Goal: Task Accomplishment & Management: Manage account settings

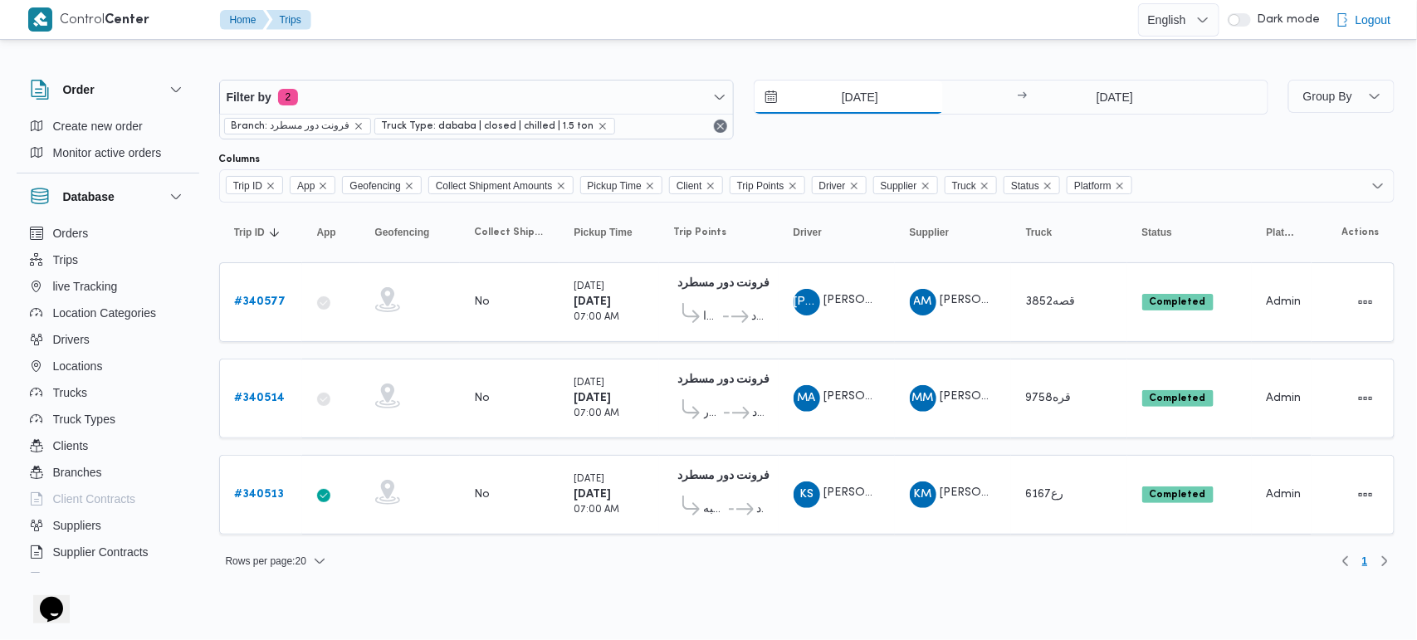
click at [855, 98] on input "[DATE]" at bounding box center [849, 97] width 188 height 33
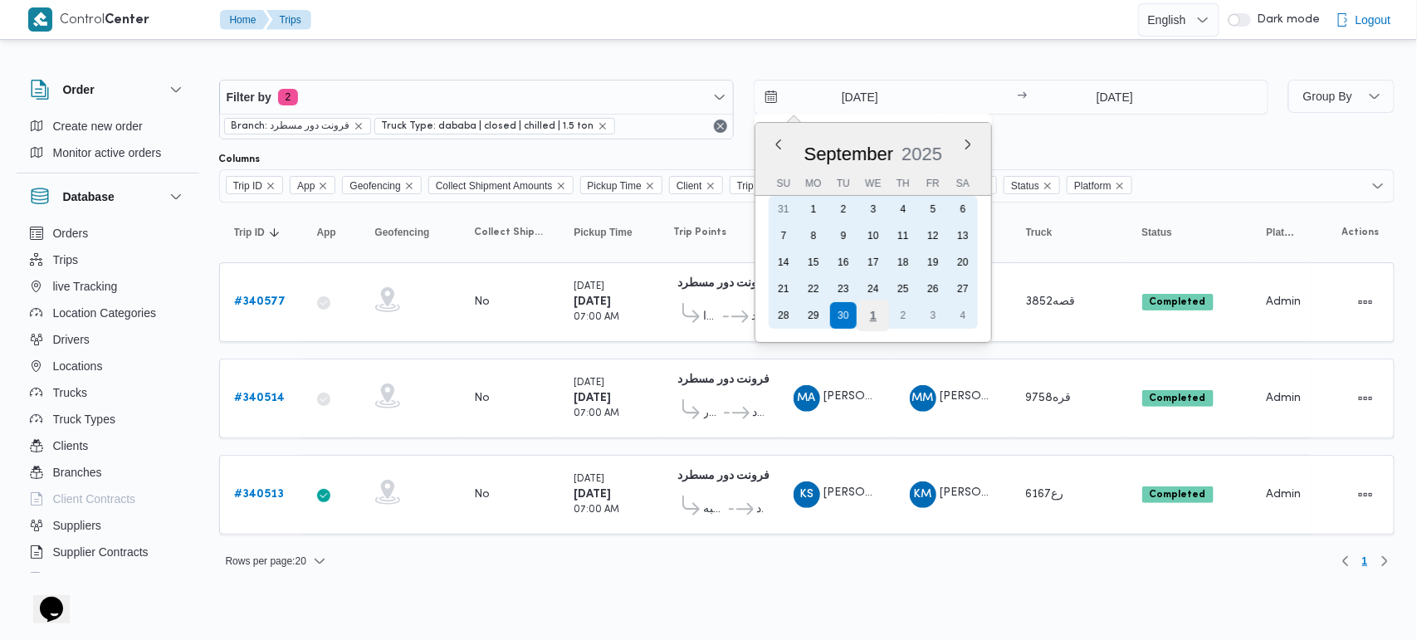
click at [876, 307] on div "1" at bounding box center [873, 316] width 32 height 32
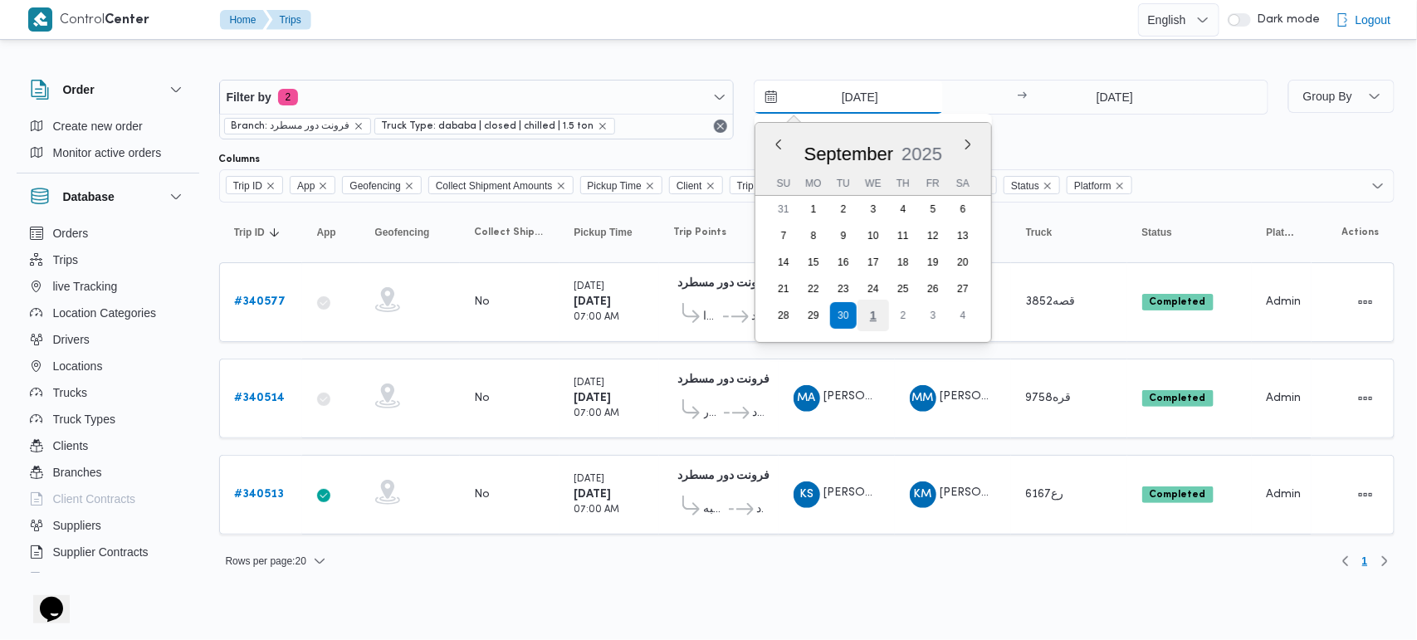
type input "[DATE]"
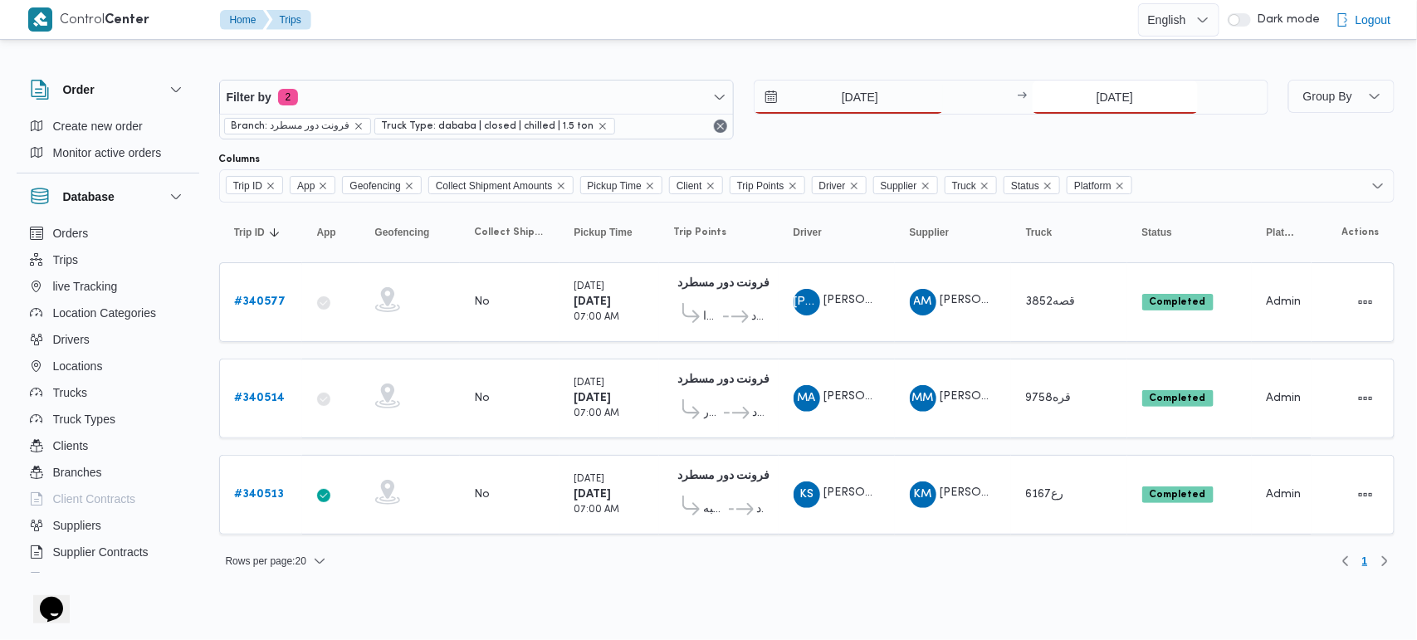
click at [1081, 100] on input "[DATE]" at bounding box center [1115, 97] width 165 height 33
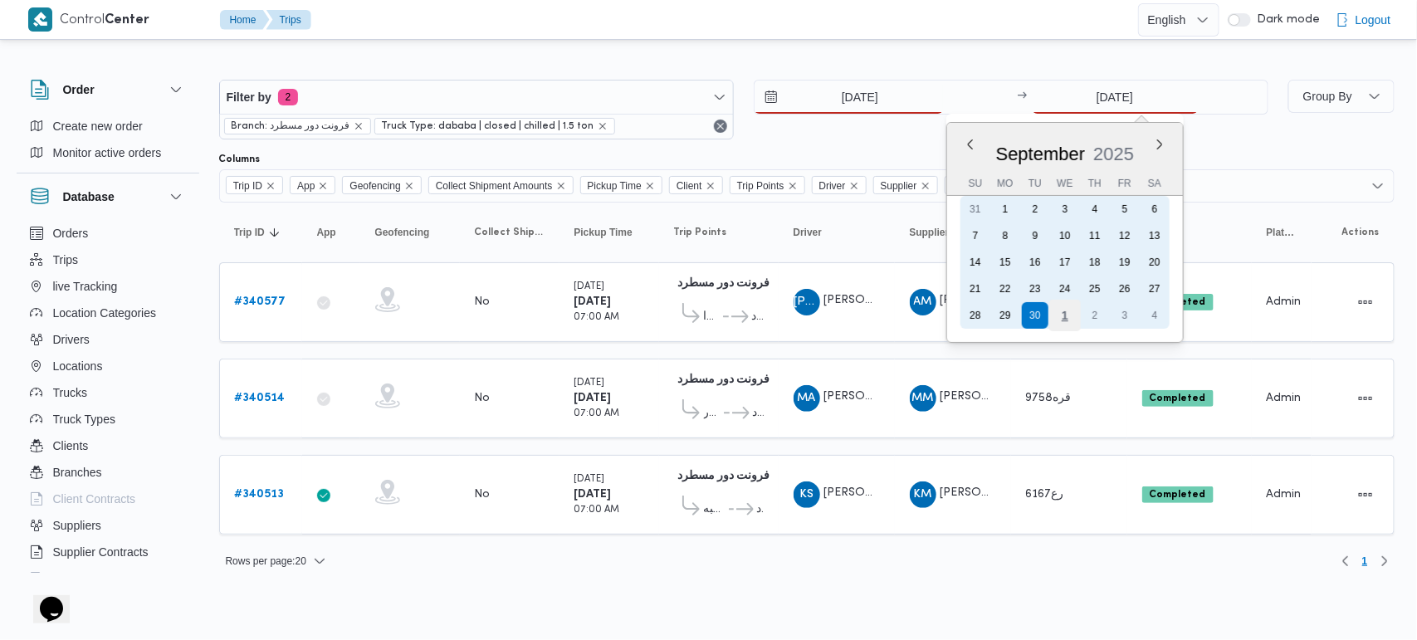
click at [1057, 312] on div "1" at bounding box center [1065, 316] width 32 height 32
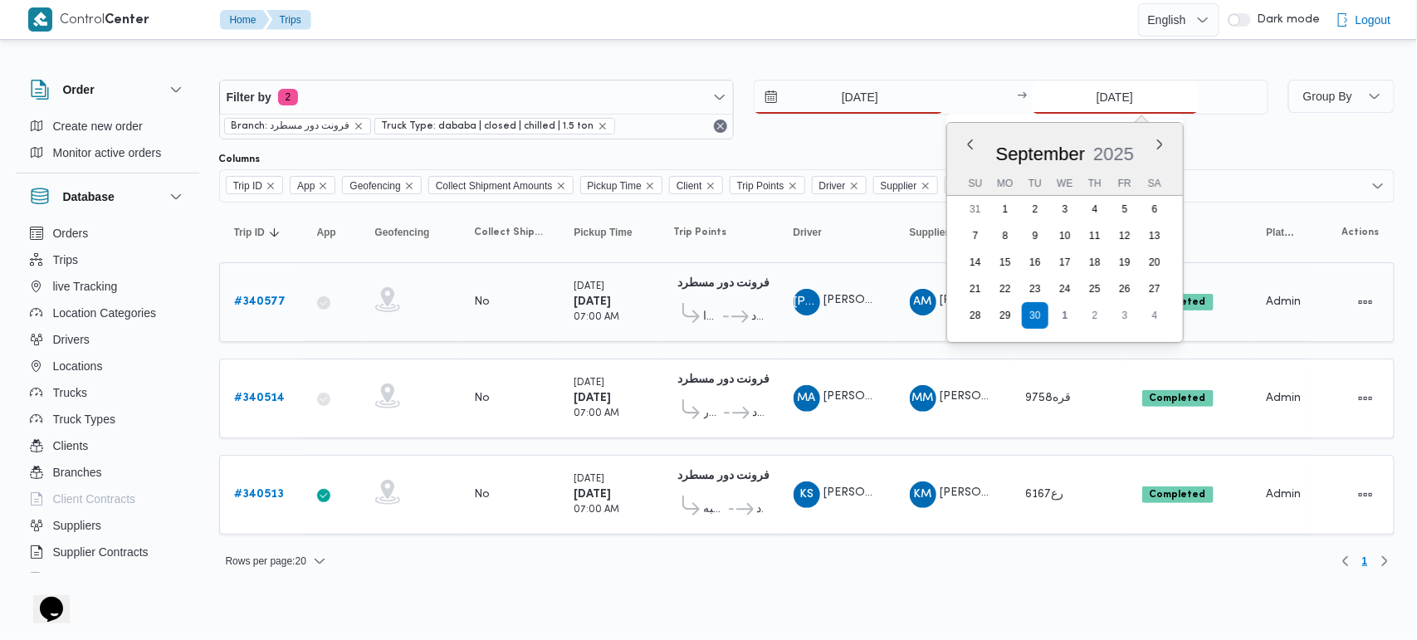
type input "[DATE]"
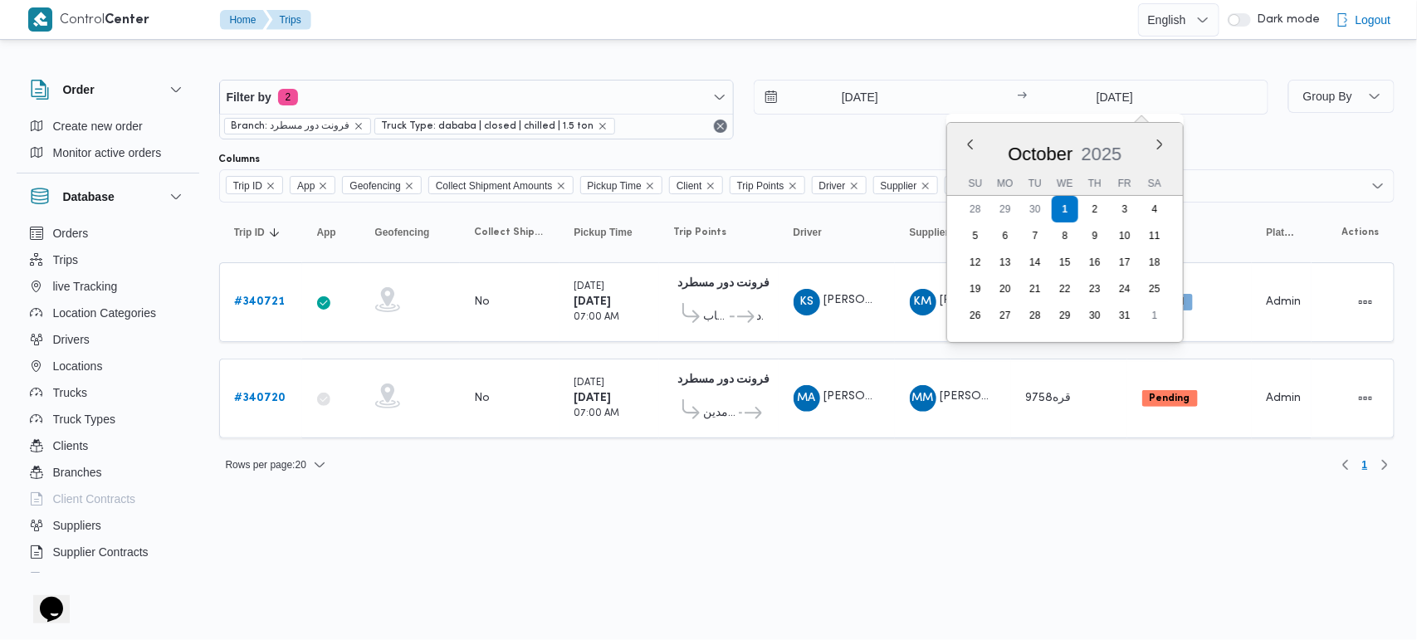
click at [721, 31] on div at bounding box center [728, 19] width 820 height 39
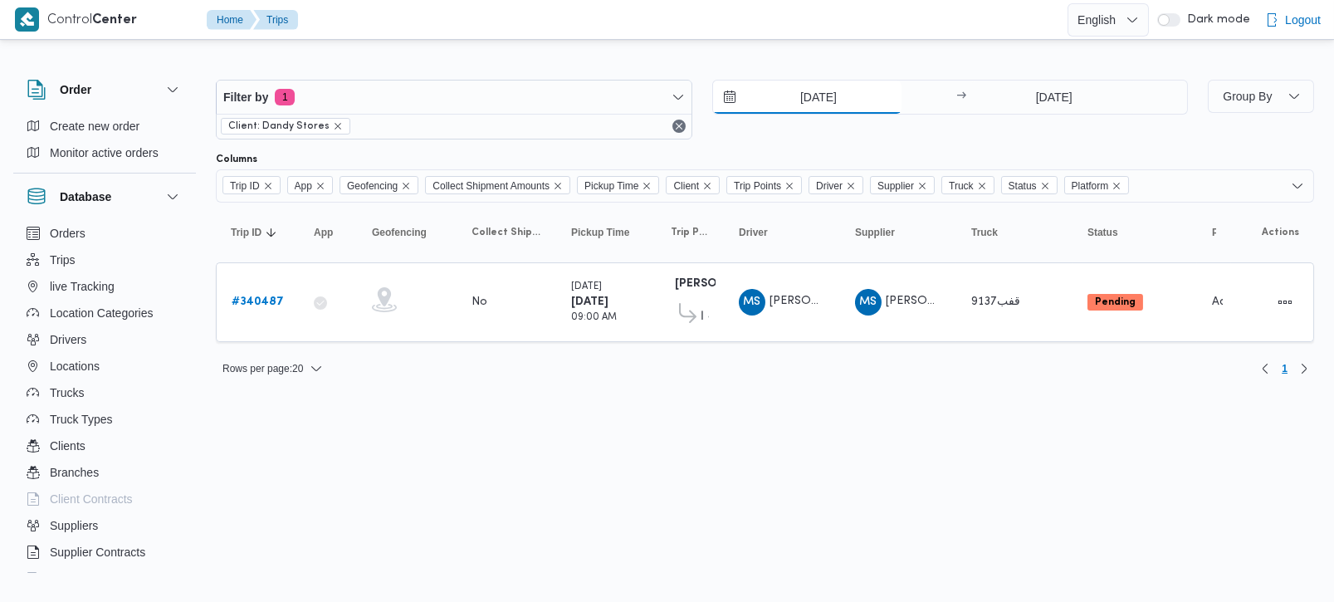
click at [842, 104] on input "[DATE]" at bounding box center [807, 97] width 188 height 33
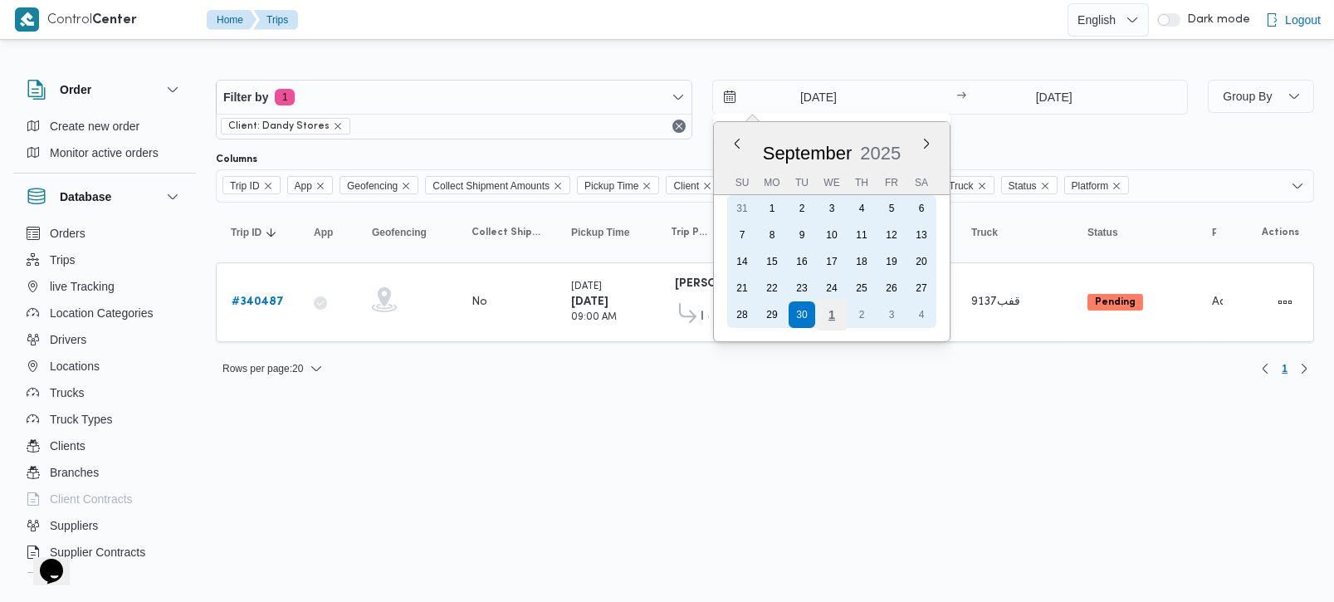
click at [831, 311] on div "1" at bounding box center [831, 315] width 32 height 32
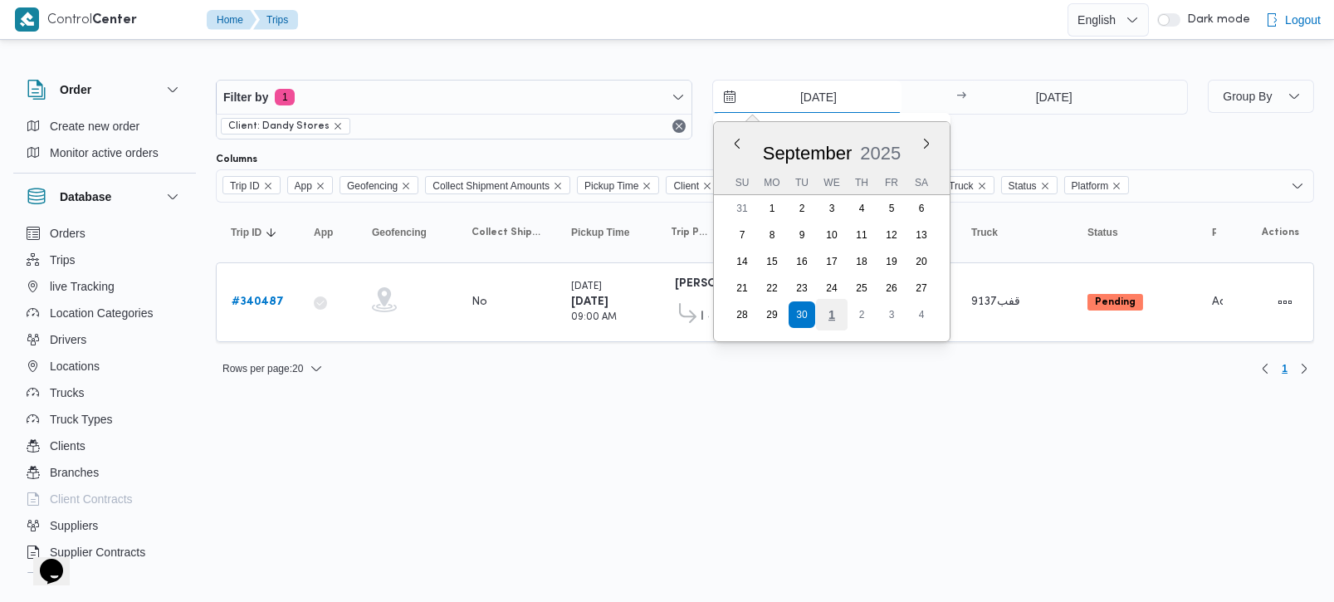
type input "[DATE]"
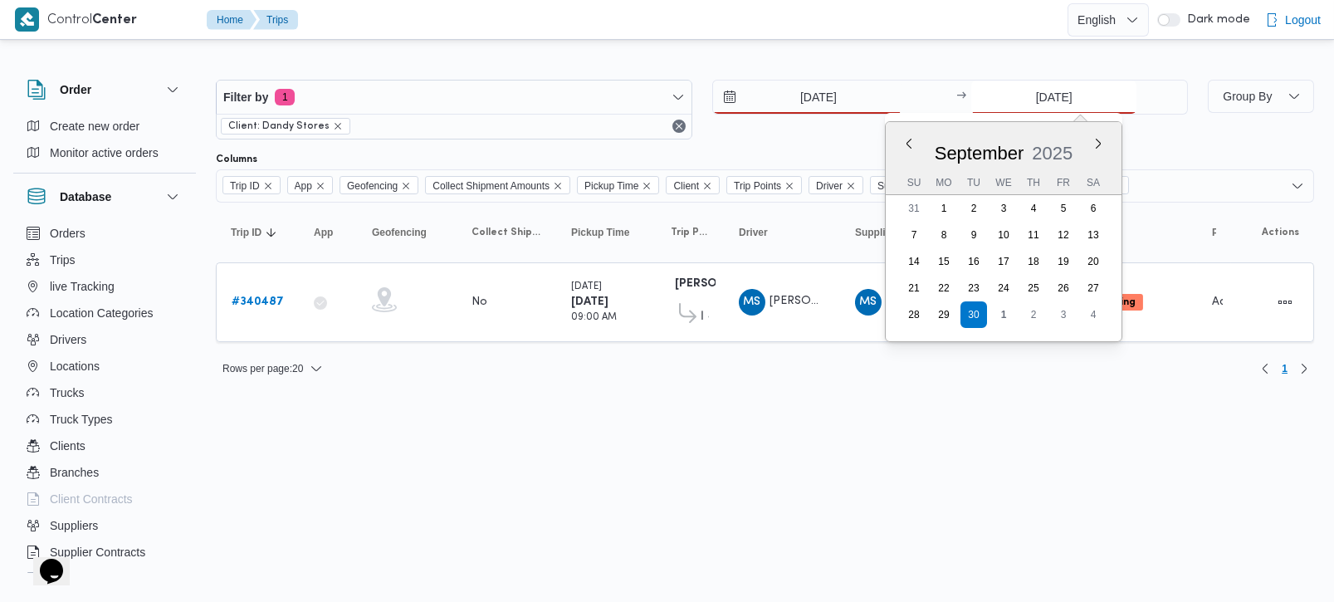
click at [1047, 92] on input "[DATE]" at bounding box center [1053, 97] width 165 height 33
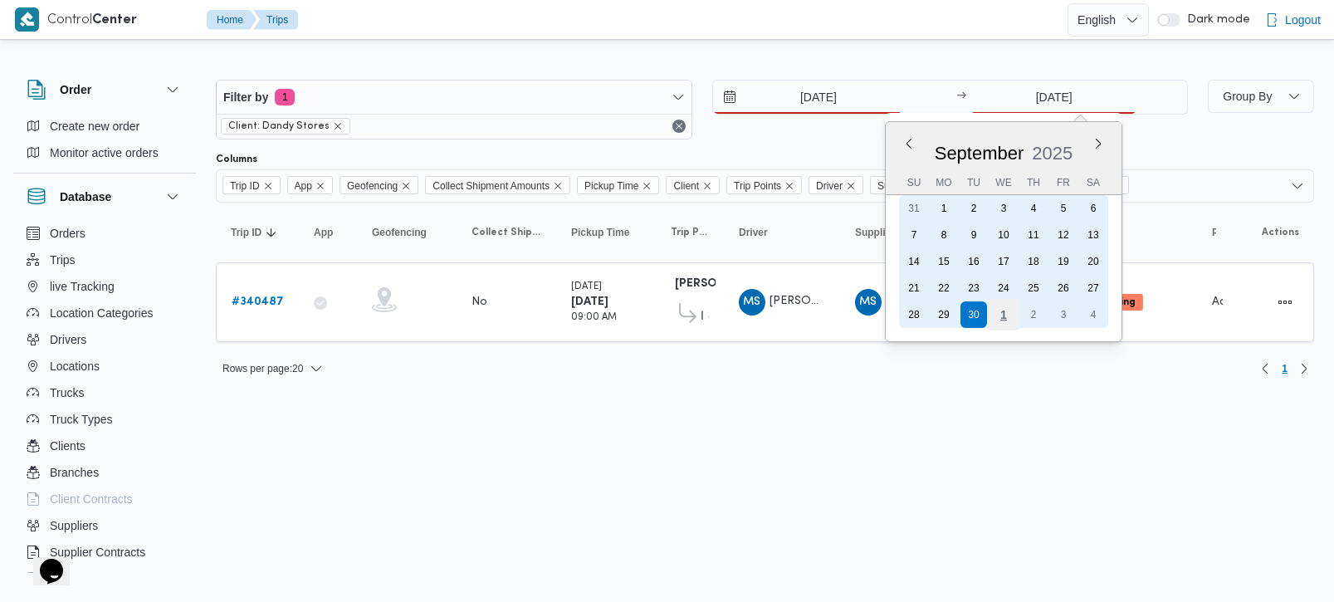
click at [1010, 309] on div "1" at bounding box center [1004, 315] width 32 height 32
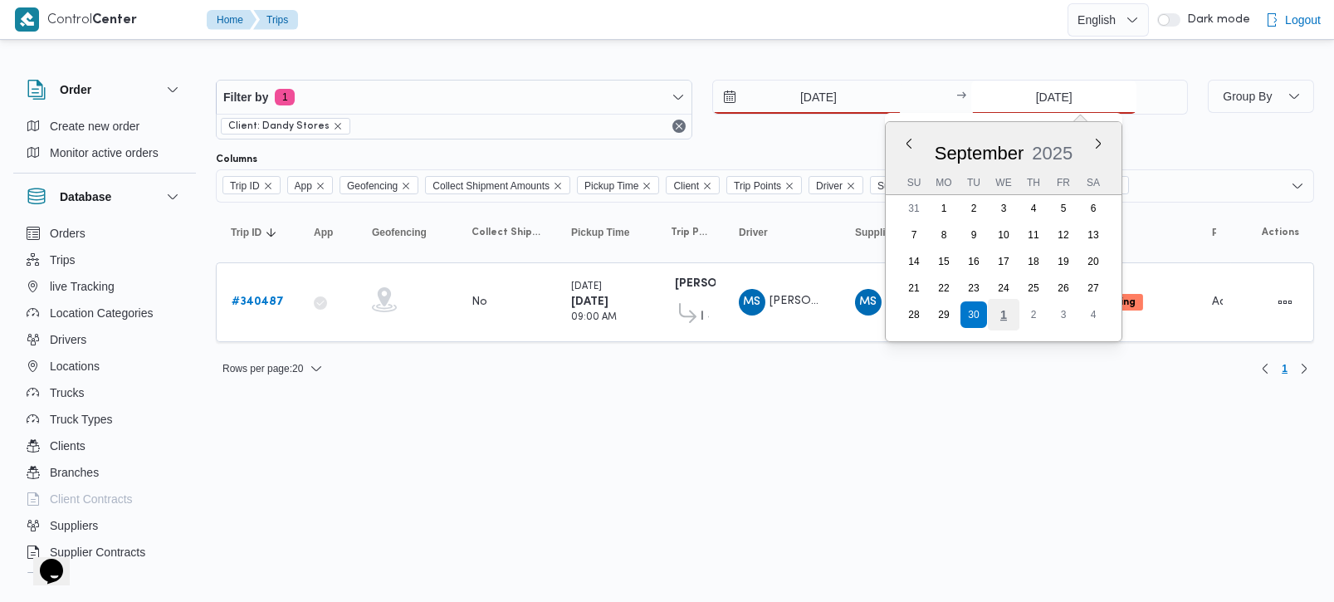
type input "[DATE]"
click at [782, 388] on div "Filter by 1 Client: Dandy Stores 1/10/2025 → 1/10/2025 Previous Month Next mont…" at bounding box center [657, 221] width 1334 height 356
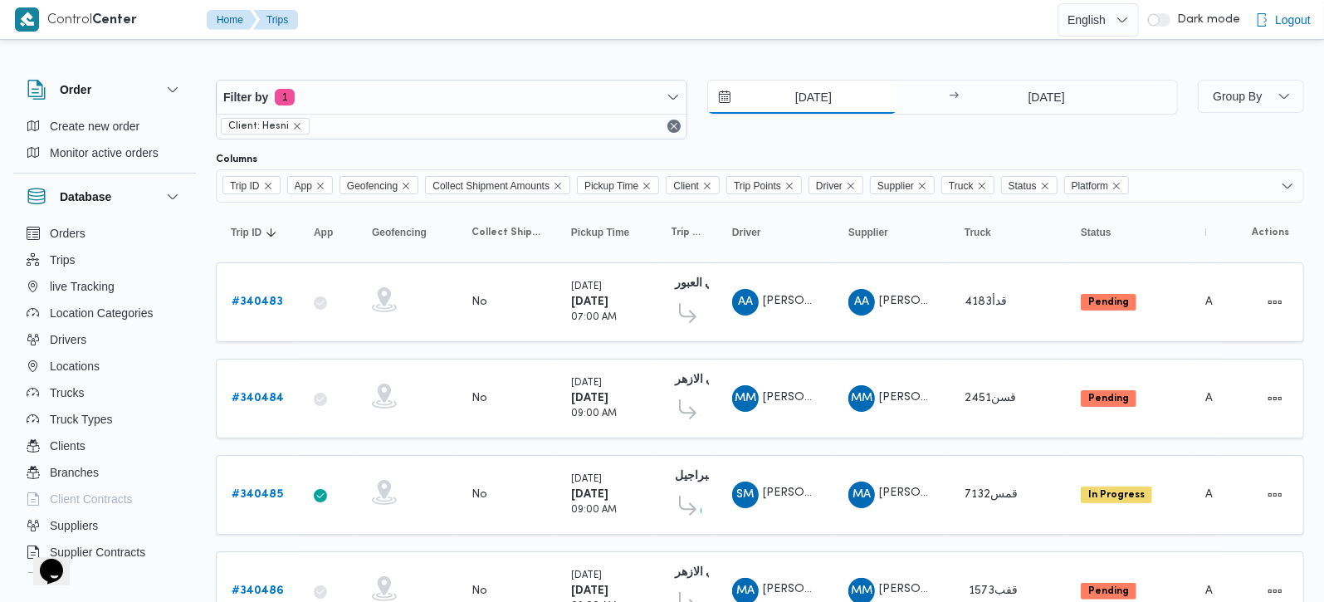
click at [812, 98] on input "[DATE]" at bounding box center [802, 97] width 188 height 33
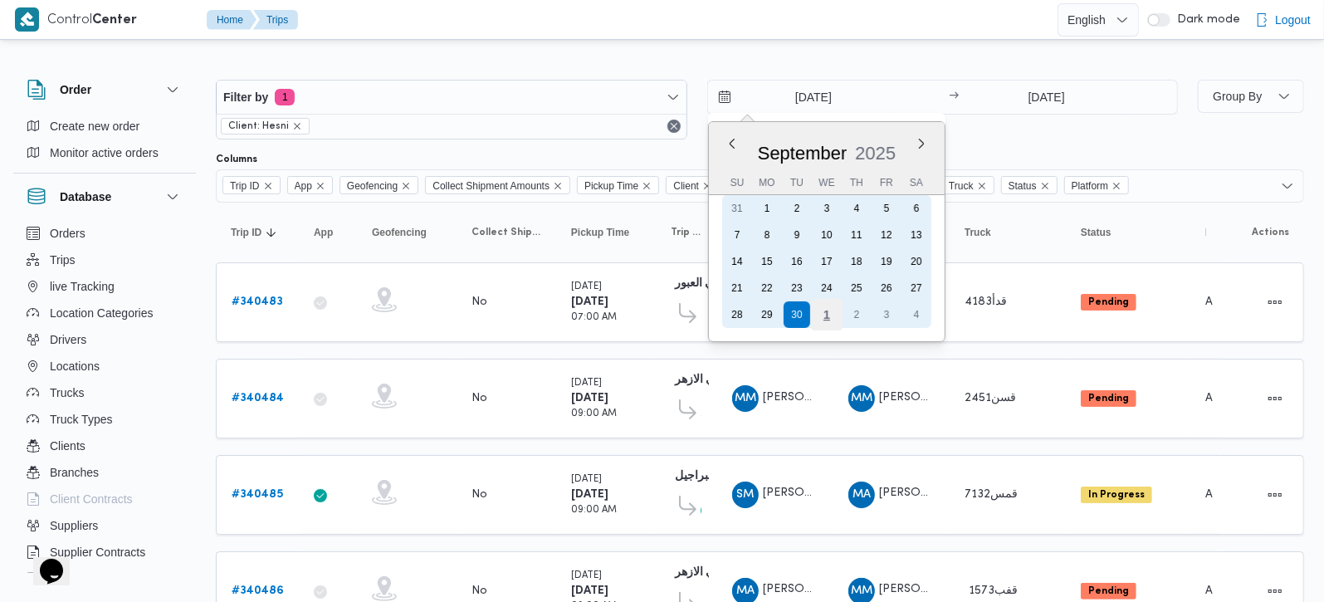
click at [829, 313] on div "1" at bounding box center [826, 315] width 32 height 32
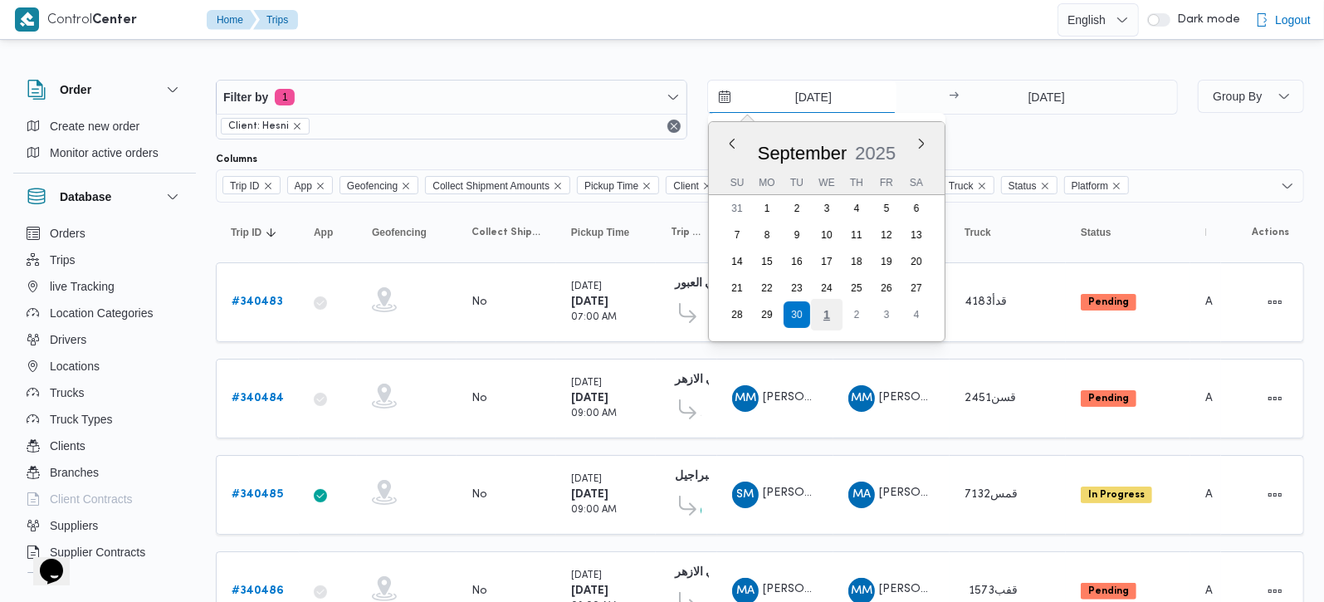
type input "[DATE]"
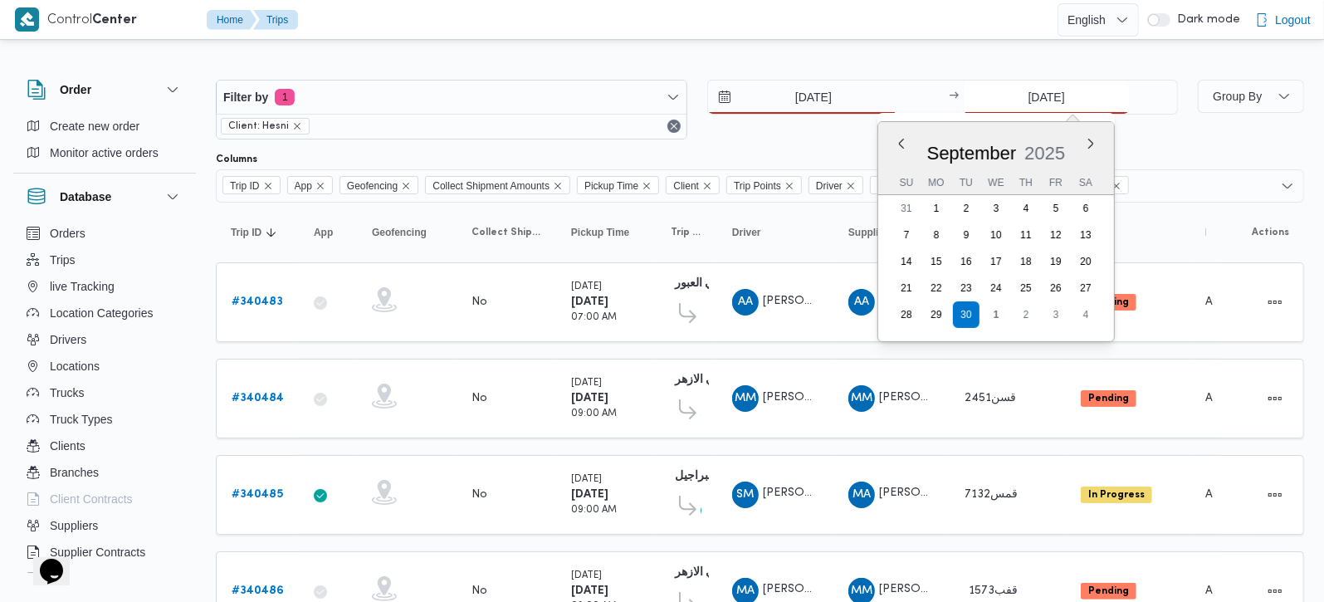
click at [1064, 90] on input "[DATE]" at bounding box center [1046, 97] width 165 height 33
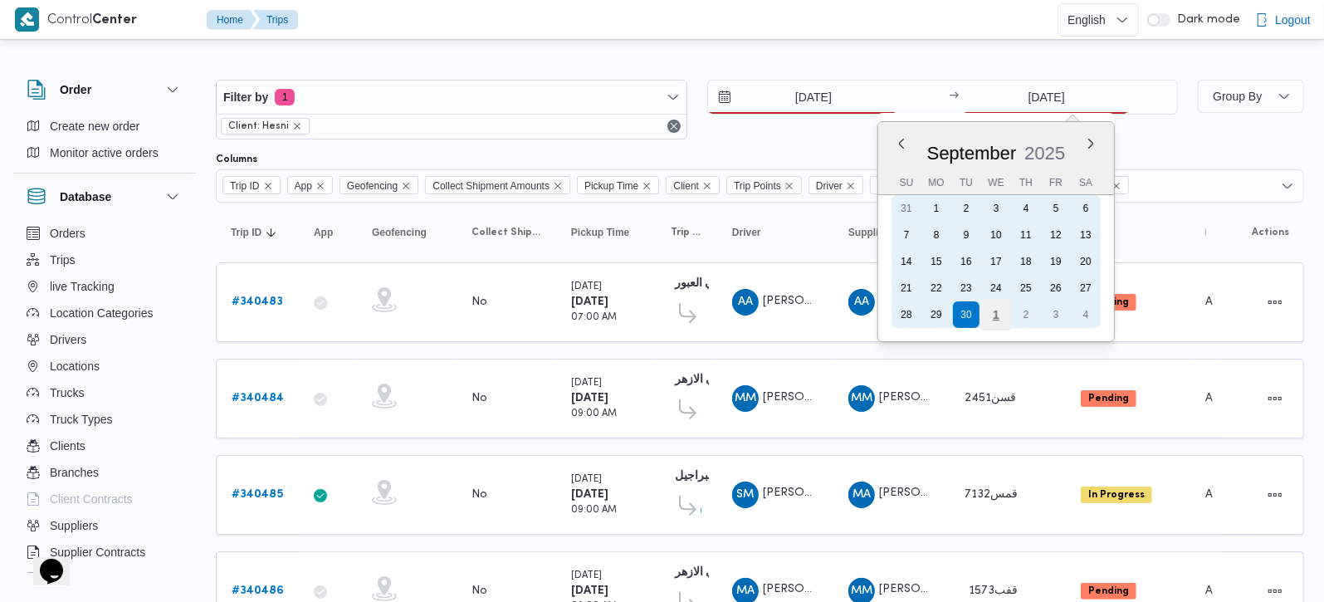
click at [1001, 307] on div "1" at bounding box center [997, 315] width 32 height 32
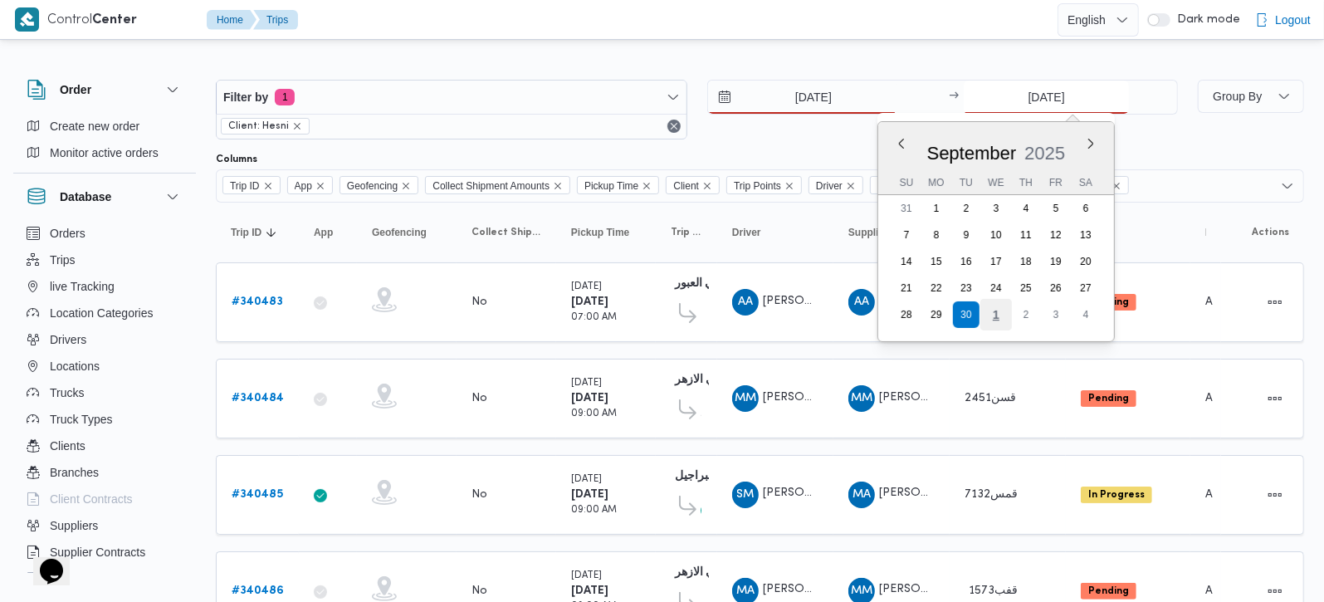
type input "1/10/2025"
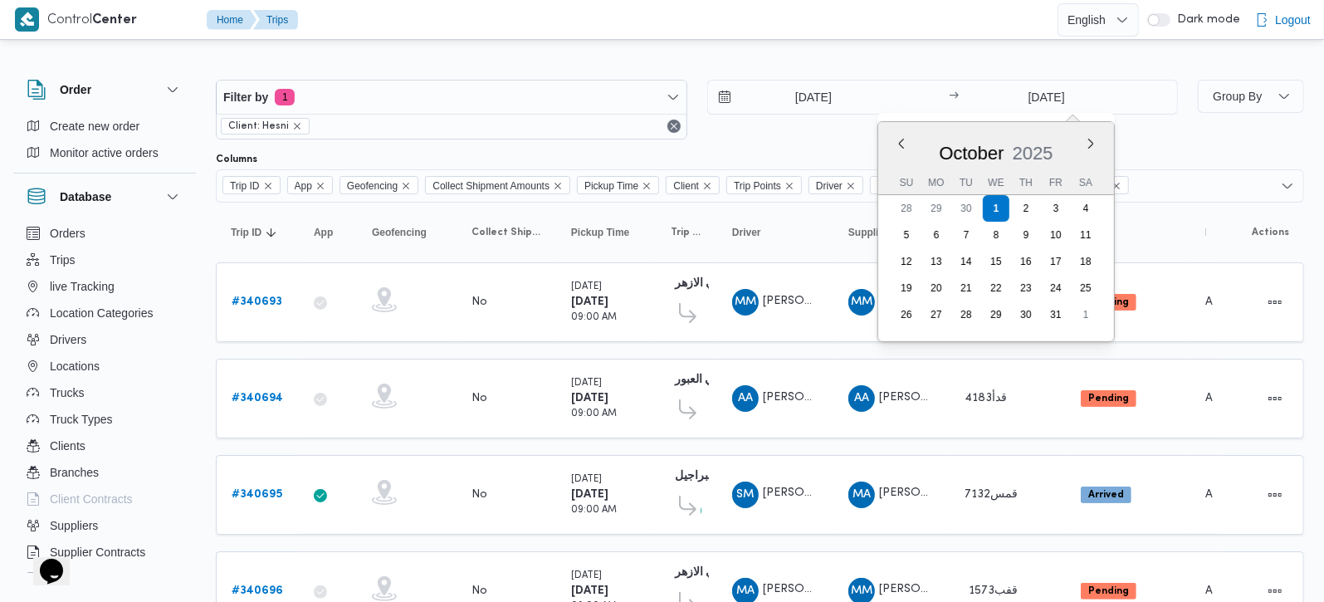
click at [805, 54] on div at bounding box center [760, 66] width 1089 height 27
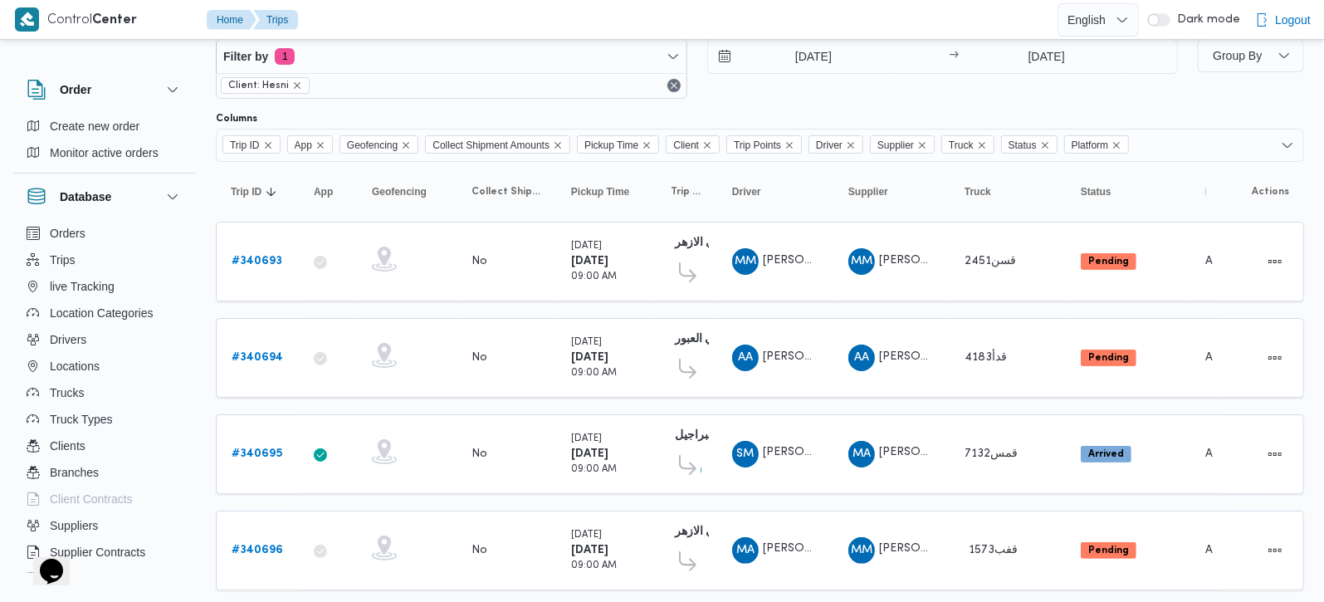
scroll to position [79, 0]
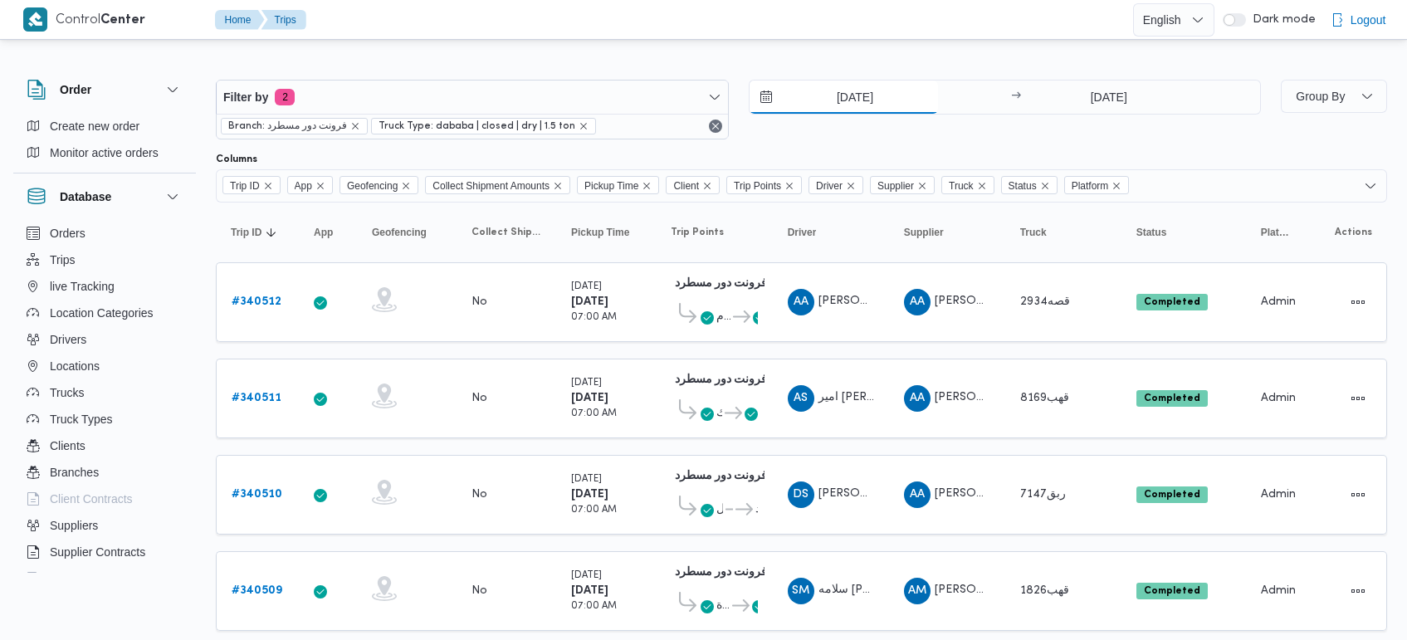
click at [869, 100] on input "[DATE]" at bounding box center [844, 97] width 188 height 33
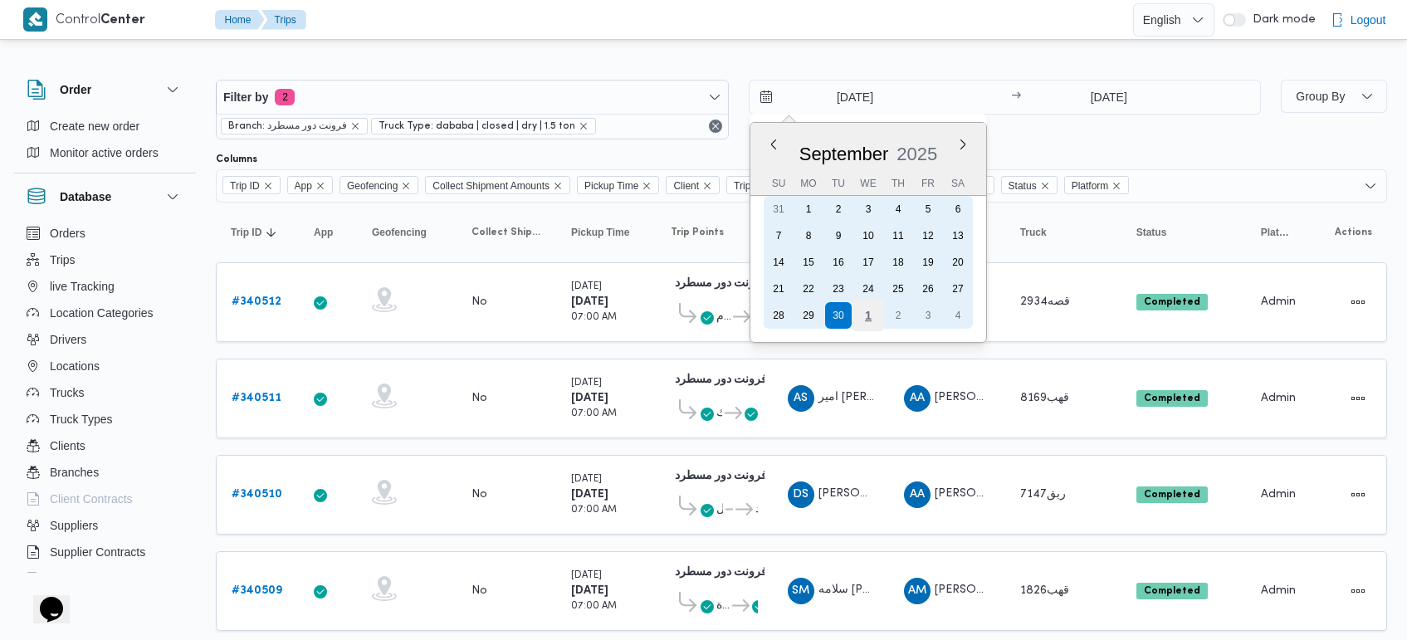
click at [870, 316] on div "1" at bounding box center [868, 316] width 32 height 32
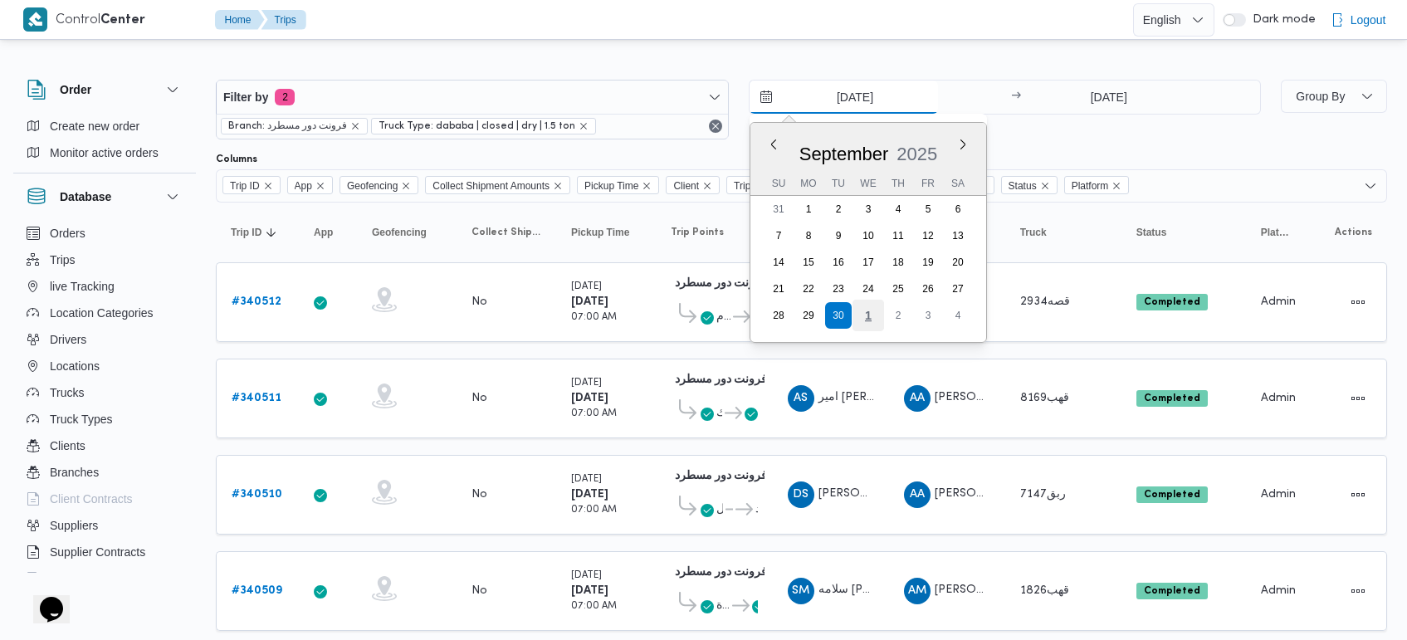
type input "[DATE]"
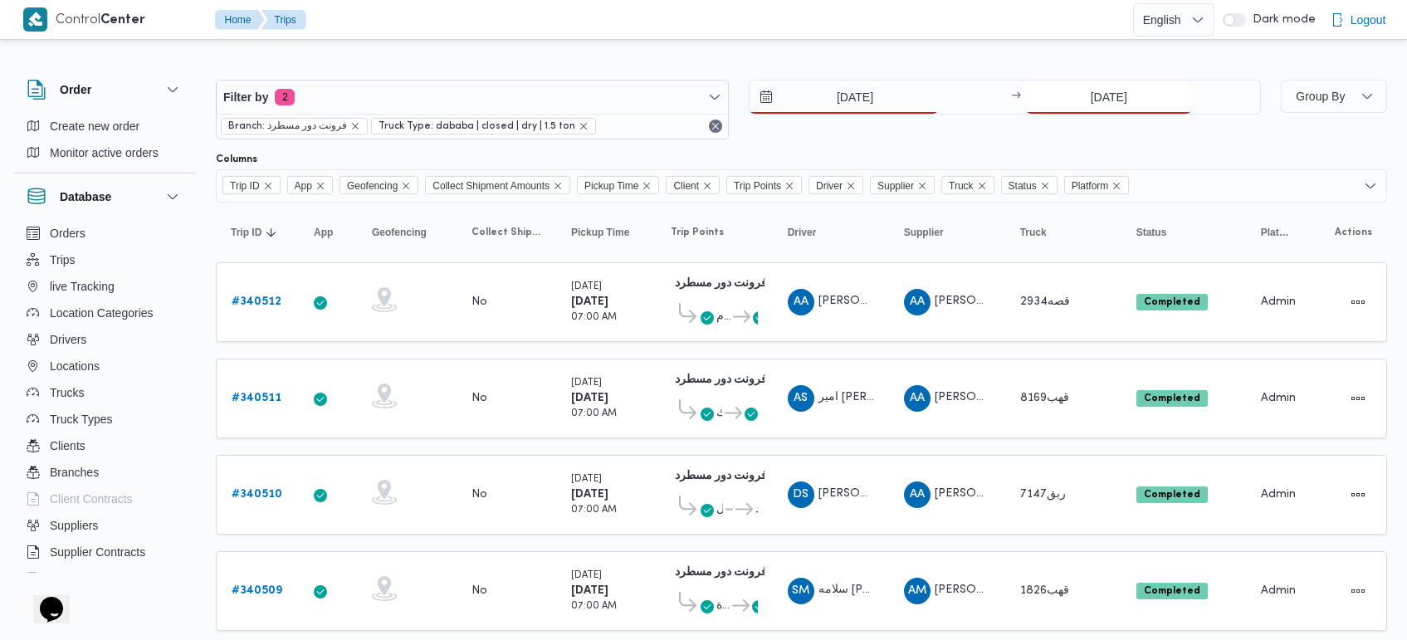
click at [1106, 105] on input "[DATE]" at bounding box center [1108, 97] width 165 height 33
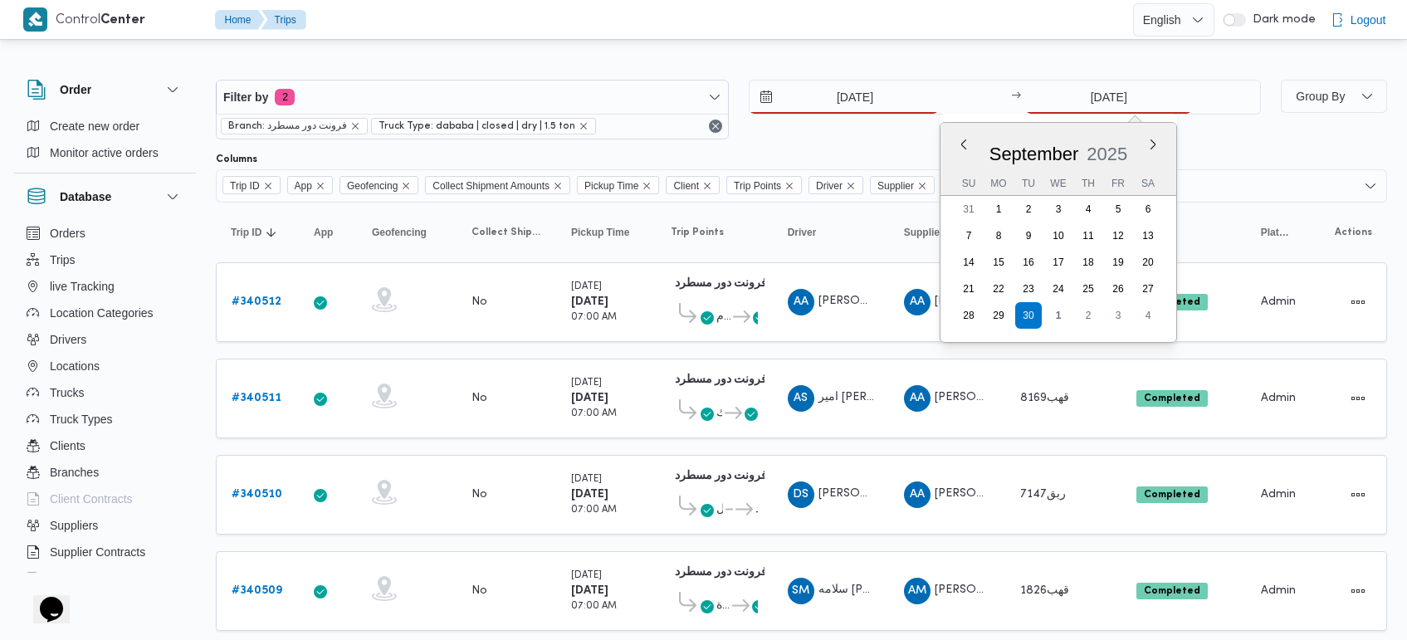
click at [1054, 329] on div "[DATE] [DATE] Su Mo Tu We Th Fr Sa 31 1 2 3 4 5 6 7 8 9 10 11 12 13 14 15 16 17…" at bounding box center [1059, 232] width 236 height 219
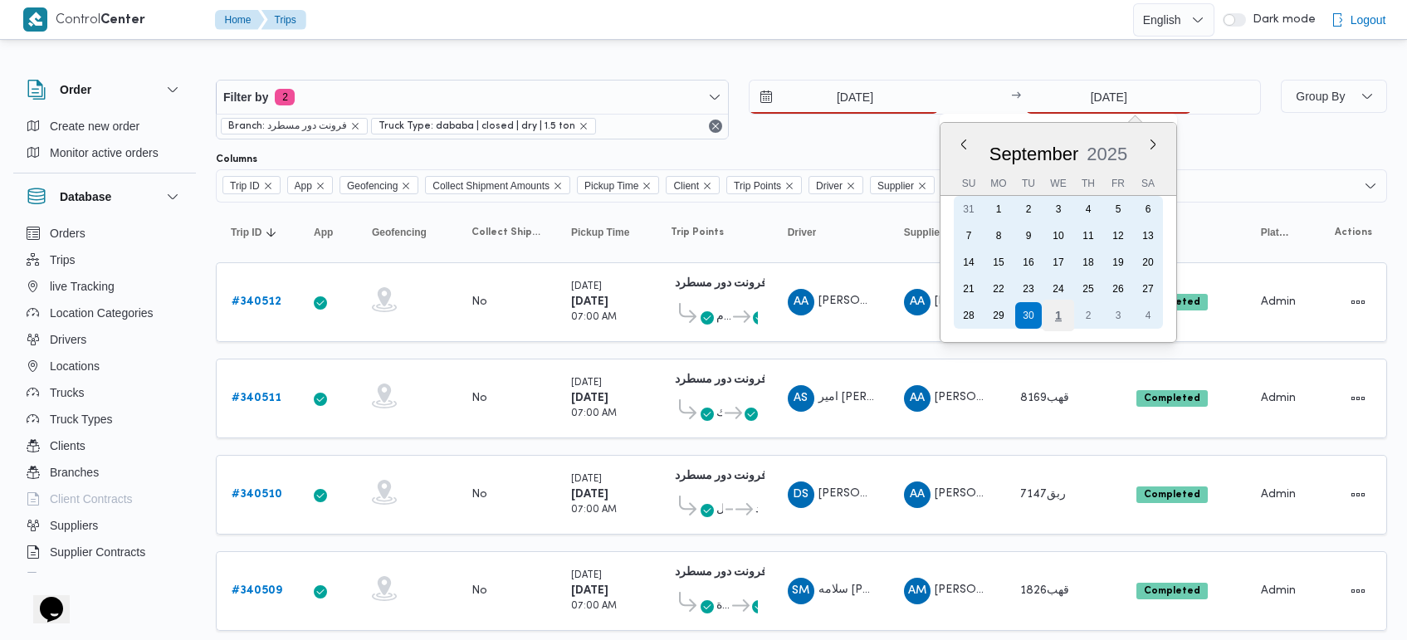
click at [1054, 318] on div "1" at bounding box center [1059, 316] width 32 height 32
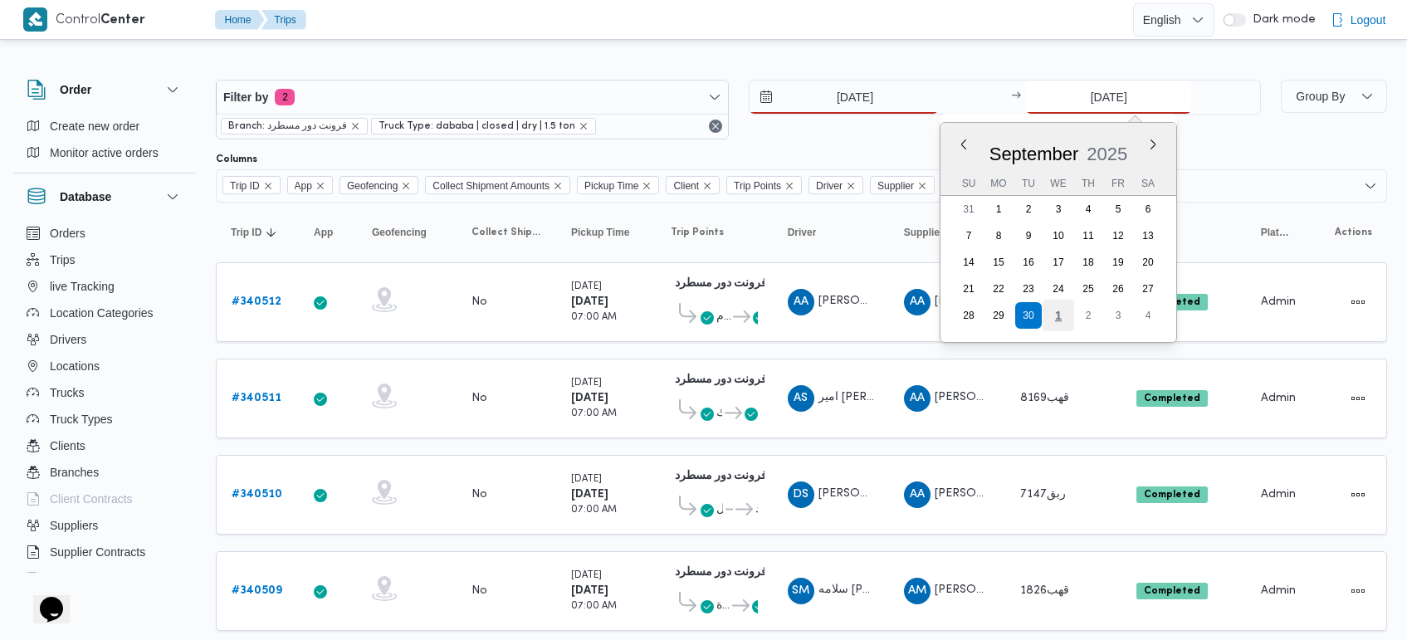
type input "[DATE]"
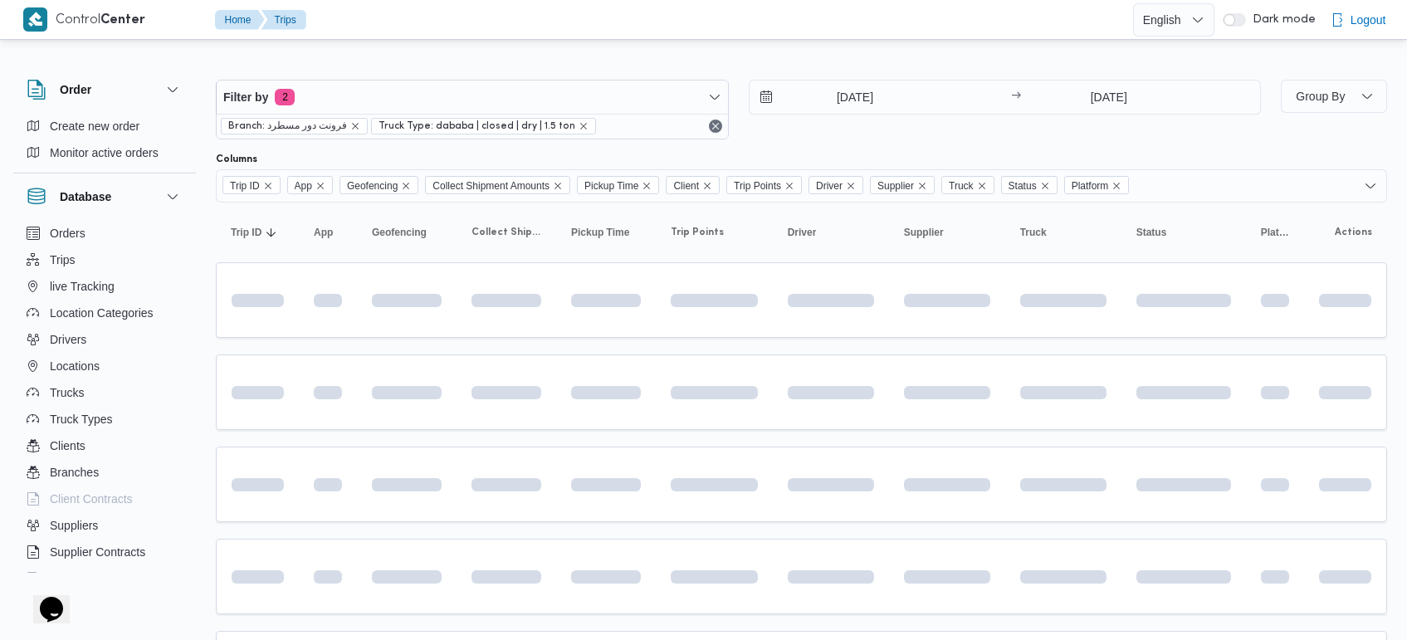
click at [806, 48] on div "Filter by 2 Branch: فرونت دور مسطرد Truck Type: dababa | closed | dry | 1.5 ton…" at bounding box center [693, 495] width 1407 height 905
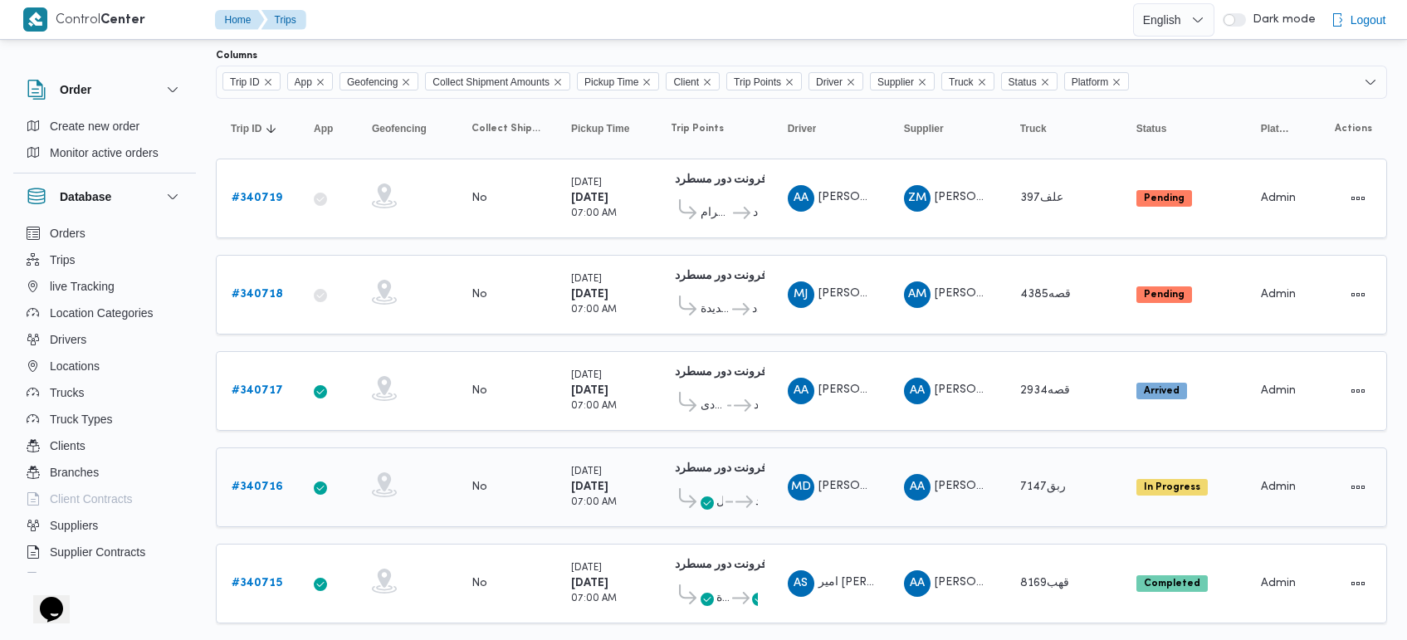
scroll to position [138, 0]
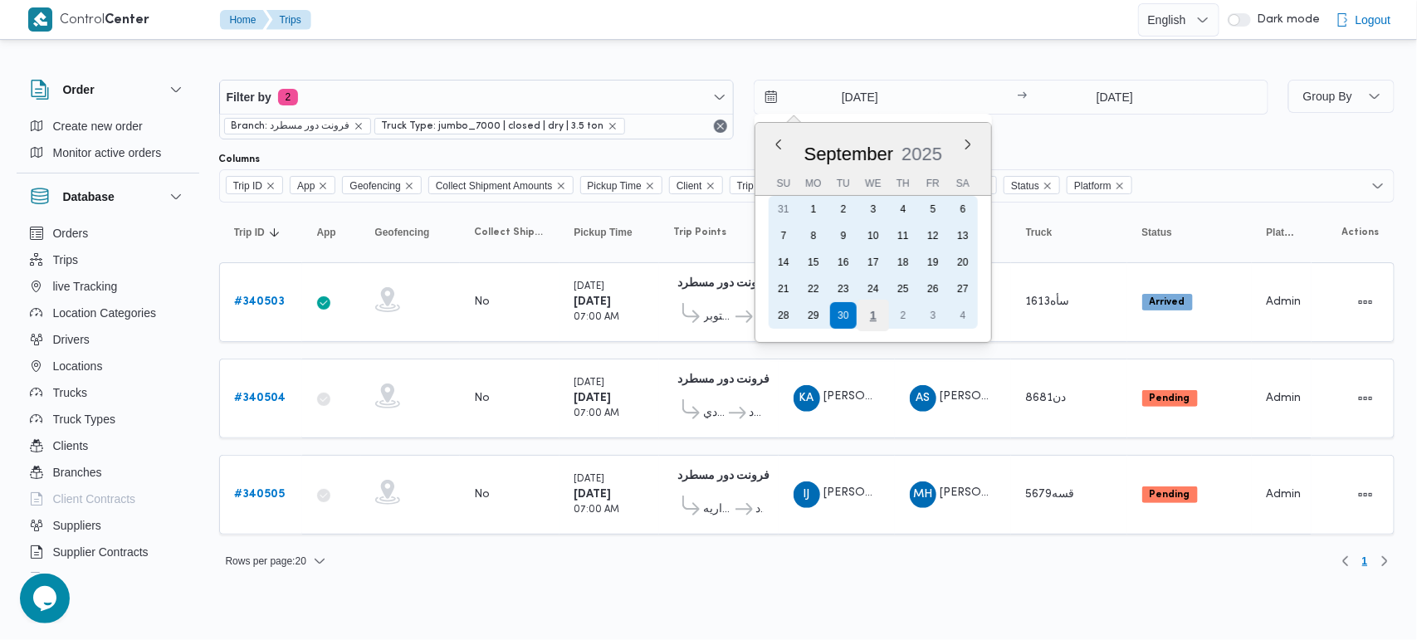
click at [876, 308] on div "1" at bounding box center [873, 316] width 32 height 32
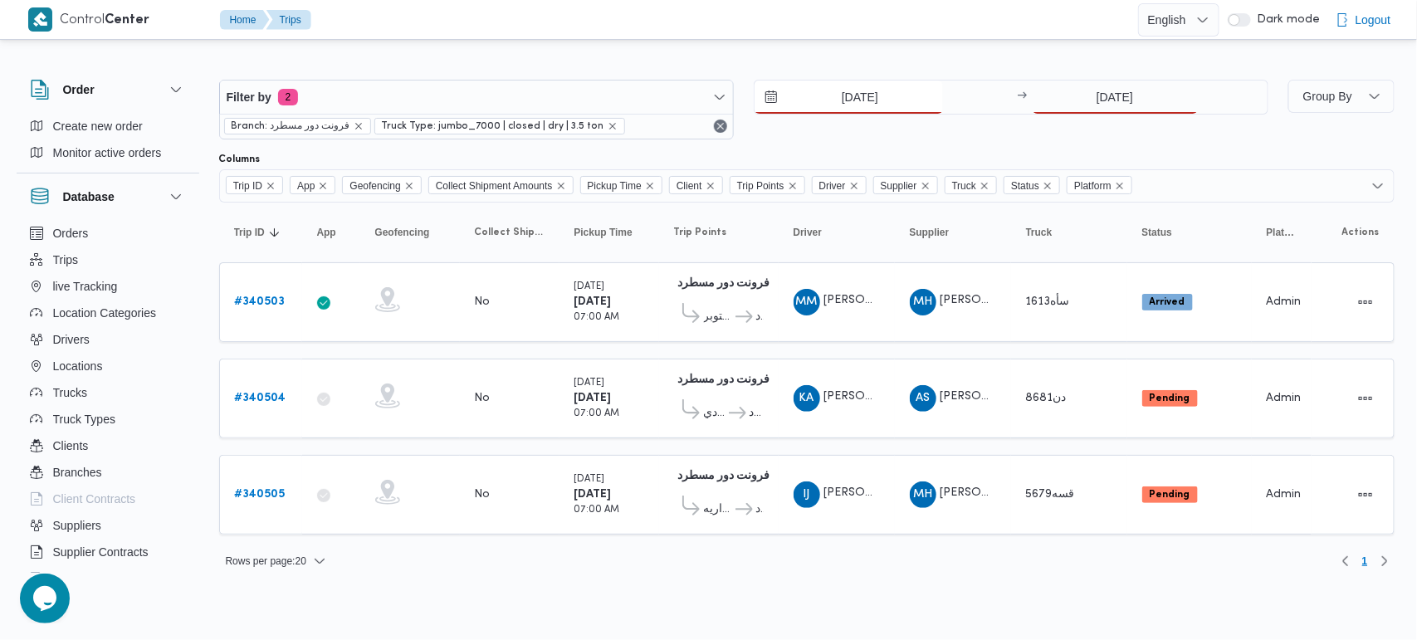
type input "[DATE]"
click at [1097, 94] on input "[DATE]" at bounding box center [1115, 97] width 165 height 33
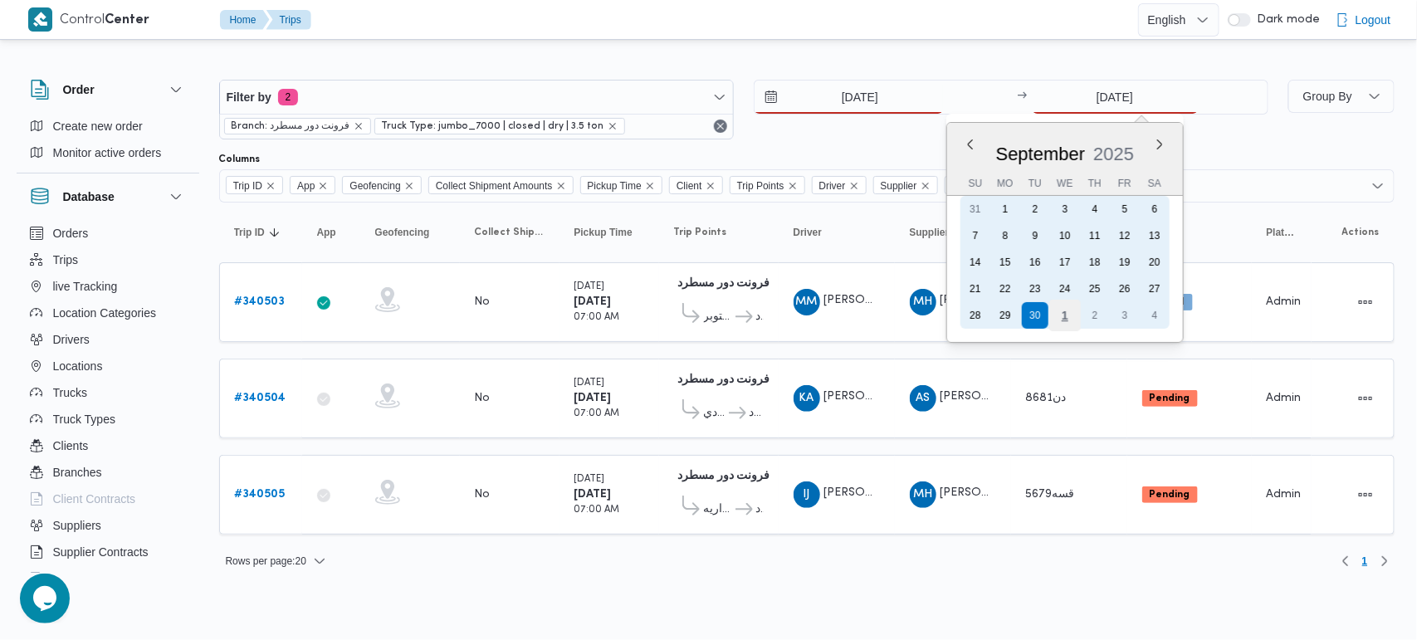
click at [1065, 310] on div "1" at bounding box center [1065, 316] width 32 height 32
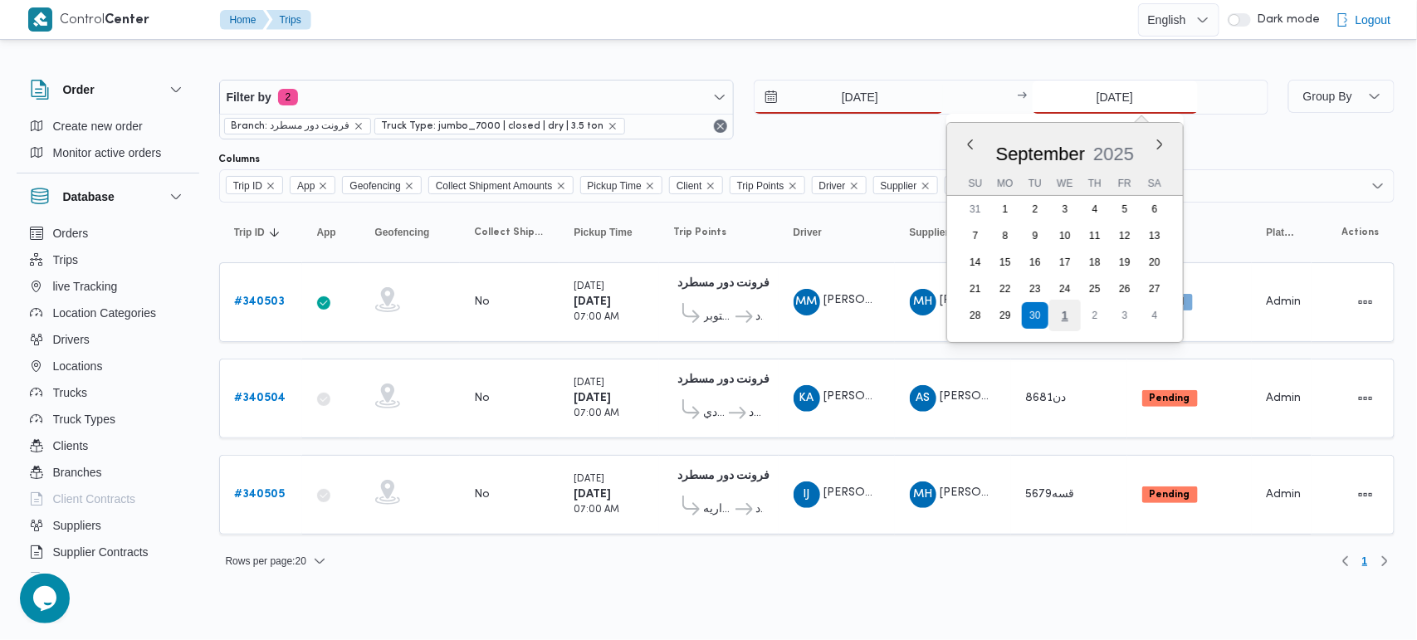
type input "1/10/2025"
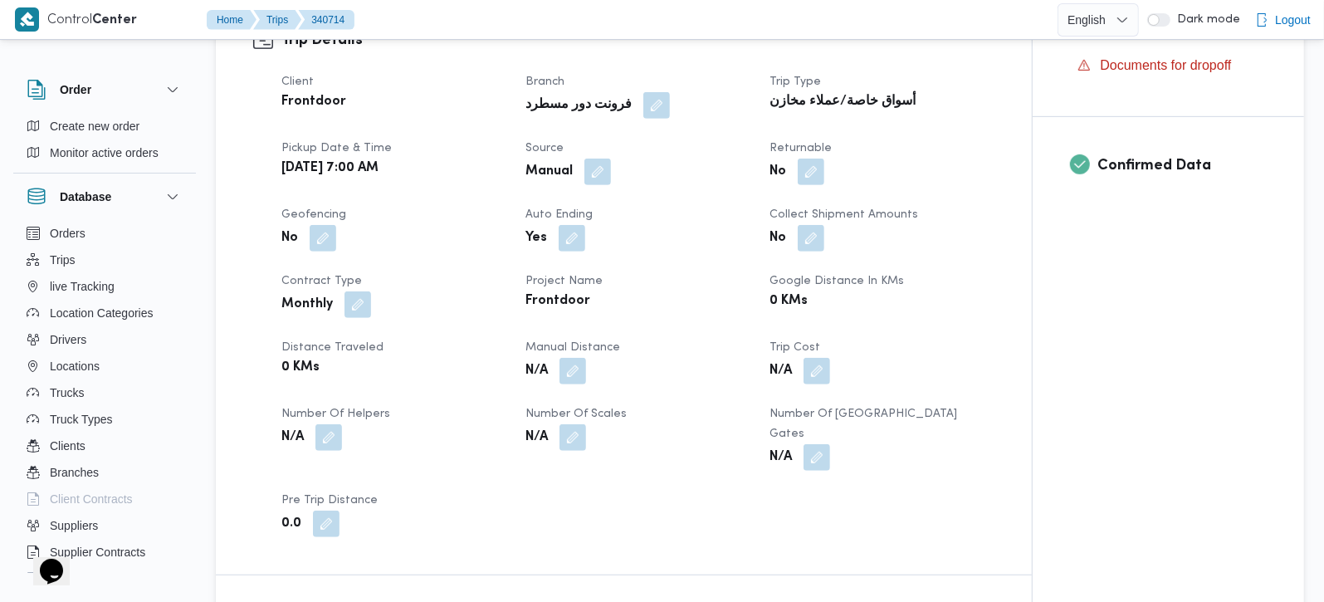
scroll to position [585, 0]
click at [580, 355] on button "button" at bounding box center [573, 368] width 27 height 27
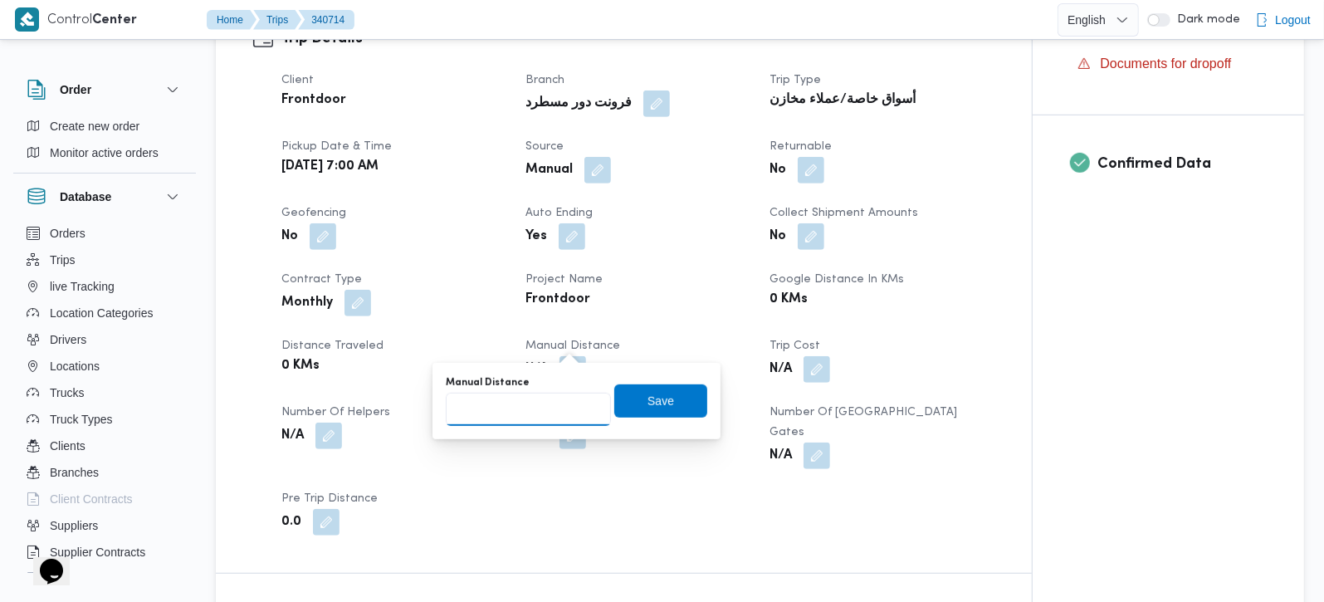
click at [534, 398] on input "Manual Distance" at bounding box center [528, 409] width 165 height 33
type input "165"
click at [648, 404] on span "Save" at bounding box center [661, 400] width 27 height 20
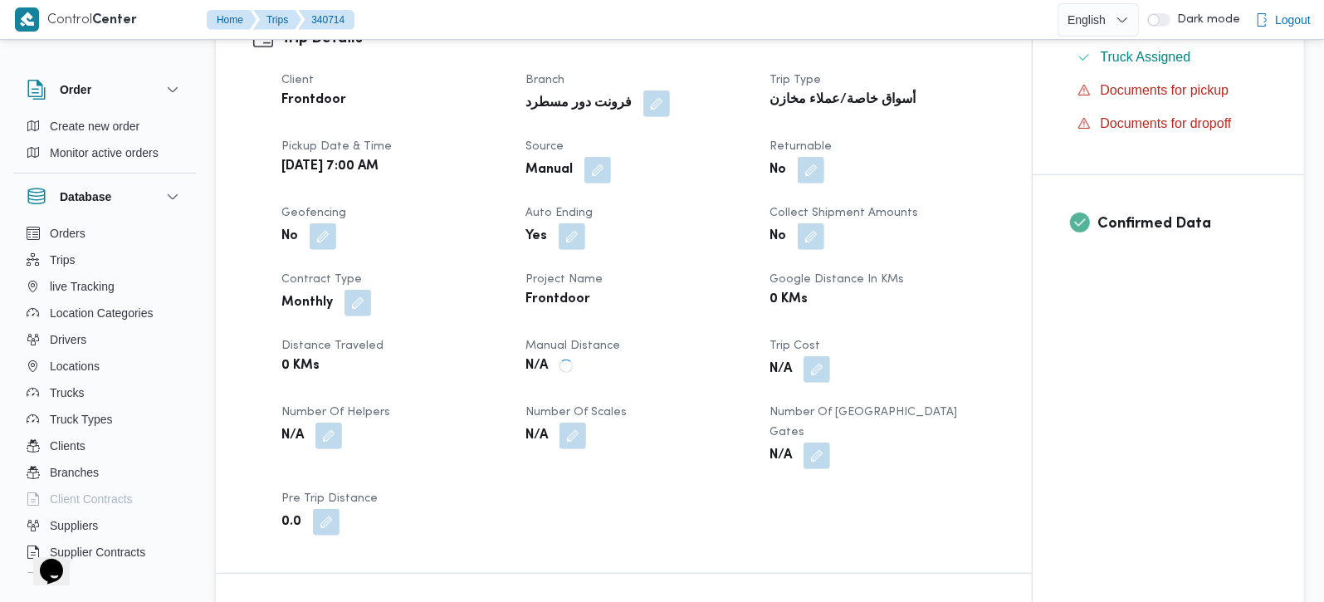
scroll to position [781, 0]
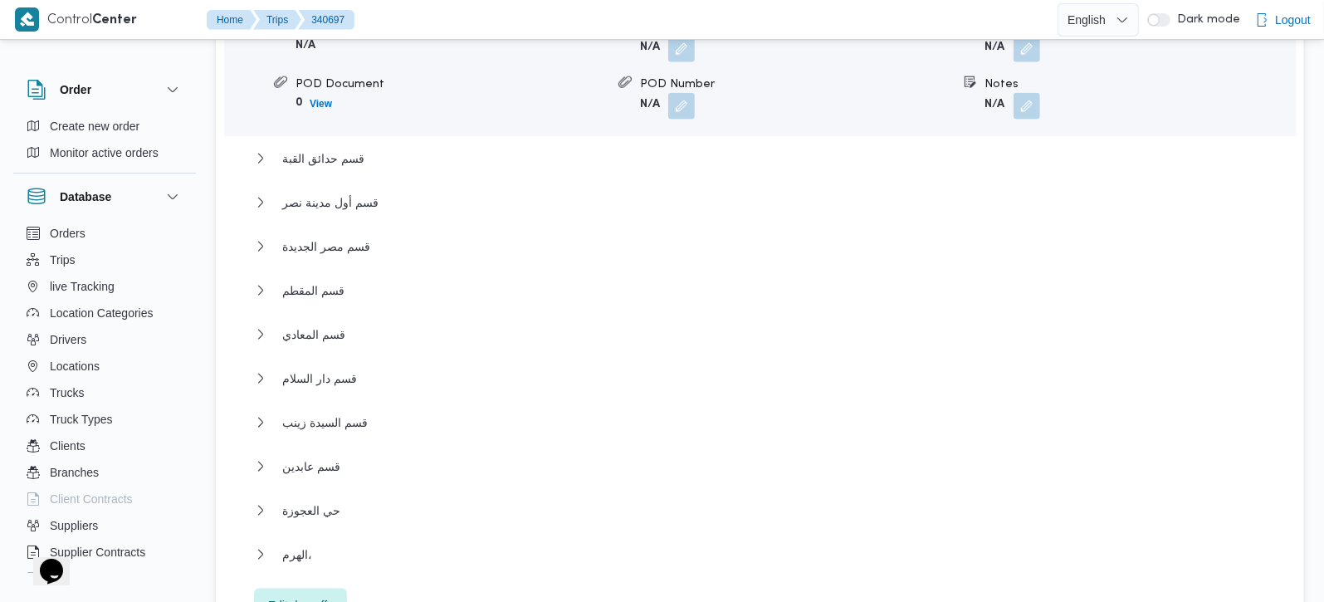
scroll to position [1661, 0]
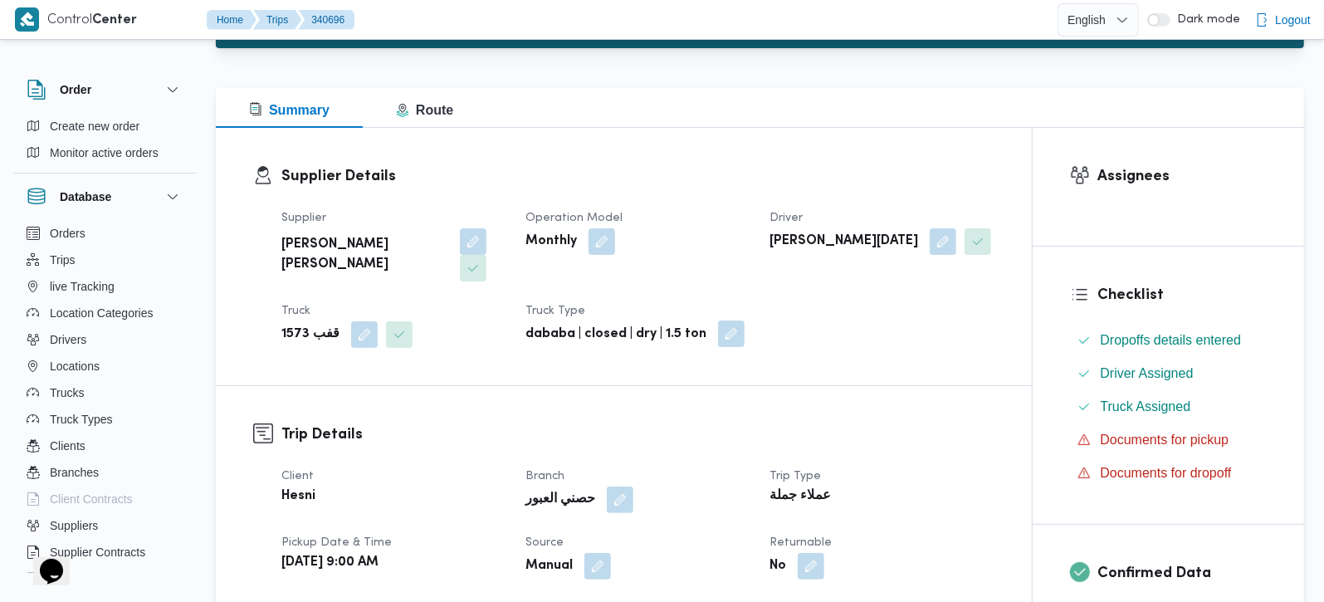
scroll to position [390, 0]
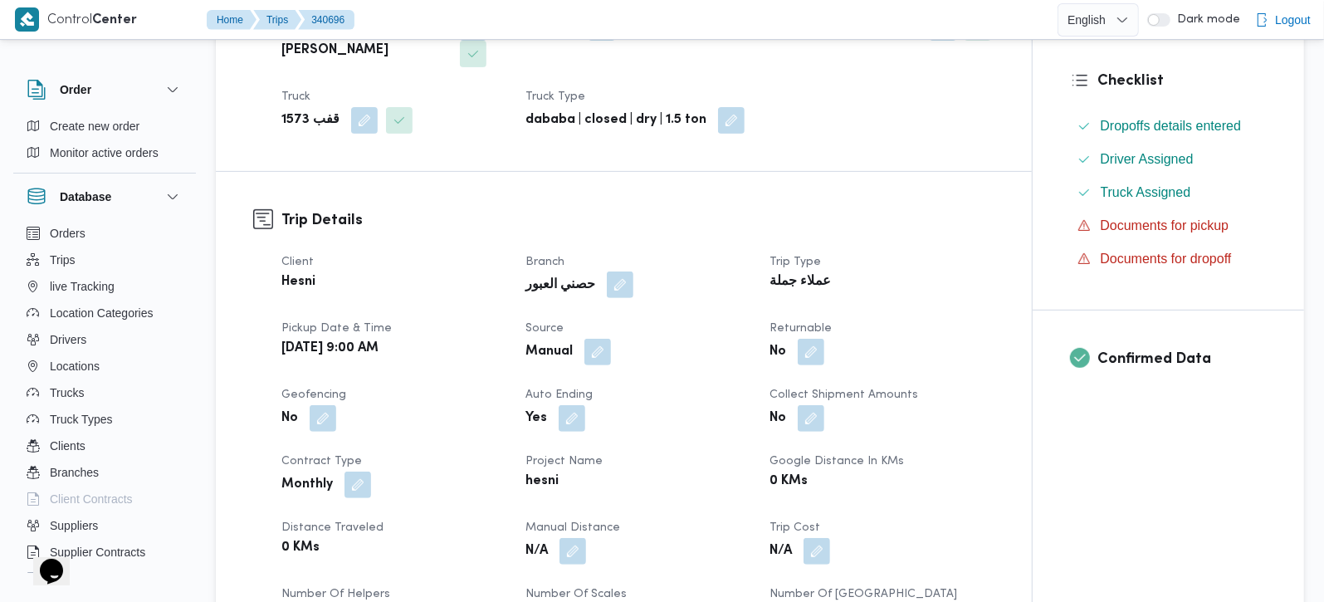
click at [607, 272] on button "button" at bounding box center [620, 285] width 27 height 27
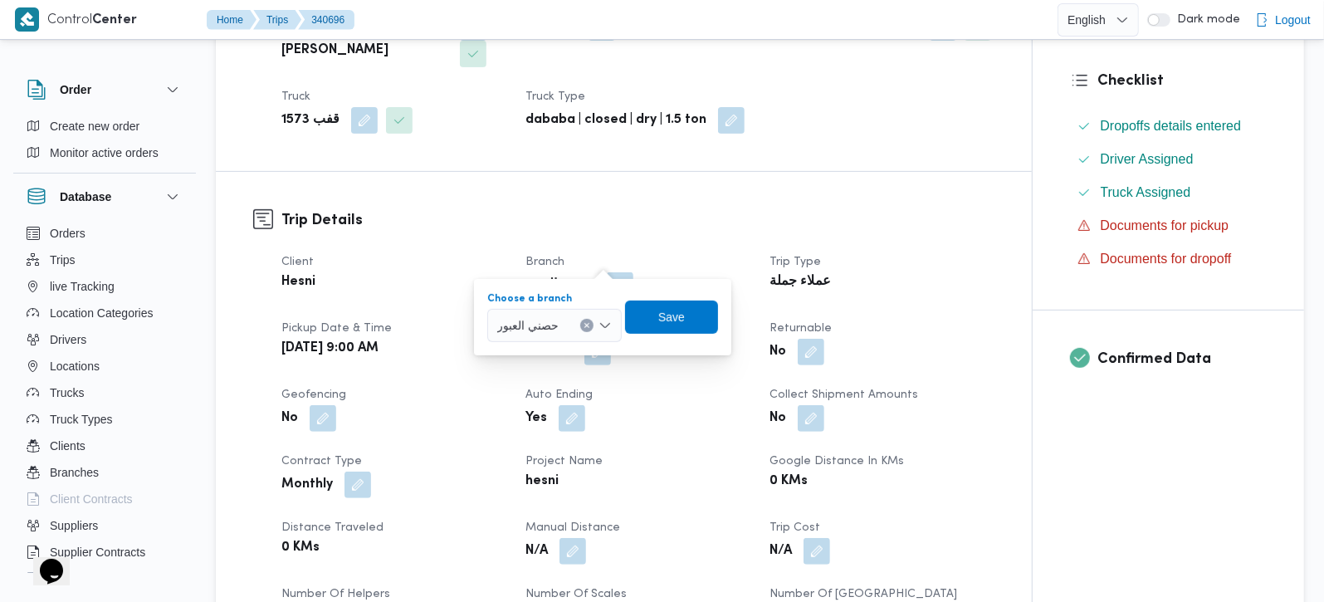
click at [590, 323] on icon "Clear input" at bounding box center [587, 325] width 4 height 4
type input "زهر"
click at [568, 350] on span "حصني الا زهر" at bounding box center [565, 355] width 85 height 20
click at [637, 316] on span "Save" at bounding box center [673, 316] width 93 height 33
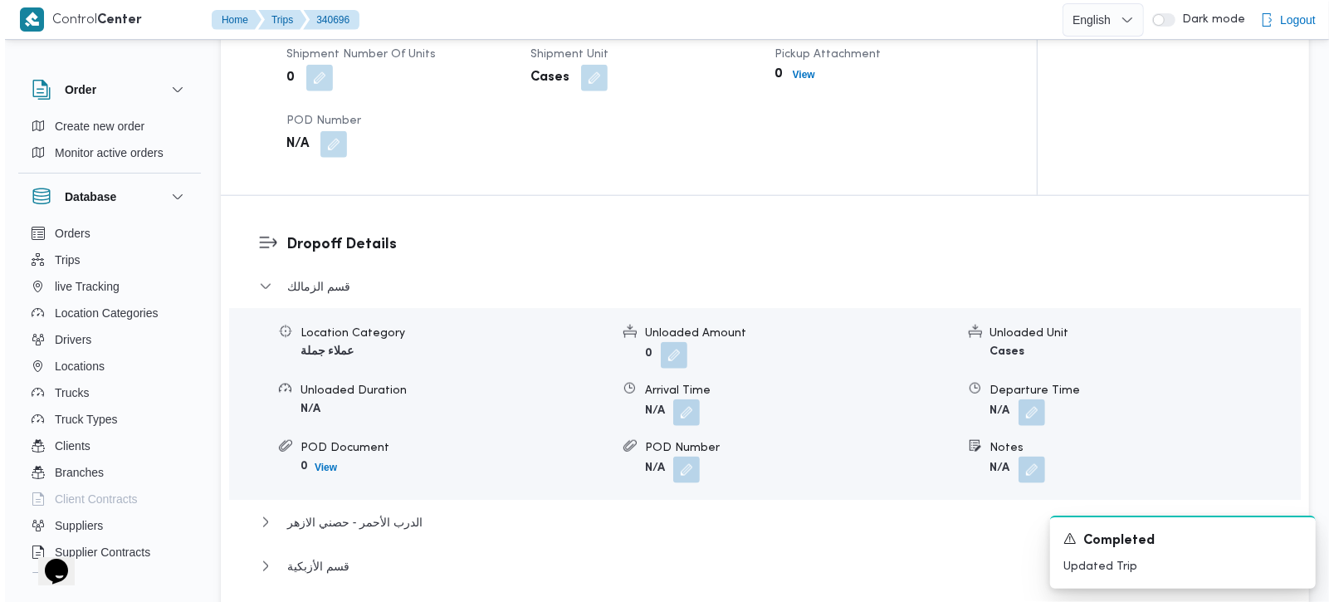
scroll to position [1465, 0]
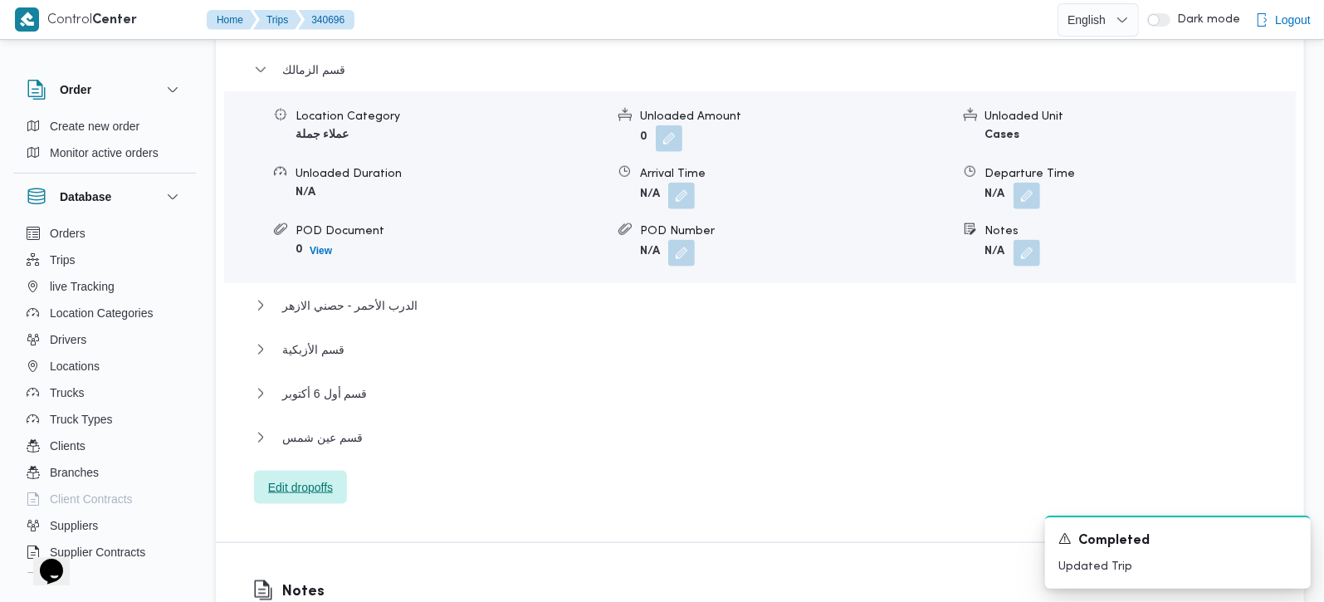
click at [330, 471] on span "Edit dropoffs" at bounding box center [300, 487] width 93 height 33
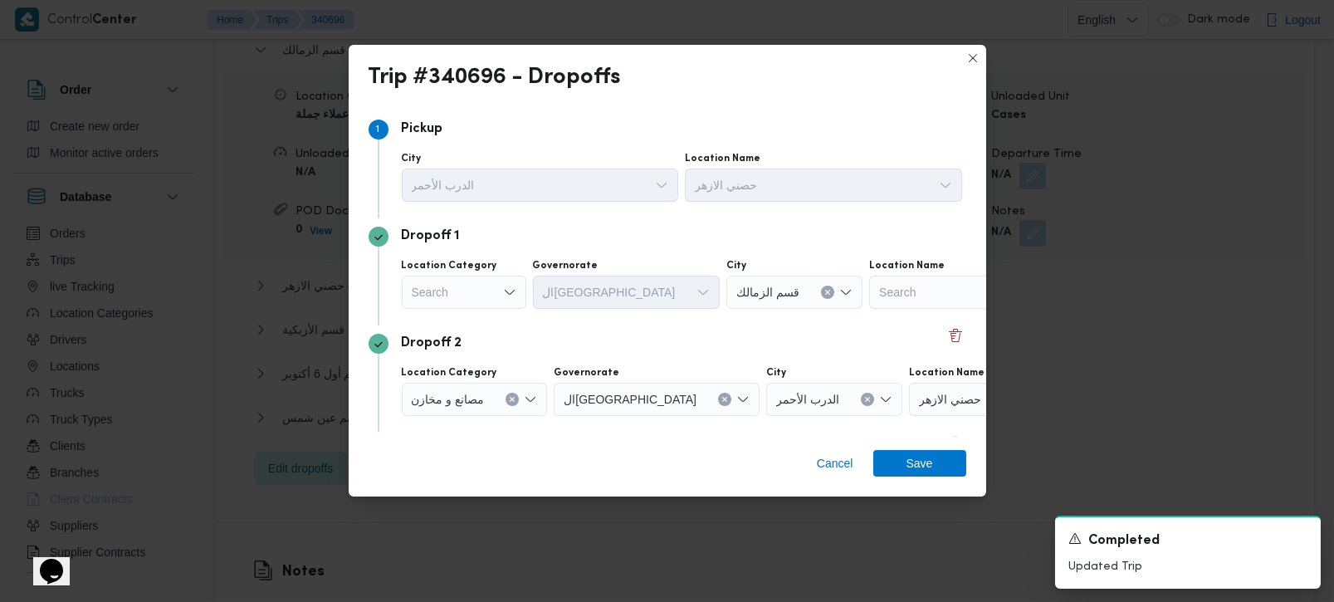
click at [488, 289] on div "Search" at bounding box center [464, 292] width 125 height 33
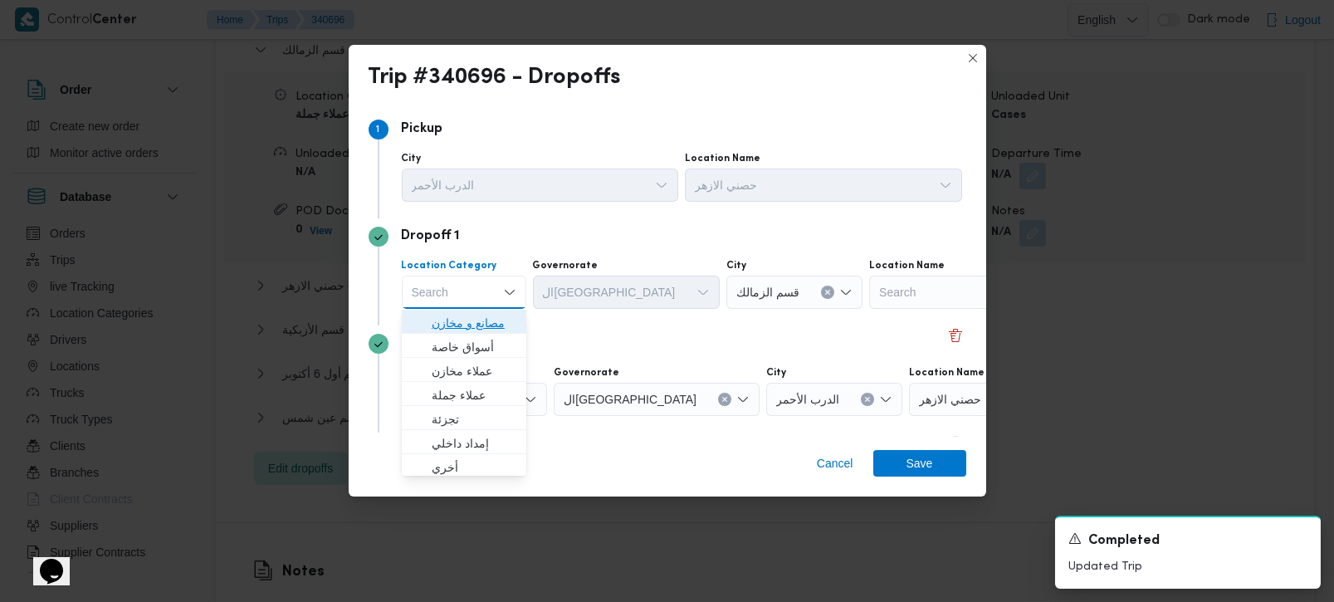
click at [487, 314] on span "مصانع و مخازن" at bounding box center [474, 323] width 85 height 20
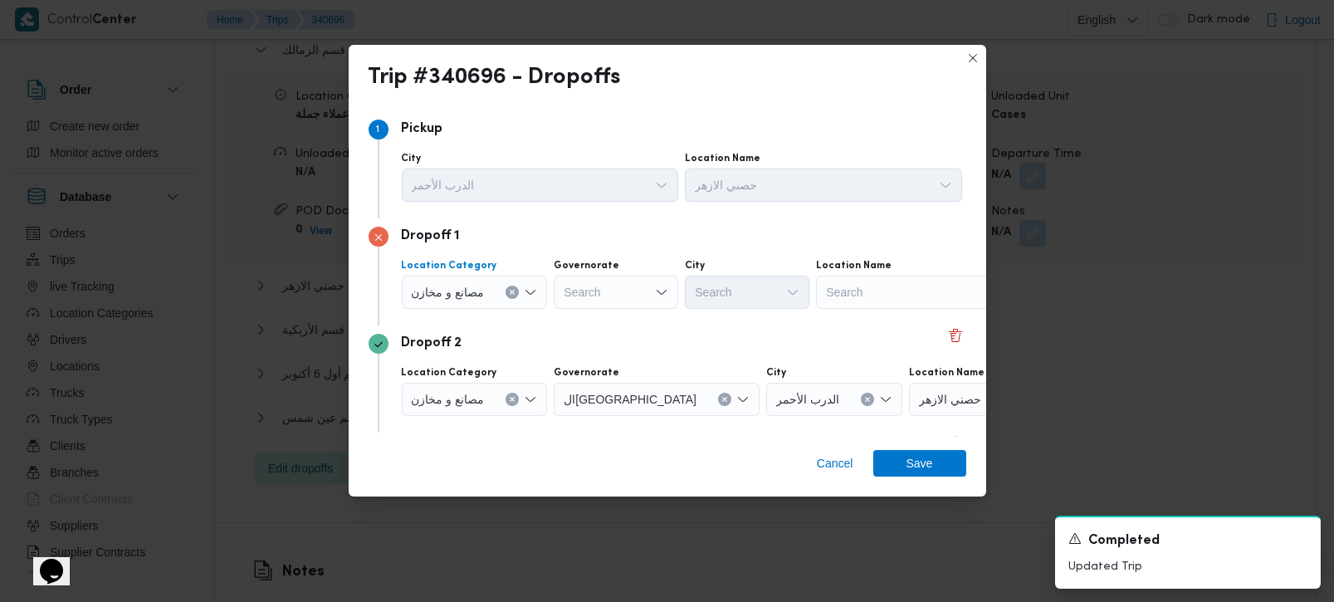
click at [511, 290] on icon "Clear input" at bounding box center [512, 292] width 7 height 7
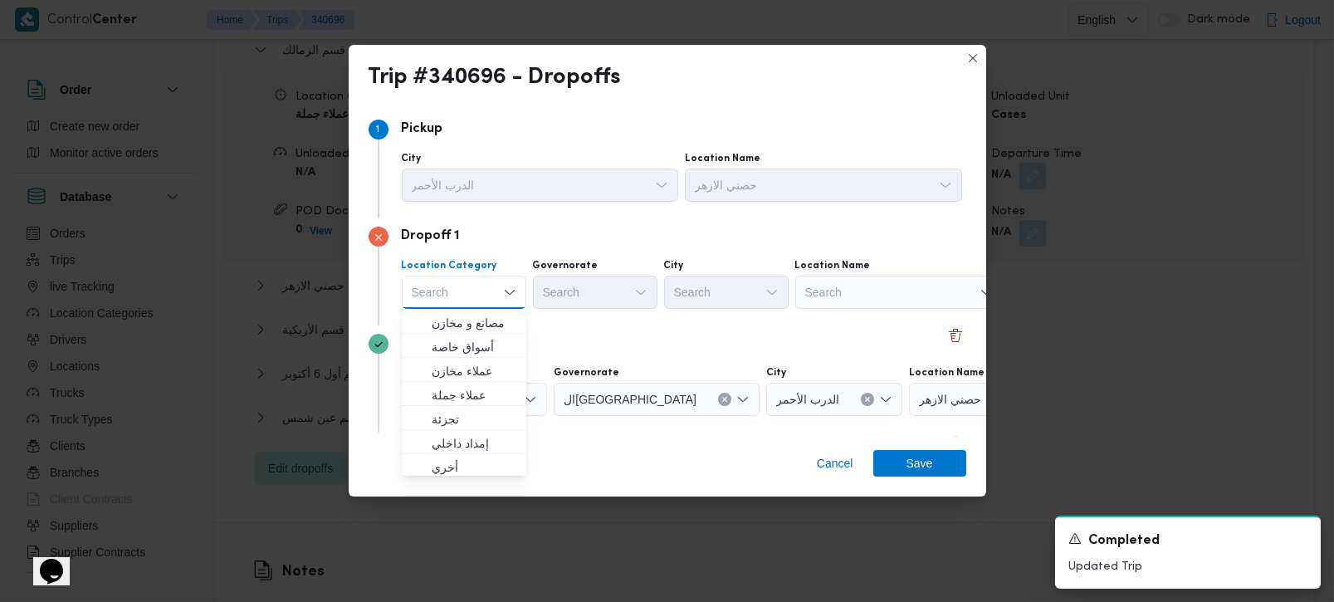
click at [820, 286] on div "Search" at bounding box center [899, 292] width 208 height 33
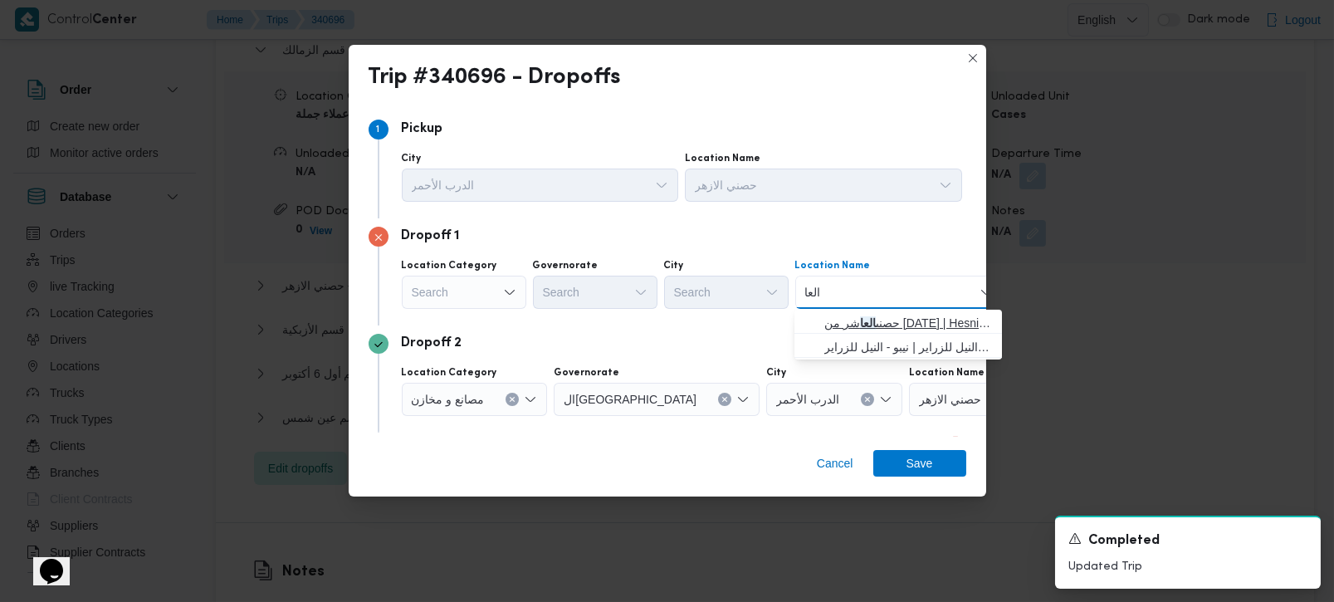
type input "العا"
click at [842, 329] on span "حصنى العا شر من رمضان | Hesni Textiles Factory | جزء من مدينة العاشر-مجاورات" at bounding box center [908, 323] width 168 height 20
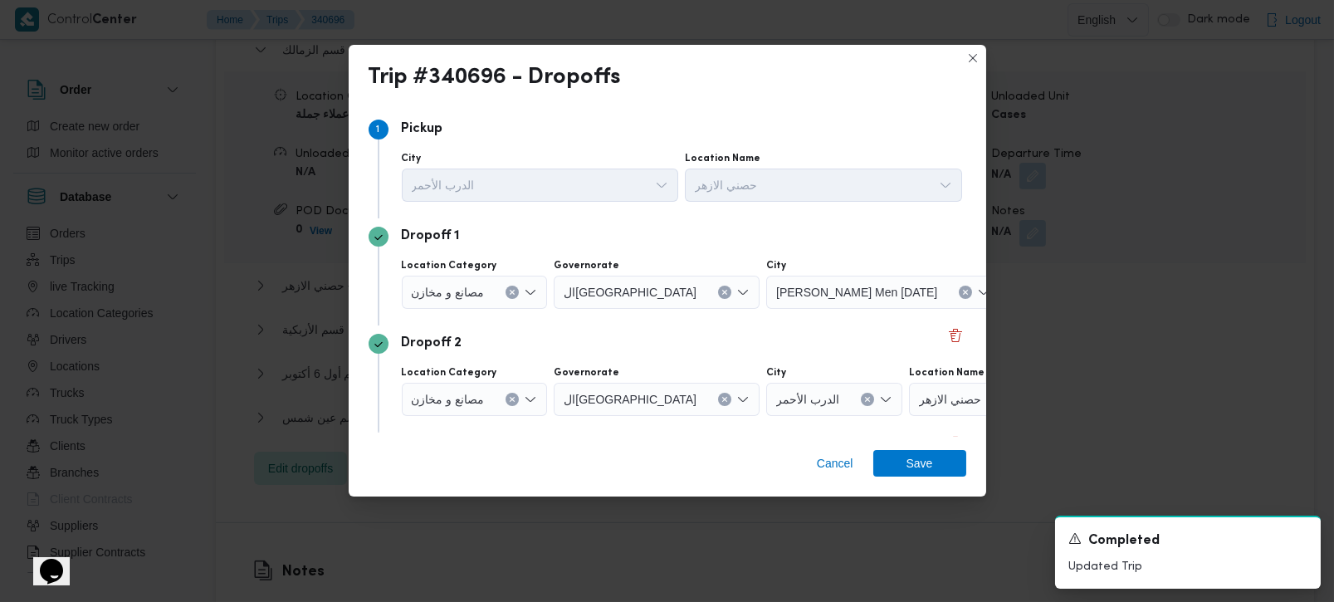
click at [668, 347] on div "Dropoff 2" at bounding box center [668, 344] width 598 height 20
click at [511, 393] on button "Clear input" at bounding box center [512, 399] width 13 height 13
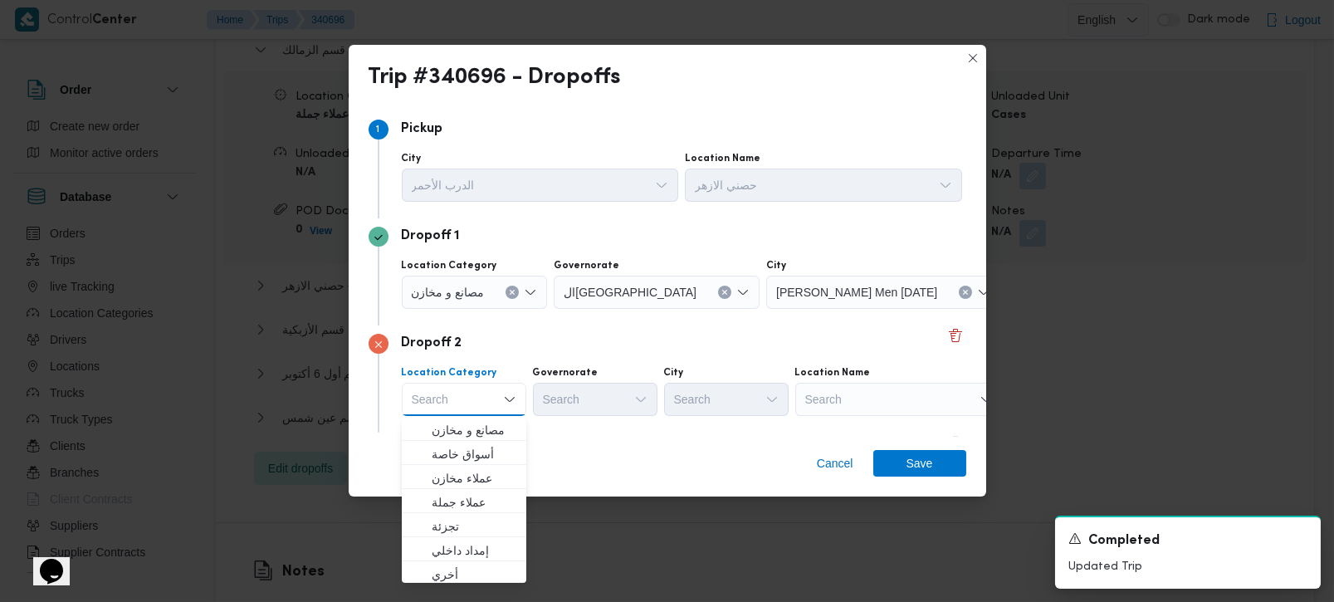
click at [820, 410] on div "Search" at bounding box center [899, 399] width 208 height 33
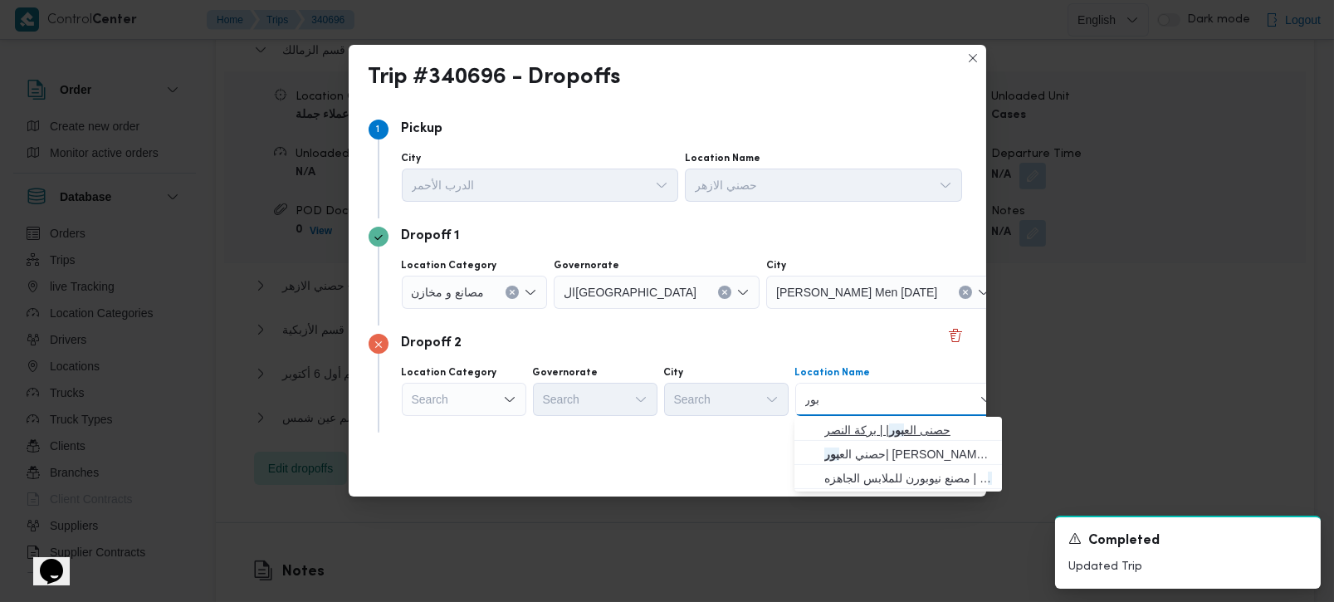
type input "بور"
click at [895, 428] on mark "بور" at bounding box center [896, 429] width 15 height 13
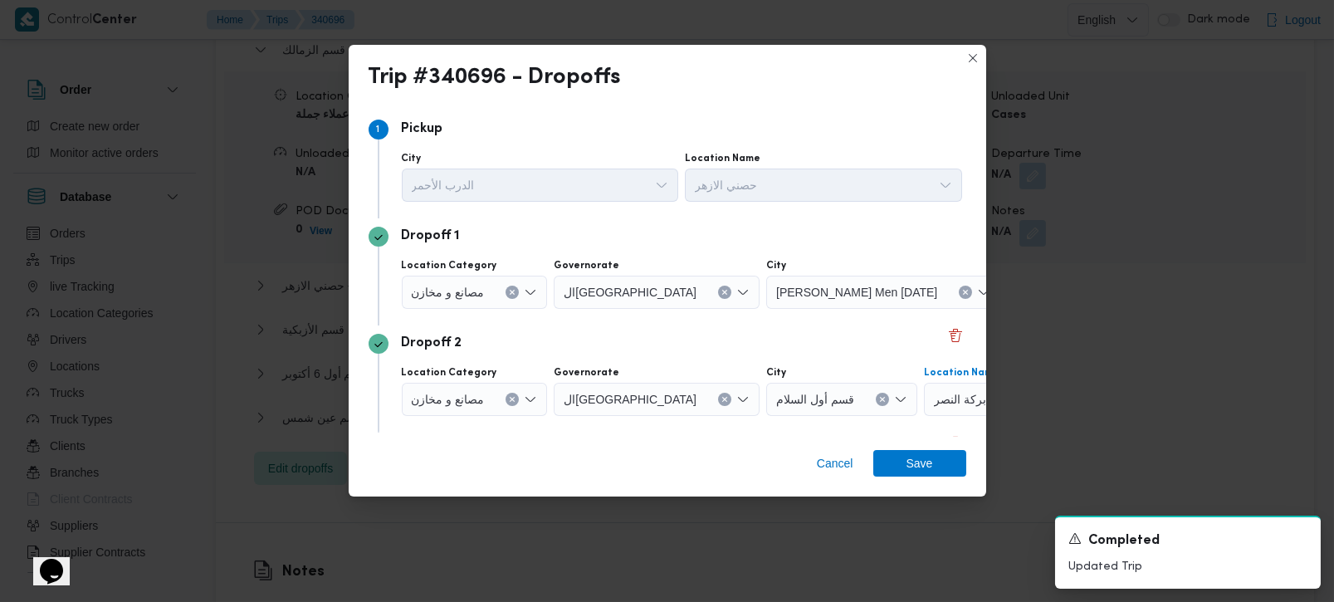
scroll to position [97, 0]
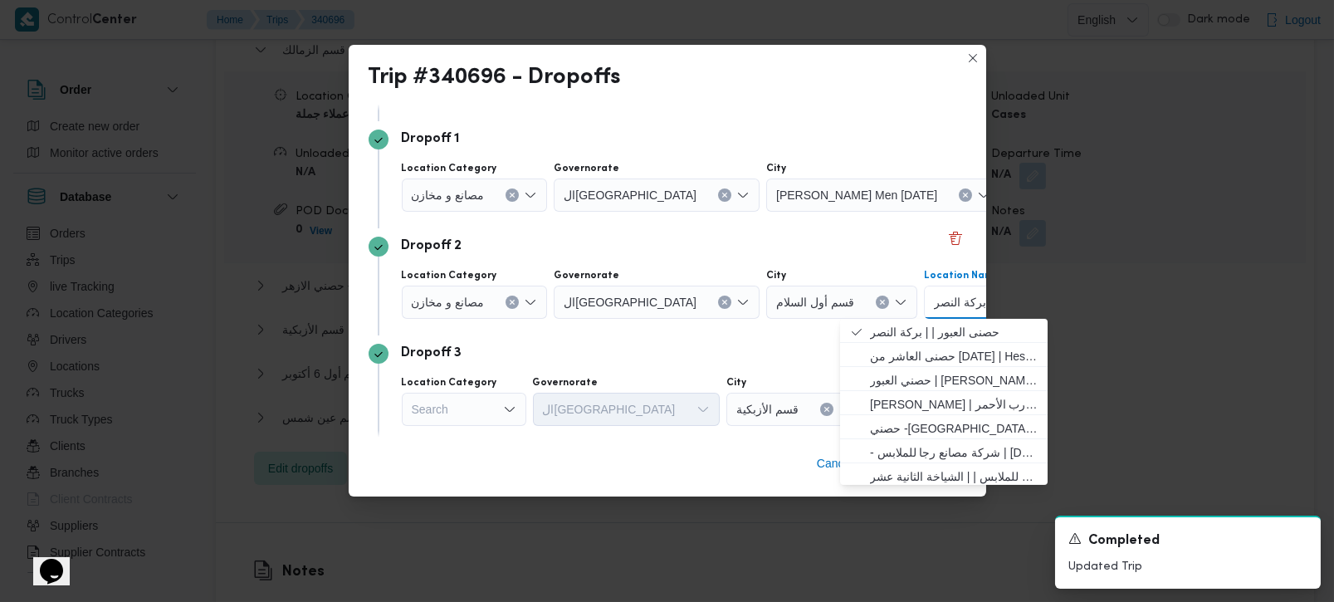
click at [513, 399] on div "Search" at bounding box center [464, 409] width 125 height 33
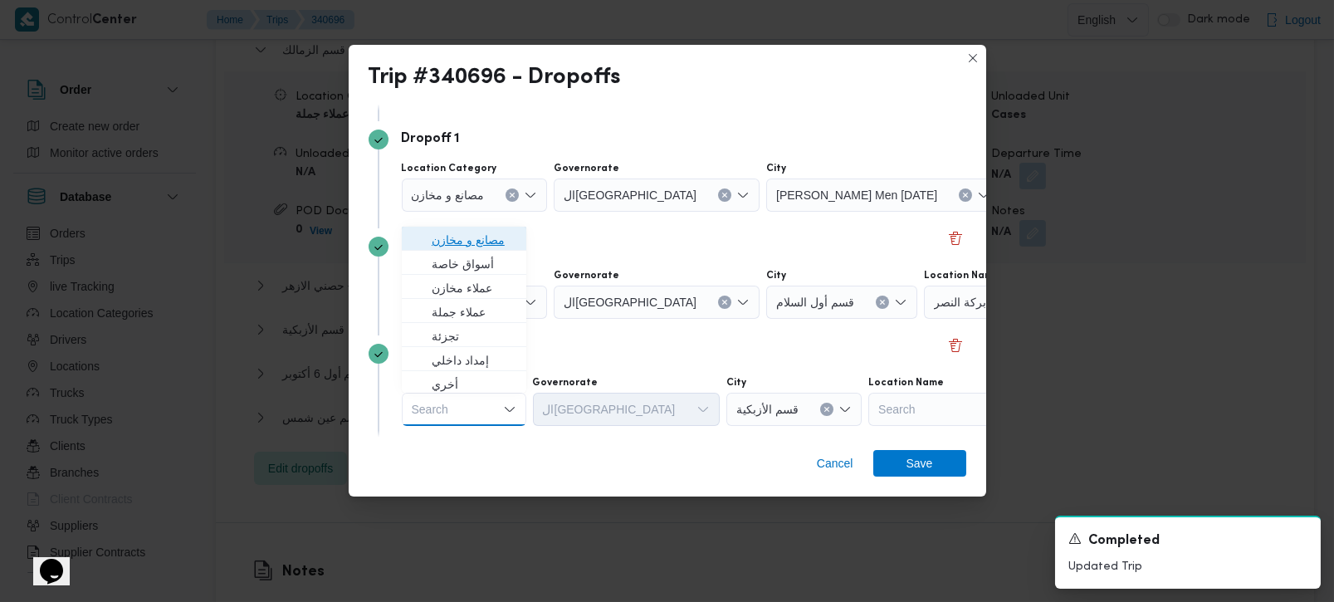
click at [487, 242] on span "مصانع و مخازن" at bounding box center [474, 240] width 85 height 20
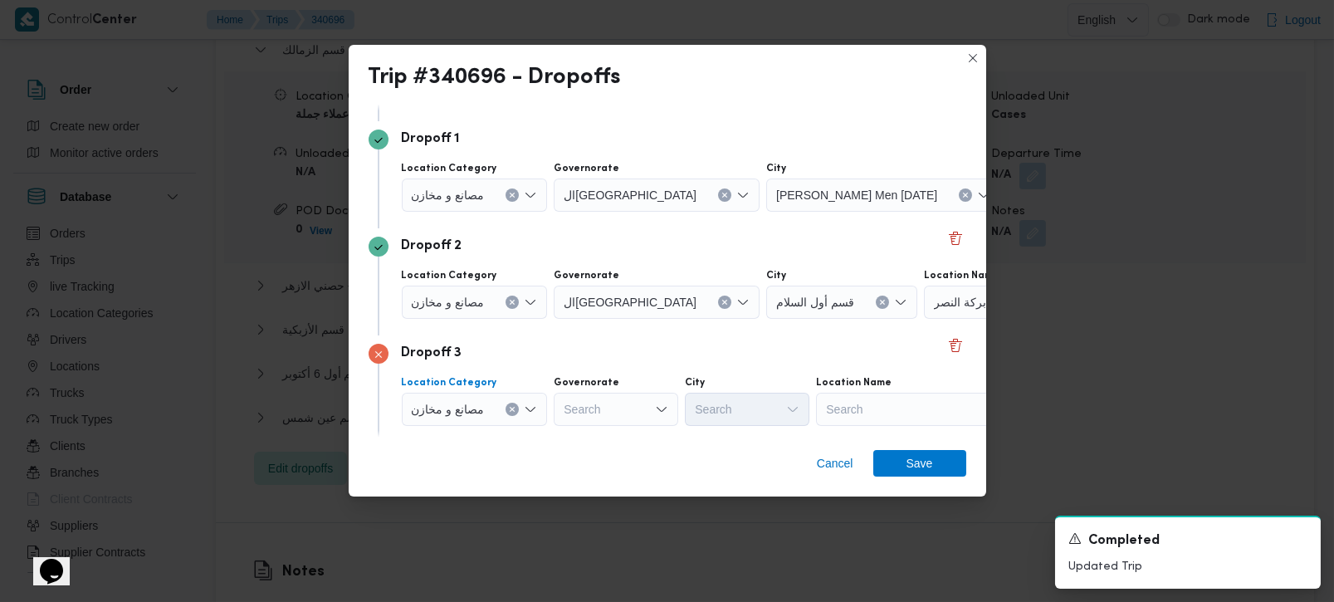
click at [511, 408] on icon "Clear input" at bounding box center [513, 410] width 4 height 4
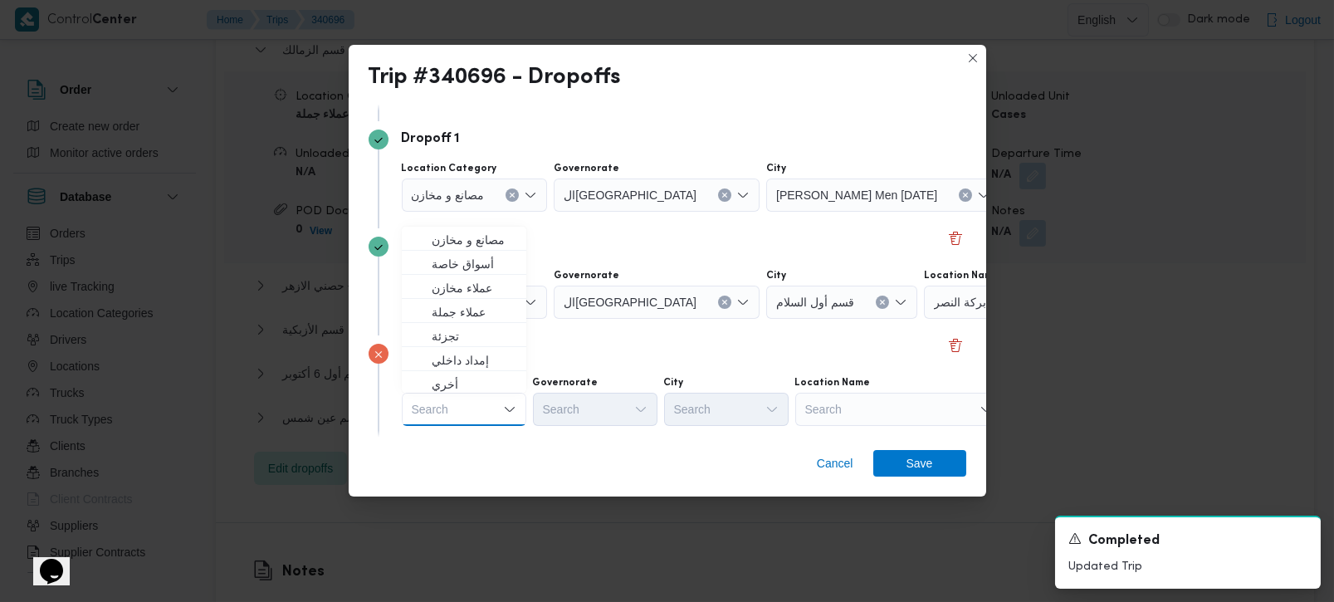
click at [800, 411] on div "Search" at bounding box center [899, 409] width 208 height 33
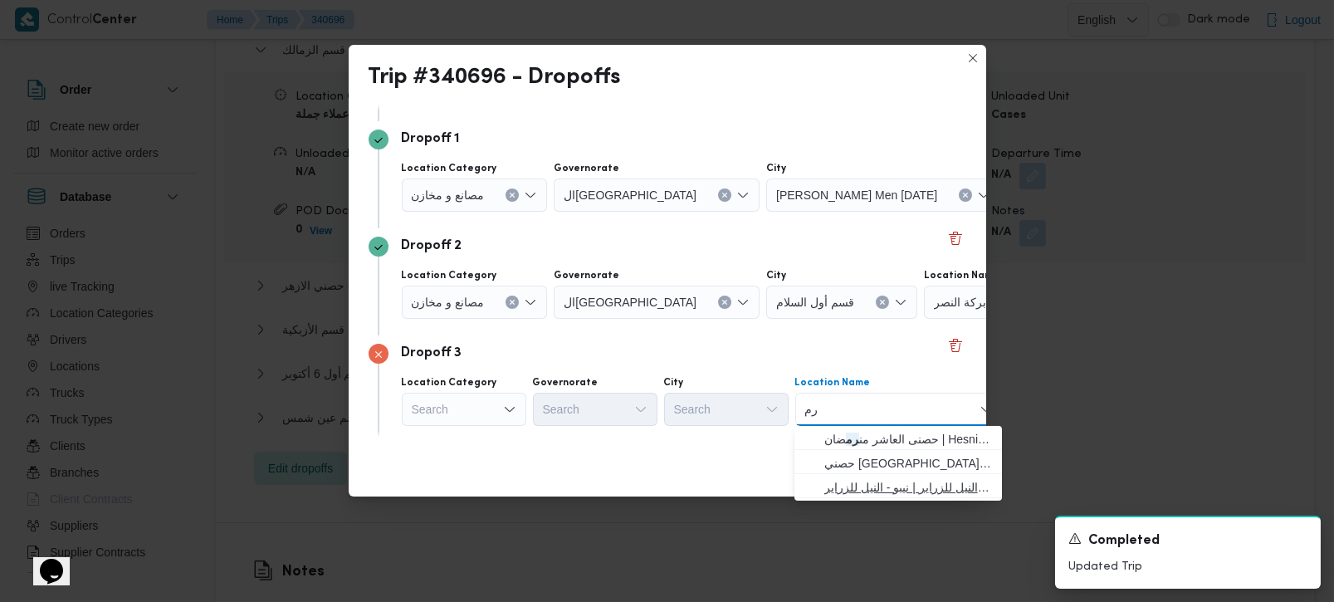
type input "رم"
click at [879, 478] on span "نيبو _ النيل للزراير | نيبو - النيل للزراير | null" at bounding box center [908, 487] width 168 height 20
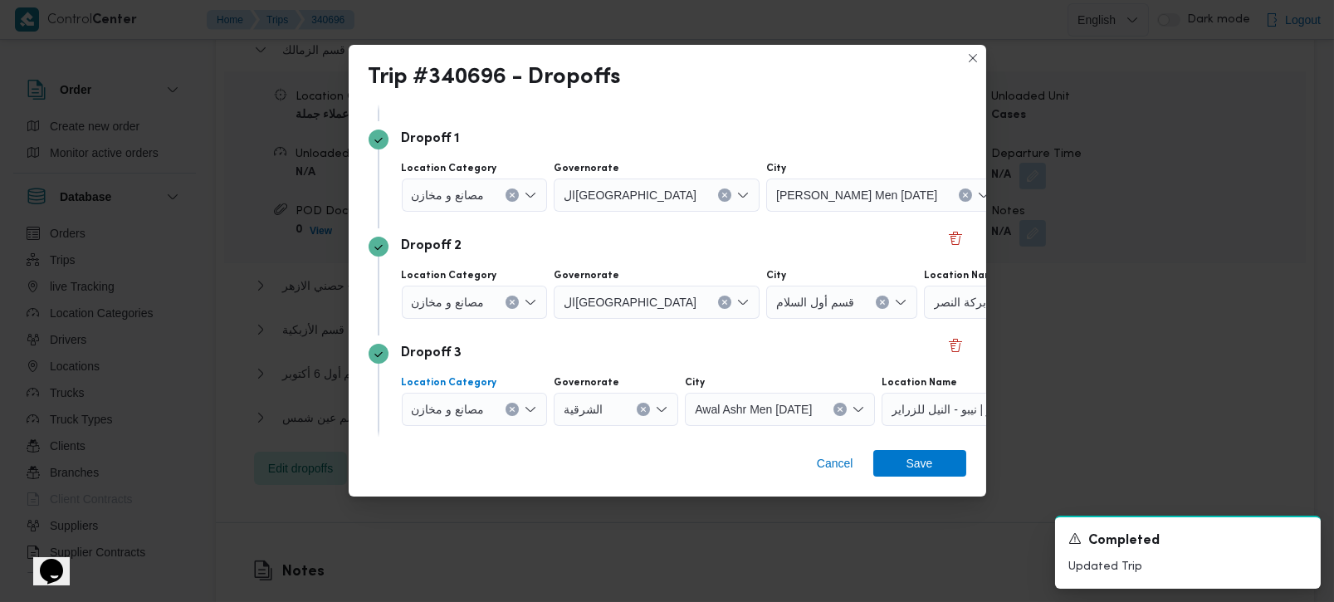
click at [512, 406] on icon "Clear input" at bounding box center [512, 409] width 7 height 7
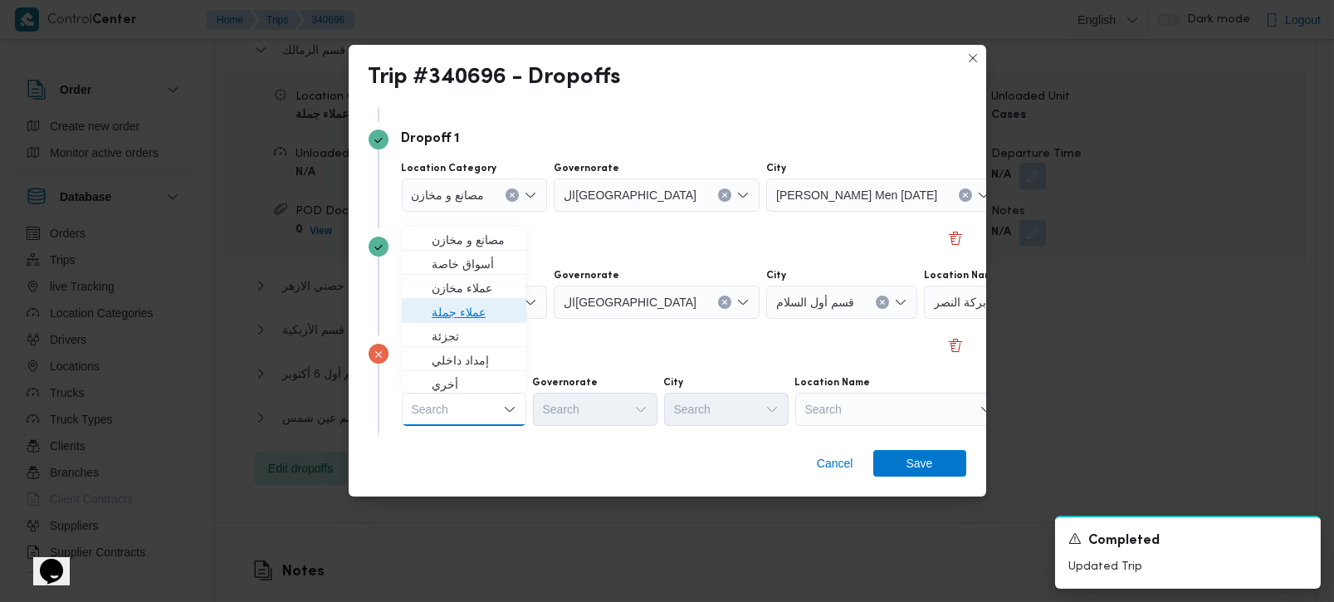
click at [464, 316] on span "عملاء جملة" at bounding box center [474, 312] width 85 height 20
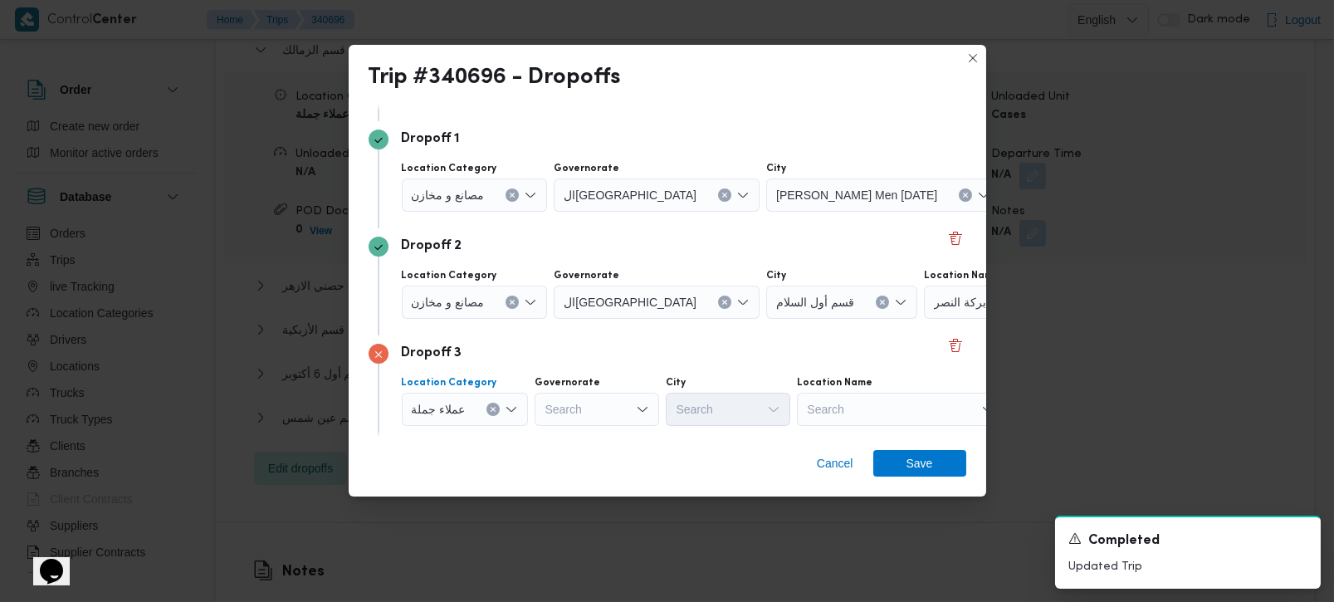
click at [618, 405] on div "Search" at bounding box center [597, 409] width 125 height 33
type input "زة"
click at [596, 448] on span "الجي زة" at bounding box center [605, 439] width 85 height 20
click at [739, 413] on div "Search" at bounding box center [728, 409] width 125 height 33
type input "رم"
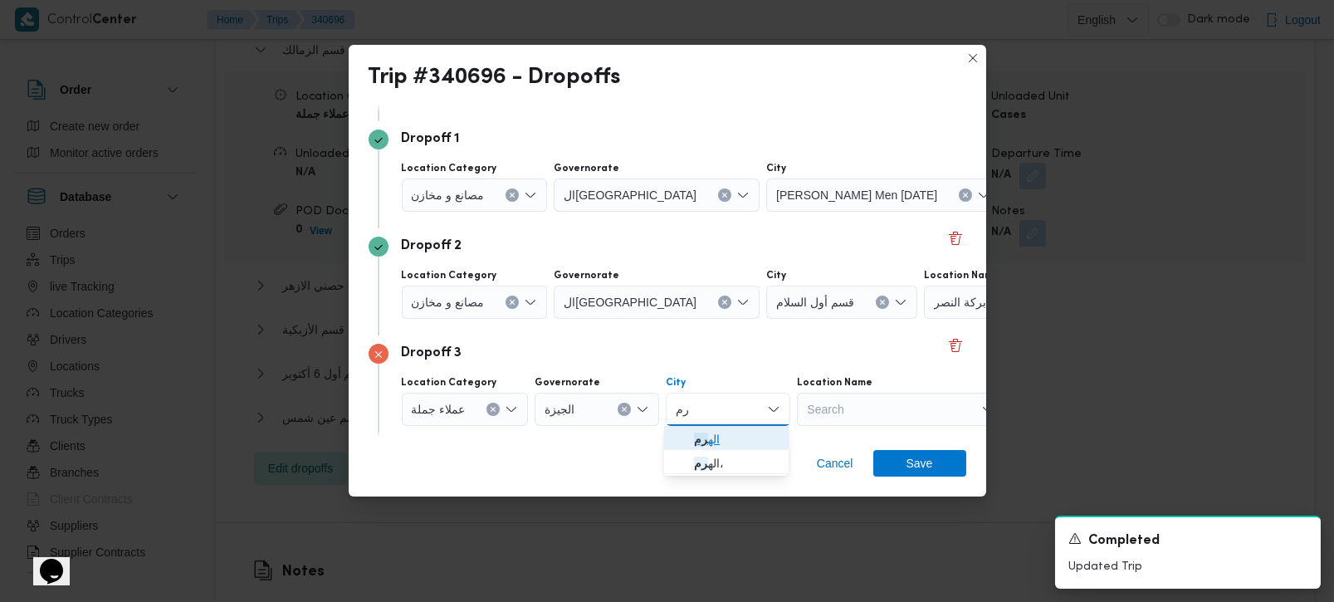
click at [704, 433] on mark "رم" at bounding box center [701, 439] width 14 height 13
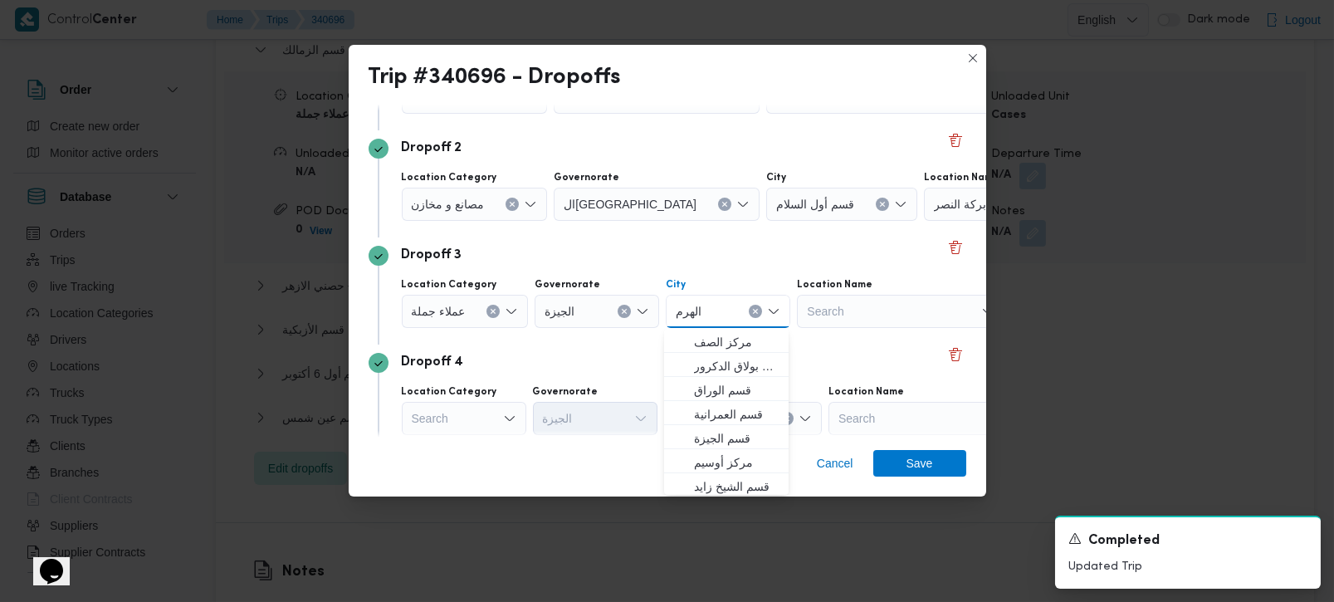
click at [554, 368] on div "Dropoff 4" at bounding box center [668, 363] width 598 height 20
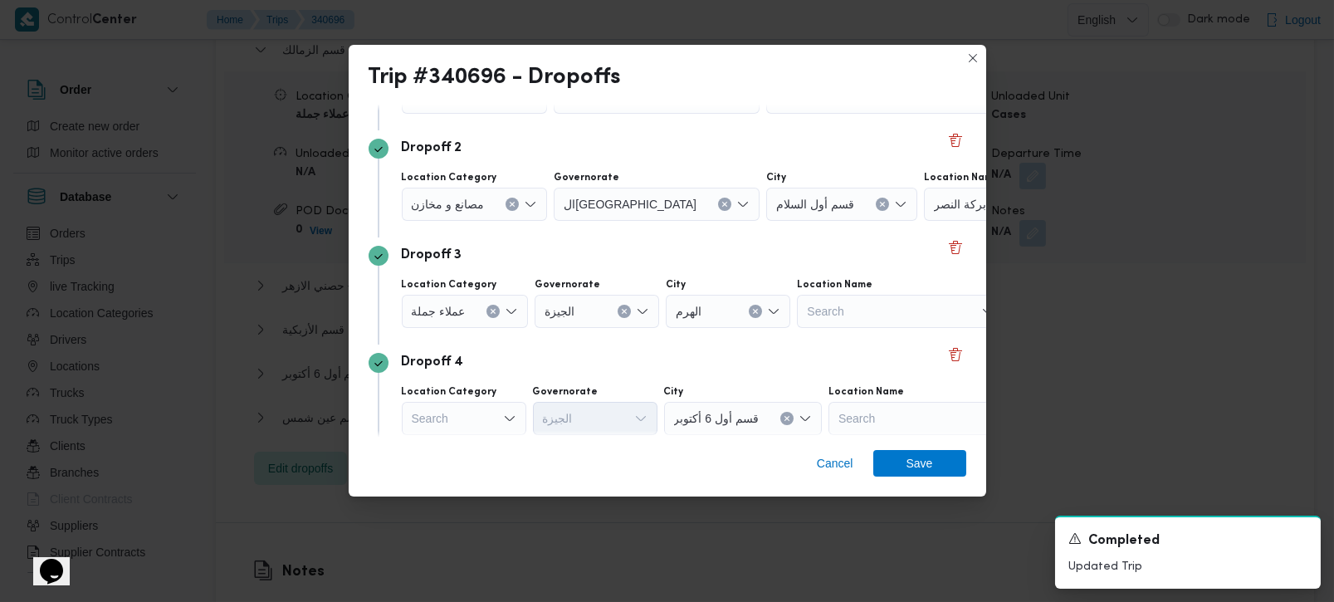
click at [495, 404] on div "Search" at bounding box center [464, 418] width 125 height 33
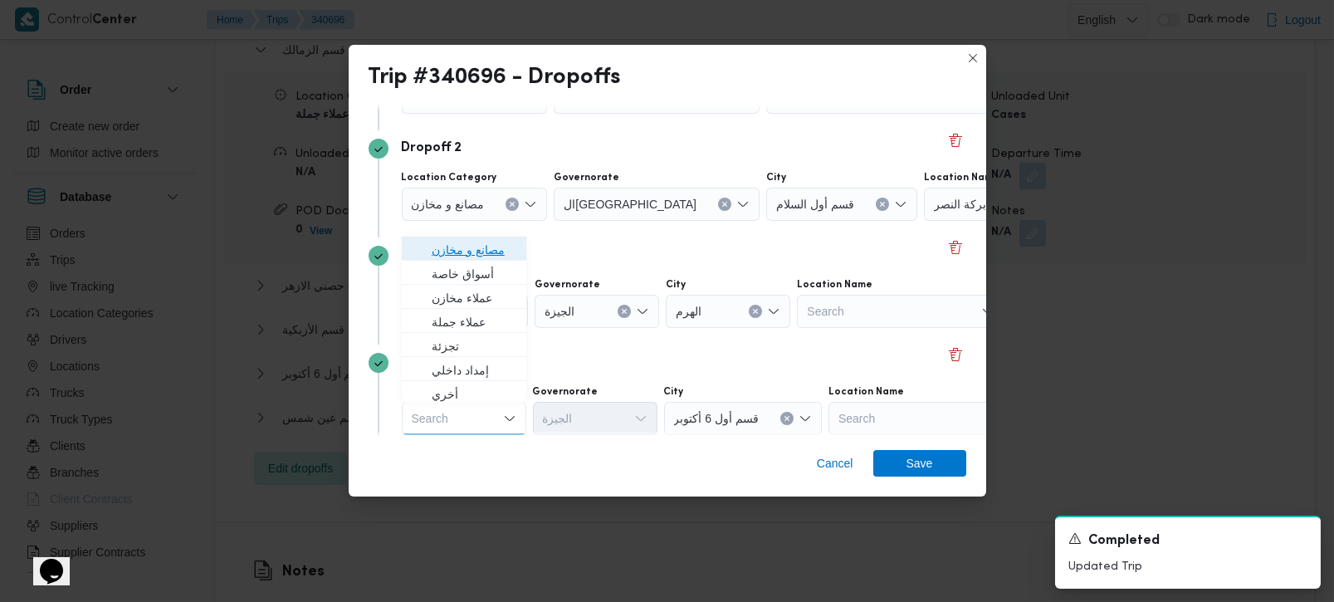
click at [469, 253] on span "مصانع و مخازن" at bounding box center [474, 250] width 85 height 20
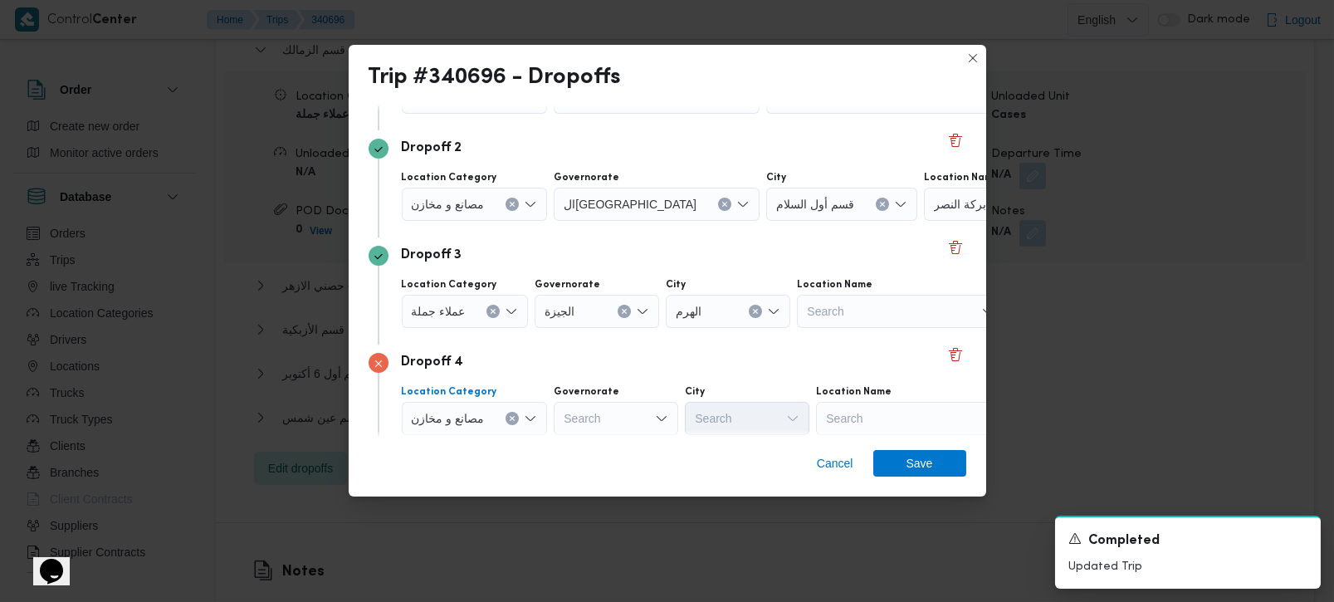
click at [511, 421] on icon "Clear input" at bounding box center [512, 418] width 7 height 7
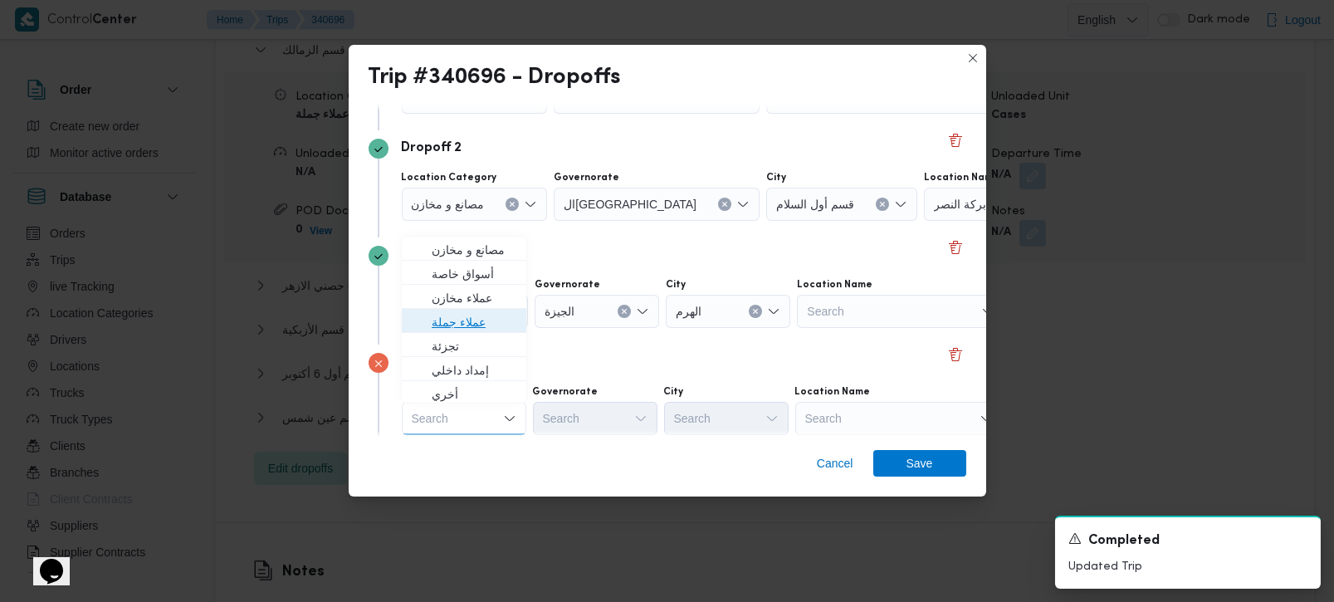
click at [458, 325] on span "عملاء جملة" at bounding box center [474, 322] width 85 height 20
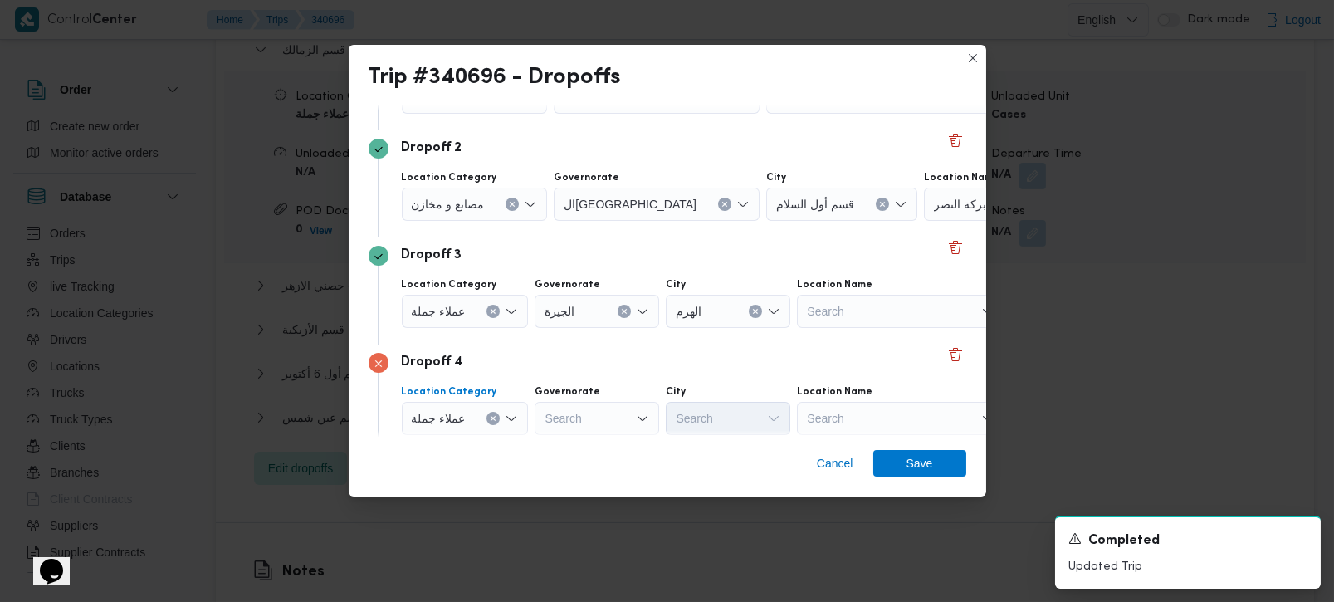
click at [590, 405] on div "Search" at bounding box center [597, 418] width 125 height 33
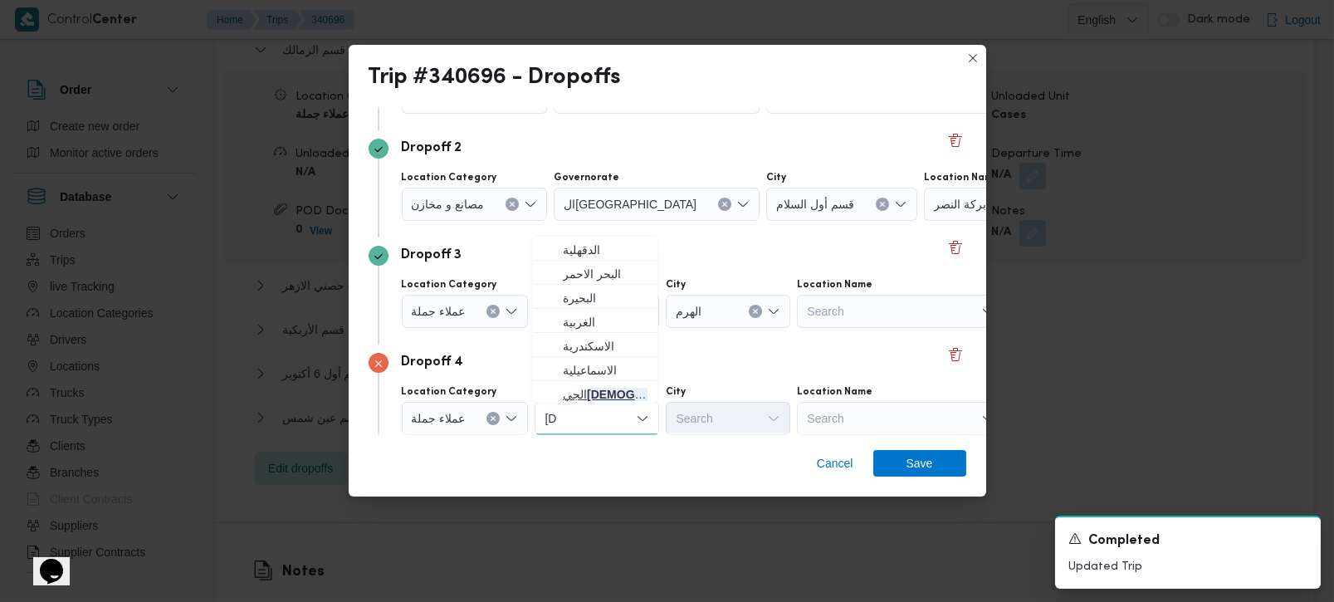
type input "زة"
click at [590, 389] on span "الجي زة" at bounding box center [605, 394] width 85 height 20
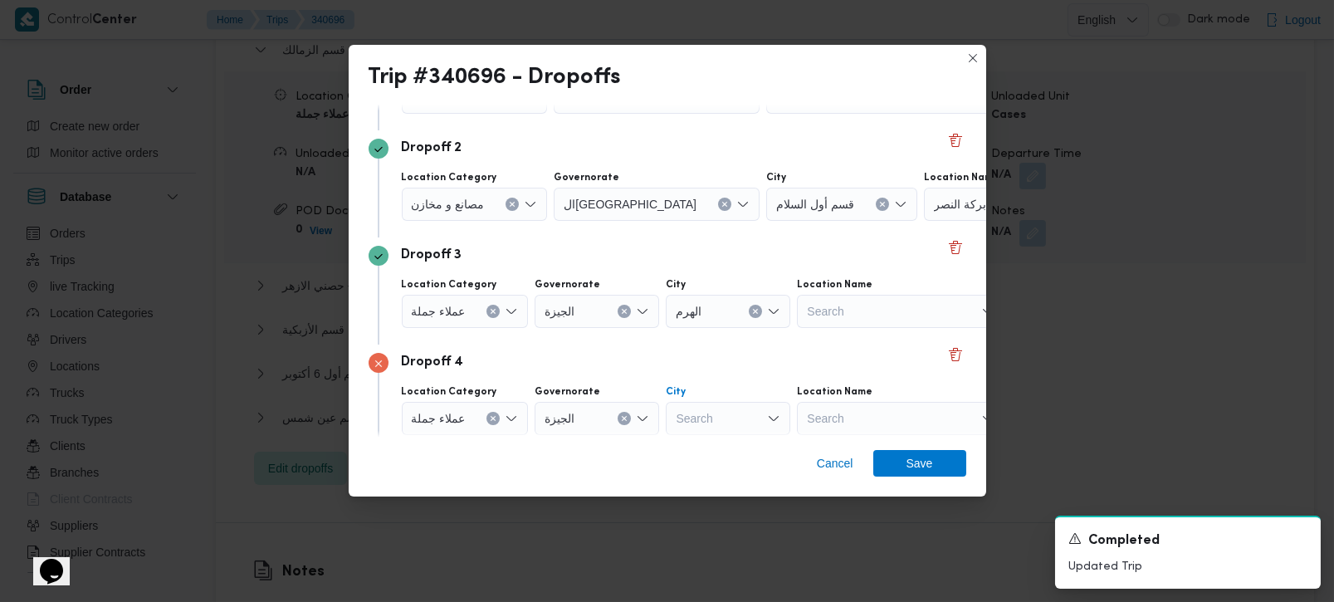
click at [727, 417] on div "Search" at bounding box center [728, 418] width 125 height 33
type input "وزة"
click at [723, 440] on span "قسم العج وزة" at bounding box center [736, 449] width 85 height 20
click at [712, 358] on div "Dropoff 4" at bounding box center [668, 363] width 598 height 20
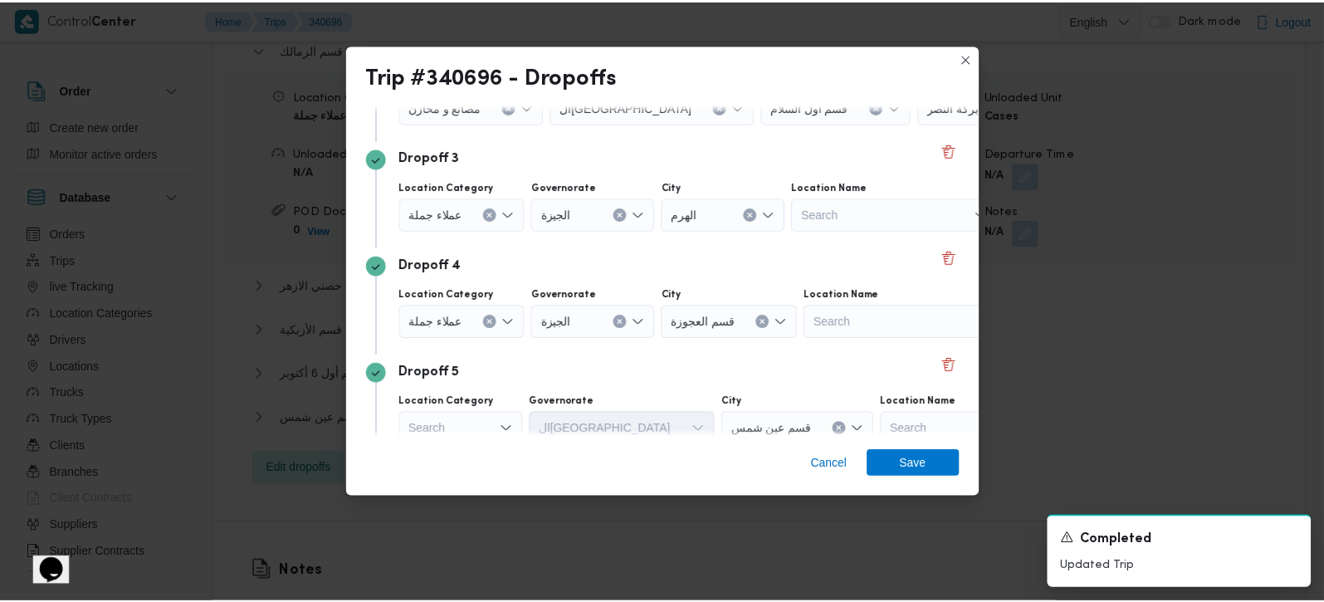
scroll to position [366, 0]
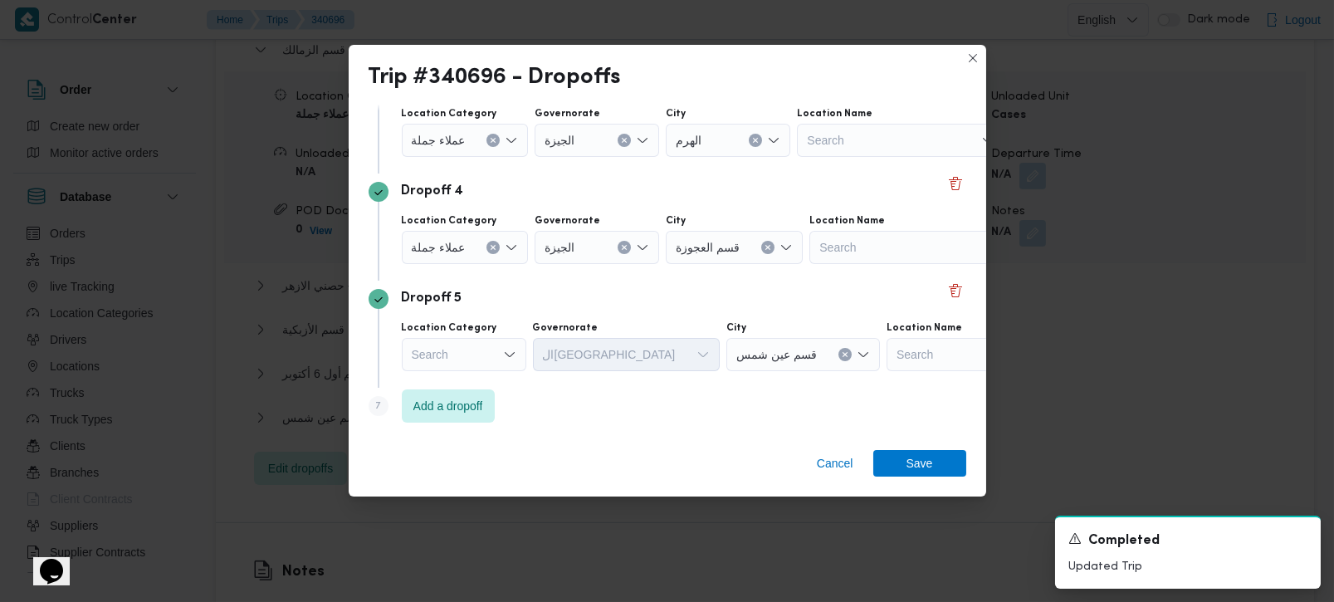
click at [466, 366] on div "Search" at bounding box center [464, 354] width 125 height 33
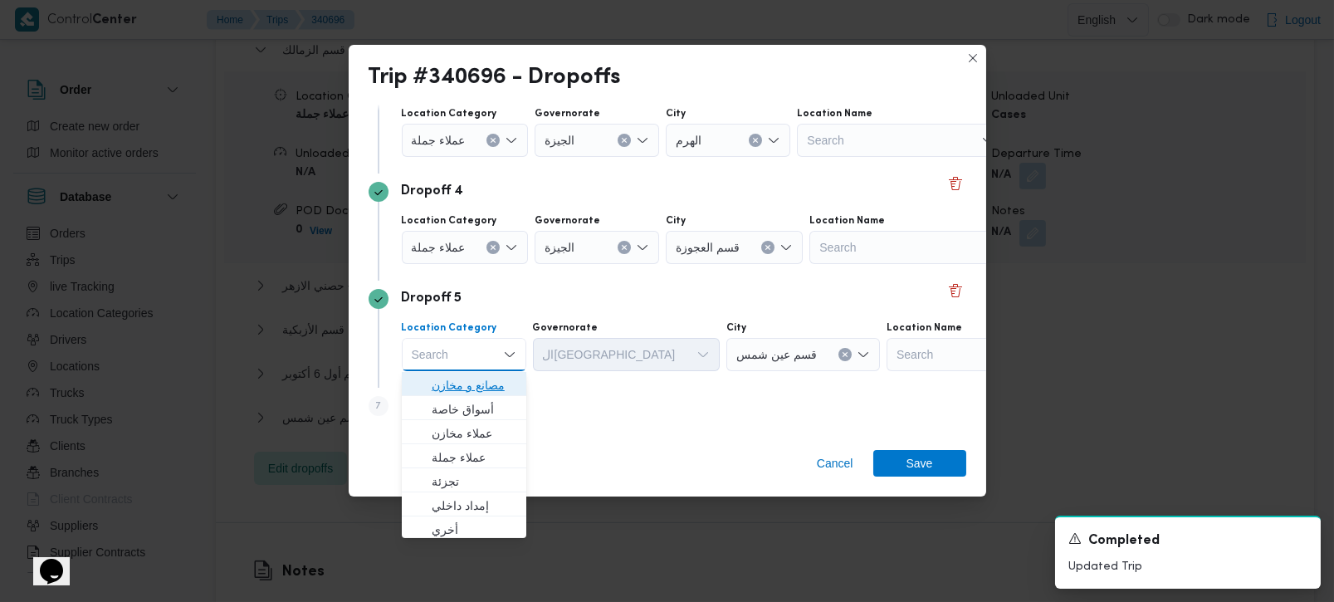
click at [477, 384] on span "مصانع و مخازن" at bounding box center [474, 385] width 85 height 20
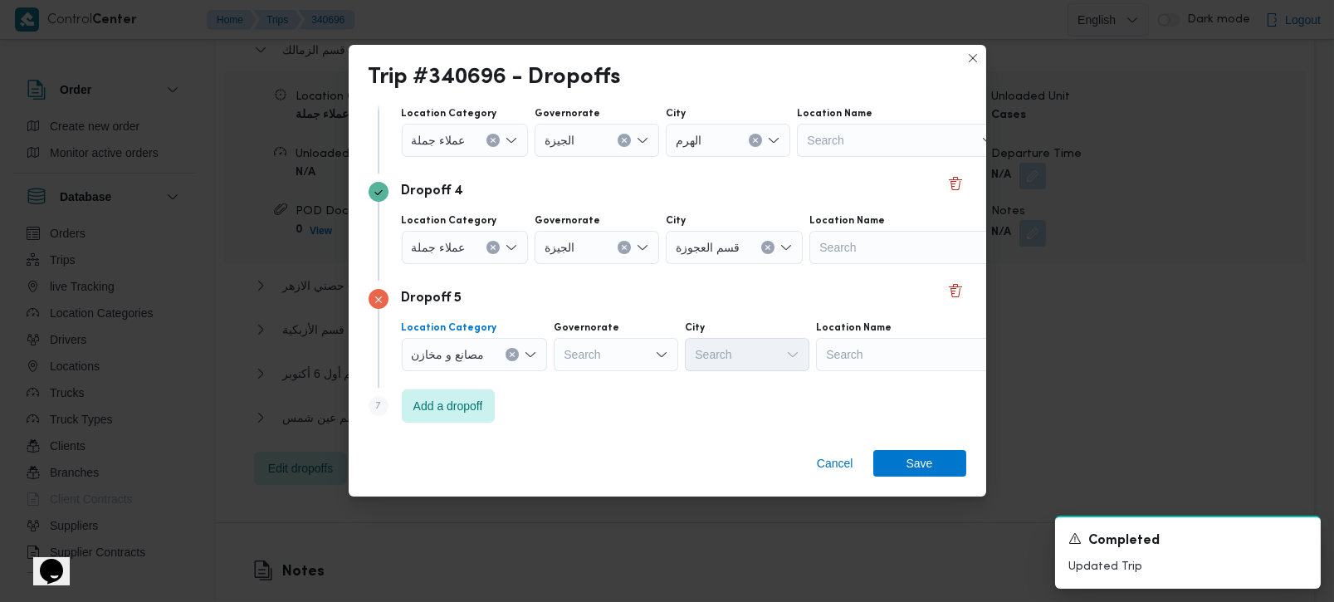
click at [513, 355] on icon "Clear input" at bounding box center [513, 355] width 4 height 4
click at [843, 361] on div "Search" at bounding box center [899, 354] width 208 height 33
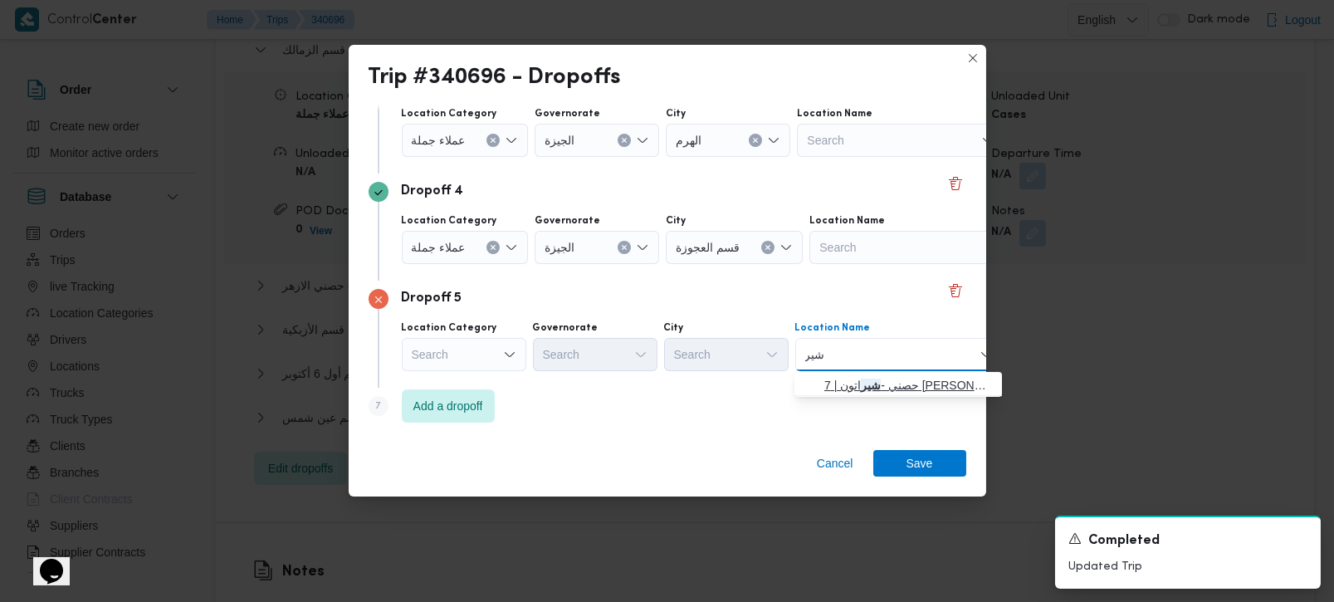
type input "شير"
click at [820, 377] on span "حصني - شير اتون | 7 الخليلي | شيراتون المطار" at bounding box center [898, 385] width 194 height 27
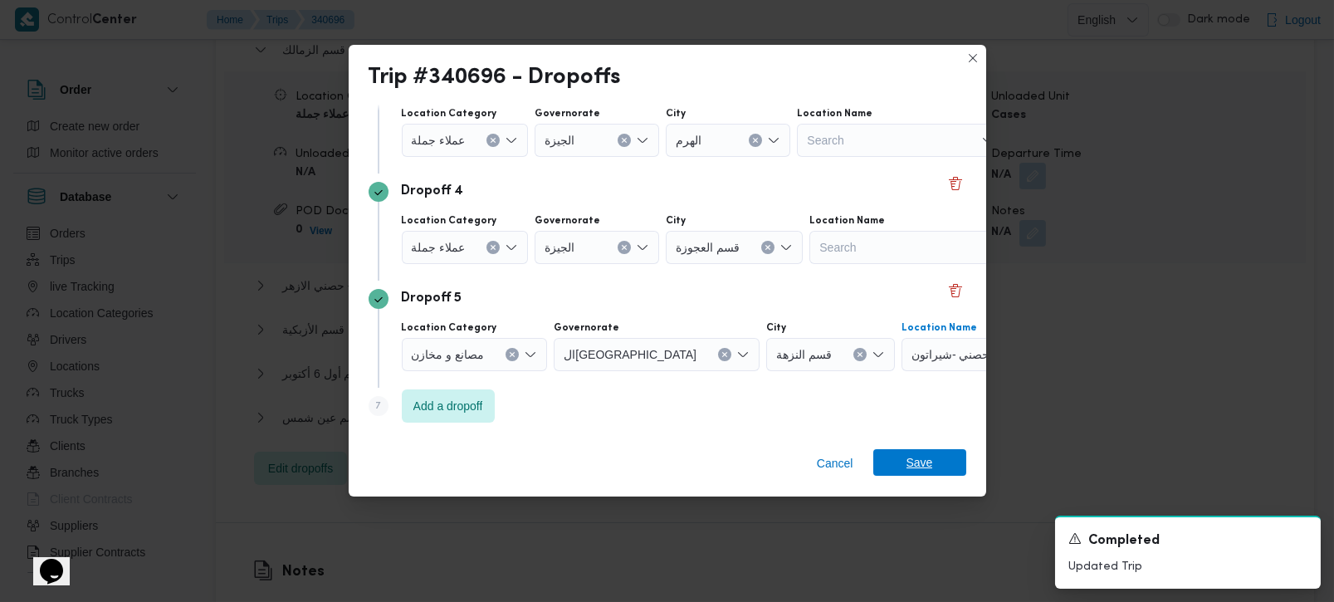
click at [919, 471] on span "Save" at bounding box center [920, 462] width 27 height 27
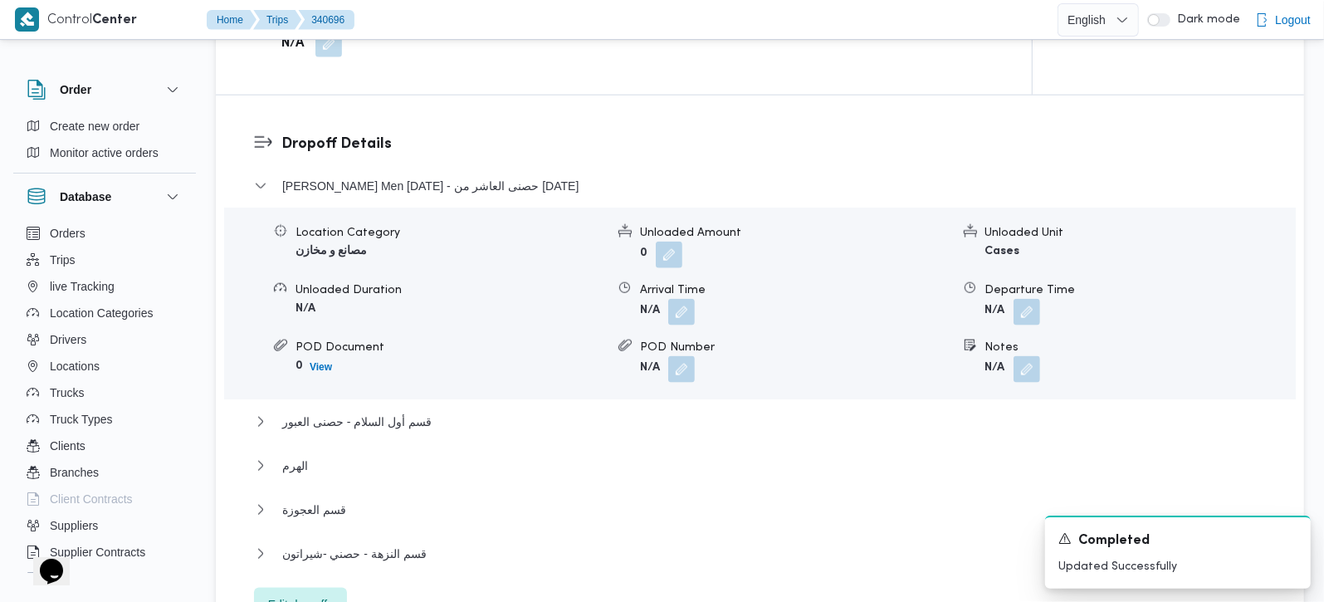
scroll to position [1368, 0]
click at [302, 430] on div "Thany Ashr Men Ramadan - حصنى العاشر من رمضان Location Category مصانع و مخازن U…" at bounding box center [760, 399] width 1013 height 445
click at [305, 501] on span "قسم العجوزة" at bounding box center [314, 511] width 64 height 20
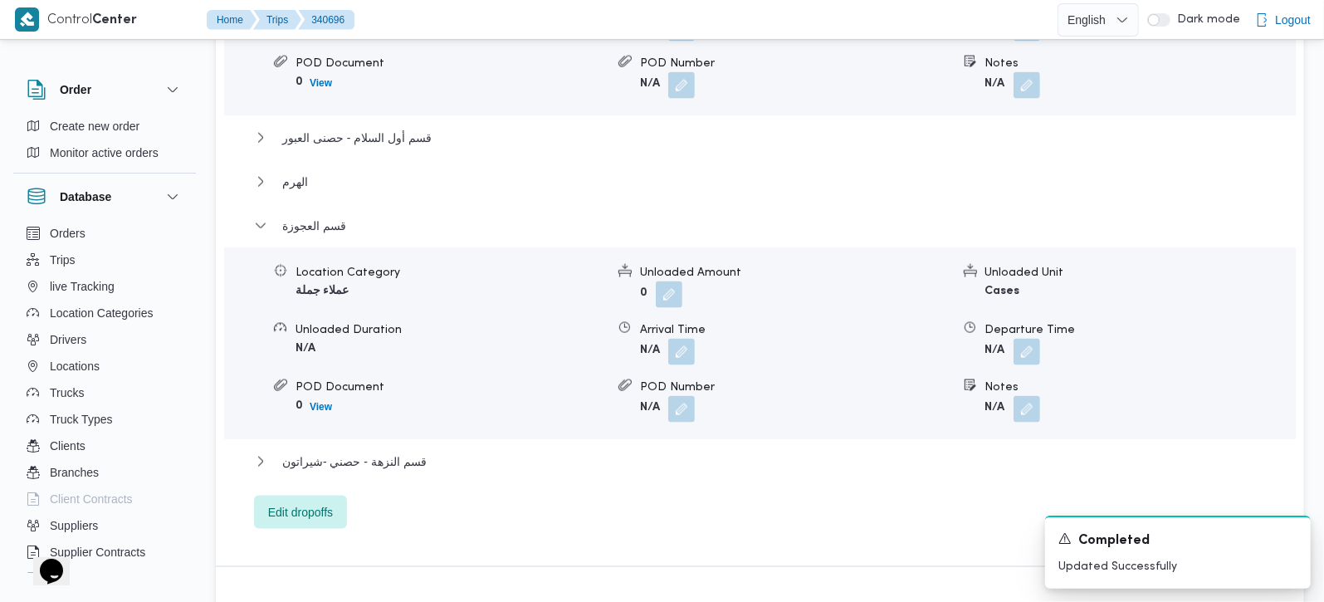
scroll to position [1661, 0]
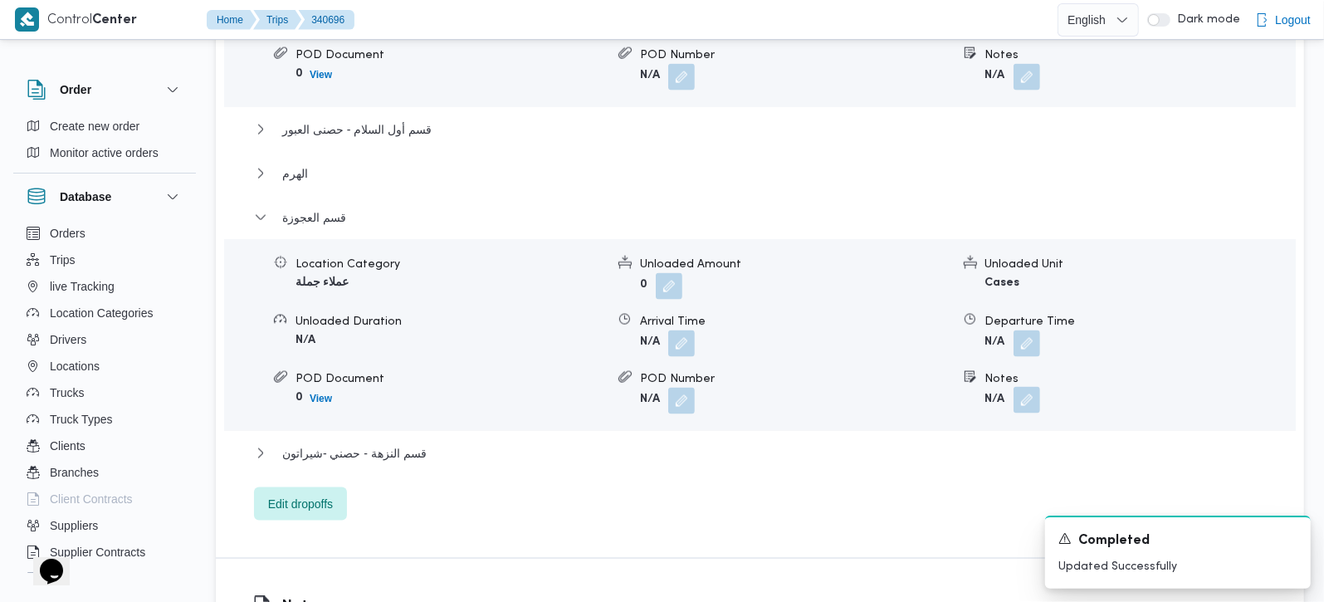
click at [1029, 387] on button "button" at bounding box center [1027, 400] width 27 height 27
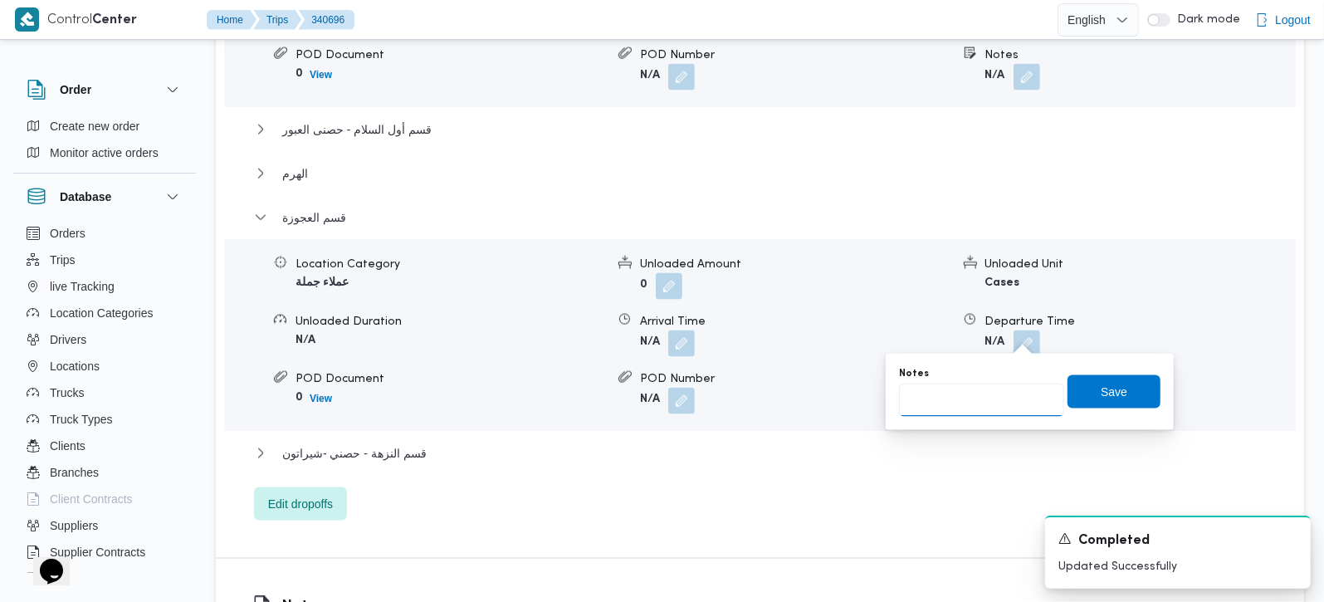
click at [972, 400] on input "Notes" at bounding box center [981, 400] width 165 height 33
paste input "ميدان لبنان"
type input "ميدان لبنان"
click at [1082, 405] on span "Save" at bounding box center [1114, 390] width 93 height 33
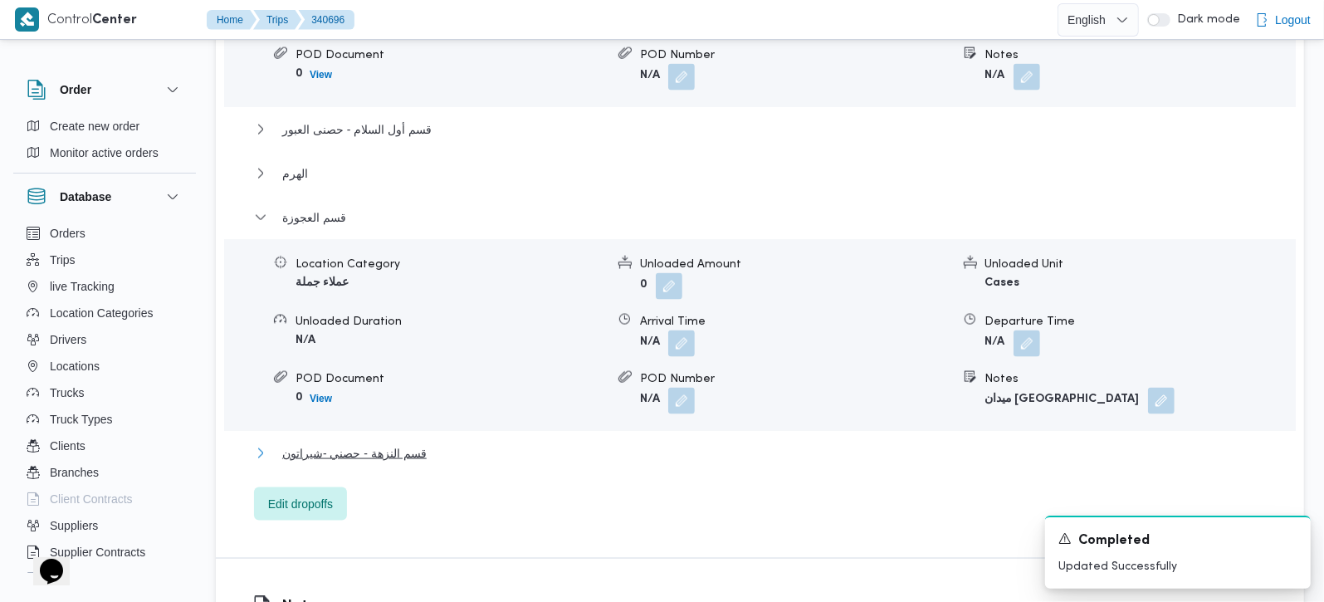
click at [333, 443] on span "قسم النزهة - حصني -شيراتون" at bounding box center [354, 453] width 144 height 20
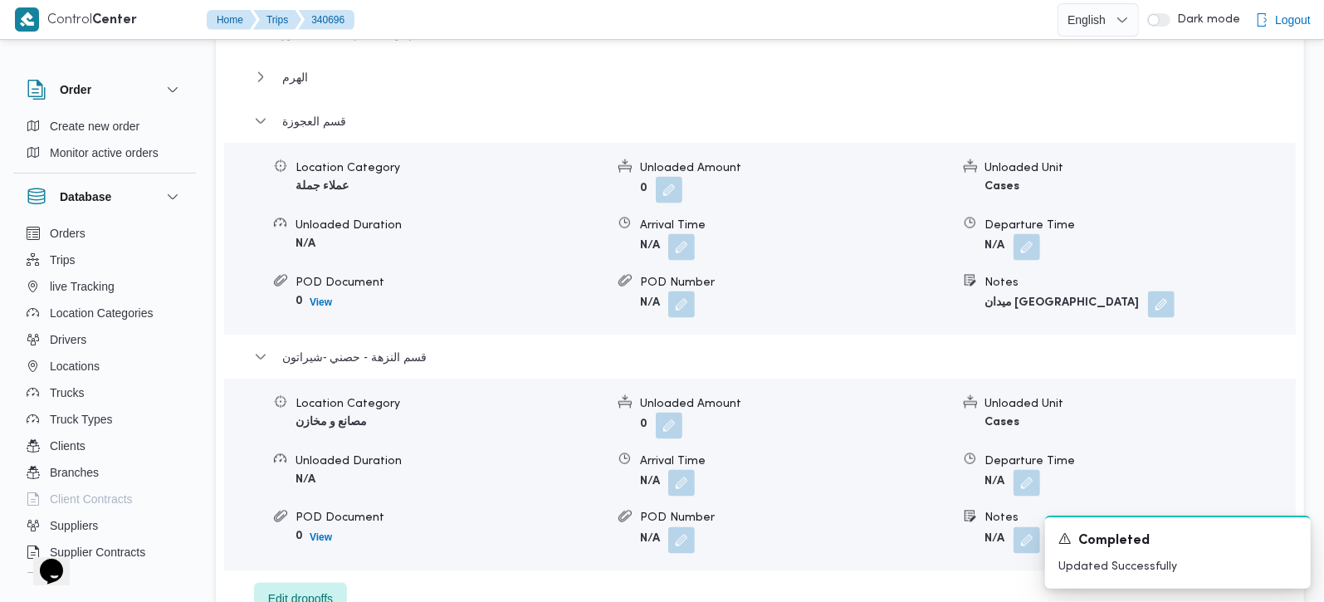
scroll to position [1758, 0]
click at [1031, 468] on button "button" at bounding box center [1027, 481] width 27 height 27
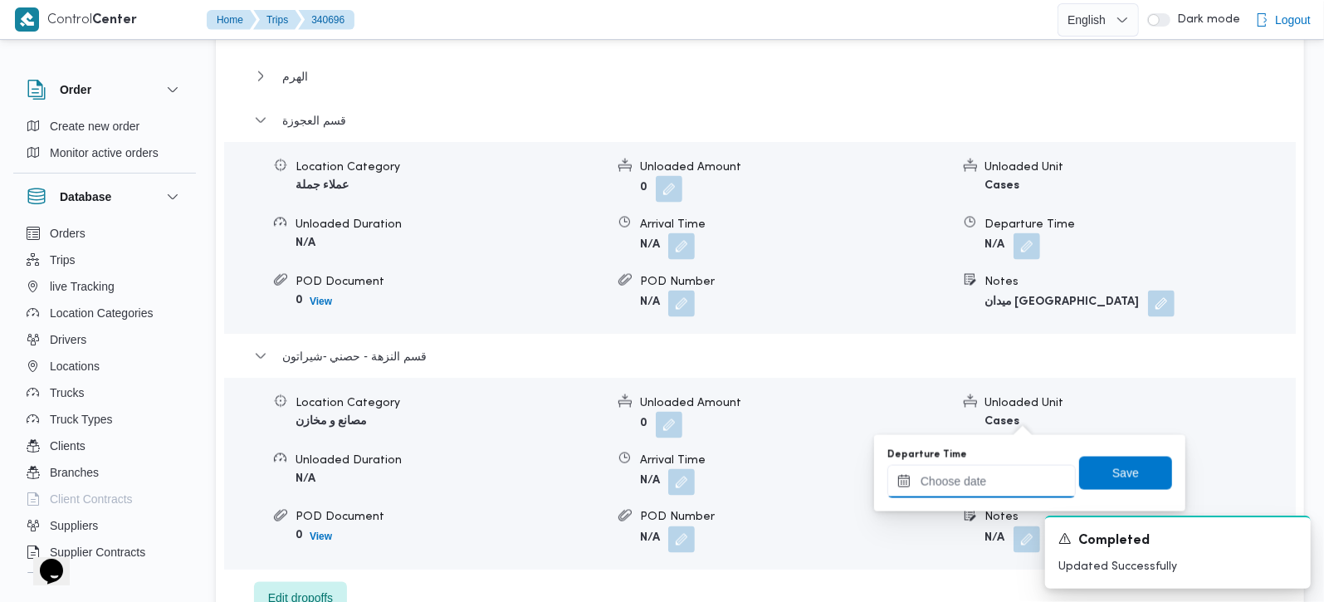
click at [990, 482] on input "Departure Time" at bounding box center [982, 481] width 188 height 33
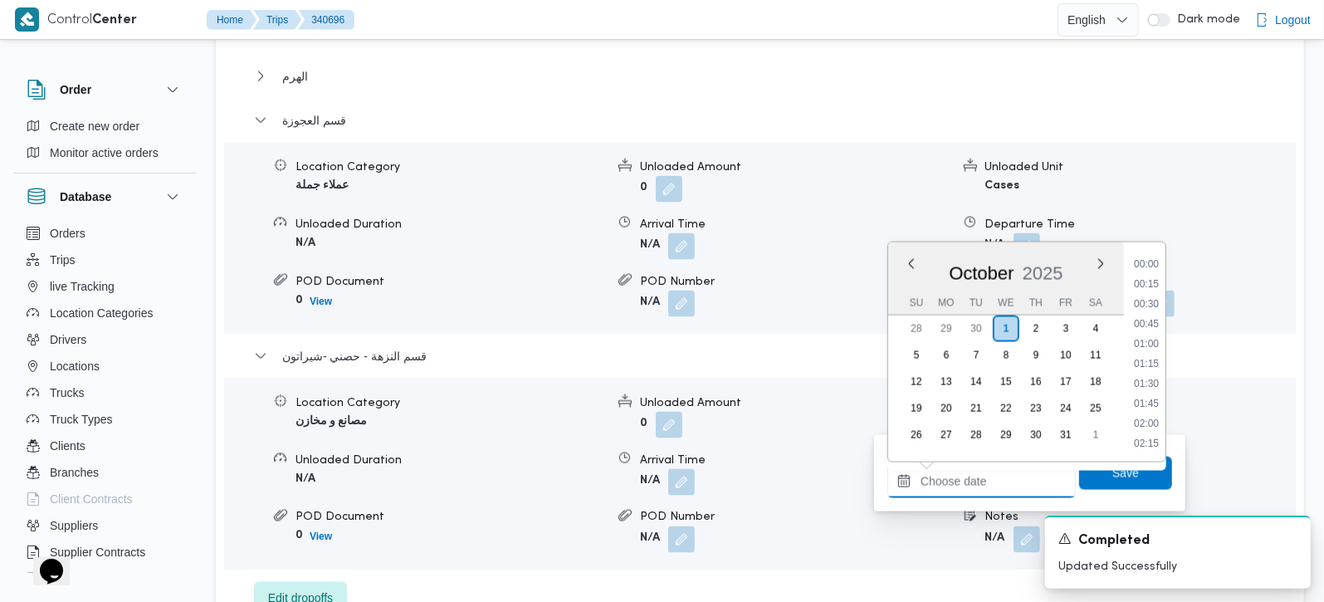
scroll to position [1295, 0]
drag, startPoint x: 1145, startPoint y: 322, endPoint x: 1137, endPoint y: 359, distance: 37.5
click at [1145, 322] on li "17:00" at bounding box center [1147, 324] width 38 height 17
type input "[DATE] 17:00"
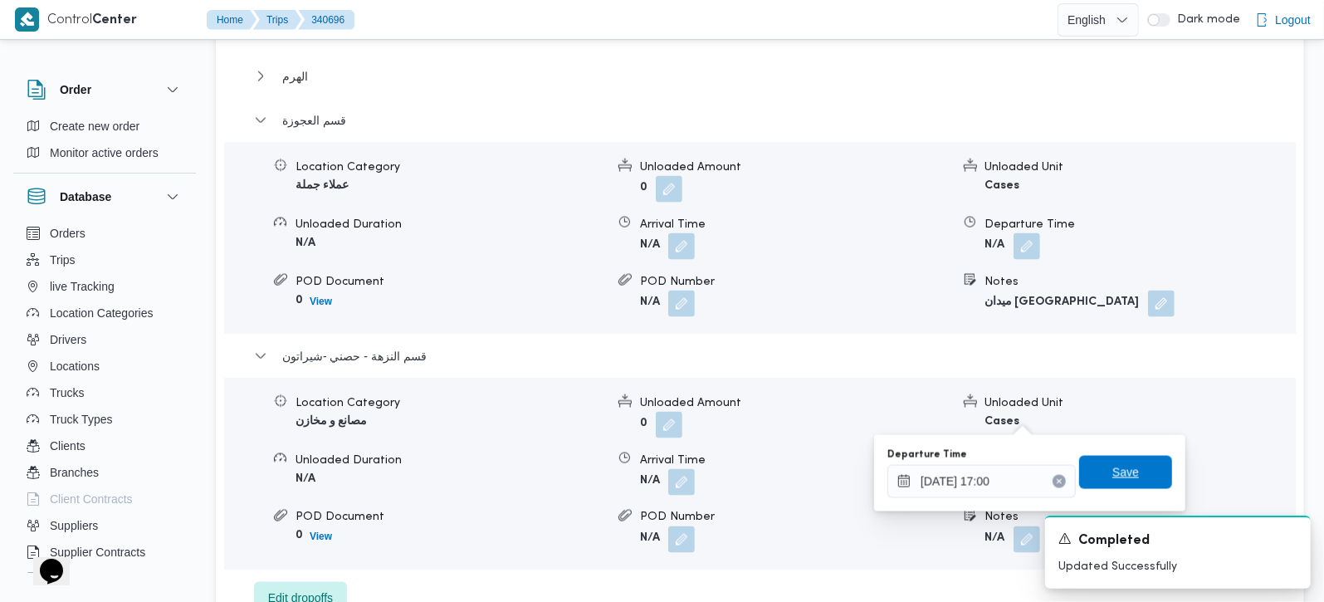
click at [1095, 479] on span "Save" at bounding box center [1125, 472] width 93 height 33
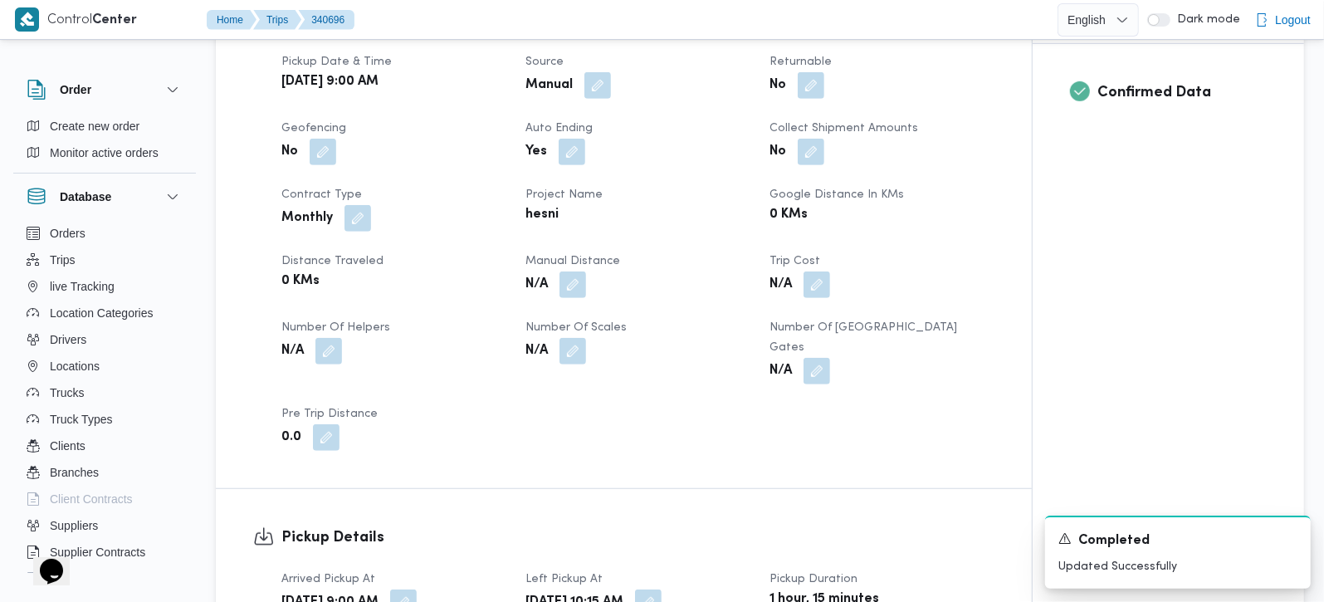
scroll to position [488, 0]
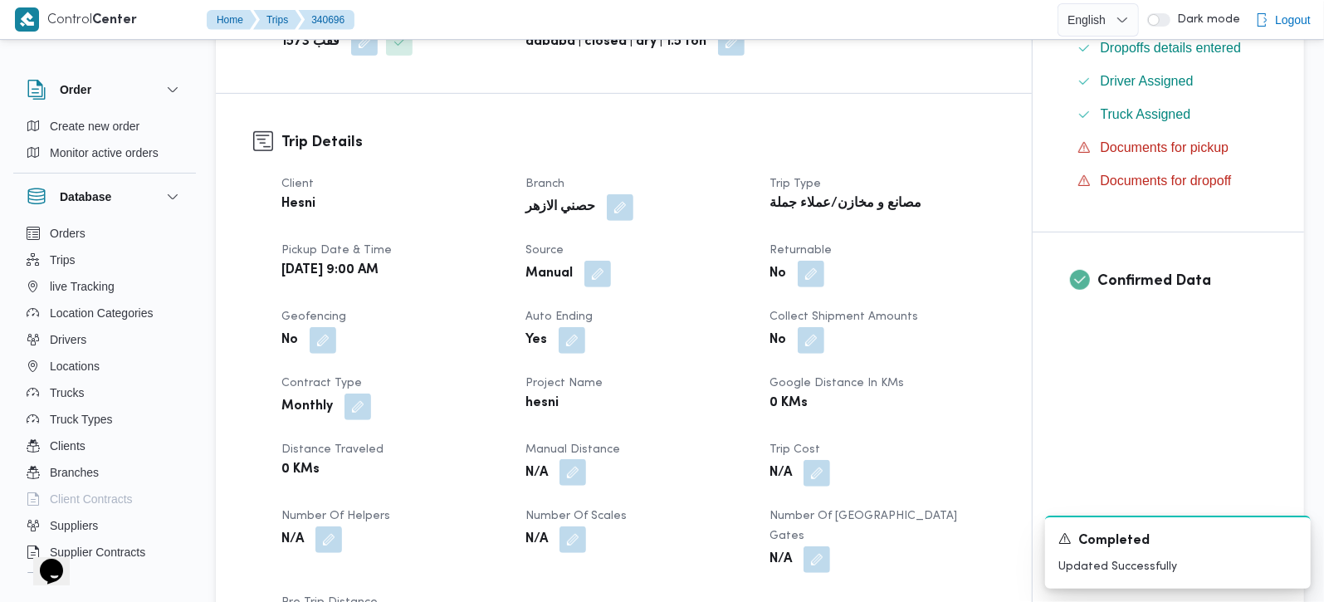
click at [571, 459] on button "button" at bounding box center [573, 472] width 27 height 27
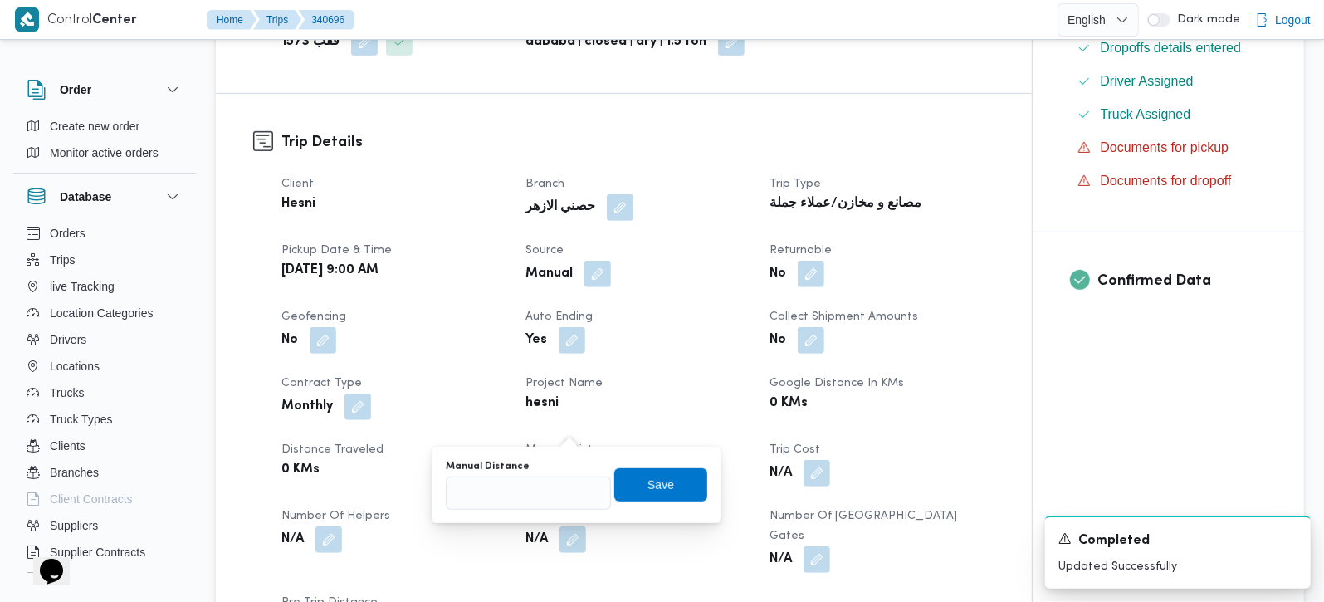
click at [551, 472] on div "Manual Distance" at bounding box center [528, 485] width 165 height 50
click at [551, 482] on input "Manual Distance" at bounding box center [528, 493] width 165 height 33
type input "225"
click at [683, 494] on span "Save" at bounding box center [660, 483] width 93 height 33
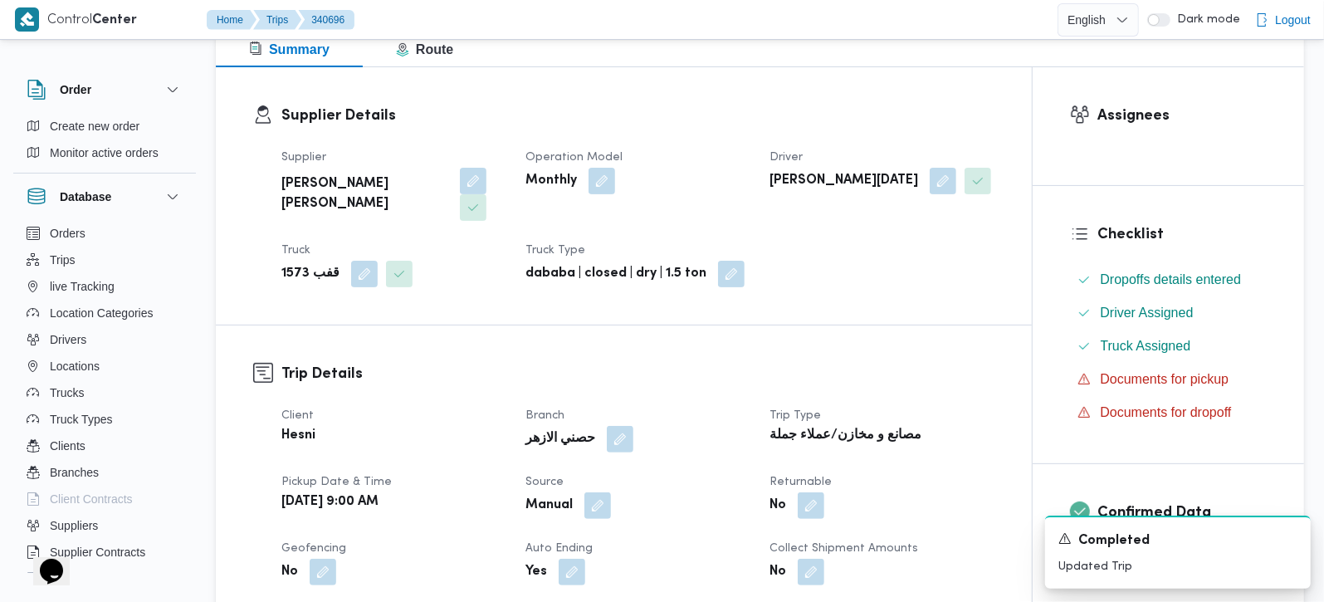
scroll to position [0, 0]
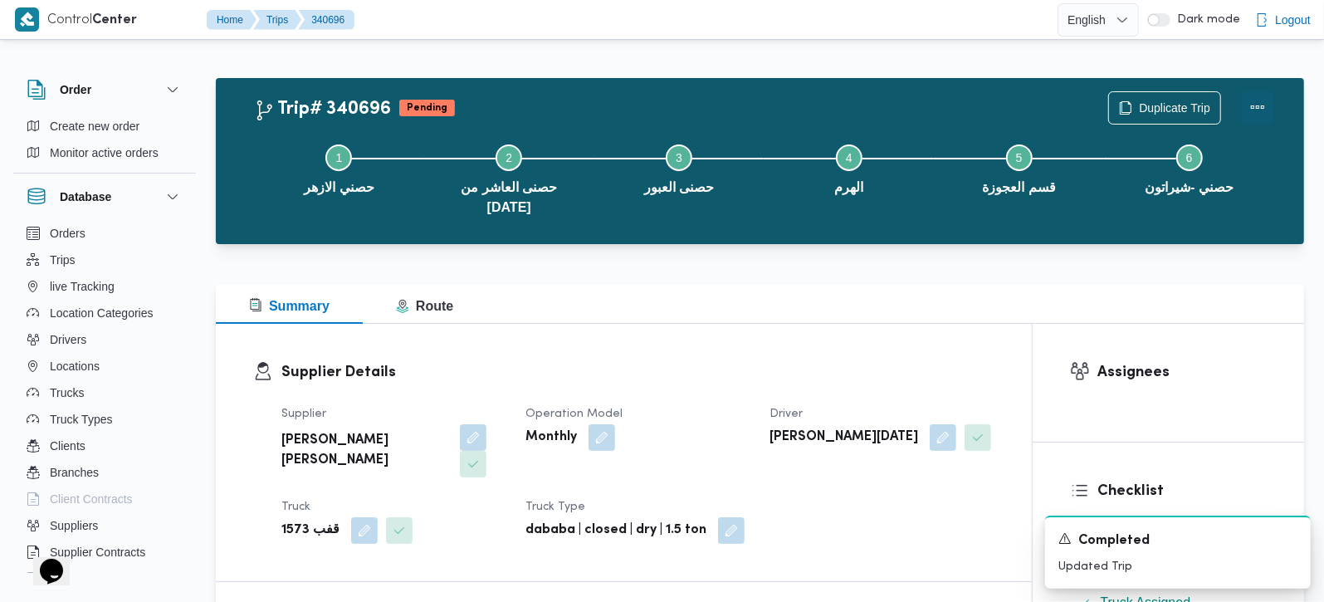
click at [1261, 104] on button "Actions" at bounding box center [1257, 107] width 33 height 33
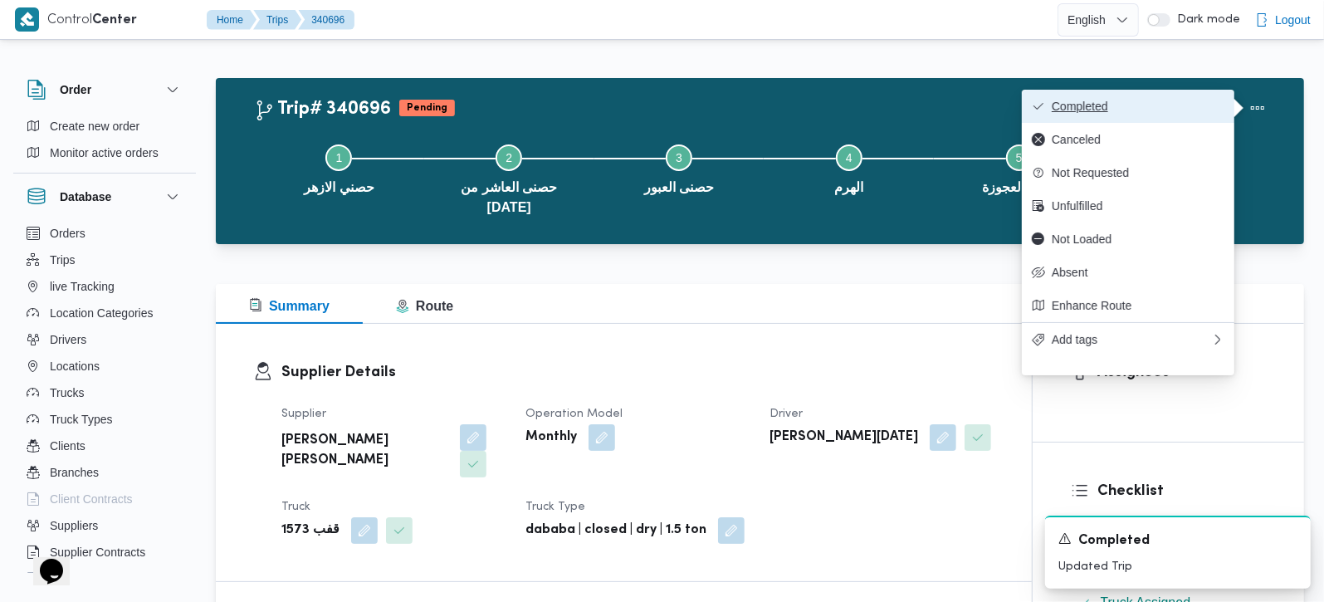
click at [1192, 100] on span "Completed" at bounding box center [1138, 106] width 173 height 13
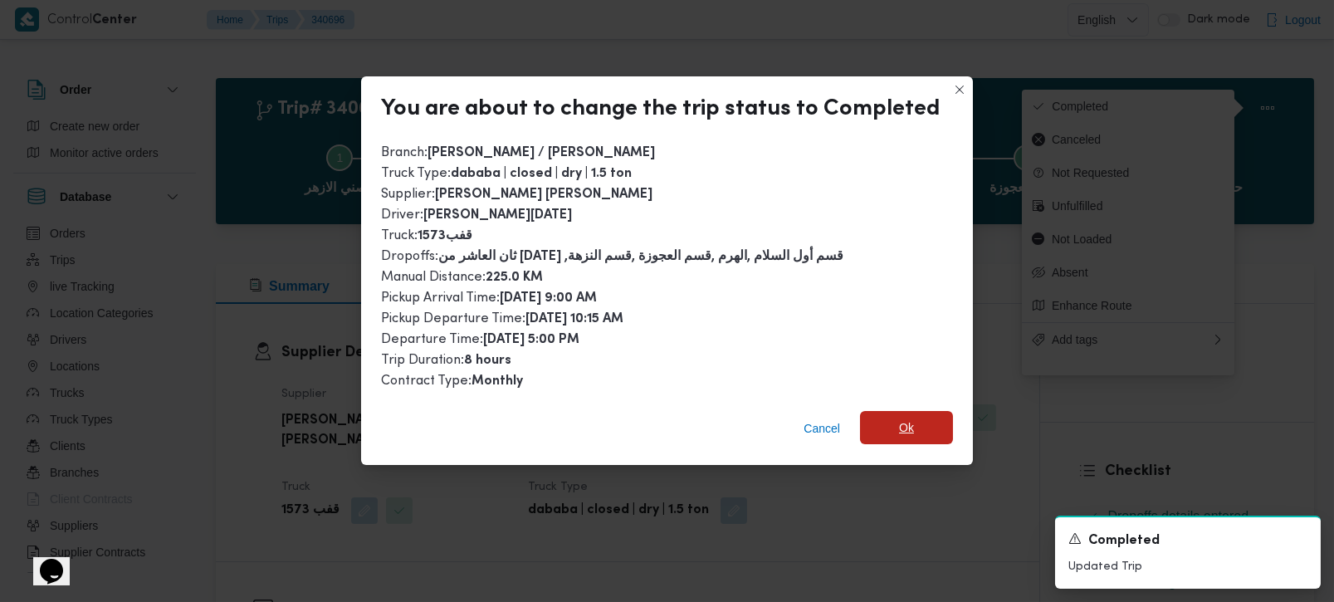
click at [889, 417] on span "Ok" at bounding box center [906, 427] width 93 height 33
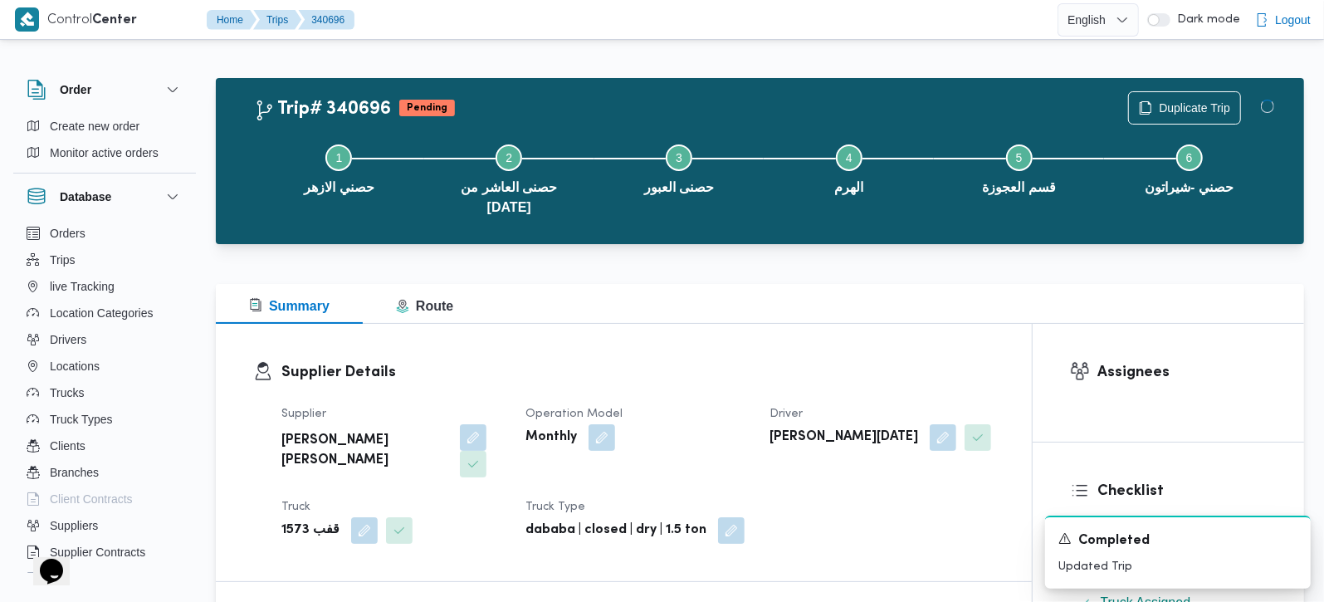
click at [838, 336] on div "Supplier Details Supplier محمود محمد احمد محمود خشان Operation Model Monthly Dr…" at bounding box center [624, 452] width 816 height 257
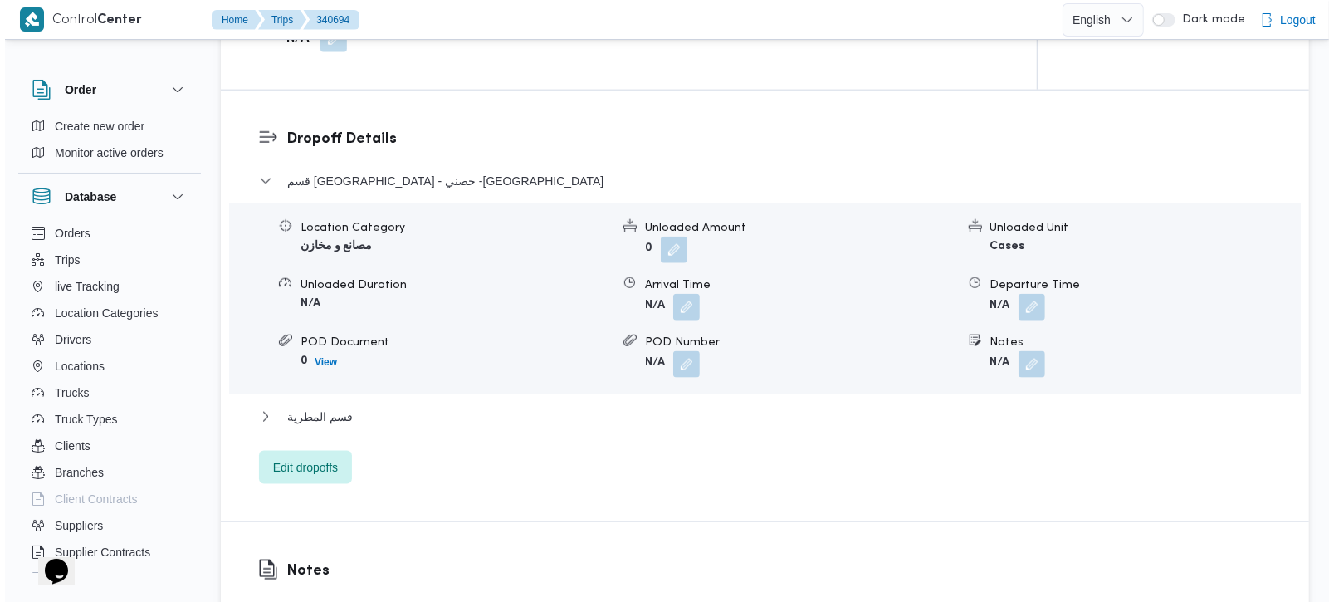
scroll to position [1368, 0]
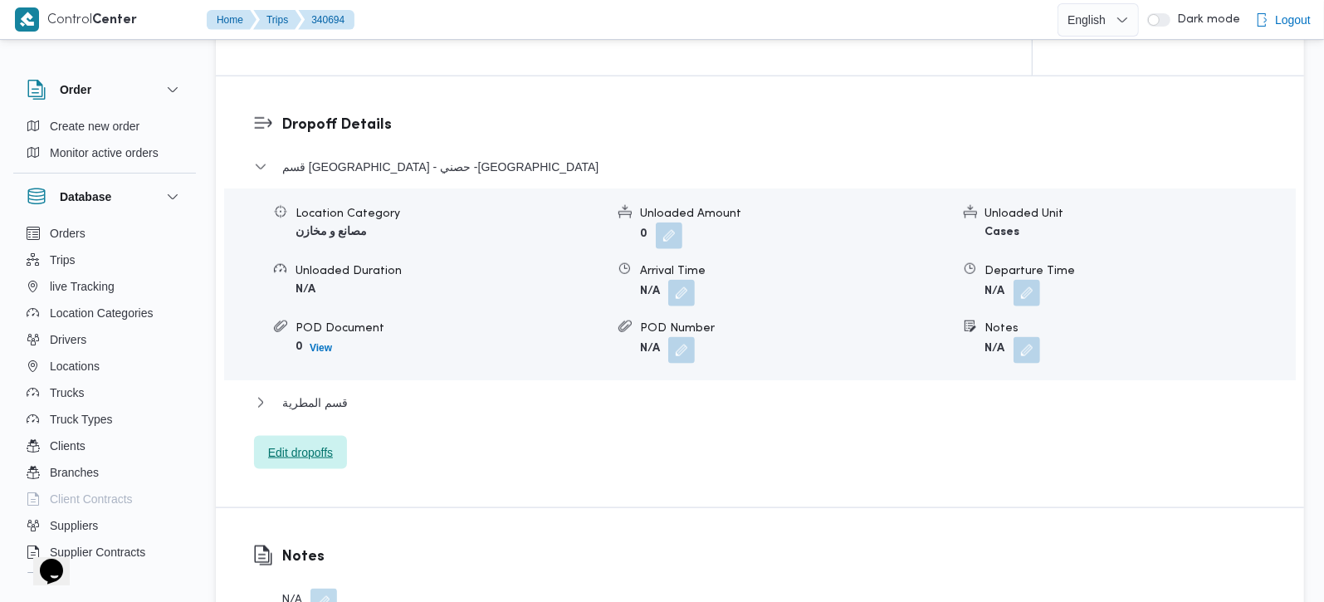
click at [331, 443] on span "Edit dropoffs" at bounding box center [300, 453] width 65 height 20
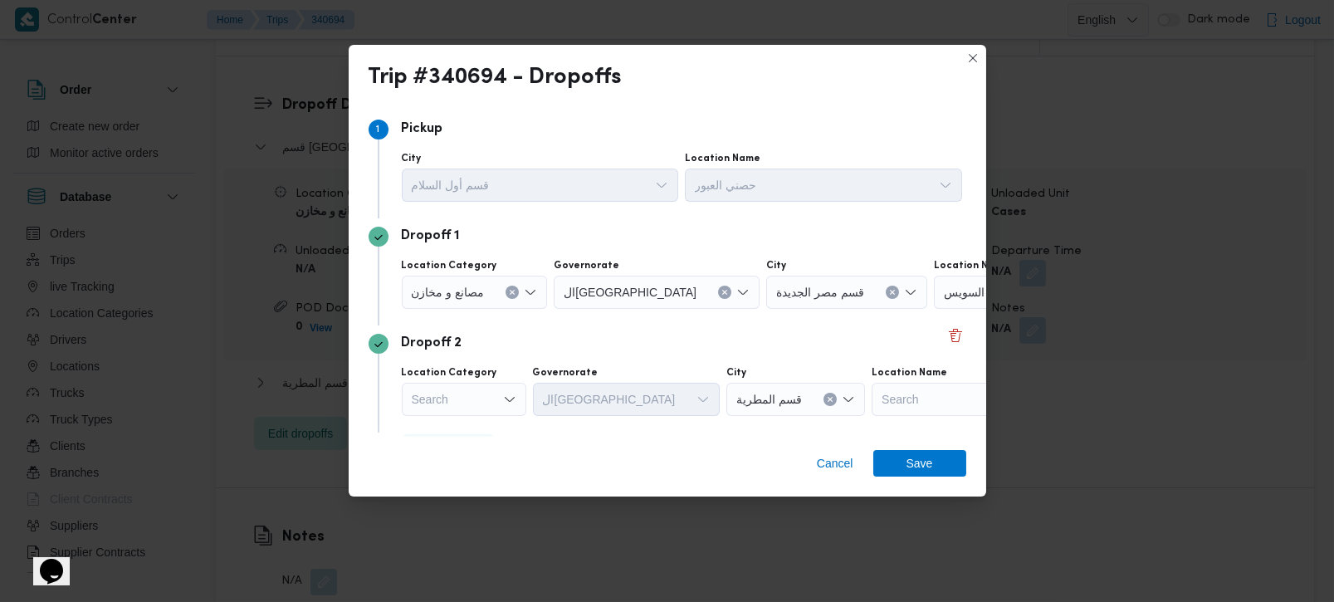
click at [511, 291] on icon "Clear input" at bounding box center [513, 293] width 4 height 4
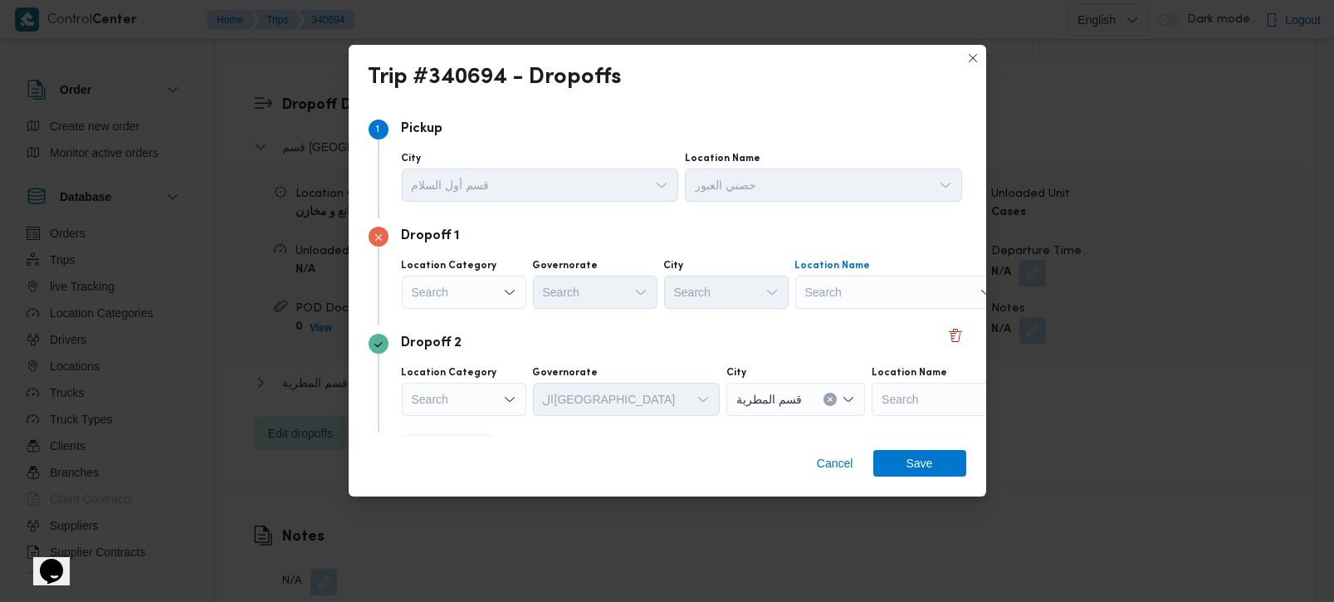
click at [827, 300] on div "Search" at bounding box center [899, 292] width 208 height 33
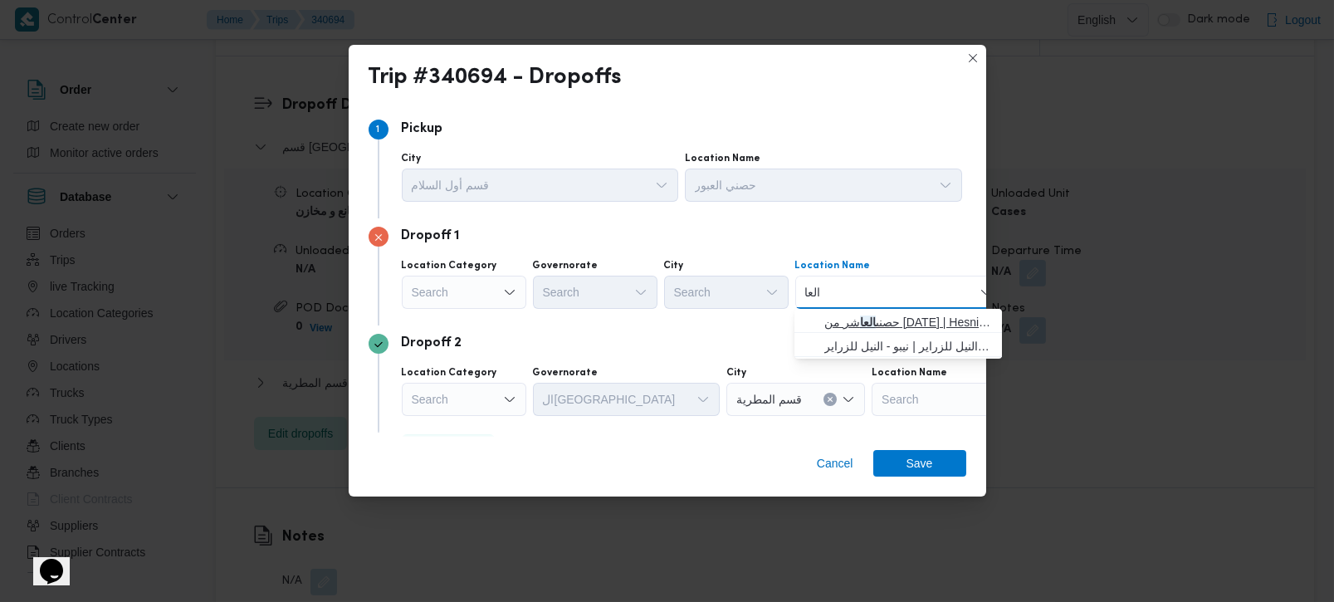
type input "العا"
click at [839, 322] on span "حصنى العا شر من رمضان | Hesni Textiles Factory | جزء من مدينة العاشر-مجاورات" at bounding box center [908, 322] width 168 height 20
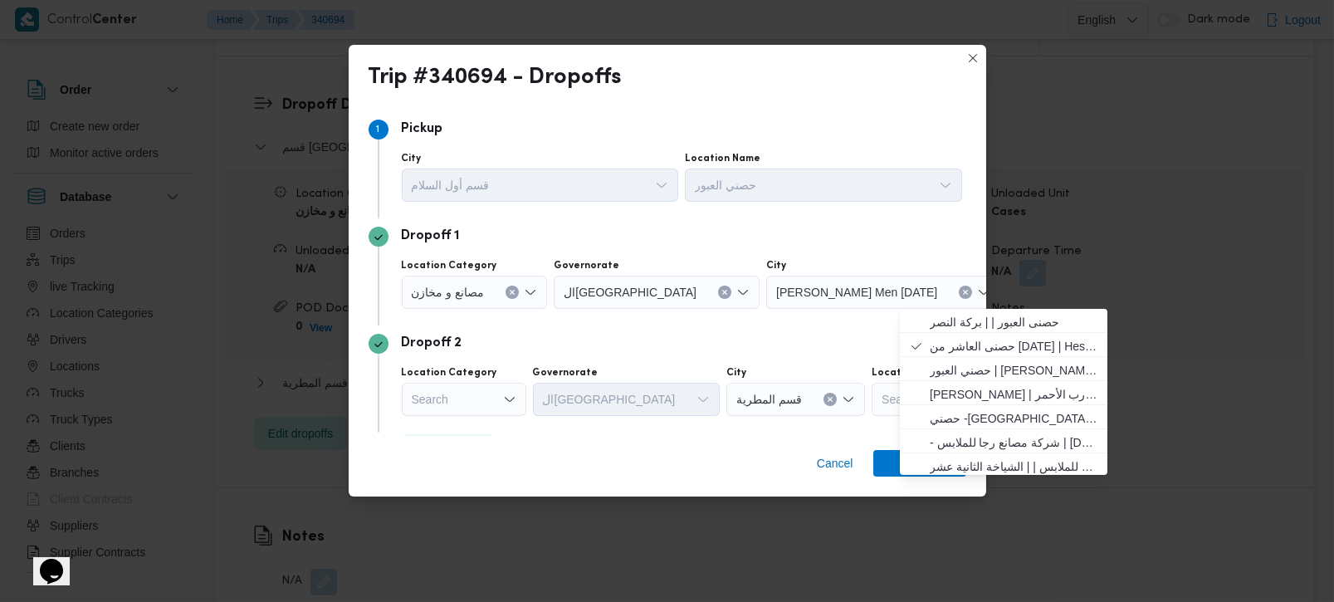
click at [513, 286] on button "Clear input" at bounding box center [512, 292] width 13 height 13
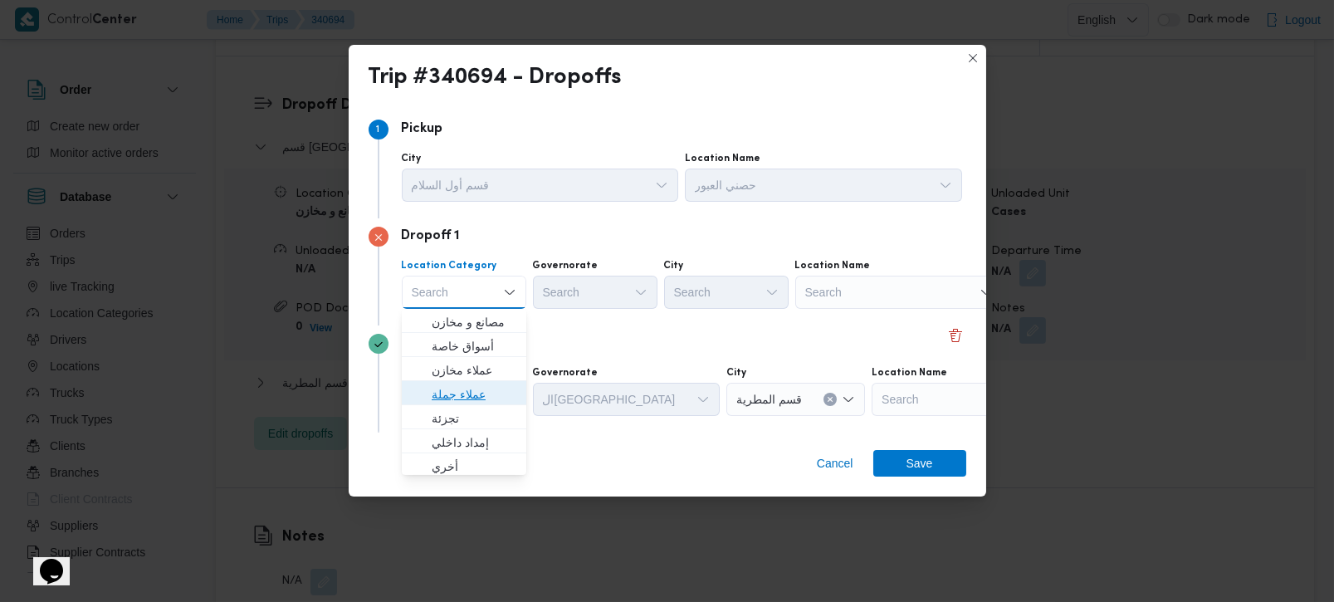
click at [478, 389] on span "عملاء جملة" at bounding box center [474, 394] width 85 height 20
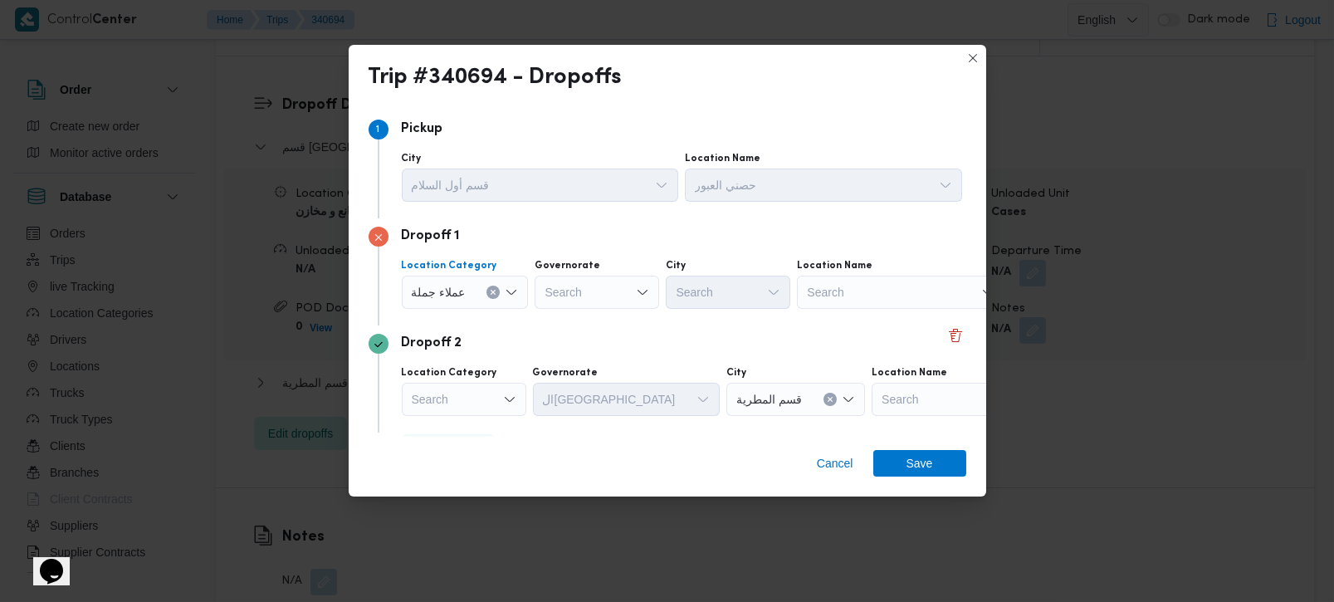
click at [594, 294] on div "Search" at bounding box center [597, 292] width 125 height 33
type input "قية"
click at [591, 320] on span "الشر قية" at bounding box center [605, 322] width 85 height 20
click at [705, 292] on div "Search" at bounding box center [728, 292] width 125 height 33
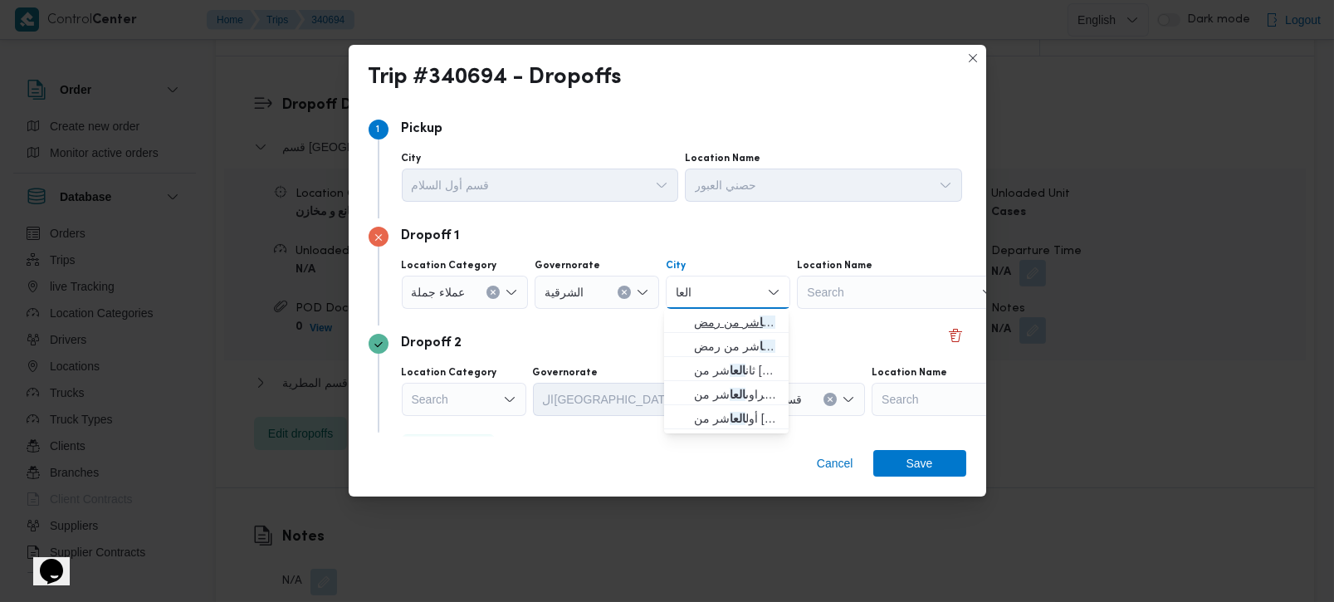
type input "العا"
click at [713, 313] on span "قسم اول مدينة العا شر من رمض" at bounding box center [736, 322] width 85 height 20
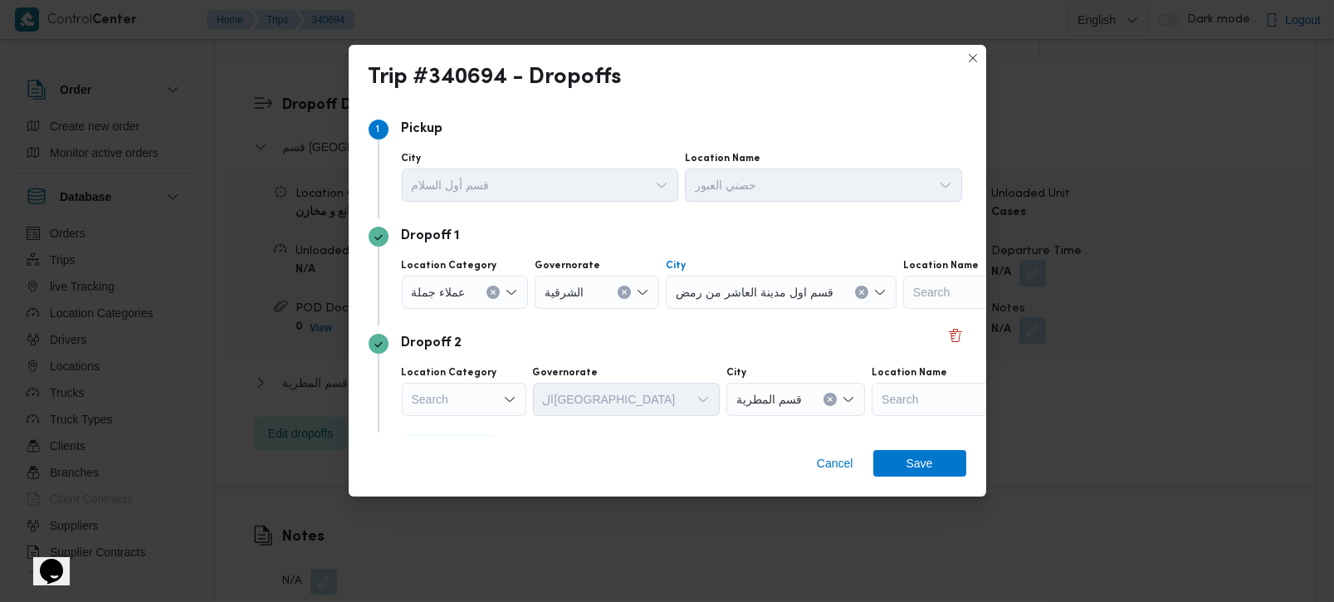
click at [709, 340] on div "Dropoff 2" at bounding box center [668, 344] width 598 height 20
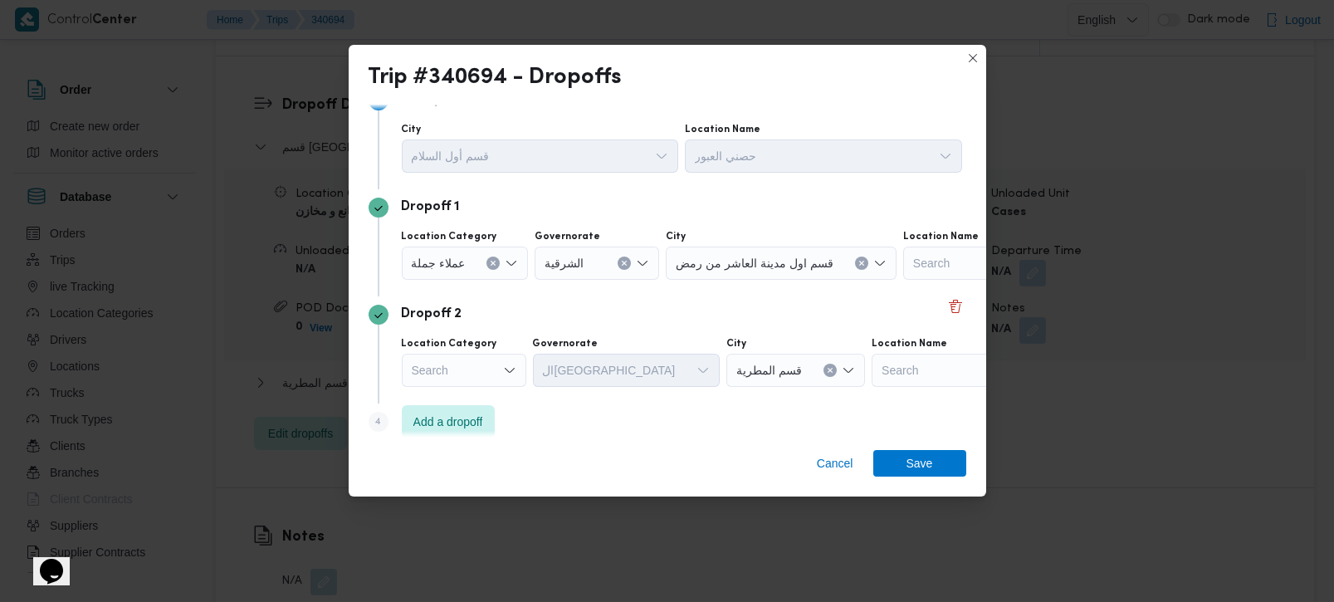
scroll to position [45, 0]
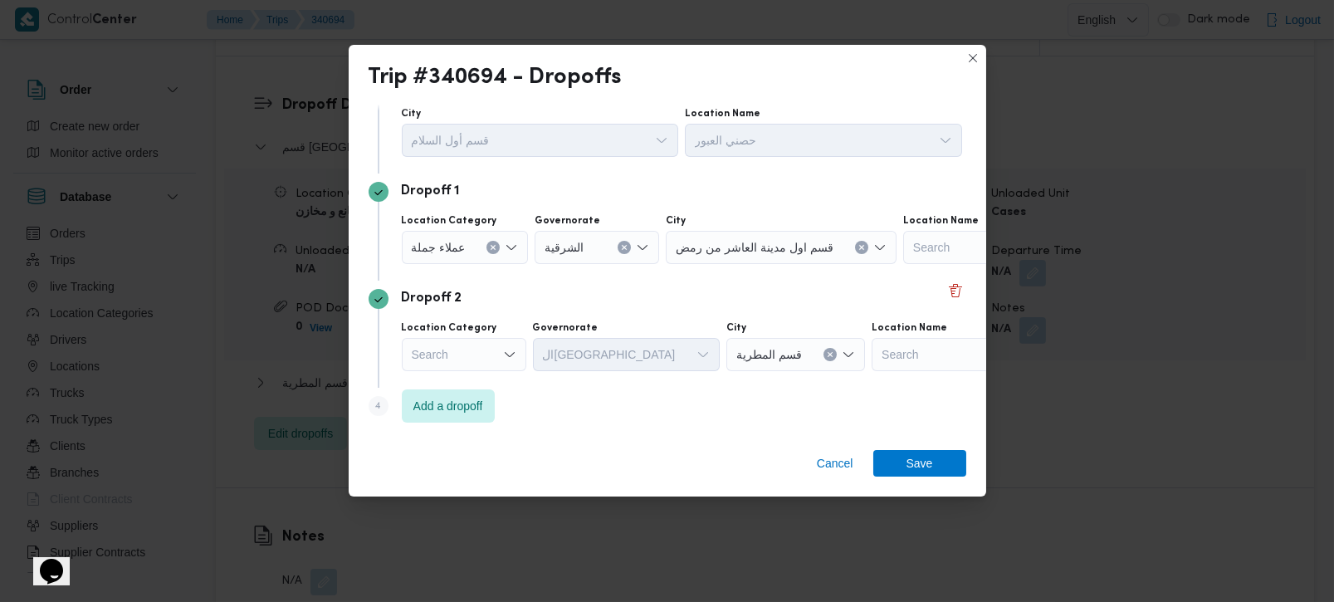
click at [492, 348] on div "Search" at bounding box center [464, 354] width 125 height 33
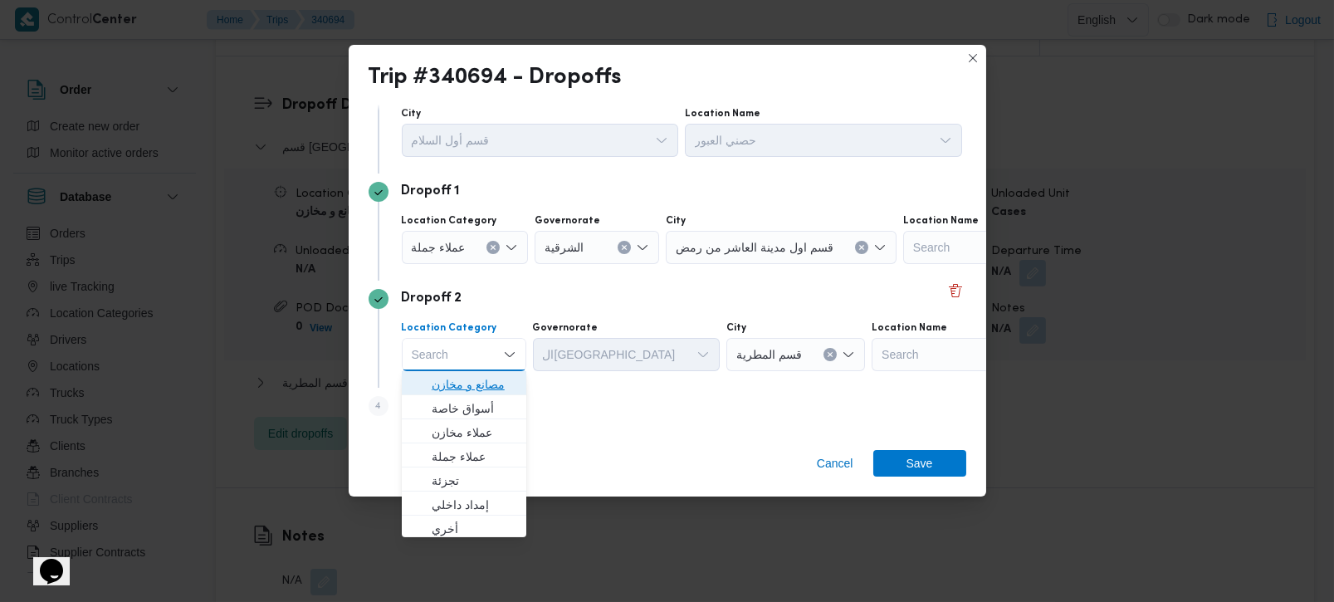
click at [488, 392] on span "مصانع و مخازن" at bounding box center [474, 384] width 85 height 20
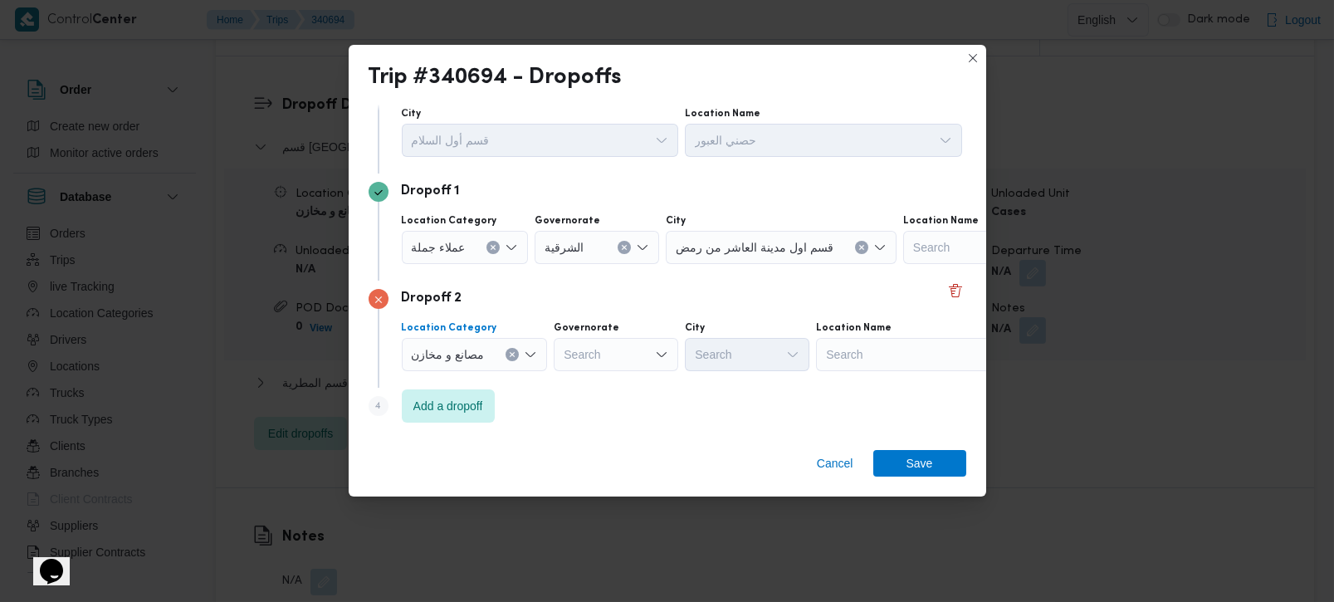
click at [512, 359] on button "Clear input" at bounding box center [512, 354] width 13 height 13
click at [844, 361] on div "Search" at bounding box center [899, 354] width 208 height 33
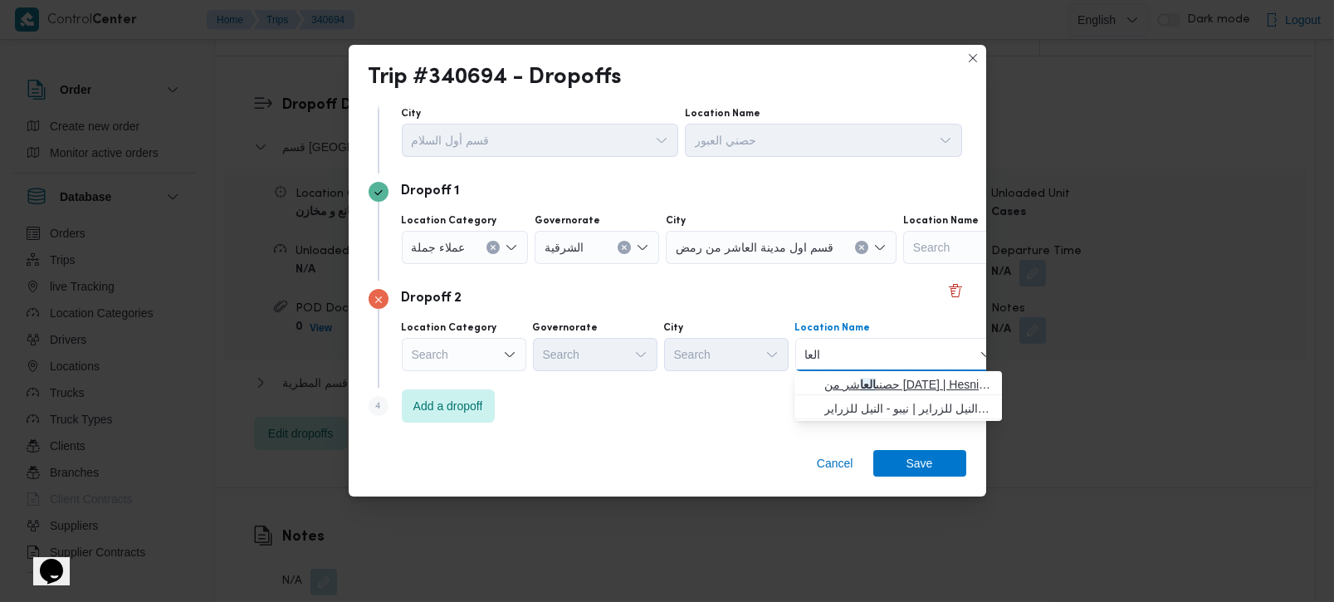
type input "العا"
click at [843, 379] on span "حصنى العا شر من رمضان | Hesni Textiles Factory | جزء من مدينة العاشر-مجاورات" at bounding box center [908, 384] width 168 height 20
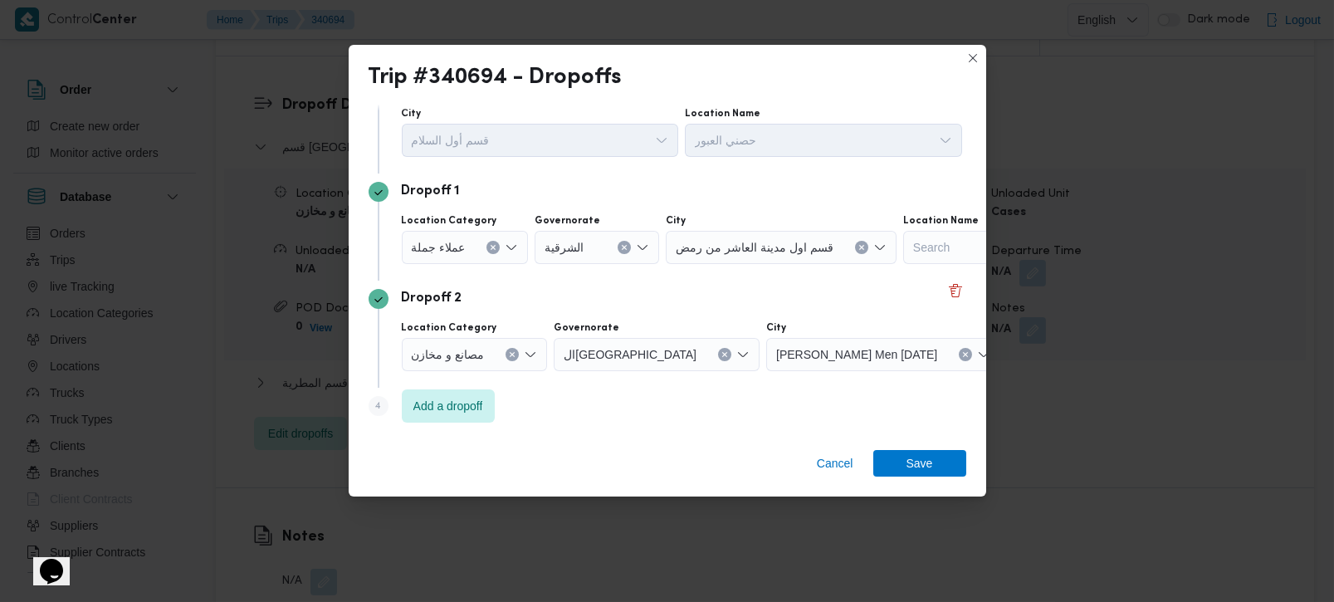
click at [541, 414] on div "Step 4 is disabled 4 Add a dropoff" at bounding box center [668, 409] width 598 height 43
click at [458, 402] on span "Add a dropoff" at bounding box center [448, 405] width 70 height 20
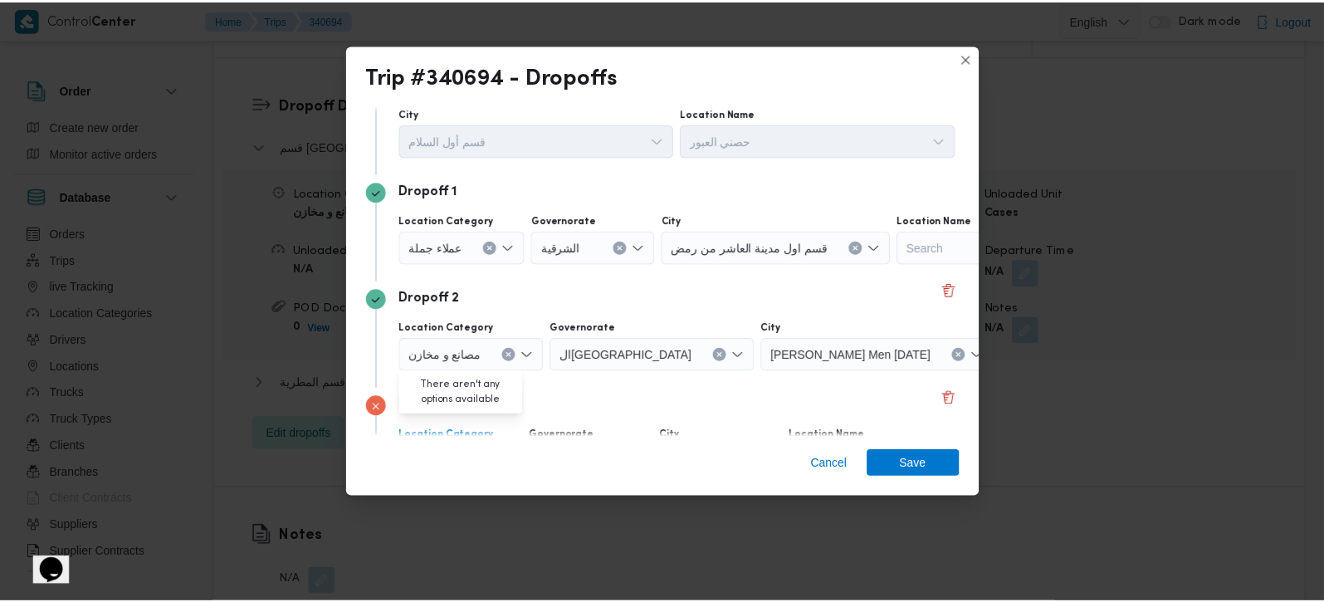
scroll to position [152, 0]
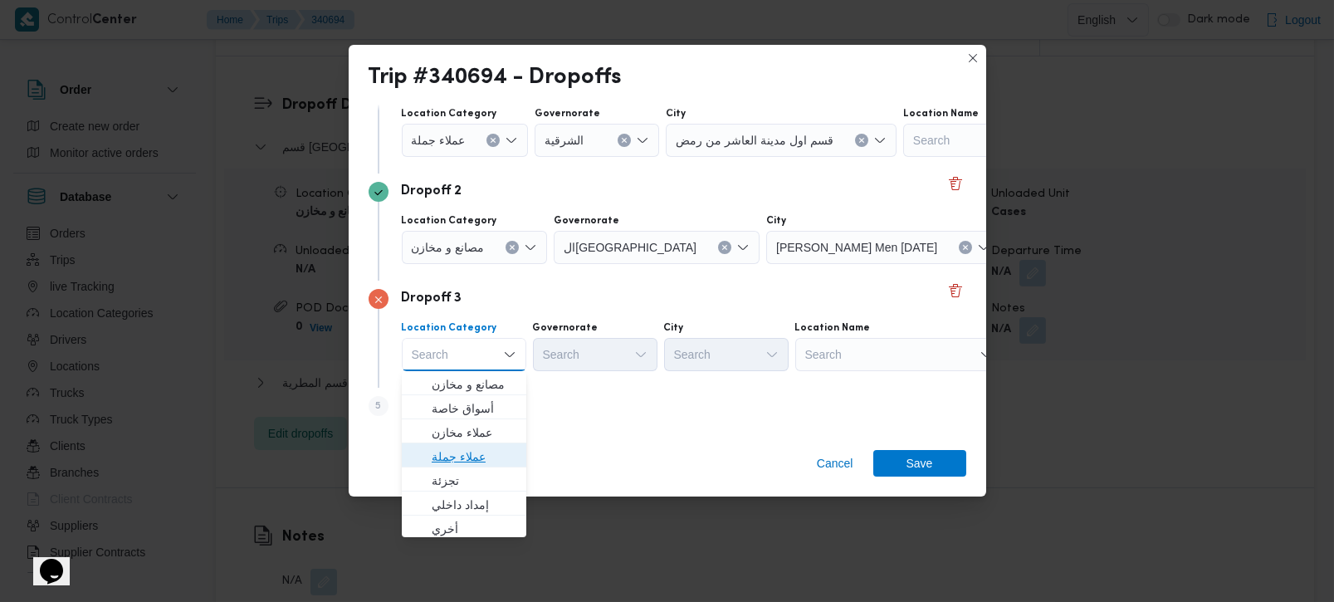
click at [474, 454] on span "عملاء جملة" at bounding box center [474, 457] width 85 height 20
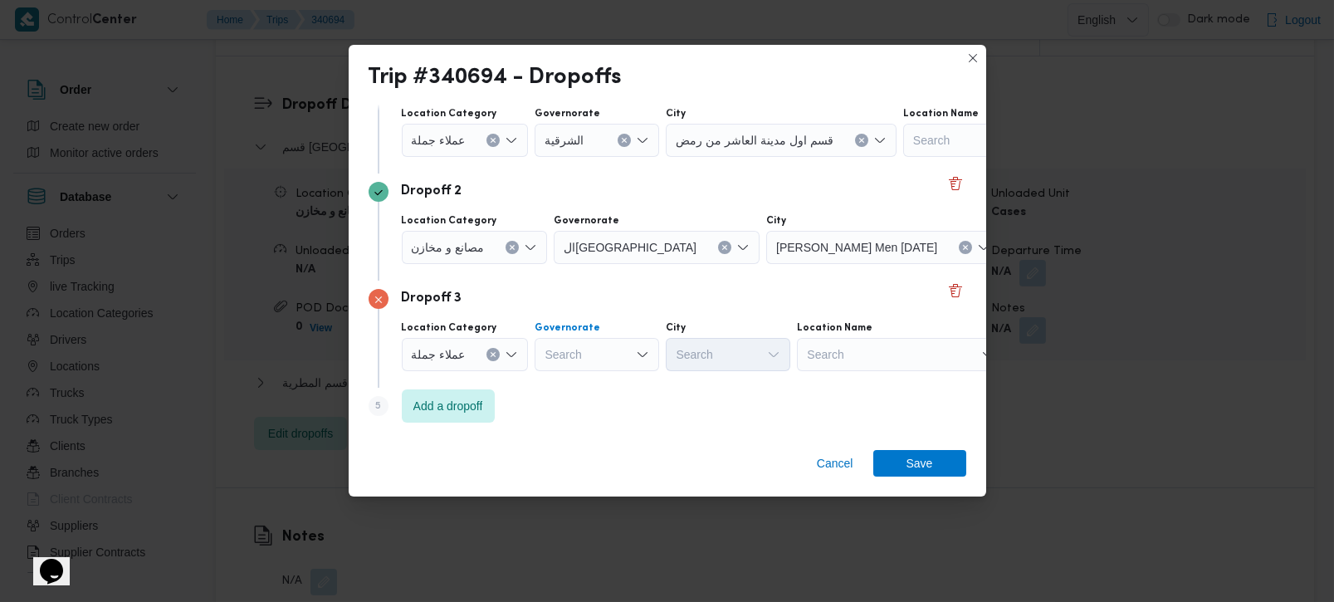
click at [562, 341] on div "Search" at bounding box center [597, 354] width 125 height 33
type input "رة"
click at [596, 408] on span "القاه رة" at bounding box center [605, 409] width 85 height 20
click at [754, 360] on div at bounding box center [758, 354] width 8 height 27
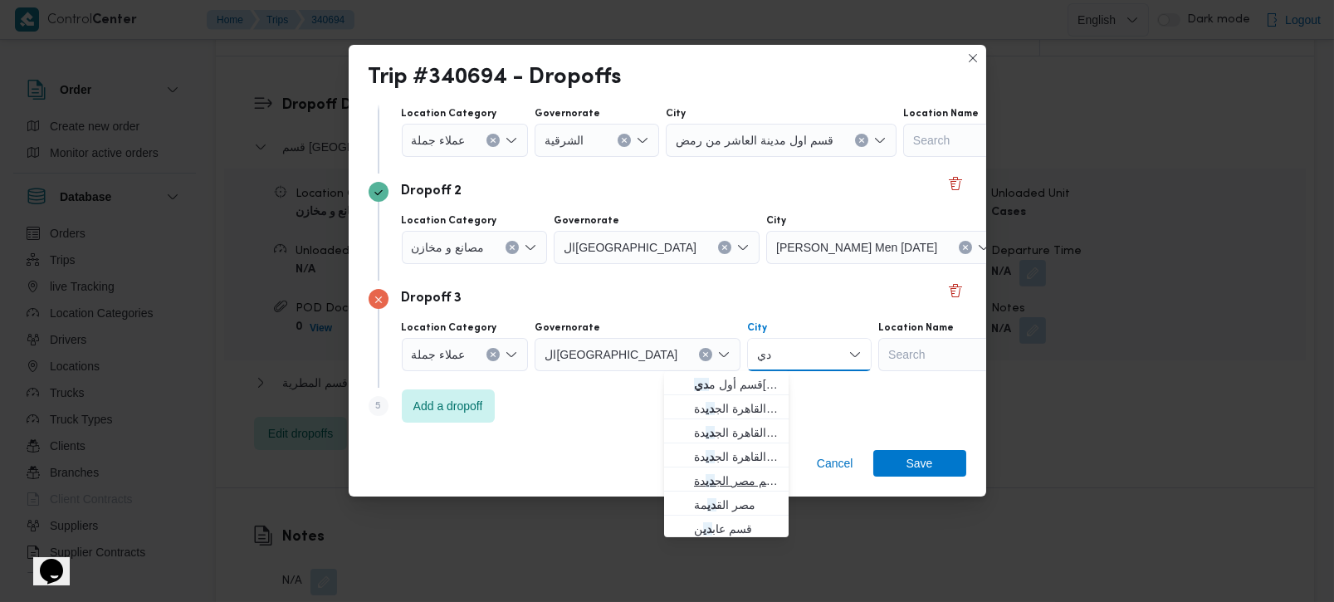
type input "دي"
click at [733, 480] on span "قسم مصر الج دي دة" at bounding box center [736, 481] width 85 height 20
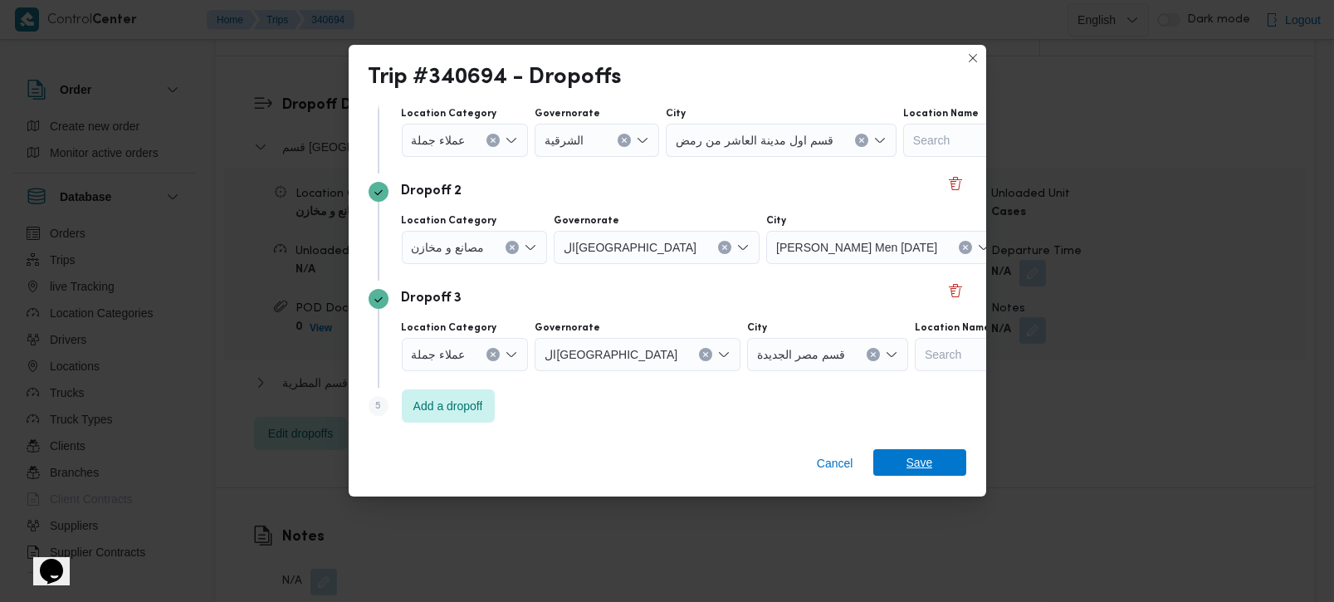
click at [908, 472] on span "Save" at bounding box center [920, 462] width 27 height 27
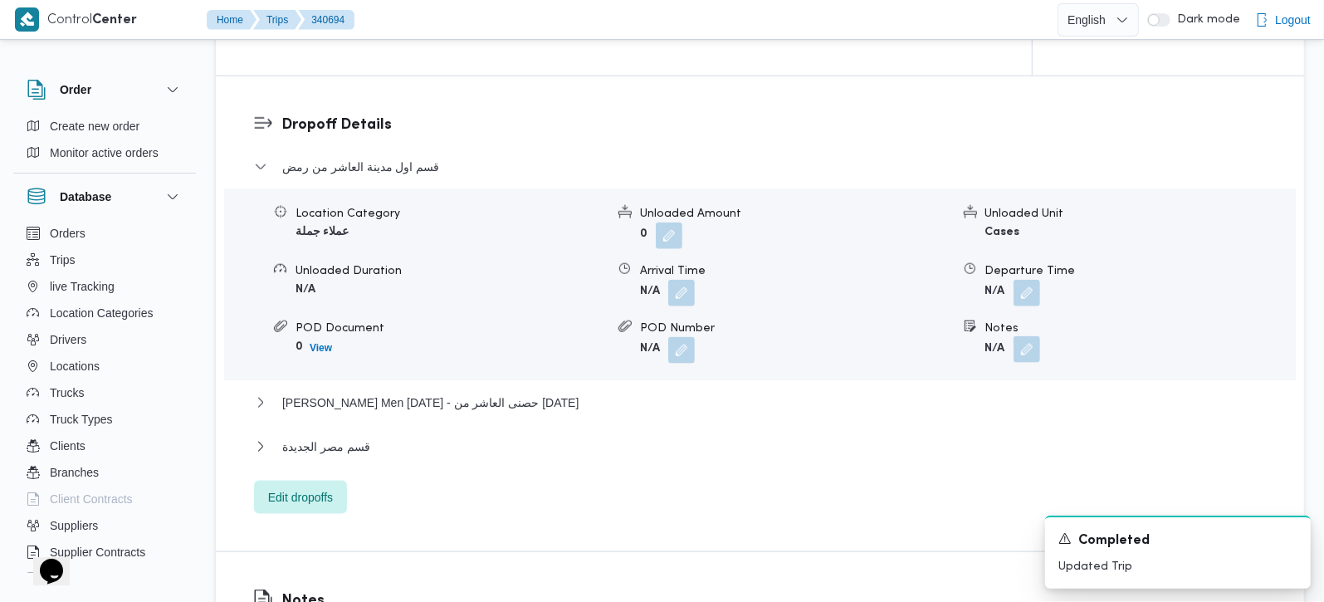
click at [1028, 336] on button "button" at bounding box center [1027, 349] width 27 height 27
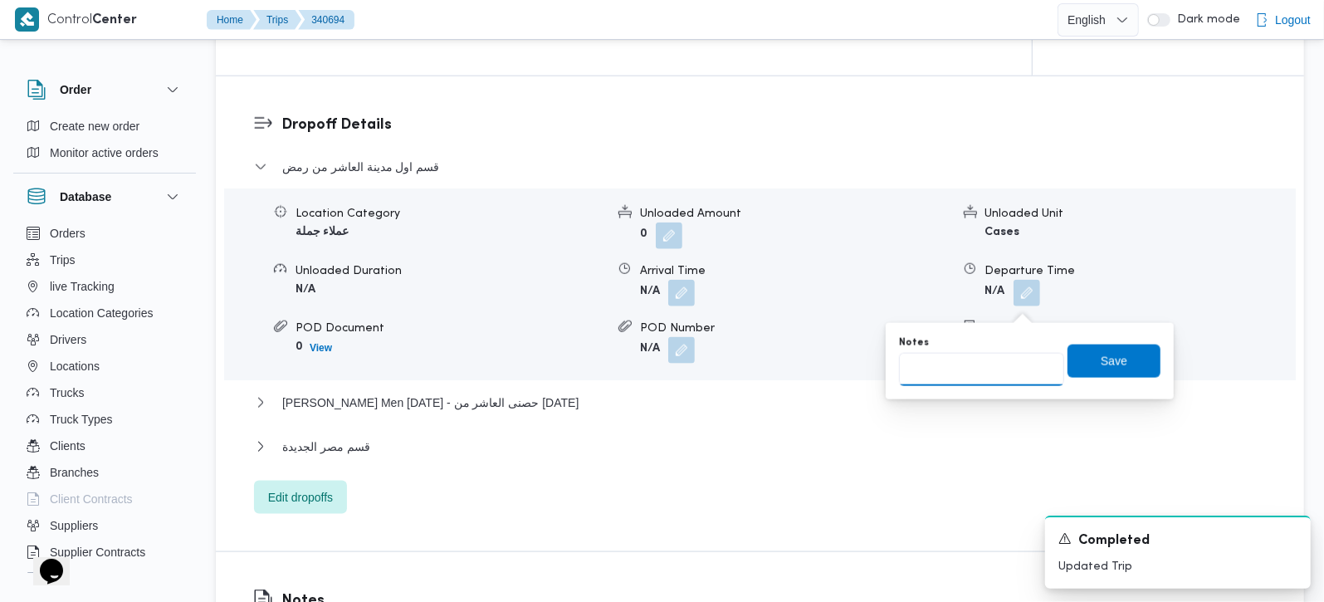
click at [984, 381] on input "Notes" at bounding box center [981, 369] width 165 height 33
paste input "اليوس"
type input "اليوس"
click at [1069, 365] on span "Save" at bounding box center [1114, 360] width 93 height 33
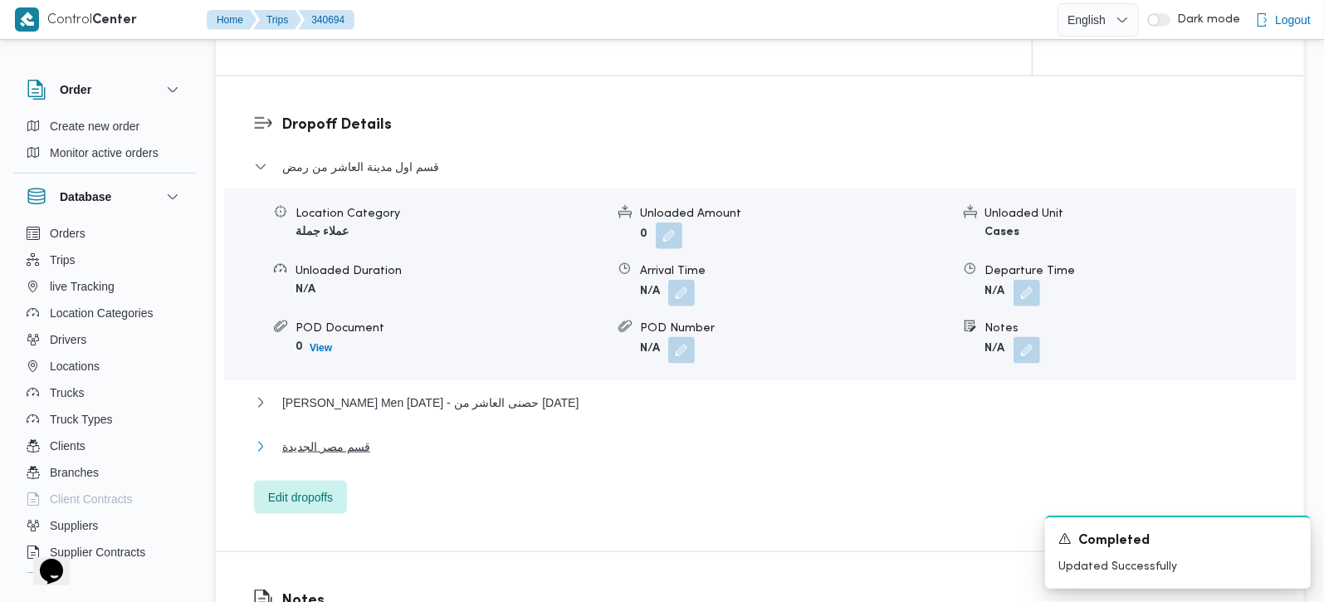
click at [345, 437] on span "قسم مصر الجديدة" at bounding box center [326, 447] width 88 height 20
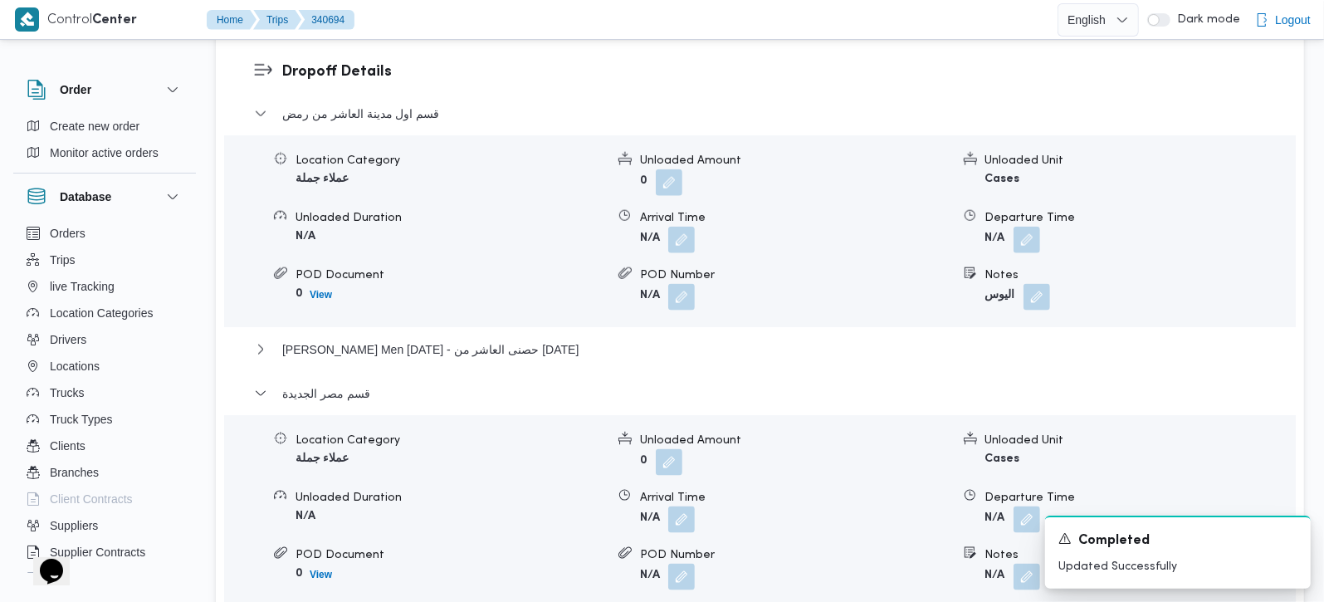
scroll to position [1465, 0]
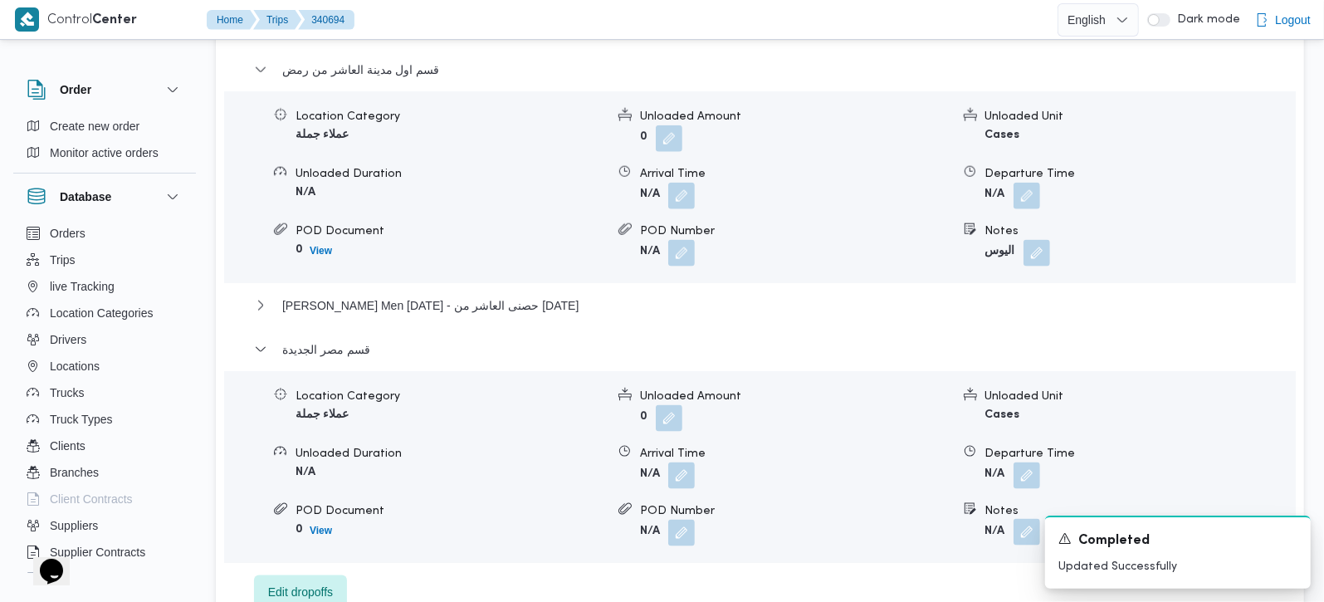
click at [1016, 519] on button "button" at bounding box center [1027, 532] width 27 height 27
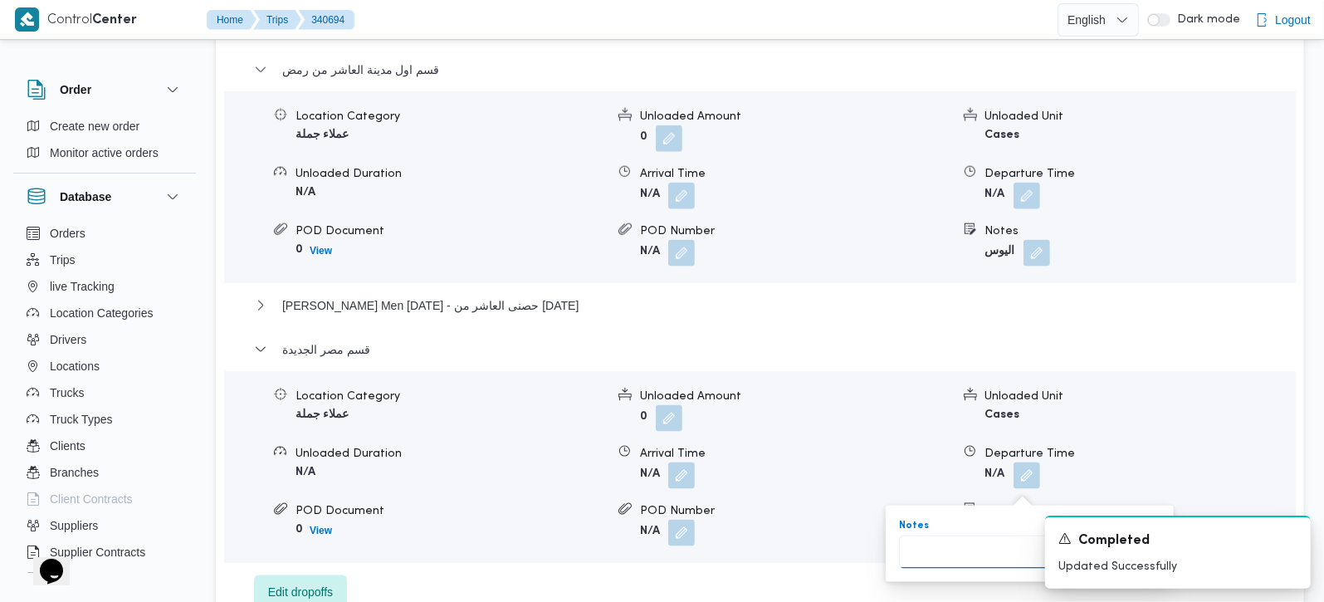
click at [961, 547] on input "Notes" at bounding box center [981, 552] width 165 height 33
paste input "دايس جسر السويس"
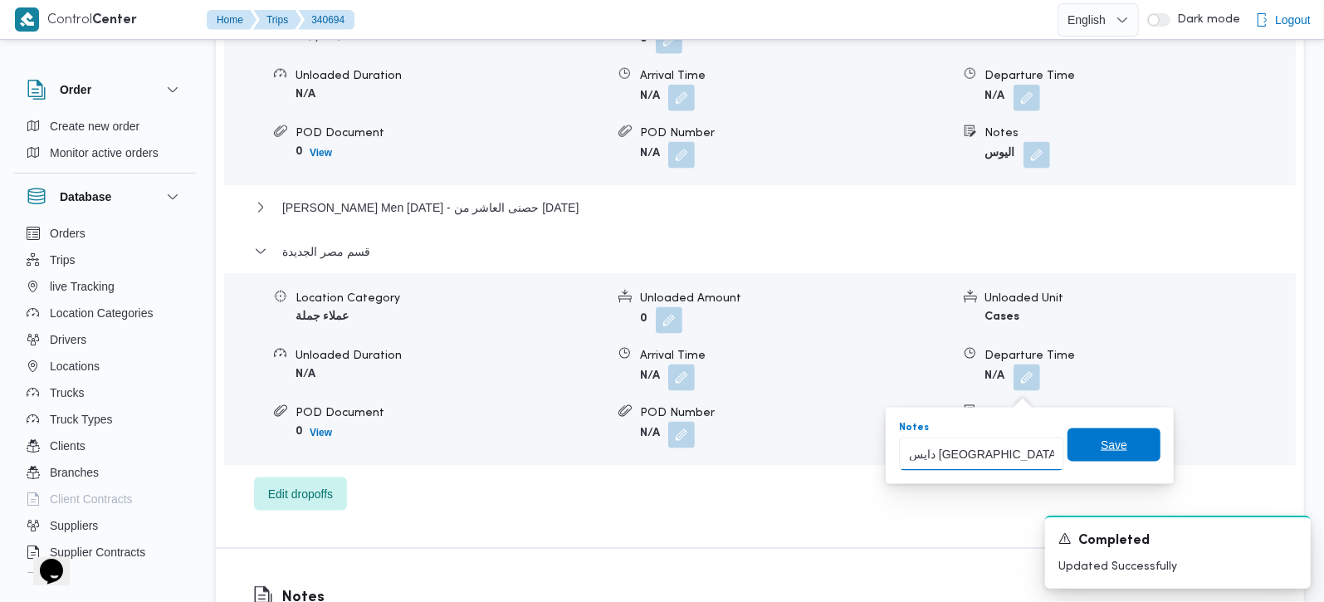
type input "دايس جسر السويس"
click at [1116, 438] on span "Save" at bounding box center [1114, 444] width 93 height 33
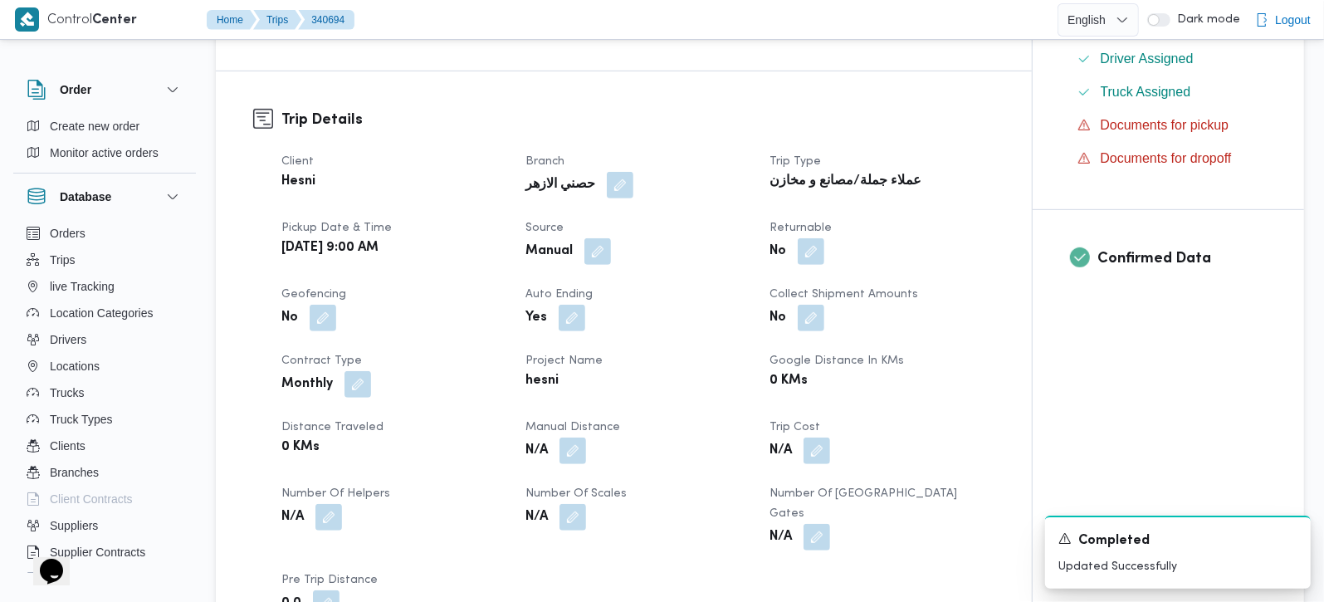
scroll to position [488, 0]
click at [560, 440] on span at bounding box center [568, 453] width 35 height 27
click at [578, 439] on button "button" at bounding box center [573, 452] width 27 height 27
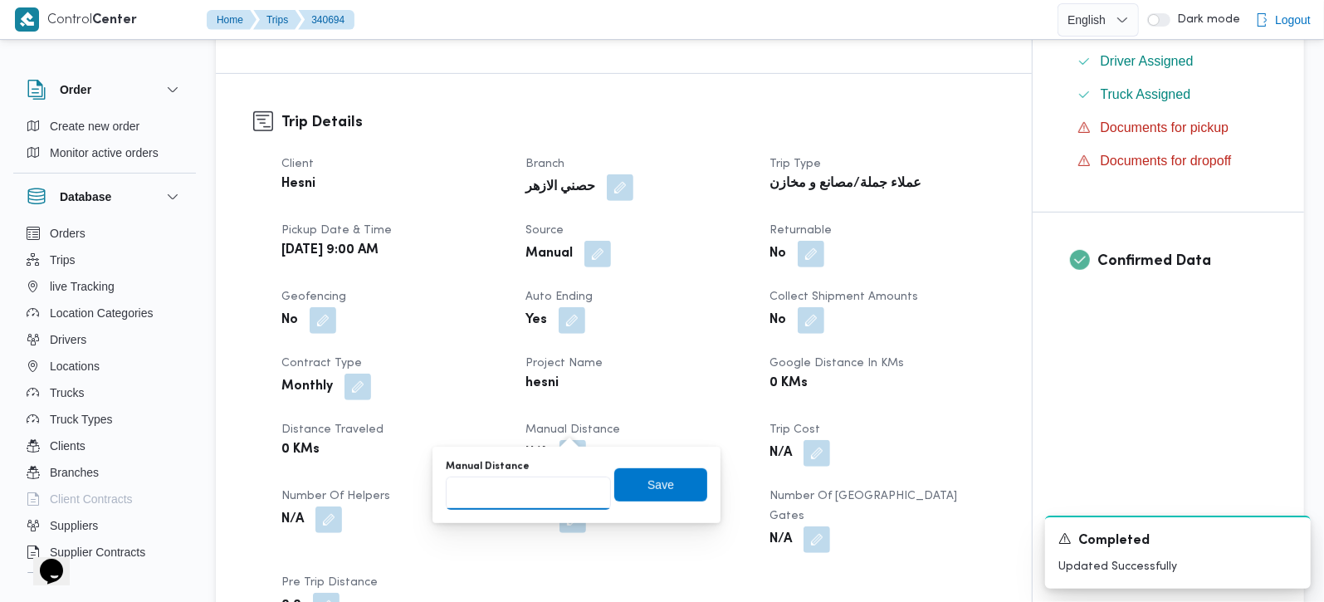
click at [544, 489] on input "Manual Distance" at bounding box center [528, 493] width 165 height 33
type input "95"
click at [648, 492] on span "Save" at bounding box center [661, 484] width 27 height 20
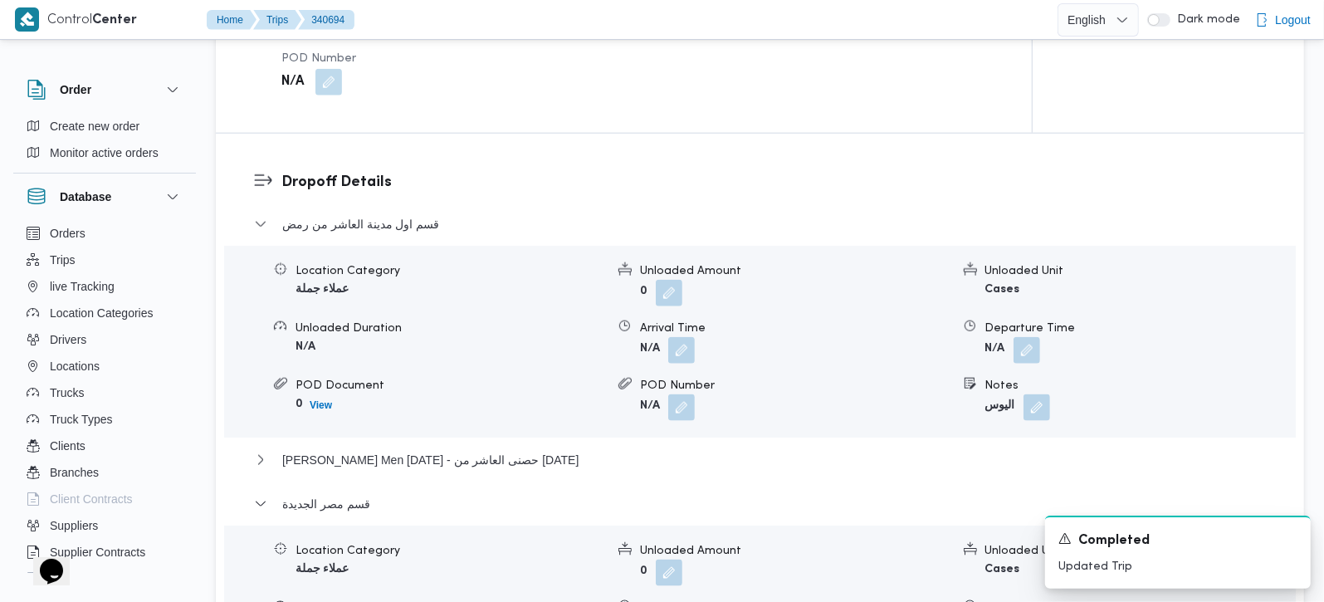
scroll to position [1465, 0]
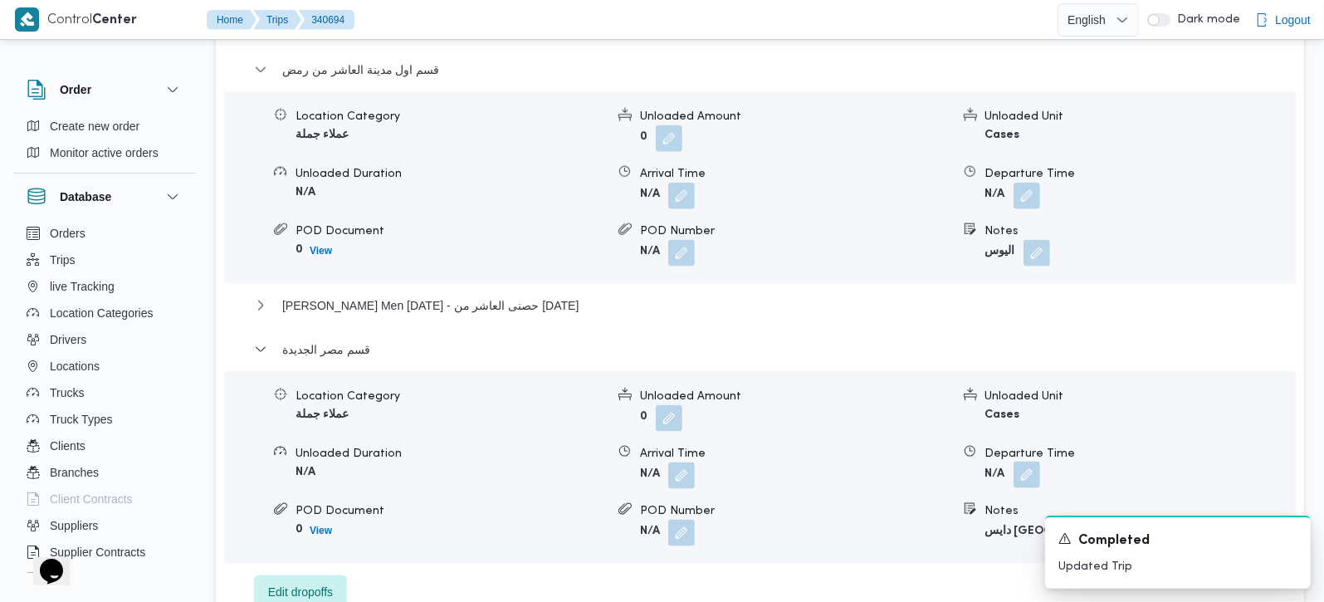
click at [1017, 462] on button "button" at bounding box center [1027, 475] width 27 height 27
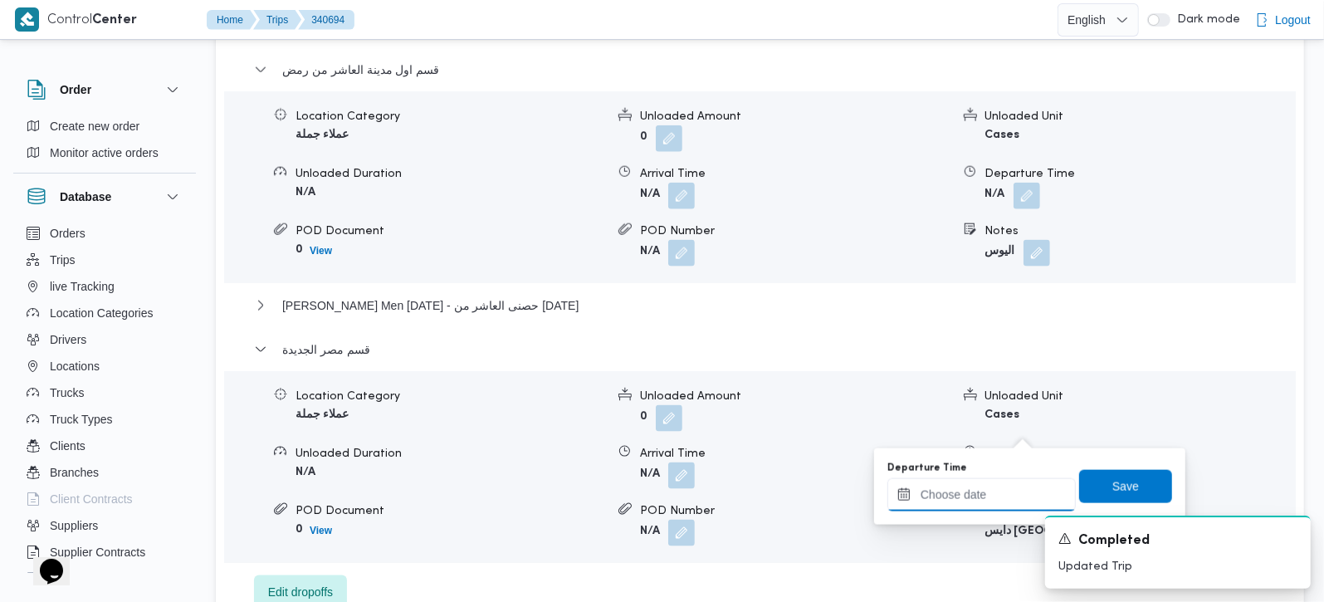
click at [1000, 485] on input "Departure Time" at bounding box center [982, 494] width 188 height 33
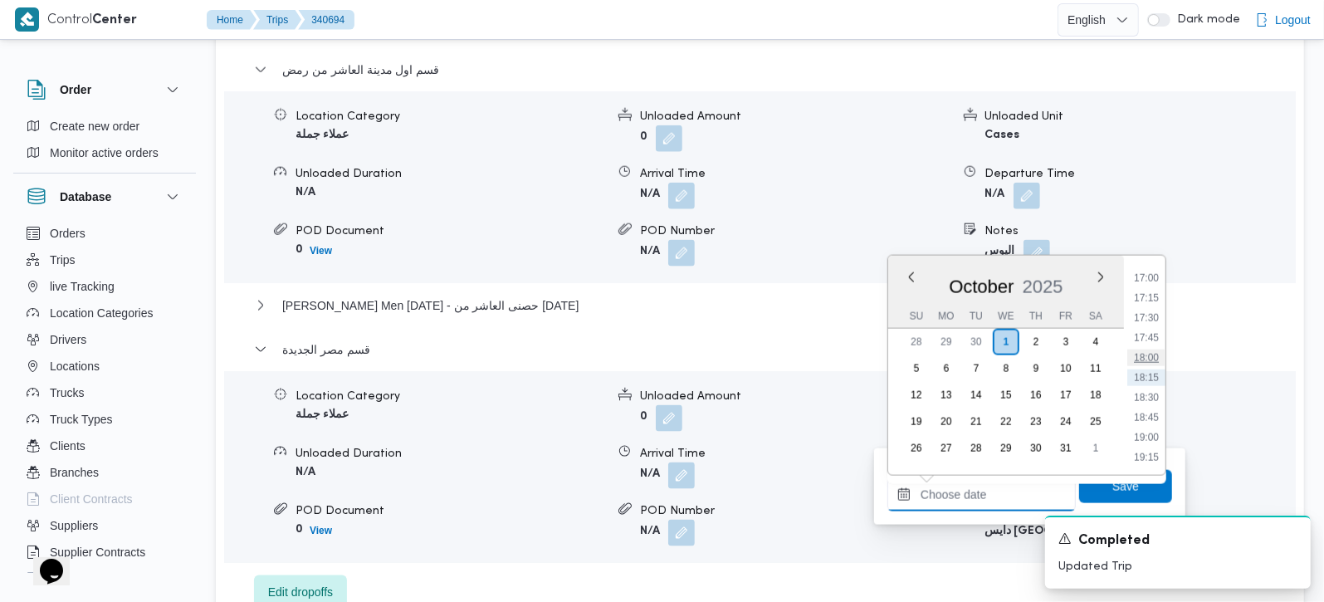
scroll to position [1257, 0]
click at [1152, 296] on li "16:00" at bounding box center [1147, 295] width 38 height 17
type input "01/10/2025 16:00"
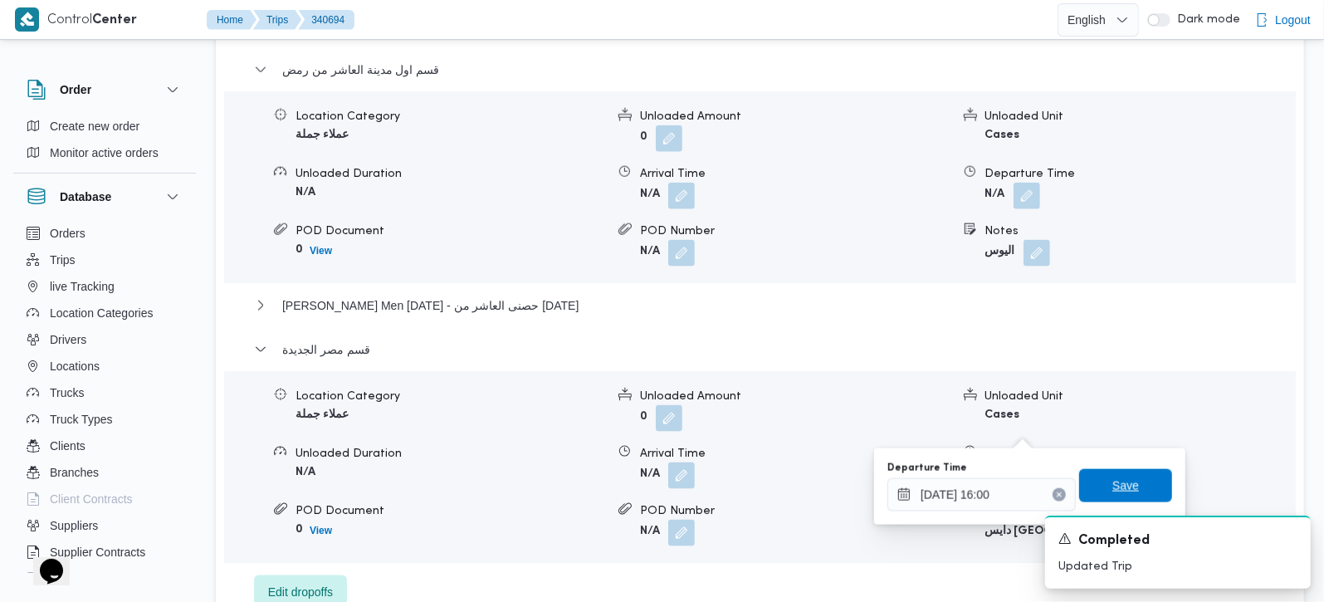
click at [1126, 472] on span "Save" at bounding box center [1125, 485] width 93 height 33
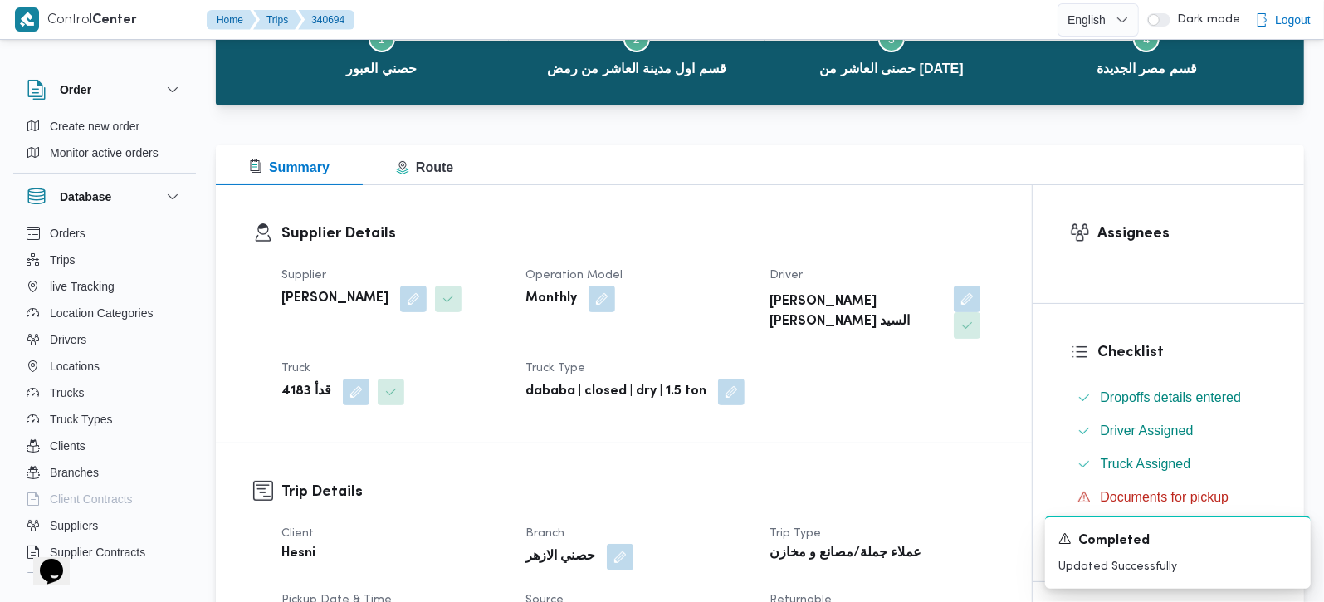
scroll to position [0, 0]
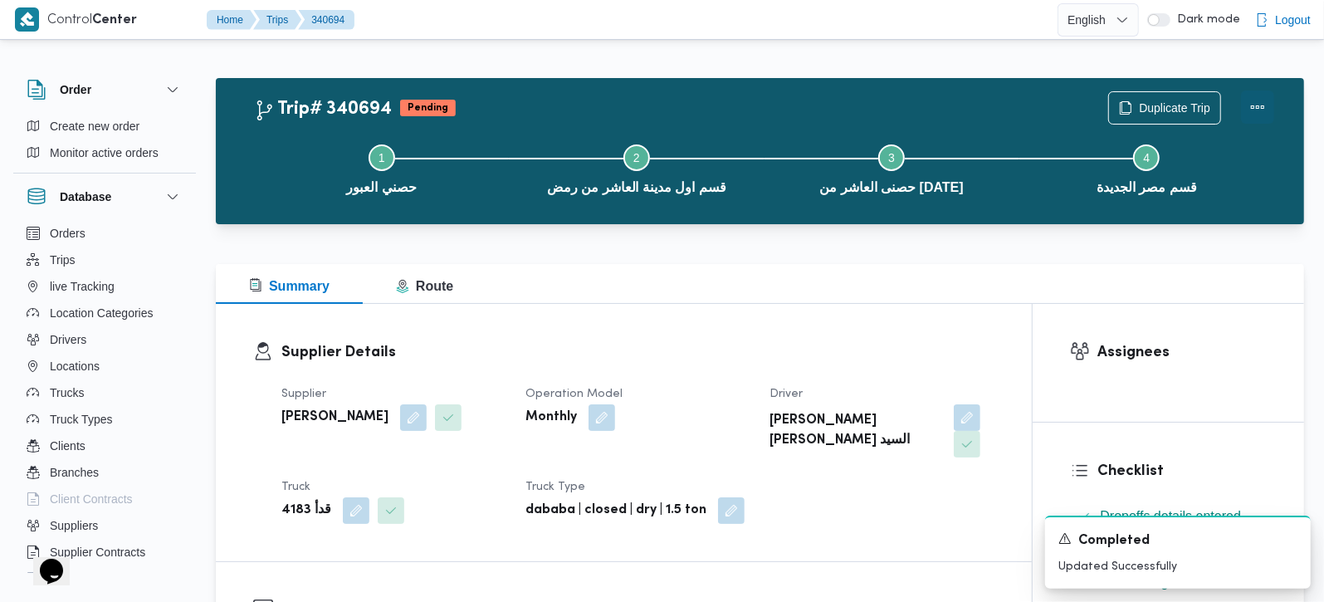
click at [1255, 109] on button "Actions" at bounding box center [1257, 107] width 33 height 33
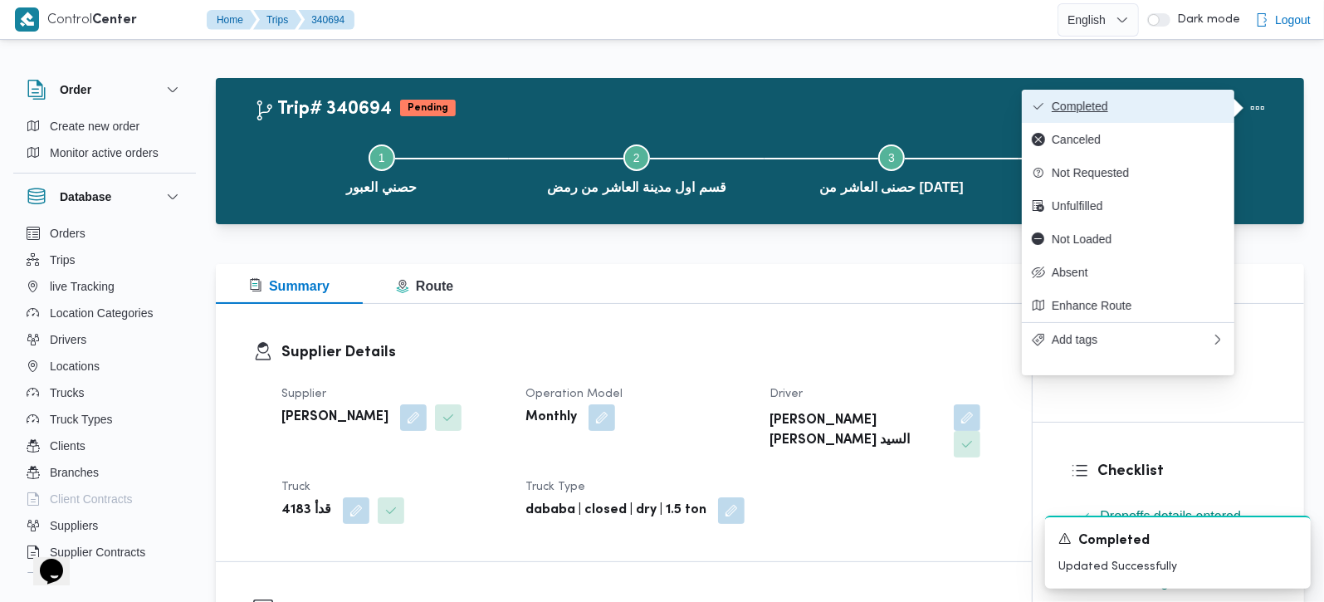
click at [1104, 90] on button "Completed" at bounding box center [1128, 106] width 213 height 33
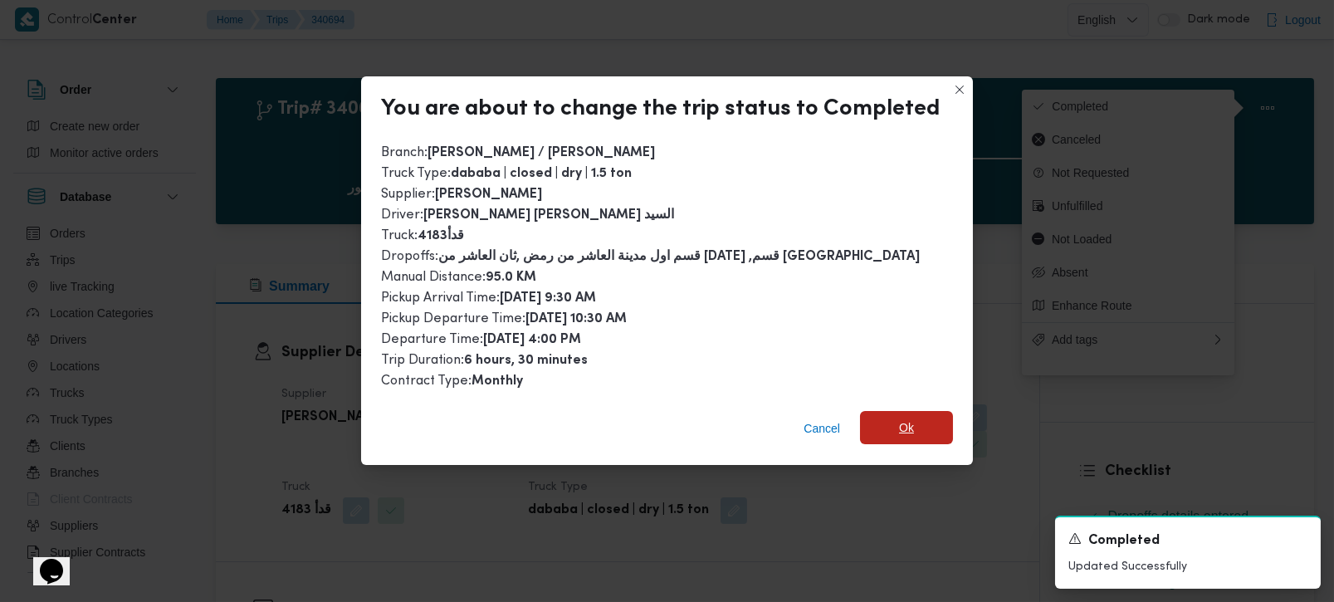
click at [917, 438] on span "Ok" at bounding box center [906, 427] width 93 height 33
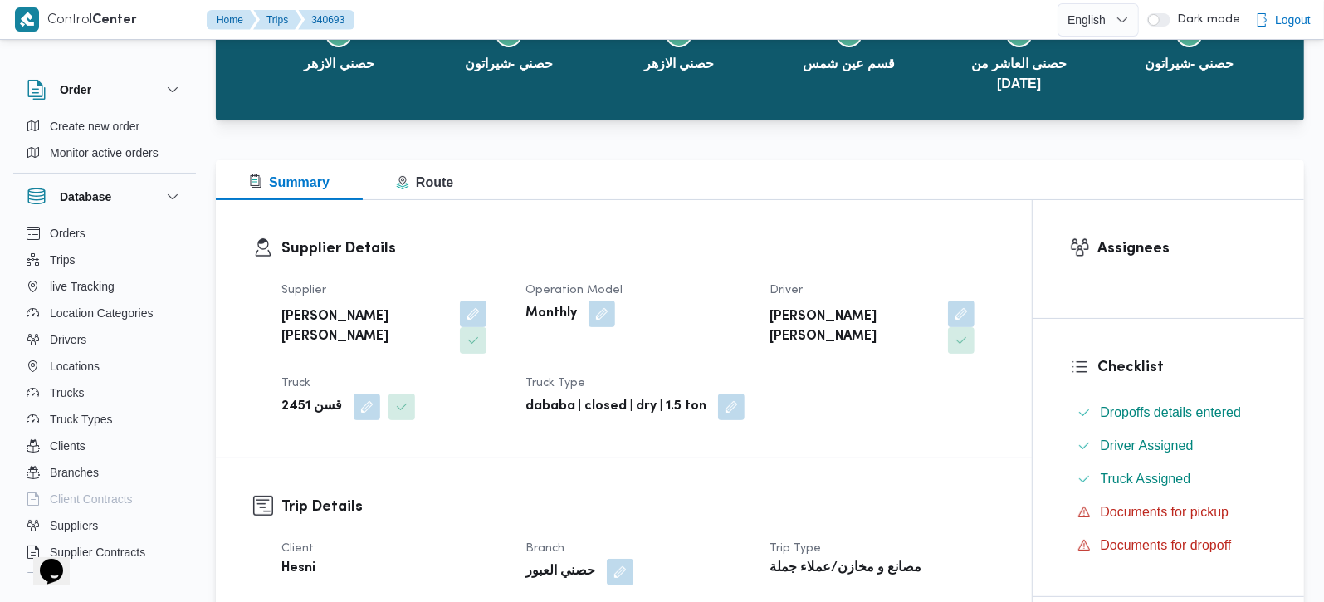
scroll to position [390, 0]
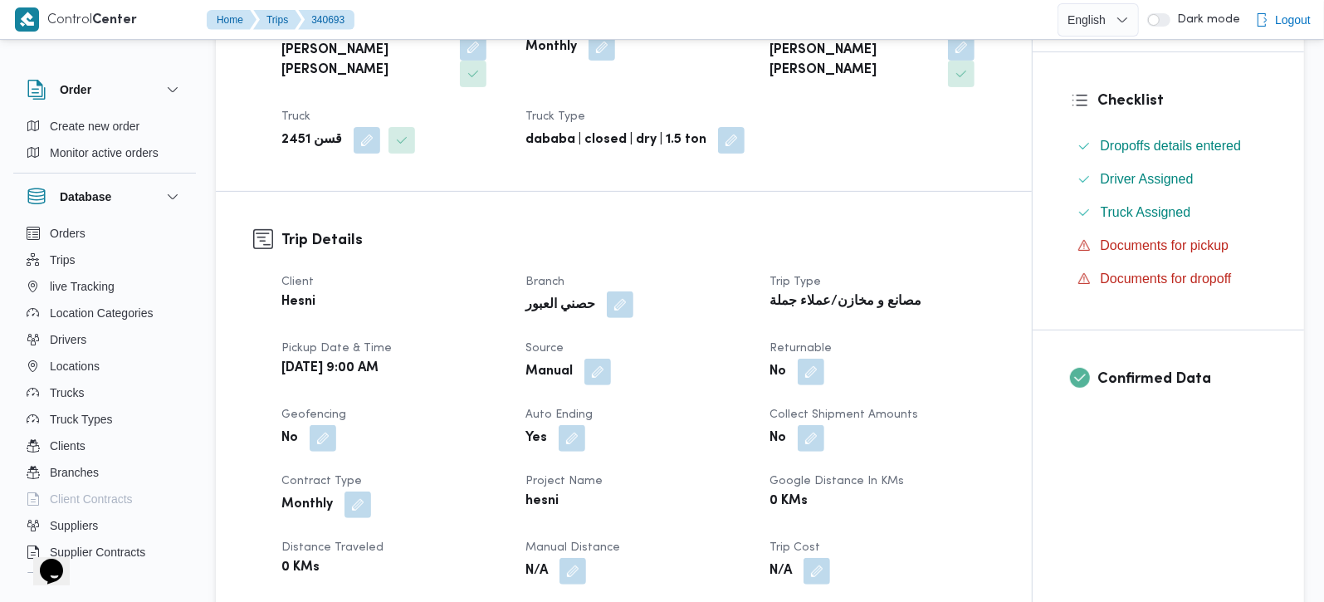
click at [611, 291] on button "button" at bounding box center [620, 304] width 27 height 27
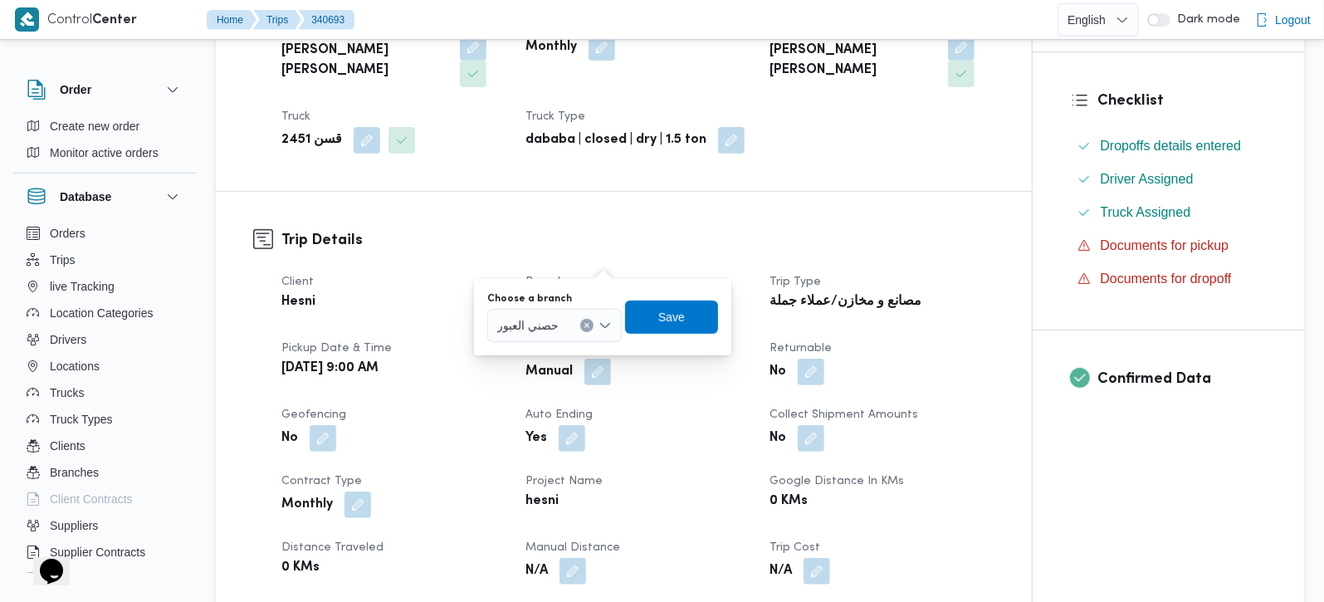
click at [594, 317] on div "حصني العبور" at bounding box center [554, 325] width 135 height 33
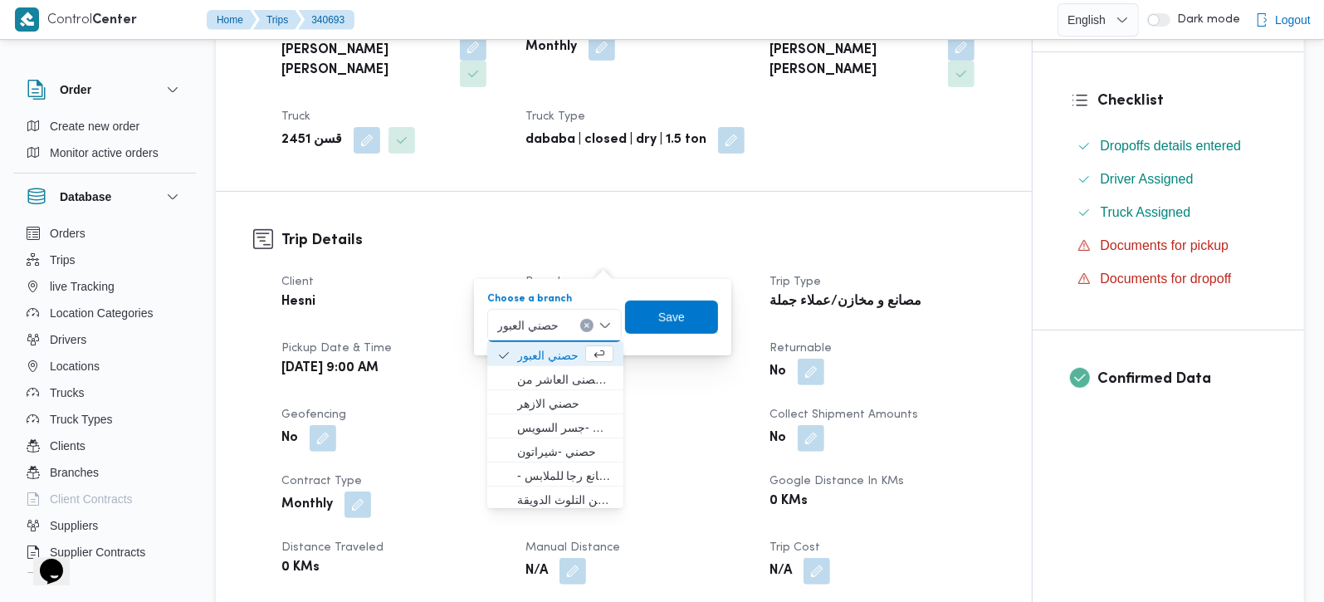
click at [594, 320] on button "Clear input" at bounding box center [586, 325] width 13 height 13
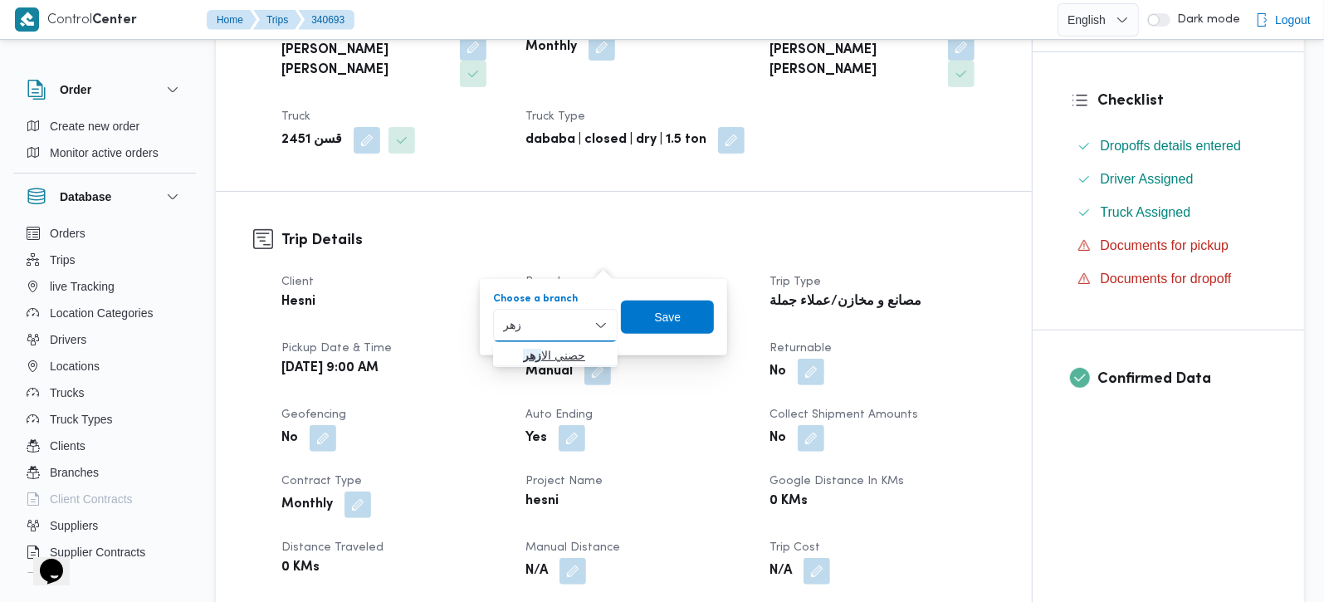
type input "زهر"
click at [551, 350] on span "حصني الا زهر" at bounding box center [565, 355] width 85 height 20
click at [702, 314] on span "Save" at bounding box center [673, 316] width 93 height 33
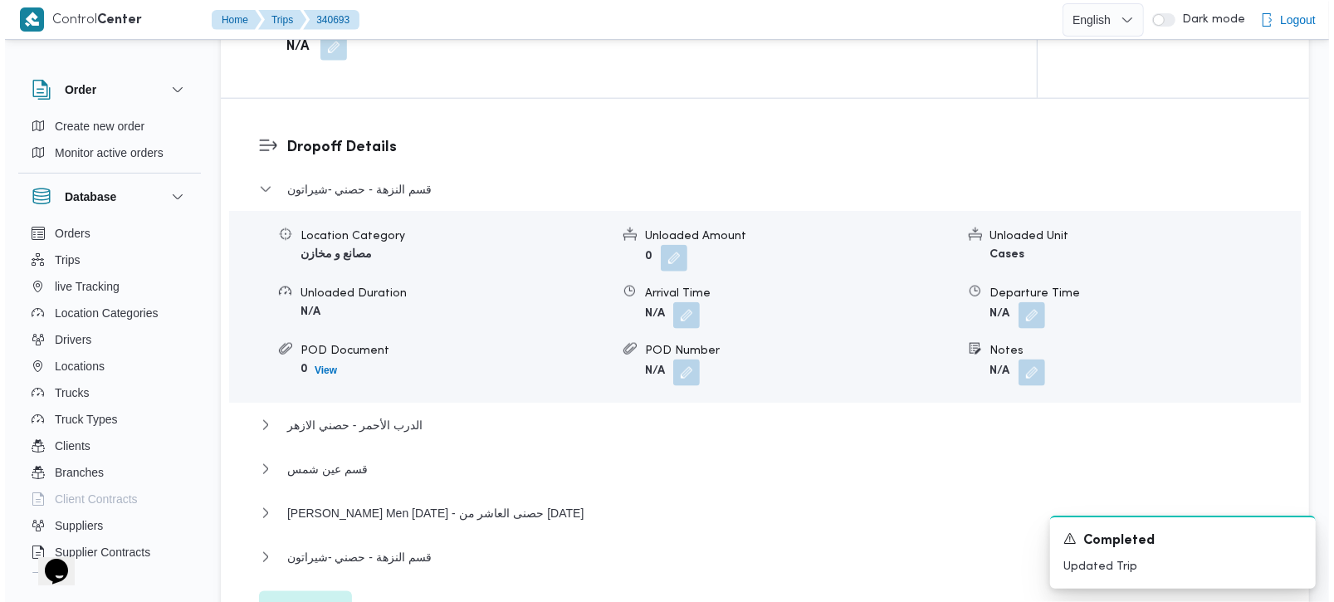
scroll to position [1368, 0]
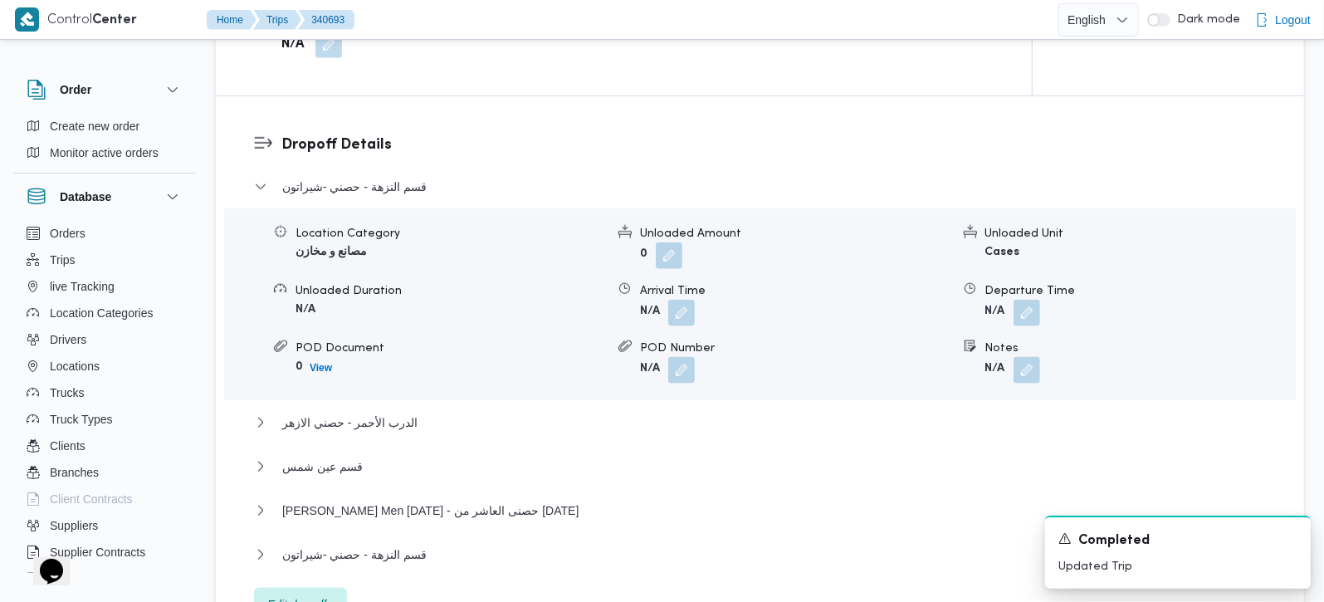
click at [313, 594] on span "Edit dropoffs" at bounding box center [300, 604] width 65 height 20
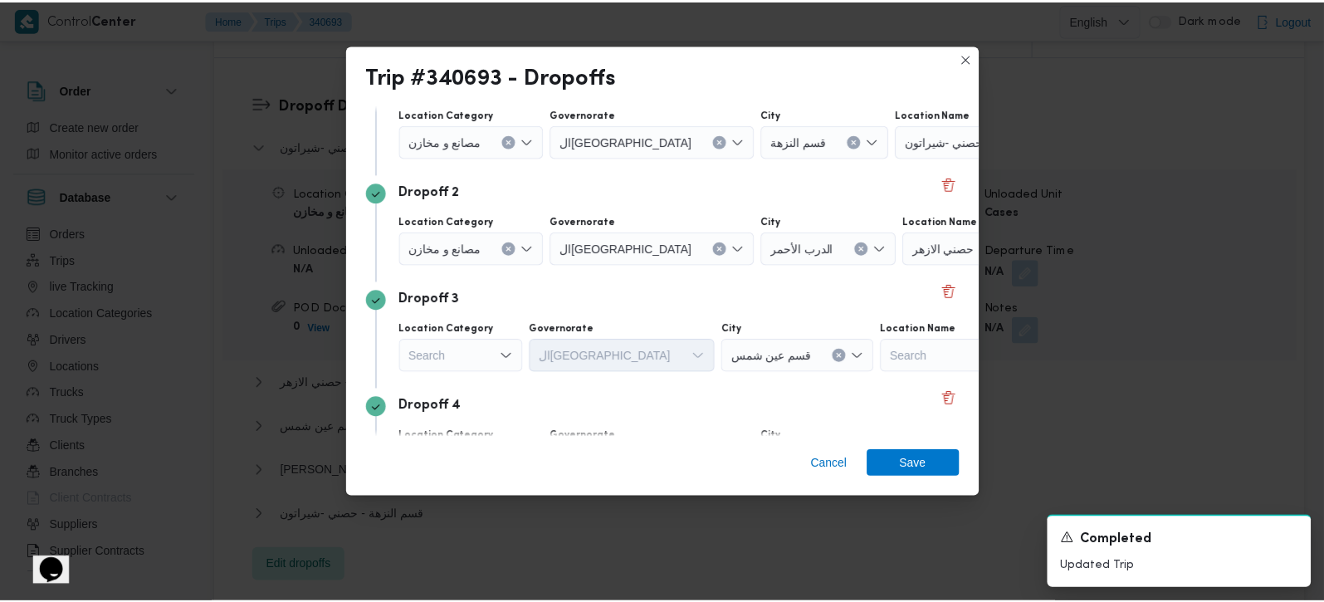
scroll to position [195, 0]
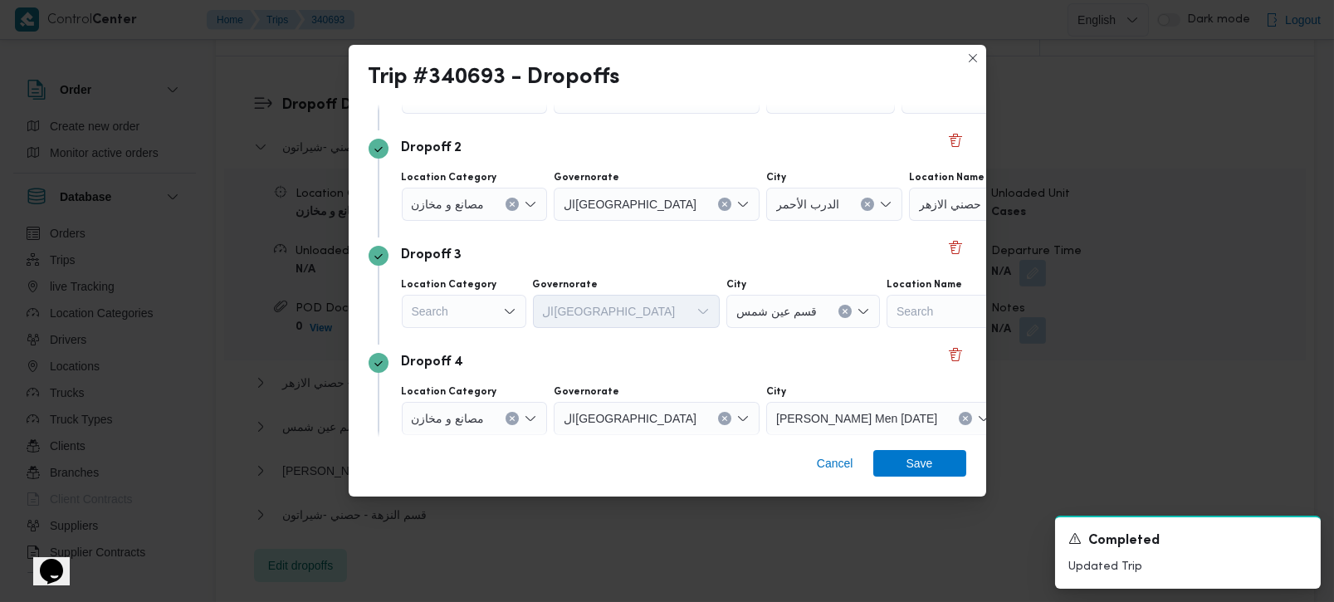
click at [472, 309] on div "Search" at bounding box center [464, 311] width 125 height 33
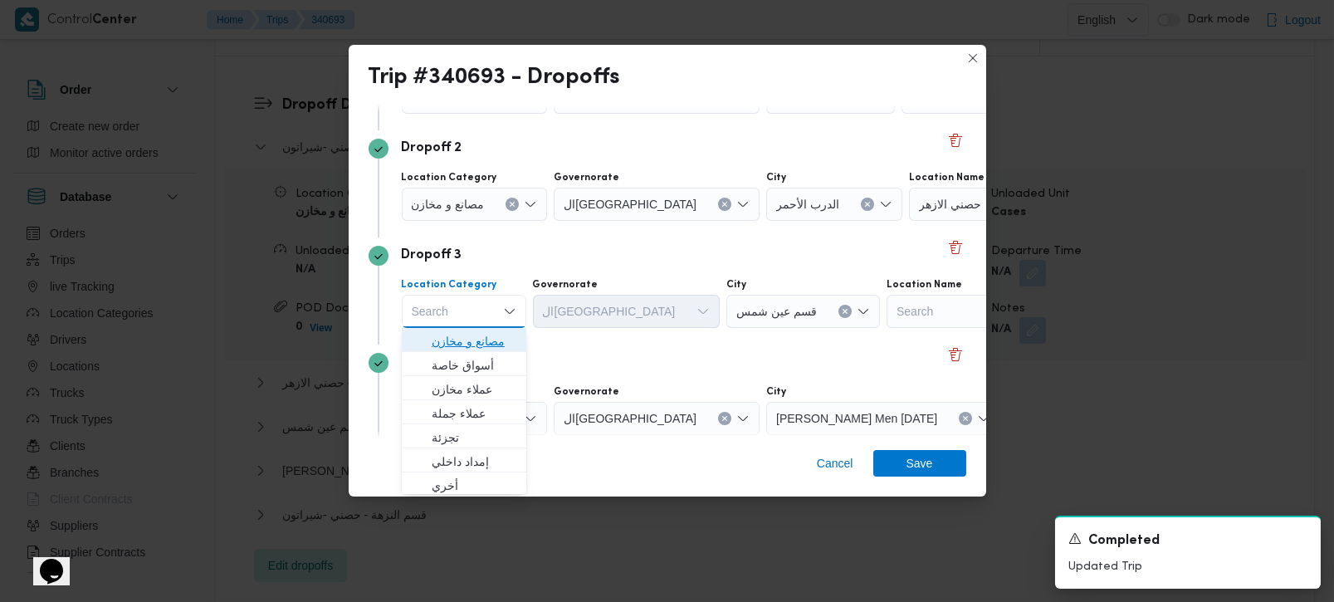
click at [480, 335] on span "مصانع و مخازن" at bounding box center [474, 341] width 85 height 20
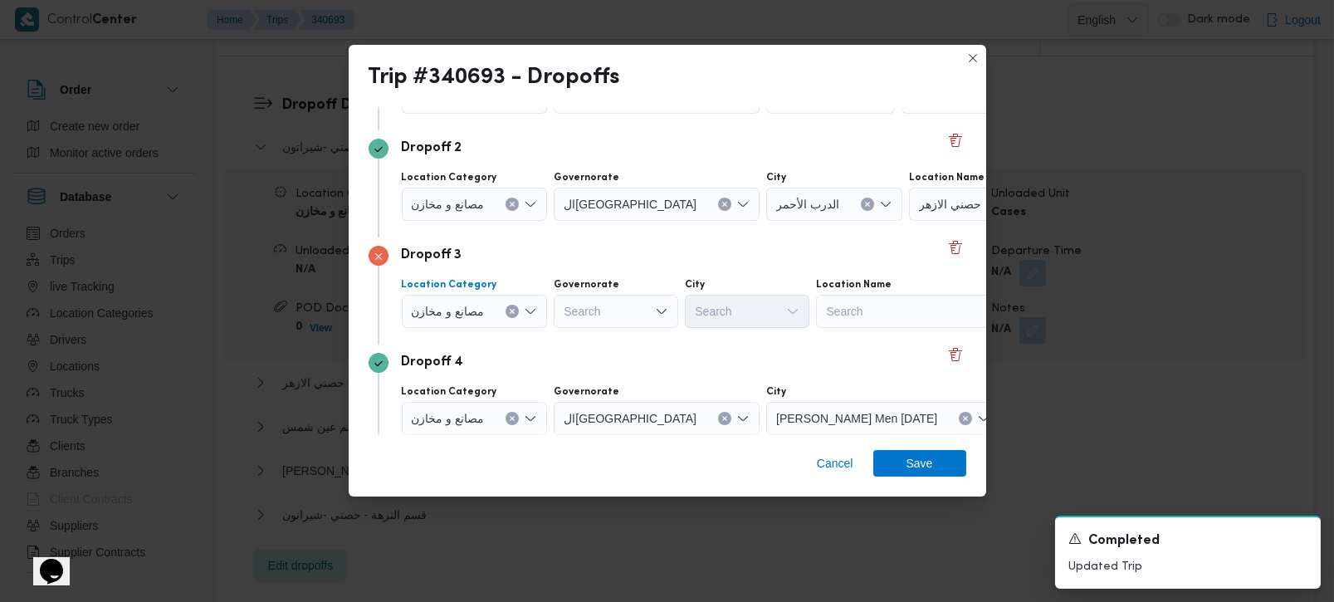
click at [513, 306] on button "Clear input" at bounding box center [512, 311] width 13 height 13
click at [820, 316] on div "Search" at bounding box center [899, 311] width 208 height 33
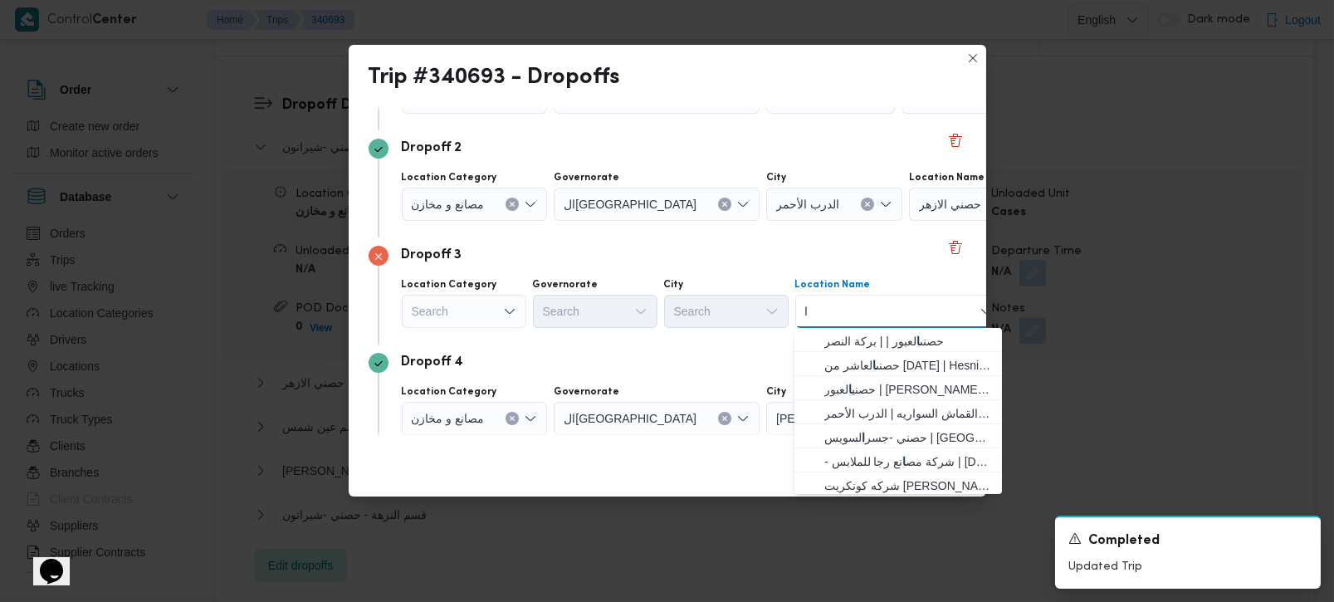
type input "ال"
click at [472, 316] on div "Search" at bounding box center [464, 311] width 125 height 33
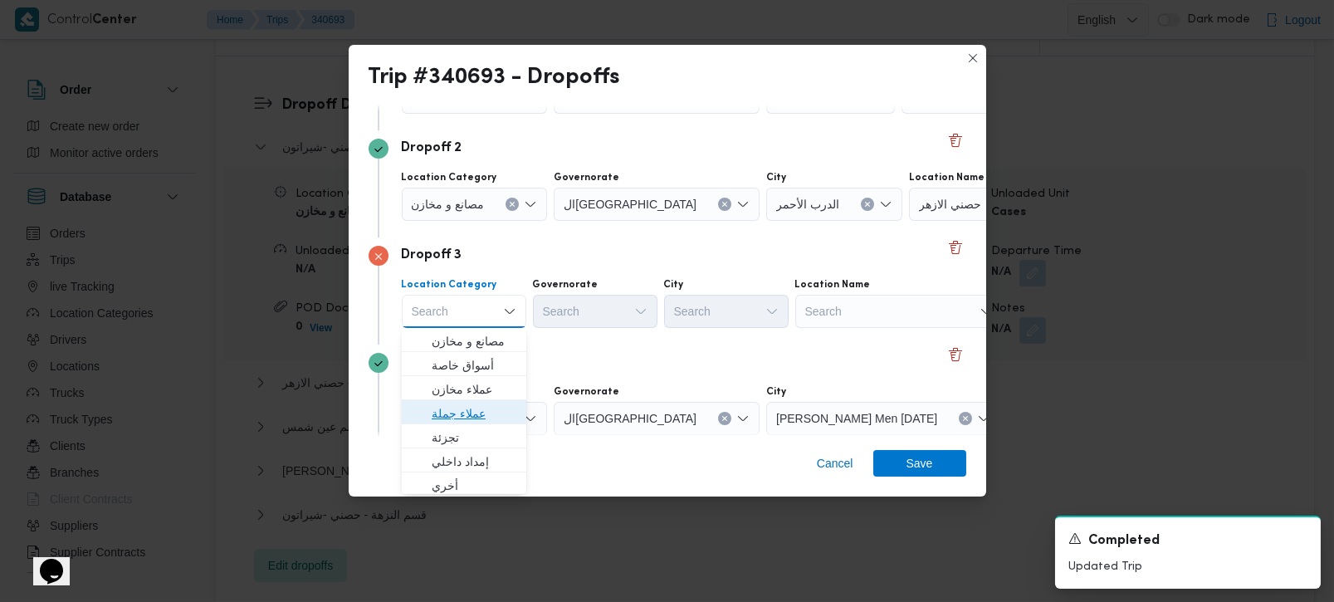
click at [462, 414] on span "عملاء جملة" at bounding box center [474, 414] width 85 height 20
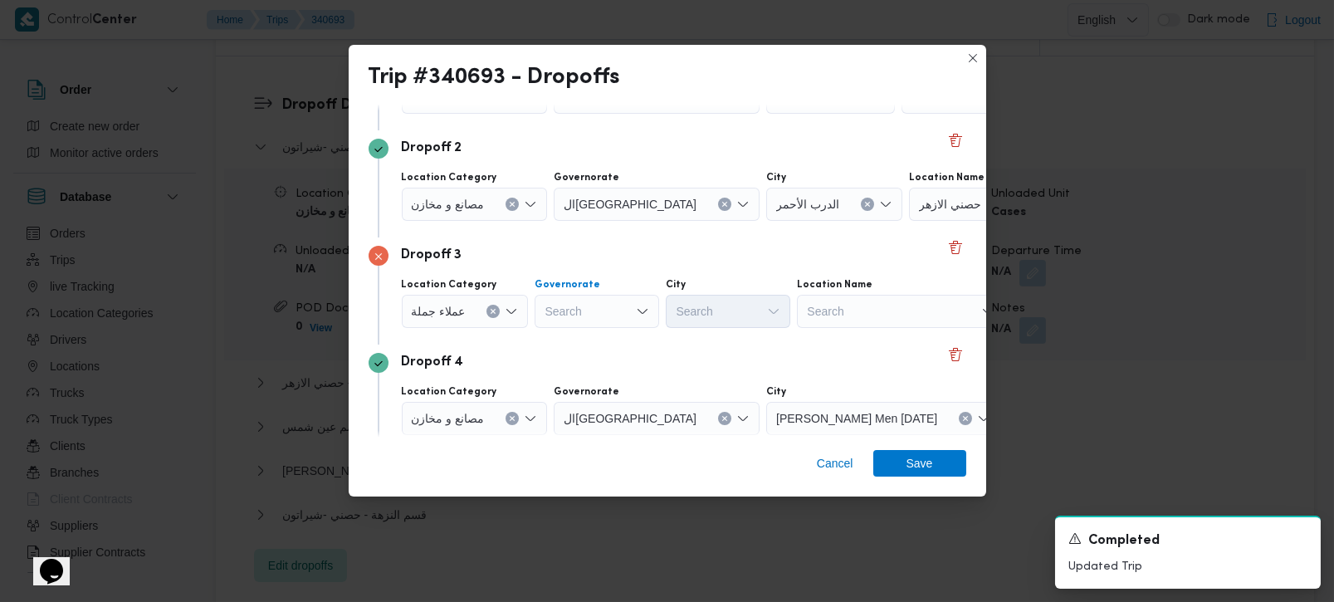
click at [571, 316] on div "Search" at bounding box center [597, 311] width 125 height 33
type input "رة"
click at [584, 374] on span "القاه رة" at bounding box center [605, 365] width 85 height 20
click at [747, 303] on div "Search" at bounding box center [809, 311] width 125 height 33
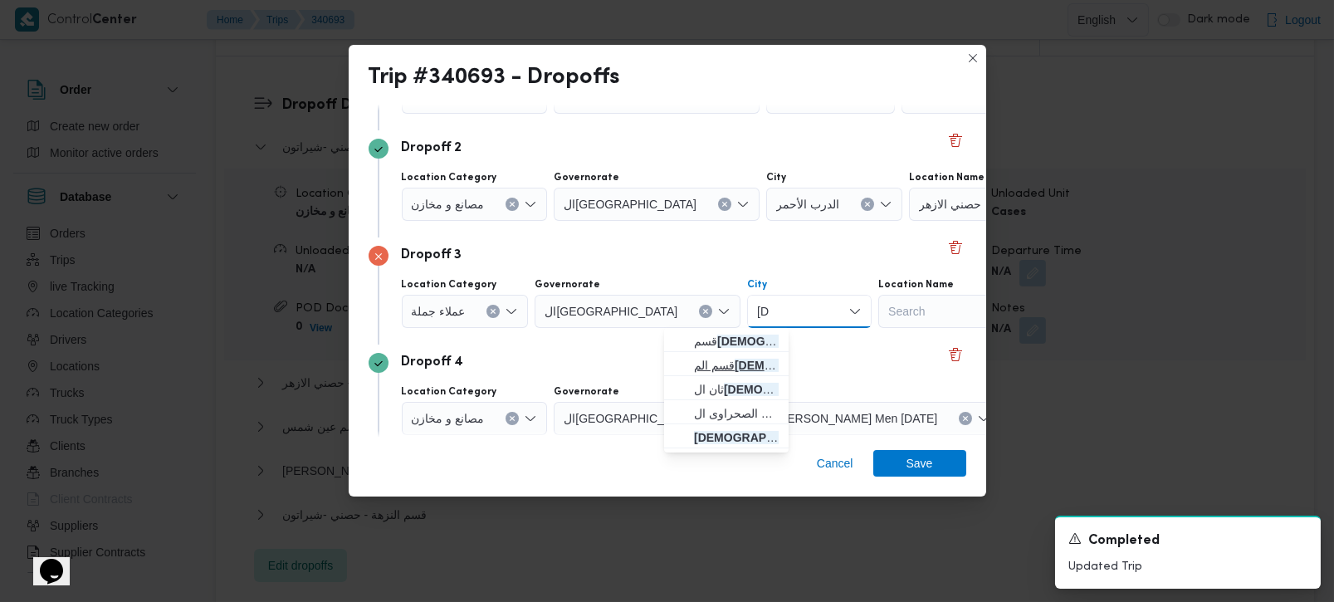
type input "عا"
click at [735, 355] on span "قسم الم عا دي" at bounding box center [736, 365] width 85 height 20
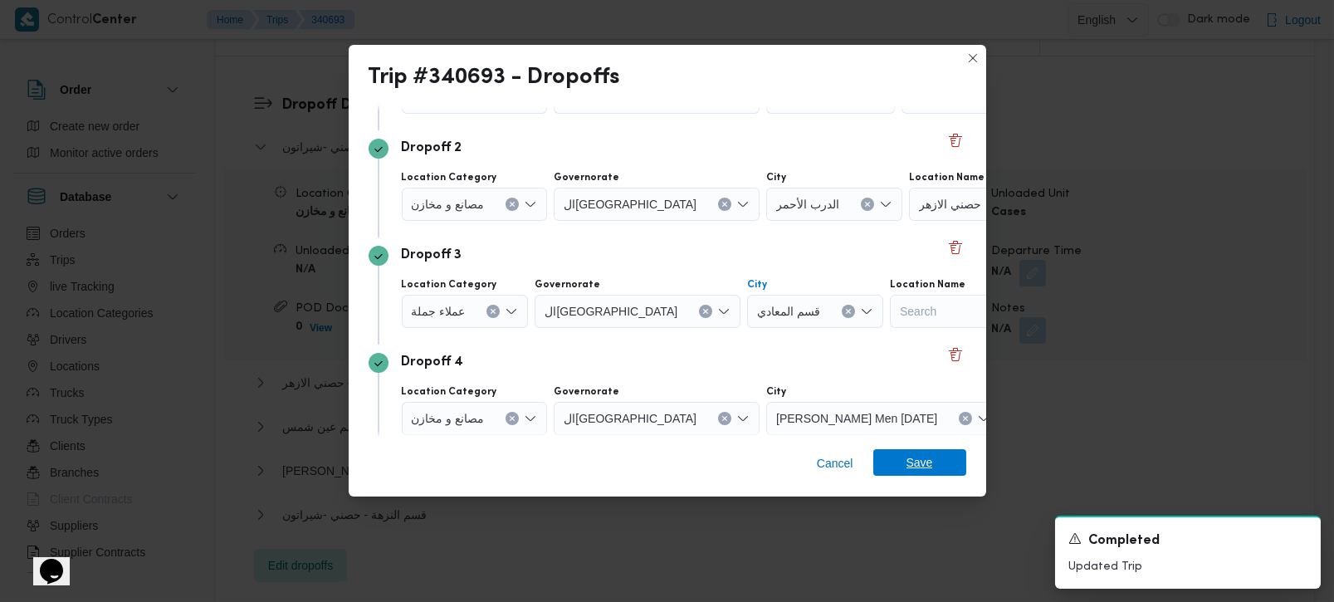
click at [911, 468] on span "Save" at bounding box center [920, 462] width 27 height 27
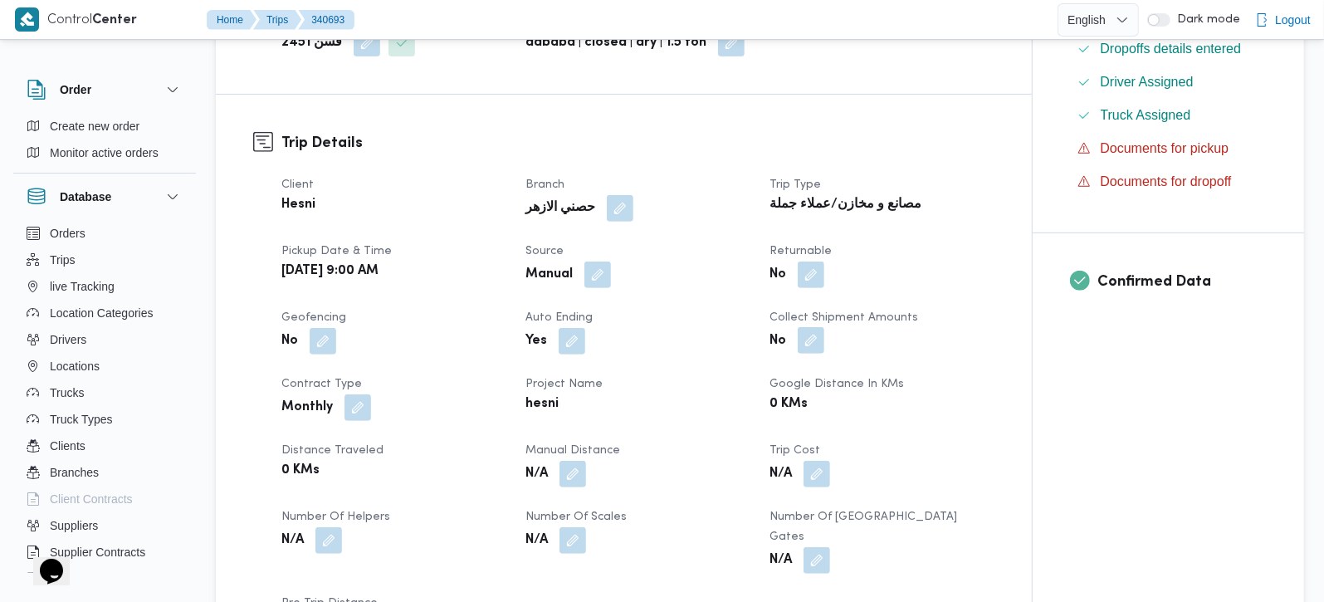
scroll to position [488, 0]
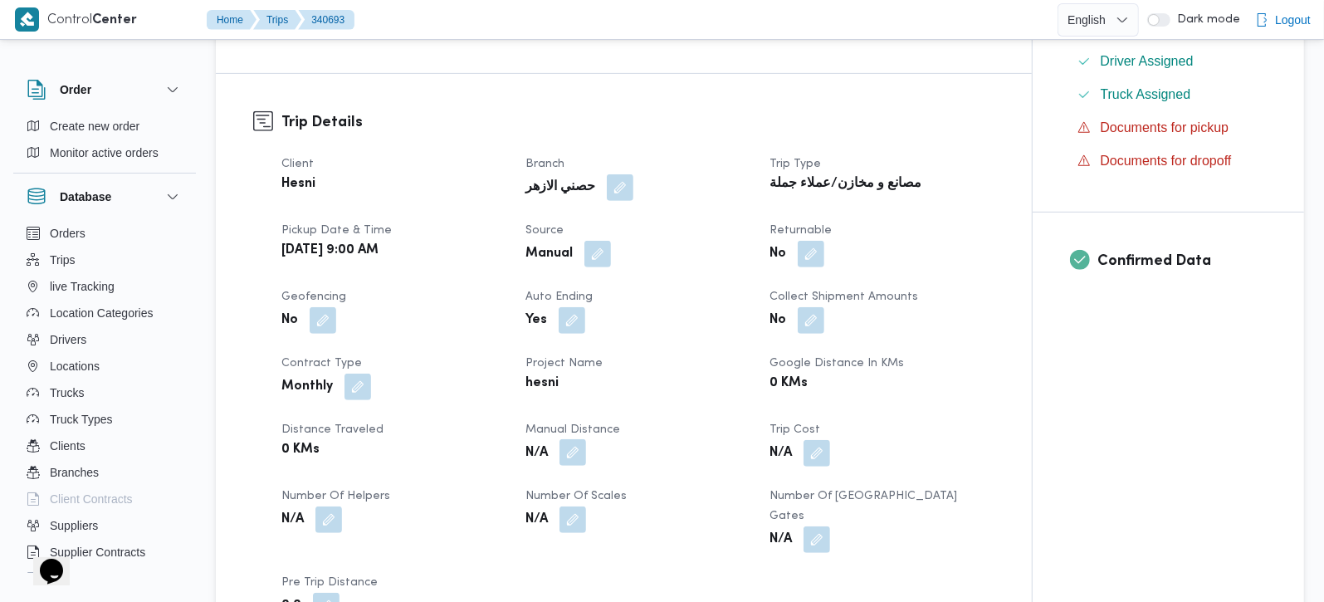
click at [575, 439] on button "button" at bounding box center [573, 452] width 27 height 27
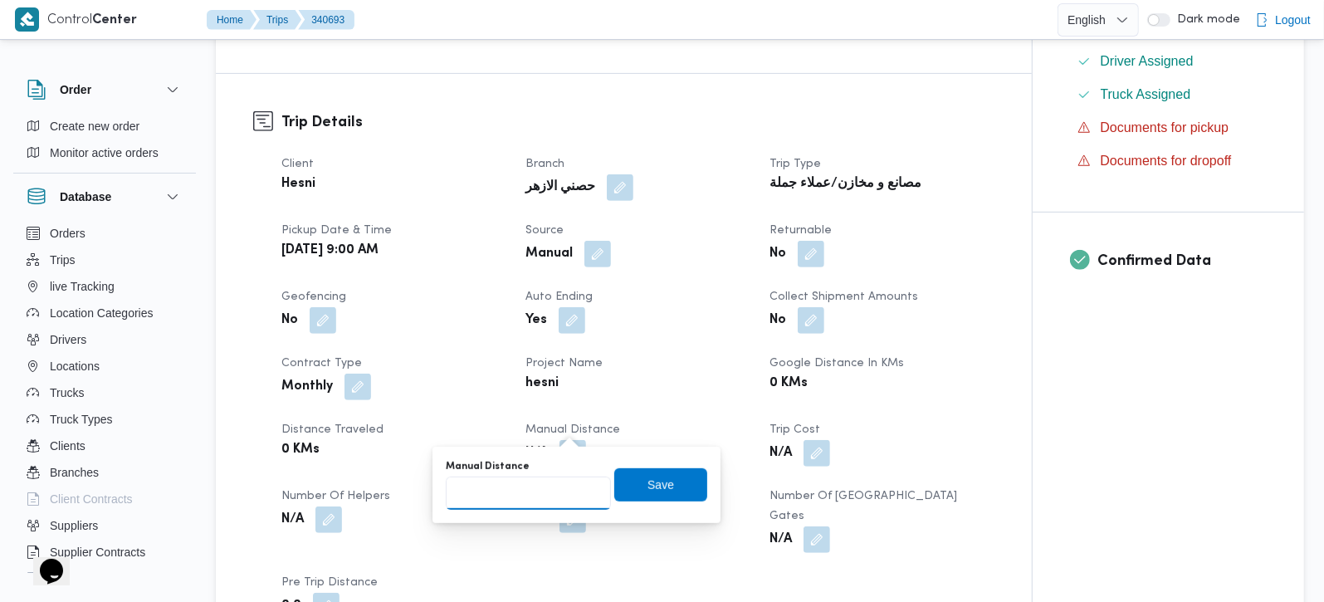
click at [526, 496] on input "Manual Distance" at bounding box center [528, 493] width 165 height 33
type input "96"
click at [637, 497] on span "Save" at bounding box center [660, 483] width 93 height 33
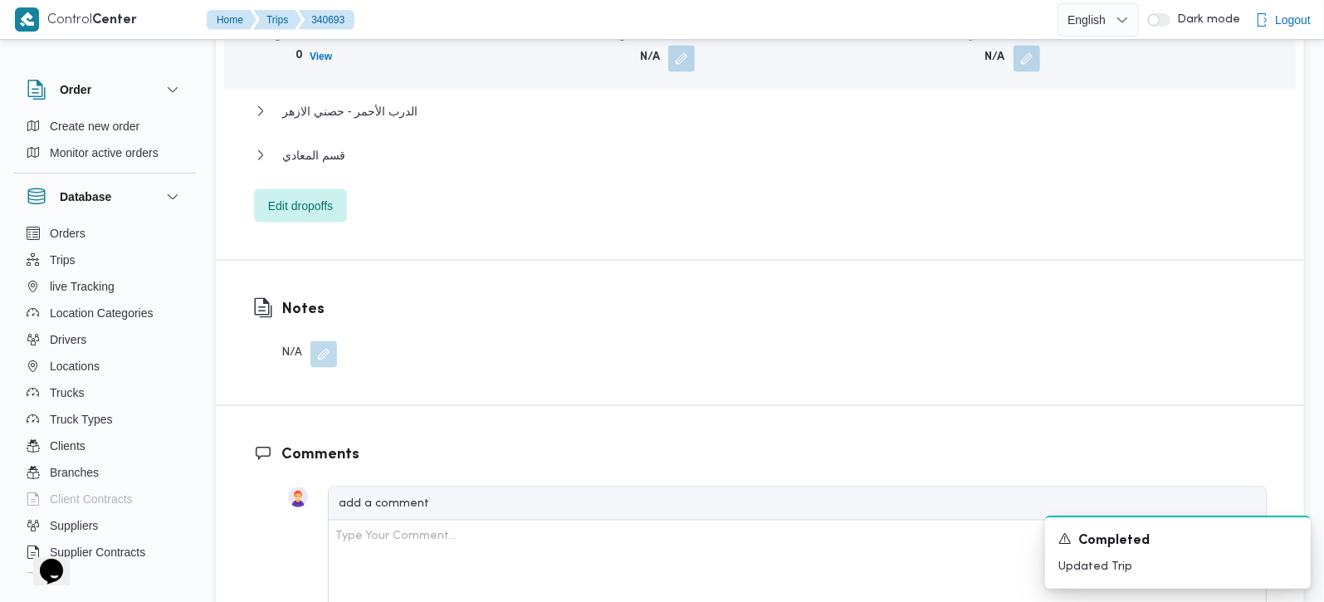
scroll to position [1661, 0]
click at [323, 144] on span "قسم المعادي" at bounding box center [313, 154] width 63 height 20
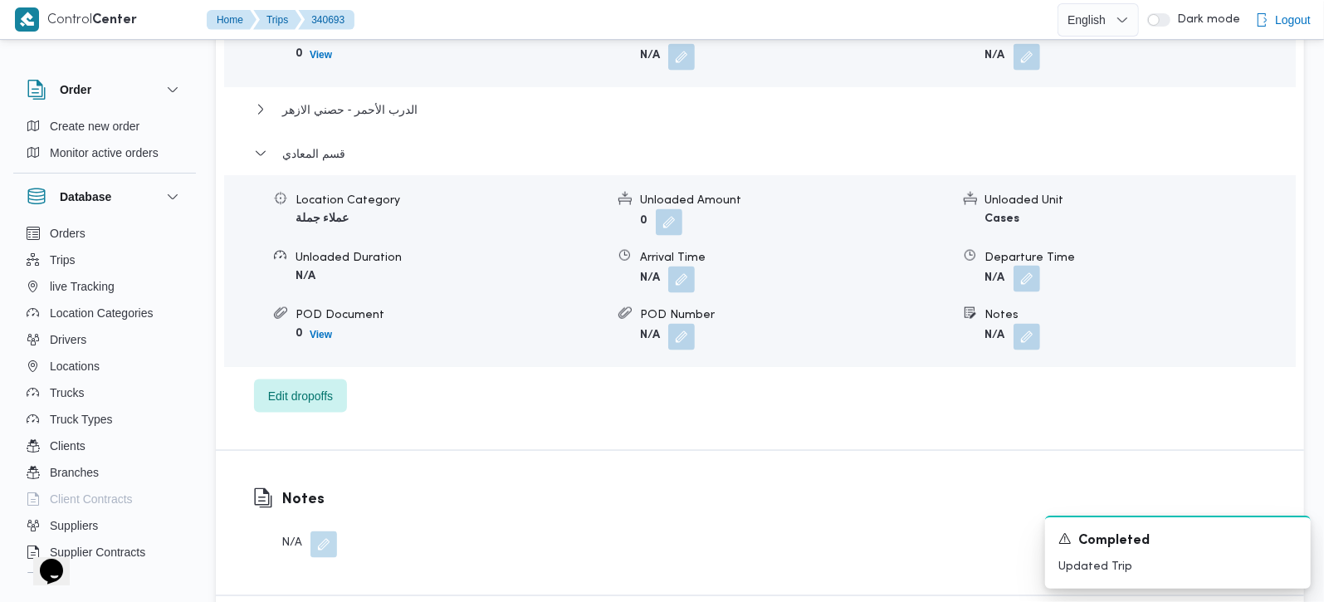
click at [1026, 266] on button "button" at bounding box center [1027, 279] width 27 height 27
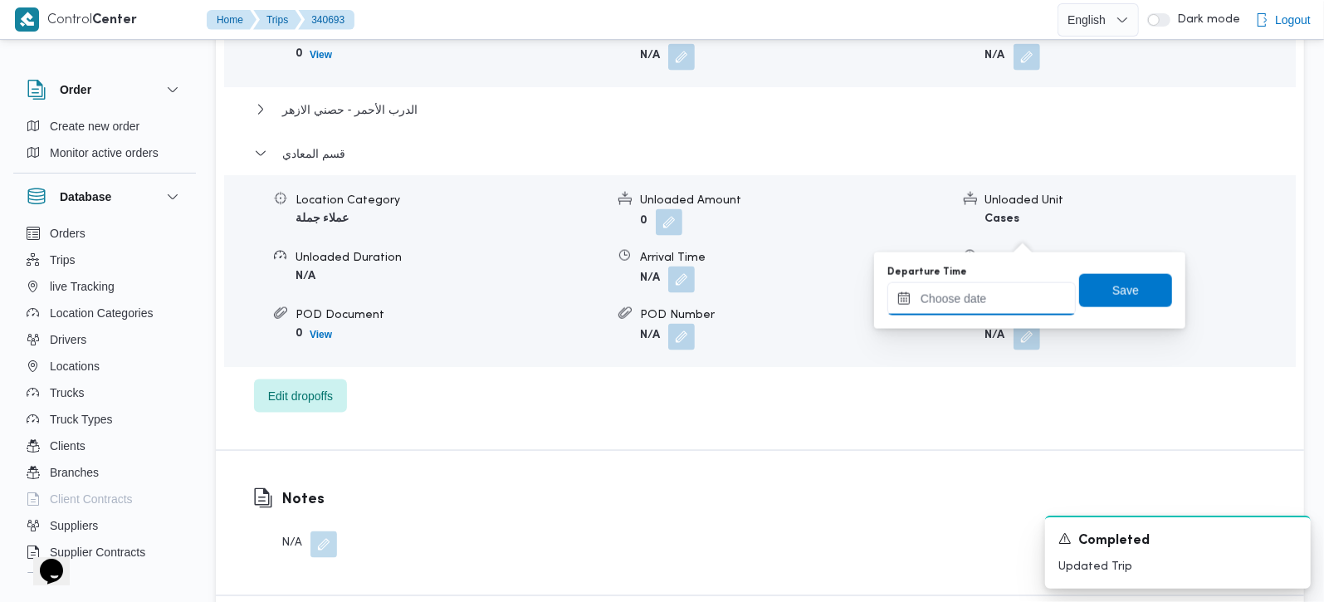
click at [981, 297] on input "Departure Time" at bounding box center [982, 298] width 188 height 33
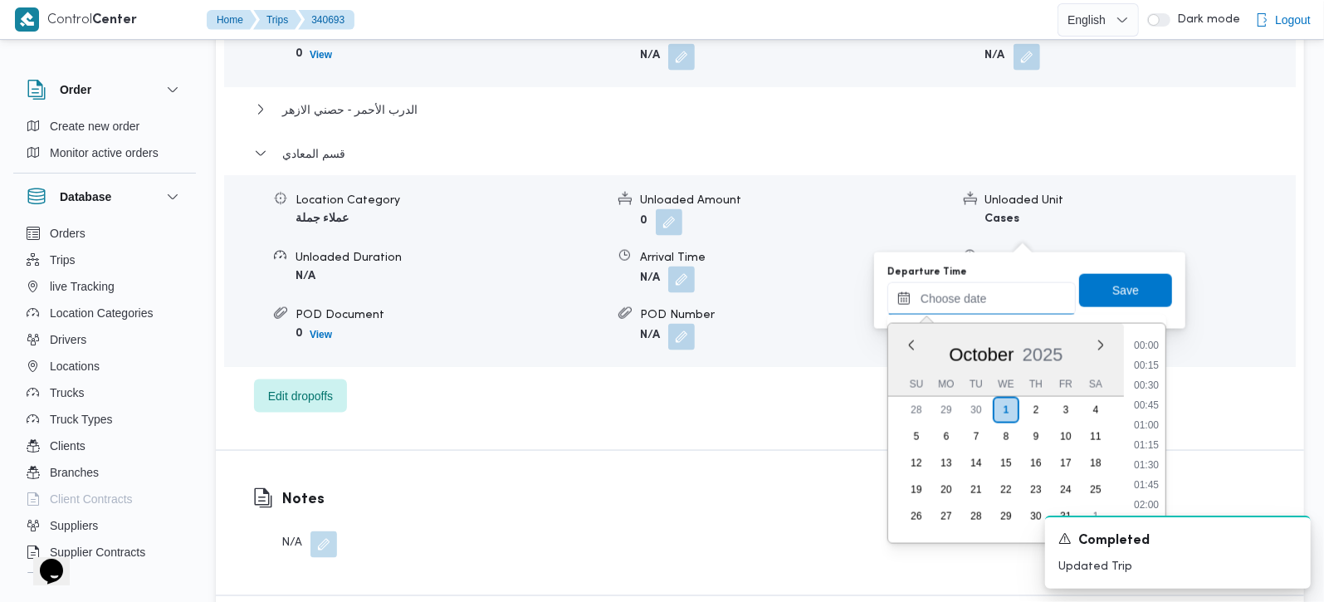
scroll to position [1295, 0]
click at [1160, 361] on li "16:30" at bounding box center [1147, 365] width 38 height 17
type input "01/10/2025 16:30"
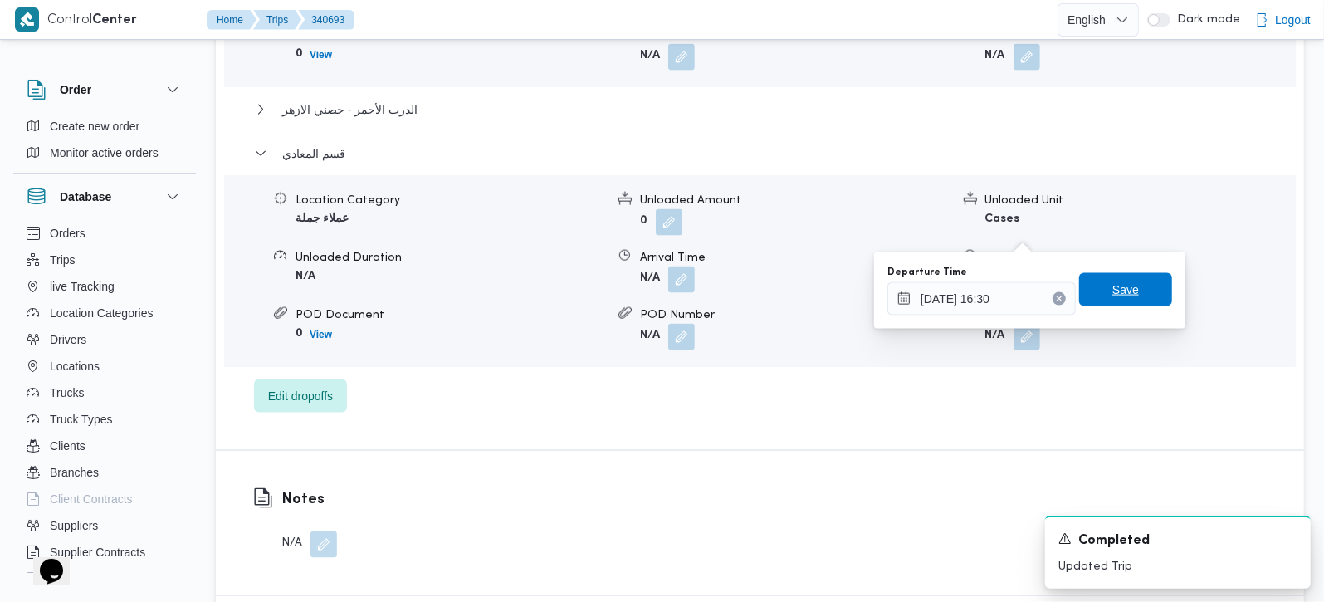
click at [1135, 291] on span "Save" at bounding box center [1125, 289] width 93 height 33
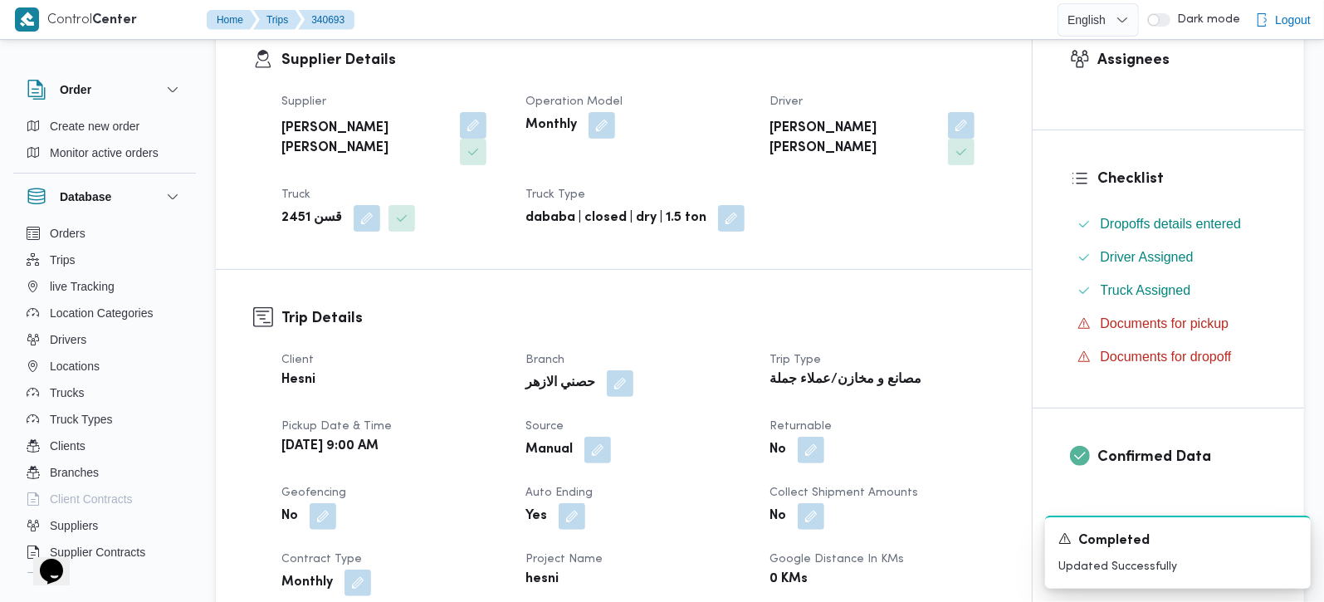
scroll to position [0, 0]
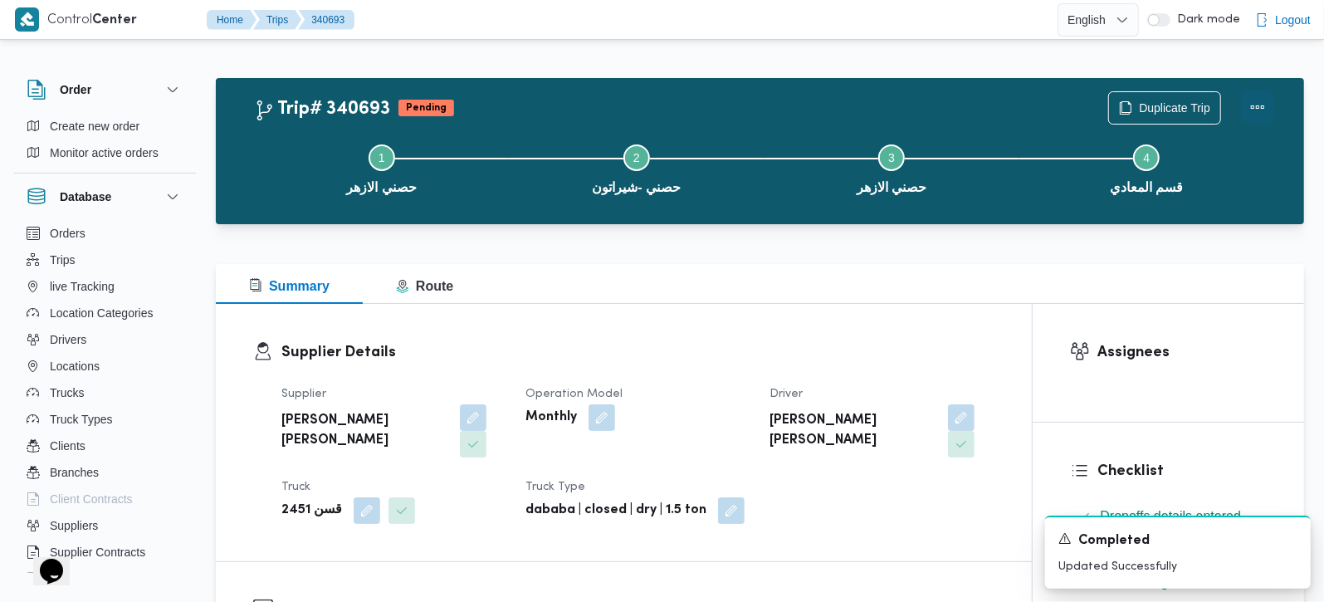
click at [1265, 97] on button "Actions" at bounding box center [1257, 107] width 33 height 33
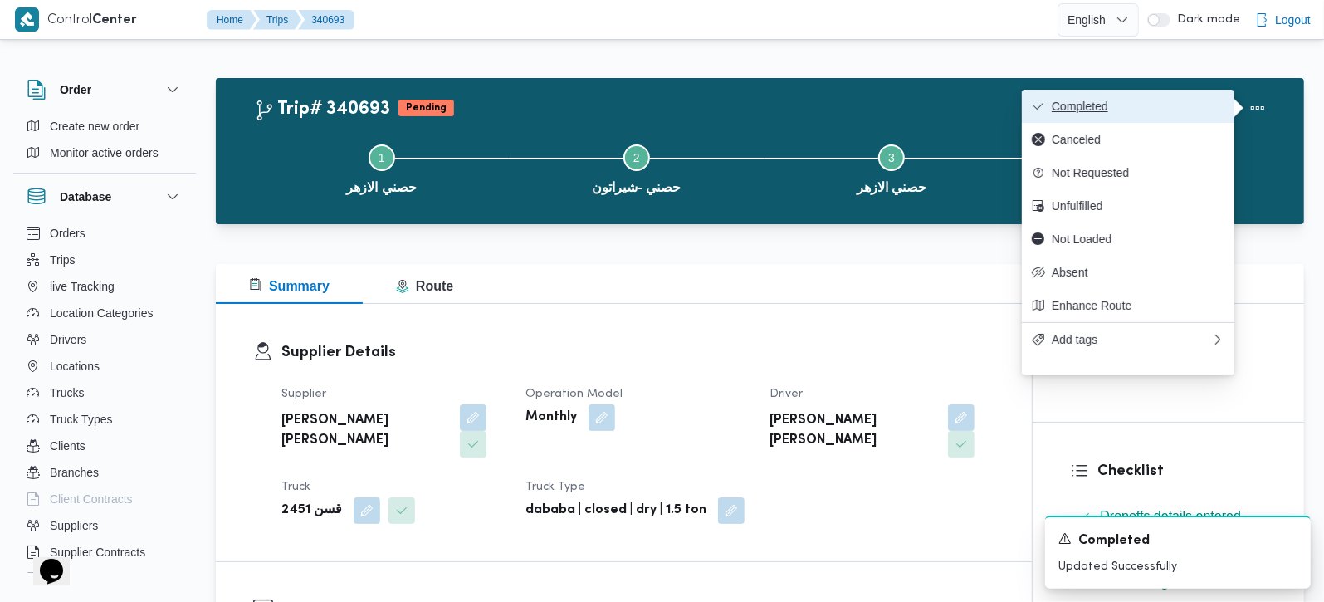
click at [1157, 92] on button "Completed" at bounding box center [1128, 106] width 213 height 33
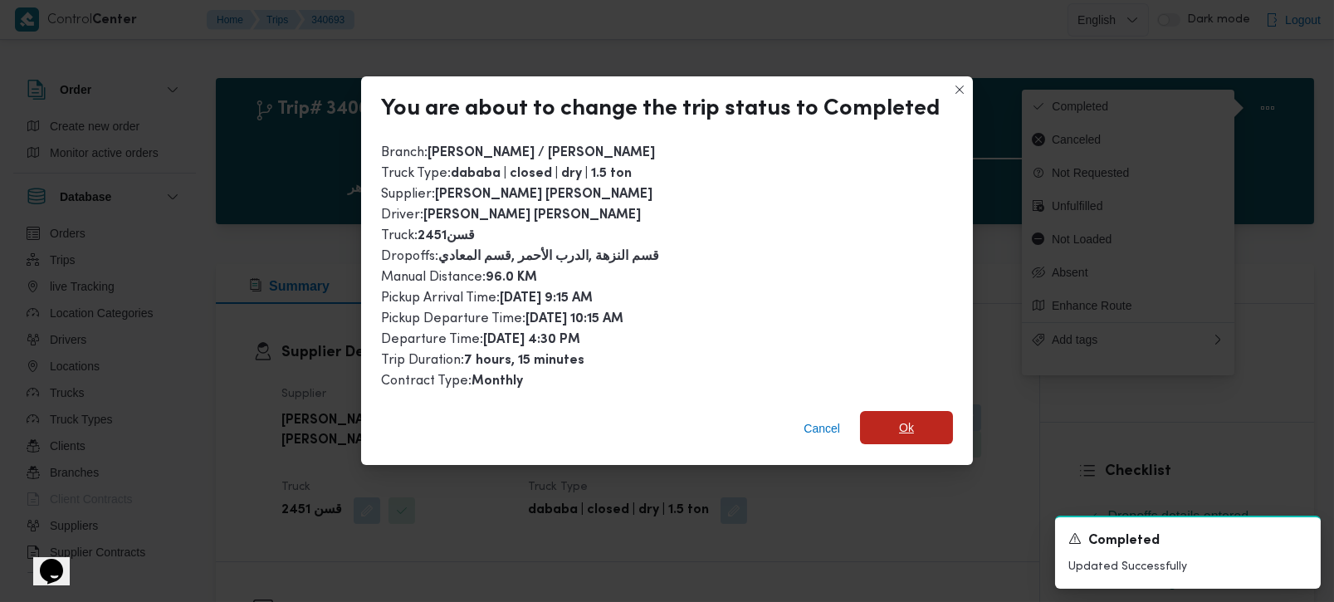
click at [904, 421] on span "Ok" at bounding box center [906, 428] width 15 height 20
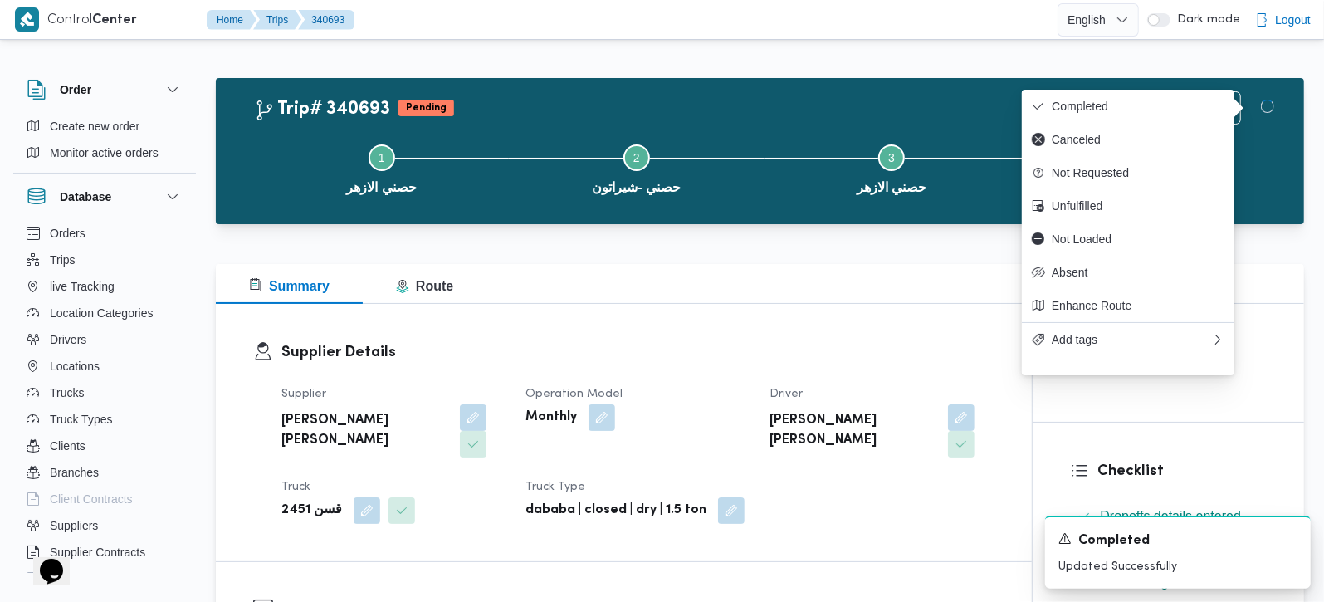
click at [900, 306] on div "Supplier Details Supplier محمود محمد احمد محمود خشان Operation Model Monthly Dr…" at bounding box center [624, 432] width 816 height 257
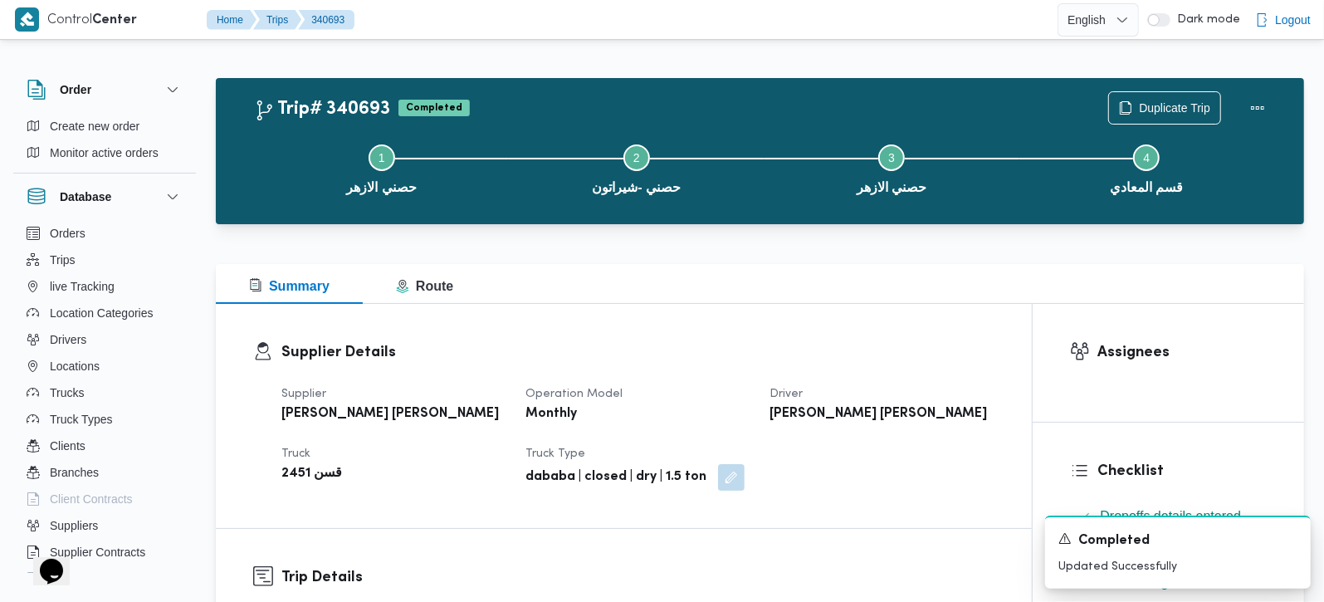
click at [853, 410] on b "محمد منيب محمد عبدالمقصود" at bounding box center [879, 414] width 218 height 20
copy div "محمد منيب محمد عبدالمقصود"
click at [296, 475] on b "قسن 2451" at bounding box center [311, 474] width 61 height 20
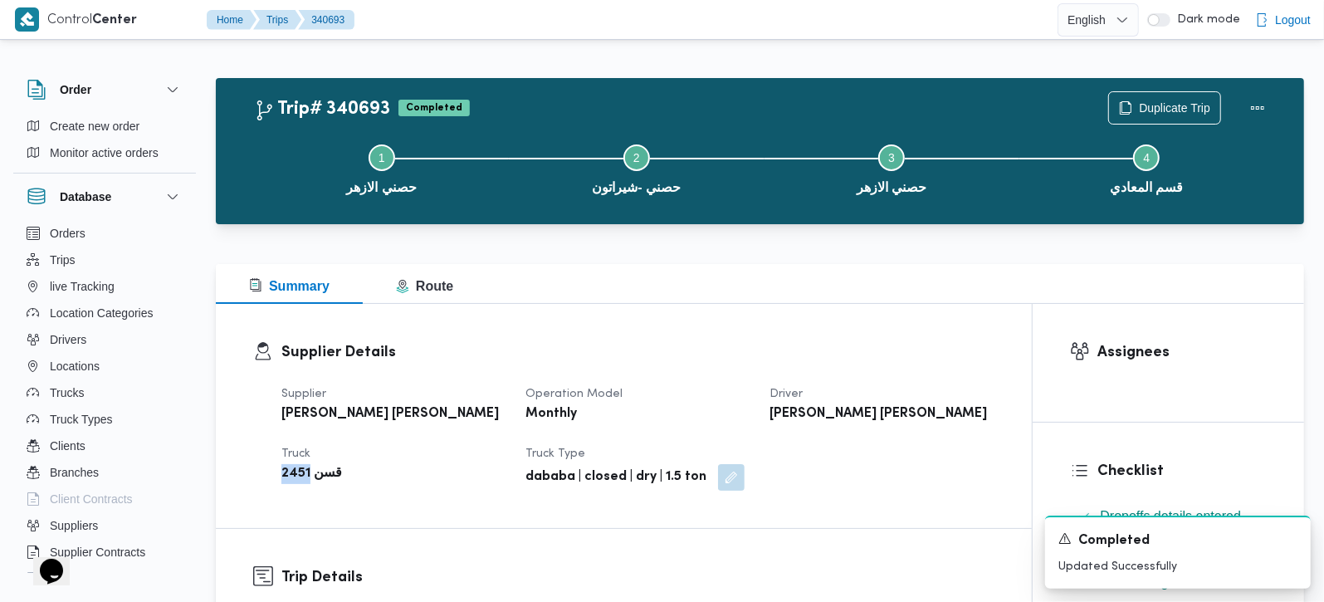
click at [296, 475] on b "قسن 2451" at bounding box center [311, 474] width 61 height 20
copy b "2451"
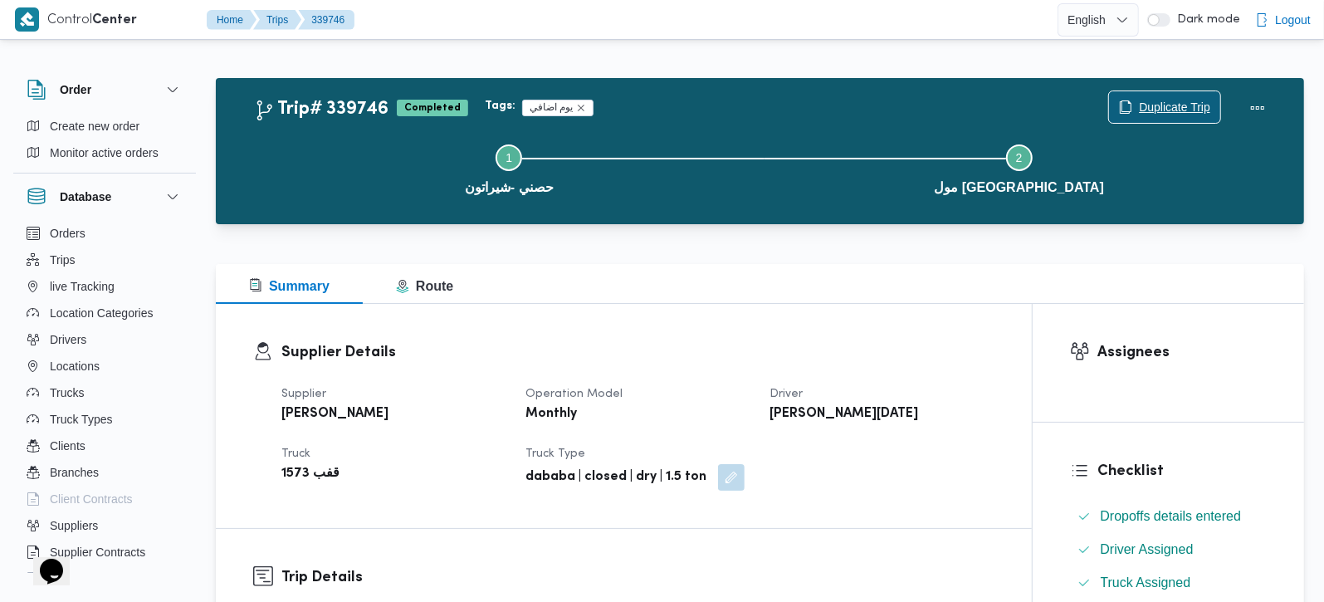
click at [1192, 112] on span "Duplicate Trip" at bounding box center [1174, 107] width 71 height 20
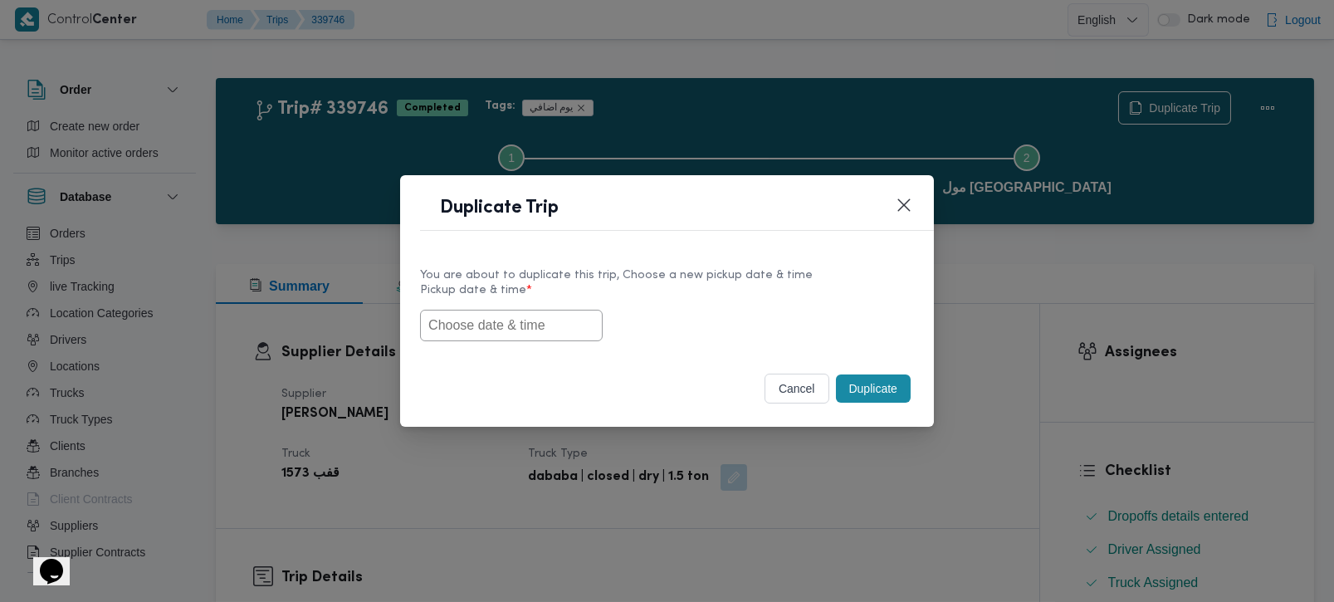
click at [521, 330] on input "text" at bounding box center [511, 326] width 183 height 32
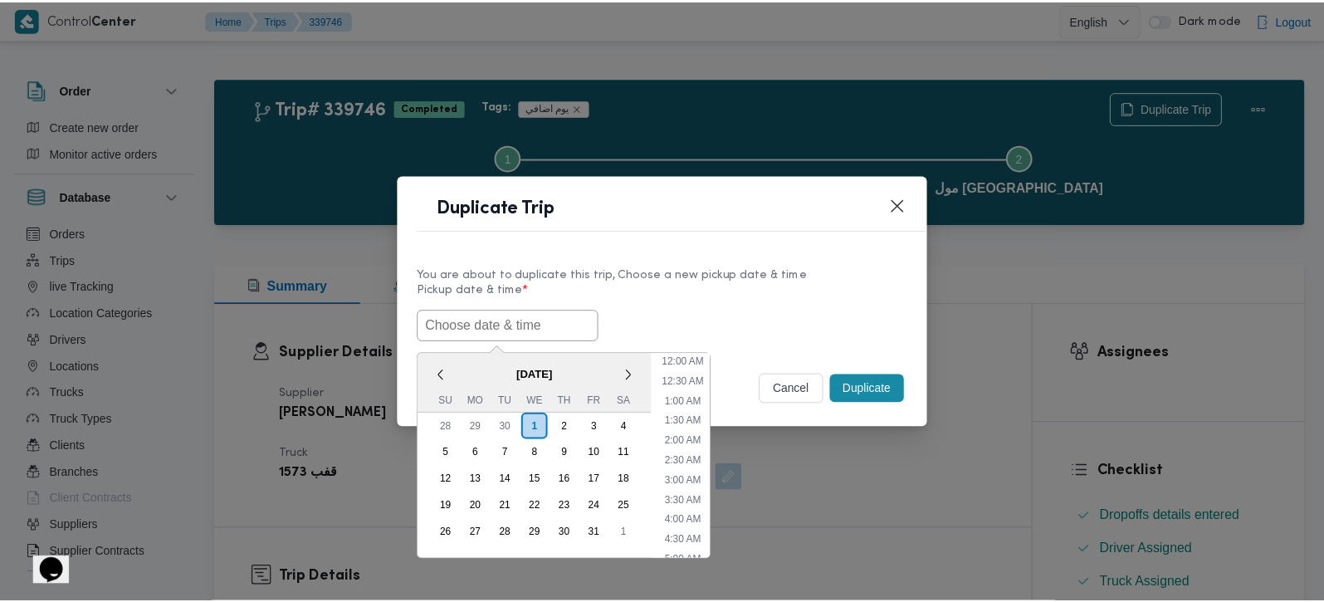
scroll to position [605, 0]
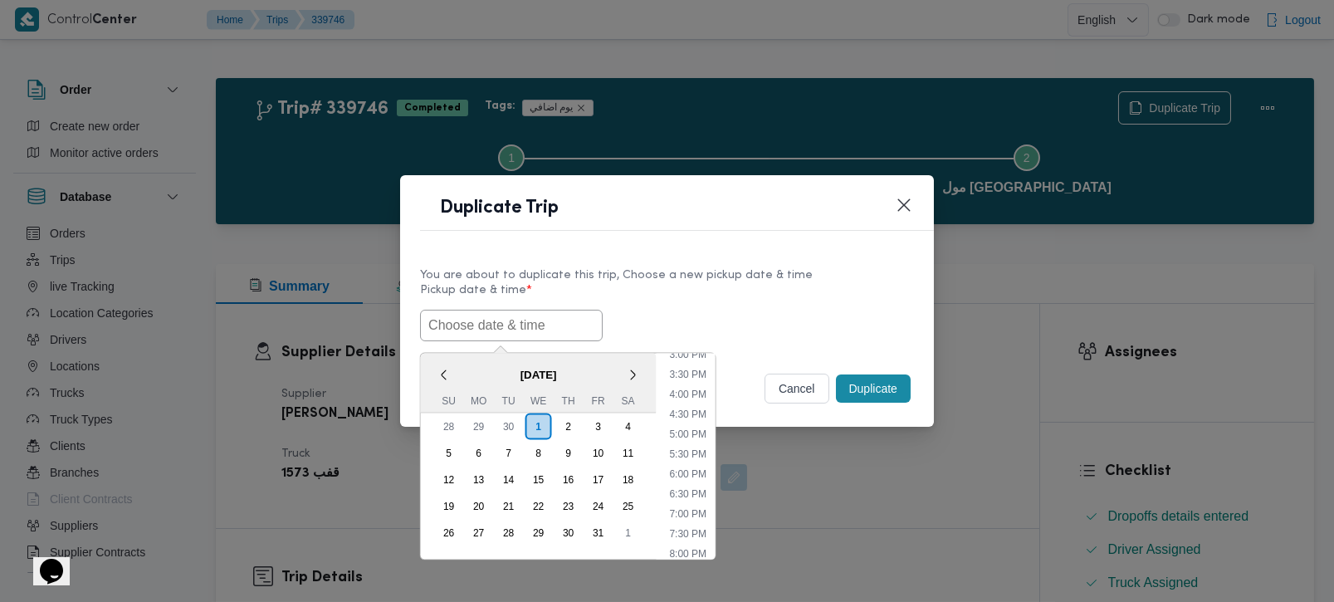
click at [458, 362] on span "[DATE]" at bounding box center [539, 374] width 236 height 29
click at [696, 430] on li "5:00 PM" at bounding box center [688, 433] width 51 height 17
type input "[DATE] 5:00PM"
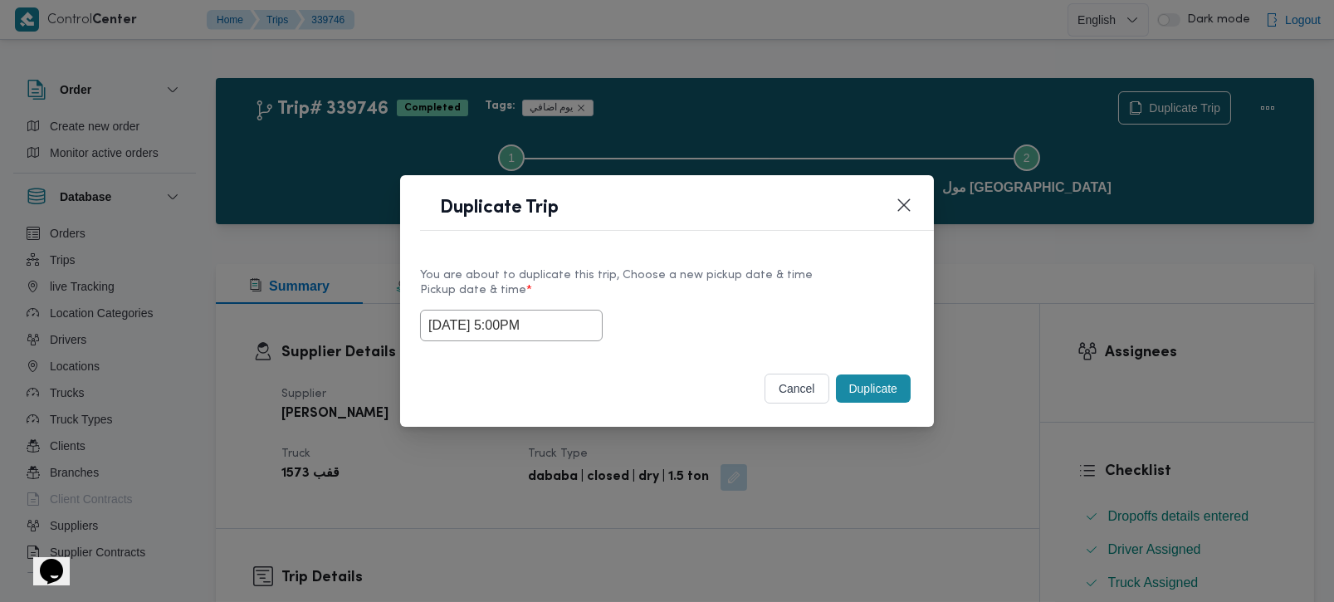
click at [866, 384] on button "Duplicate" at bounding box center [873, 388] width 75 height 28
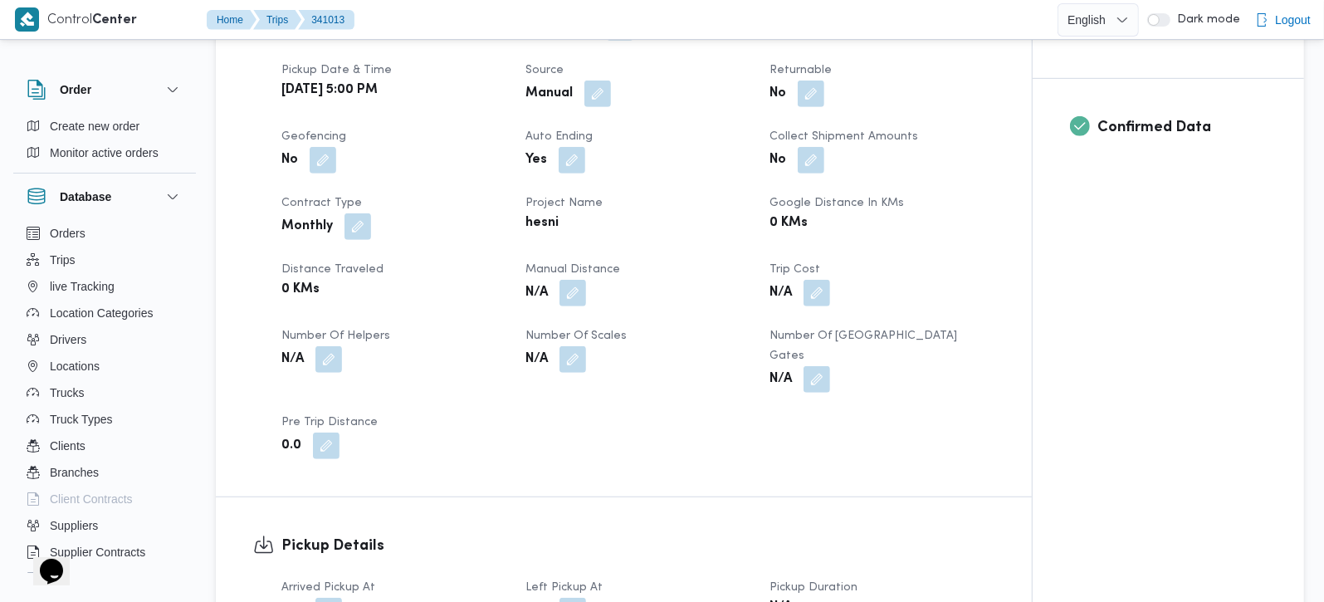
scroll to position [683, 0]
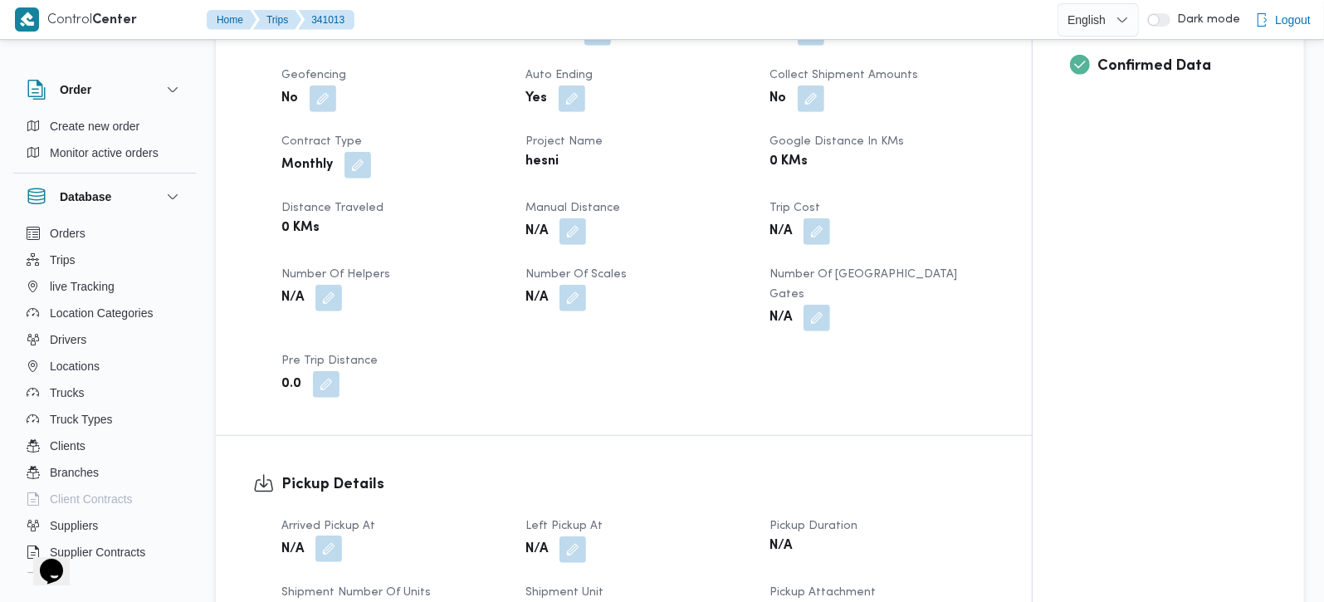
click at [340, 536] on button "button" at bounding box center [329, 549] width 27 height 27
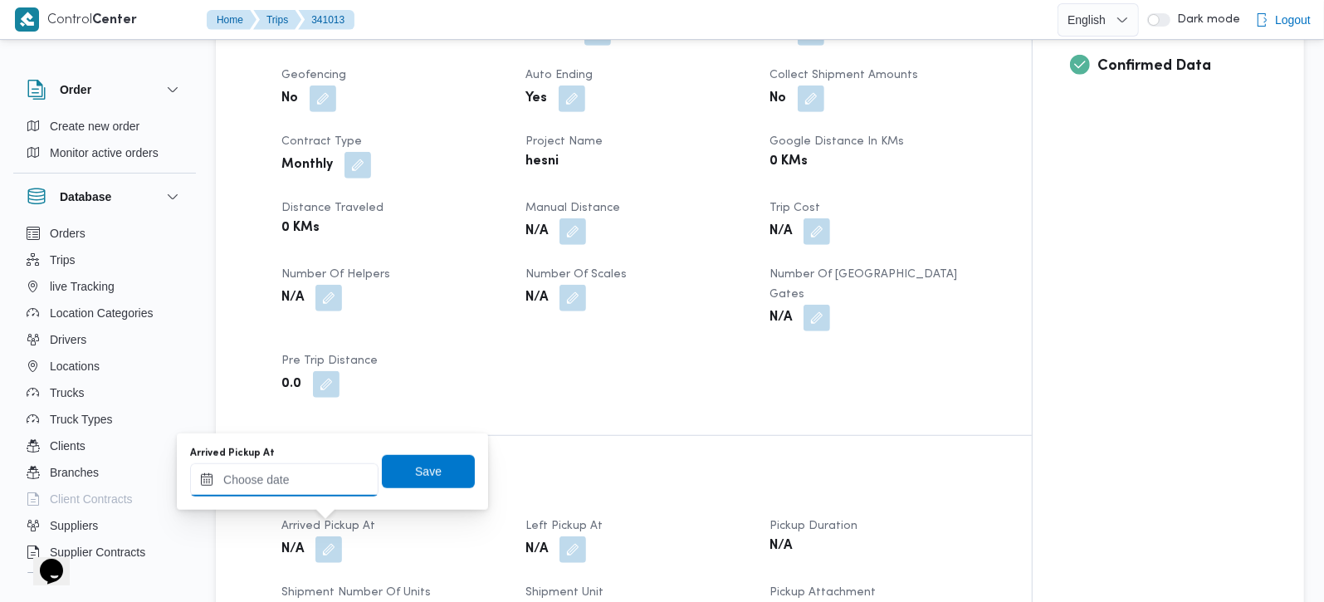
click at [324, 488] on input "Arrived Pickup At" at bounding box center [284, 479] width 188 height 33
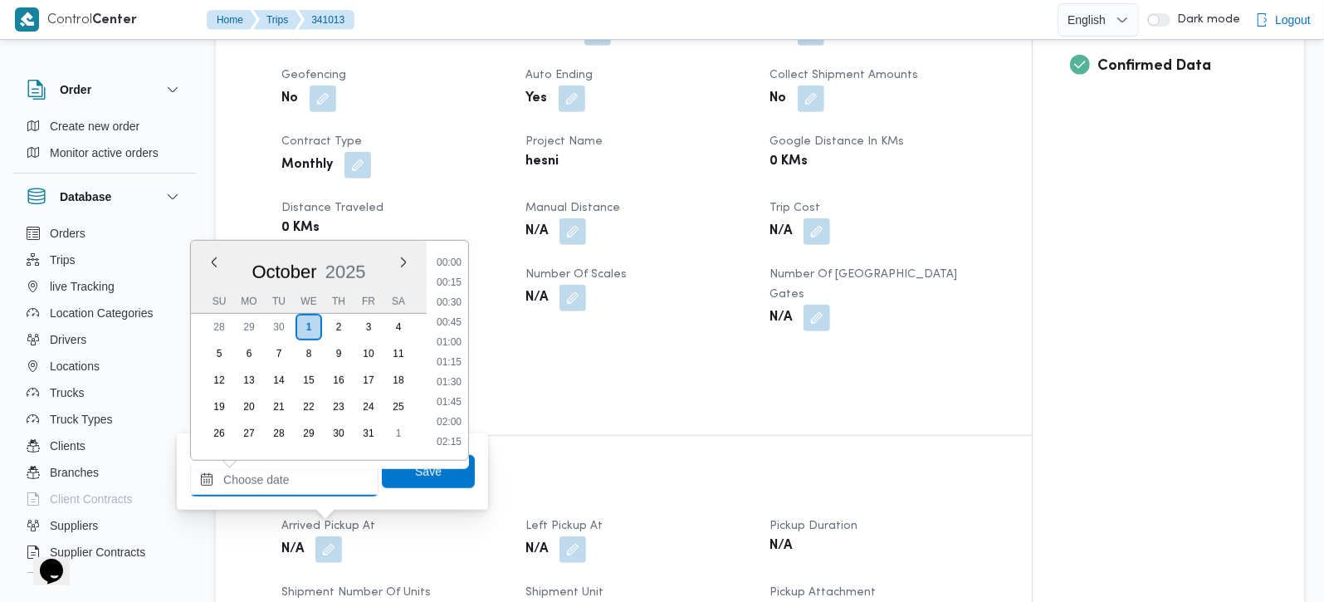
scroll to position [1295, 0]
click at [449, 309] on ul "00:00 00:15 00:30 00:45 01:00 01:15 01:30 01:45 02:00 02:15 02:30 02:45 03:00 0…" at bounding box center [449, 350] width 38 height 193
click at [442, 325] on li "17:00" at bounding box center [449, 322] width 38 height 17
type input "[DATE] 17:00"
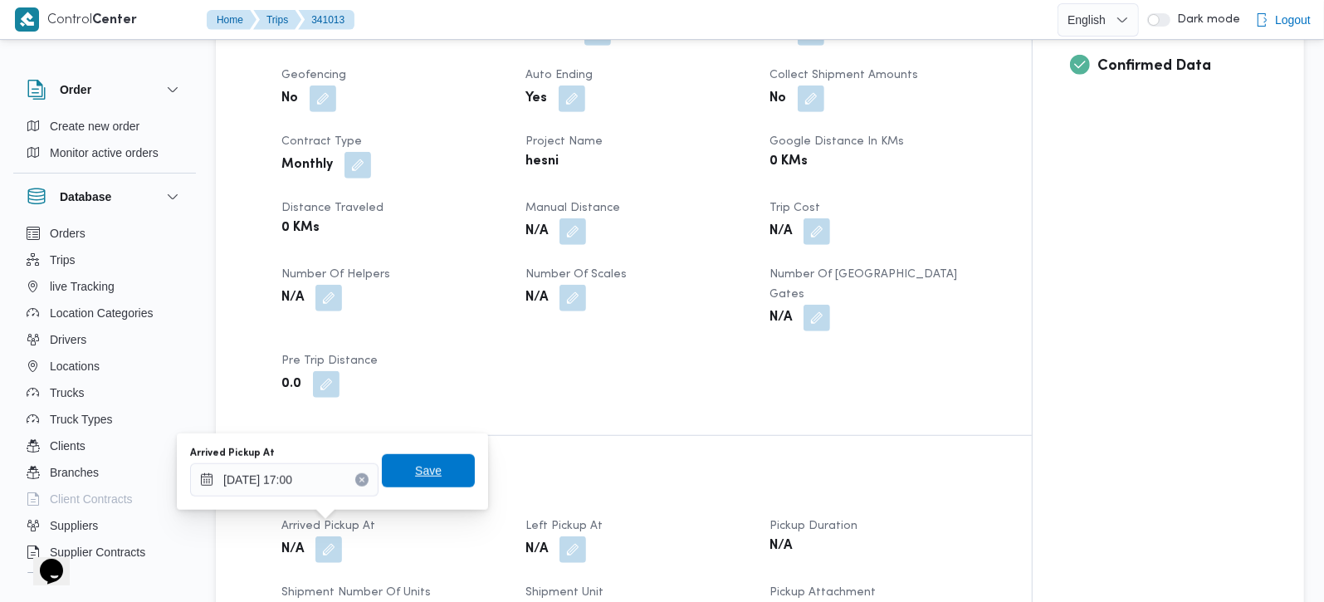
click at [423, 473] on span "Save" at bounding box center [428, 471] width 27 height 20
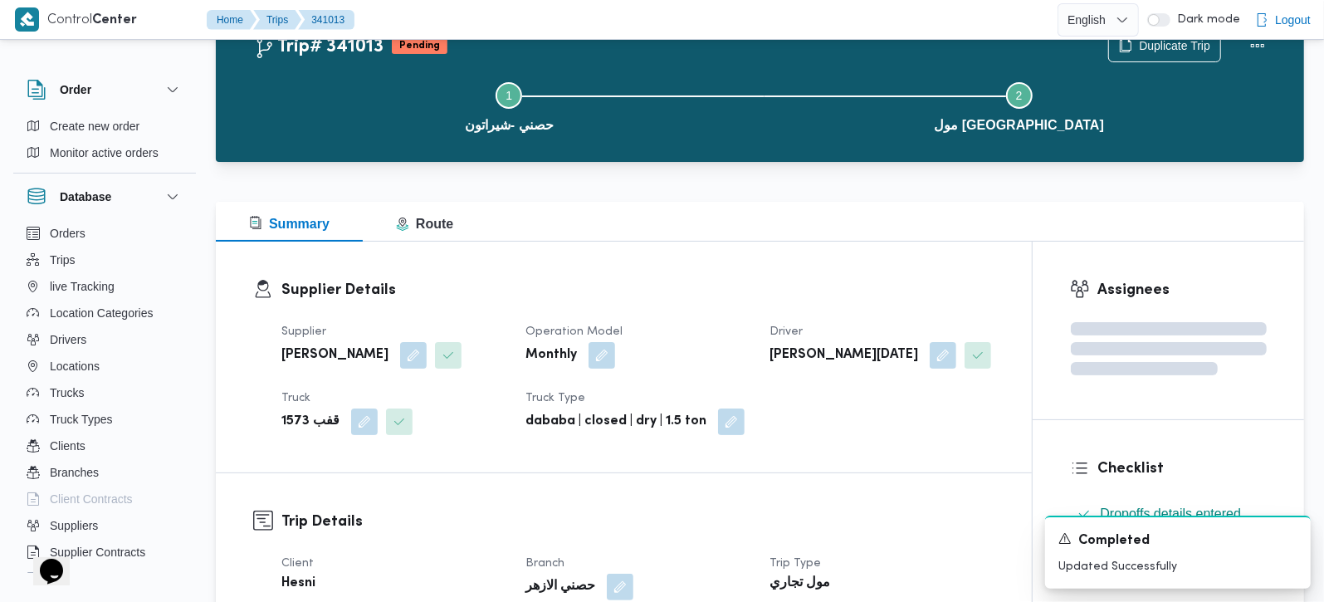
scroll to position [0, 0]
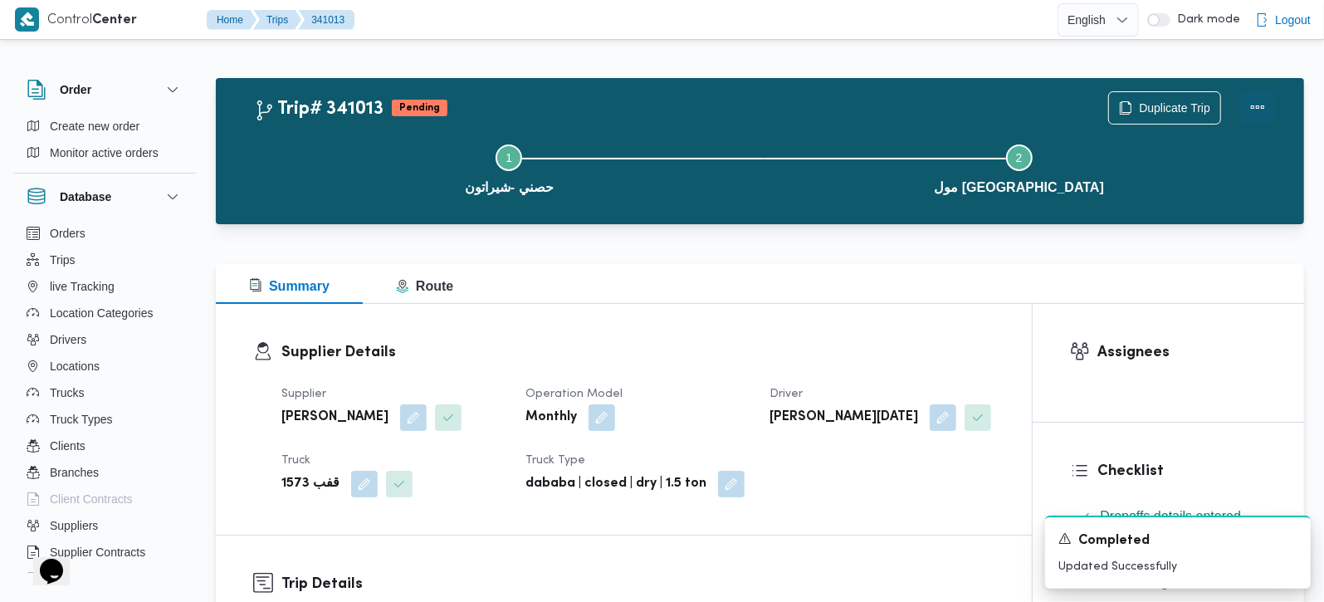
click at [1259, 111] on button "Actions" at bounding box center [1257, 107] width 33 height 33
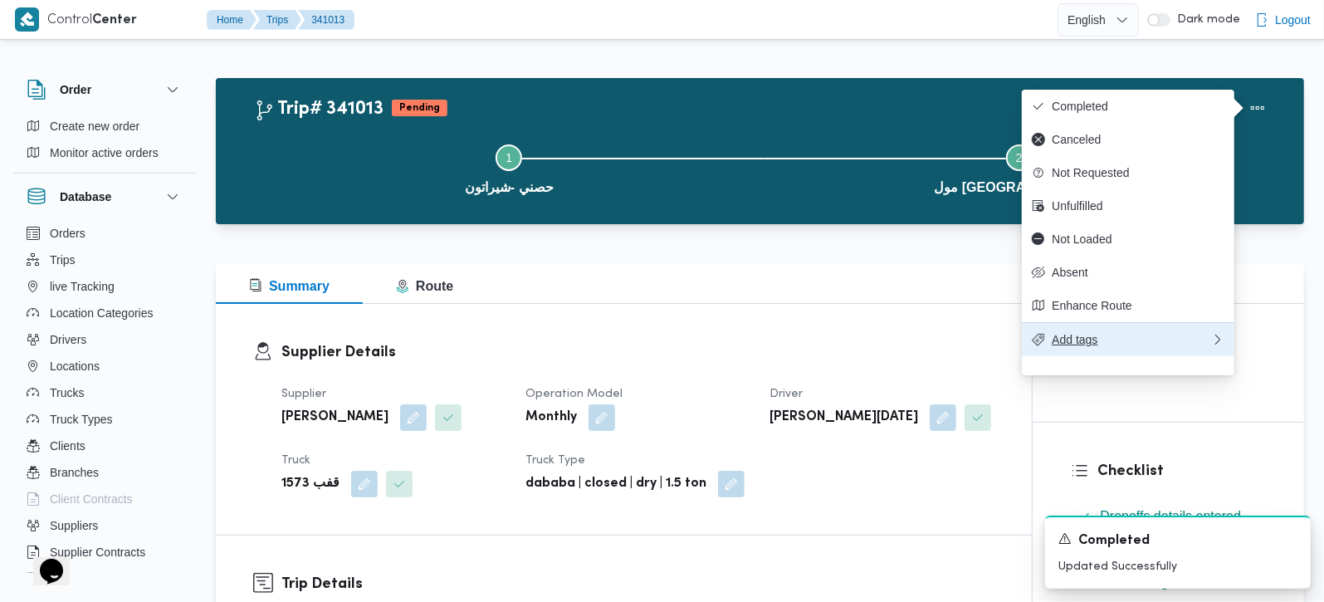
click at [1083, 342] on button "Add tags" at bounding box center [1128, 339] width 213 height 34
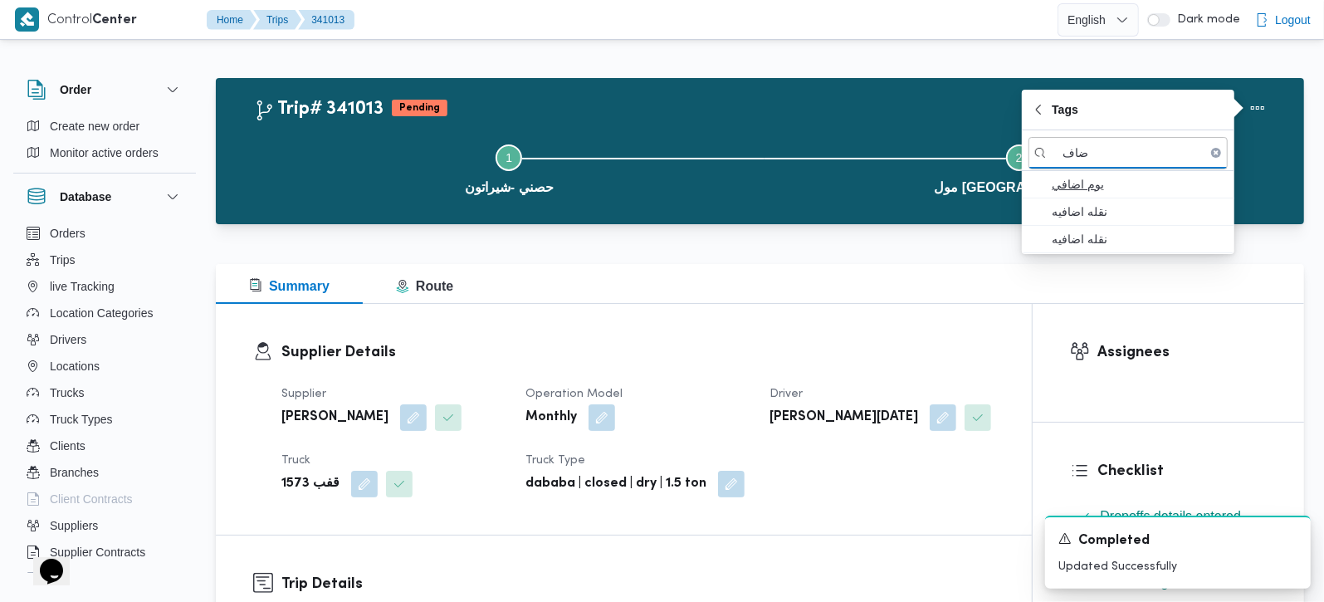
type input "ضاف"
click at [1069, 184] on span "يوم اضافي" at bounding box center [1138, 184] width 173 height 20
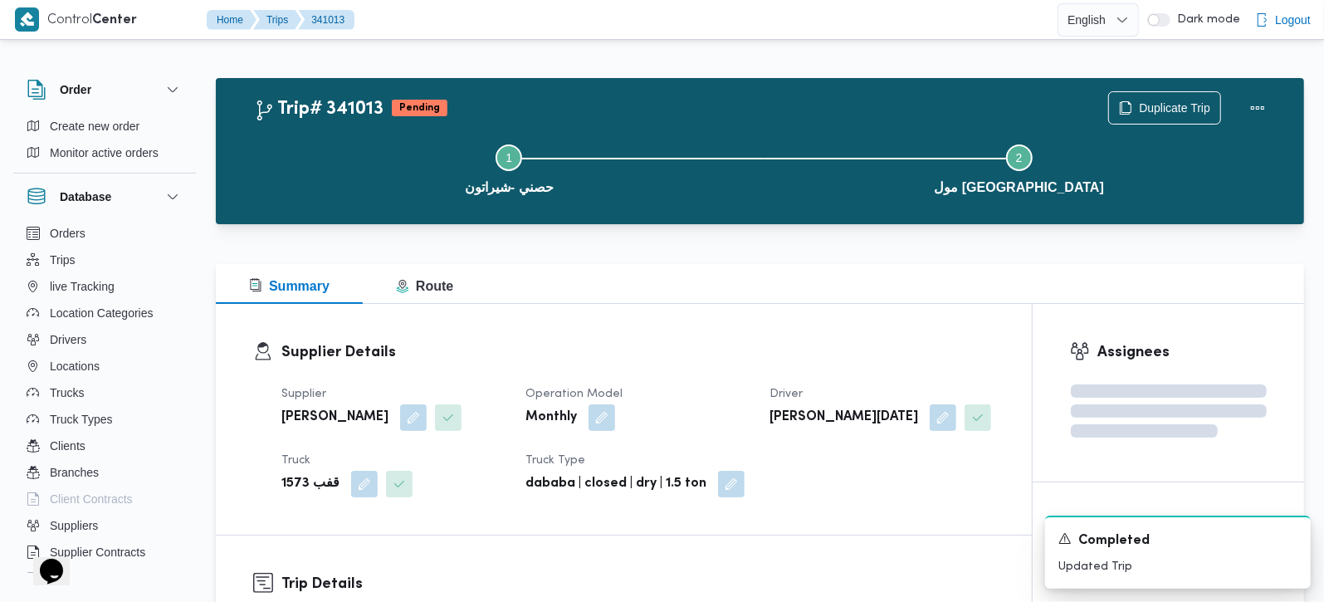
click at [854, 258] on div at bounding box center [760, 254] width 1089 height 20
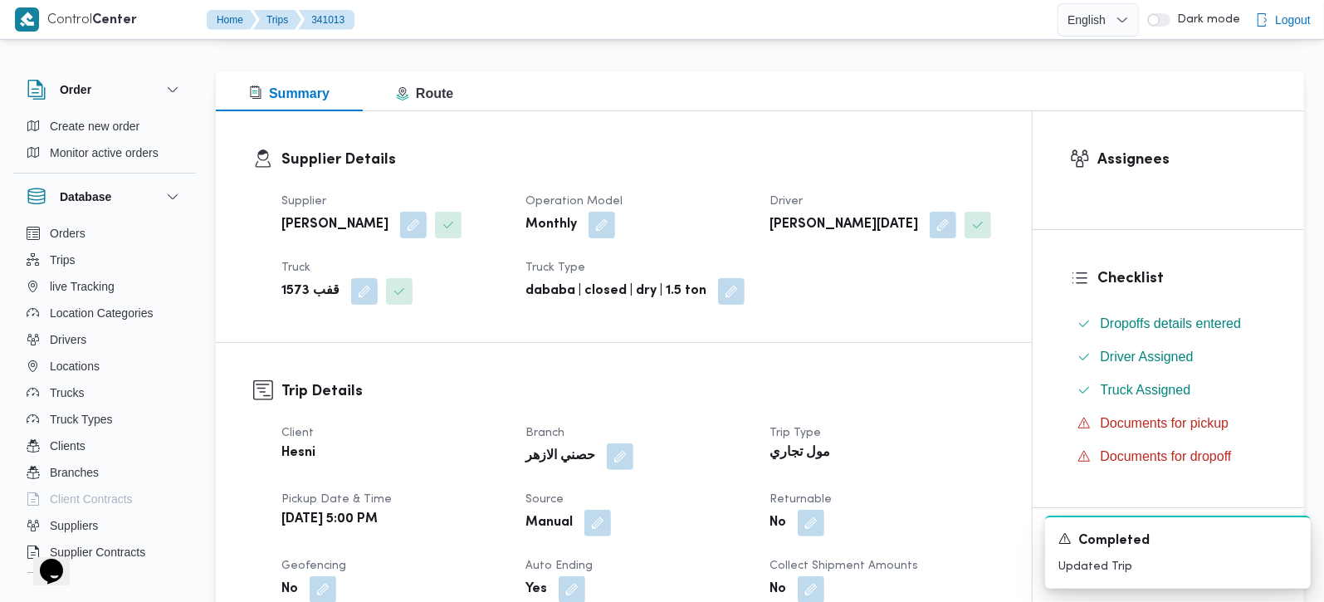
scroll to position [195, 0]
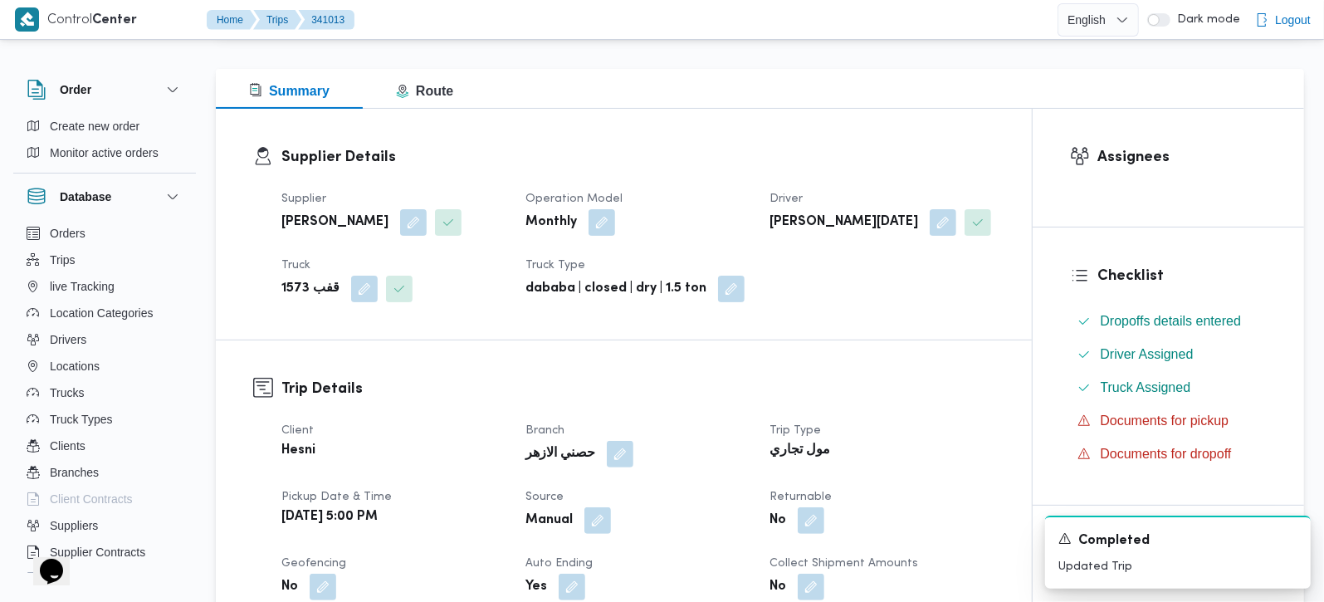
click at [655, 191] on dt "Operation Model" at bounding box center [638, 199] width 224 height 20
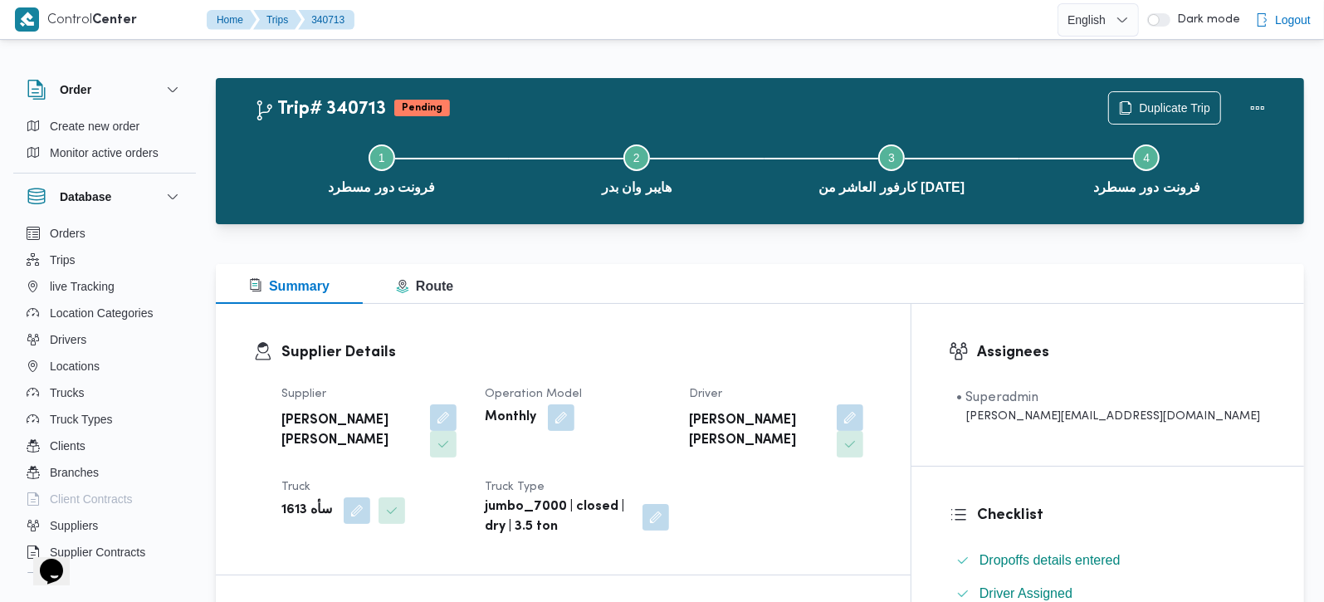
click at [291, 501] on b "سأه 1613" at bounding box center [306, 511] width 51 height 20
copy b "1613"
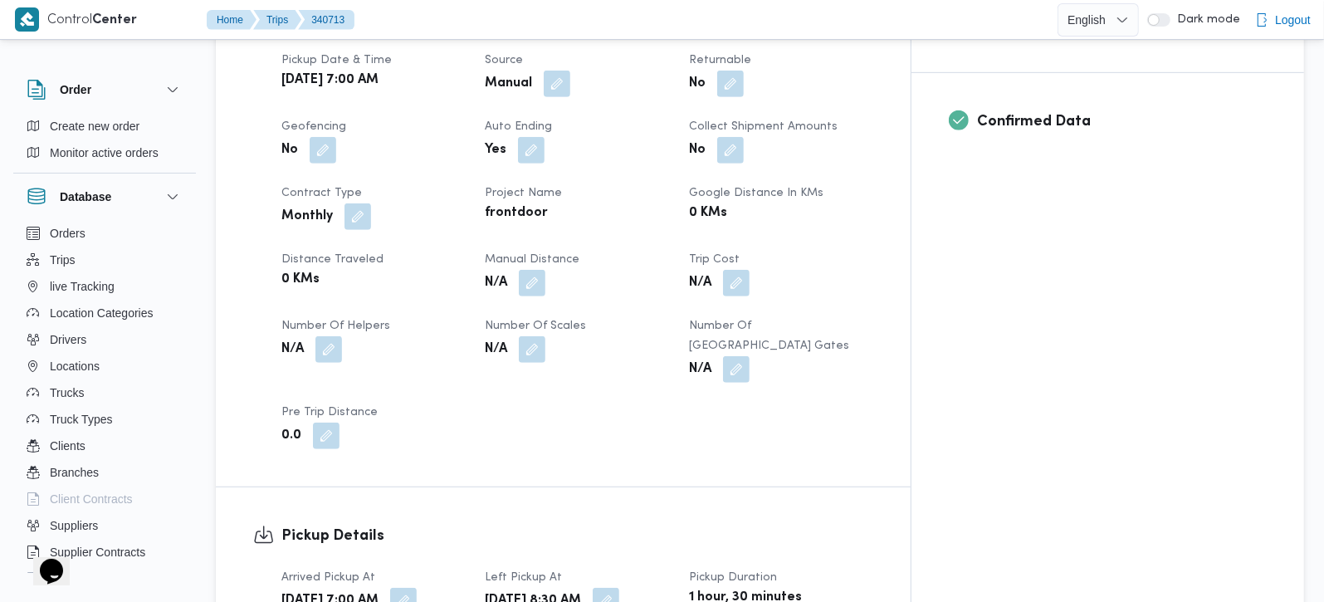
scroll to position [683, 0]
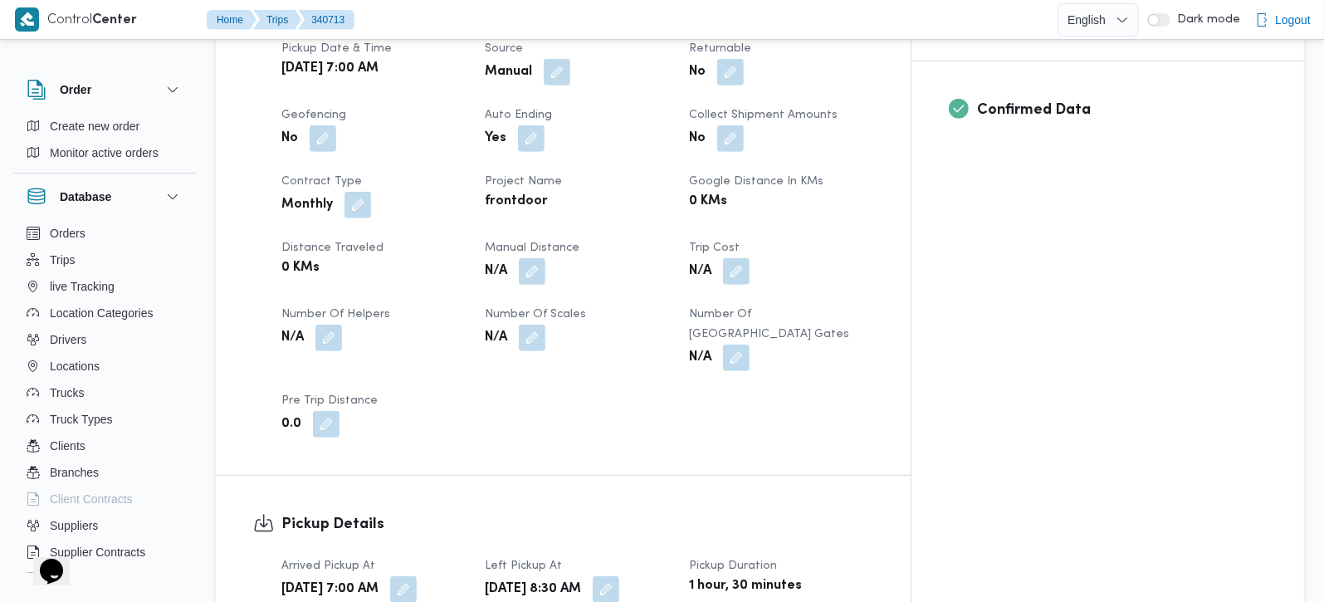
click at [566, 258] on div "N/A" at bounding box center [576, 272] width 187 height 30
drag, startPoint x: 566, startPoint y: 248, endPoint x: 563, endPoint y: 283, distance: 35.0
click at [546, 258] on button "button" at bounding box center [532, 271] width 27 height 27
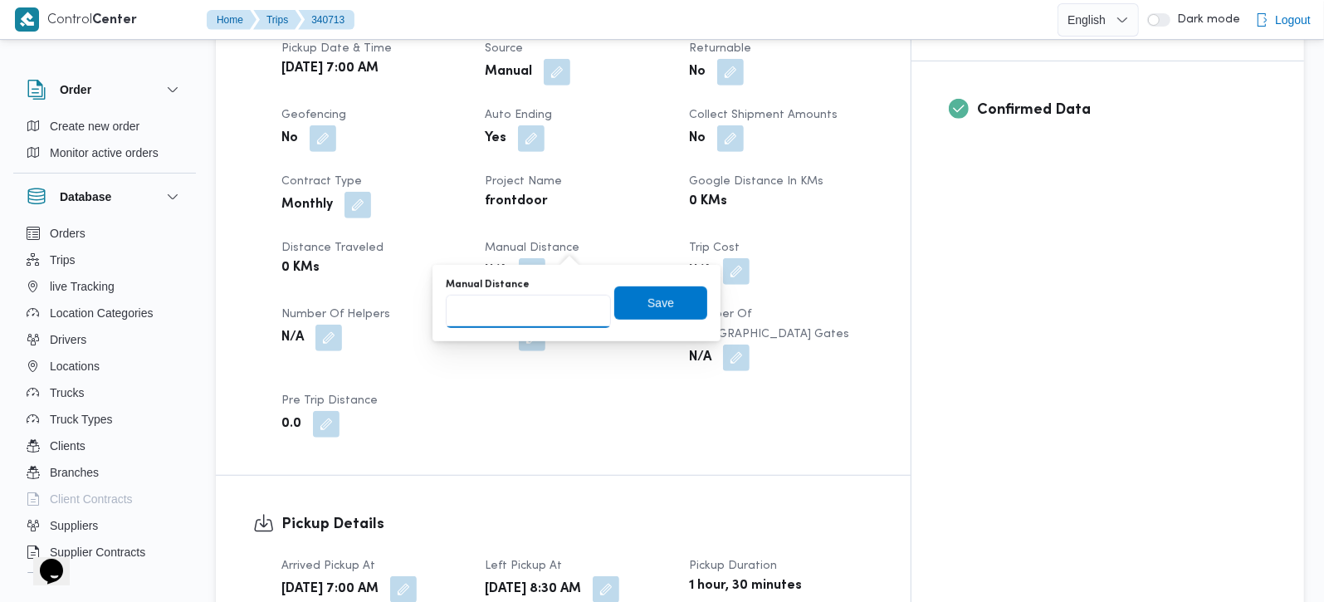
click at [549, 324] on input "Manual Distance" at bounding box center [528, 311] width 165 height 33
type input "150"
click at [657, 296] on span "Save" at bounding box center [661, 302] width 27 height 20
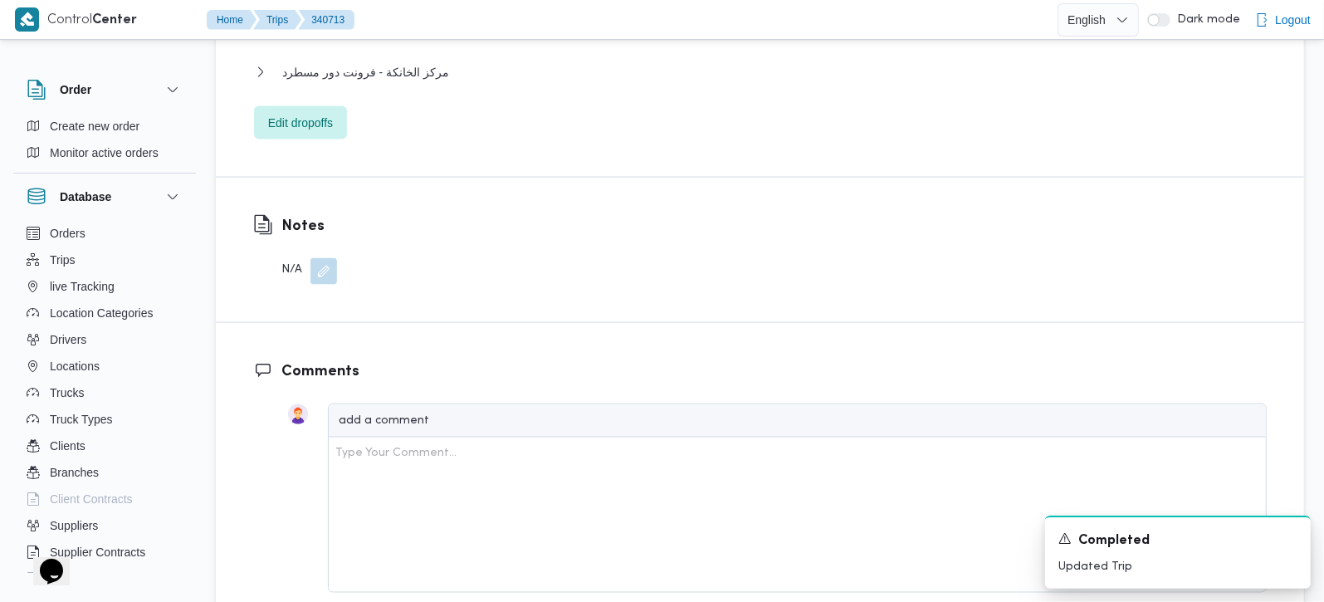
scroll to position [1661, 0]
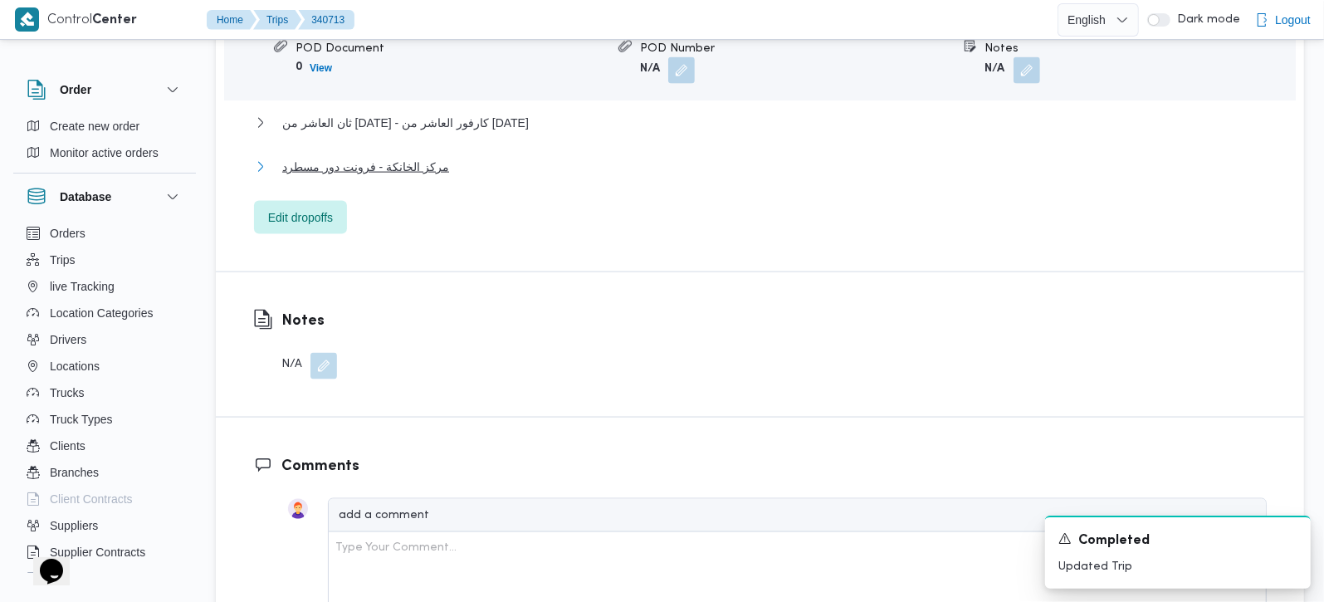
click at [335, 157] on span "مركز الخانكة - فرونت دور مسطرد" at bounding box center [365, 167] width 167 height 20
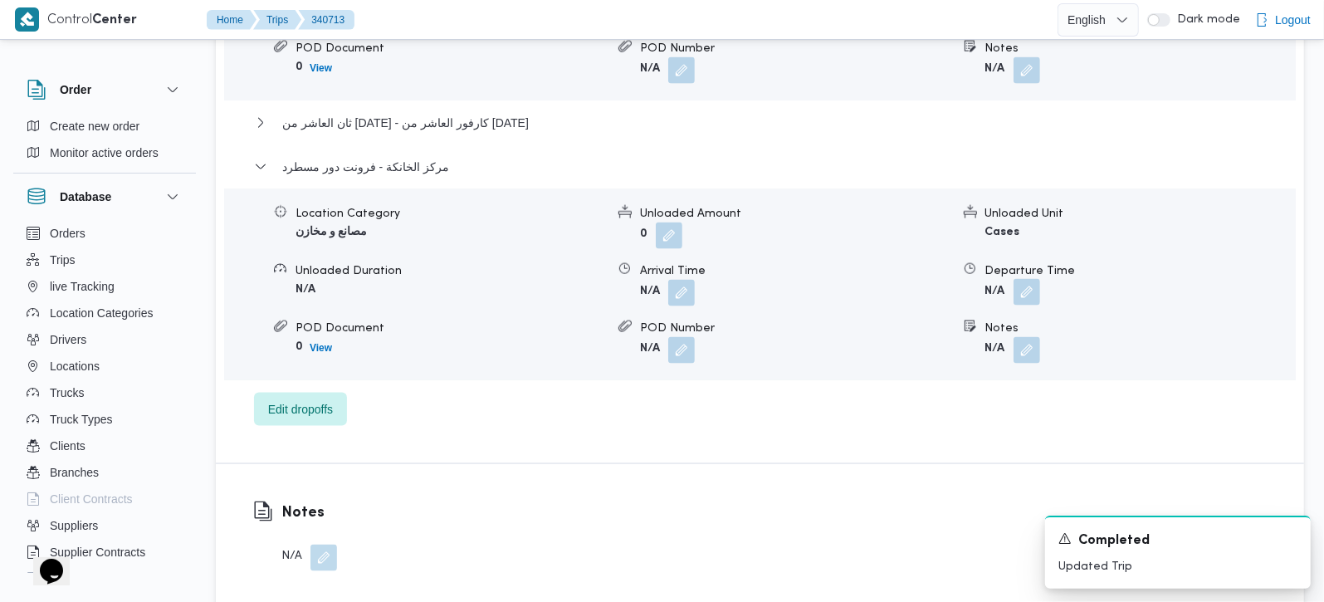
click at [1027, 279] on button "button" at bounding box center [1027, 292] width 27 height 27
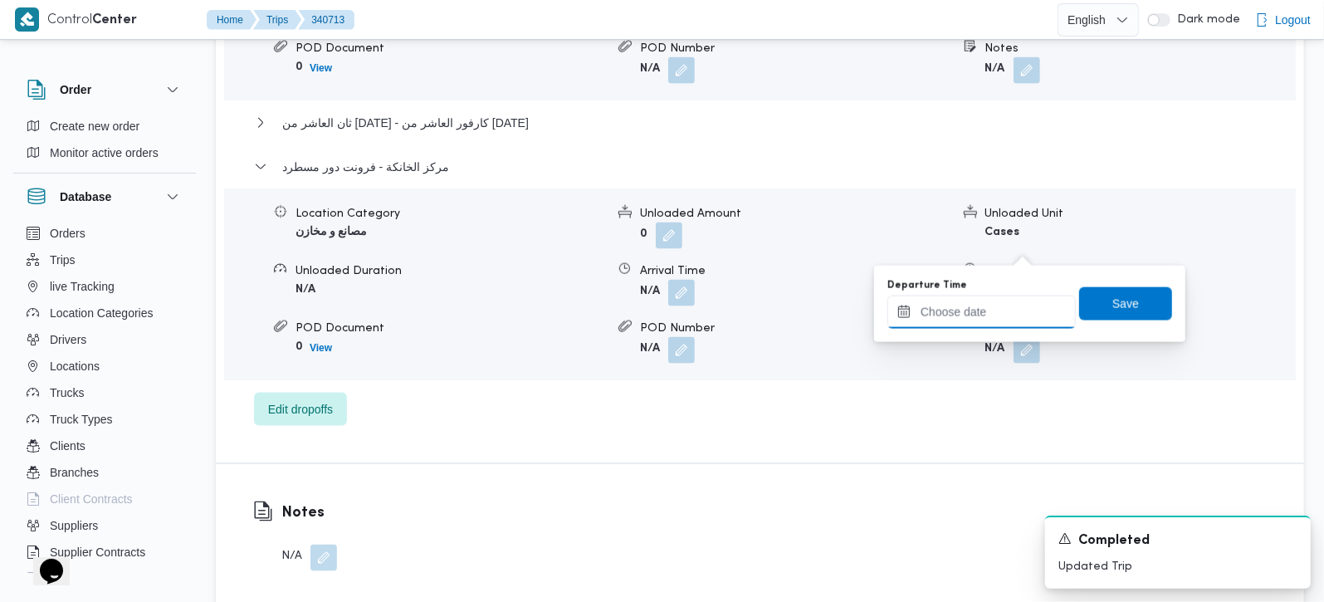
click at [995, 306] on input "Departure Time" at bounding box center [982, 312] width 188 height 33
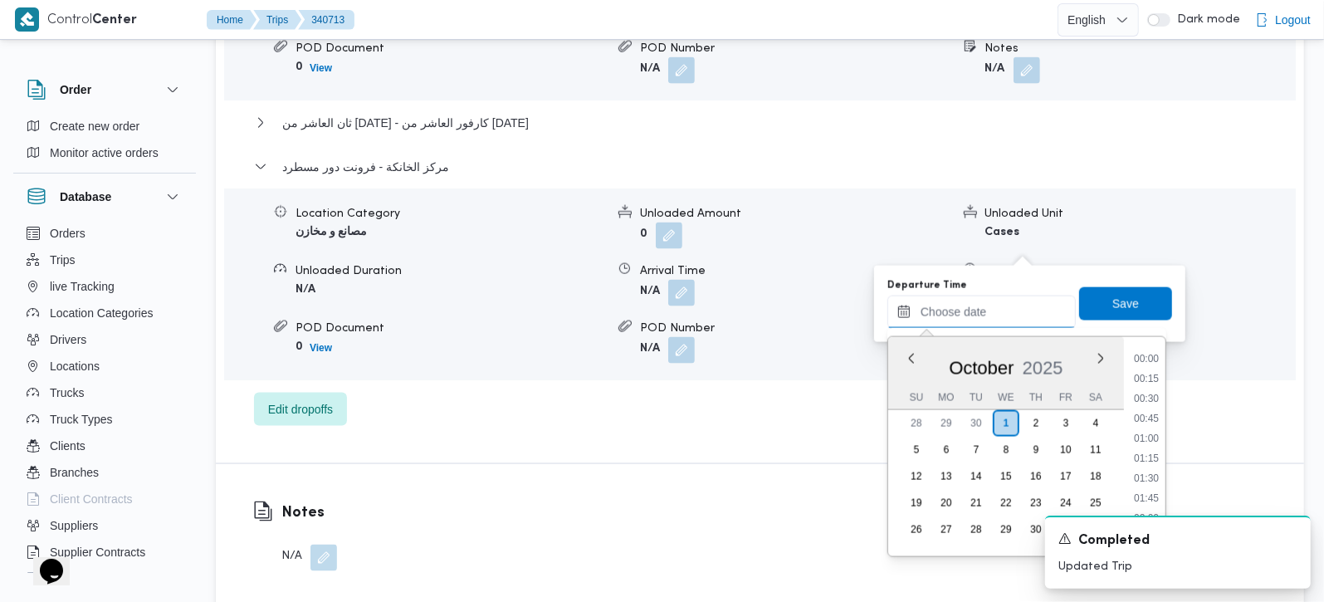
scroll to position [1314, 0]
click at [1155, 439] on li "17:30" at bounding box center [1147, 439] width 38 height 17
type input "01/10/2025 17:30"
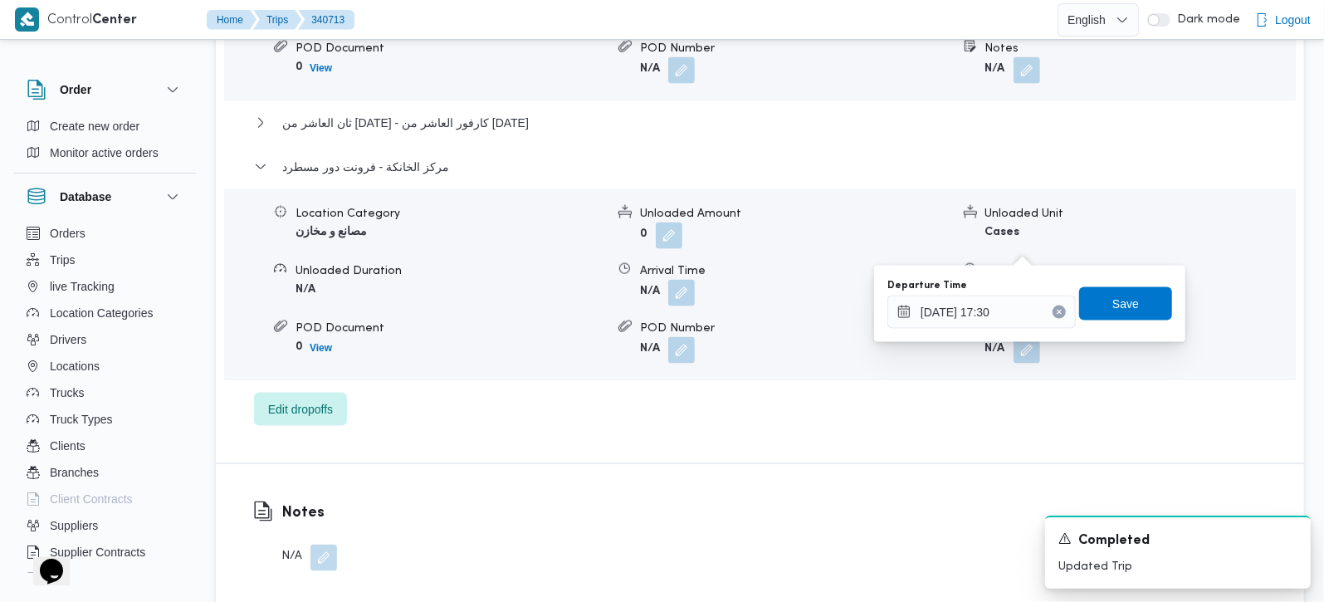
click at [1128, 324] on div "Departure Time 01/10/2025 17:30 Save" at bounding box center [1030, 303] width 288 height 53
click at [1113, 313] on span "Save" at bounding box center [1125, 302] width 93 height 33
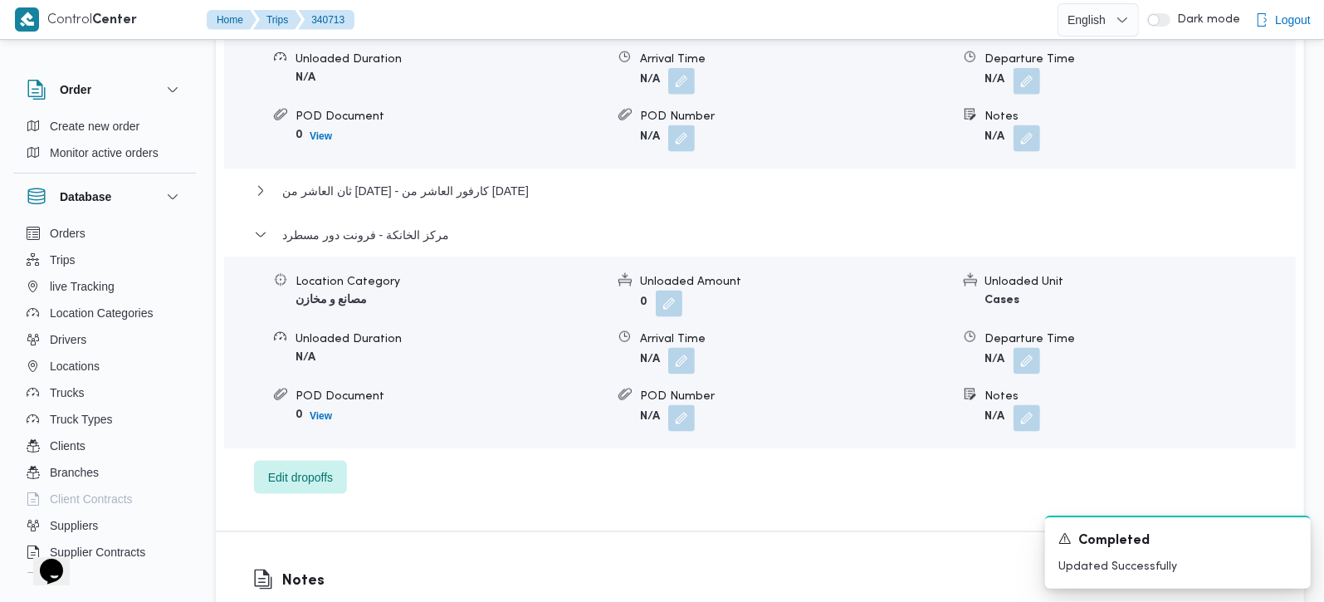
scroll to position [1563, 0]
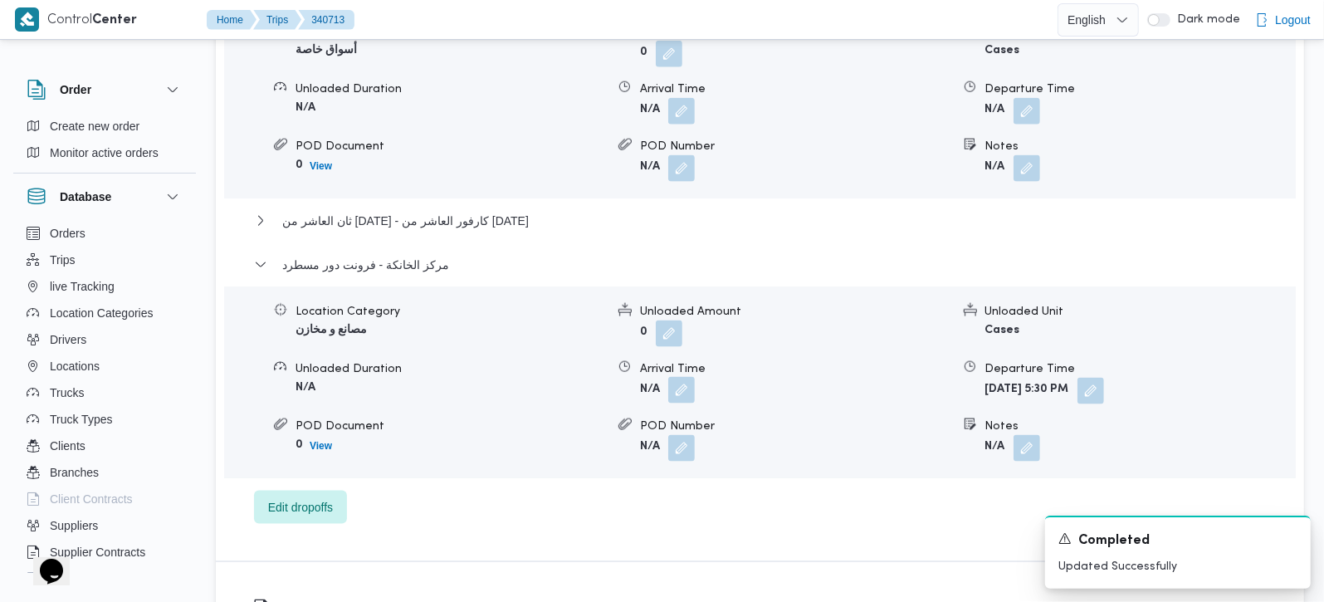
click at [693, 377] on button "button" at bounding box center [681, 390] width 27 height 27
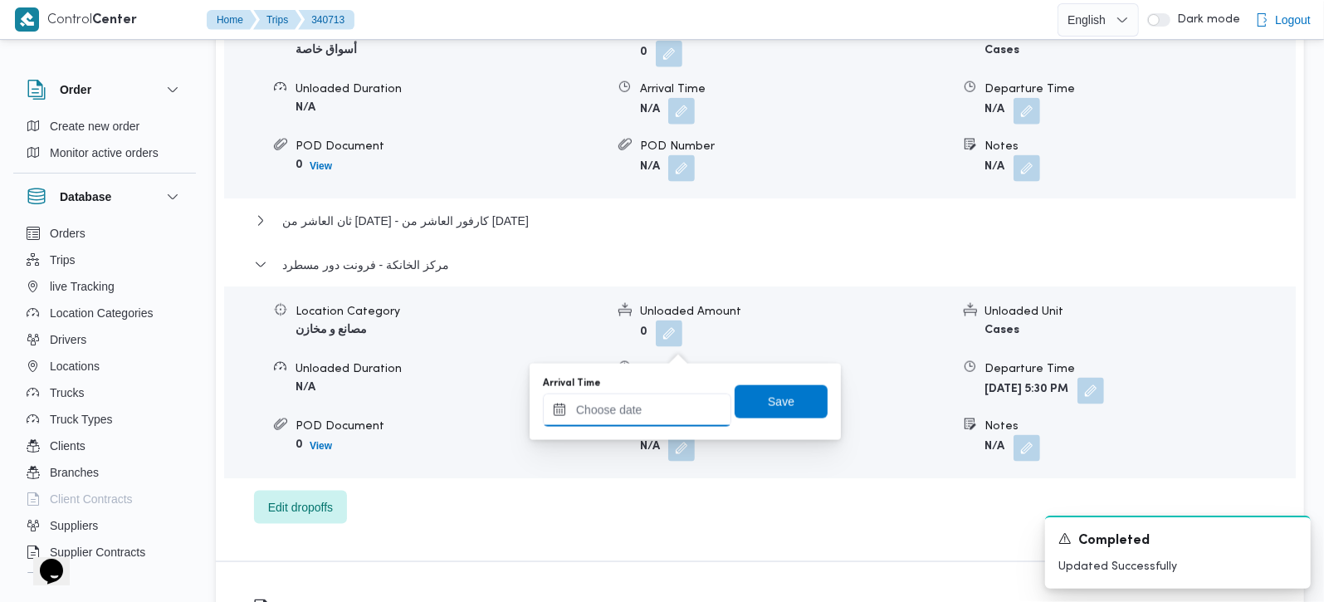
drag, startPoint x: 684, startPoint y: 350, endPoint x: 639, endPoint y: 422, distance: 84.3
click at [639, 422] on input "Arrival Time" at bounding box center [637, 410] width 188 height 33
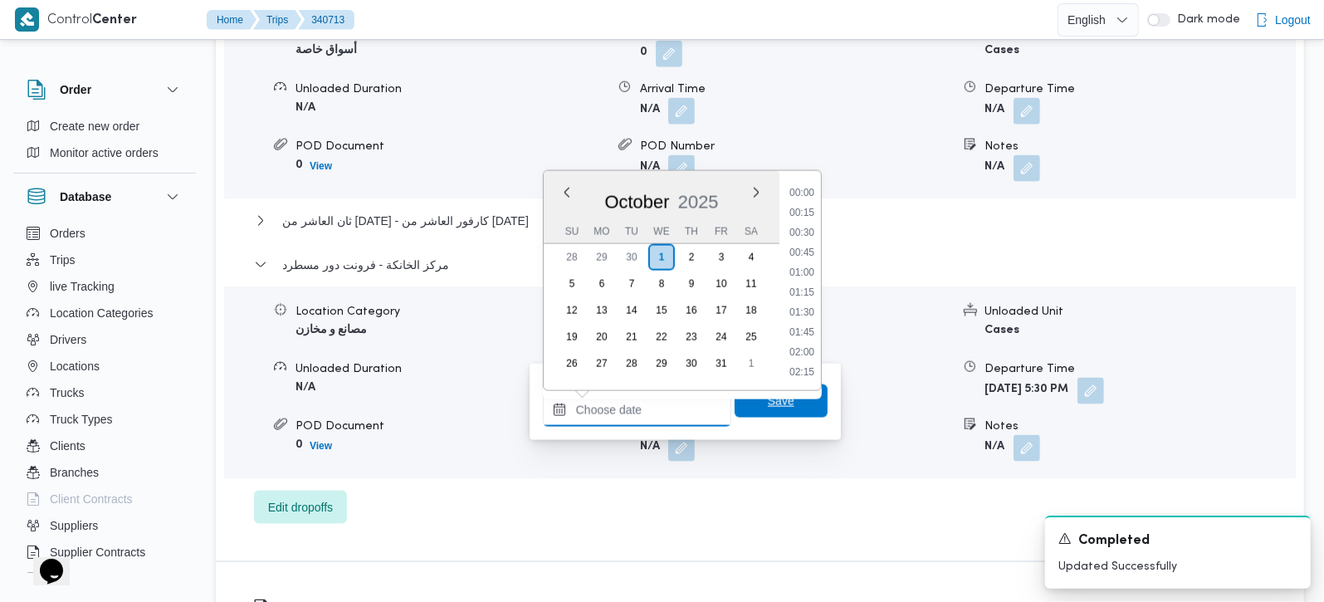
scroll to position [1314, 0]
drag, startPoint x: 806, startPoint y: 237, endPoint x: 795, endPoint y: 311, distance: 75.6
click at [806, 237] on li "17:00" at bounding box center [802, 233] width 38 height 17
type input "01/10/2025 17:00"
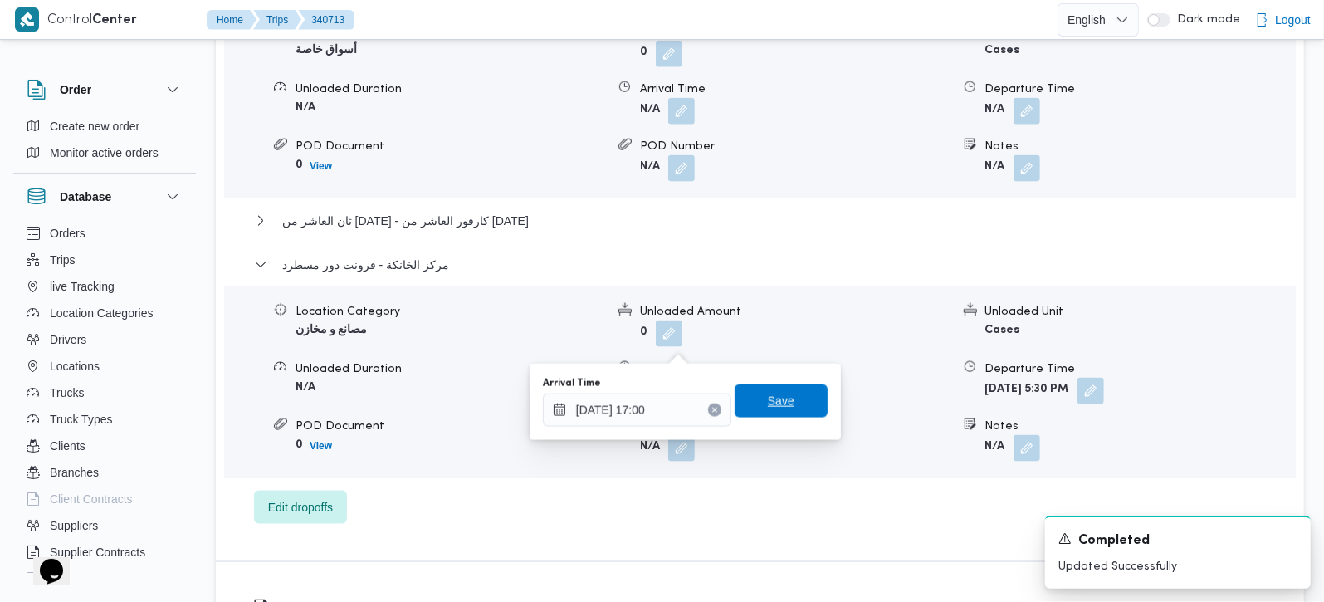
click at [768, 396] on span "Save" at bounding box center [781, 401] width 27 height 20
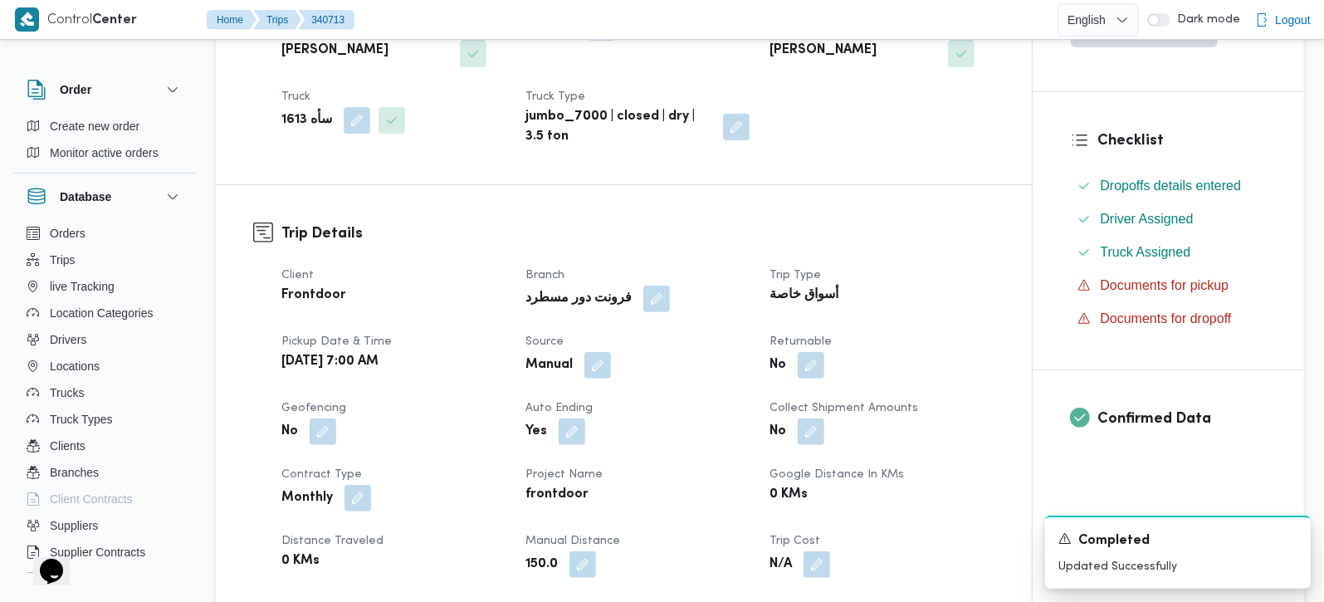
scroll to position [0, 0]
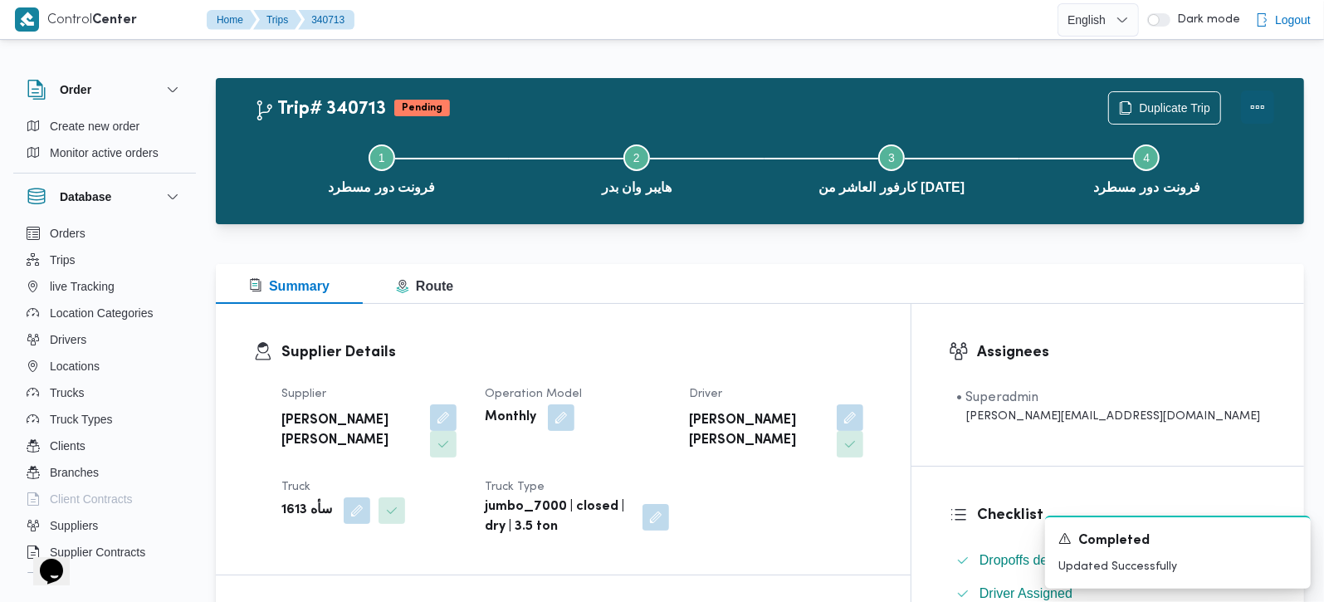
click at [1265, 95] on button "Actions" at bounding box center [1257, 107] width 33 height 33
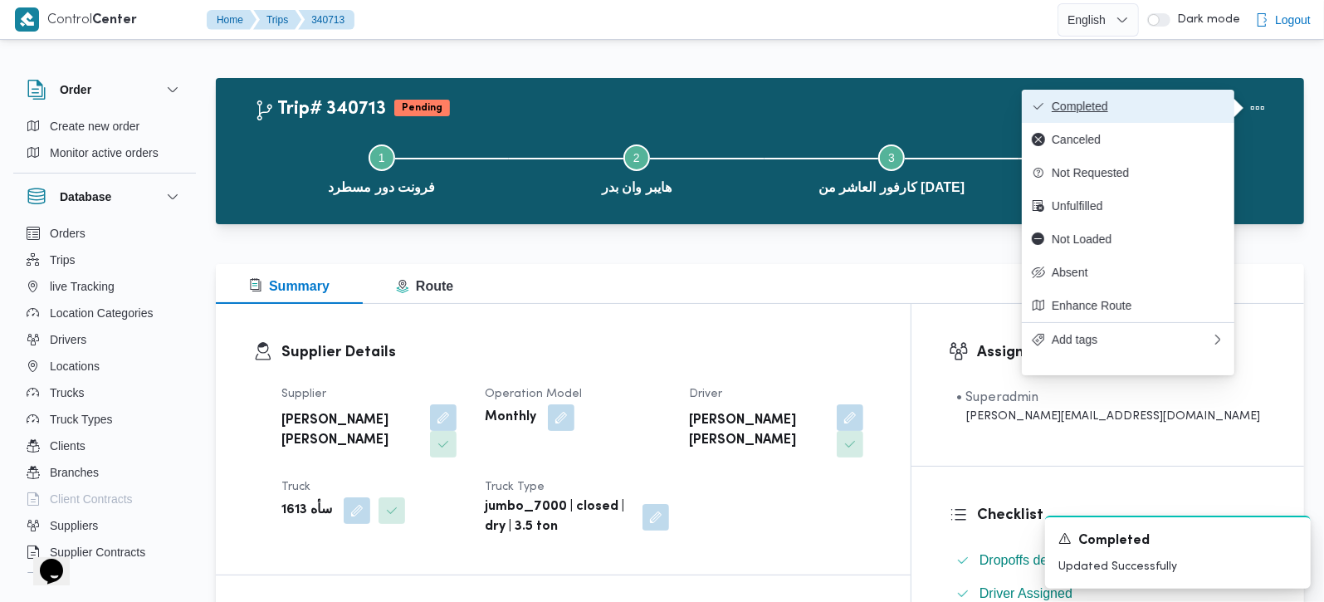
click at [1160, 100] on span "Completed" at bounding box center [1138, 106] width 173 height 13
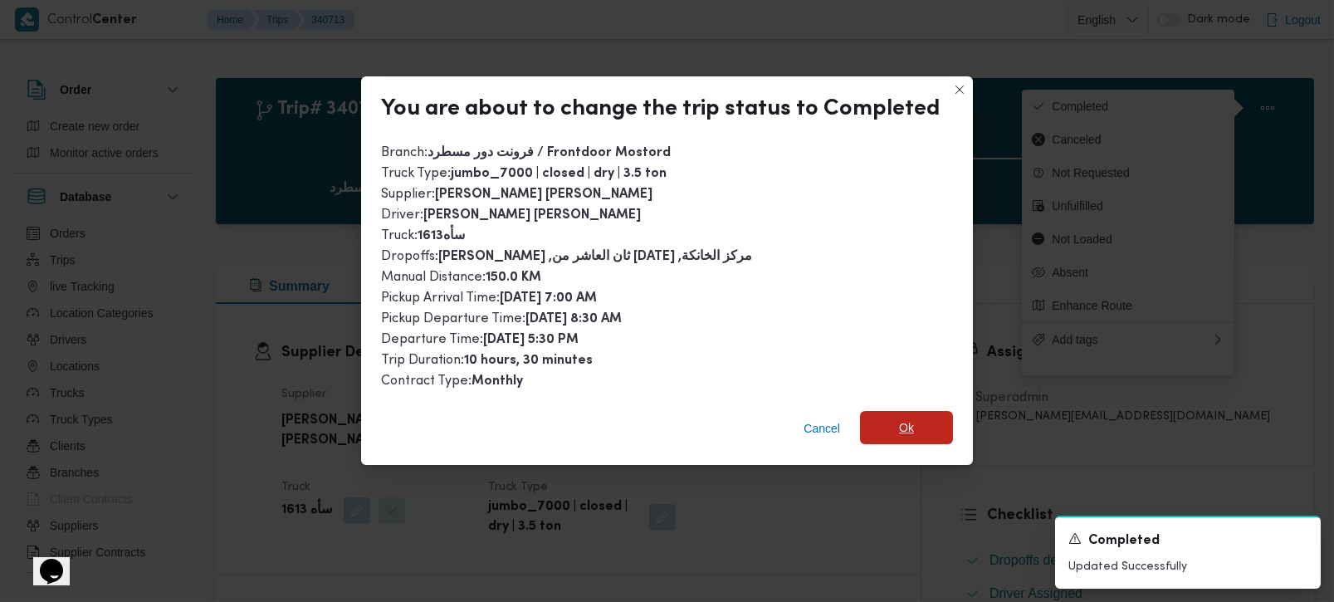
click at [883, 434] on span "Ok" at bounding box center [906, 427] width 93 height 33
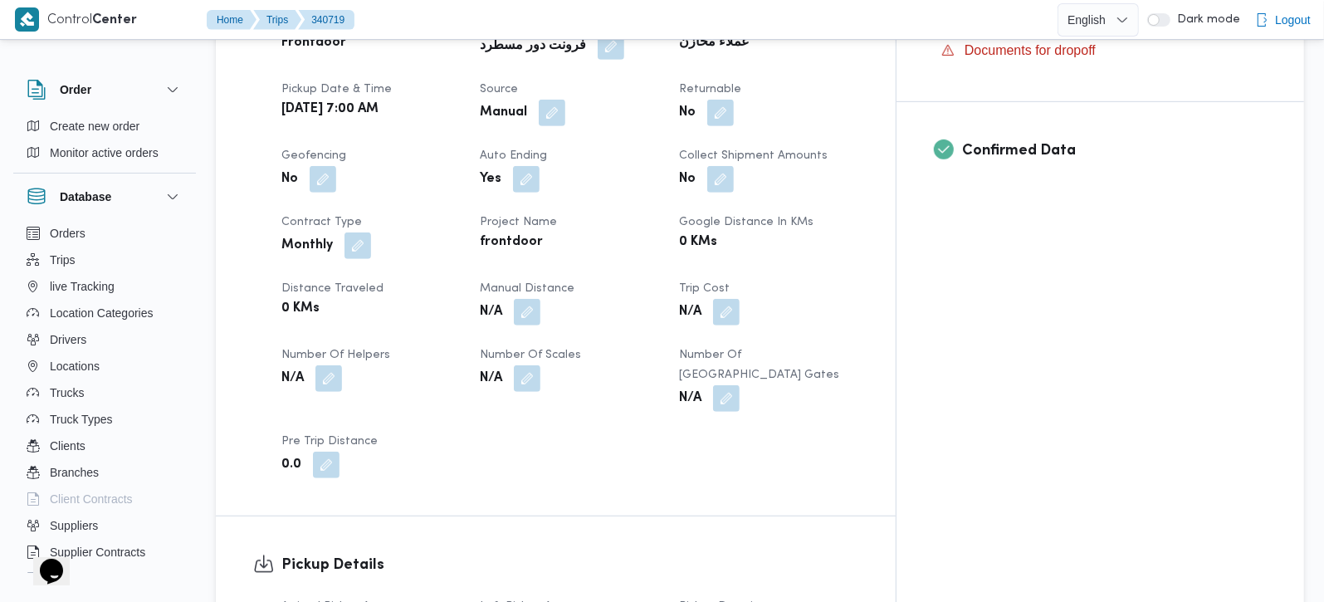
scroll to position [683, 0]
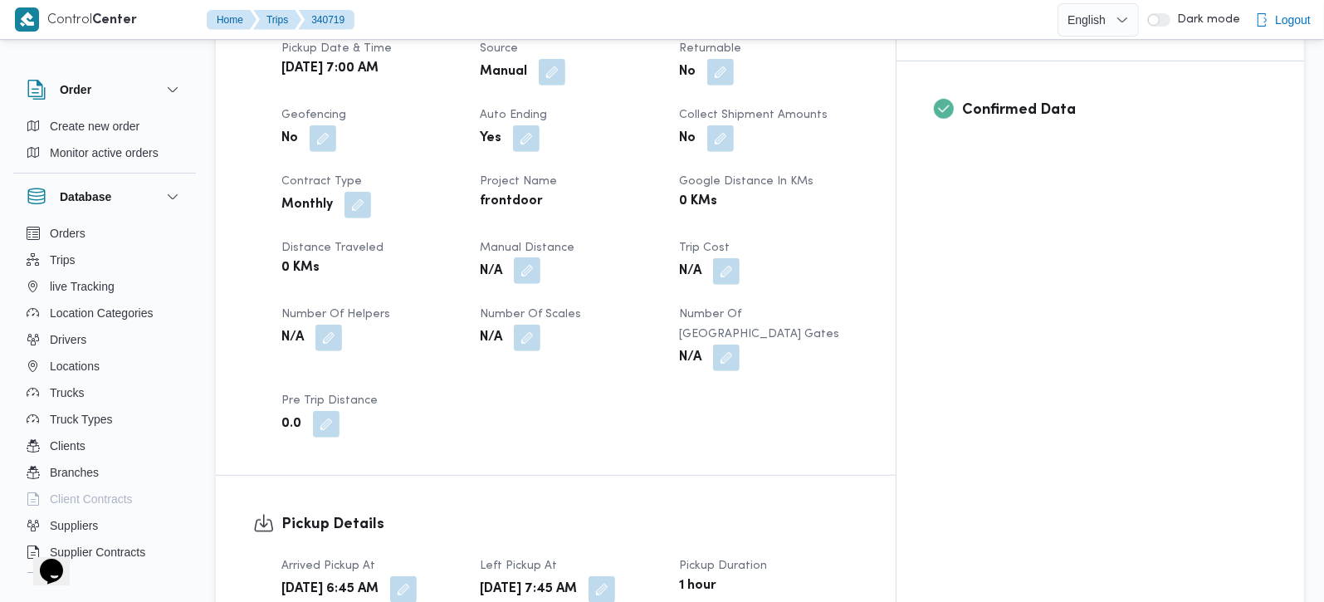
click at [541, 257] on button "button" at bounding box center [527, 270] width 27 height 27
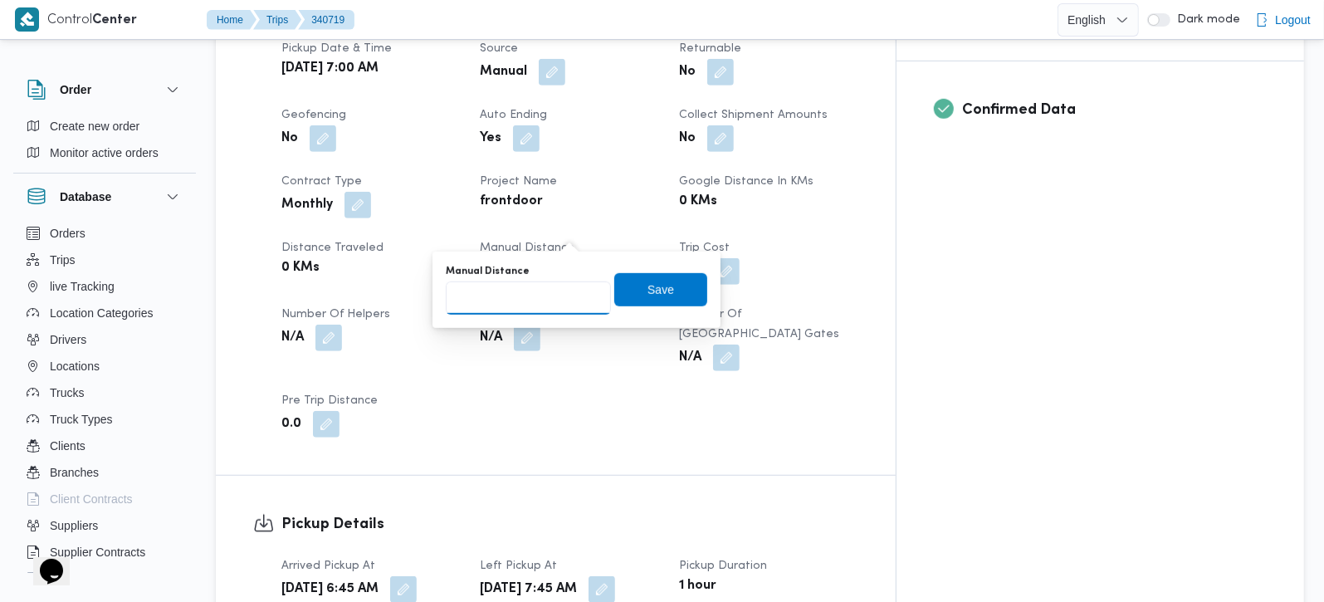
click at [530, 296] on input "Manual Distance" at bounding box center [528, 297] width 165 height 33
type input "105"
click at [644, 298] on span "Save" at bounding box center [660, 288] width 93 height 33
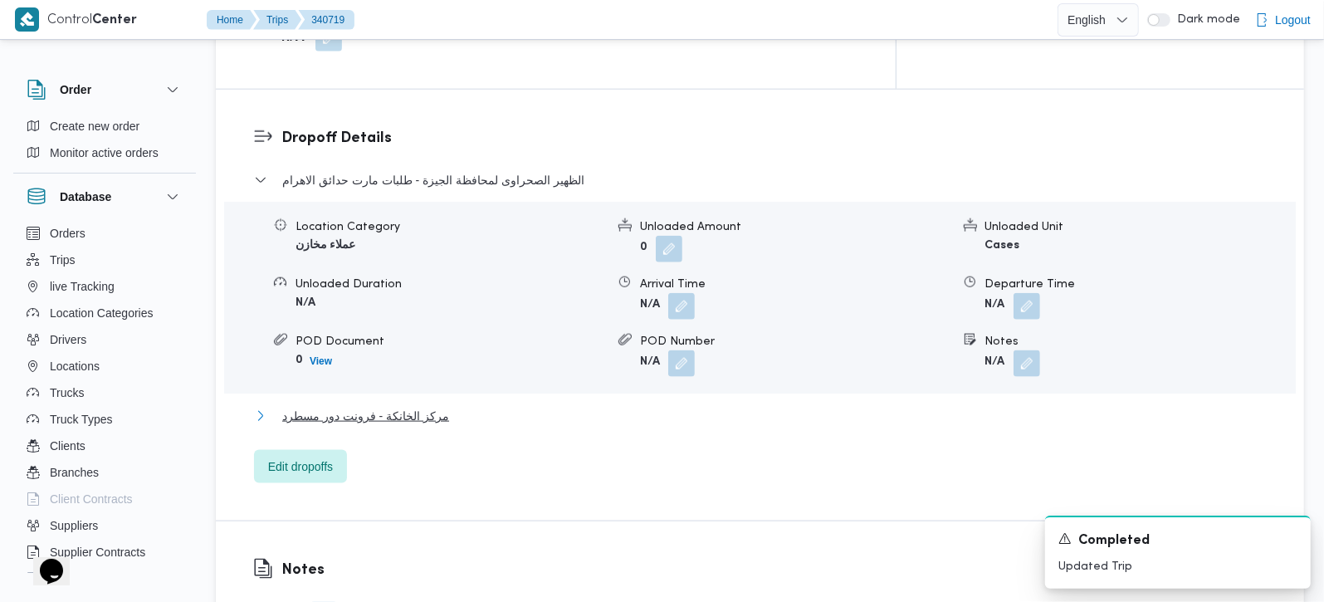
click at [322, 406] on span "مركز الخانكة - فرونت دور مسطرد" at bounding box center [365, 416] width 167 height 20
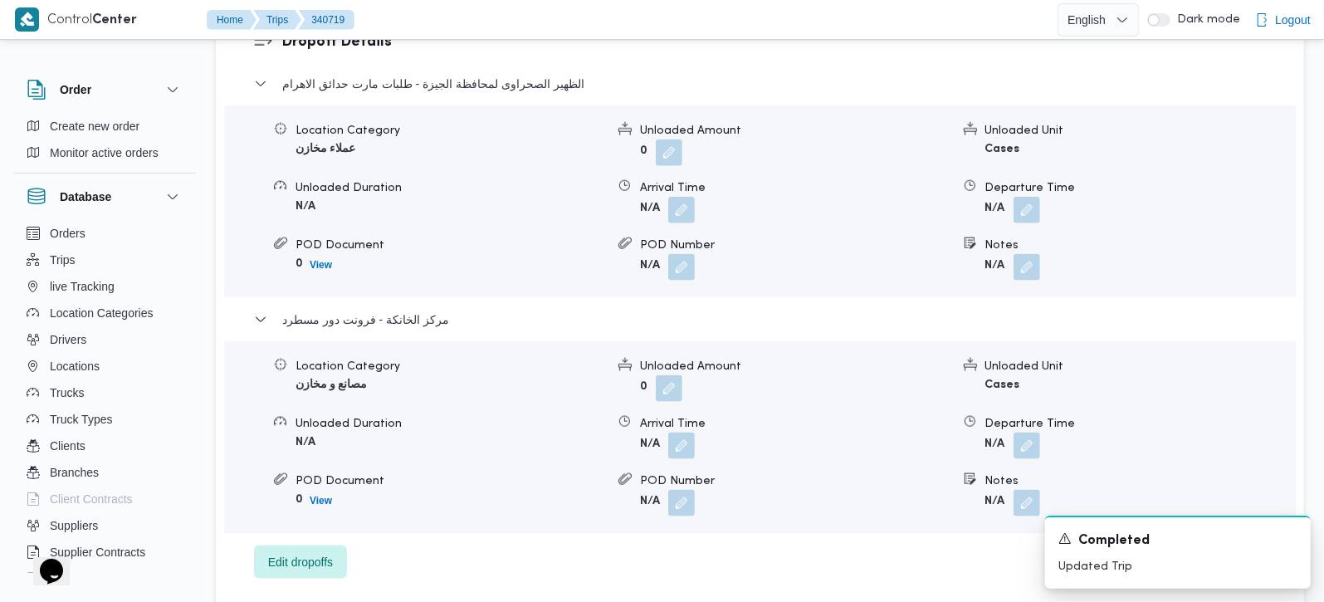
scroll to position [1465, 0]
click at [1026, 431] on button "button" at bounding box center [1027, 444] width 27 height 27
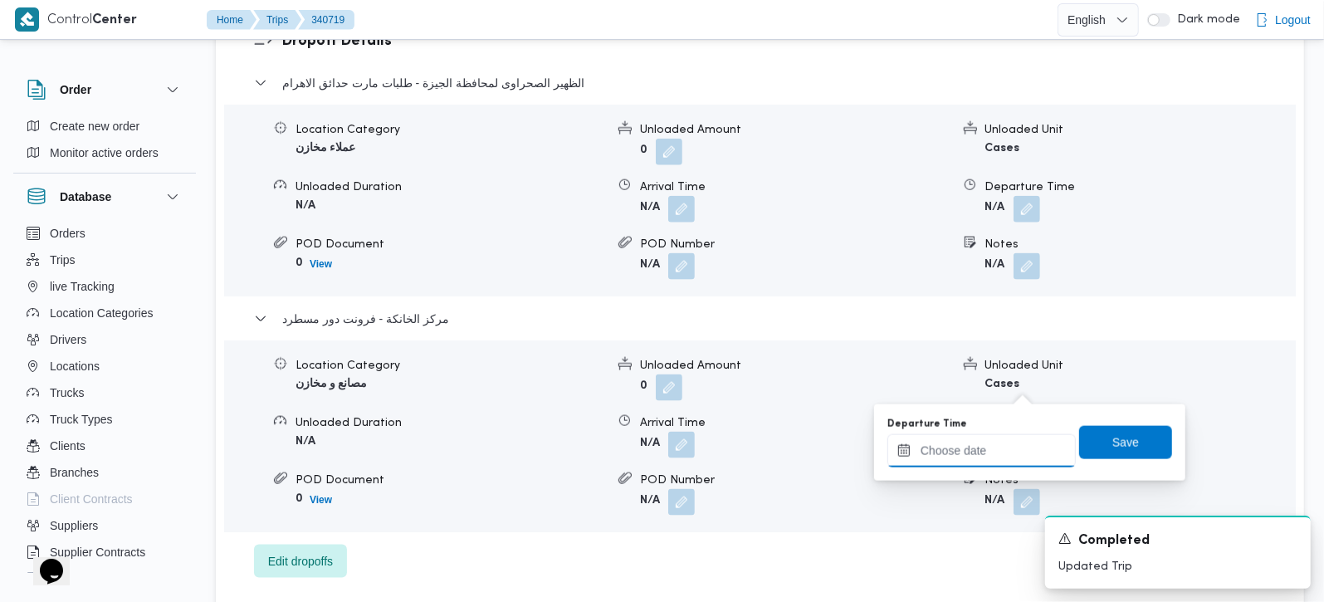
click at [1000, 463] on input "Departure Time" at bounding box center [982, 450] width 188 height 33
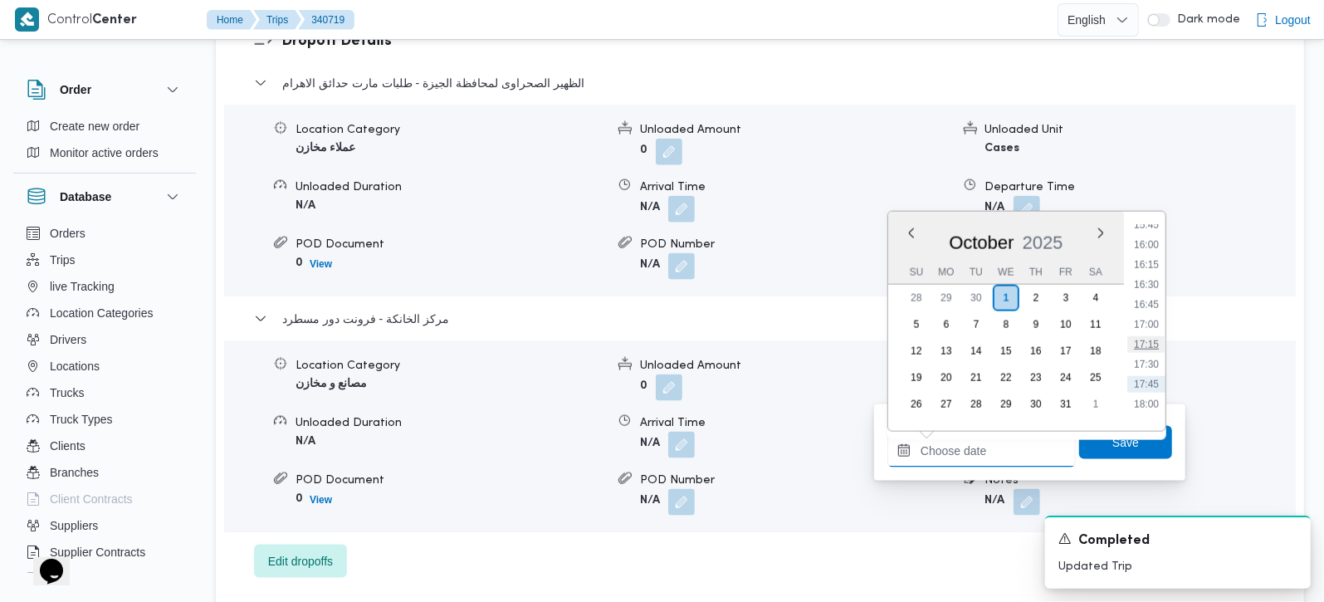
scroll to position [1216, 0]
click at [1153, 286] on li "16:00" at bounding box center [1147, 292] width 38 height 17
type input "[DATE] 16:00"
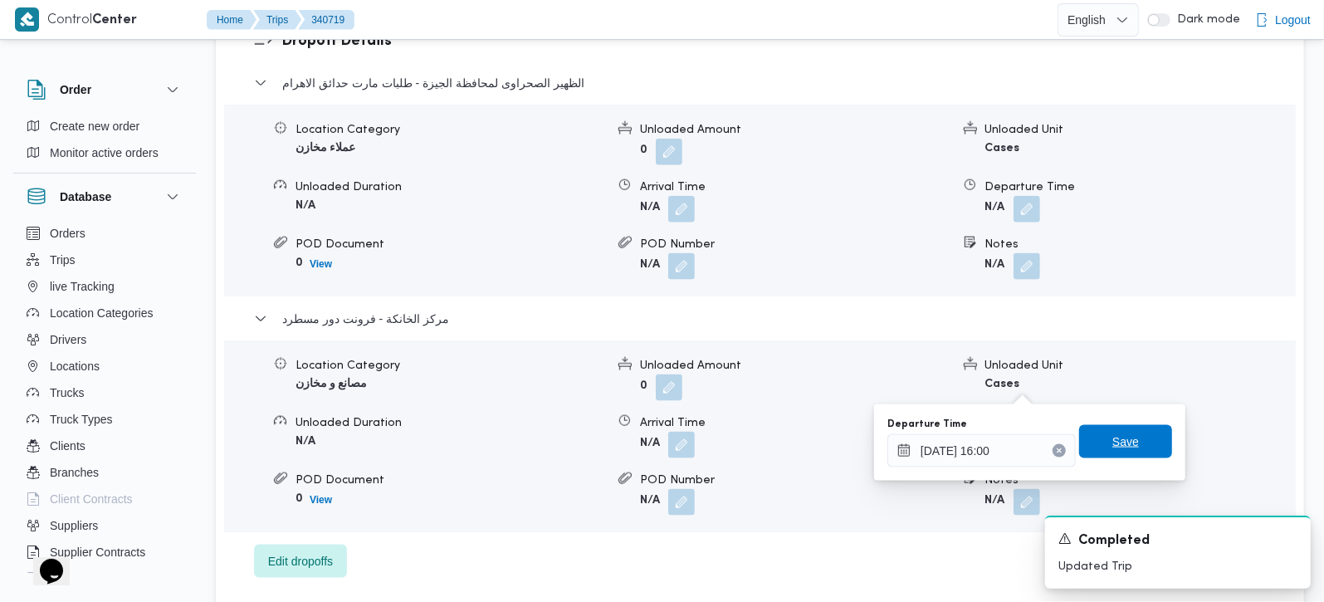
click at [1119, 441] on span "Save" at bounding box center [1126, 442] width 27 height 20
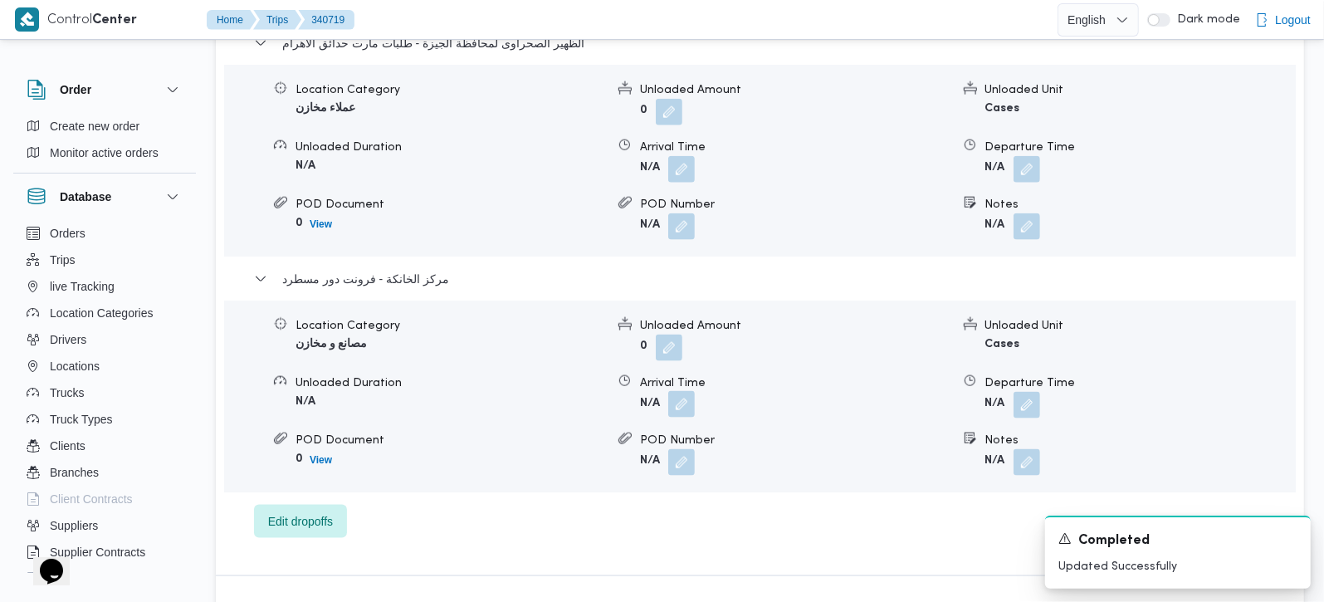
click at [684, 392] on button "button" at bounding box center [681, 404] width 27 height 27
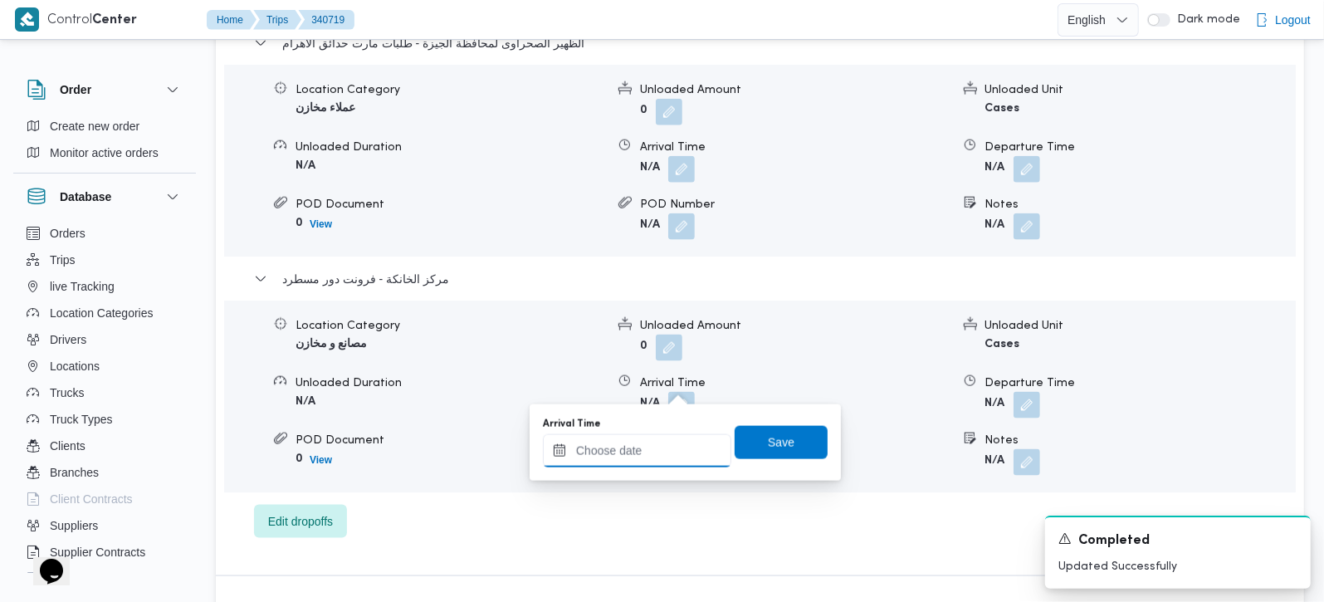
click at [659, 457] on input "Arrival Time" at bounding box center [637, 450] width 188 height 33
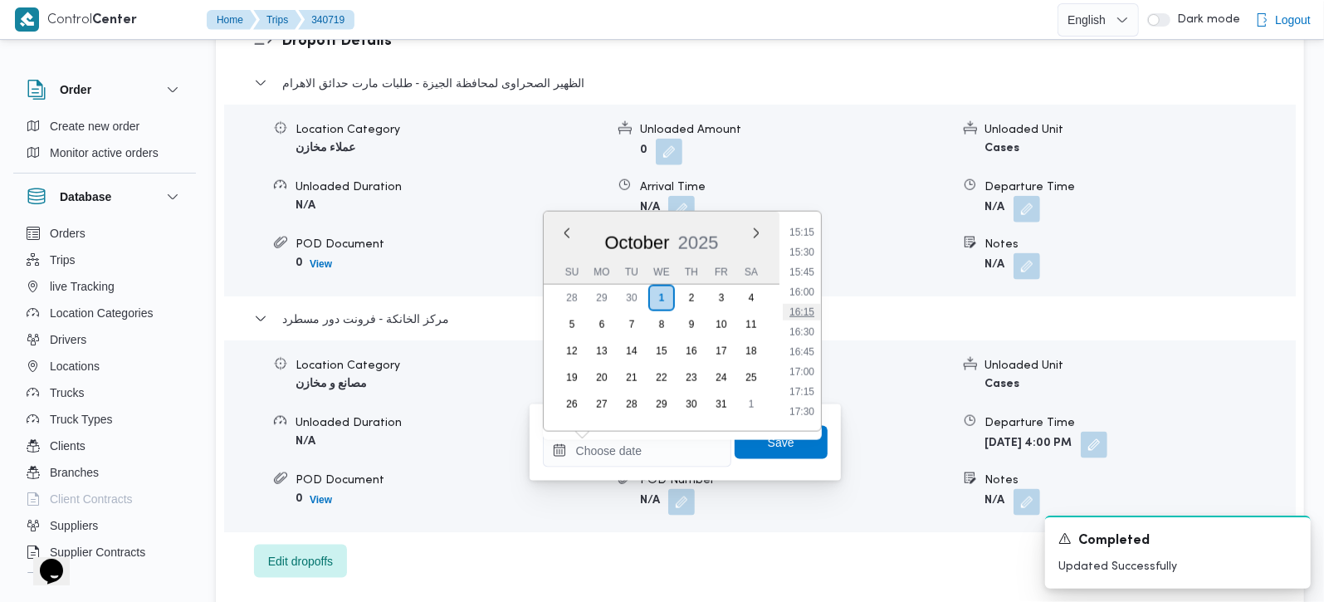
click at [810, 312] on li "16:15" at bounding box center [802, 312] width 38 height 17
type input "01/10/2025 16:15"
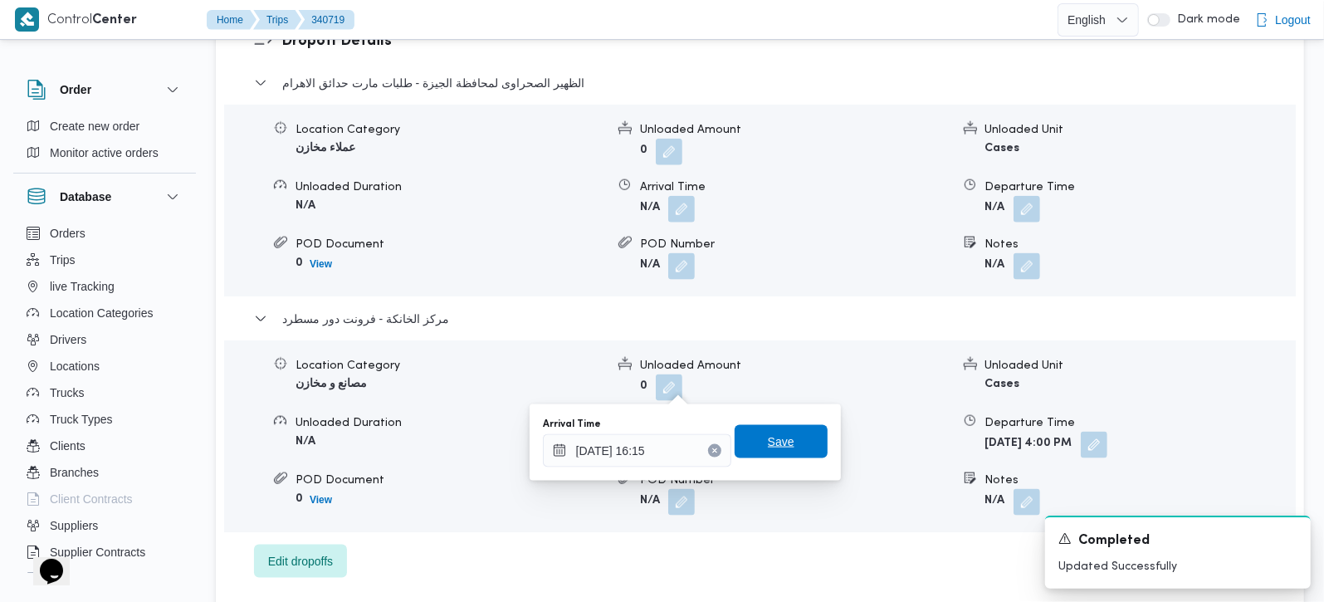
click at [785, 448] on span "Save" at bounding box center [781, 441] width 93 height 33
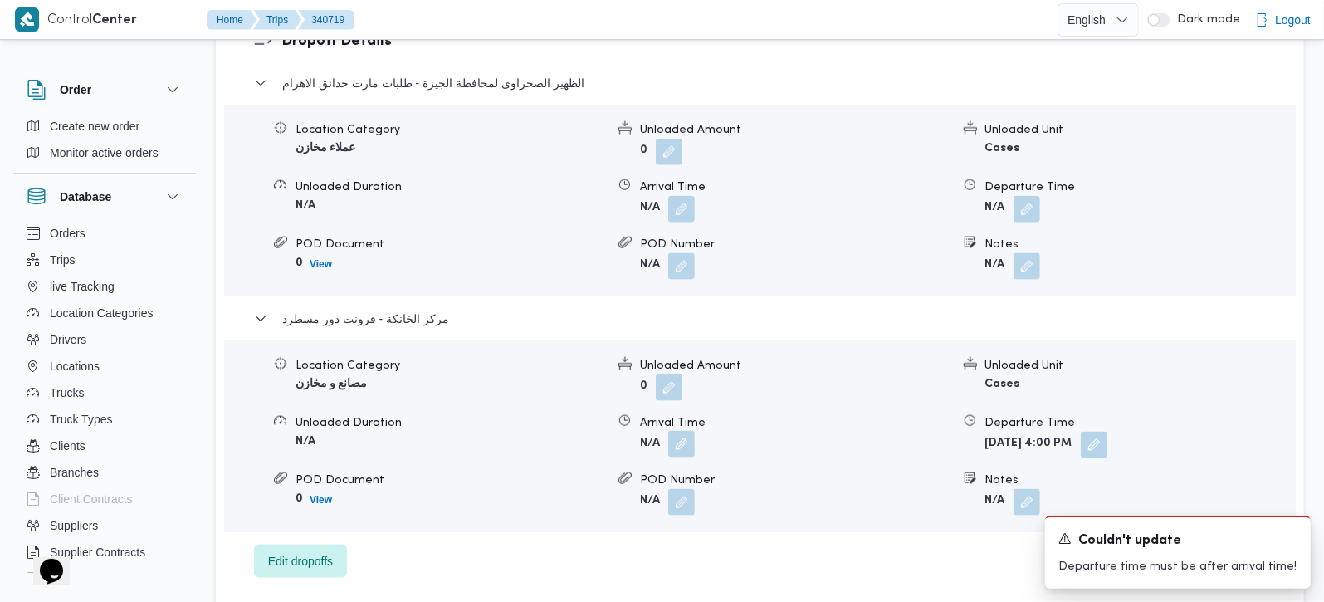
click at [690, 431] on button "button" at bounding box center [681, 444] width 27 height 27
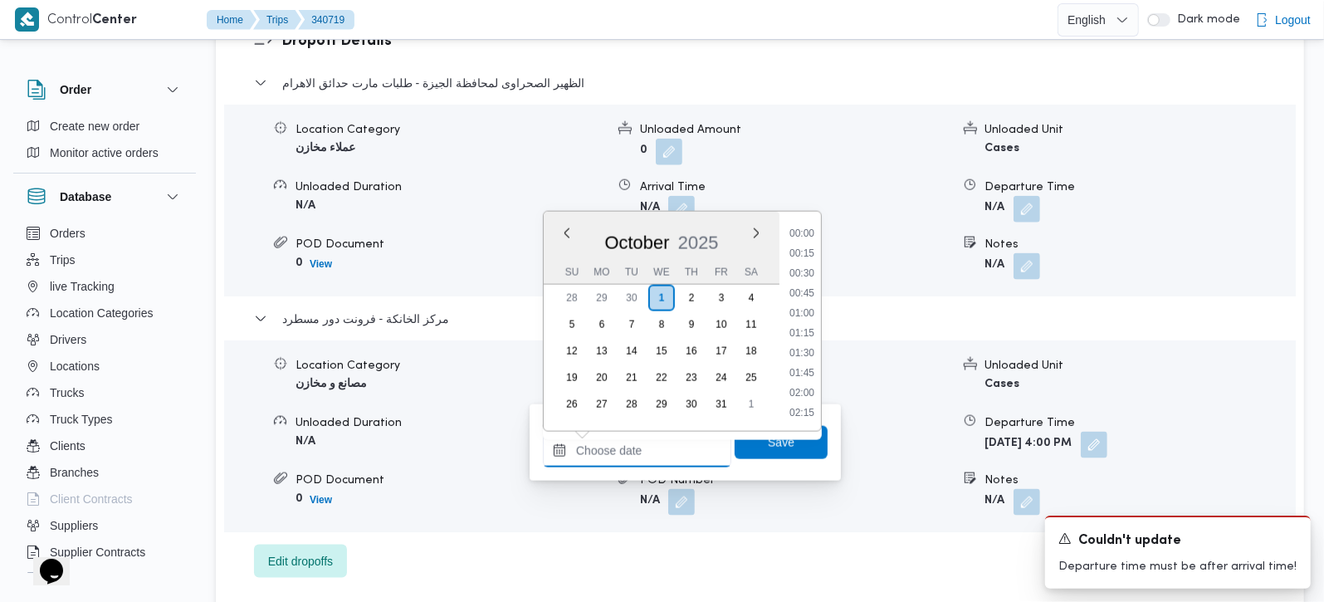
drag, startPoint x: 667, startPoint y: 438, endPoint x: 684, endPoint y: 433, distance: 18.1
click at [667, 438] on input "Arrival Time" at bounding box center [637, 450] width 188 height 33
drag, startPoint x: 801, startPoint y: 276, endPoint x: 801, endPoint y: 327, distance: 51.5
click at [801, 276] on li "15:45" at bounding box center [802, 272] width 38 height 17
type input "[DATE] 15:45"
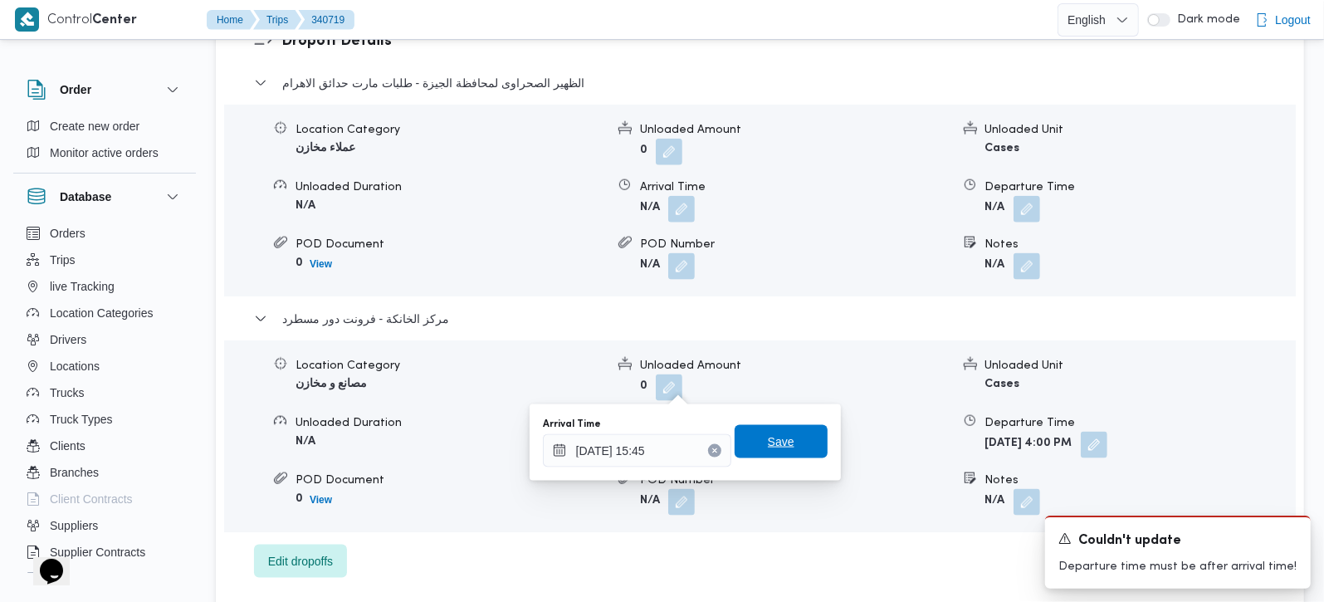
click at [768, 445] on span "Save" at bounding box center [781, 442] width 27 height 20
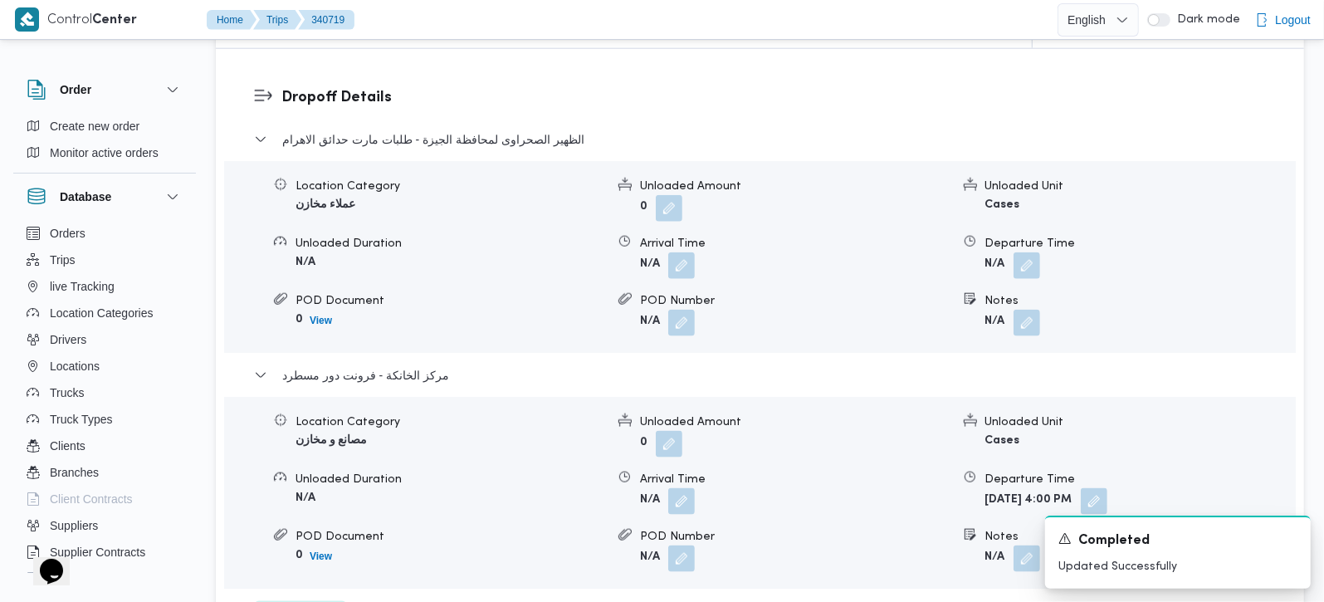
scroll to position [1368, 0]
click at [1020, 252] on button "button" at bounding box center [1027, 265] width 27 height 27
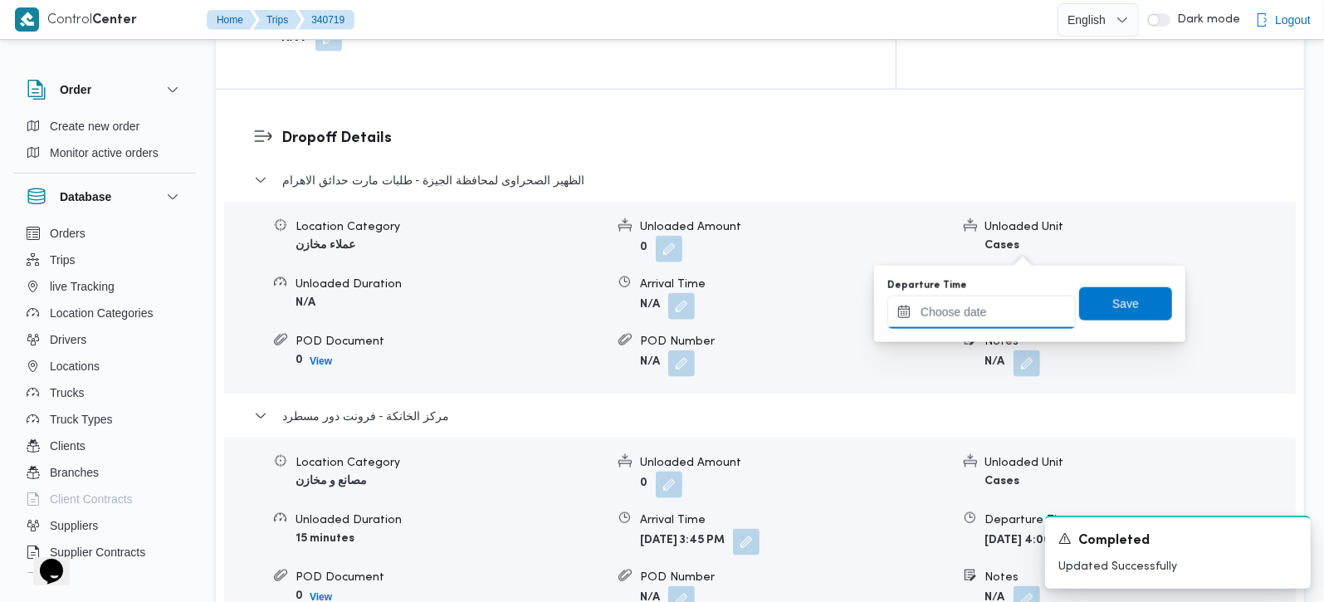
click at [993, 307] on input "Departure Time" at bounding box center [982, 312] width 188 height 33
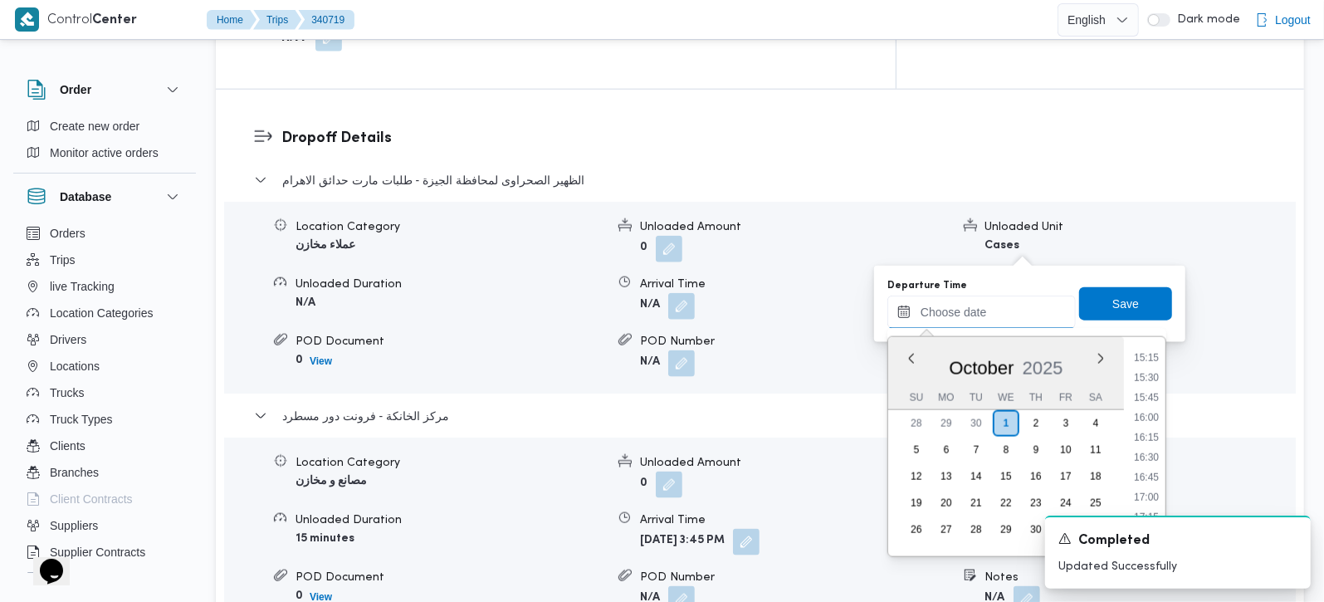
scroll to position [1119, 0]
click at [1158, 413] on li "14:45" at bounding box center [1147, 415] width 38 height 17
type input "01/10/2025 14:45"
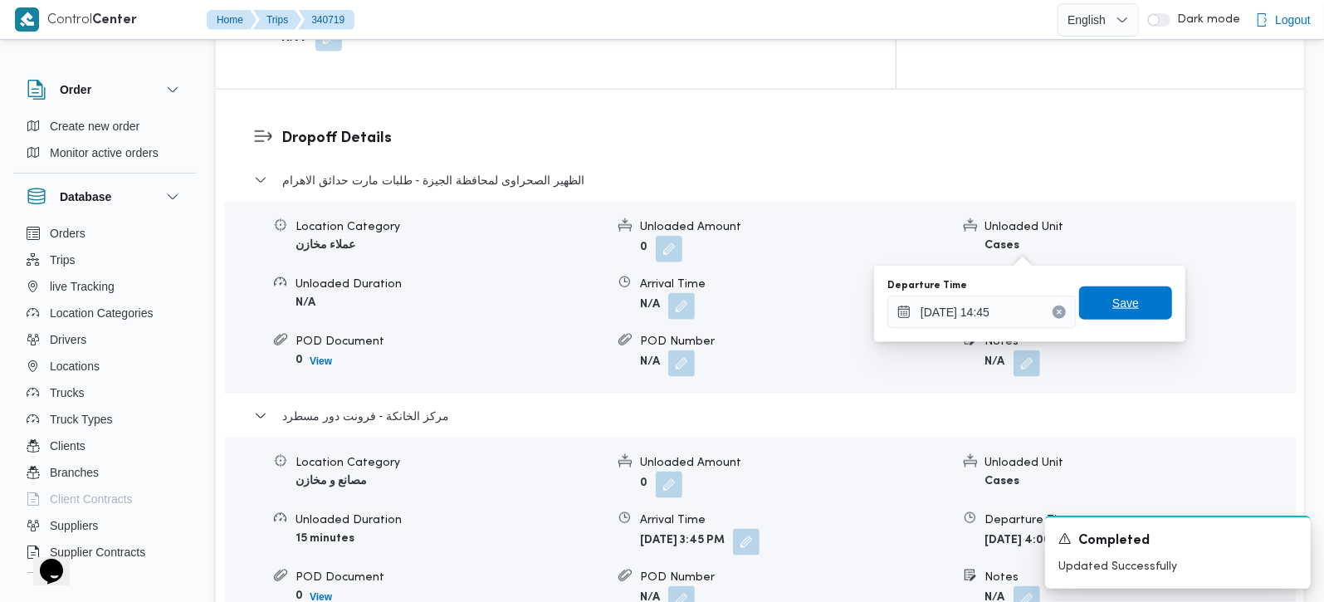
click at [1128, 301] on span "Save" at bounding box center [1125, 302] width 93 height 33
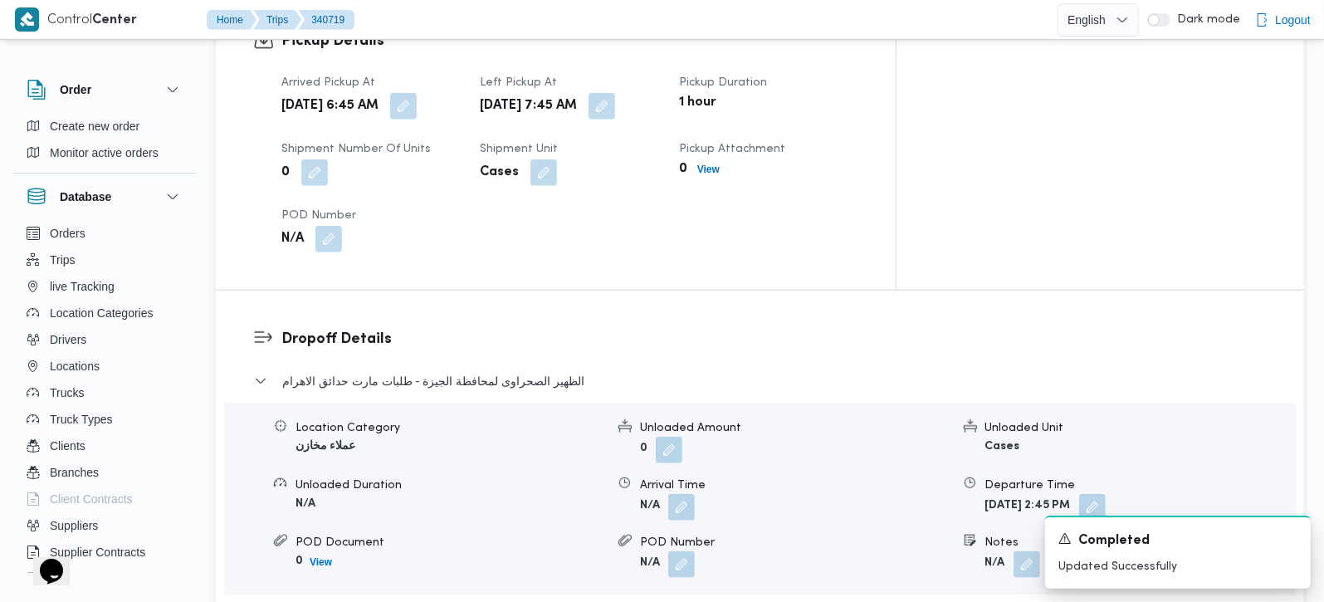
scroll to position [1172, 0]
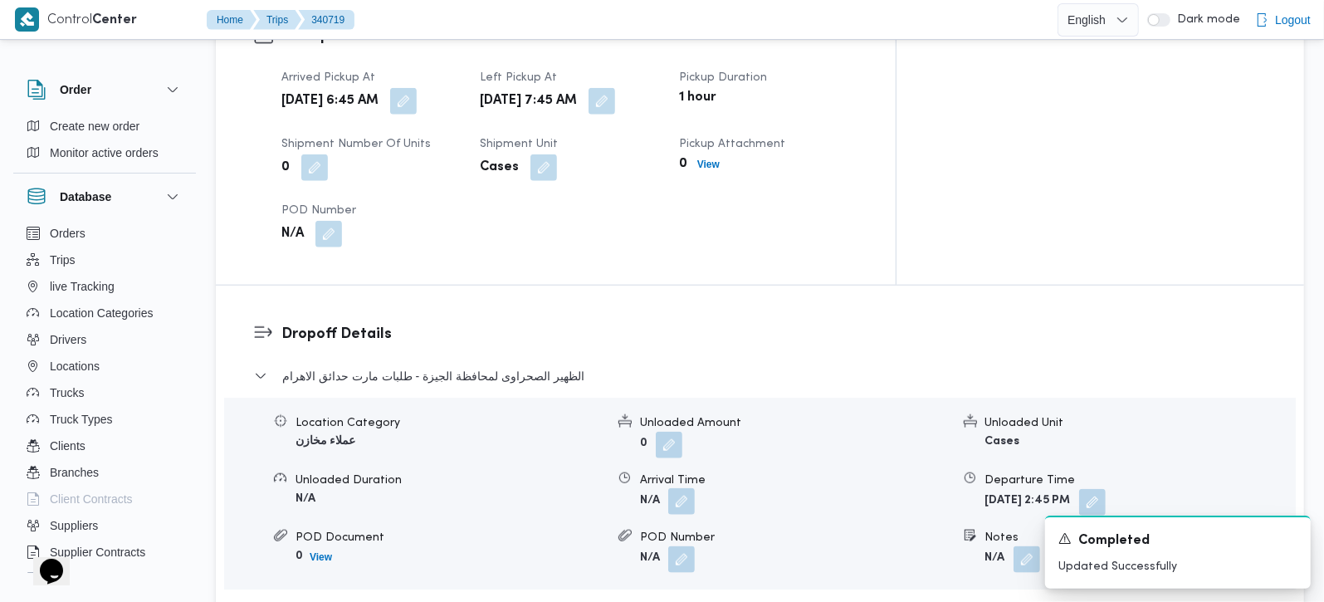
click at [676, 488] on button "button" at bounding box center [681, 501] width 27 height 27
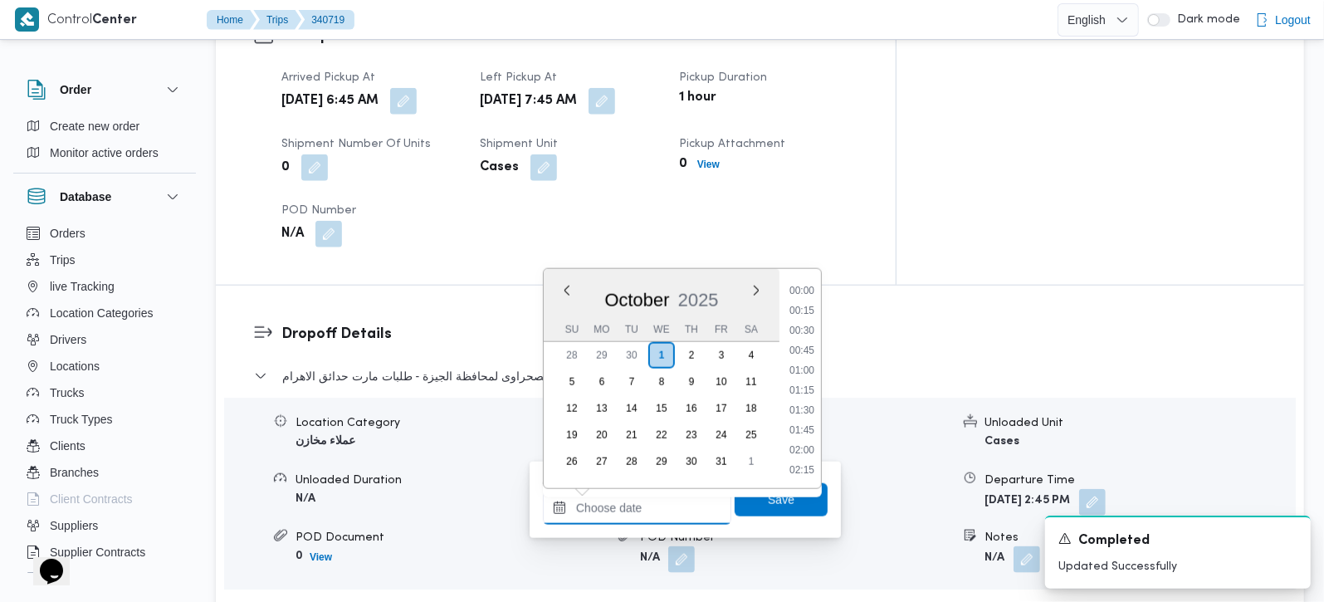
drag, startPoint x: 673, startPoint y: 499, endPoint x: 777, endPoint y: 438, distance: 120.2
click at [673, 499] on input "Arrival Time" at bounding box center [637, 508] width 188 height 33
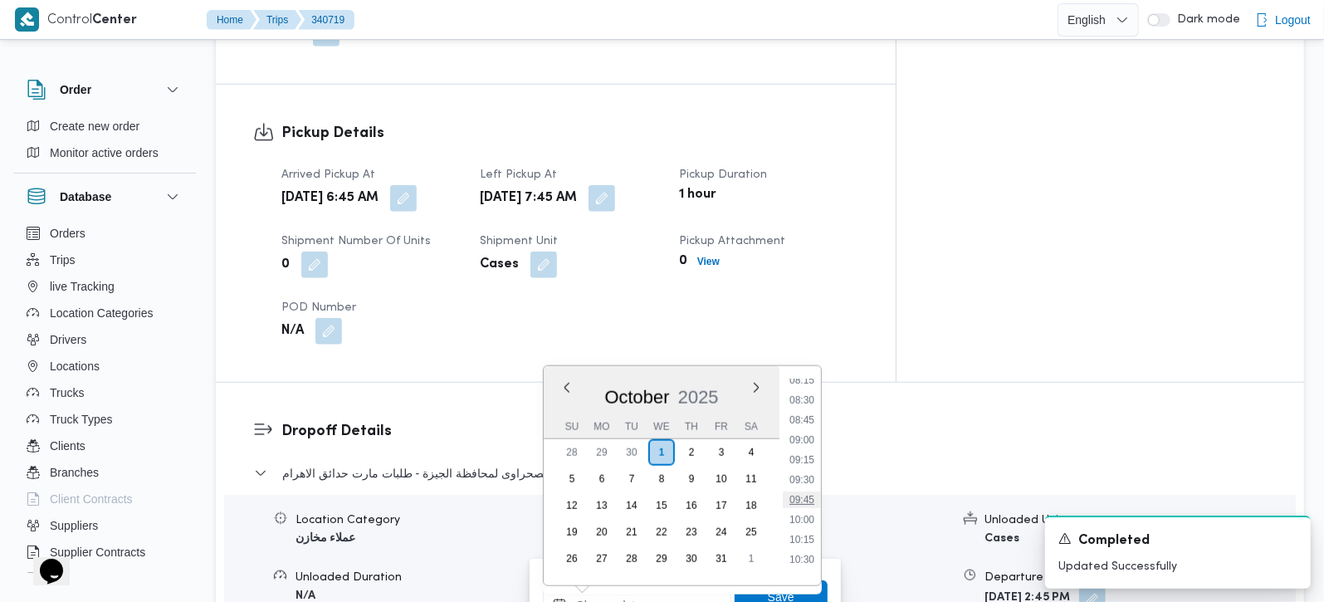
scroll to position [631, 0]
click at [800, 452] on li "08:45" at bounding box center [802, 454] width 38 height 17
type input "01/10/2025 08:45"
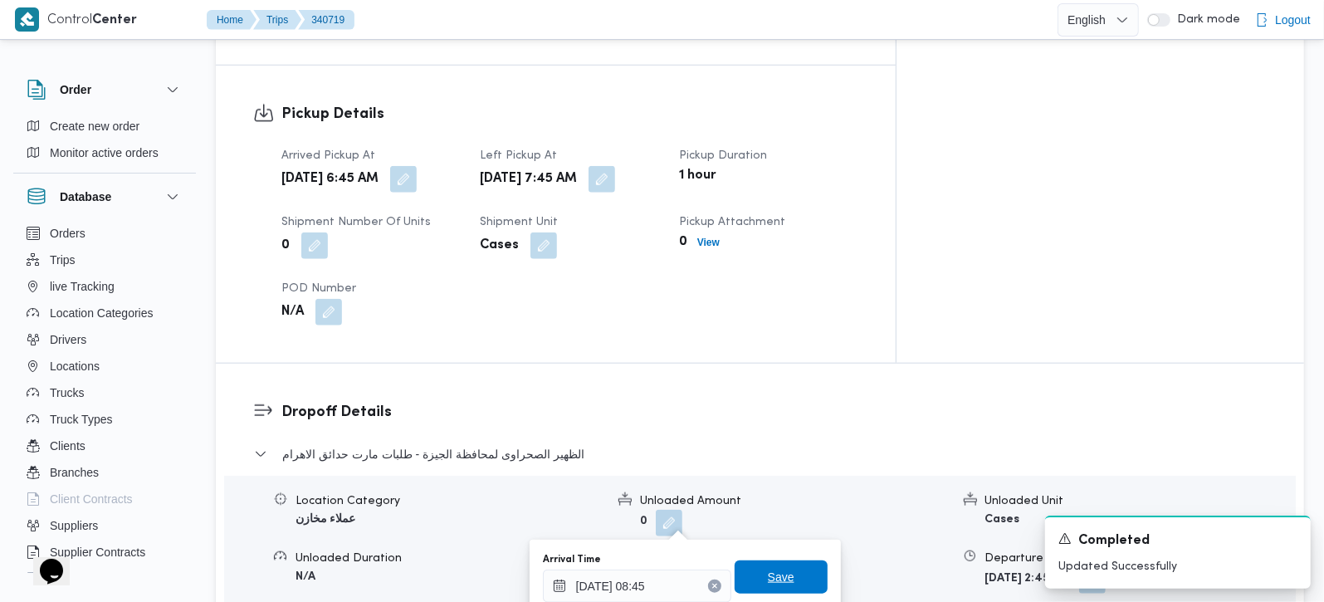
click at [785, 573] on span "Save" at bounding box center [781, 576] width 93 height 33
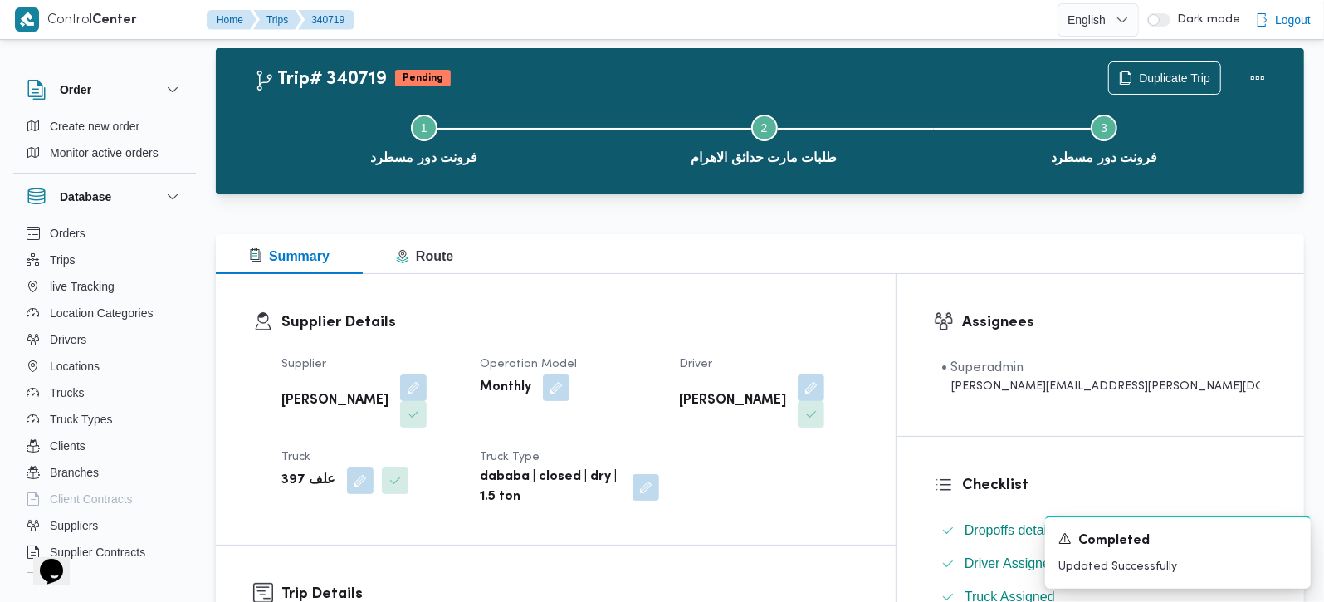
scroll to position [0, 0]
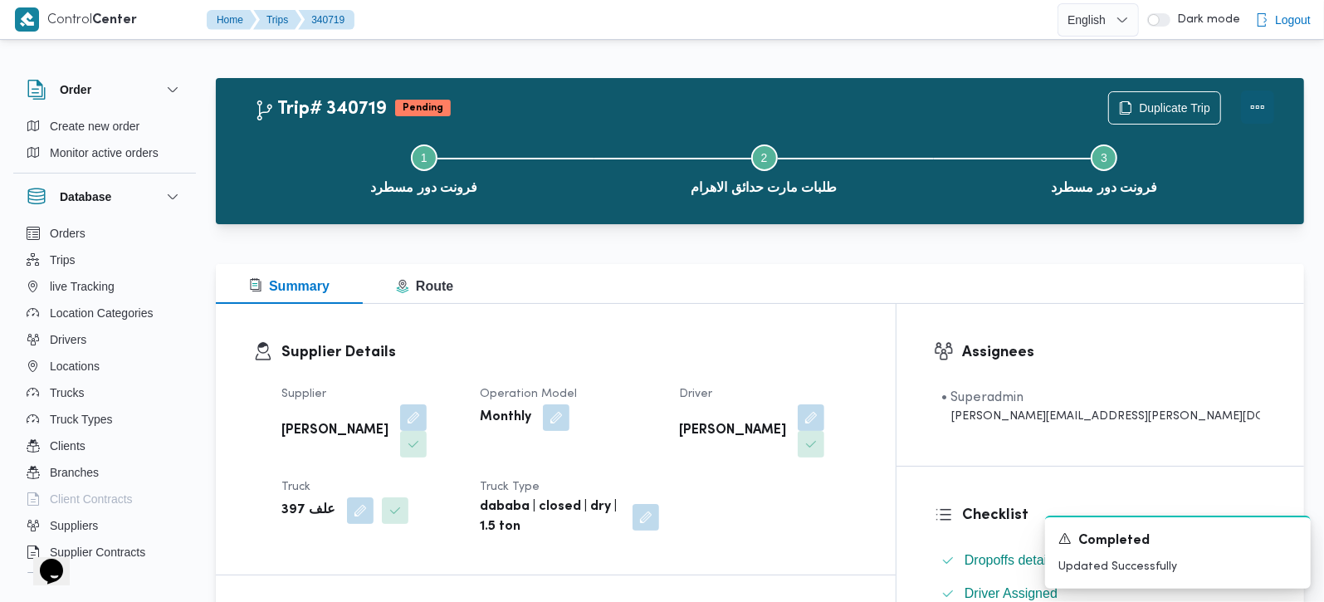
click at [1263, 120] on button "Actions" at bounding box center [1257, 107] width 33 height 33
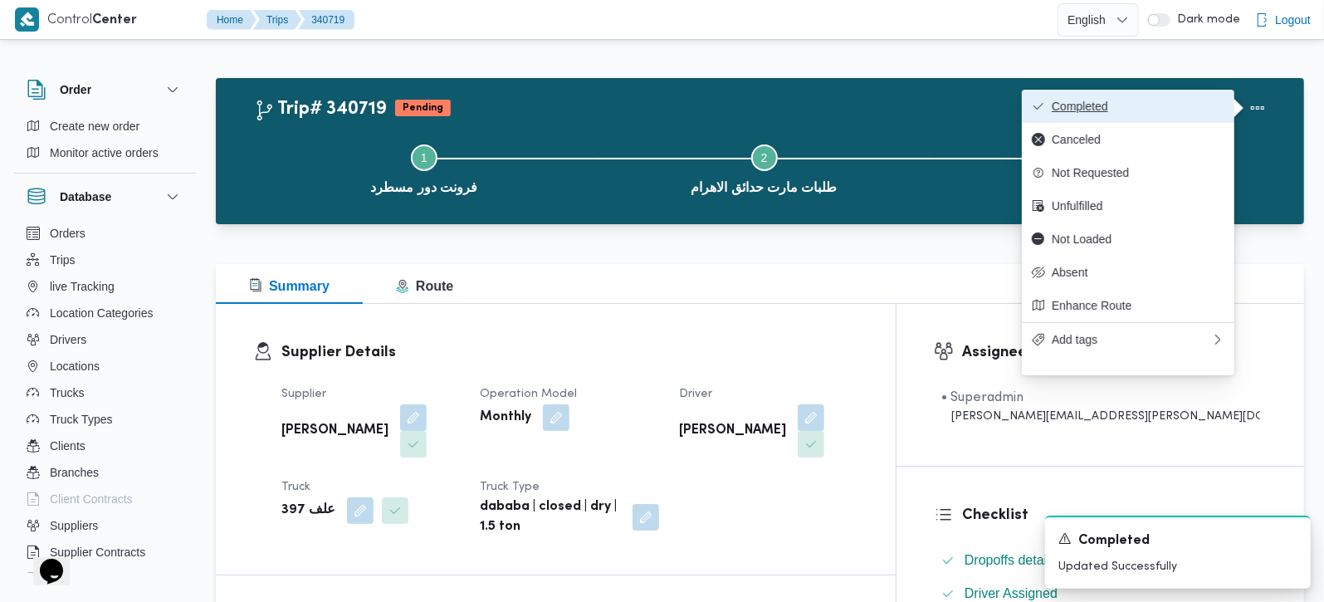
click at [1157, 110] on span "Completed" at bounding box center [1138, 106] width 173 height 13
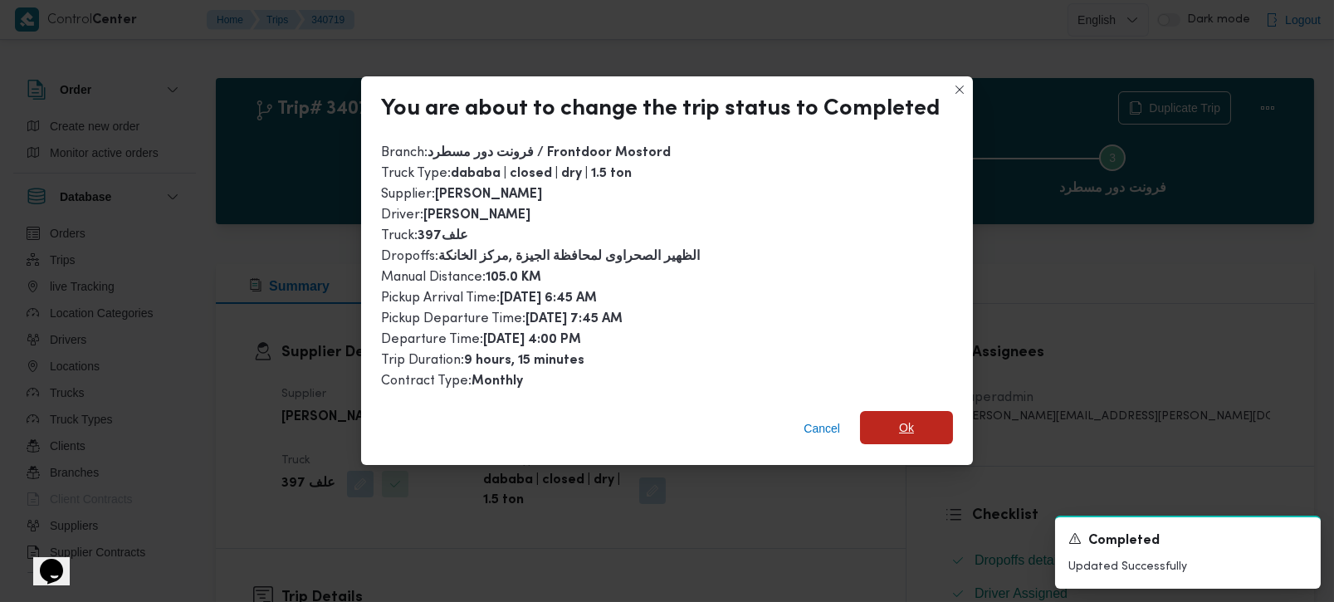
click at [917, 411] on span "Ok" at bounding box center [906, 427] width 93 height 33
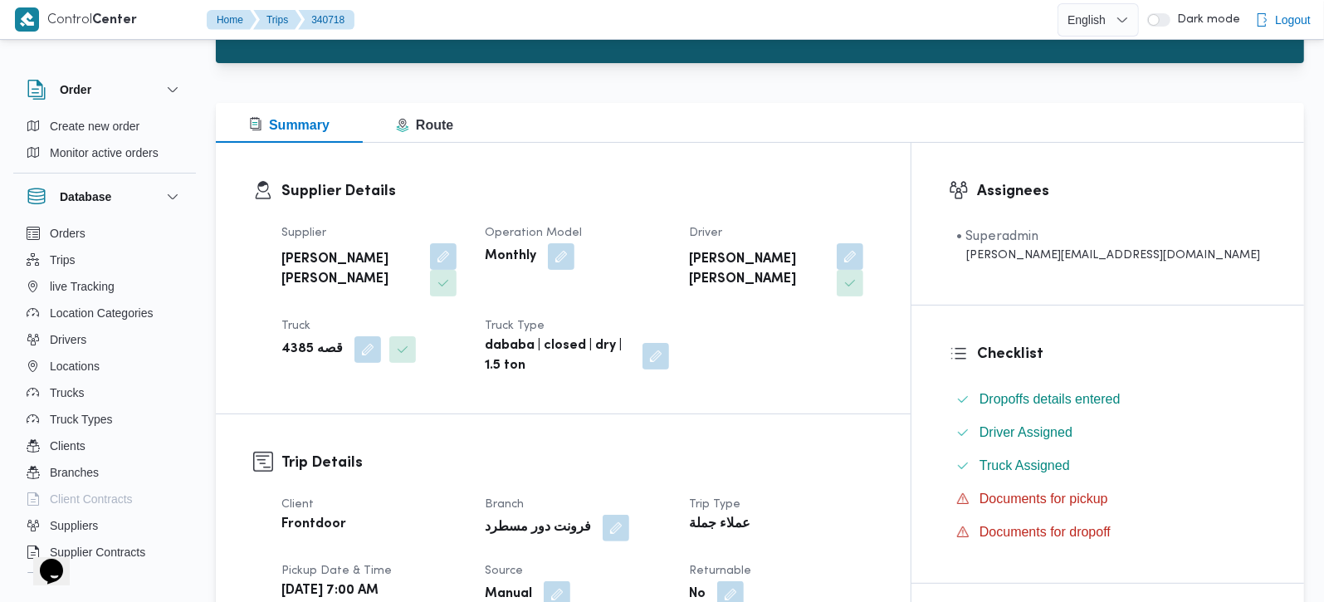
scroll to position [585, 0]
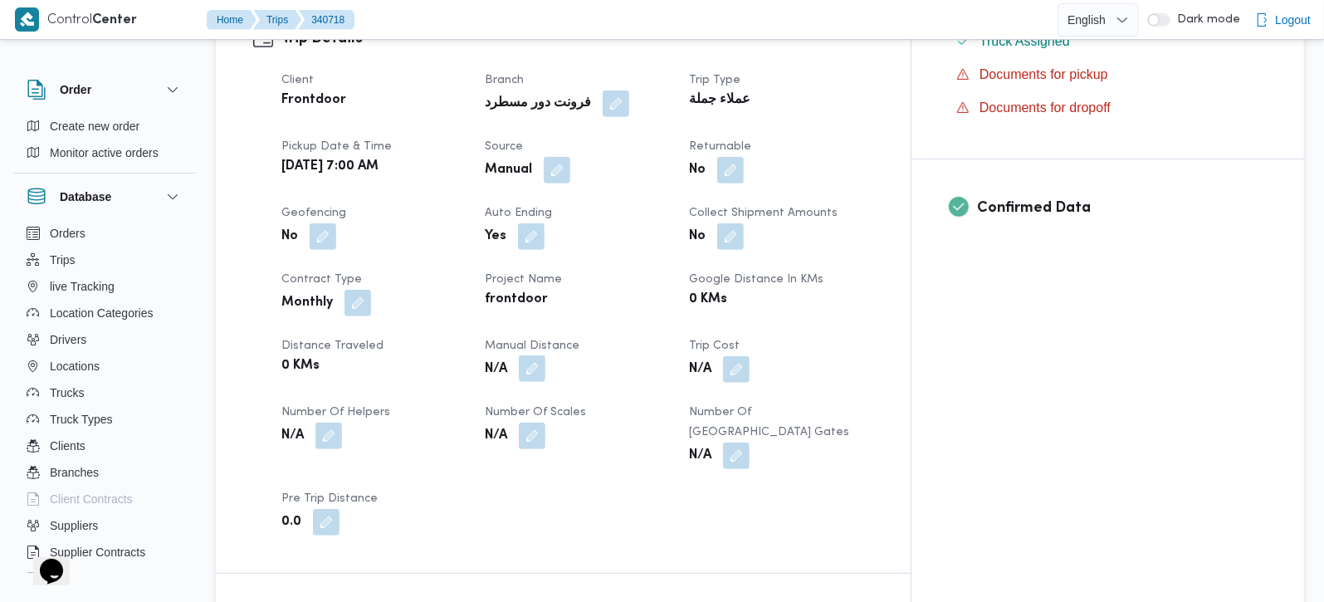
click at [546, 355] on button "button" at bounding box center [532, 368] width 27 height 27
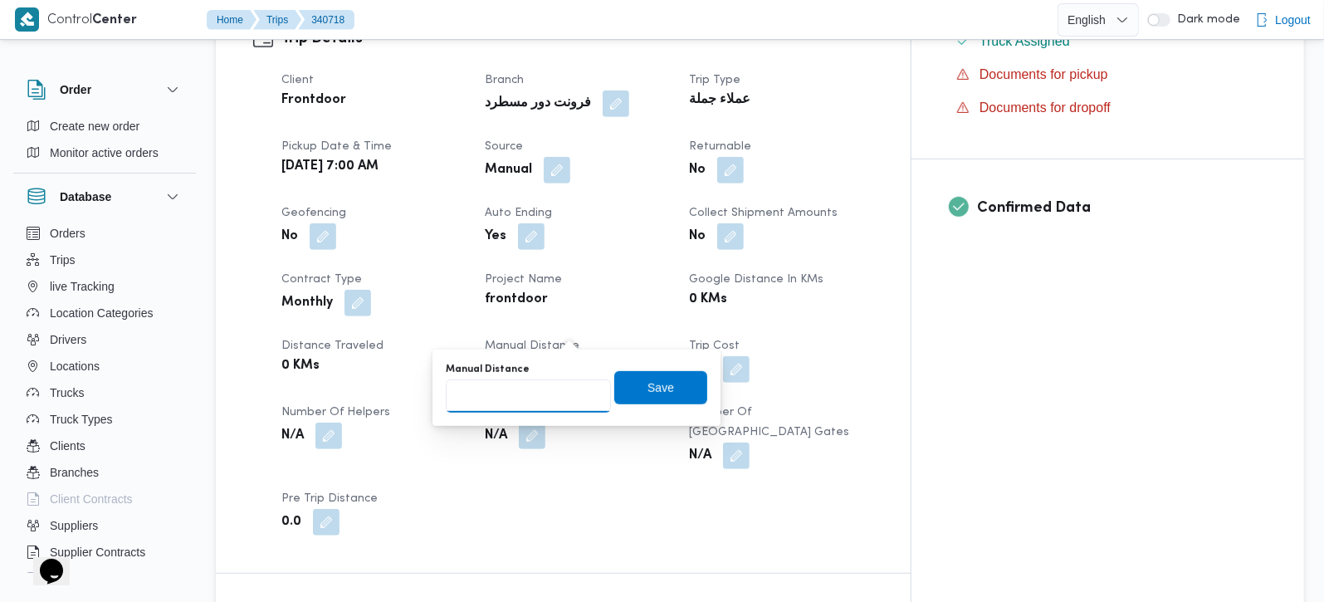
click at [519, 389] on input "Manual Distance" at bounding box center [528, 395] width 165 height 33
type input "90"
click at [632, 388] on span "Save" at bounding box center [660, 386] width 93 height 33
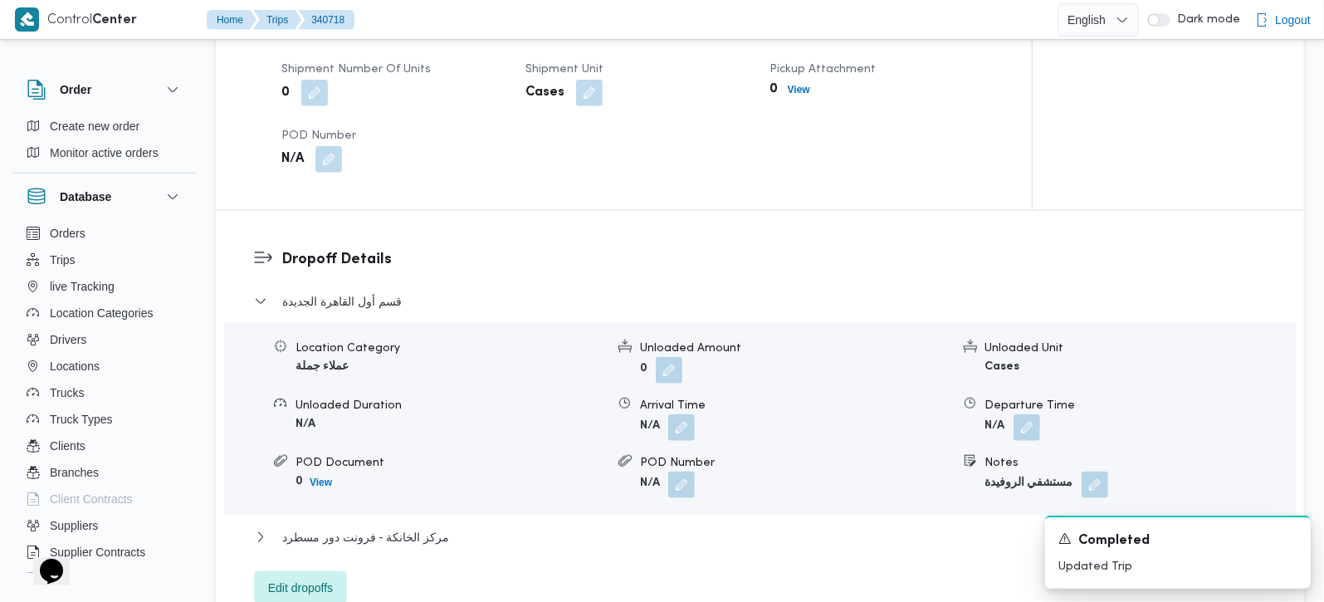
scroll to position [1368, 0]
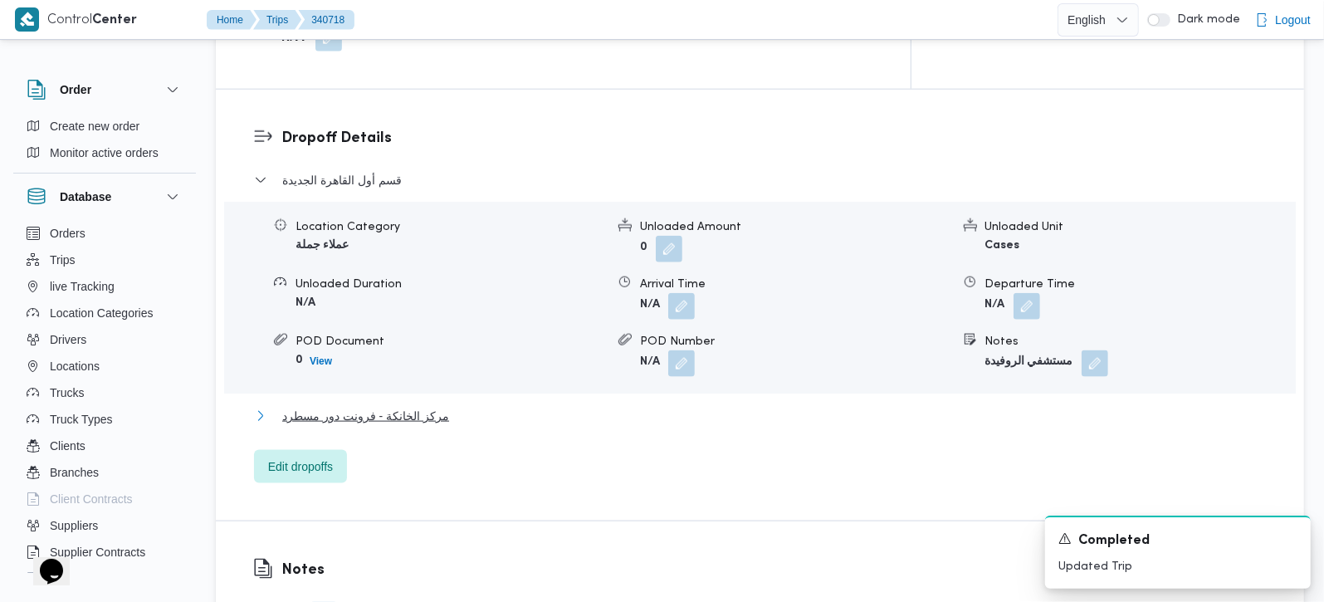
click at [339, 406] on span "مركز الخانكة - فرونت دور مسطرد" at bounding box center [365, 416] width 167 height 20
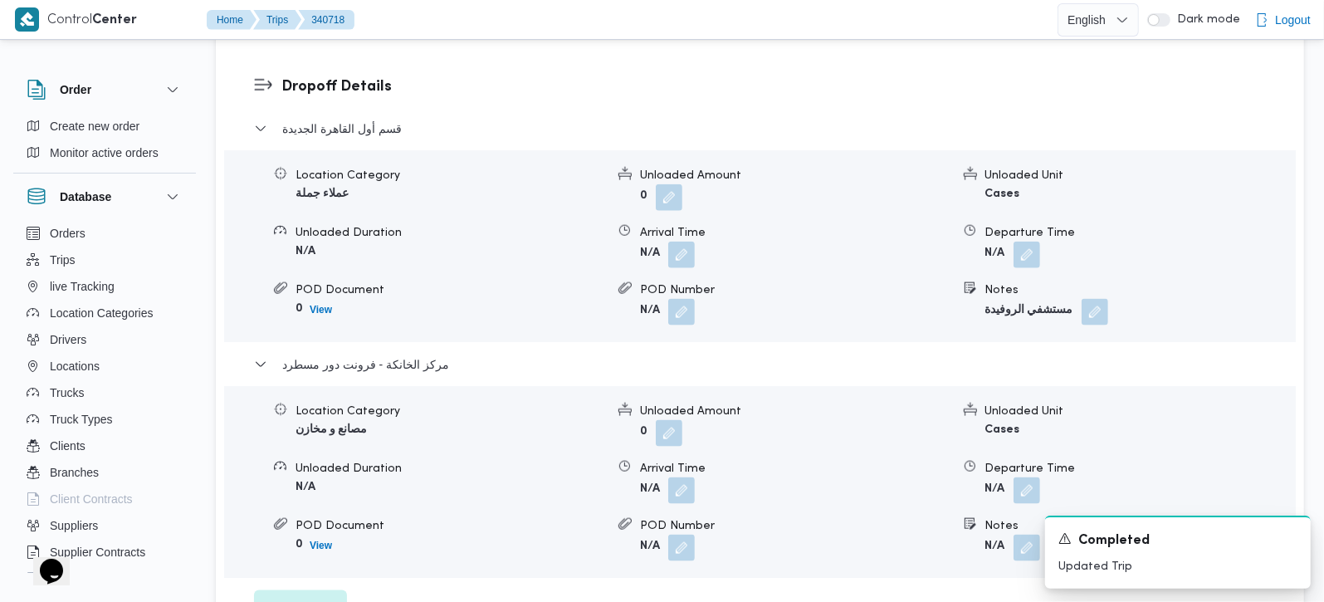
scroll to position [1465, 0]
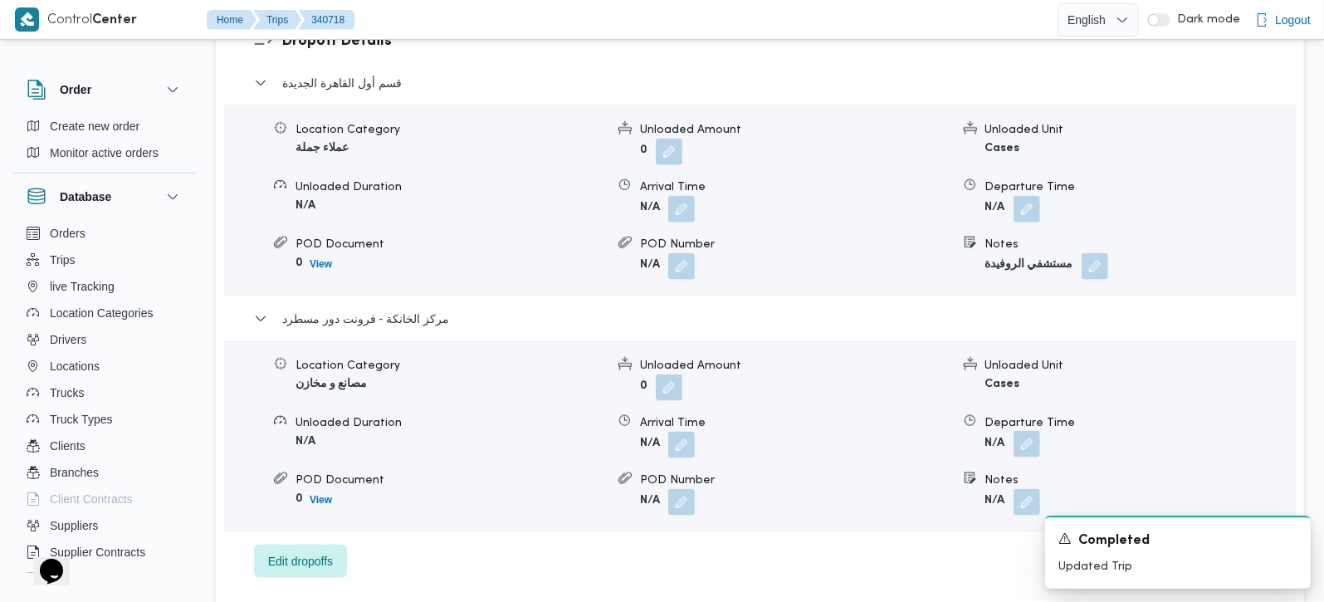
click at [1025, 431] on button "button" at bounding box center [1027, 444] width 27 height 27
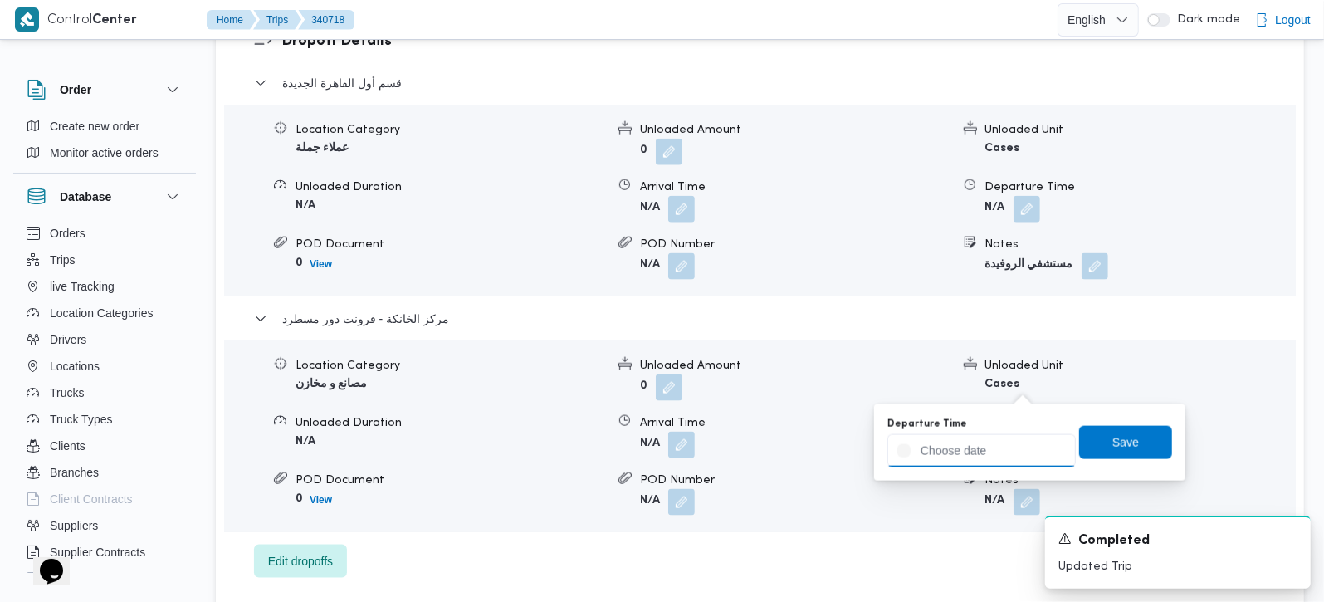
click at [991, 439] on input "Departure Time" at bounding box center [982, 450] width 188 height 33
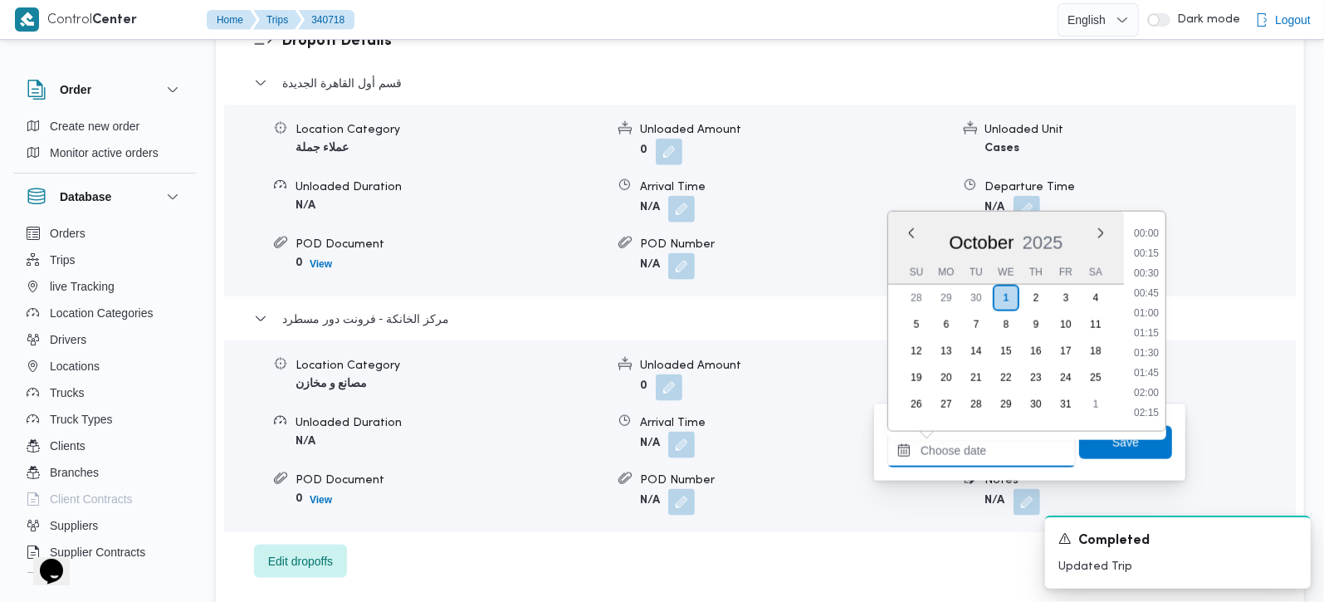
scroll to position [1314, 0]
drag, startPoint x: 1147, startPoint y: 347, endPoint x: 1147, endPoint y: 367, distance: 19.9
click at [1147, 347] on li "18:00" at bounding box center [1147, 353] width 38 height 17
type input "01/10/2025 18:00"
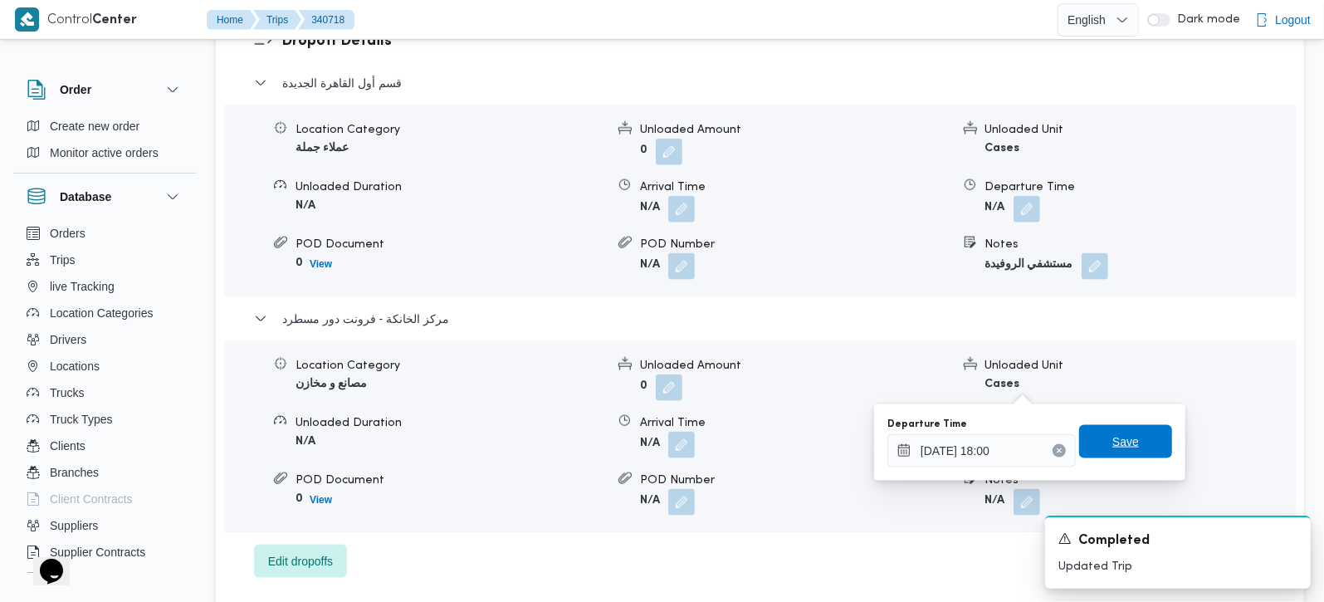
click at [1125, 434] on span "Save" at bounding box center [1125, 441] width 93 height 33
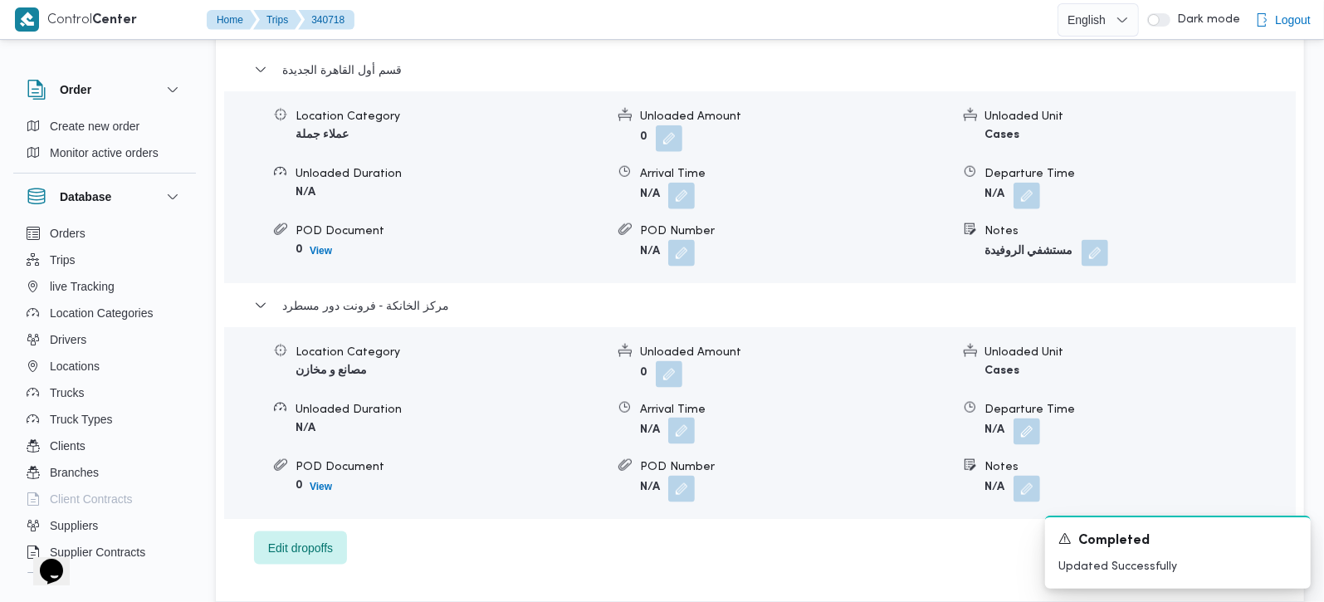
click at [671, 418] on button "button" at bounding box center [681, 431] width 27 height 27
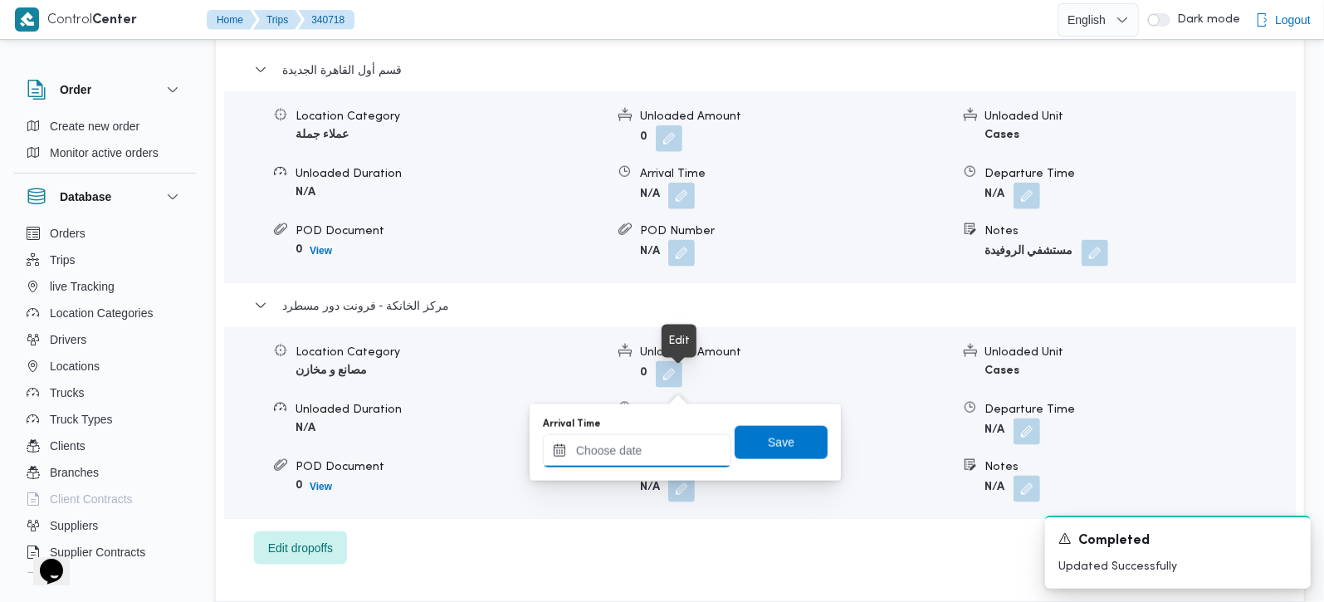
click at [647, 461] on input "Arrival Time" at bounding box center [637, 450] width 188 height 33
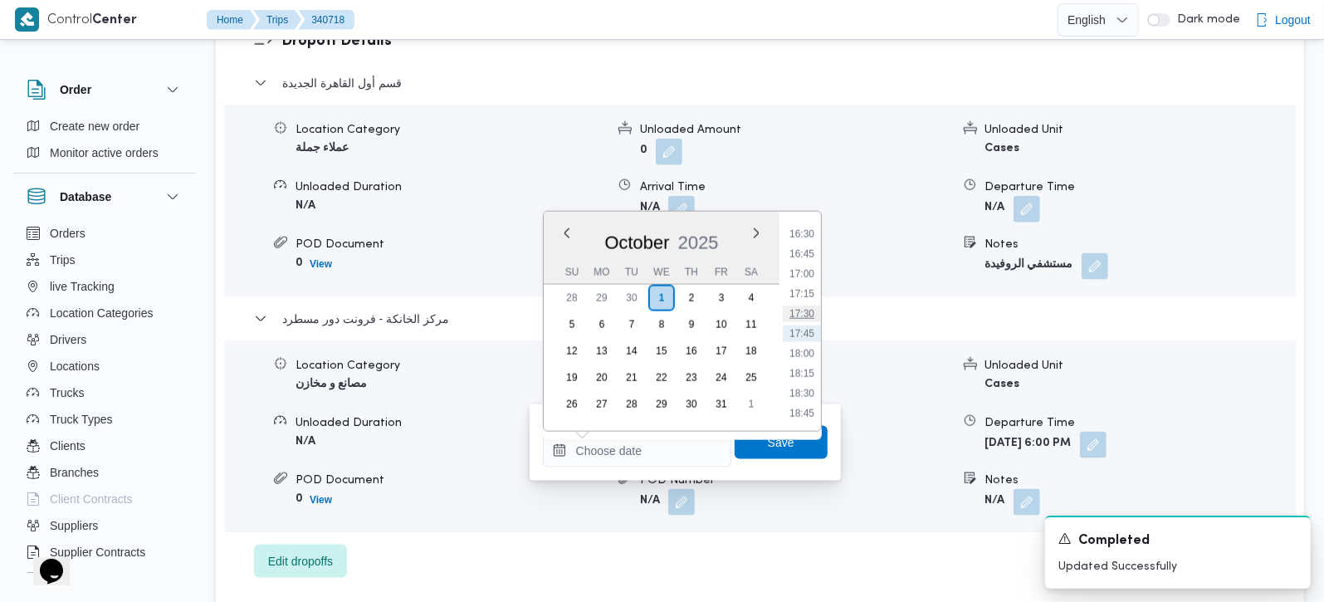
click at [805, 307] on li "17:30" at bounding box center [802, 314] width 38 height 17
type input "01/10/2025 17:30"
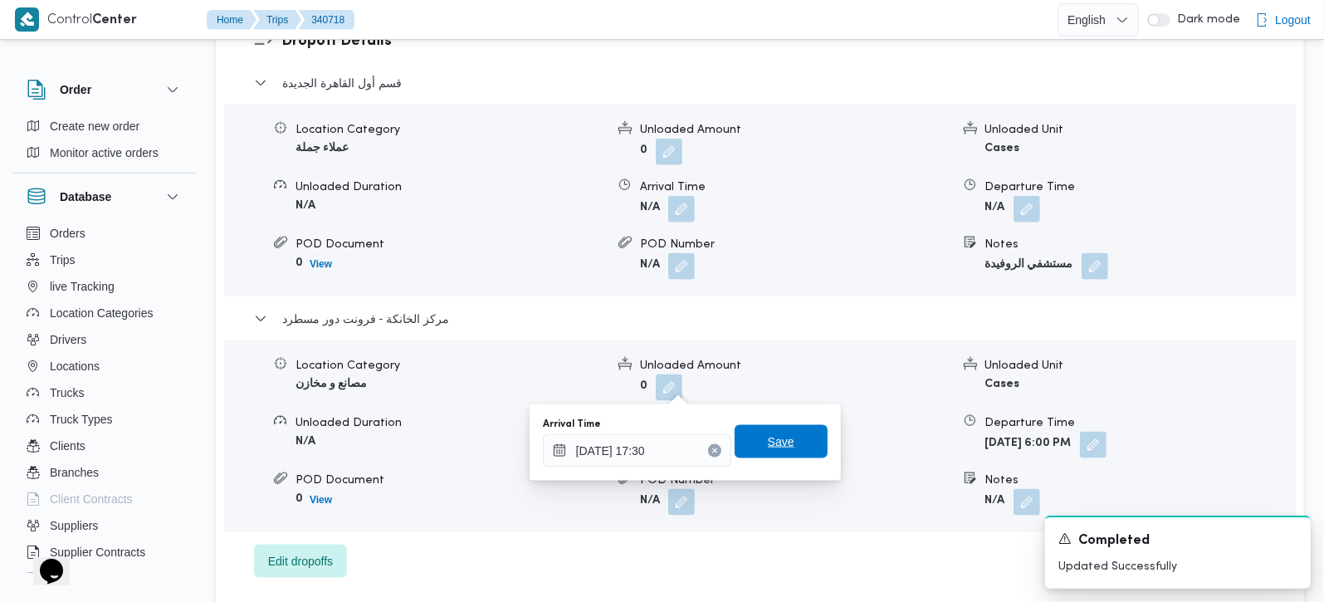
click at [771, 434] on span "Save" at bounding box center [781, 442] width 27 height 20
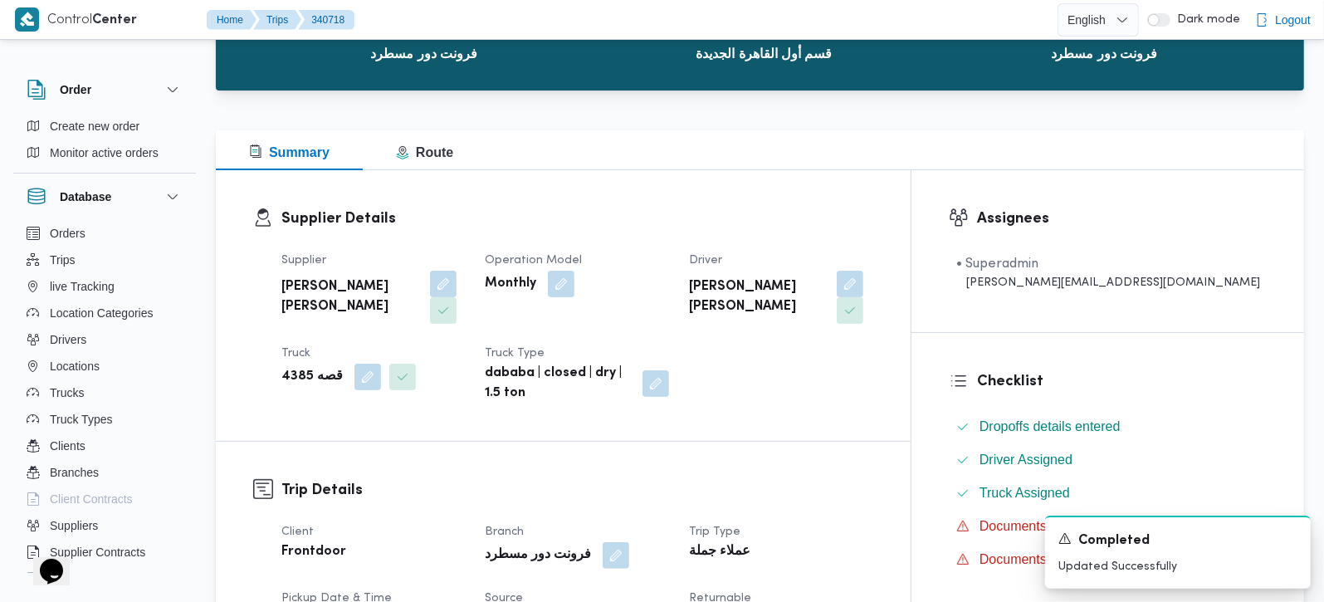
scroll to position [0, 0]
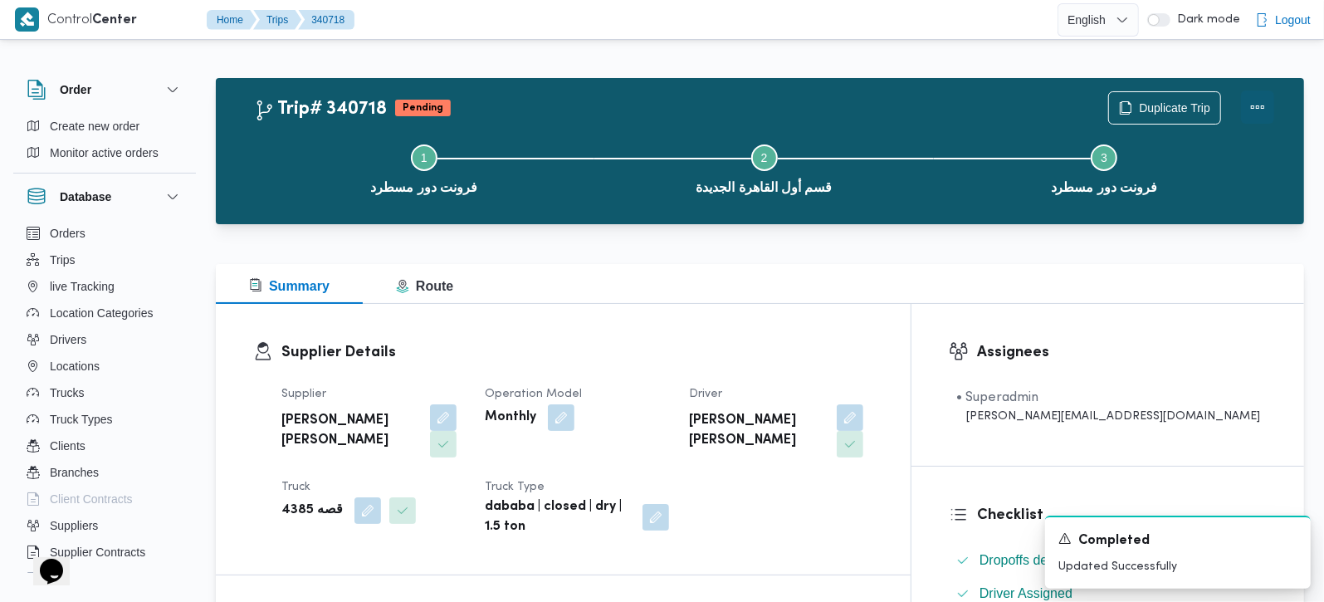
click at [1258, 111] on button "Actions" at bounding box center [1257, 107] width 33 height 33
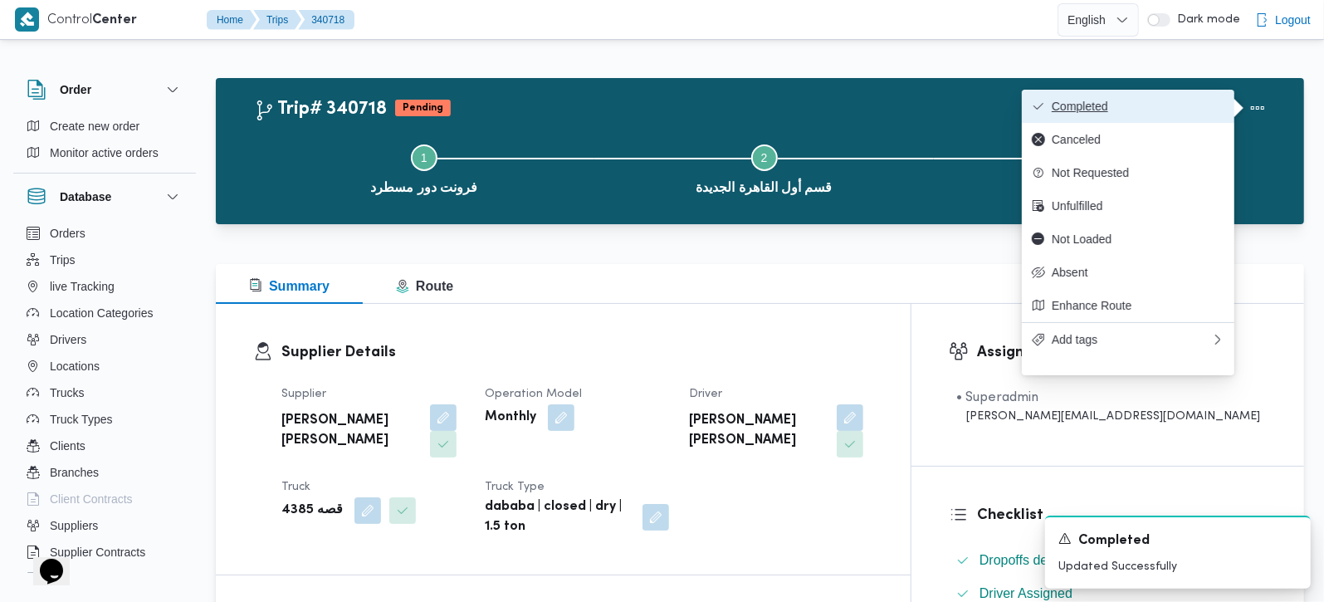
click at [1135, 103] on span "Completed" at bounding box center [1138, 106] width 173 height 13
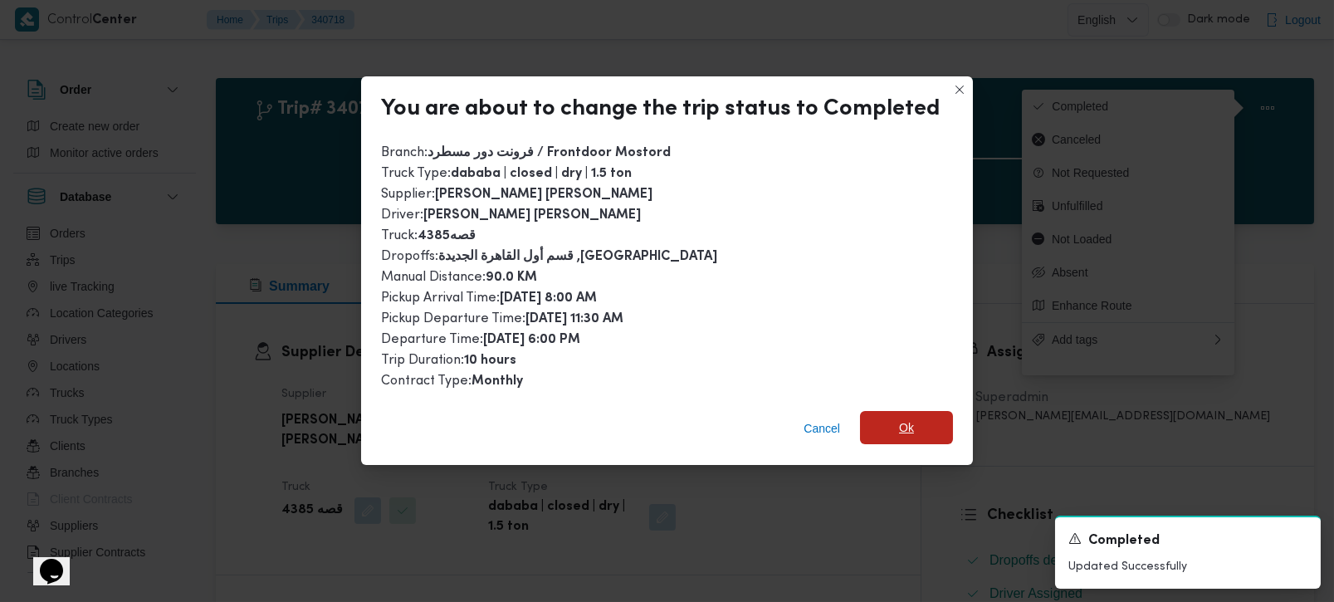
click at [920, 412] on span "Ok" at bounding box center [906, 427] width 93 height 33
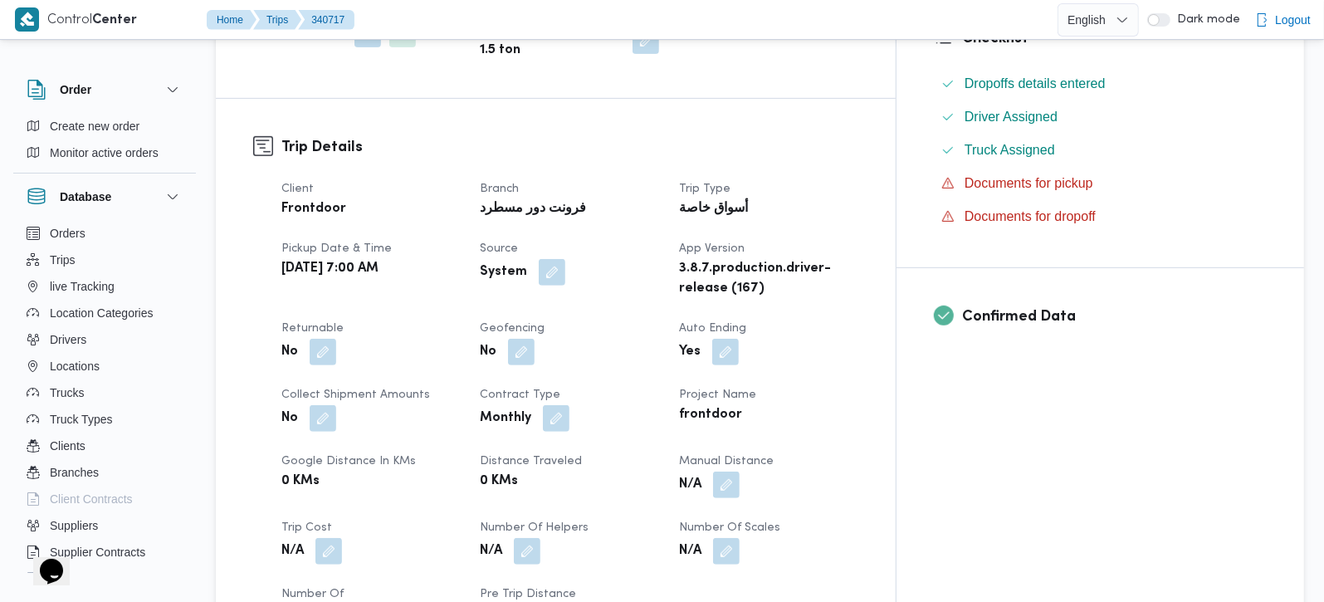
scroll to position [488, 0]
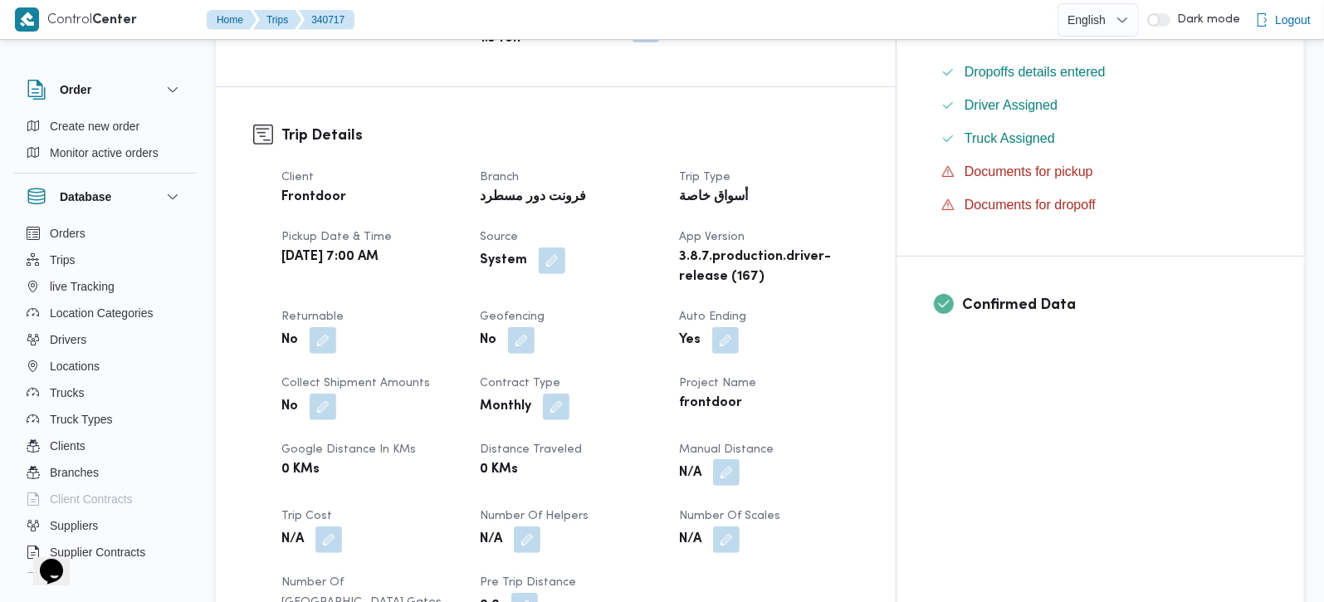
click at [740, 459] on button "button" at bounding box center [726, 472] width 27 height 27
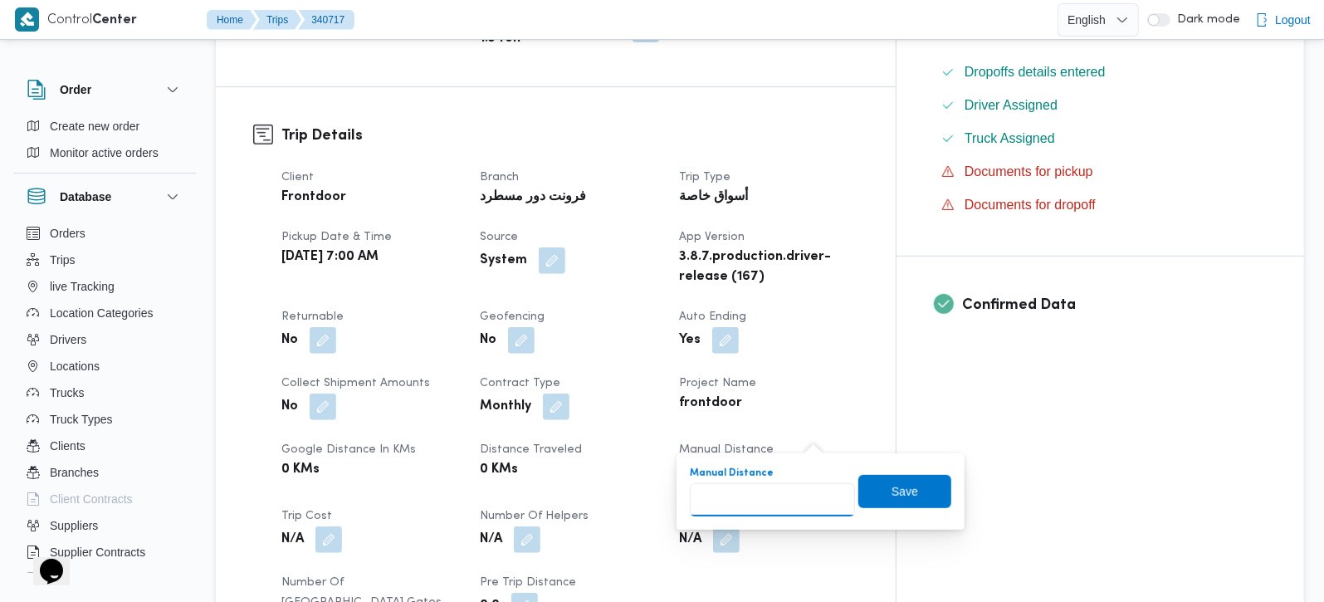
click at [754, 491] on input "Manual Distance" at bounding box center [772, 499] width 165 height 33
type input "100"
click at [872, 489] on span "Save" at bounding box center [905, 490] width 93 height 33
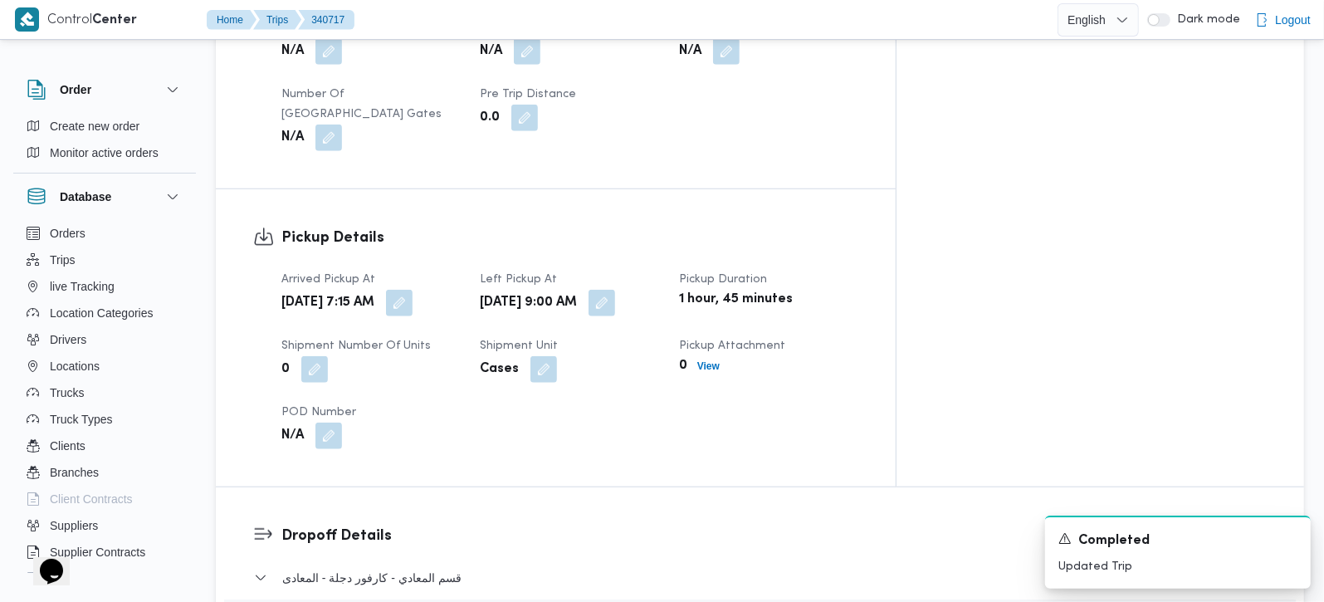
scroll to position [1563, 0]
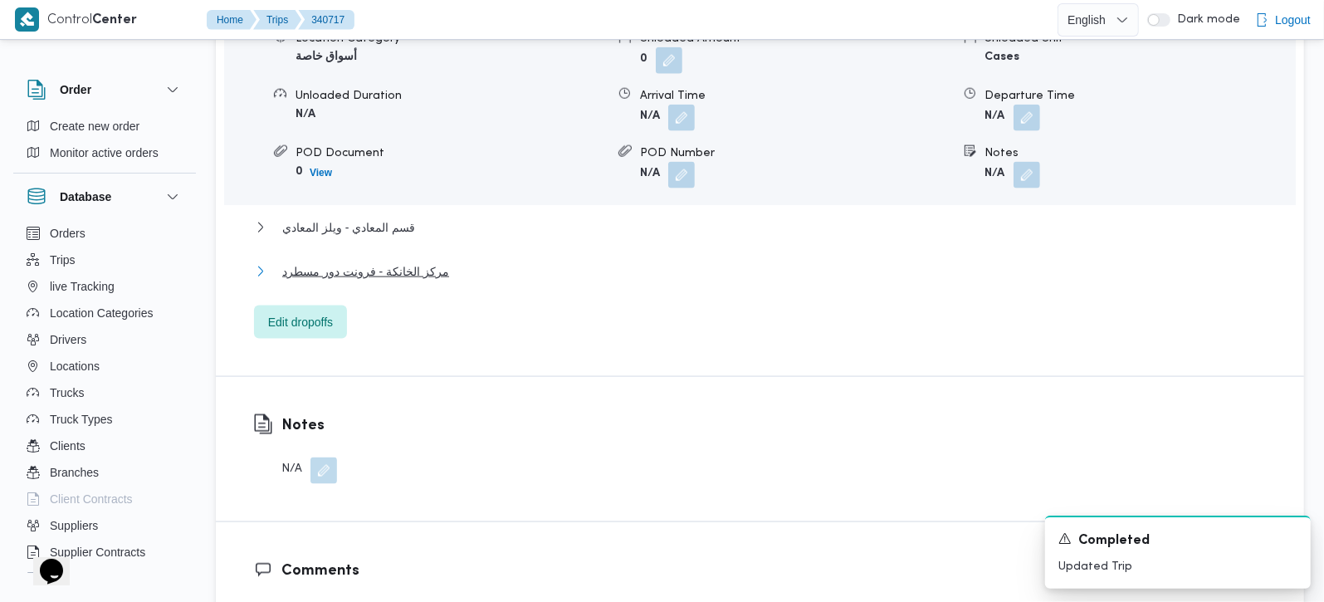
drag, startPoint x: 364, startPoint y: 218, endPoint x: 652, endPoint y: 241, distance: 289.0
click at [364, 262] on span "مركز الخانكة - فرونت دور مسطرد" at bounding box center [365, 272] width 167 height 20
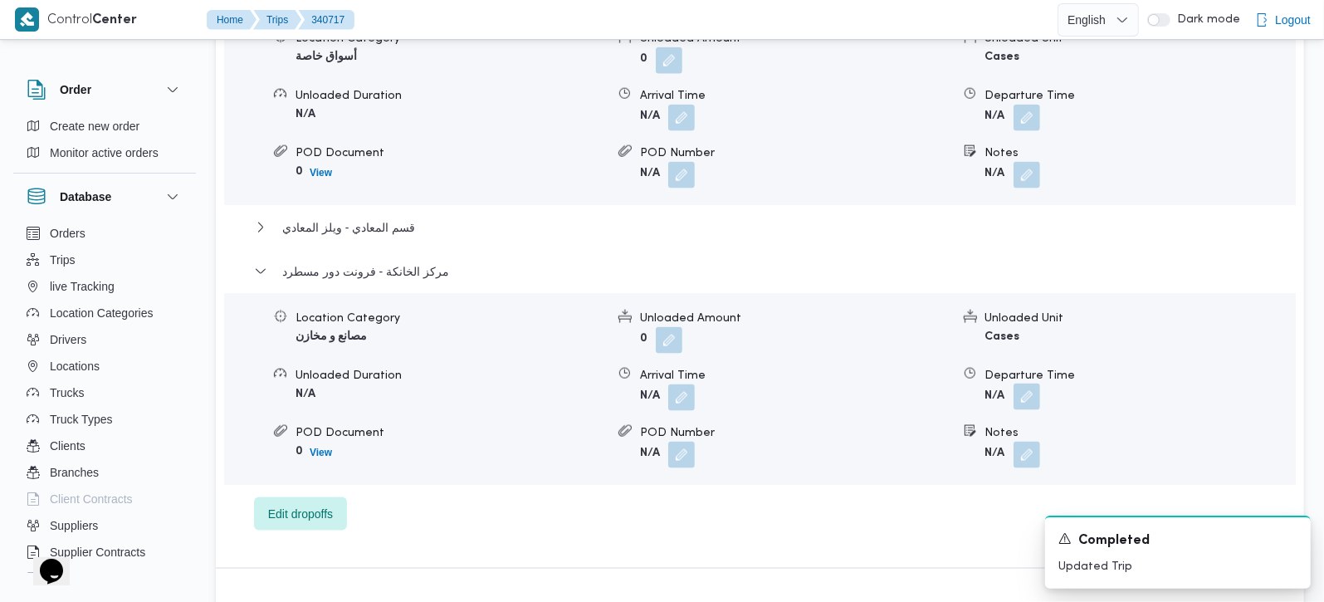
click at [1021, 384] on button "button" at bounding box center [1027, 397] width 27 height 27
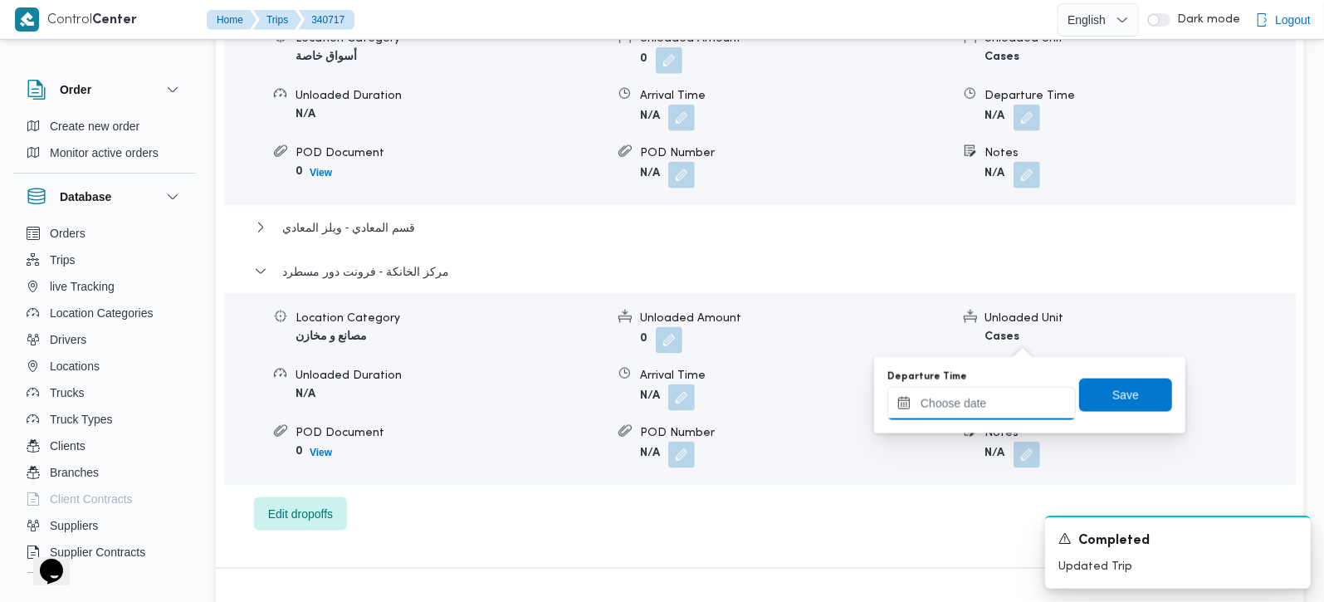
click at [994, 397] on input "Departure Time" at bounding box center [982, 403] width 188 height 33
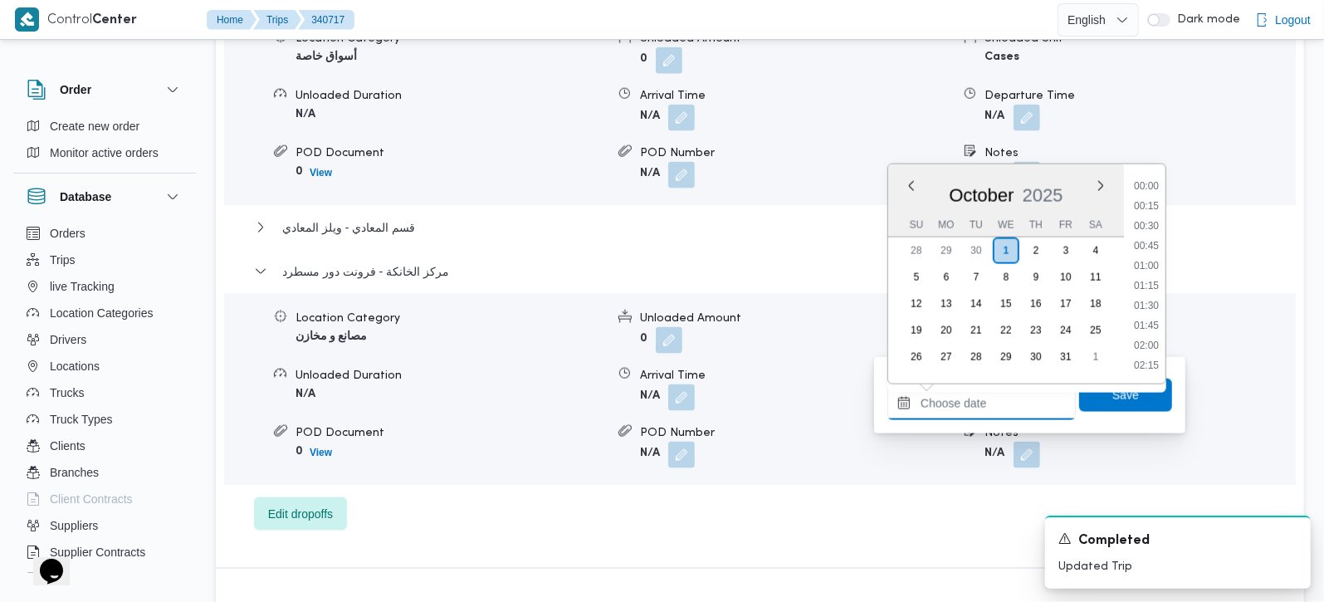
scroll to position [1314, 0]
click at [1145, 230] on li "17:00" at bounding box center [1147, 226] width 38 height 17
type input "[DATE] 17:00"
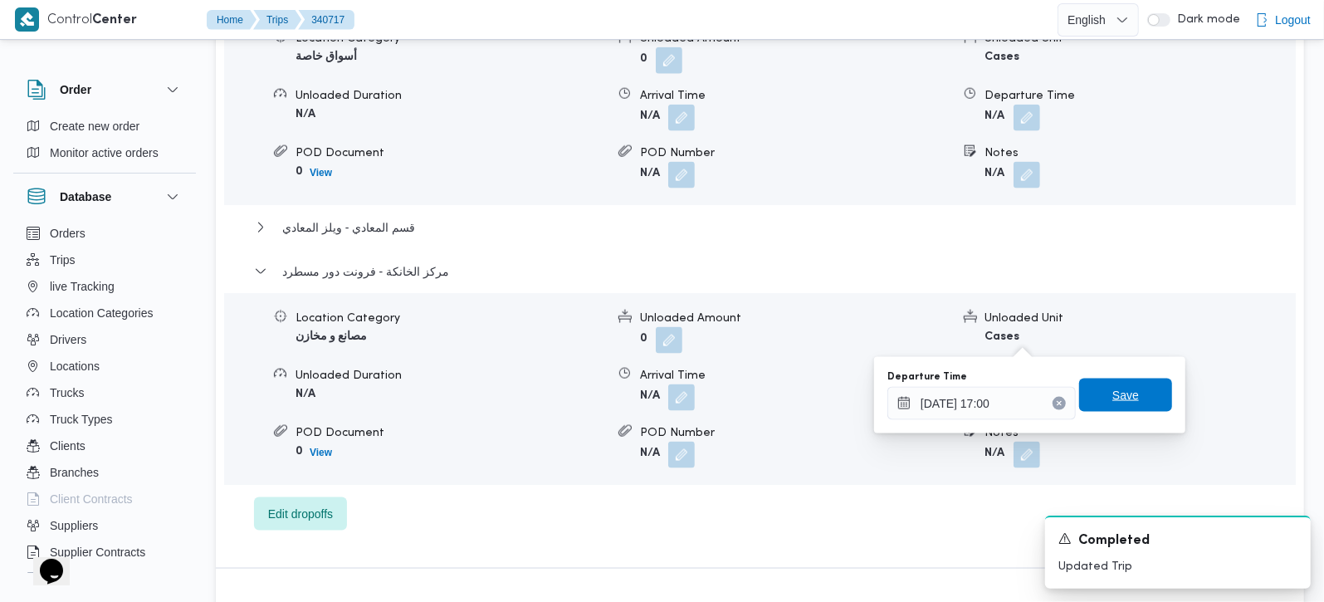
click at [1098, 389] on span "Save" at bounding box center [1125, 395] width 93 height 33
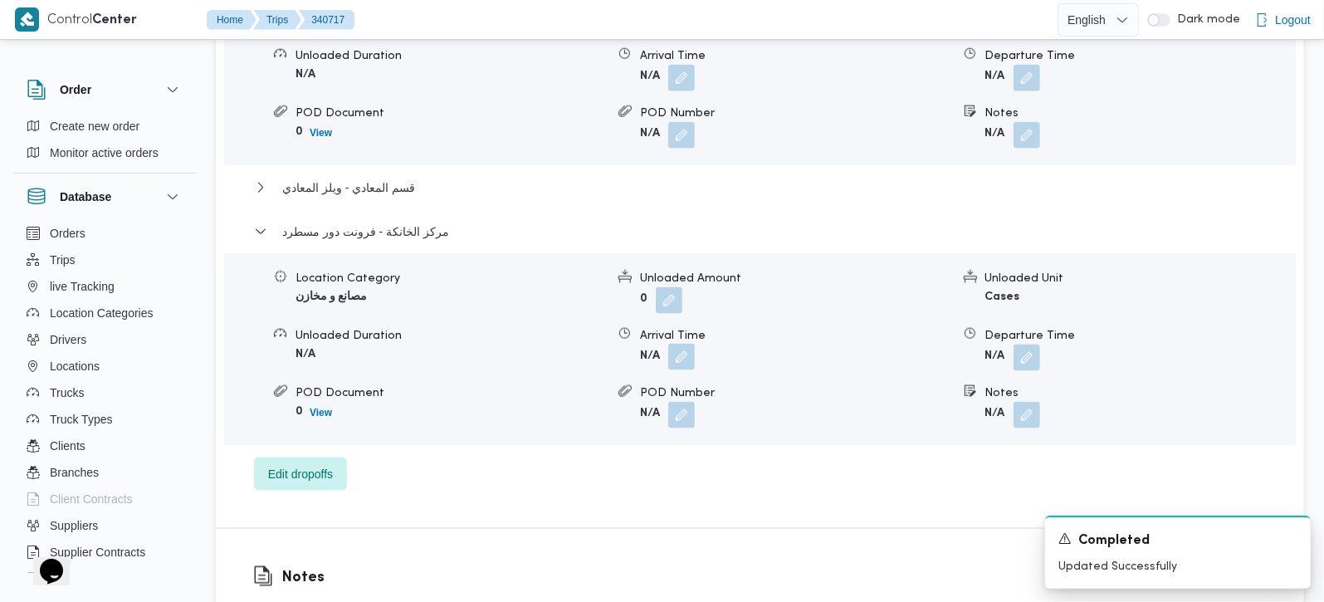
click at [689, 344] on button "button" at bounding box center [681, 357] width 27 height 27
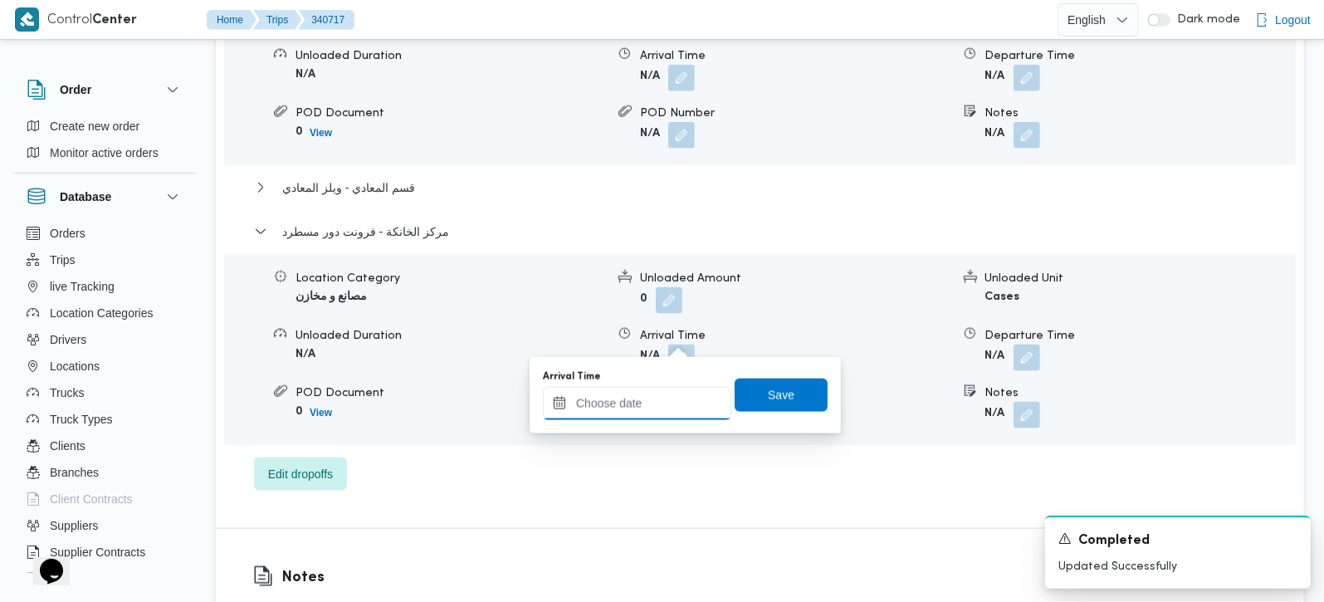
click at [637, 402] on input "Arrival Time" at bounding box center [637, 403] width 188 height 33
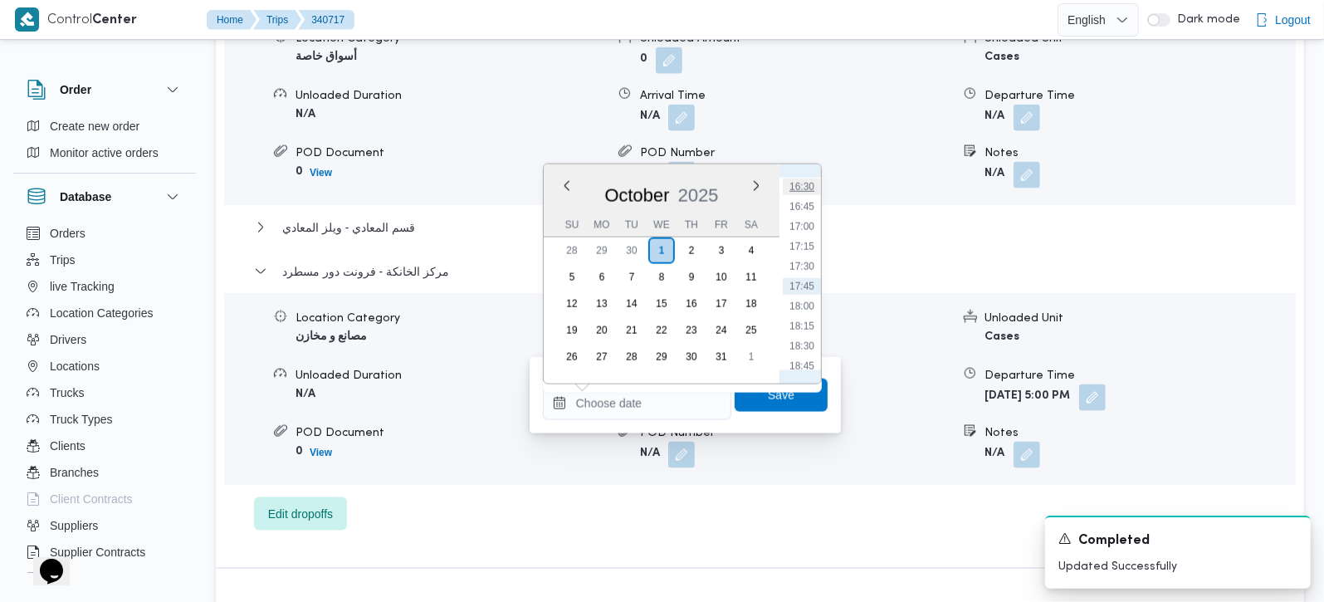
click at [800, 188] on li "16:30" at bounding box center [802, 187] width 38 height 17
type input "[DATE] 16:30"
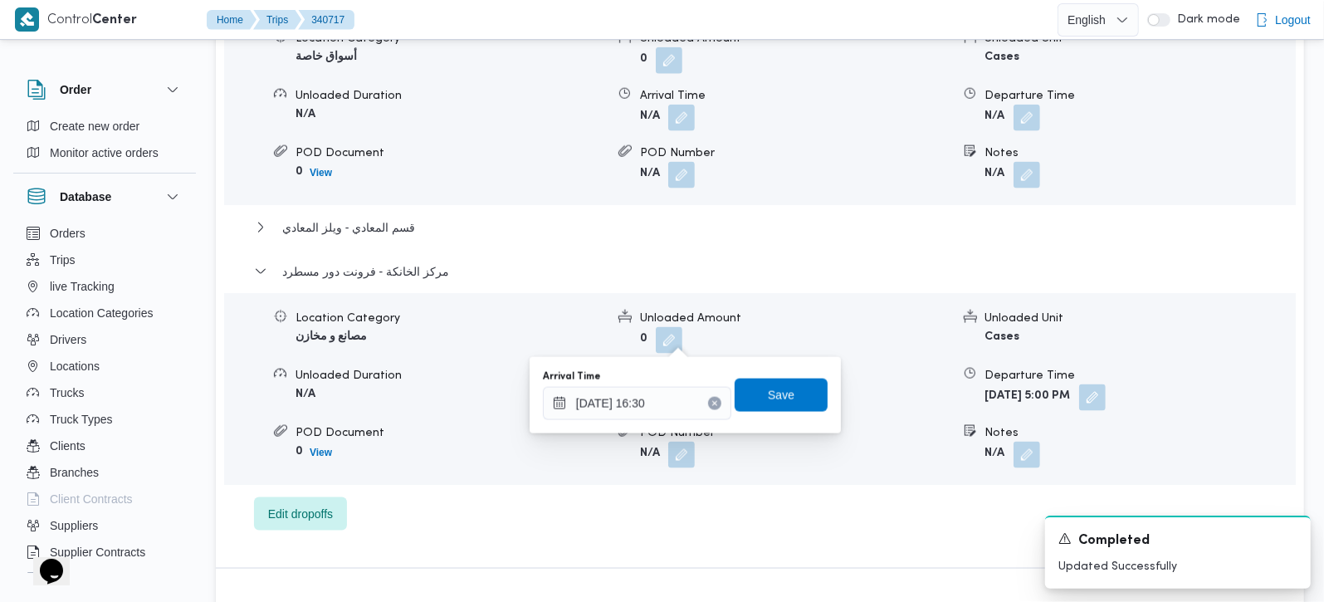
click at [759, 377] on div "Arrival Time 01/10/2025 16:30 Save" at bounding box center [685, 395] width 288 height 53
click at [759, 381] on span "Save" at bounding box center [781, 394] width 93 height 33
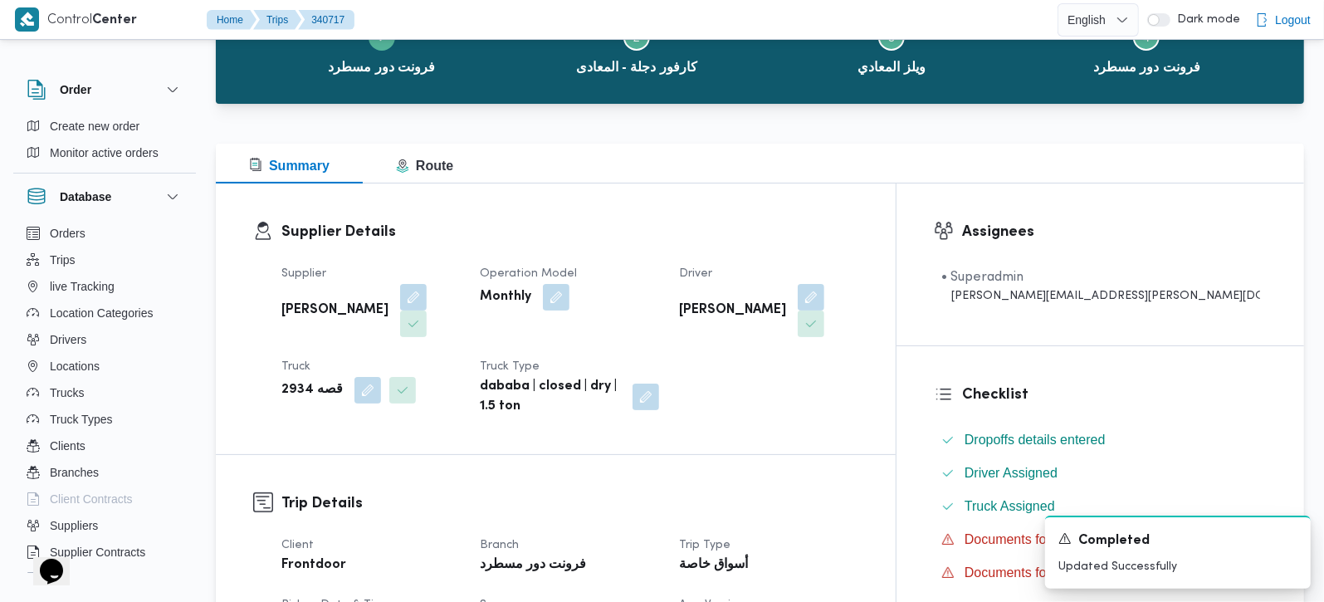
scroll to position [0, 0]
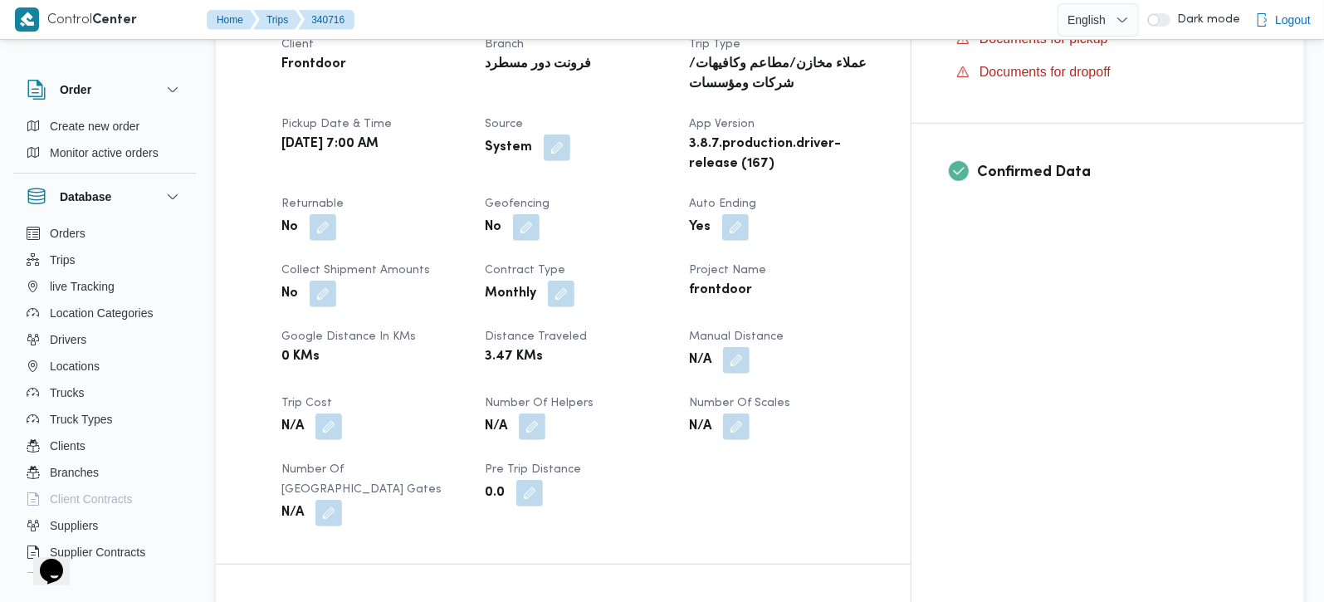
scroll to position [683, 0]
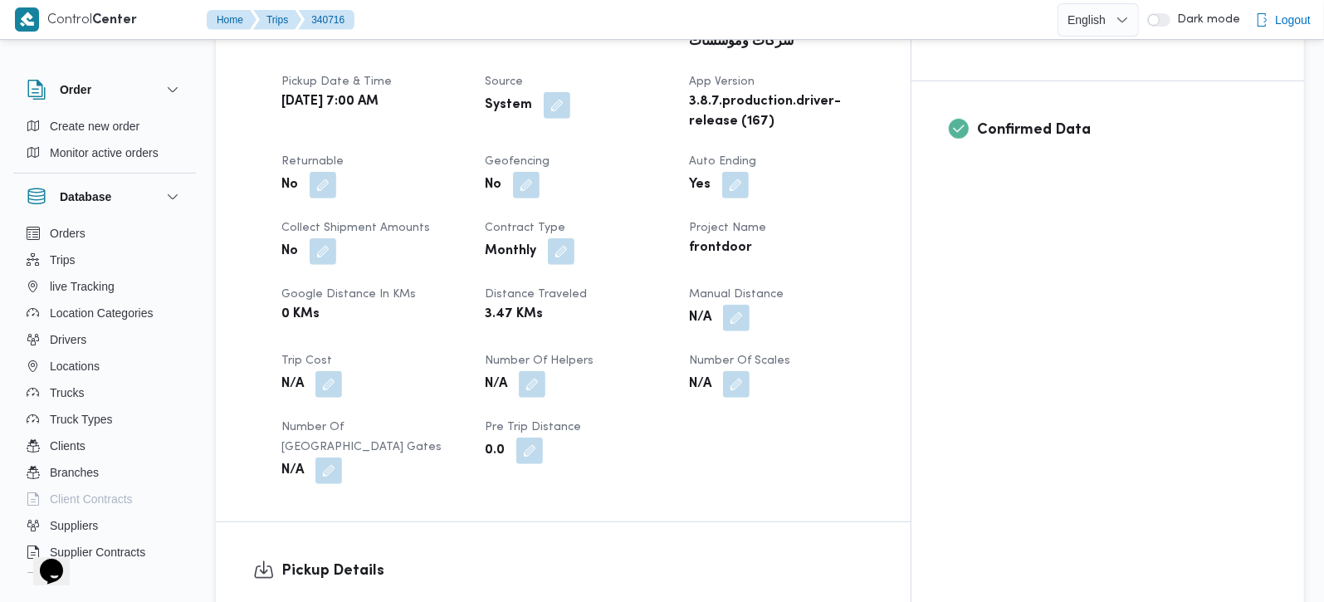
click at [828, 281] on div "Client Frontdoor Branch فرونت دور مسطرد Trip Type عملاء مخازن/مطاعم وكافيهات/شر…" at bounding box center [578, 238] width 612 height 511
click at [750, 304] on button "button" at bounding box center [736, 317] width 27 height 27
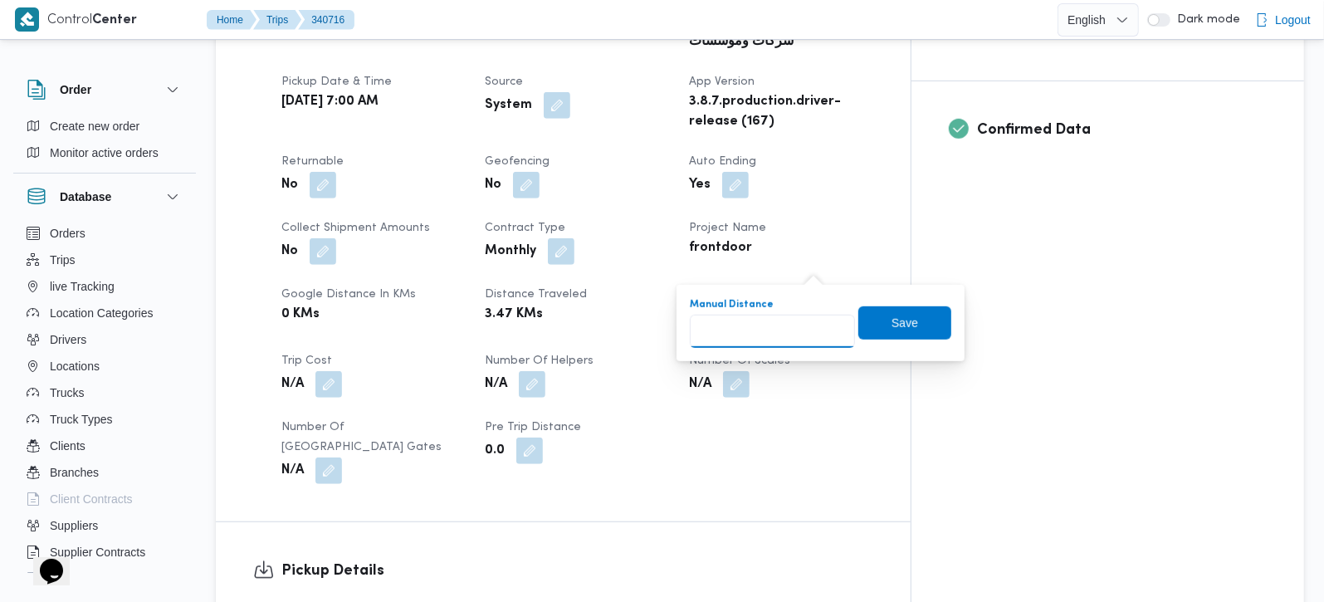
click at [790, 331] on input "Manual Distance" at bounding box center [772, 331] width 165 height 33
type input "109"
click at [859, 329] on span "Save" at bounding box center [905, 322] width 93 height 33
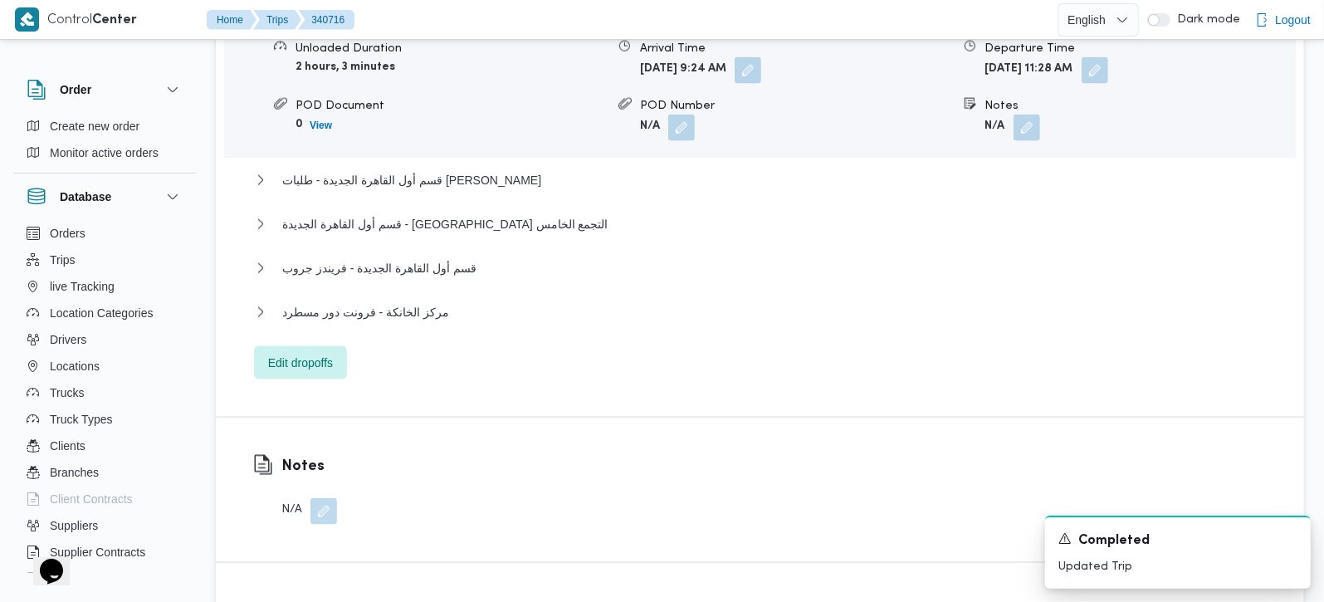
scroll to position [1661, 0]
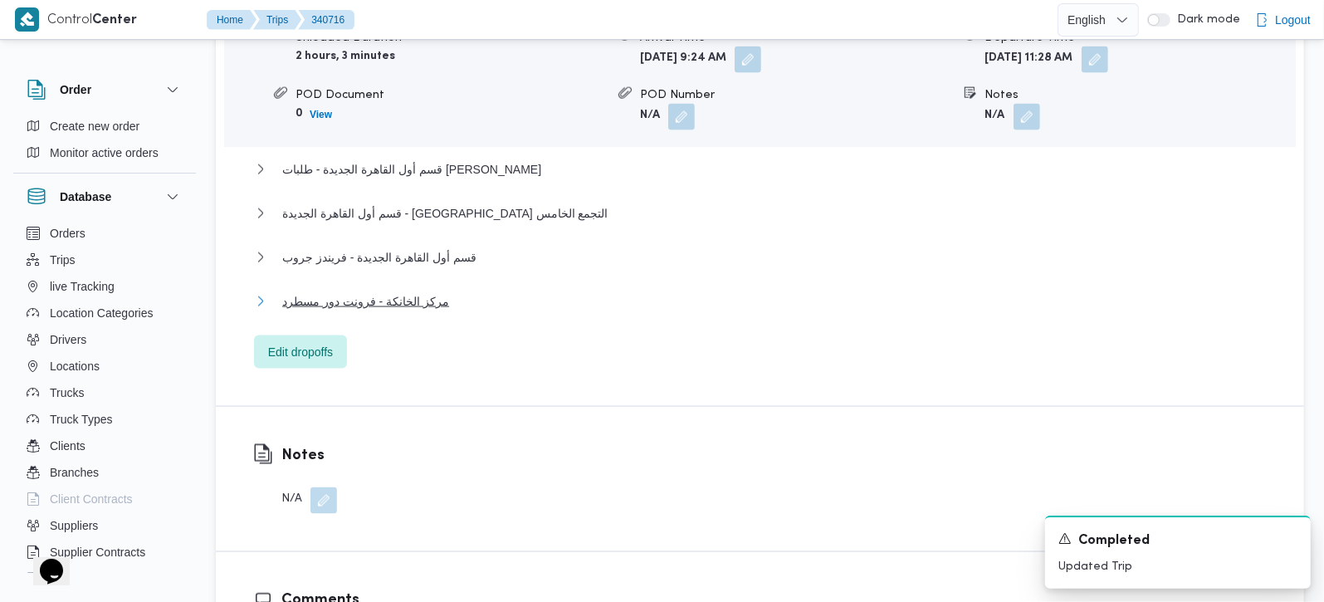
click at [289, 291] on span "مركز الخانكة - فرونت دور مسطرد" at bounding box center [365, 301] width 167 height 20
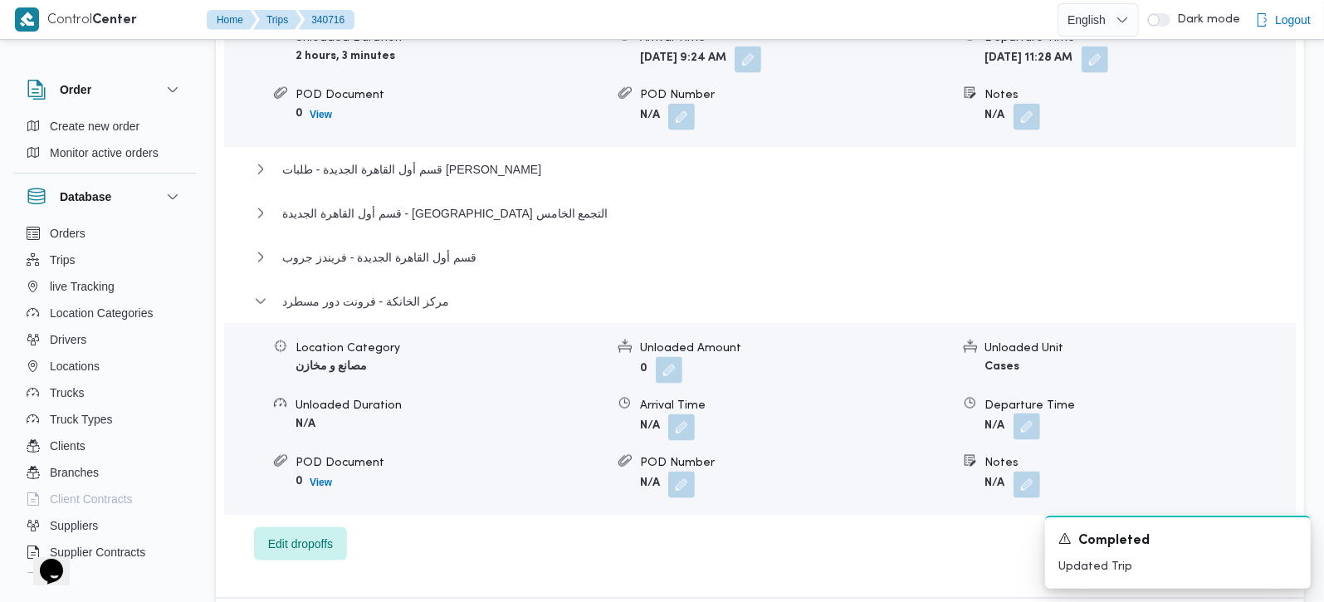
click at [1031, 413] on button "button" at bounding box center [1027, 426] width 27 height 27
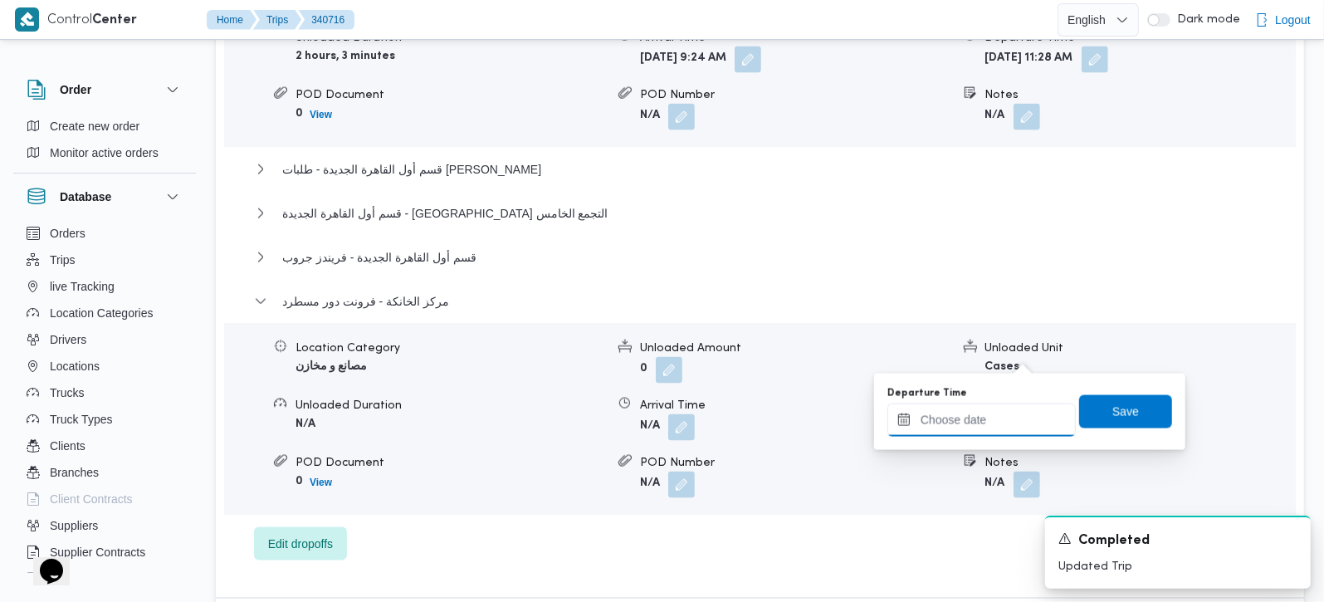
click at [1021, 418] on input "Departure Time" at bounding box center [982, 420] width 188 height 33
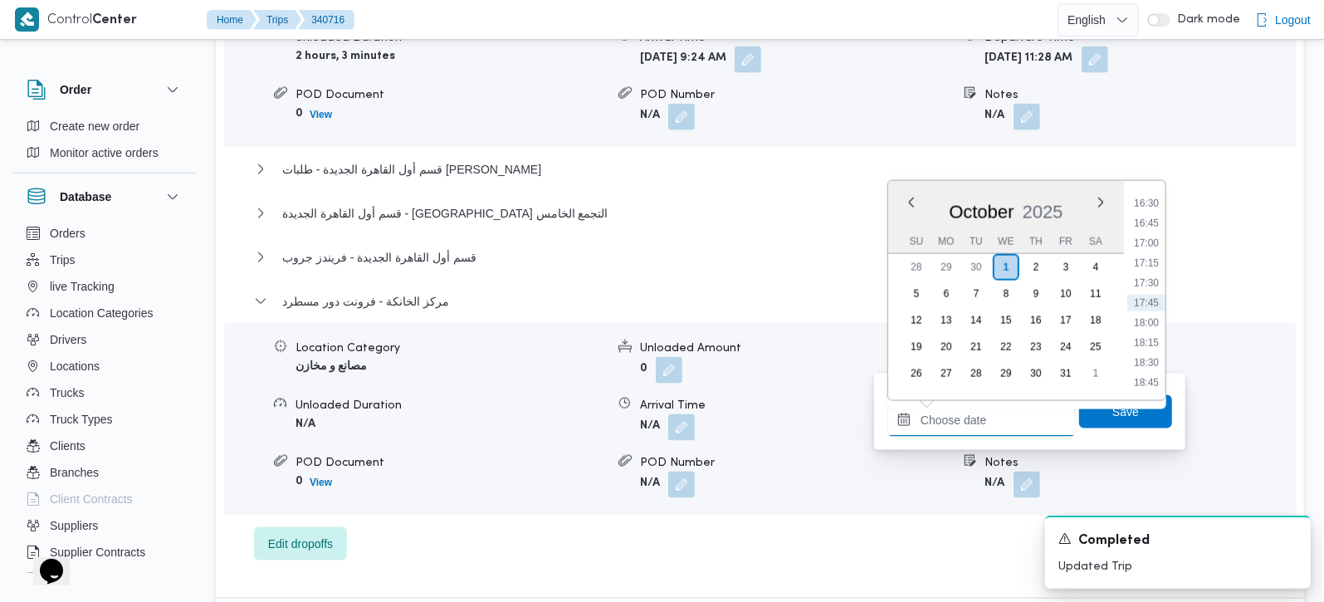
scroll to position [1216, 0]
click at [1152, 302] on li "16:30" at bounding box center [1147, 301] width 38 height 17
type input "01/10/2025 16:30"
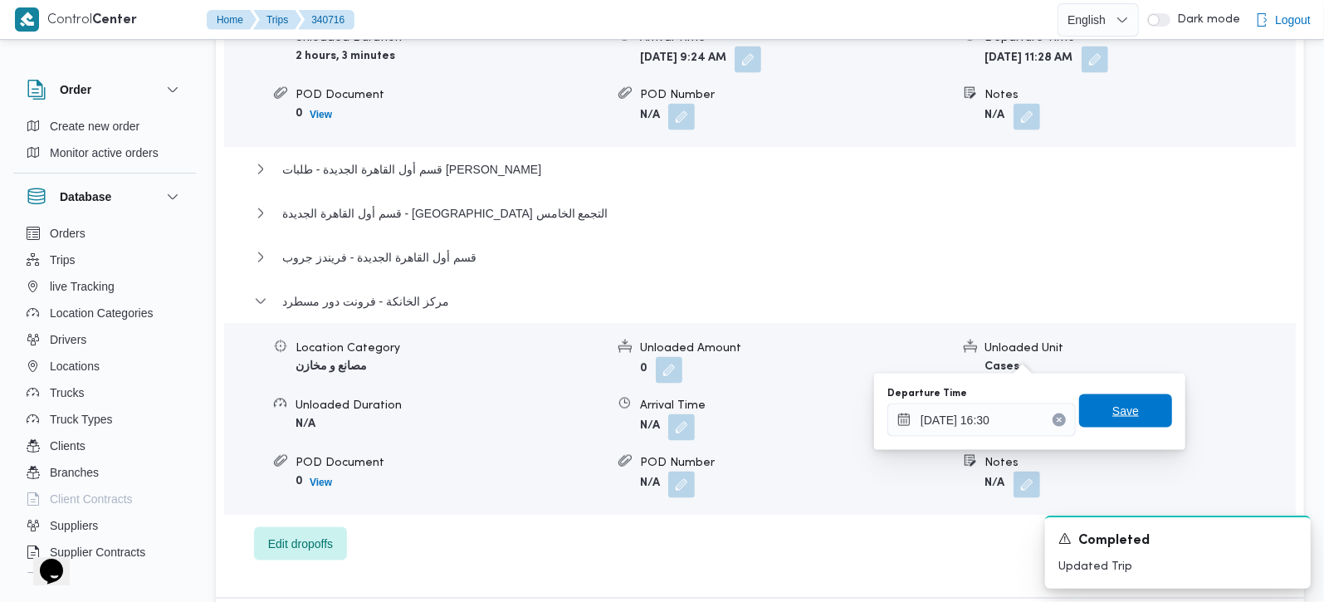
click at [1132, 404] on span "Save" at bounding box center [1125, 410] width 93 height 33
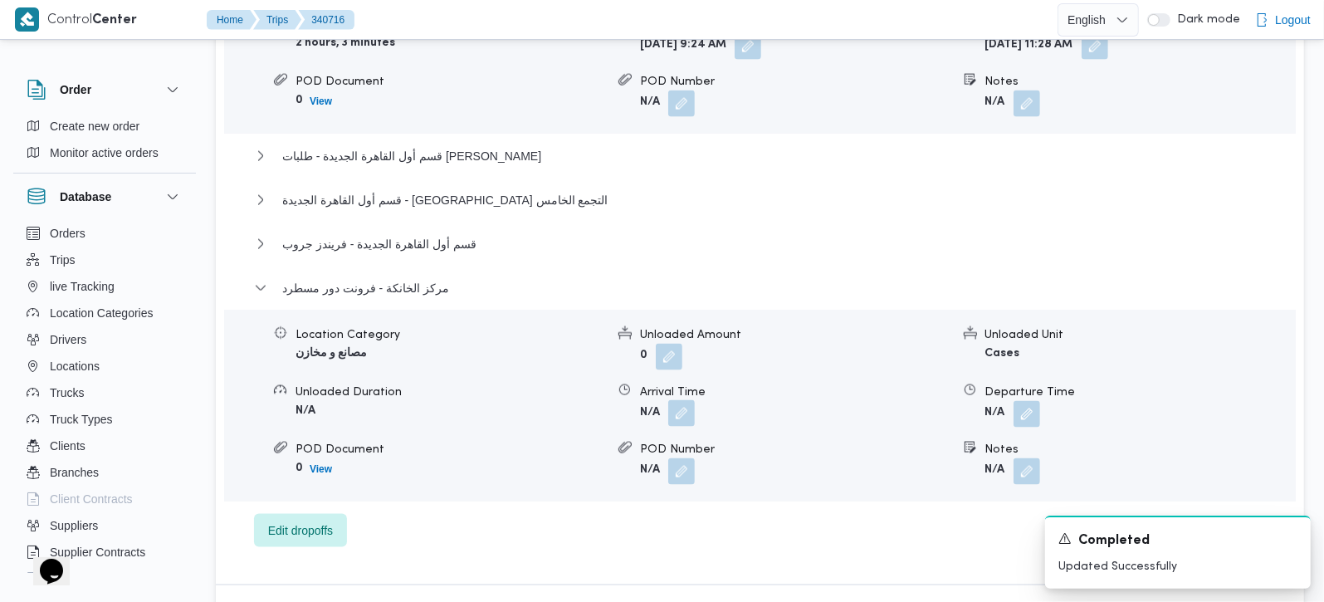
click at [691, 400] on button "button" at bounding box center [681, 413] width 27 height 27
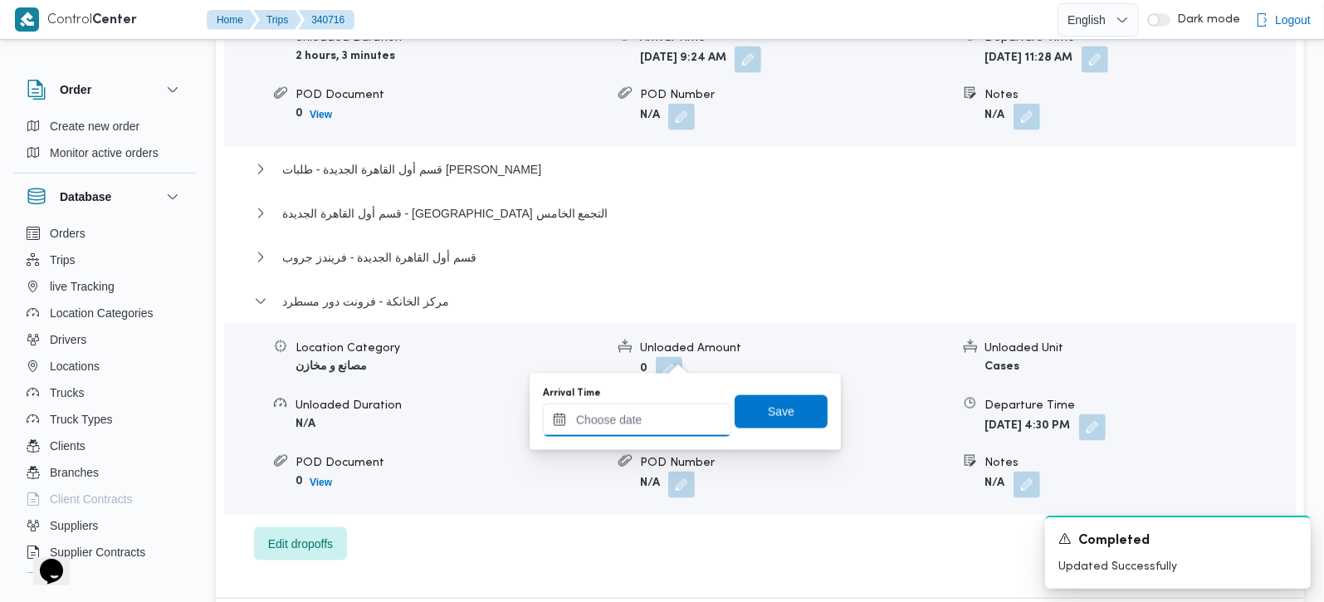
click at [668, 422] on input "Arrival Time" at bounding box center [637, 420] width 188 height 33
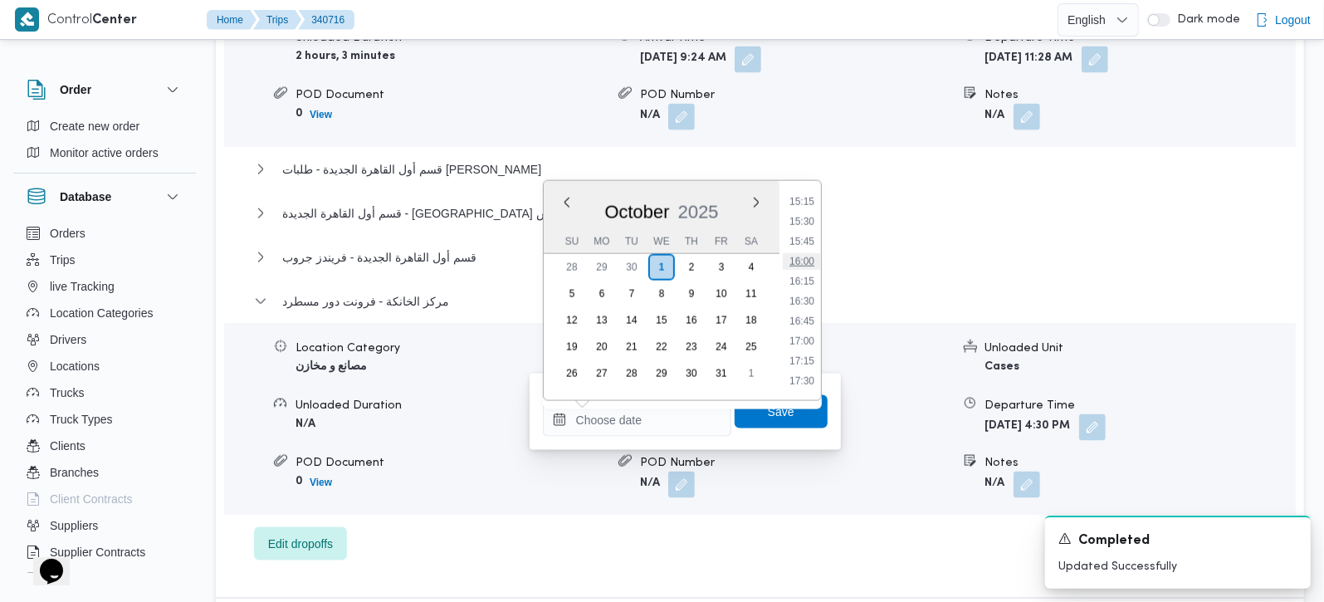
click at [805, 265] on li "16:00" at bounding box center [802, 261] width 38 height 17
type input "01/10/2025 16:00"
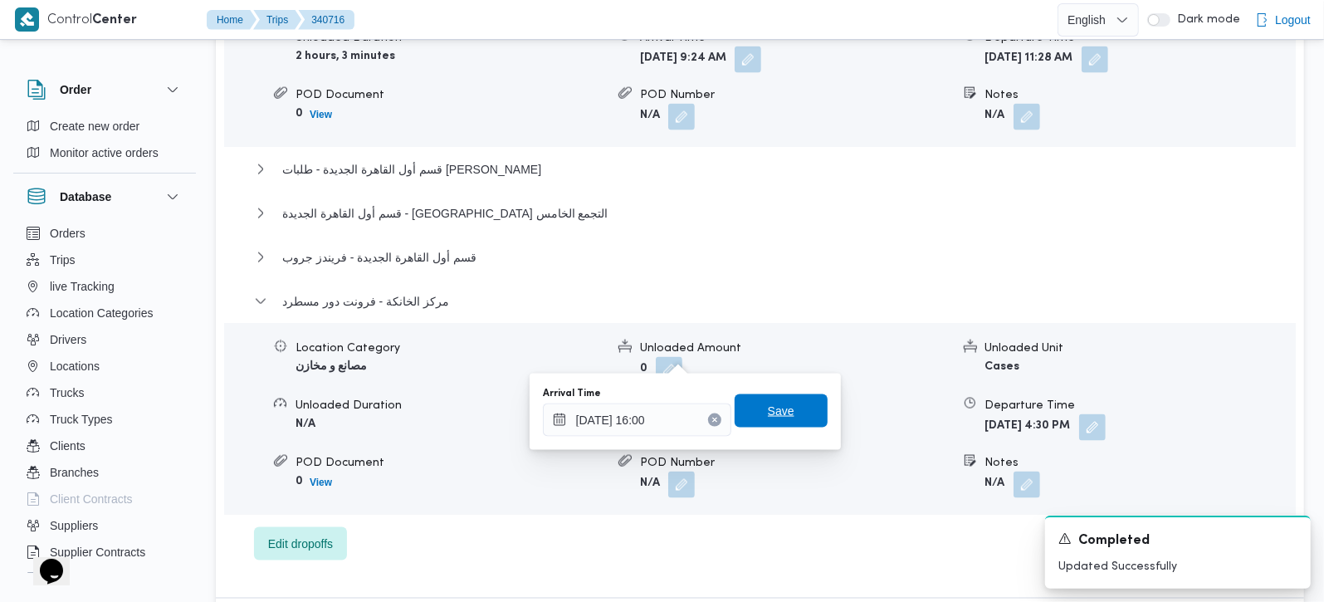
click at [775, 404] on span "Save" at bounding box center [781, 411] width 27 height 20
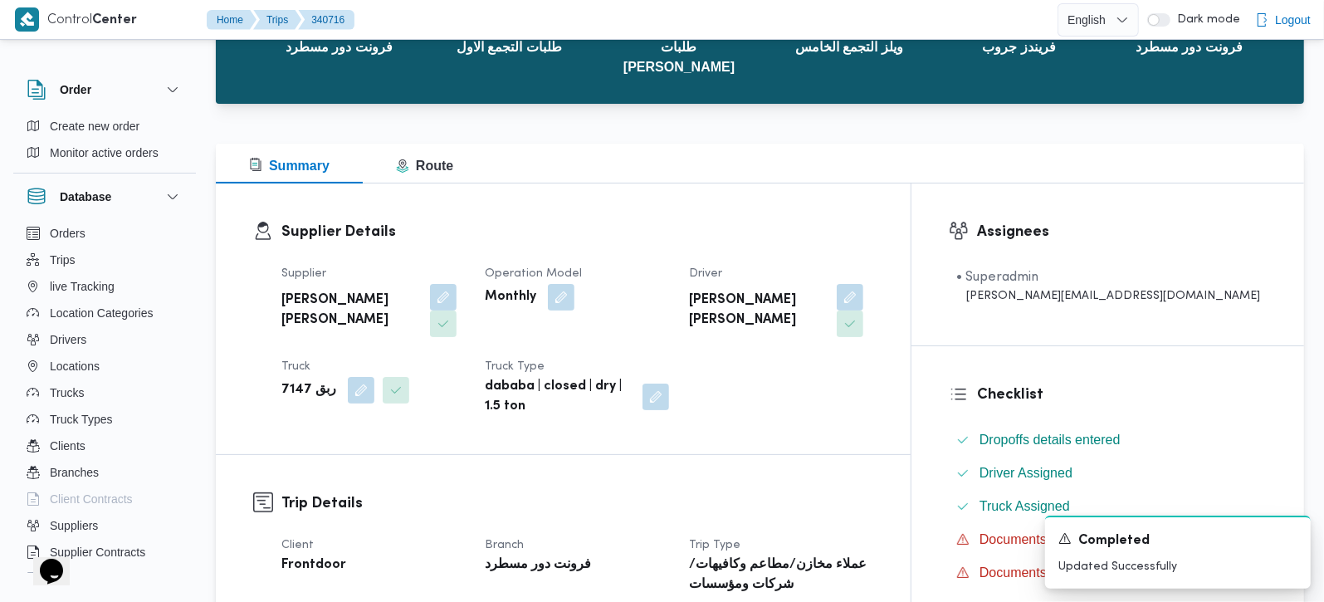
scroll to position [0, 0]
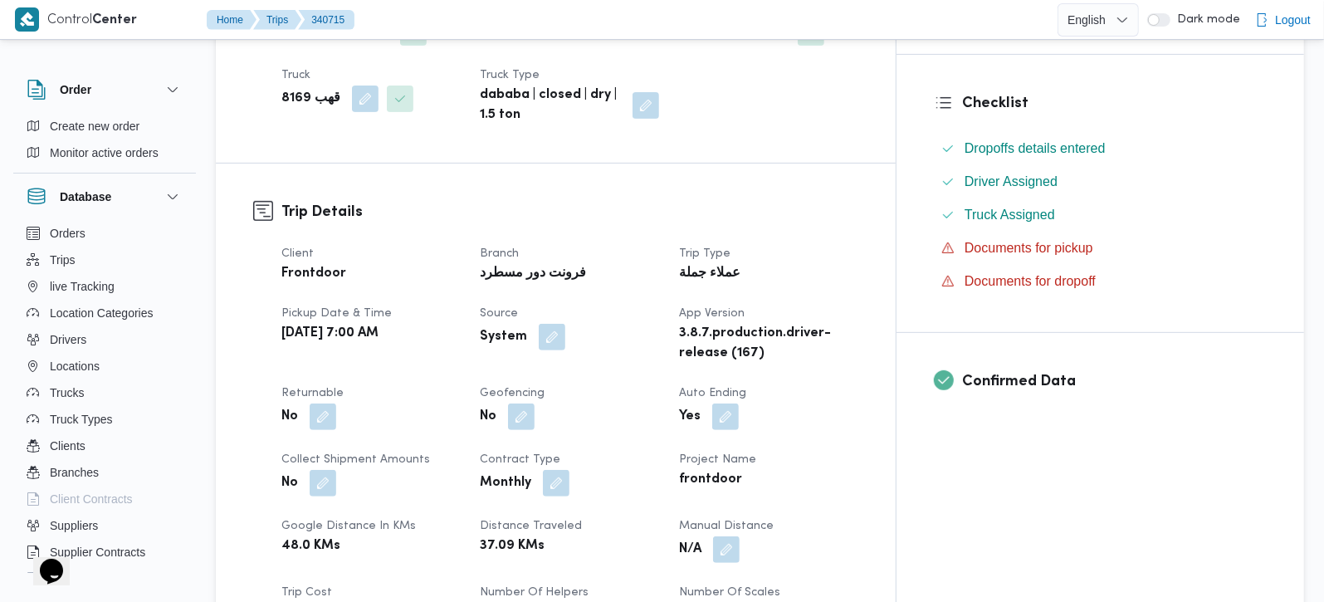
scroll to position [488, 0]
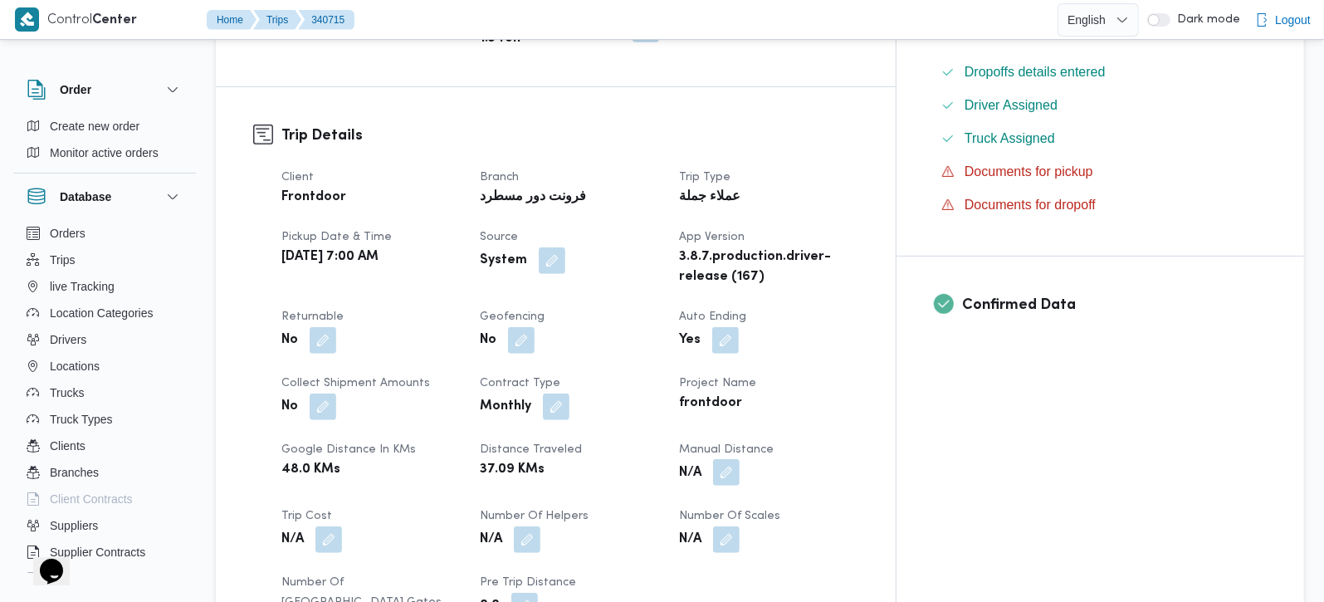
click at [740, 459] on button "button" at bounding box center [726, 472] width 27 height 27
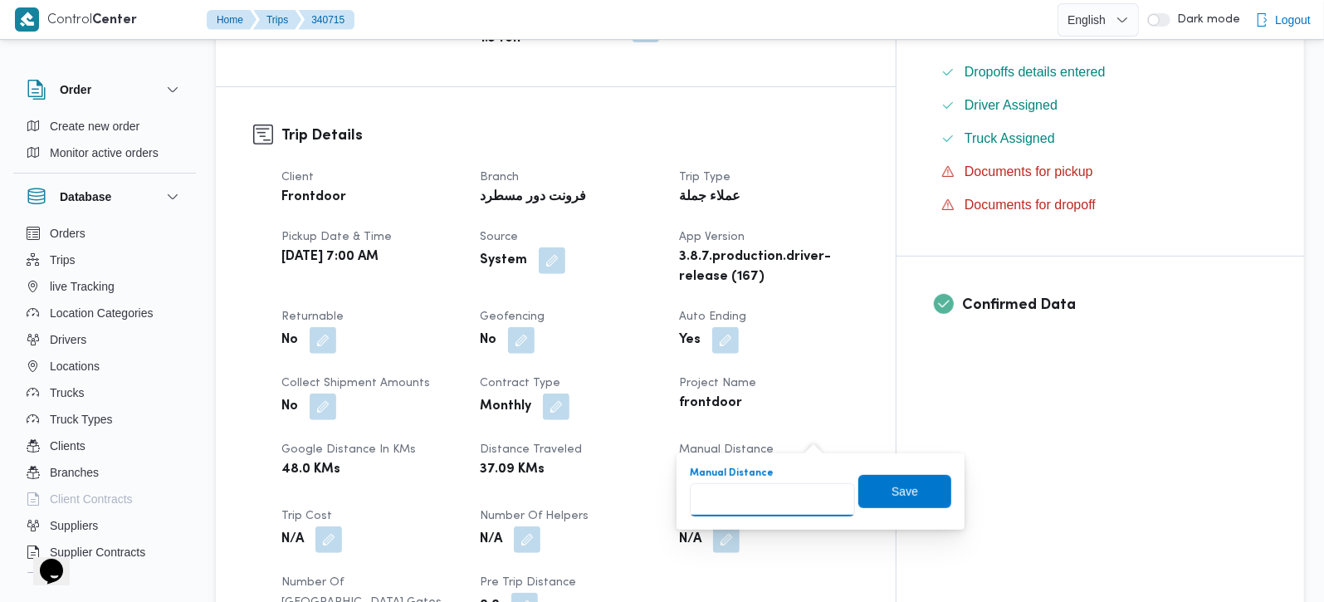
click at [780, 485] on input "Manual Distance" at bounding box center [772, 499] width 165 height 33
type input "90"
click at [884, 510] on div "Manual Distance 90 Save" at bounding box center [820, 491] width 265 height 53
click at [878, 506] on span "Save" at bounding box center [905, 490] width 93 height 33
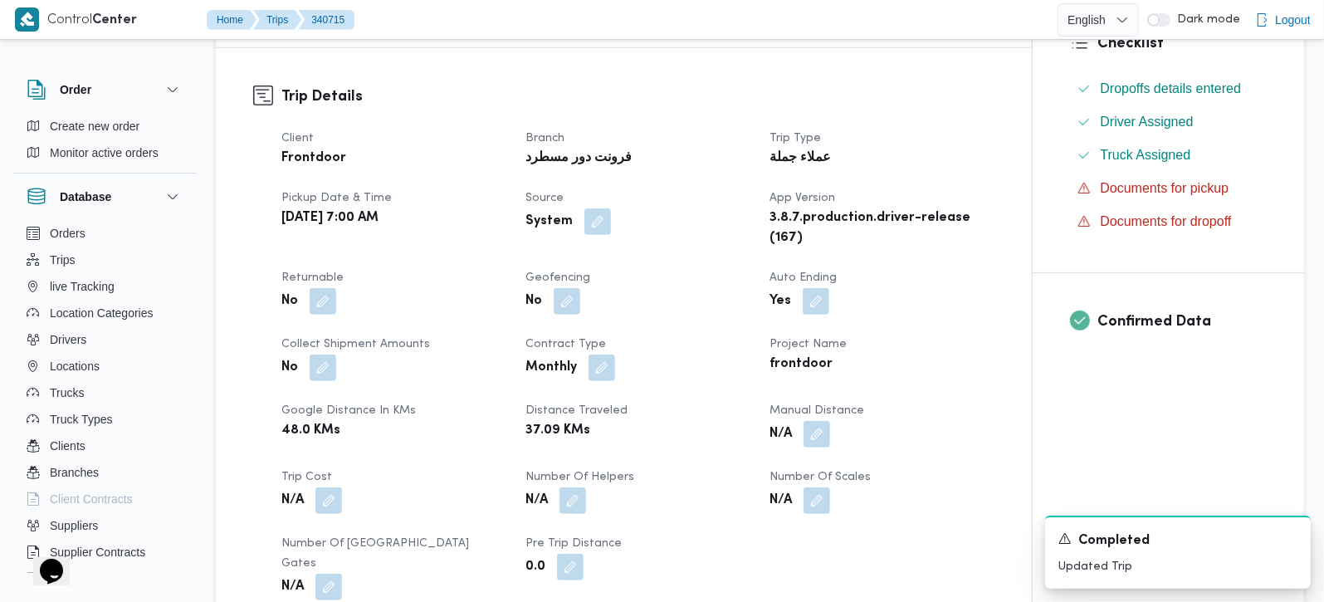
scroll to position [97, 0]
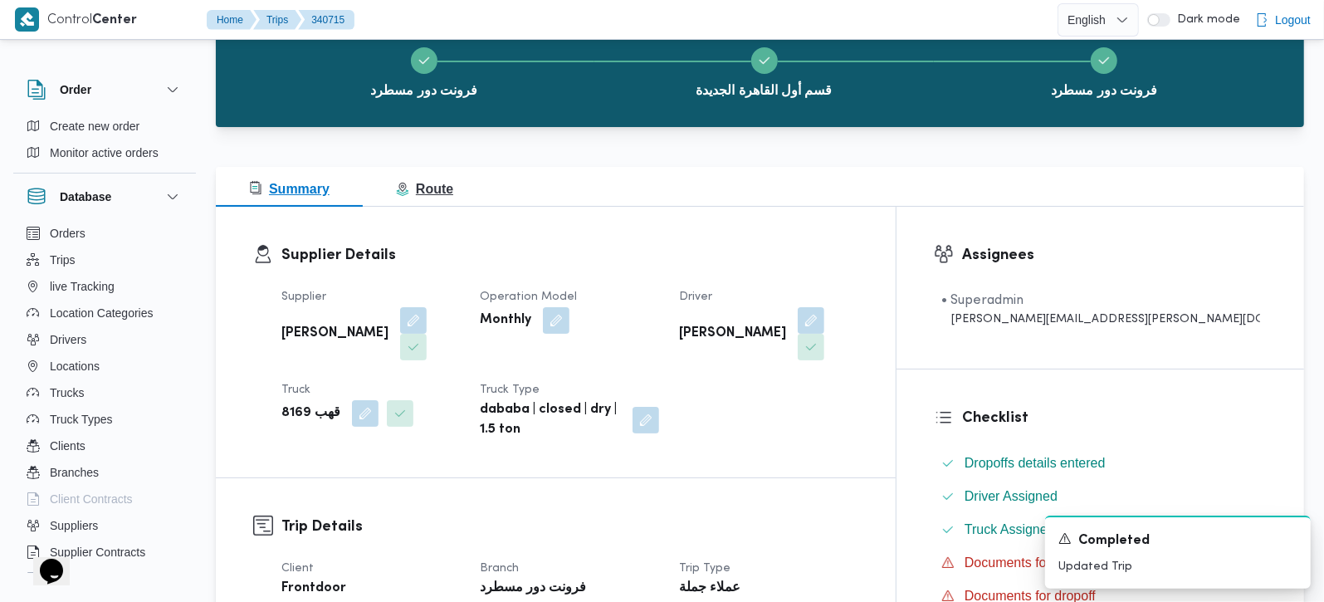
click at [422, 182] on span "Route" at bounding box center [424, 189] width 57 height 14
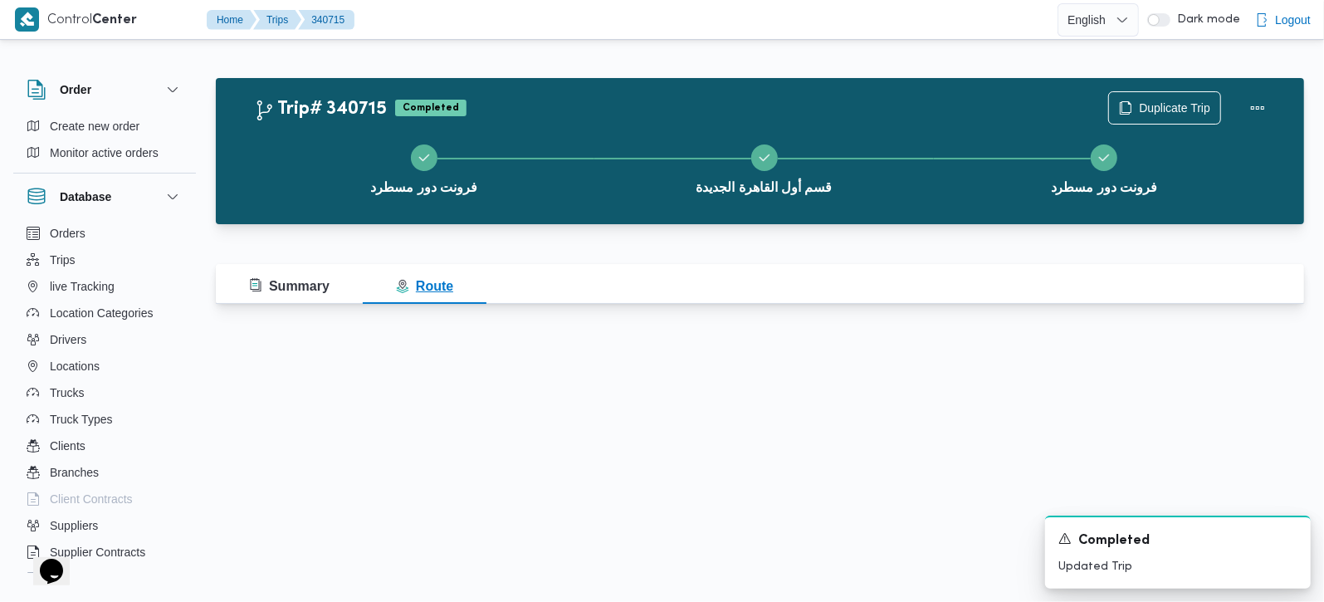
scroll to position [0, 0]
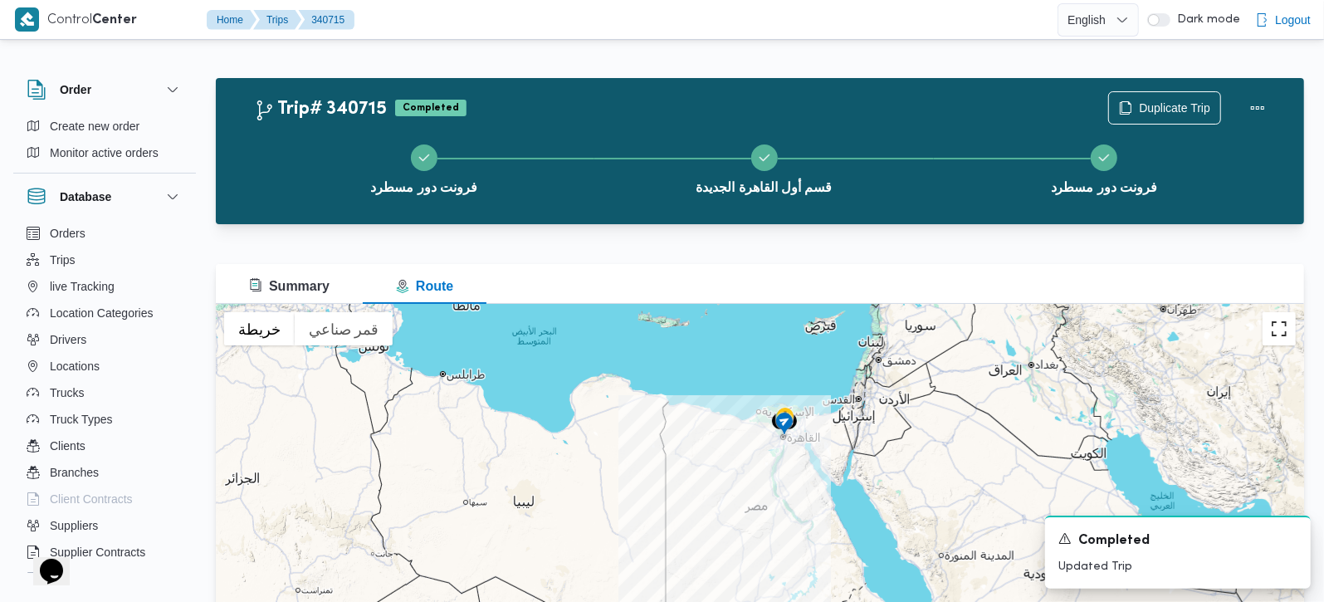
click at [1270, 339] on button "تبديل إلى العرض ملء الشاشة" at bounding box center [1279, 328] width 33 height 33
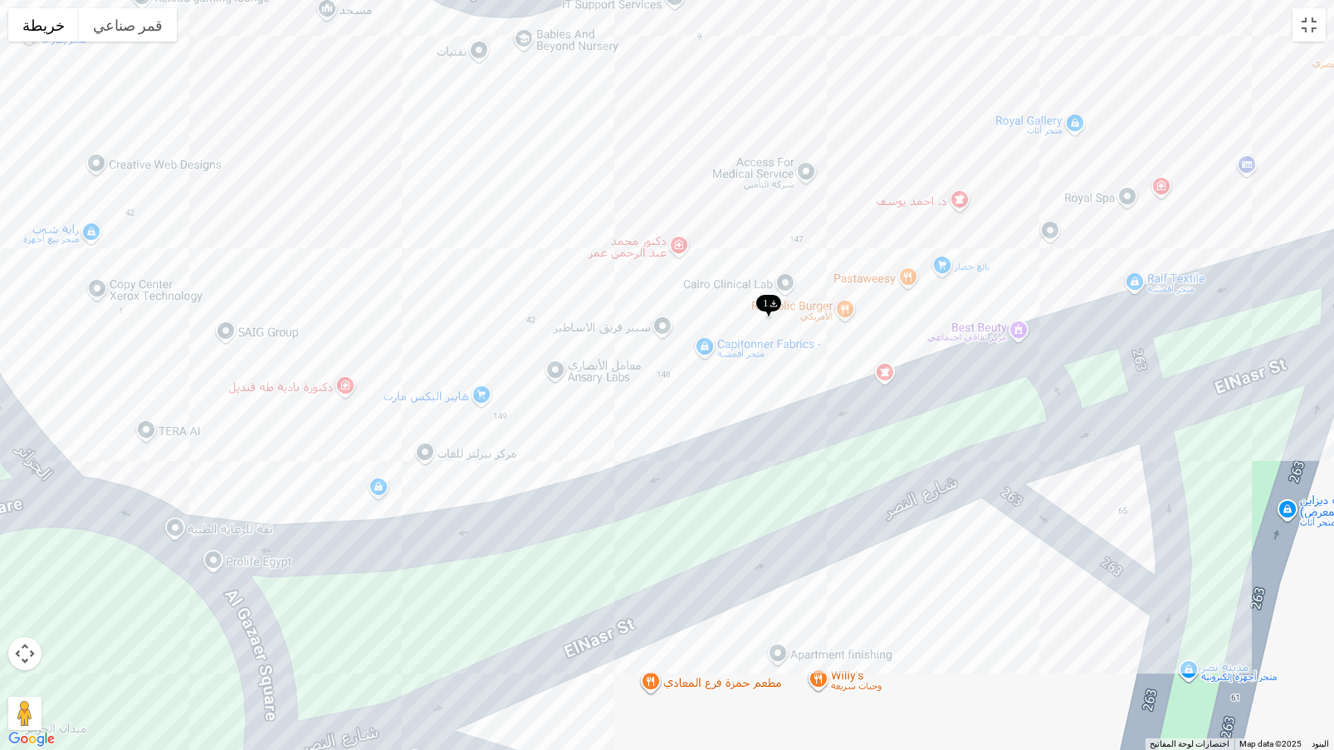
drag, startPoint x: 793, startPoint y: 406, endPoint x: 788, endPoint y: 423, distance: 17.3
click at [788, 423] on div at bounding box center [667, 375] width 1334 height 750
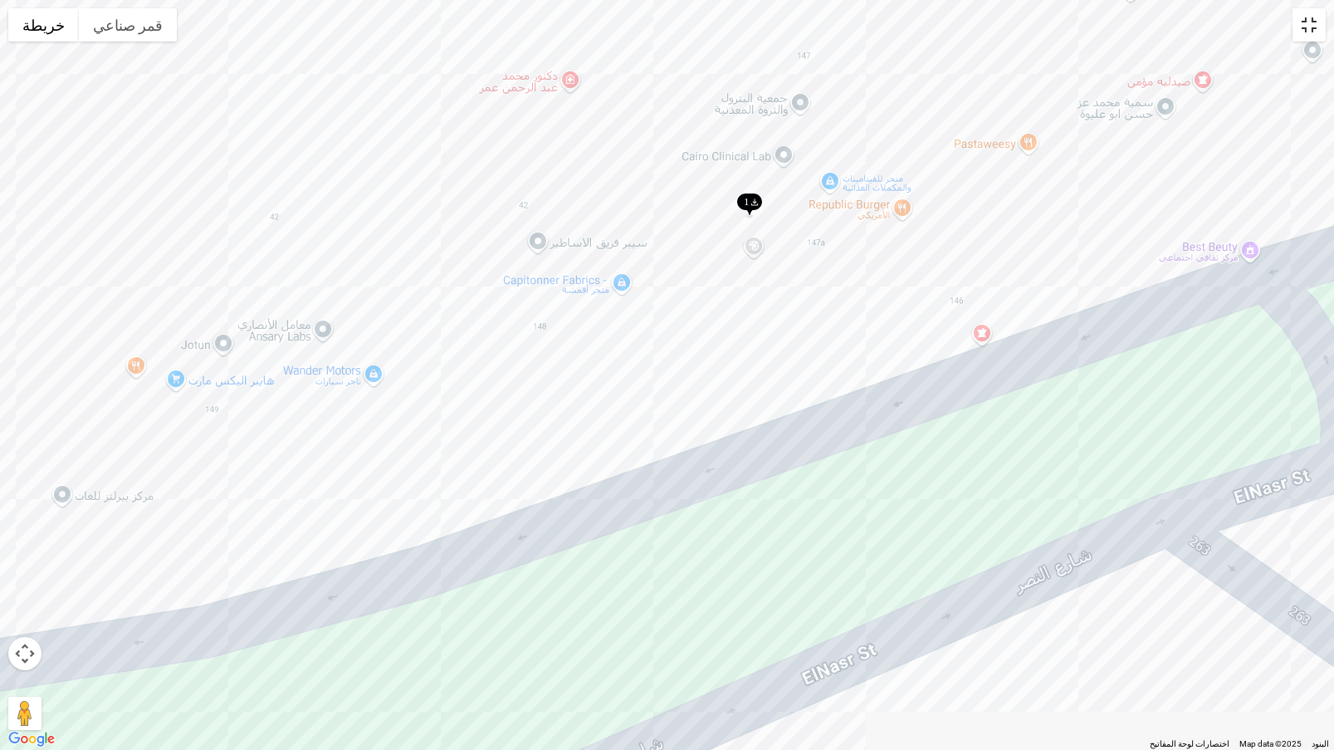
click at [1310, 21] on button "تبديل إلى العرض ملء الشاشة" at bounding box center [1309, 24] width 33 height 33
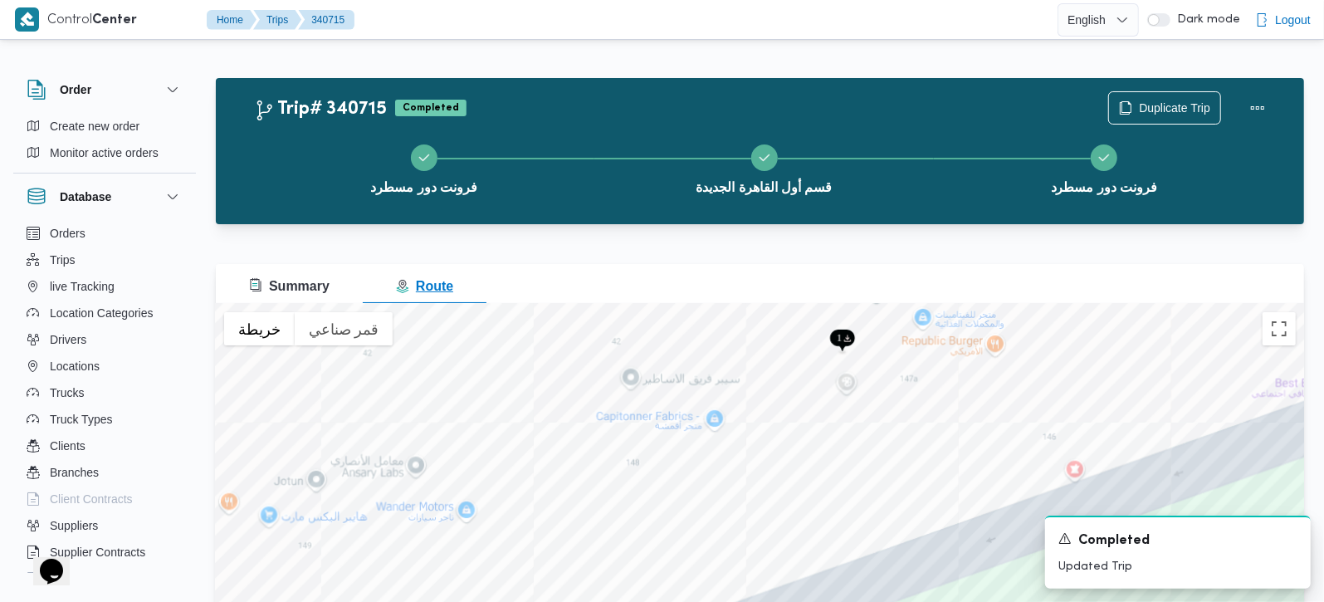
drag, startPoint x: 306, startPoint y: 281, endPoint x: 621, endPoint y: 303, distance: 316.3
click at [306, 281] on span "Summary" at bounding box center [289, 286] width 81 height 14
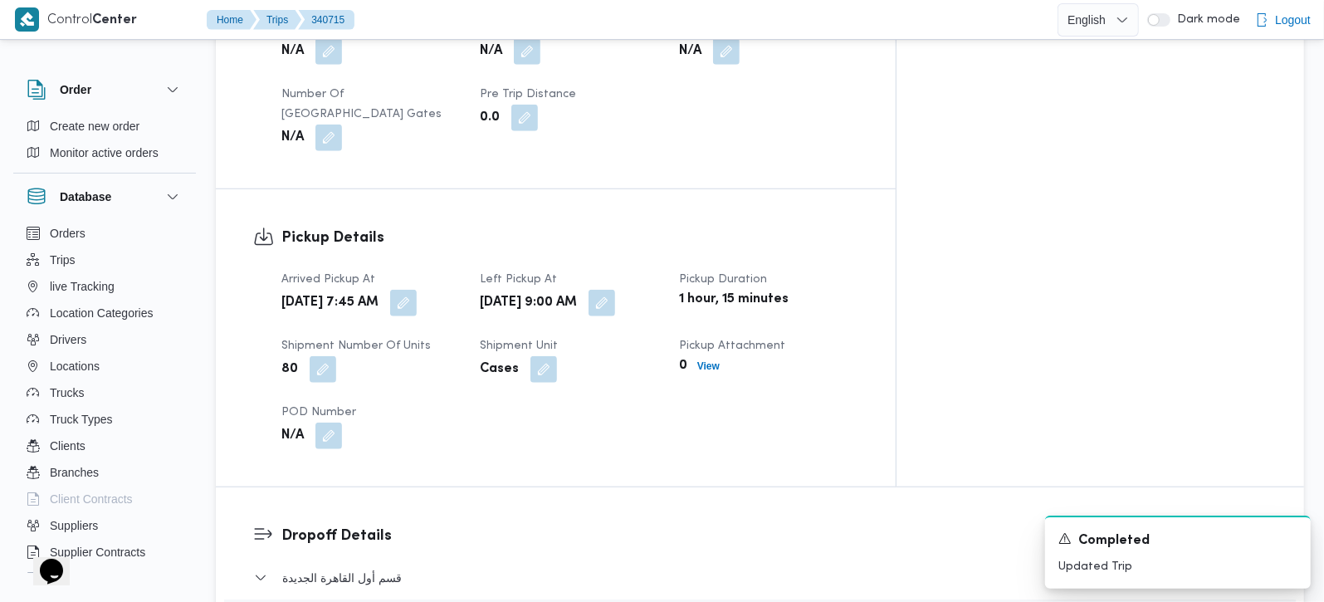
scroll to position [1465, 0]
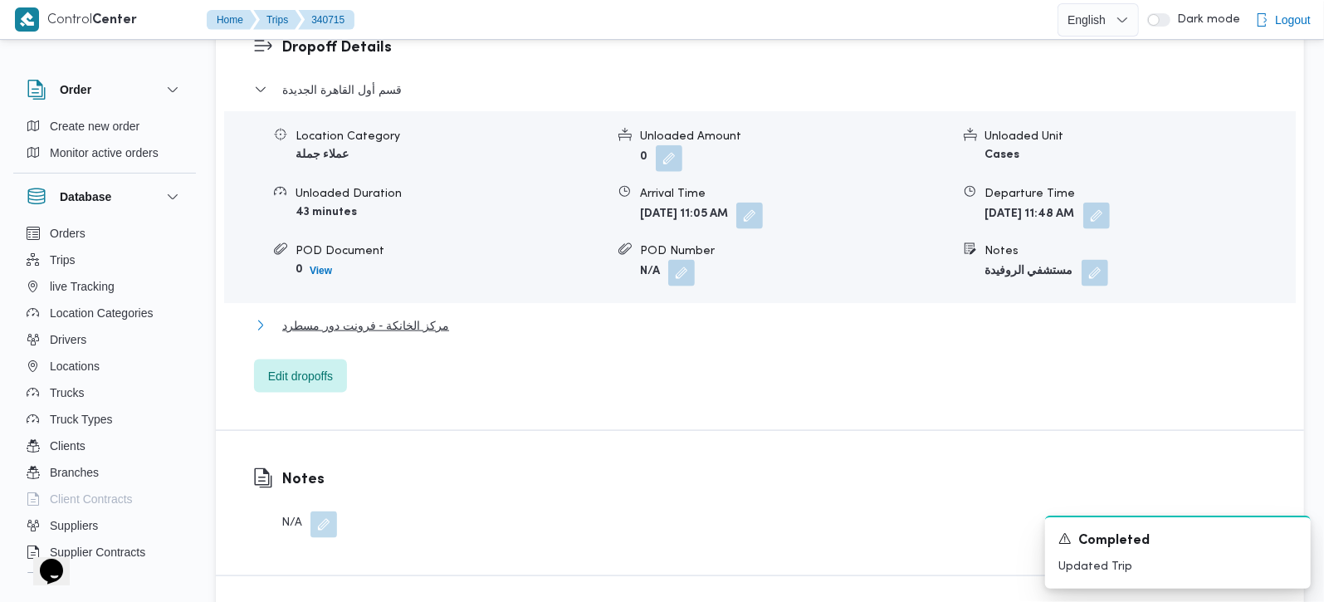
click at [350, 316] on span "مركز الخانكة - فرونت دور مسطرد" at bounding box center [365, 326] width 167 height 20
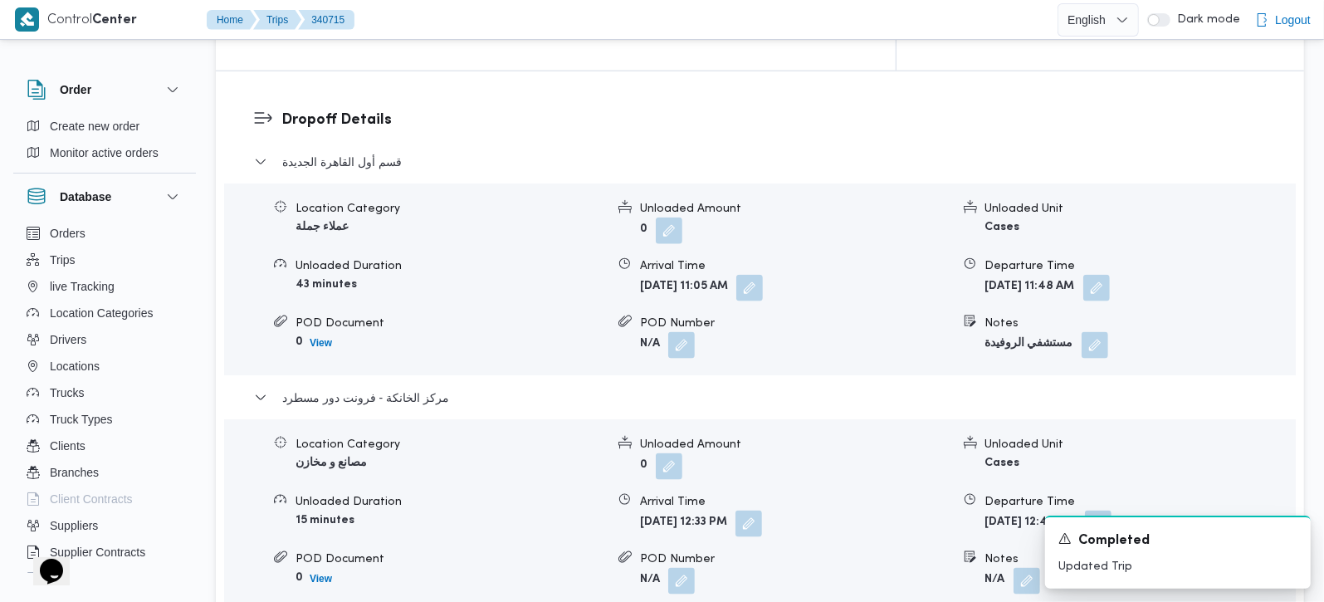
scroll to position [1563, 0]
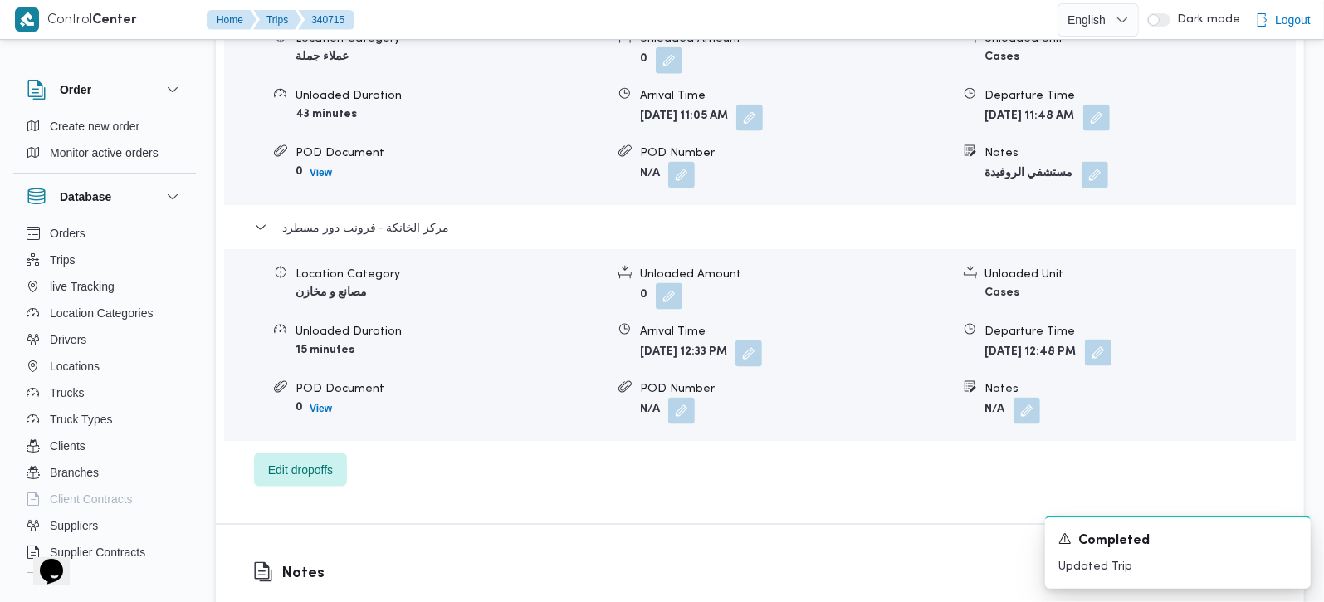
click at [1112, 340] on button "button" at bounding box center [1098, 353] width 27 height 27
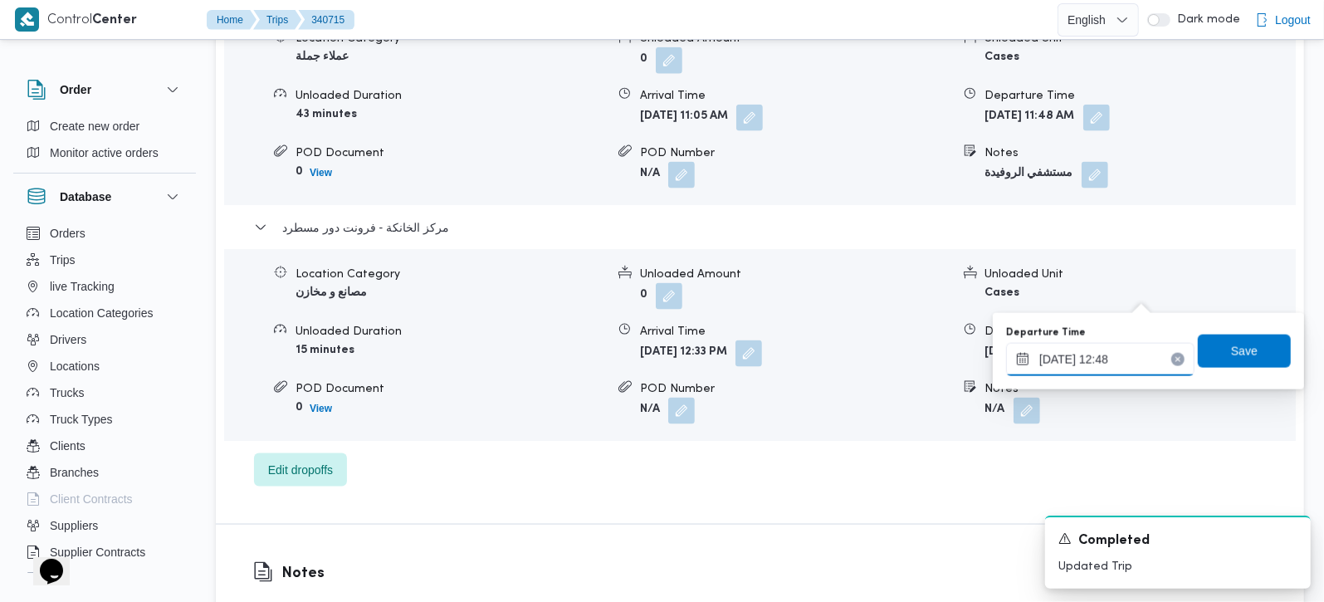
click at [1119, 355] on input "[DATE] 12:48" at bounding box center [1100, 359] width 188 height 33
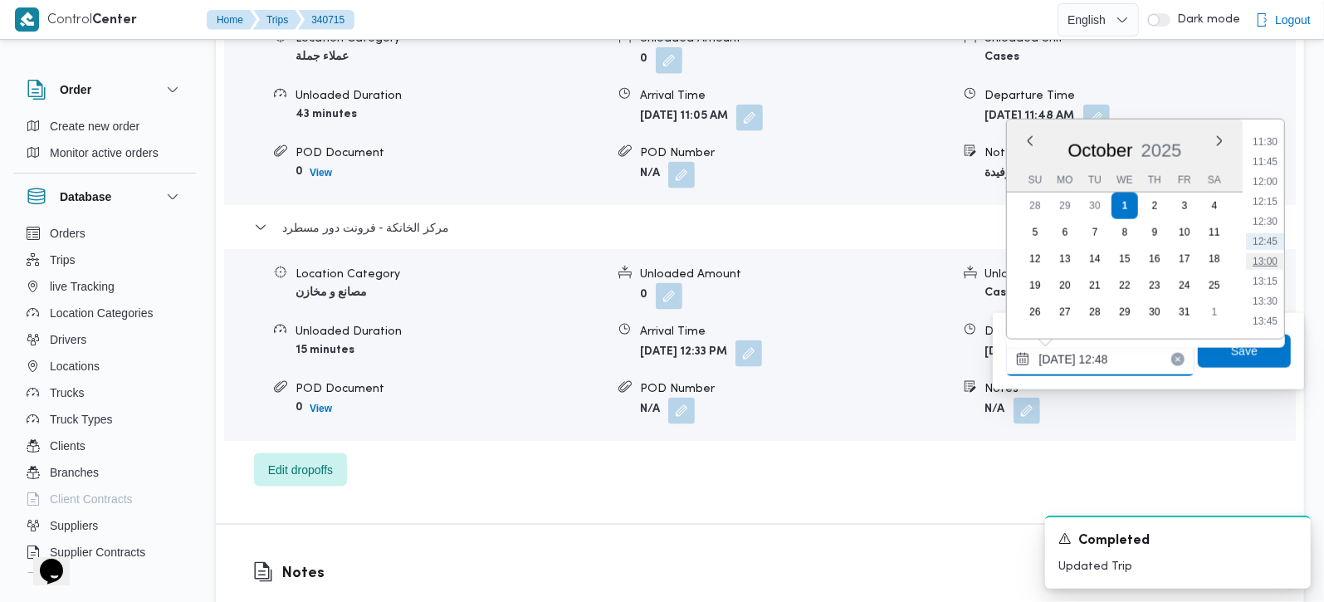
scroll to position [1502, 0]
click at [1265, 156] on li "19:00" at bounding box center [1265, 153] width 38 height 17
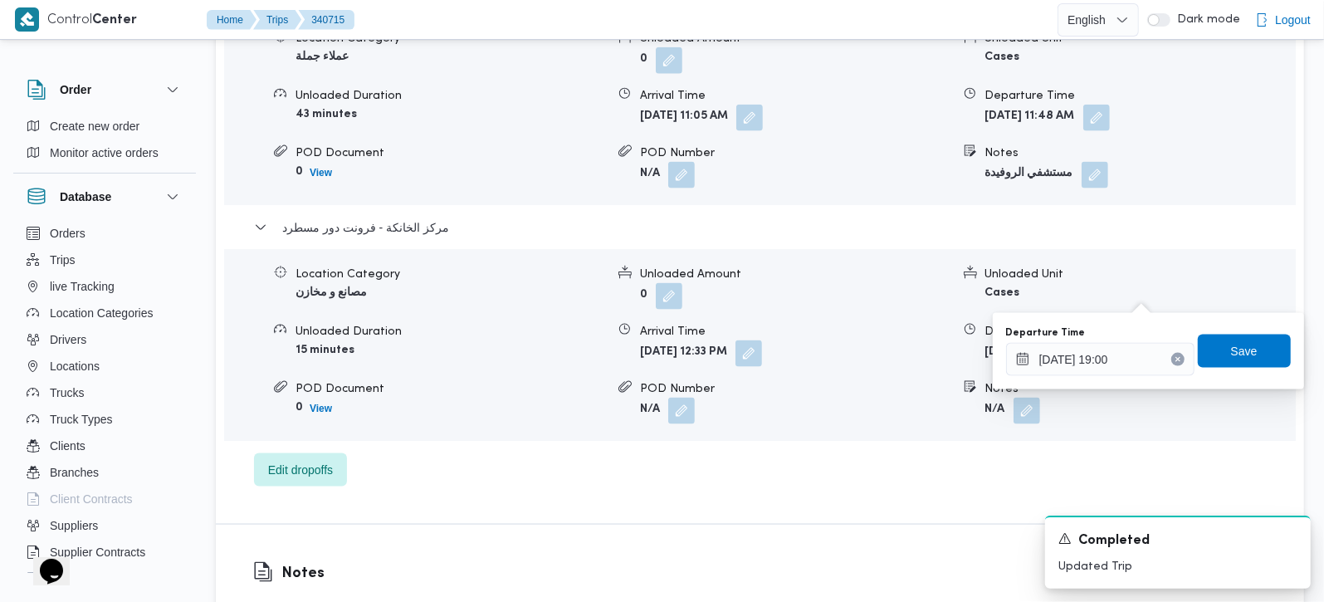
click at [1110, 340] on div "Departure Time [DATE] 19:00" at bounding box center [1100, 351] width 188 height 50
click at [1110, 344] on input "[DATE] 19:00" at bounding box center [1100, 359] width 188 height 33
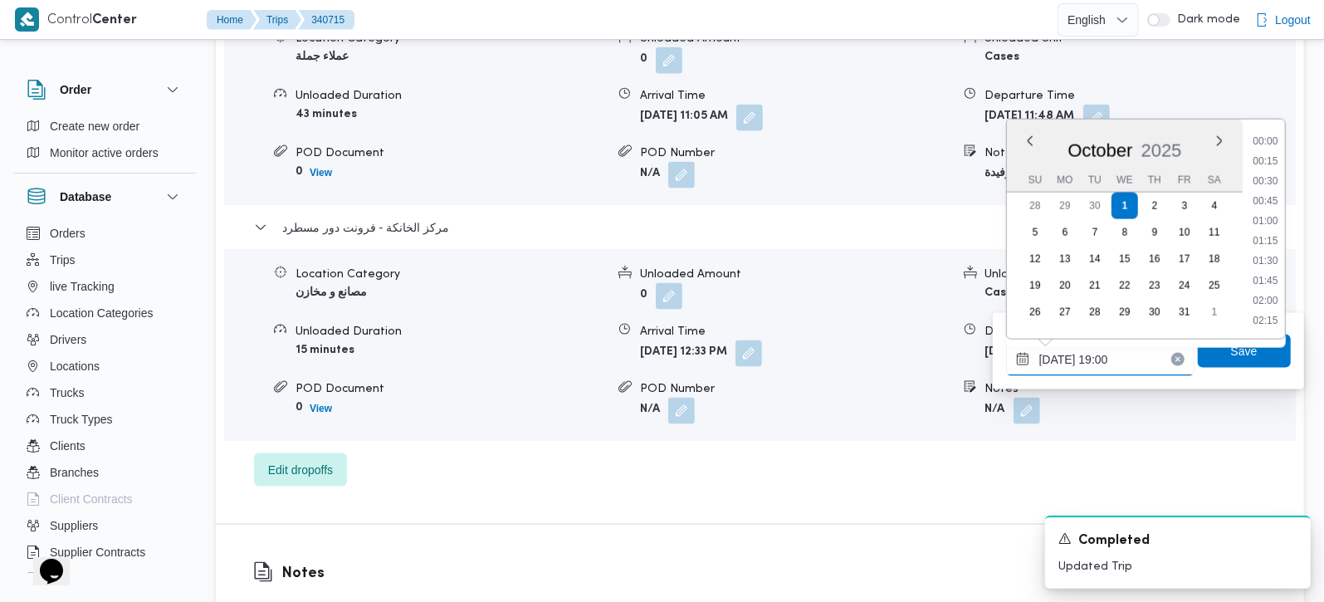
scroll to position [1414, 0]
click at [1265, 161] on li "18:00" at bounding box center [1265, 162] width 38 height 17
type input "[DATE] 18:00"
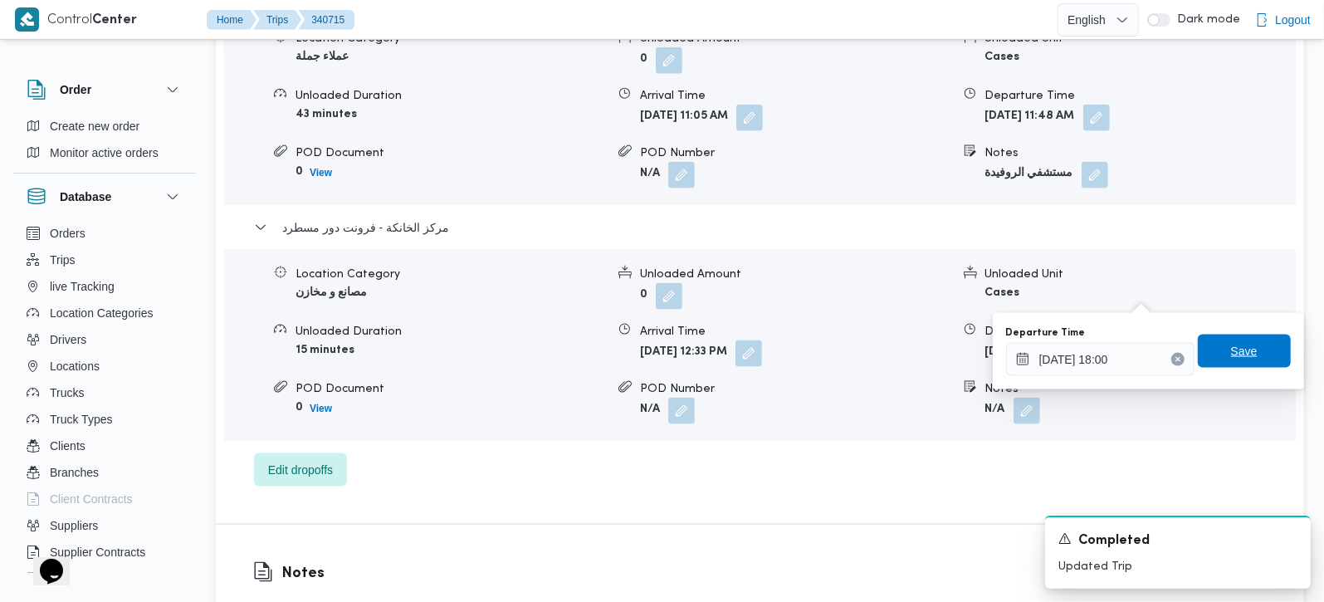
click at [1231, 344] on span "Save" at bounding box center [1244, 351] width 27 height 20
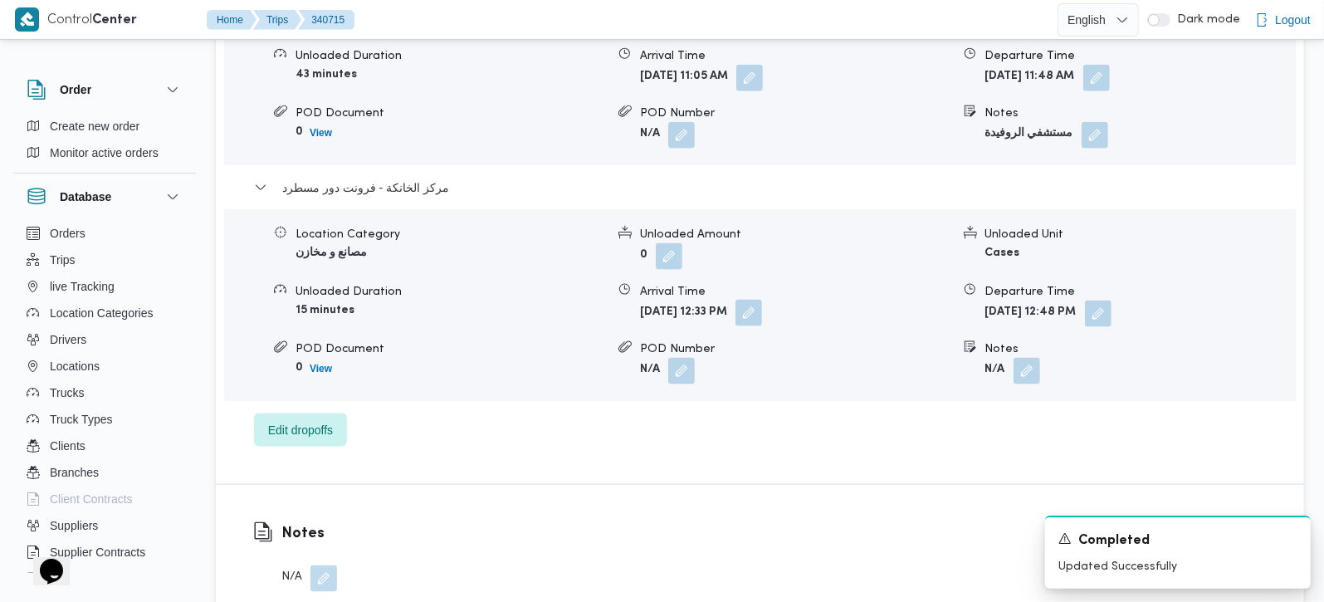
click at [762, 300] on button "button" at bounding box center [749, 313] width 27 height 27
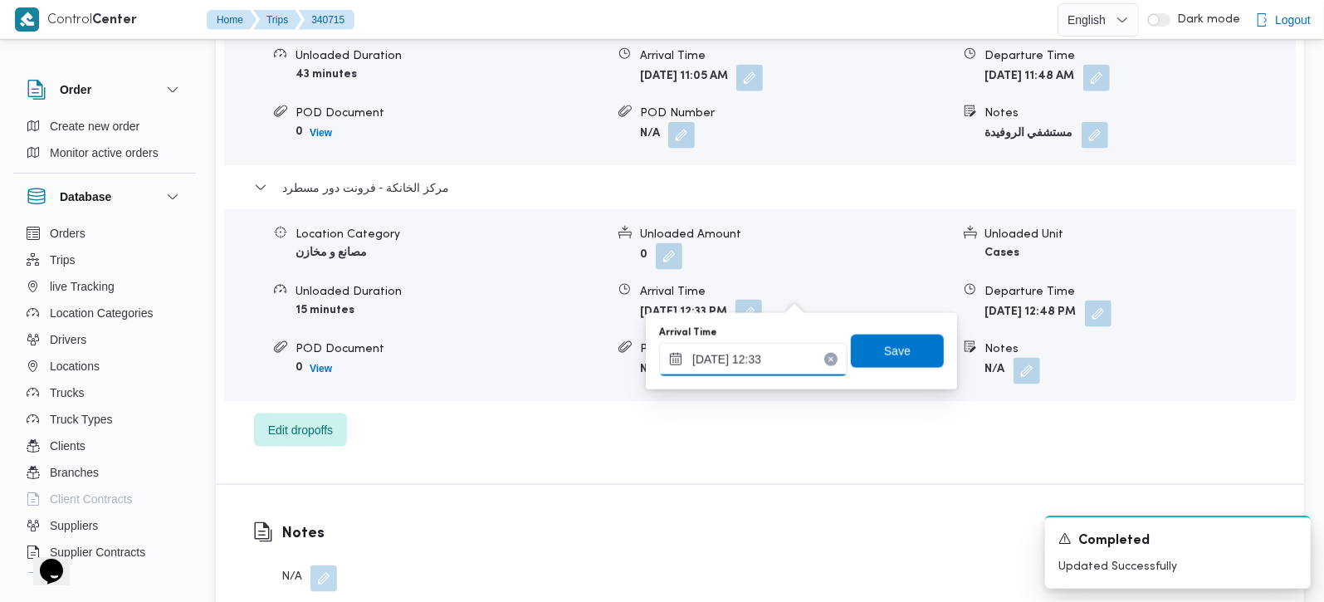
click at [765, 359] on input "[DATE] 12:33" at bounding box center [753, 359] width 188 height 33
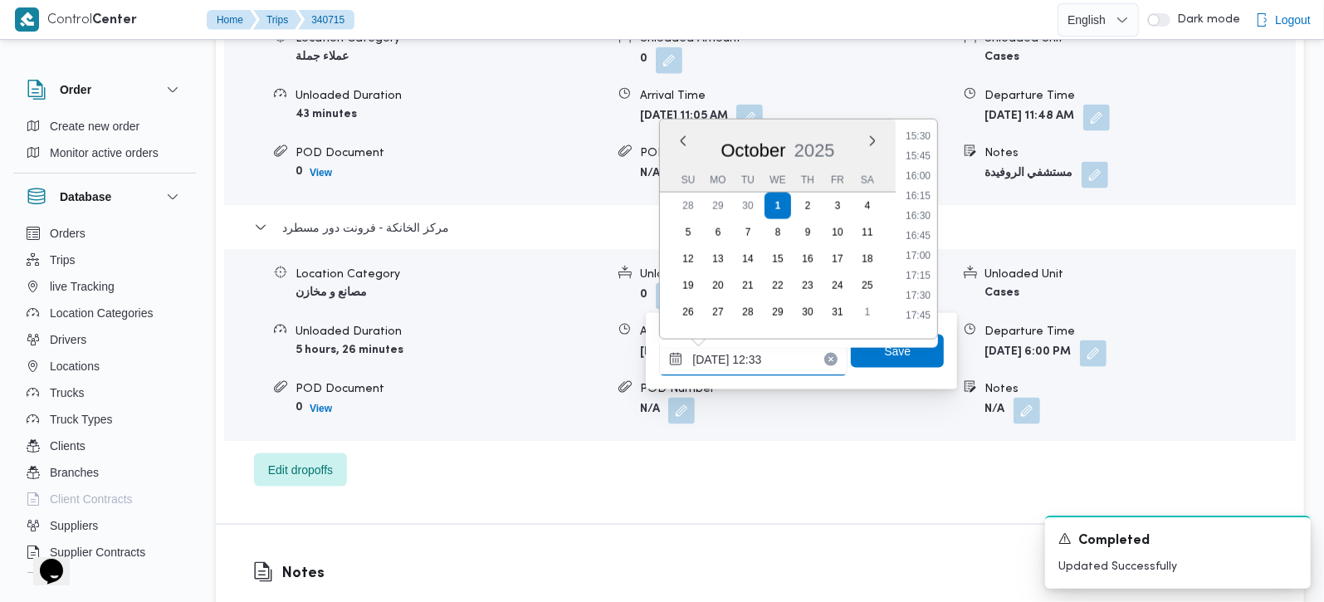
scroll to position [1287, 0]
click at [922, 253] on li "17:30" at bounding box center [918, 249] width 38 height 17
type input "[DATE] 17:30"
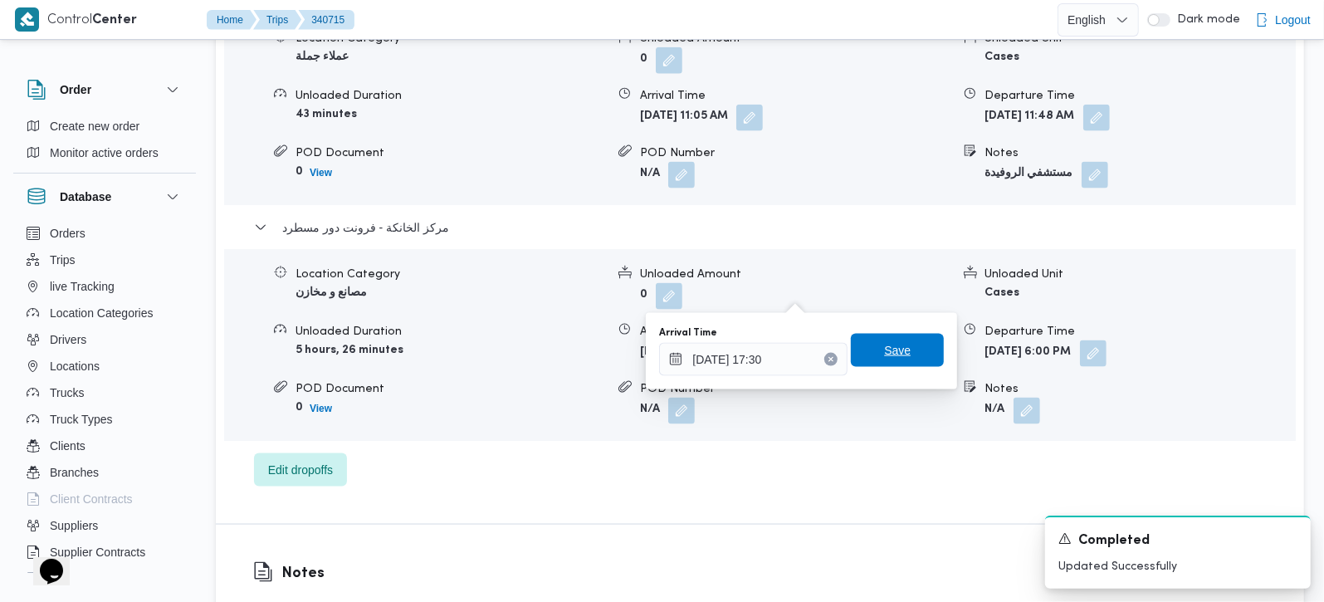
click at [896, 367] on span "Save" at bounding box center [897, 350] width 93 height 33
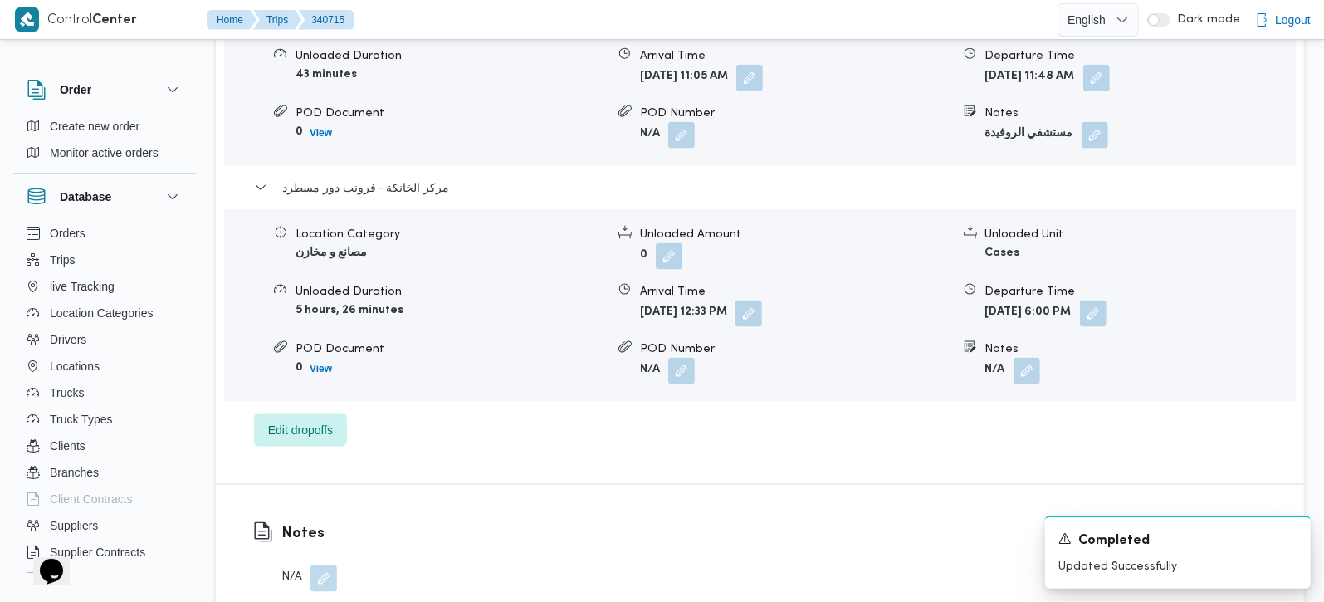
scroll to position [1465, 0]
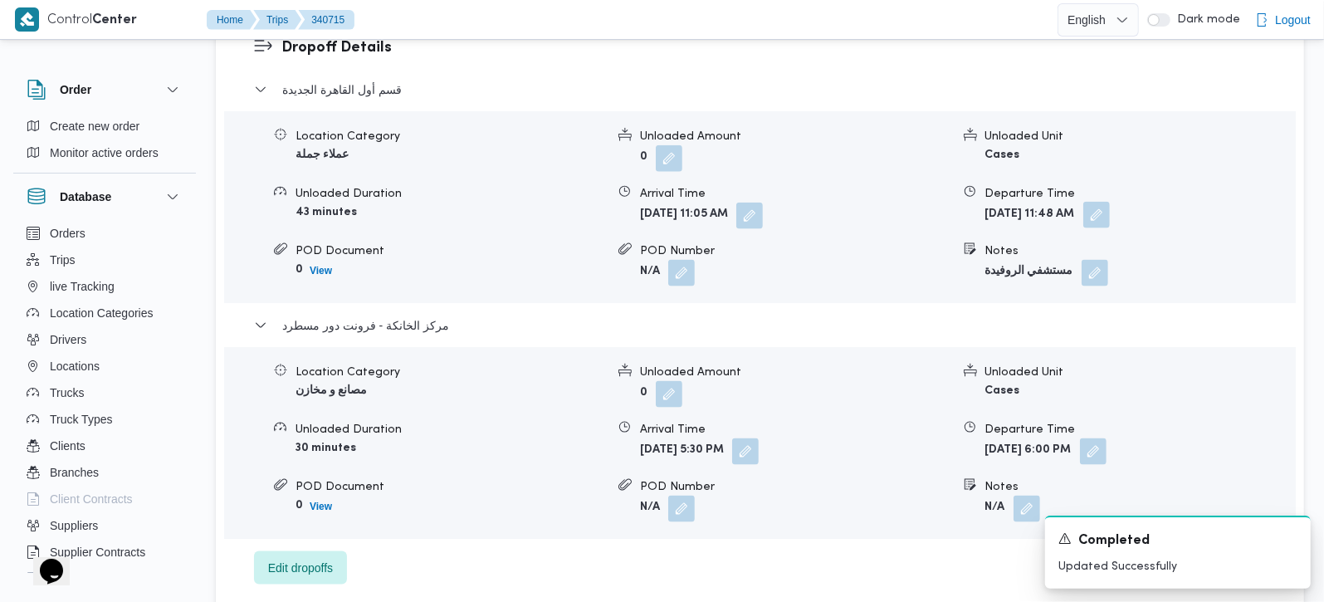
click at [1110, 202] on button "button" at bounding box center [1097, 215] width 27 height 27
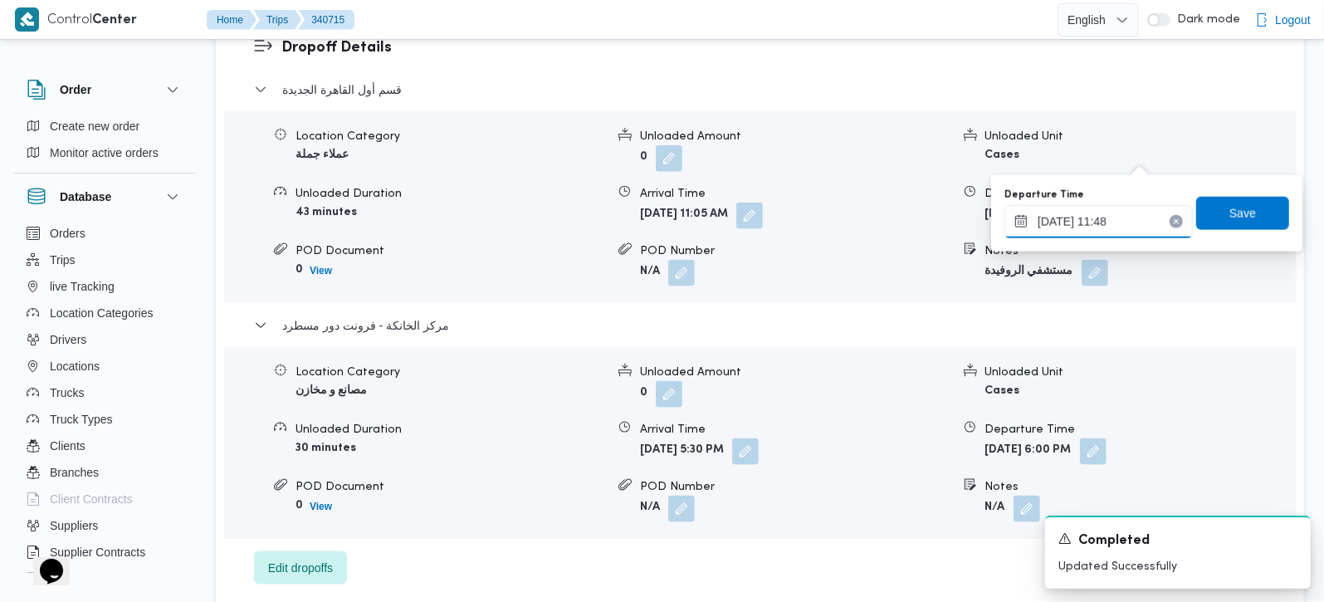
click at [1097, 223] on input "[DATE] 11:48" at bounding box center [1099, 221] width 188 height 33
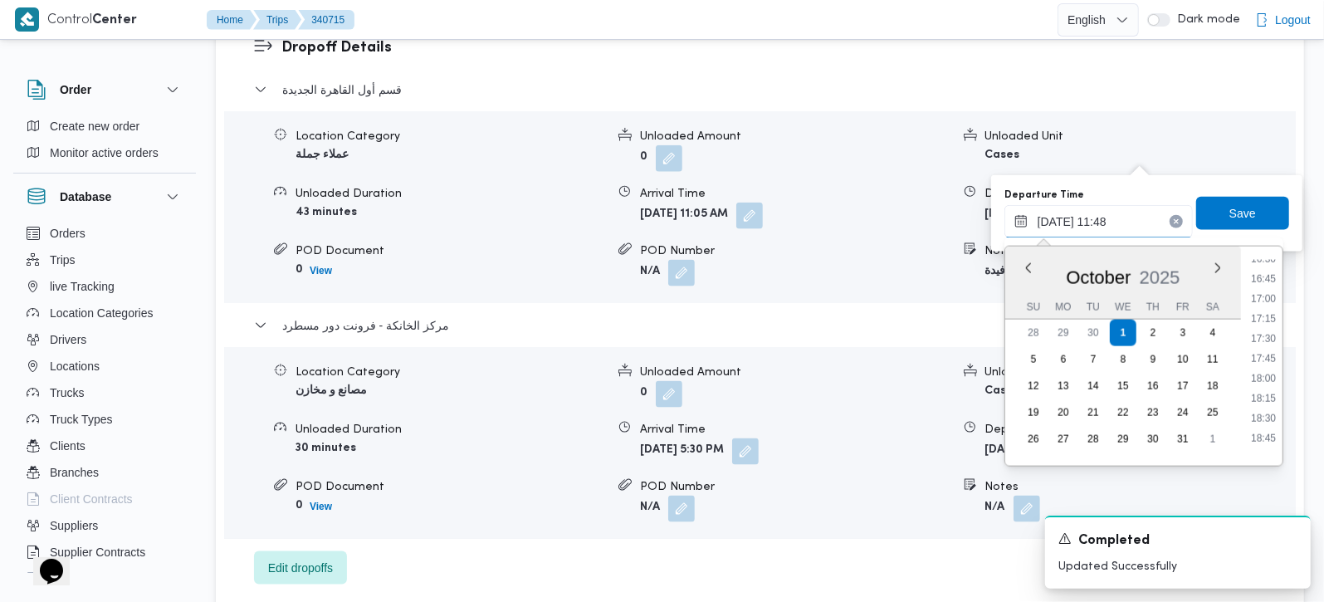
scroll to position [1325, 0]
click at [1271, 275] on li "16:45" at bounding box center [1264, 278] width 38 height 17
type input "[DATE] 16:45"
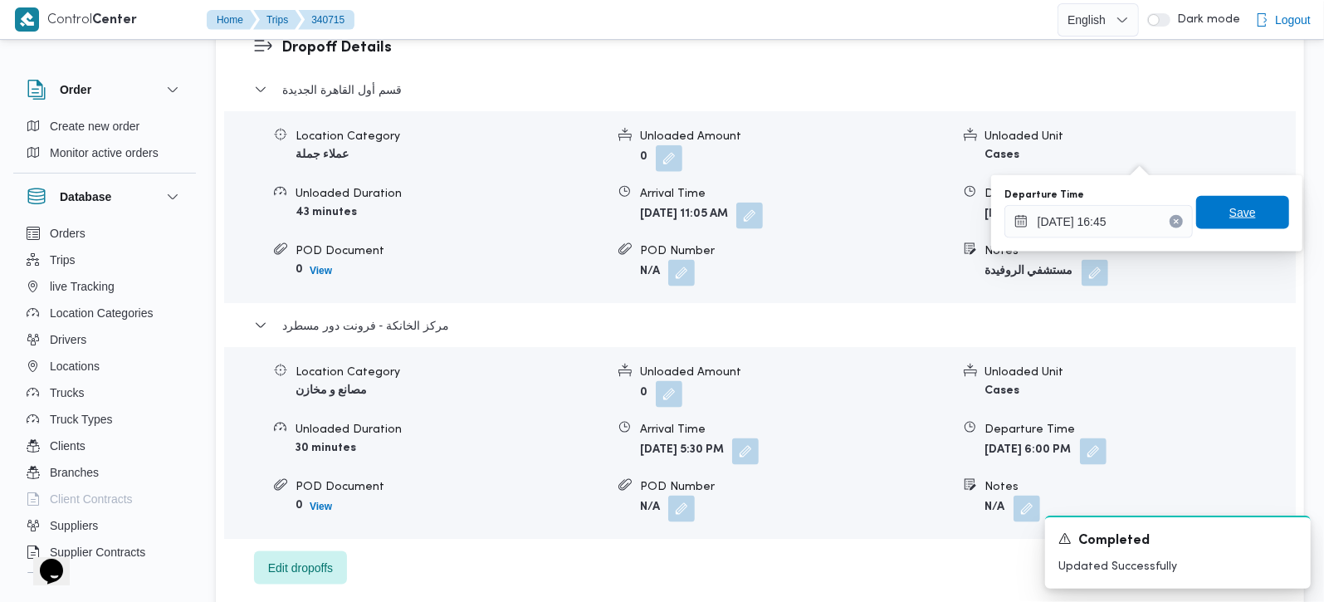
click at [1248, 228] on span "Save" at bounding box center [1242, 212] width 93 height 33
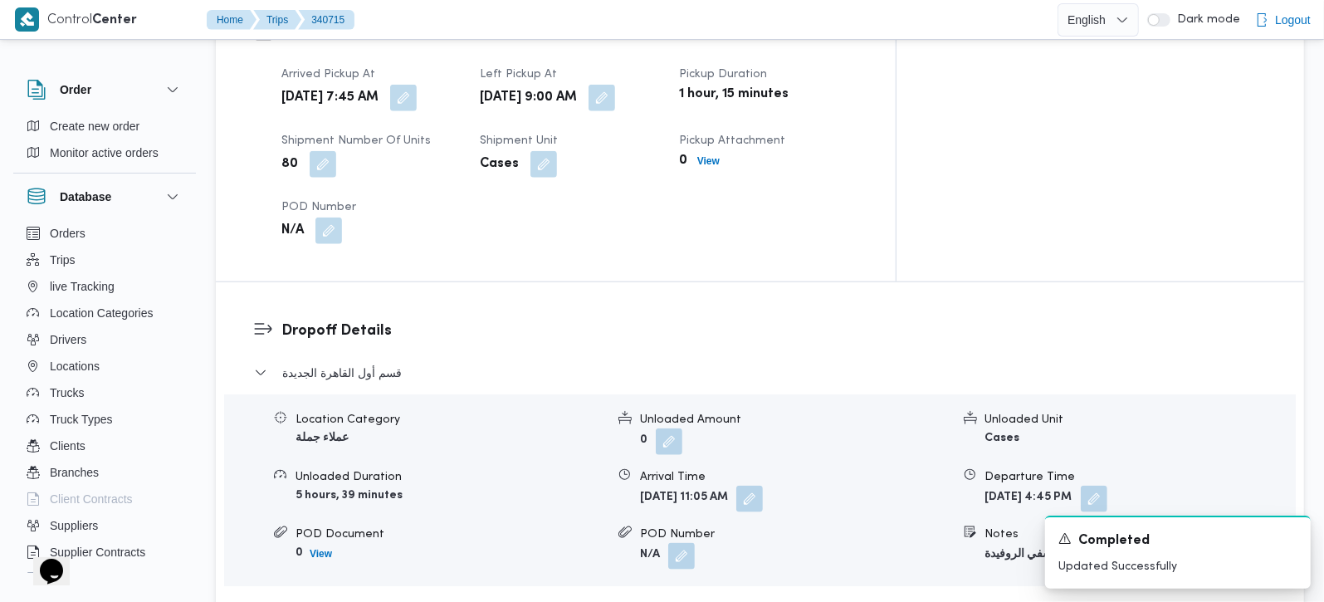
scroll to position [1074, 0]
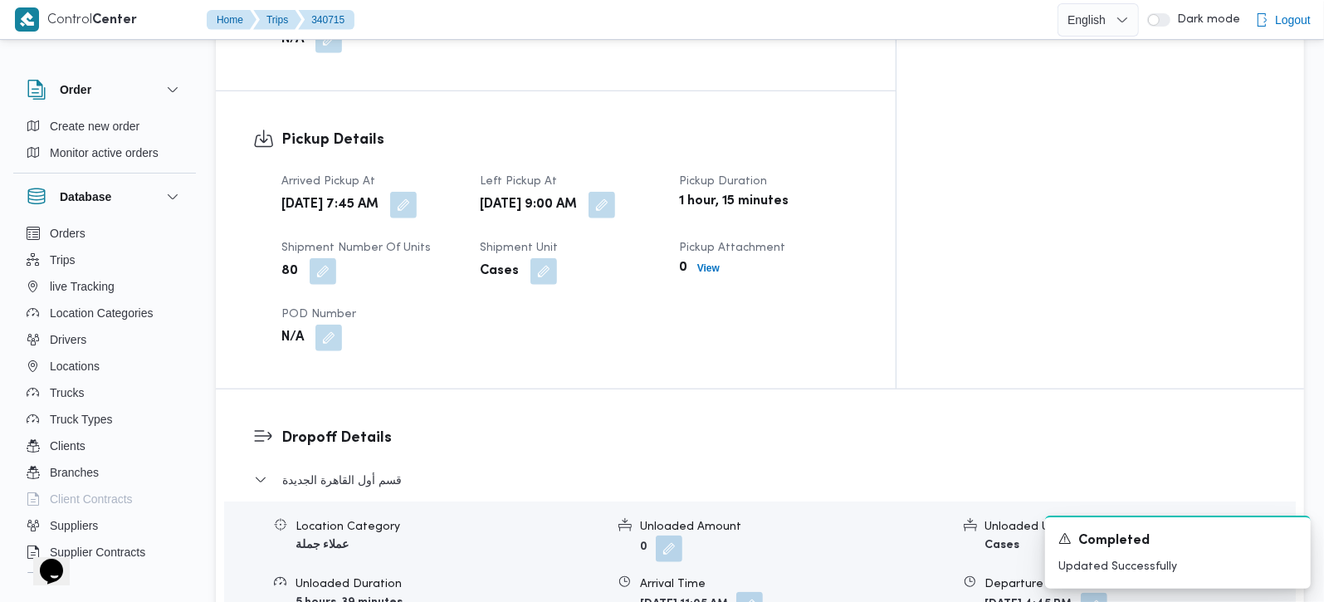
click at [763, 592] on button "button" at bounding box center [749, 605] width 27 height 27
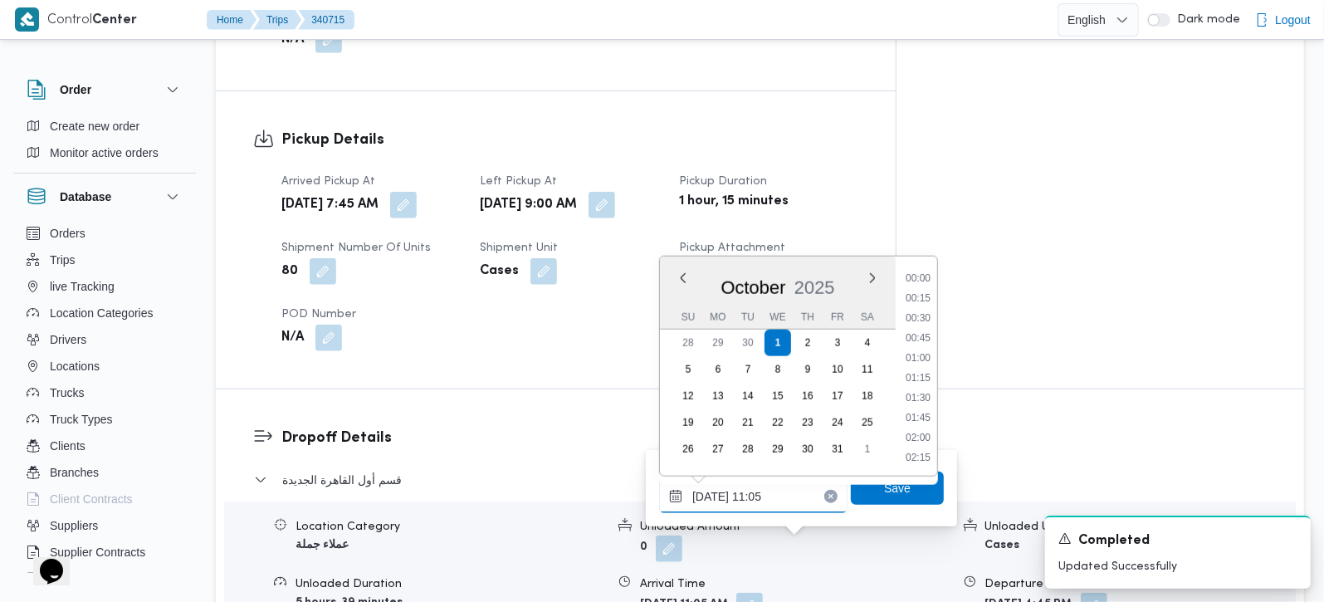
click at [751, 495] on input "[DATE] 11:05" at bounding box center [753, 496] width 188 height 33
click at [923, 431] on li "11:45" at bounding box center [918, 437] width 38 height 17
type input "[DATE] 11:45"
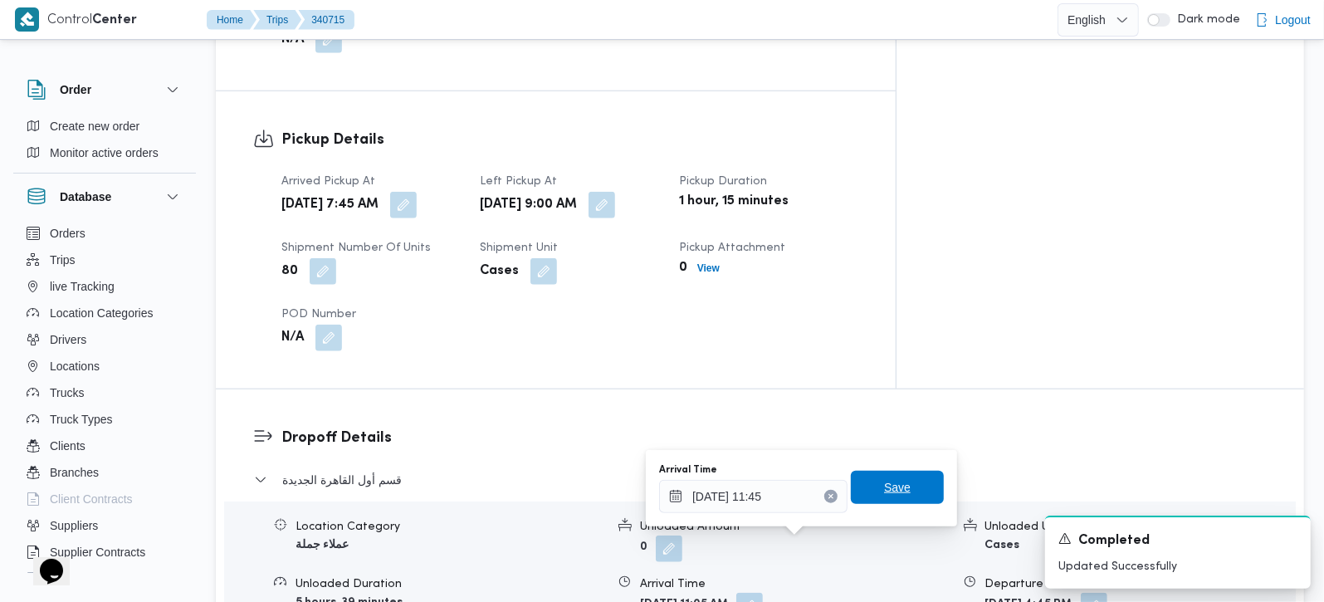
click at [901, 490] on span "Save" at bounding box center [897, 487] width 93 height 33
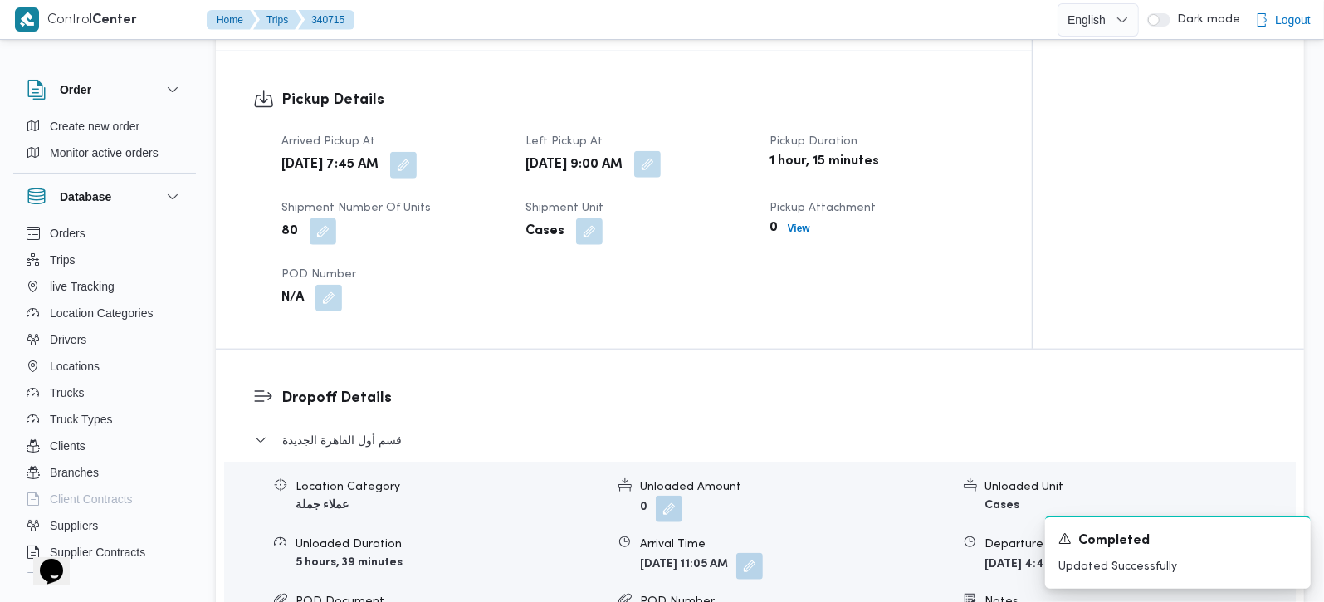
click at [661, 151] on button "button" at bounding box center [647, 164] width 27 height 27
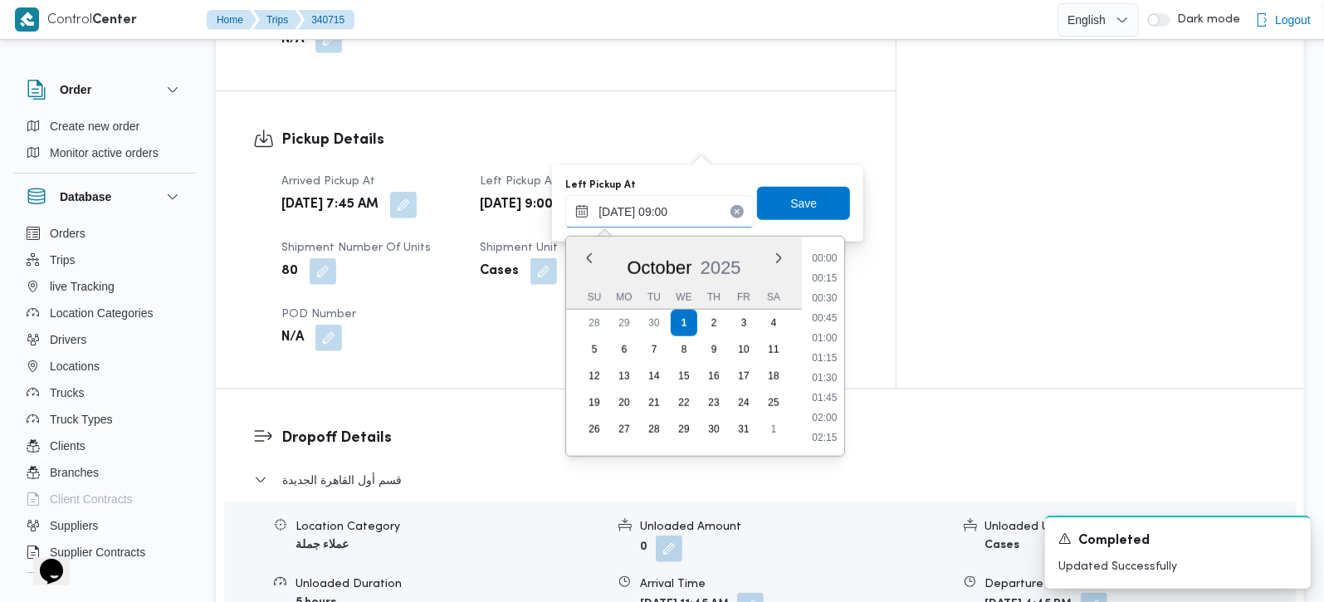
click at [679, 205] on input "[DATE] 09:00" at bounding box center [659, 211] width 188 height 33
click at [831, 412] on li "11:00" at bounding box center [825, 420] width 38 height 17
type input "[DATE] 11:00"
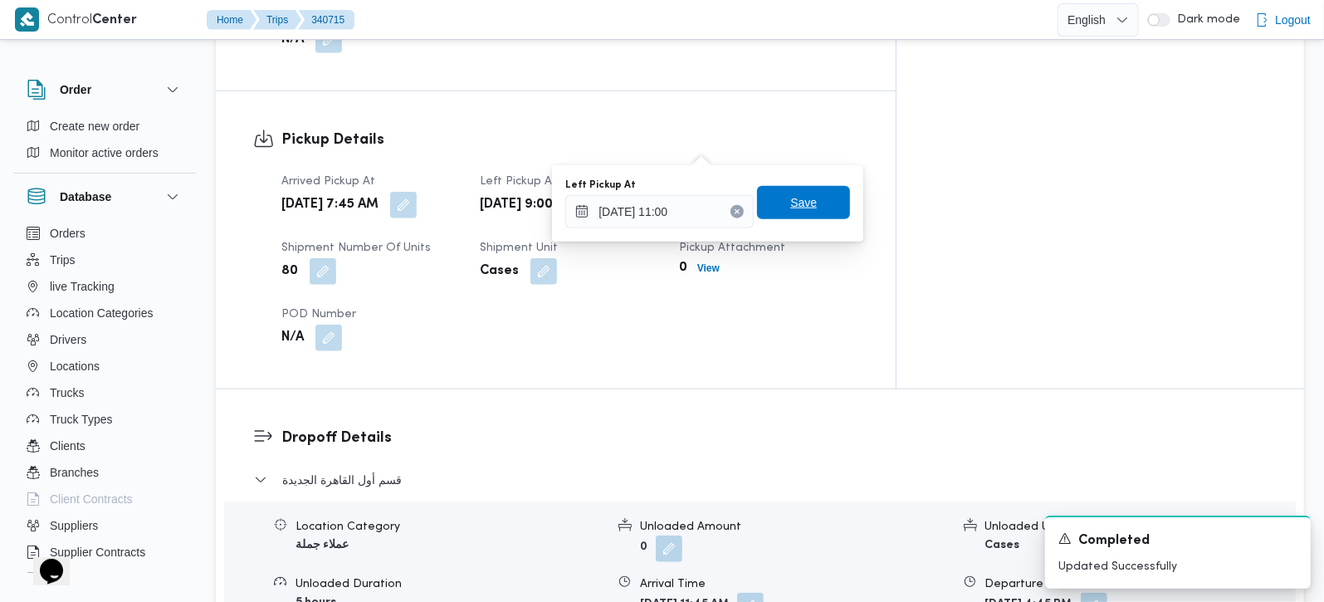
click at [800, 203] on span "Save" at bounding box center [803, 203] width 27 height 20
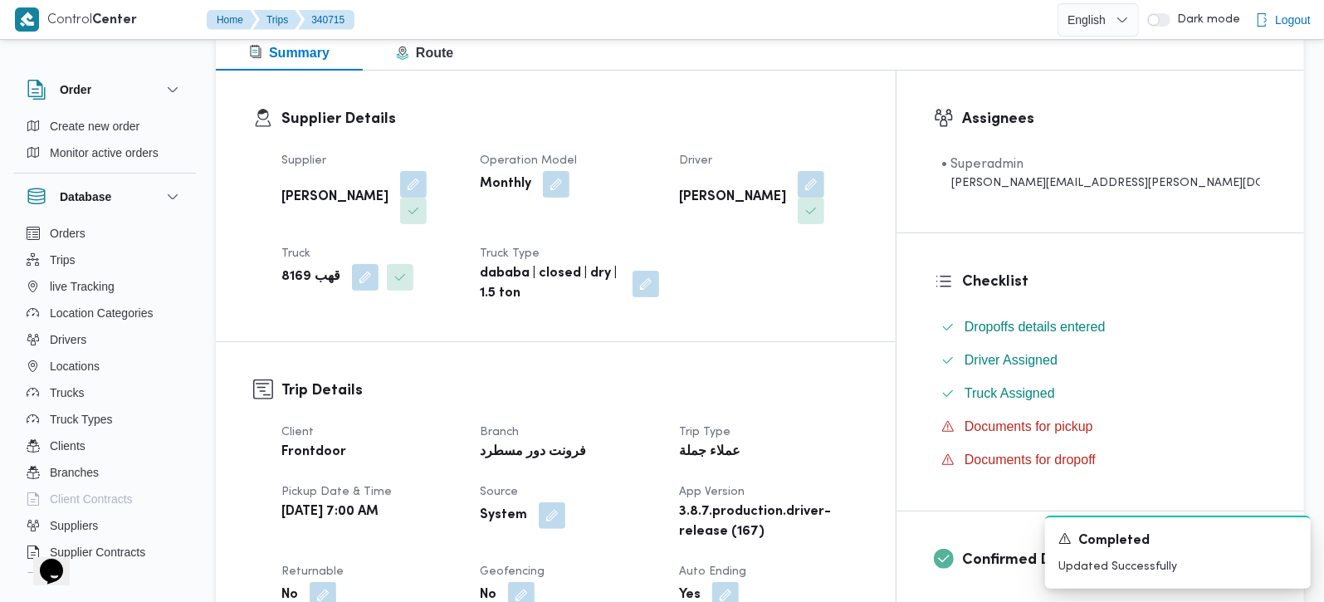
scroll to position [488, 0]
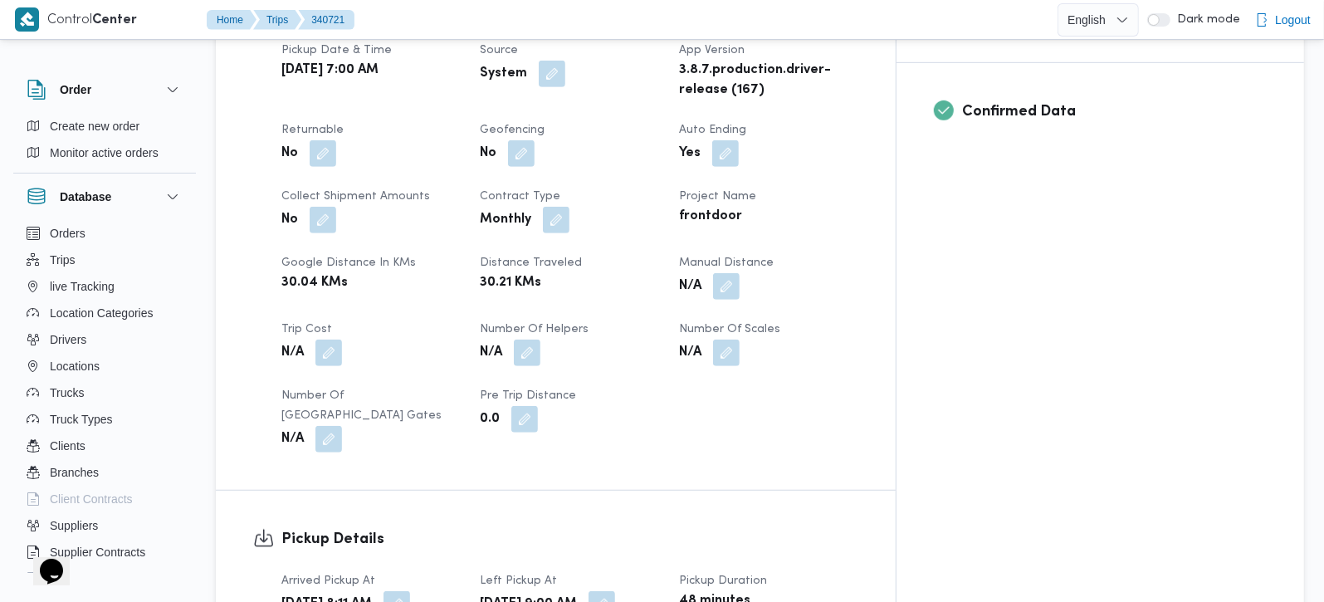
scroll to position [683, 0]
click at [740, 271] on button "button" at bounding box center [726, 284] width 27 height 27
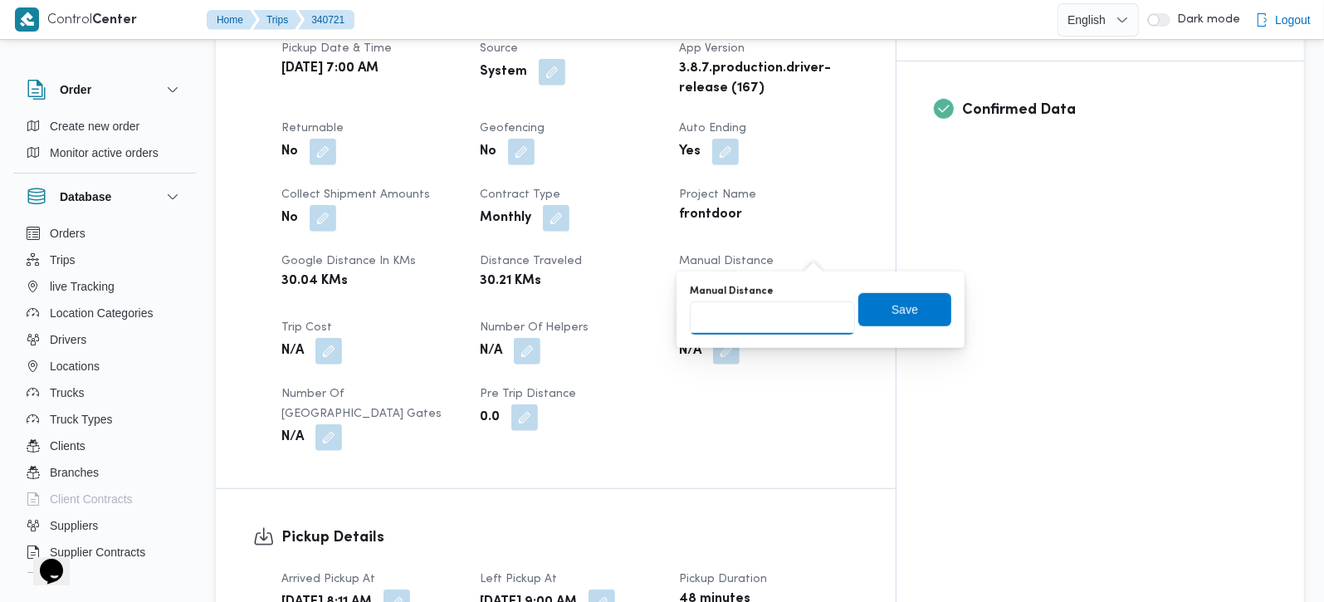
click at [776, 316] on input "Manual Distance" at bounding box center [772, 317] width 165 height 33
type input "95"
click at [899, 306] on span "Save" at bounding box center [905, 309] width 27 height 20
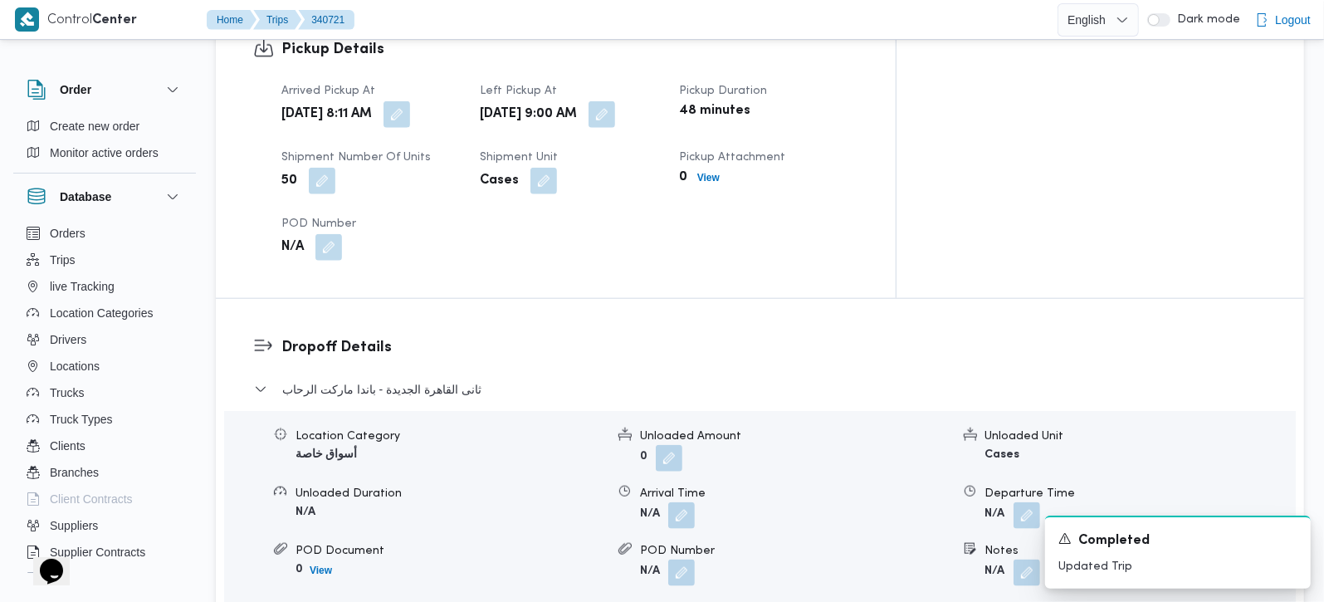
scroll to position [1368, 0]
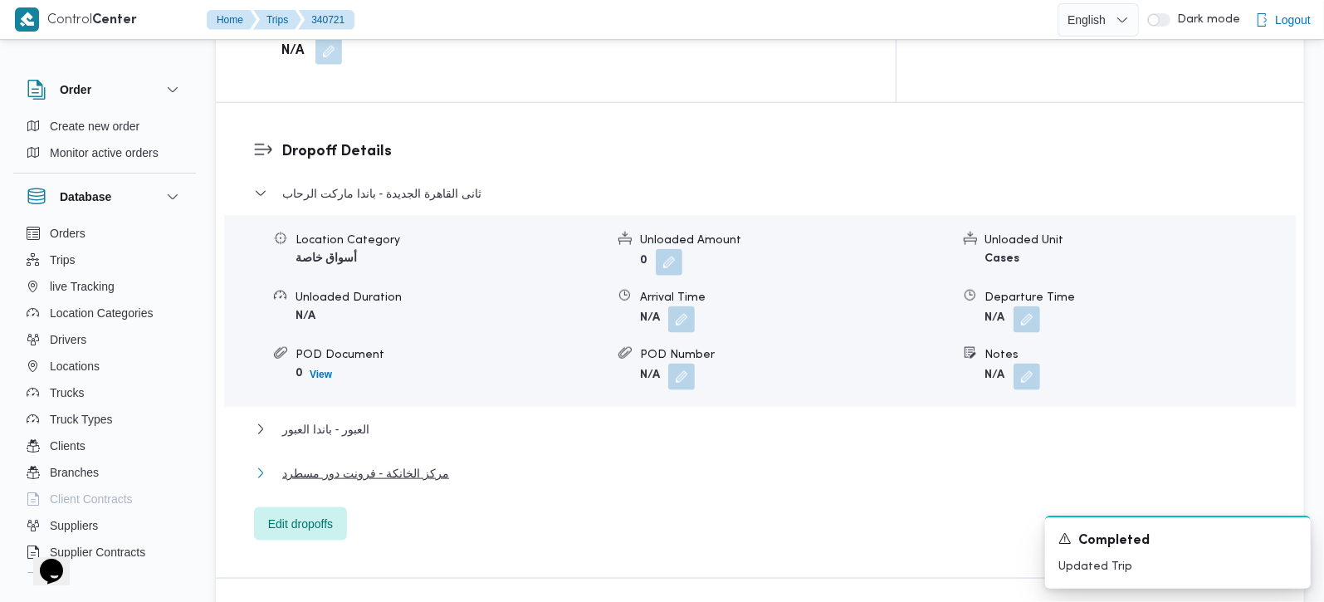
click at [366, 463] on span "مركز الخانكة - فرونت دور مسطرد" at bounding box center [365, 473] width 167 height 20
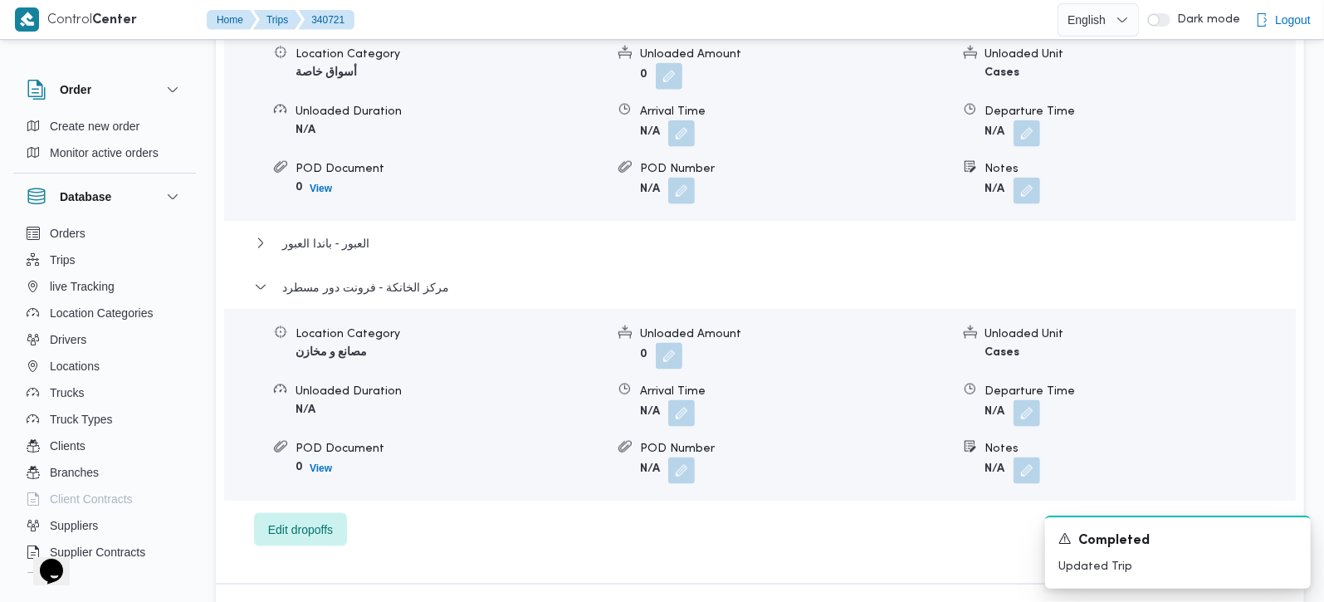
scroll to position [1563, 0]
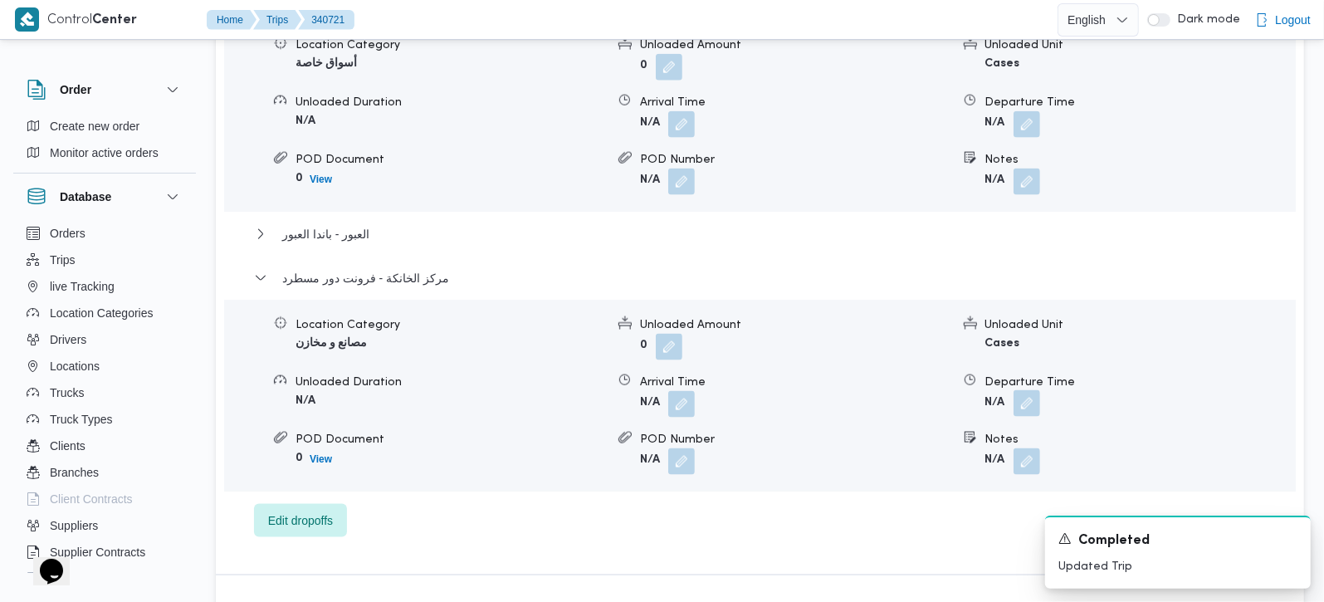
click at [1028, 390] on button "button" at bounding box center [1027, 403] width 27 height 27
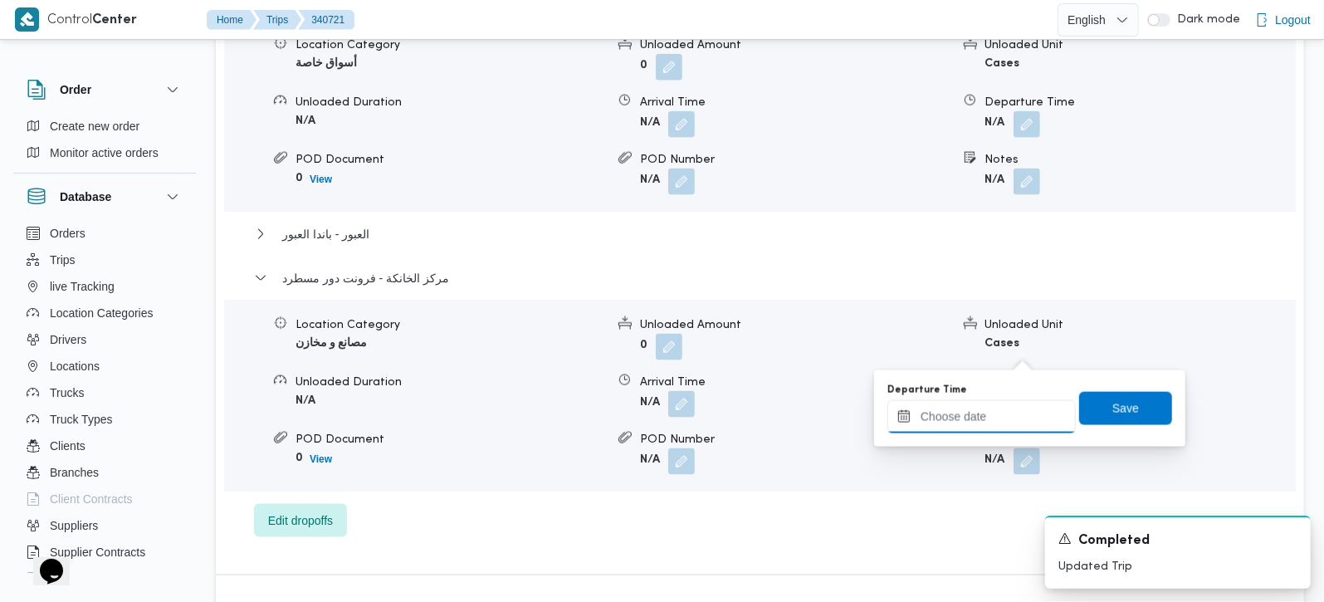
click at [988, 428] on input "Departure Time" at bounding box center [982, 416] width 188 height 33
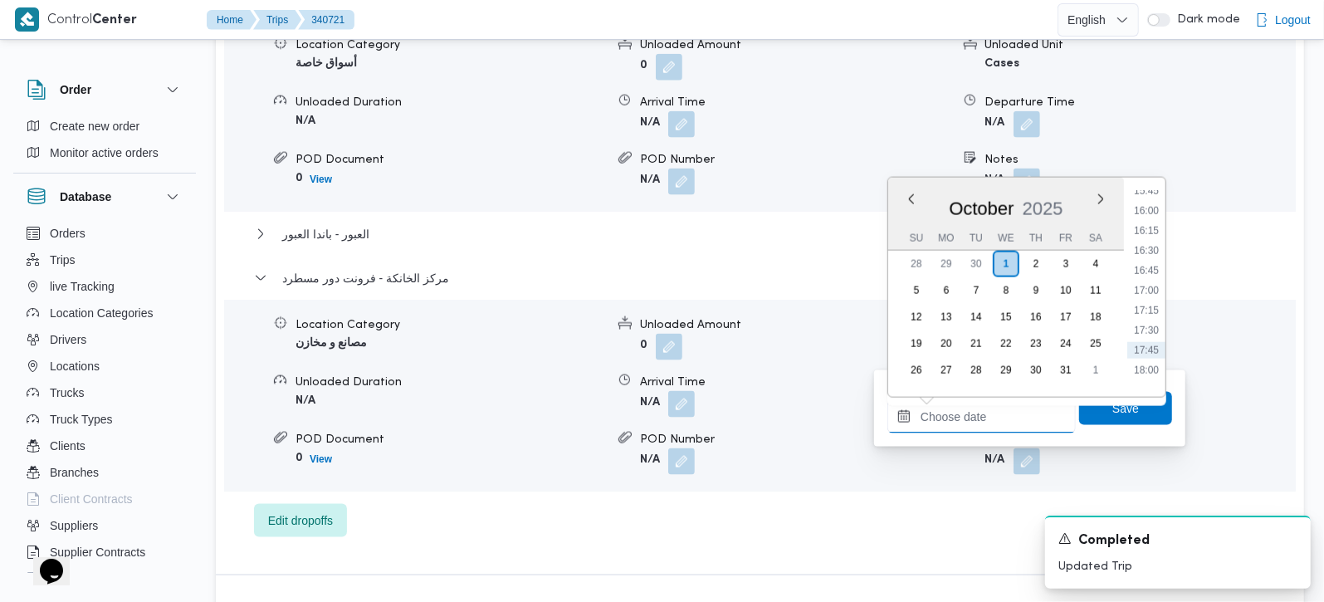
scroll to position [1216, 0]
click at [1153, 218] on li "15:30" at bounding box center [1147, 218] width 38 height 17
type input "[DATE] 15:30"
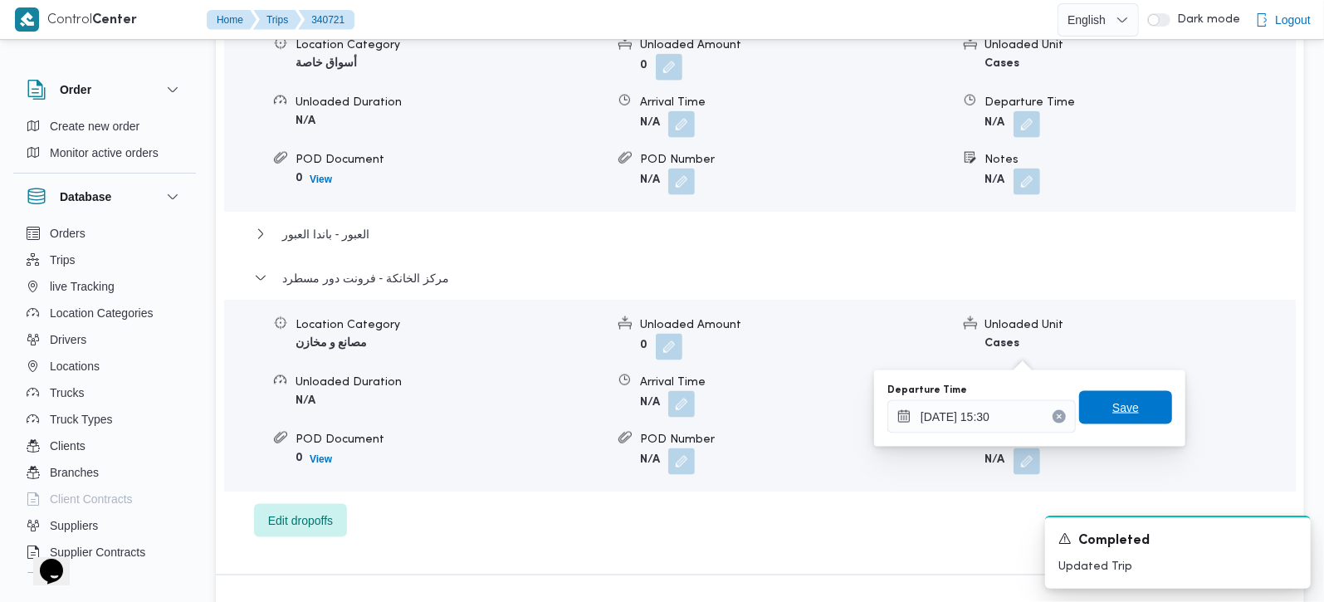
click at [1119, 407] on span "Save" at bounding box center [1126, 408] width 27 height 20
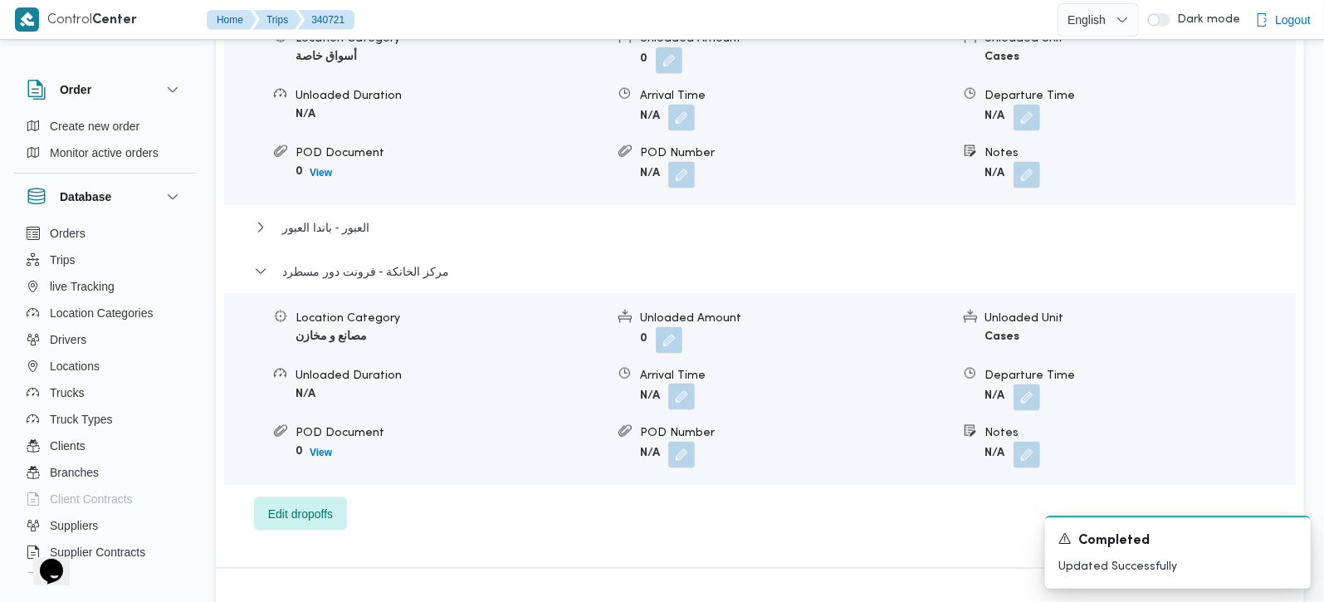
click at [678, 384] on button "button" at bounding box center [681, 397] width 27 height 27
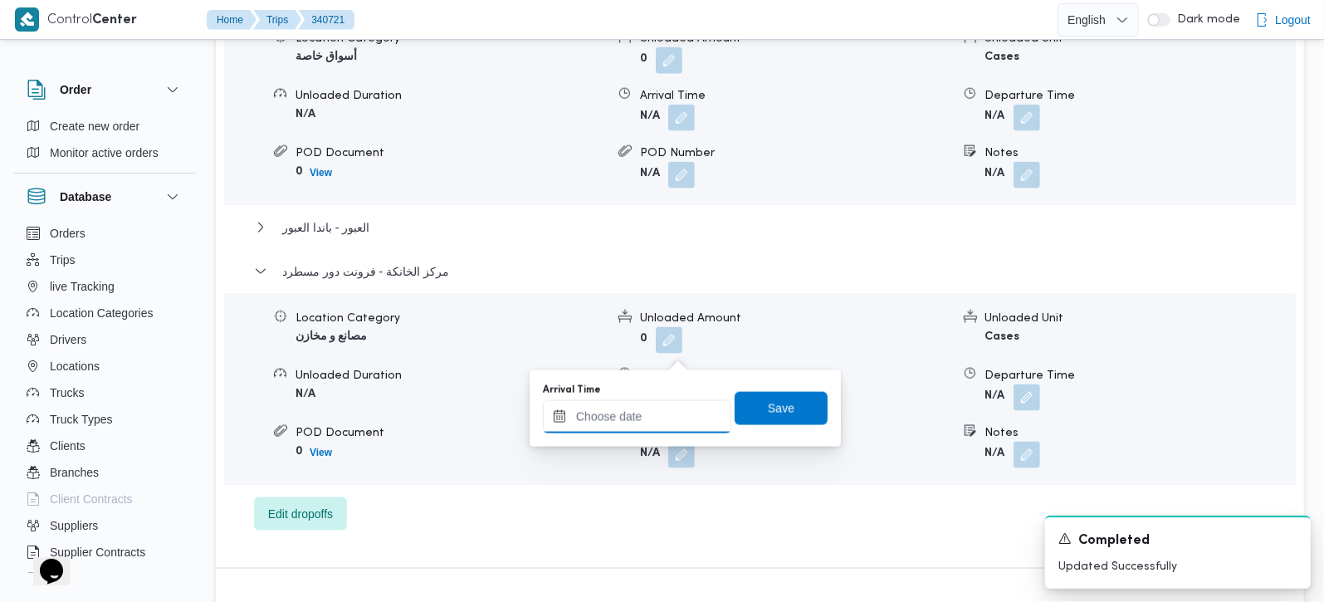
drag, startPoint x: 678, startPoint y: 355, endPoint x: 652, endPoint y: 419, distance: 70.0
click at [652, 419] on input "Arrival Time" at bounding box center [637, 416] width 188 height 33
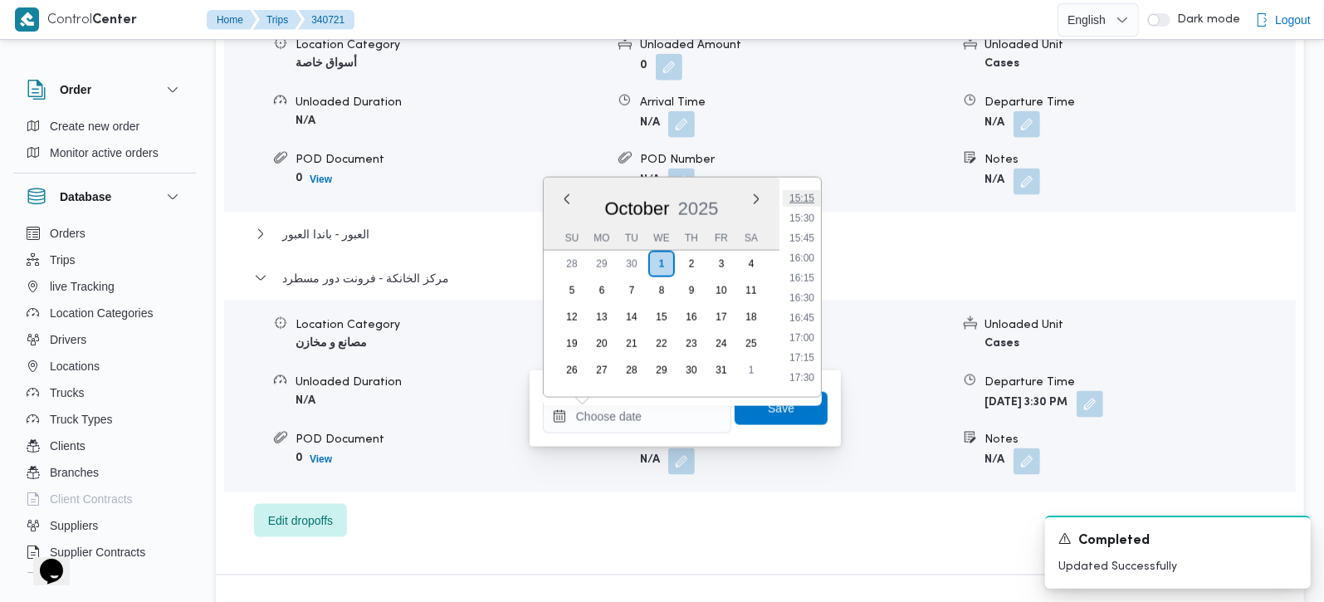
click at [800, 196] on li "15:15" at bounding box center [802, 198] width 38 height 17
type input "01/10/2025 15:15"
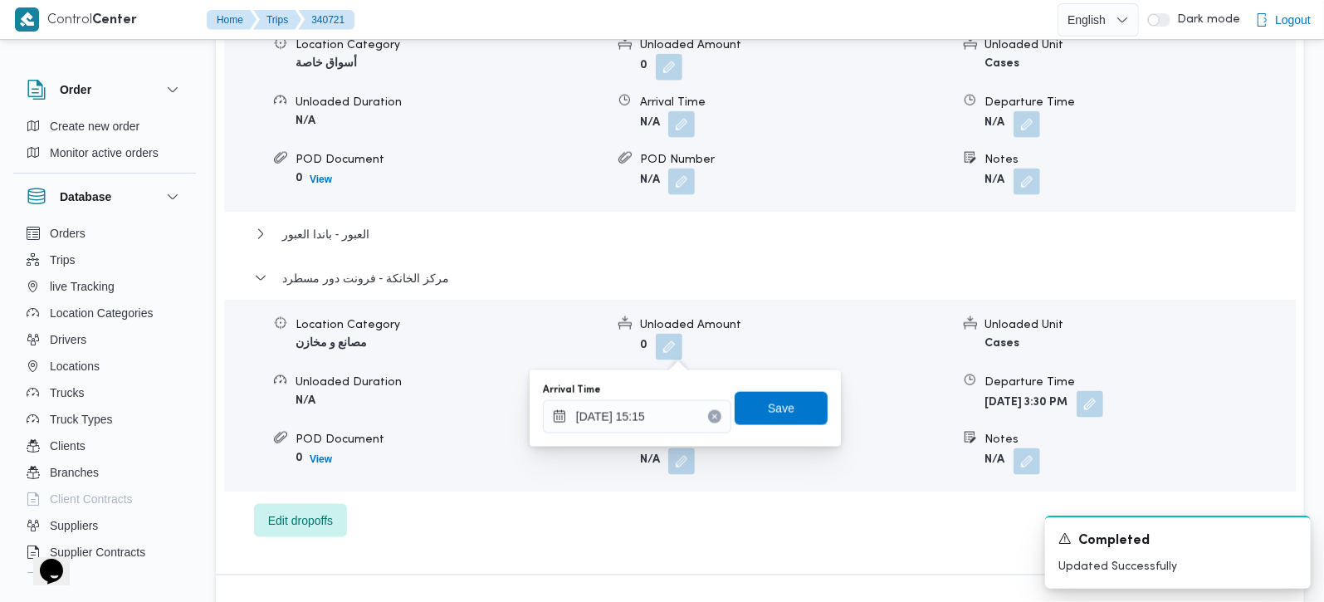
click at [767, 435] on div "You are in a dialog. To close this dialog, hit escape. Arrival Time 01/10/2025 …" at bounding box center [685, 408] width 311 height 76
click at [765, 418] on span "Save" at bounding box center [781, 407] width 93 height 33
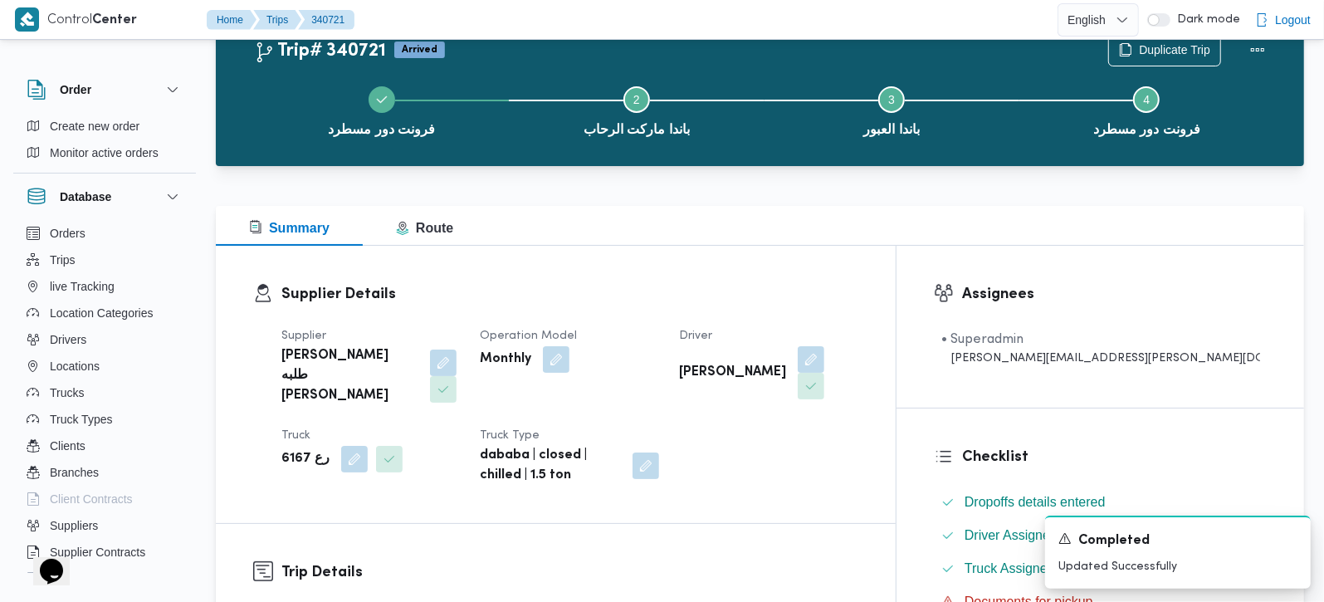
scroll to position [0, 0]
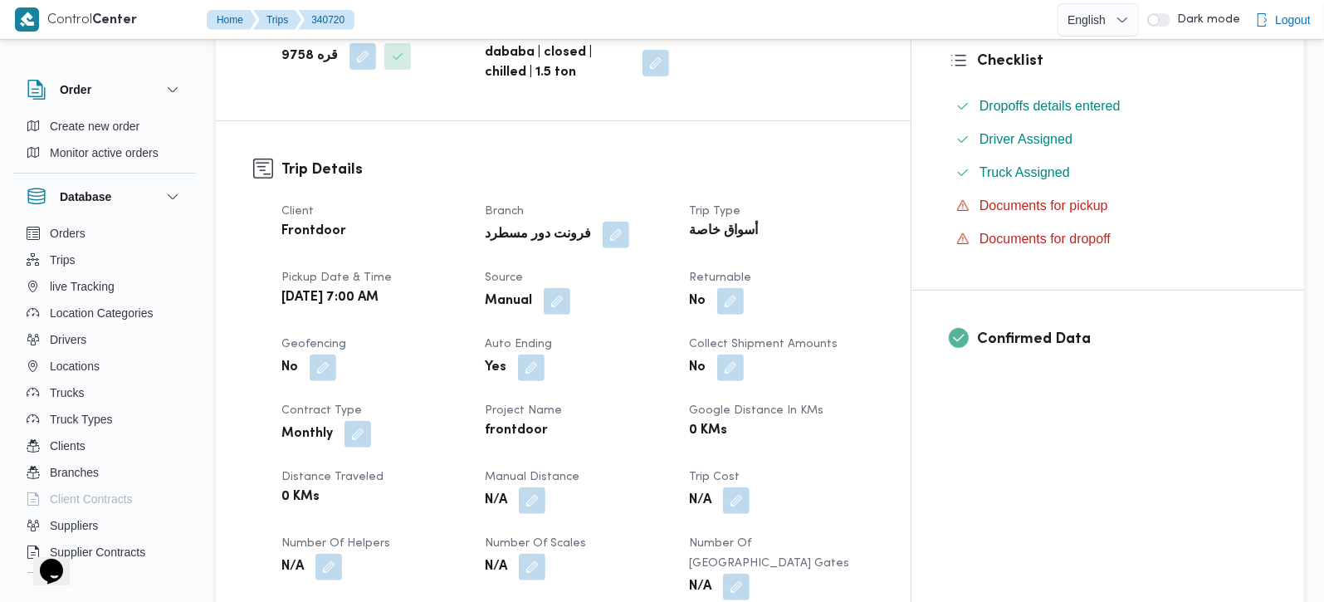
scroll to position [488, 0]
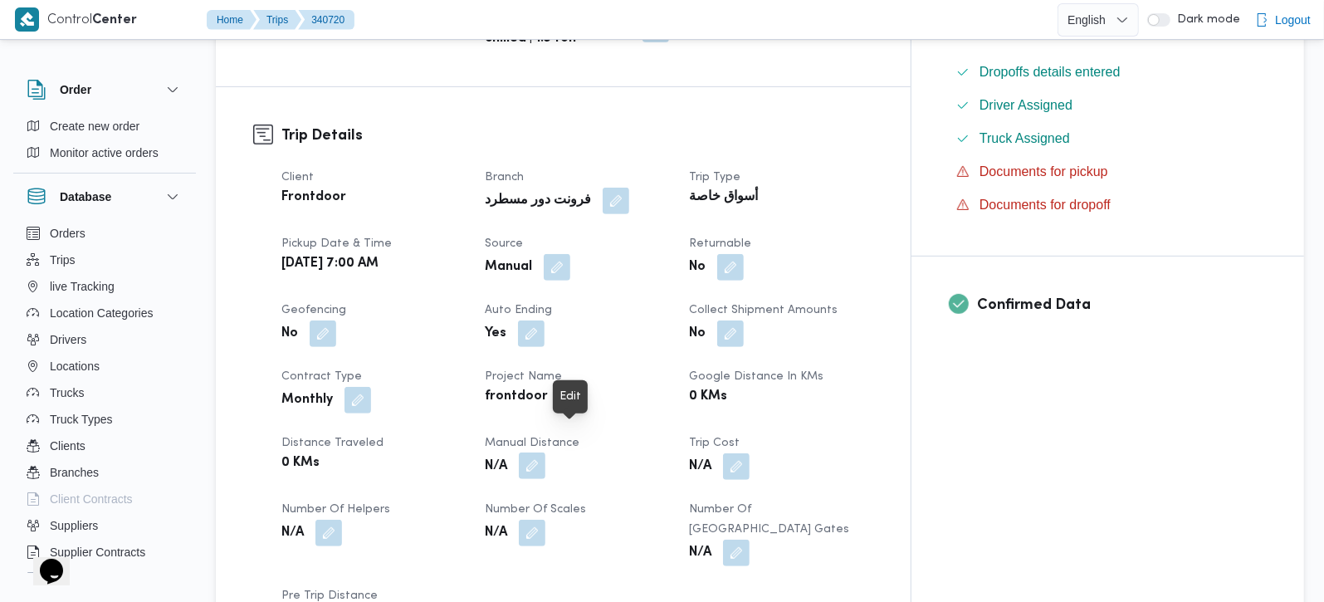
click at [546, 453] on button "button" at bounding box center [532, 466] width 27 height 27
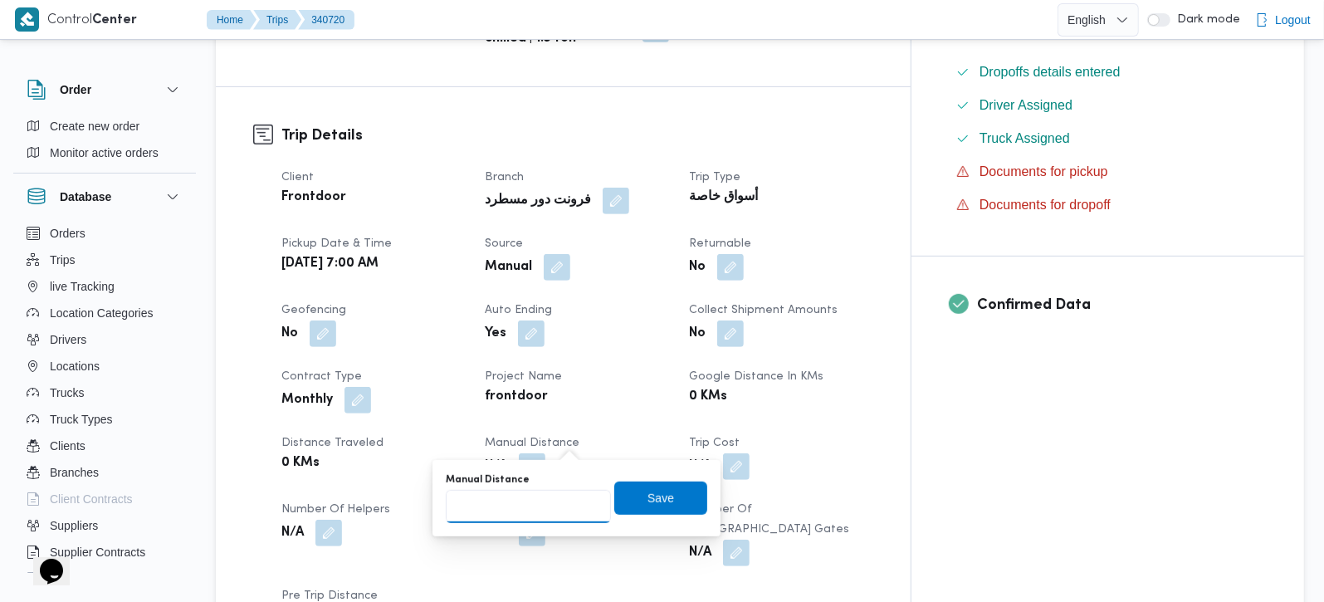
click at [535, 506] on input "Manual Distance" at bounding box center [528, 506] width 165 height 33
type input "90"
click at [622, 506] on span "Save" at bounding box center [660, 497] width 93 height 33
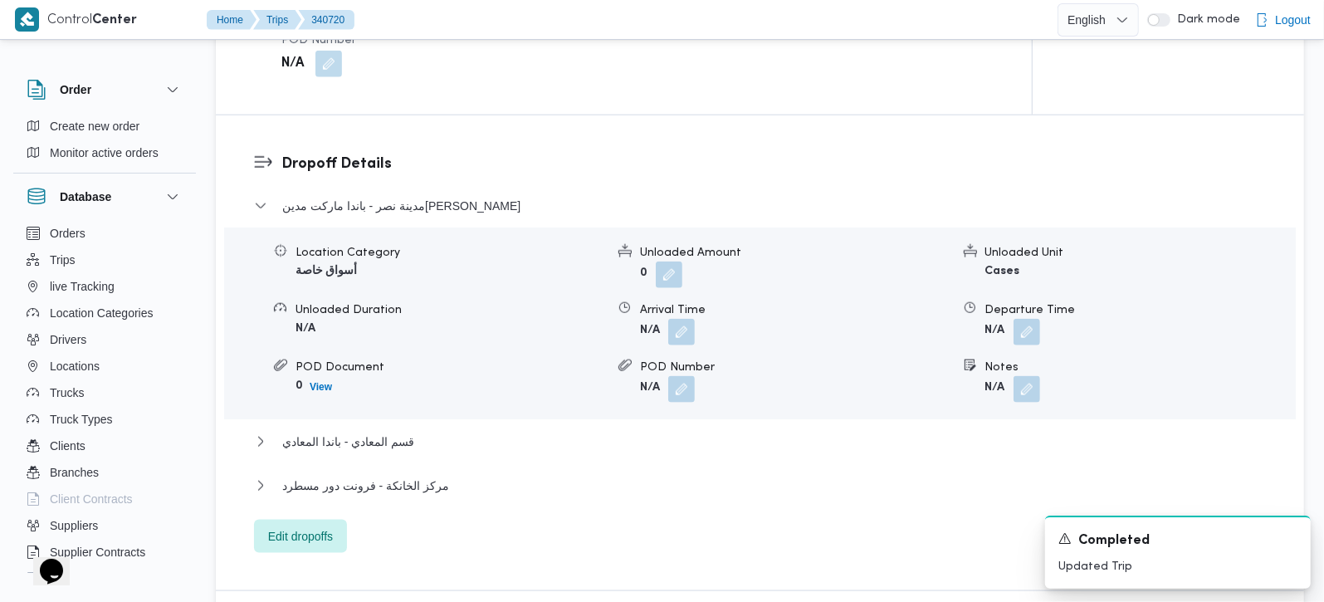
scroll to position [1368, 0]
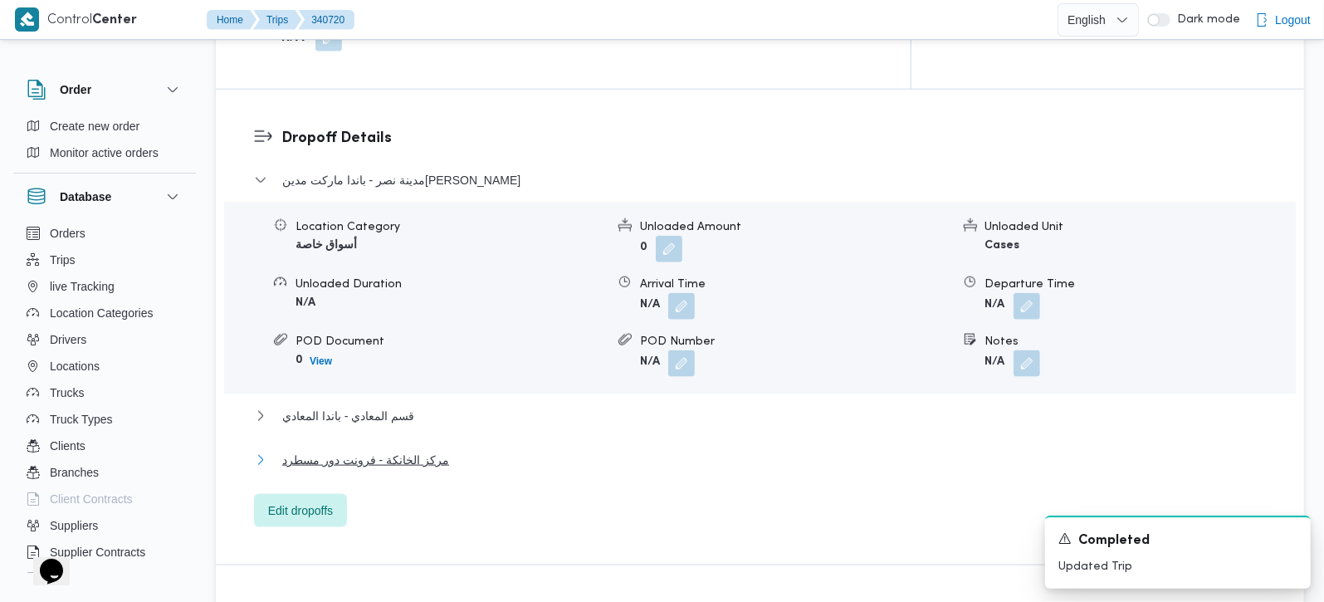
click at [372, 450] on span "مركز الخانكة - فرونت دور مسطرد" at bounding box center [365, 460] width 167 height 20
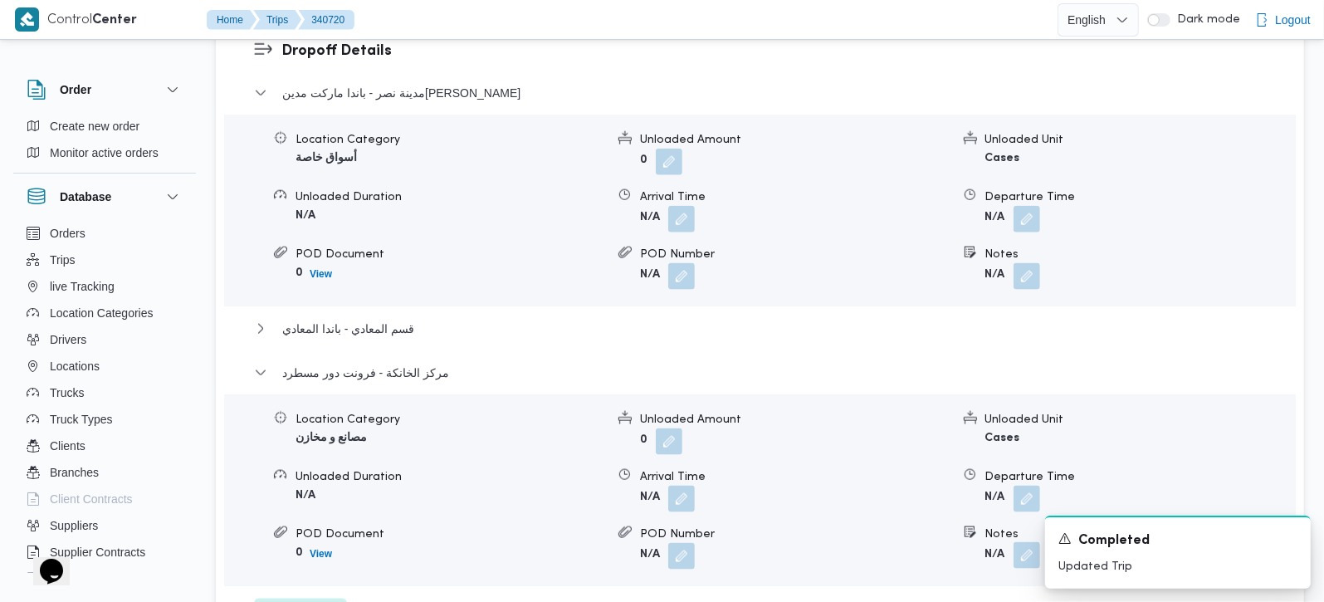
scroll to position [1563, 0]
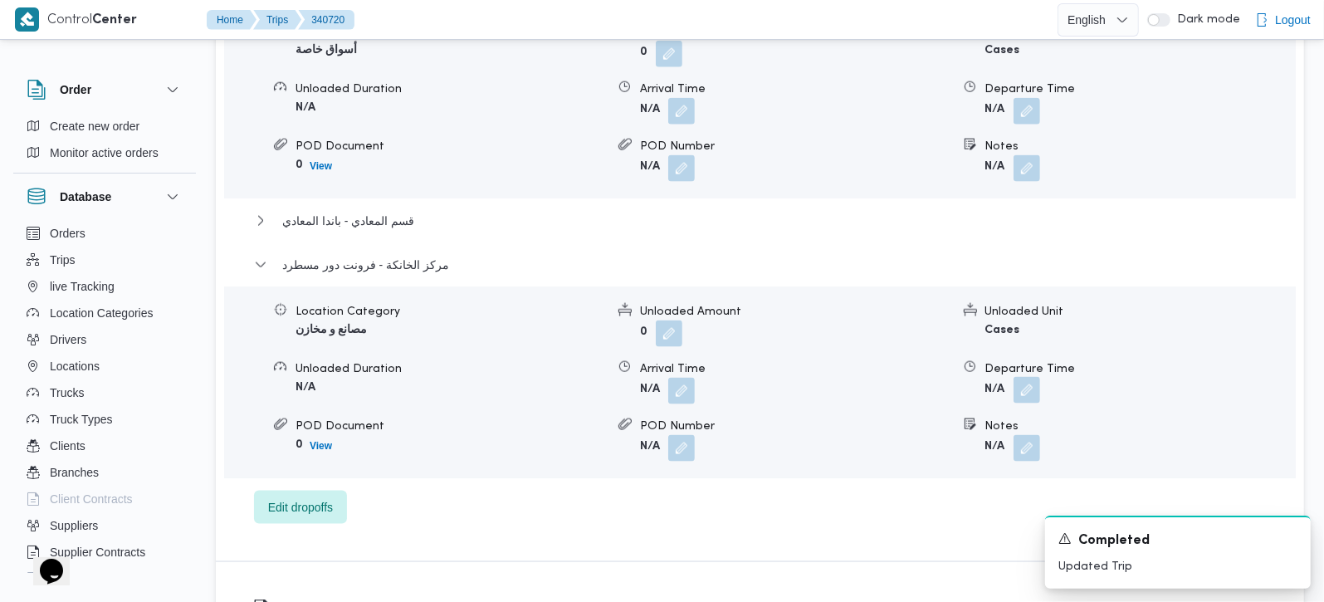
click at [1020, 377] on button "button" at bounding box center [1027, 390] width 27 height 27
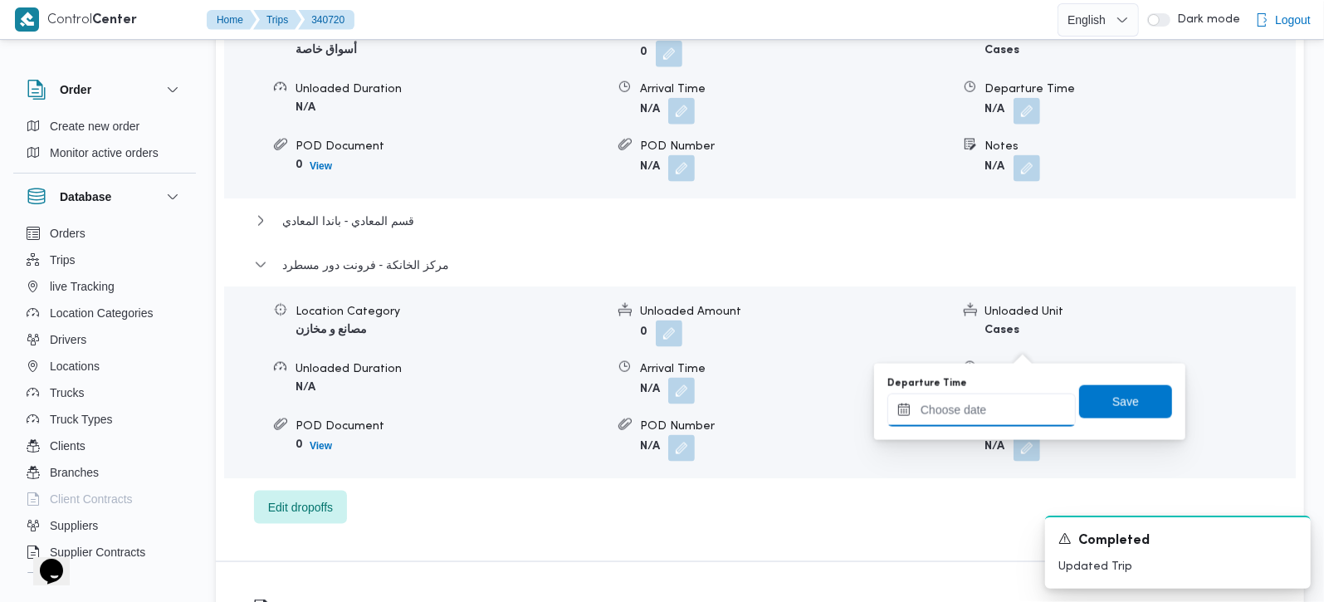
click at [966, 425] on input "Departure Time" at bounding box center [982, 410] width 188 height 33
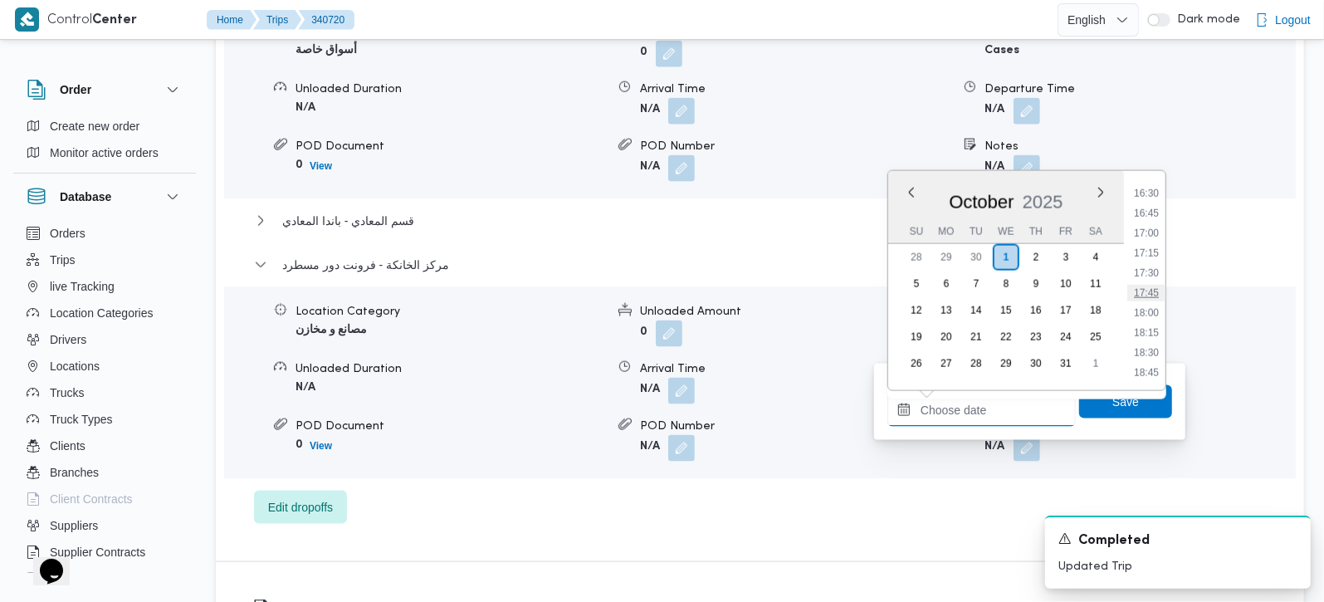
scroll to position [1216, 0]
drag, startPoint x: 1152, startPoint y: 232, endPoint x: 1152, endPoint y: 275, distance: 43.2
click at [1152, 232] on li "15:45" at bounding box center [1147, 231] width 38 height 17
type input "01/10/2025 15:45"
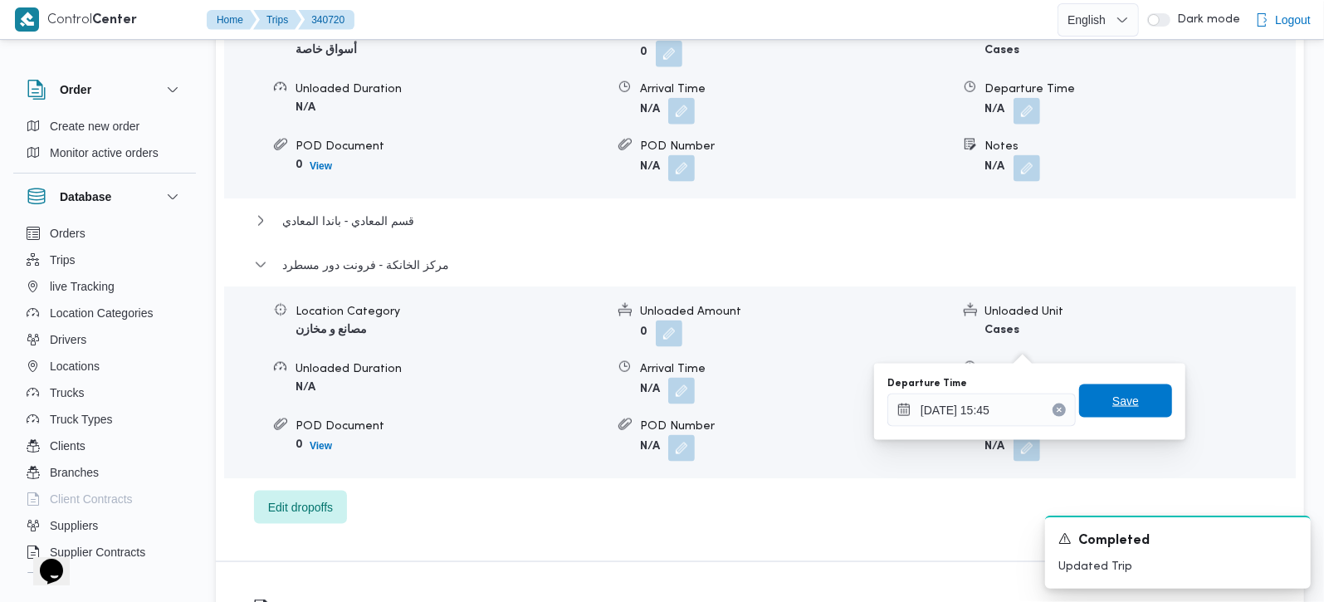
click at [1128, 394] on span "Save" at bounding box center [1125, 400] width 93 height 33
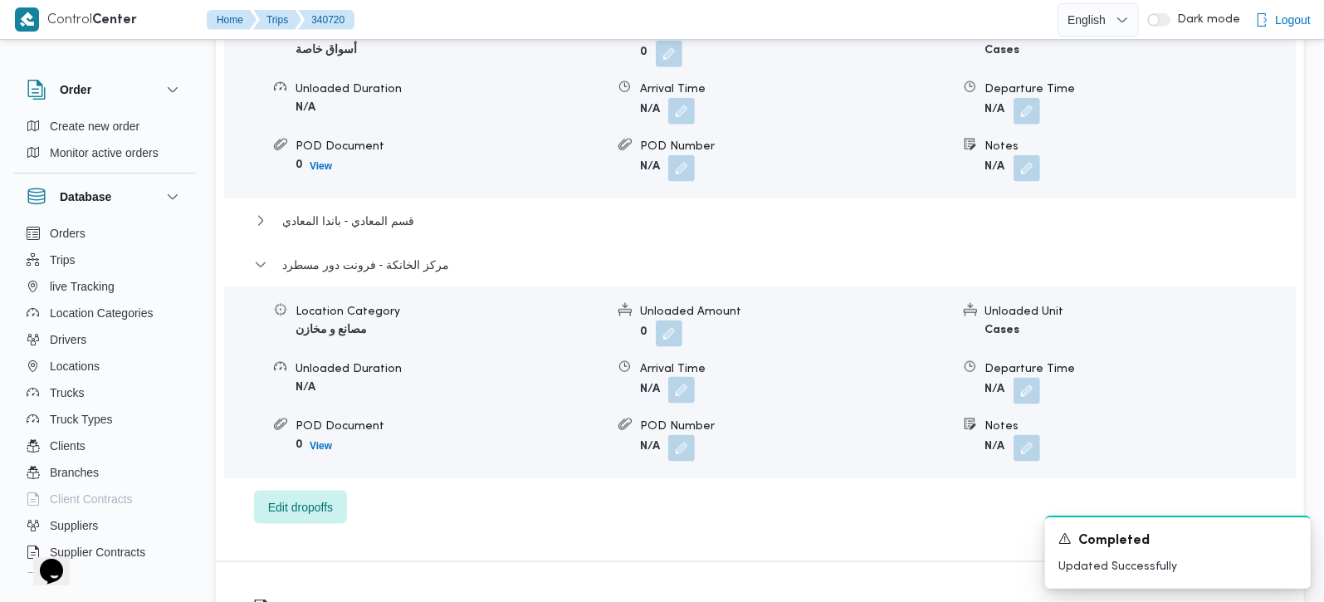
click at [694, 377] on button "button" at bounding box center [681, 390] width 27 height 27
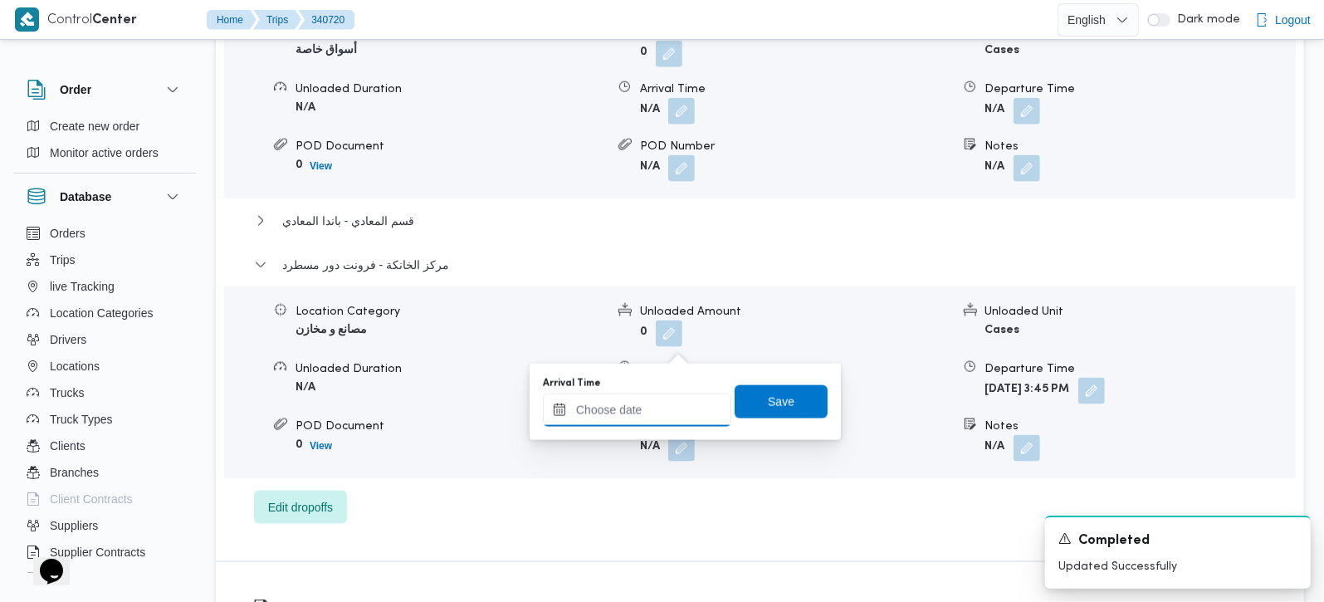
click at [654, 402] on input "Arrival Time" at bounding box center [637, 410] width 188 height 33
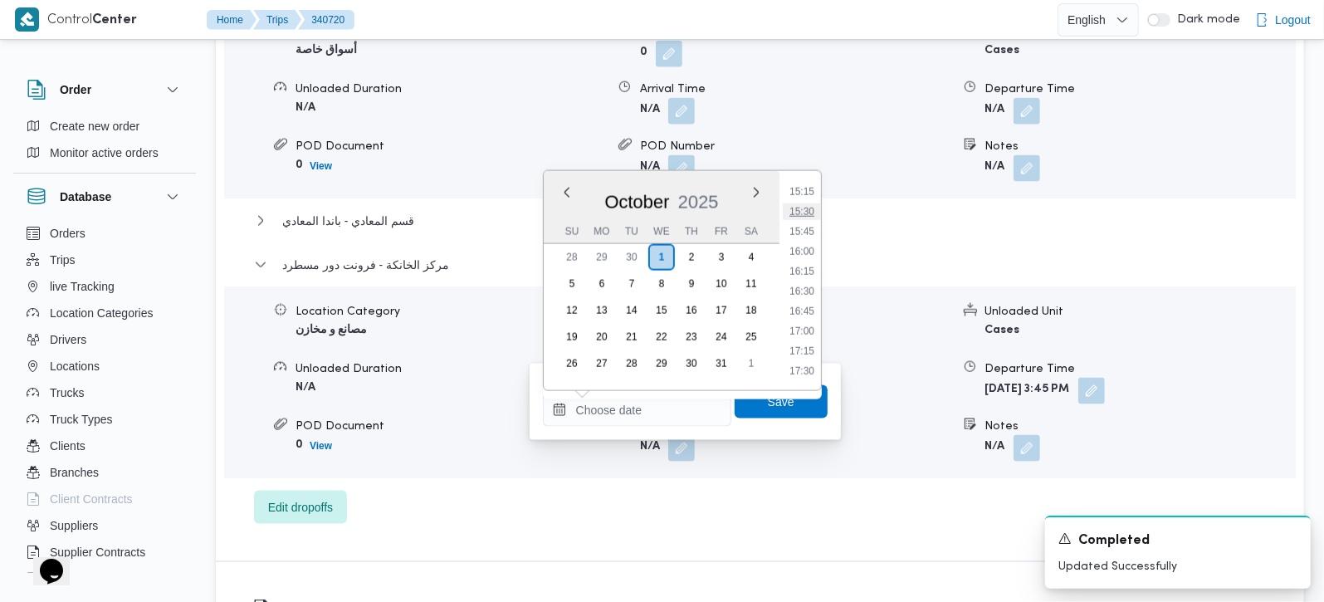
click at [810, 212] on li "15:30" at bounding box center [802, 211] width 38 height 17
type input "01/10/2025 15:30"
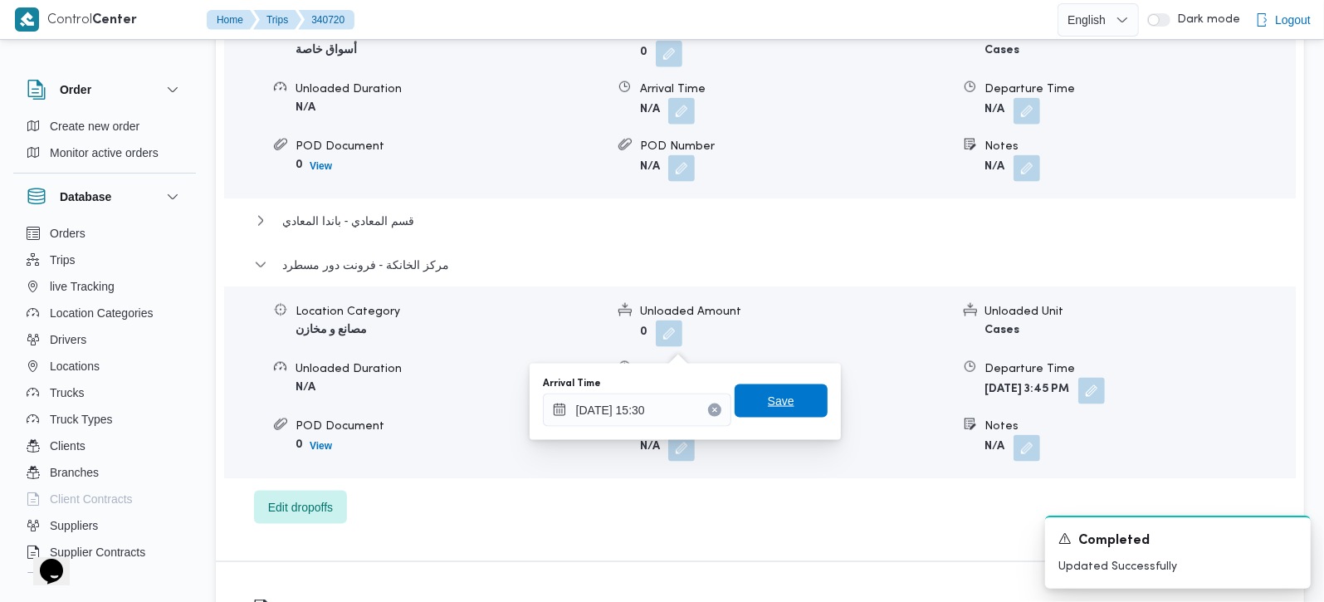
click at [812, 406] on span "Save" at bounding box center [781, 400] width 93 height 33
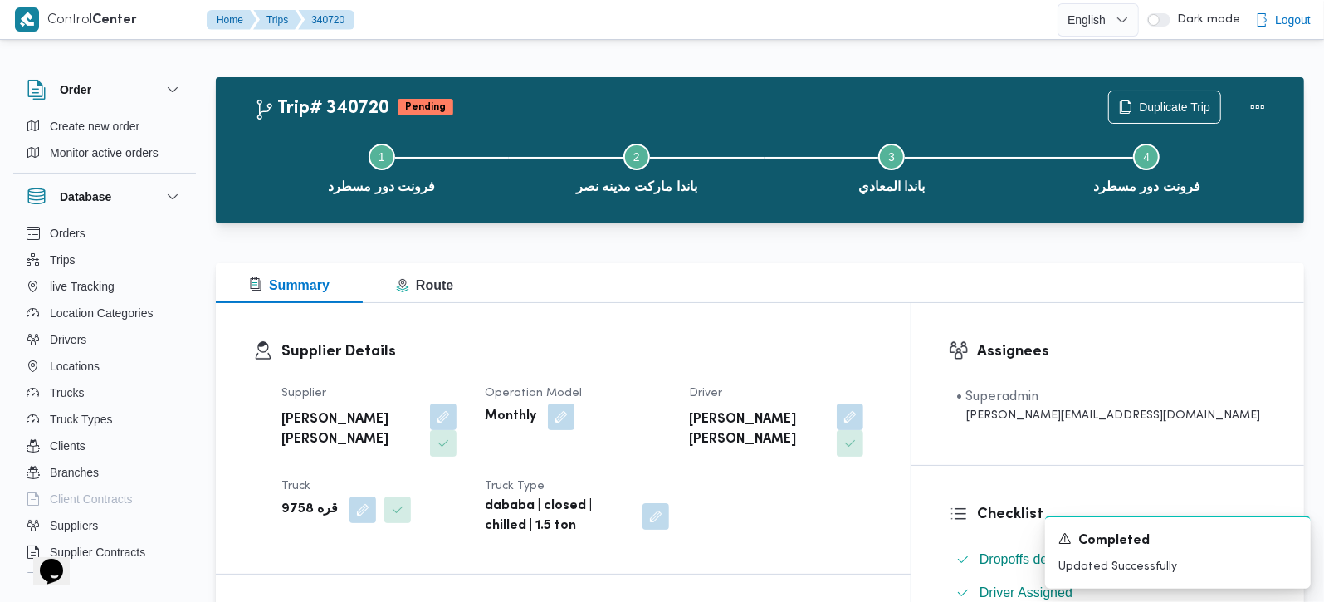
scroll to position [0, 0]
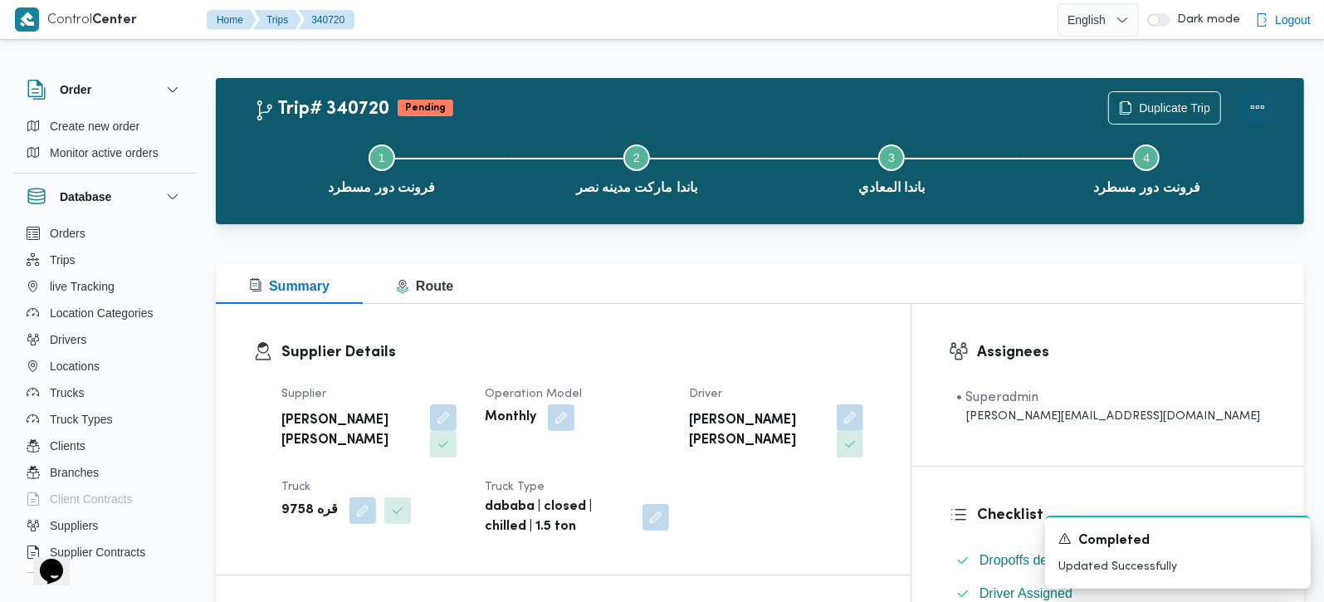
click at [1263, 108] on button "Actions" at bounding box center [1257, 107] width 33 height 33
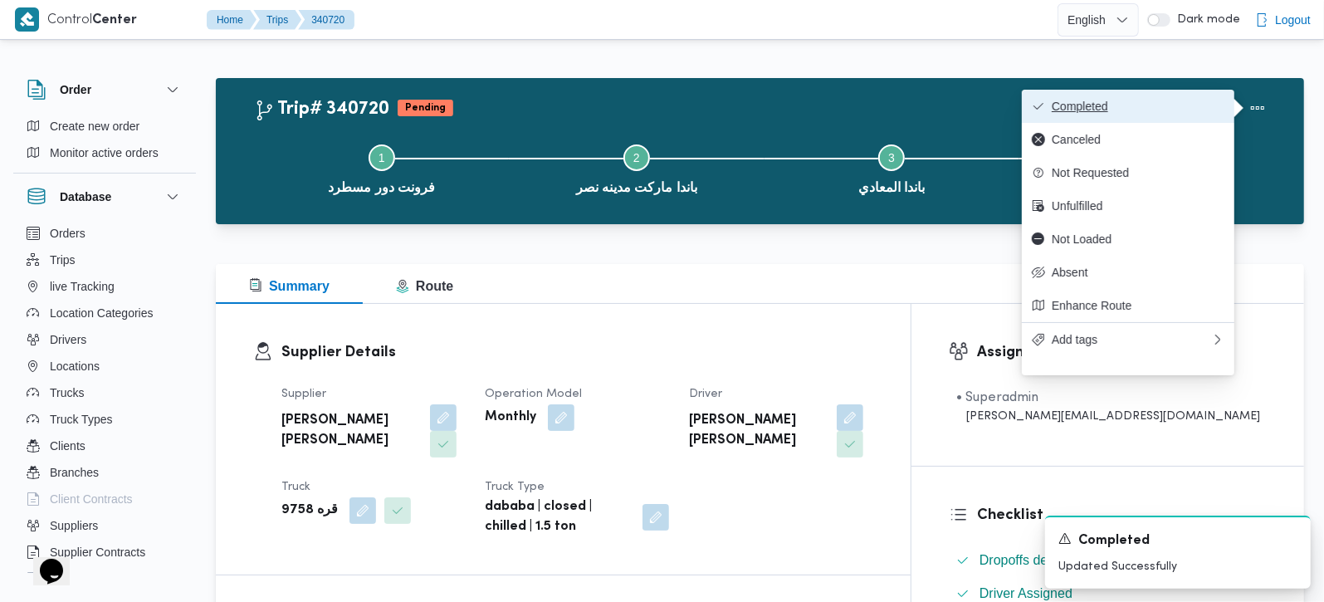
click at [1167, 103] on span "Completed" at bounding box center [1138, 106] width 173 height 13
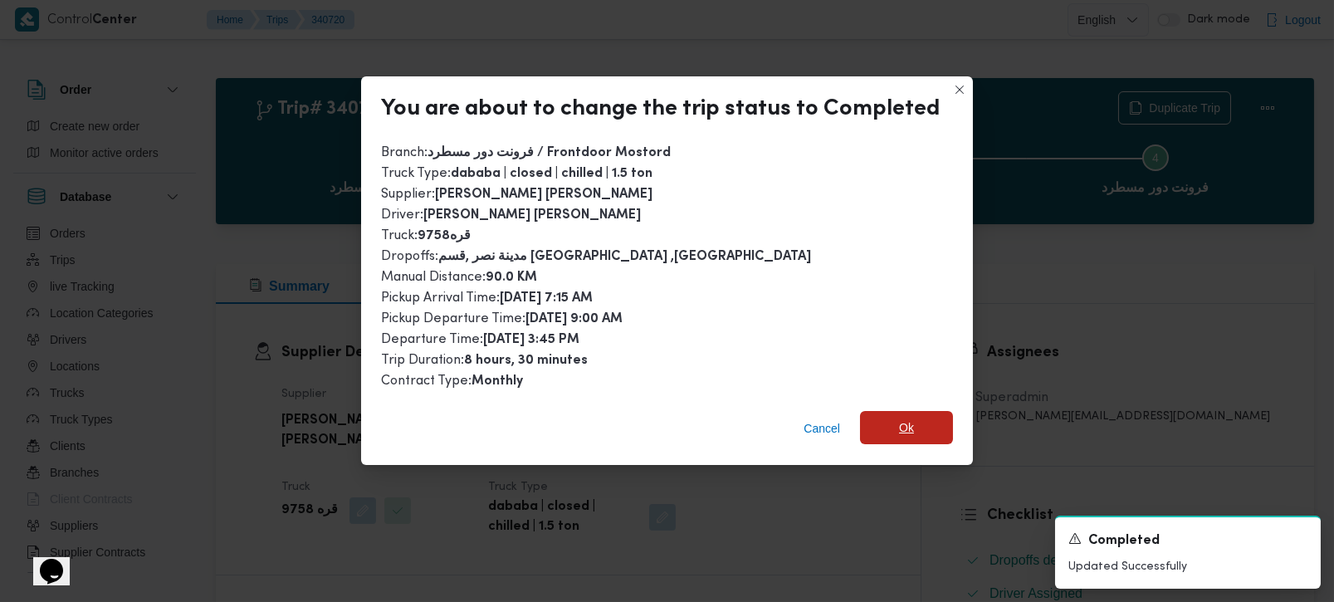
click at [927, 414] on span "Ok" at bounding box center [906, 427] width 93 height 33
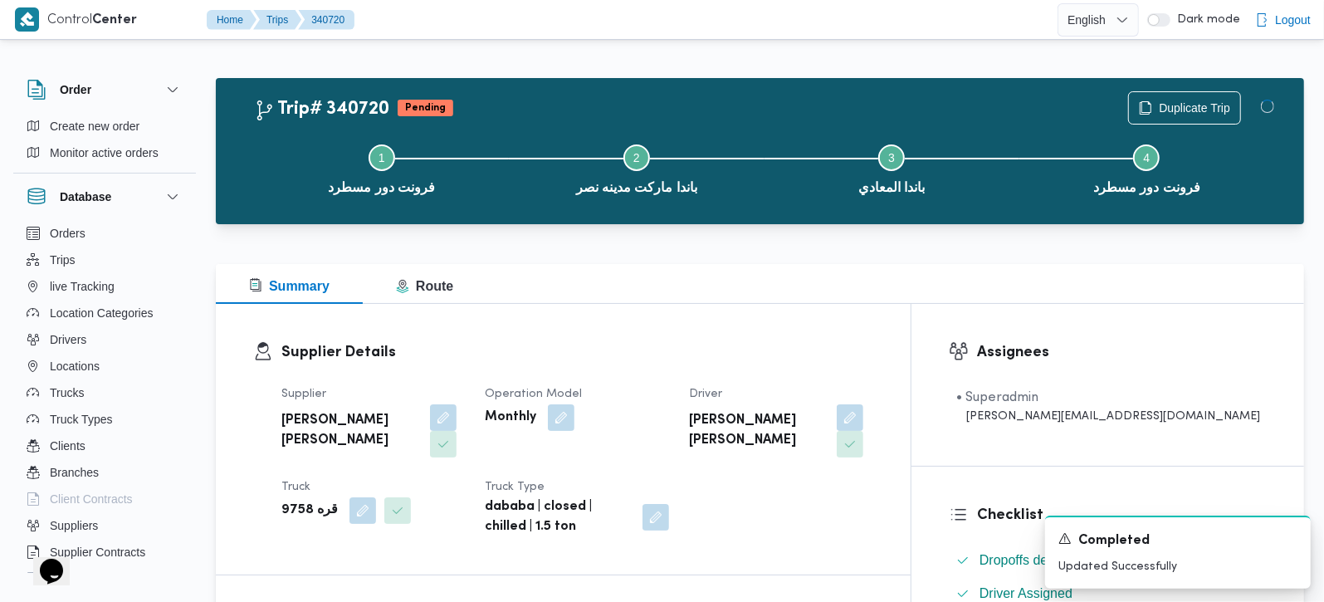
click at [771, 308] on div "Supplier Details Supplier محمد محمود احمد مسعود Operation Model Monthly Driver …" at bounding box center [563, 439] width 695 height 271
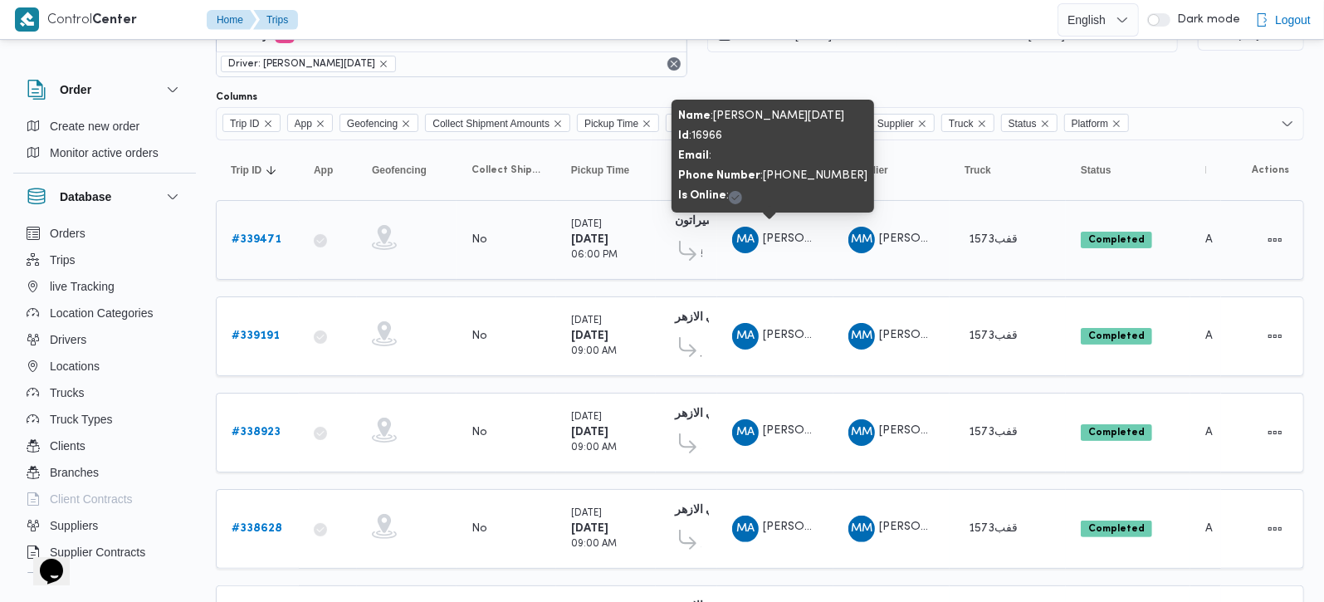
scroll to position [97, 0]
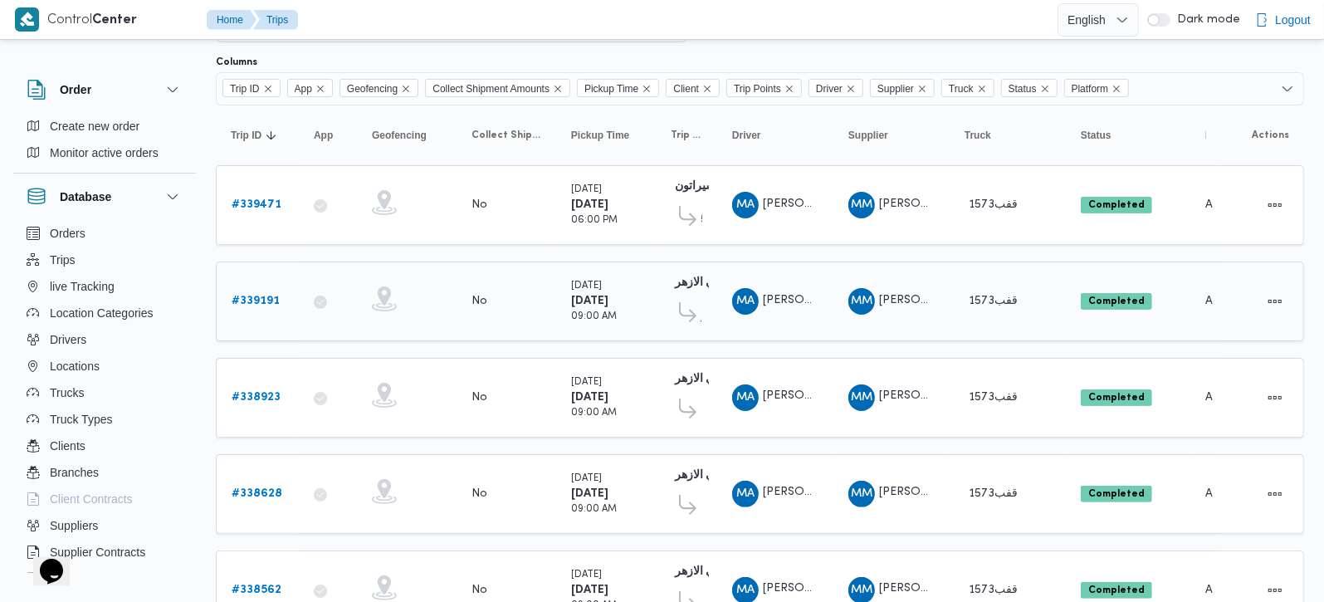
click at [698, 309] on span at bounding box center [686, 315] width 30 height 27
click at [682, 311] on icon at bounding box center [687, 312] width 17 height 20
click at [697, 312] on span at bounding box center [686, 315] width 30 height 27
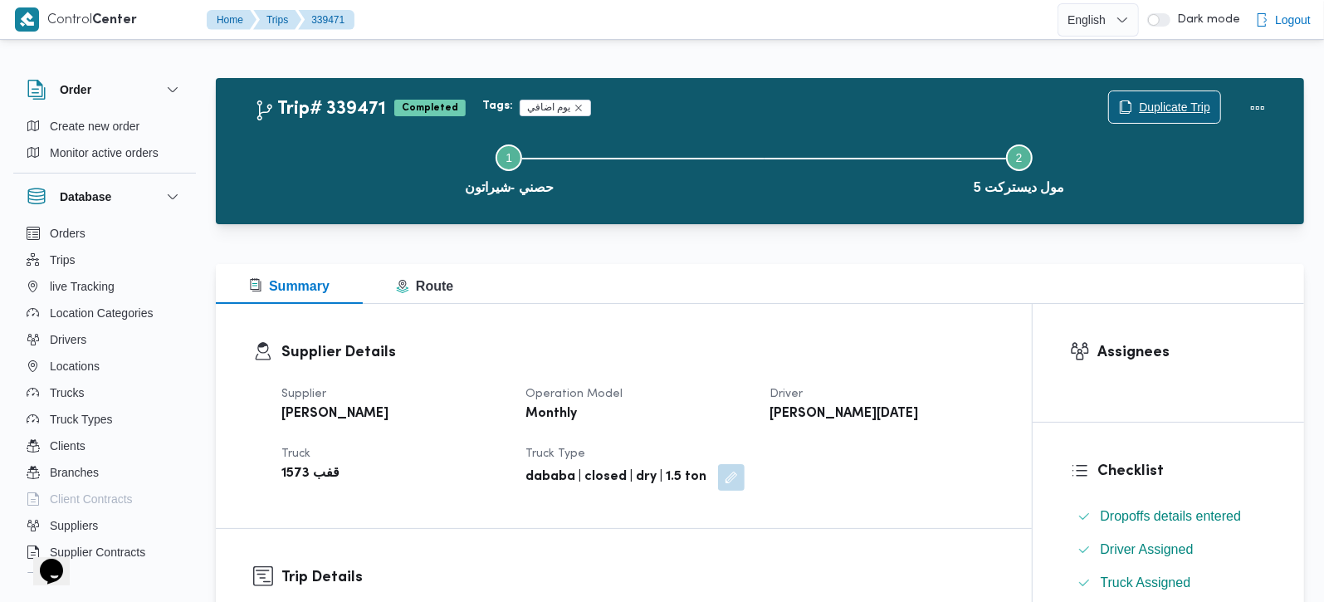
click at [1175, 106] on span "Duplicate Trip" at bounding box center [1174, 107] width 71 height 20
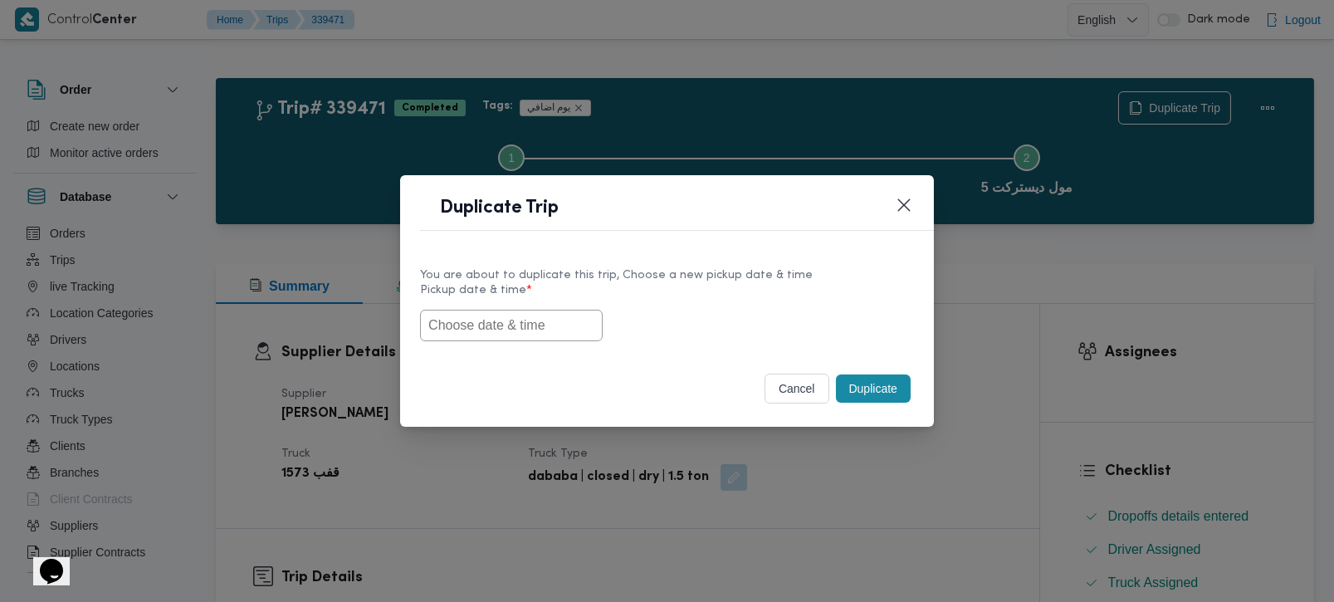
click at [540, 325] on input "text" at bounding box center [511, 326] width 183 height 32
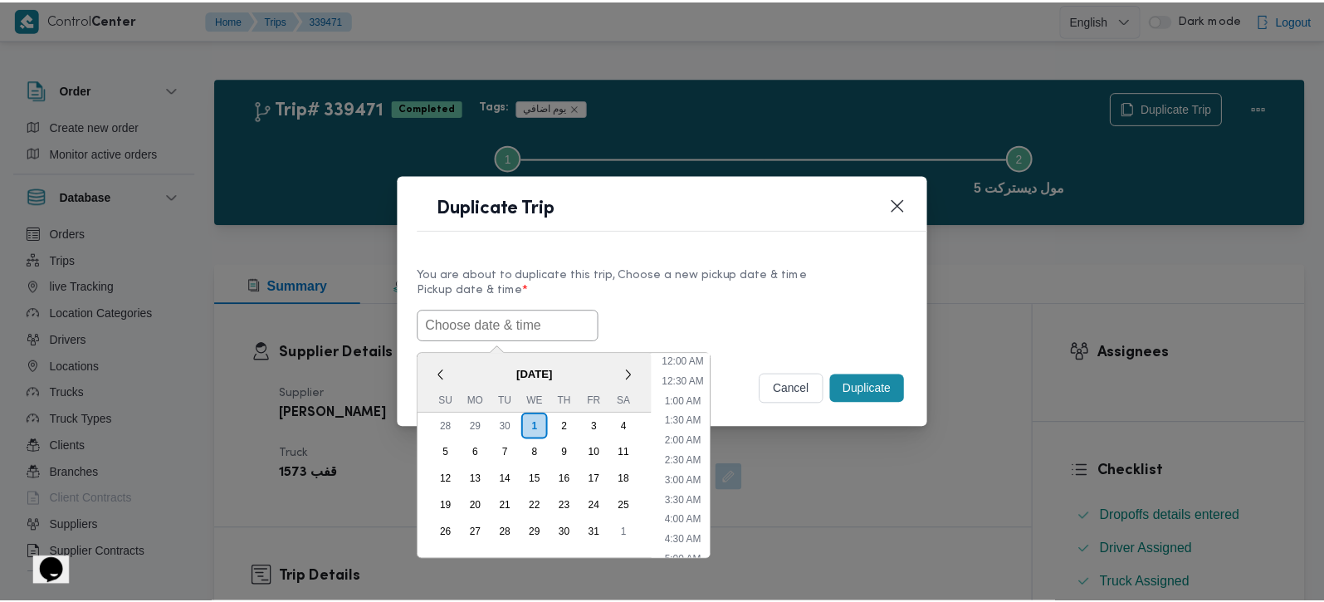
scroll to position [624, 0]
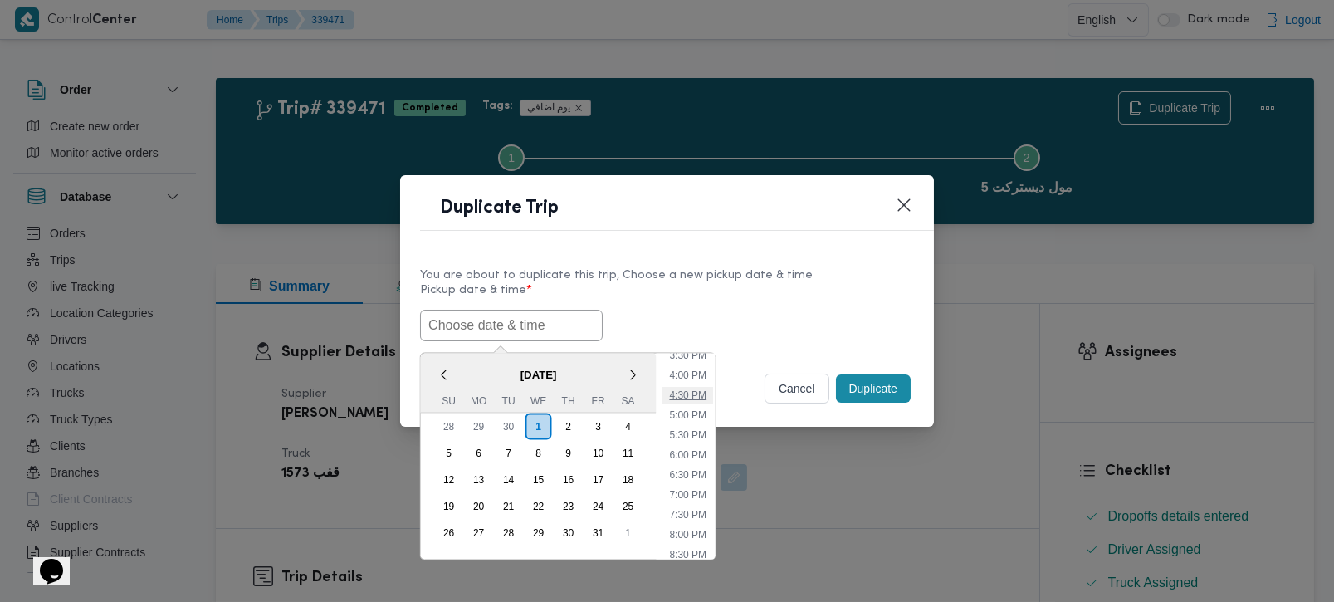
click at [698, 386] on li "4:30 PM" at bounding box center [688, 394] width 51 height 17
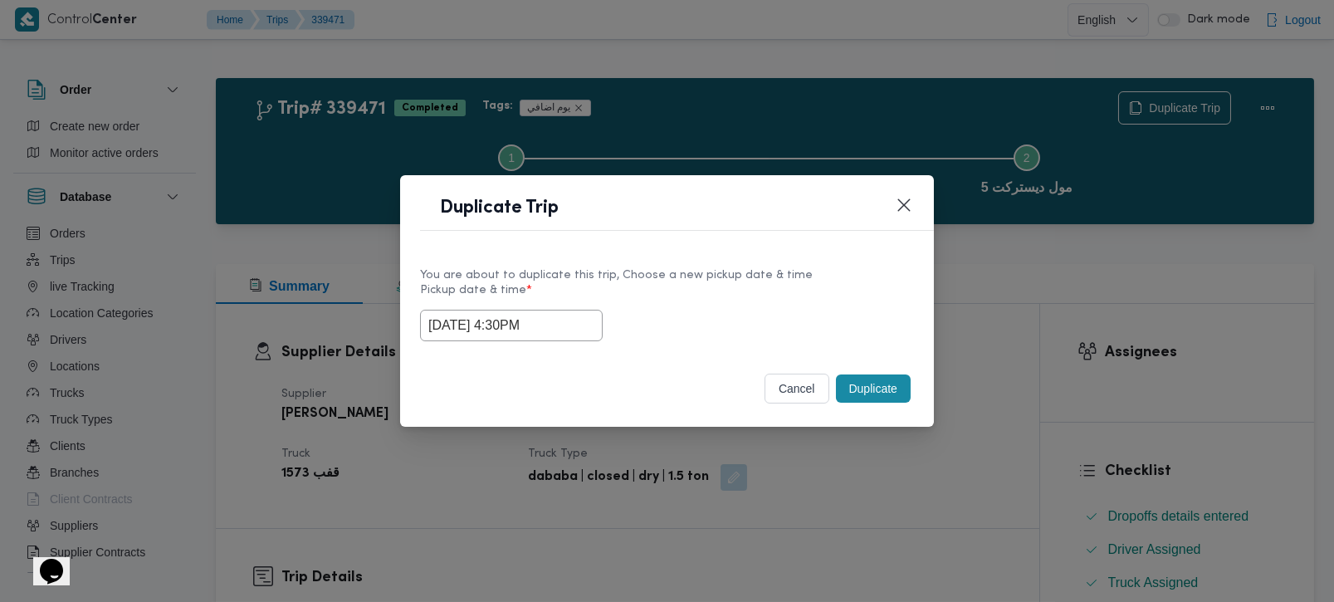
type input "[DATE] 4:30PM"
click at [871, 379] on button "Duplicate" at bounding box center [873, 388] width 75 height 28
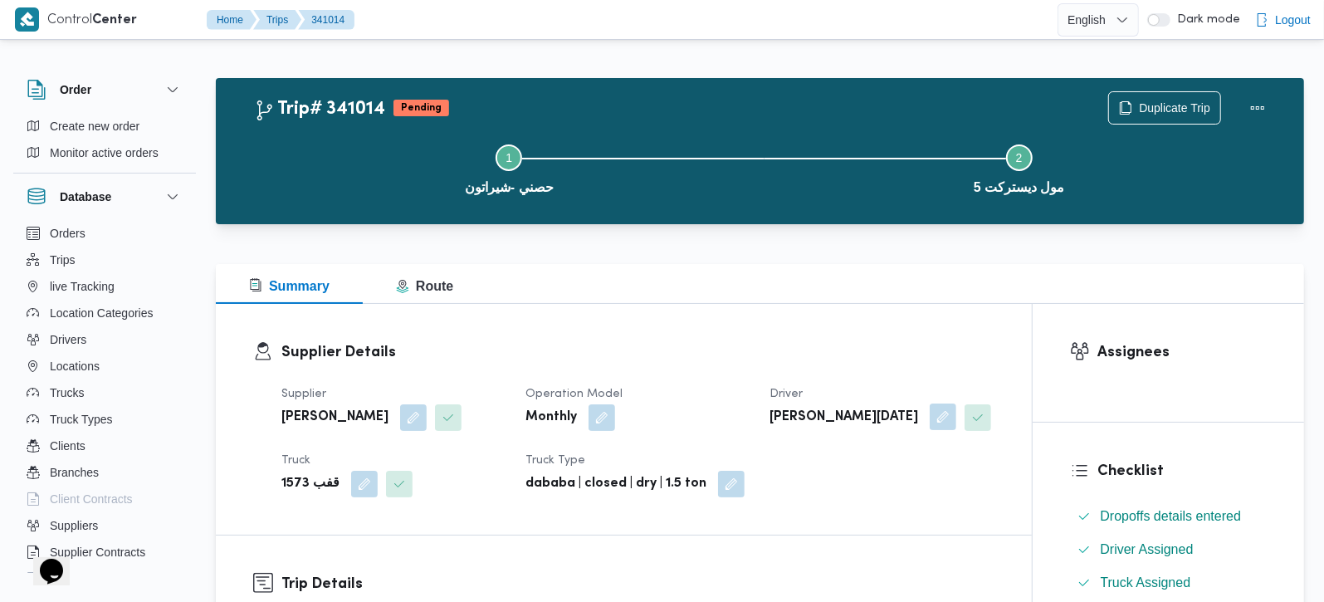
click at [930, 417] on button "button" at bounding box center [943, 417] width 27 height 27
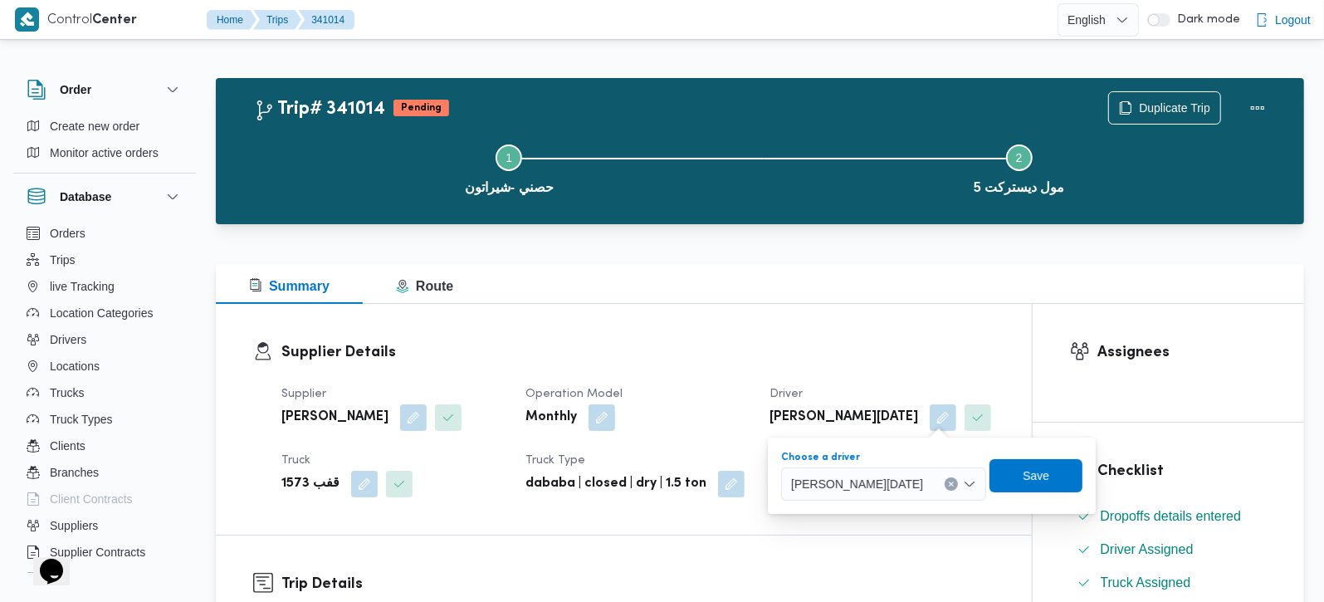
click at [958, 486] on button "Clear input" at bounding box center [951, 483] width 13 height 13
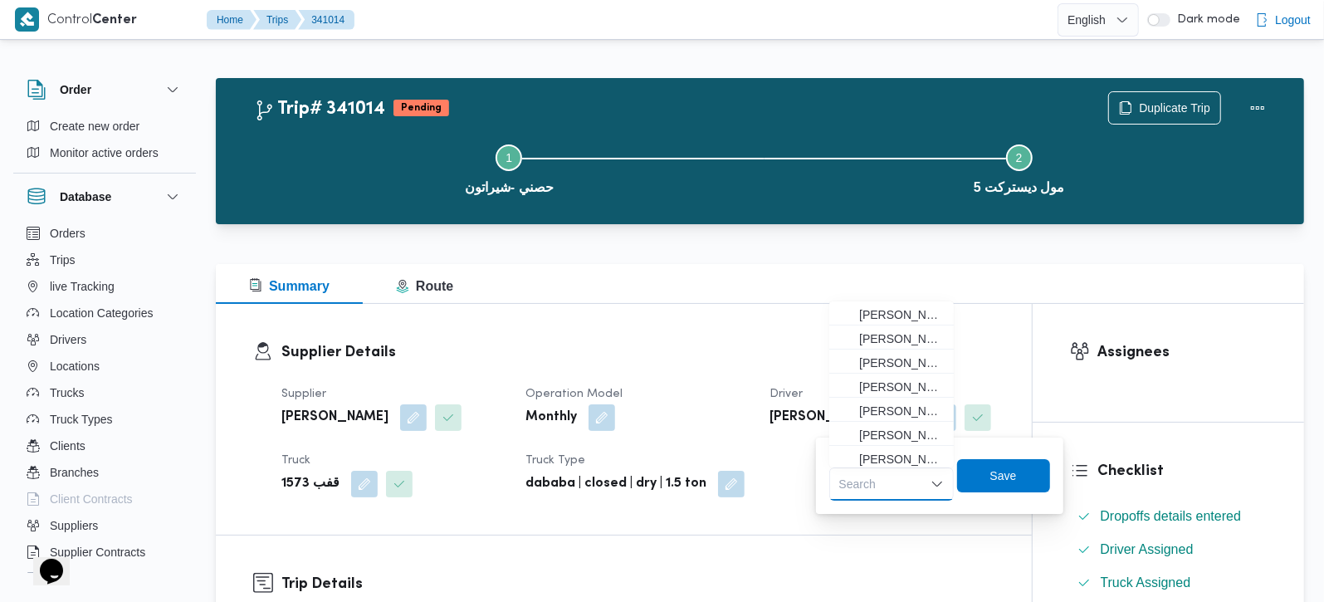
paste input "محمد منيب محمد عبدالمقصود"
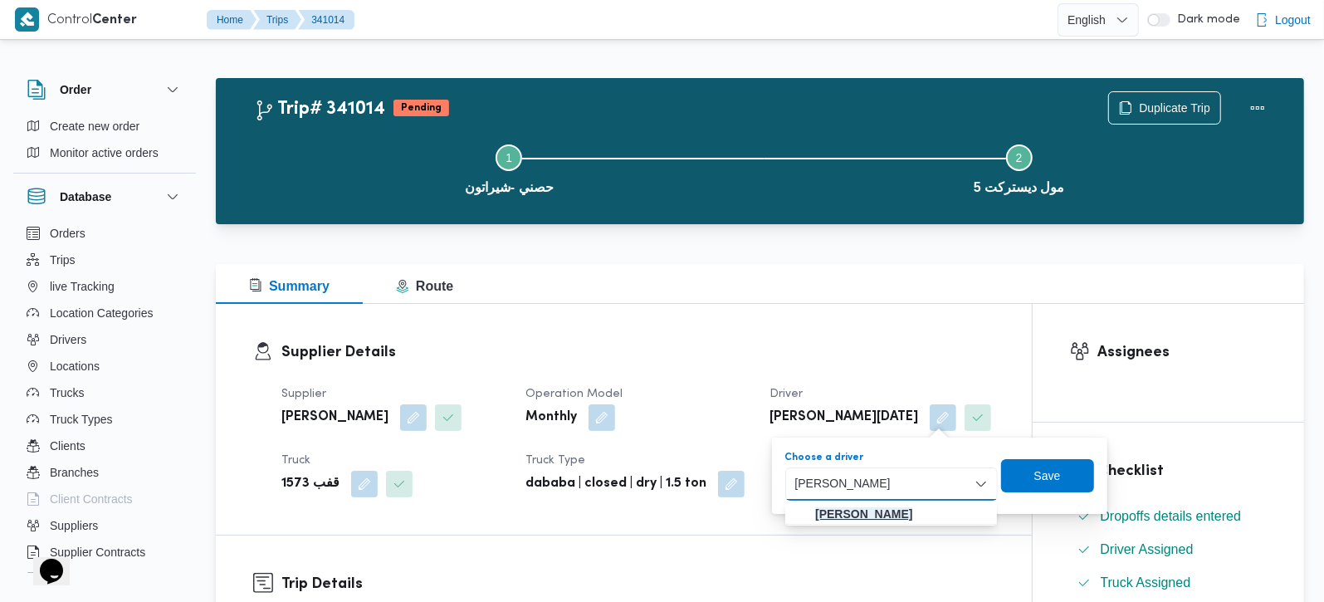
type input "محمد منيب محمد عبدالمقصود"
click at [912, 508] on mark "محمد منيب محمد عبدالمقصود" at bounding box center [863, 513] width 97 height 13
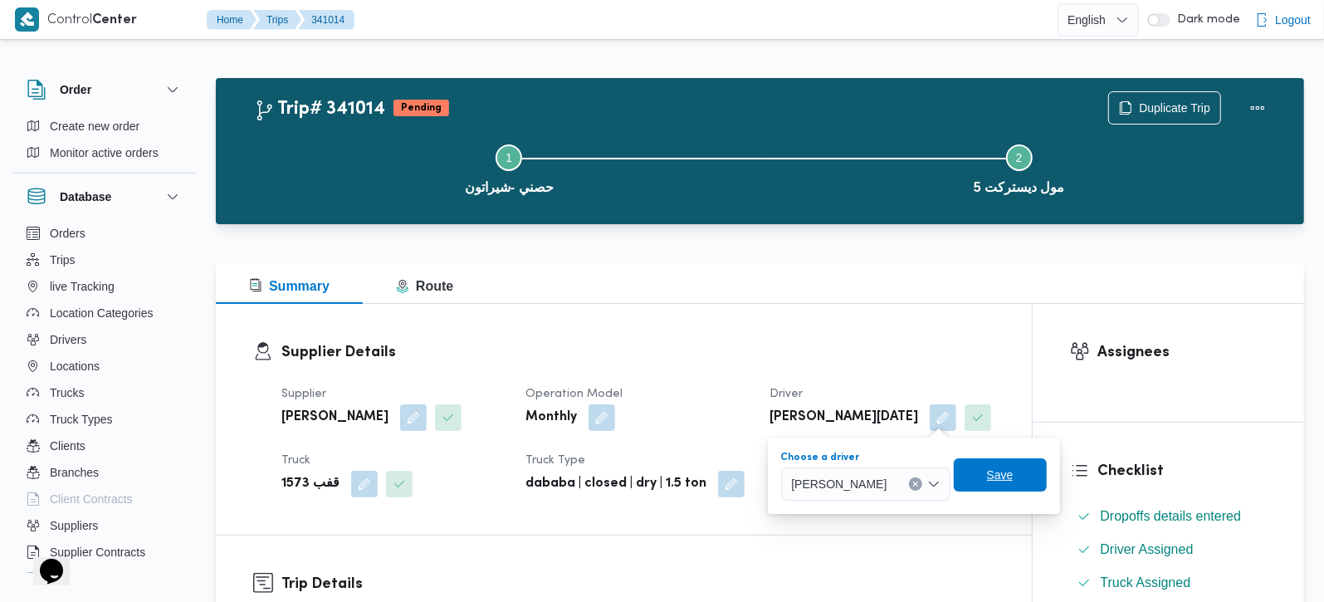
click at [1014, 468] on span "Save" at bounding box center [1000, 475] width 27 height 20
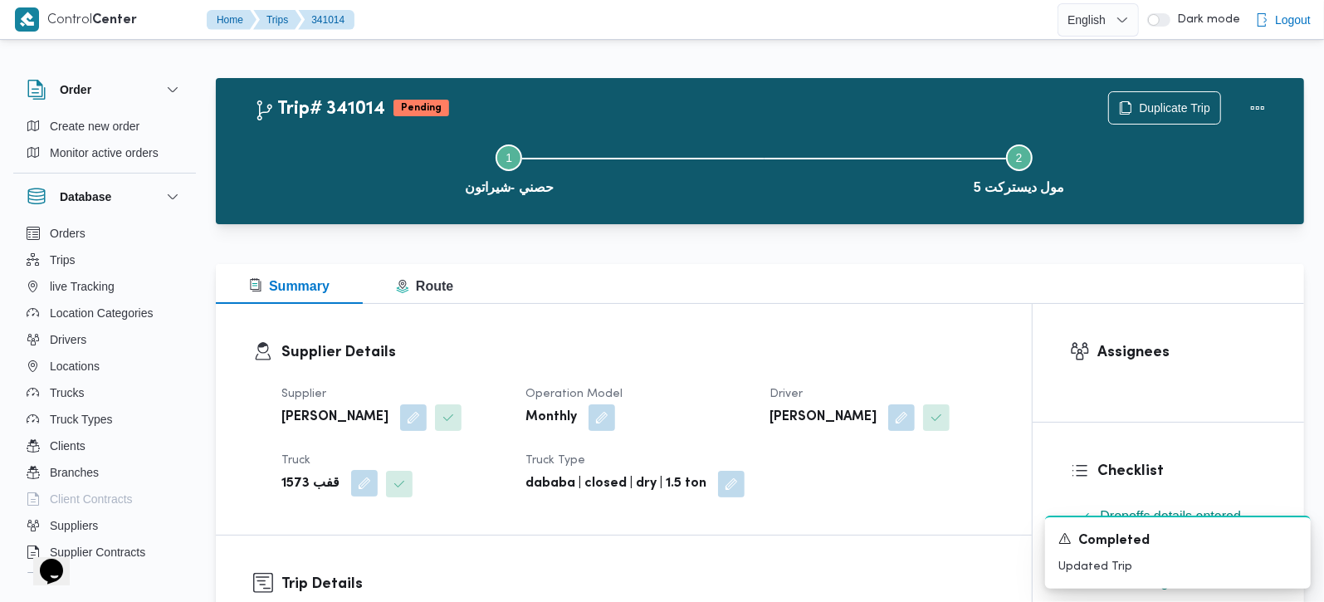
click at [361, 484] on button "button" at bounding box center [364, 483] width 27 height 27
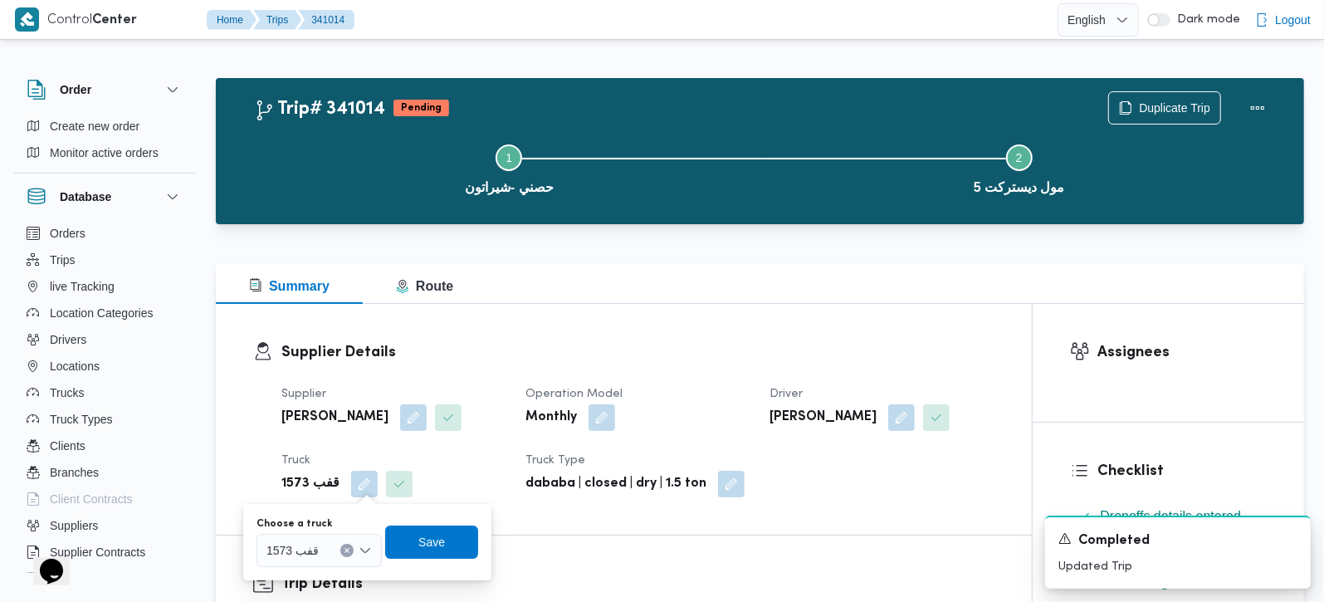
click at [347, 548] on icon "Clear input" at bounding box center [347, 550] width 4 height 4
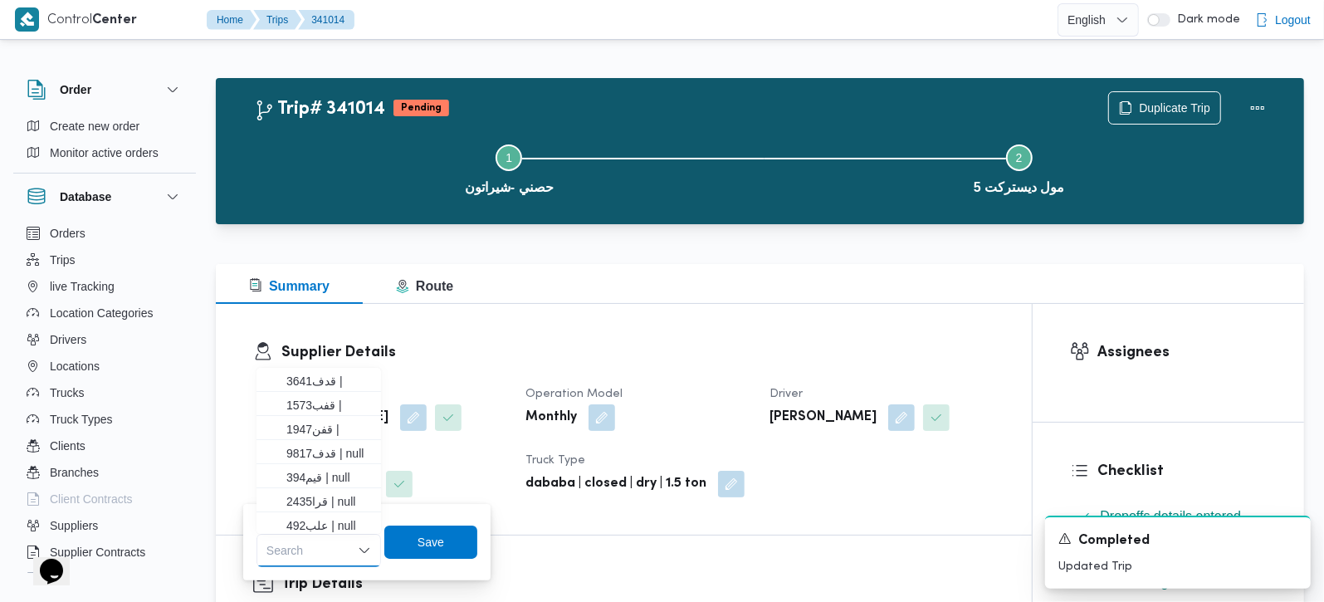
paste input "2451"
type input "2451"
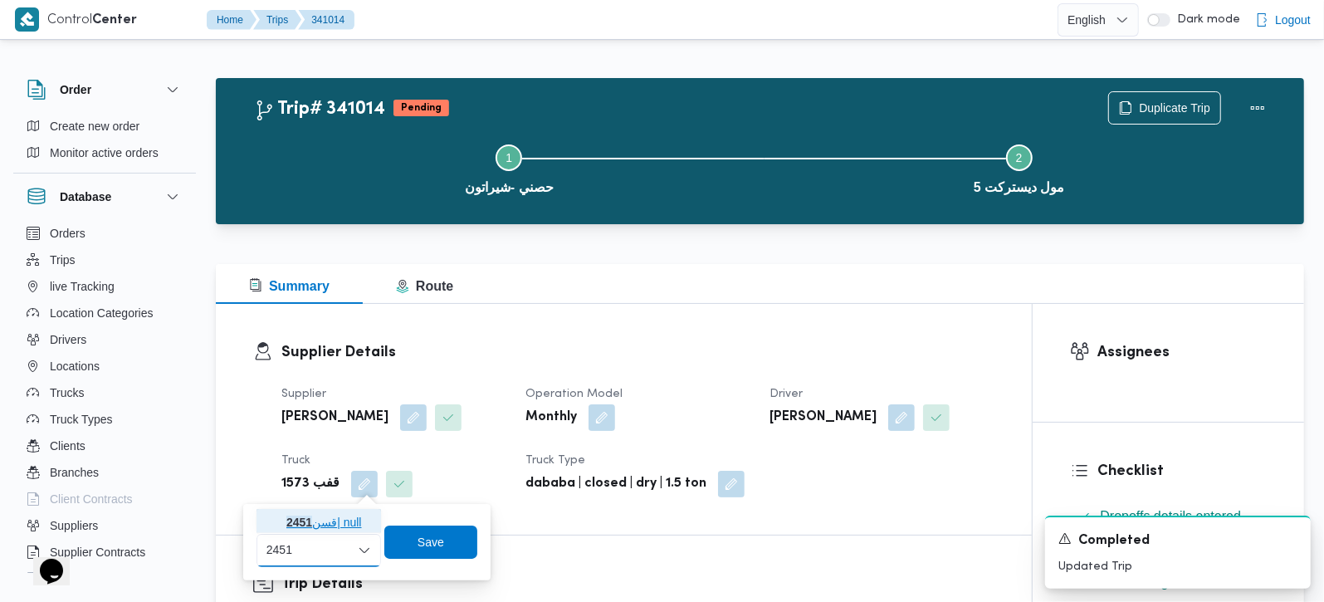
click at [313, 517] on span "قسن 2451 | null" at bounding box center [328, 522] width 85 height 20
click at [432, 536] on span "Save" at bounding box center [445, 541] width 27 height 20
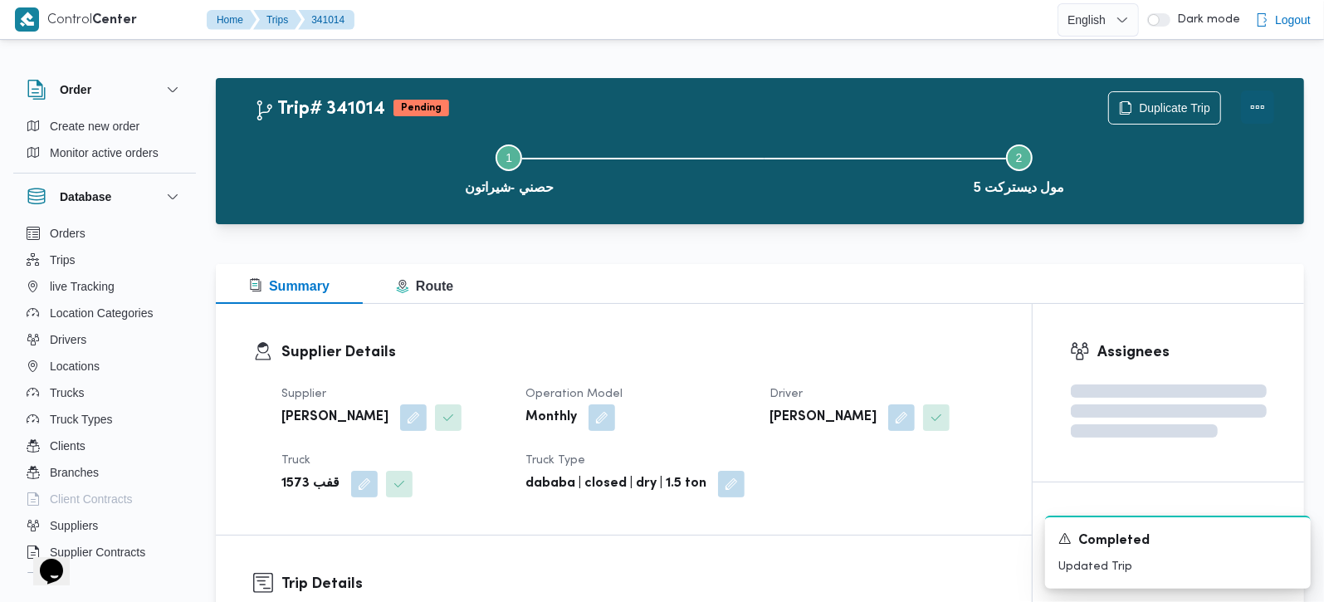
click at [1265, 102] on button "Actions" at bounding box center [1257, 107] width 33 height 33
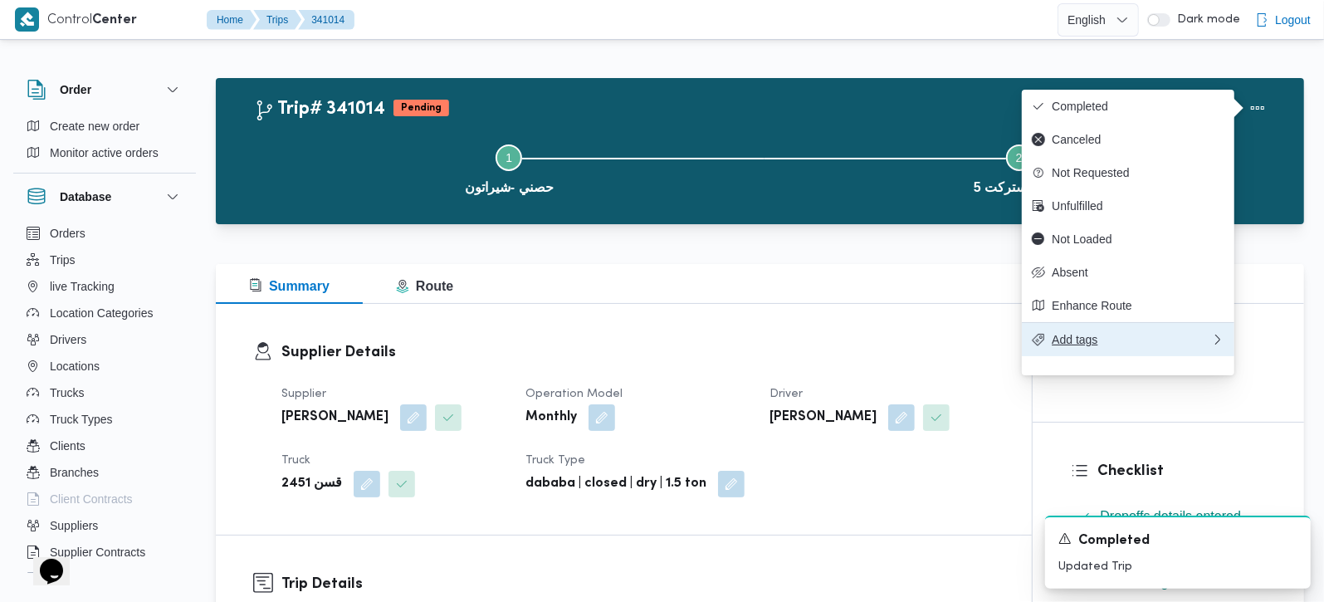
click at [1105, 347] on button "Add tags" at bounding box center [1128, 339] width 213 height 34
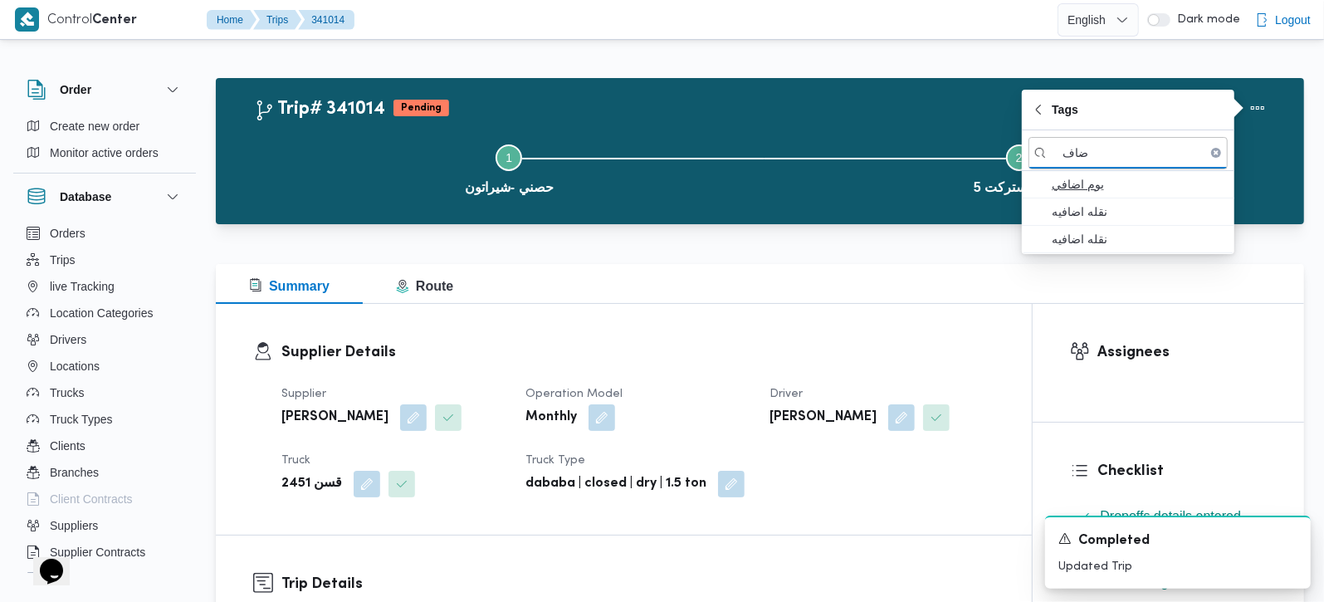
type input "ضاف"
click at [1099, 181] on span "يوم اضافي" at bounding box center [1138, 184] width 173 height 20
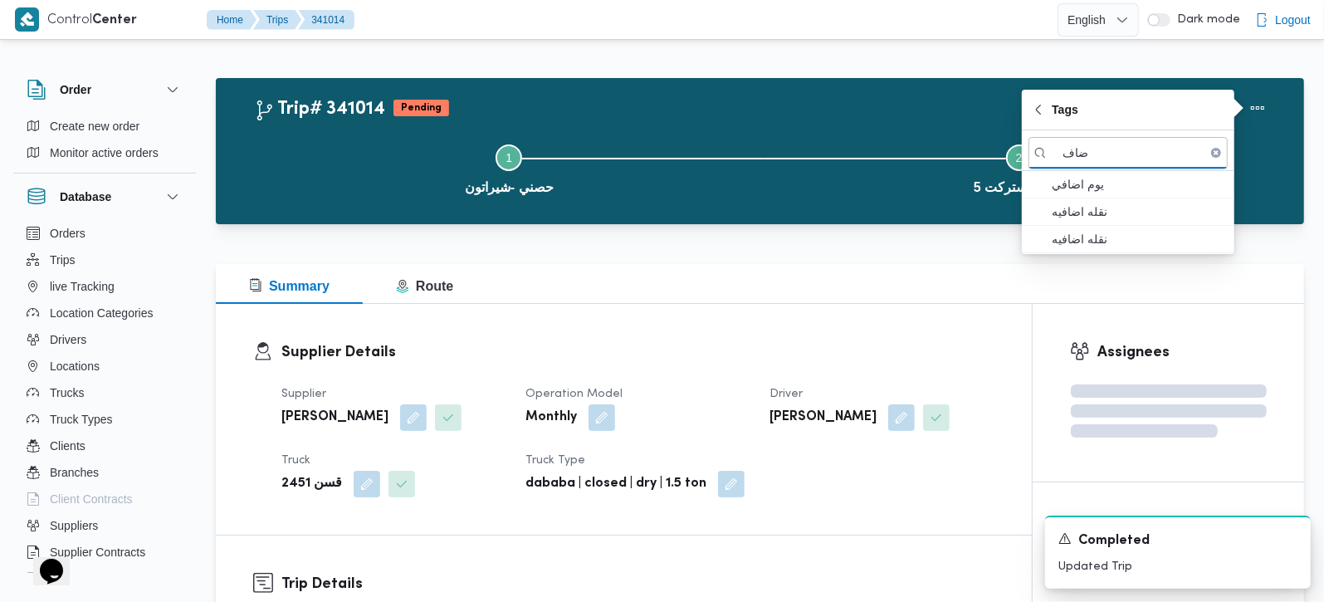
click at [810, 275] on div "Summary Route" at bounding box center [760, 284] width 1089 height 40
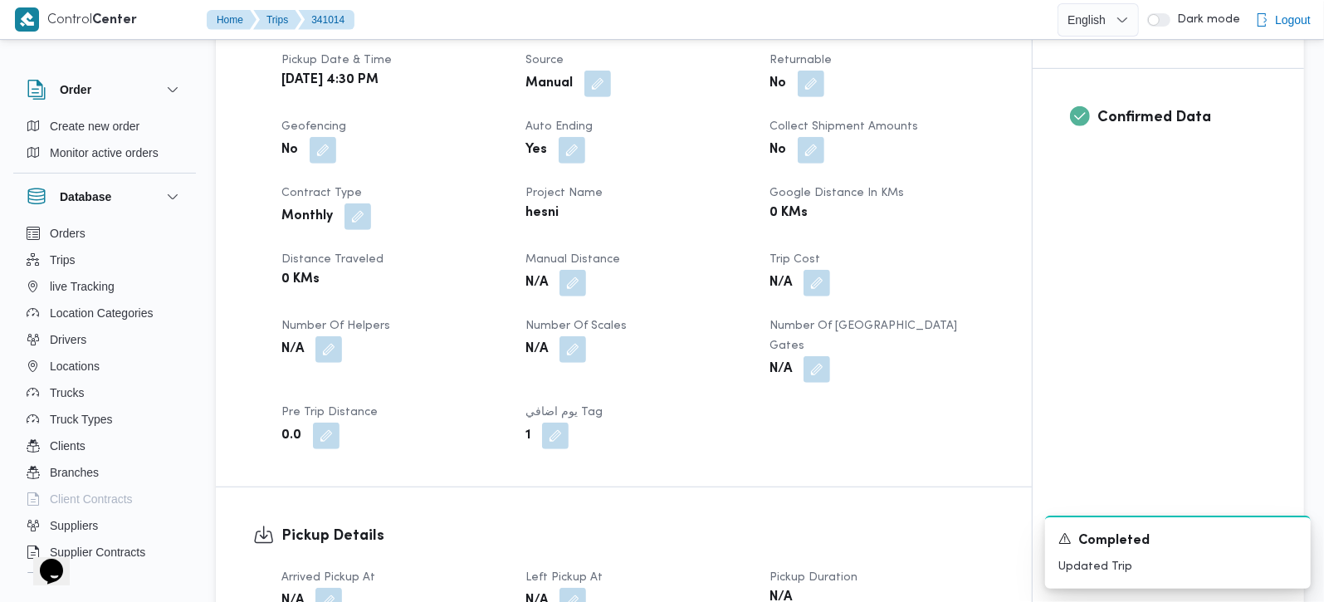
scroll to position [781, 0]
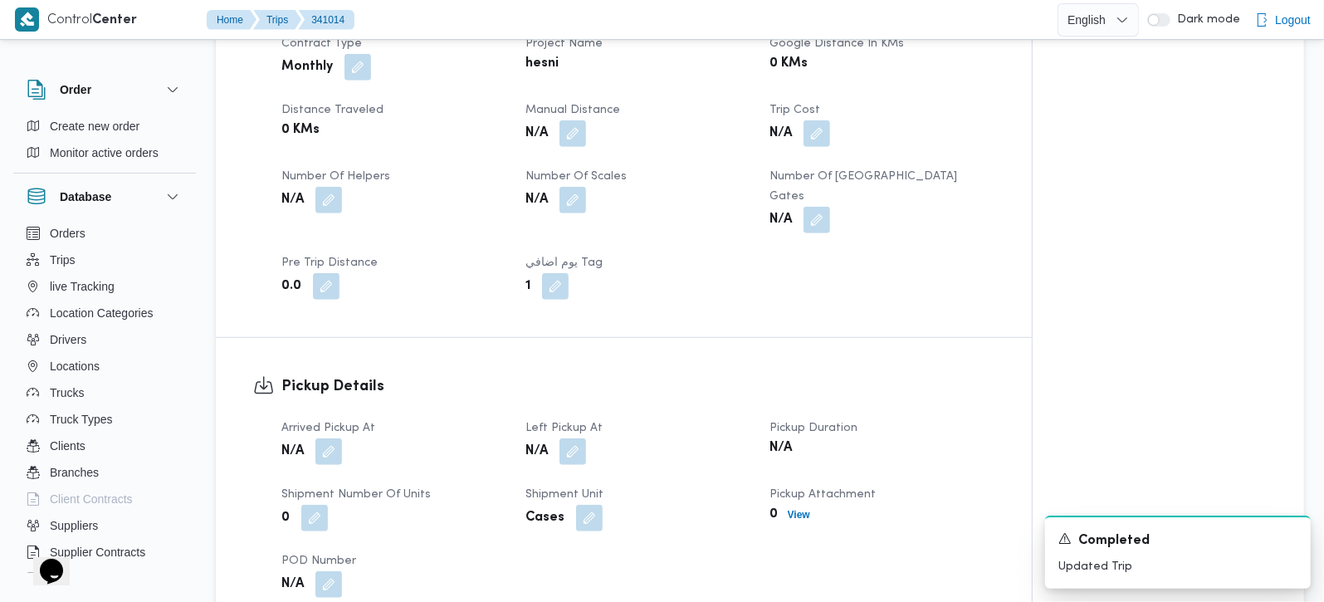
click at [340, 445] on div "N/A" at bounding box center [394, 452] width 228 height 30
click at [325, 438] on button "button" at bounding box center [329, 451] width 27 height 27
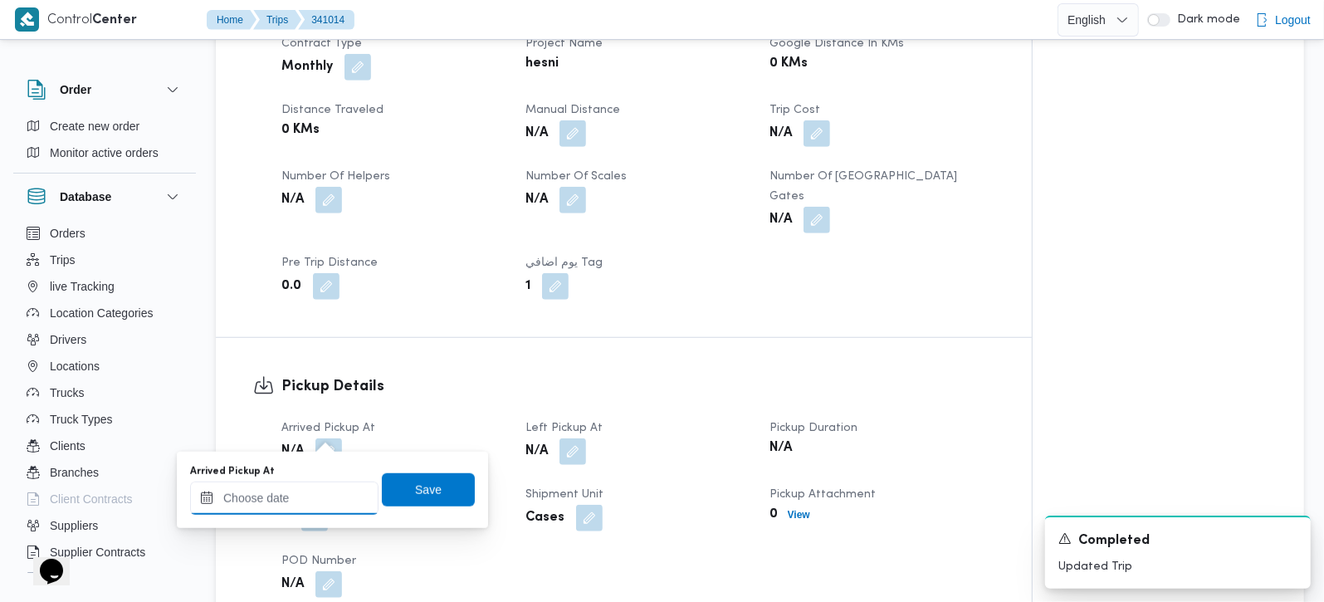
click at [298, 490] on input "Arrived Pickup At" at bounding box center [284, 498] width 188 height 33
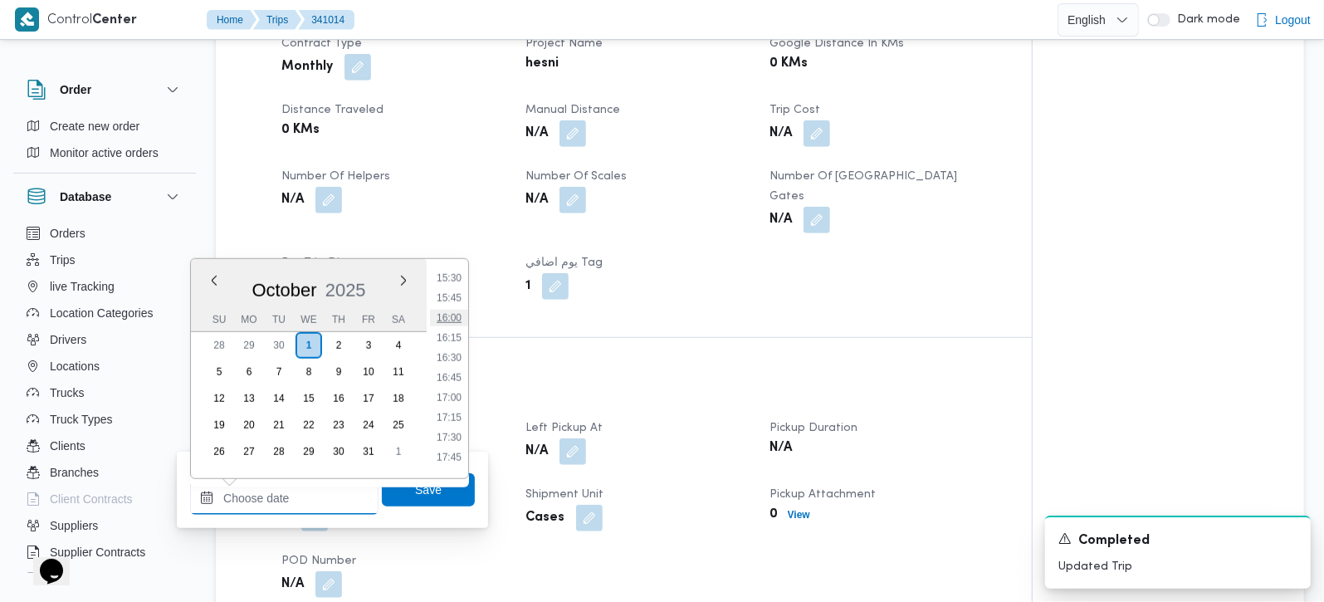
scroll to position [1237, 0]
click at [455, 356] on li "16:30" at bounding box center [449, 358] width 38 height 17
type input "01/10/2025 16:30"
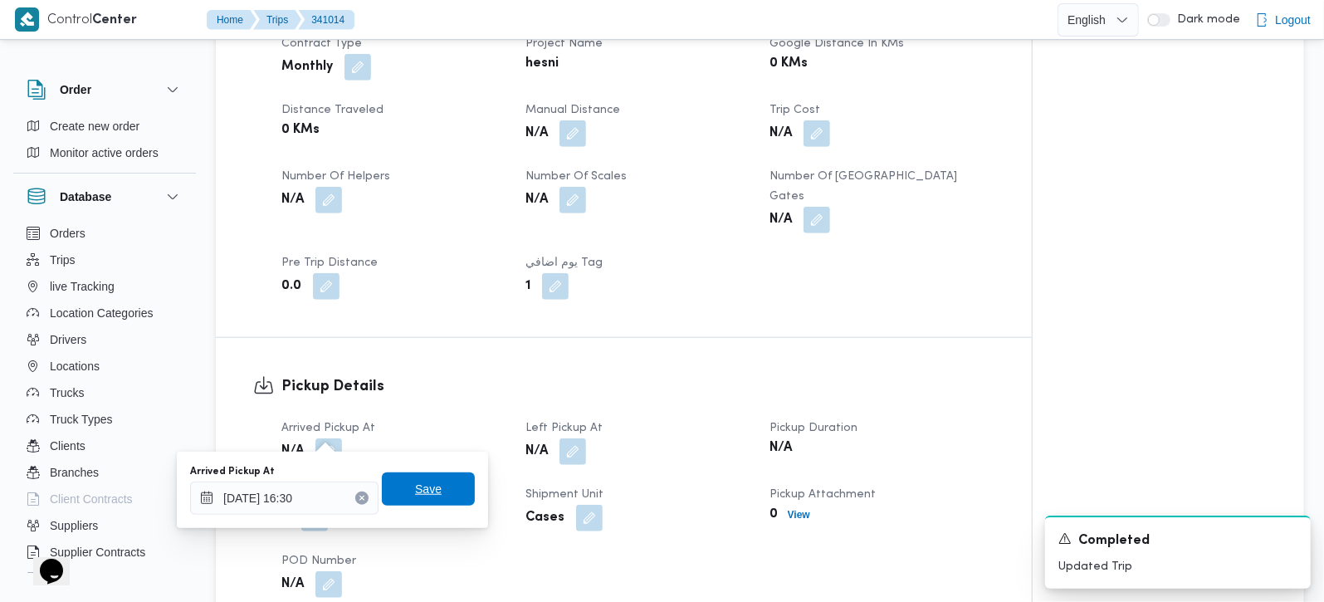
click at [415, 480] on span "Save" at bounding box center [428, 489] width 27 height 20
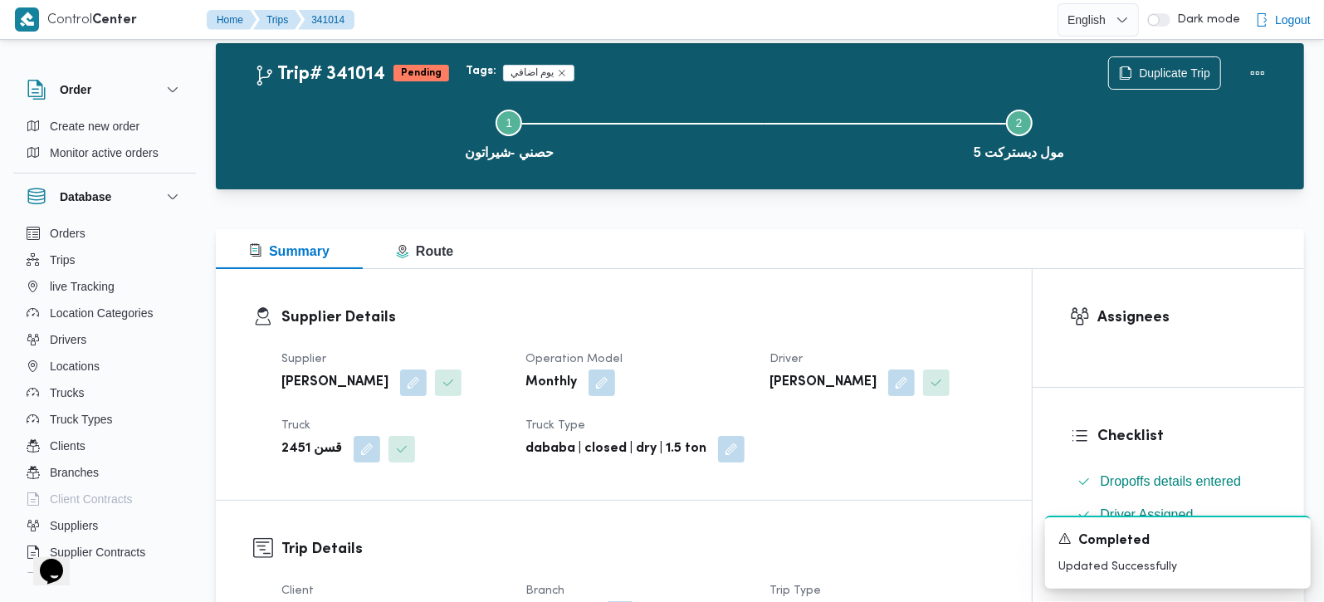
scroll to position [0, 0]
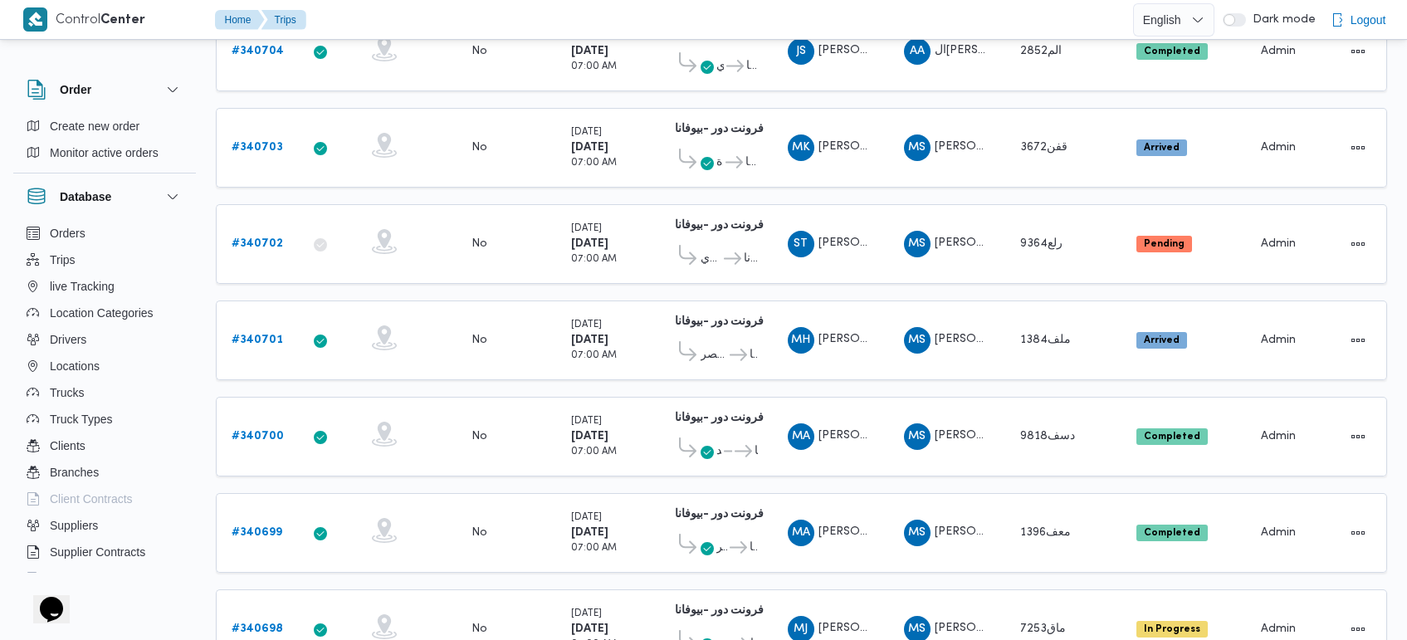
scroll to position [1085, 0]
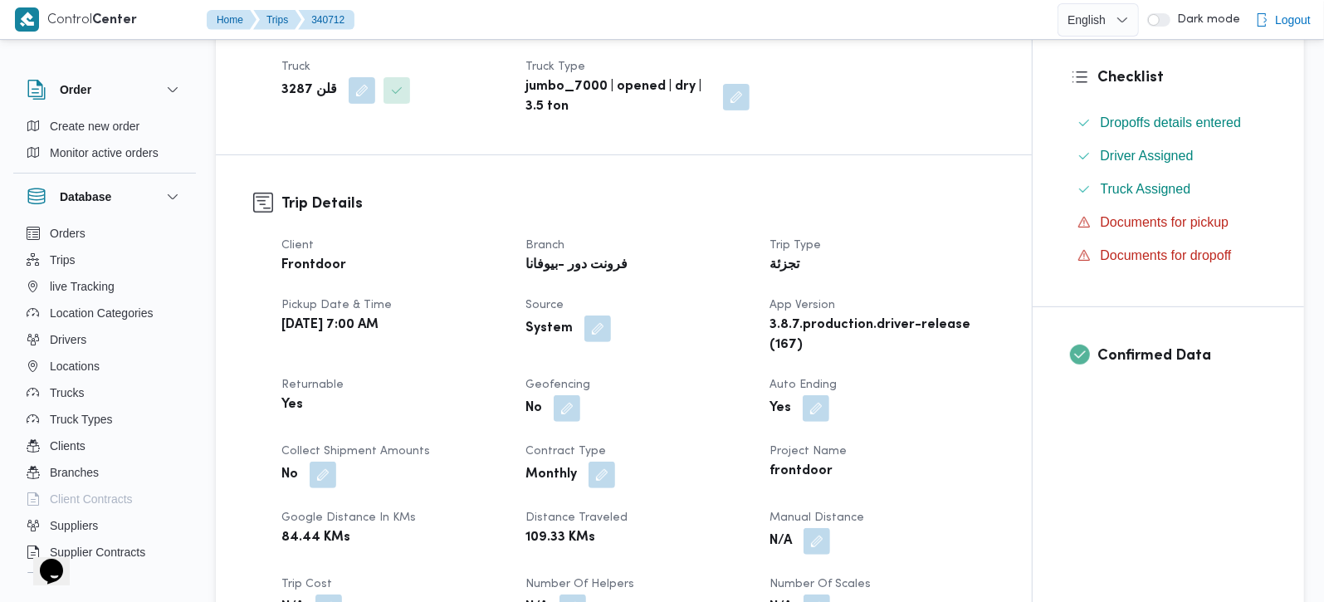
scroll to position [488, 0]
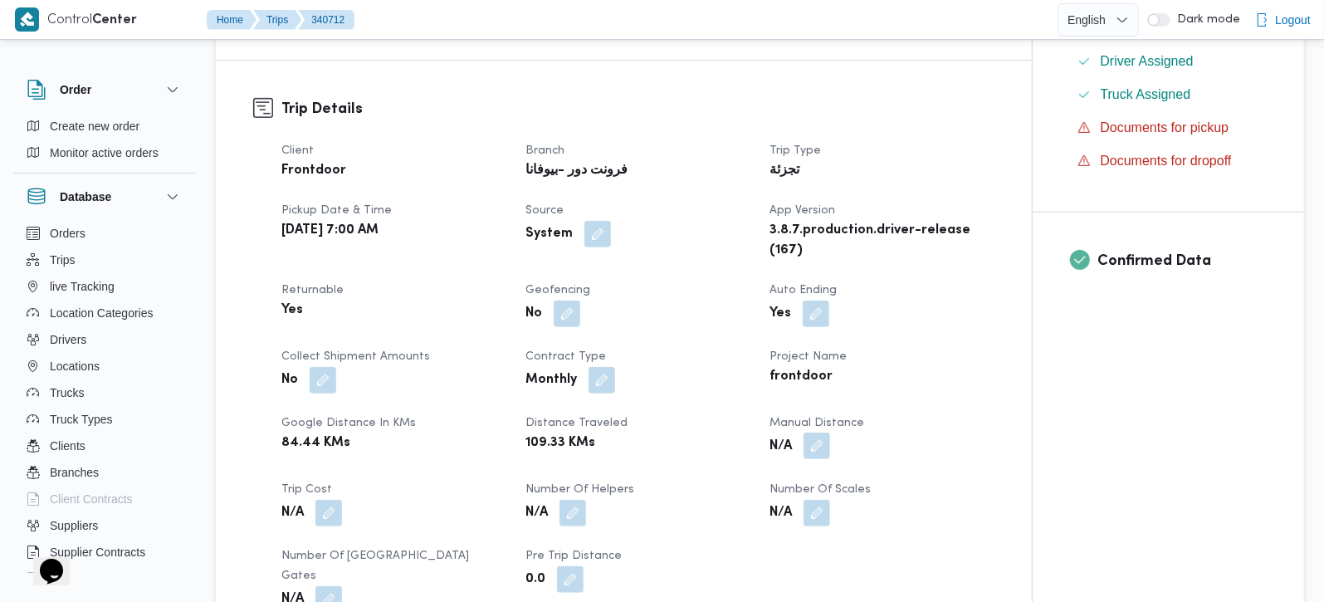
click at [817, 459] on button "button" at bounding box center [817, 446] width 27 height 27
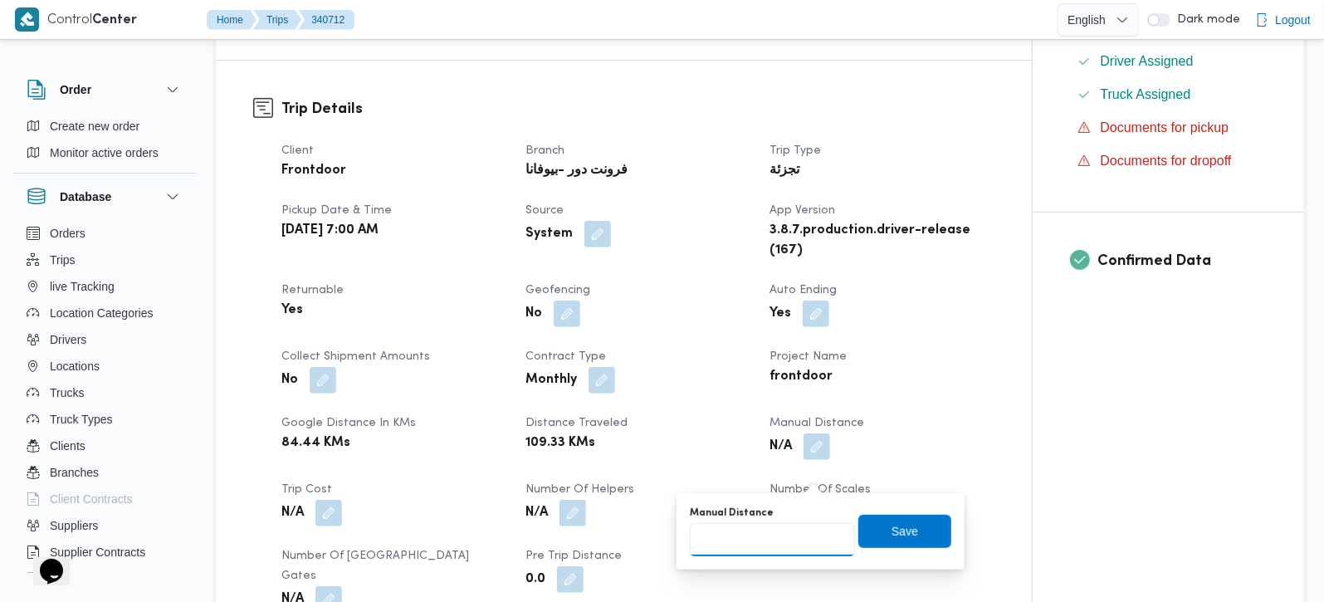
click at [771, 530] on input "Manual Distance" at bounding box center [772, 539] width 165 height 33
type input "120"
click at [859, 515] on div "Save" at bounding box center [905, 531] width 93 height 33
click at [878, 527] on span "Save" at bounding box center [905, 531] width 93 height 33
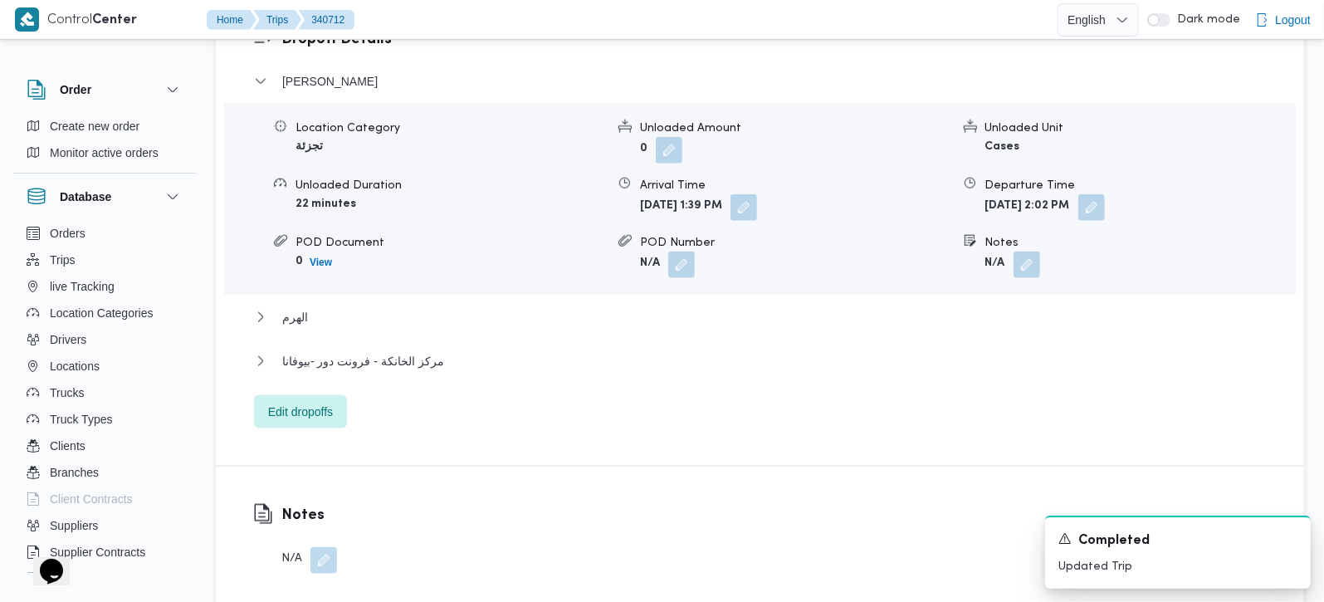
scroll to position [1465, 0]
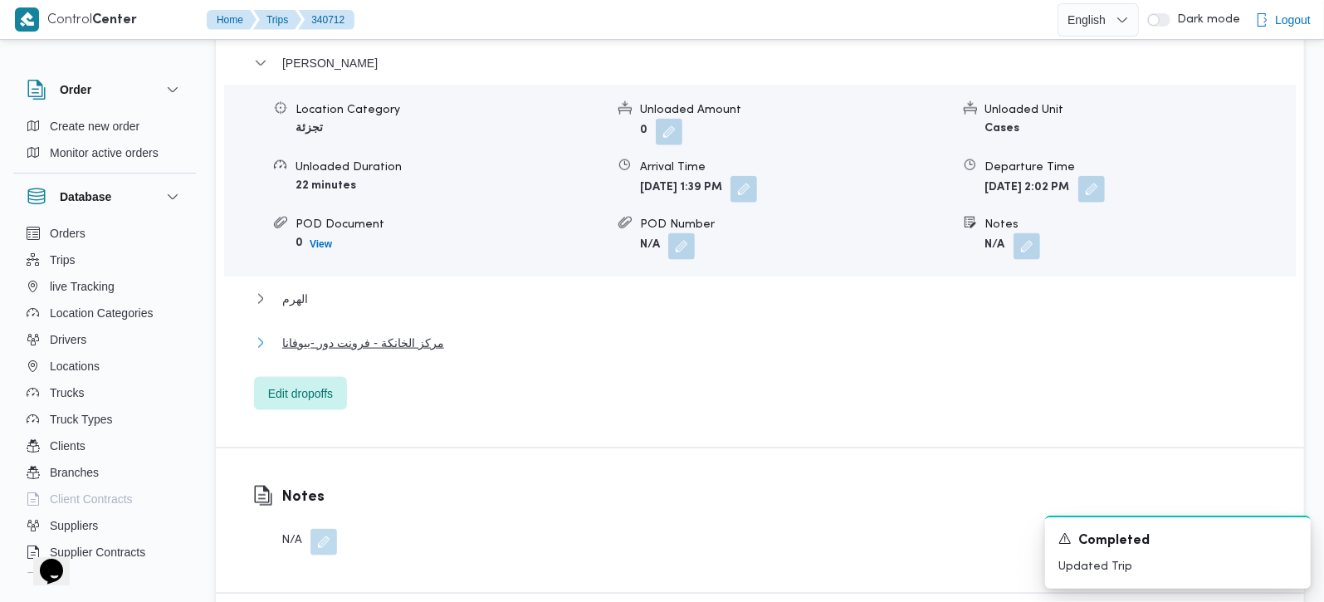
click at [353, 347] on span "مركز الخانكة - فرونت دور -بيوفانا" at bounding box center [363, 343] width 162 height 20
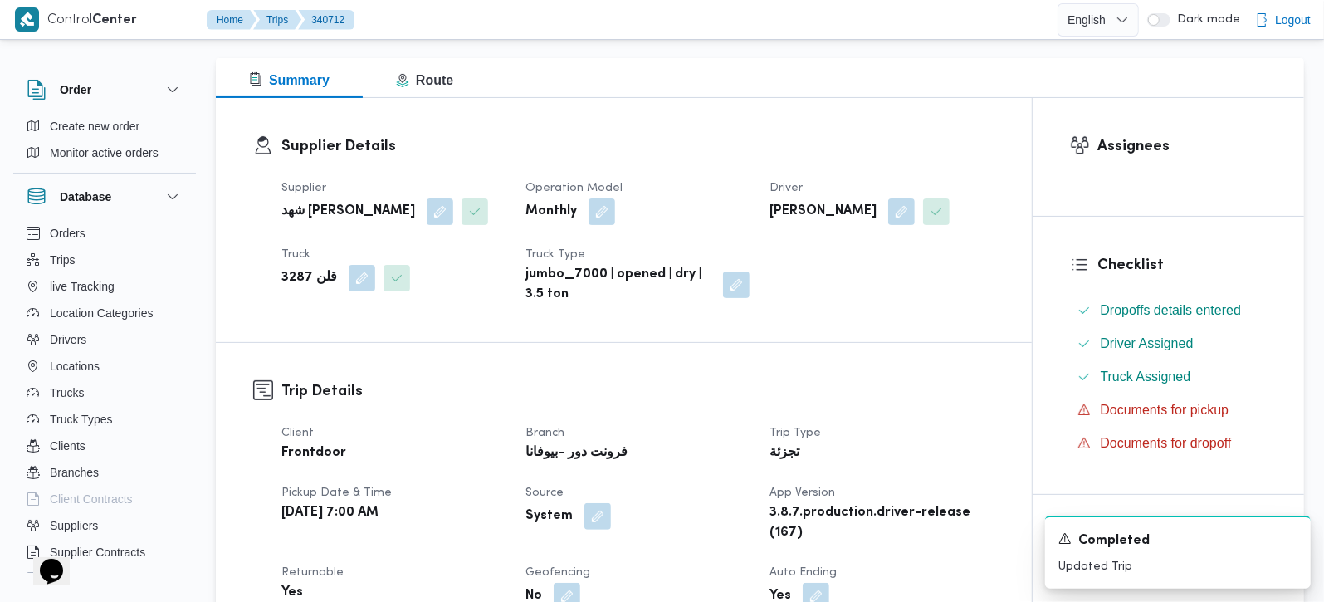
scroll to position [0, 0]
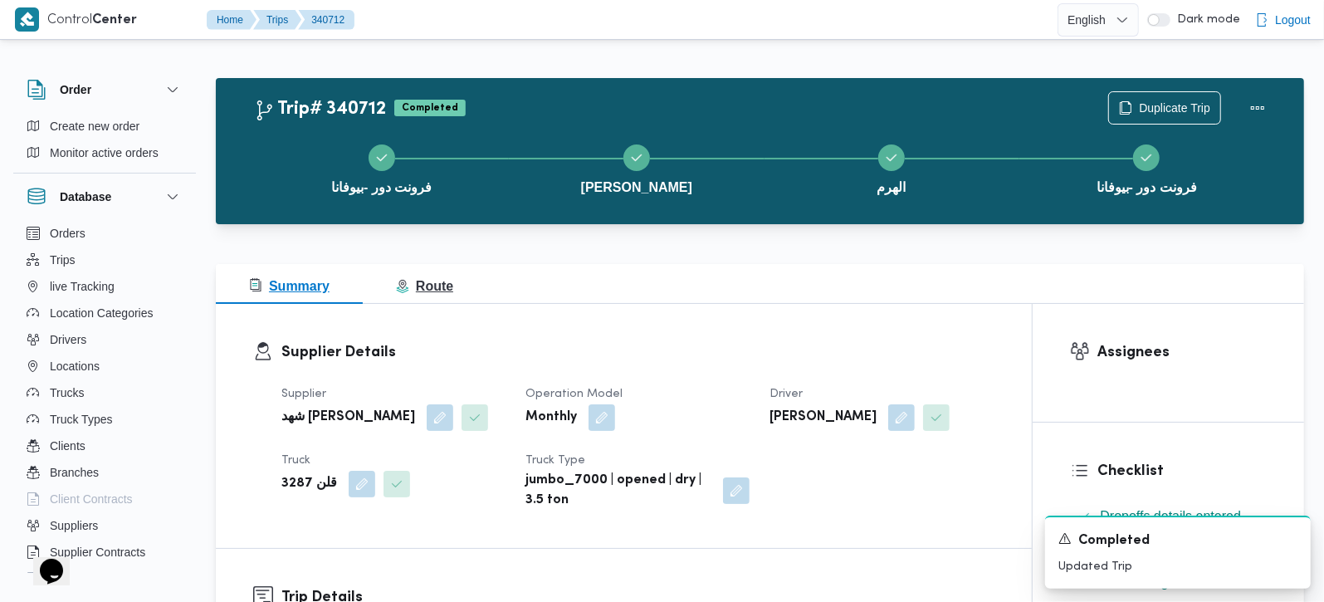
click at [444, 301] on button "Route" at bounding box center [425, 284] width 124 height 40
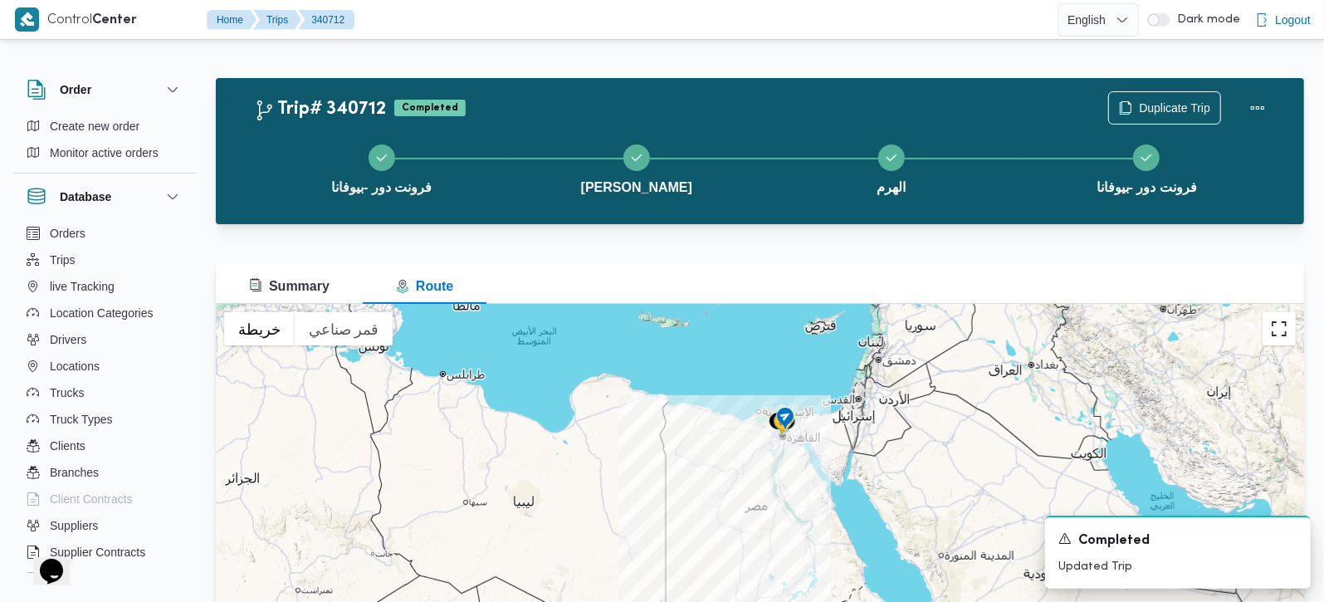
click at [1270, 327] on button "تبديل إلى العرض ملء الشاشة" at bounding box center [1279, 328] width 33 height 33
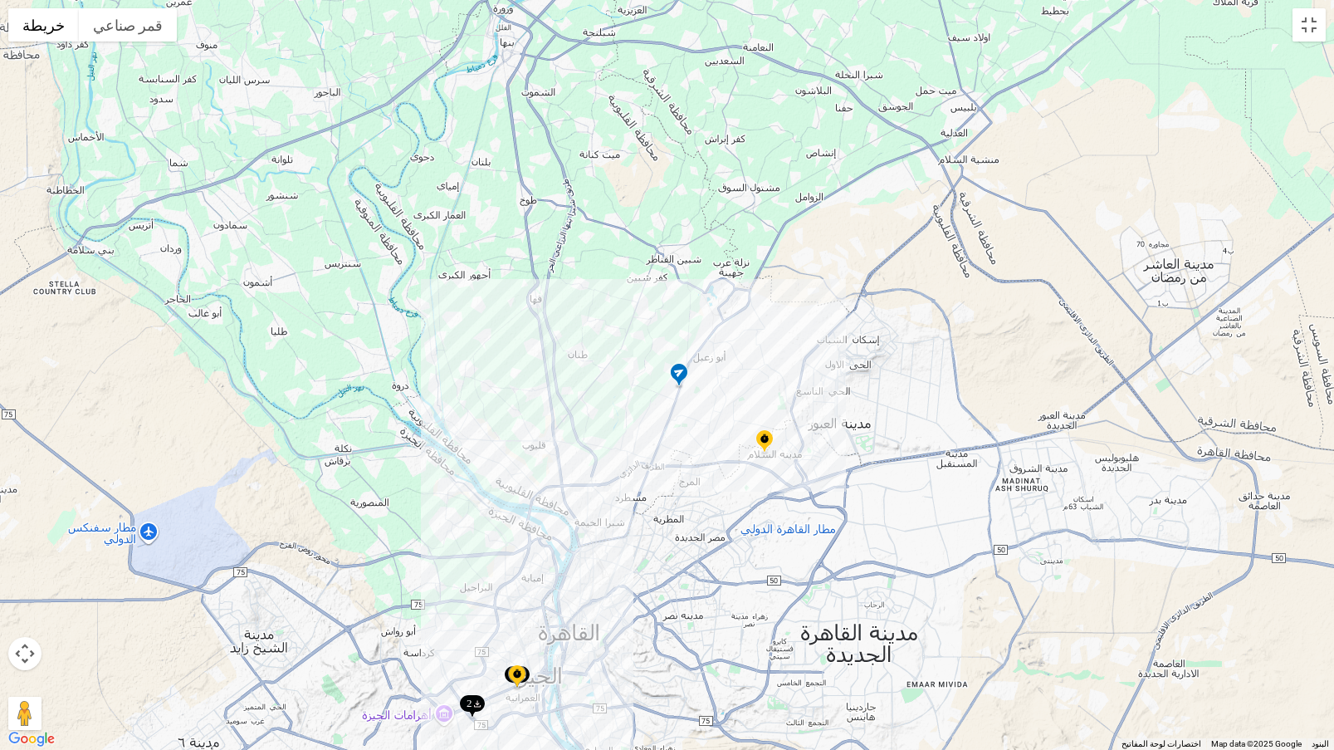
click at [765, 438] on img at bounding box center [764, 441] width 27 height 27
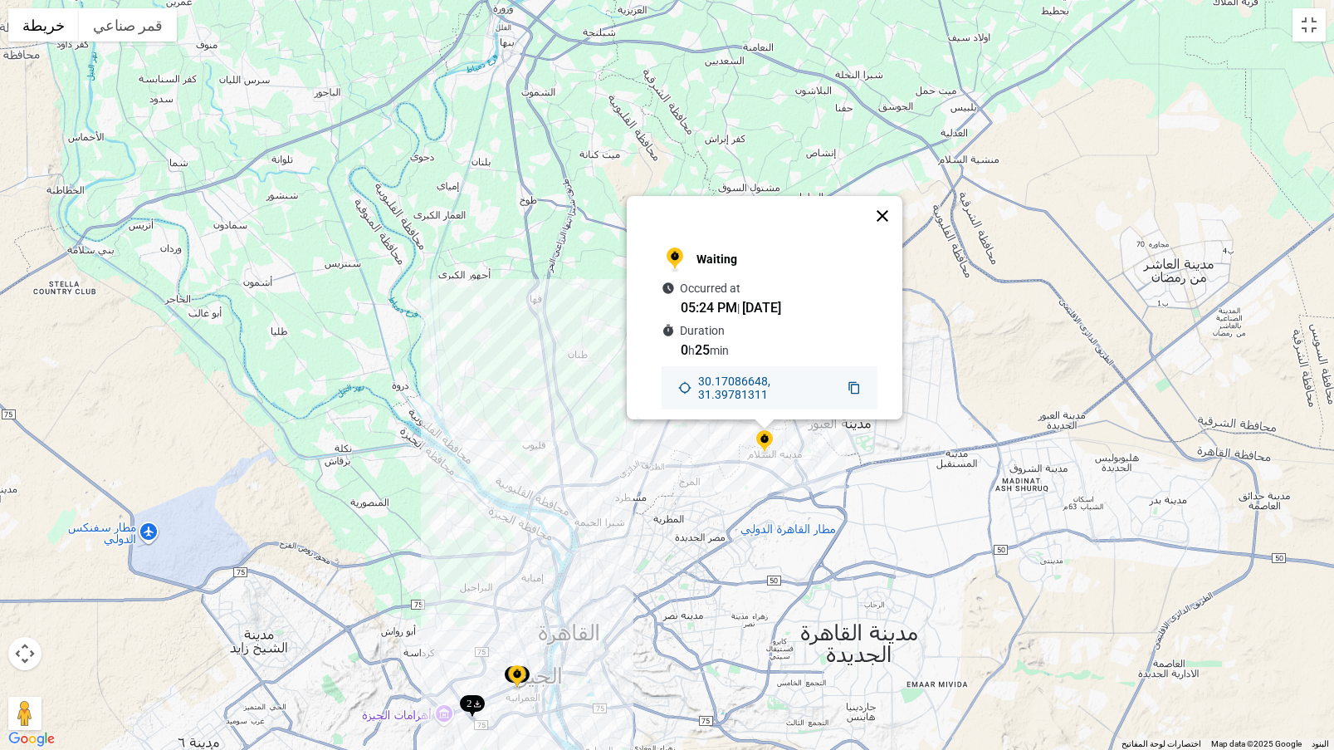
click at [887, 214] on button "إغلاق" at bounding box center [883, 216] width 40 height 40
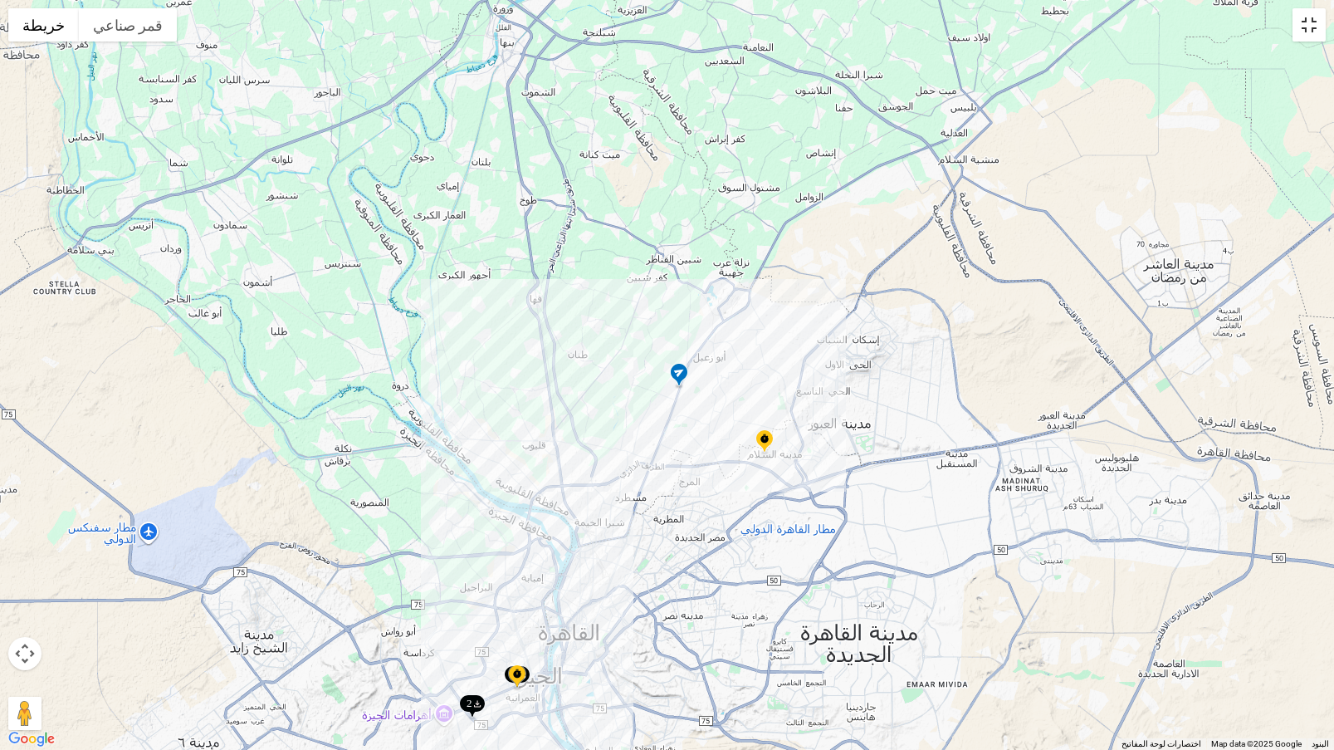
click at [1302, 21] on button "تبديل إلى العرض ملء الشاشة" at bounding box center [1309, 24] width 33 height 33
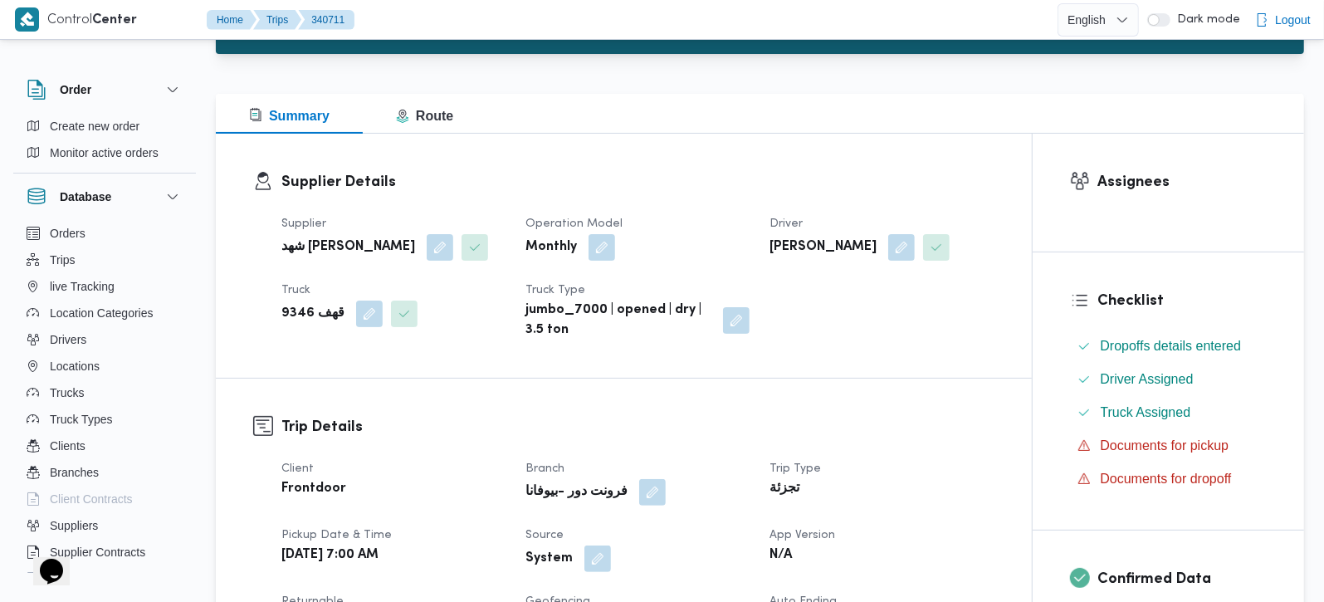
scroll to position [585, 0]
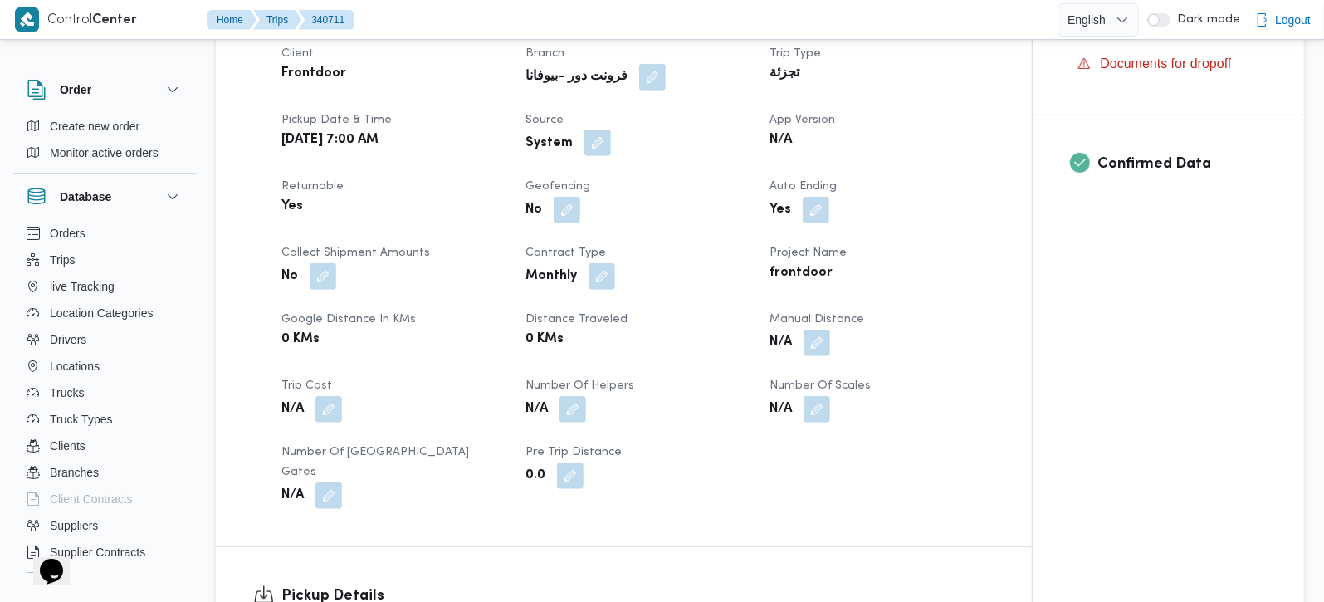
click at [591, 156] on button "button" at bounding box center [598, 143] width 27 height 27
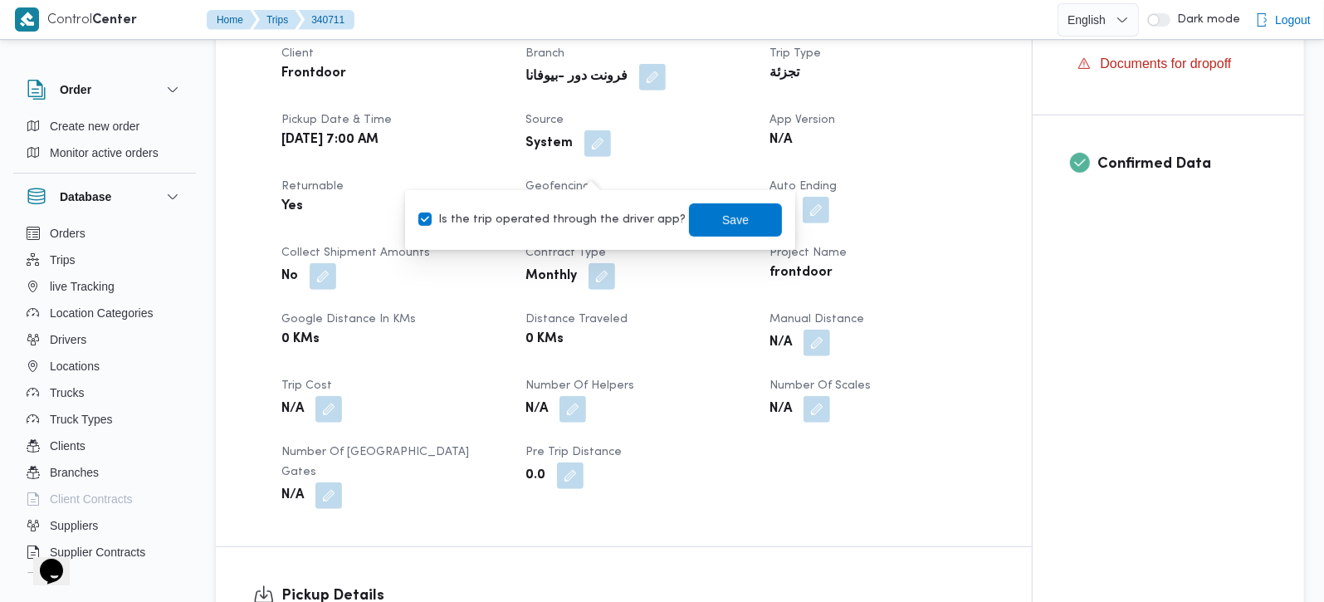
click at [587, 208] on div "Is the trip operated through the driver app? Save" at bounding box center [600, 220] width 367 height 37
click at [589, 212] on label "Is the trip operated through the driver app?" at bounding box center [551, 220] width 267 height 20
checkbox input "false"
click at [726, 212] on span "Save" at bounding box center [735, 219] width 27 height 20
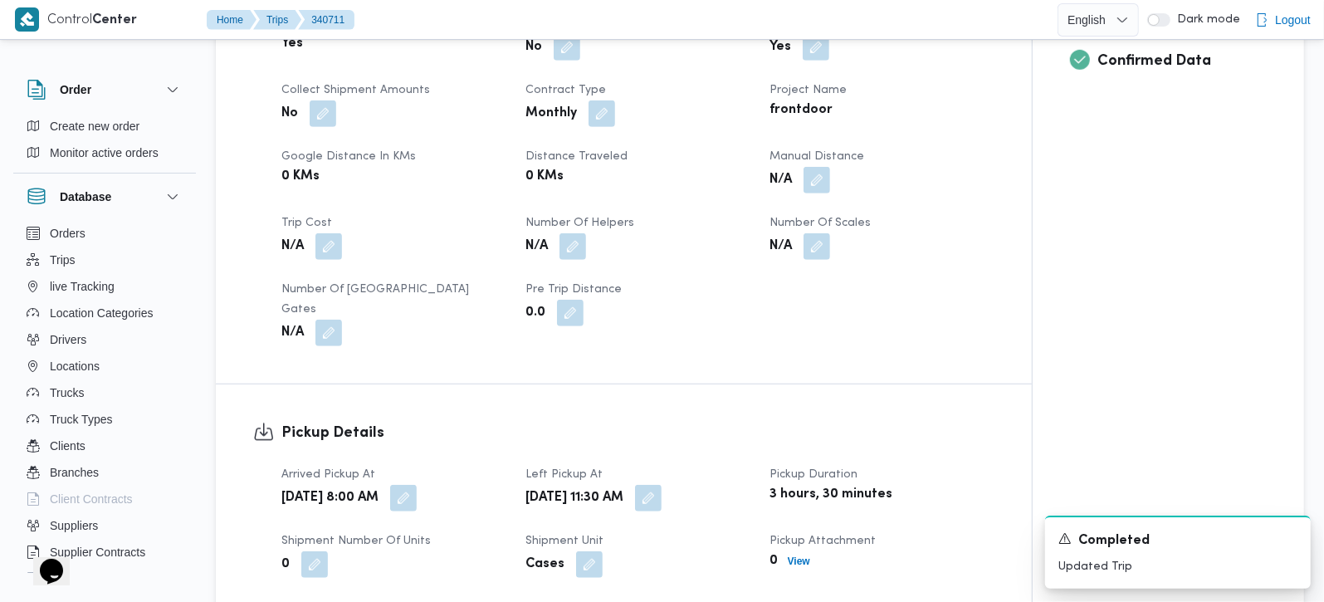
scroll to position [781, 0]
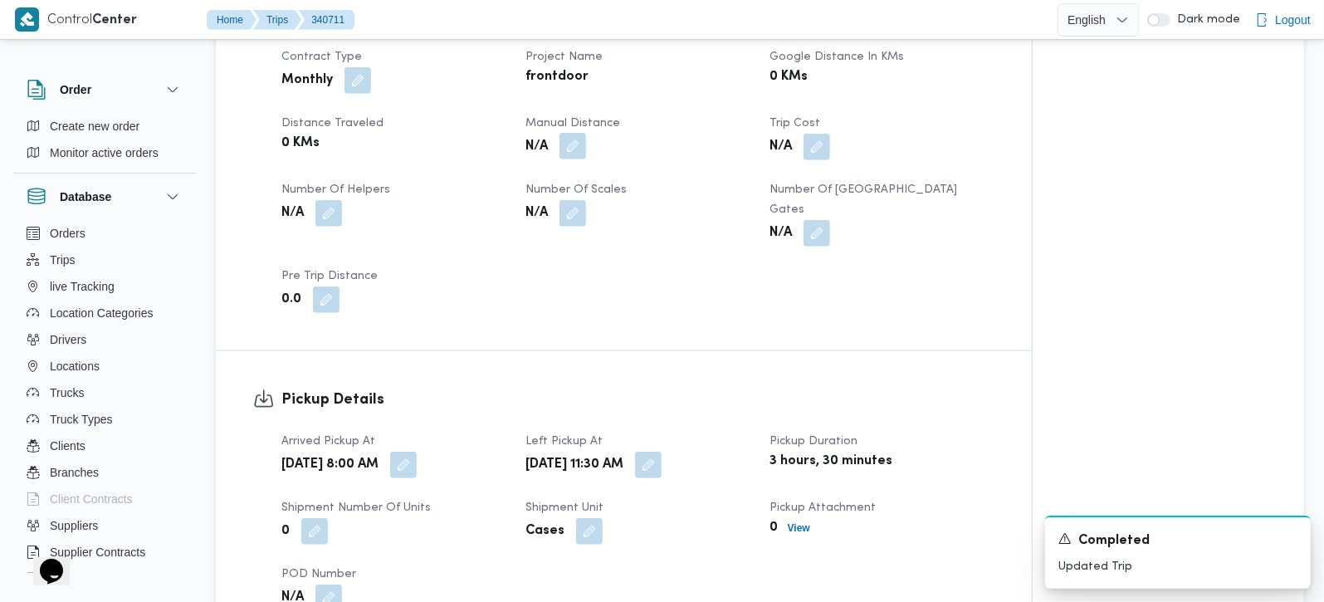
click at [565, 159] on button "button" at bounding box center [573, 146] width 27 height 27
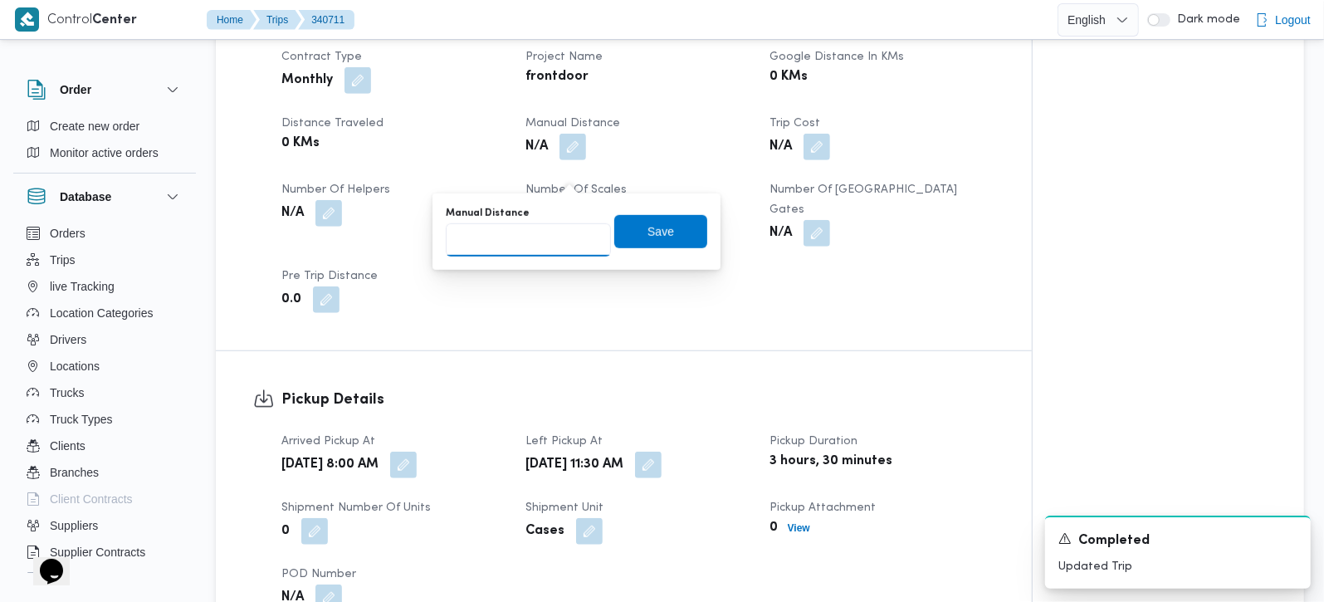
click at [531, 252] on input "Manual Distance" at bounding box center [528, 239] width 165 height 33
type input "90"
click at [648, 231] on span "Save" at bounding box center [661, 231] width 27 height 20
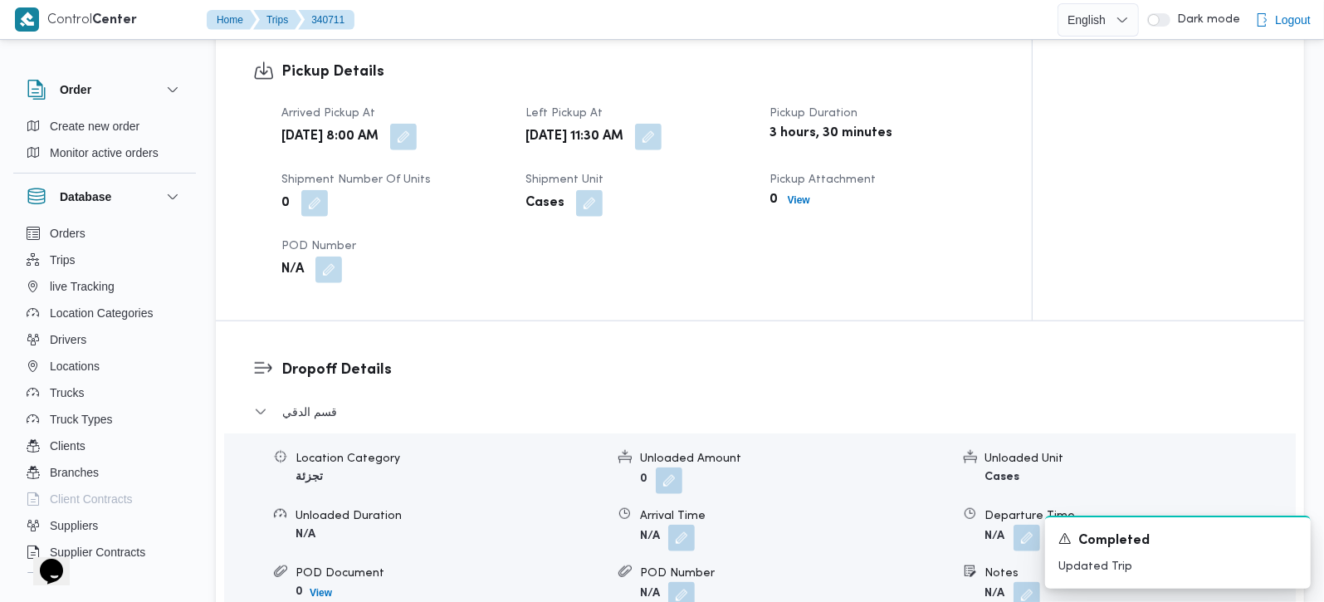
scroll to position [1270, 0]
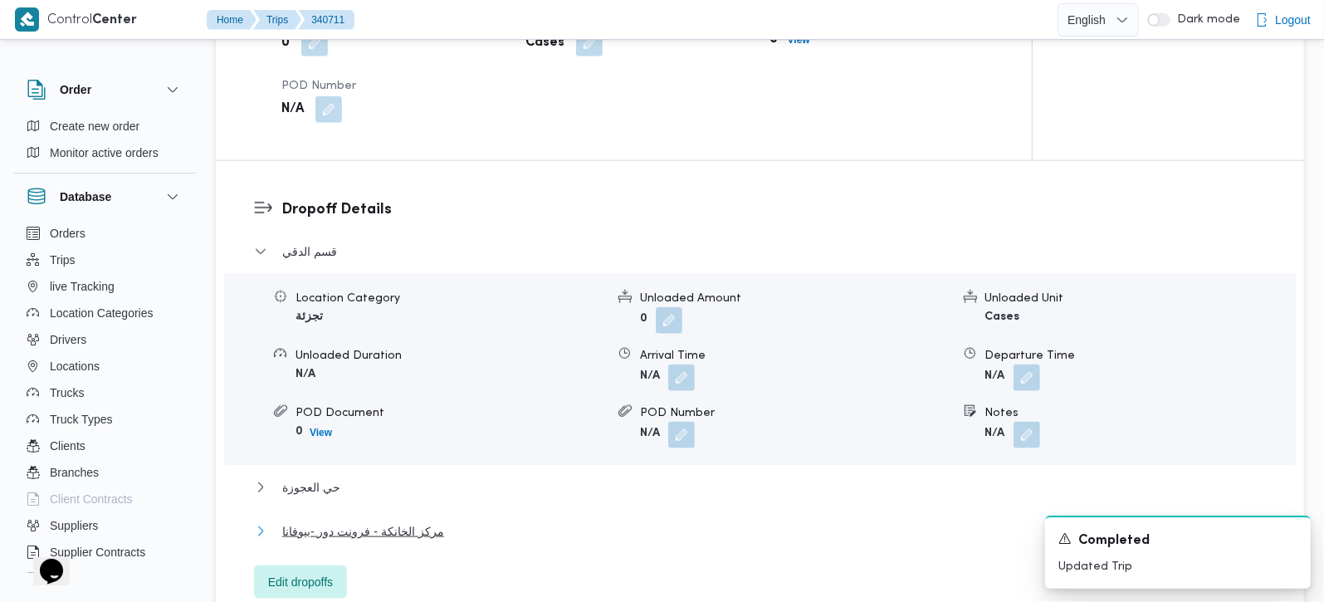
click at [378, 541] on span "مركز الخانكة - فرونت دور -بيوفانا" at bounding box center [363, 531] width 162 height 20
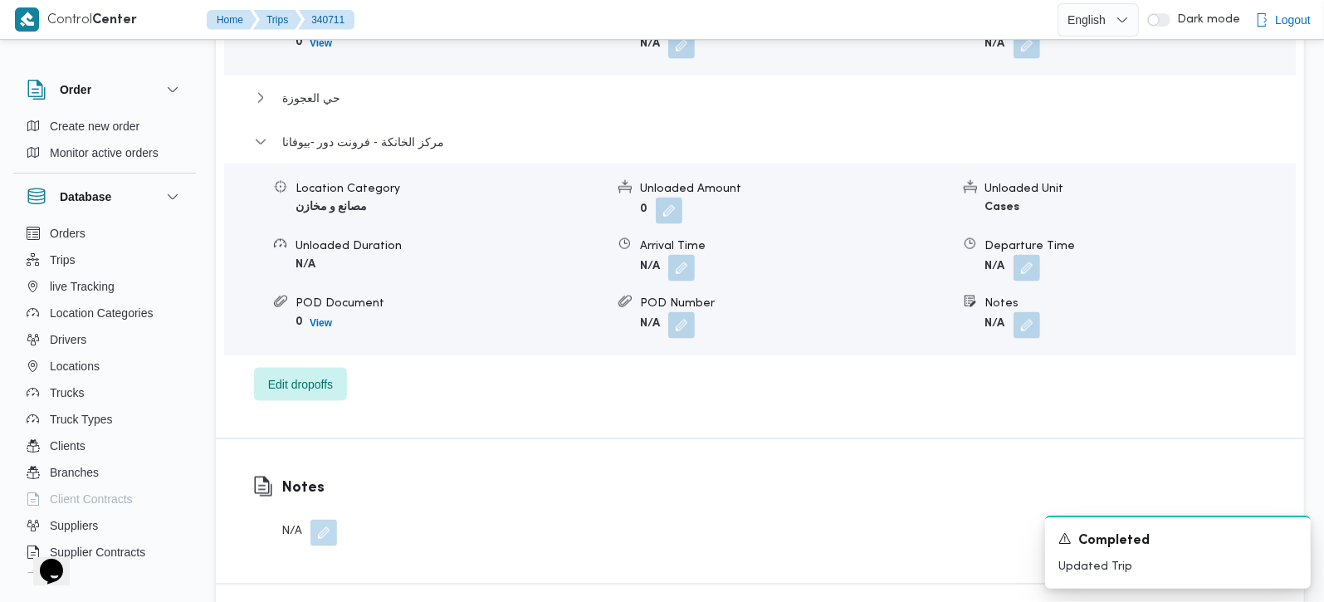
scroll to position [1661, 0]
click at [1015, 279] on button "button" at bounding box center [1027, 265] width 27 height 27
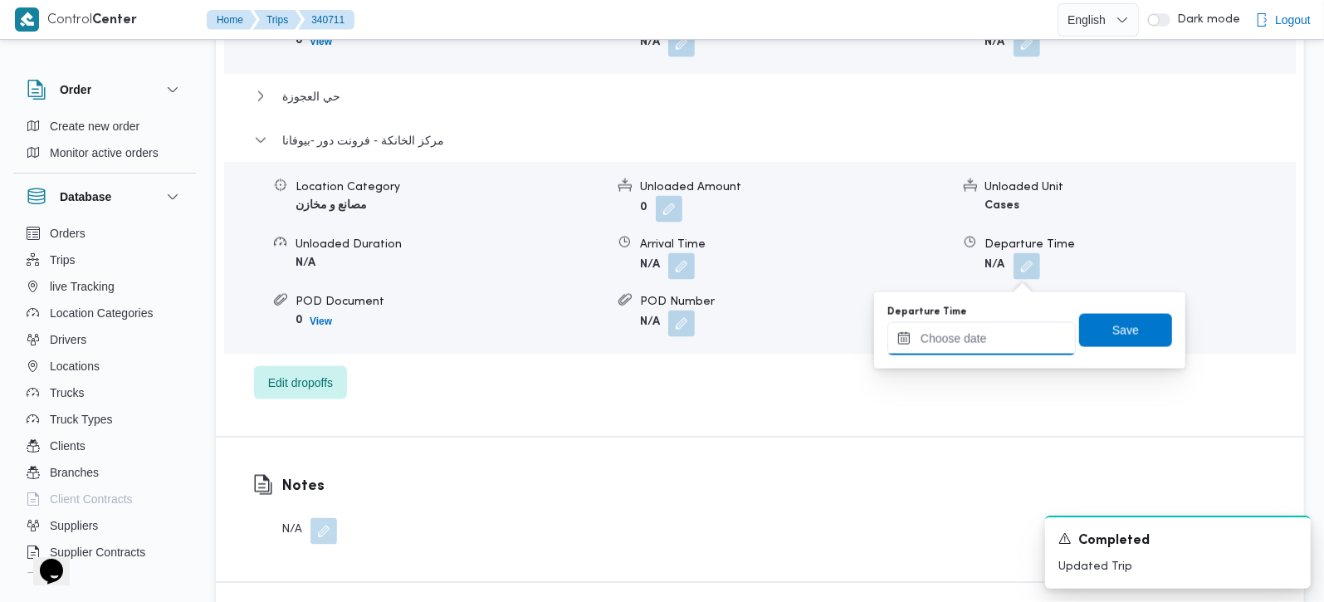
click at [982, 345] on input "Departure Time" at bounding box center [982, 338] width 188 height 33
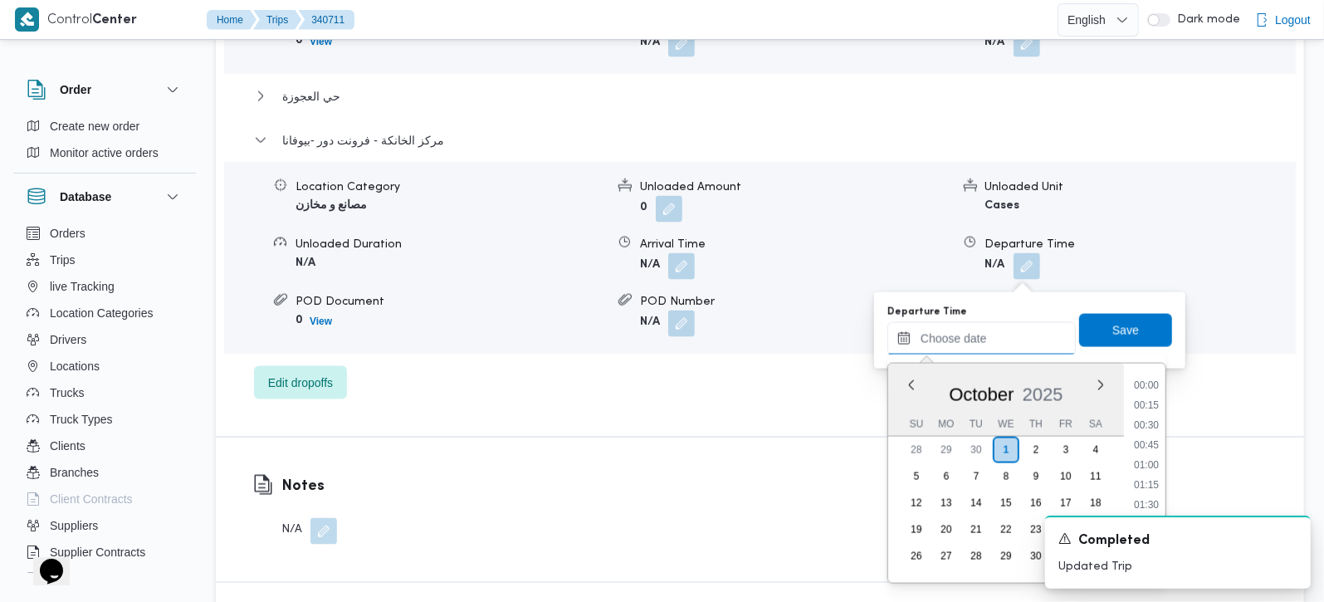
scroll to position [1354, 0]
click at [1152, 462] on li "18:00" at bounding box center [1147, 465] width 38 height 17
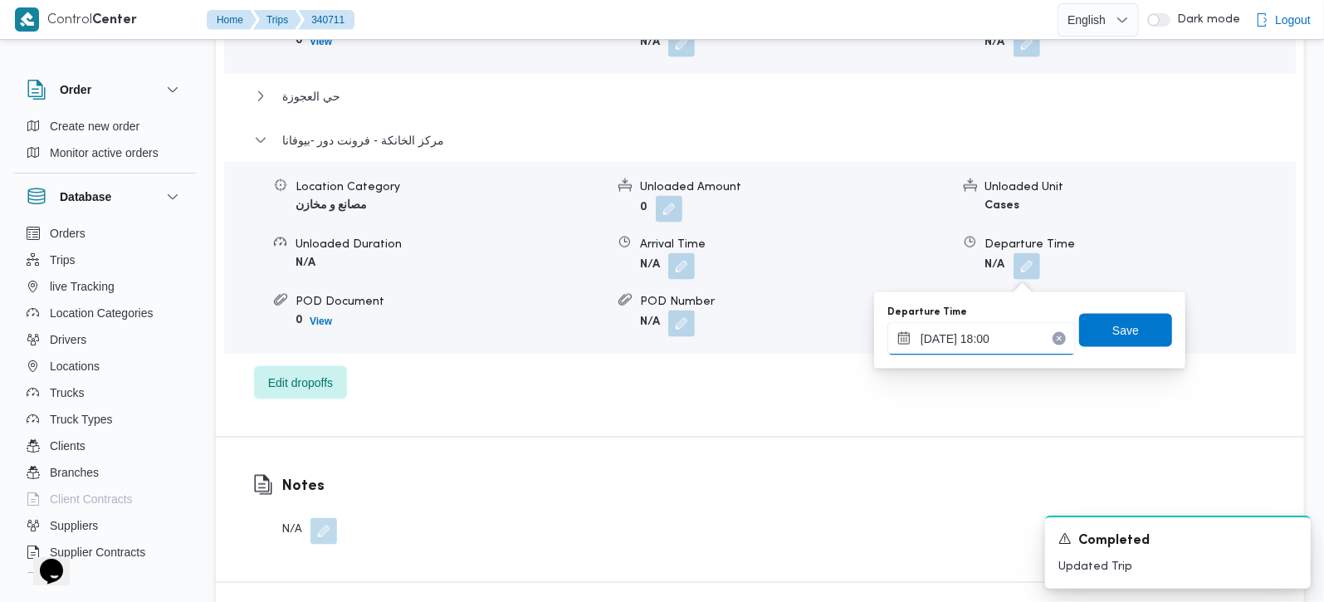
click at [1005, 345] on input "[DATE] 18:00" at bounding box center [982, 338] width 188 height 33
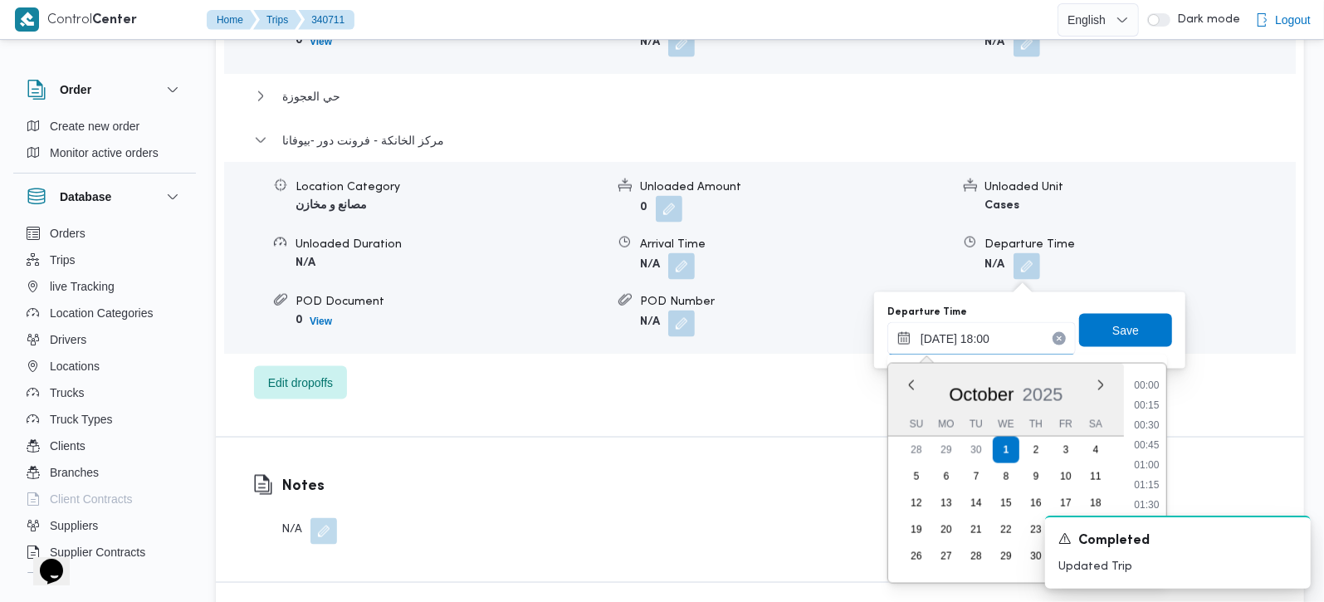
scroll to position [1334, 0]
click at [1142, 442] on li "17:30" at bounding box center [1147, 446] width 38 height 17
type input "[DATE] 17:30"
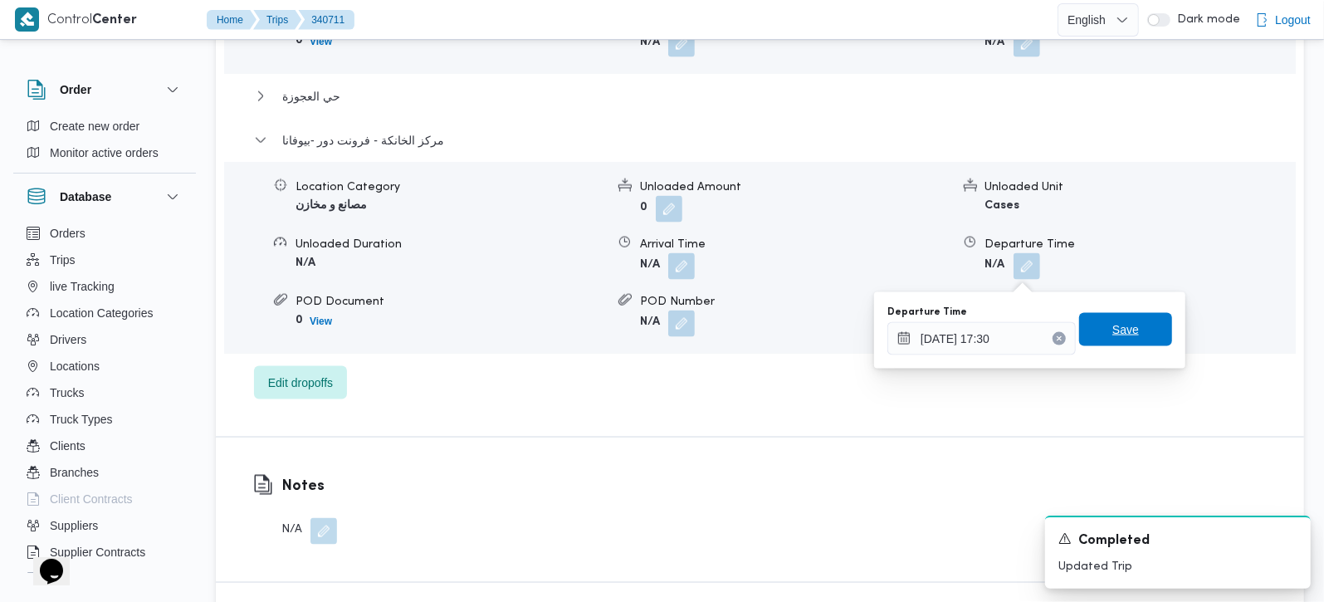
click at [1087, 338] on span "Save" at bounding box center [1125, 329] width 93 height 33
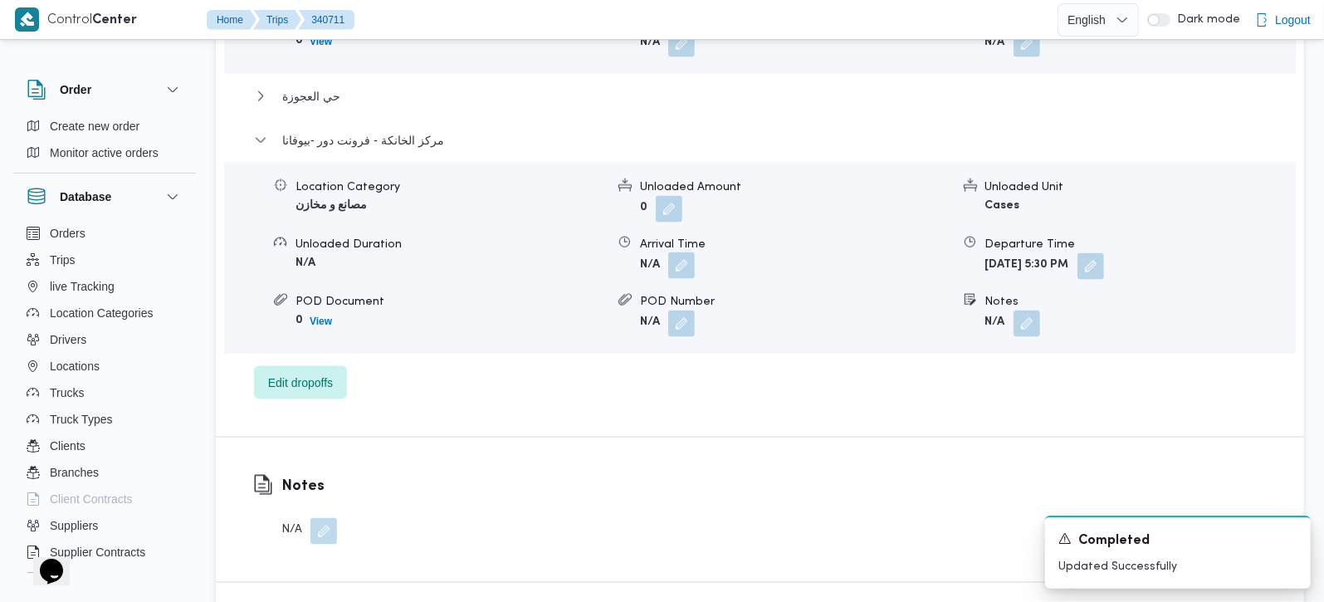
click at [690, 277] on button "button" at bounding box center [681, 265] width 27 height 27
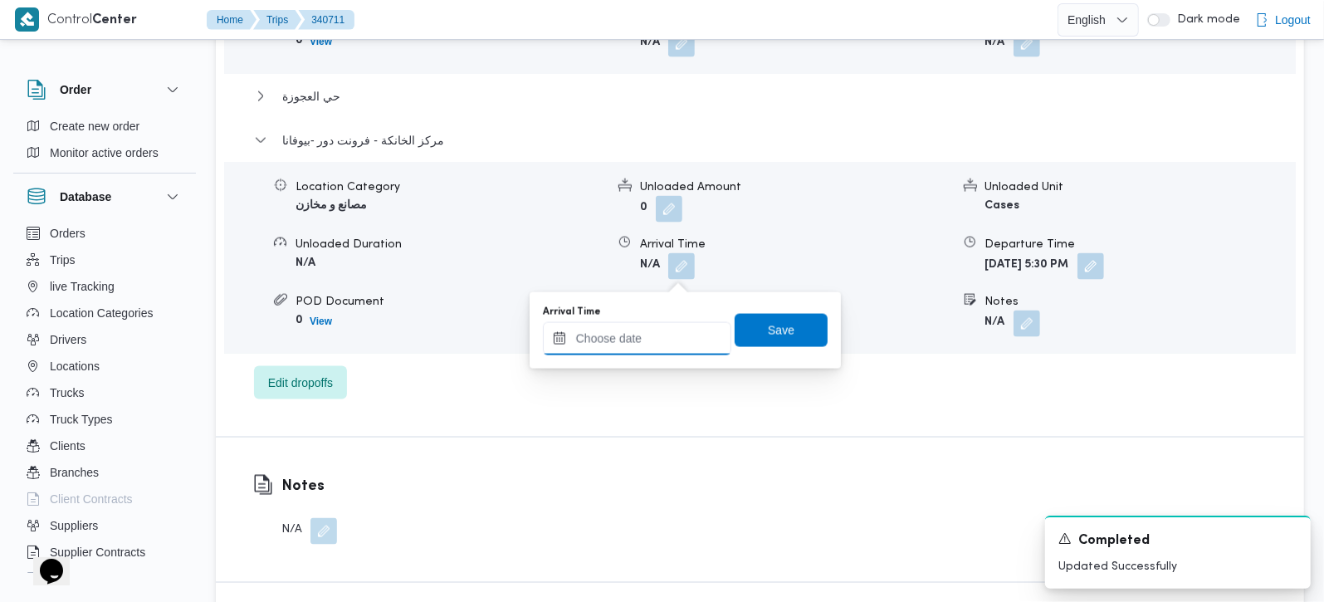
click at [671, 339] on input "Arrival Time" at bounding box center [637, 338] width 188 height 33
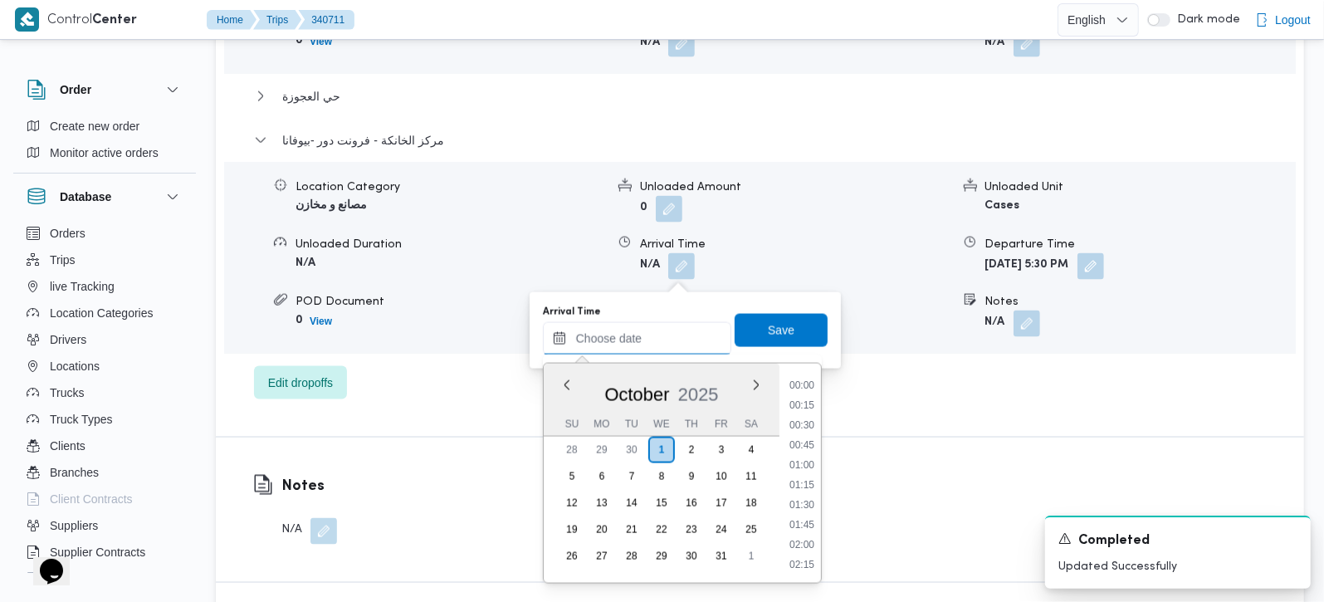
scroll to position [1354, 0]
click at [799, 385] on li "17:00" at bounding box center [802, 386] width 38 height 17
type input "[DATE] 17:00"
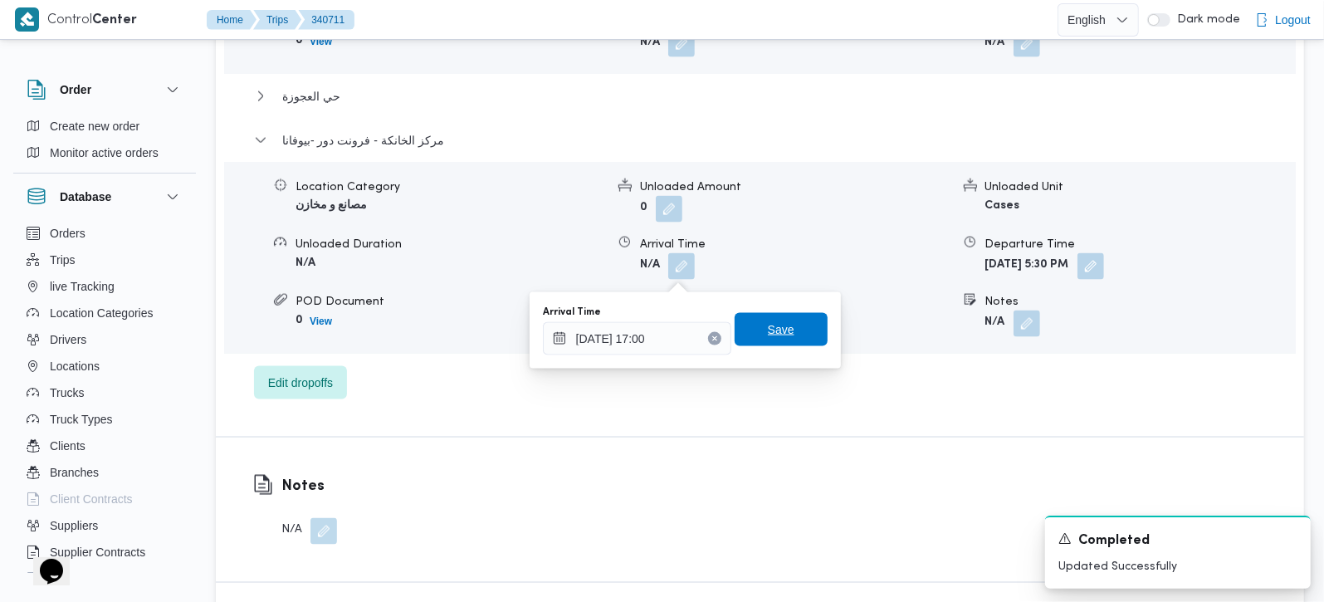
click at [775, 345] on span "Save" at bounding box center [781, 329] width 93 height 33
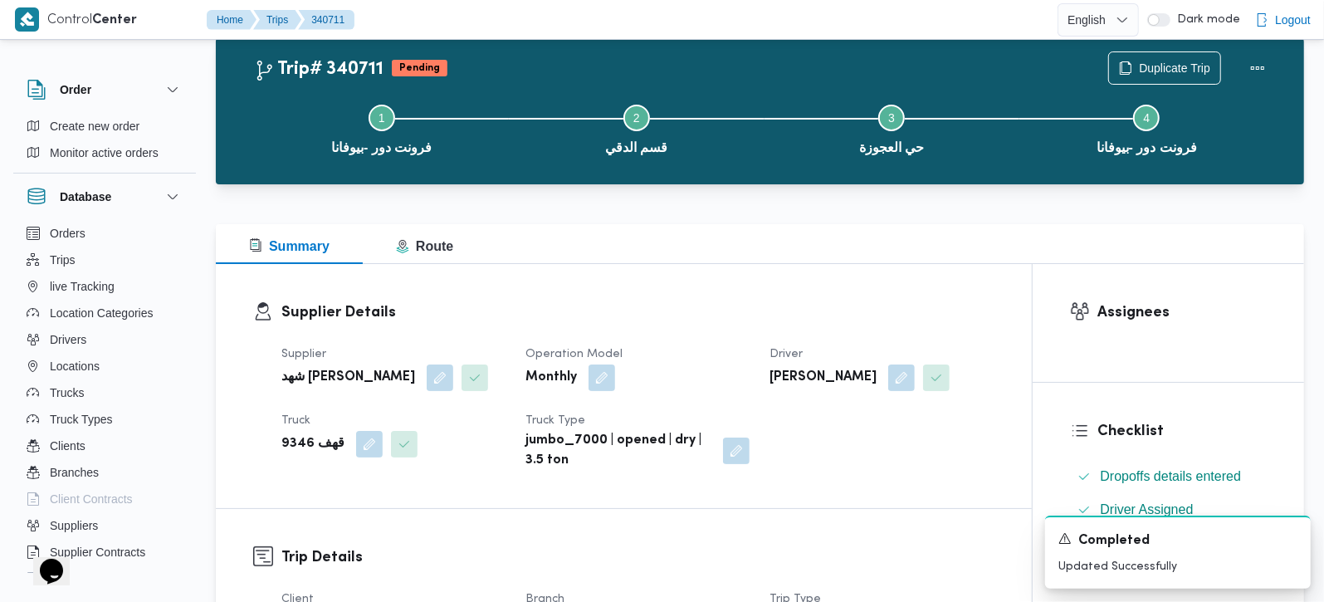
scroll to position [0, 0]
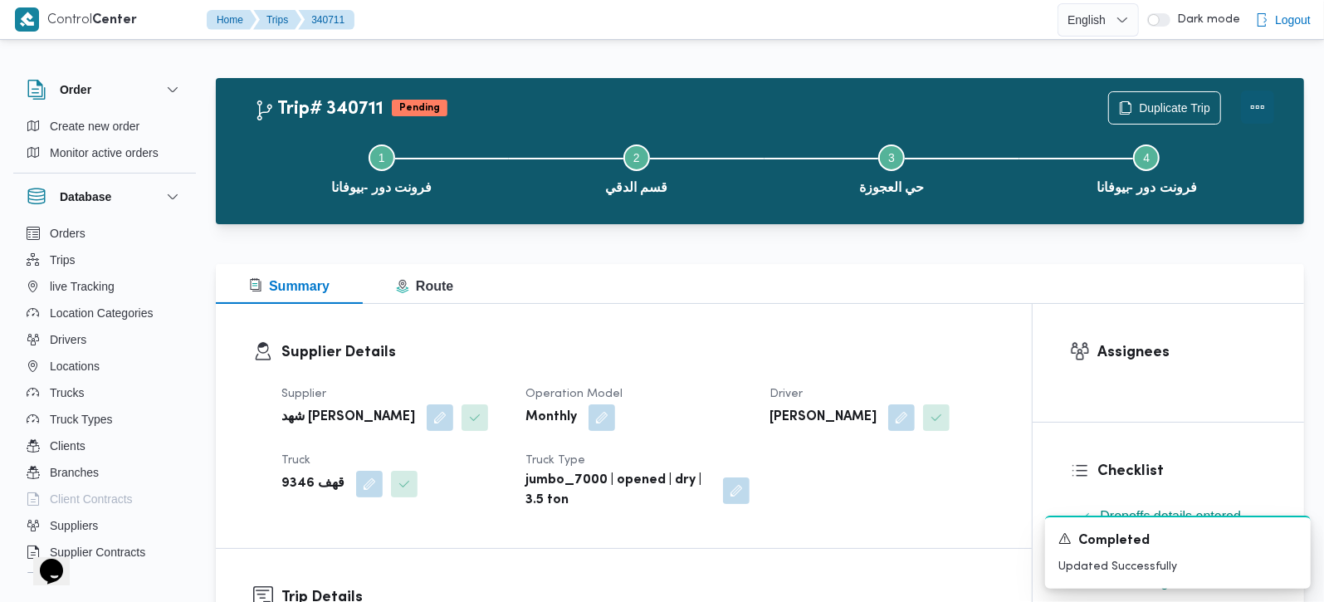
click at [1274, 102] on button "Actions" at bounding box center [1257, 107] width 33 height 33
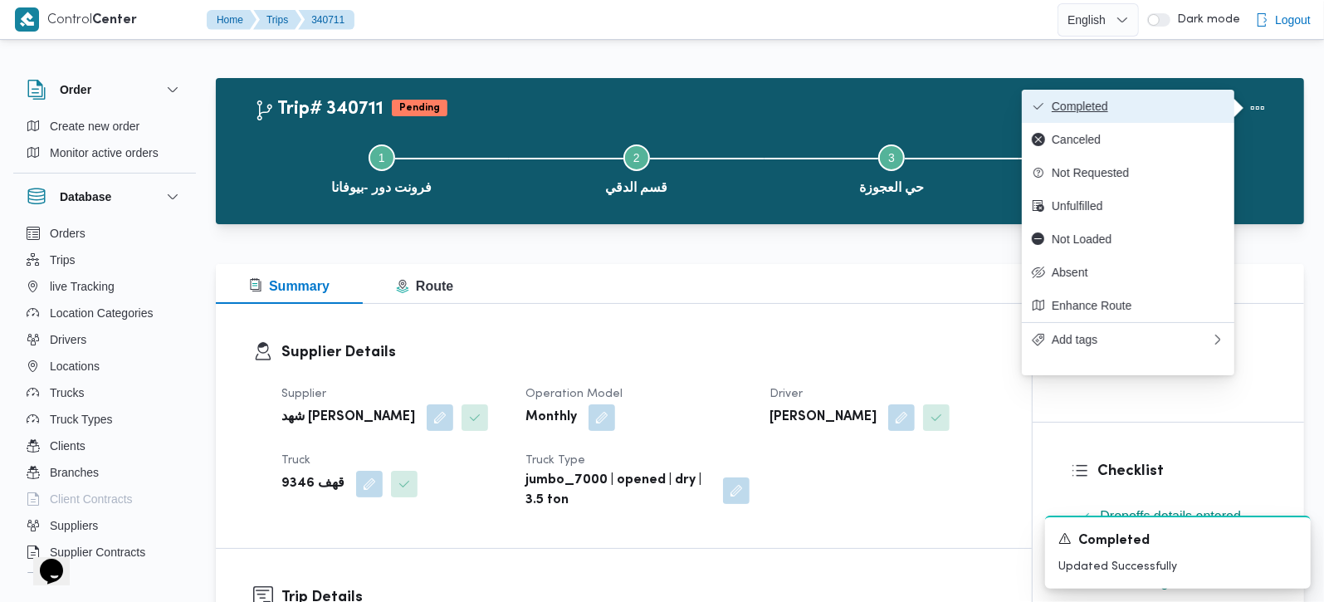
click at [1213, 110] on span "Completed" at bounding box center [1138, 106] width 173 height 13
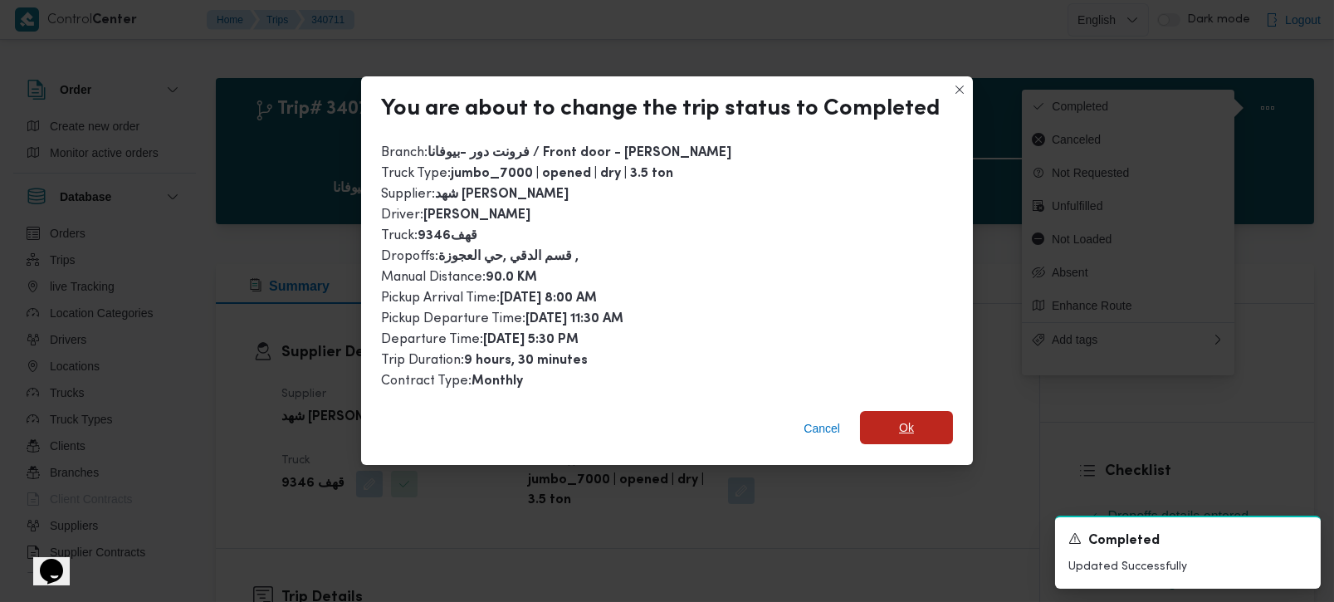
click at [933, 418] on span "Ok" at bounding box center [906, 427] width 93 height 33
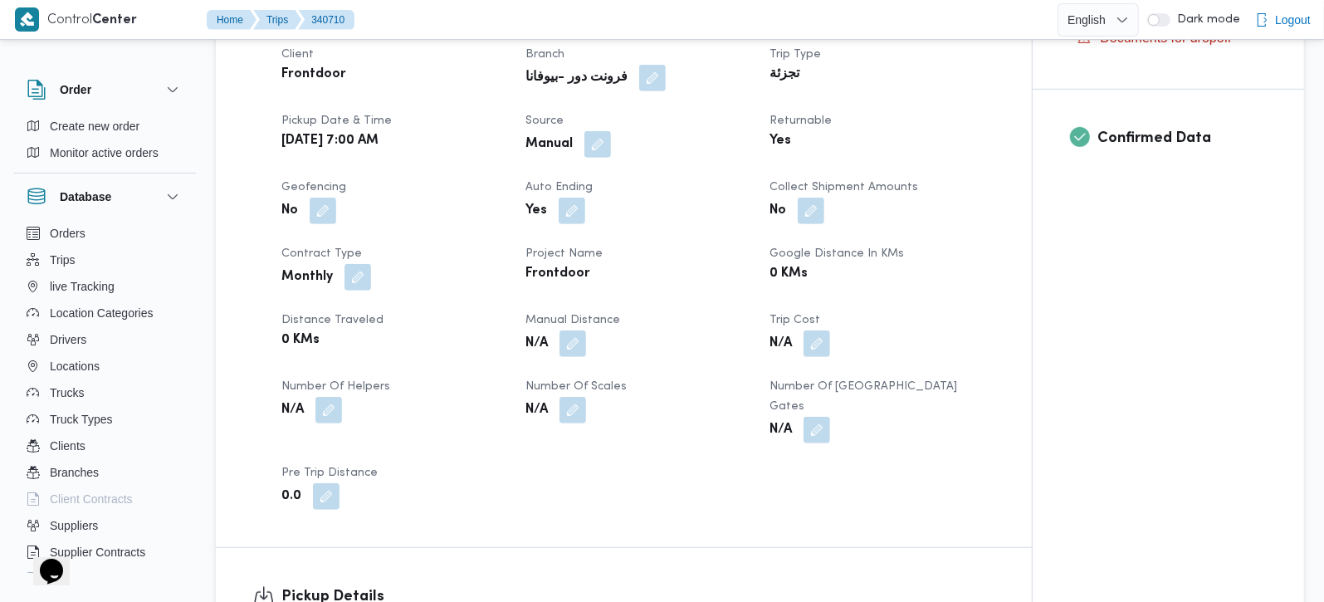
scroll to position [781, 0]
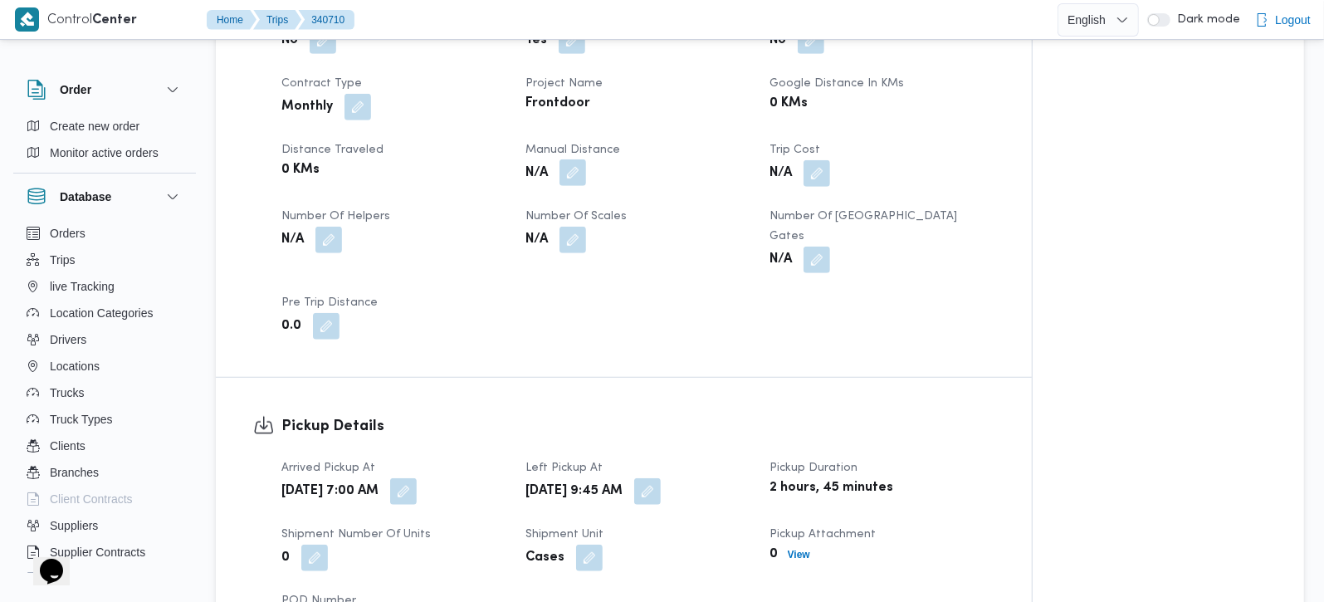
click at [578, 175] on button "button" at bounding box center [573, 172] width 27 height 27
click at [541, 234] on b "N/A" at bounding box center [537, 240] width 22 height 20
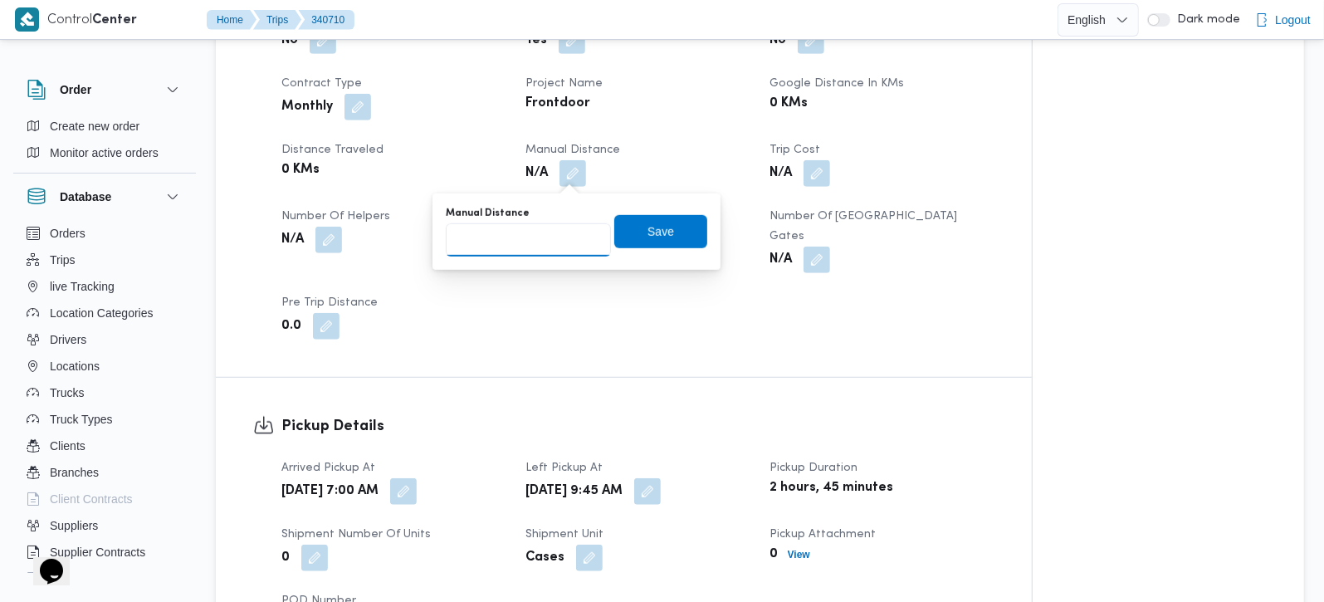
click at [540, 235] on input "Manual Distance" at bounding box center [528, 239] width 165 height 33
type input "127"
click at [627, 235] on span "Save" at bounding box center [660, 230] width 93 height 33
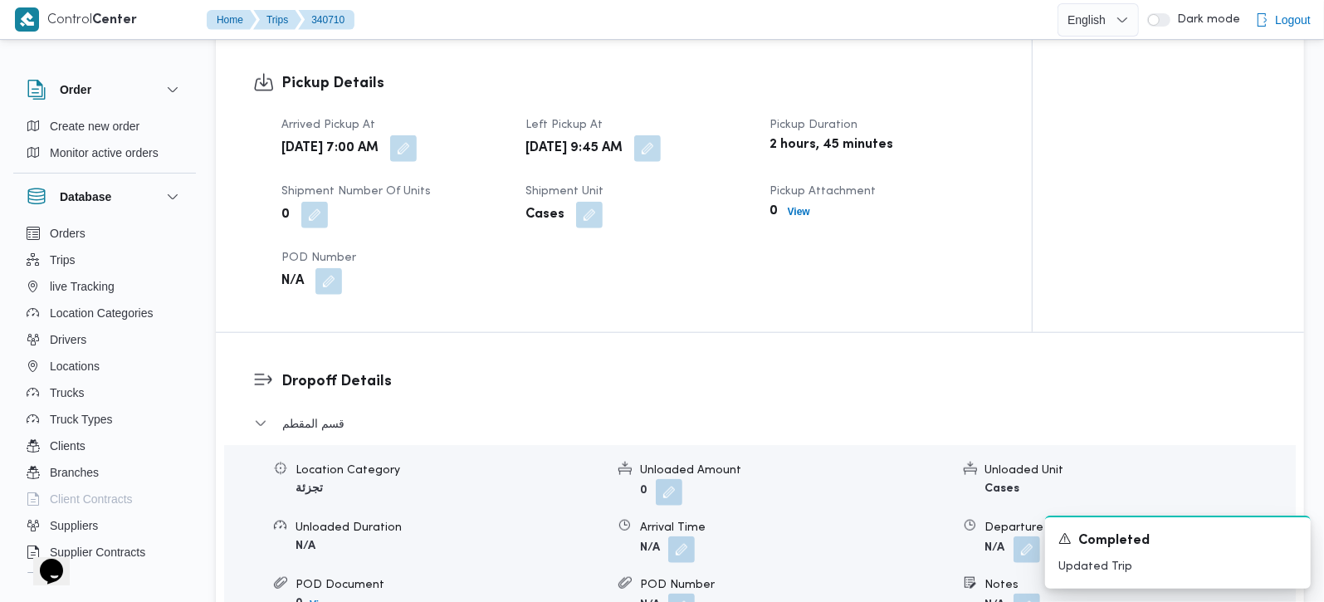
scroll to position [1172, 0]
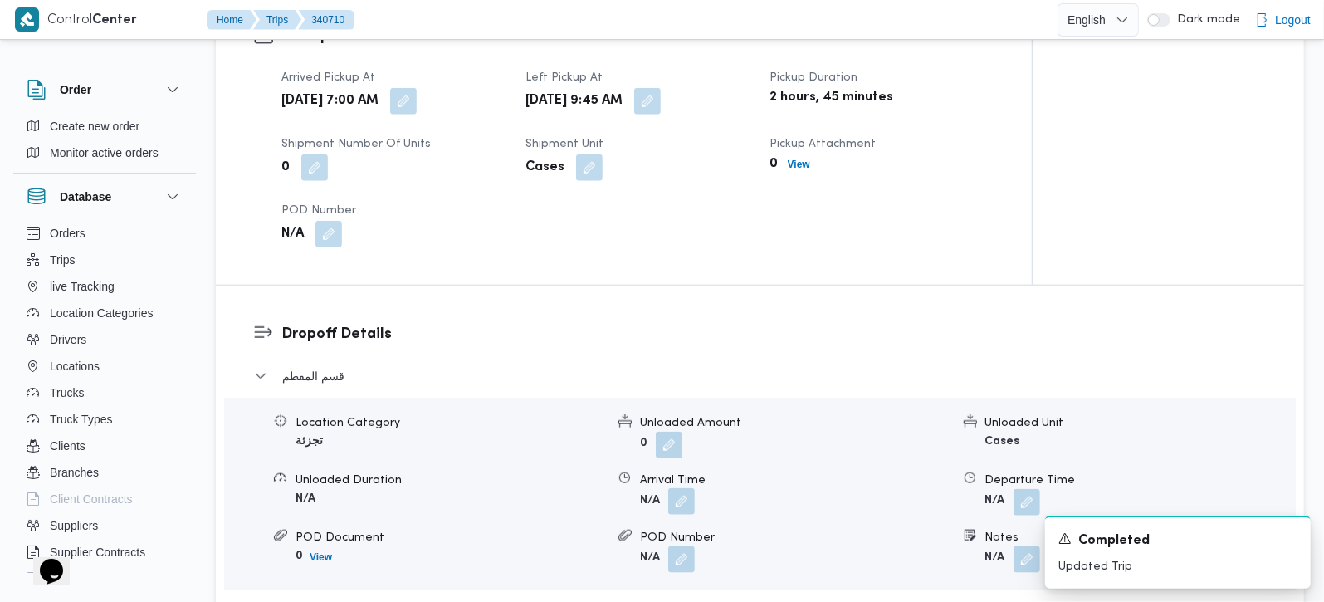
click at [685, 488] on button "button" at bounding box center [681, 501] width 27 height 27
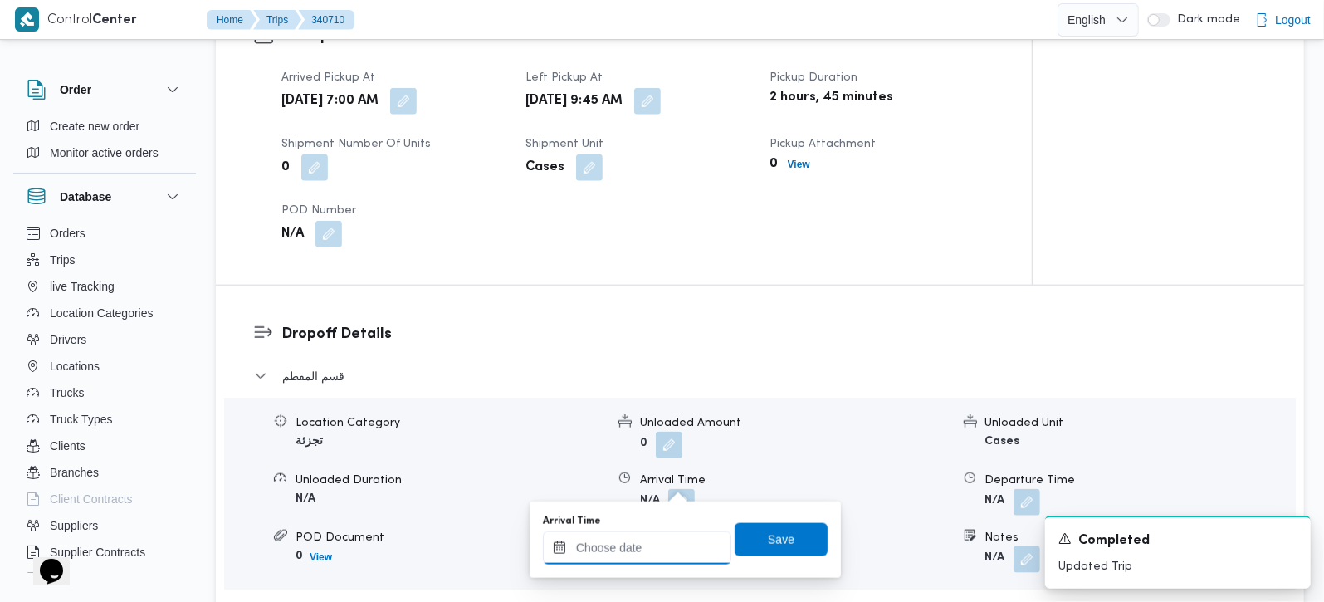
click at [674, 541] on input "Arrival Time" at bounding box center [637, 547] width 188 height 33
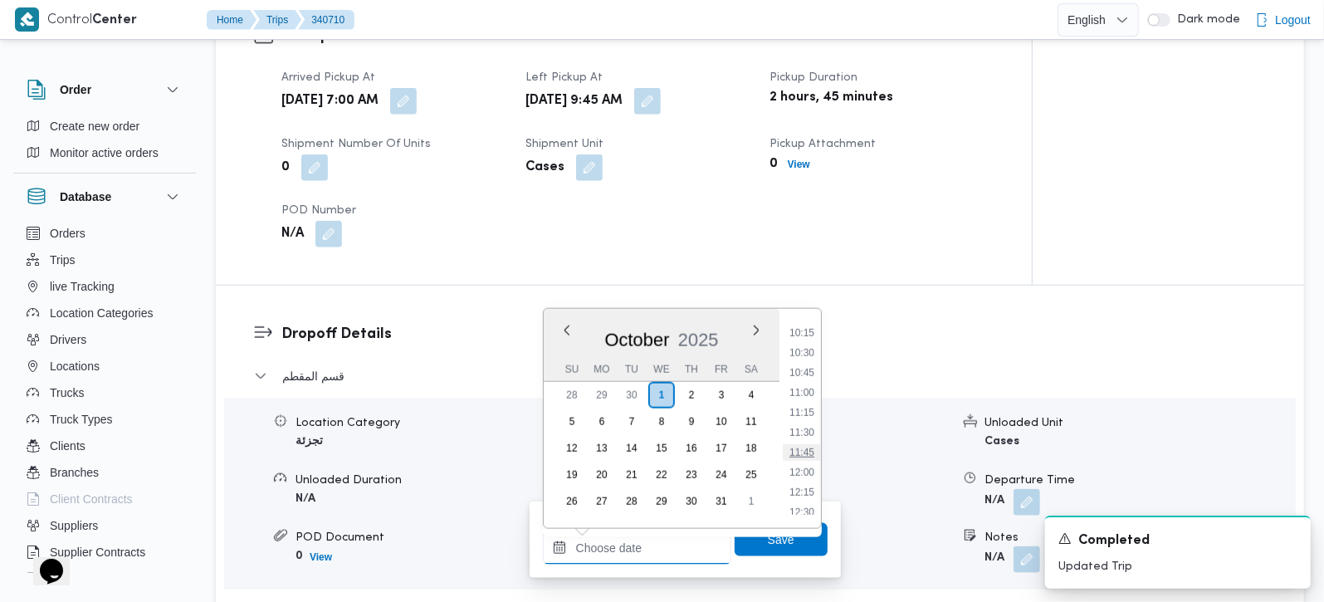
scroll to position [768, 0]
click at [795, 418] on li "10:45" at bounding box center [802, 419] width 38 height 17
type input "01/10/2025 10:45"
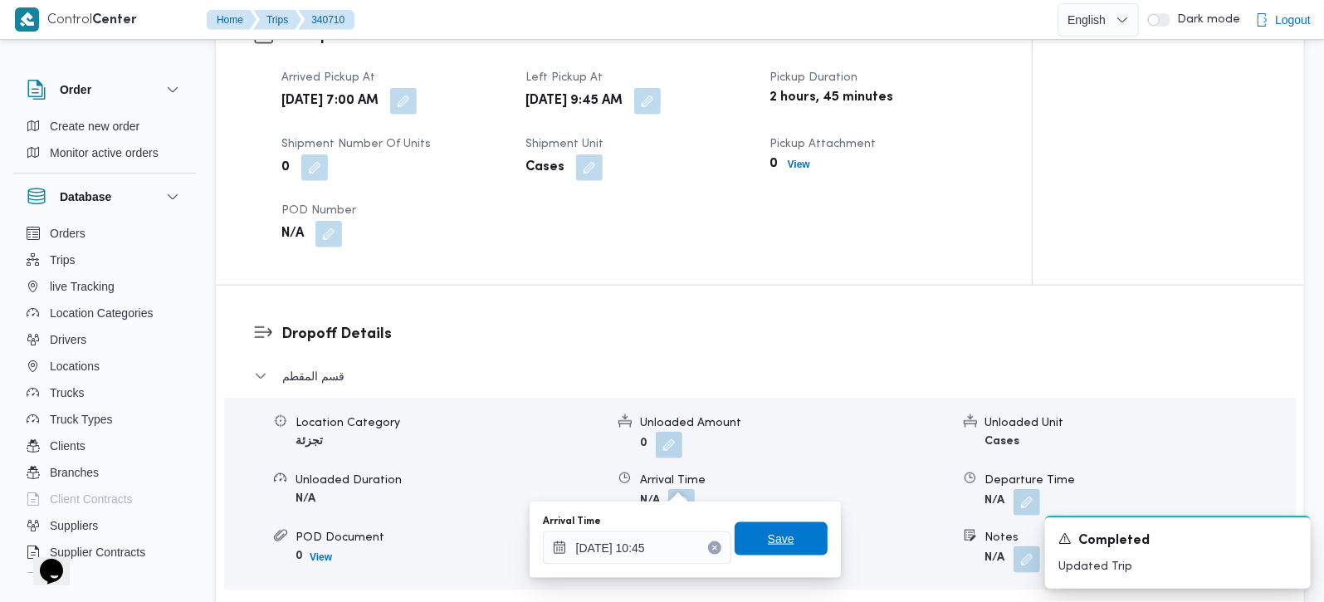
click at [770, 529] on span "Save" at bounding box center [781, 539] width 27 height 20
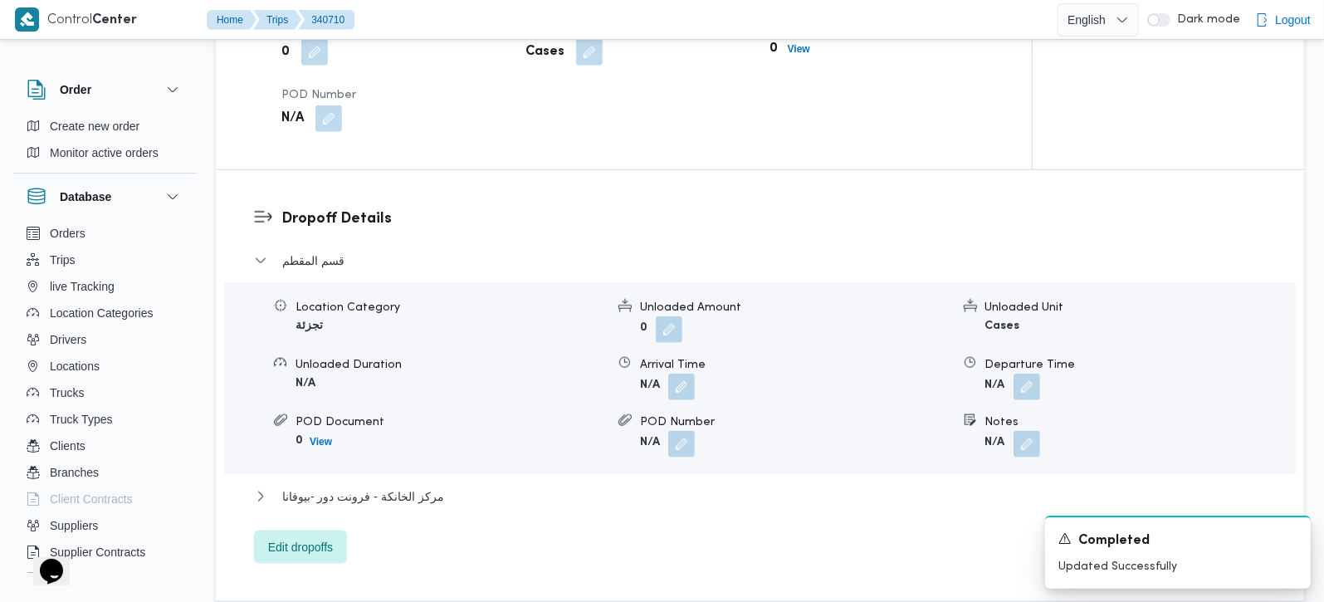
scroll to position [1465, 0]
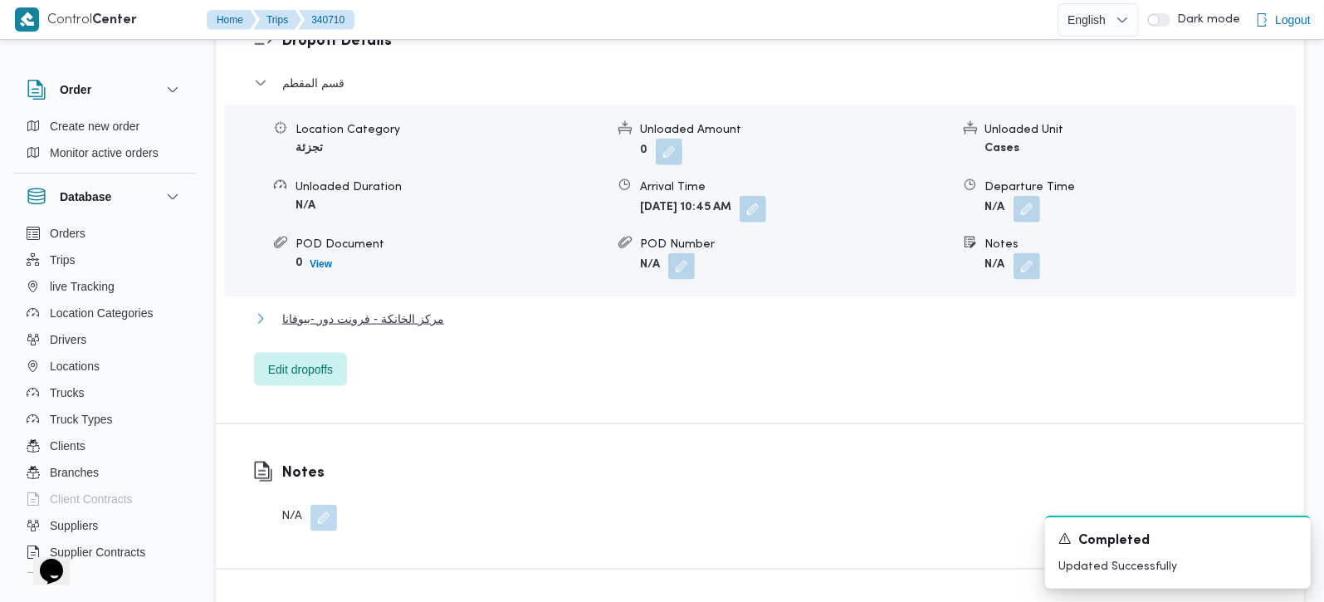
click at [353, 309] on span "مركز الخانكة - فرونت دور -بيوفانا" at bounding box center [363, 319] width 162 height 20
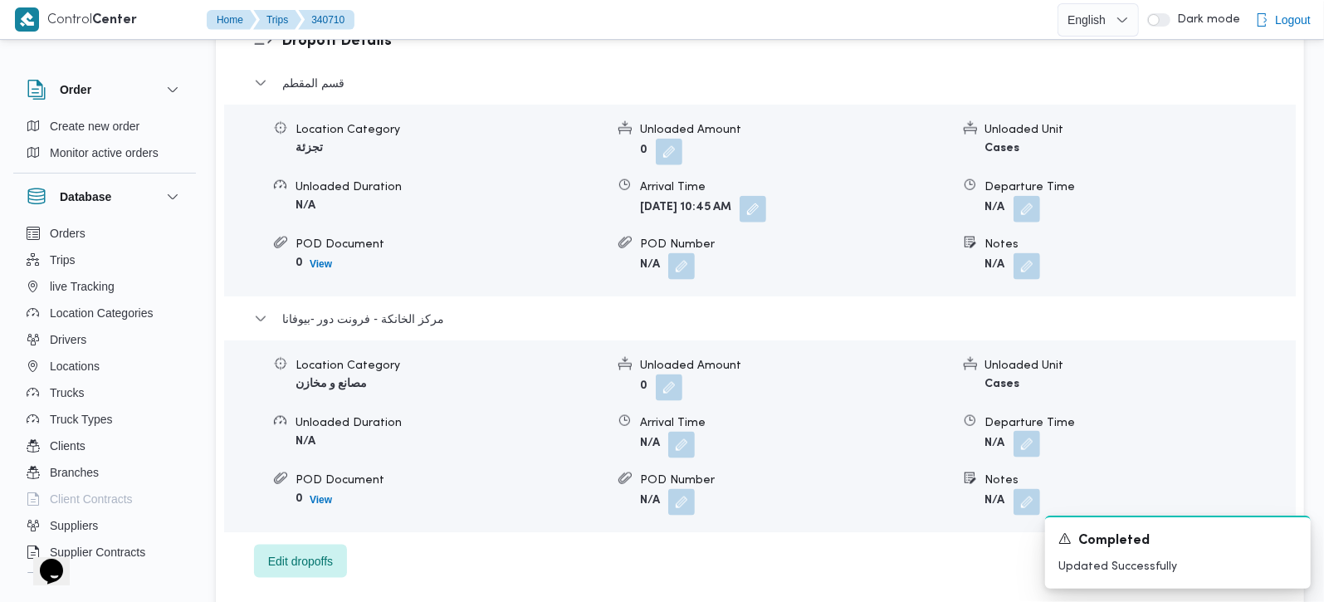
click at [1025, 431] on button "button" at bounding box center [1027, 444] width 27 height 27
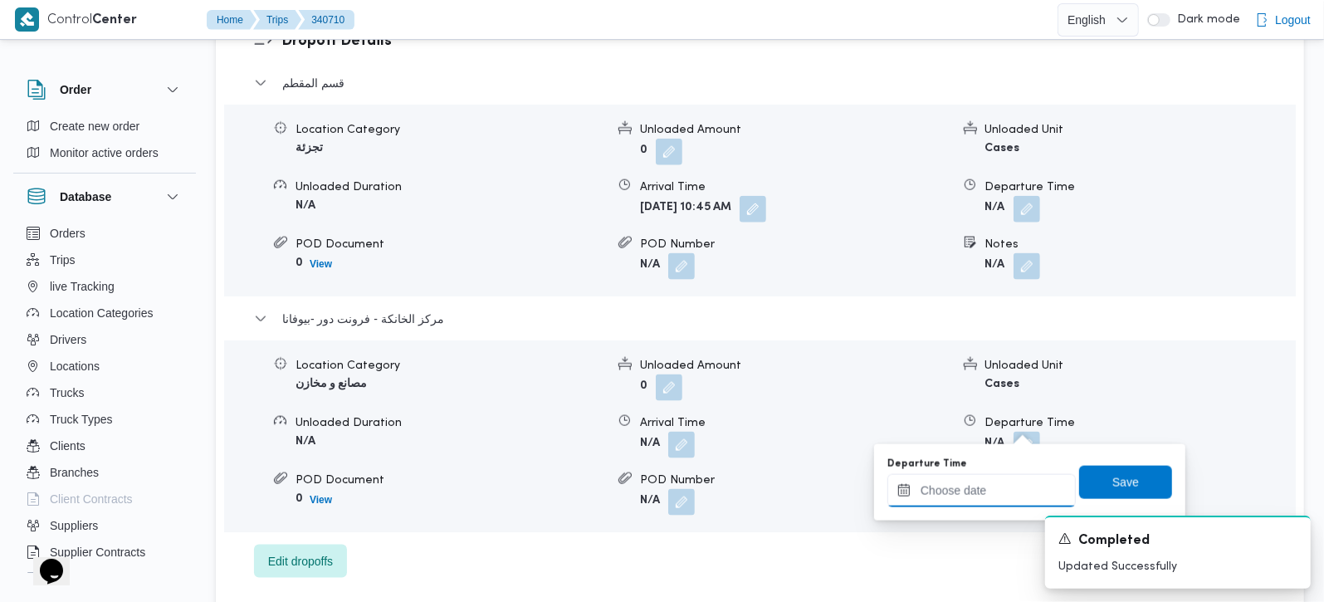
click at [994, 479] on input "Departure Time" at bounding box center [982, 490] width 188 height 33
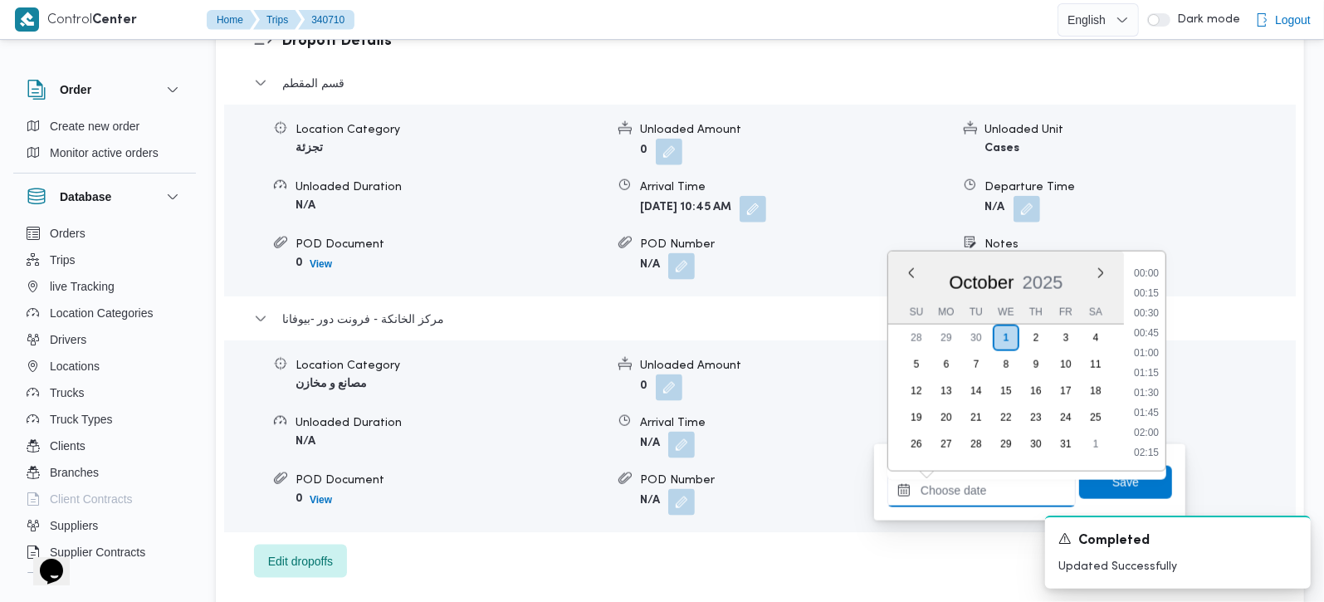
scroll to position [1354, 0]
drag, startPoint x: 1152, startPoint y: 275, endPoint x: 1133, endPoint y: 321, distance: 50.3
click at [1152, 275] on li "17:00" at bounding box center [1147, 274] width 38 height 17
type input "01/10/2025 17:00"
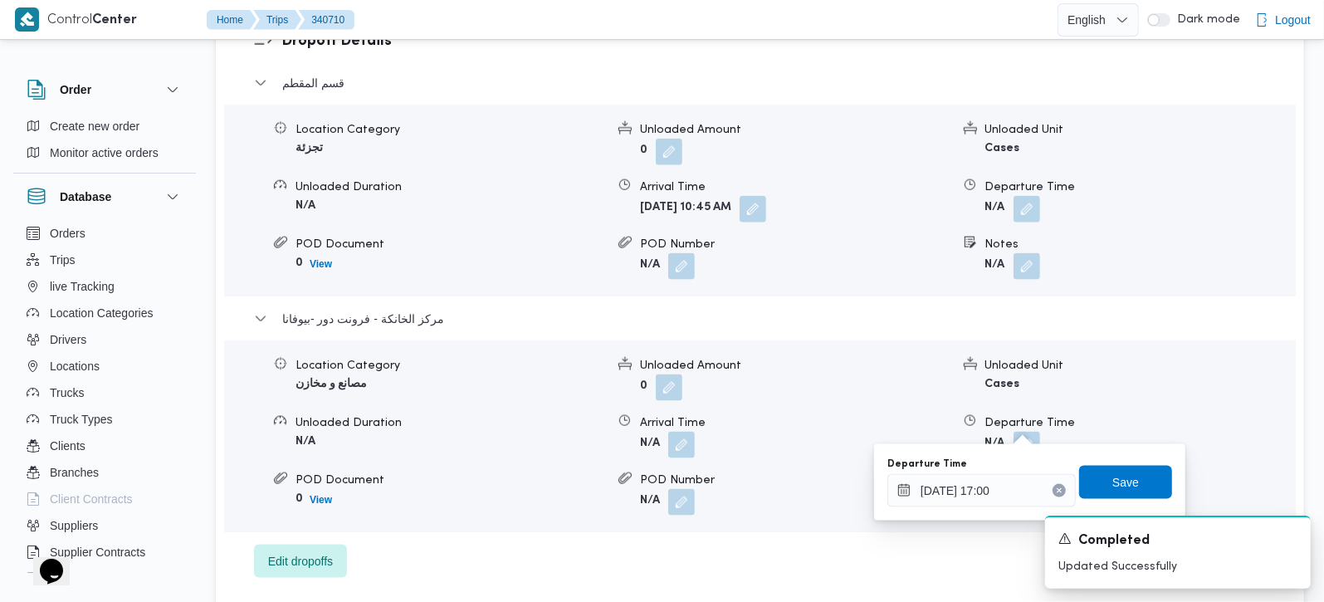
click at [1103, 463] on div "Departure Time 01/10/2025 17:00 Save" at bounding box center [1030, 482] width 288 height 53
click at [1113, 475] on span "Save" at bounding box center [1126, 482] width 27 height 20
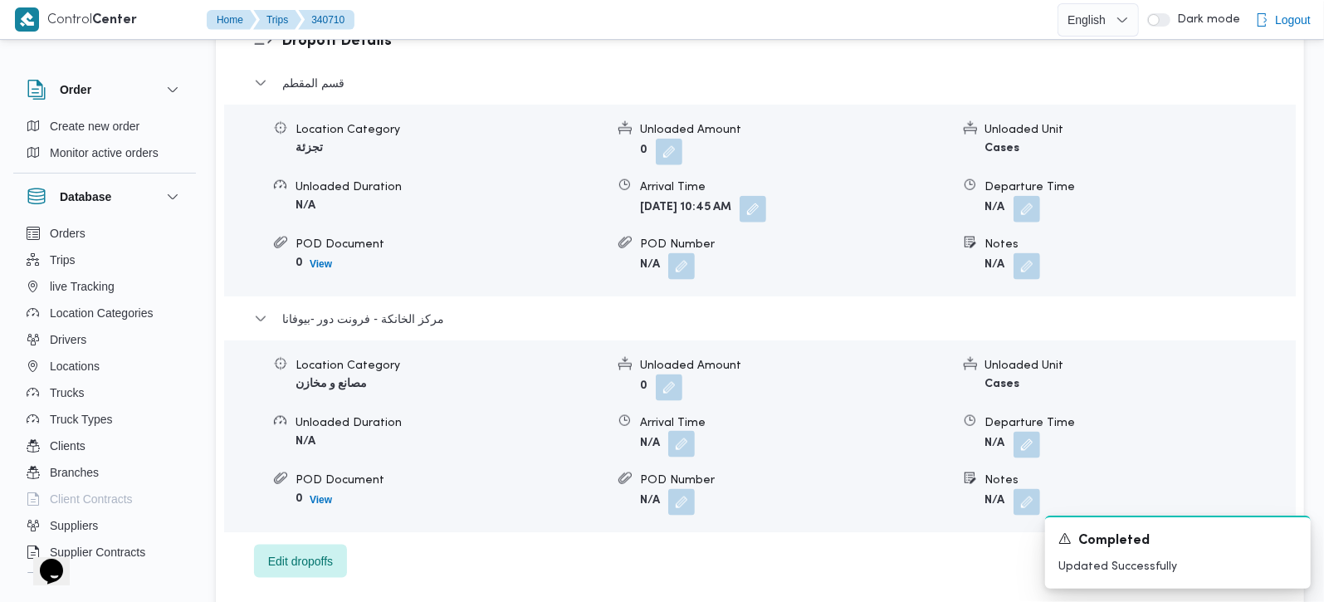
click at [683, 431] on button "button" at bounding box center [681, 444] width 27 height 27
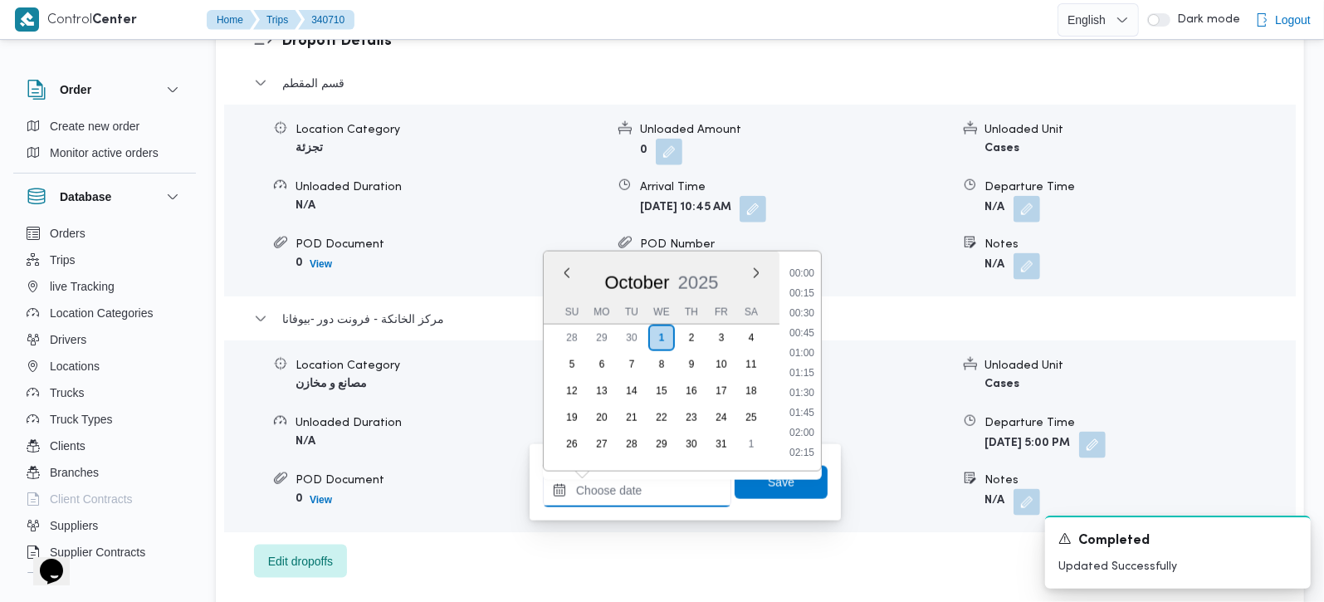
drag, startPoint x: 694, startPoint y: 485, endPoint x: 705, endPoint y: 477, distance: 13.1
click at [694, 485] on input "Arrival Time" at bounding box center [637, 490] width 188 height 33
click at [810, 355] on li "16:45" at bounding box center [802, 351] width 38 height 17
type input "01/10/2025 16:45"
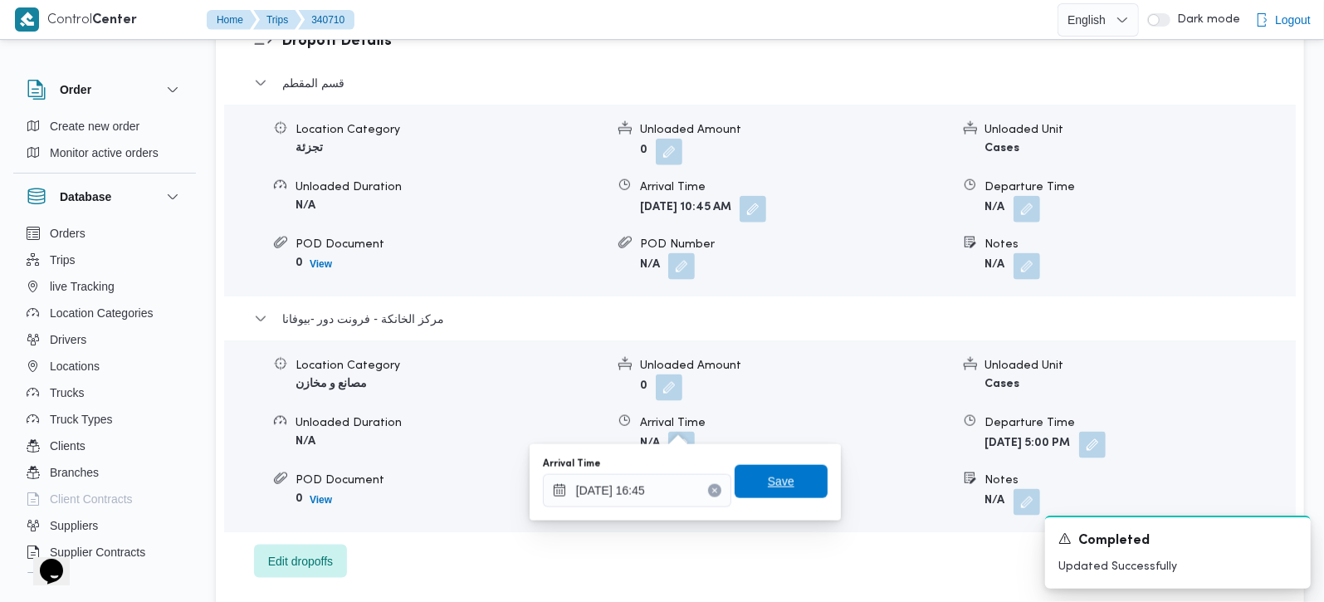
click at [768, 473] on span "Save" at bounding box center [781, 482] width 27 height 20
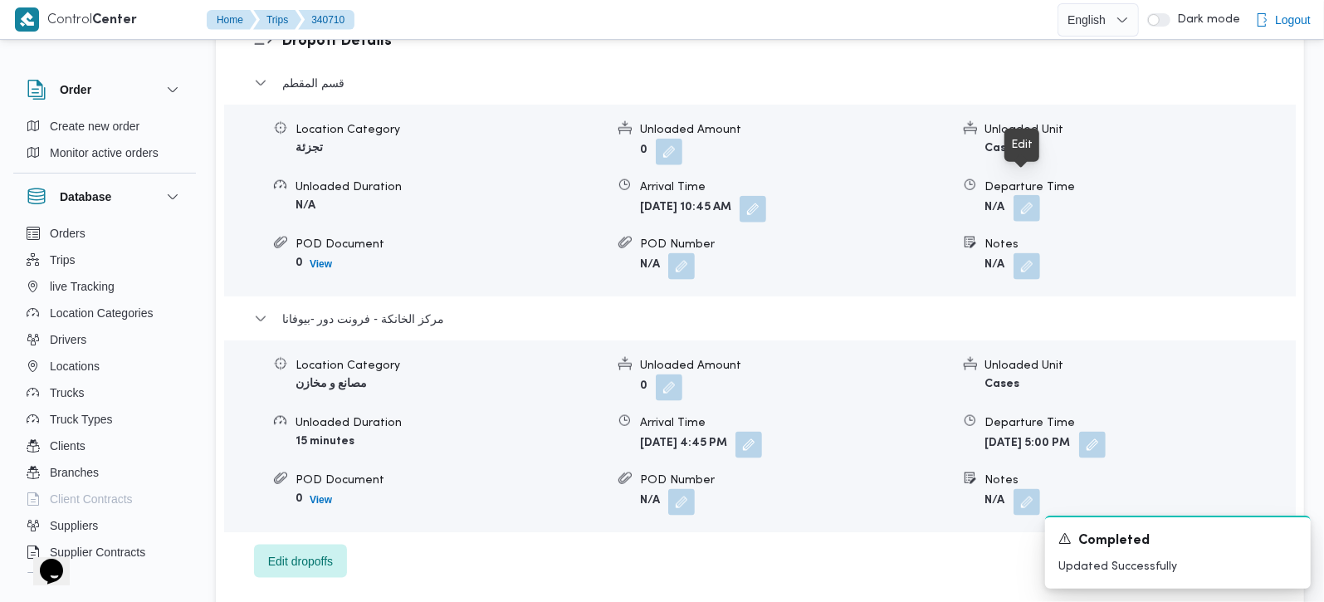
click at [1039, 195] on button "button" at bounding box center [1027, 208] width 27 height 27
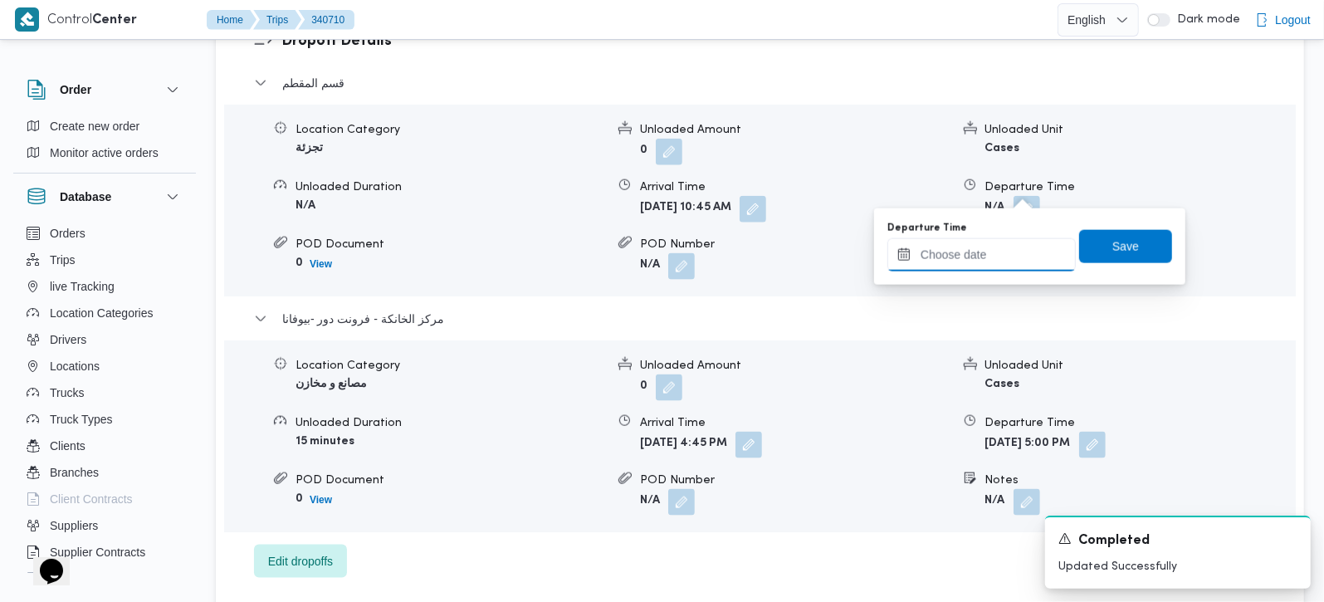
click at [986, 250] on input "Departure Time" at bounding box center [982, 254] width 188 height 33
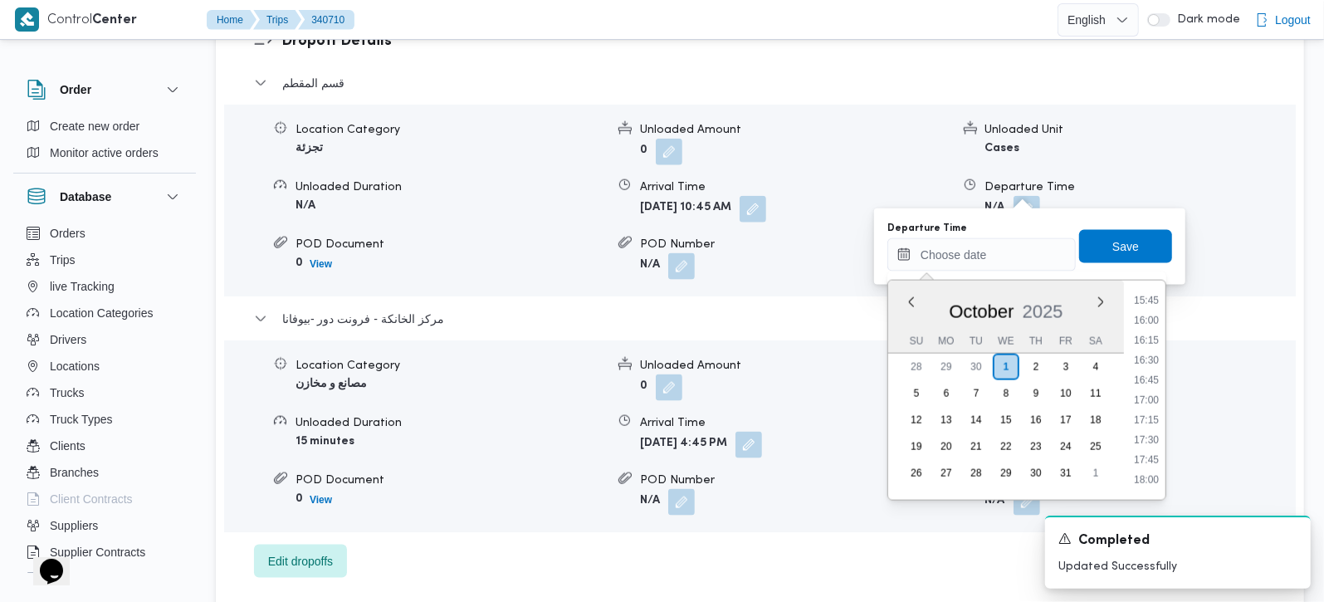
drag, startPoint x: 1147, startPoint y: 301, endPoint x: 1122, endPoint y: 267, distance: 42.0
click at [1147, 301] on li "15:45" at bounding box center [1147, 300] width 38 height 17
type input "01/10/2025 15:45"
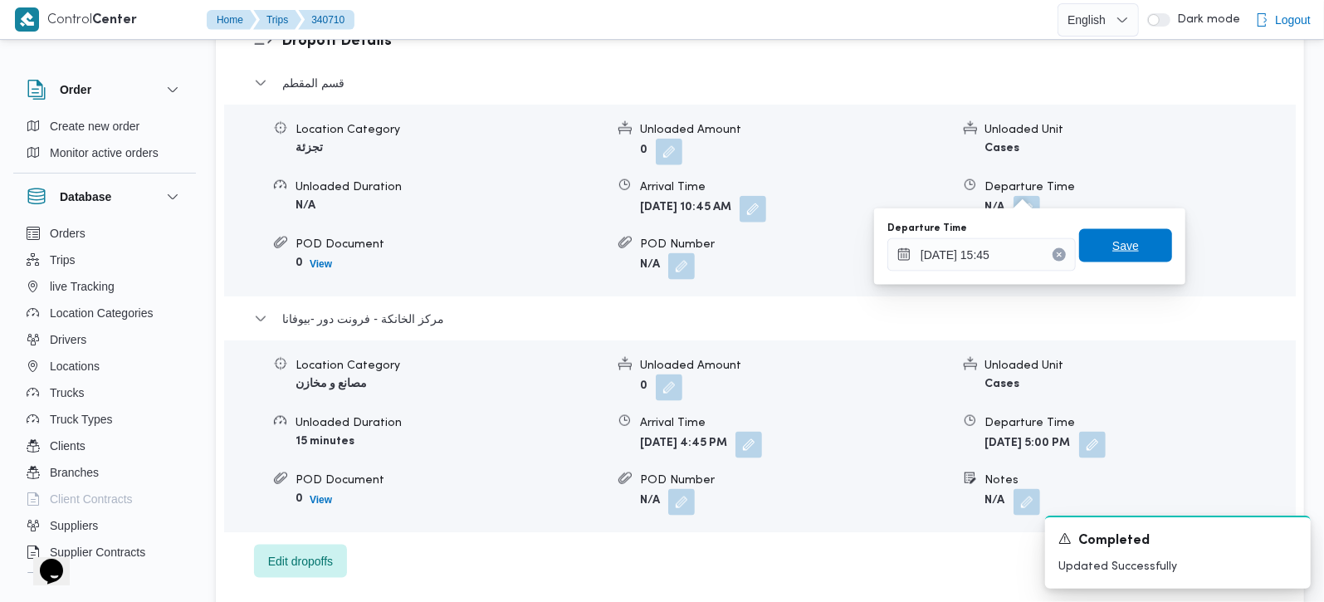
click at [1113, 251] on span "Save" at bounding box center [1126, 246] width 27 height 20
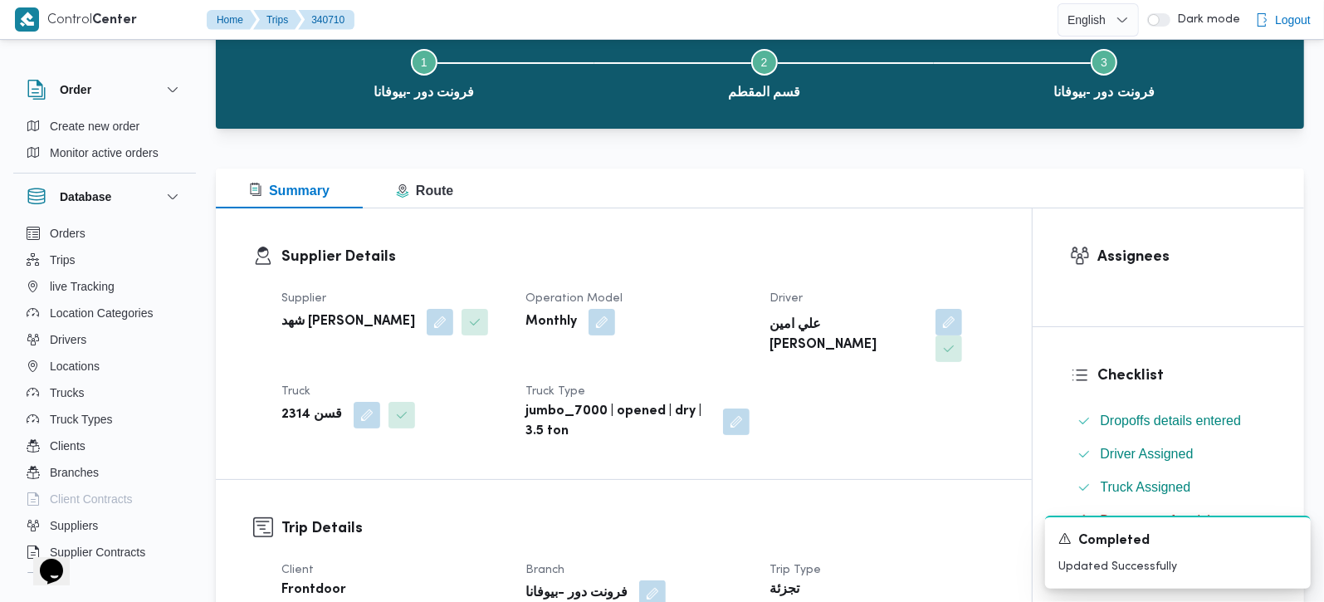
scroll to position [0, 0]
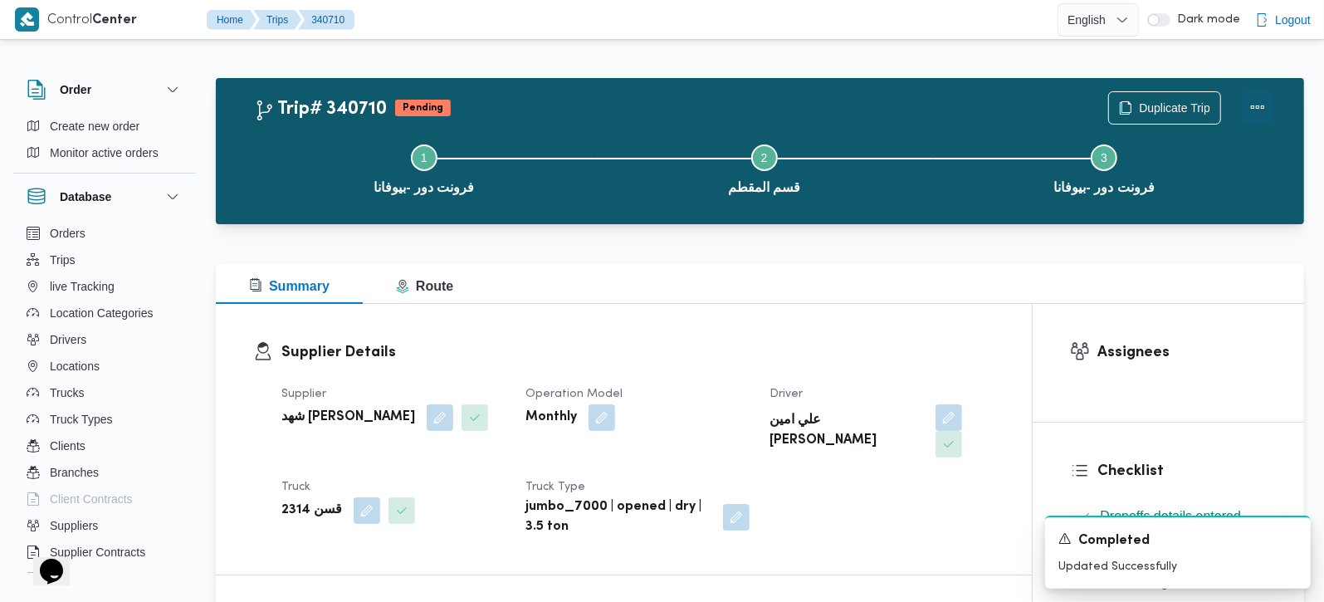
click at [1251, 108] on button "Actions" at bounding box center [1257, 107] width 33 height 33
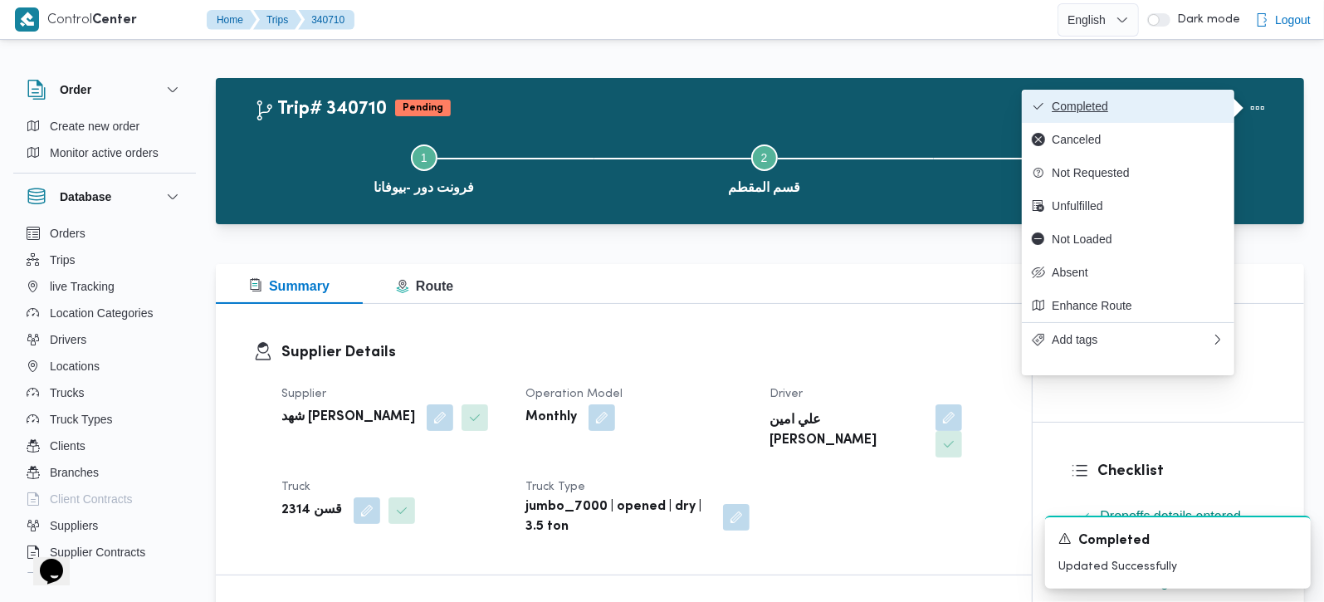
click at [1127, 109] on span "Completed" at bounding box center [1138, 106] width 173 height 13
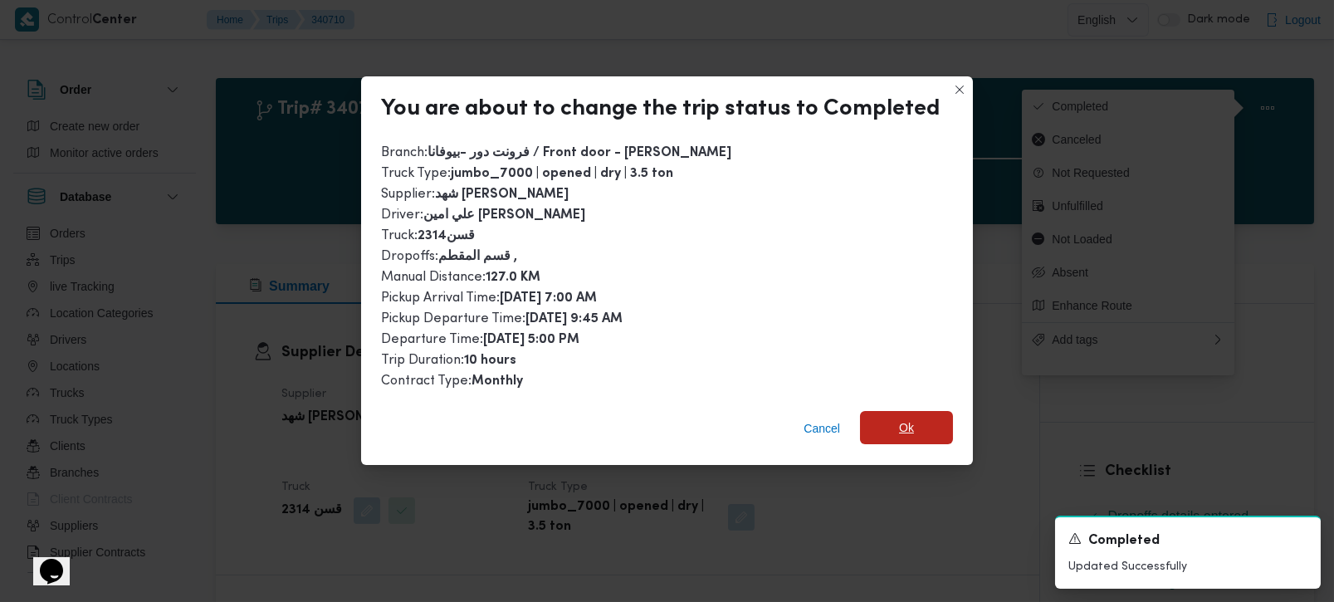
click at [876, 424] on span "Ok" at bounding box center [906, 427] width 93 height 33
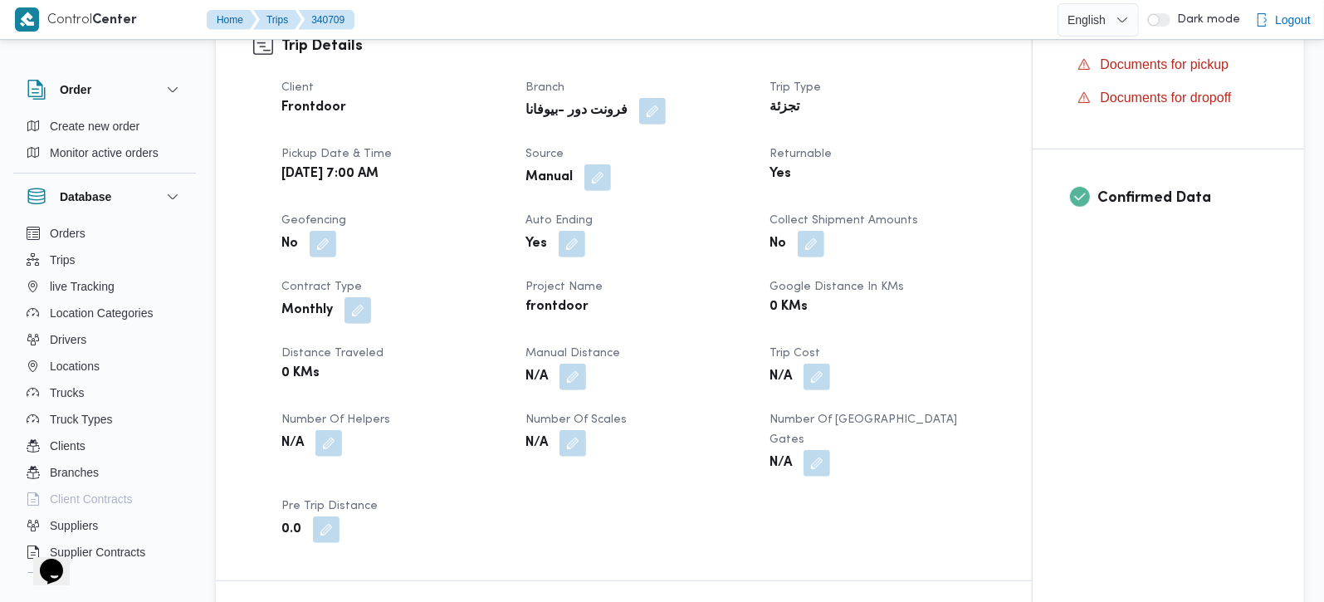
scroll to position [585, 0]
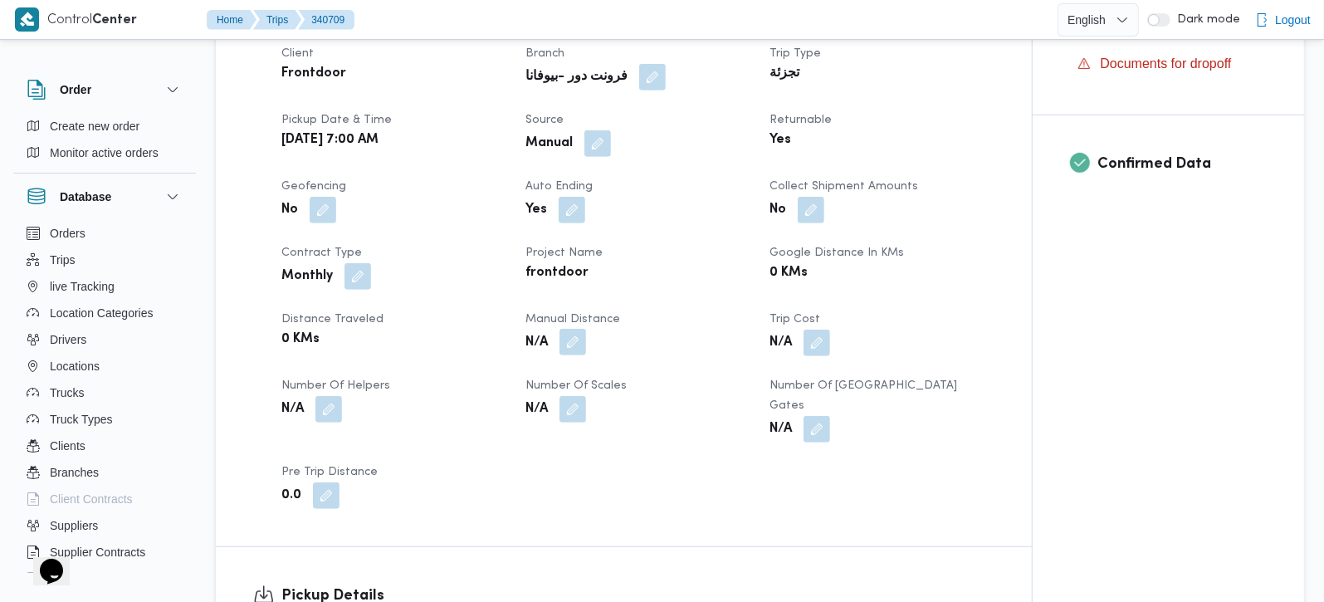
click at [573, 355] on button "button" at bounding box center [573, 342] width 27 height 27
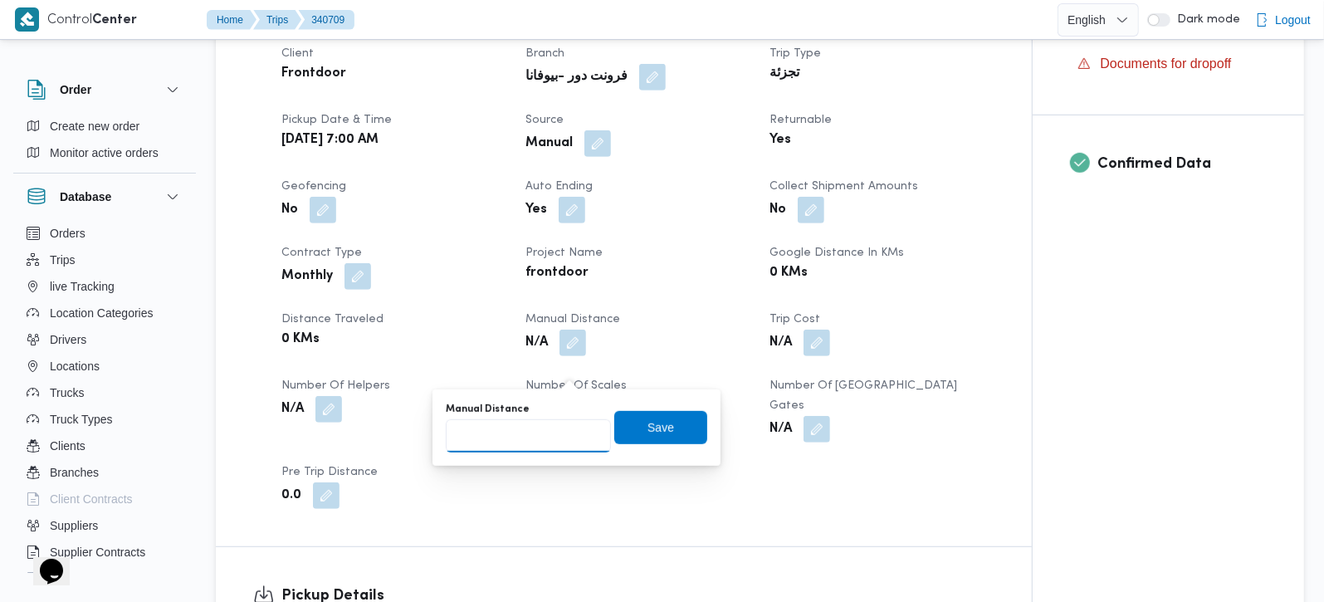
click at [554, 442] on input "Manual Distance" at bounding box center [528, 435] width 165 height 33
type input "105"
click at [614, 429] on span "Save" at bounding box center [660, 426] width 93 height 33
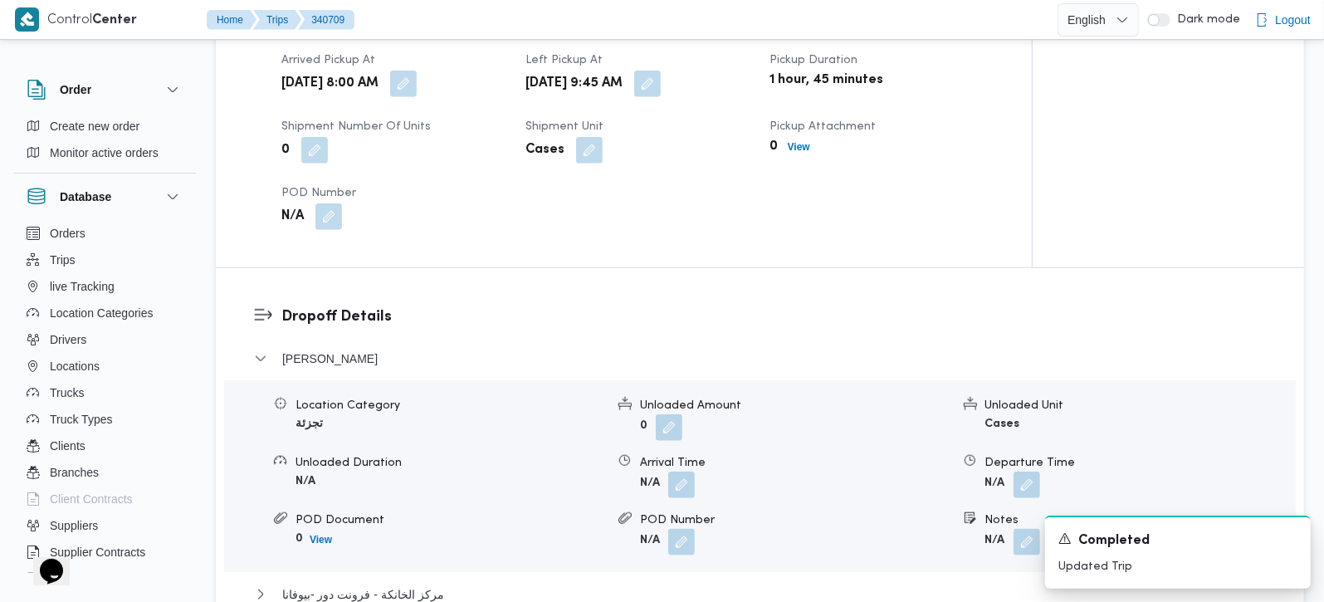
scroll to position [1172, 0]
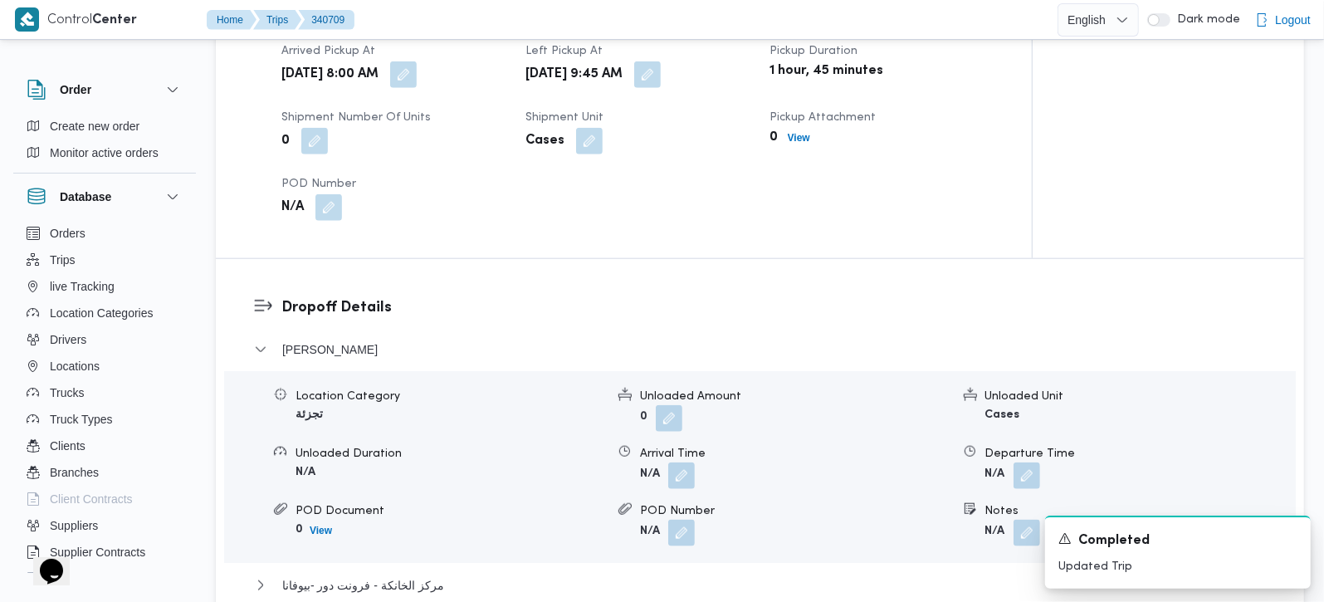
click at [668, 477] on span at bounding box center [677, 475] width 35 height 27
click at [673, 496] on div "Location Category تجزئة Unloaded Amount 0 Unloaded Unit Cases Unloaded Duration…" at bounding box center [760, 467] width 1085 height 188
click at [671, 480] on button "button" at bounding box center [681, 475] width 27 height 27
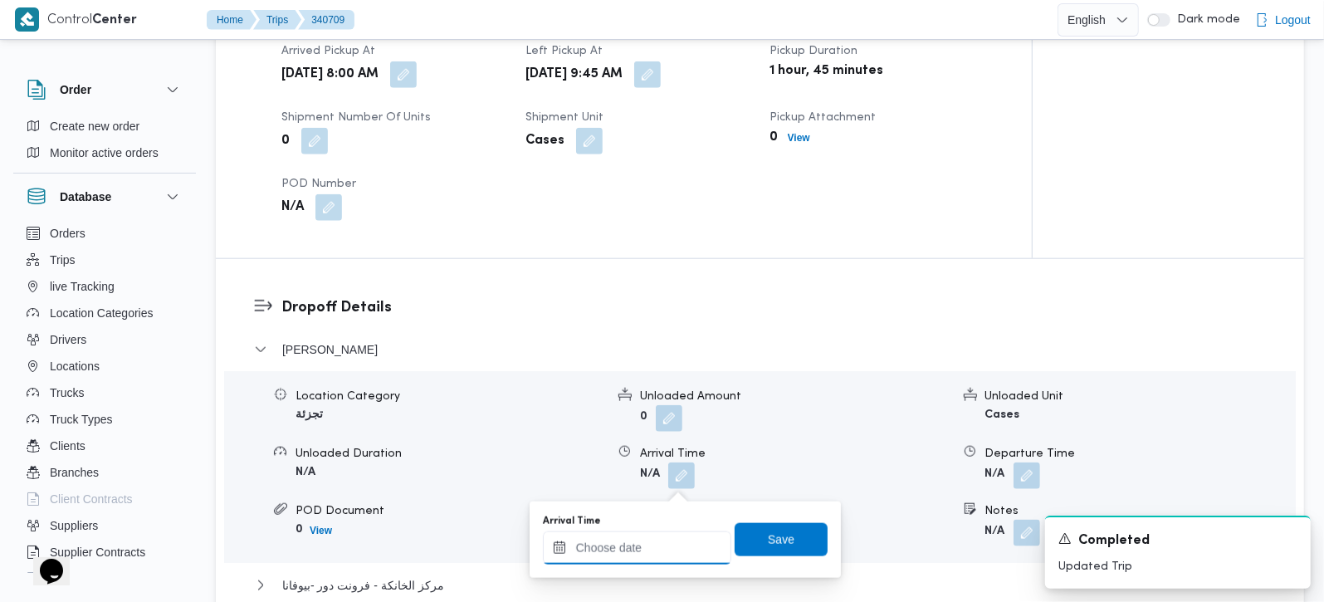
drag, startPoint x: 648, startPoint y: 536, endPoint x: 662, endPoint y: 536, distance: 13.3
click at [648, 536] on input "Arrival Time" at bounding box center [637, 547] width 188 height 33
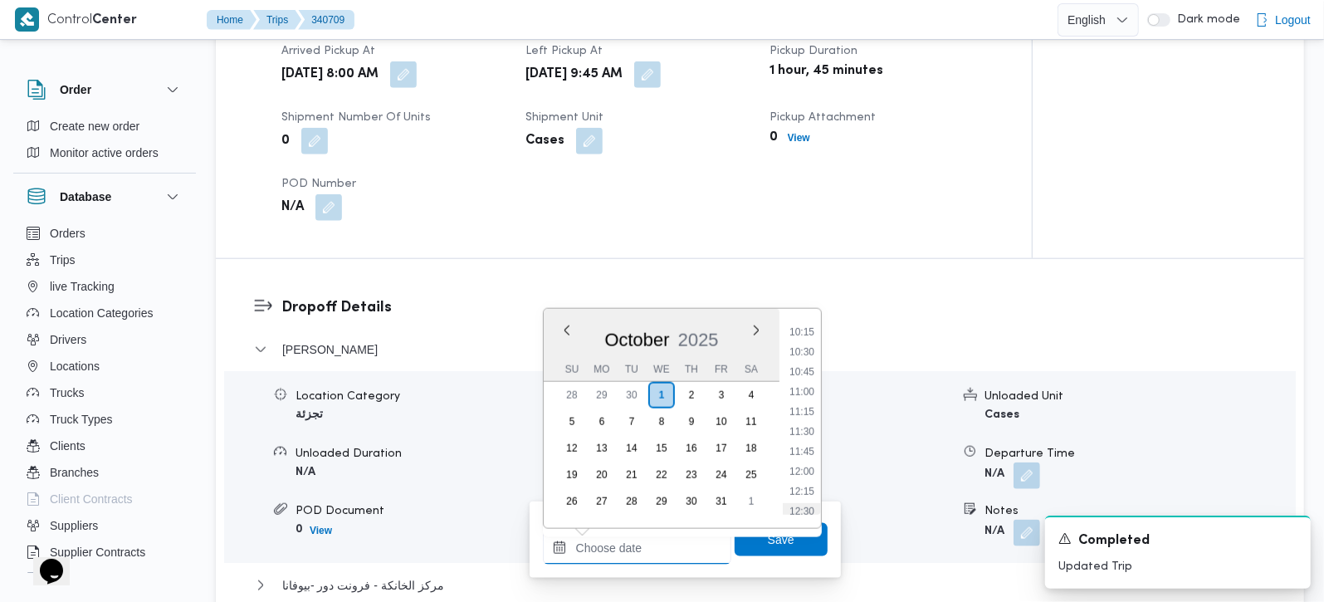
scroll to position [768, 0]
click at [805, 421] on li "10:45" at bounding box center [802, 419] width 38 height 17
type input "01/10/2025 10:45"
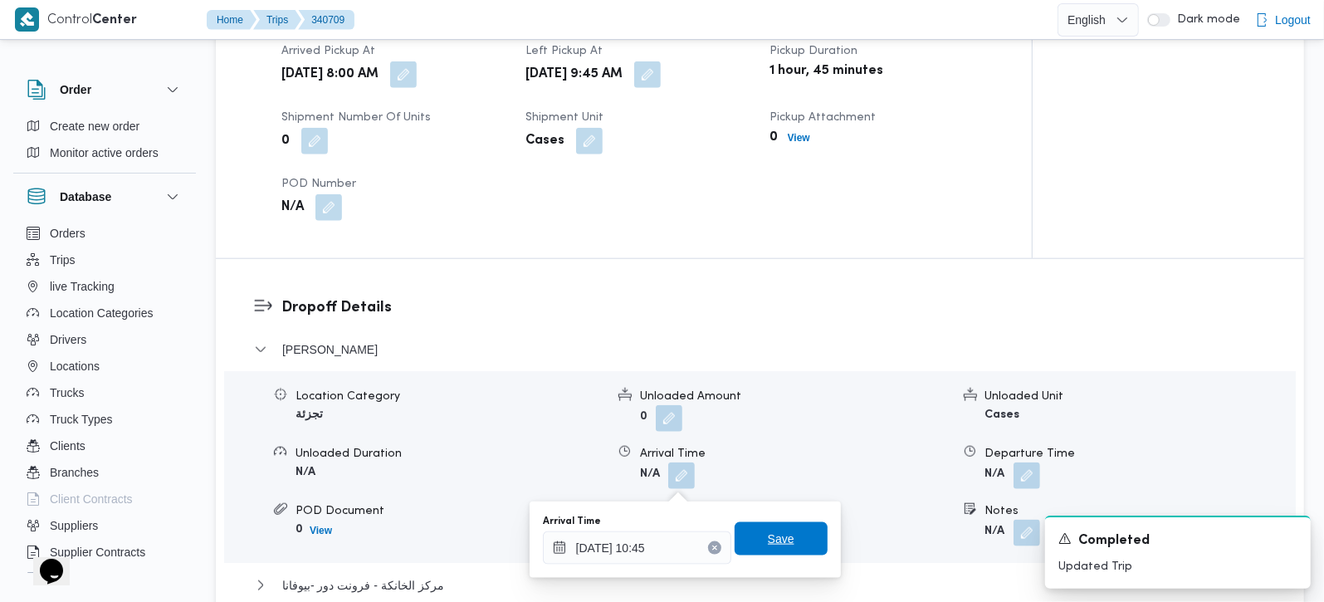
click at [771, 525] on span "Save" at bounding box center [781, 538] width 93 height 33
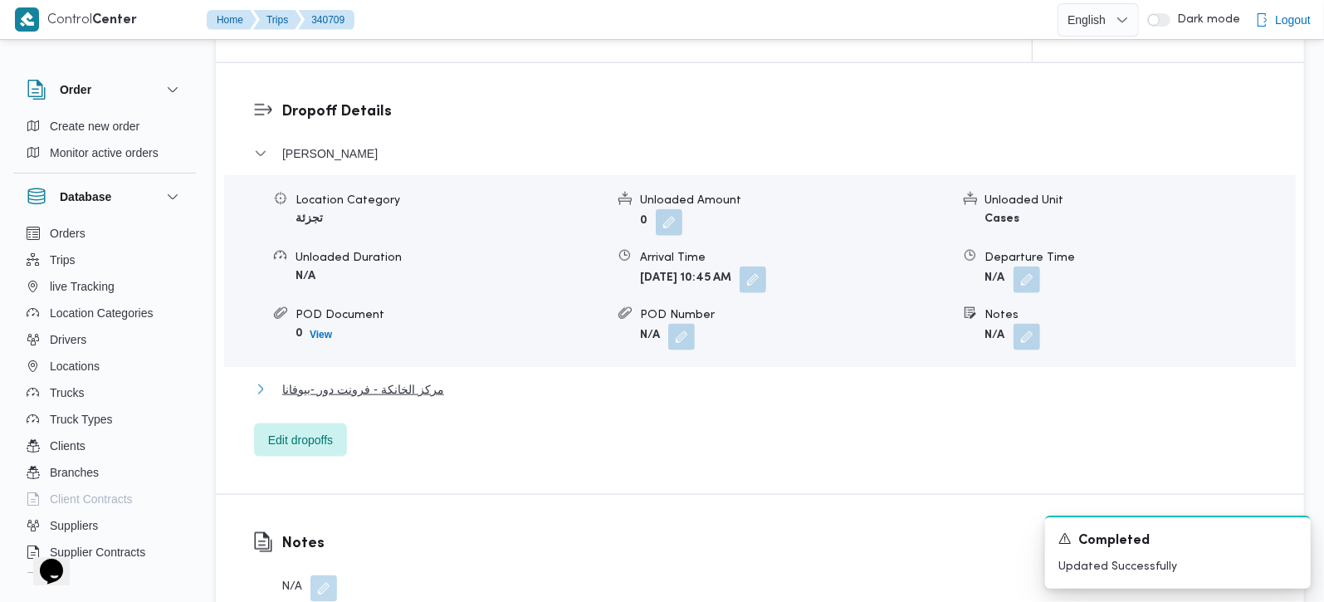
click at [392, 396] on span "مركز الخانكة - فرونت دور -بيوفانا" at bounding box center [363, 389] width 162 height 20
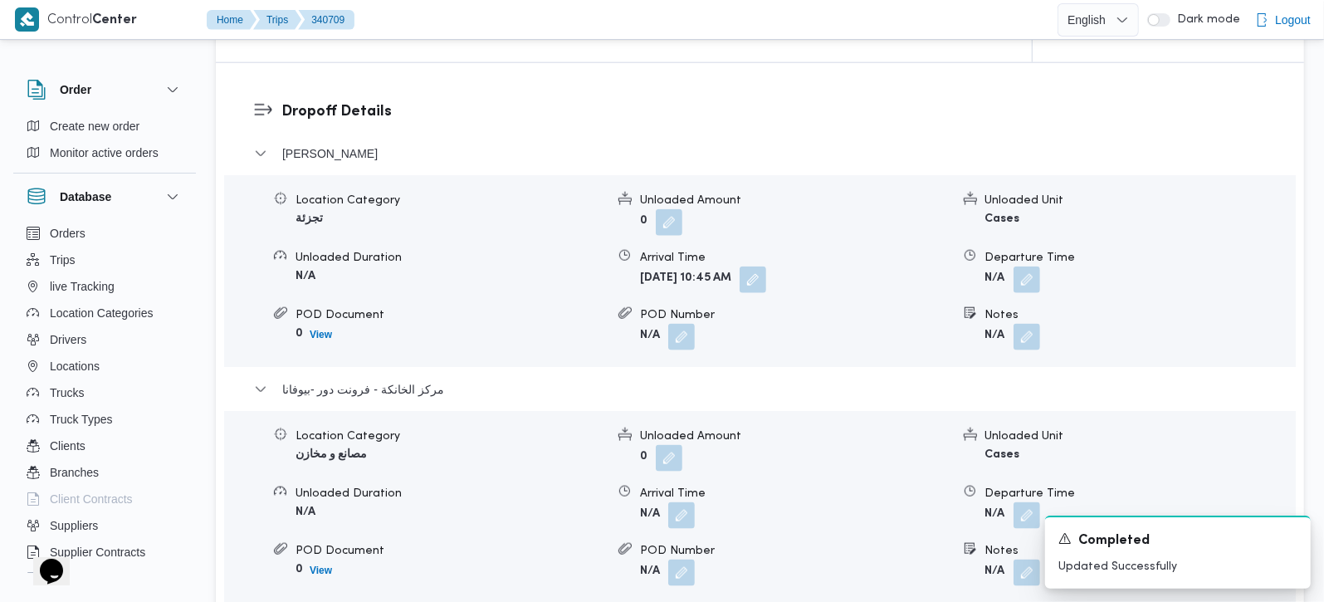
scroll to position [1563, 0]
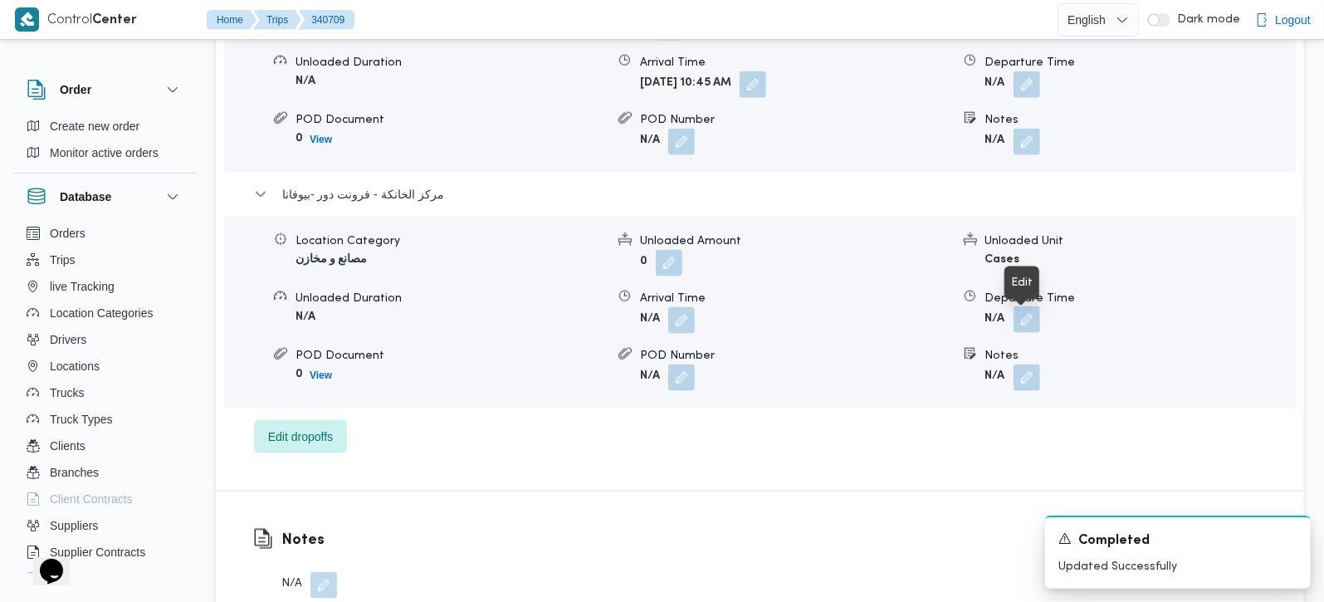
click at [1019, 324] on button "button" at bounding box center [1027, 319] width 27 height 27
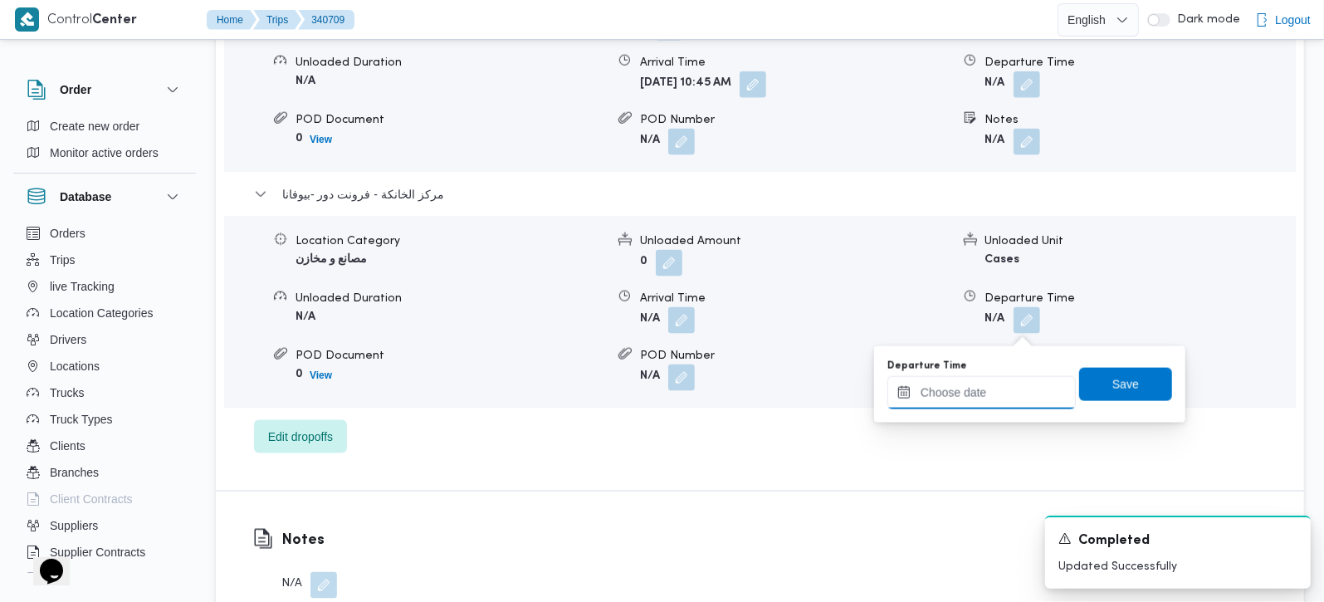
drag, startPoint x: 1019, startPoint y: 331, endPoint x: 1054, endPoint y: 375, distance: 56.1
click at [1010, 389] on input "Departure Time" at bounding box center [982, 392] width 188 height 33
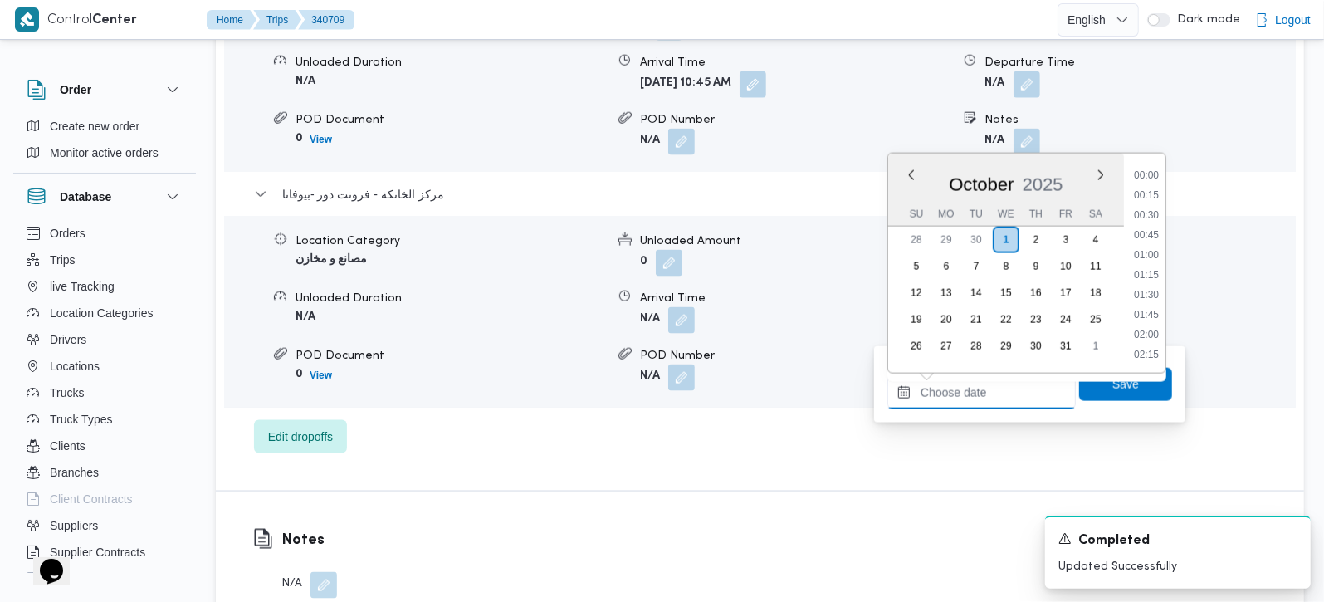
scroll to position [1354, 0]
click at [1154, 247] on li "18:00" at bounding box center [1147, 255] width 38 height 17
type input "01/10/2025 18:00"
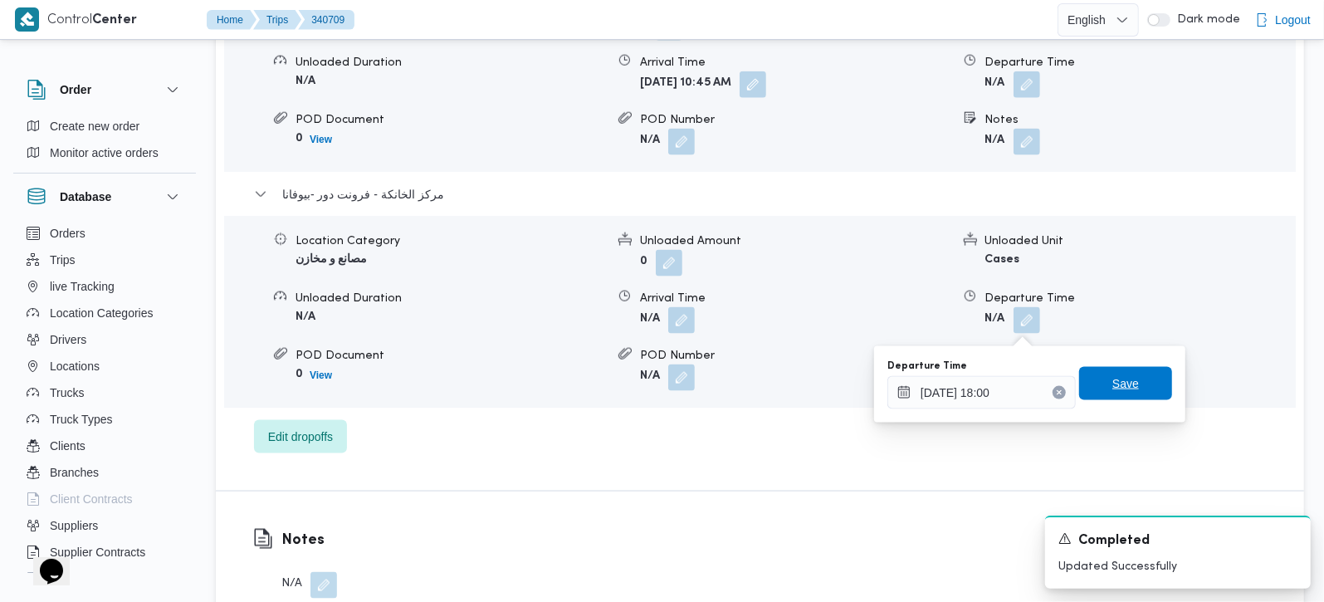
click at [1086, 385] on span "Save" at bounding box center [1125, 383] width 93 height 33
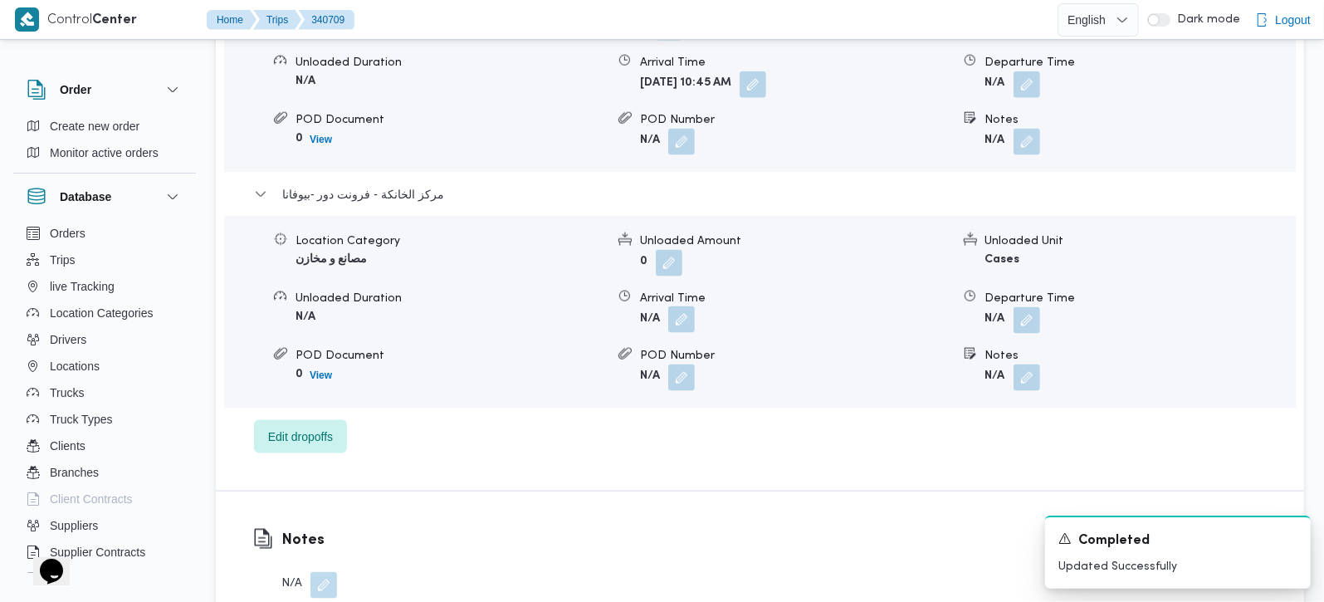
click at [683, 327] on button "button" at bounding box center [681, 319] width 27 height 27
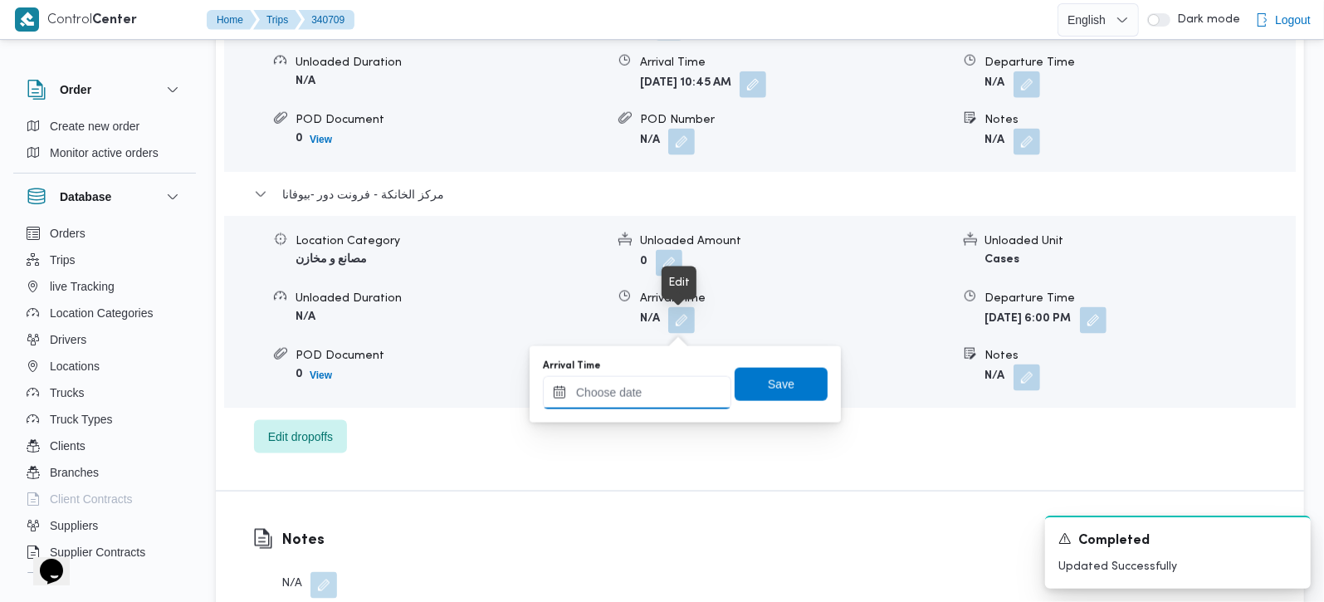
click at [649, 388] on input "Arrival Time" at bounding box center [637, 392] width 188 height 33
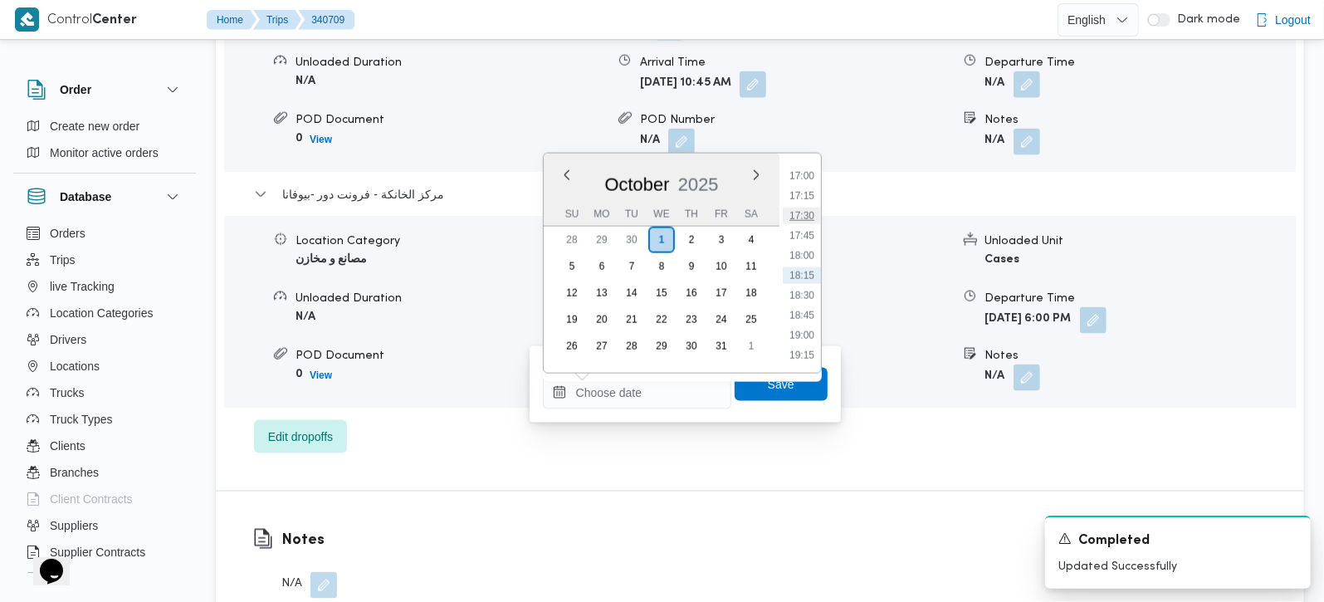
click at [803, 218] on li "17:30" at bounding box center [802, 216] width 38 height 17
type input "[DATE] 17:30"
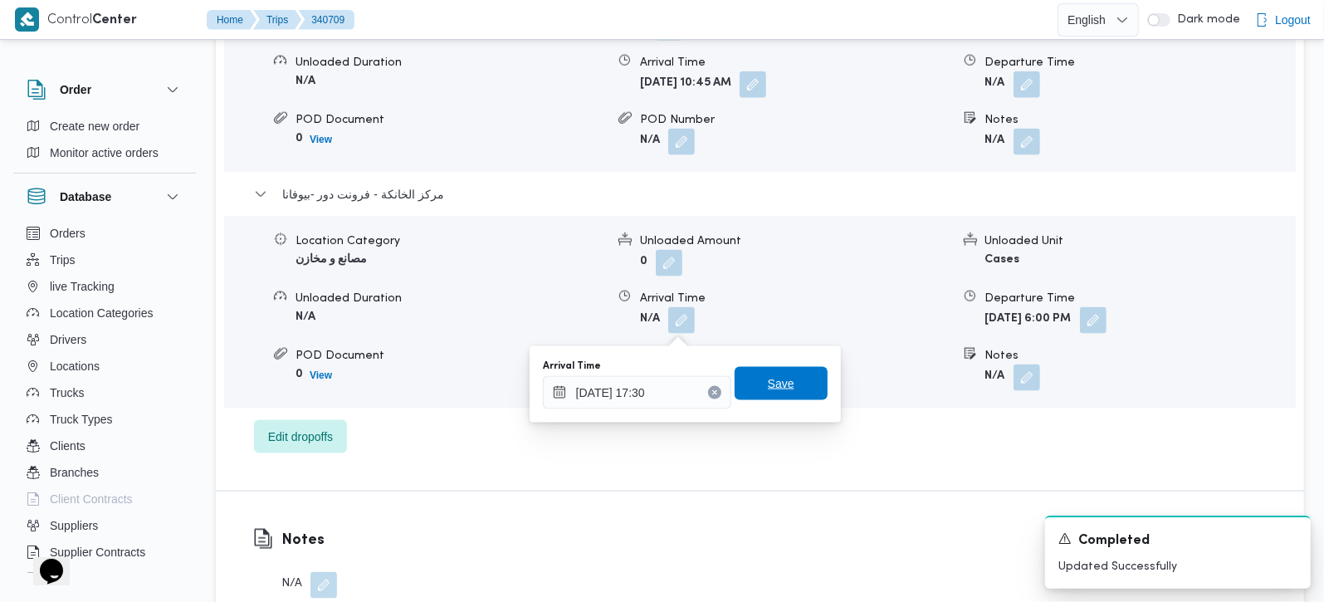
click at [768, 379] on span "Save" at bounding box center [781, 384] width 27 height 20
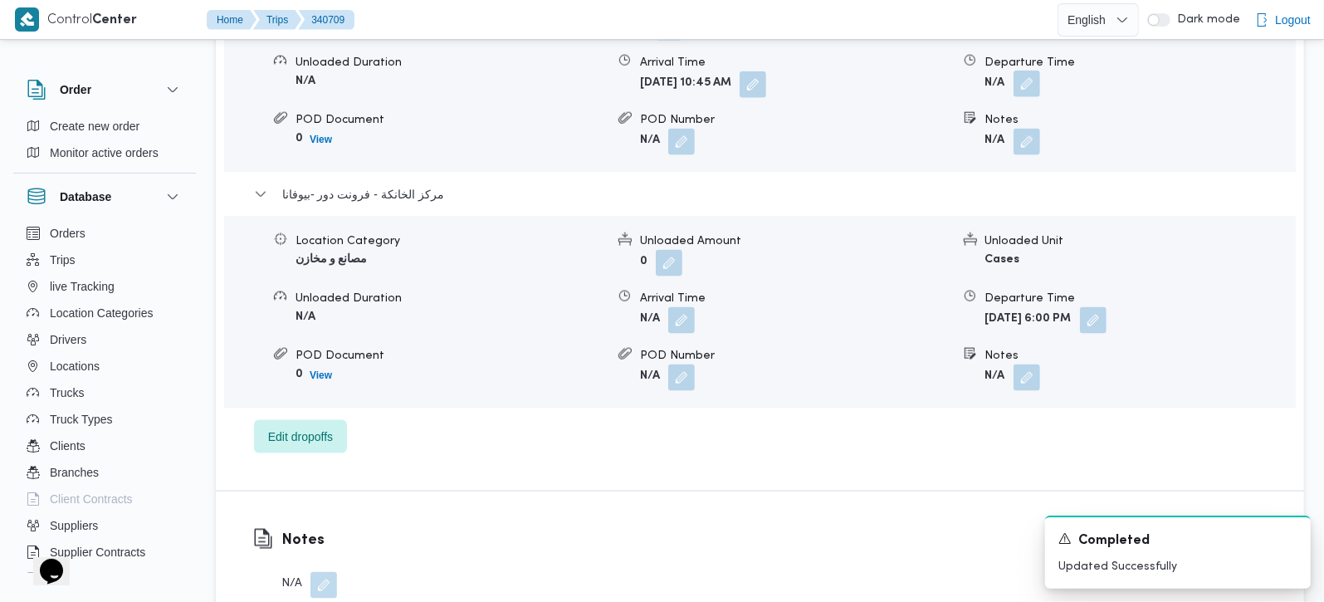
click at [1035, 96] on button "button" at bounding box center [1027, 84] width 27 height 27
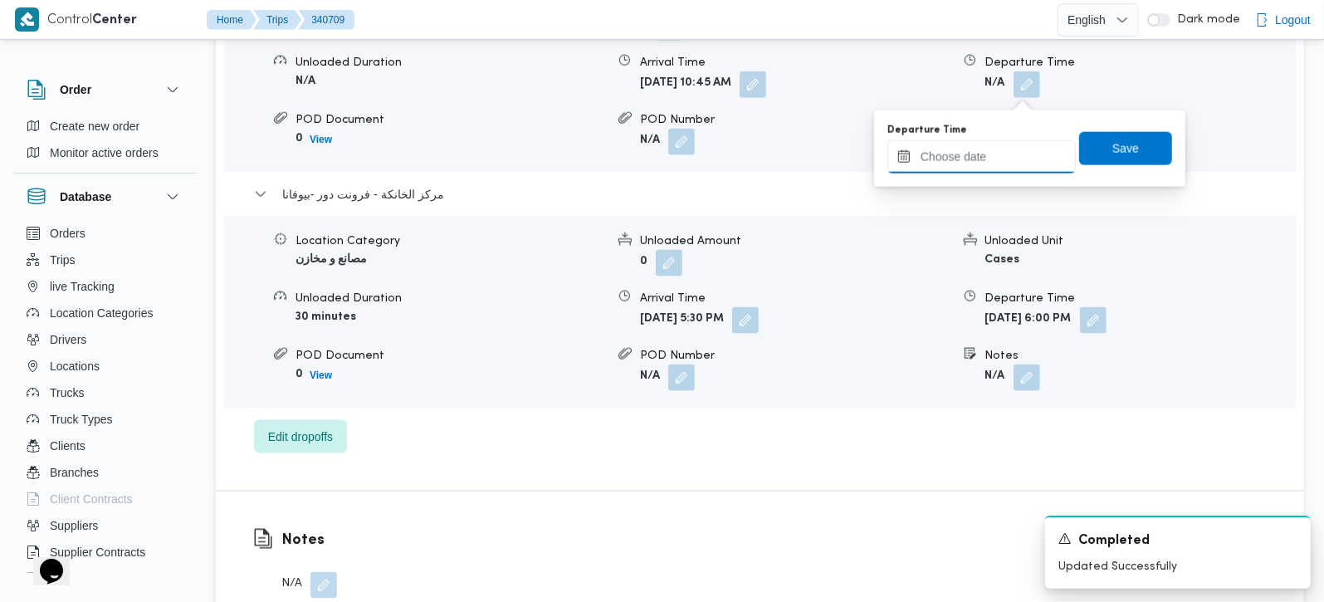
click at [990, 155] on input "Departure Time" at bounding box center [982, 156] width 188 height 33
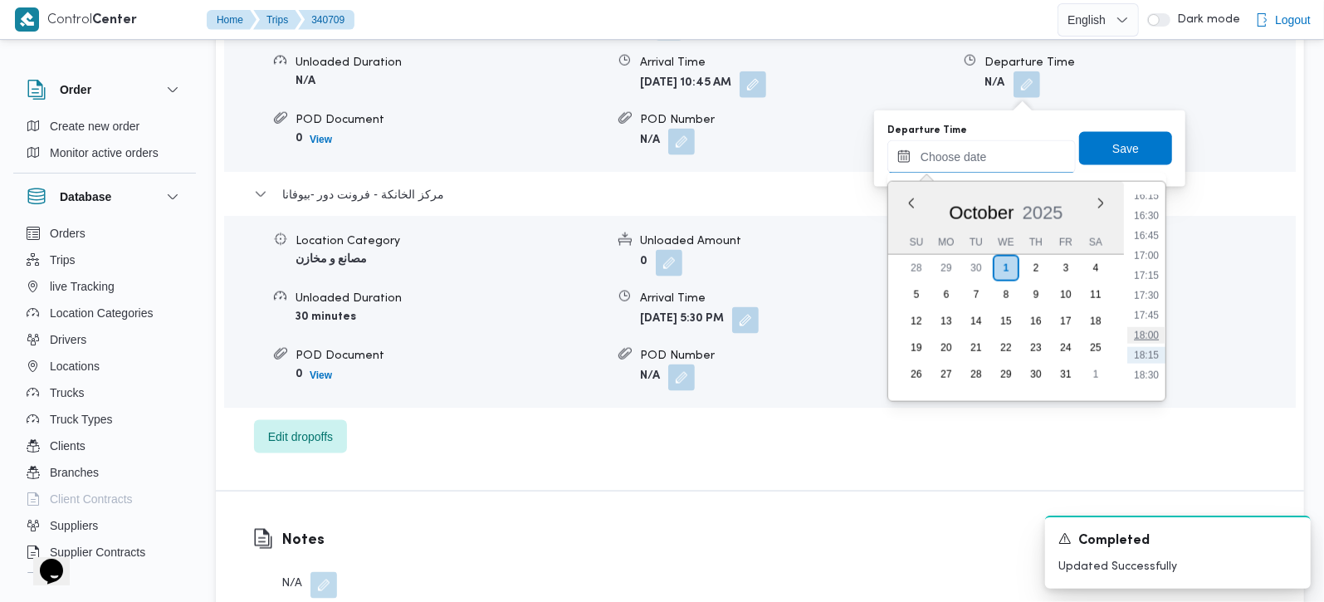
scroll to position [1257, 0]
click at [1149, 263] on li "16:30" at bounding box center [1147, 261] width 38 height 17
type input "01/10/2025 16:30"
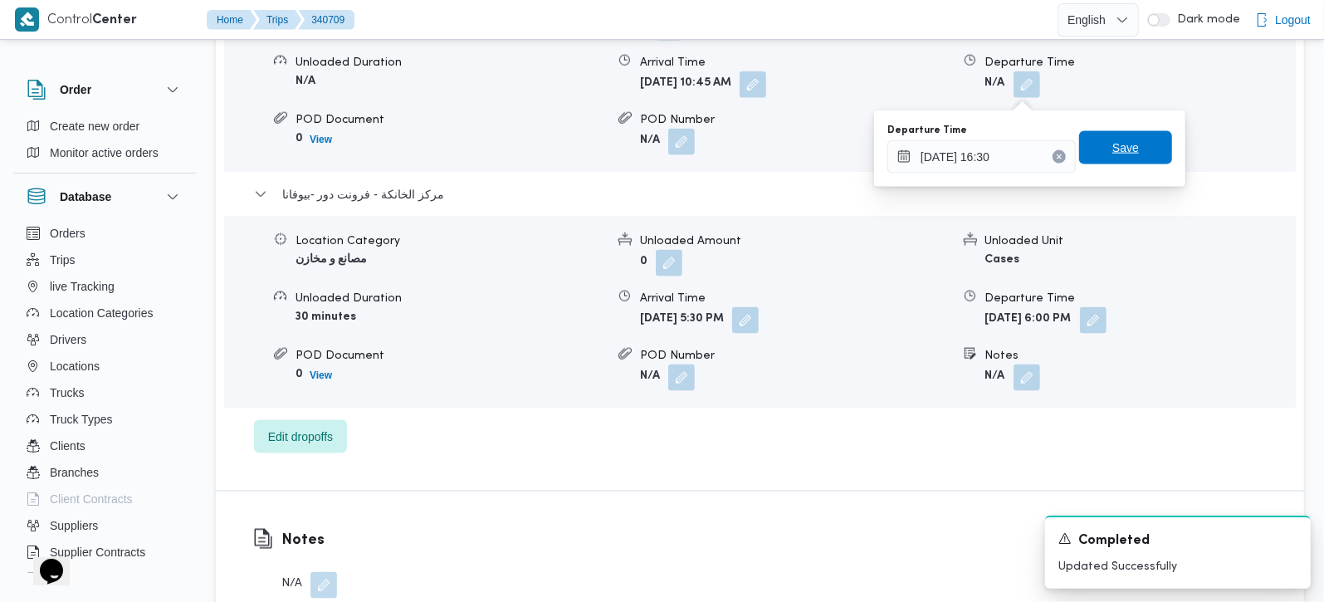
click at [1128, 164] on div "Save" at bounding box center [1125, 148] width 93 height 33
click at [1122, 157] on span "Save" at bounding box center [1126, 148] width 27 height 20
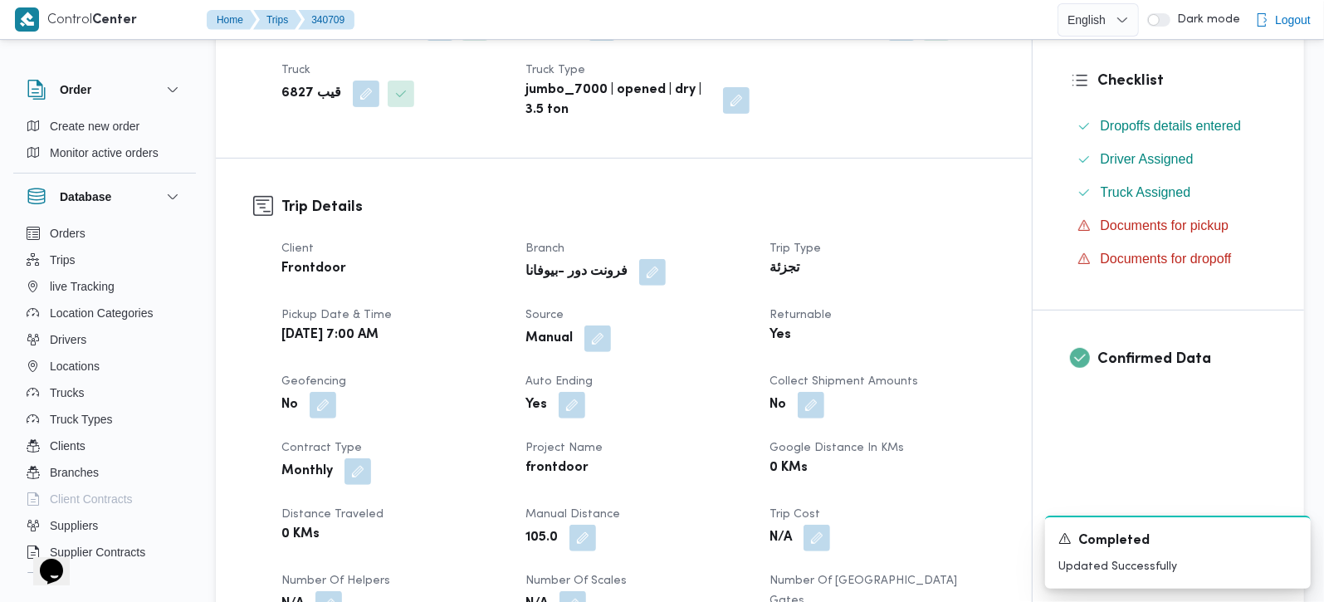
scroll to position [0, 0]
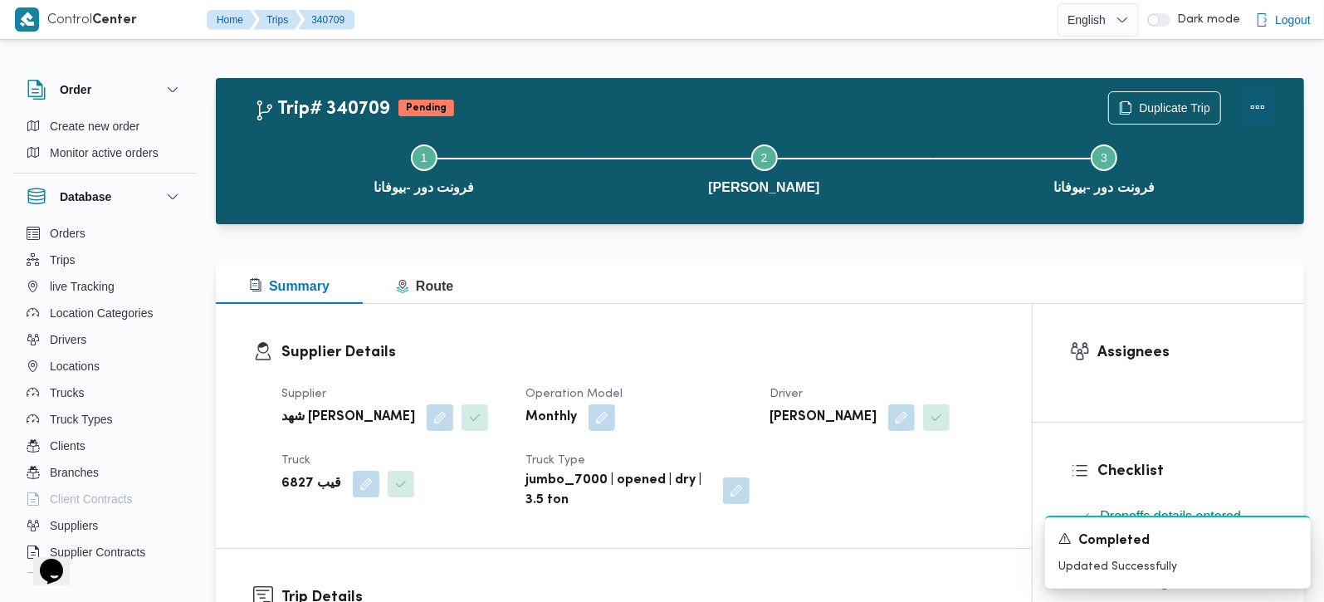
click at [1259, 112] on button "Actions" at bounding box center [1257, 107] width 33 height 33
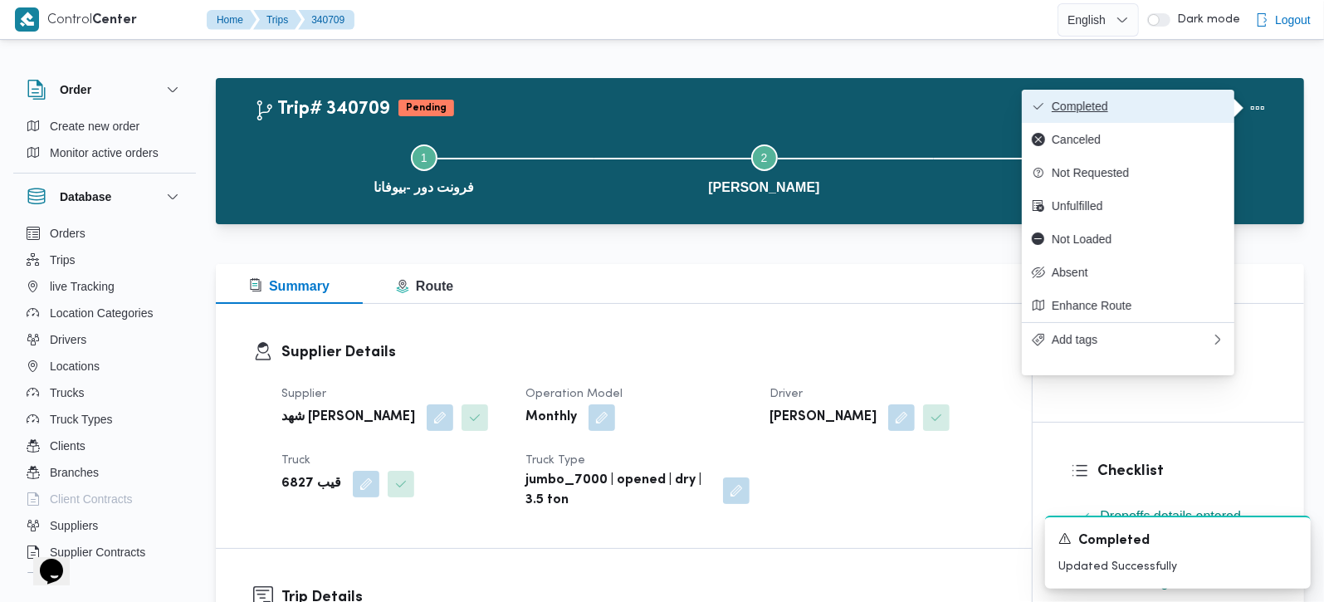
click at [1137, 102] on span "Completed" at bounding box center [1138, 106] width 173 height 13
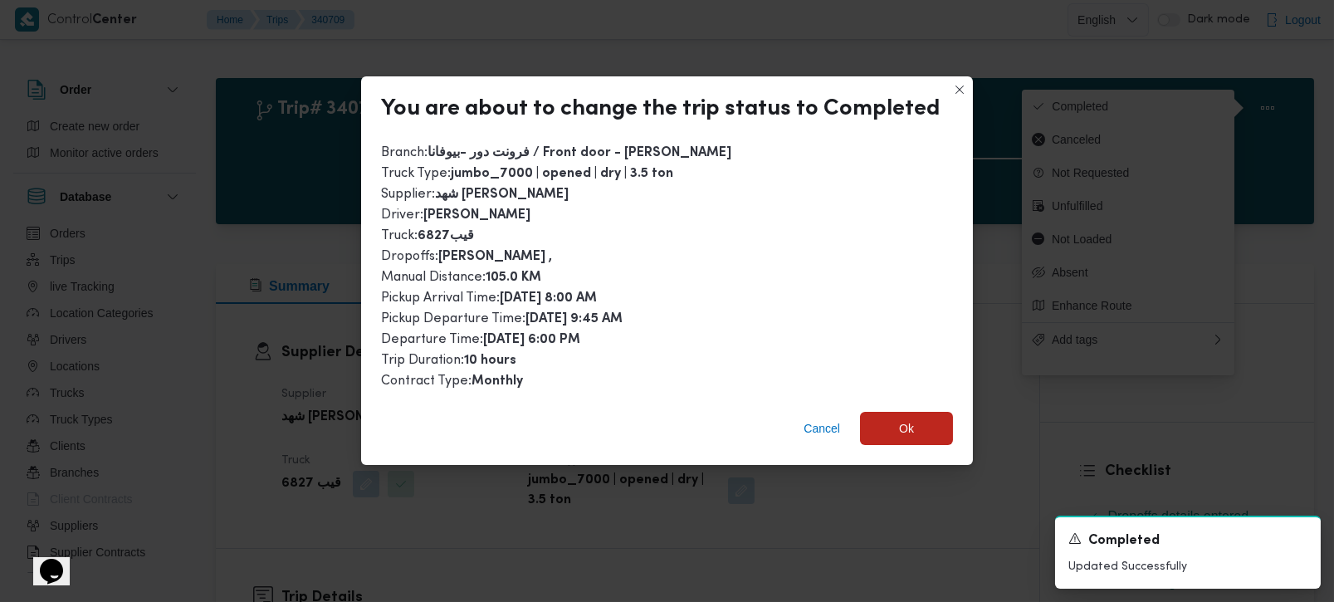
click at [928, 406] on div "Cancel Ok" at bounding box center [667, 432] width 612 height 66
click at [927, 413] on span "Ok" at bounding box center [906, 427] width 93 height 33
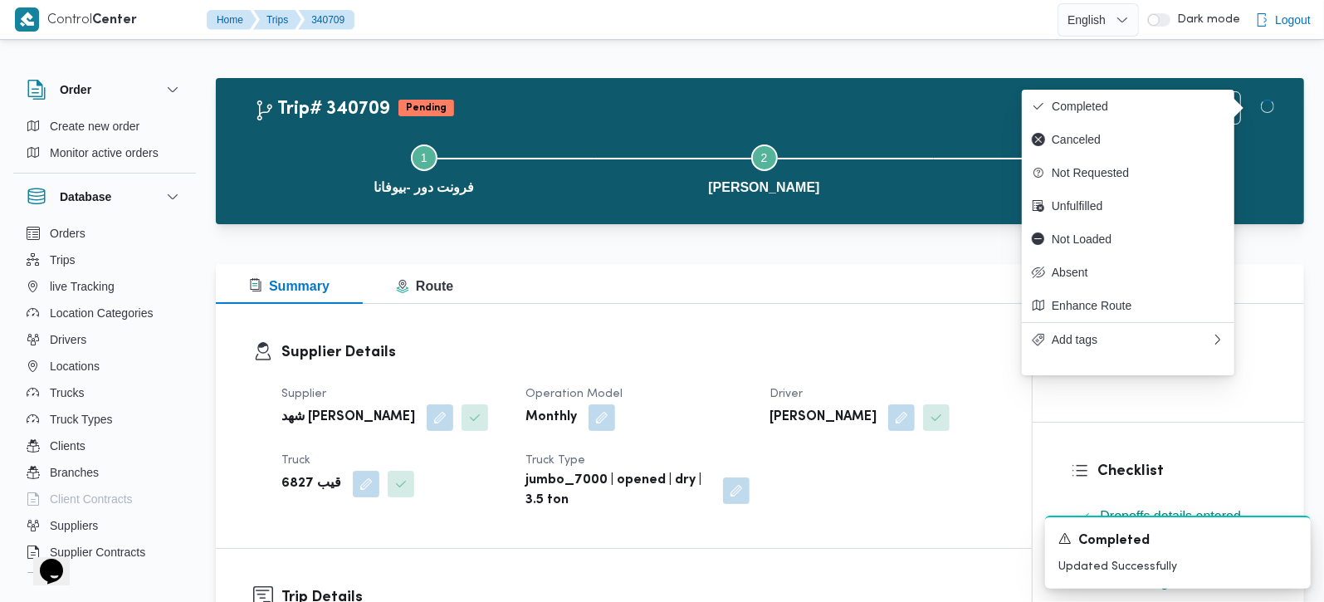
click at [951, 196] on button "Step 3 is incomplete 3 فرونت دور -بيوفانا" at bounding box center [1104, 168] width 340 height 86
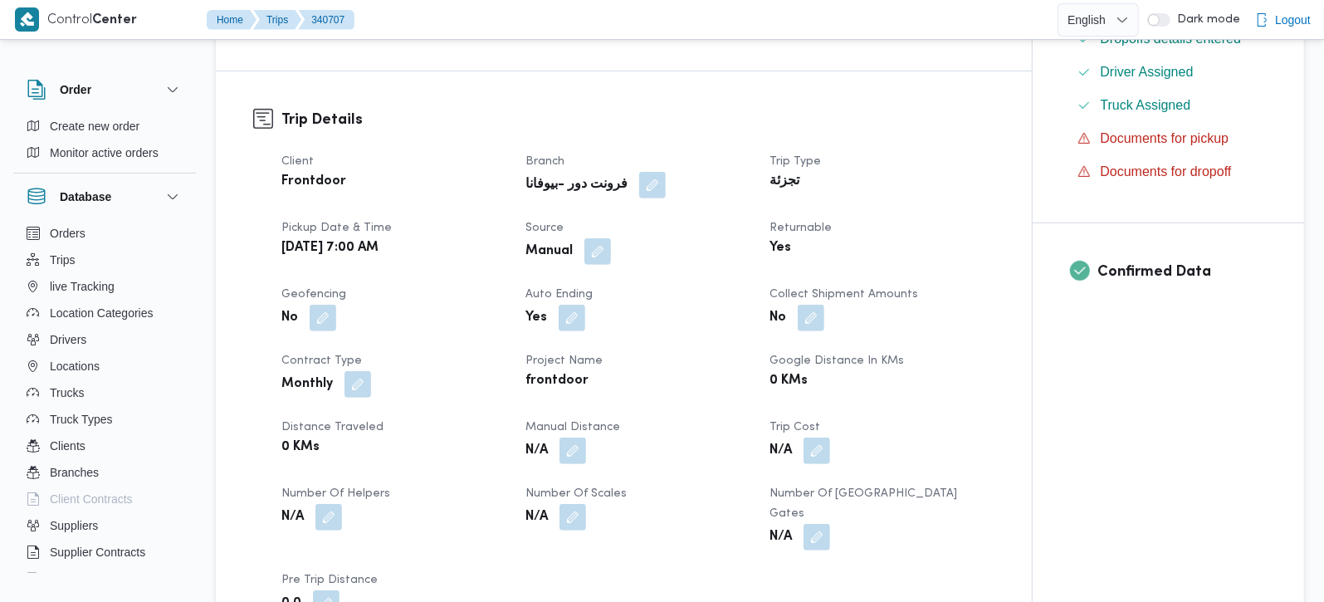
scroll to position [488, 0]
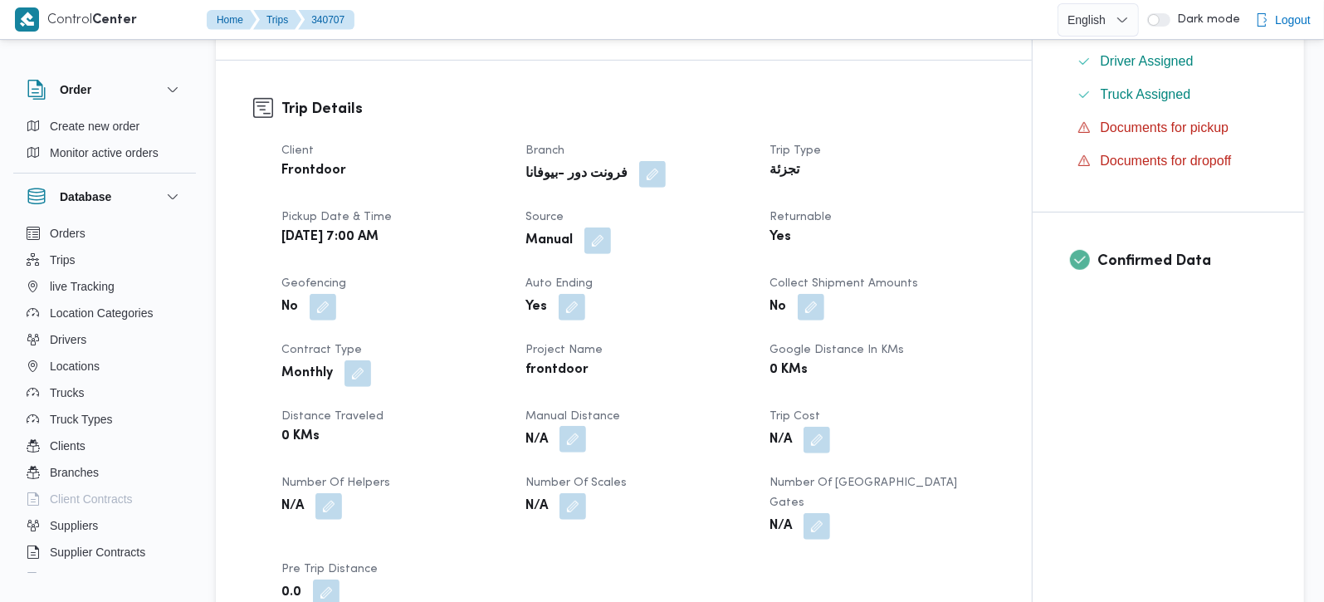
click at [580, 442] on button "button" at bounding box center [573, 439] width 27 height 27
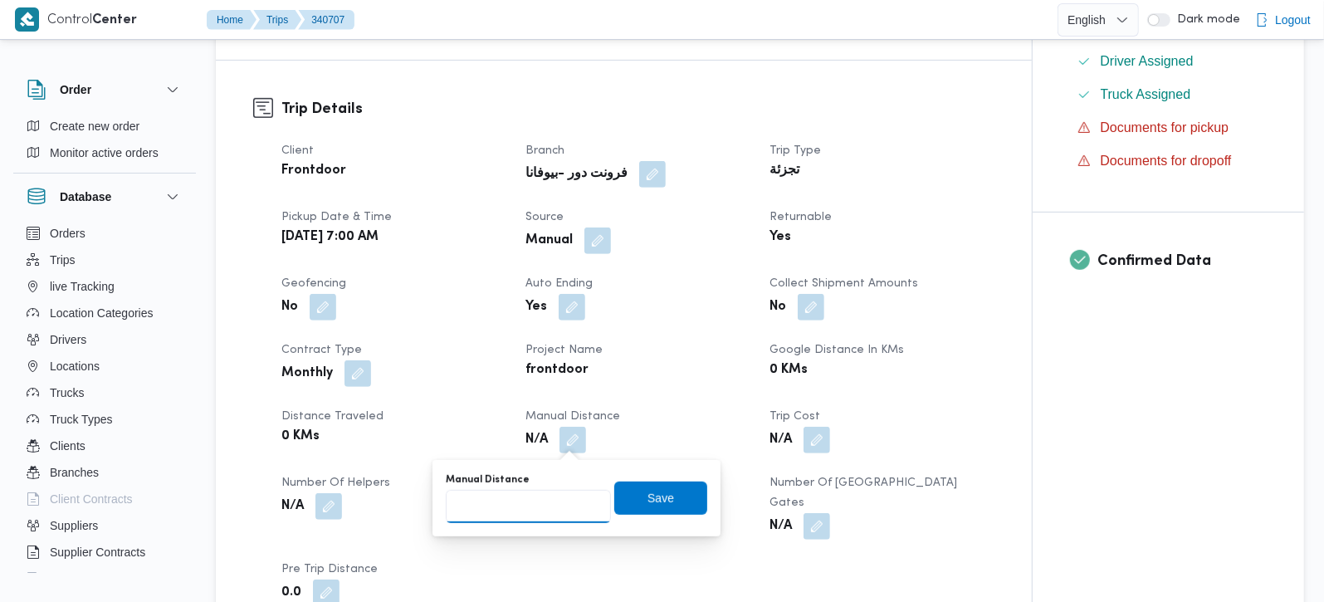
click at [543, 502] on input "Manual Distance" at bounding box center [528, 506] width 165 height 33
type input "135"
click at [628, 496] on span "Save" at bounding box center [660, 497] width 93 height 33
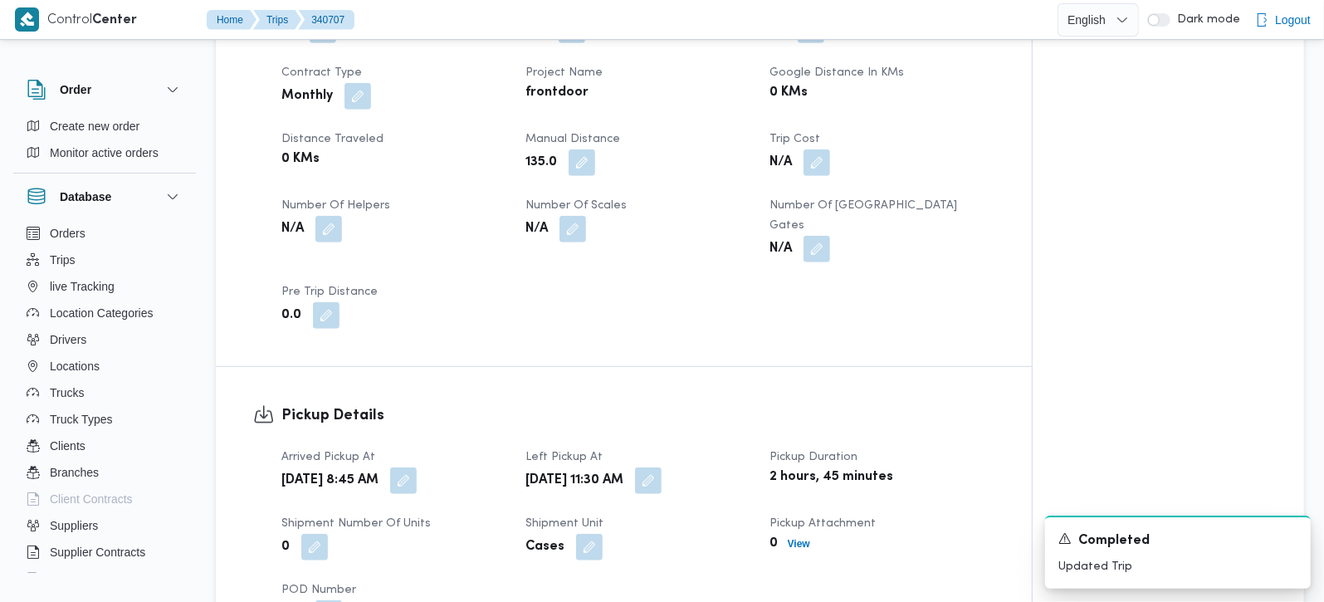
scroll to position [1270, 0]
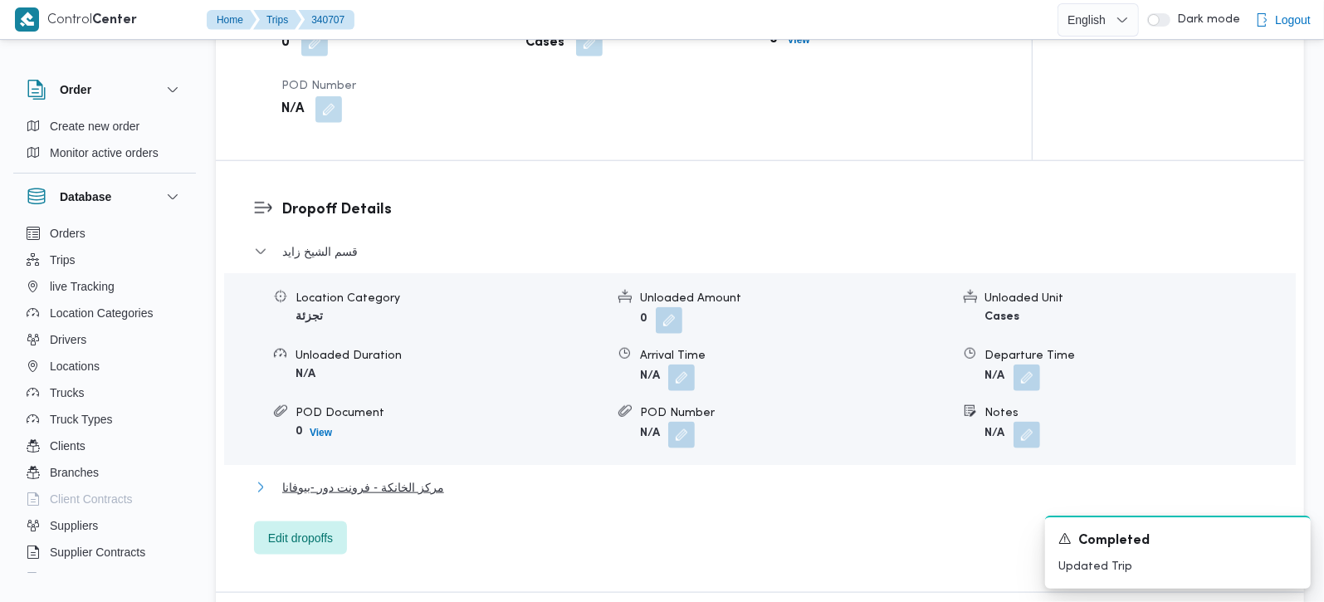
click at [378, 477] on span "مركز الخانكة - فرونت دور -بيوفانا" at bounding box center [363, 487] width 162 height 20
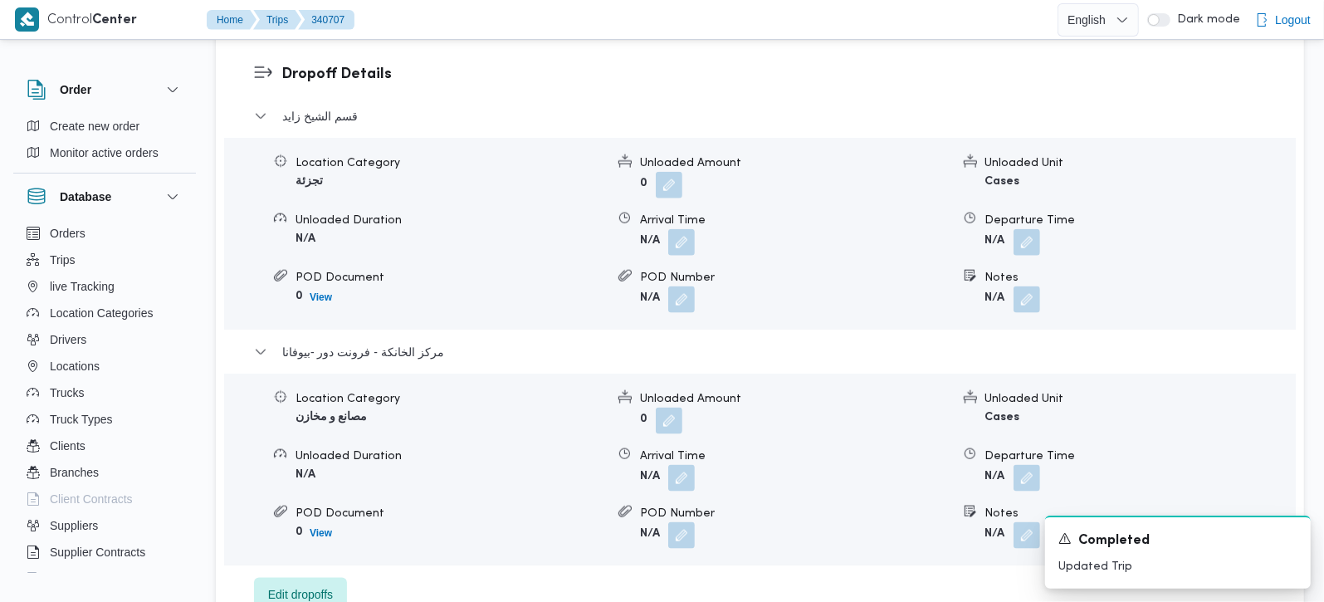
scroll to position [1661, 0]
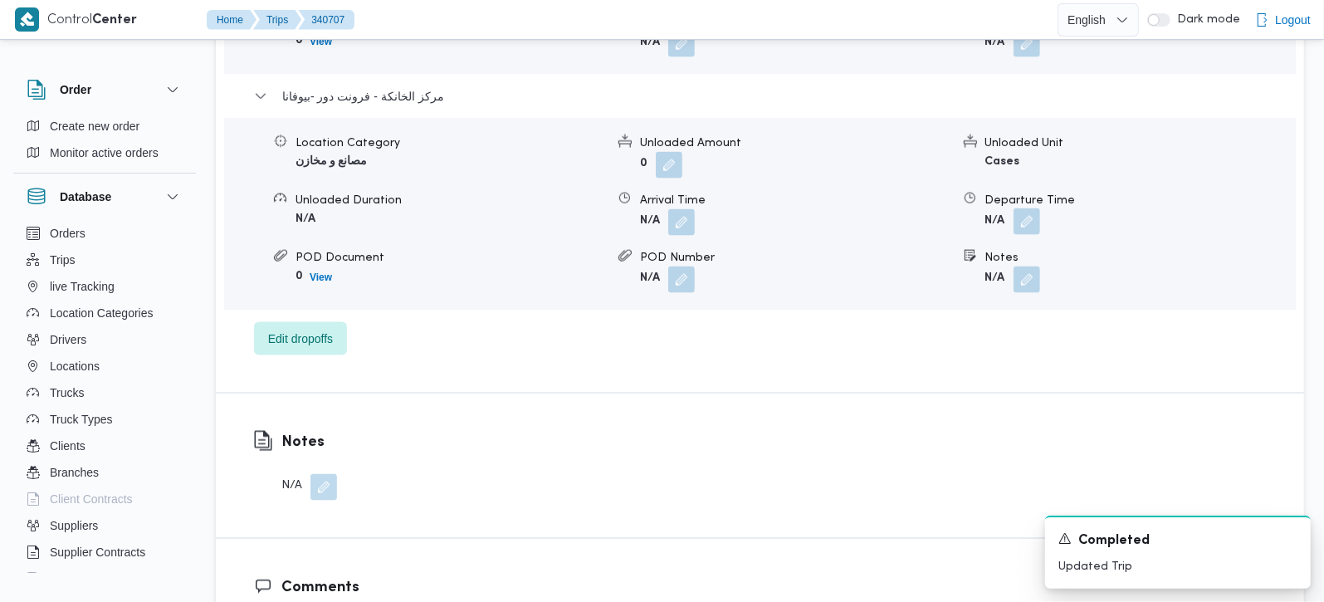
click at [1022, 209] on button "button" at bounding box center [1027, 221] width 27 height 27
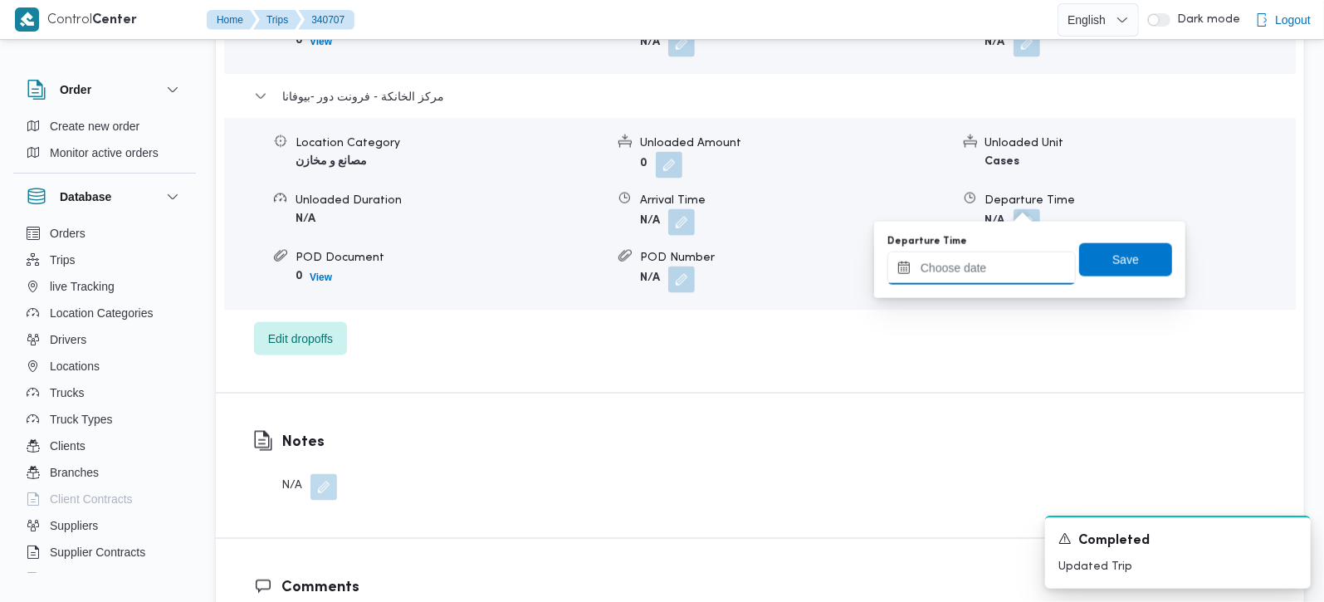
click at [988, 255] on input "Departure Time" at bounding box center [982, 268] width 188 height 33
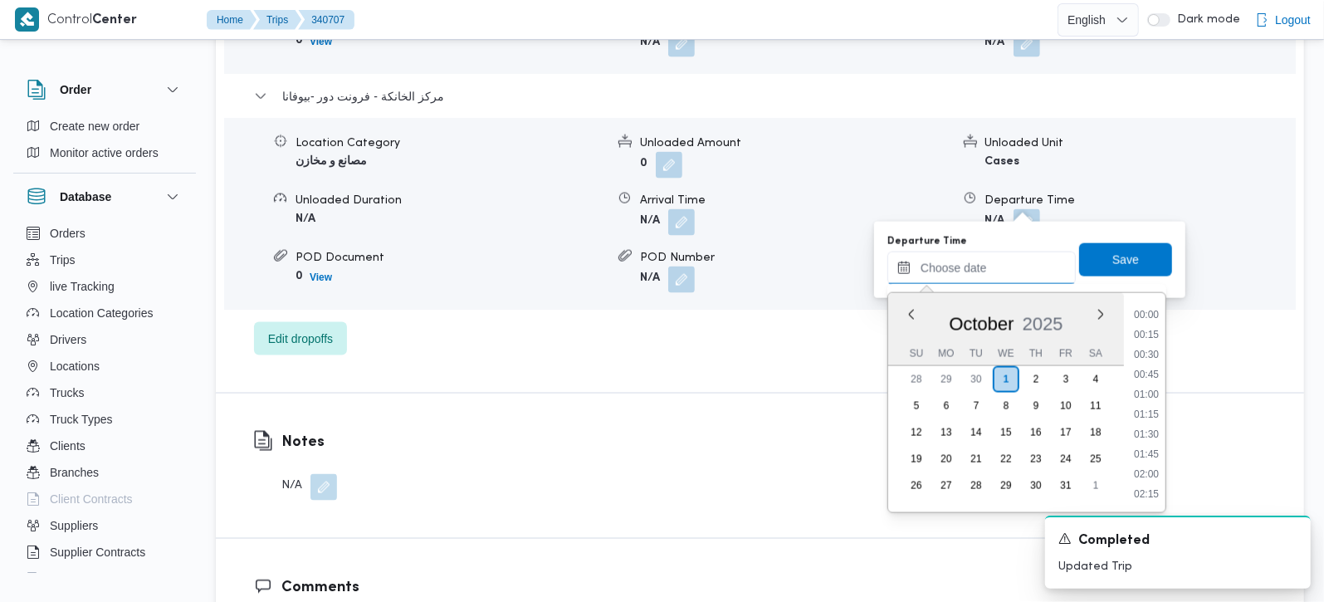
scroll to position [1375, 0]
drag, startPoint x: 1154, startPoint y: 392, endPoint x: 1133, endPoint y: 302, distance: 92.2
click at [1154, 392] on li "18:15" at bounding box center [1147, 394] width 38 height 17
type input "[DATE] 18:15"
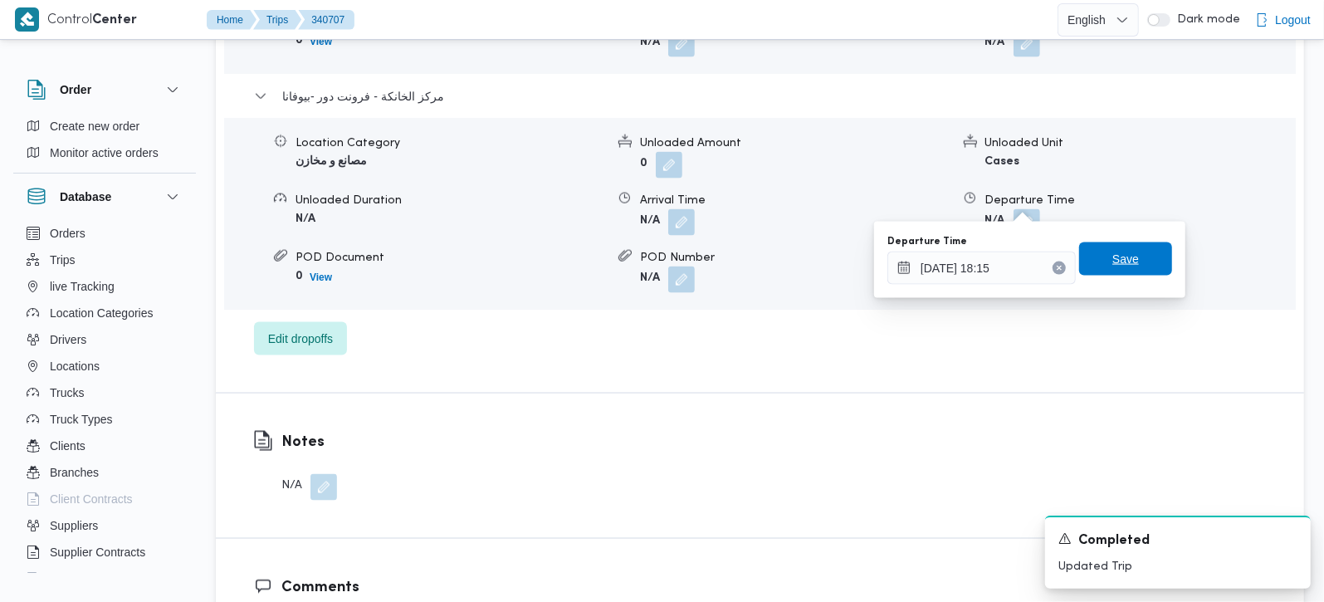
click at [1122, 246] on span "Save" at bounding box center [1125, 258] width 93 height 33
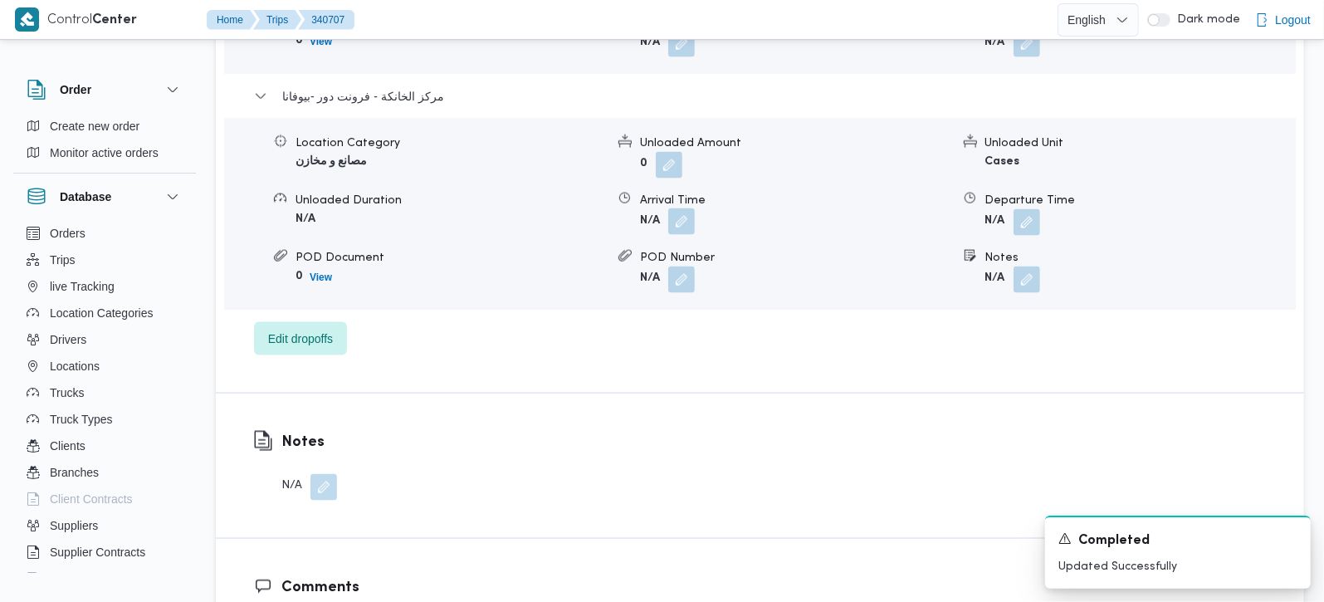
click at [672, 208] on button "button" at bounding box center [681, 221] width 27 height 27
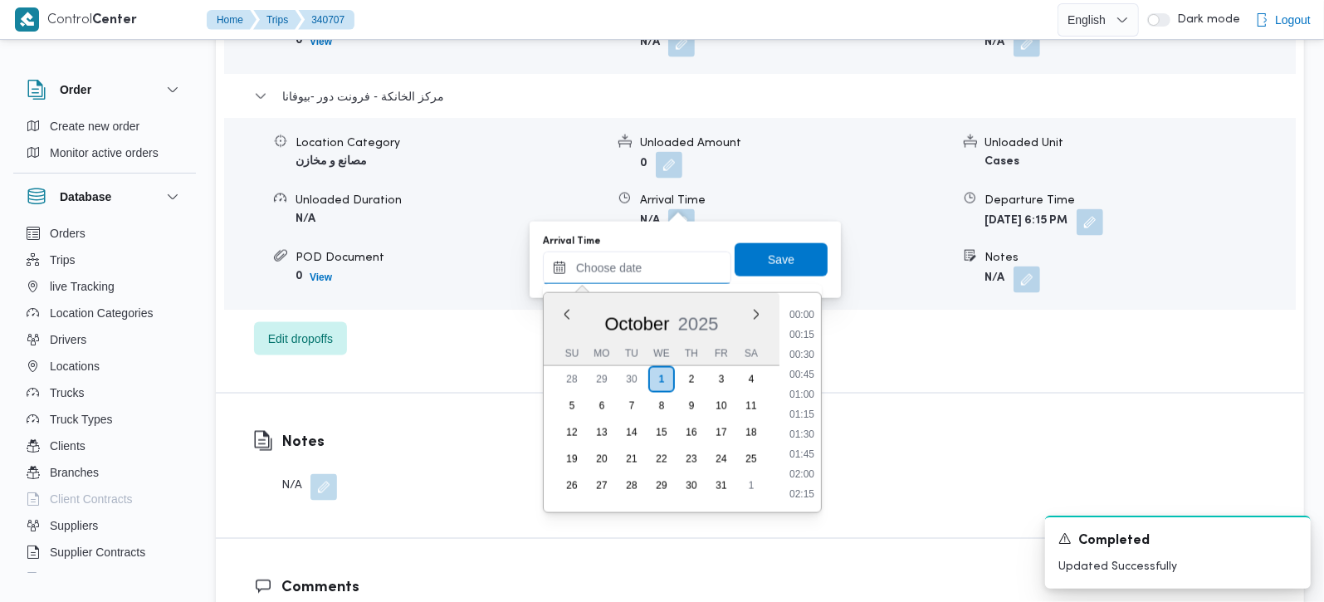
drag, startPoint x: 653, startPoint y: 258, endPoint x: 693, endPoint y: 285, distance: 47.9
click at [653, 258] on input "Arrival Time" at bounding box center [637, 268] width 188 height 33
drag, startPoint x: 816, startPoint y: 373, endPoint x: 804, endPoint y: 294, distance: 79.9
click at [816, 373] on li "18:00" at bounding box center [802, 374] width 38 height 17
type input "[DATE] 18:00"
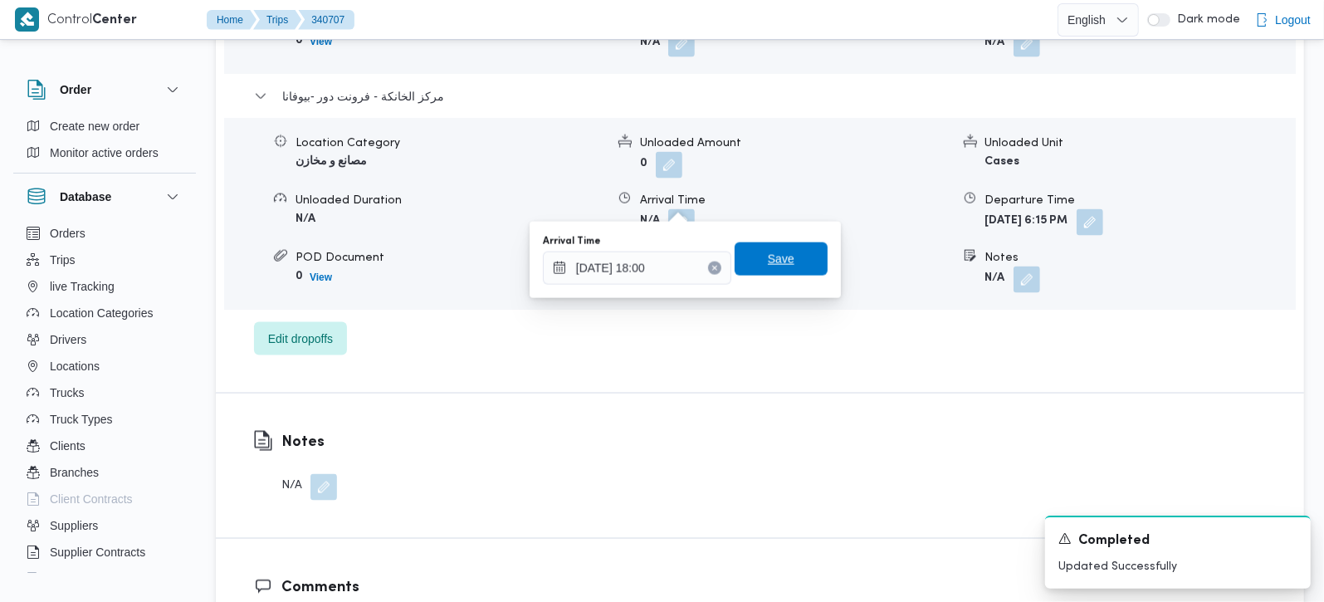
click at [790, 274] on span "Save" at bounding box center [781, 258] width 93 height 33
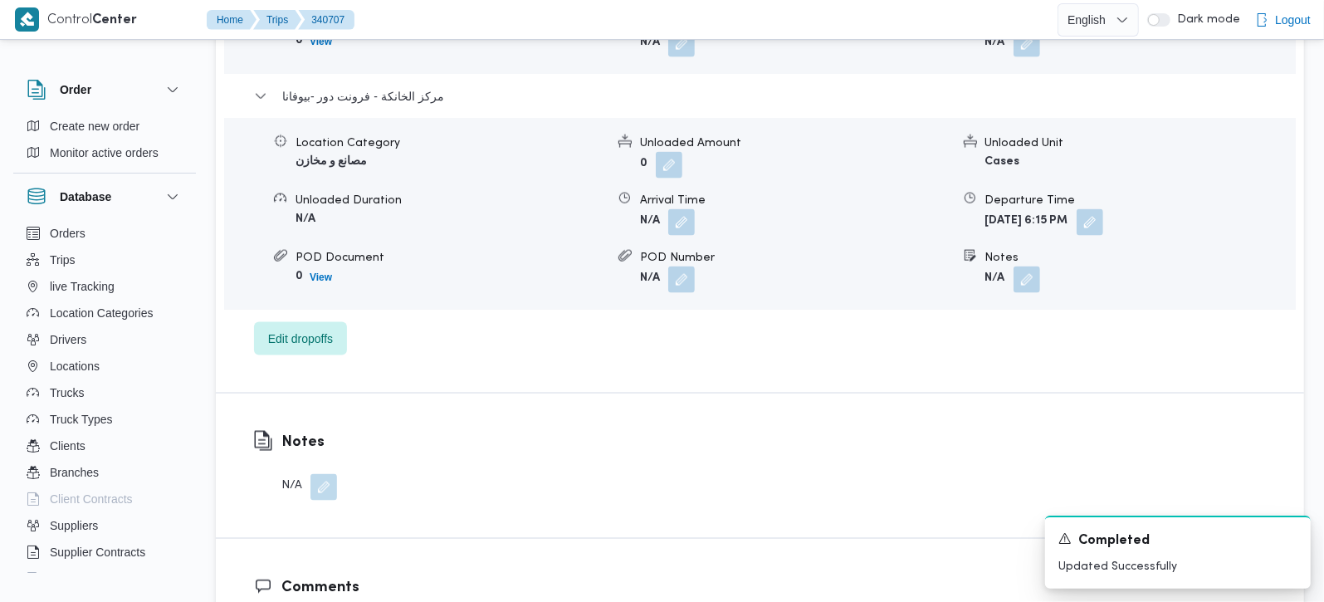
scroll to position [1465, 0]
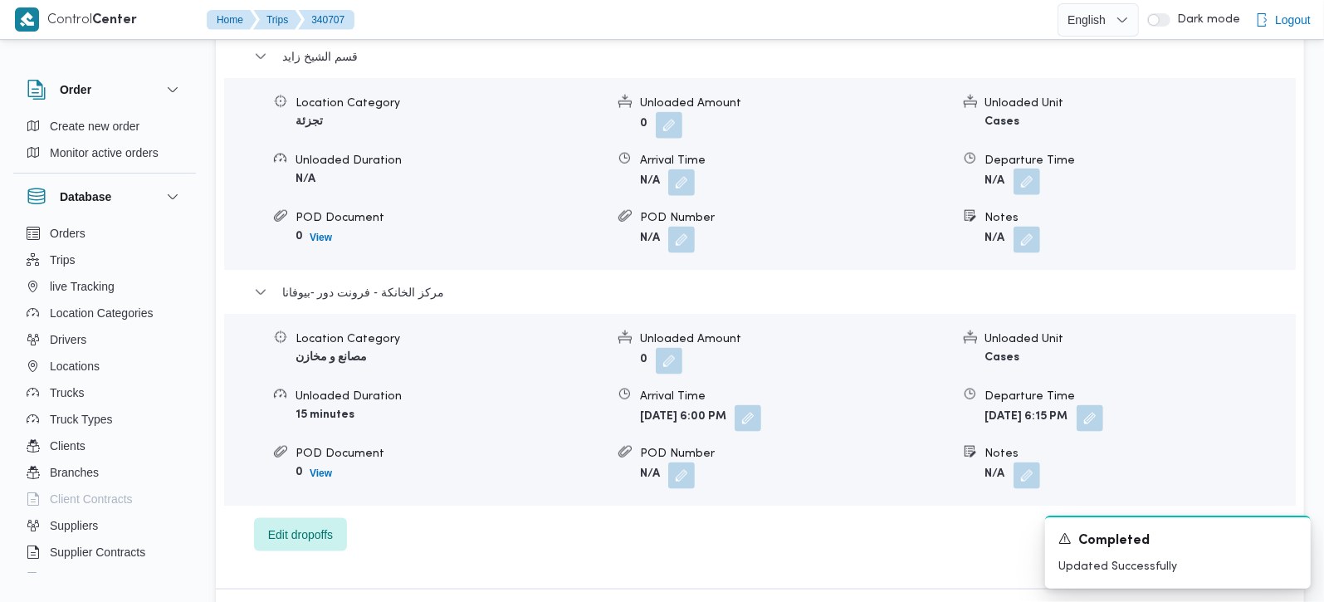
click at [1030, 169] on button "button" at bounding box center [1027, 182] width 27 height 27
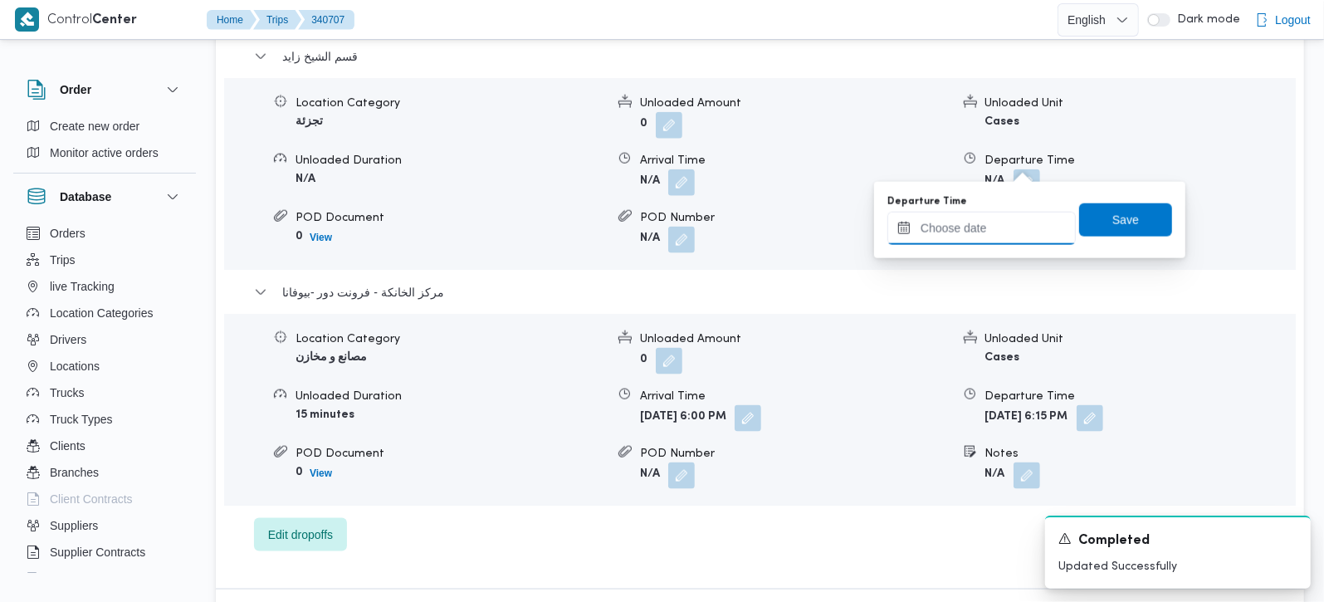
click at [977, 228] on input "Departure Time" at bounding box center [982, 228] width 188 height 33
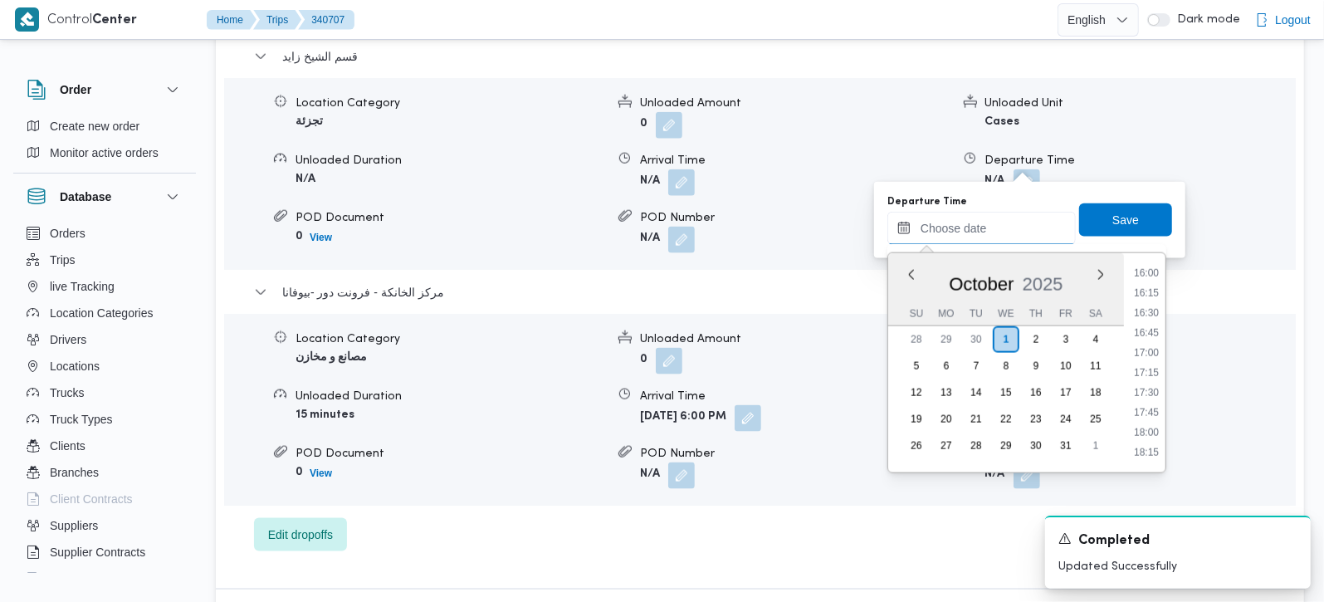
scroll to position [1180, 0]
drag, startPoint x: 1149, startPoint y: 443, endPoint x: 1132, endPoint y: 321, distance: 123.3
click at [1149, 443] on li "17:00" at bounding box center [1147, 450] width 38 height 17
type input "01/10/2025 17:00"
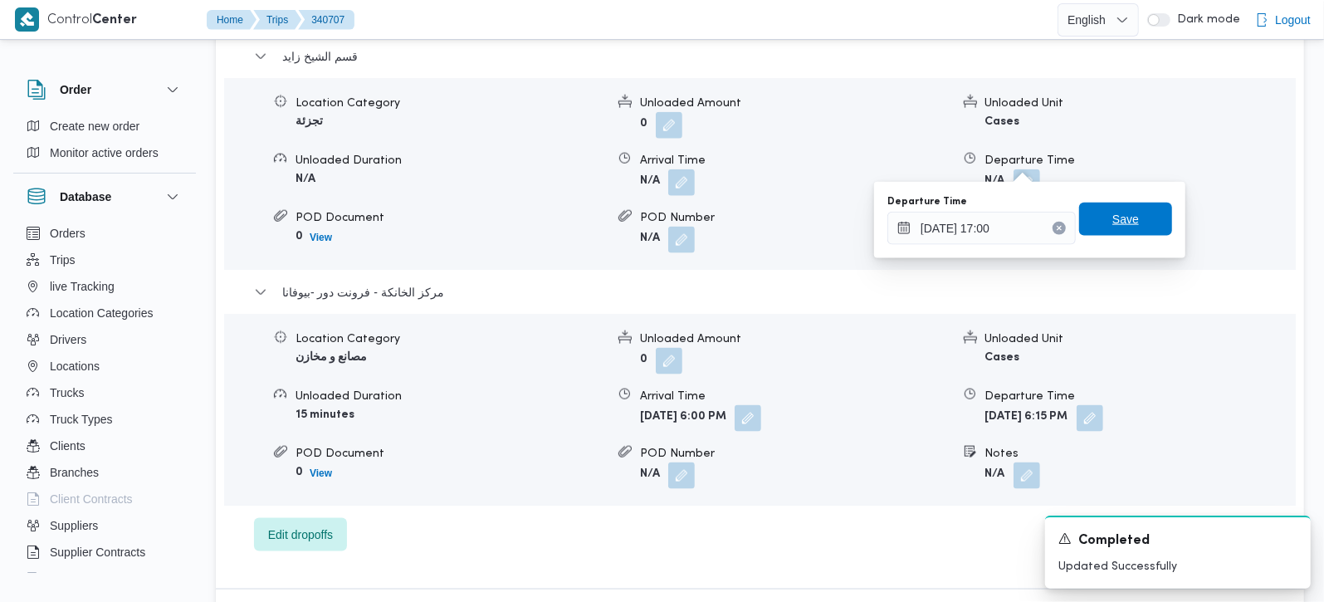
click at [1117, 232] on span "Save" at bounding box center [1125, 219] width 93 height 33
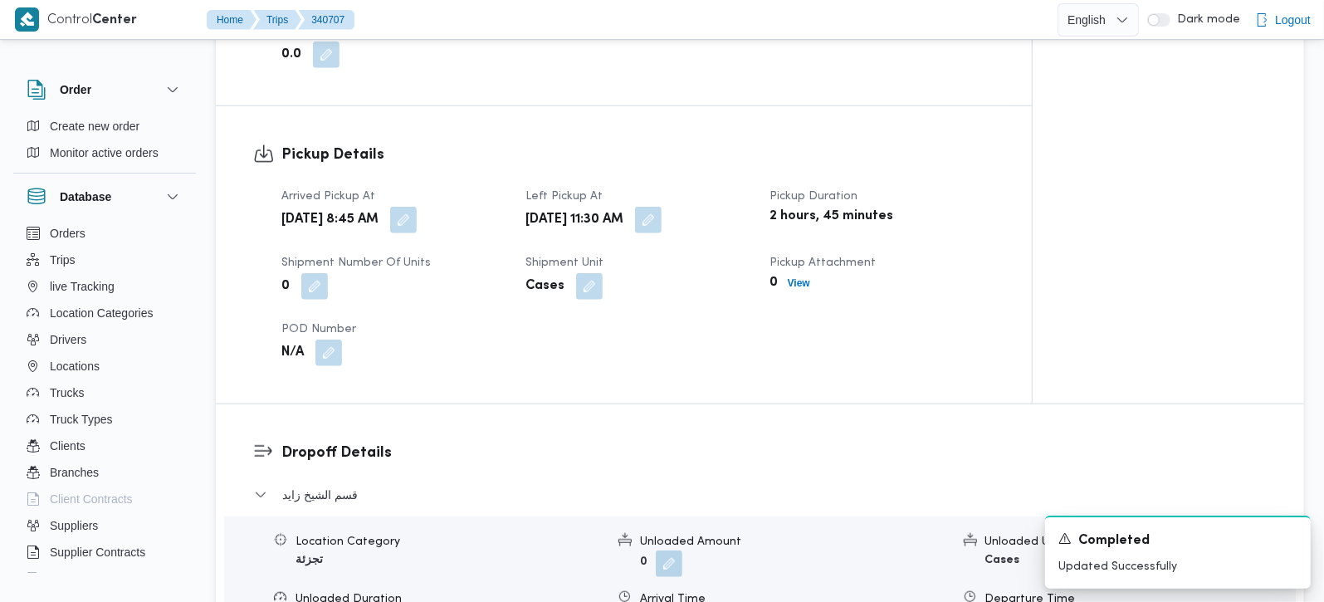
scroll to position [1074, 0]
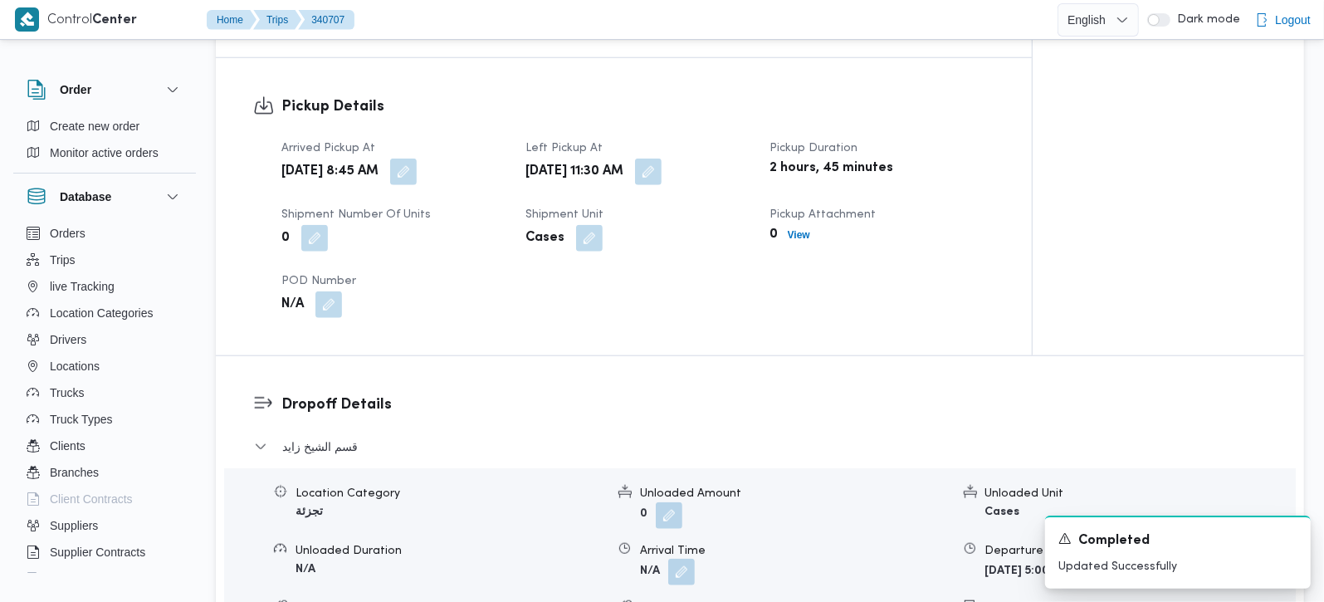
click at [677, 560] on button "button" at bounding box center [681, 572] width 27 height 27
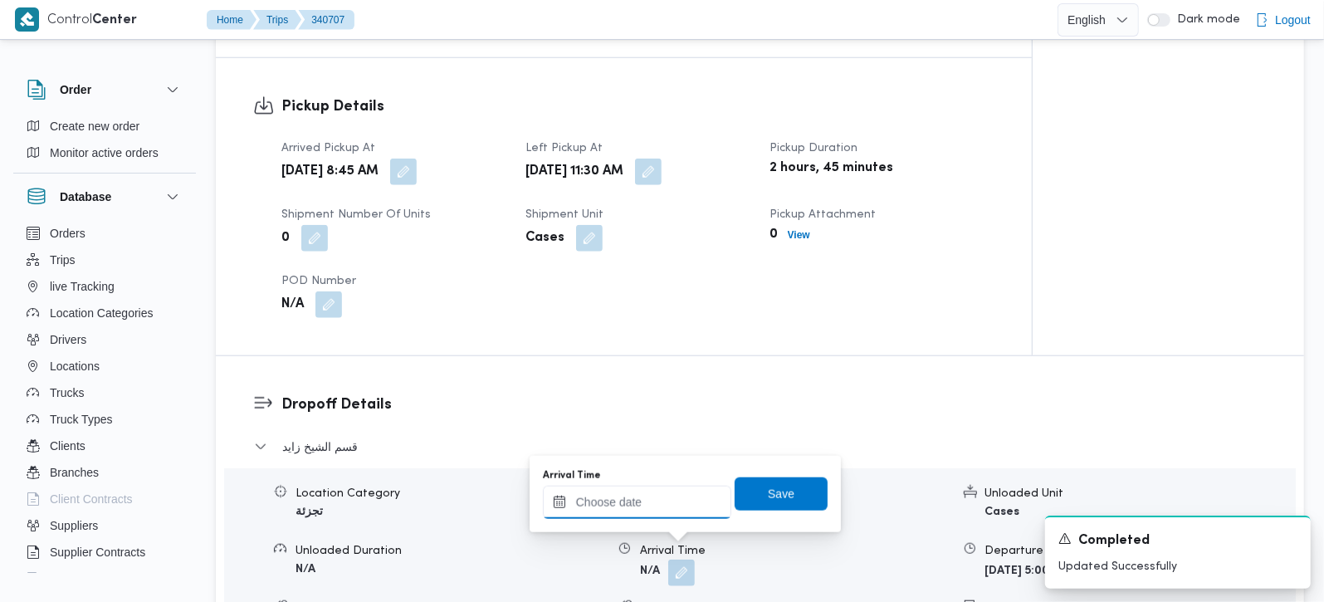
click at [672, 516] on input "Arrival Time" at bounding box center [637, 502] width 188 height 33
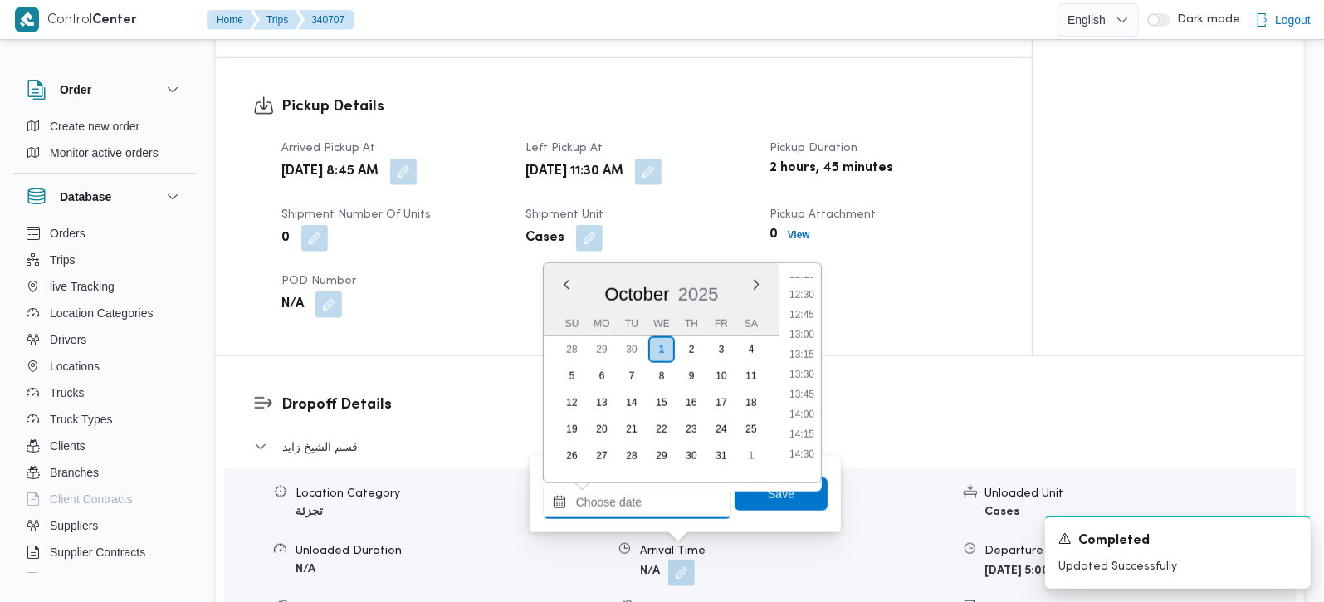
scroll to position [984, 0]
click at [805, 298] on li "12:30" at bounding box center [802, 297] width 38 height 17
type input "01/10/2025 12:30"
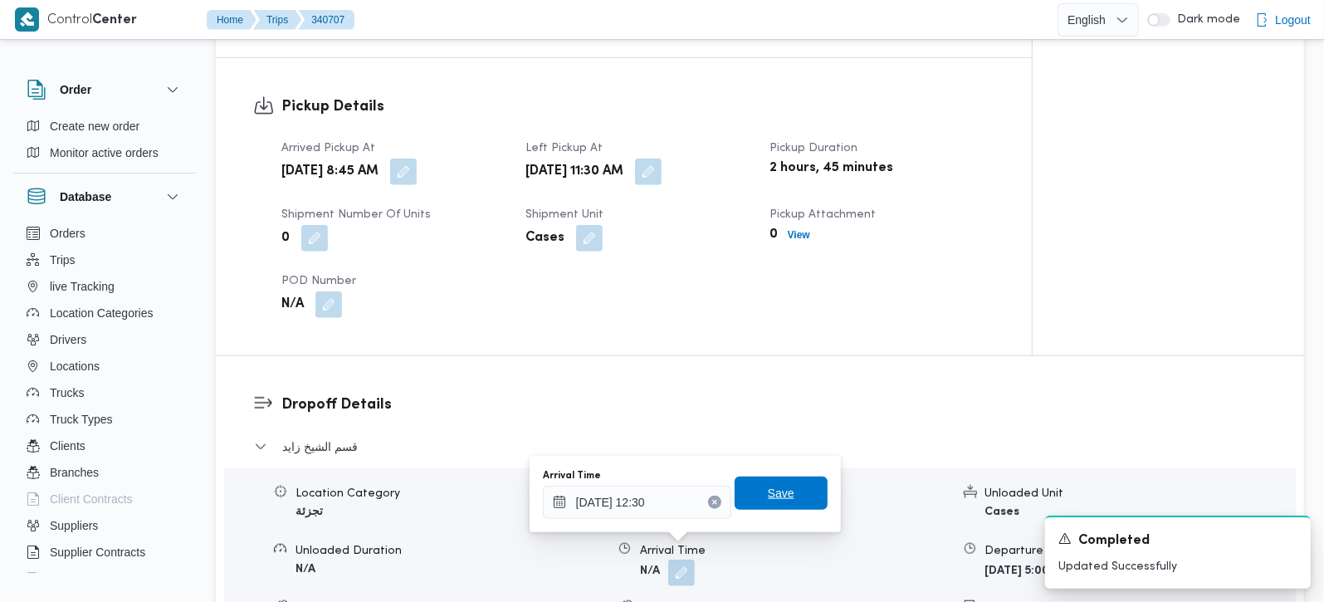
click at [774, 489] on span "Save" at bounding box center [781, 493] width 27 height 20
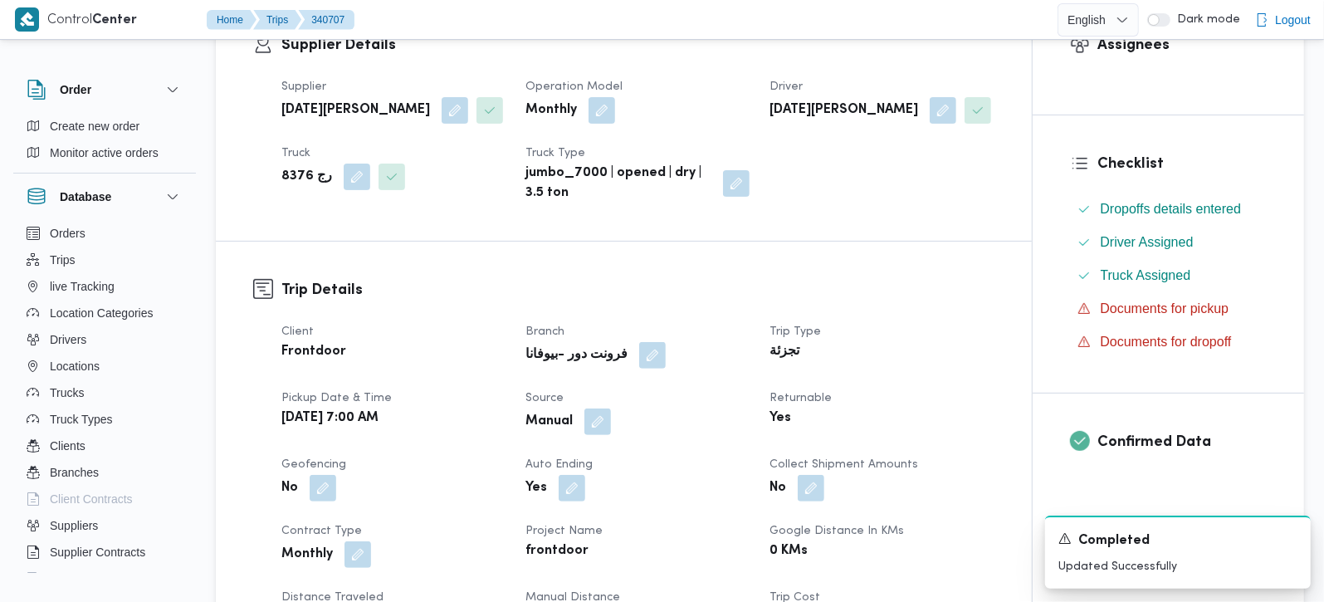
scroll to position [0, 0]
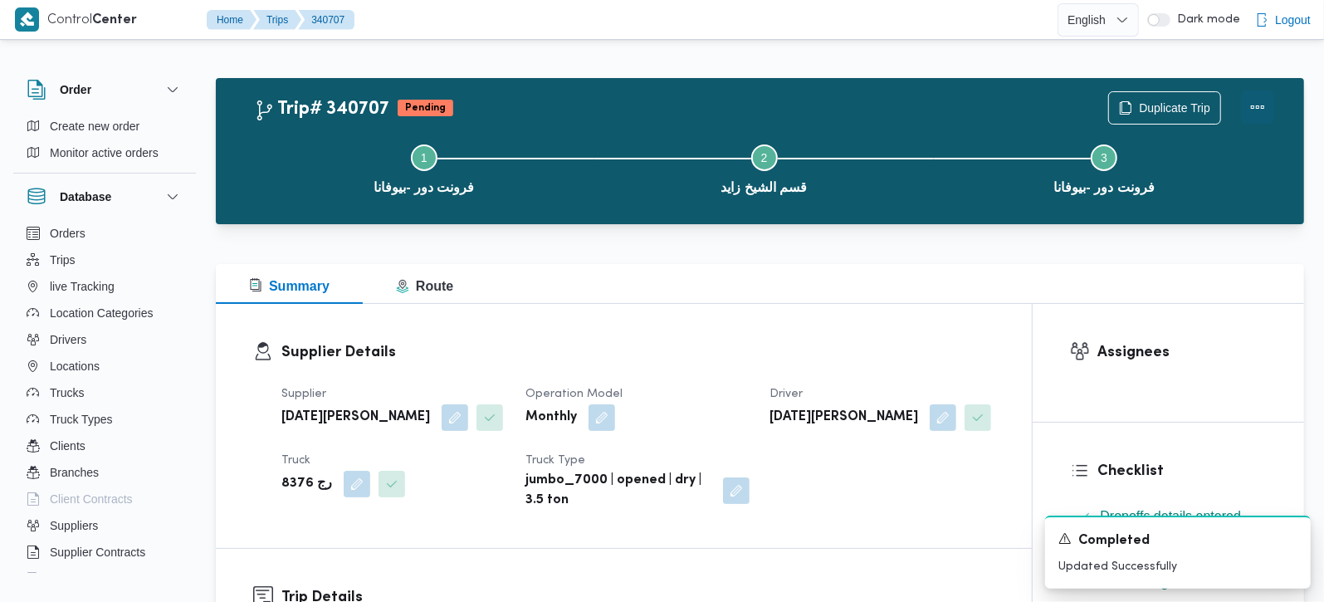
click at [1253, 103] on button "Actions" at bounding box center [1257, 107] width 33 height 33
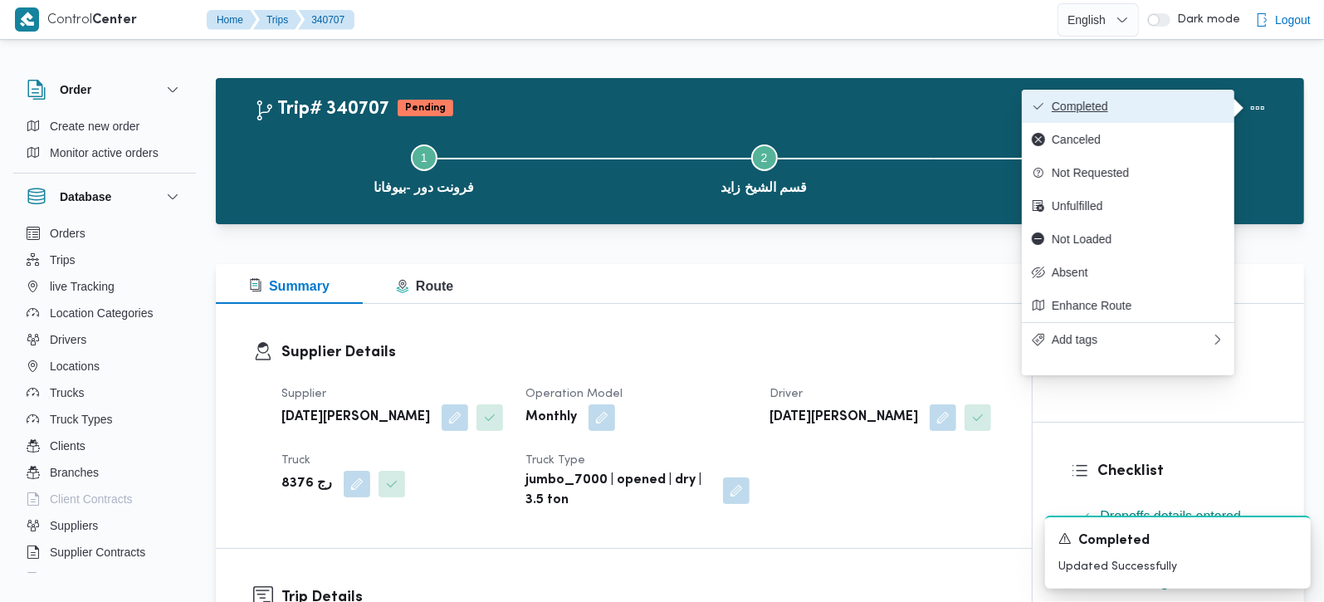
click at [1156, 111] on span "Completed" at bounding box center [1138, 106] width 173 height 13
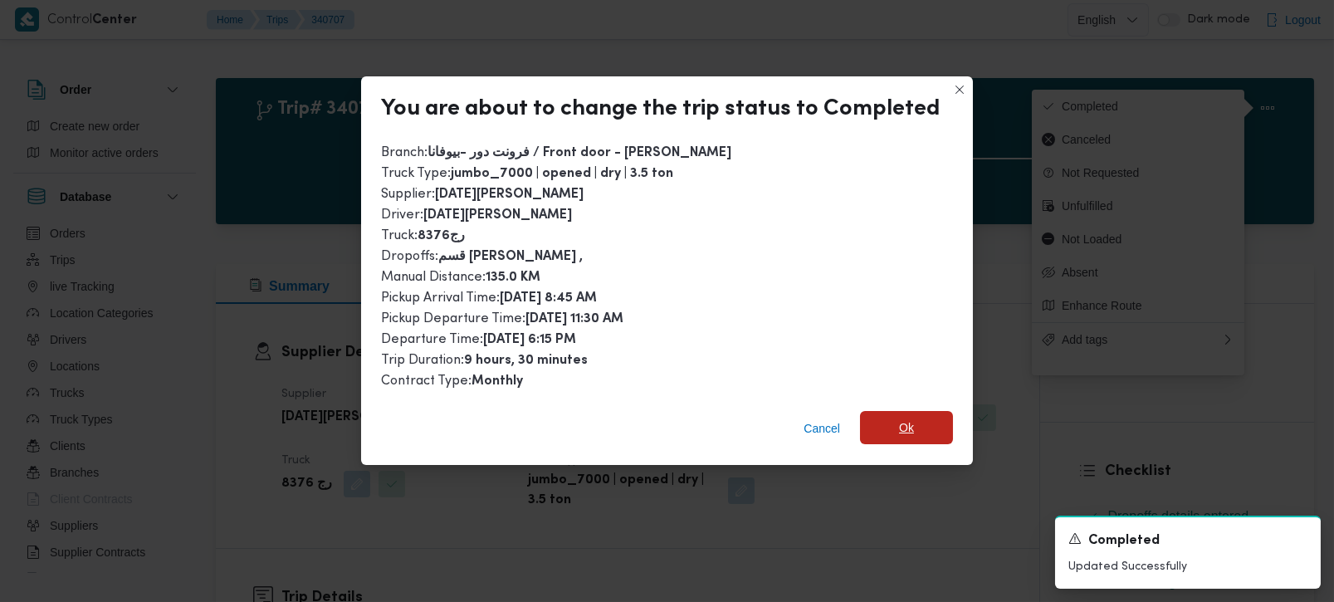
click at [910, 439] on span "Ok" at bounding box center [906, 427] width 93 height 33
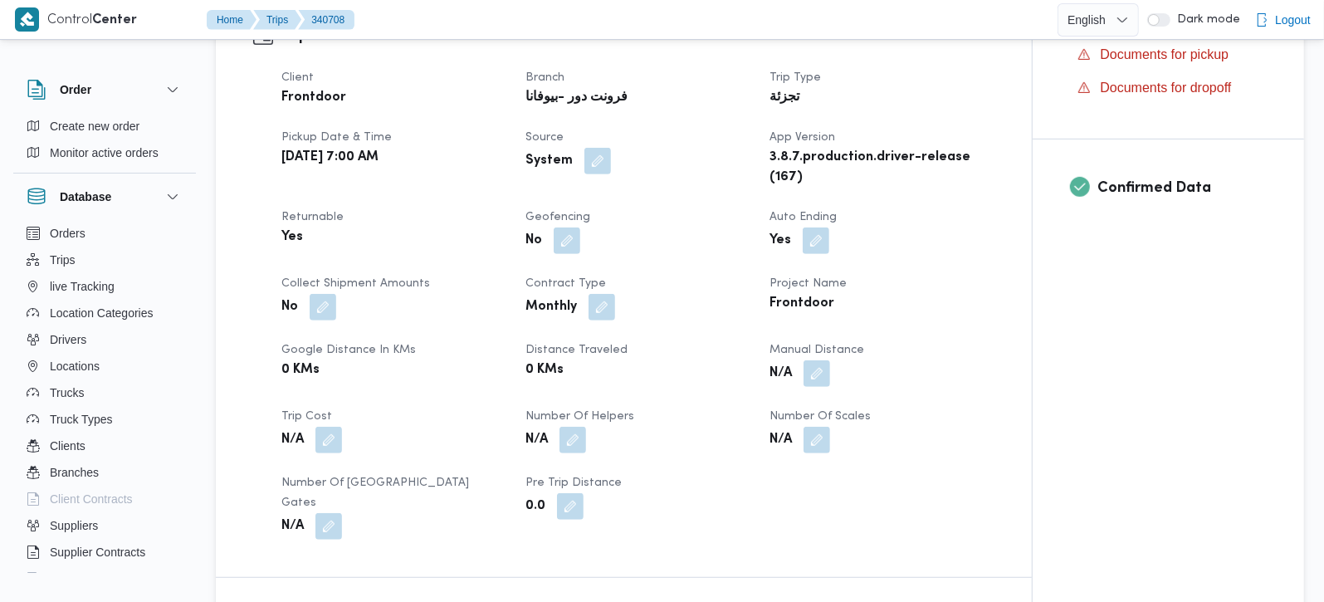
scroll to position [683, 0]
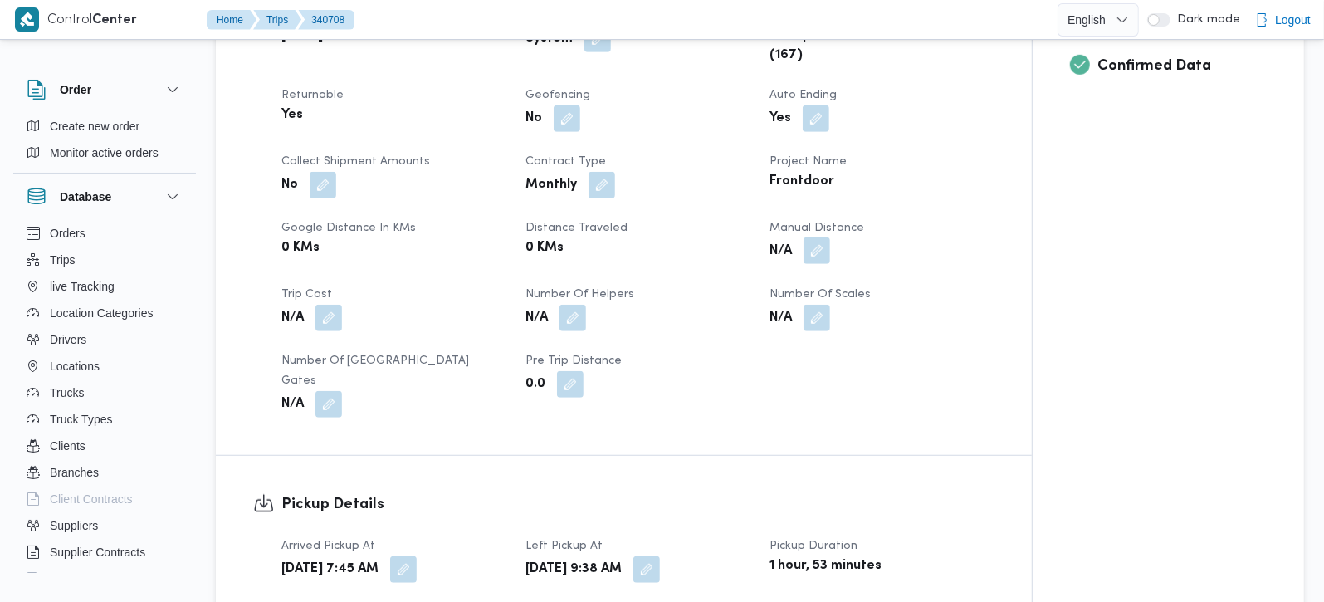
click at [815, 264] on button "button" at bounding box center [817, 250] width 27 height 27
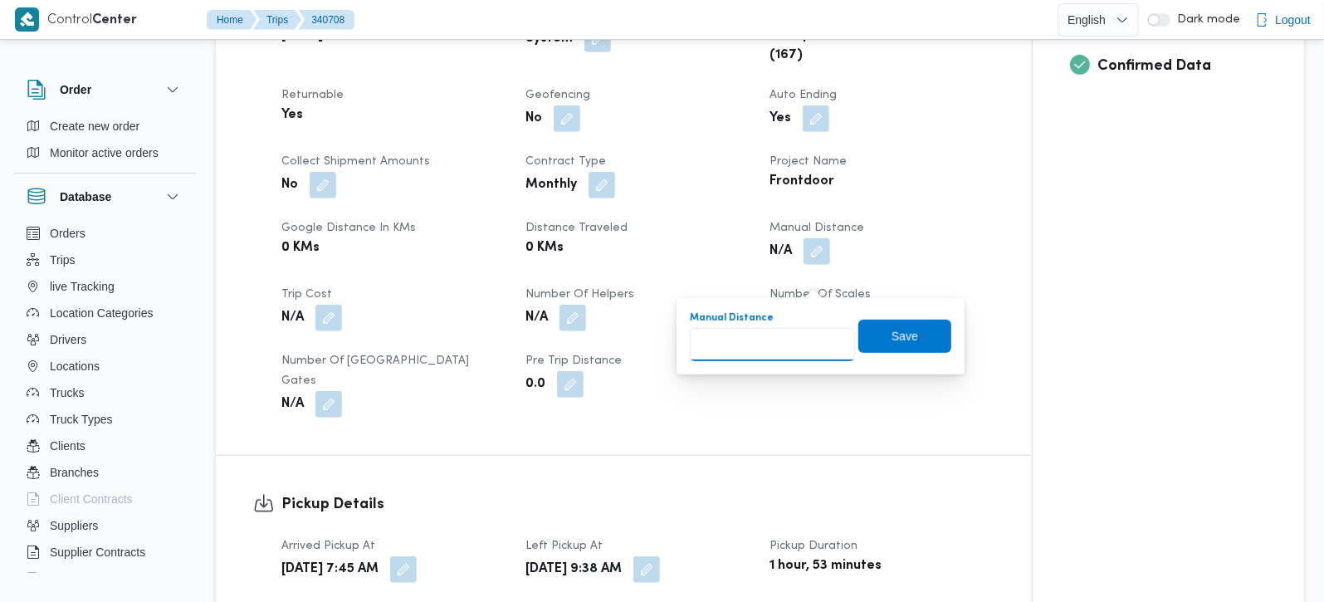
click at [774, 351] on input "Manual Distance" at bounding box center [772, 344] width 165 height 33
type input "89"
click at [908, 312] on div "Manual Distance 89 Save" at bounding box center [820, 336] width 265 height 53
click at [904, 330] on span "Save" at bounding box center [905, 336] width 93 height 33
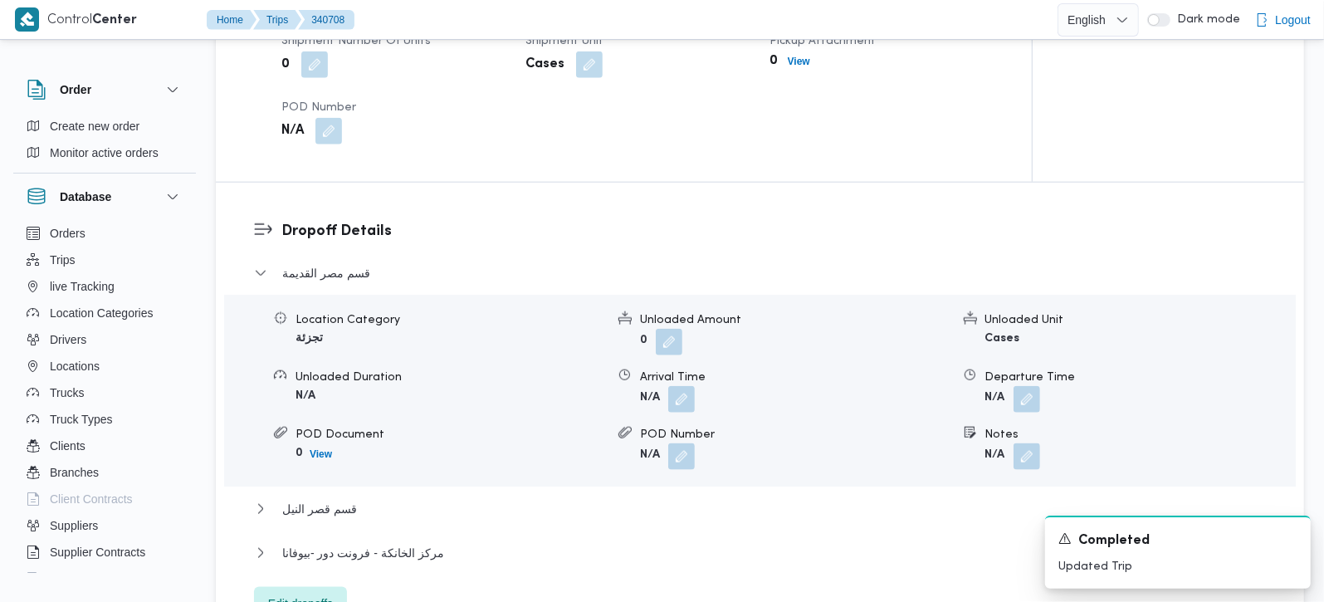
scroll to position [1368, 0]
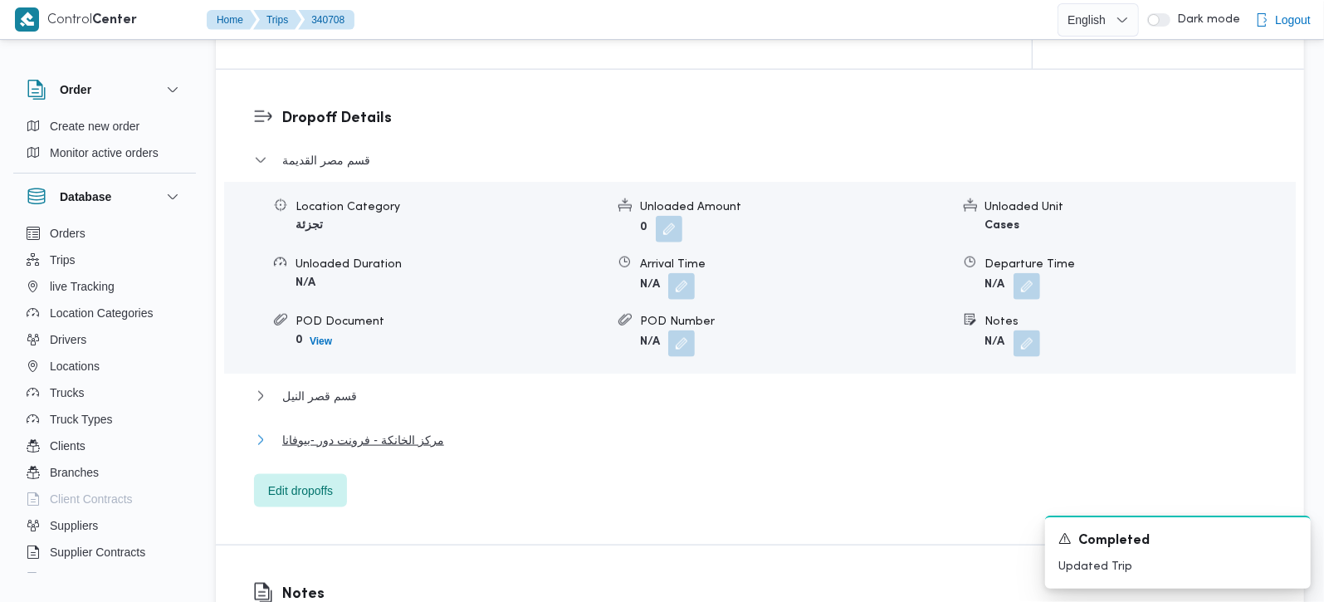
click at [388, 450] on span "مركز الخانكة - فرونت دور -بيوفانا" at bounding box center [363, 440] width 162 height 20
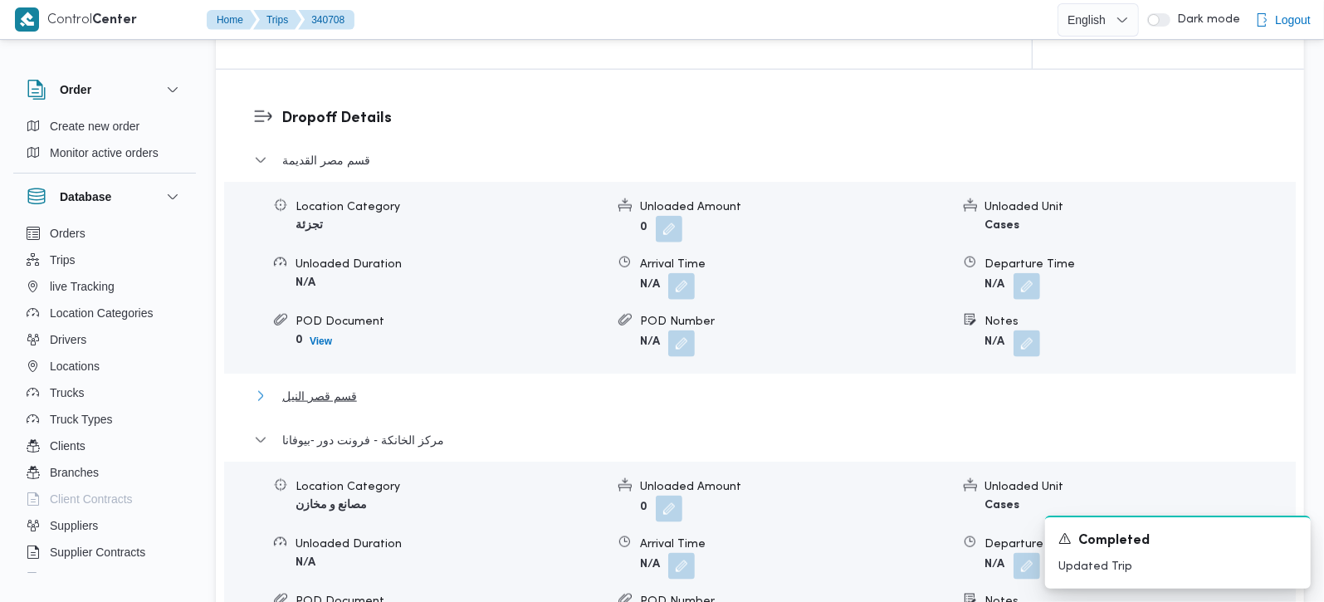
click at [342, 400] on span "قسم قصر النيل" at bounding box center [319, 396] width 75 height 20
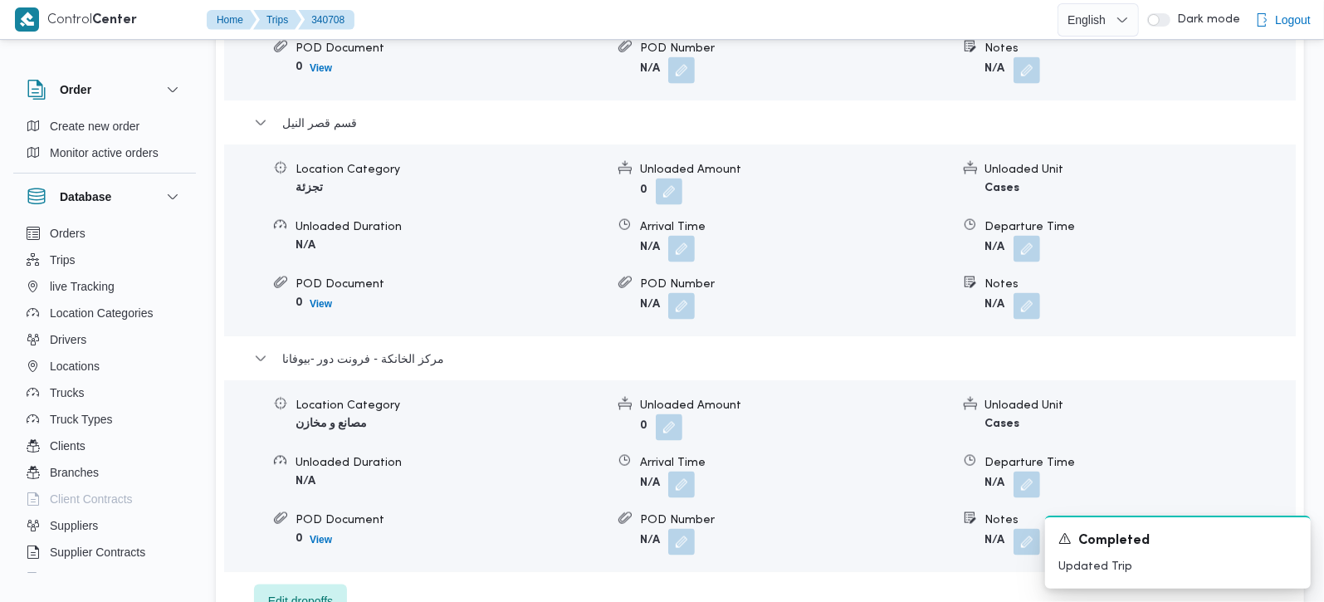
scroll to position [1758, 0]
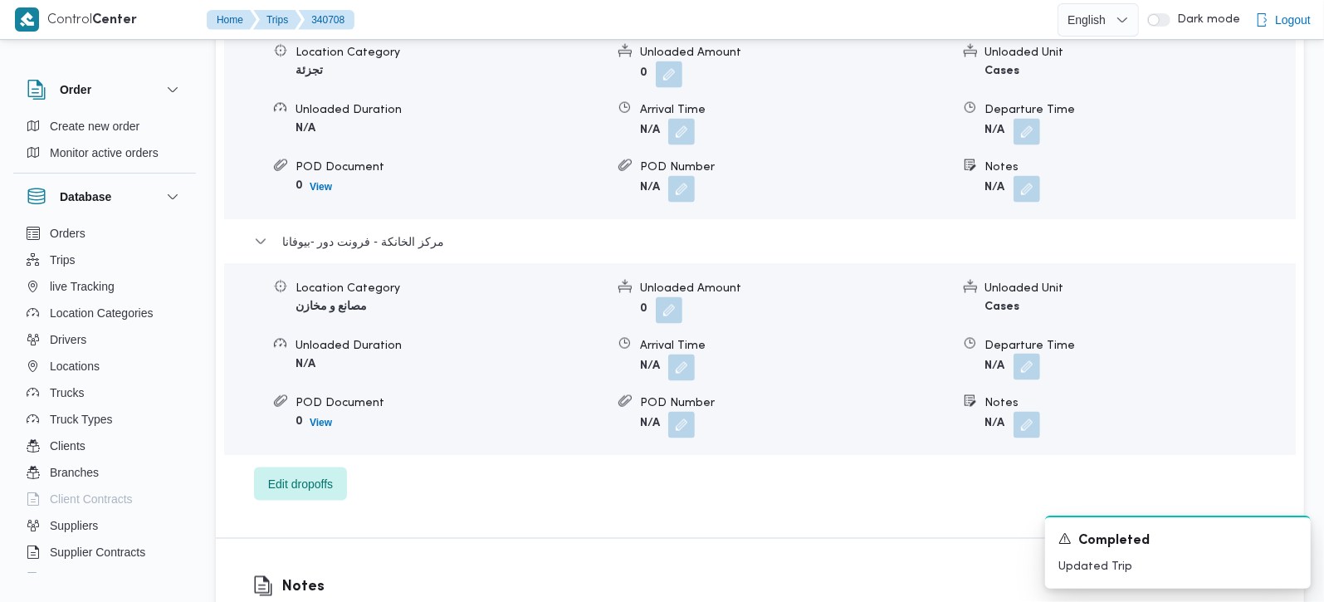
click at [1025, 366] on button "button" at bounding box center [1027, 367] width 27 height 27
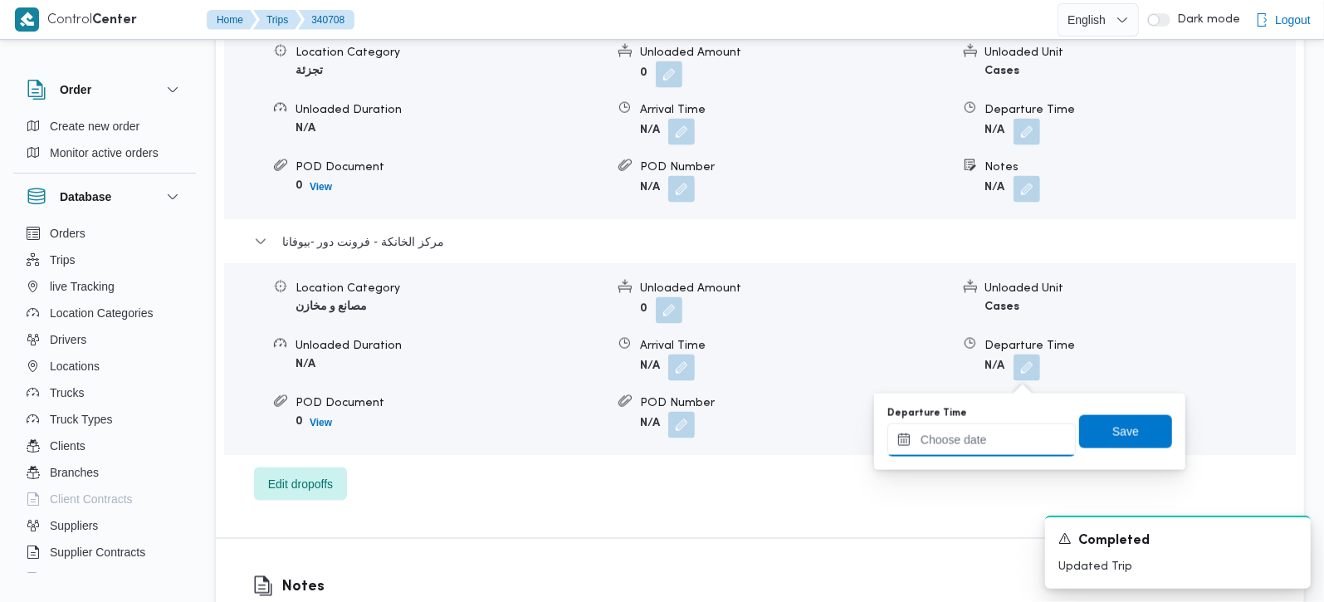
click at [1012, 431] on input "Departure Time" at bounding box center [982, 439] width 188 height 33
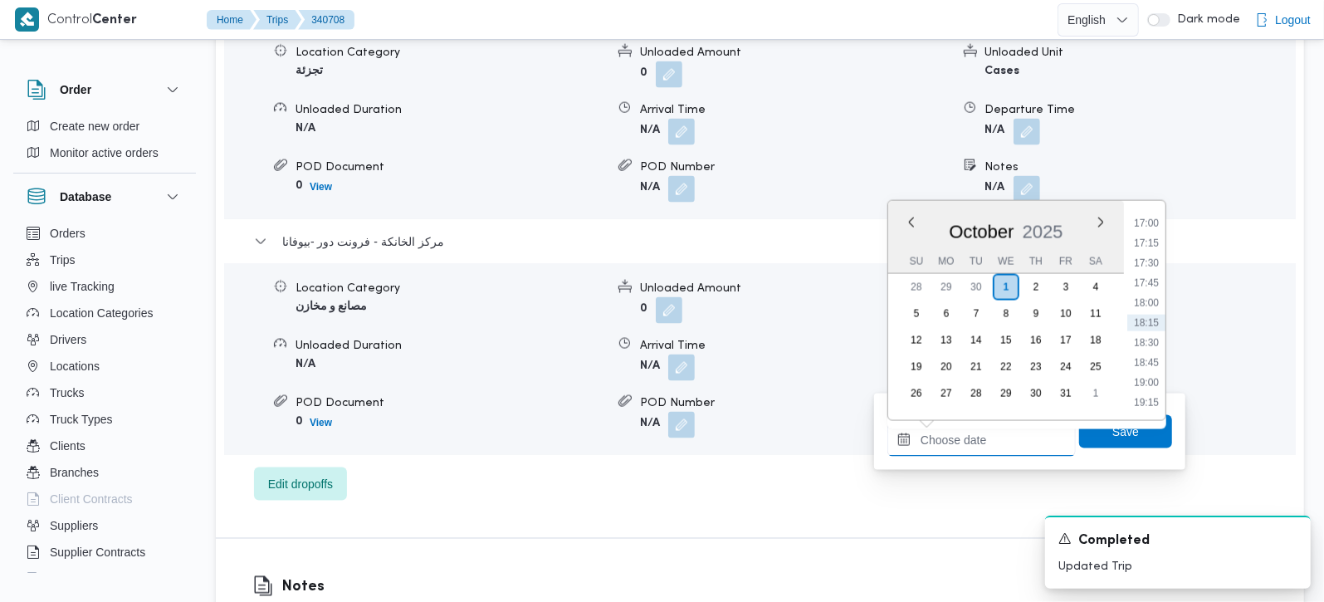
scroll to position [1257, 0]
click at [1158, 302] on li "16:45" at bounding box center [1147, 300] width 38 height 17
type input "[DATE] 16:45"
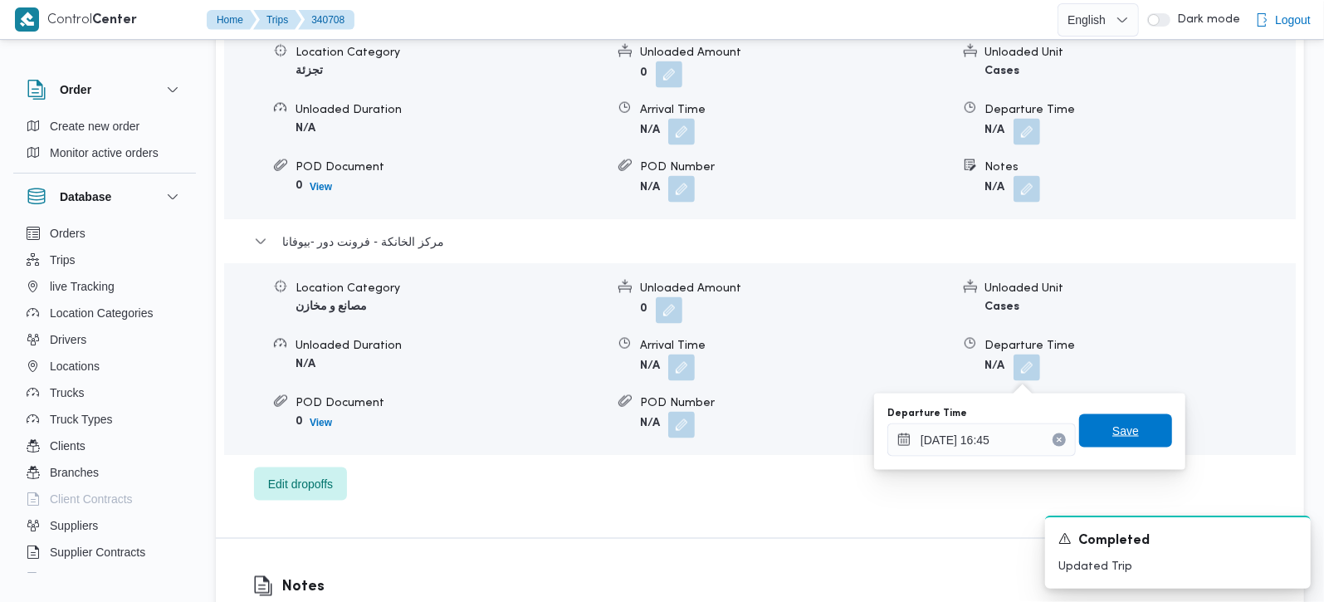
click at [1118, 438] on span "Save" at bounding box center [1126, 431] width 27 height 20
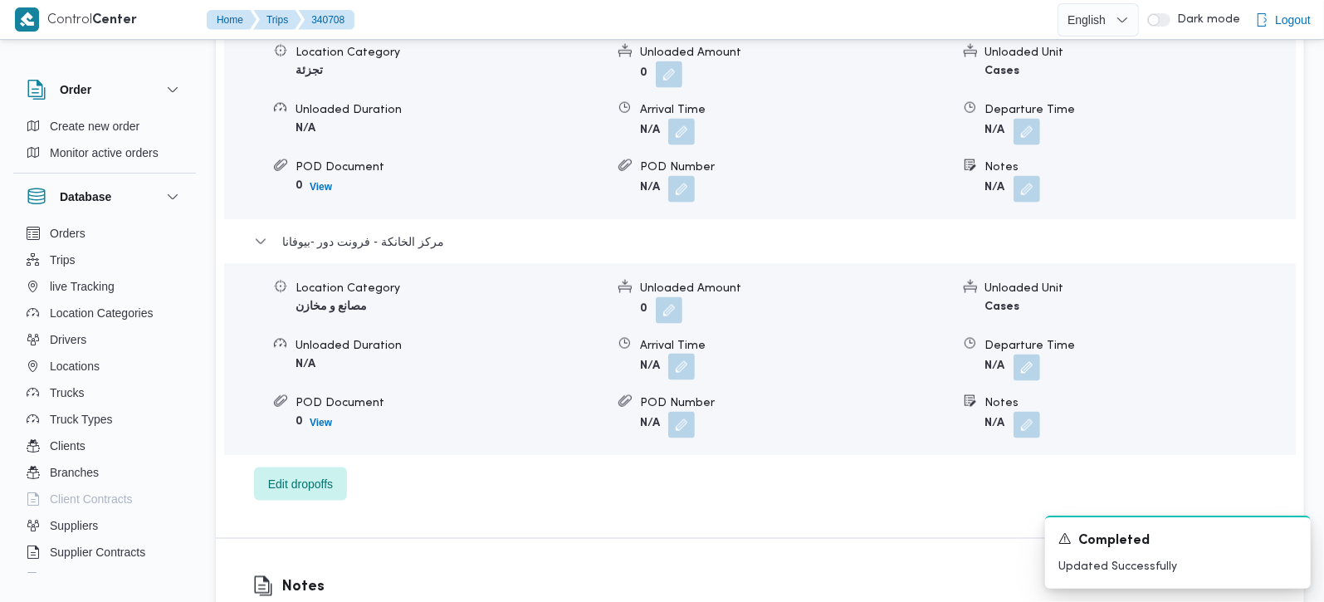
click at [689, 369] on button "button" at bounding box center [681, 367] width 27 height 27
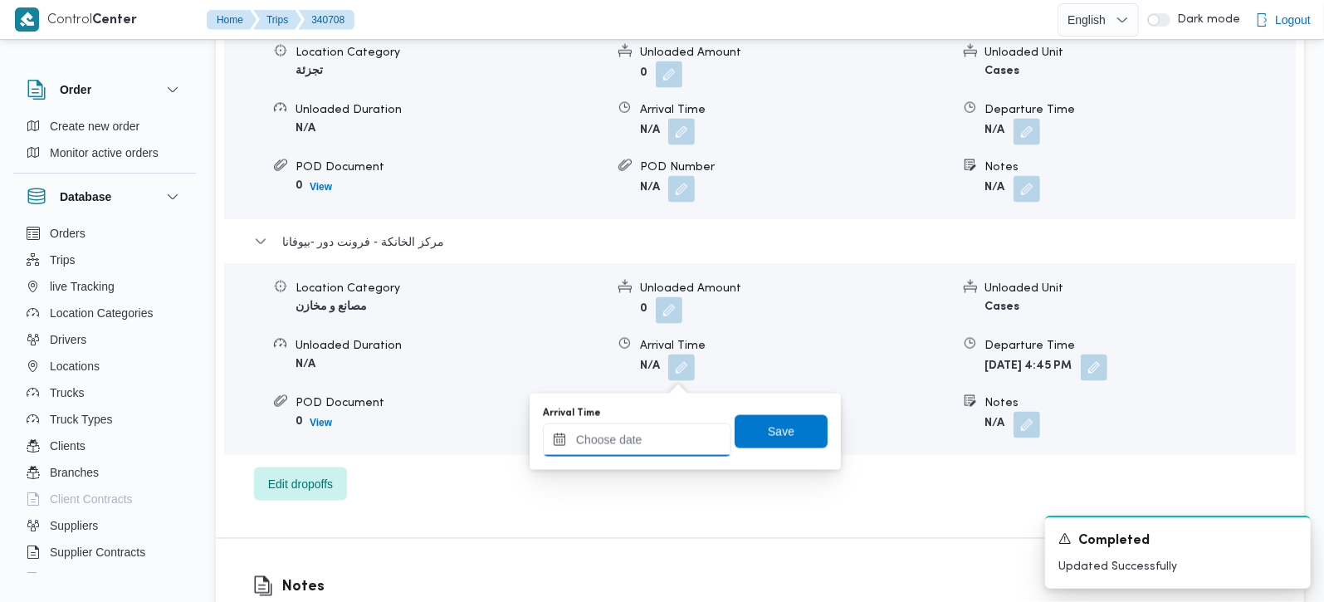
click at [658, 445] on input "Arrival Time" at bounding box center [637, 439] width 188 height 33
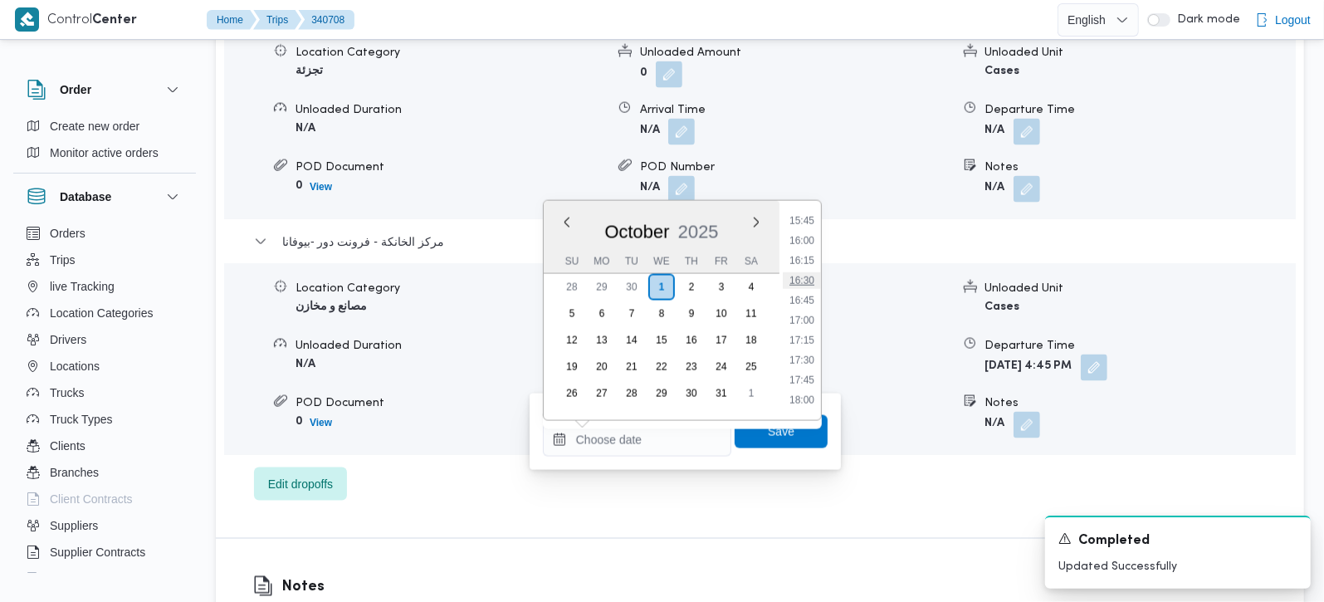
click at [810, 279] on li "16:30" at bounding box center [802, 280] width 38 height 17
type input "[DATE] 16:30"
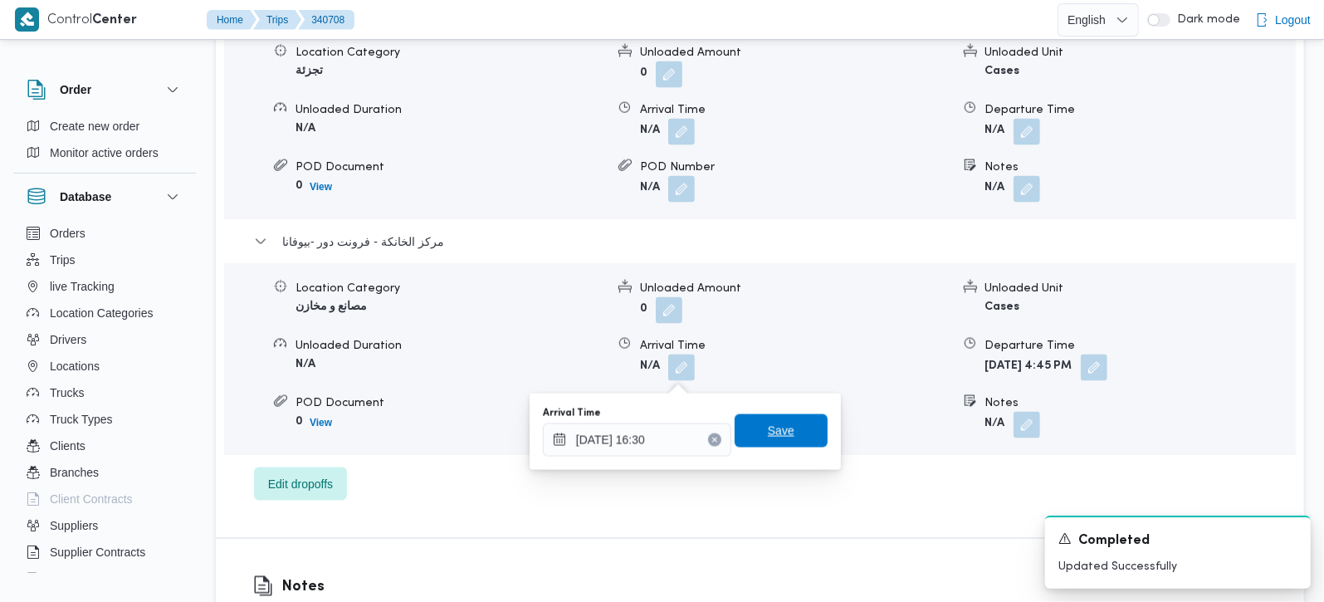
click at [768, 438] on span "Save" at bounding box center [781, 431] width 27 height 20
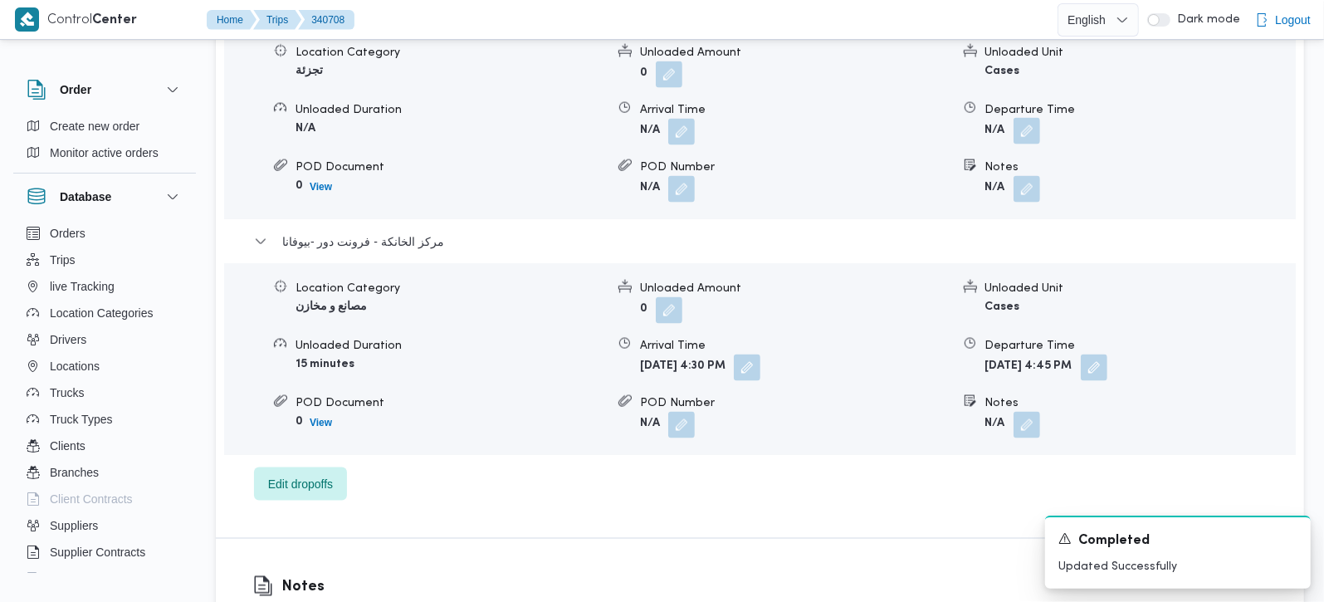
click at [1032, 144] on button "button" at bounding box center [1027, 131] width 27 height 27
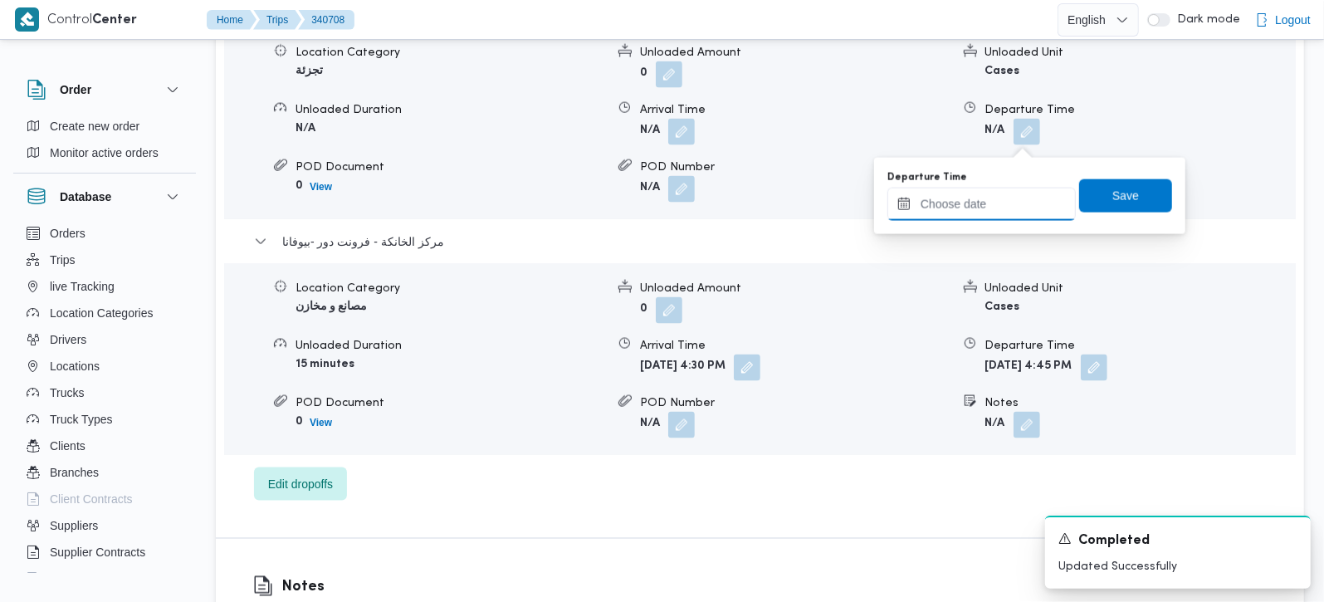
click at [1000, 196] on input "Departure Time" at bounding box center [982, 204] width 188 height 33
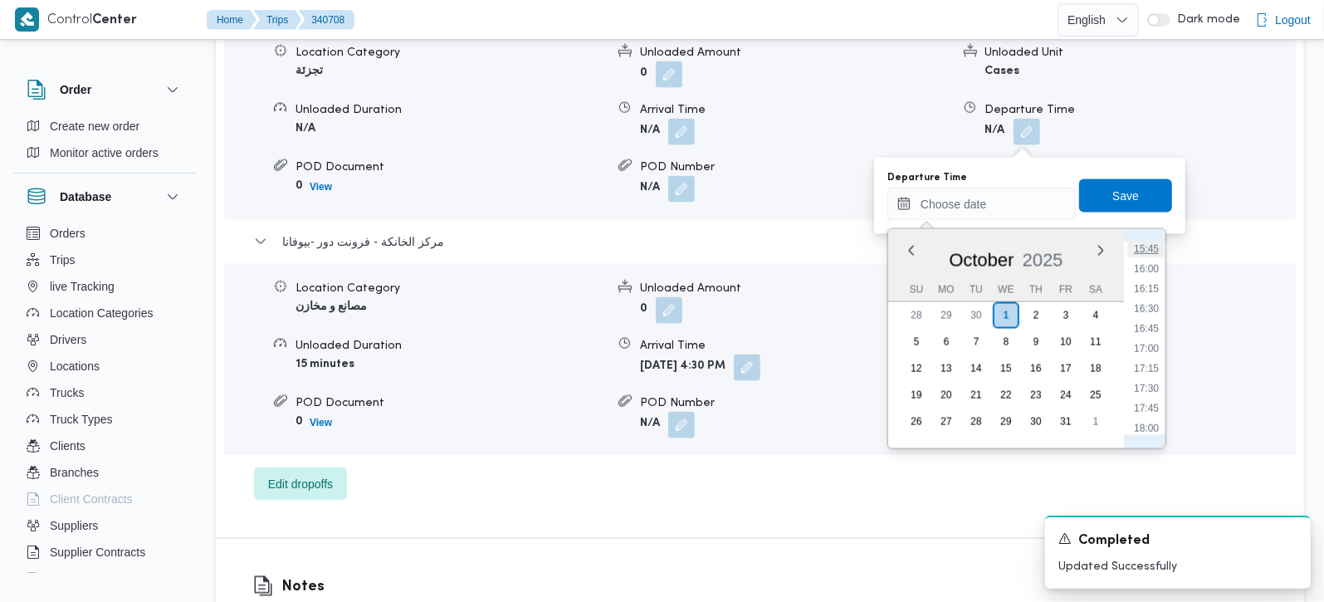
click at [1148, 251] on li "15:45" at bounding box center [1147, 249] width 38 height 17
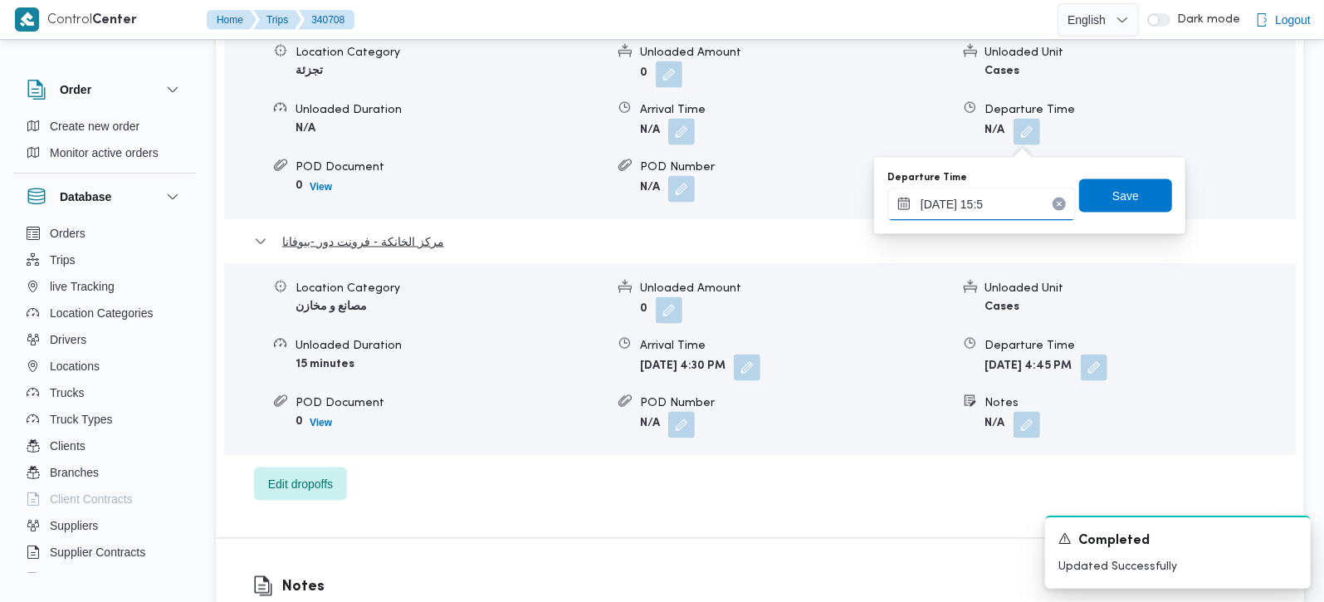
type input "01/10/2025 15:50"
click at [1102, 208] on span "Save" at bounding box center [1125, 195] width 93 height 33
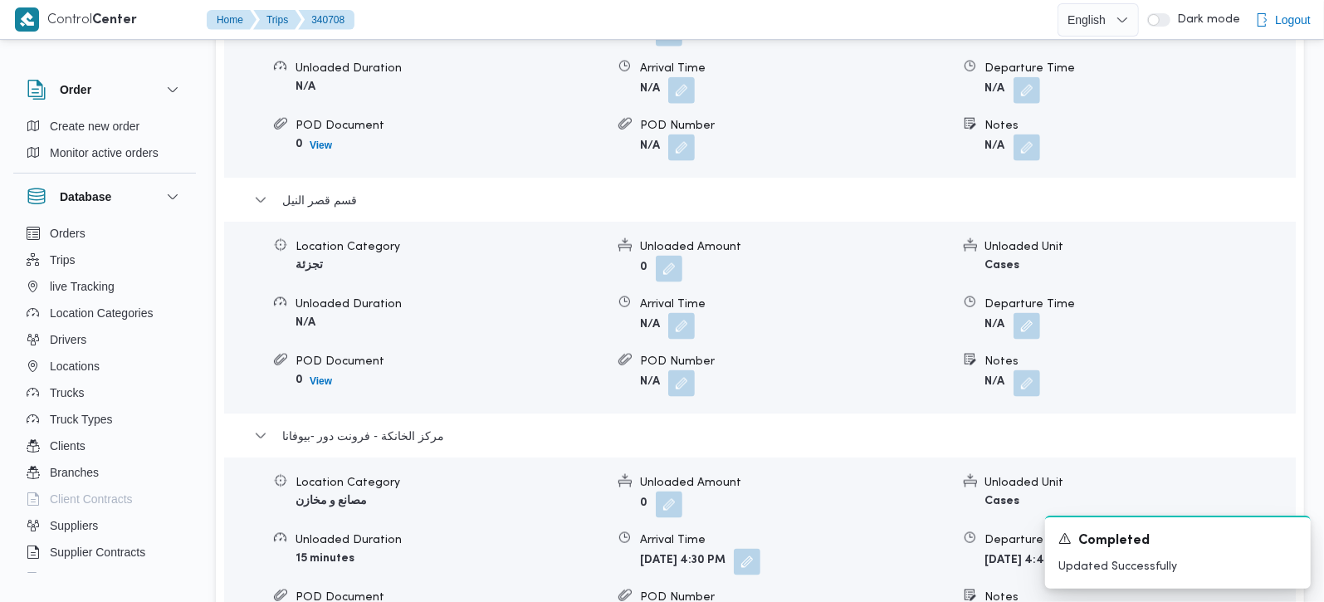
scroll to position [1563, 0]
click at [689, 340] on button "button" at bounding box center [681, 326] width 27 height 27
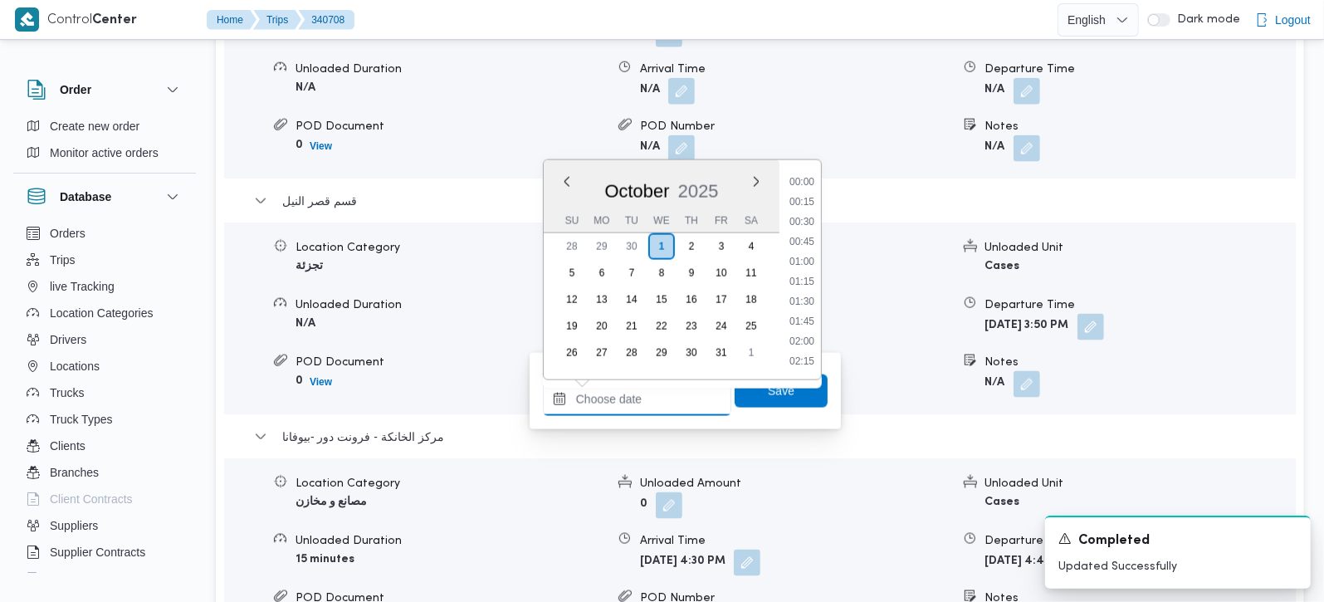
click at [667, 405] on input "Arrival Time" at bounding box center [637, 399] width 188 height 33
click at [800, 279] on li "13:15" at bounding box center [802, 274] width 38 height 17
type input "01/10/2025 13:15"
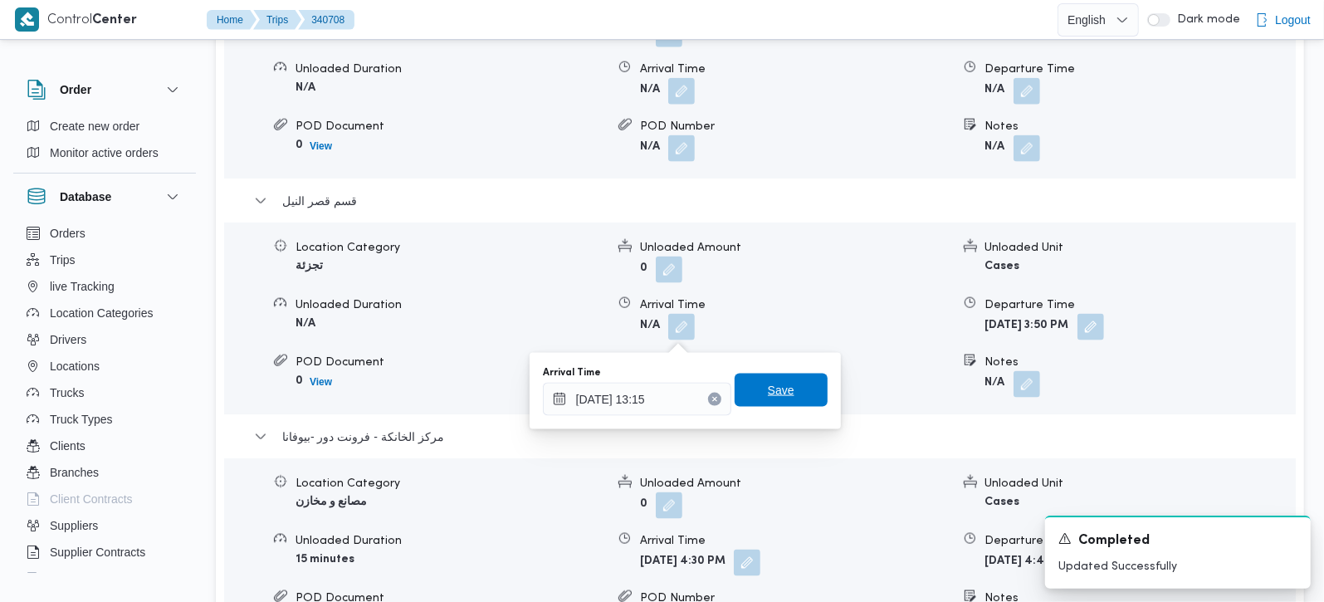
click at [768, 391] on span "Save" at bounding box center [781, 390] width 27 height 20
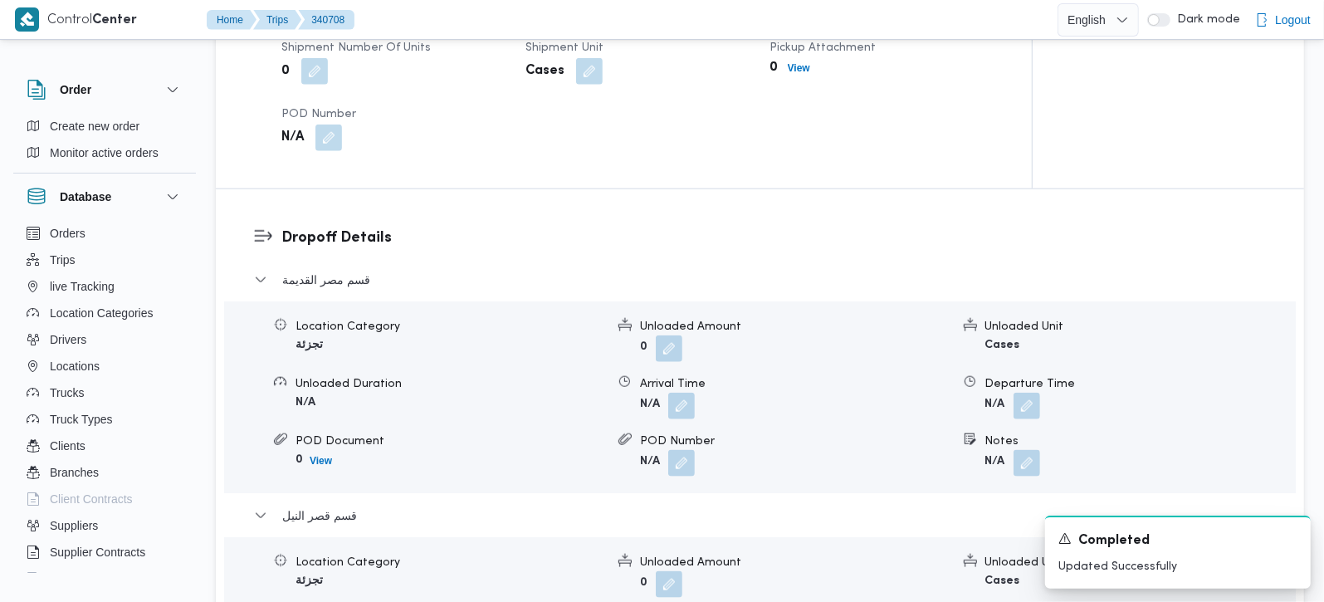
scroll to position [1368, 0]
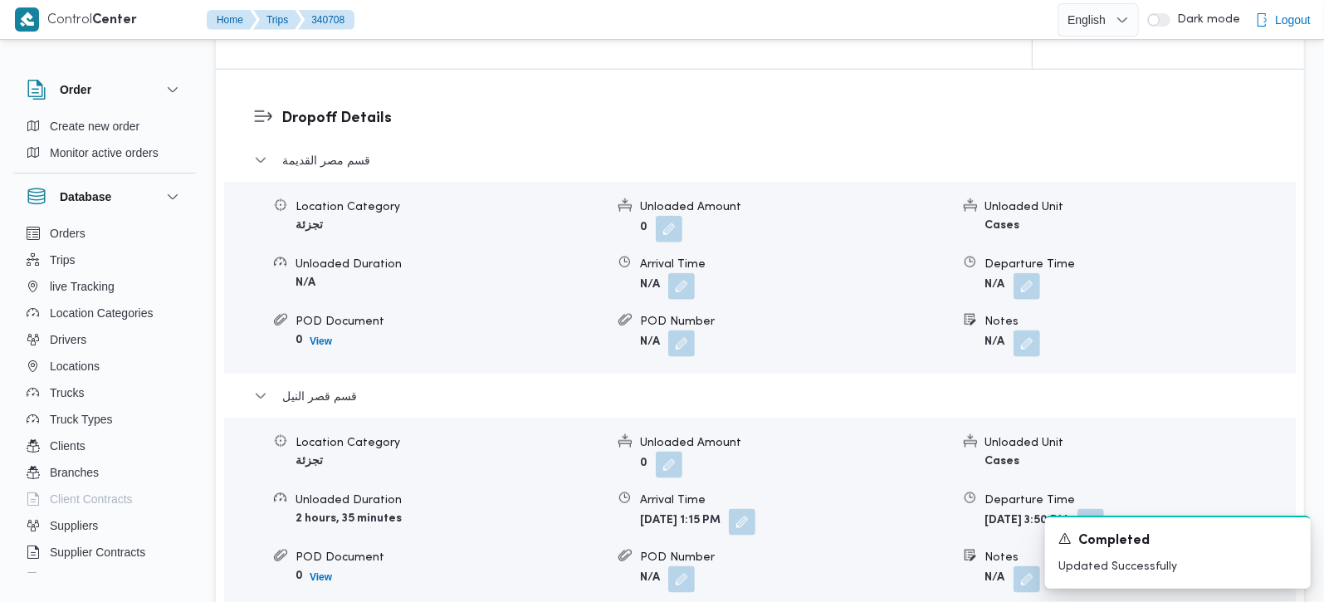
click at [1042, 296] on form "N/A" at bounding box center [1141, 286] width 310 height 27
click at [1020, 299] on button "button" at bounding box center [1027, 285] width 27 height 27
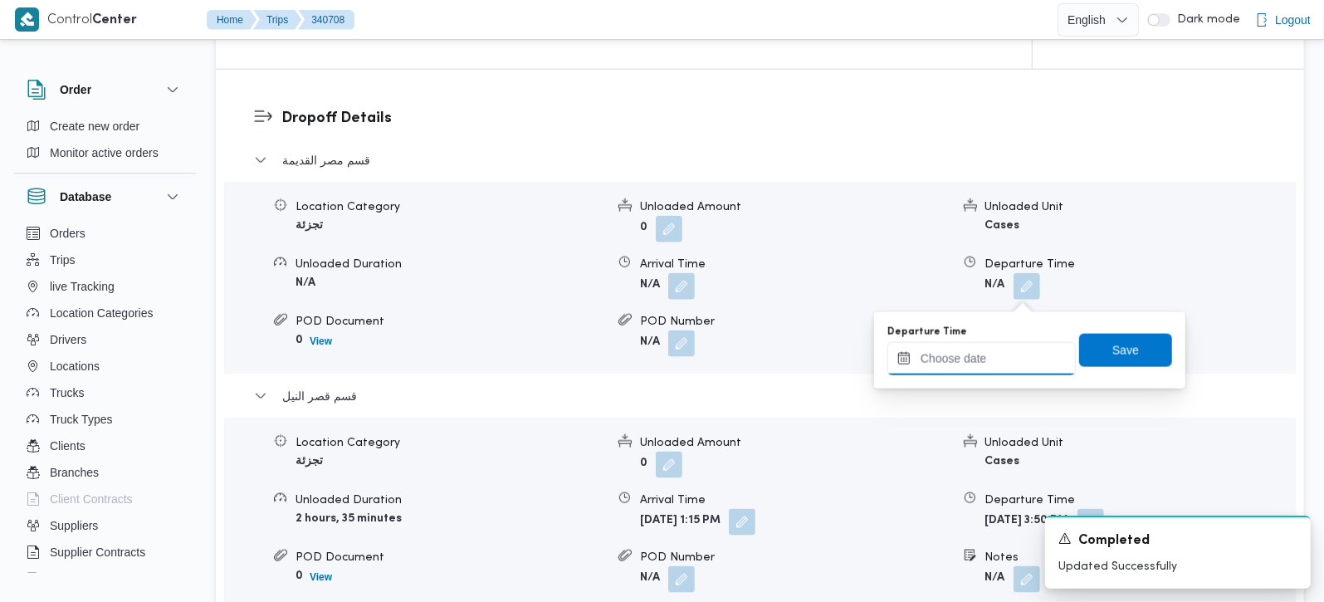
click at [1003, 346] on input "Departure Time" at bounding box center [982, 358] width 188 height 33
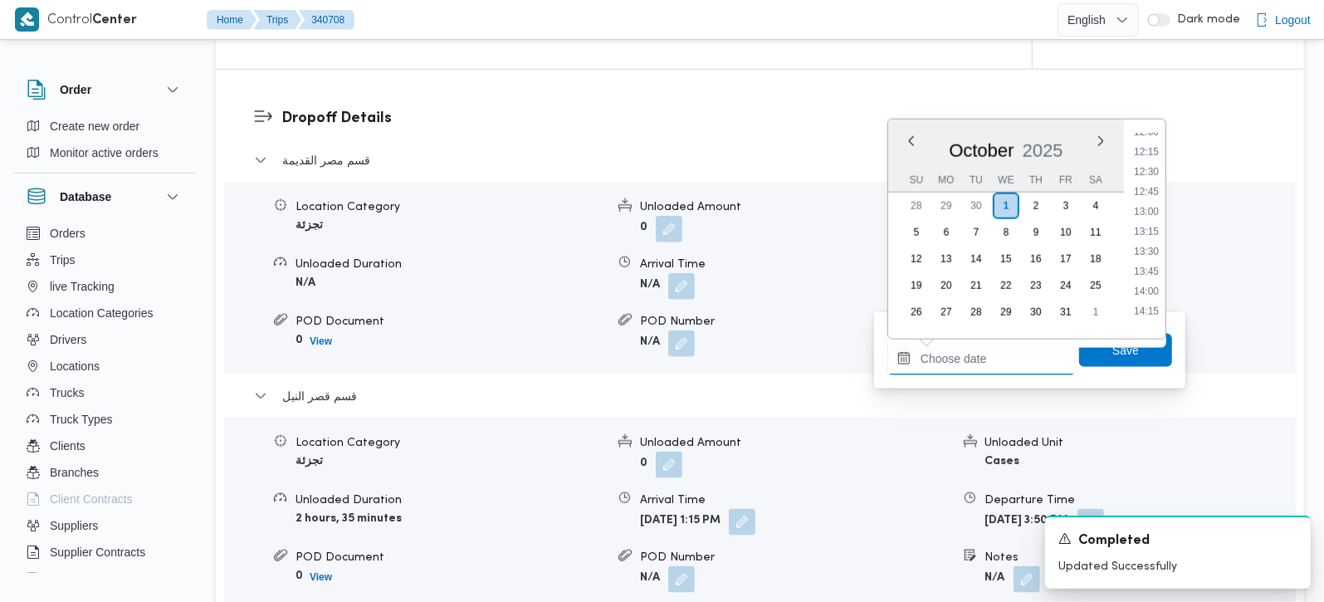
scroll to position [964, 0]
drag, startPoint x: 1156, startPoint y: 195, endPoint x: 1145, endPoint y: 251, distance: 56.7
click at [1156, 195] on li "12:45" at bounding box center [1147, 193] width 38 height 17
type input "01/10/2025 12:45"
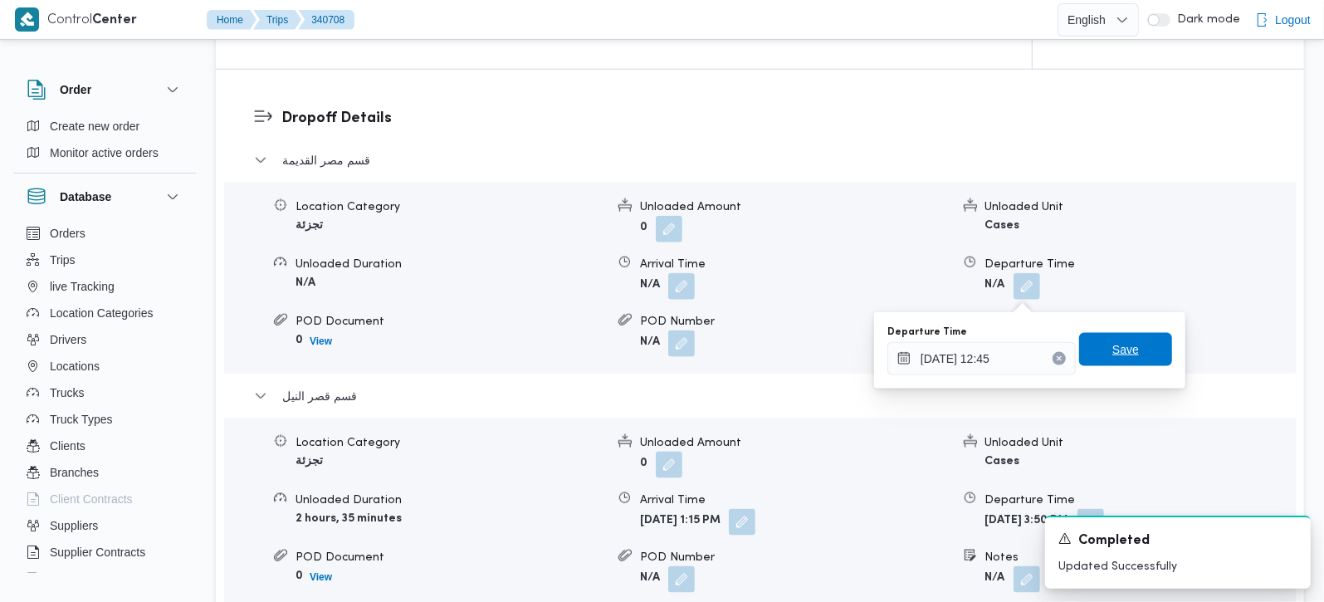
click at [1128, 347] on span "Save" at bounding box center [1125, 349] width 93 height 33
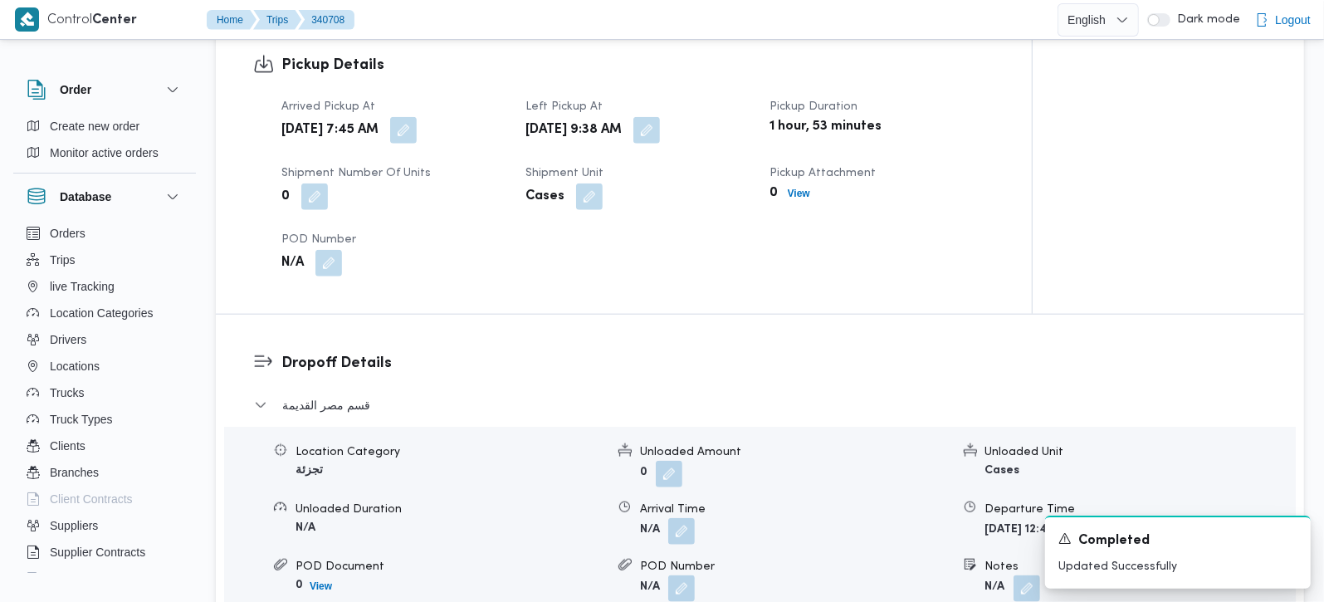
scroll to position [1172, 0]
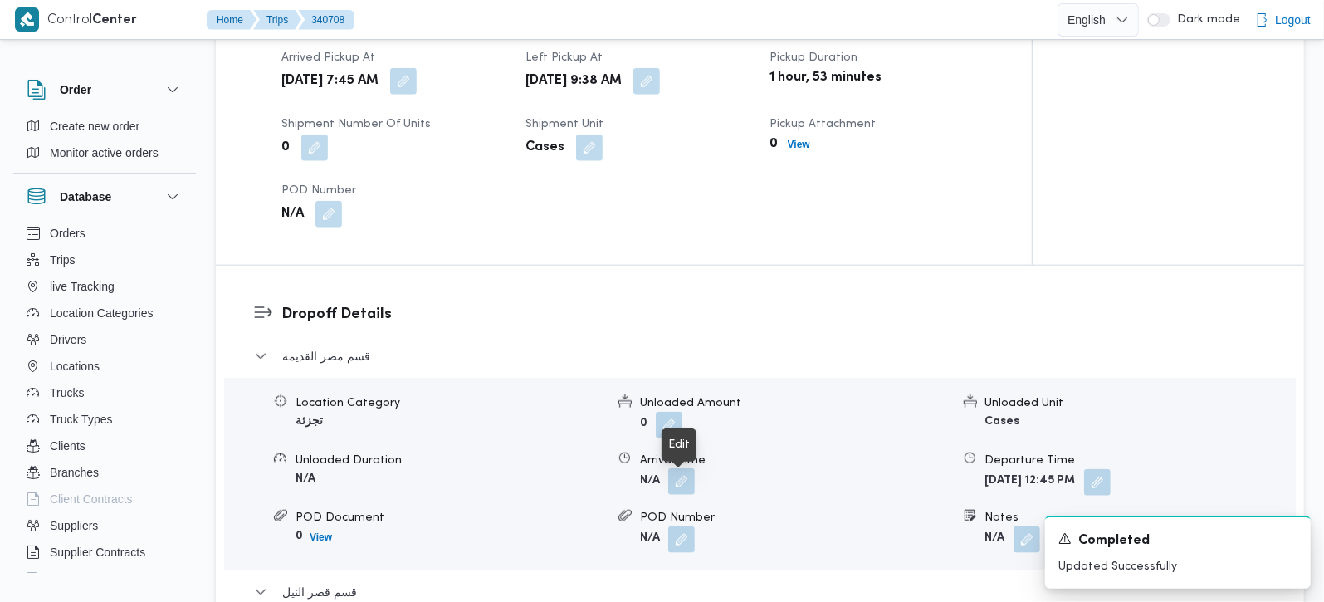
click at [678, 490] on button "button" at bounding box center [681, 481] width 27 height 27
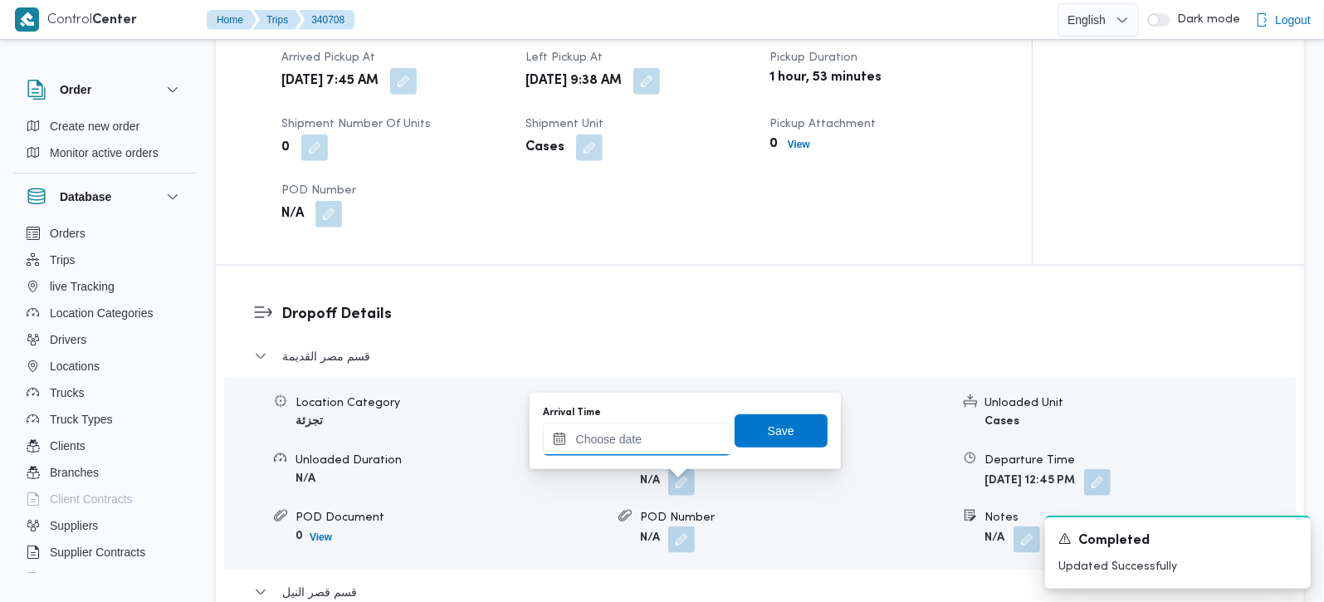
drag, startPoint x: 643, startPoint y: 441, endPoint x: 688, endPoint y: 427, distance: 47.8
click at [643, 441] on input "Arrival Time" at bounding box center [637, 439] width 188 height 33
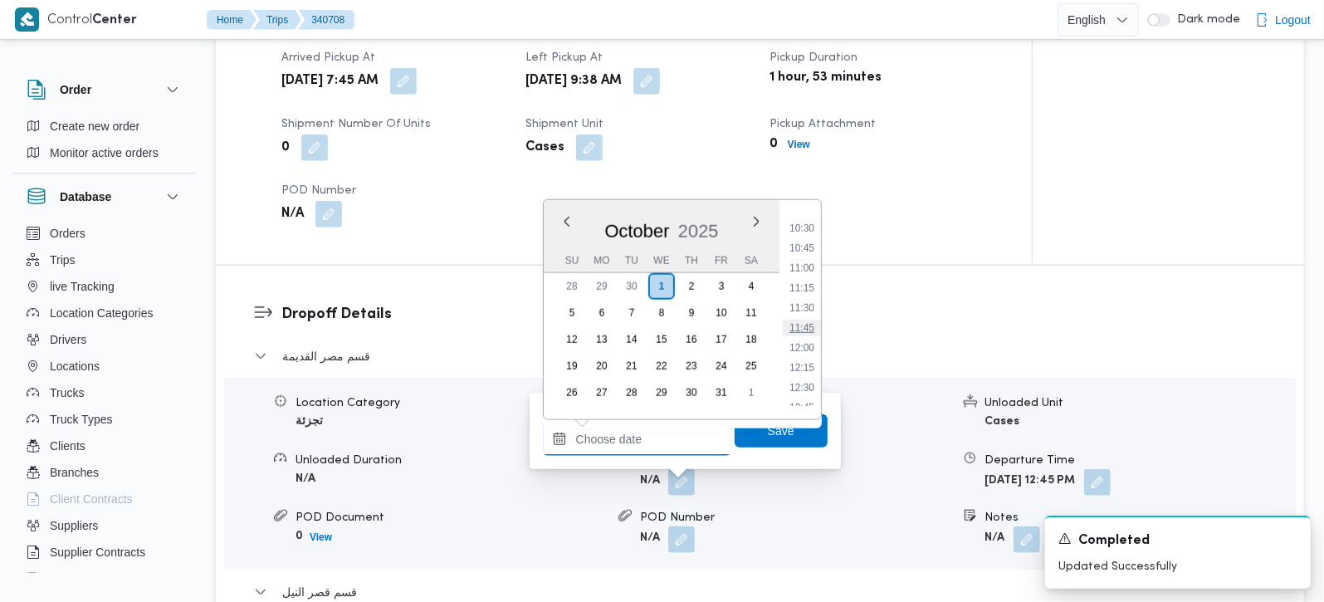
scroll to position [768, 0]
click at [812, 263] on li "10:15" at bounding box center [802, 270] width 38 height 17
type input "01/10/2025 10:15"
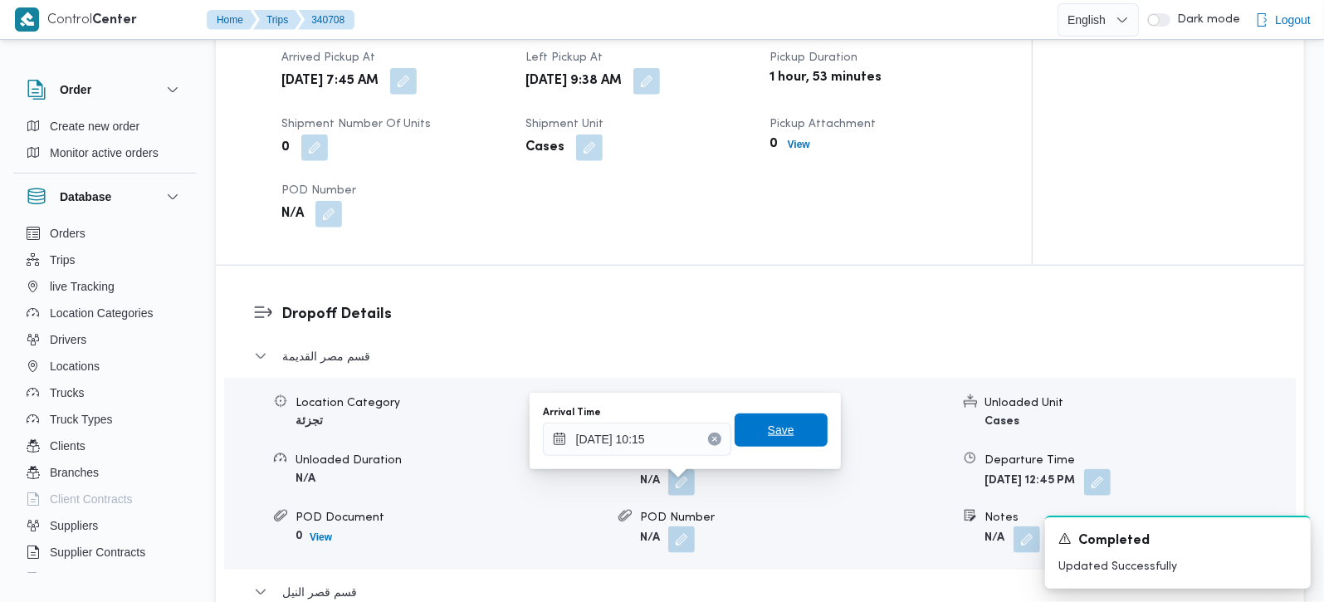
click at [776, 418] on span "Save" at bounding box center [781, 429] width 93 height 33
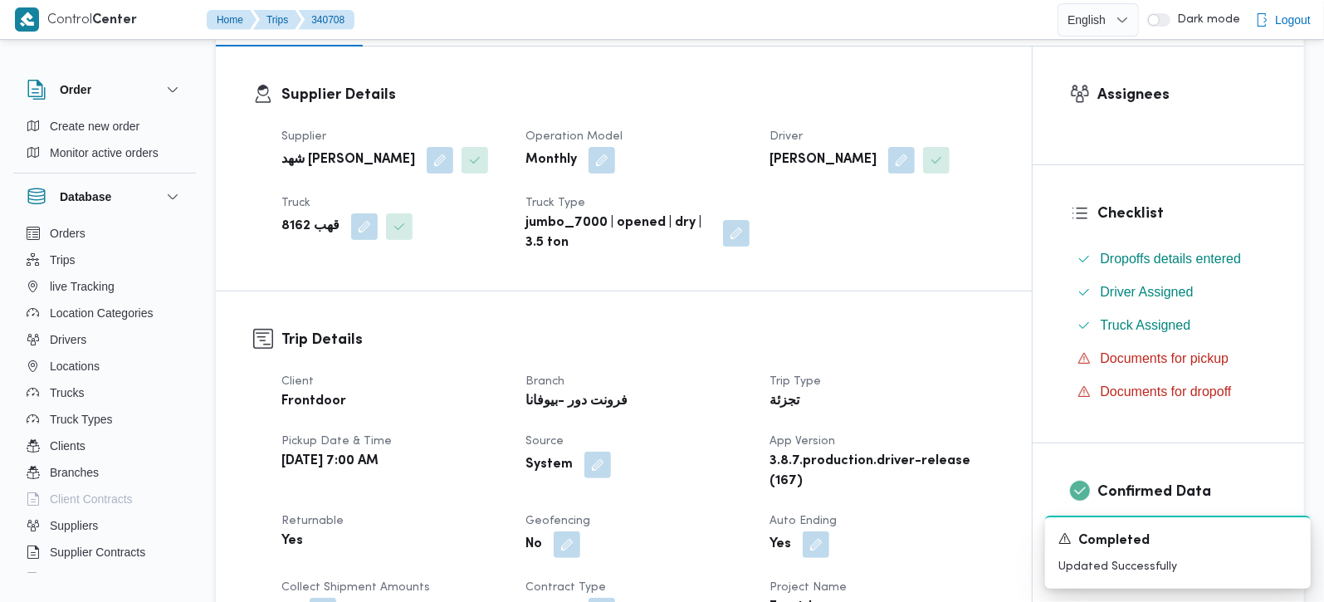
scroll to position [0, 0]
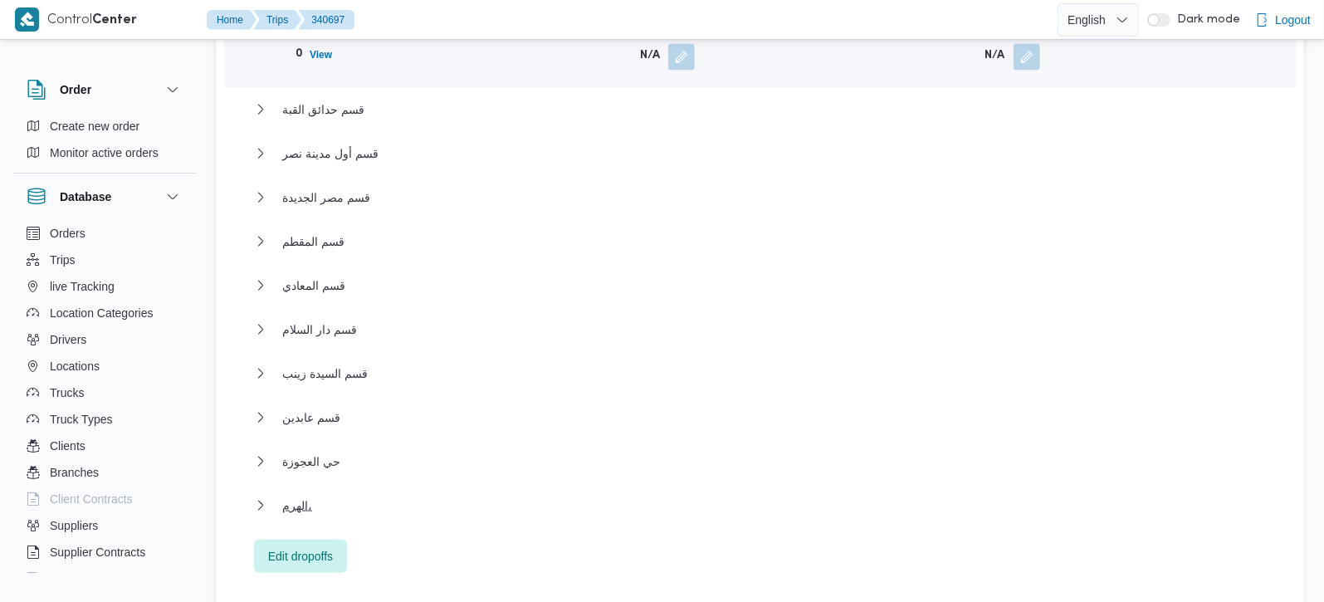
scroll to position [1661, 0]
click at [296, 496] on span "الهرم،" at bounding box center [297, 506] width 30 height 20
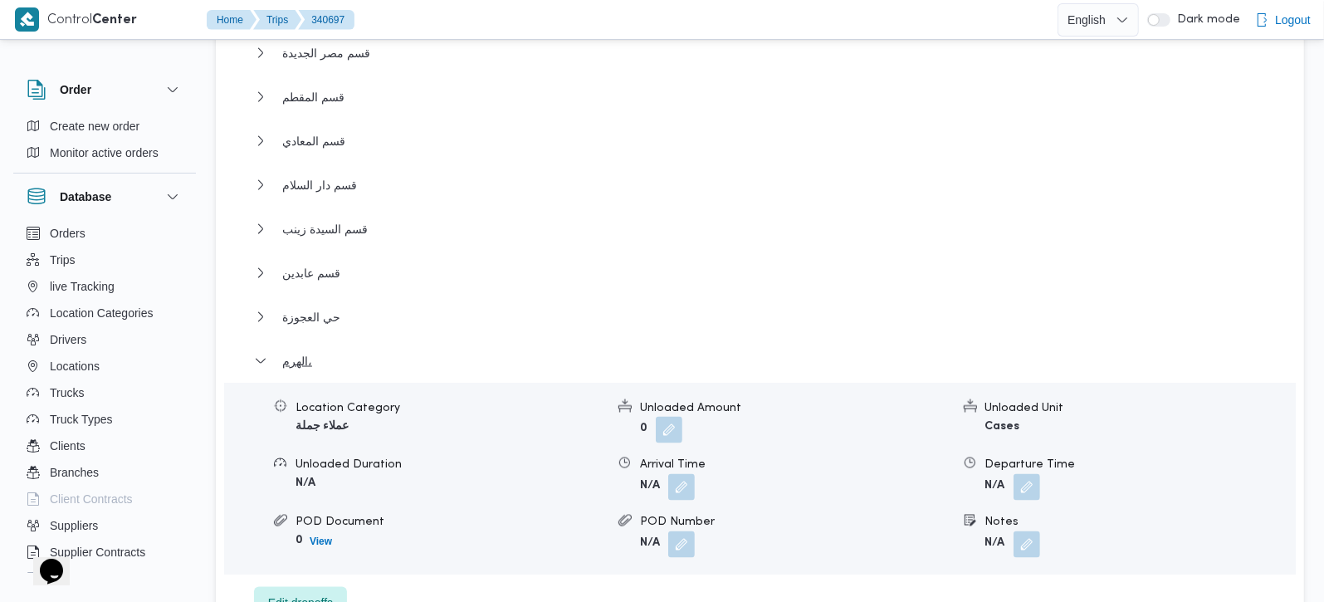
scroll to position [1856, 0]
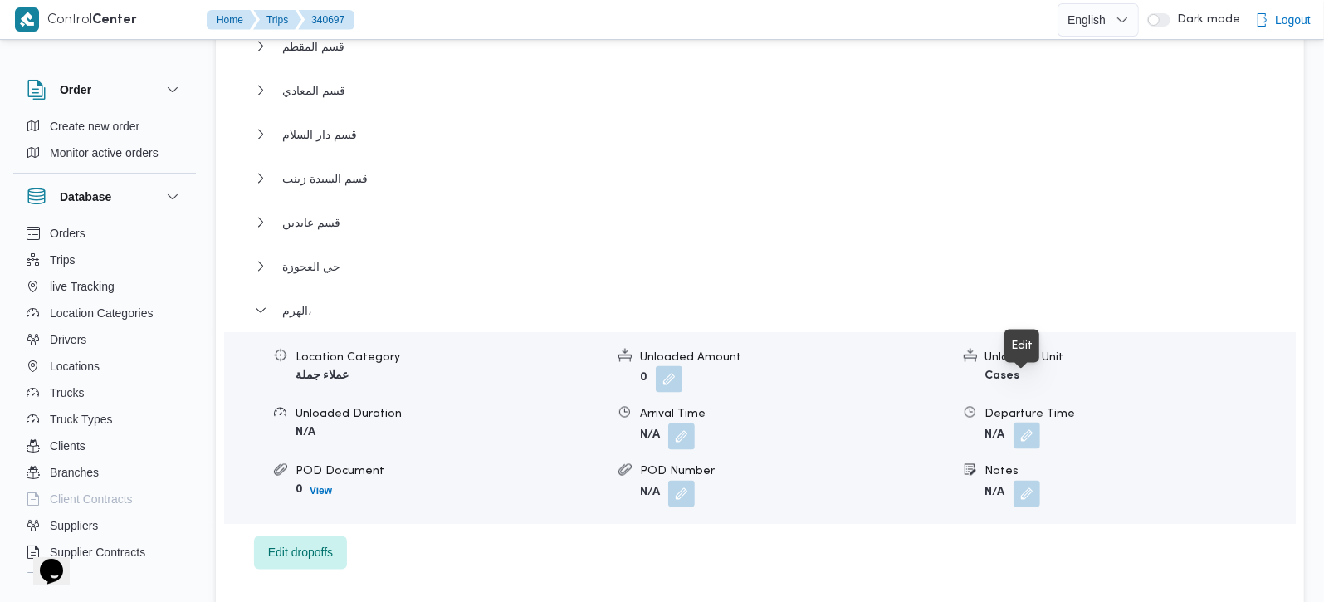
click at [1026, 423] on button "button" at bounding box center [1027, 436] width 27 height 27
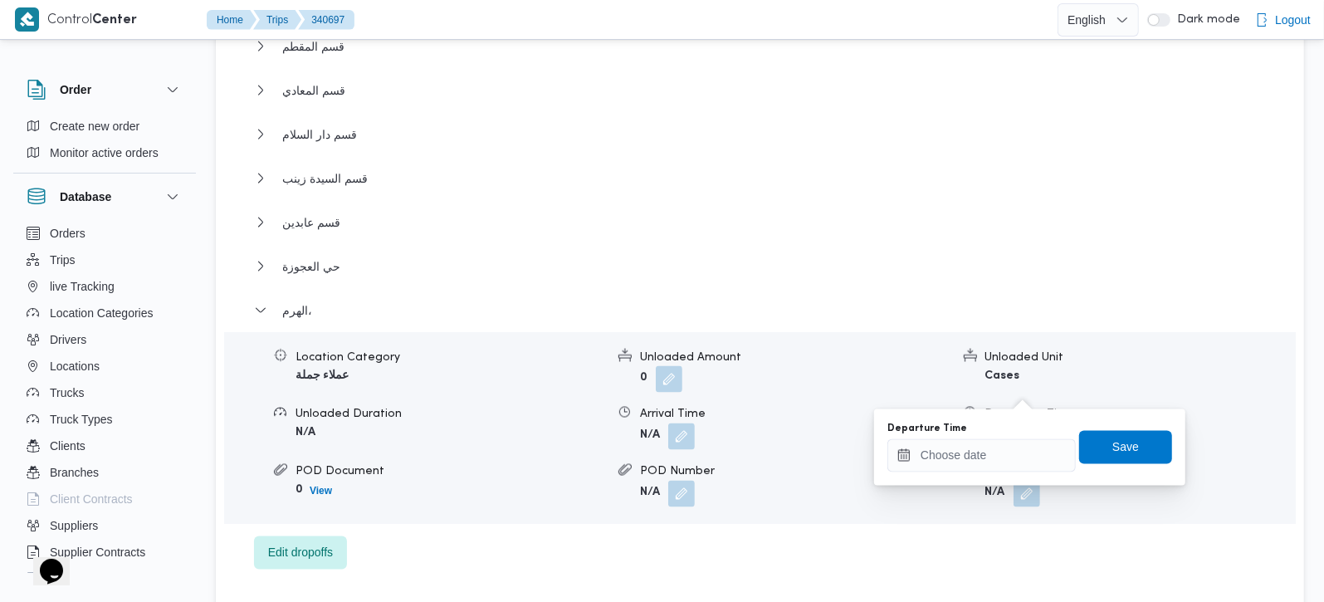
click at [806, 501] on div "قسم شبرا Location Category عملاء جملة Unloaded Amount 0 Unloaded Unit Cases Unl…" at bounding box center [760, 119] width 1013 height 901
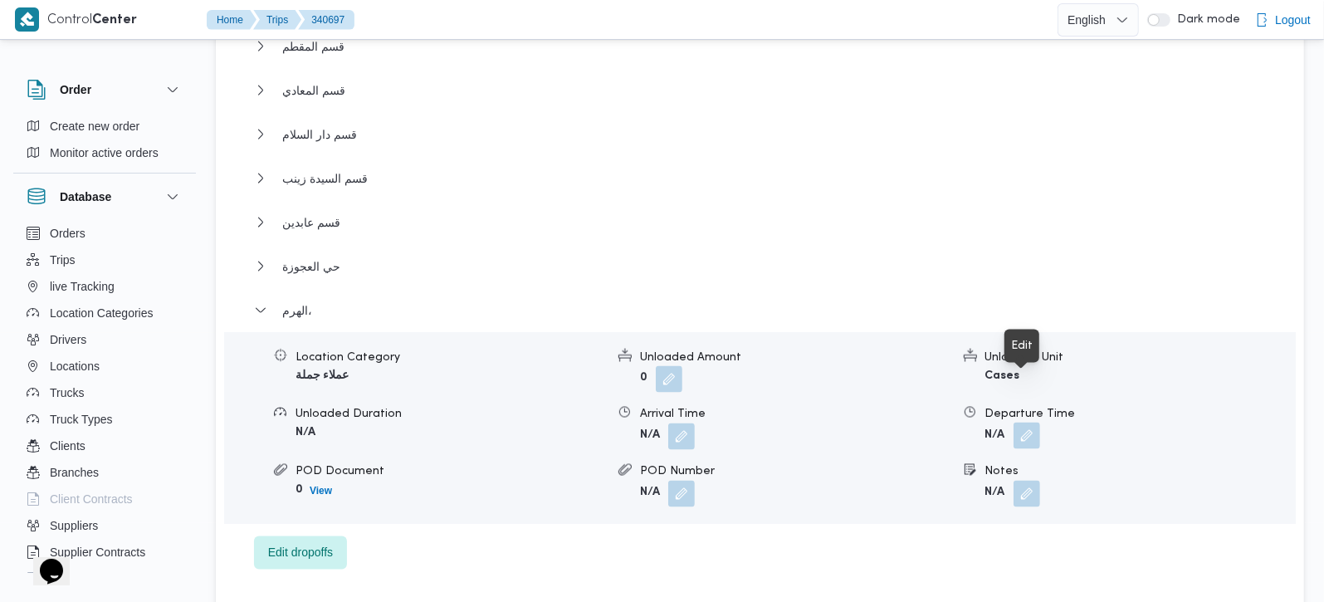
click at [1020, 423] on button "button" at bounding box center [1027, 436] width 27 height 27
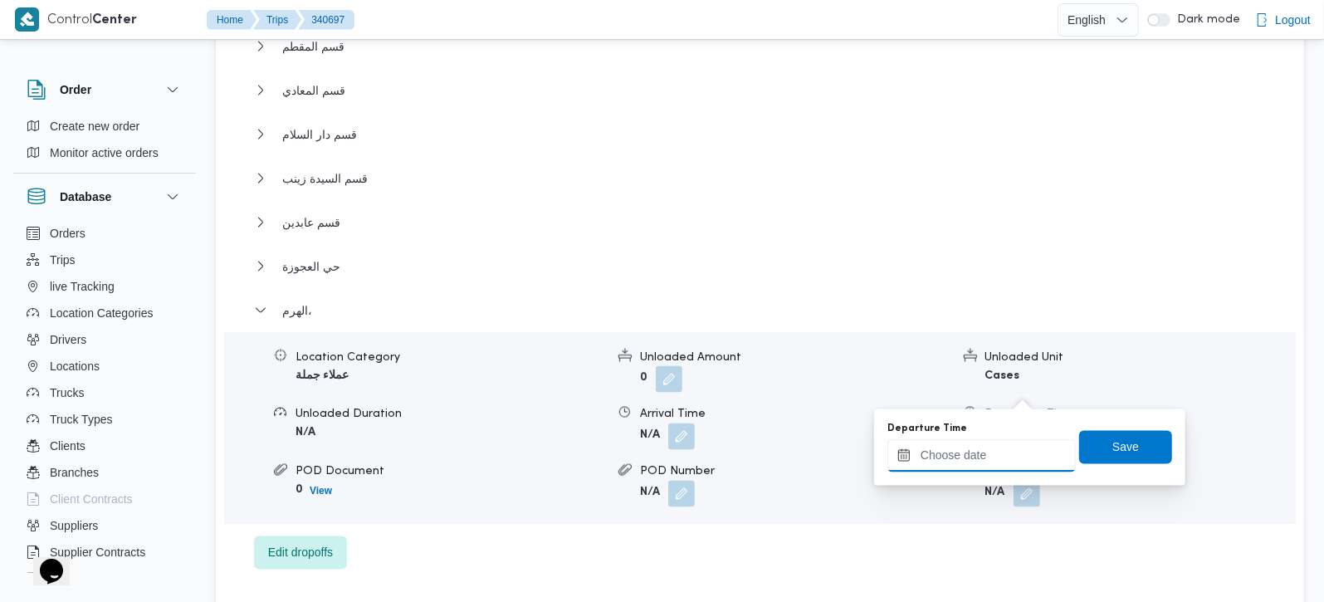
click at [978, 466] on input "Departure Time" at bounding box center [982, 455] width 188 height 33
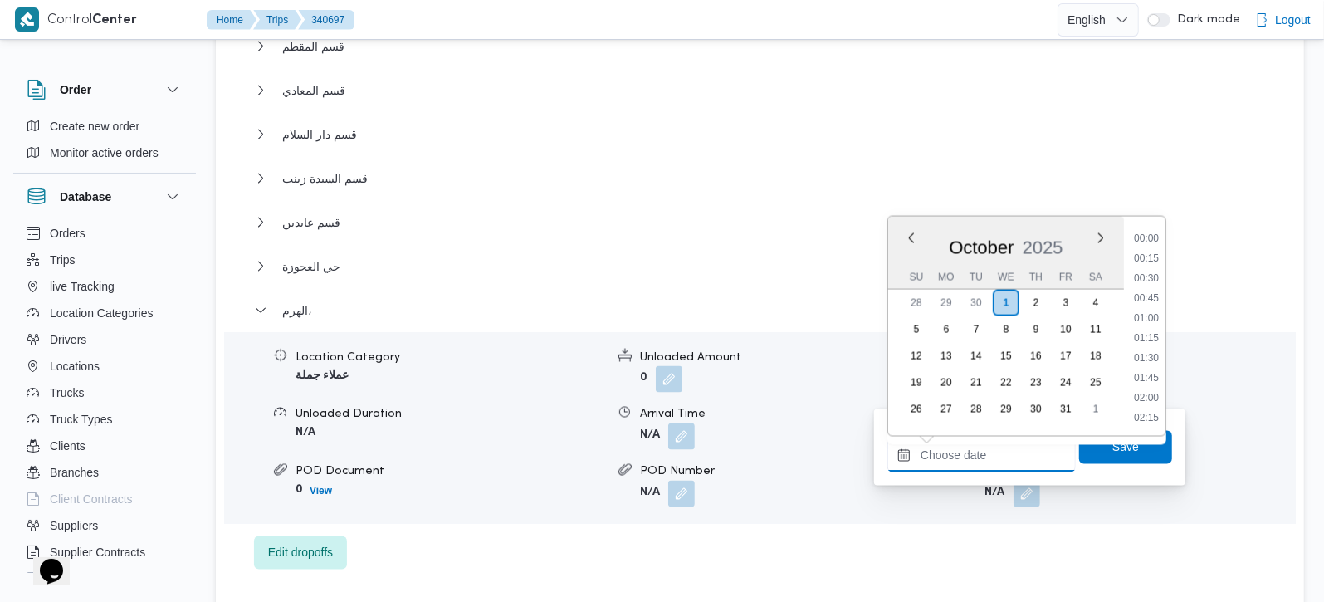
scroll to position [1335, 0]
click at [1141, 340] on li "18:00" at bounding box center [1147, 338] width 38 height 17
type input "01/10/2025 18:00"
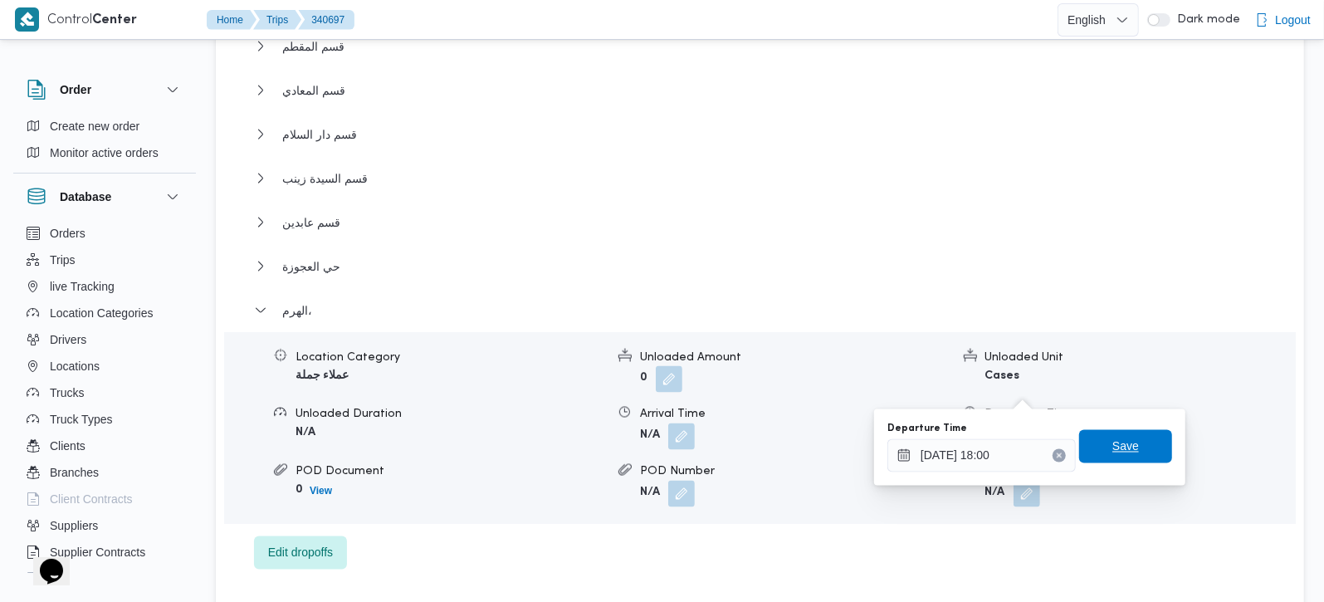
click at [1124, 433] on span "Save" at bounding box center [1125, 446] width 93 height 33
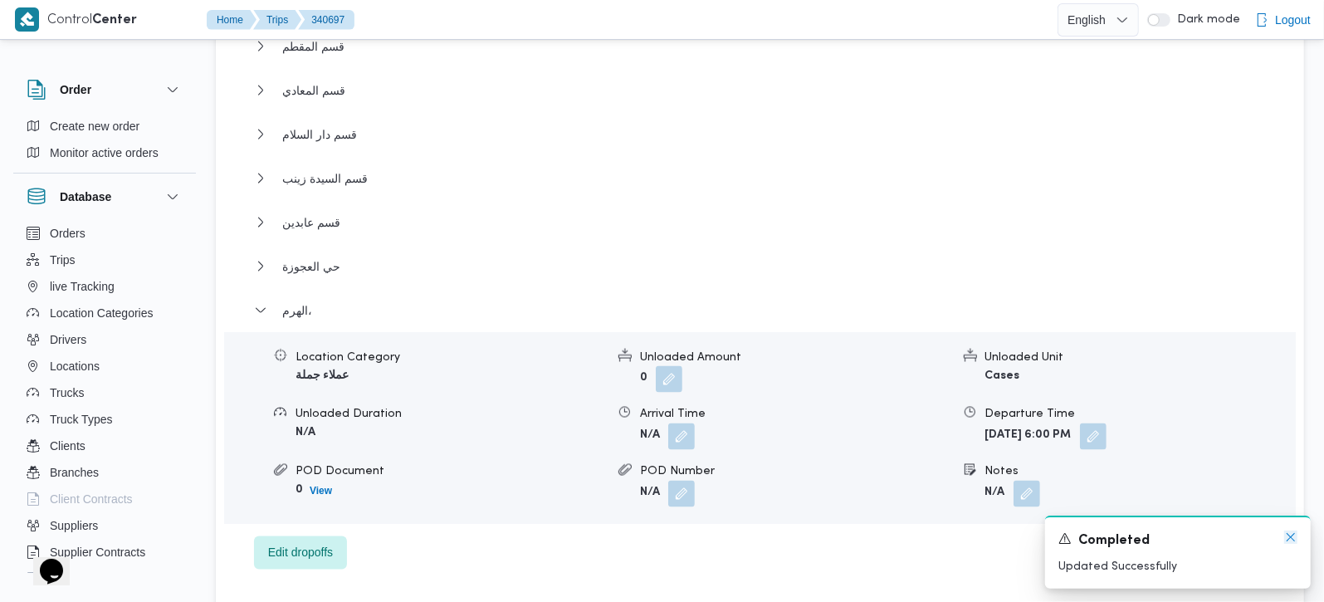
click at [1285, 534] on icon "Dismiss toast" at bounding box center [1290, 537] width 13 height 13
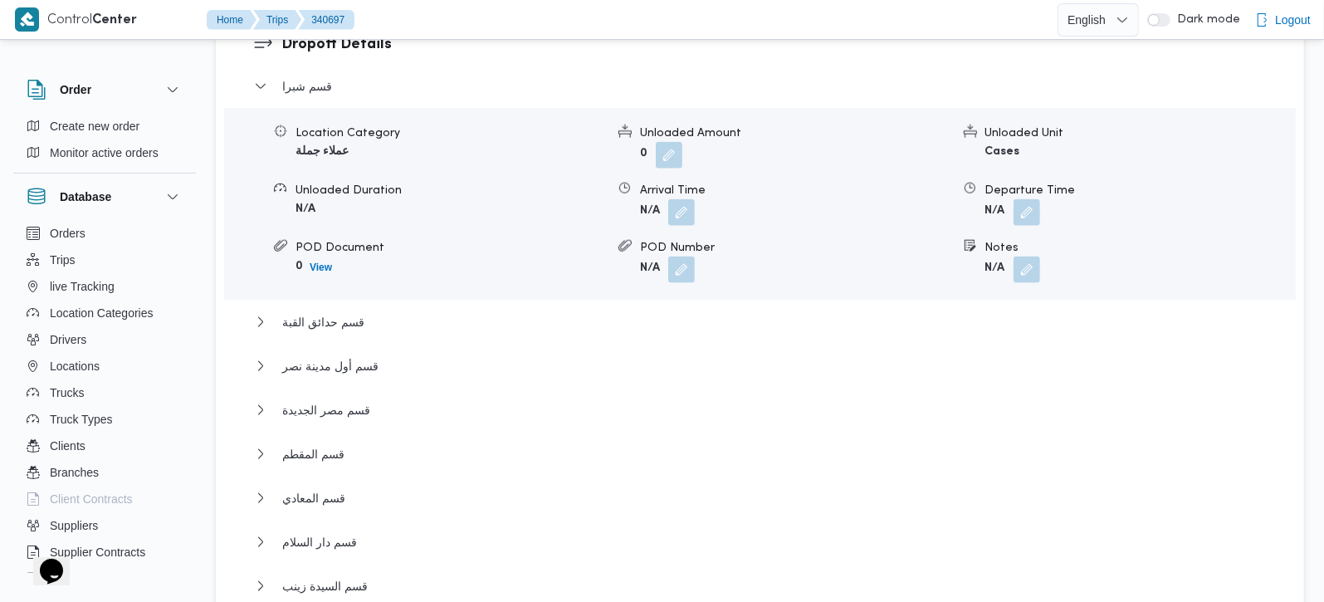
scroll to position [1270, 0]
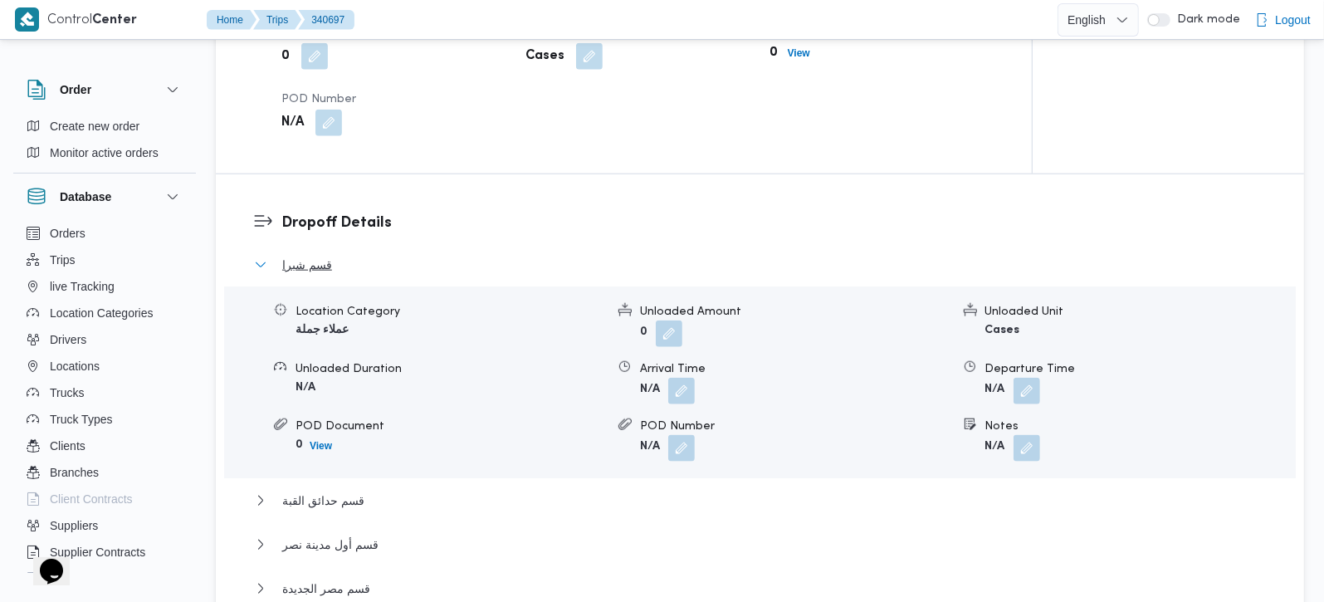
click at [316, 255] on span "قسم شبرا" at bounding box center [307, 265] width 50 height 20
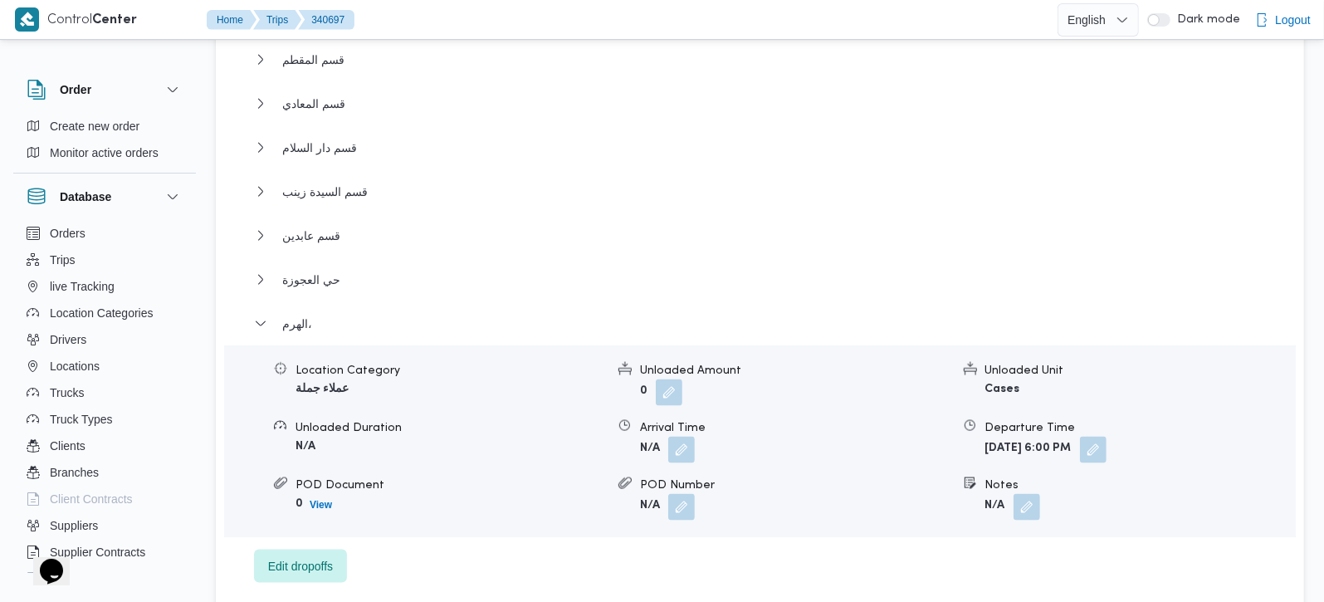
scroll to position [1661, 0]
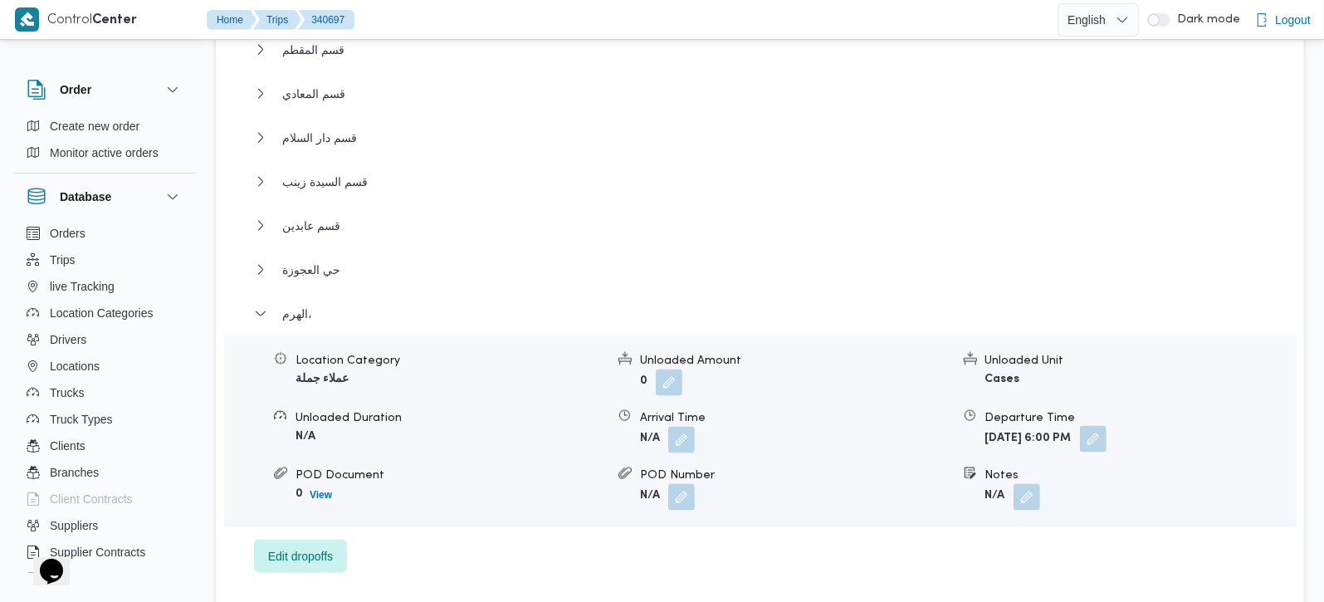
click at [1107, 426] on button "button" at bounding box center [1093, 439] width 27 height 27
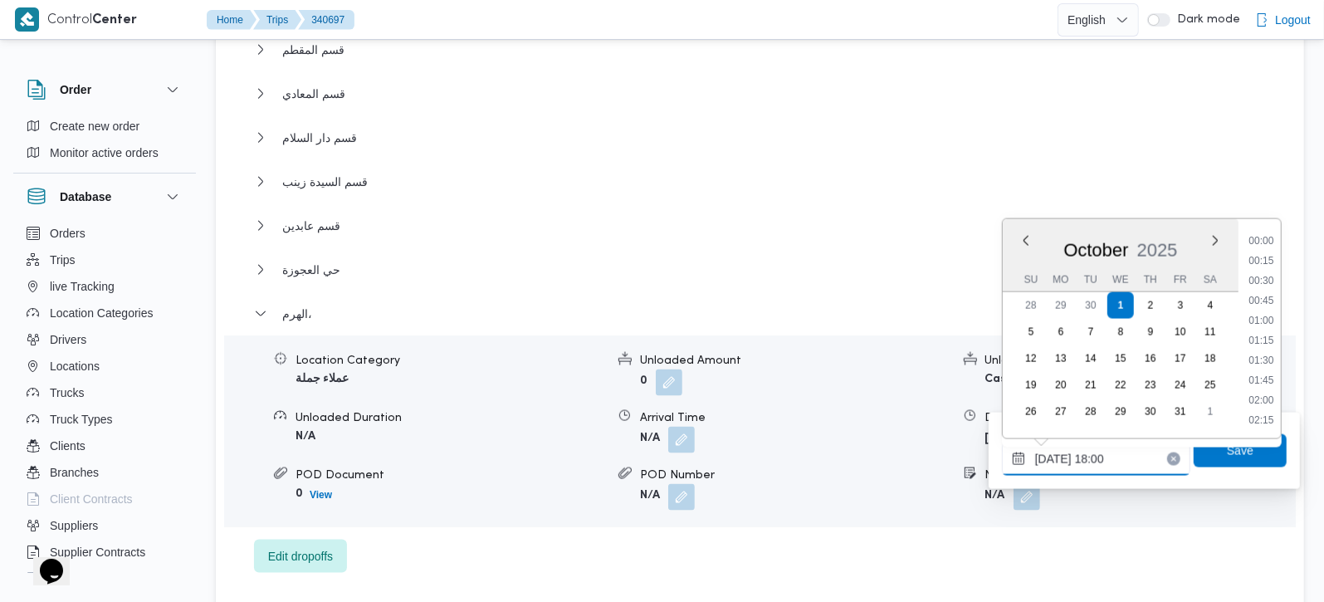
click at [1100, 468] on input "01/10/2025 18:00" at bounding box center [1096, 459] width 188 height 33
click at [1268, 302] on li "17:30" at bounding box center [1261, 301] width 38 height 17
type input "[DATE] 17:30"
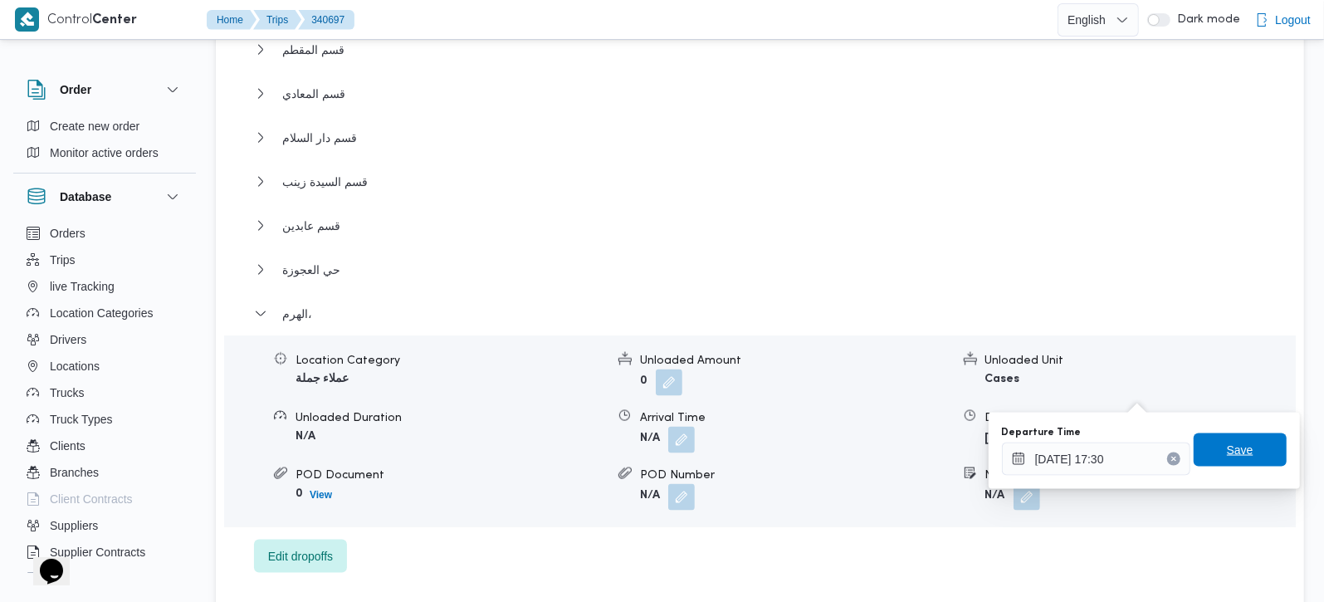
click at [1227, 456] on span "Save" at bounding box center [1240, 450] width 27 height 20
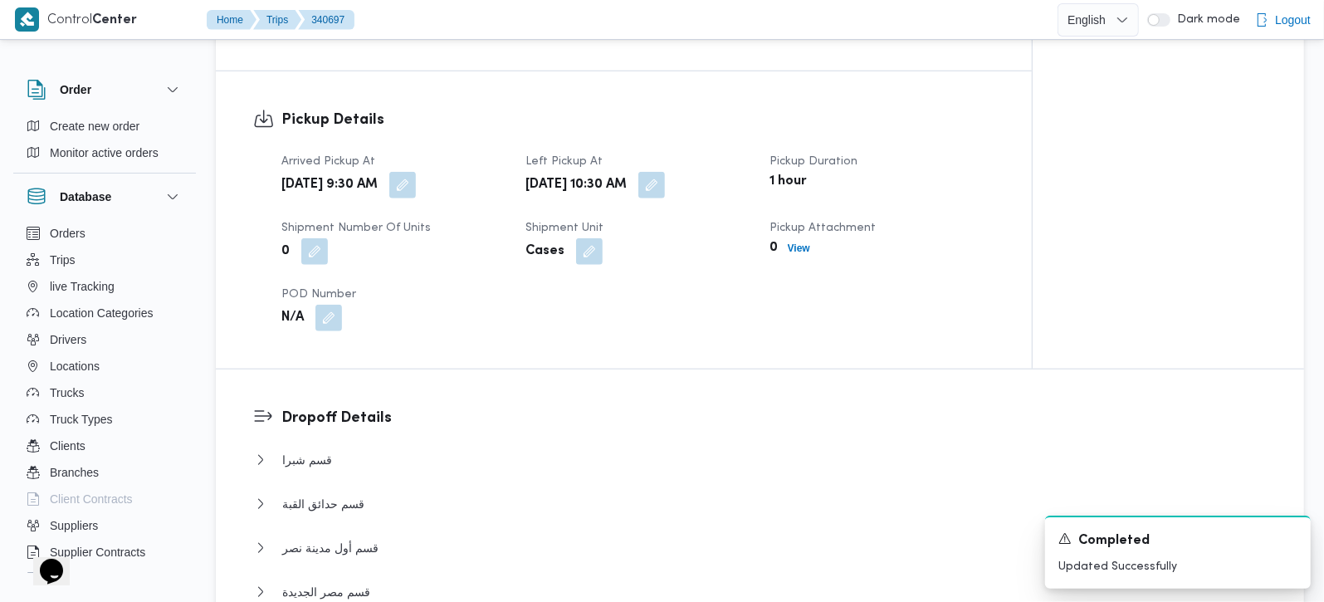
scroll to position [488, 0]
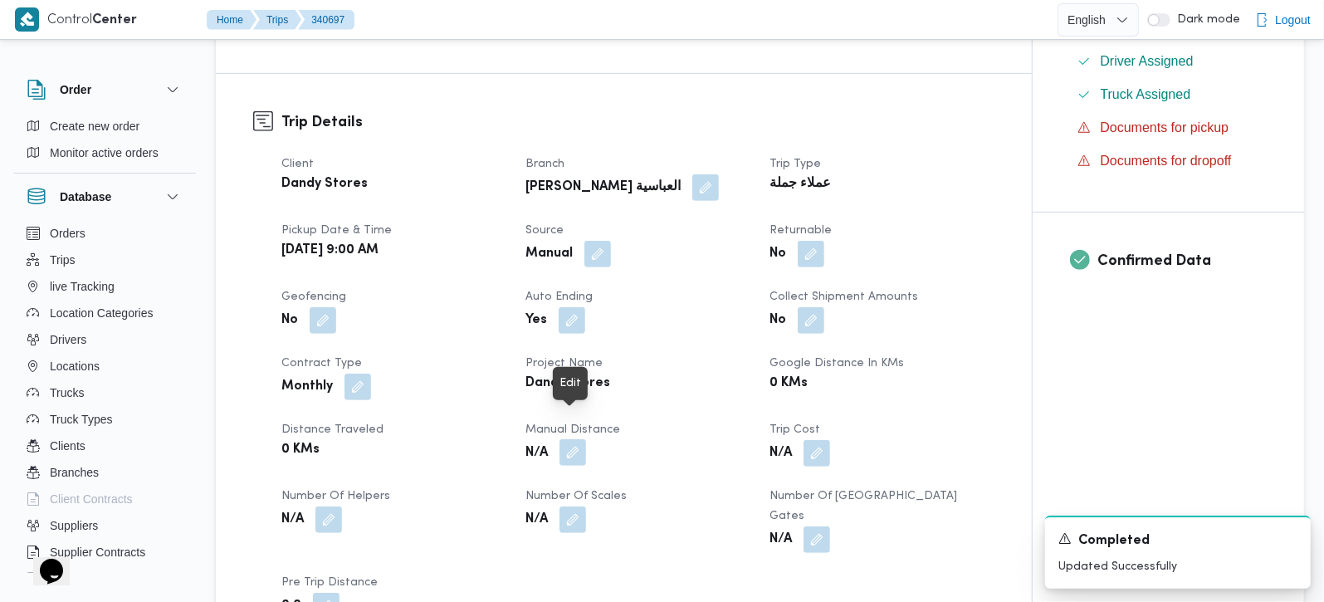
click at [575, 439] on button "button" at bounding box center [573, 452] width 27 height 27
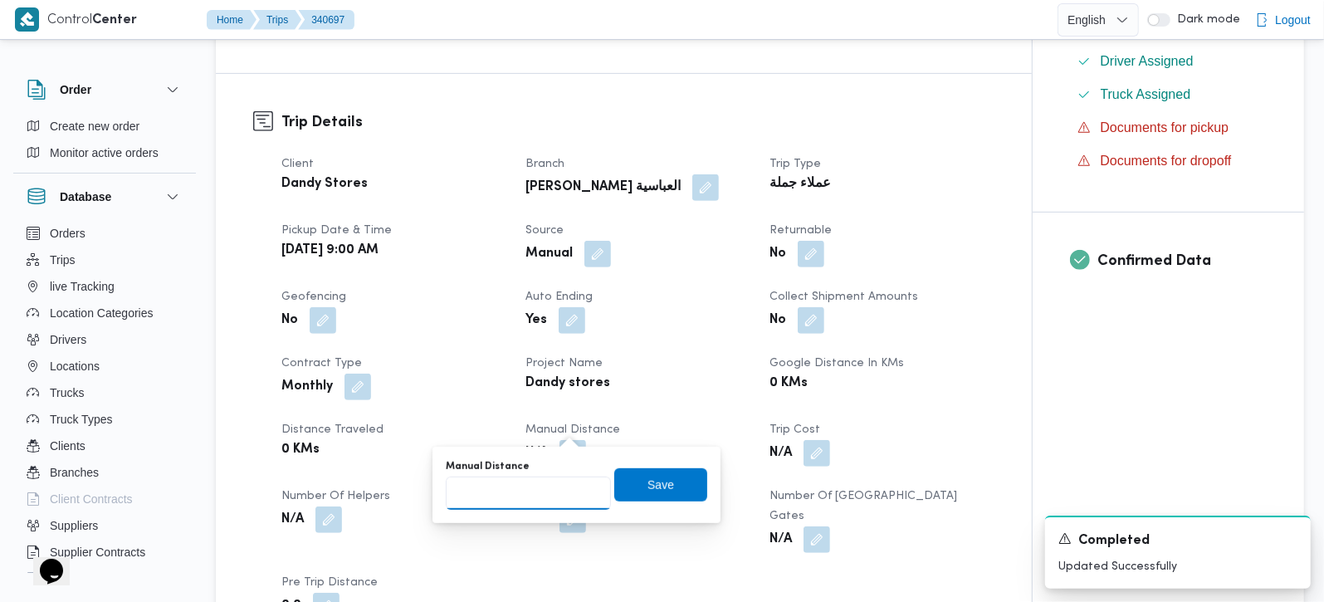
click at [525, 482] on input "Manual Distance" at bounding box center [528, 493] width 165 height 33
type input "170"
click at [674, 477] on span "Save" at bounding box center [660, 483] width 93 height 33
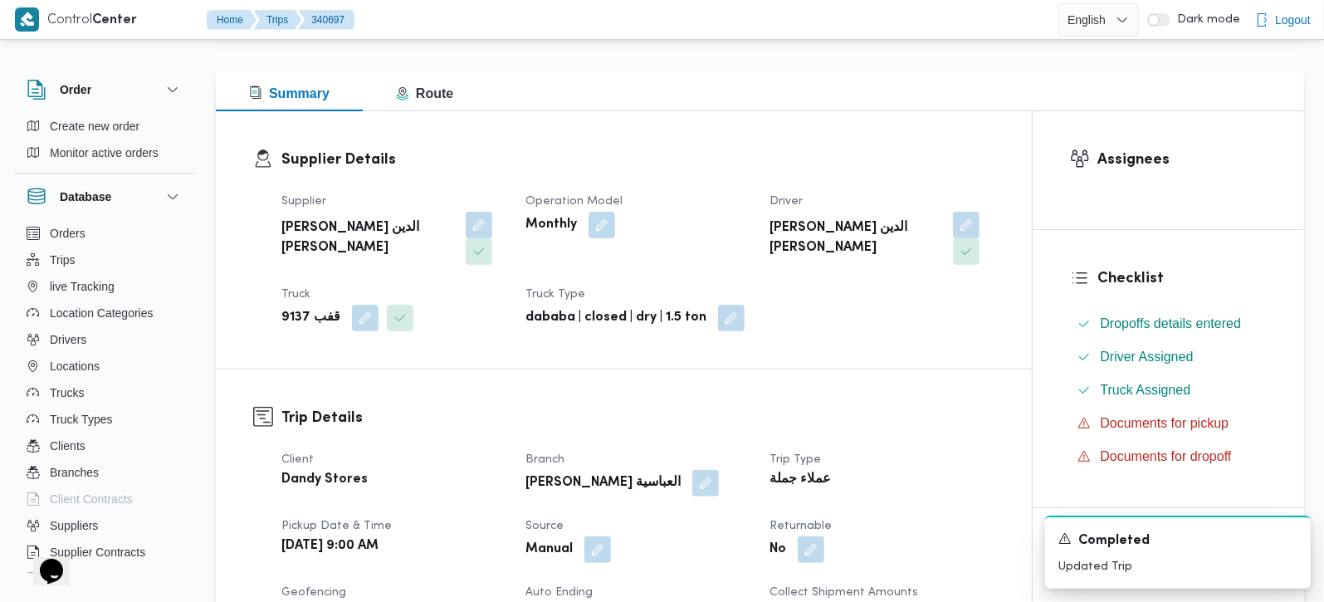
scroll to position [0, 0]
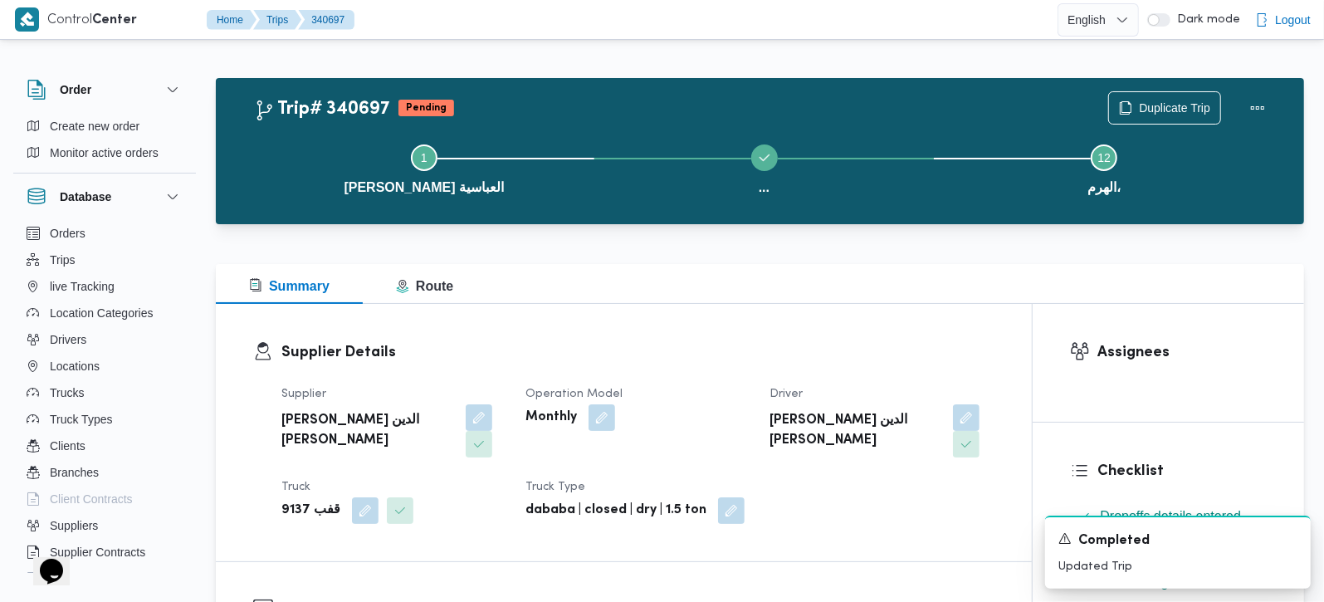
click at [1239, 115] on div "Step 1 is incomplete 1 داندى ستور العباسية ... Step 3 is incomplete 3 قسم حدائق…" at bounding box center [764, 168] width 1040 height 106
click at [1248, 109] on button "Actions" at bounding box center [1257, 107] width 33 height 33
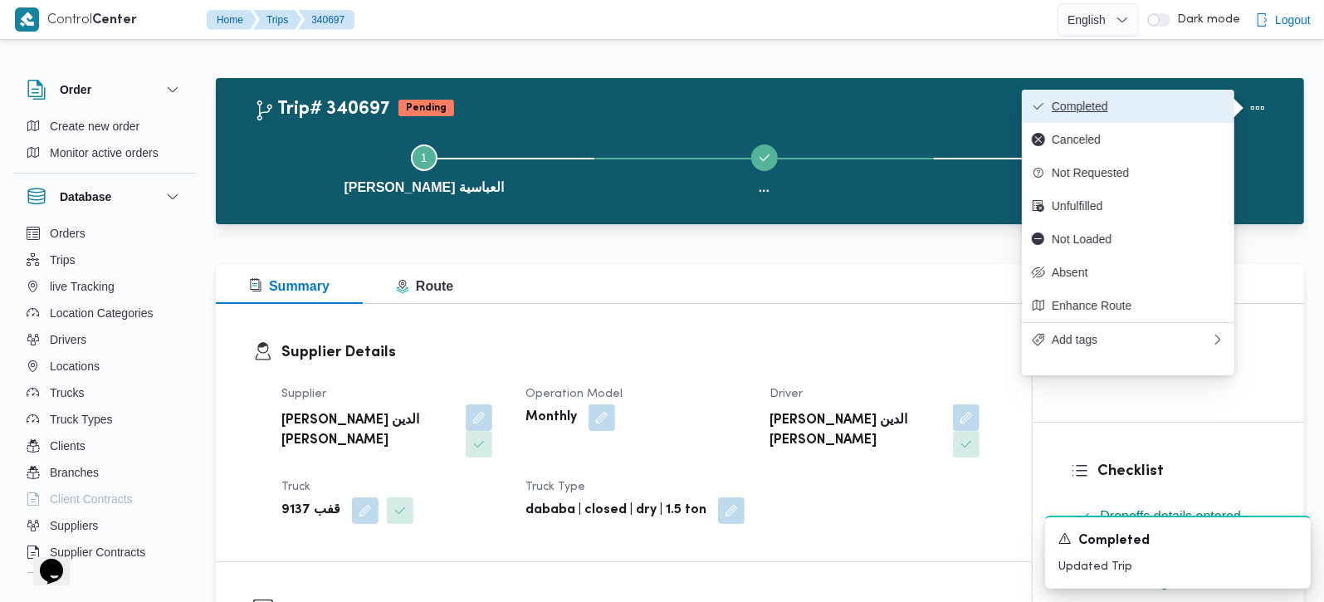
click at [1135, 103] on span "Completed" at bounding box center [1138, 106] width 173 height 13
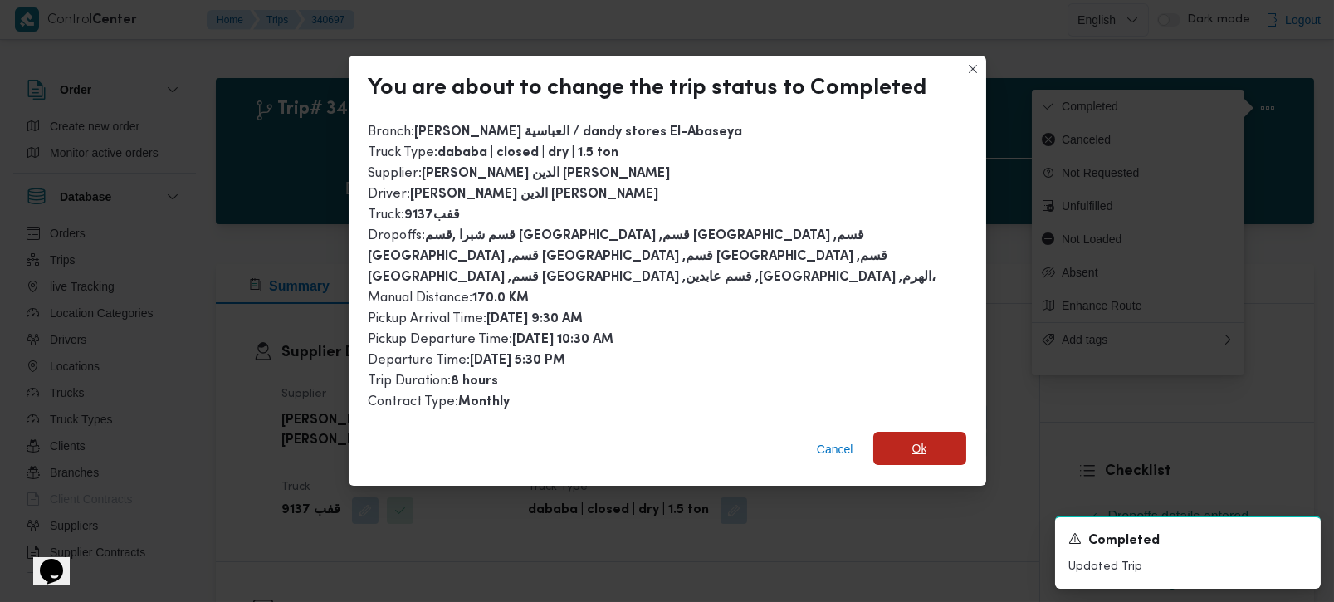
click at [900, 432] on span "Ok" at bounding box center [919, 448] width 93 height 33
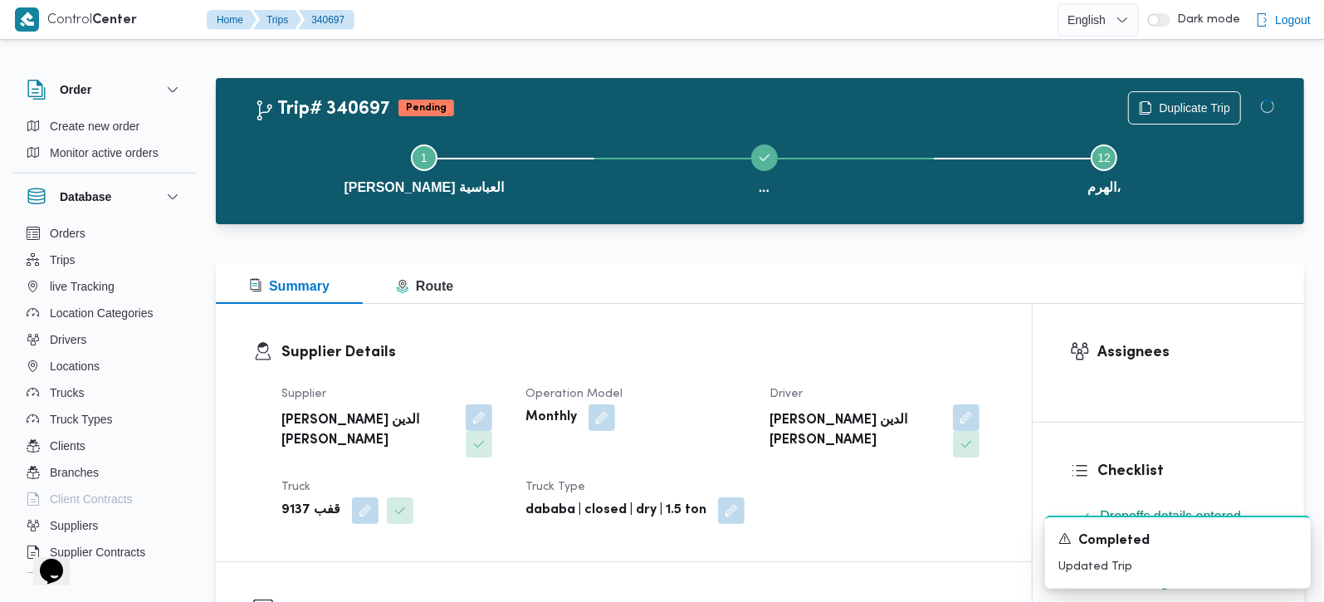
click at [707, 335] on div "Supplier Details Supplier محمد صلاح الدين سيد محمد Operation Model Monthly Driv…" at bounding box center [624, 432] width 816 height 257
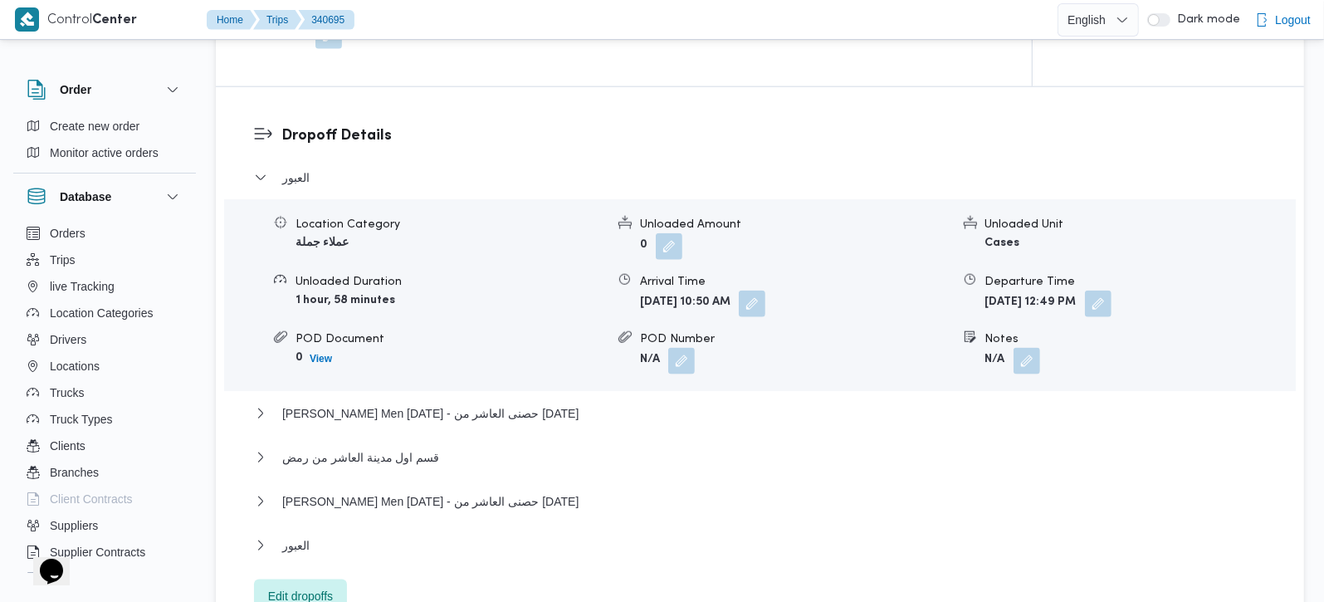
scroll to position [1465, 0]
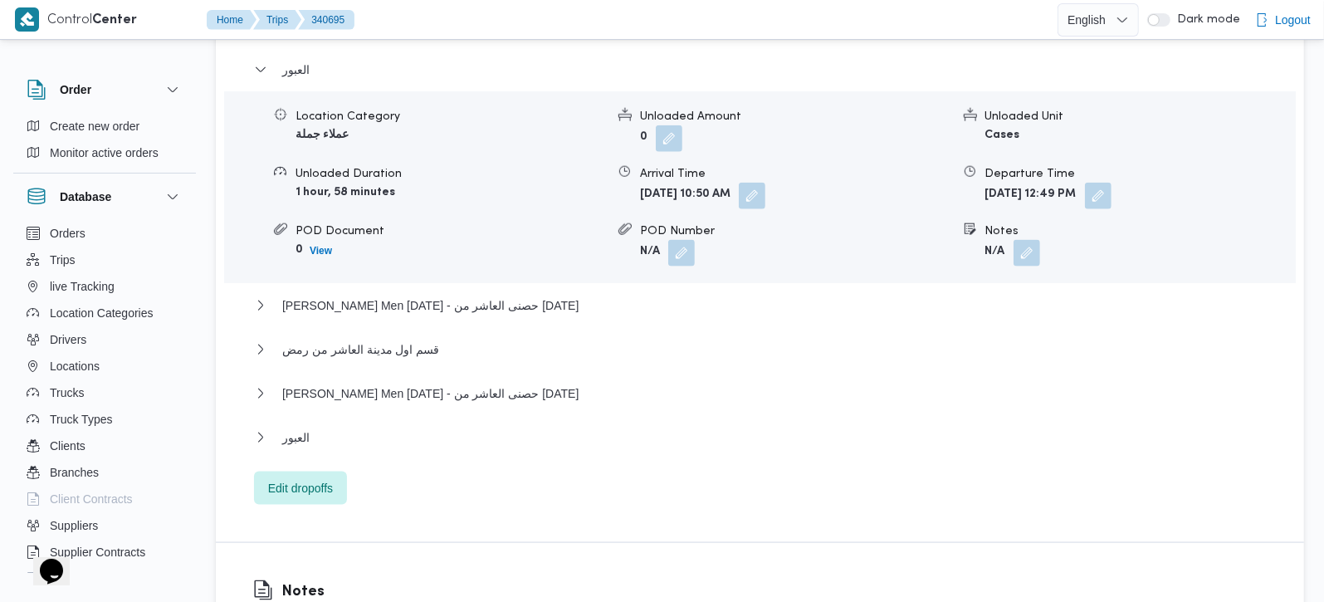
click at [328, 272] on div "العبور Location Category عملاء جملة Unloaded Amount 0 Unloaded Unit Cases Unloa…" at bounding box center [760, 282] width 1013 height 445
click at [329, 296] on span "[PERSON_NAME] Men [DATE] - حصنى العاشر من [DATE]" at bounding box center [430, 306] width 296 height 20
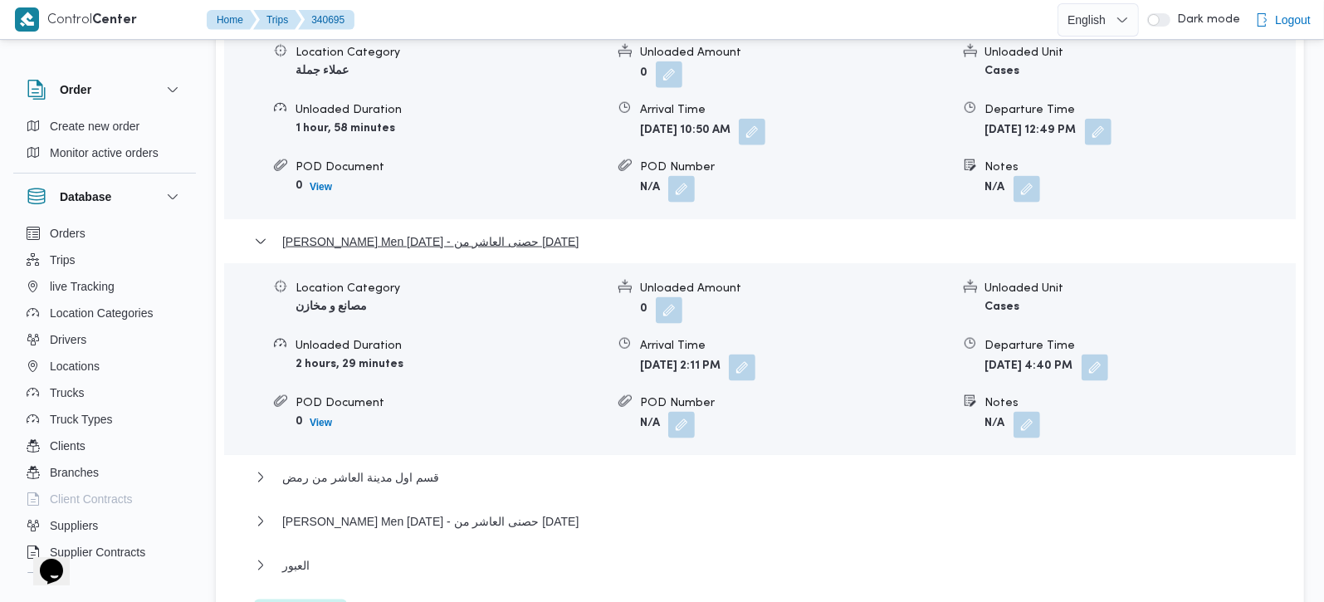
scroll to position [1563, 0]
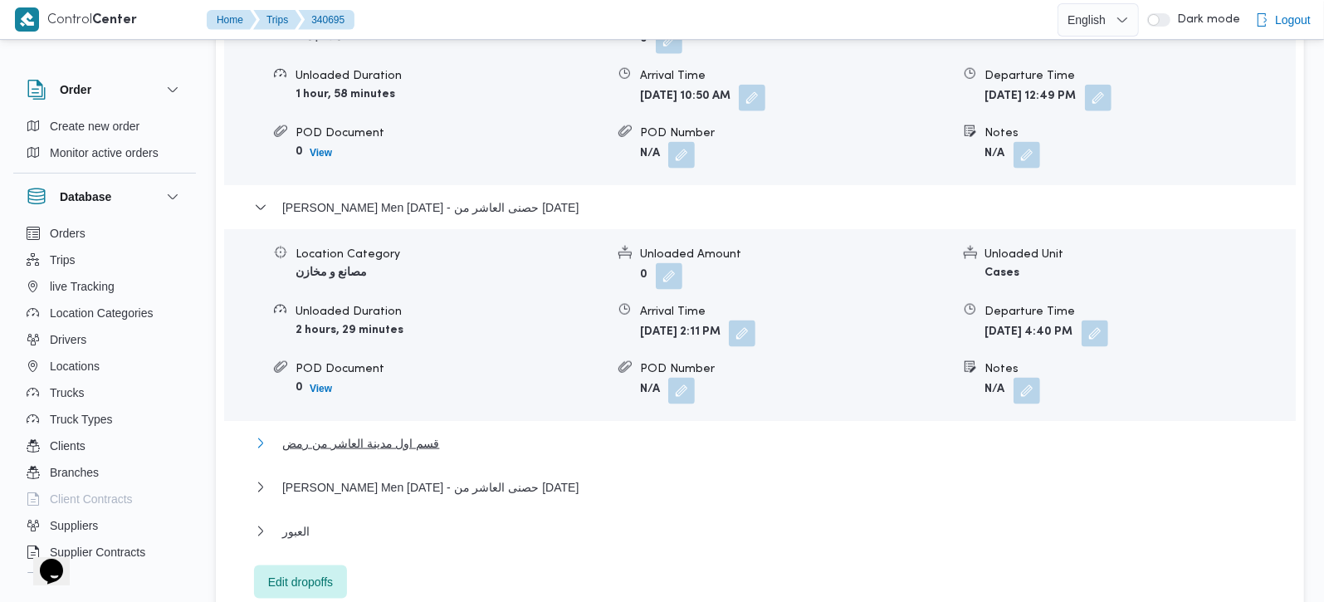
click at [406, 433] on span "قسم اول مدينة العاشر من رمض" at bounding box center [360, 443] width 157 height 20
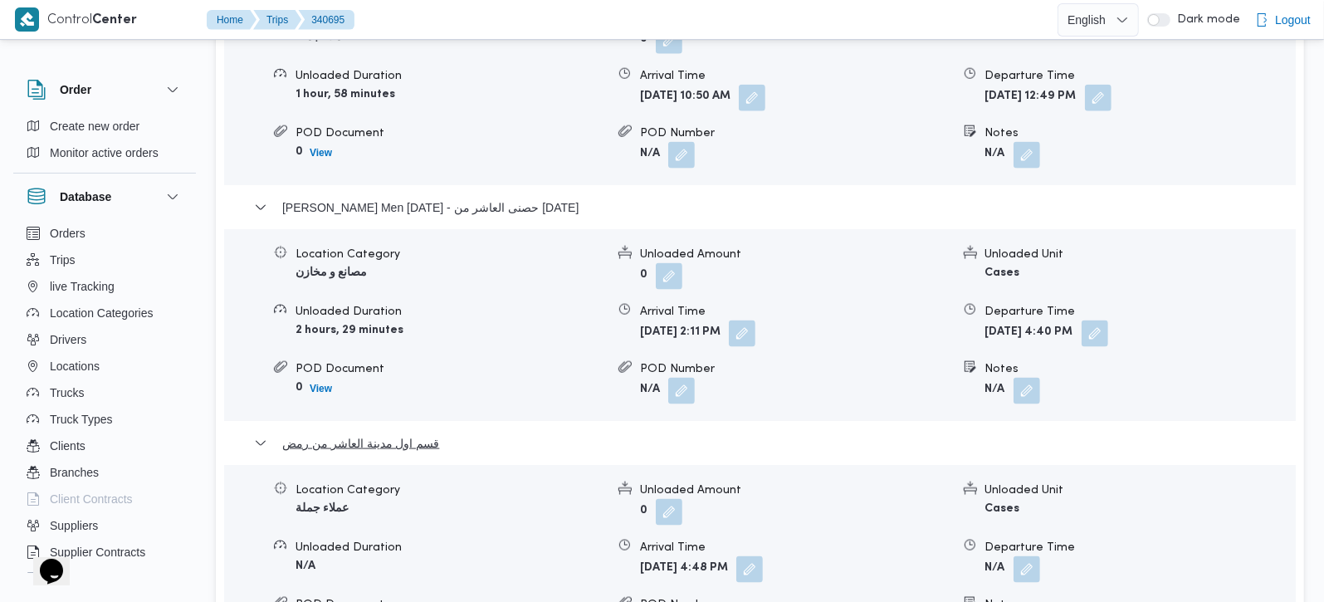
scroll to position [1661, 0]
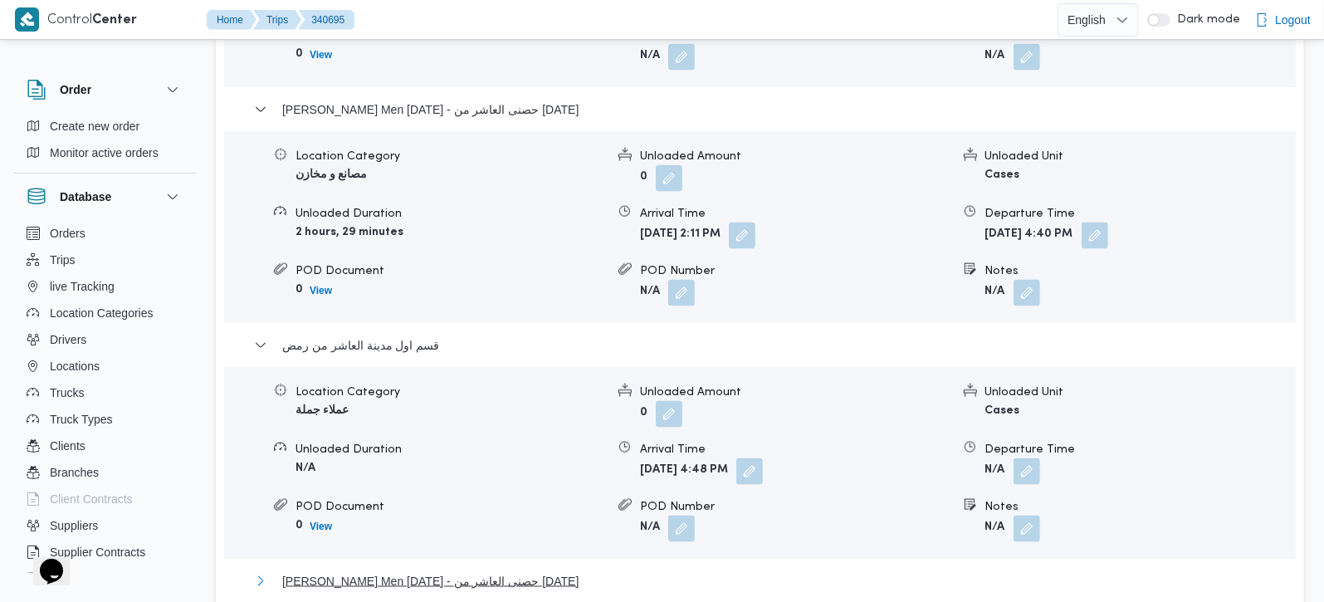
click at [433, 571] on span "[PERSON_NAME] Men [DATE] - حصنى العاشر من [DATE]" at bounding box center [430, 581] width 296 height 20
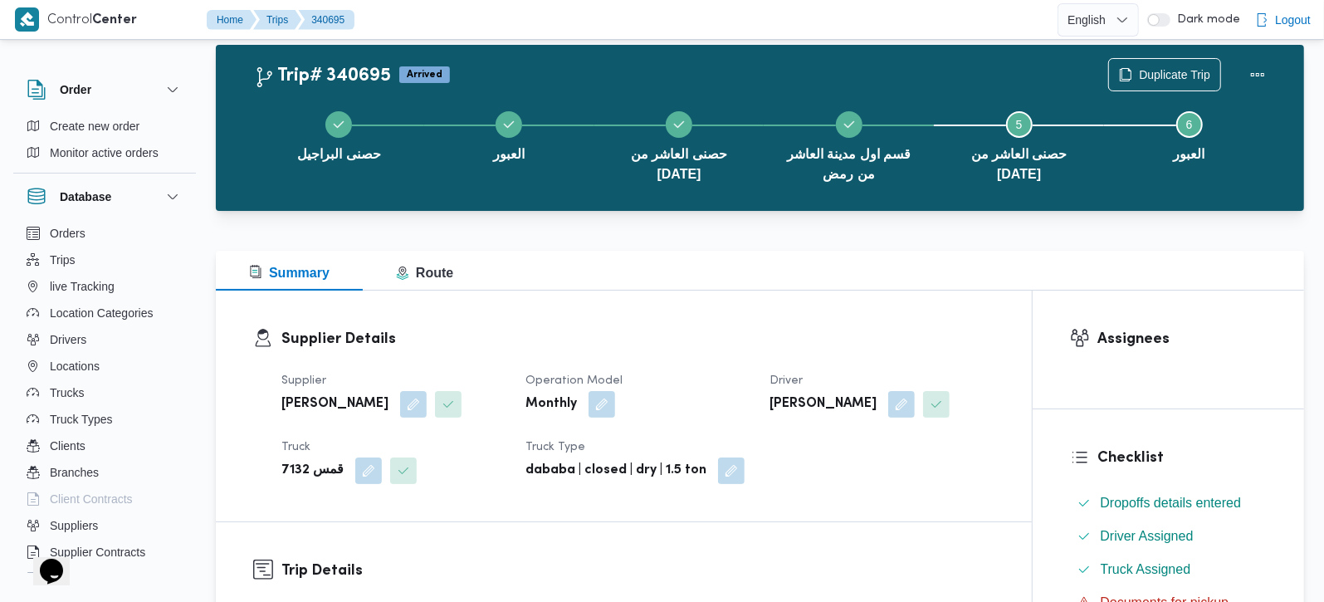
scroll to position [0, 0]
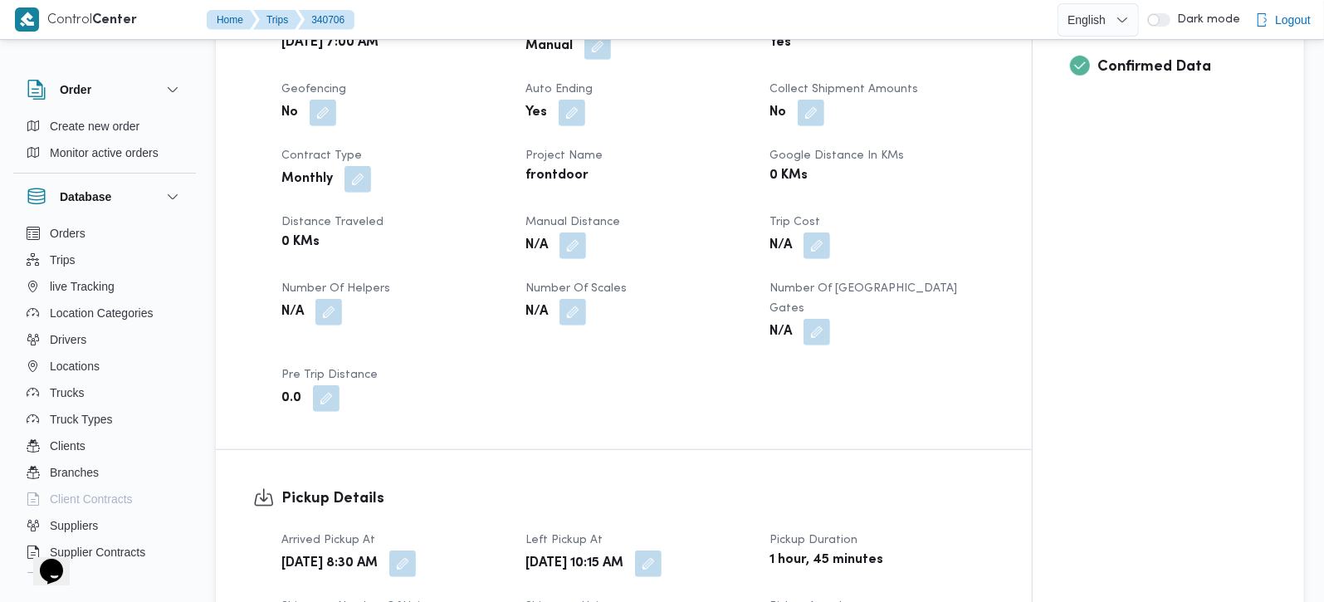
scroll to position [683, 0]
click at [584, 248] on button "button" at bounding box center [573, 244] width 27 height 27
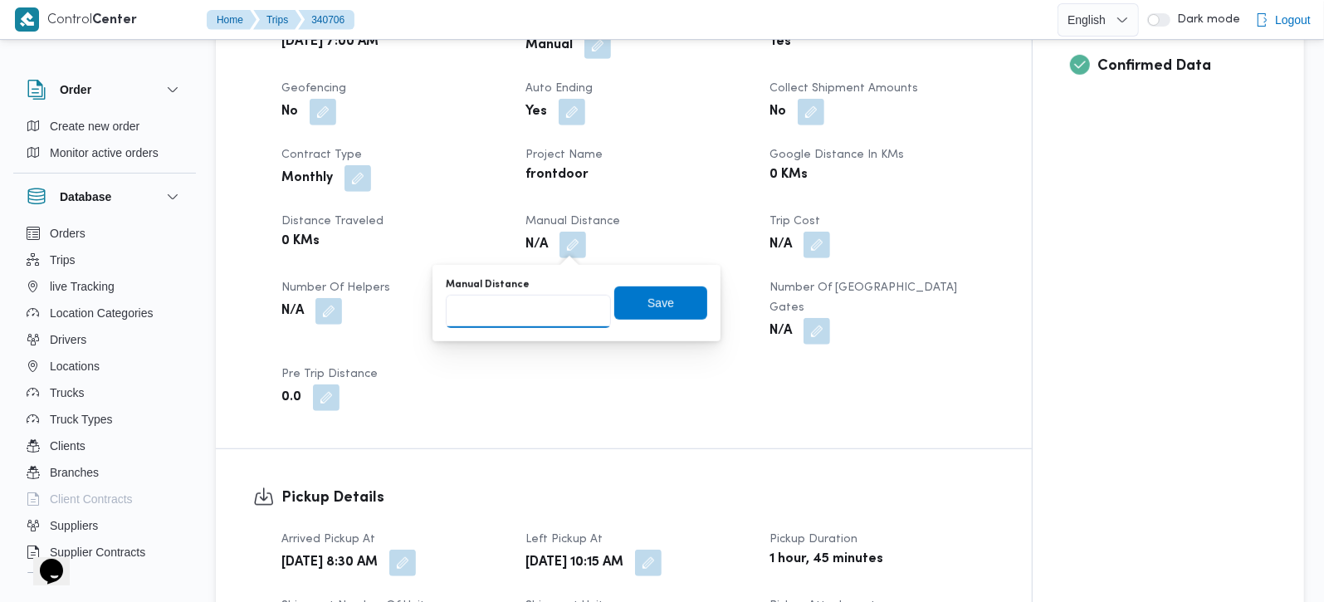
click at [565, 306] on input "Manual Distance" at bounding box center [528, 311] width 165 height 33
type input "114"
click at [660, 301] on span "Save" at bounding box center [660, 302] width 93 height 33
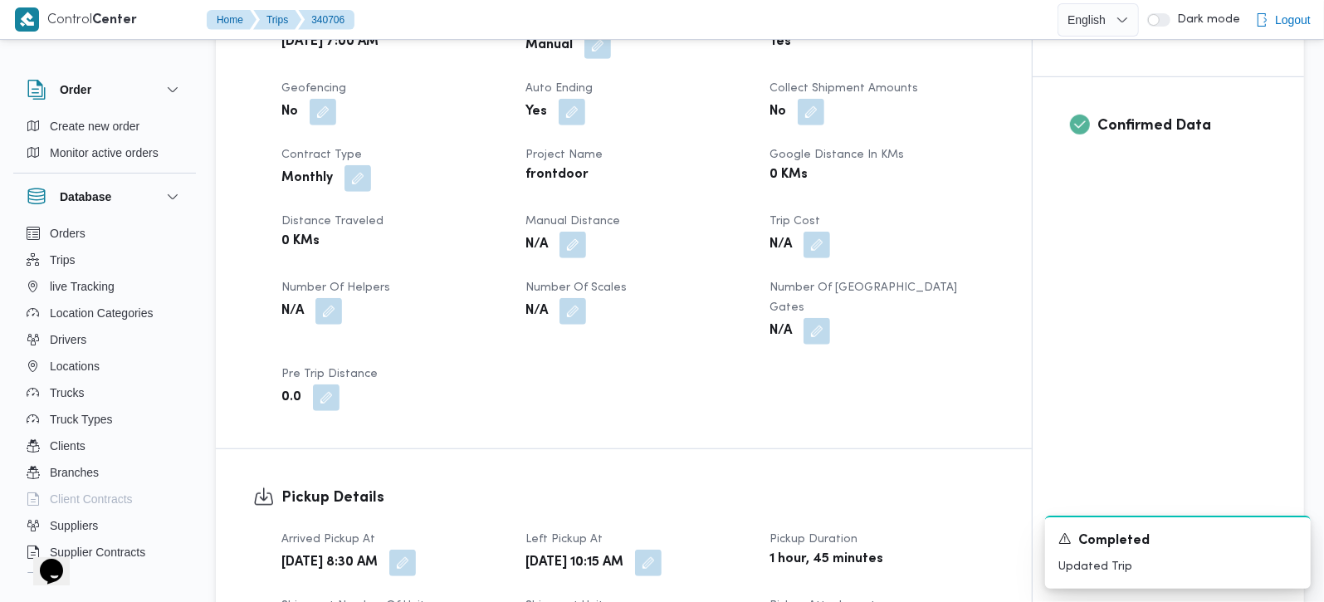
scroll to position [1172, 0]
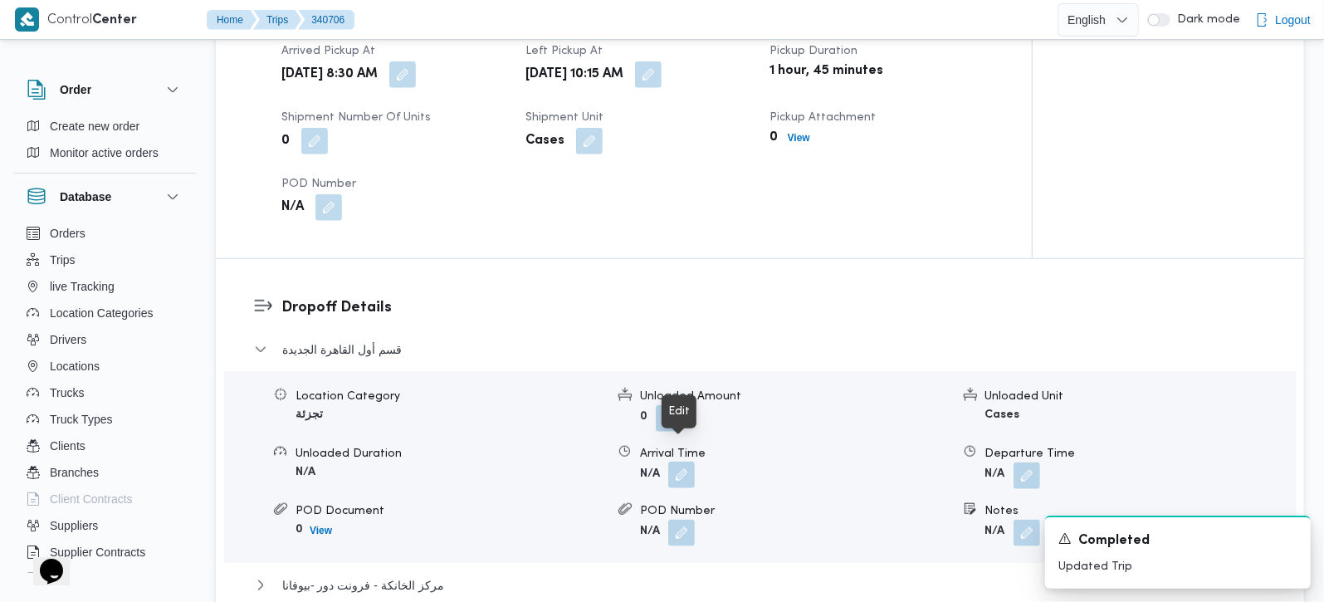
click at [678, 462] on button "button" at bounding box center [681, 475] width 27 height 27
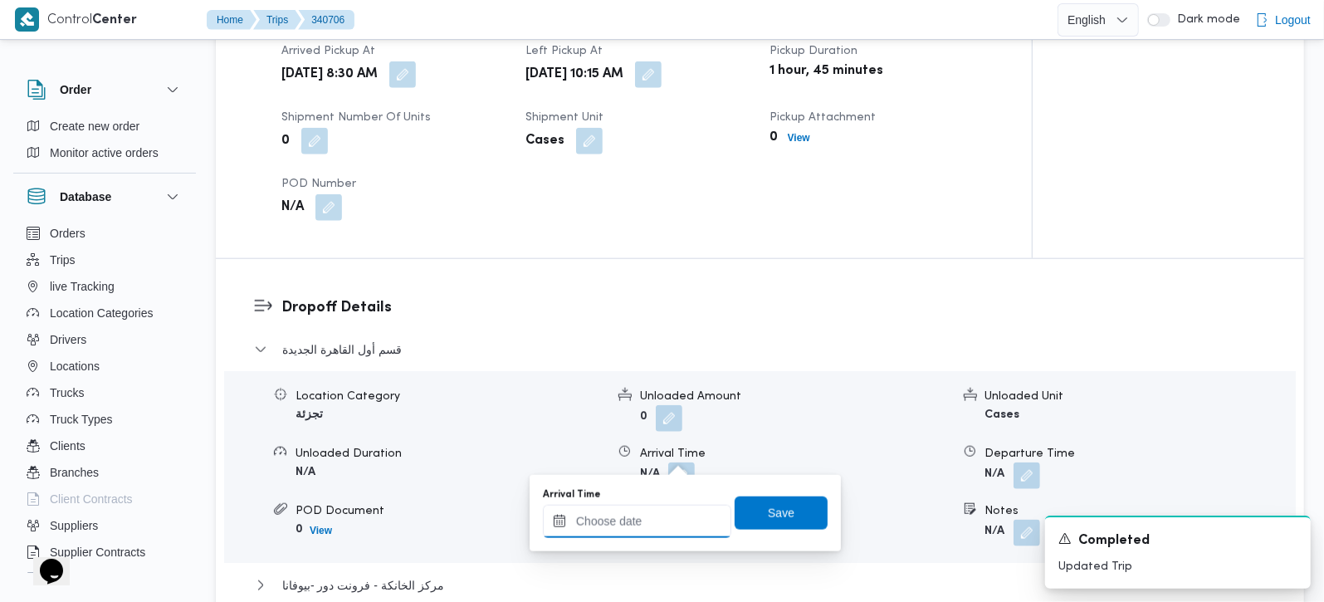
click at [665, 511] on input "Arrival Time" at bounding box center [637, 521] width 188 height 33
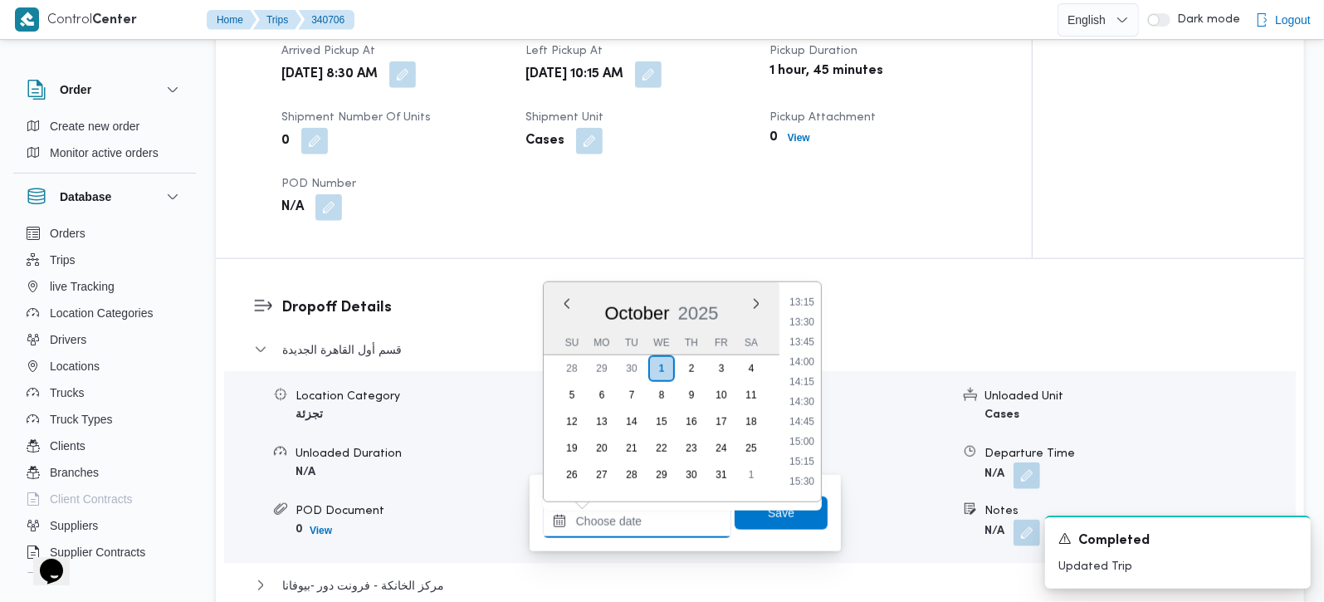
scroll to position [887, 0]
drag, startPoint x: 806, startPoint y: 319, endPoint x: 795, endPoint y: 395, distance: 77.3
click at [806, 319] on li "11:15" at bounding box center [802, 314] width 38 height 17
type input "[DATE] 11:15"
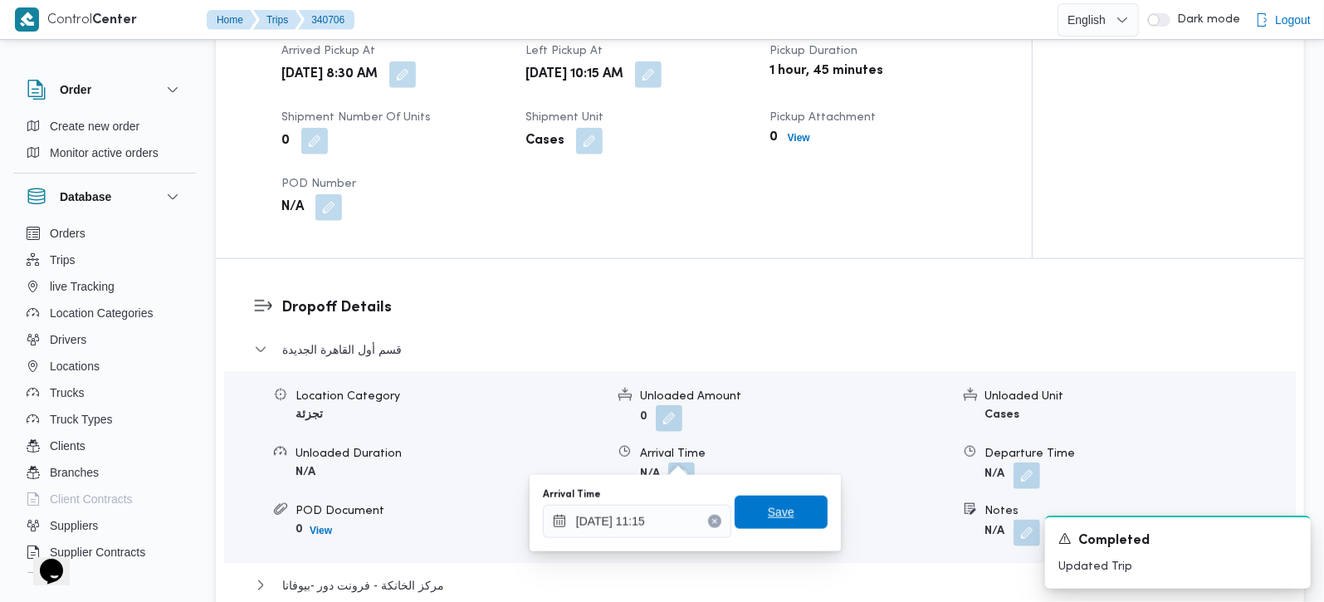
click at [777, 496] on span "Save" at bounding box center [781, 512] width 93 height 33
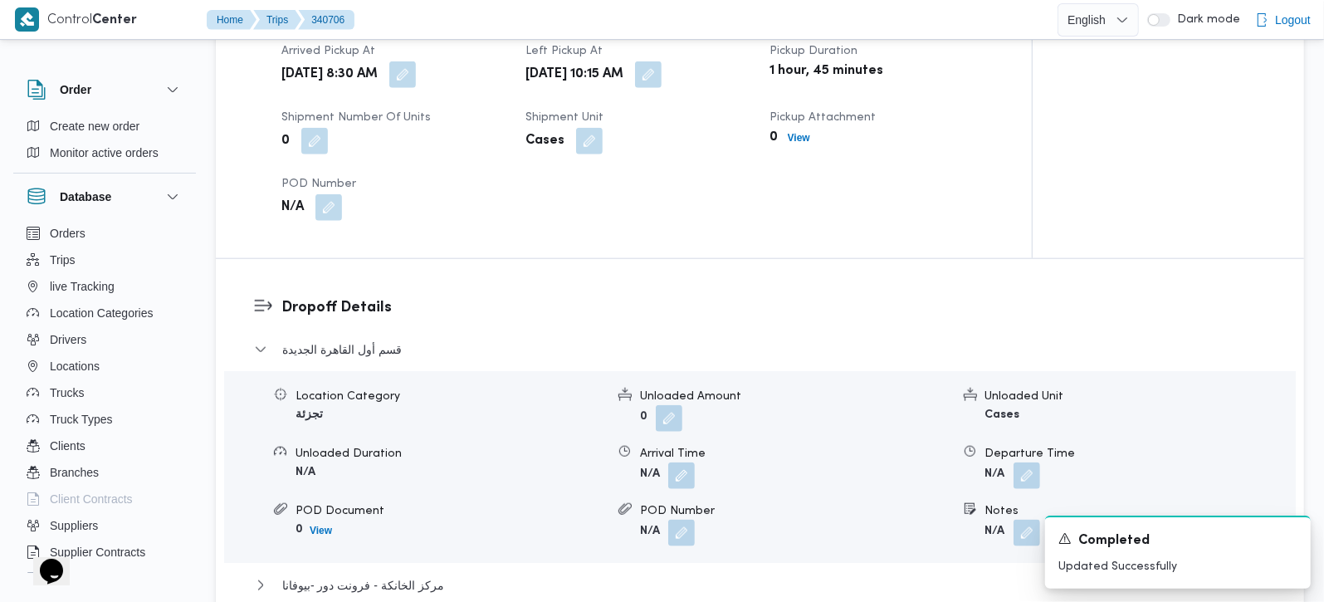
scroll to position [1368, 0]
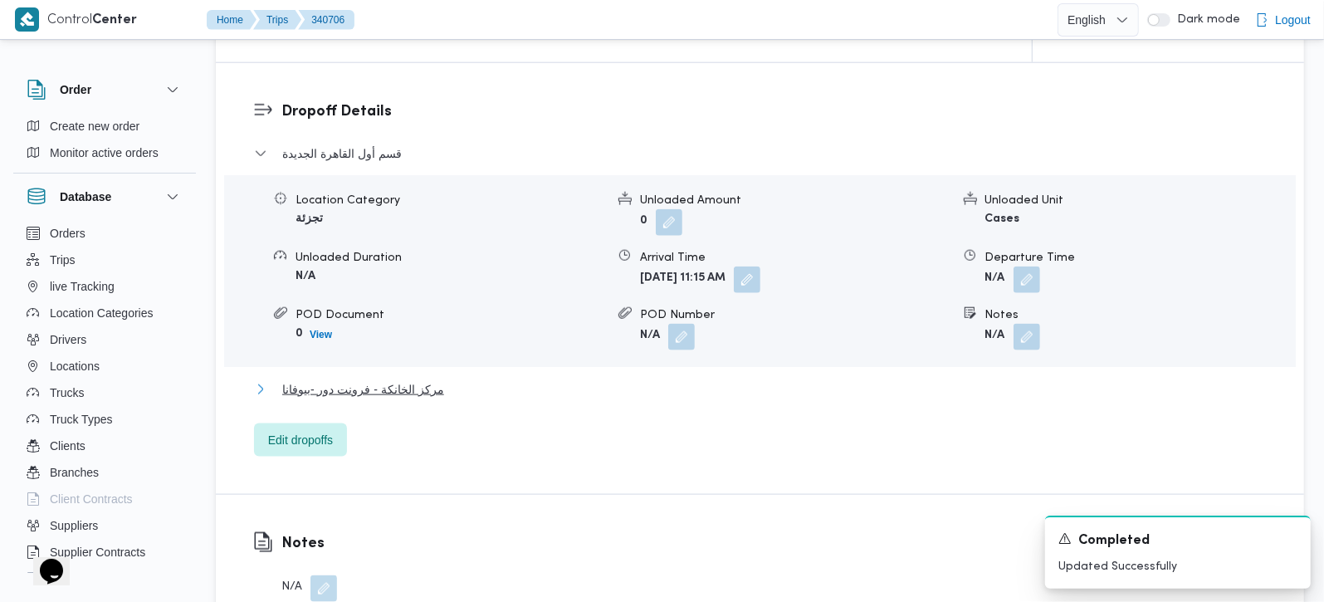
click at [431, 379] on span "مركز الخانكة - فرونت دور -بيوفانا" at bounding box center [363, 389] width 162 height 20
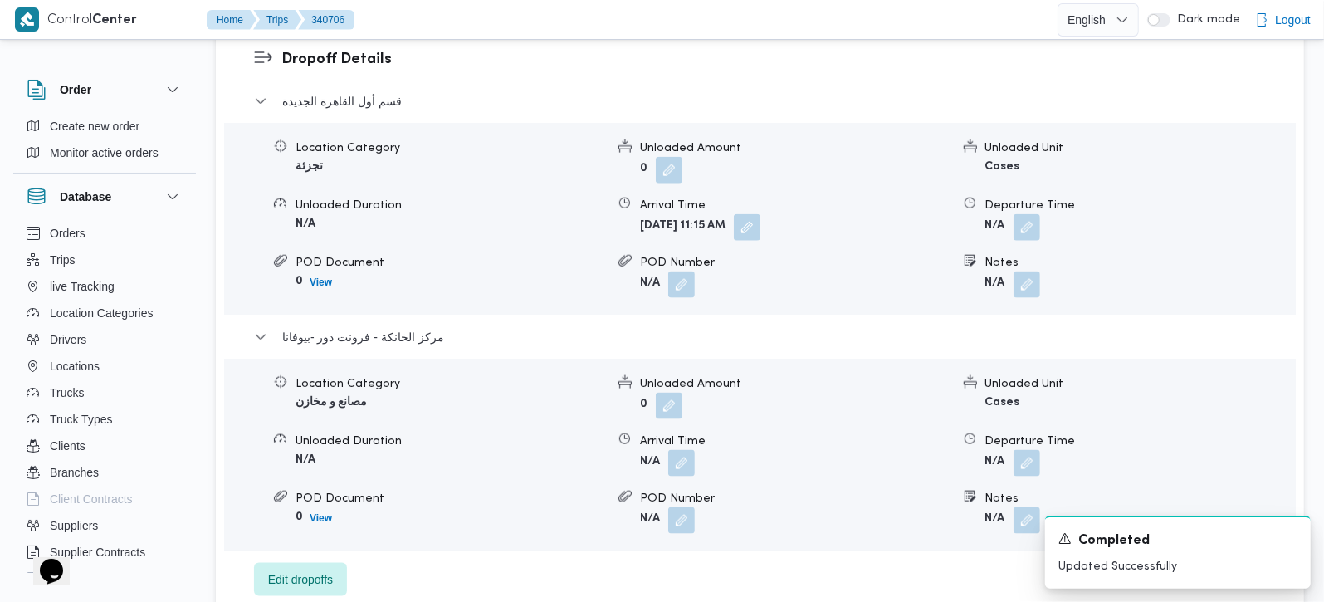
scroll to position [1465, 0]
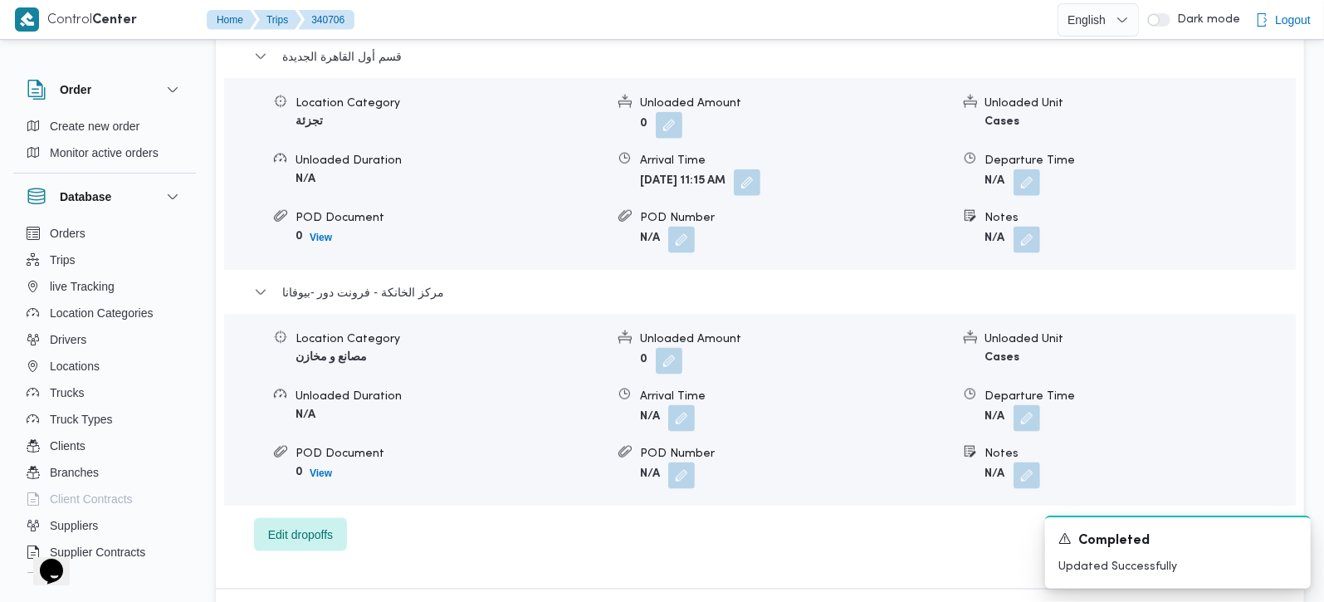
click at [1032, 413] on div "Location Category مصانع و مخازن Unloaded Amount 0 Unloaded Unit Cases Unloaded …" at bounding box center [760, 410] width 1085 height 188
click at [1027, 404] on button "button" at bounding box center [1027, 417] width 27 height 27
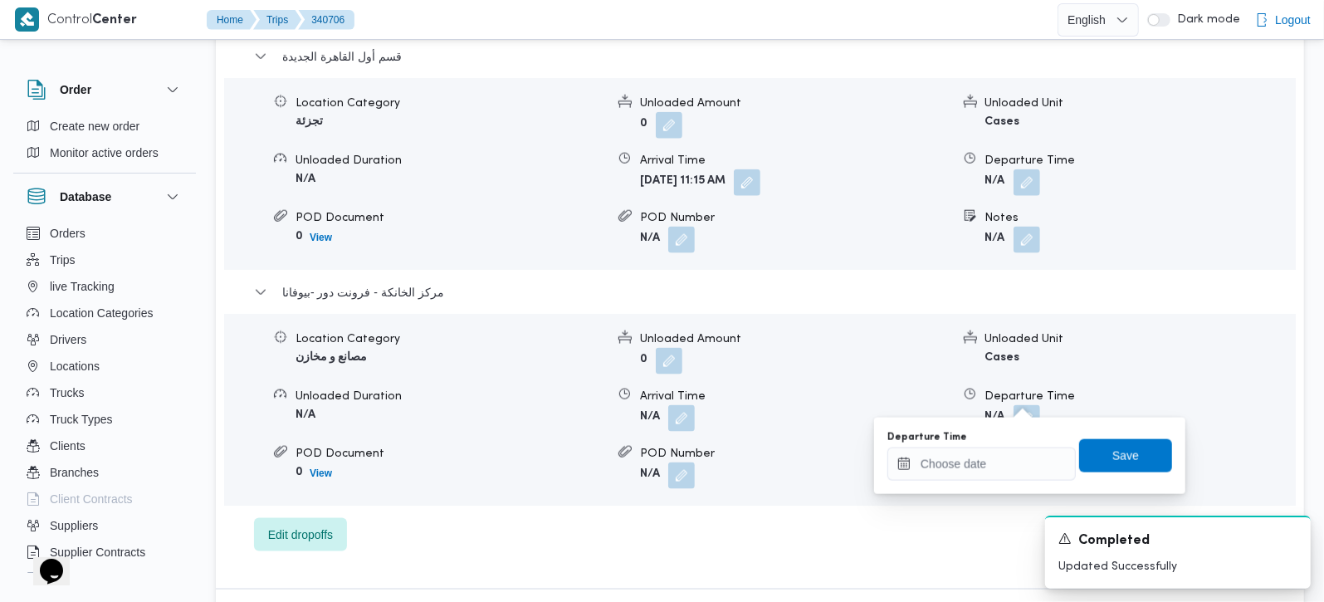
click at [977, 482] on div "You are in a dialog. To close this dialog, hit escape. Departure Time Save" at bounding box center [1029, 456] width 311 height 76
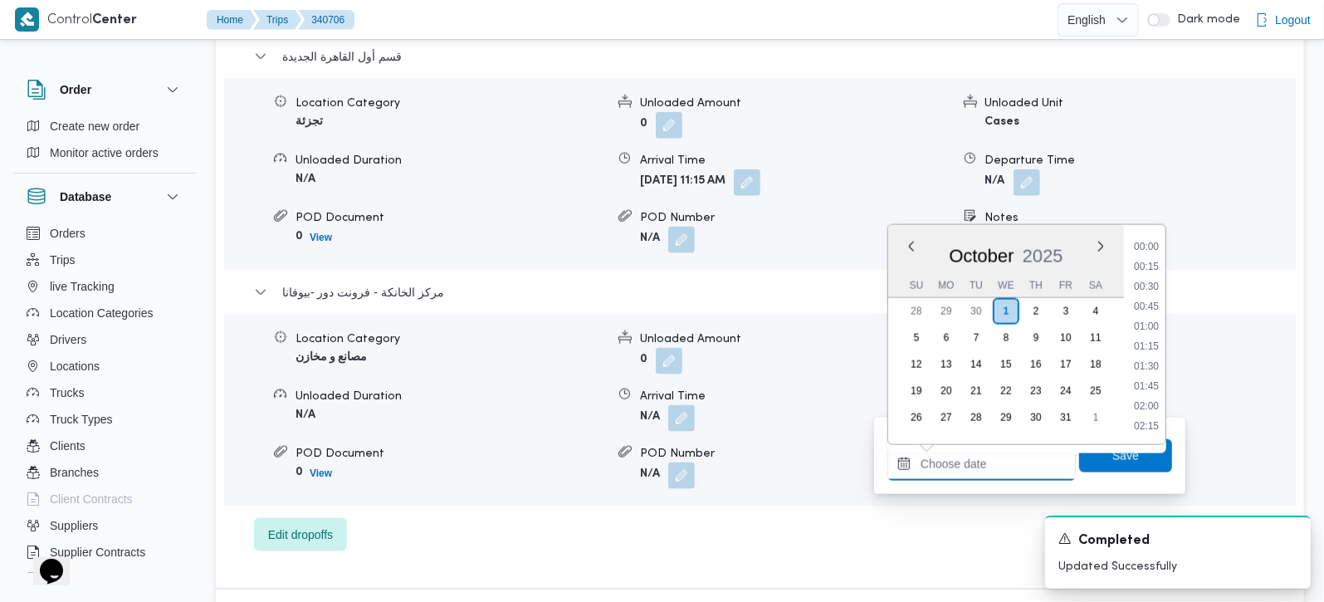
drag, startPoint x: 986, startPoint y: 458, endPoint x: 1032, endPoint y: 445, distance: 48.4
click at [986, 458] on input "Departure Time" at bounding box center [982, 464] width 188 height 33
drag, startPoint x: 1155, startPoint y: 342, endPoint x: 1149, endPoint y: 363, distance: 21.6
click at [1155, 342] on li "18:30" at bounding box center [1147, 346] width 38 height 17
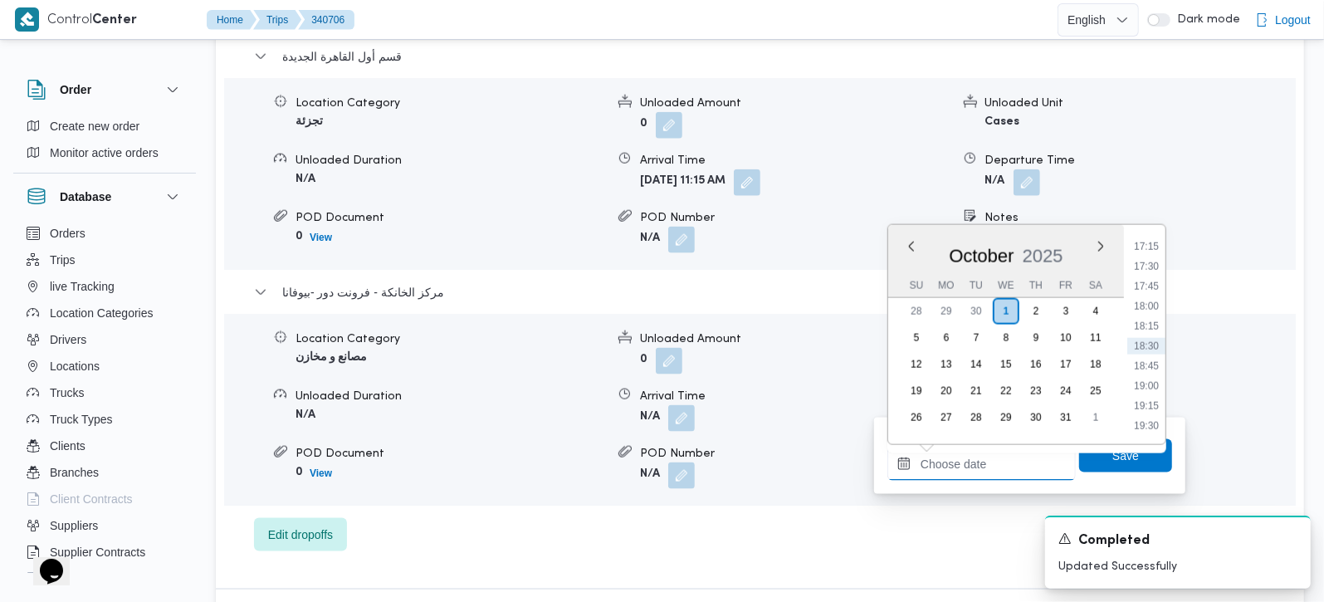
type input "[DATE] 18:30"
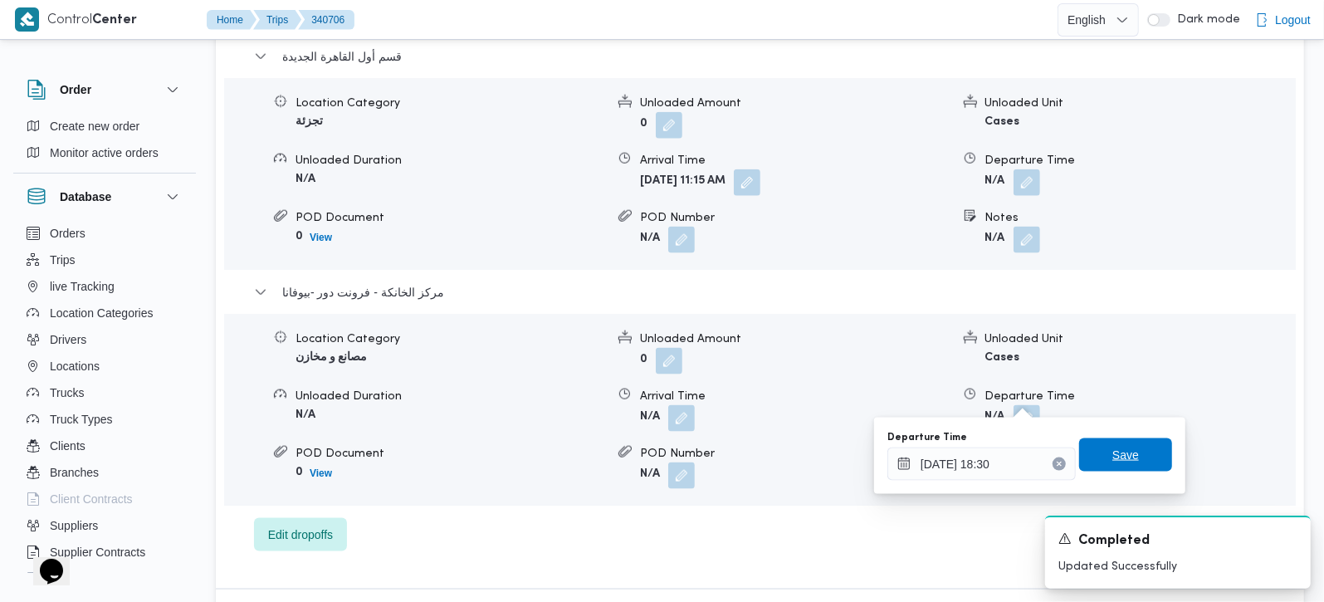
click at [1128, 457] on span "Save" at bounding box center [1125, 454] width 93 height 33
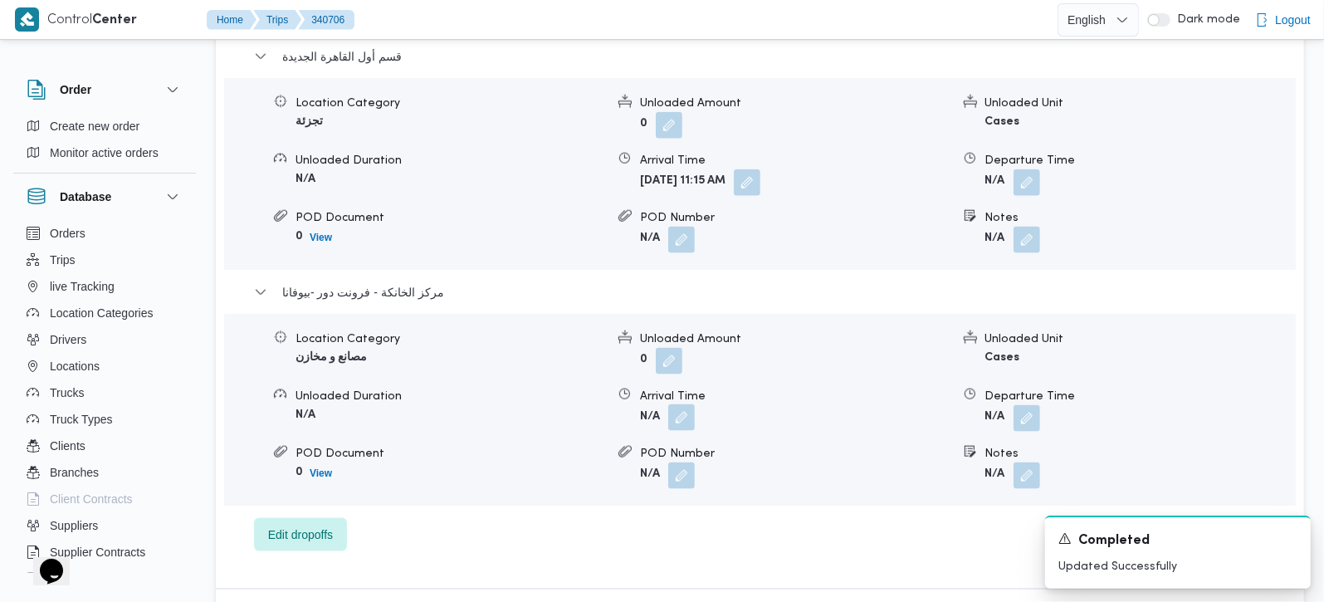
click at [674, 404] on button "button" at bounding box center [681, 417] width 27 height 27
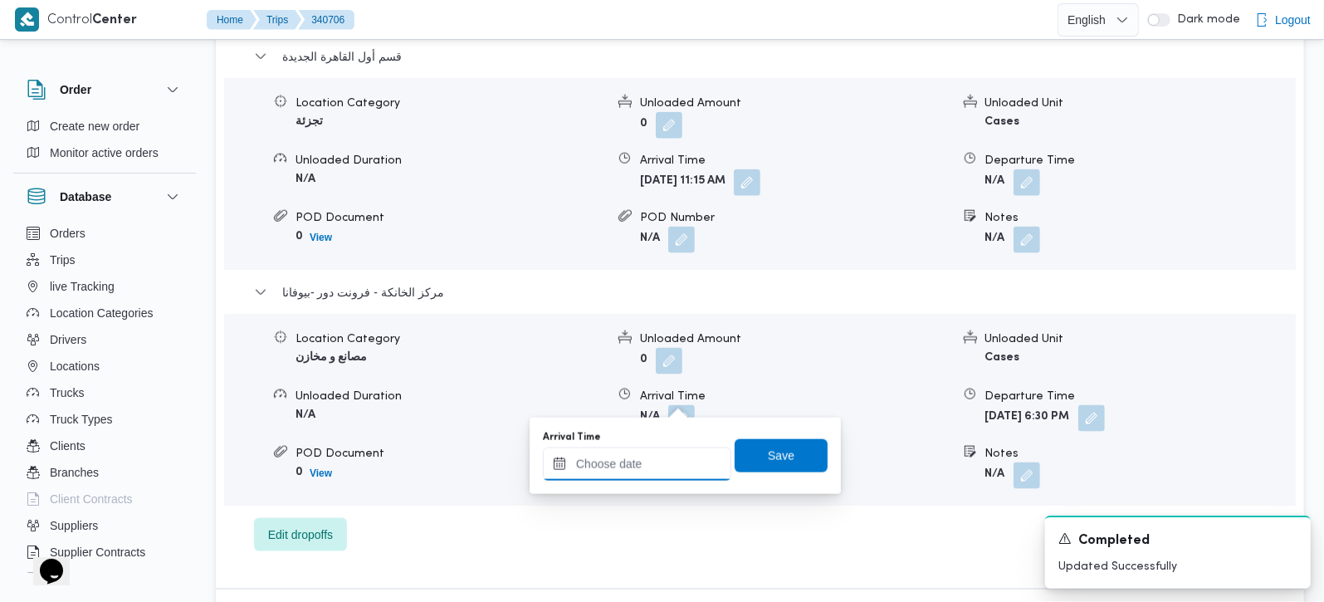
click at [662, 469] on input "Arrival Time" at bounding box center [637, 464] width 188 height 33
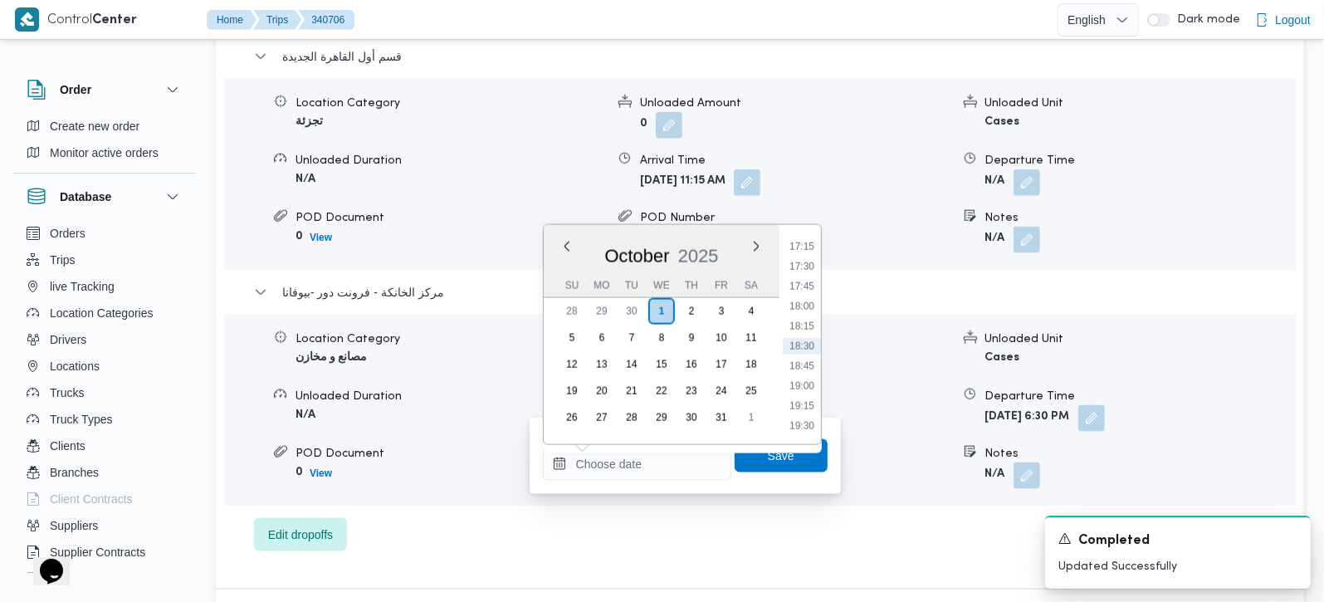
click at [815, 338] on li "18:30" at bounding box center [802, 346] width 38 height 17
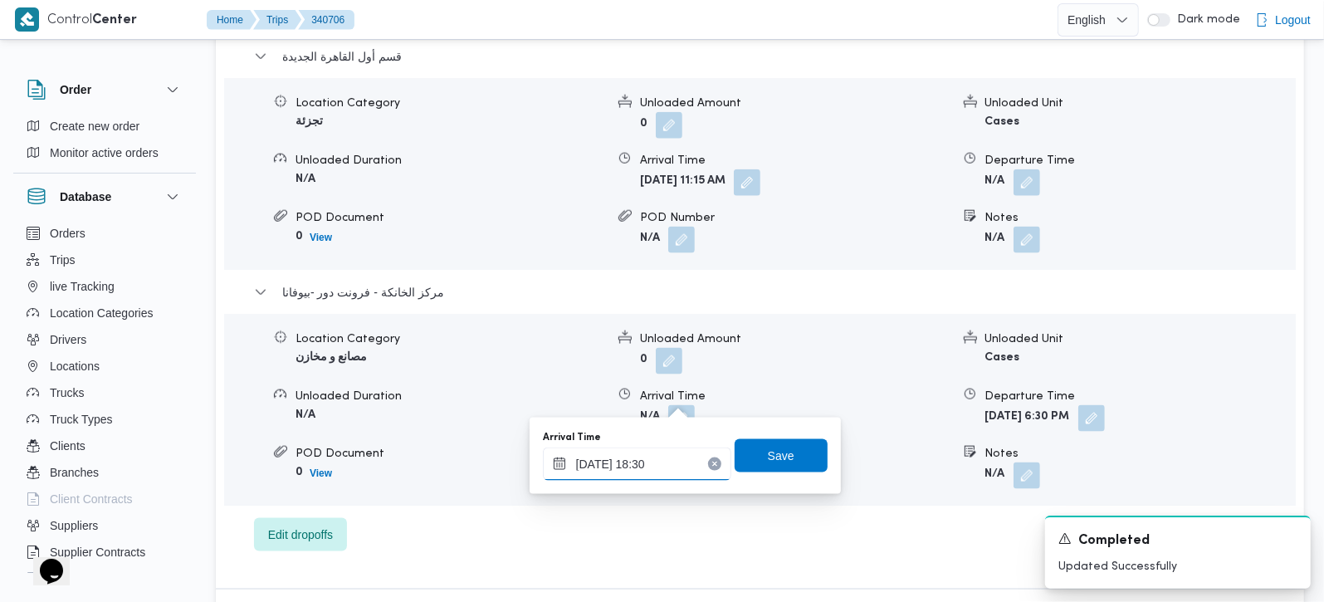
click at [645, 458] on input "[DATE] 18:30" at bounding box center [637, 464] width 188 height 33
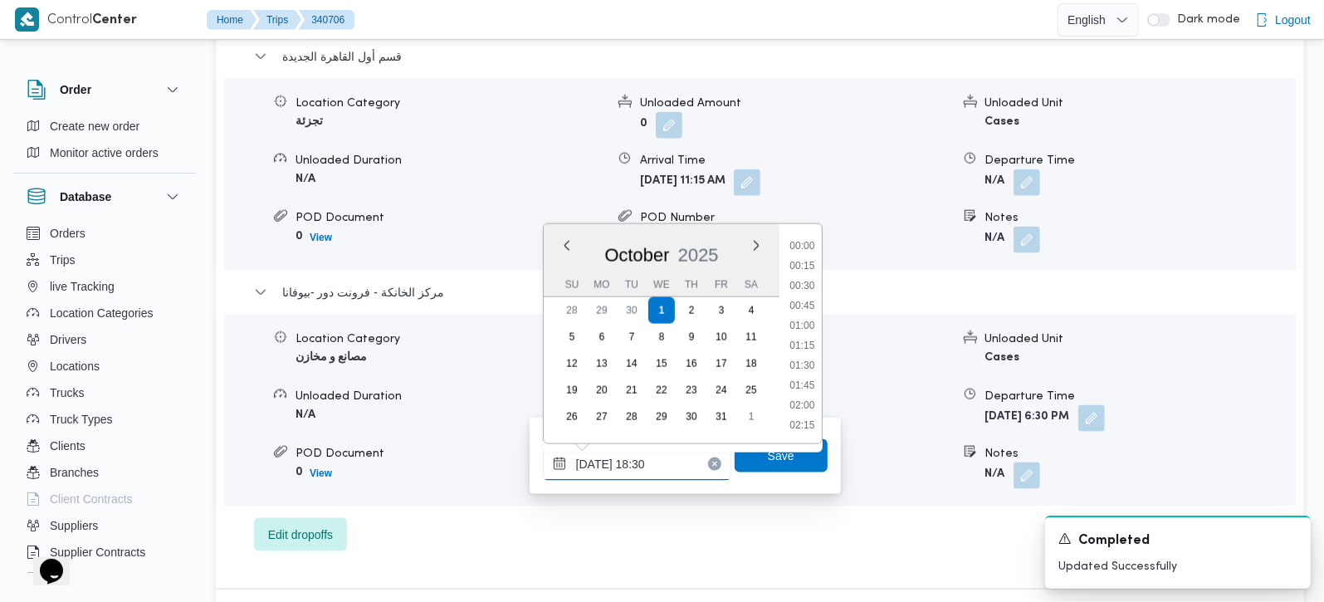
scroll to position [1374, 0]
click at [805, 322] on li "18:15" at bounding box center [802, 326] width 38 height 17
type input "[DATE] 18:15"
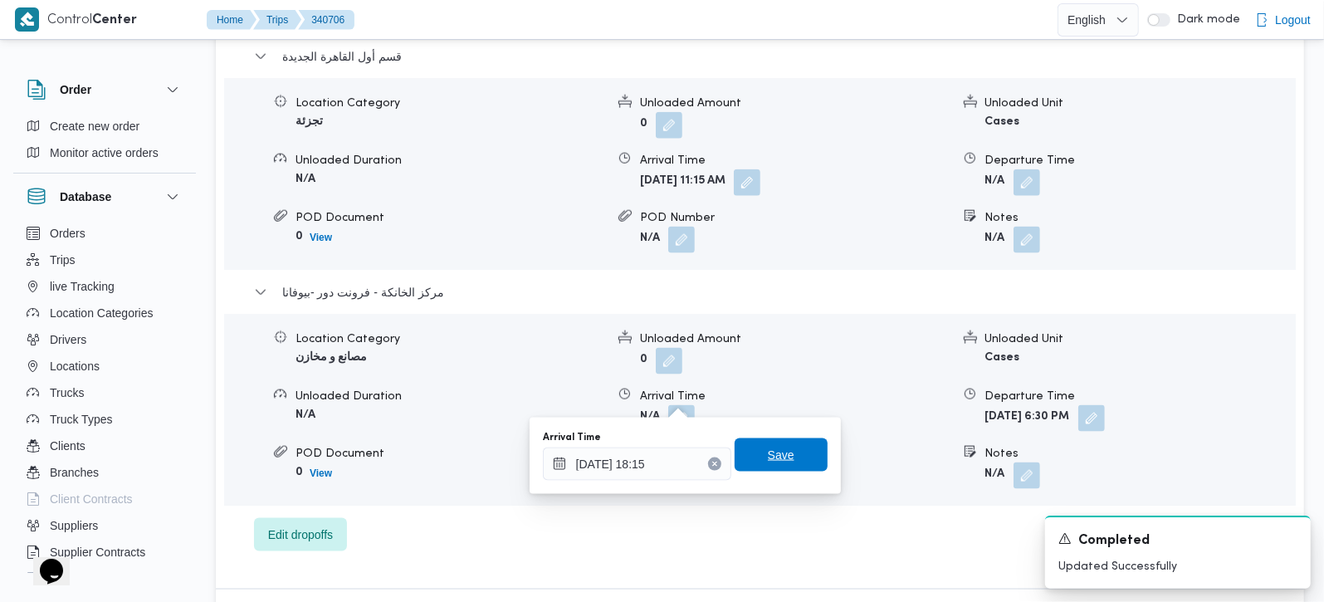
click at [779, 452] on span "Save" at bounding box center [781, 455] width 27 height 20
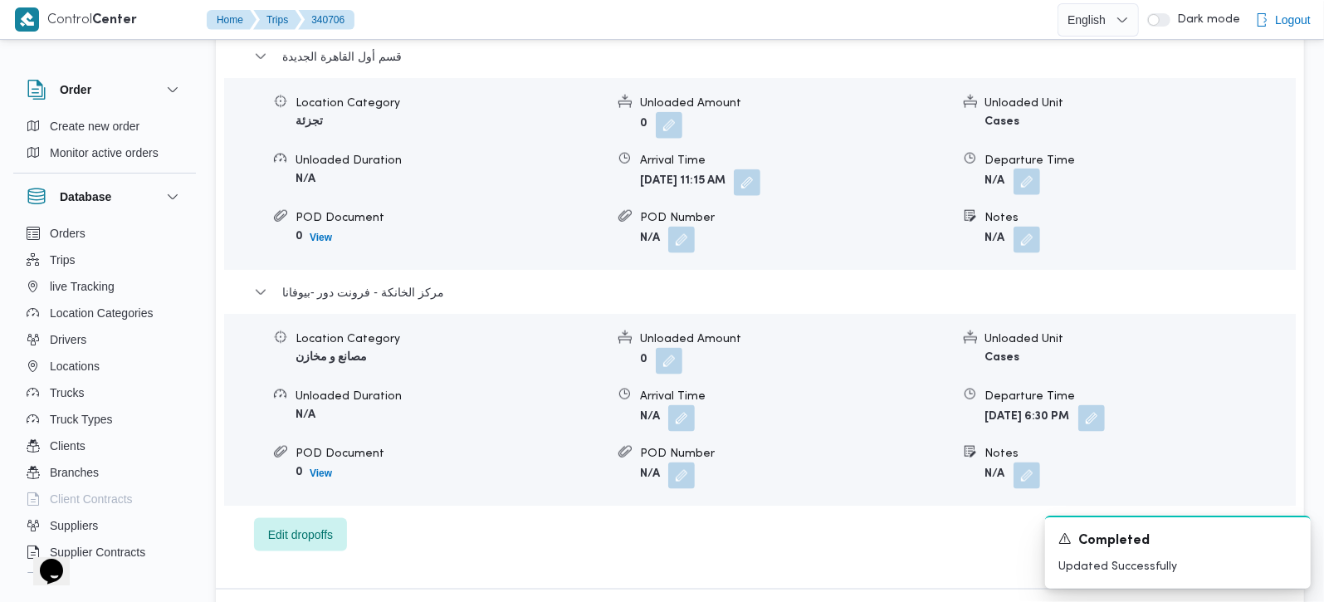
click at [1017, 169] on button "button" at bounding box center [1027, 182] width 27 height 27
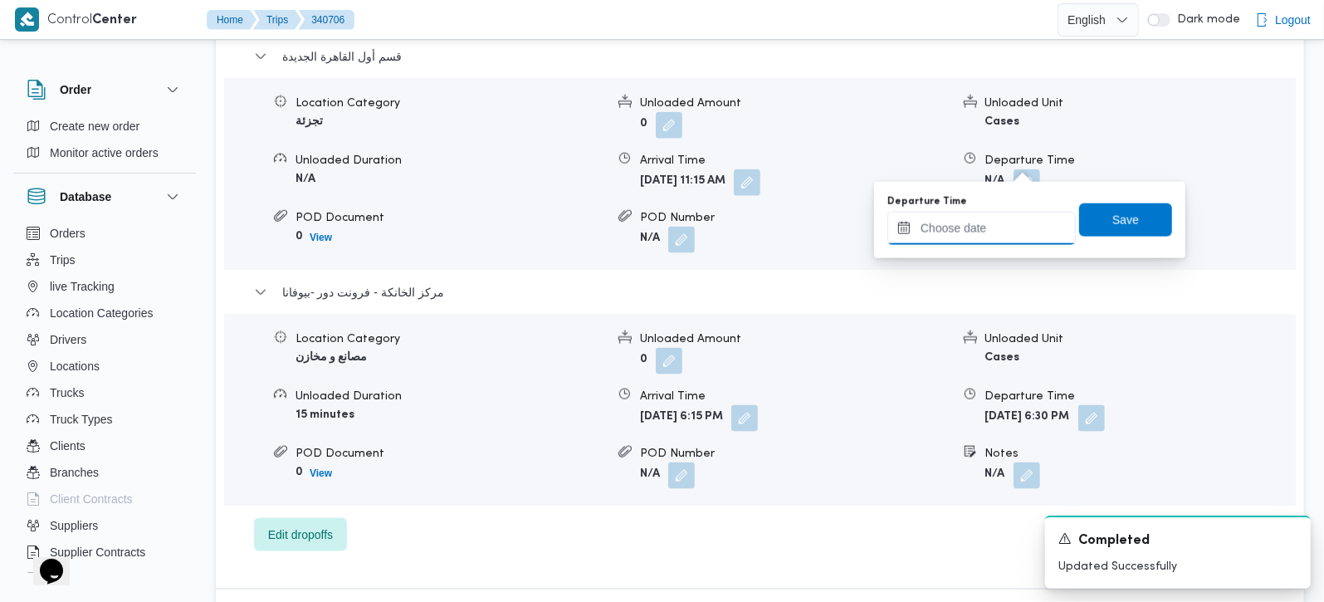
click at [994, 233] on input "Departure Time" at bounding box center [982, 228] width 188 height 33
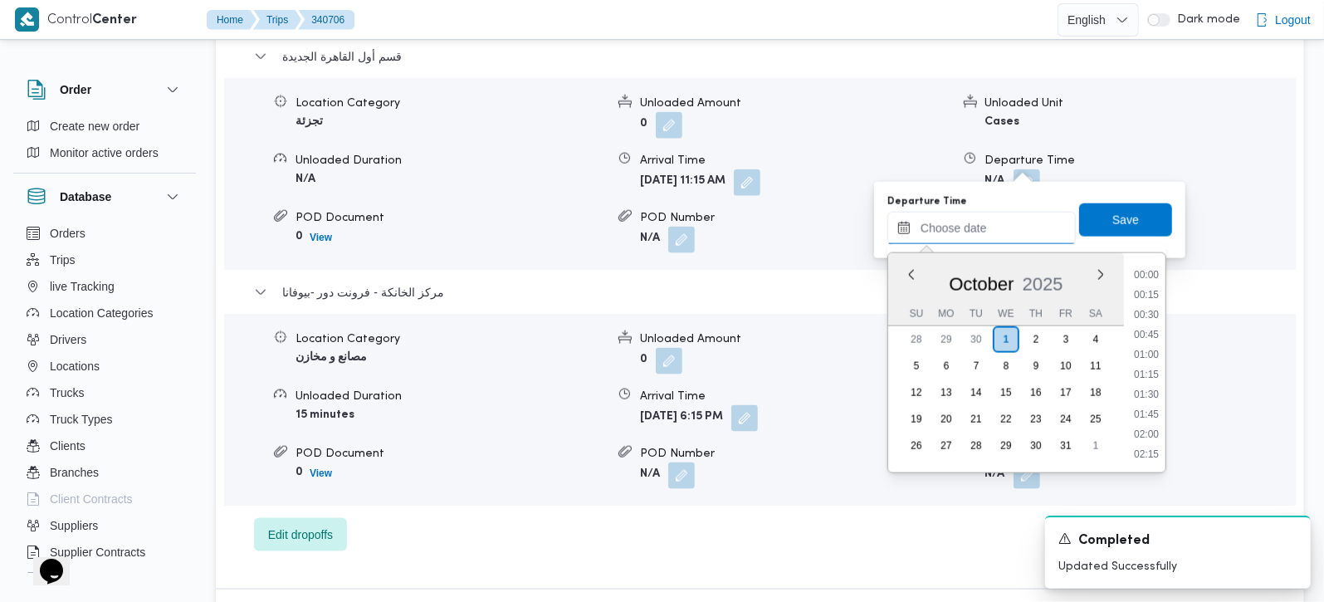
scroll to position [1375, 0]
click at [1153, 295] on li "17:30" at bounding box center [1147, 294] width 38 height 17
type input "[DATE] 17:30"
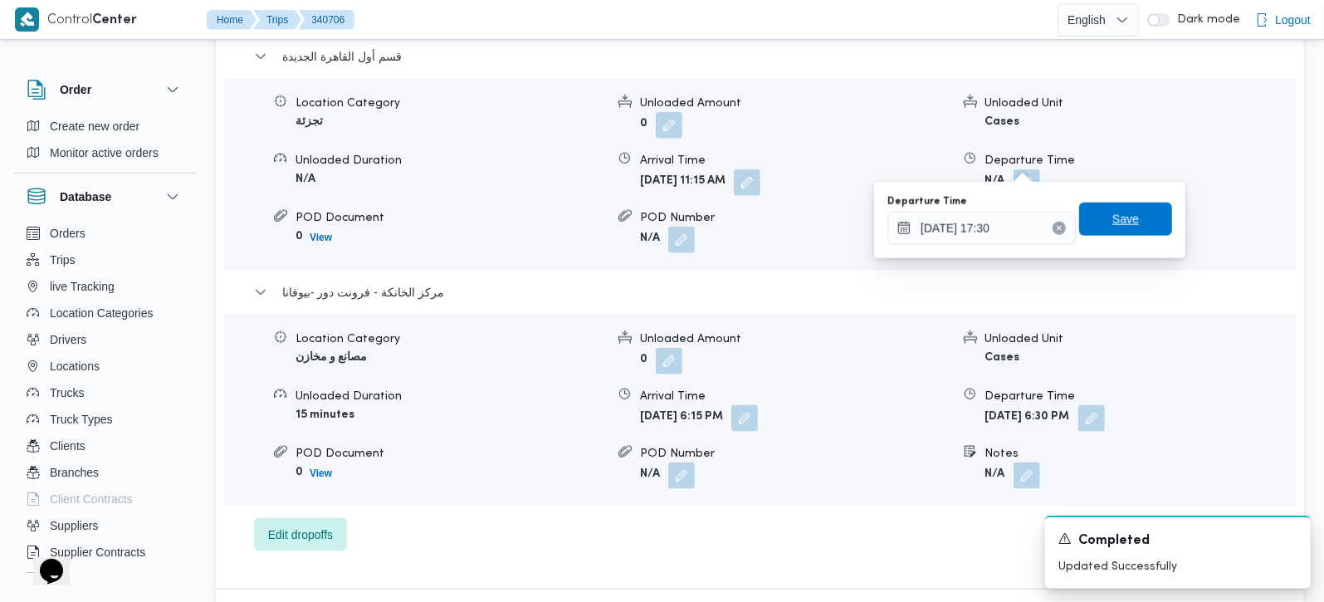
click at [1126, 218] on span "Save" at bounding box center [1125, 219] width 93 height 33
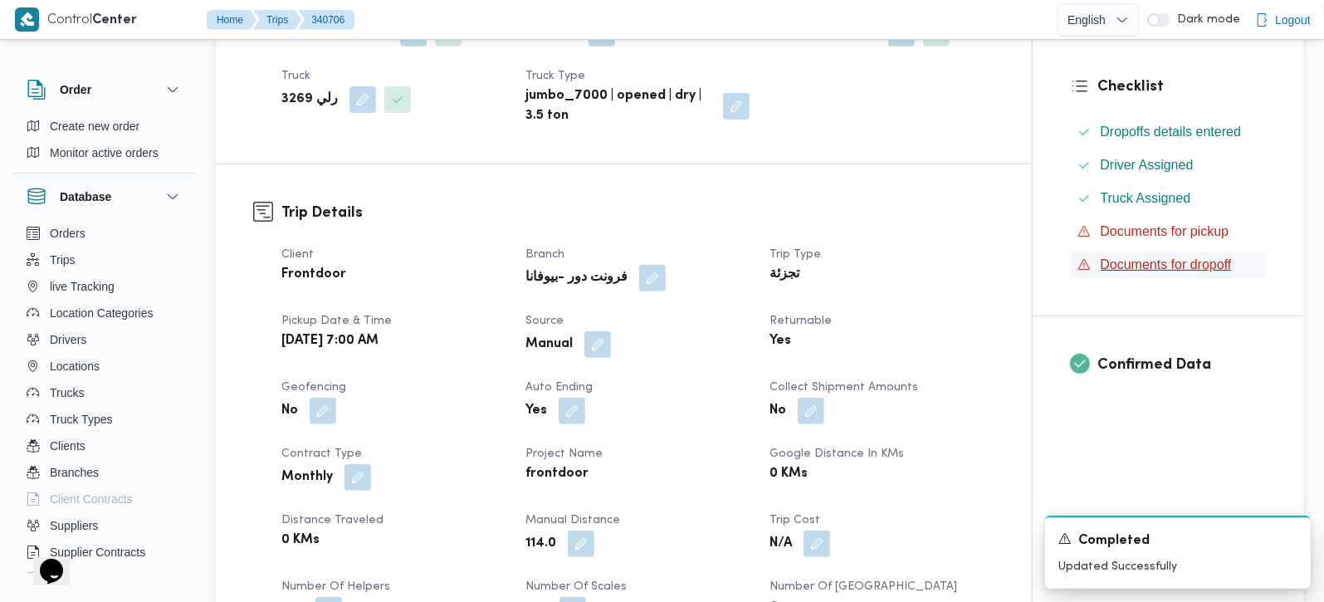
scroll to position [0, 0]
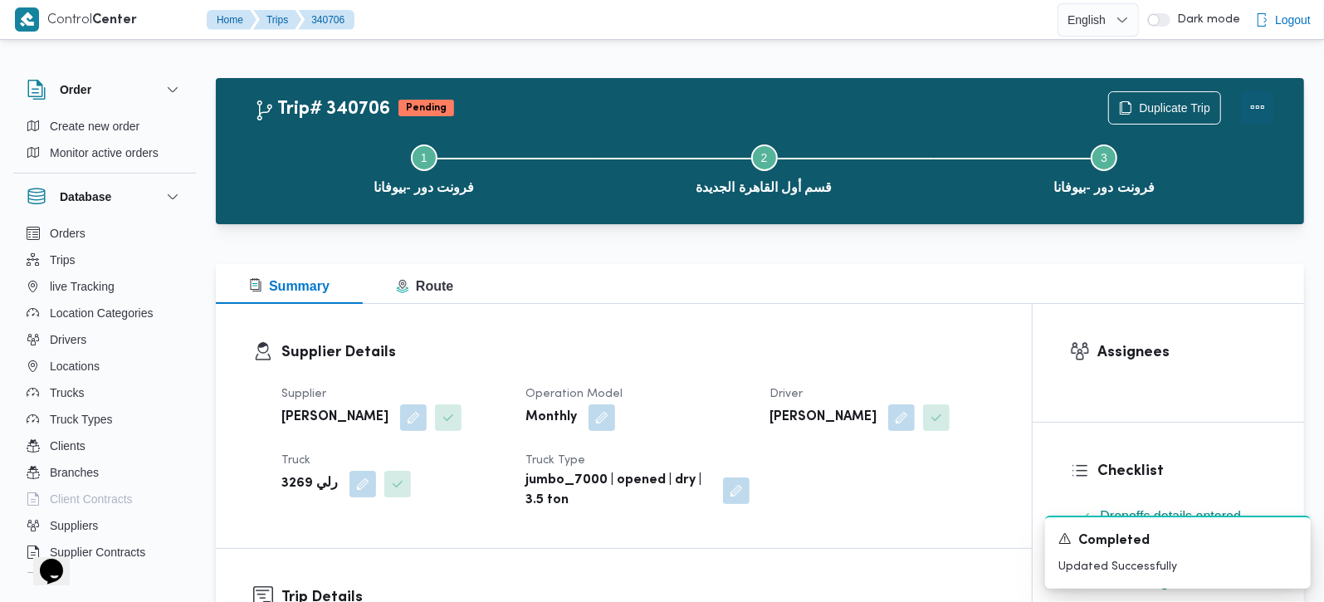
click at [1274, 105] on button "Actions" at bounding box center [1257, 107] width 33 height 33
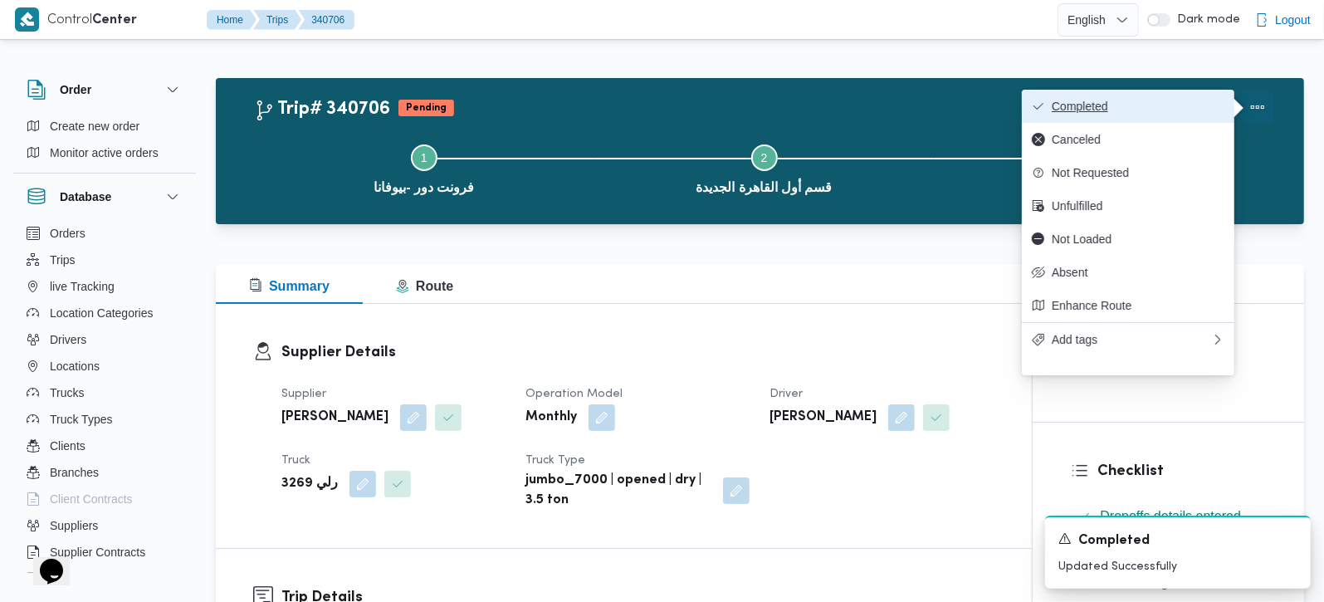
click at [1171, 102] on span "Completed" at bounding box center [1138, 106] width 173 height 13
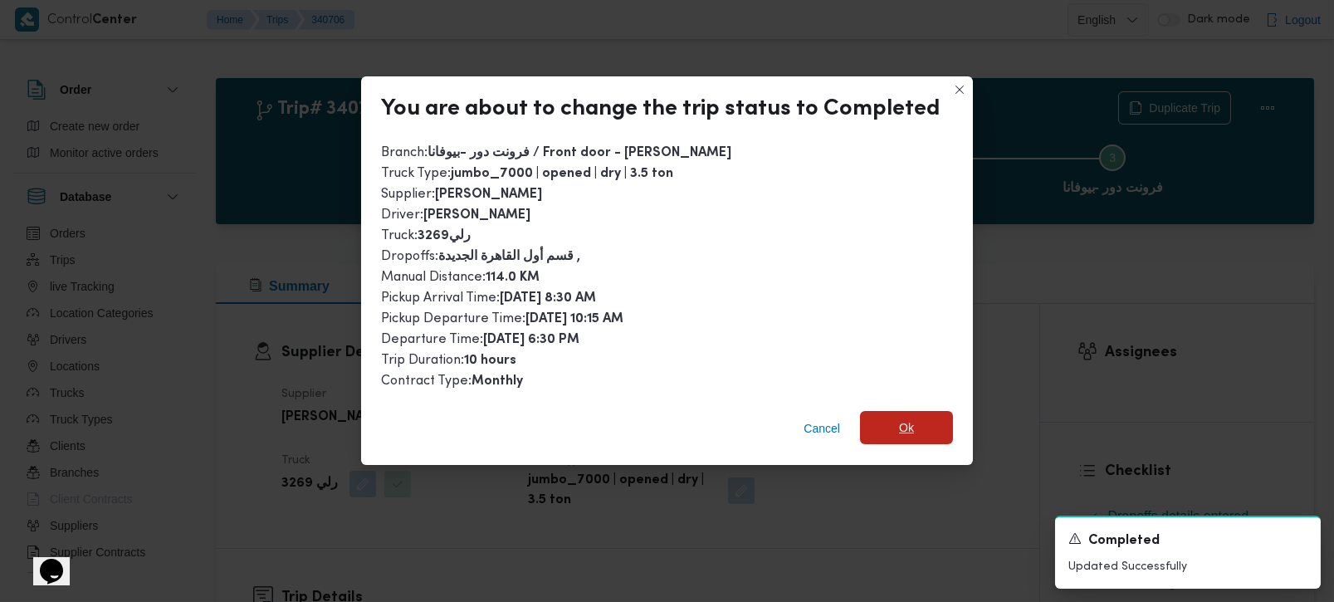
click at [920, 423] on span "Ok" at bounding box center [906, 427] width 93 height 33
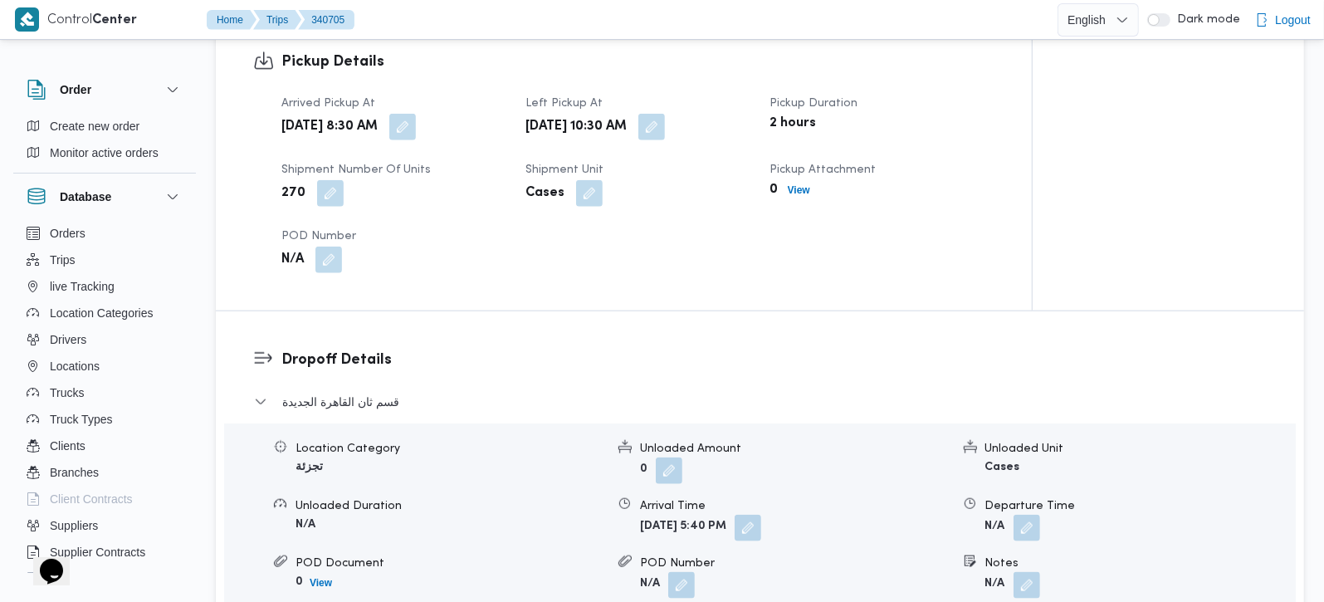
scroll to position [1172, 0]
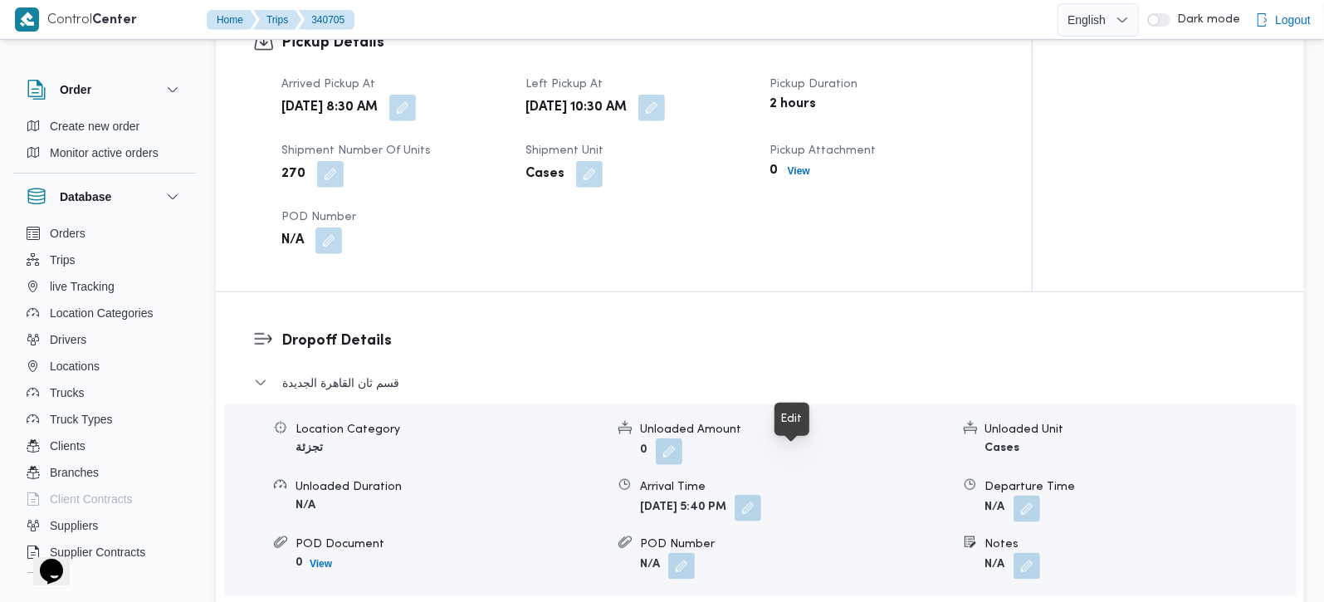
click at [761, 495] on button "button" at bounding box center [748, 508] width 27 height 27
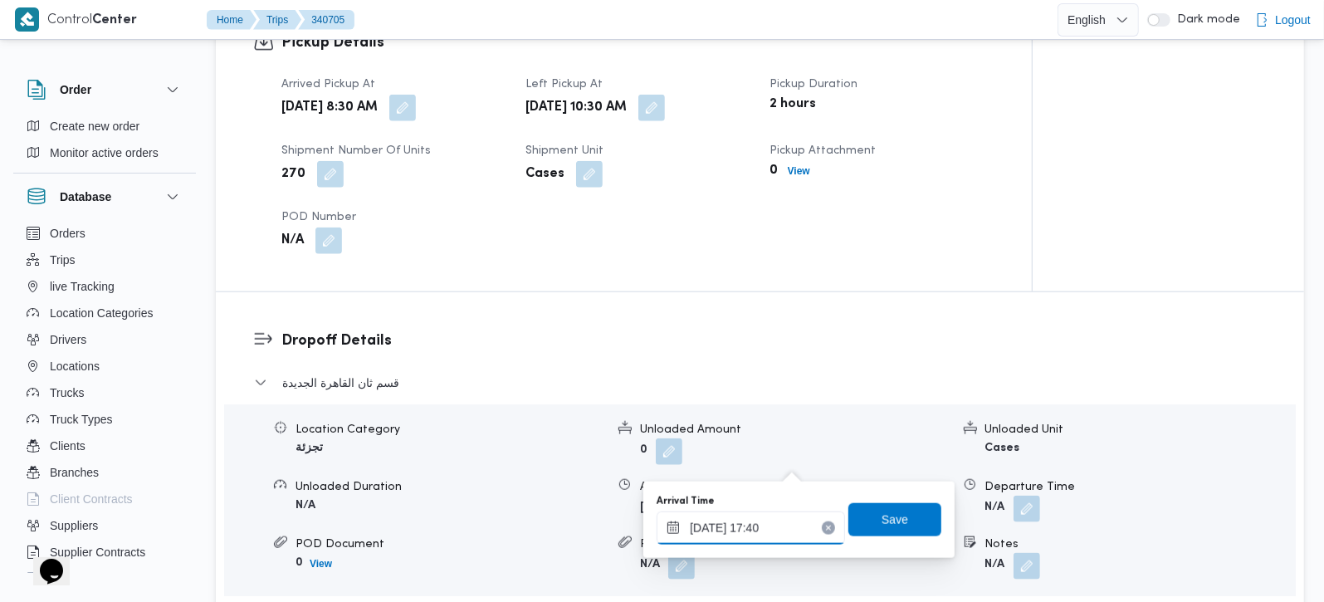
click at [777, 516] on input "[DATE] 17:40" at bounding box center [751, 527] width 188 height 33
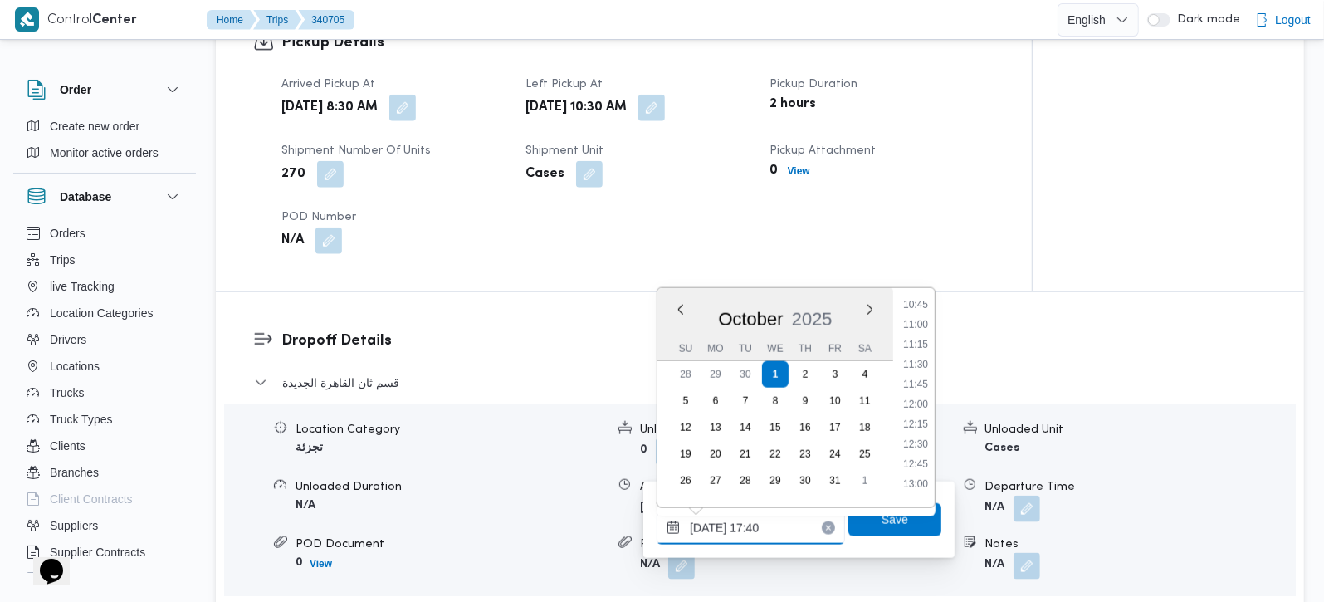
scroll to position [805, 0]
click at [923, 422] on li "11:30" at bounding box center [916, 421] width 38 height 17
type input "01/10/2025 11:30"
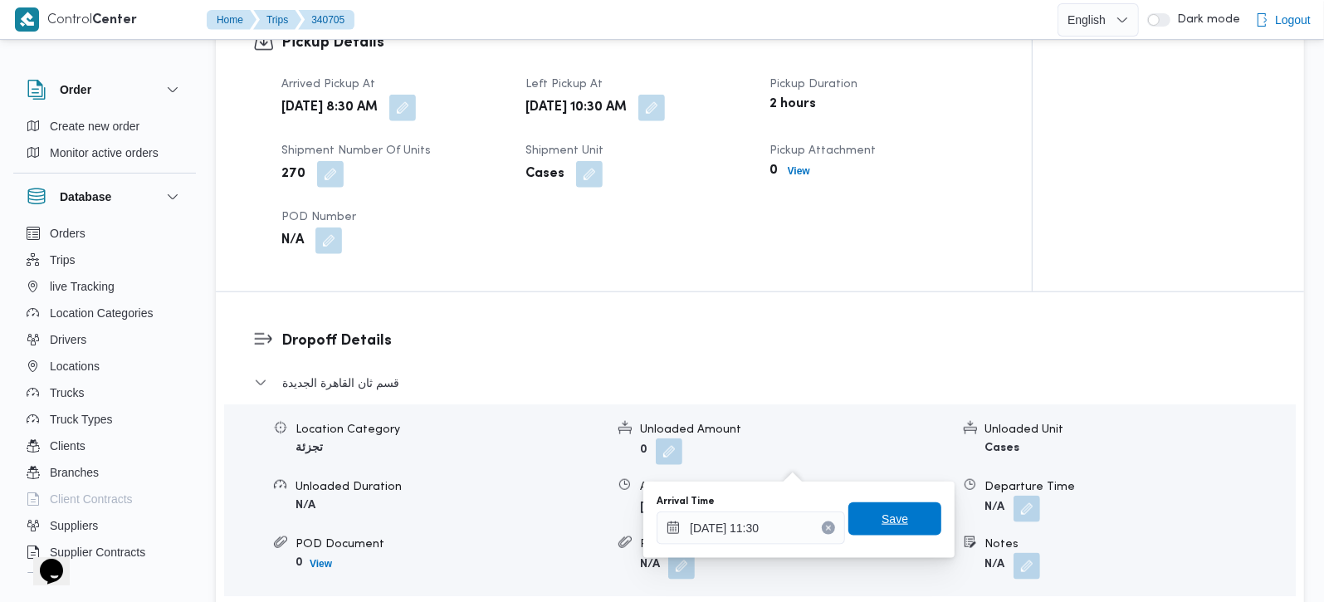
click at [888, 516] on span "Save" at bounding box center [895, 519] width 27 height 20
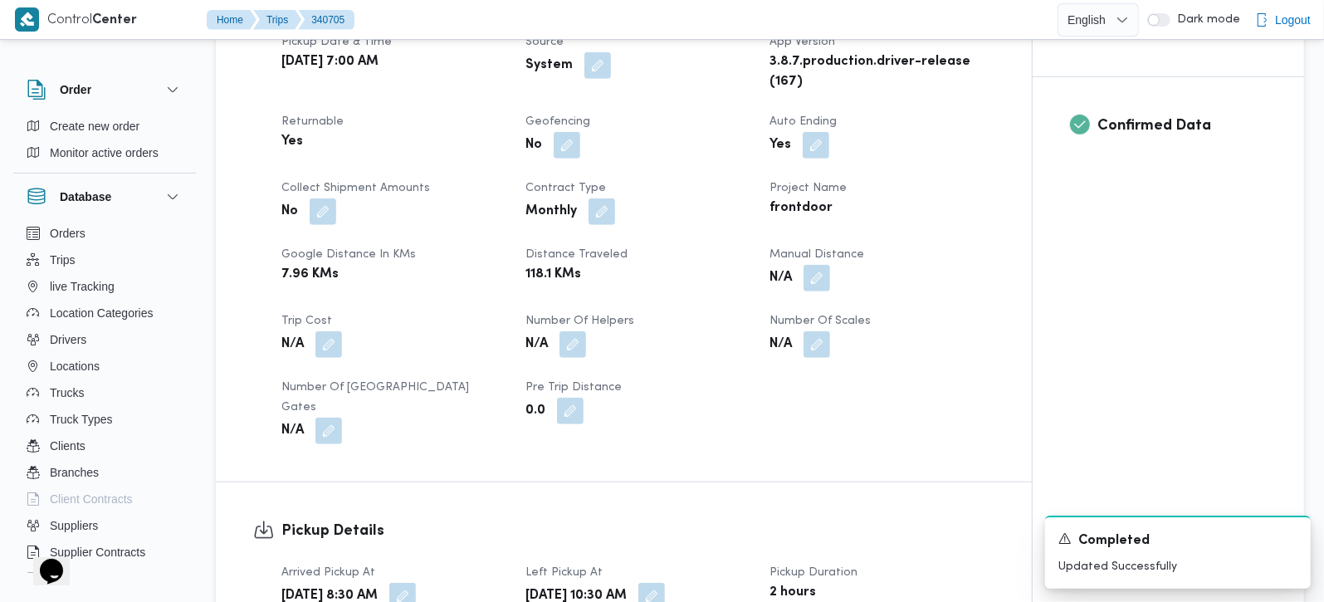
scroll to position [0, 0]
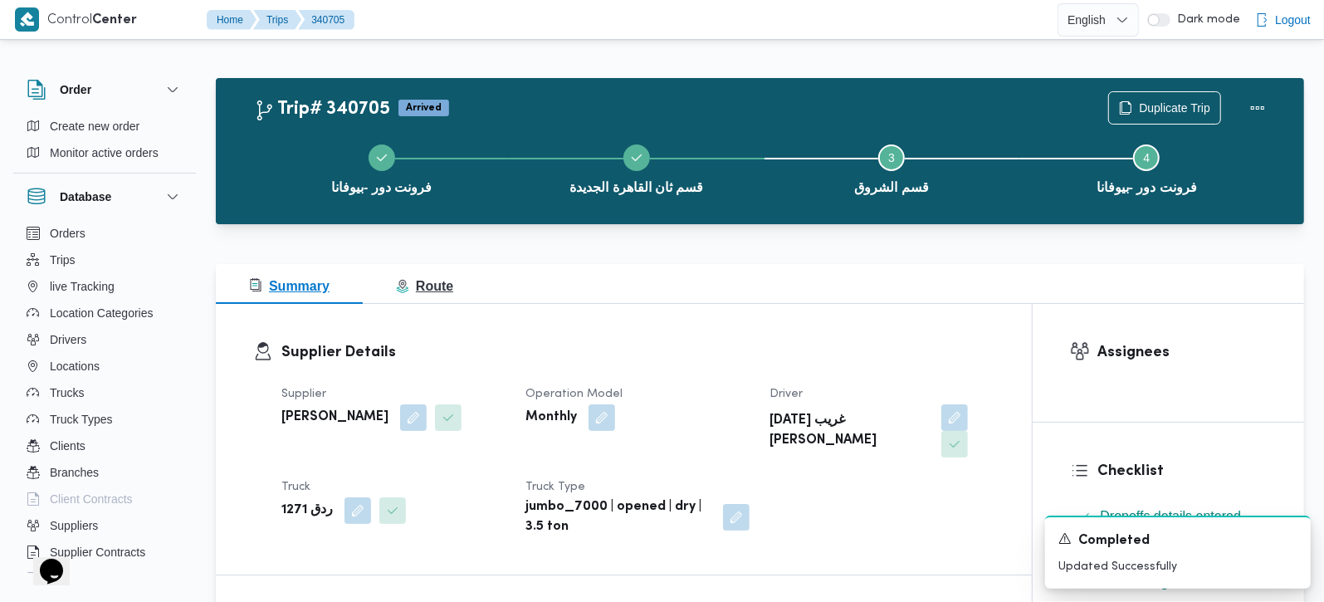
click at [439, 284] on span "Route" at bounding box center [424, 286] width 57 height 14
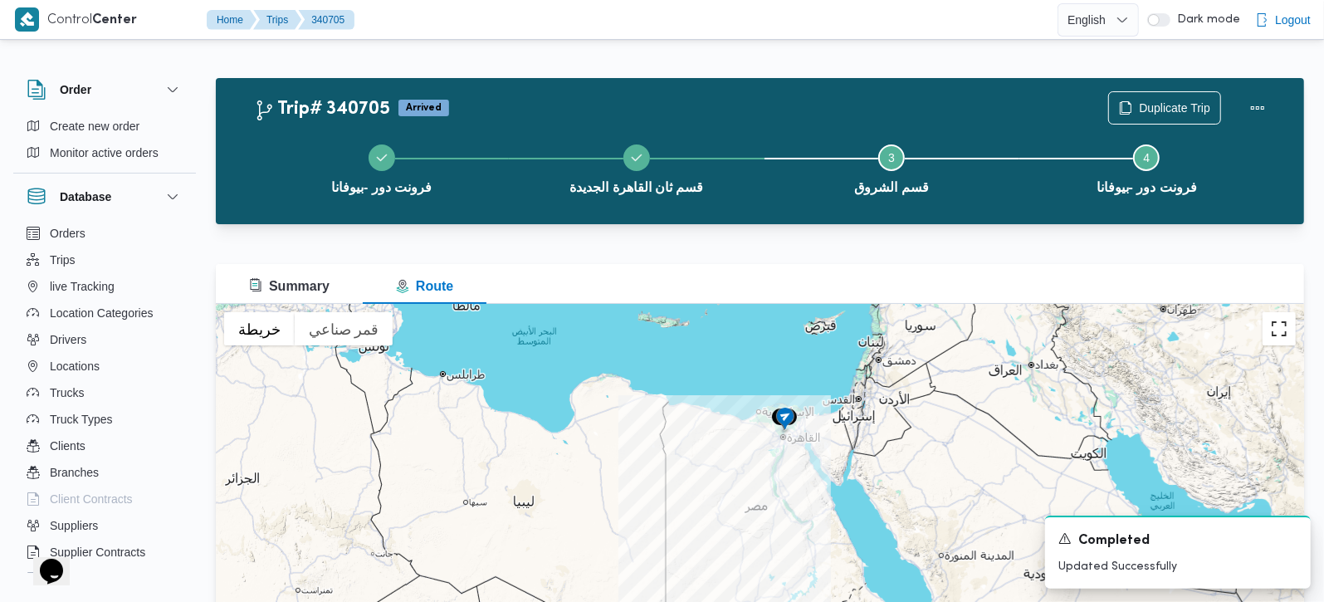
click at [1278, 335] on button "تبديل إلى العرض ملء الشاشة" at bounding box center [1279, 328] width 33 height 33
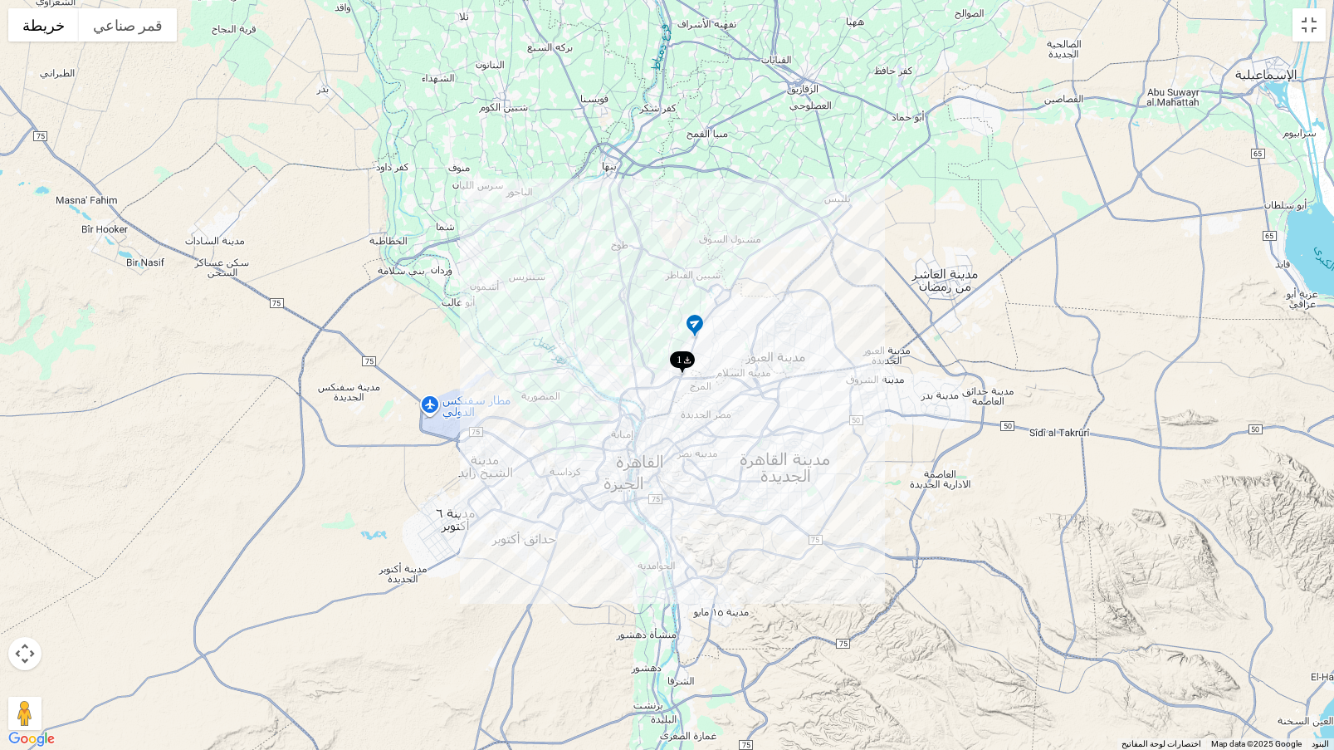
click at [684, 356] on img at bounding box center [682, 363] width 27 height 27
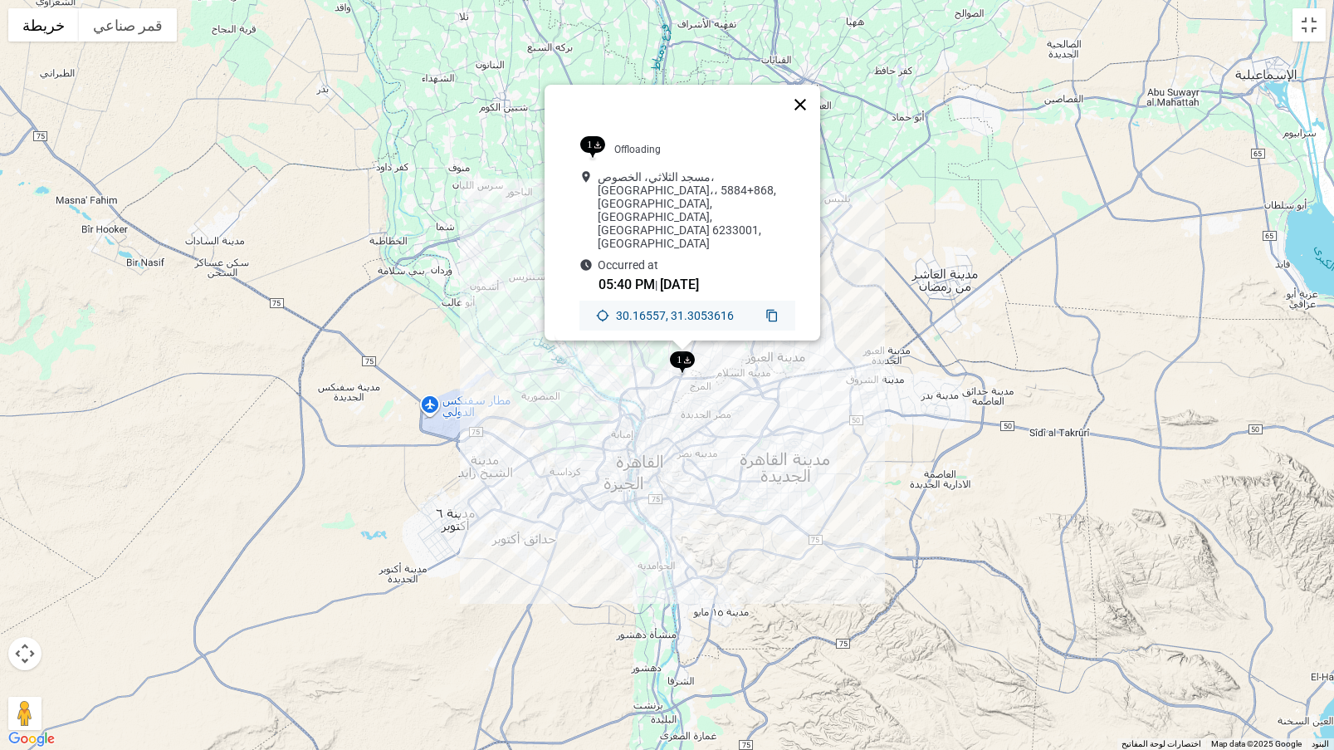
click at [805, 122] on button "إغلاق" at bounding box center [800, 105] width 40 height 40
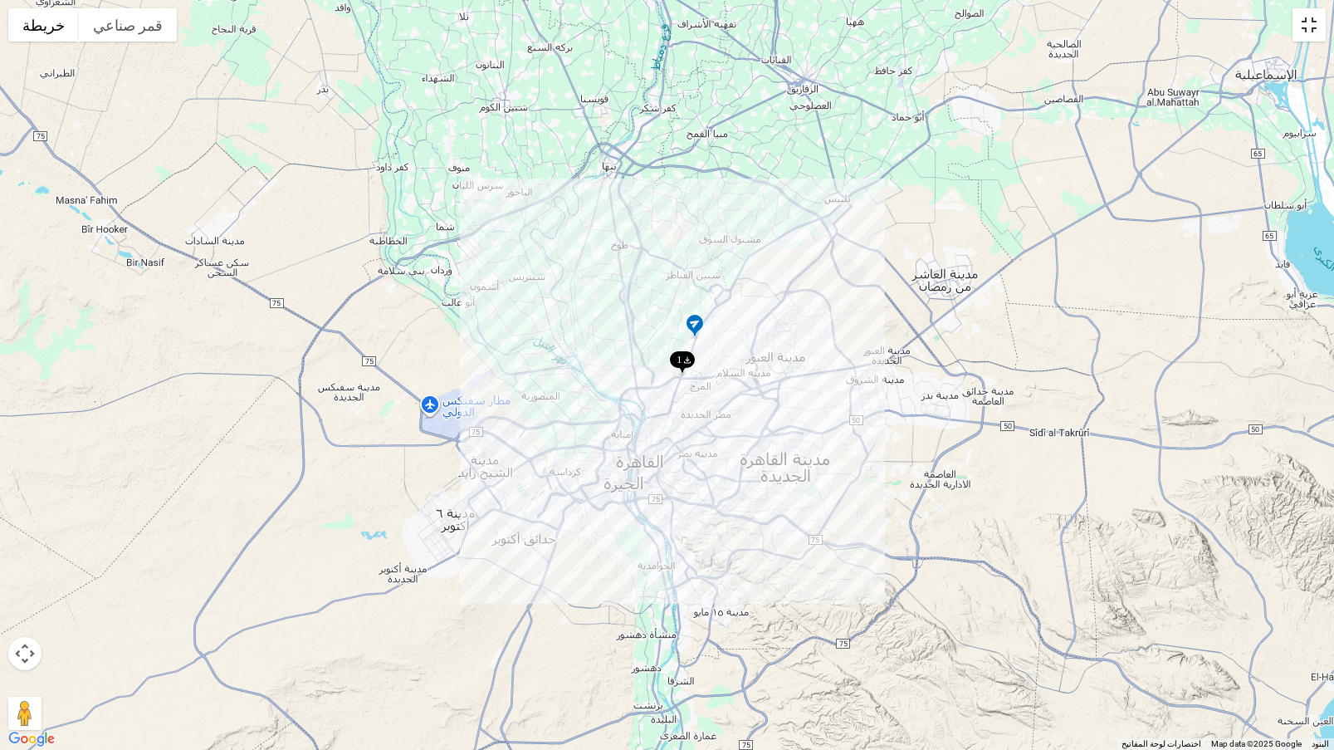
click at [1301, 39] on button "تبديل إلى العرض ملء الشاشة" at bounding box center [1309, 24] width 33 height 33
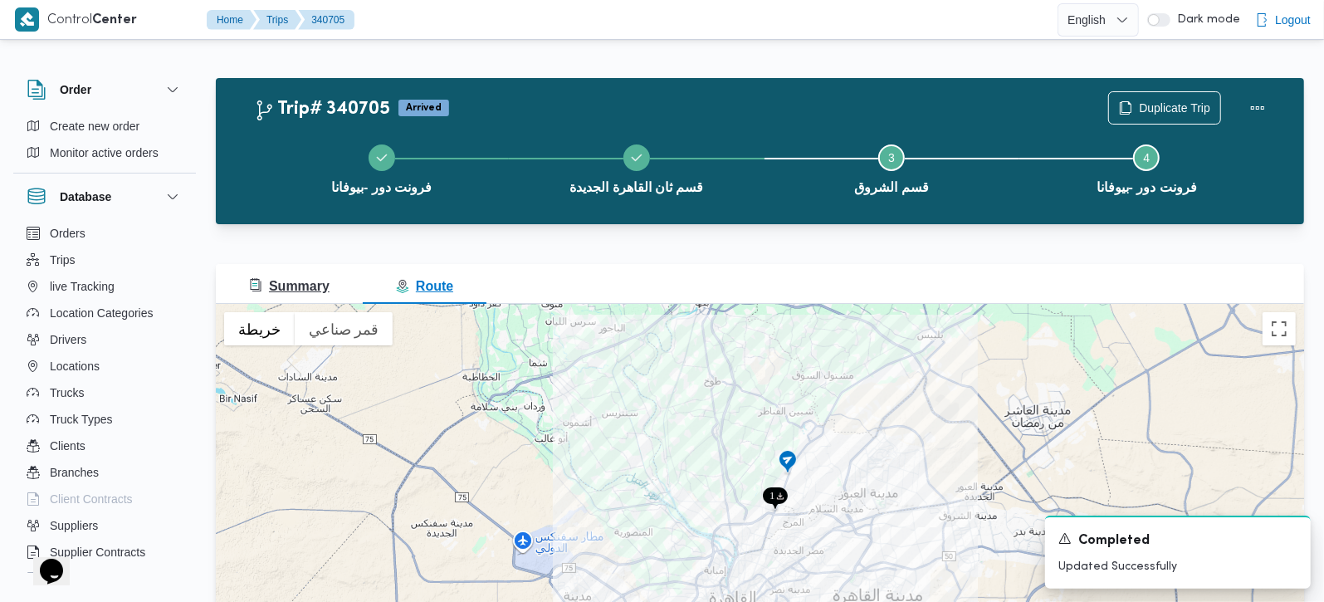
click at [306, 296] on button "Summary" at bounding box center [289, 284] width 147 height 40
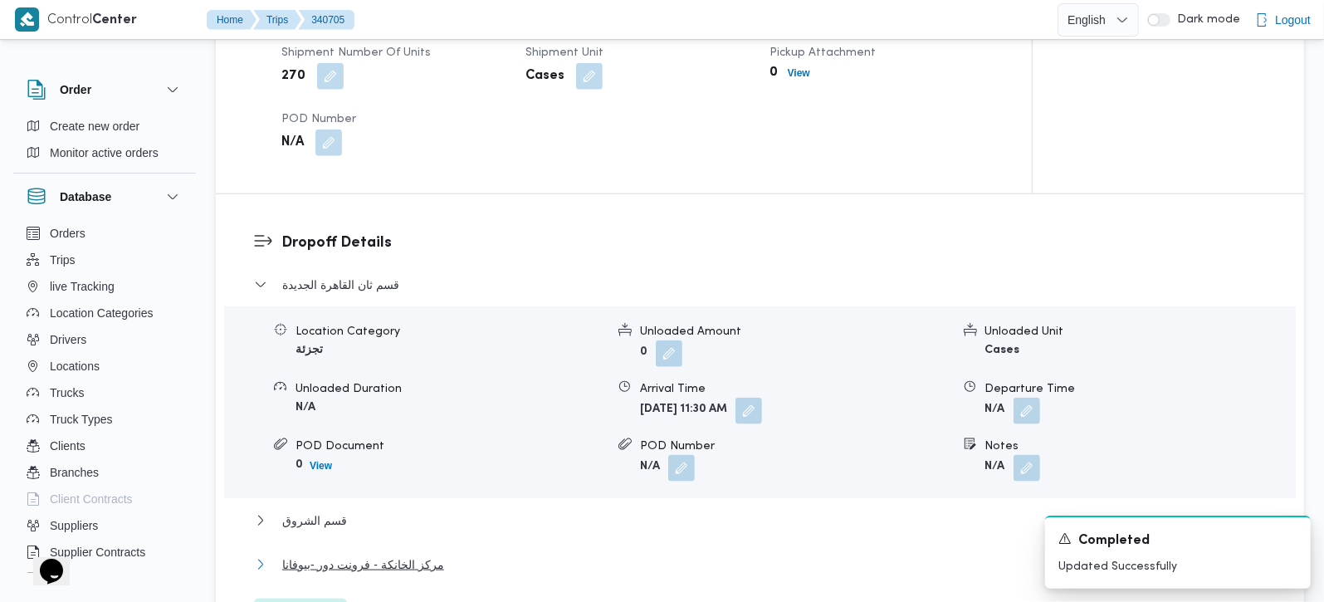
click at [369, 555] on span "مركز الخانكة - فرونت دور -بيوفانا" at bounding box center [363, 565] width 162 height 20
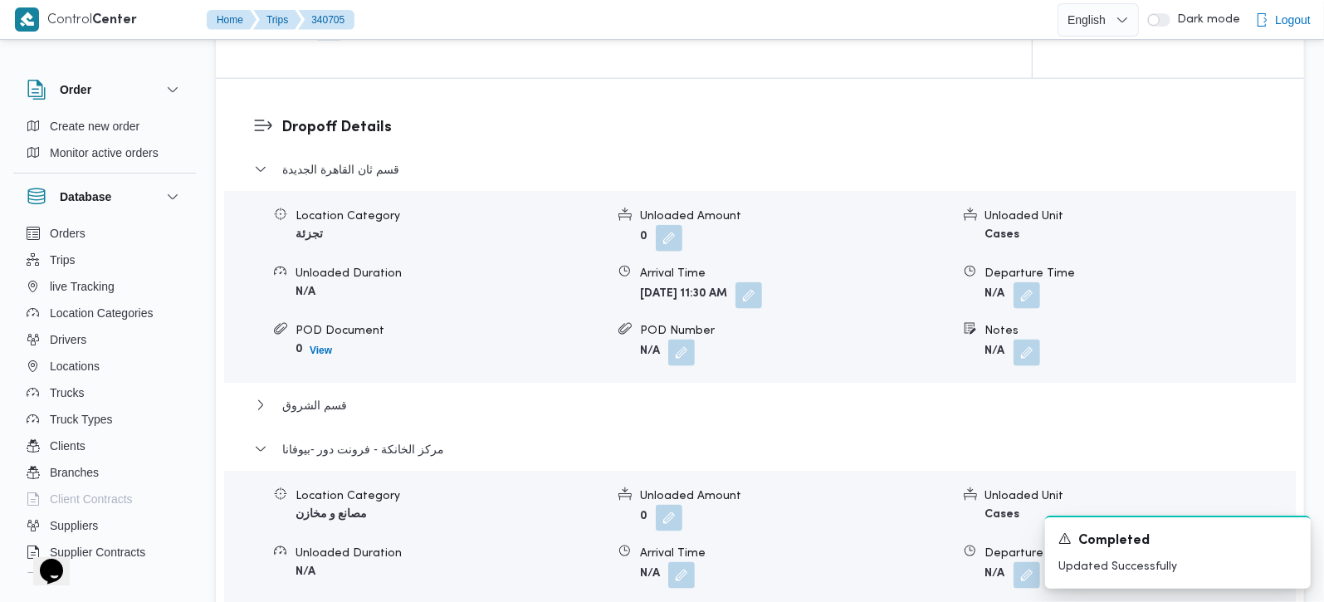
scroll to position [1563, 0]
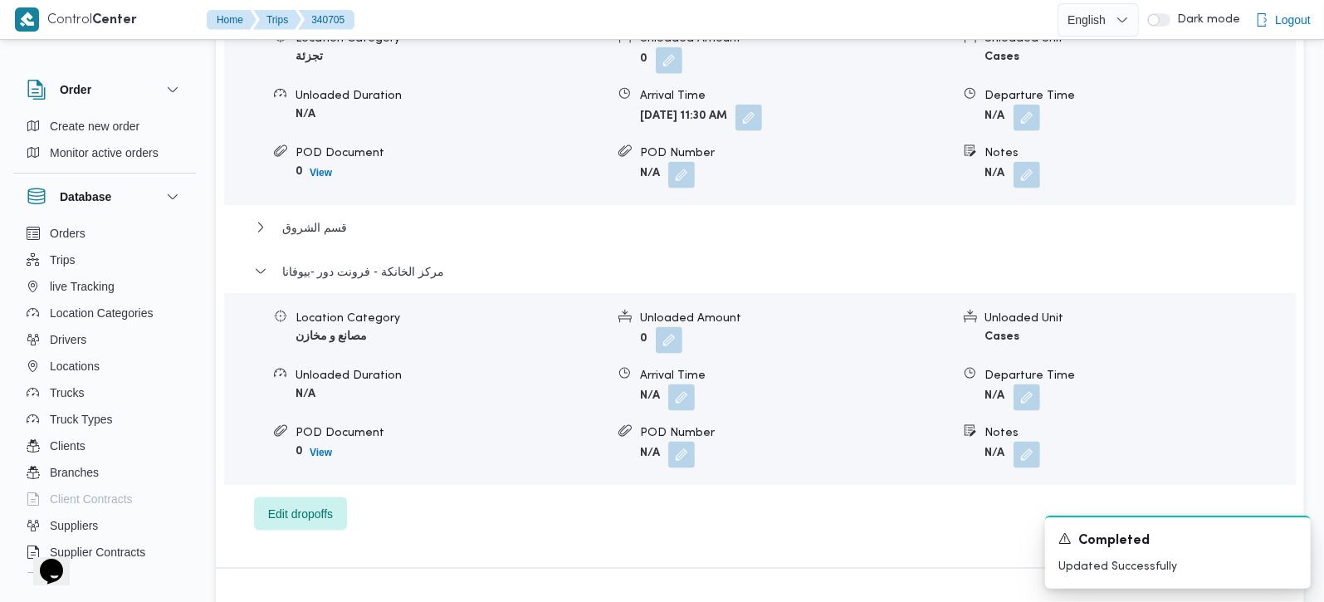
click at [1042, 384] on form "N/A" at bounding box center [1141, 397] width 310 height 27
click at [1033, 384] on button "button" at bounding box center [1027, 397] width 27 height 27
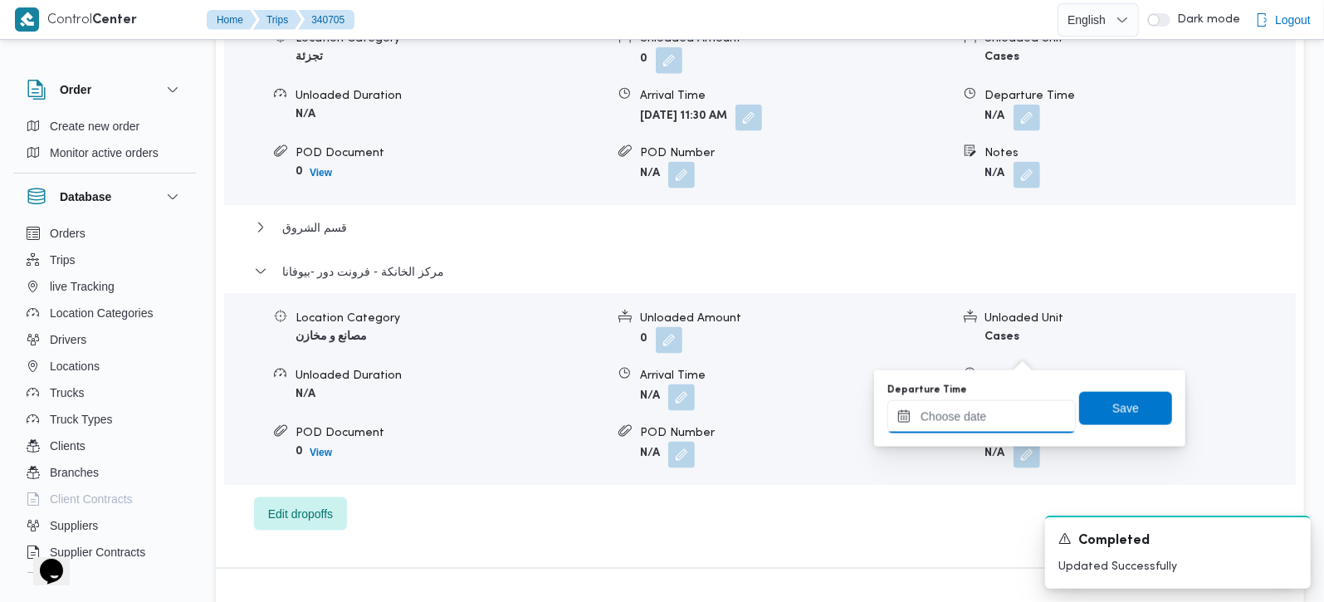
drag, startPoint x: 999, startPoint y: 423, endPoint x: 1016, endPoint y: 418, distance: 18.1
click at [999, 423] on input "Departure Time" at bounding box center [982, 416] width 188 height 33
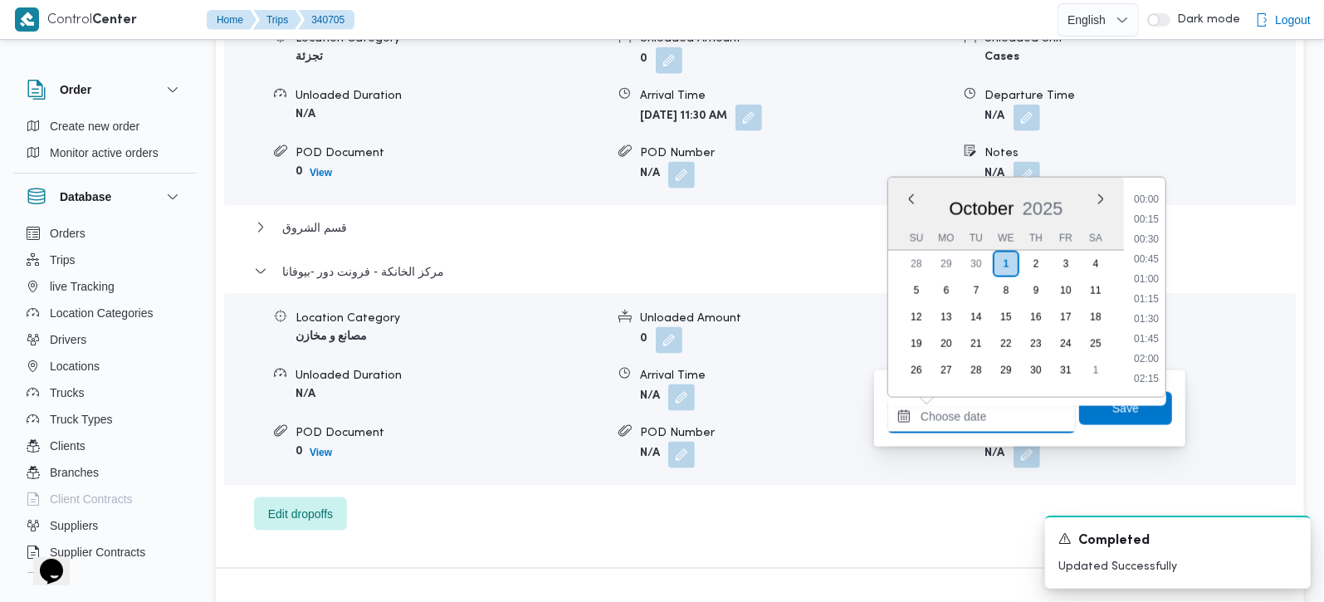
scroll to position [1375, 0]
drag, startPoint x: 1156, startPoint y: 240, endPoint x: 1153, endPoint y: 267, distance: 26.7
click at [1156, 240] on li "17:45" at bounding box center [1147, 239] width 38 height 17
type input "[DATE] 17:45"
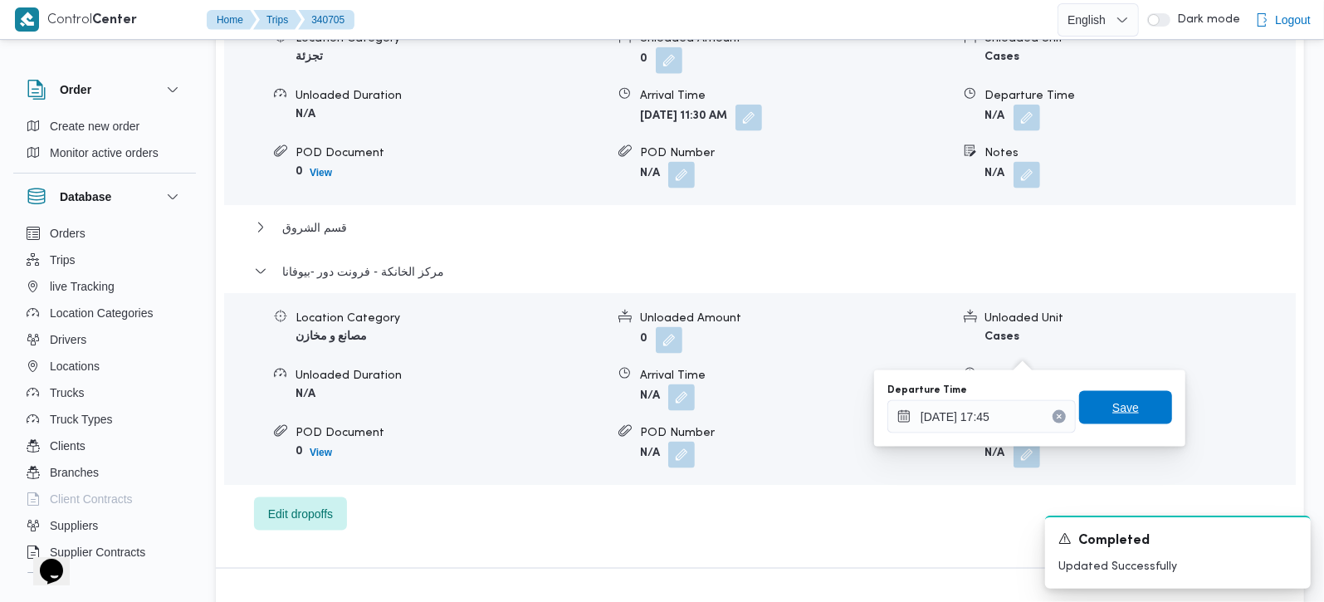
click at [1115, 403] on span "Save" at bounding box center [1126, 408] width 27 height 20
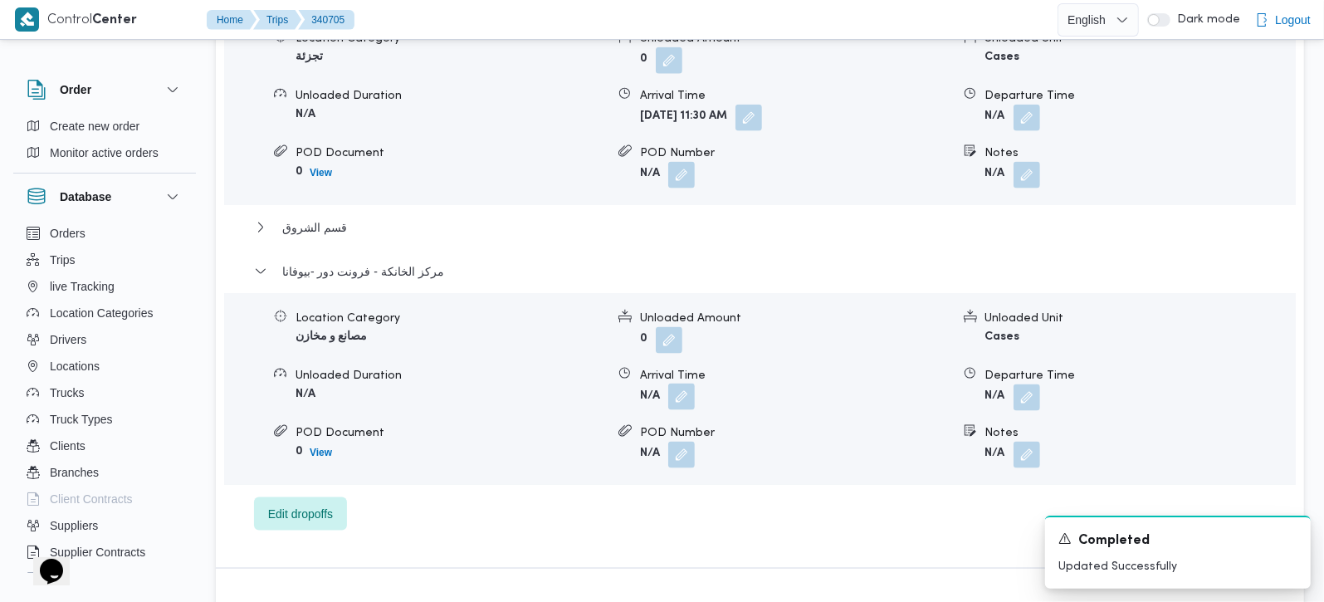
click at [691, 384] on button "button" at bounding box center [681, 397] width 27 height 27
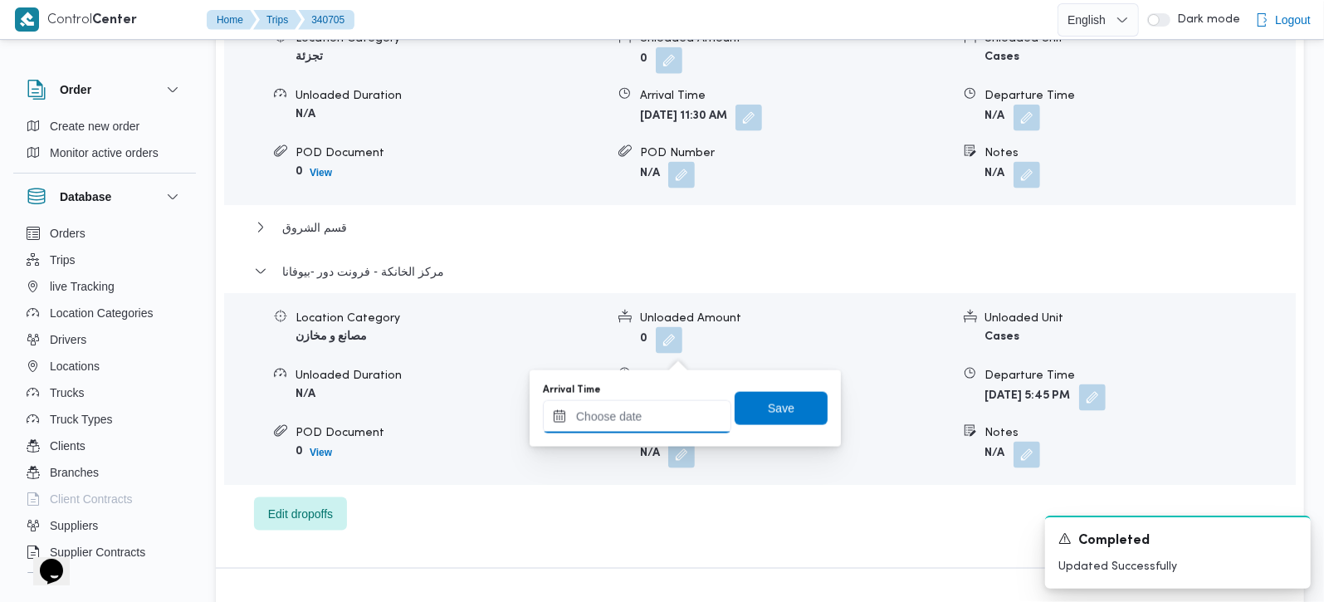
click at [668, 423] on input "Arrival Time" at bounding box center [637, 416] width 188 height 33
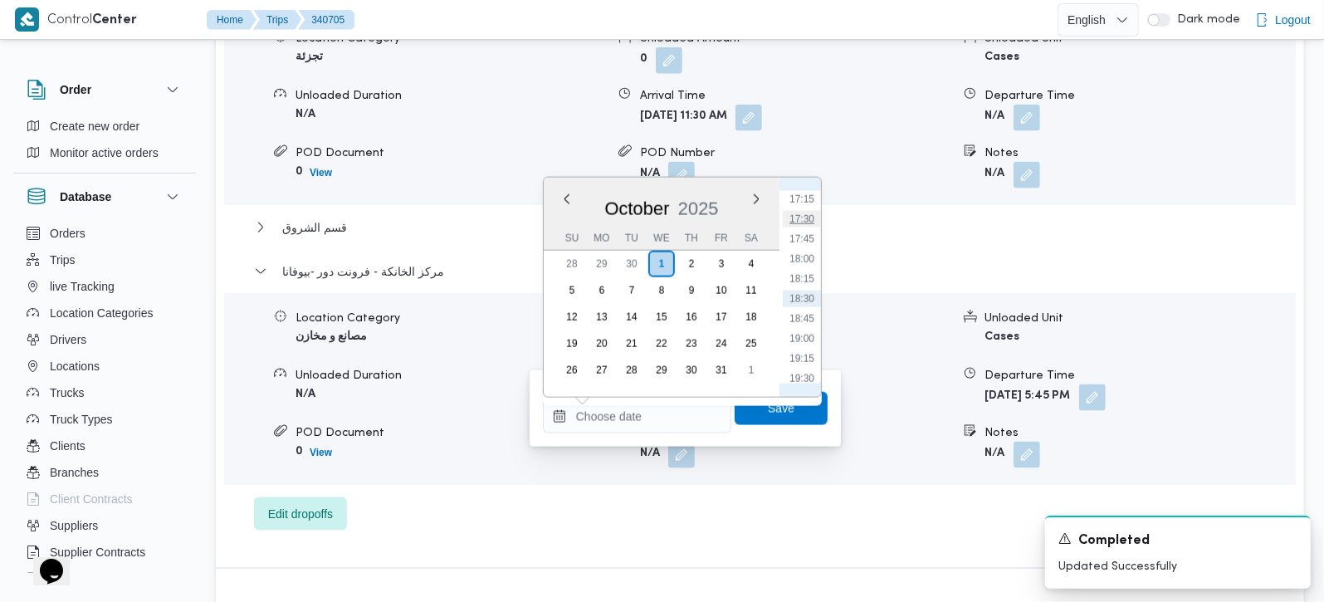
click at [806, 220] on li "17:30" at bounding box center [802, 219] width 38 height 17
type input "[DATE] 17:30"
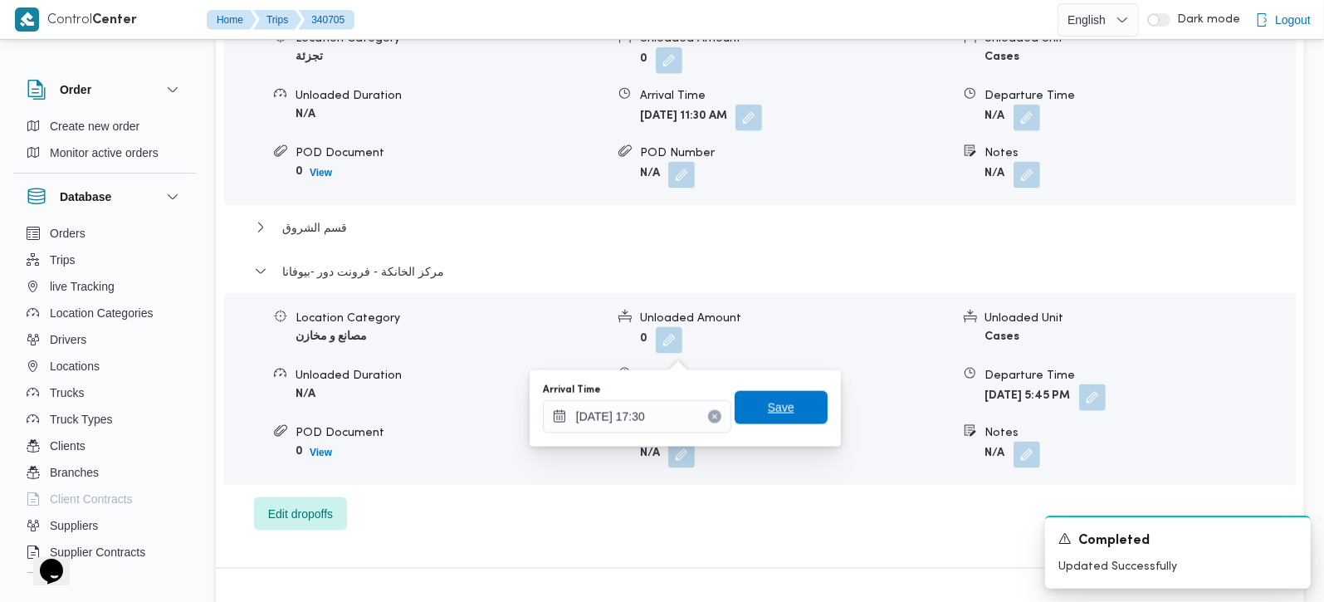
click at [768, 413] on span "Save" at bounding box center [781, 408] width 27 height 20
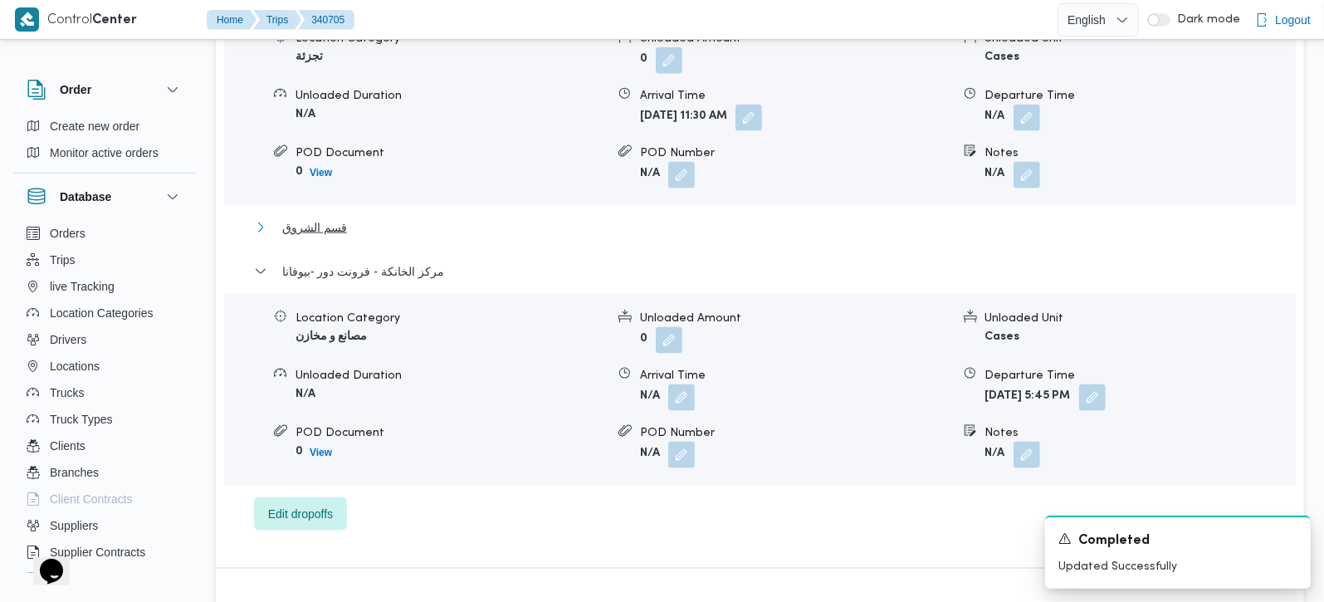
click at [330, 218] on span "قسم الشروق" at bounding box center [314, 228] width 65 height 20
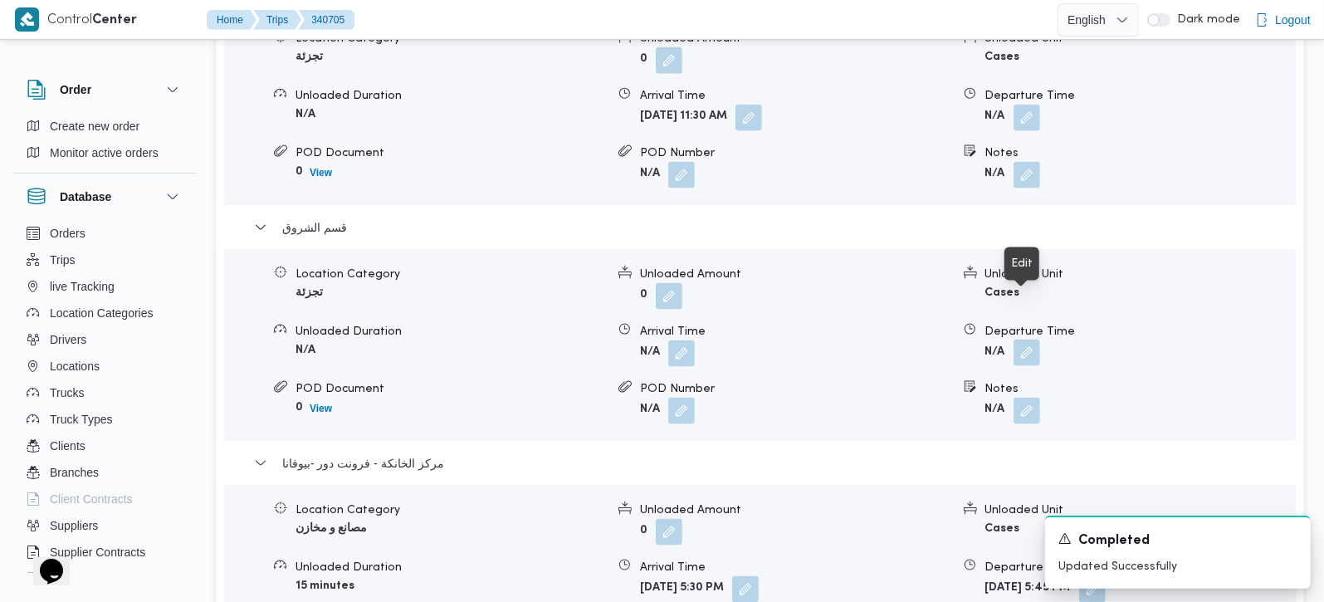
click at [1030, 340] on button "button" at bounding box center [1027, 353] width 27 height 27
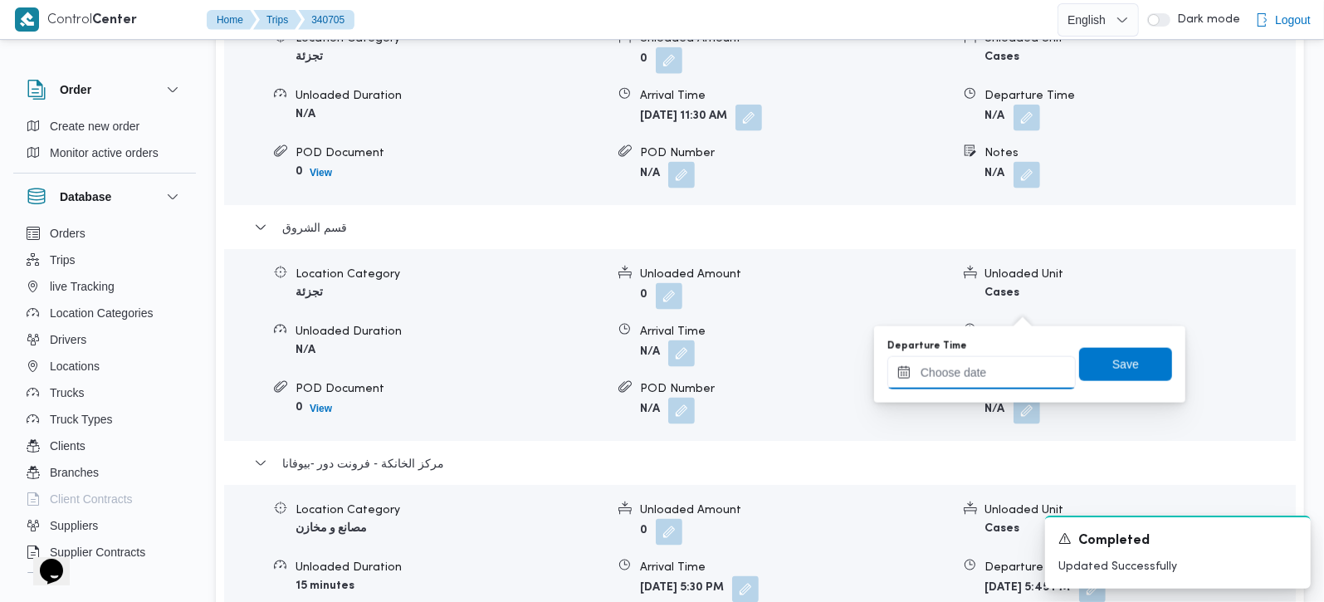
click at [1004, 365] on input "Departure Time" at bounding box center [982, 372] width 188 height 33
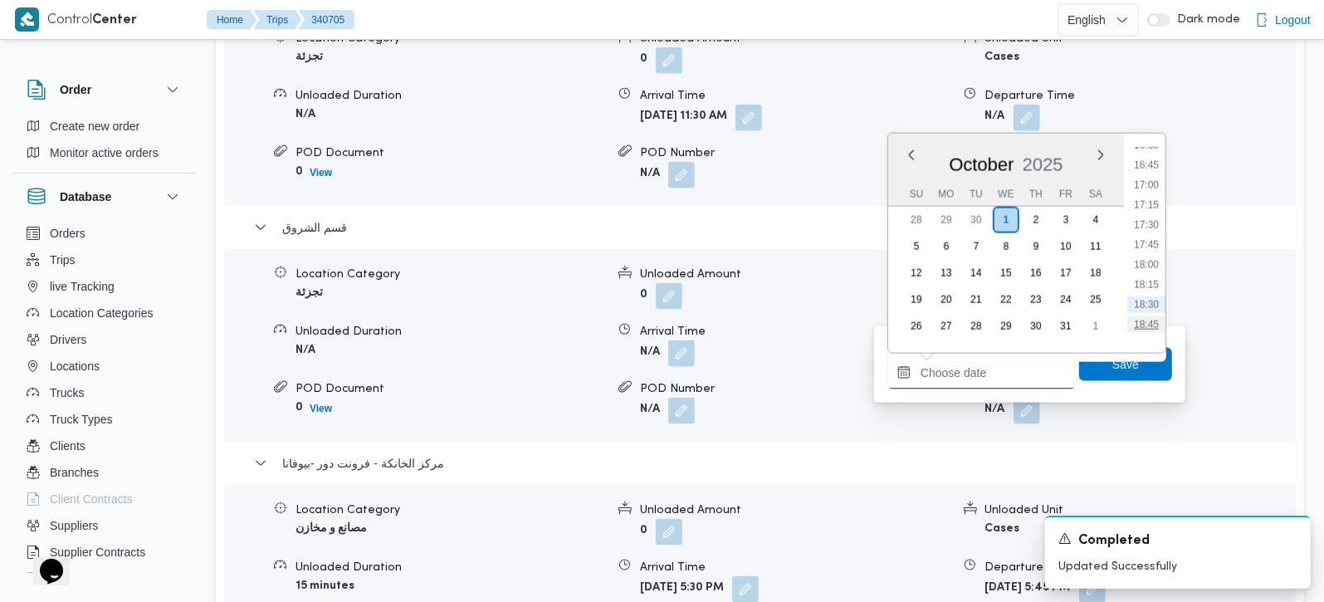
scroll to position [1277, 0]
click at [1148, 198] on li "16:30" at bounding box center [1147, 193] width 38 height 17
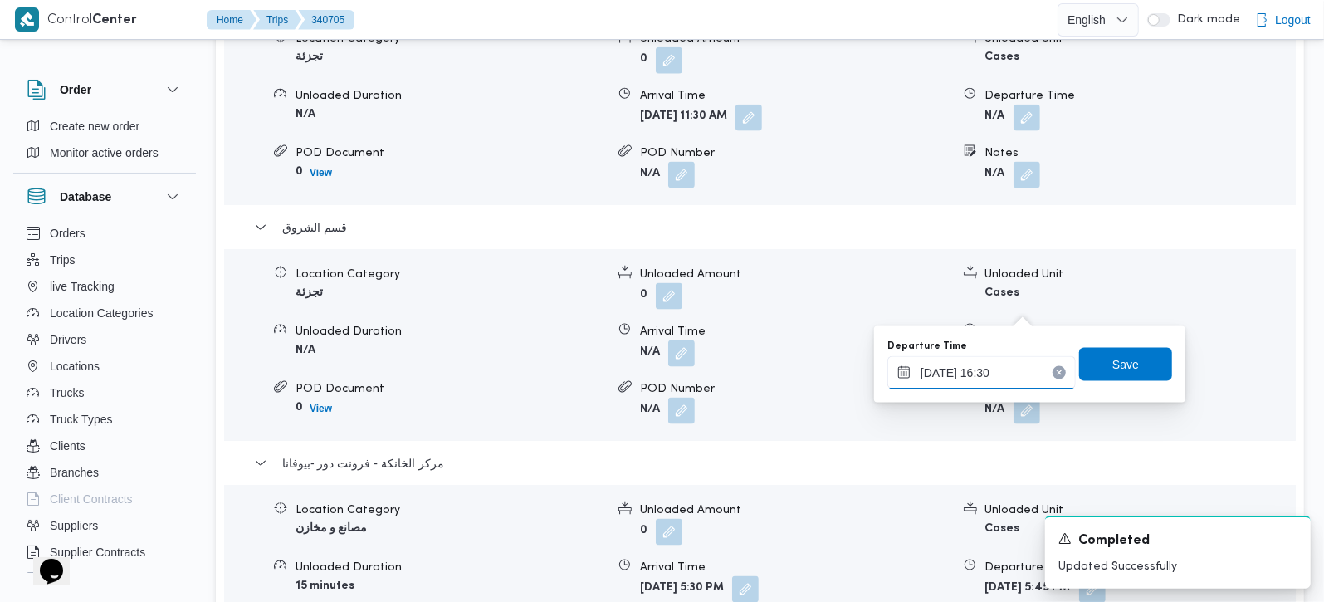
click at [953, 371] on input "[DATE] 16:30" at bounding box center [982, 372] width 188 height 33
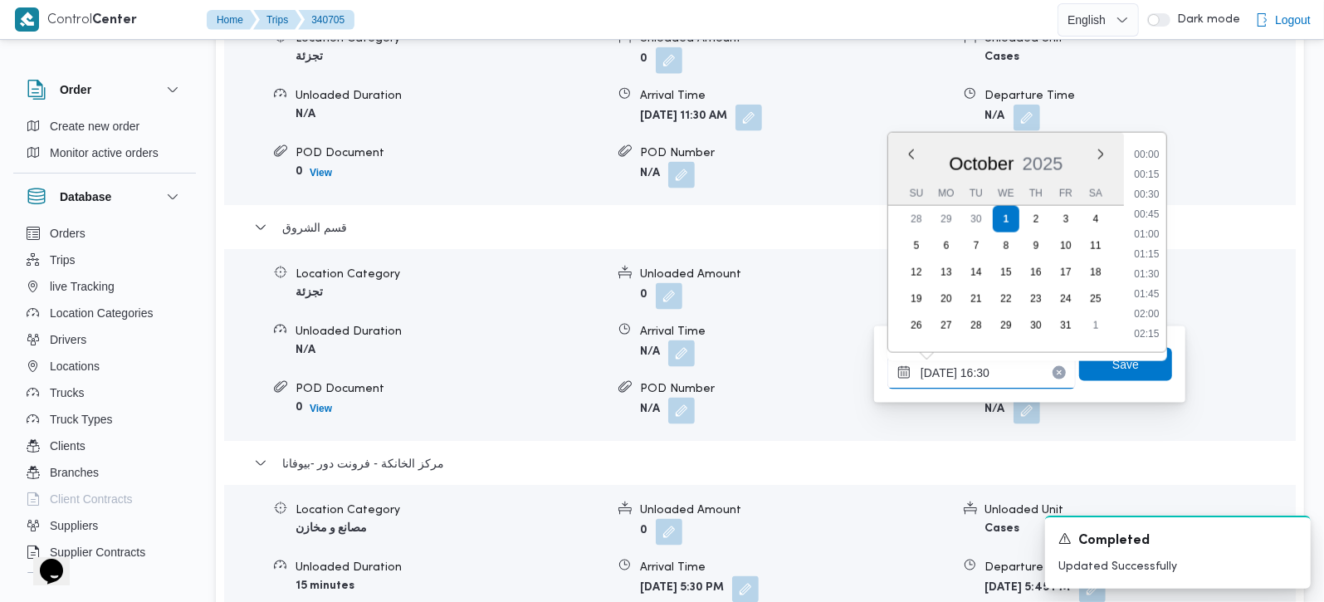
scroll to position [1215, 0]
click at [1149, 279] on li "16:45" at bounding box center [1147, 275] width 38 height 17
type input "[DATE] 16:45"
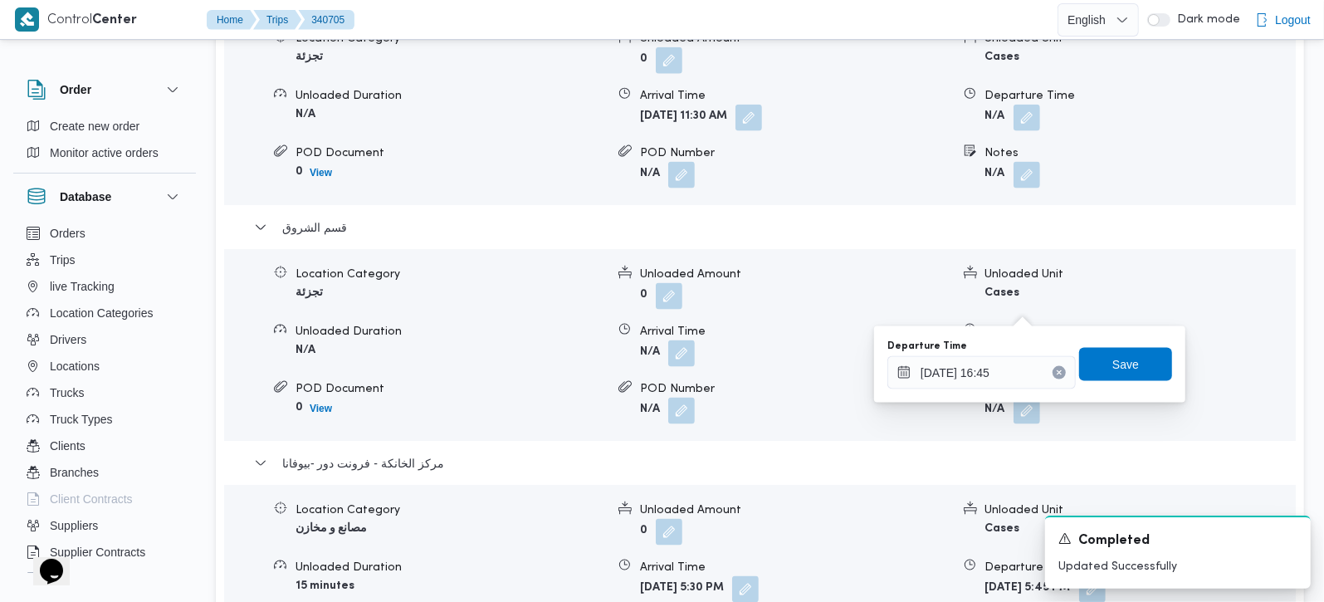
click at [1121, 384] on div "Departure Time 01/10/2025 16:45 Save" at bounding box center [1030, 364] width 288 height 53
click at [1113, 364] on span "Save" at bounding box center [1126, 364] width 27 height 20
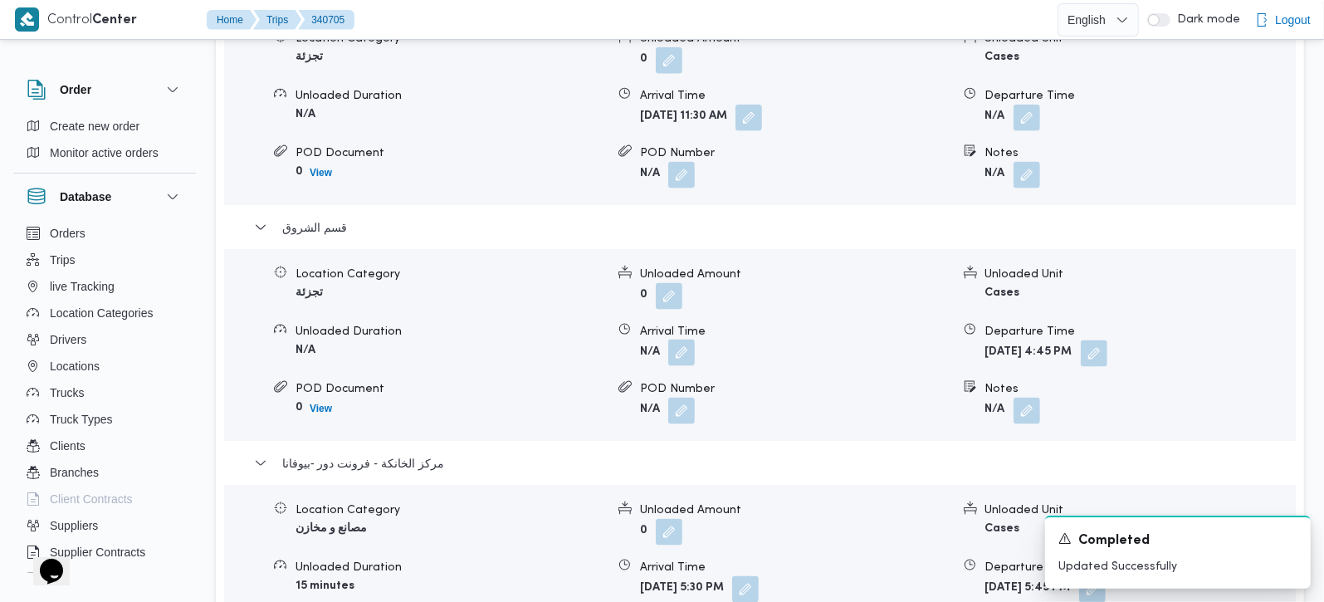
click at [685, 340] on button "button" at bounding box center [681, 353] width 27 height 27
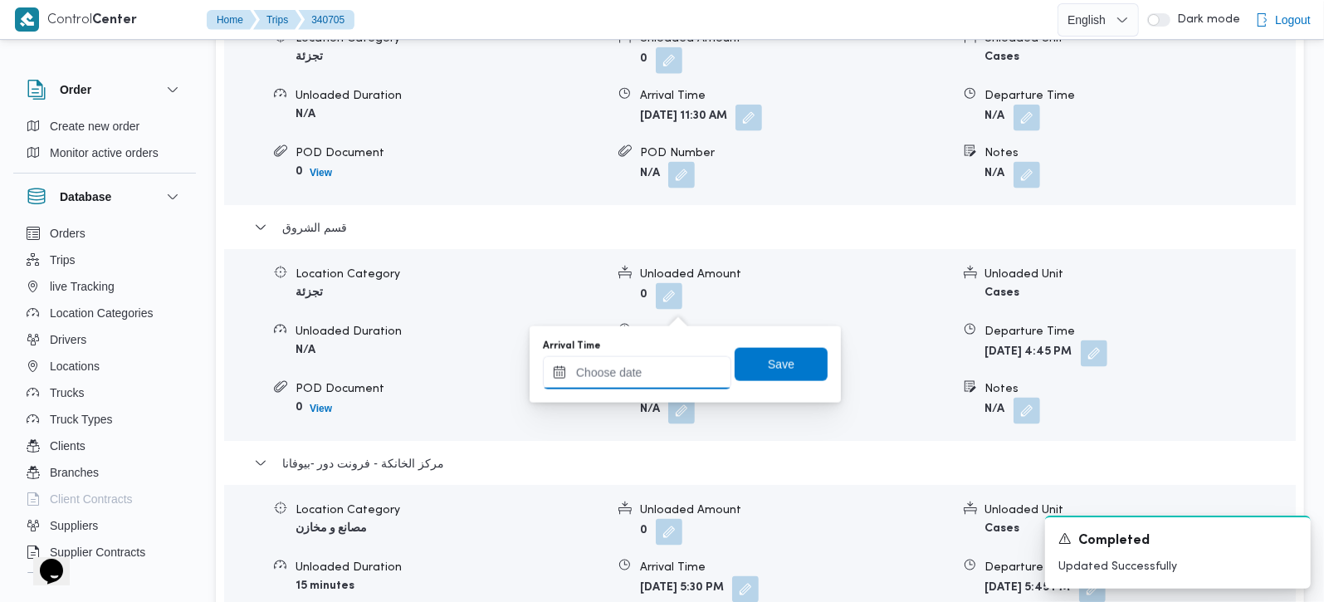
click at [668, 379] on input "Arrival Time" at bounding box center [637, 372] width 188 height 33
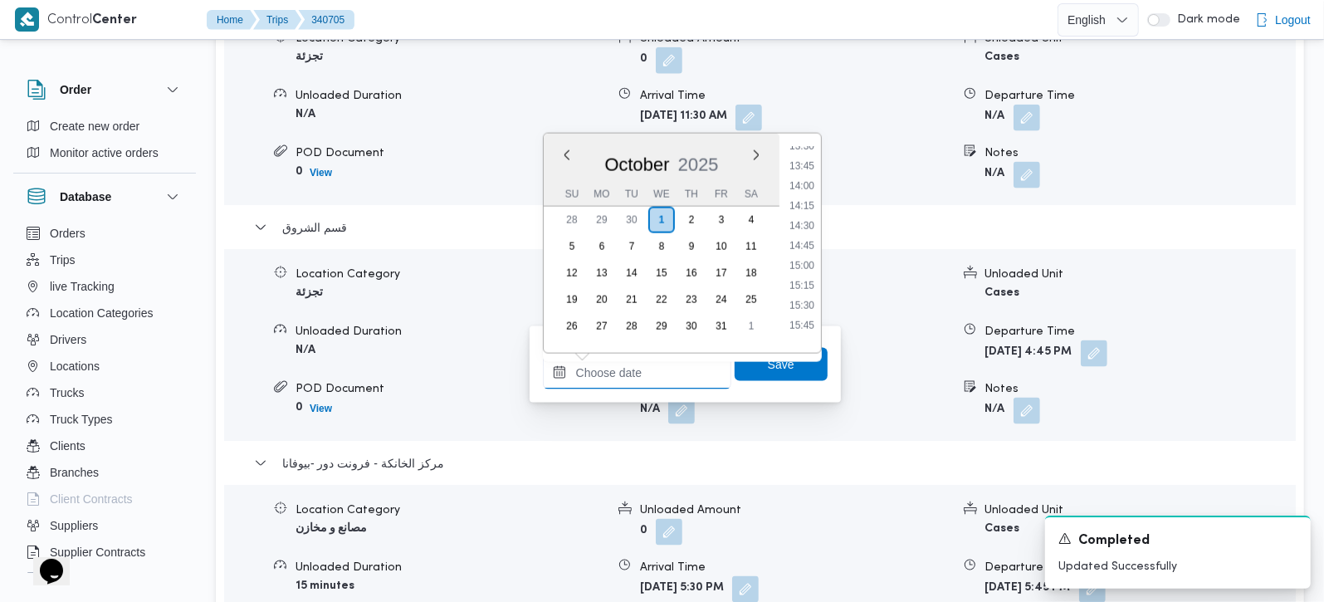
scroll to position [1082, 0]
click at [806, 155] on li "13:30" at bounding box center [802, 149] width 38 height 17
type input "[DATE] 13:30"
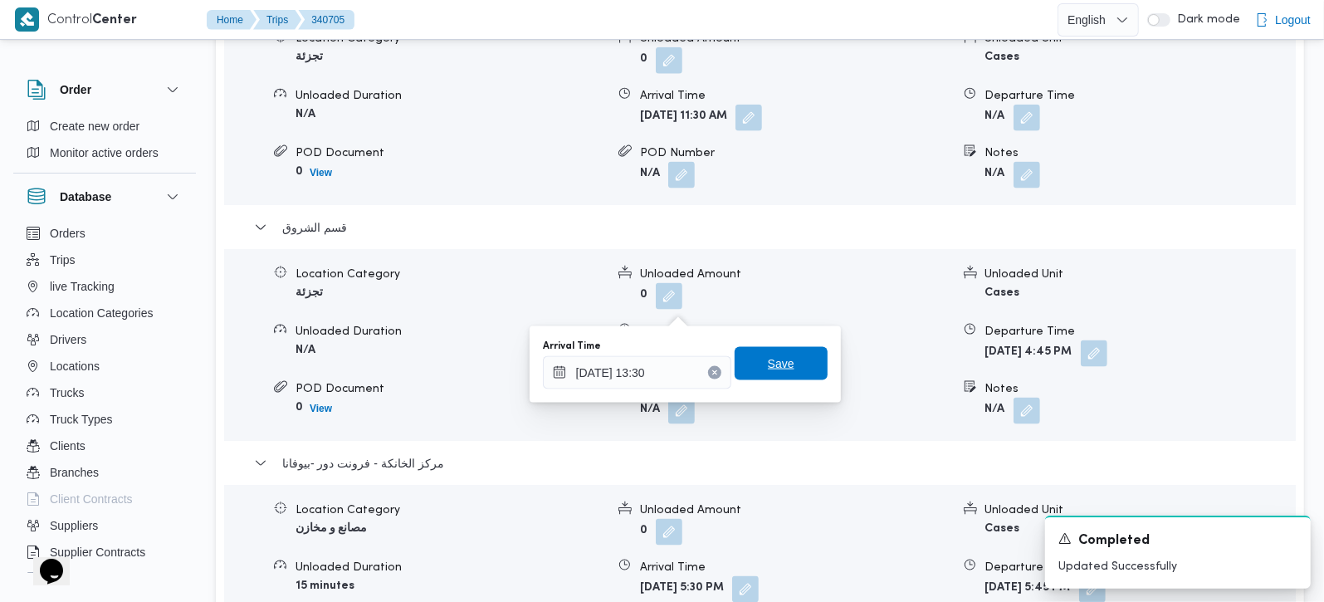
click at [770, 350] on span "Save" at bounding box center [781, 363] width 93 height 33
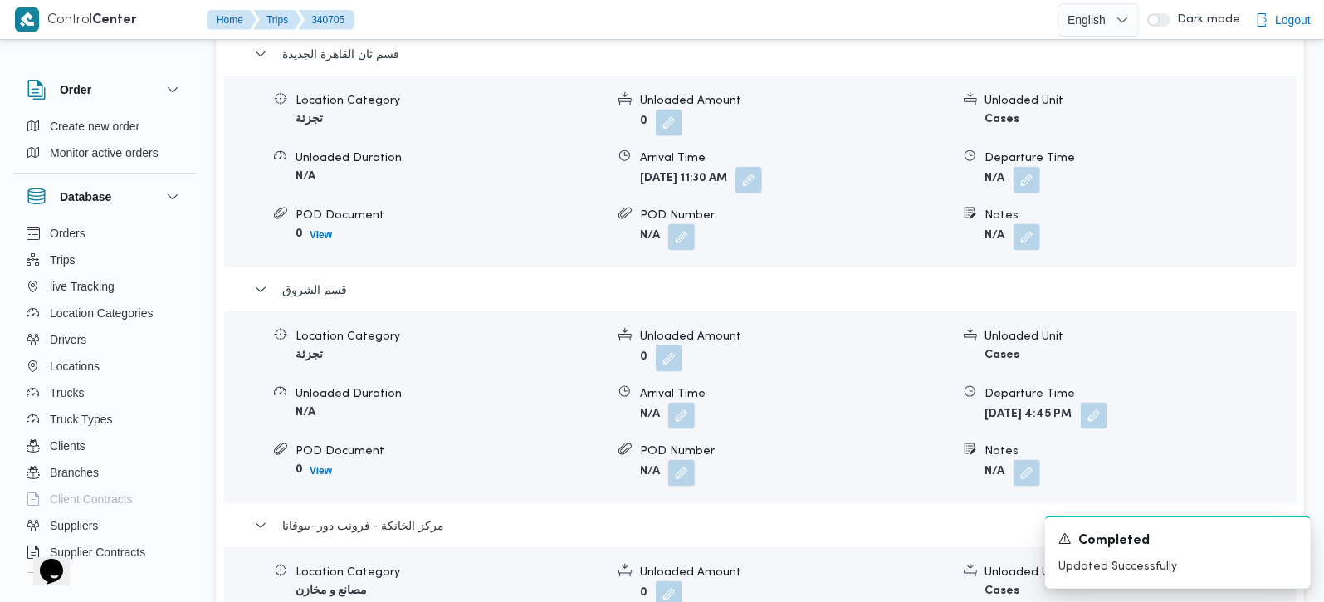
scroll to position [1465, 0]
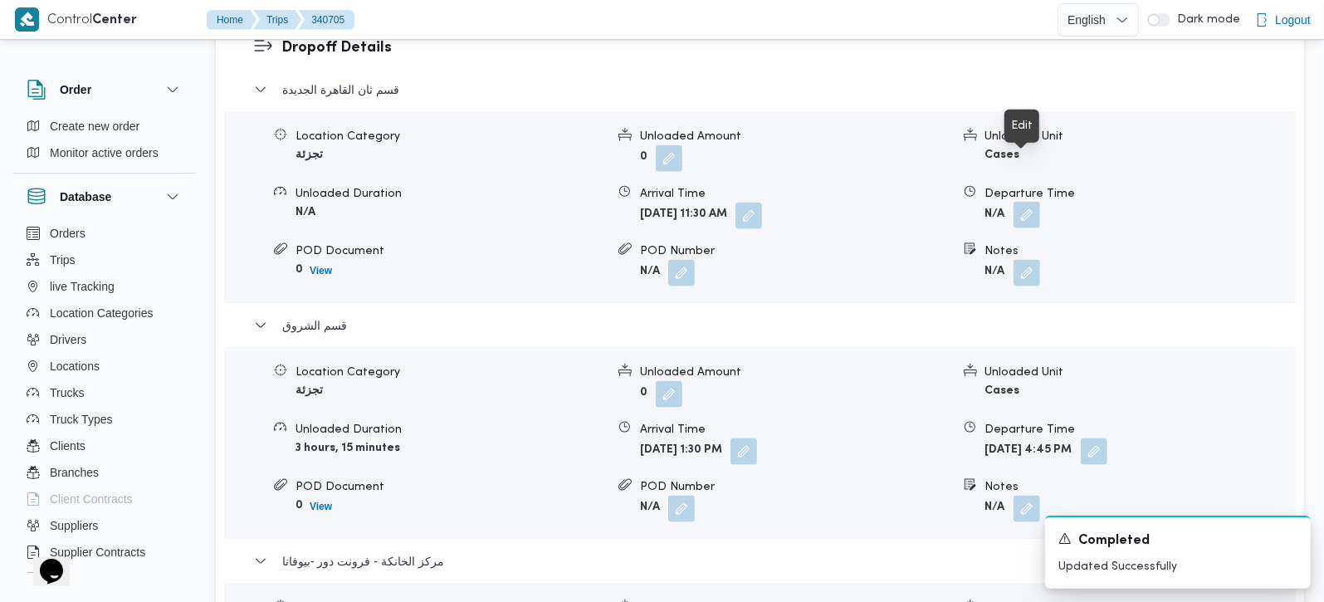
click at [1036, 202] on button "button" at bounding box center [1027, 215] width 27 height 27
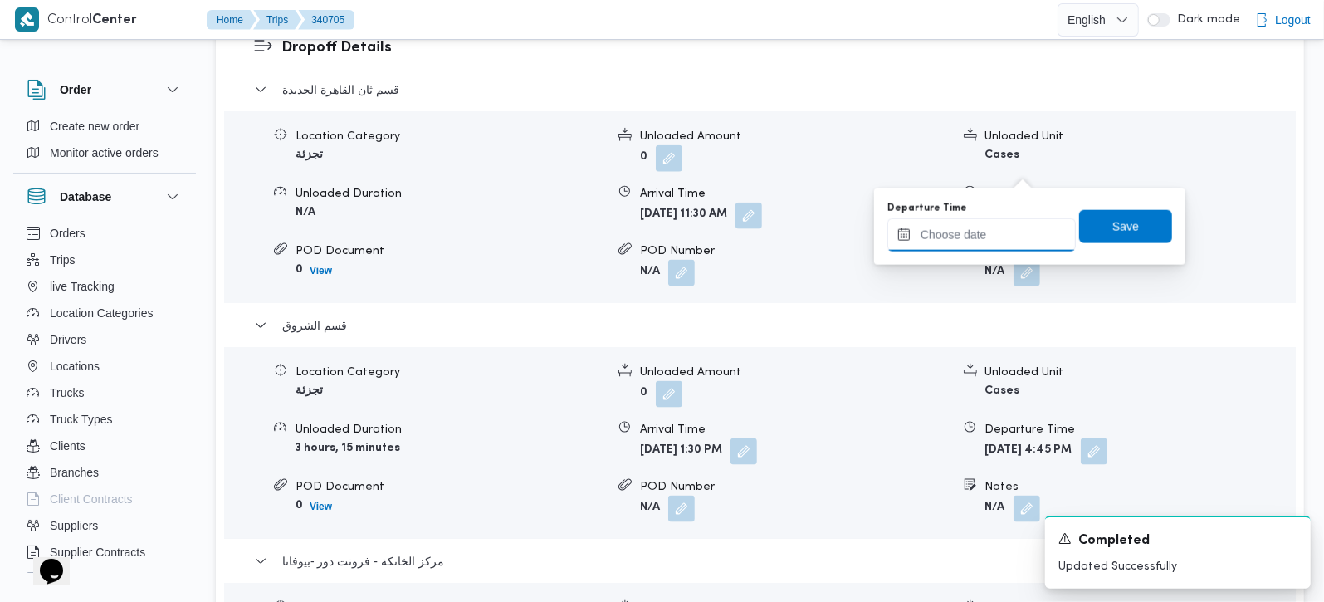
click at [990, 232] on input "Departure Time" at bounding box center [982, 234] width 188 height 33
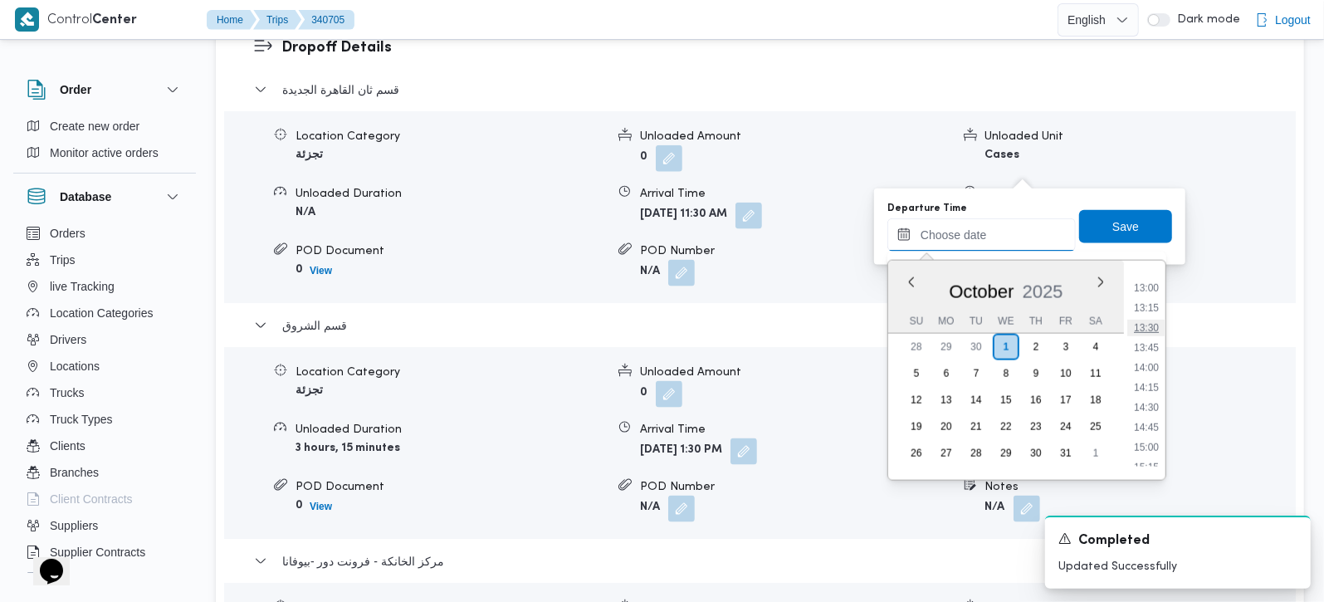
scroll to position [984, 0]
drag, startPoint x: 1152, startPoint y: 328, endPoint x: 1148, endPoint y: 277, distance: 50.8
click at [1152, 328] on li "13:00" at bounding box center [1147, 334] width 38 height 17
type input "[DATE] 13:00"
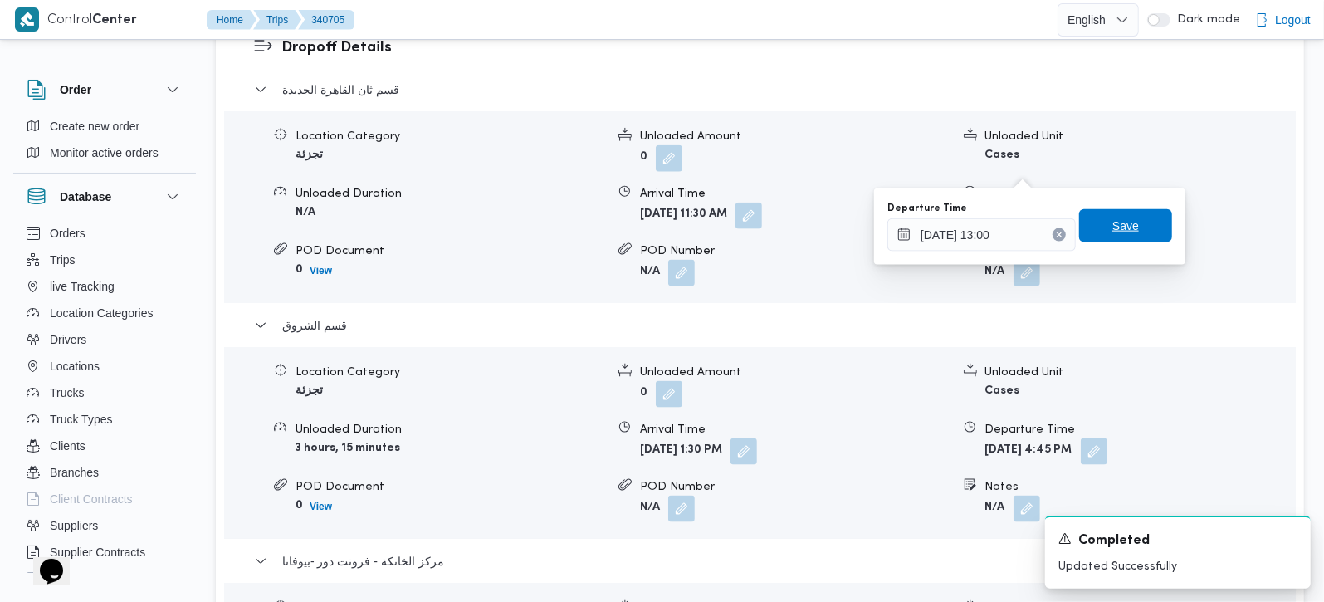
click at [1135, 235] on span "Save" at bounding box center [1125, 225] width 93 height 33
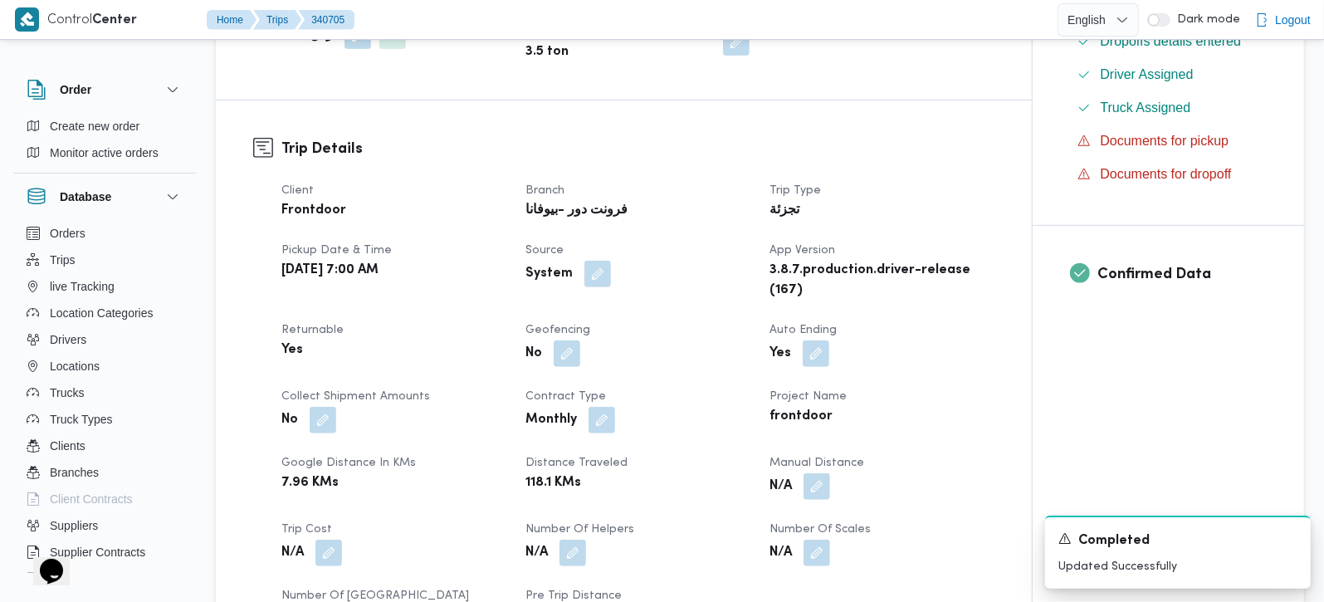
scroll to position [488, 0]
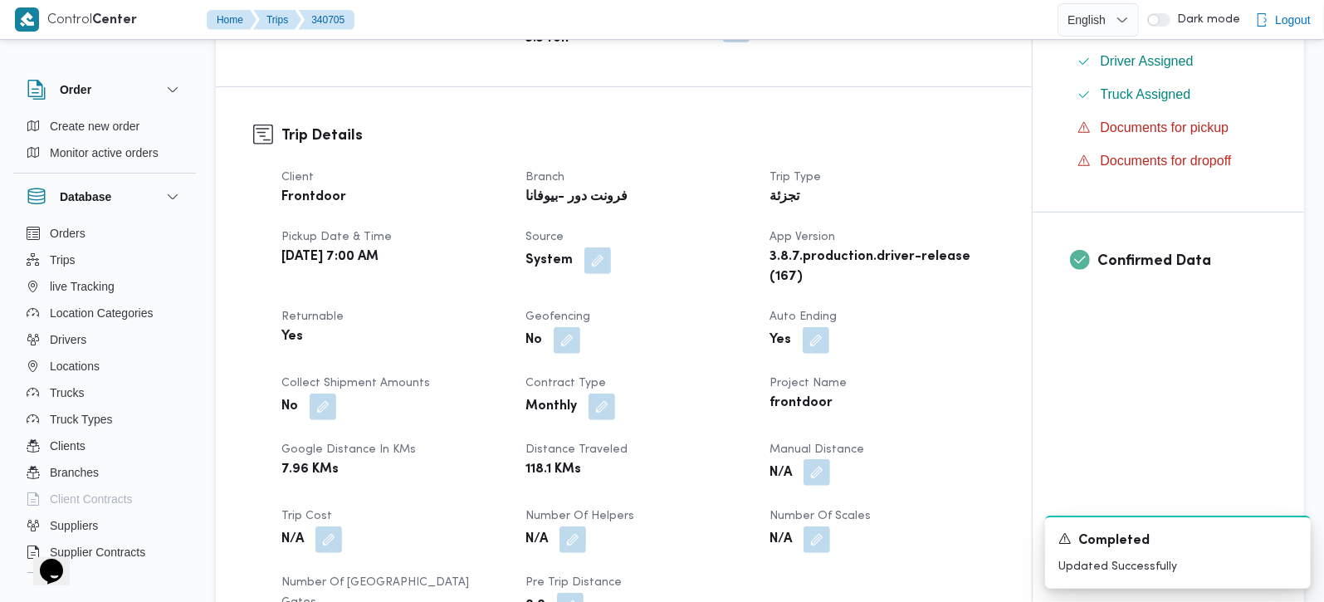
click at [825, 459] on button "button" at bounding box center [817, 472] width 27 height 27
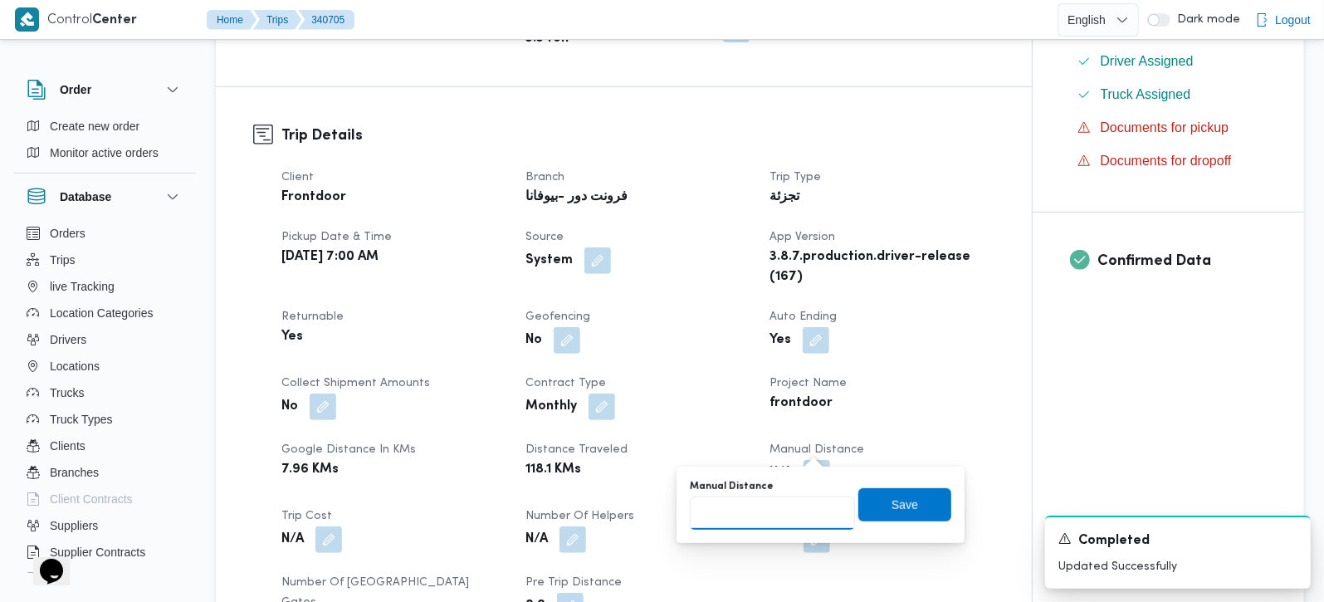
click at [784, 497] on div at bounding box center [772, 513] width 165 height 33
type input "126"
click at [881, 483] on div "Manual Distance 126 Save" at bounding box center [820, 504] width 265 height 53
click at [881, 518] on span "Save" at bounding box center [905, 503] width 93 height 33
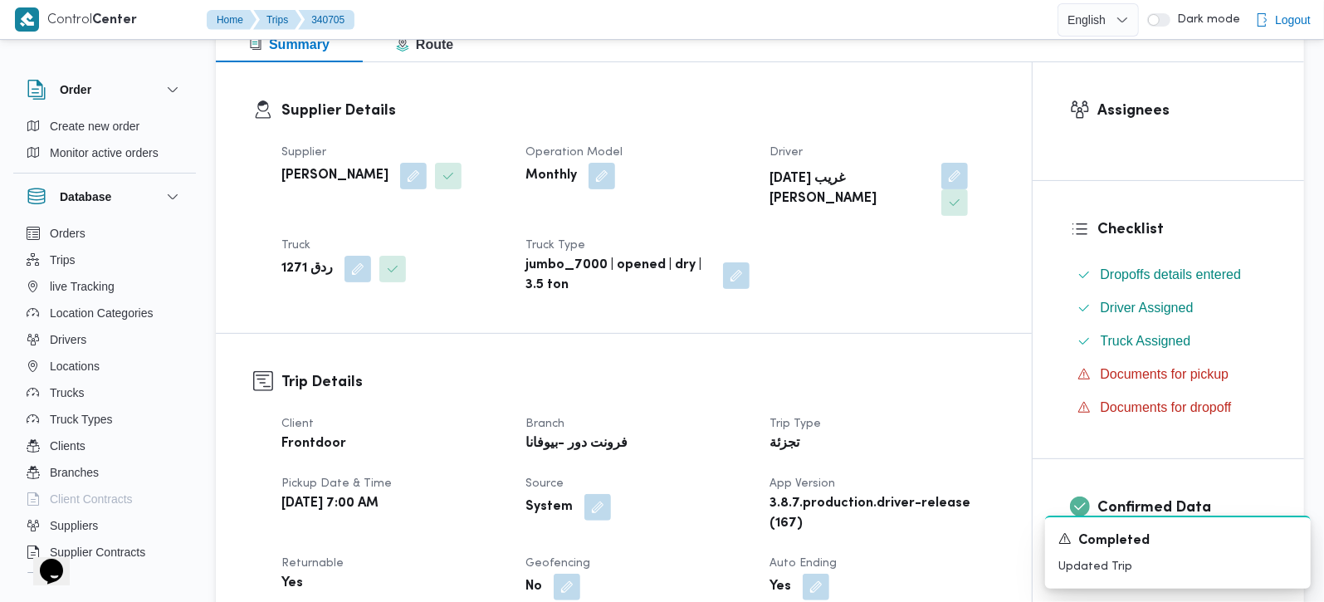
scroll to position [0, 0]
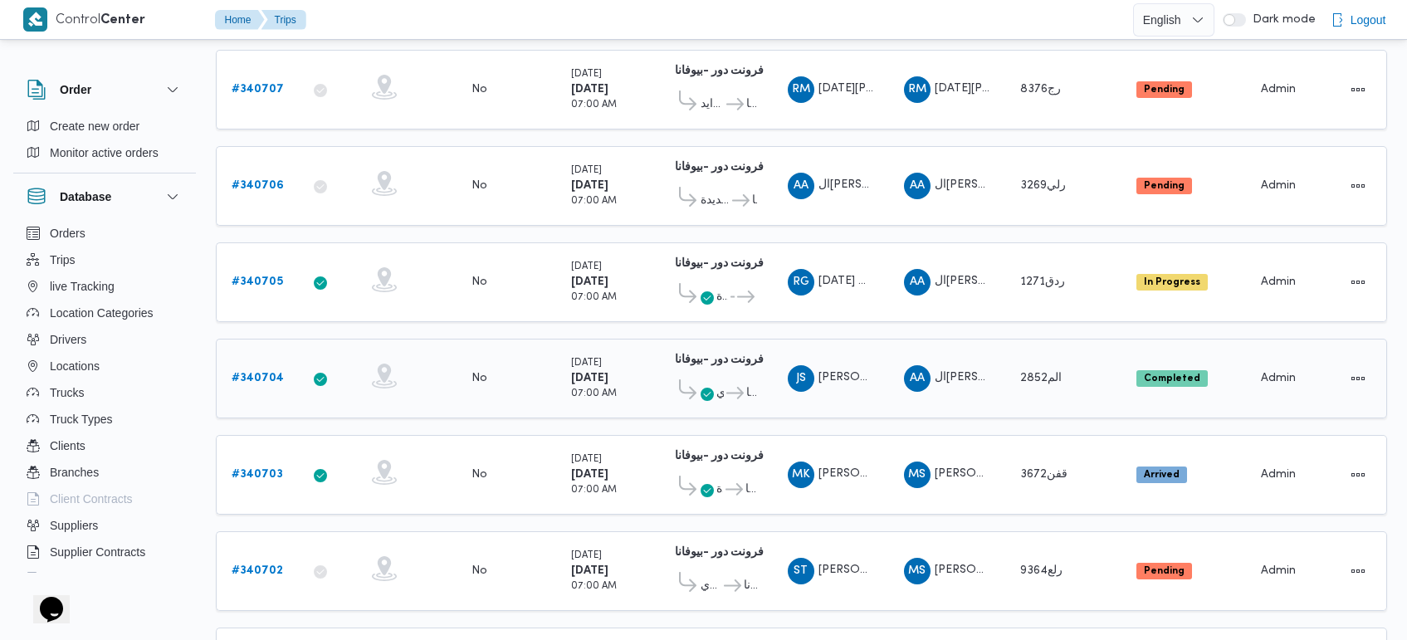
scroll to position [670, 0]
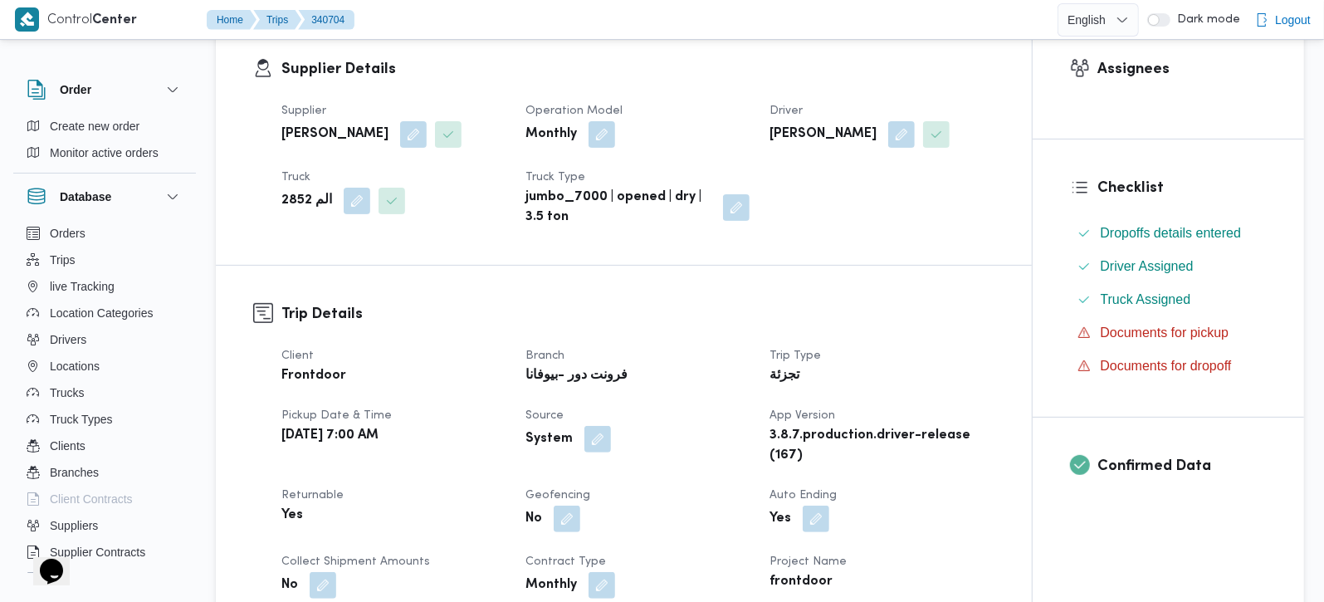
scroll to position [683, 0]
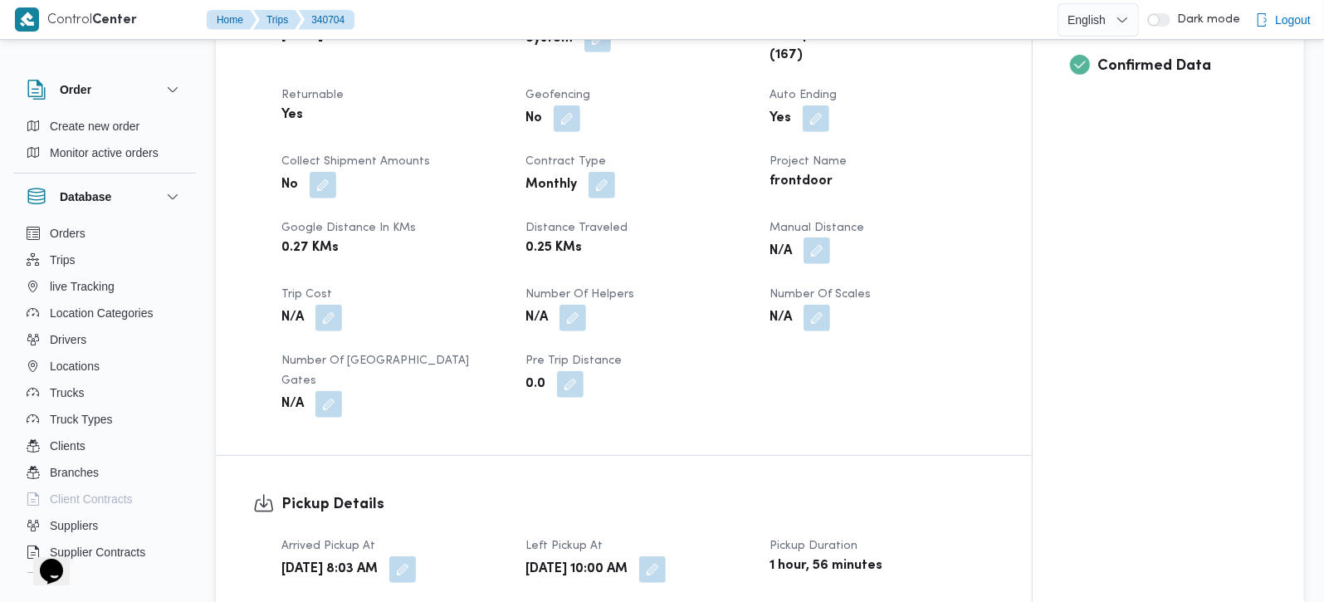
click at [817, 247] on button "button" at bounding box center [817, 250] width 27 height 27
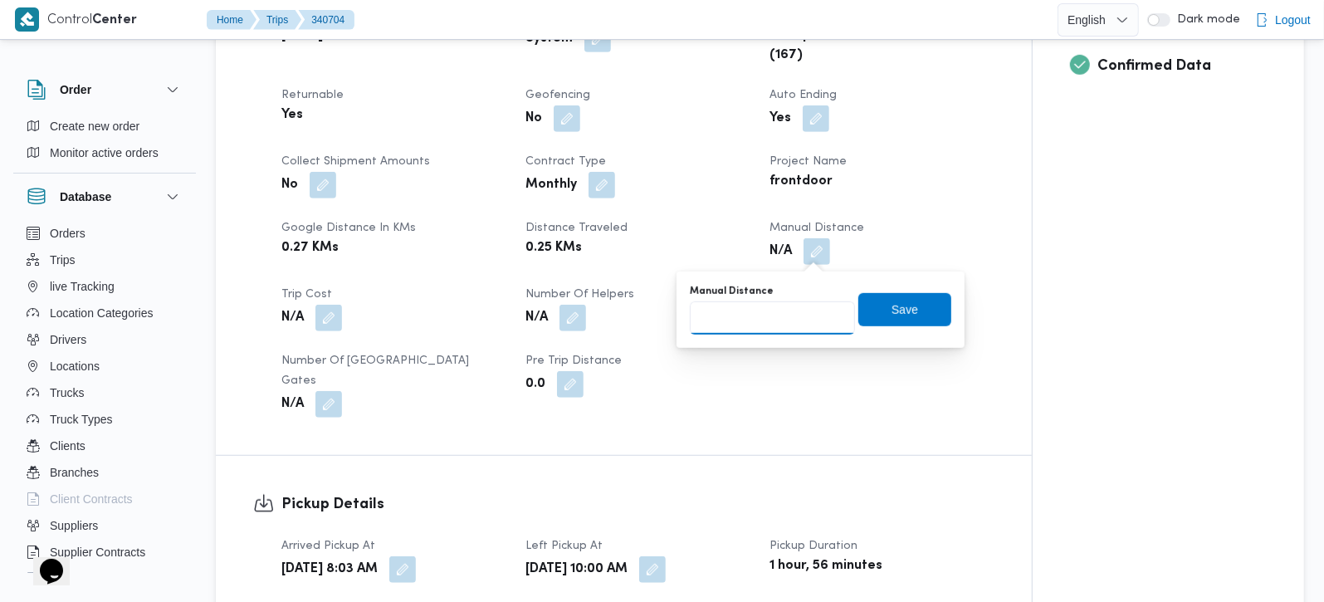
click at [781, 306] on input "Manual Distance" at bounding box center [772, 317] width 165 height 33
type input "131"
click at [892, 301] on span "Save" at bounding box center [905, 309] width 27 height 20
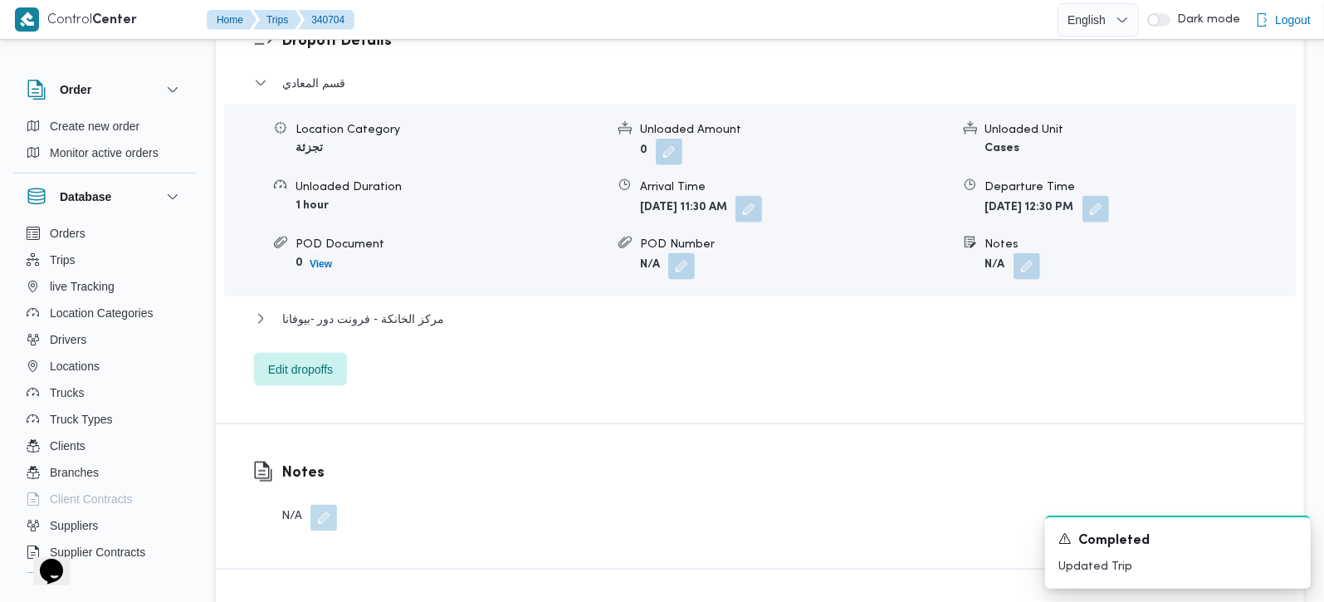
scroll to position [1465, 0]
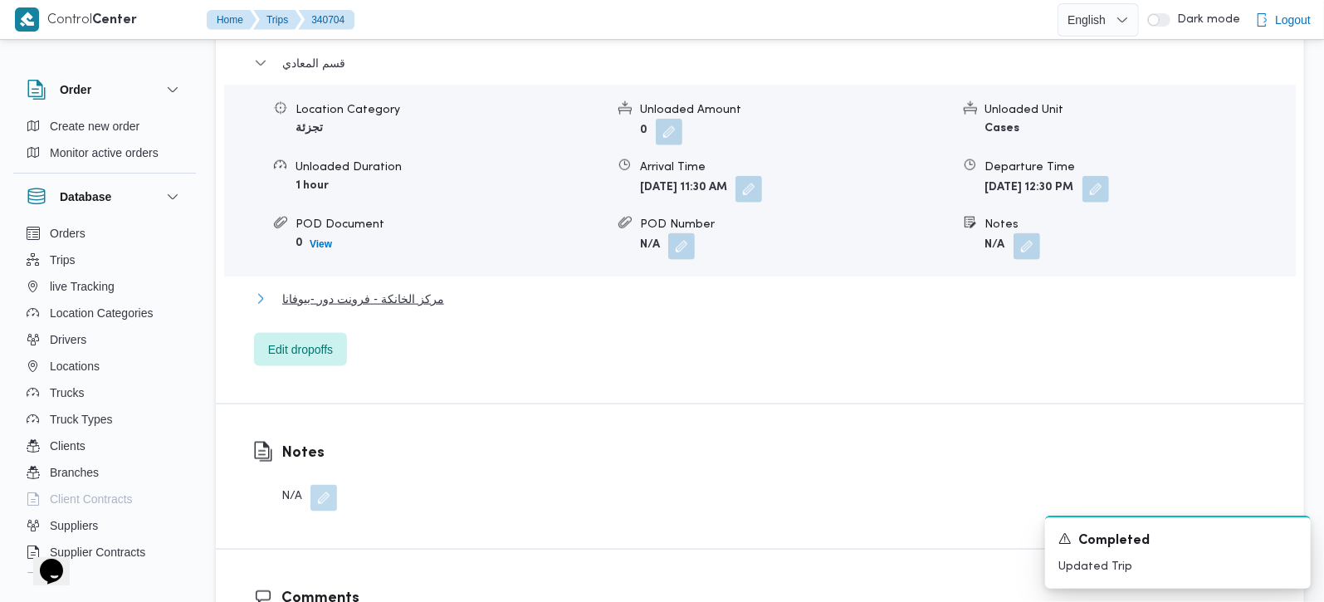
click at [377, 289] on span "مركز الخانكة - فرونت دور -بيوفانا" at bounding box center [363, 299] width 162 height 20
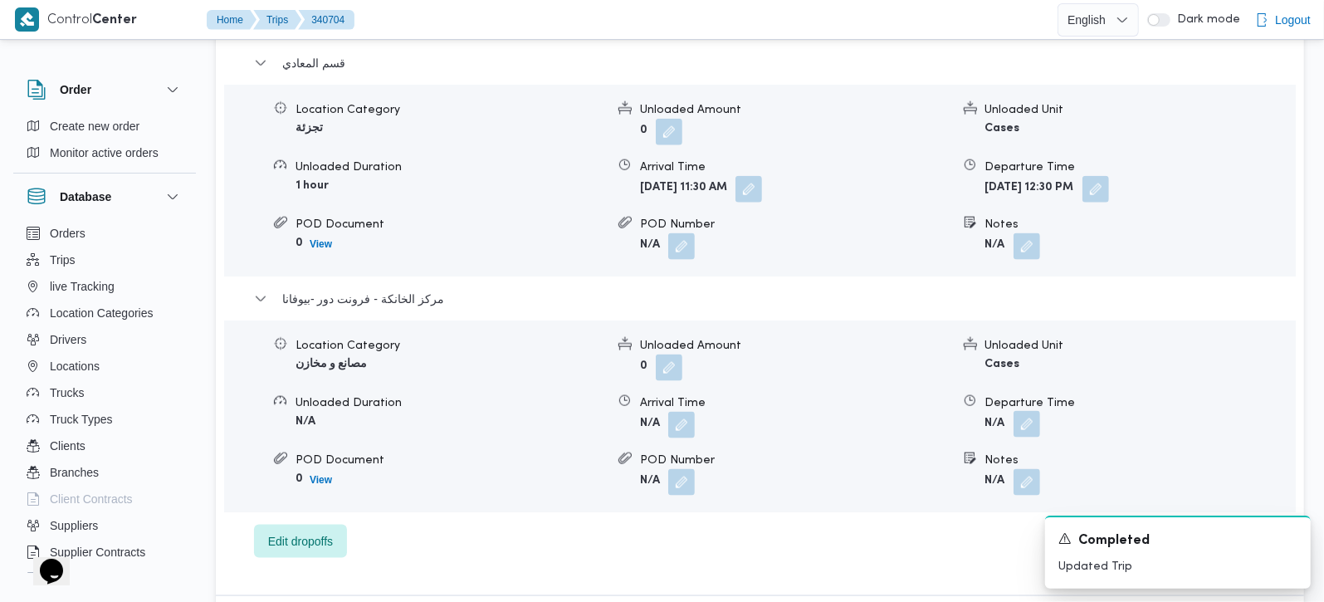
click at [1025, 411] on button "button" at bounding box center [1027, 424] width 27 height 27
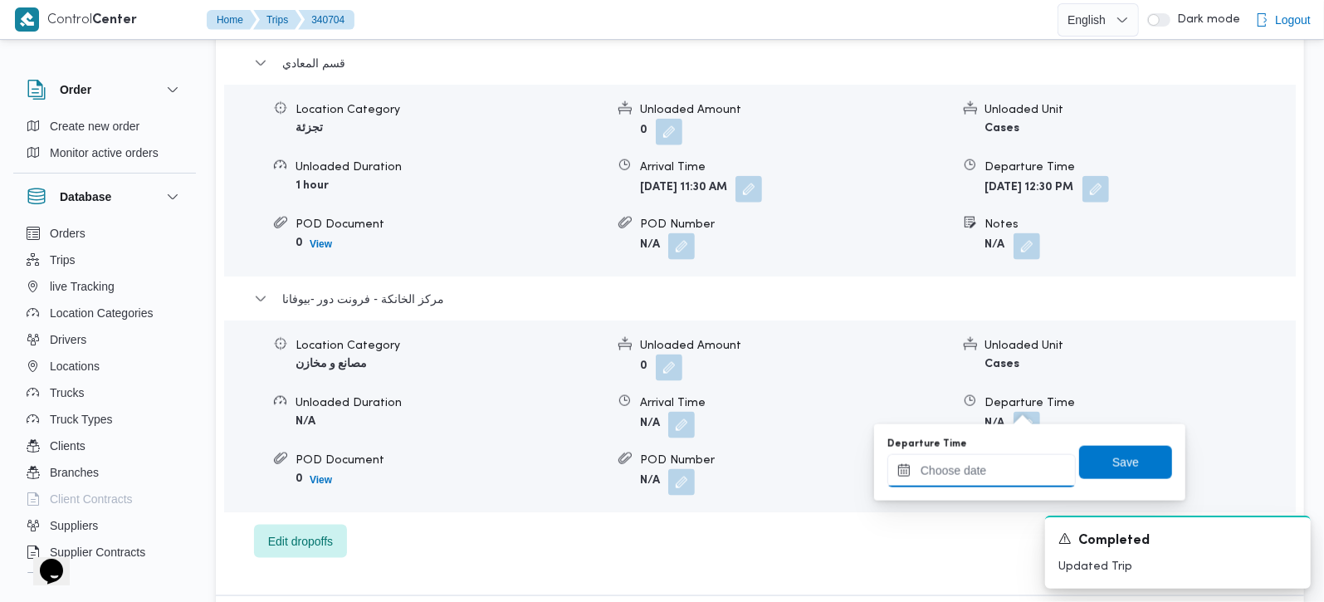
click at [986, 464] on input "Departure Time" at bounding box center [982, 470] width 188 height 33
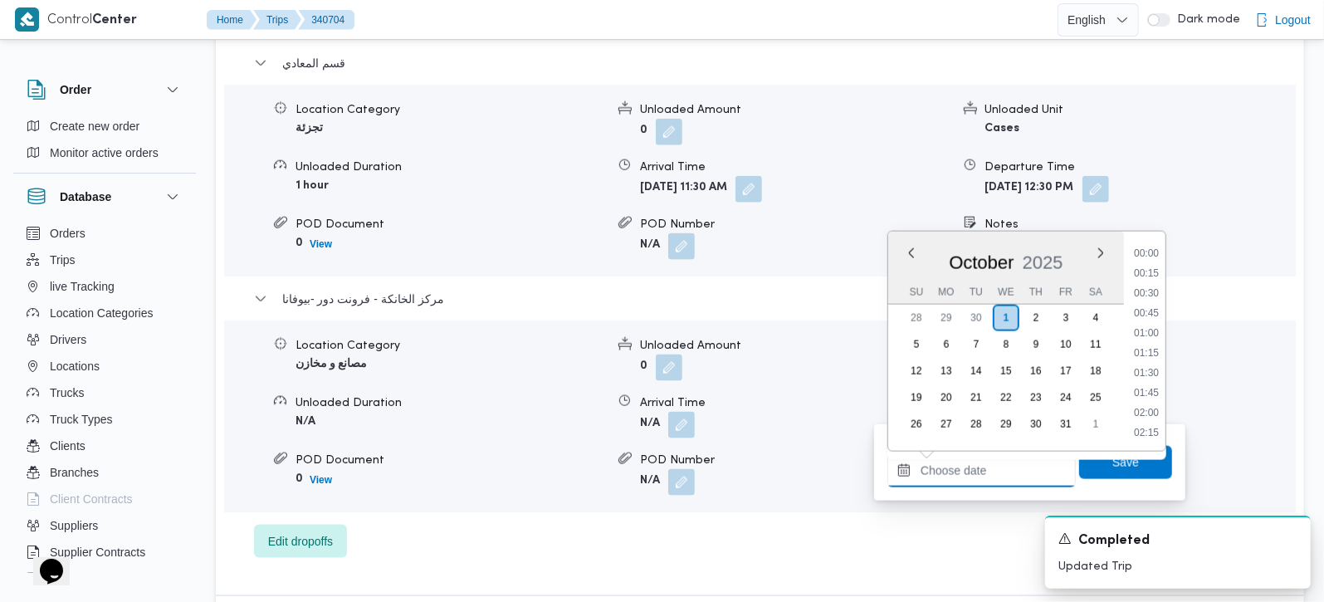
scroll to position [1375, 0]
click at [1148, 273] on li "17:30" at bounding box center [1147, 273] width 38 height 17
type input "01/10/2025 17:30"
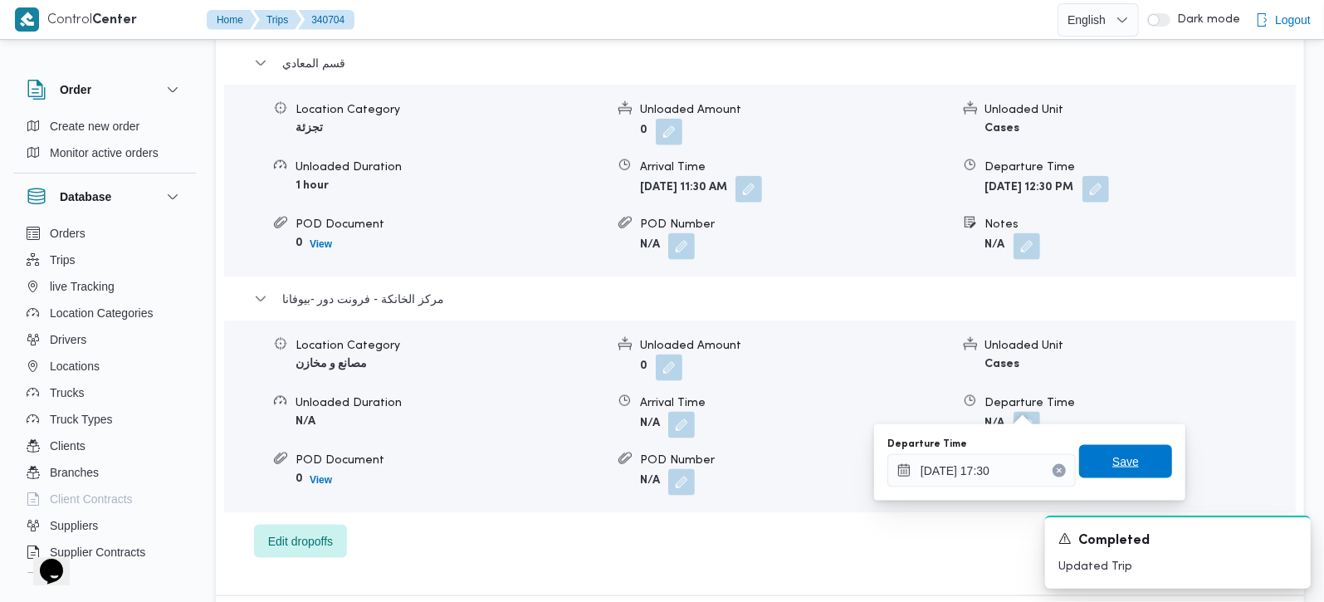
click at [1122, 455] on span "Save" at bounding box center [1126, 462] width 27 height 20
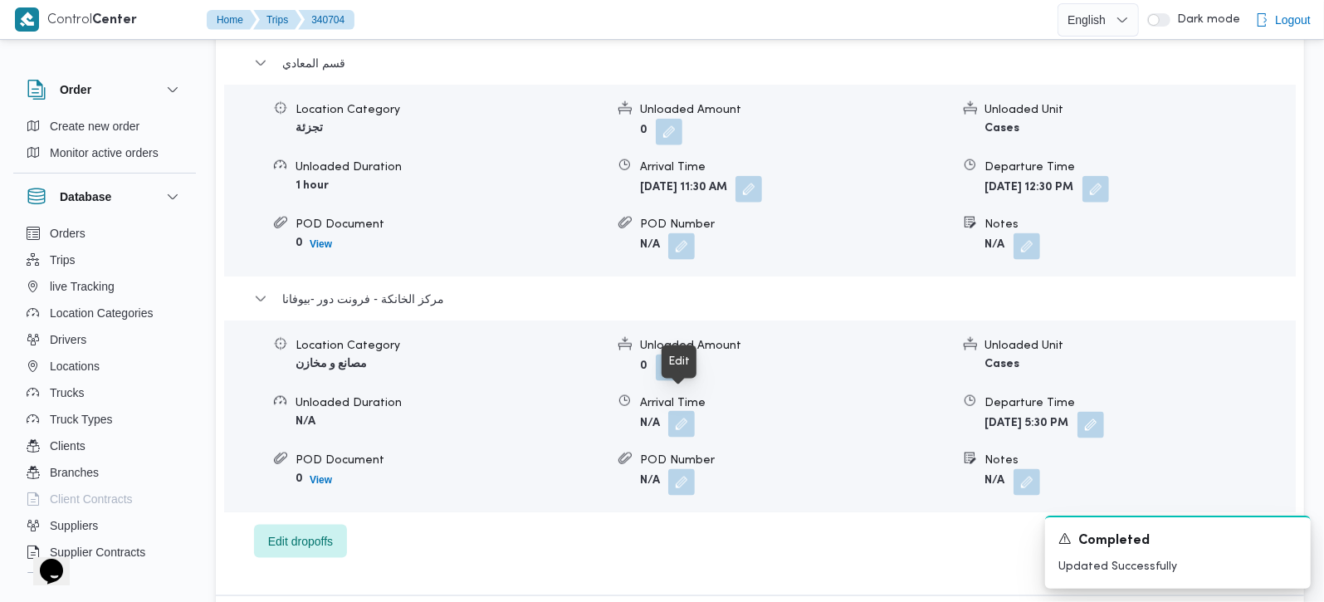
click at [679, 411] on button "button" at bounding box center [681, 424] width 27 height 27
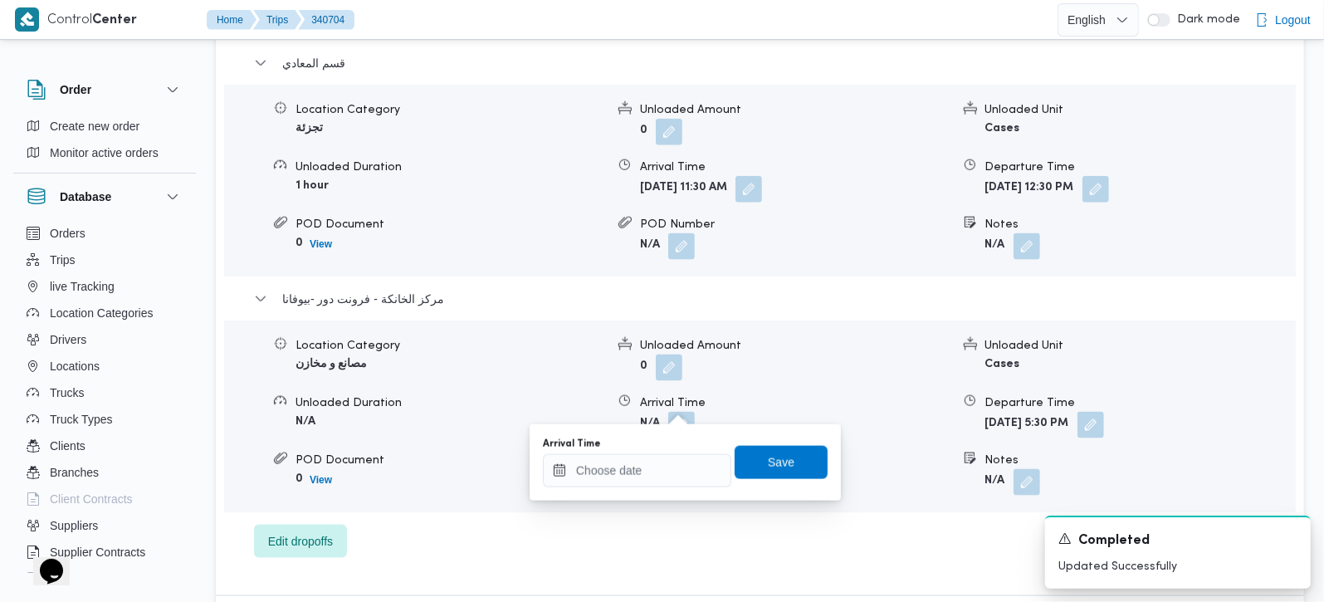
click at [662, 448] on div "Arrival Time" at bounding box center [637, 444] width 188 height 13
click at [665, 462] on input "Arrival Time" at bounding box center [637, 470] width 188 height 33
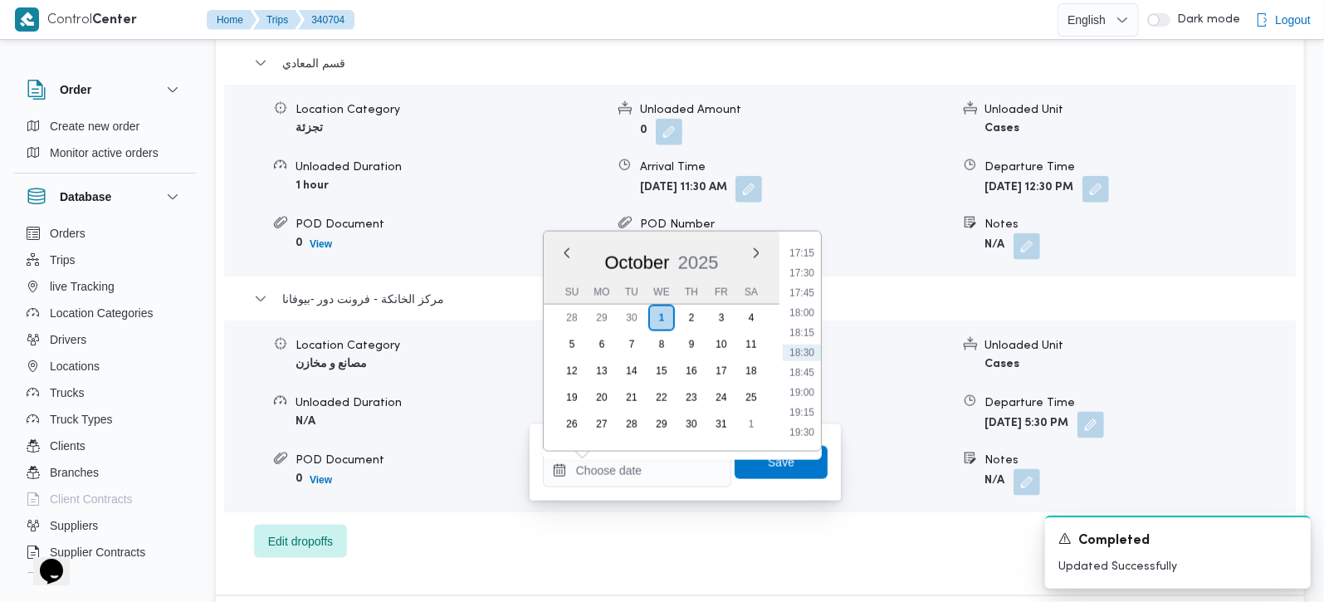
click at [805, 242] on div "Time 00:00 00:15 00:30 00:45 01:00 01:15 01:30 01:45 02:00 02:15 02:30 02:45 03…" at bounding box center [801, 341] width 42 height 219
click at [805, 247] on li "17:15" at bounding box center [802, 253] width 38 height 17
type input "[DATE] 17:15"
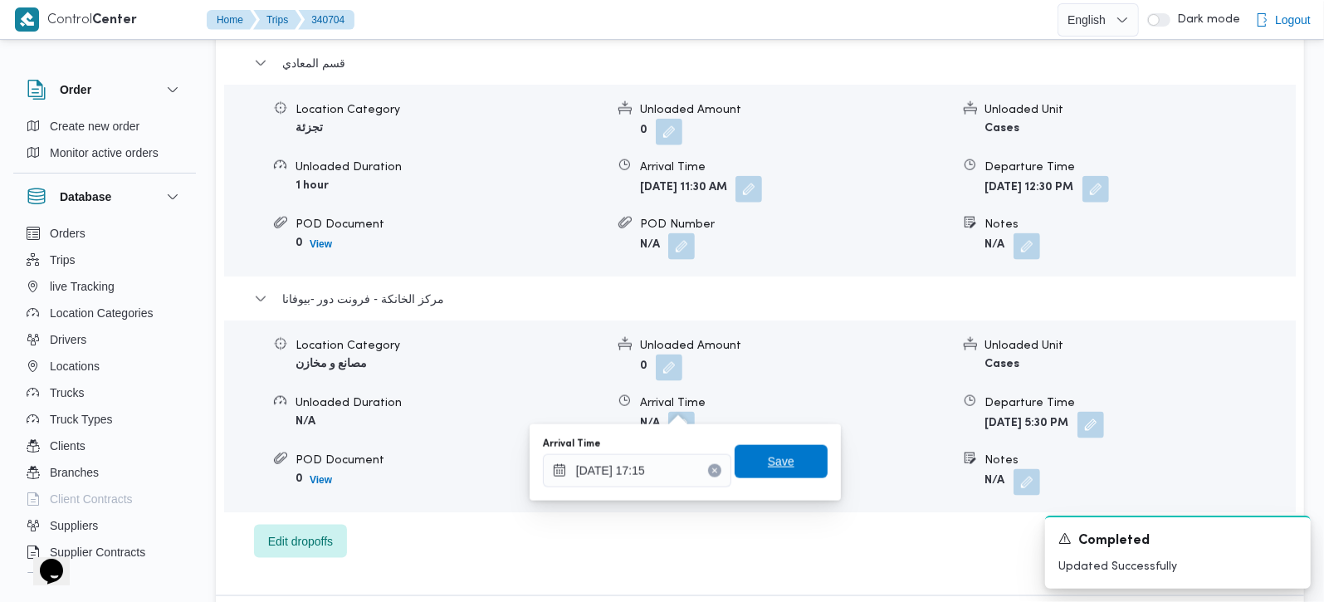
click at [777, 451] on span "Save" at bounding box center [781, 461] width 93 height 33
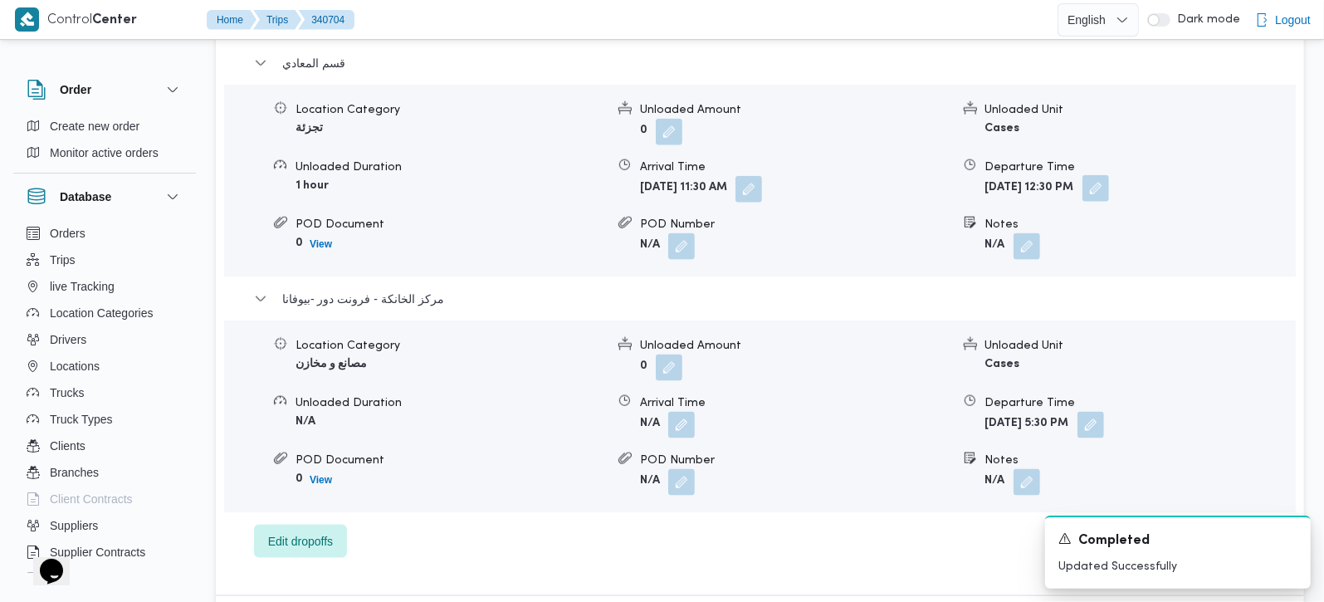
click at [1109, 175] on button "button" at bounding box center [1096, 188] width 27 height 27
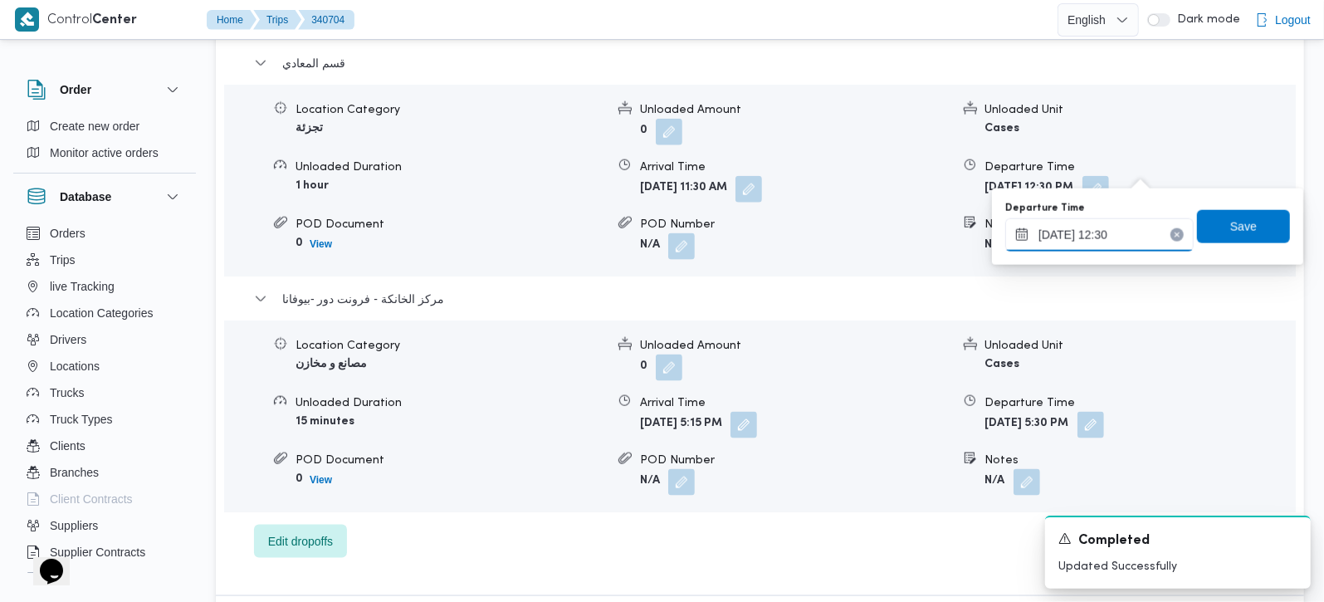
click at [1112, 237] on input "01/10/2025 12:30" at bounding box center [1099, 234] width 188 height 33
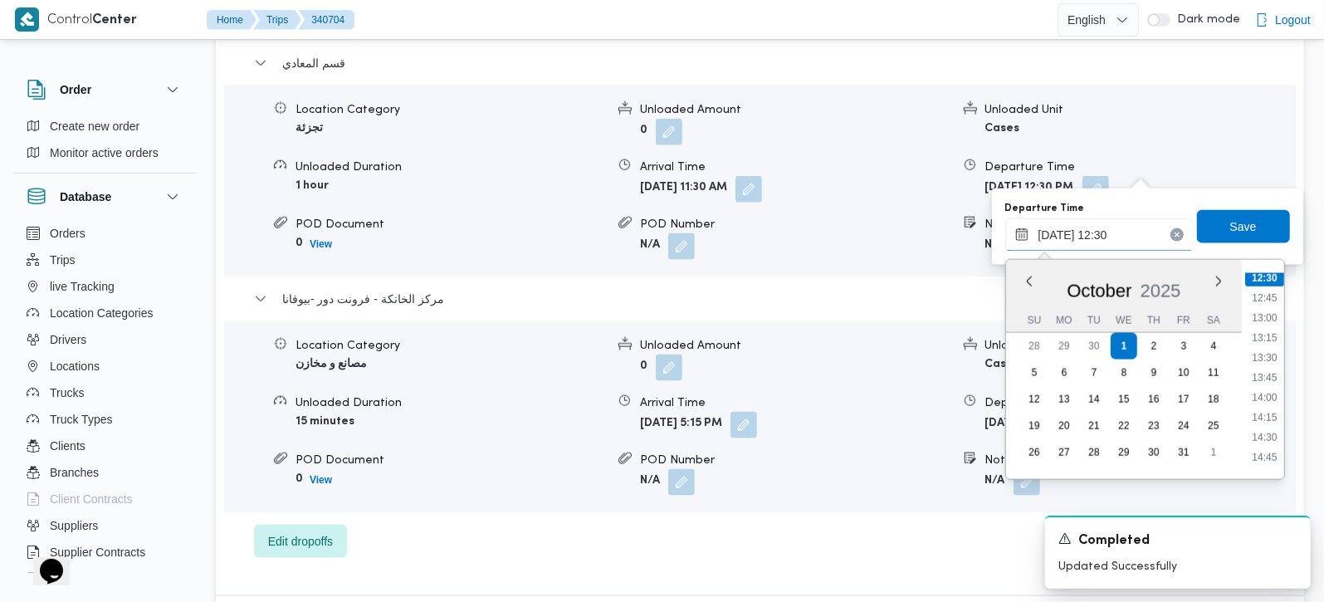
scroll to position [1287, 0]
click at [1270, 290] on li "16:15" at bounding box center [1264, 289] width 38 height 17
type input "01/10/2025 16:15"
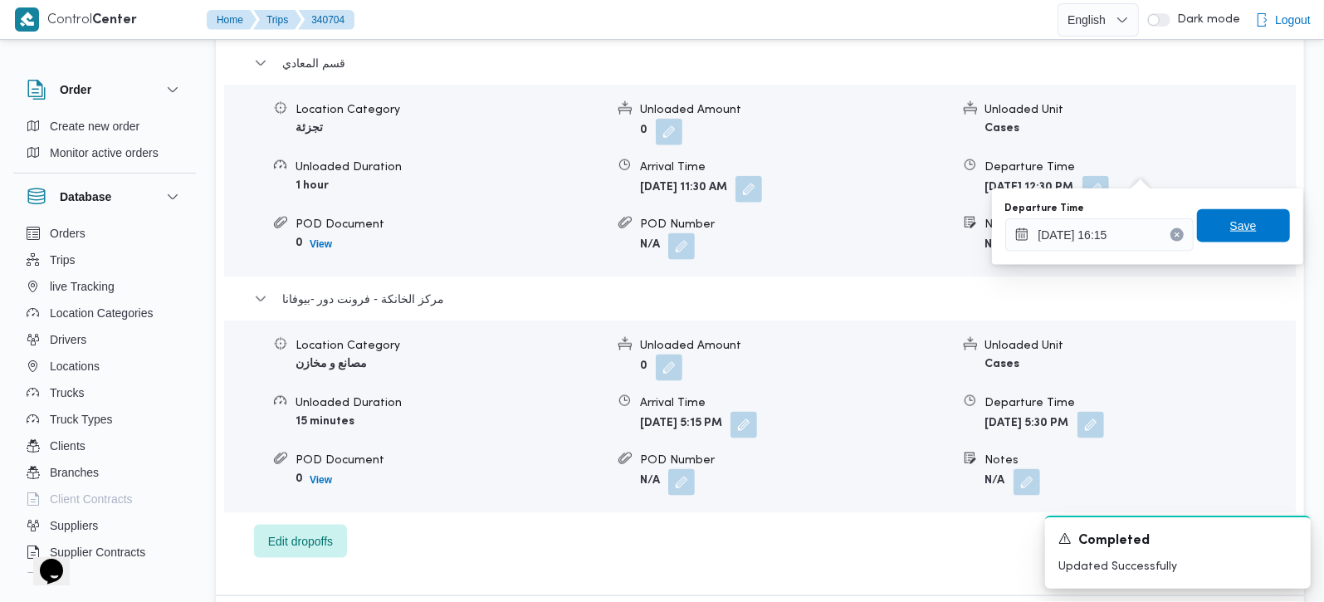
click at [1242, 219] on span "Save" at bounding box center [1243, 225] width 93 height 33
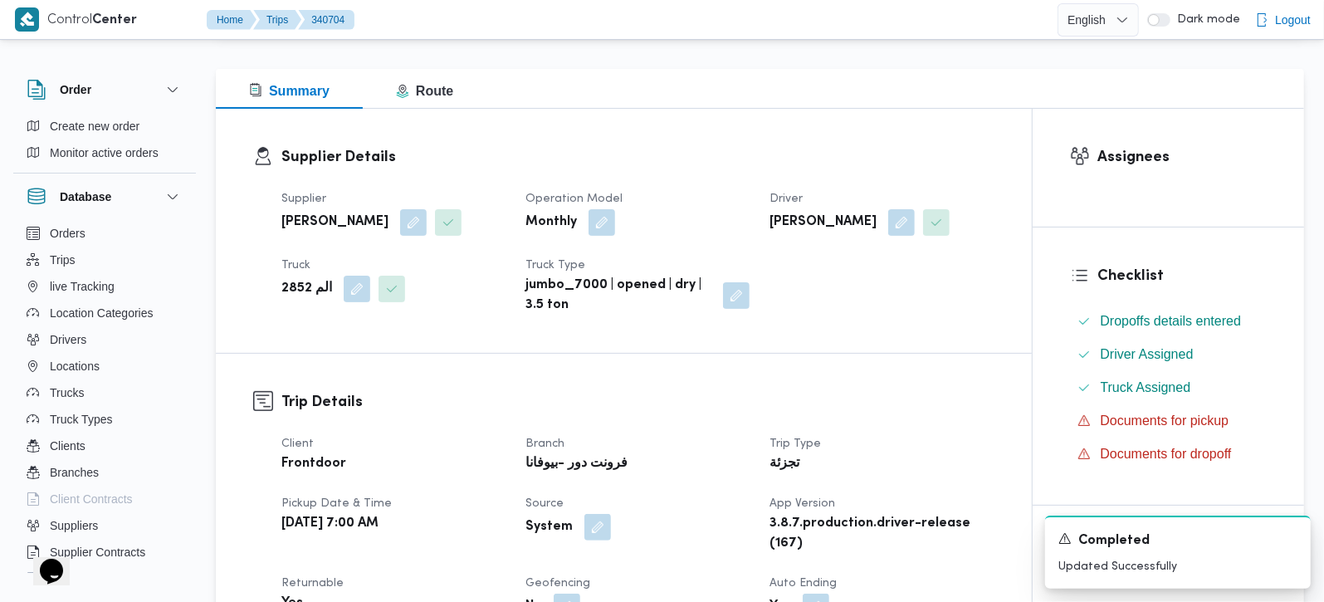
scroll to position [0, 0]
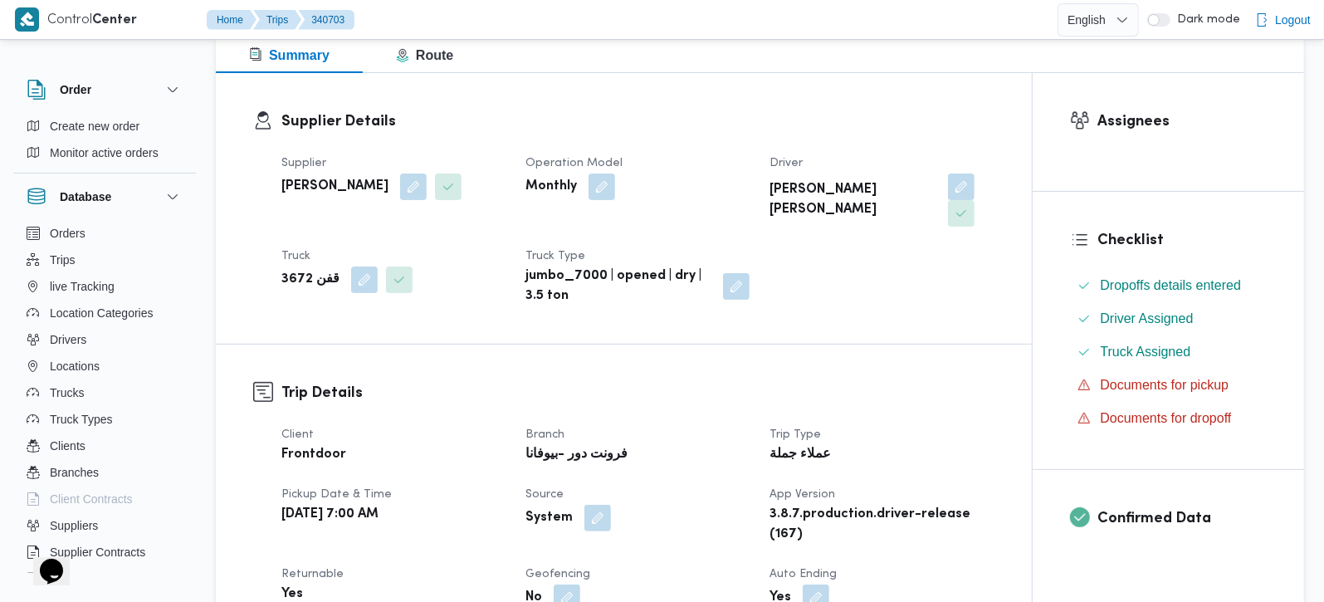
scroll to position [585, 0]
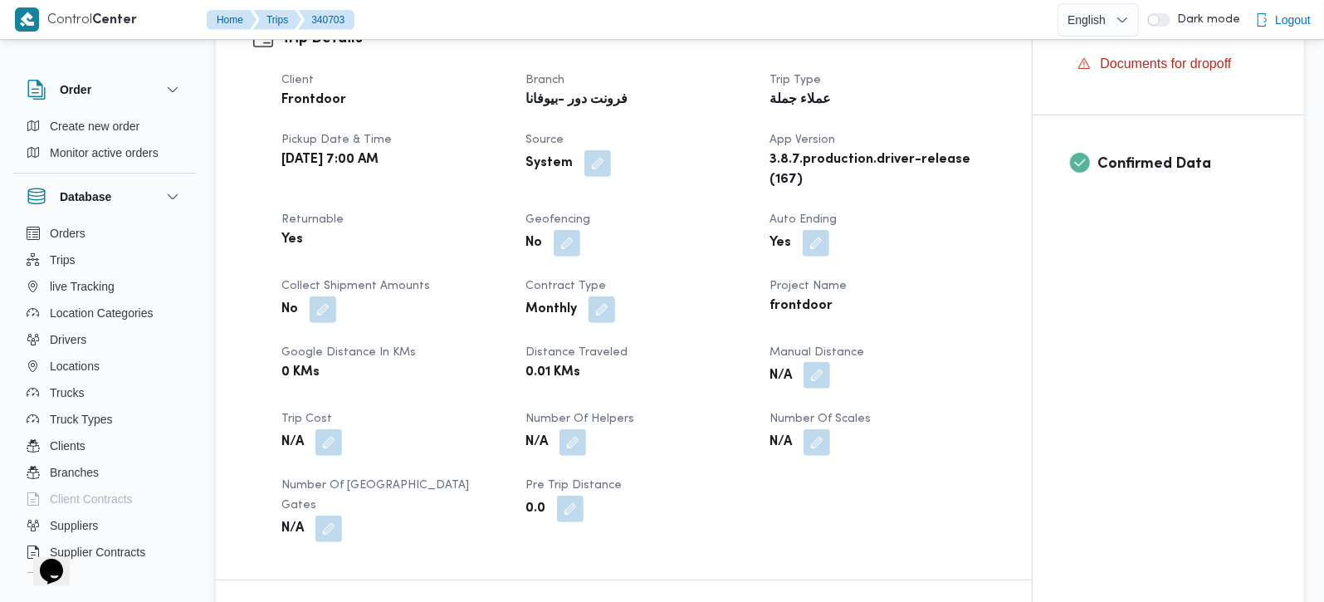
click at [820, 381] on button "button" at bounding box center [817, 375] width 27 height 27
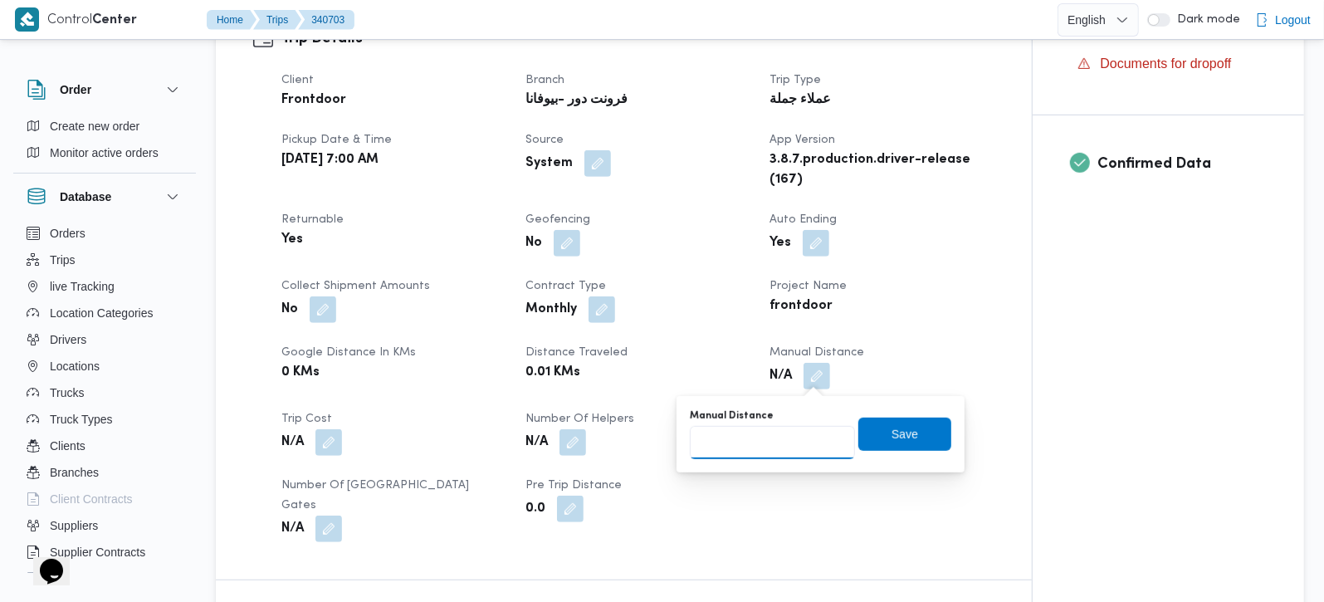
click at [782, 436] on input "Manual Distance" at bounding box center [772, 442] width 165 height 33
type input "99"
click at [873, 430] on span "Save" at bounding box center [905, 433] width 93 height 33
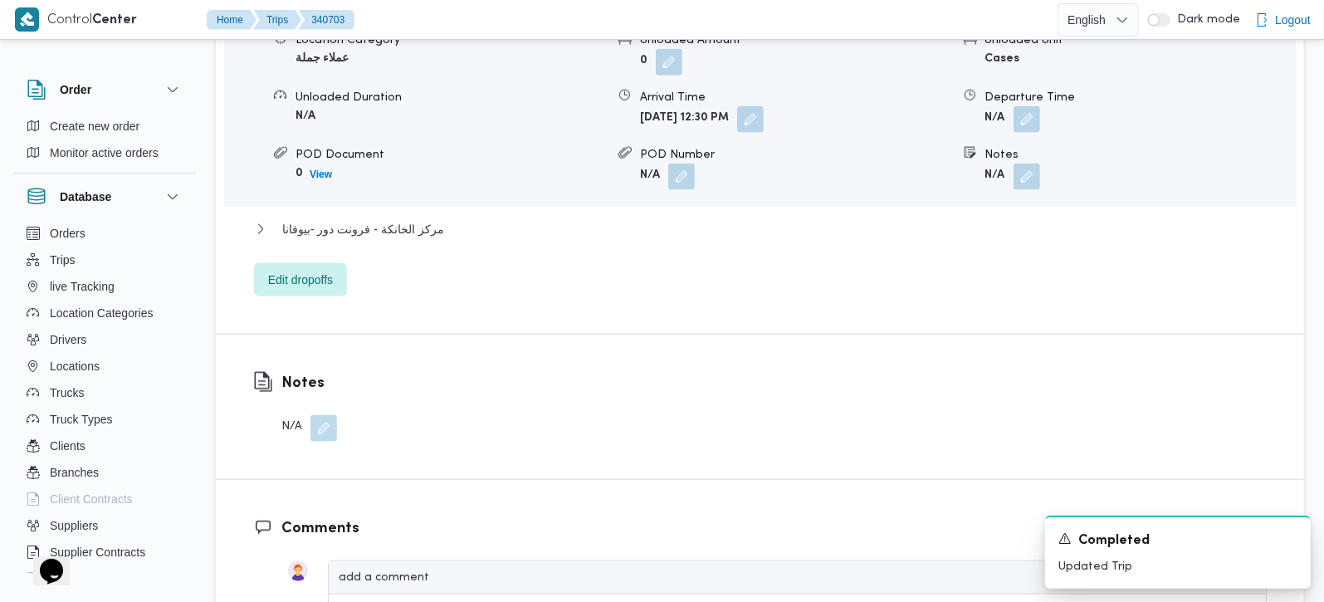
scroll to position [1563, 0]
click at [384, 218] on span "مركز الخانكة - فرونت دور -بيوفانا" at bounding box center [363, 228] width 162 height 20
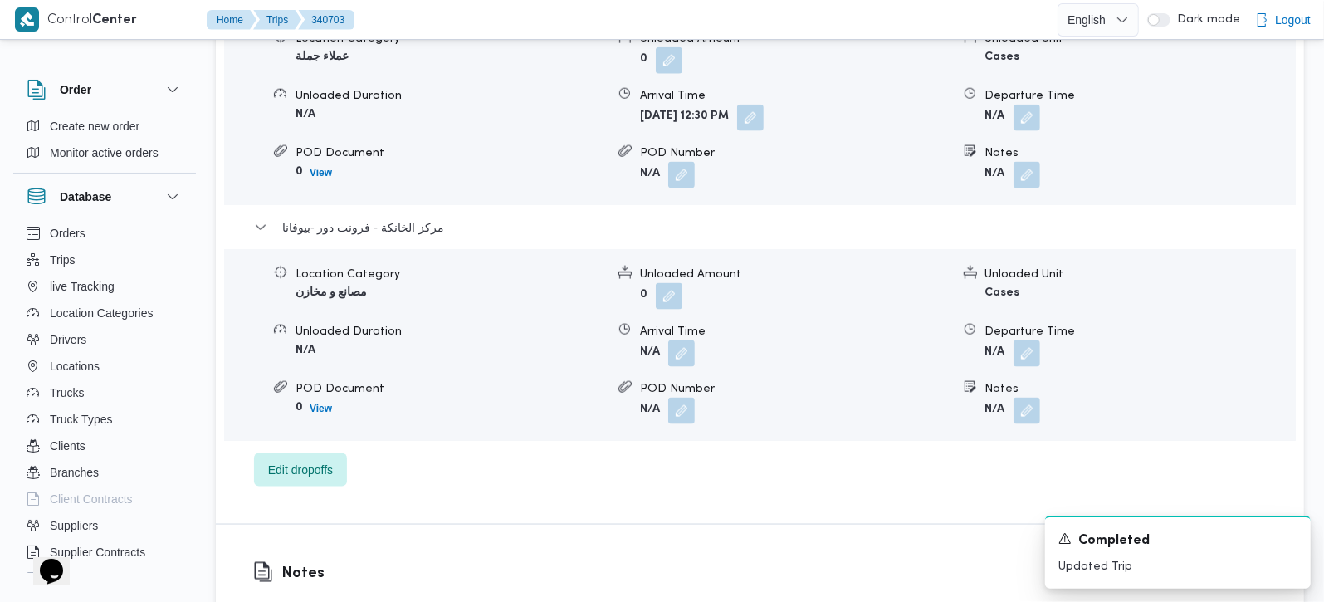
click at [1025, 348] on div "Location Category مصانع و مخازن Unloaded Amount 0 Unloaded Unit Cases Unloaded …" at bounding box center [760, 345] width 1085 height 188
click at [1025, 347] on div "Location Category مصانع و مخازن Unloaded Amount 0 Unloaded Unit Cases Unloaded …" at bounding box center [760, 345] width 1085 height 188
click at [1021, 340] on button "button" at bounding box center [1027, 353] width 27 height 27
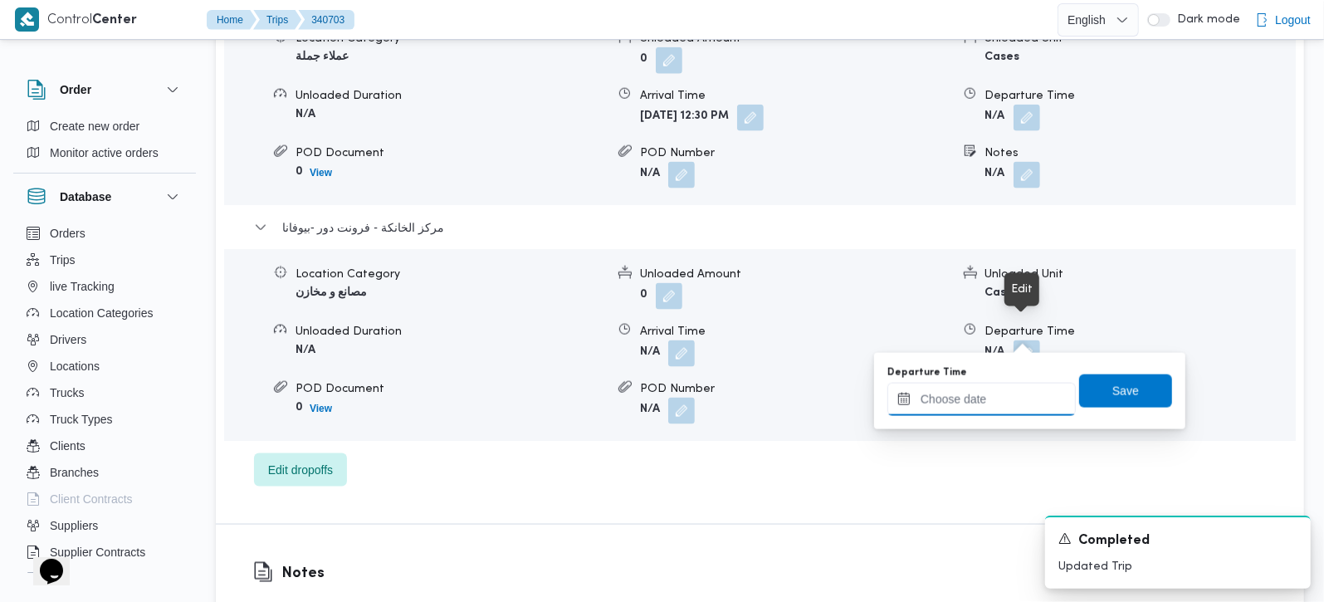
click at [995, 394] on input "Departure Time" at bounding box center [982, 399] width 188 height 33
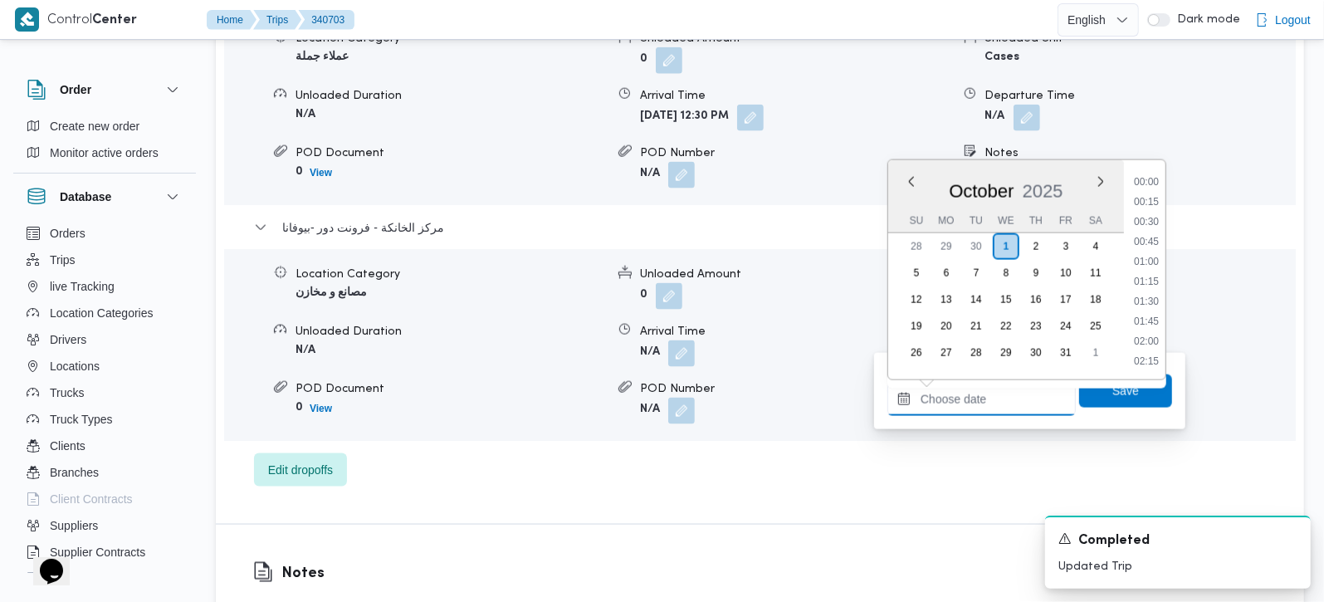
scroll to position [1375, 0]
click at [1155, 288] on ul "00:00 00:15 00:30 00:45 01:00 01:15 01:30 01:45 02:00 02:15 02:30 02:45 03:00 0…" at bounding box center [1147, 270] width 38 height 193
click at [1145, 281] on li "18:30" at bounding box center [1147, 281] width 38 height 17
type input "[DATE] 18:30"
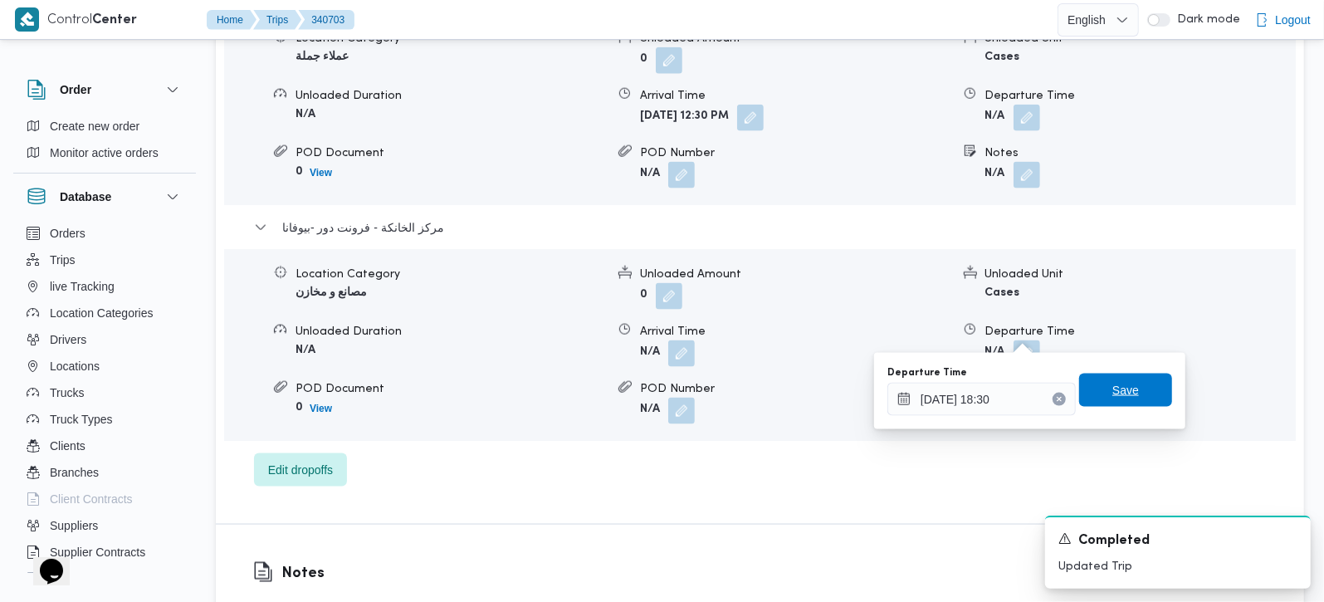
click at [1121, 381] on span "Save" at bounding box center [1126, 390] width 27 height 20
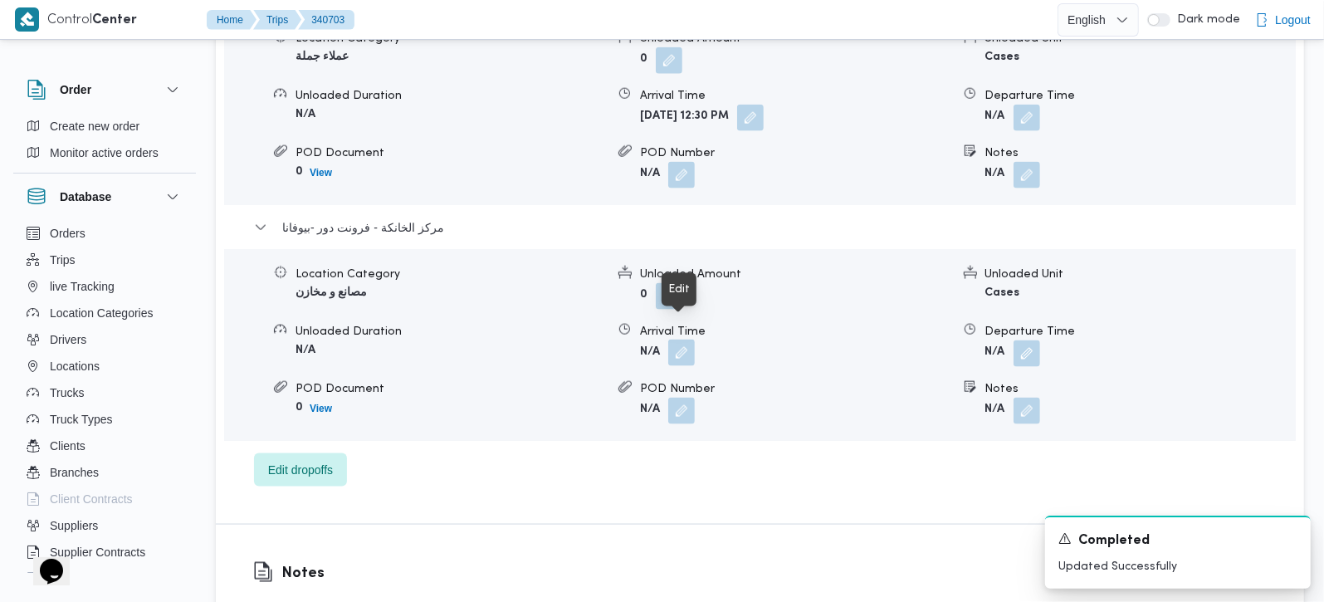
click at [671, 340] on button "button" at bounding box center [681, 353] width 27 height 27
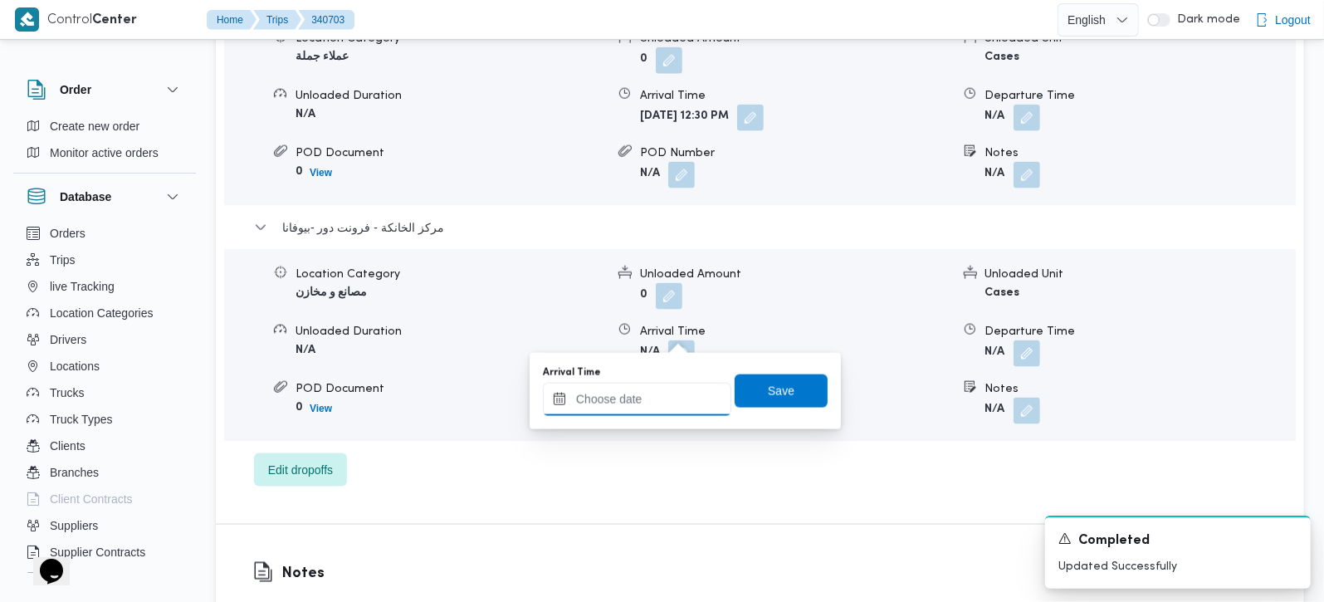
click at [663, 396] on input "Arrival Time" at bounding box center [637, 399] width 188 height 33
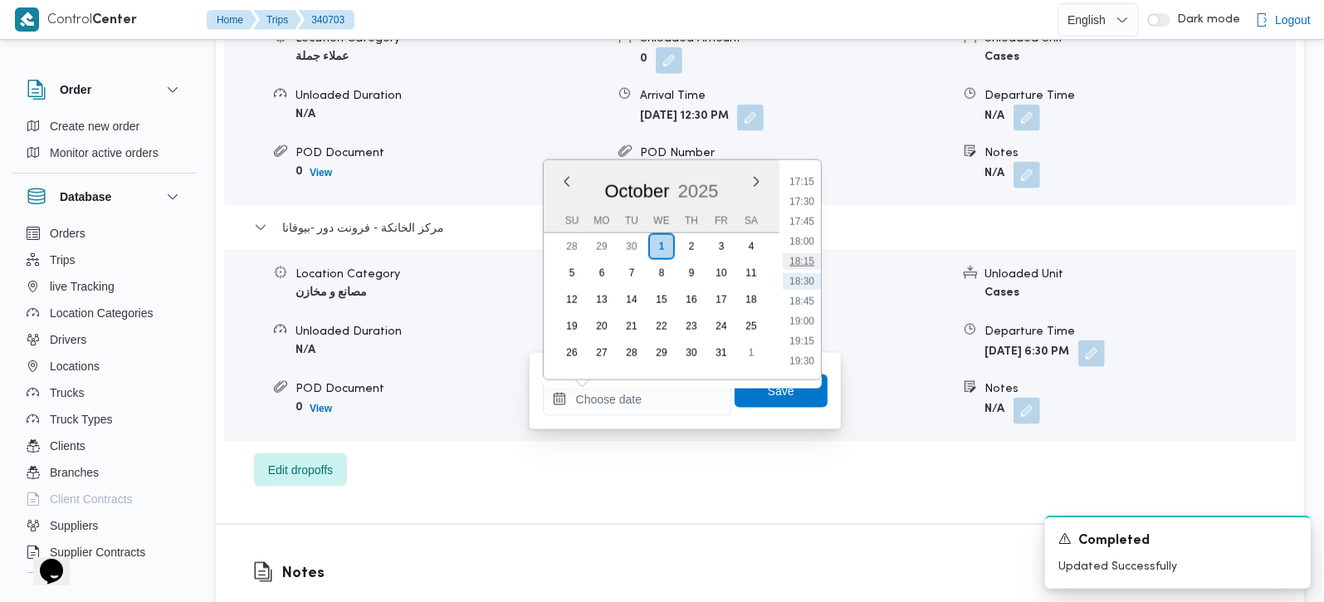
click at [809, 255] on li "18:15" at bounding box center [802, 261] width 38 height 17
type input "[DATE] 18:15"
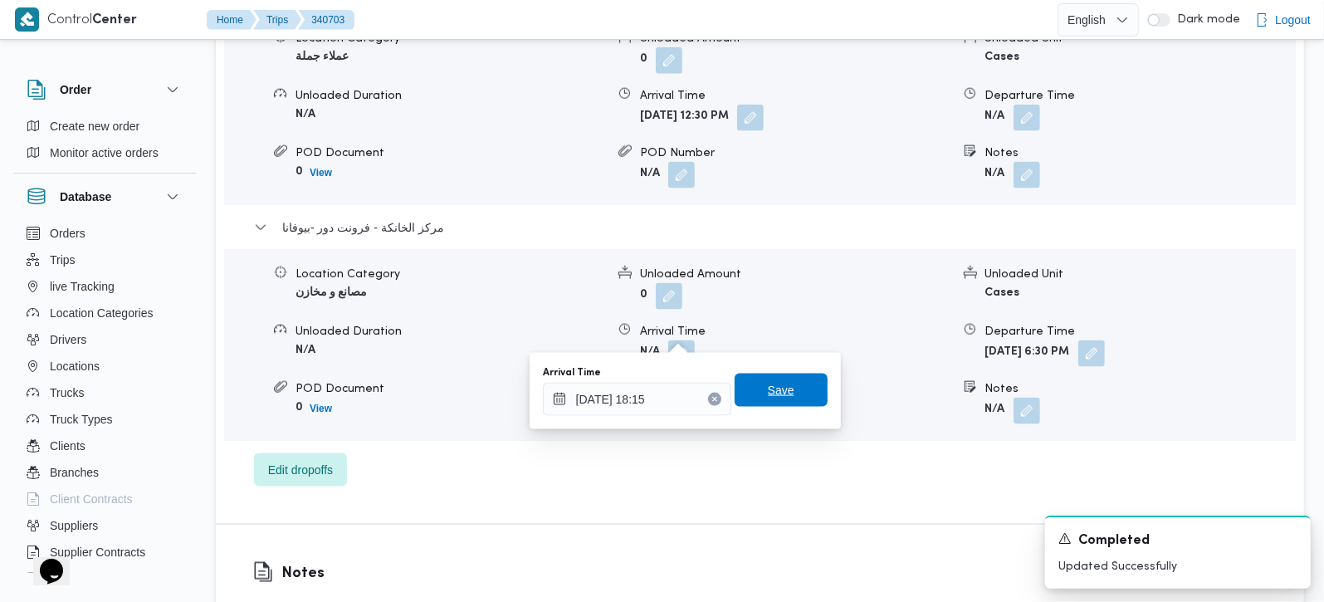
click at [773, 395] on span "Save" at bounding box center [781, 390] width 27 height 20
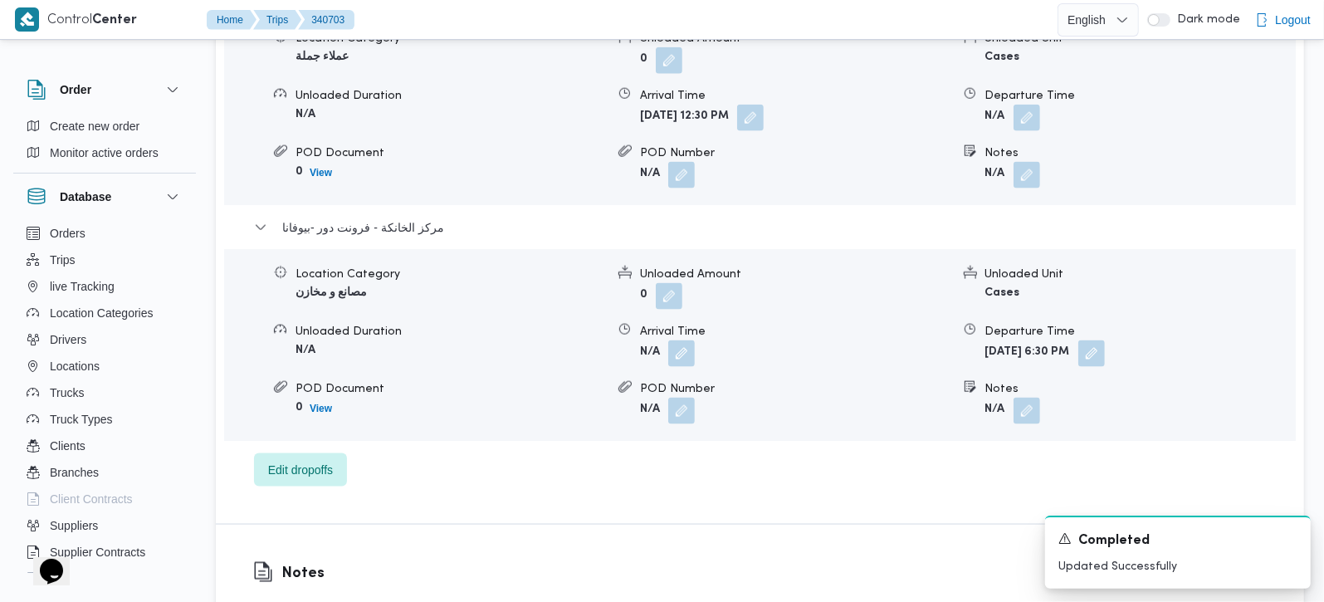
scroll to position [1465, 0]
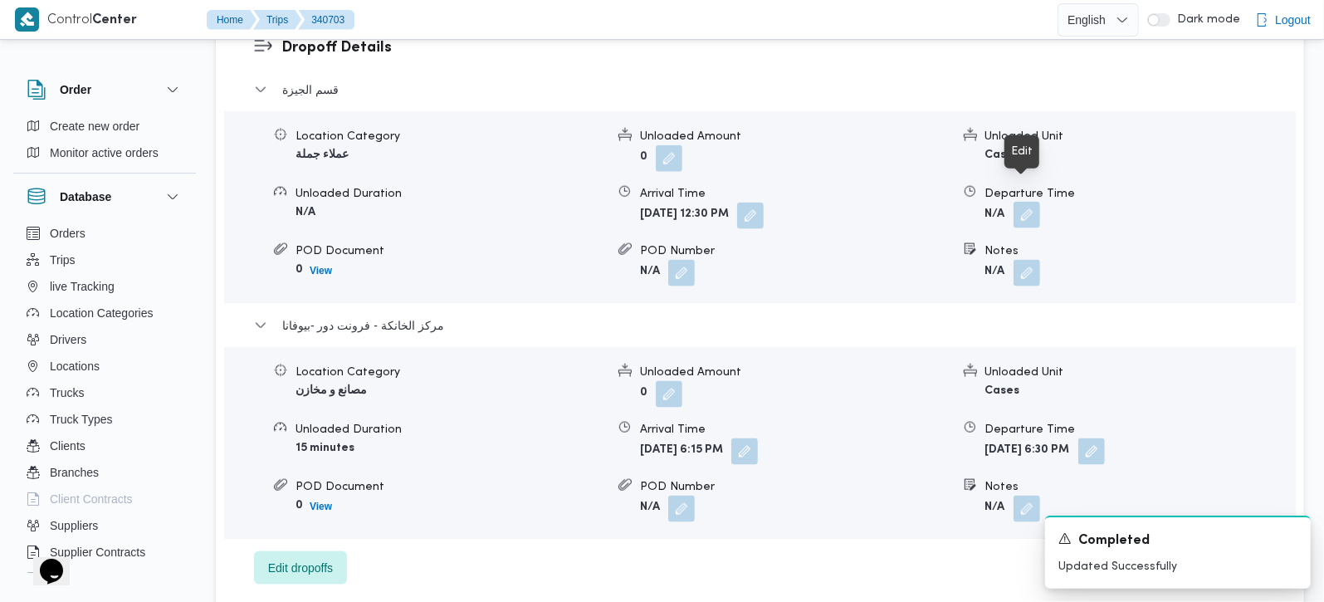
click at [1031, 202] on button "button" at bounding box center [1027, 215] width 27 height 27
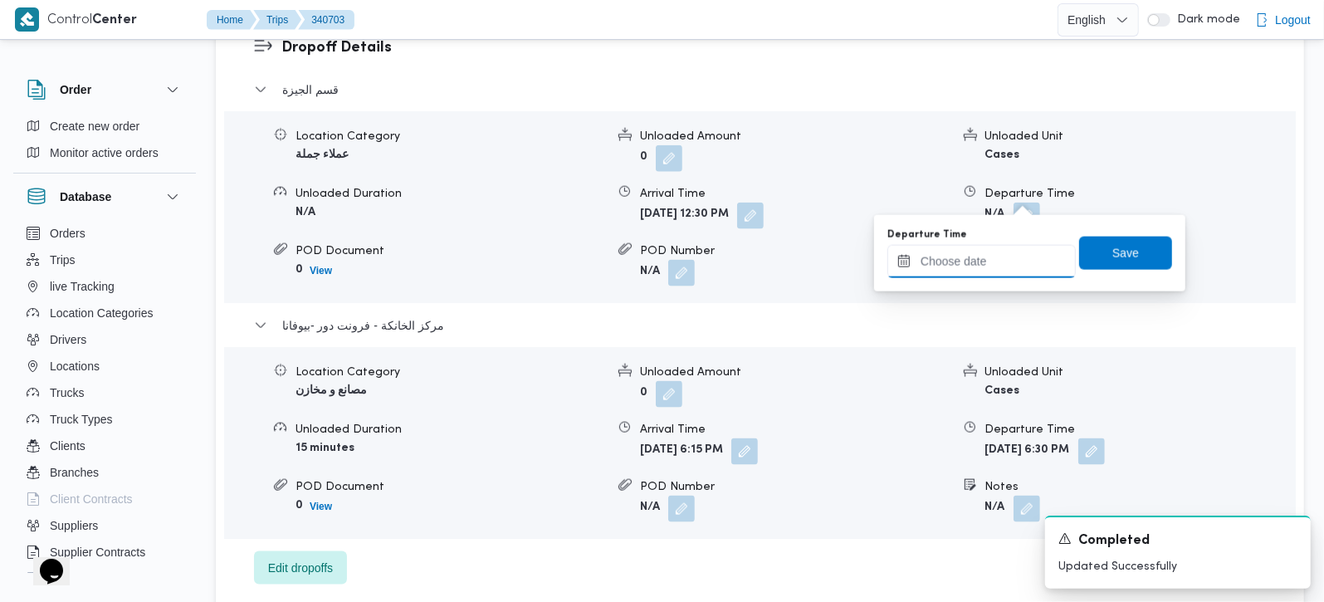
click at [1000, 272] on input "Departure Time" at bounding box center [982, 261] width 188 height 33
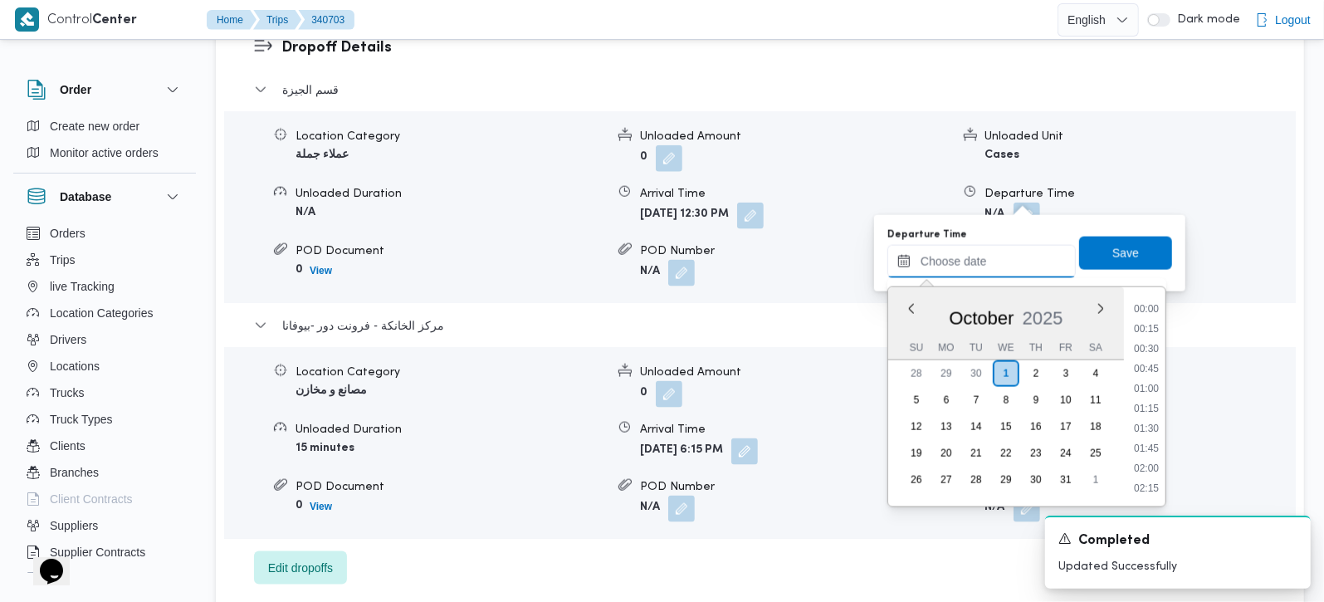
scroll to position [1375, 0]
click at [1144, 303] on li "17:15" at bounding box center [1147, 309] width 38 height 17
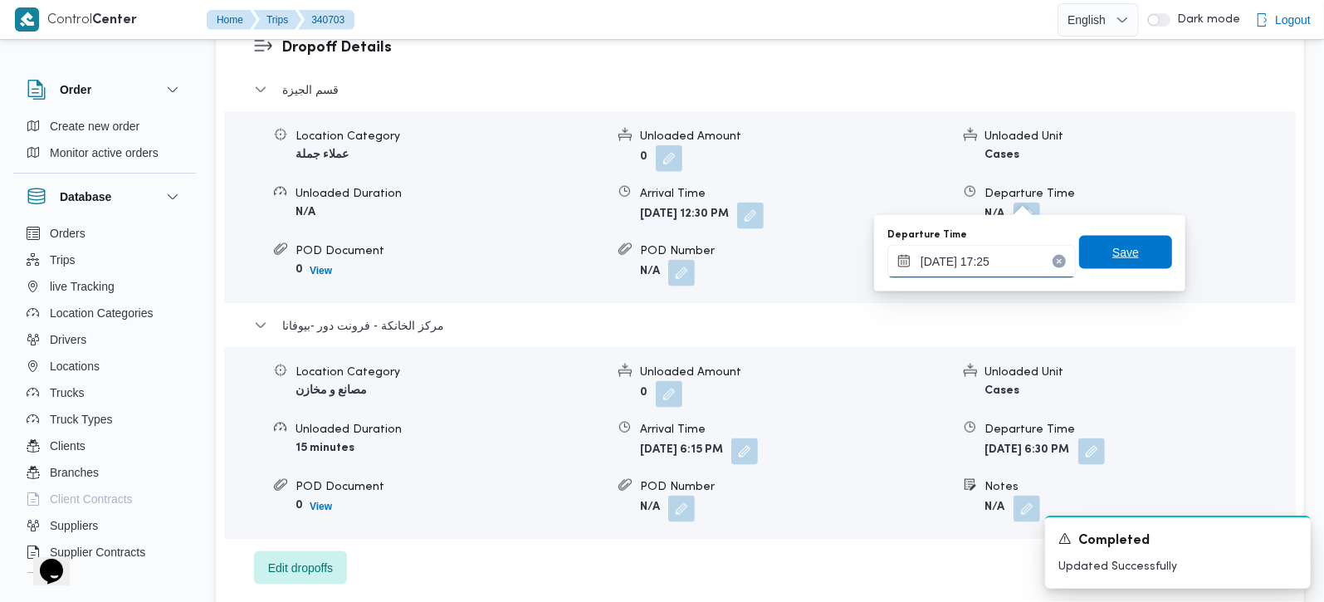
type input "01/10/2025 17:25"
click at [1128, 255] on span "Save" at bounding box center [1125, 252] width 93 height 33
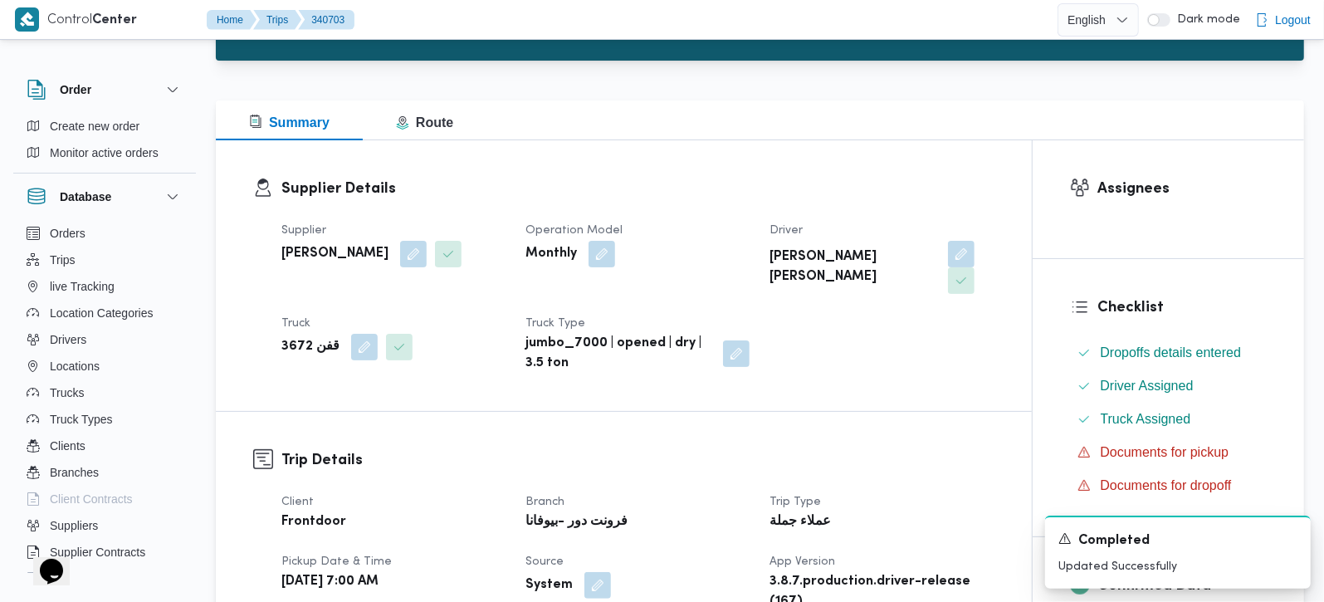
scroll to position [0, 0]
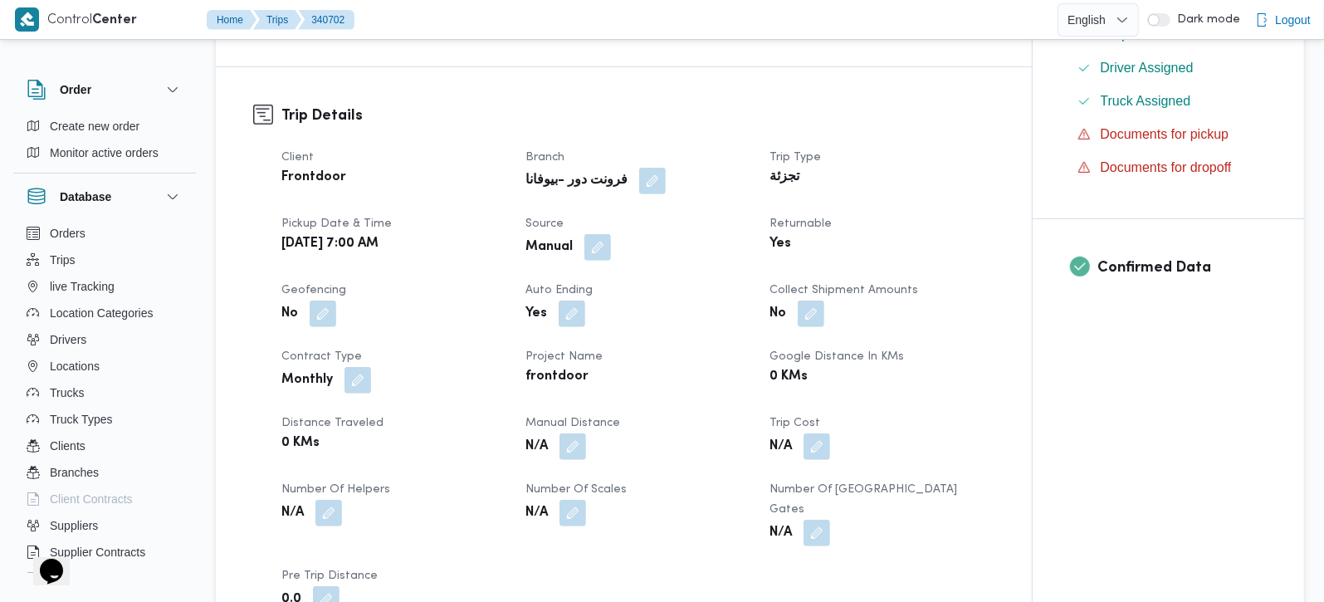
scroll to position [585, 0]
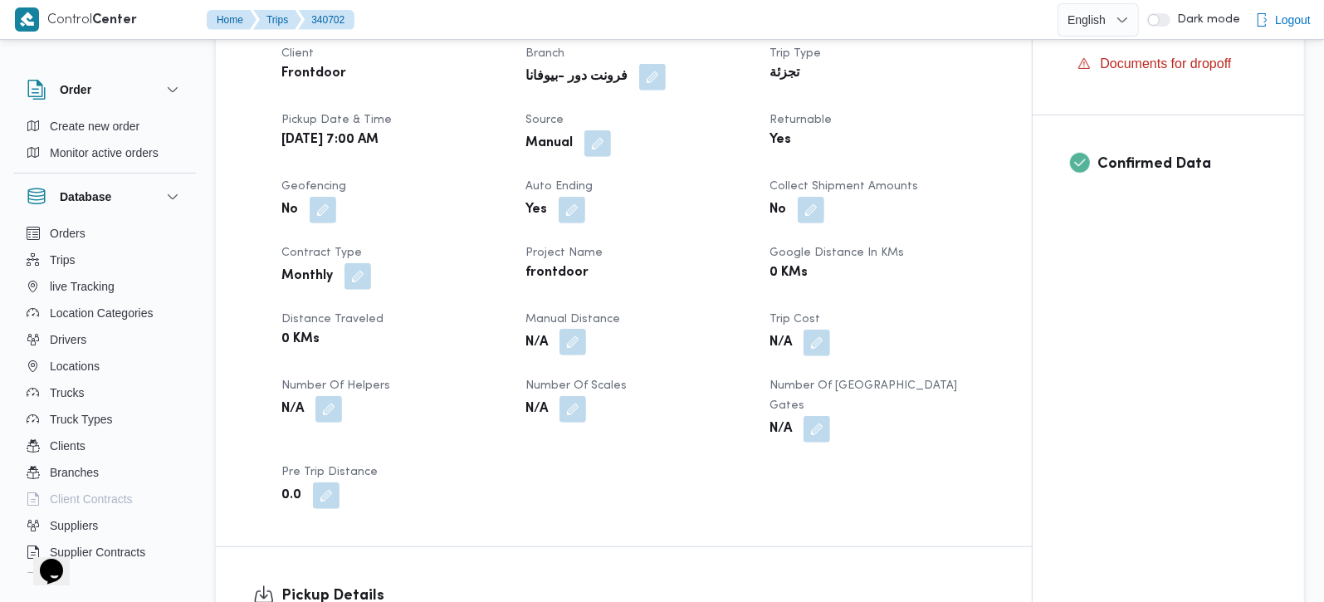
click at [573, 346] on button "button" at bounding box center [573, 342] width 27 height 27
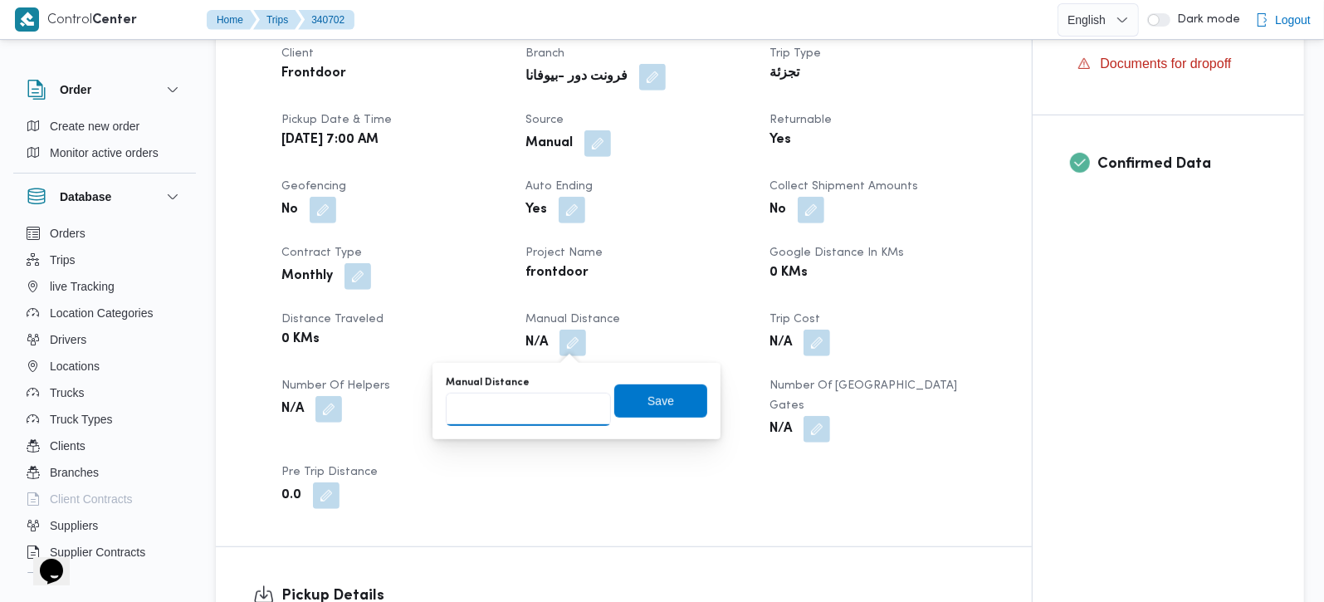
click at [521, 417] on input "Manual Distance" at bounding box center [528, 409] width 165 height 33
type input "131"
click at [648, 406] on span "Save" at bounding box center [661, 400] width 27 height 20
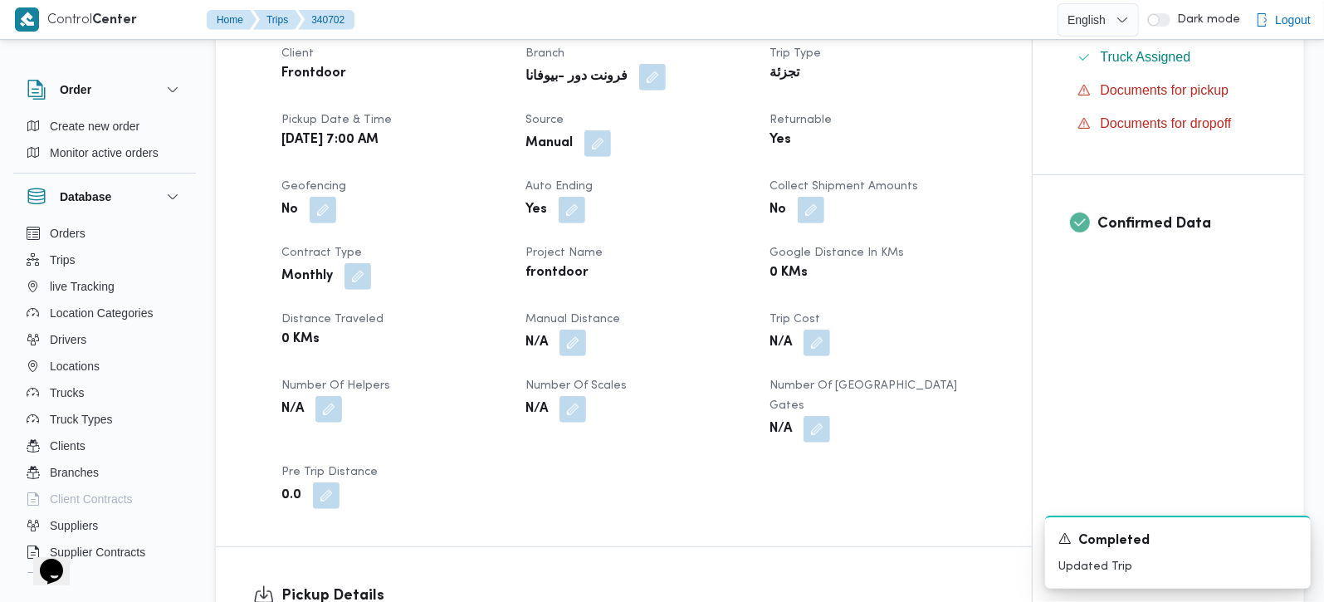
scroll to position [1074, 0]
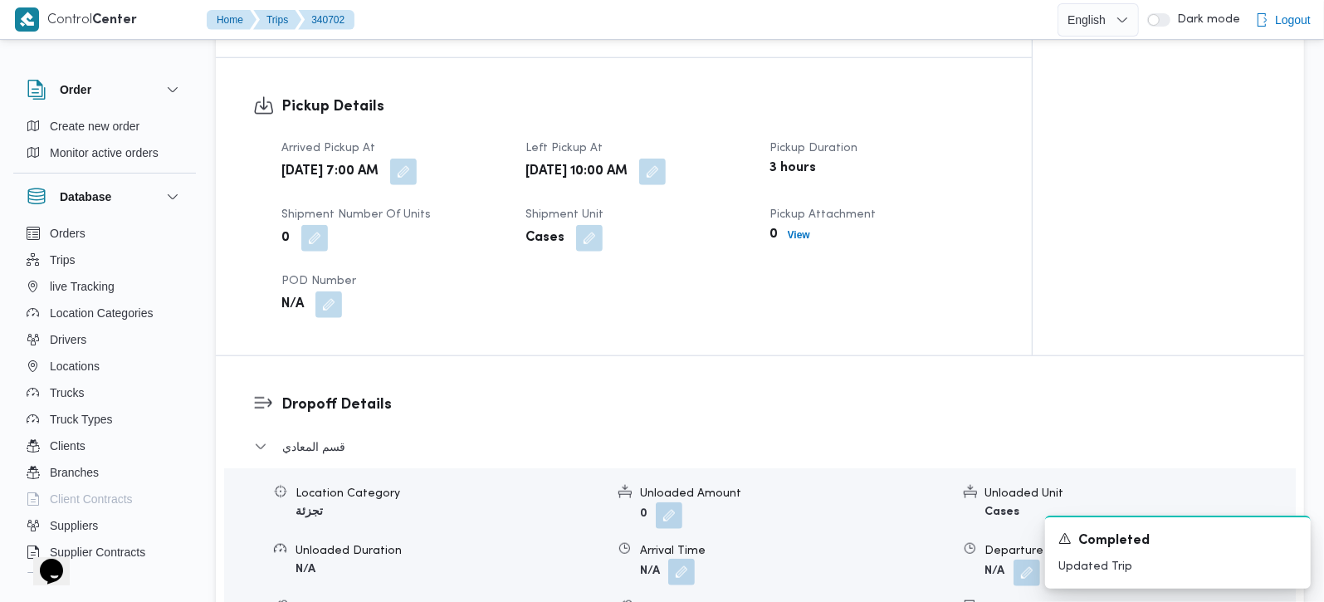
click at [683, 559] on button "button" at bounding box center [681, 572] width 27 height 27
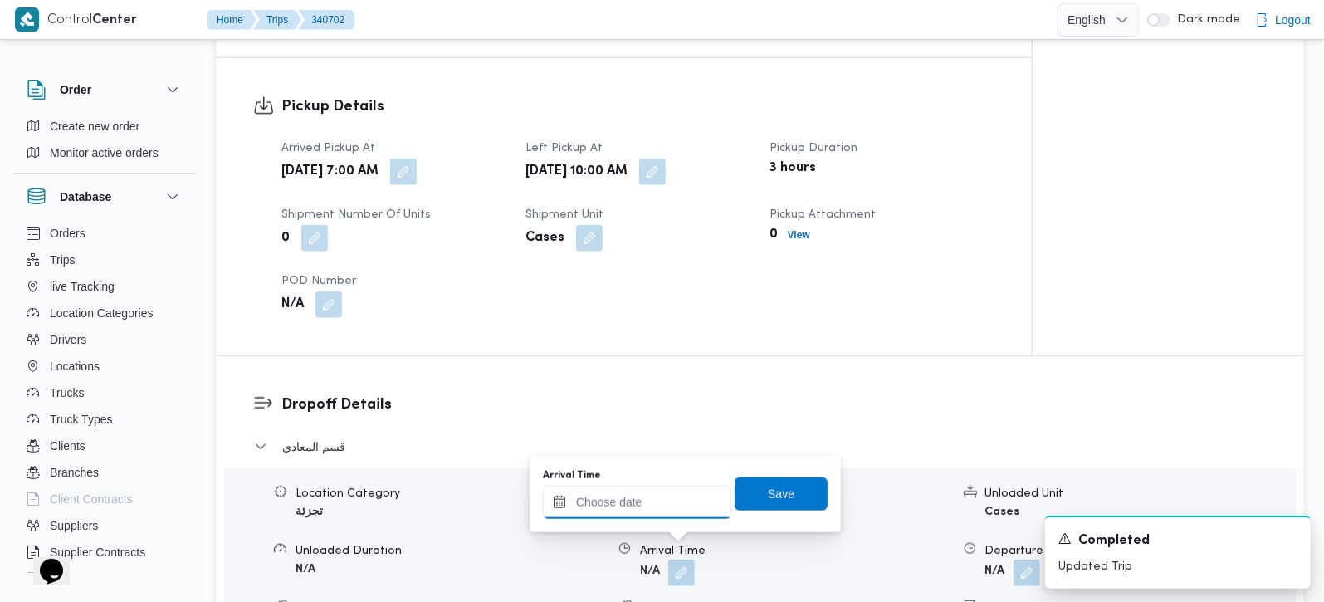
click at [663, 500] on input "Arrival Time" at bounding box center [637, 502] width 188 height 33
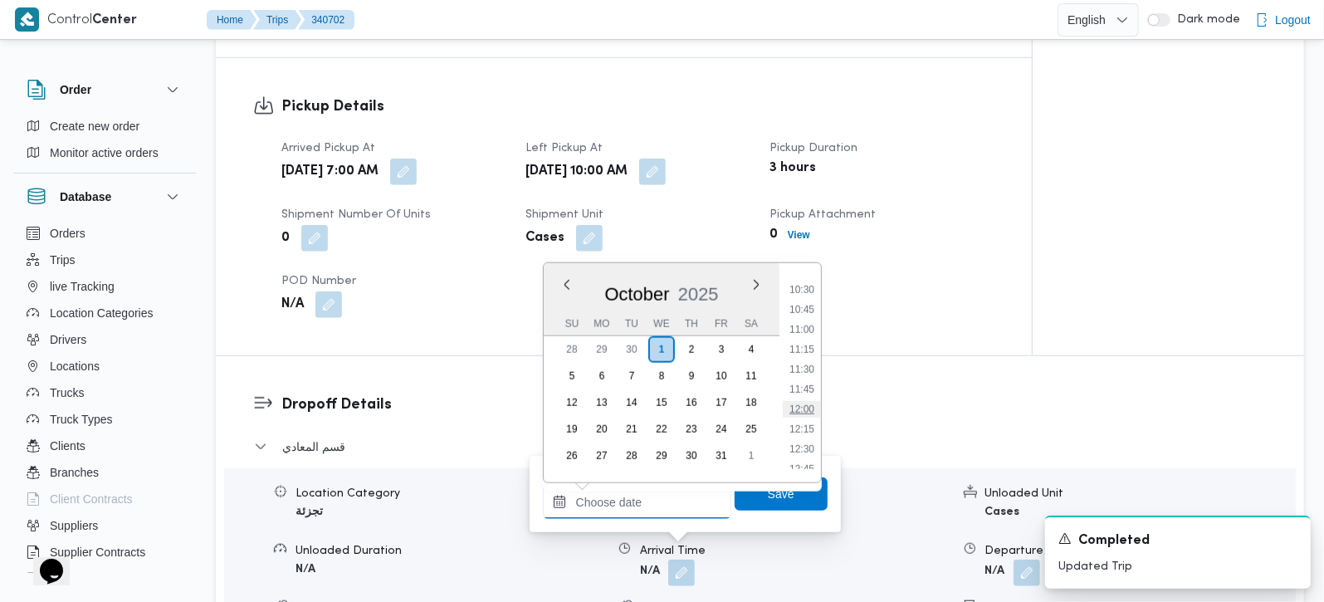
scroll to position [789, 0]
click at [805, 371] on li "11:00" at bounding box center [802, 373] width 38 height 17
type input "01/10/2025 11:00"
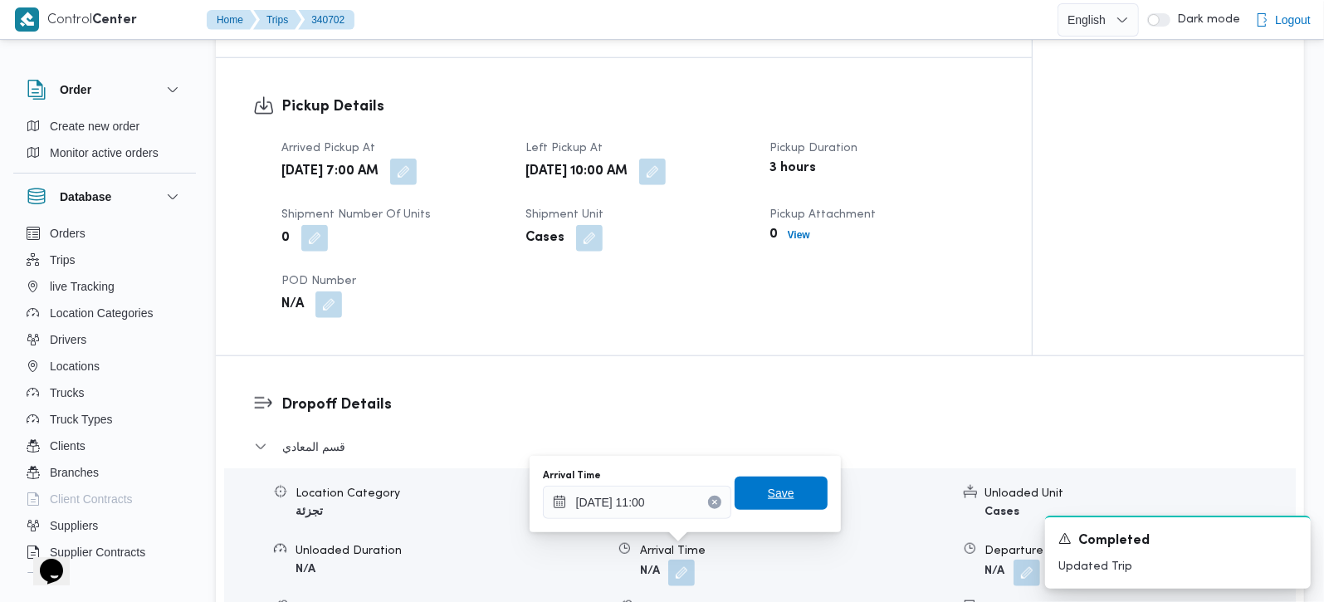
click at [771, 497] on span "Save" at bounding box center [781, 493] width 27 height 20
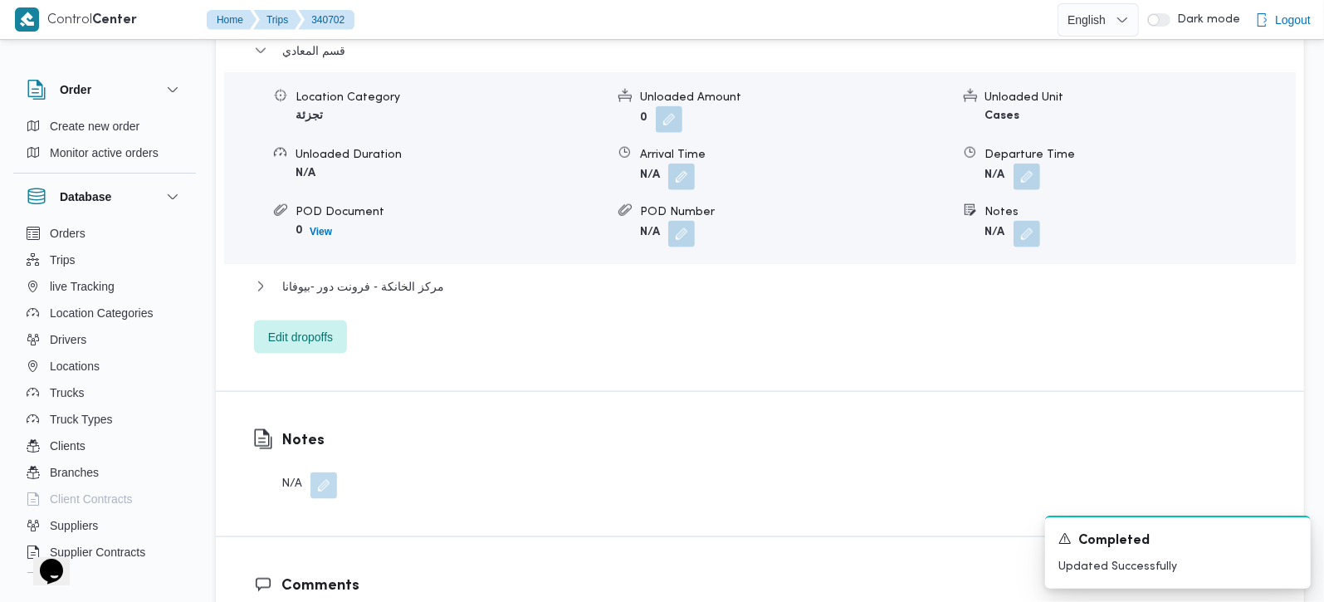
scroll to position [1563, 0]
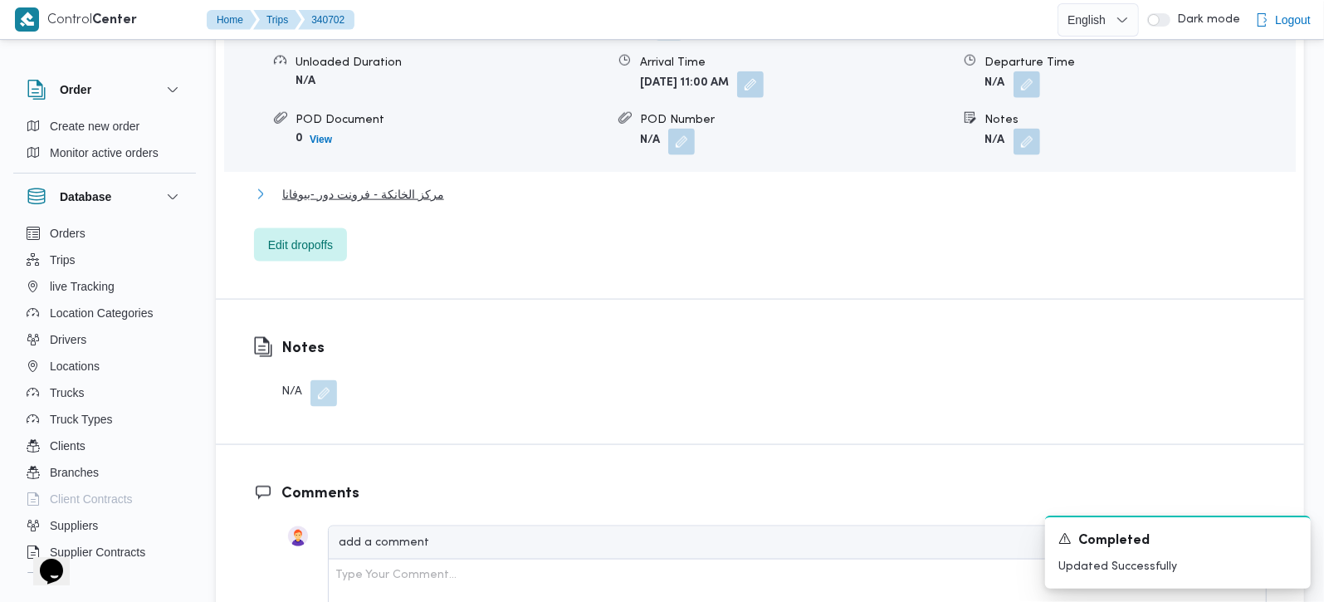
click at [394, 184] on span "مركز الخانكة - فرونت دور -بيوفانا" at bounding box center [363, 194] width 162 height 20
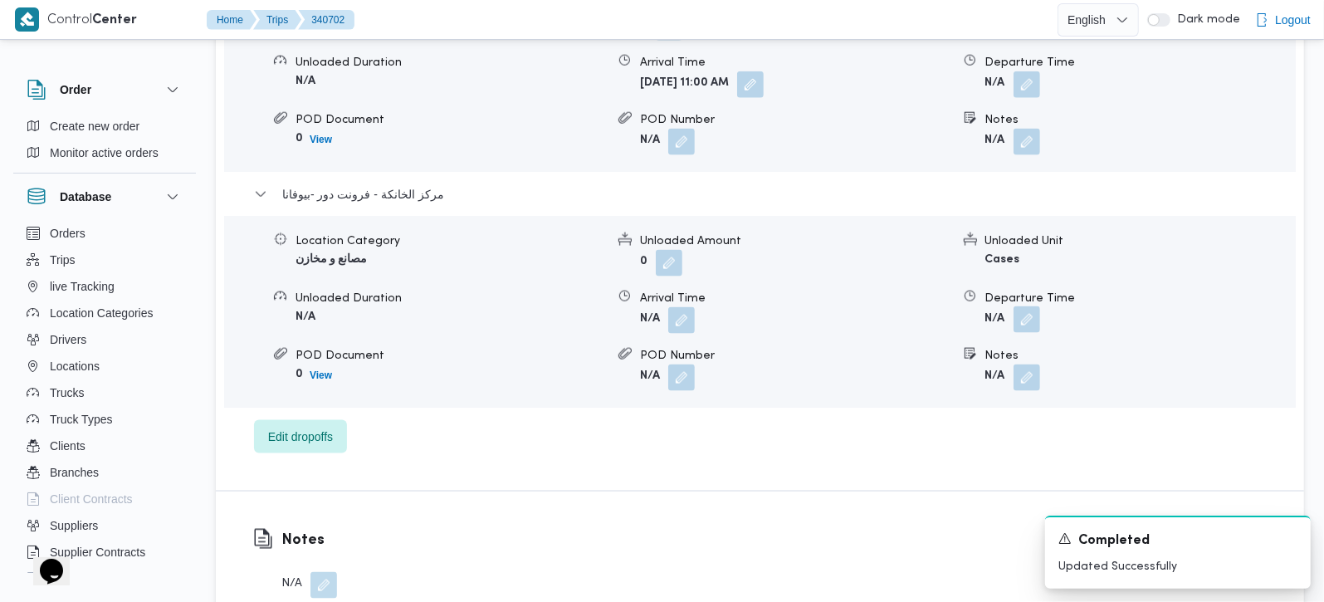
click at [1020, 311] on button "button" at bounding box center [1027, 319] width 27 height 27
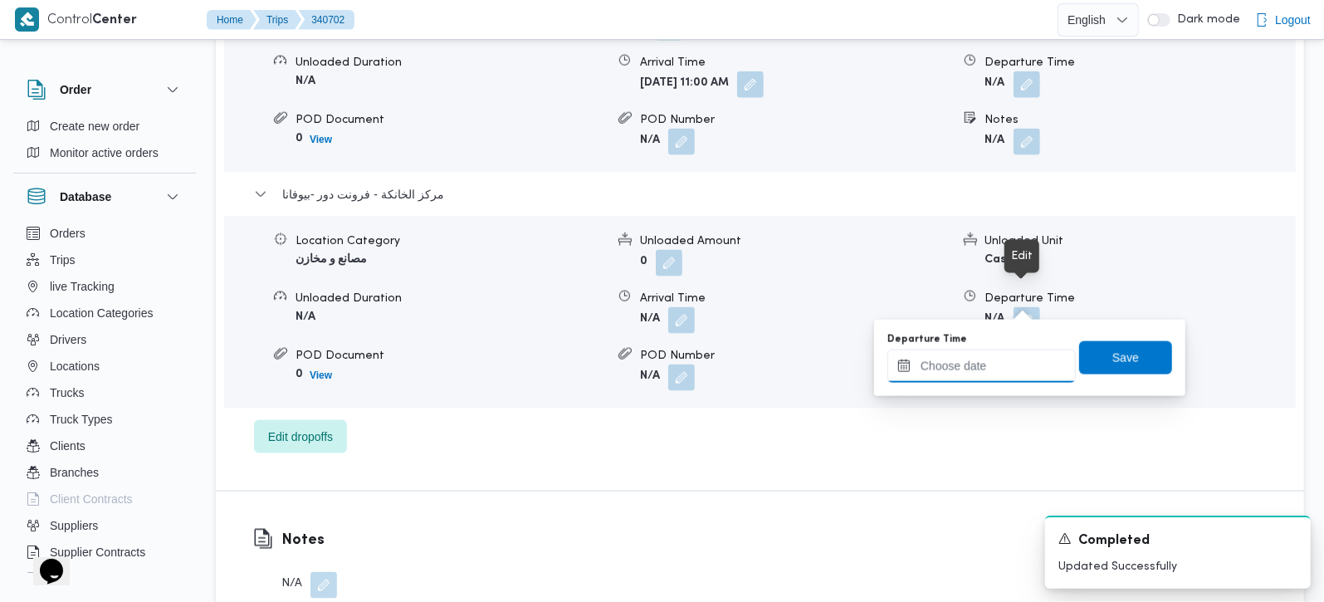
click at [984, 378] on input "Departure Time" at bounding box center [982, 366] width 188 height 33
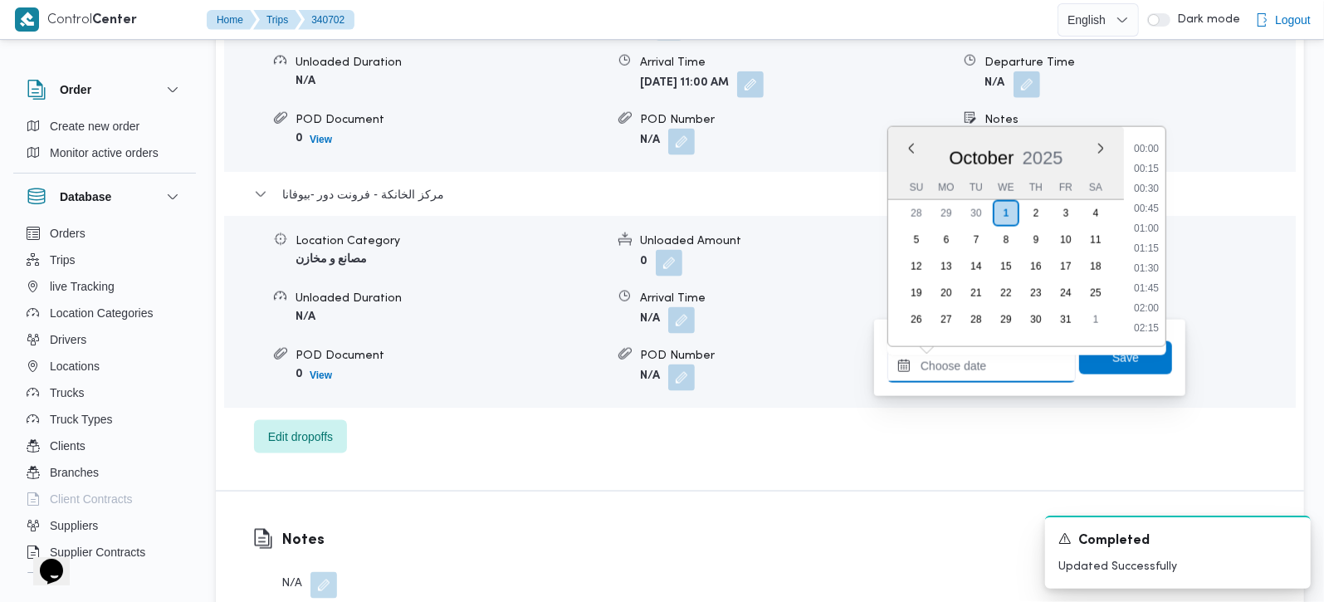
scroll to position [1375, 0]
click at [1148, 185] on li "17:45" at bounding box center [1147, 188] width 38 height 17
type input "01/10/2025 17:45"
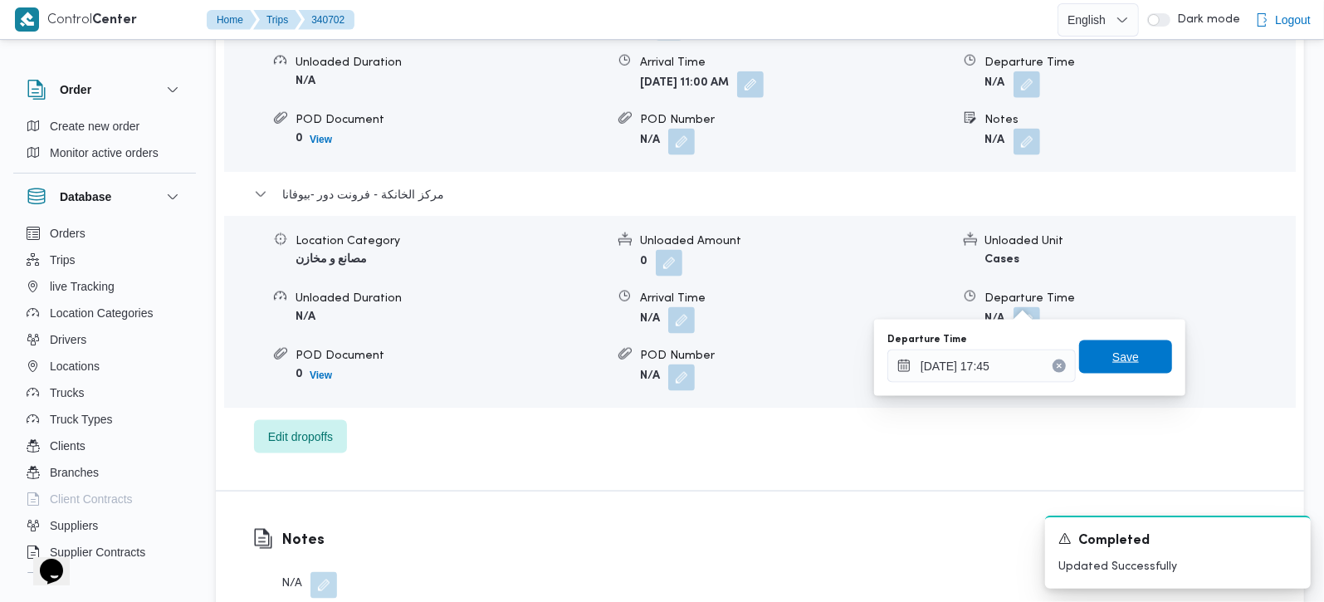
click at [1113, 361] on span "Save" at bounding box center [1126, 357] width 27 height 20
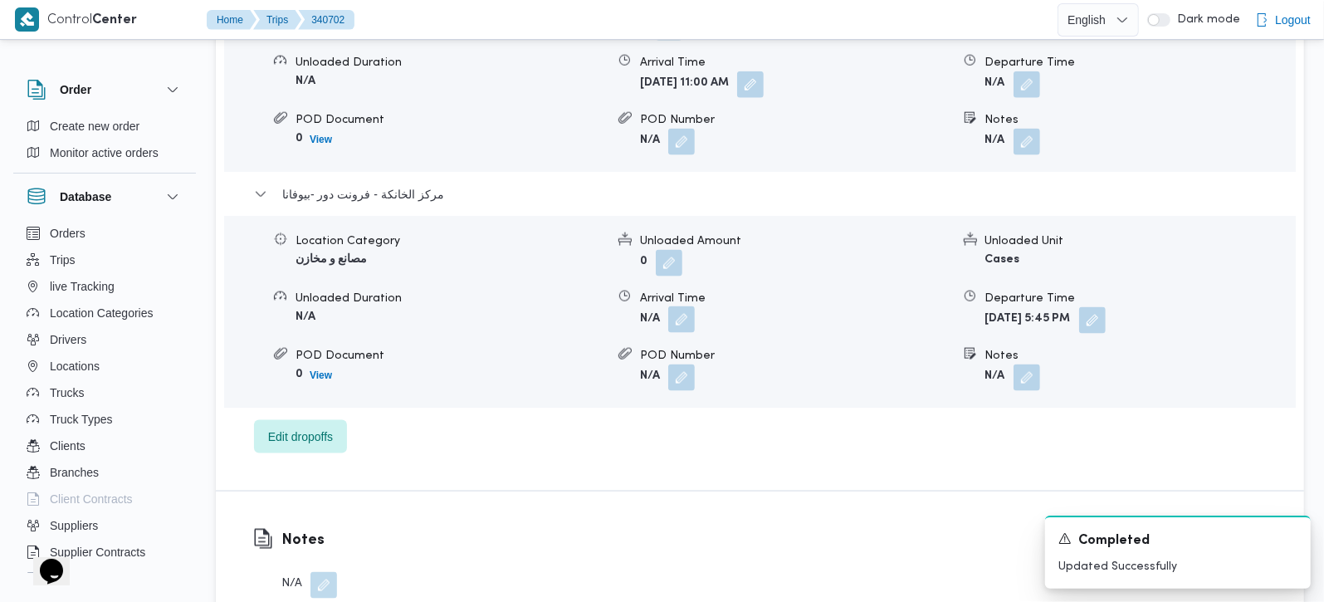
click at [688, 306] on button "button" at bounding box center [681, 319] width 27 height 27
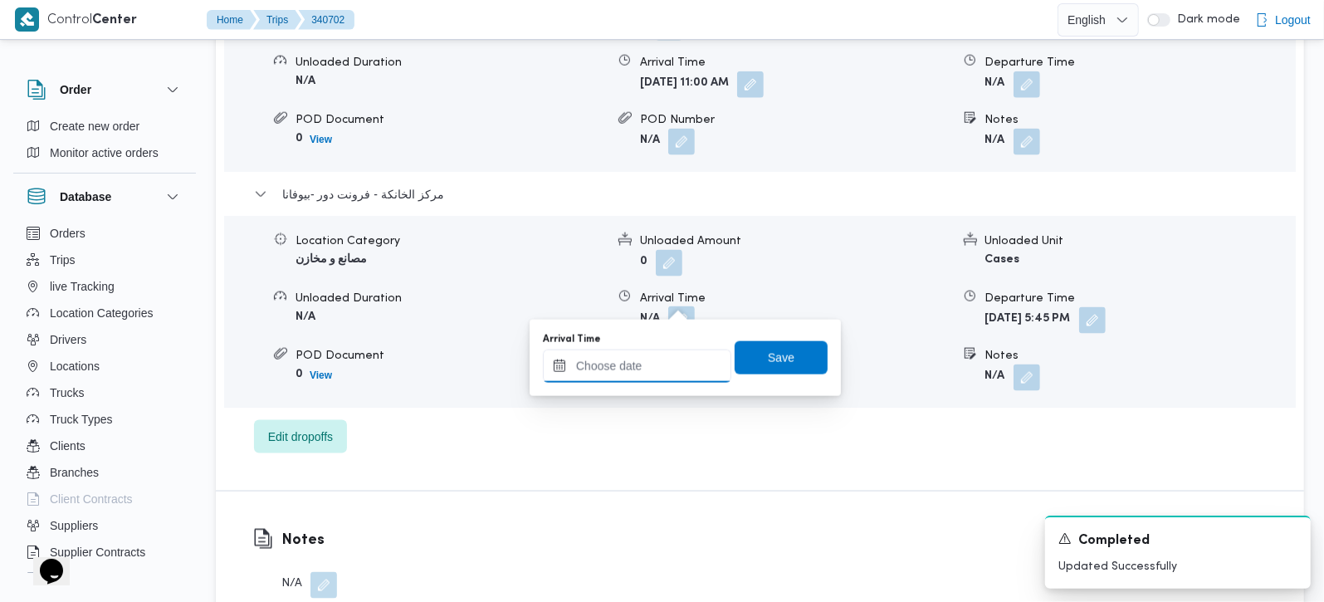
drag, startPoint x: 688, startPoint y: 306, endPoint x: 666, endPoint y: 368, distance: 66.2
click at [666, 368] on input "Arrival Time" at bounding box center [637, 366] width 188 height 33
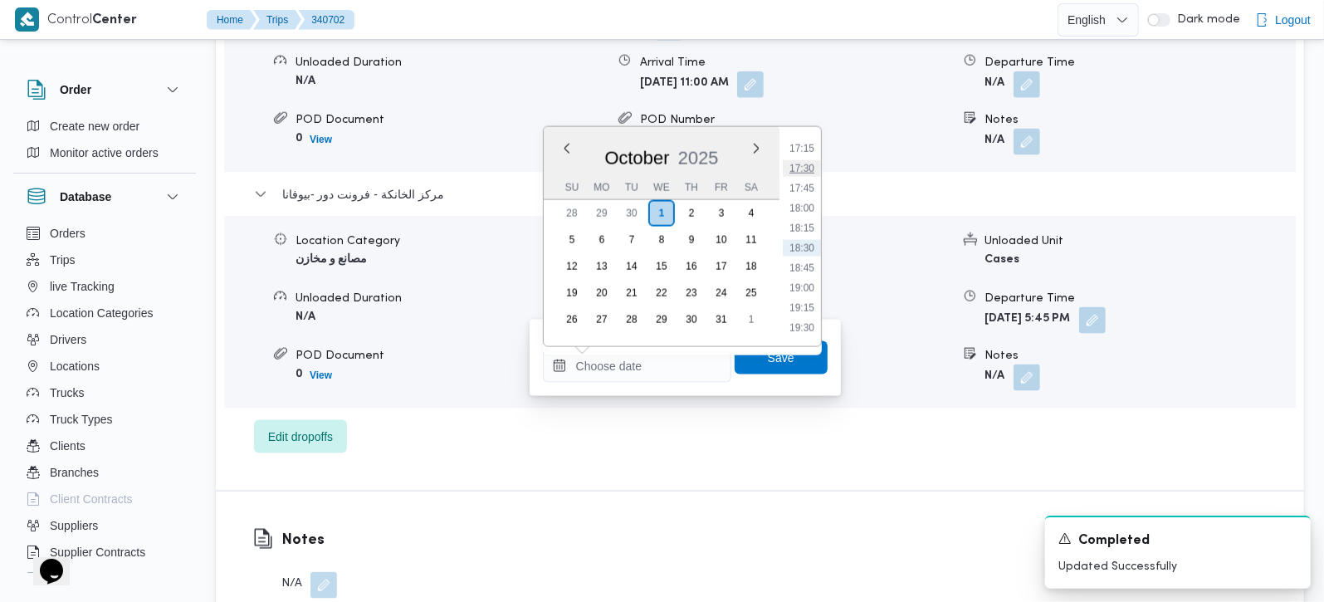
click at [800, 165] on li "17:30" at bounding box center [802, 168] width 38 height 17
type input "[DATE] 17:30"
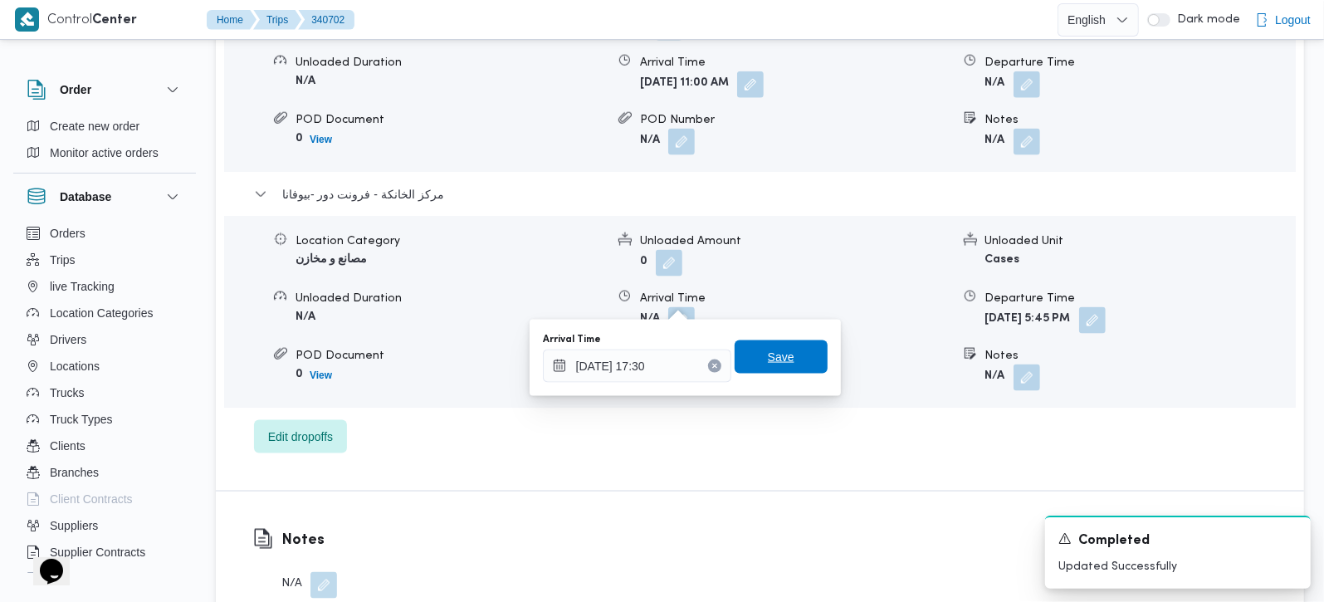
click at [761, 347] on span "Save" at bounding box center [781, 356] width 93 height 33
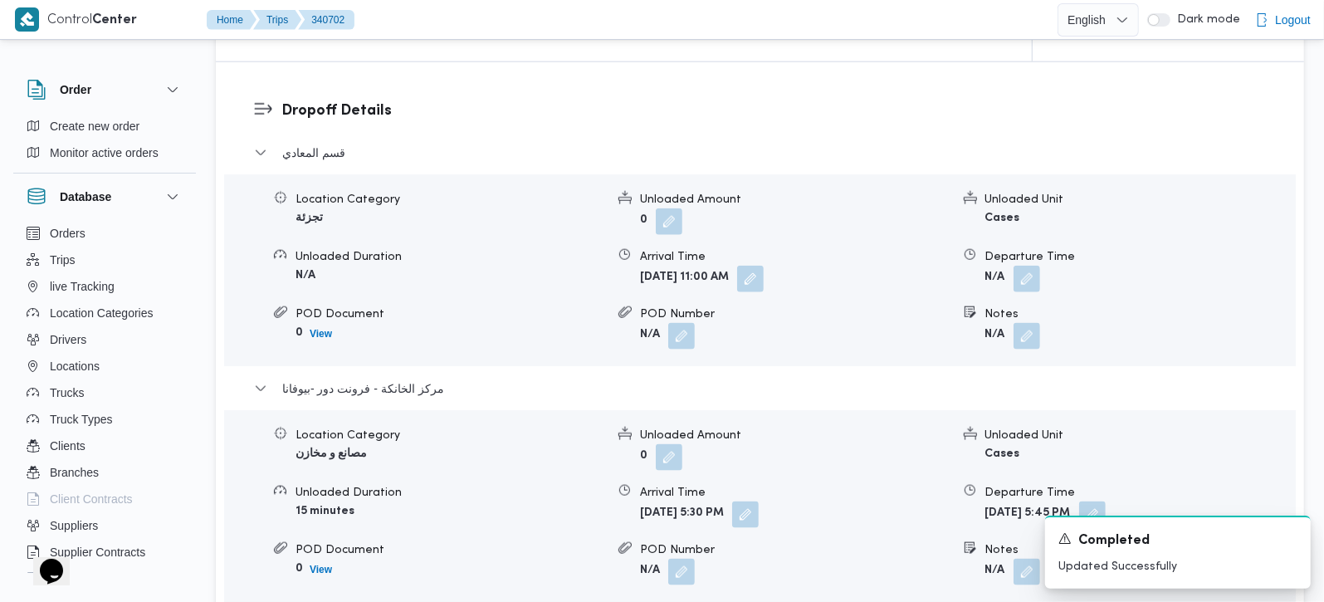
scroll to position [1368, 0]
click at [1021, 266] on button "button" at bounding box center [1027, 279] width 27 height 27
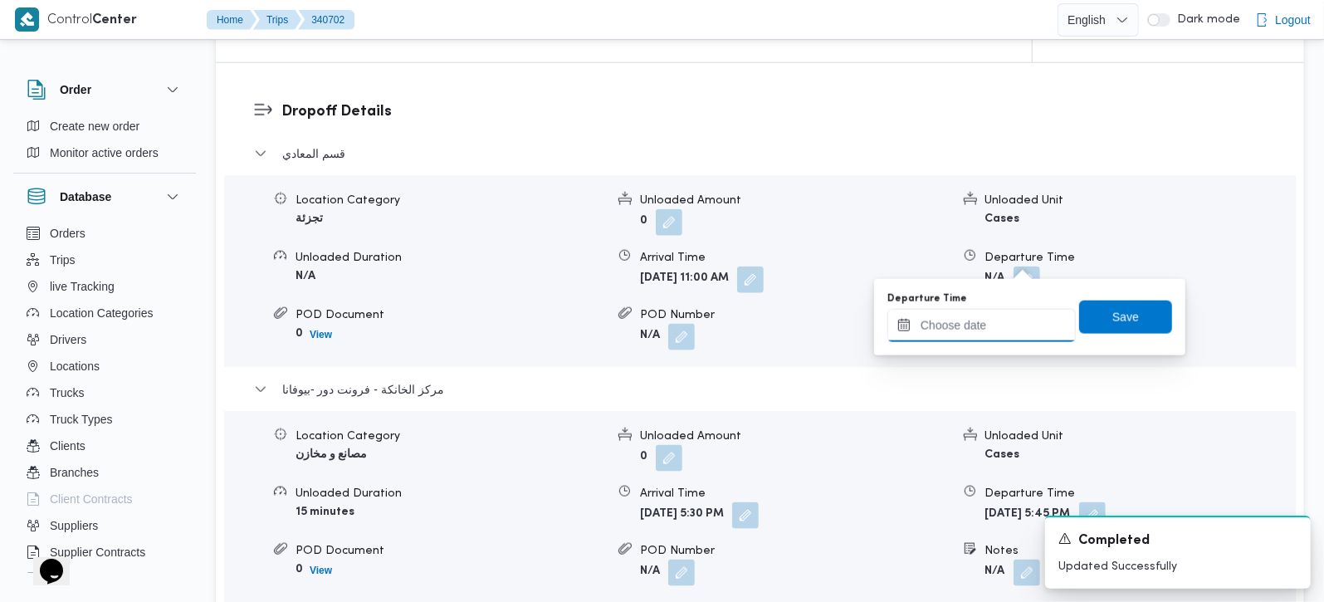
click at [991, 331] on input "Departure Time" at bounding box center [982, 325] width 188 height 33
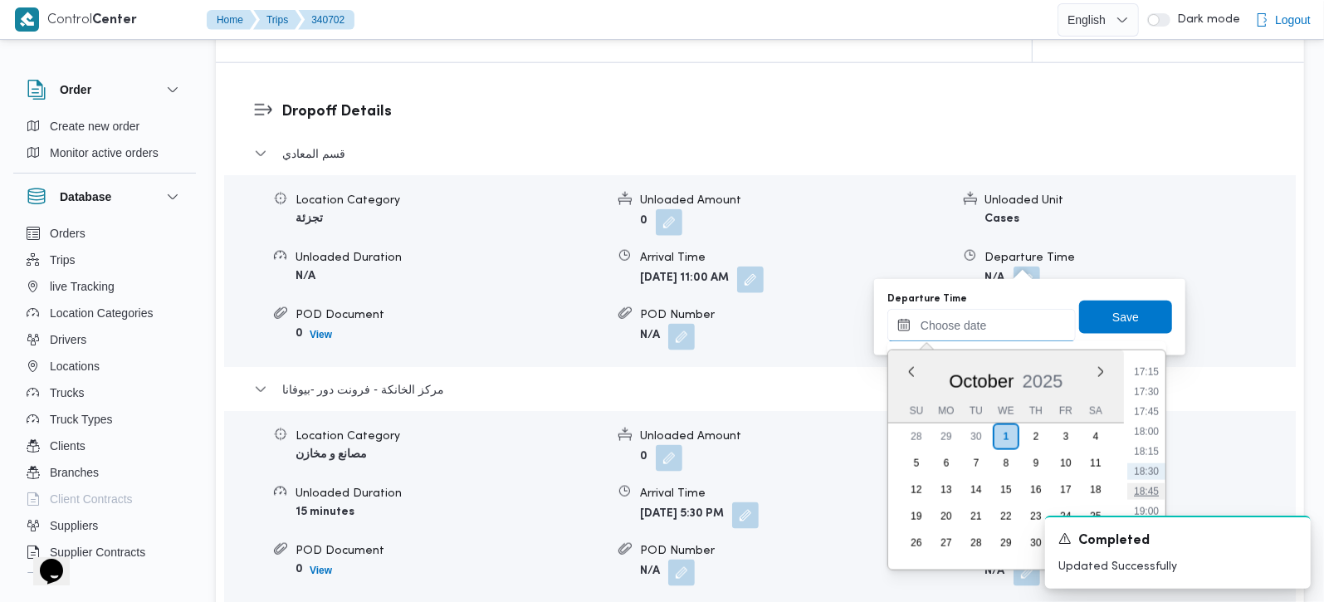
scroll to position [1277, 0]
drag, startPoint x: 1154, startPoint y: 409, endPoint x: 1143, endPoint y: 355, distance: 54.2
click at [1154, 409] on li "16:30" at bounding box center [1147, 410] width 38 height 17
type input "[DATE] 16:30"
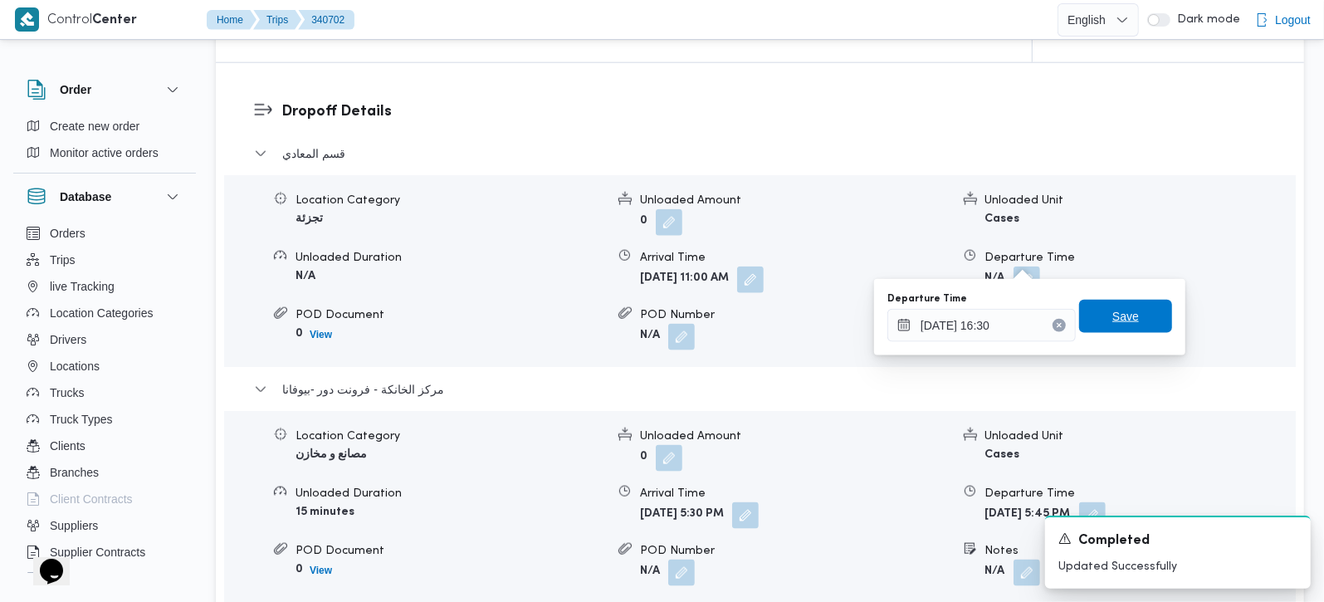
click at [1142, 330] on span "Save" at bounding box center [1125, 316] width 93 height 33
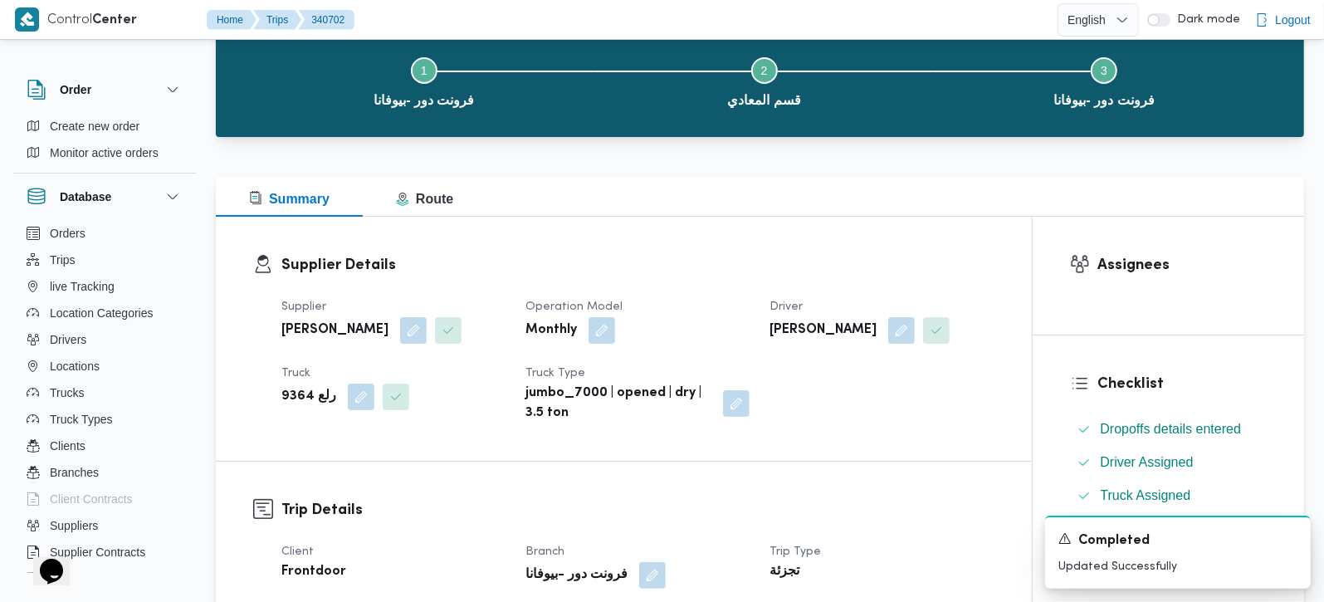
scroll to position [0, 0]
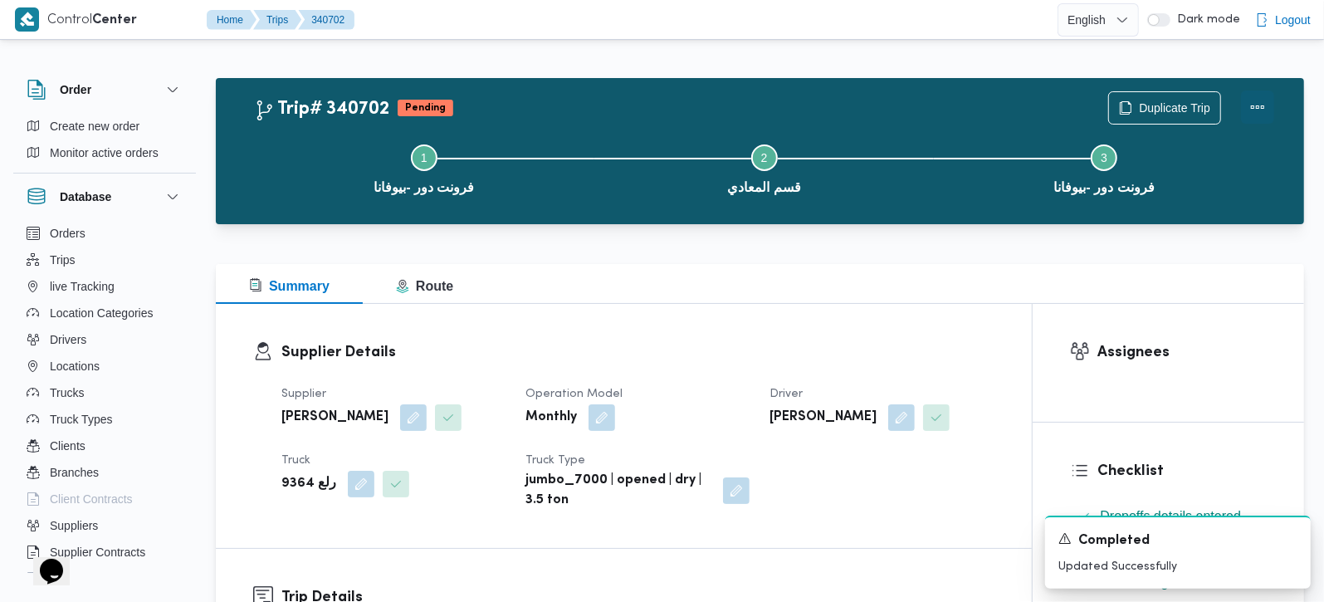
click at [1251, 103] on button "Actions" at bounding box center [1257, 107] width 33 height 33
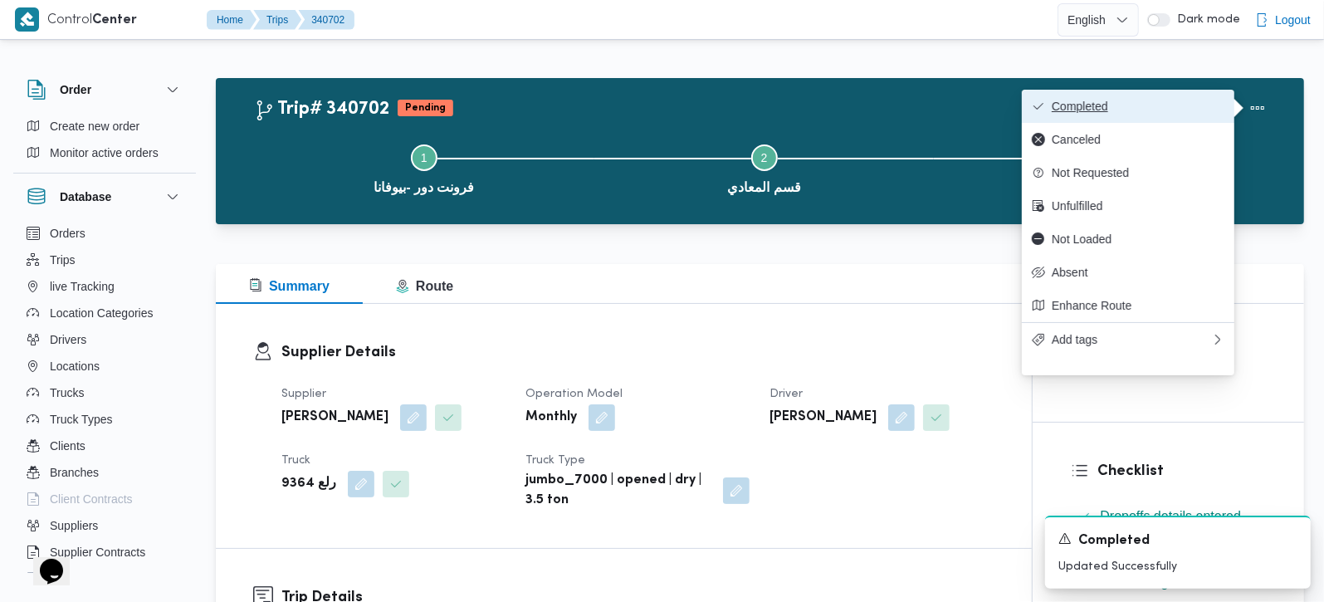
click at [1125, 103] on span "Completed" at bounding box center [1138, 106] width 173 height 13
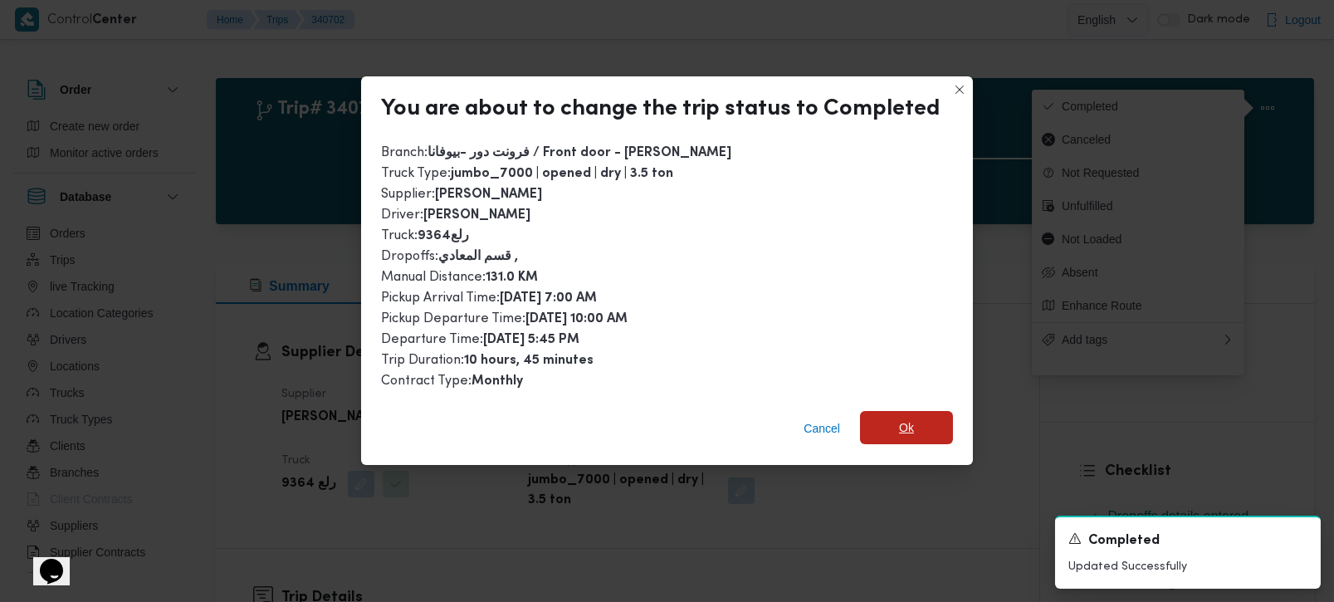
click at [922, 421] on span "Ok" at bounding box center [906, 427] width 93 height 33
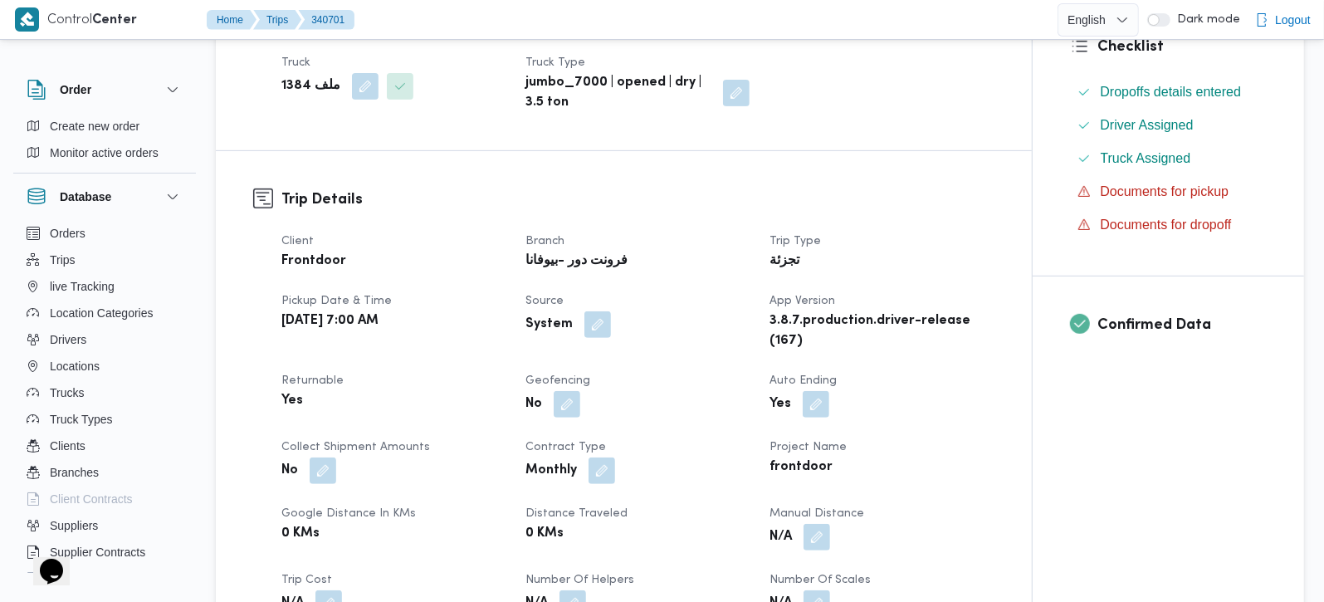
scroll to position [683, 0]
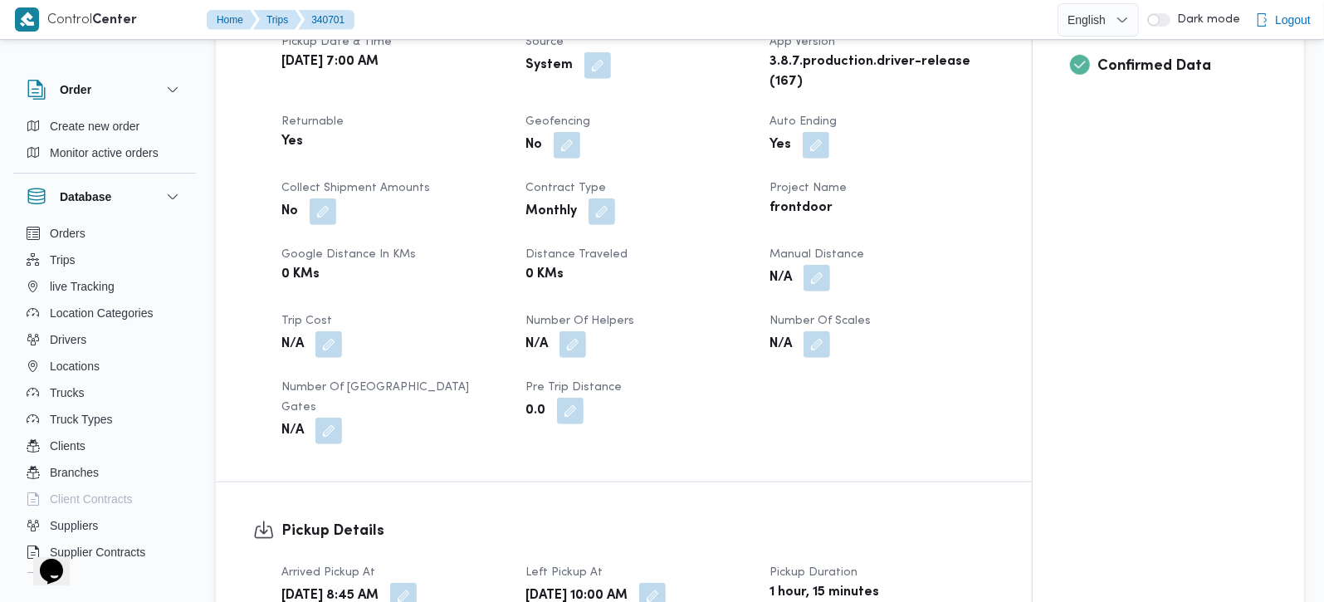
click at [825, 265] on button "button" at bounding box center [817, 278] width 27 height 27
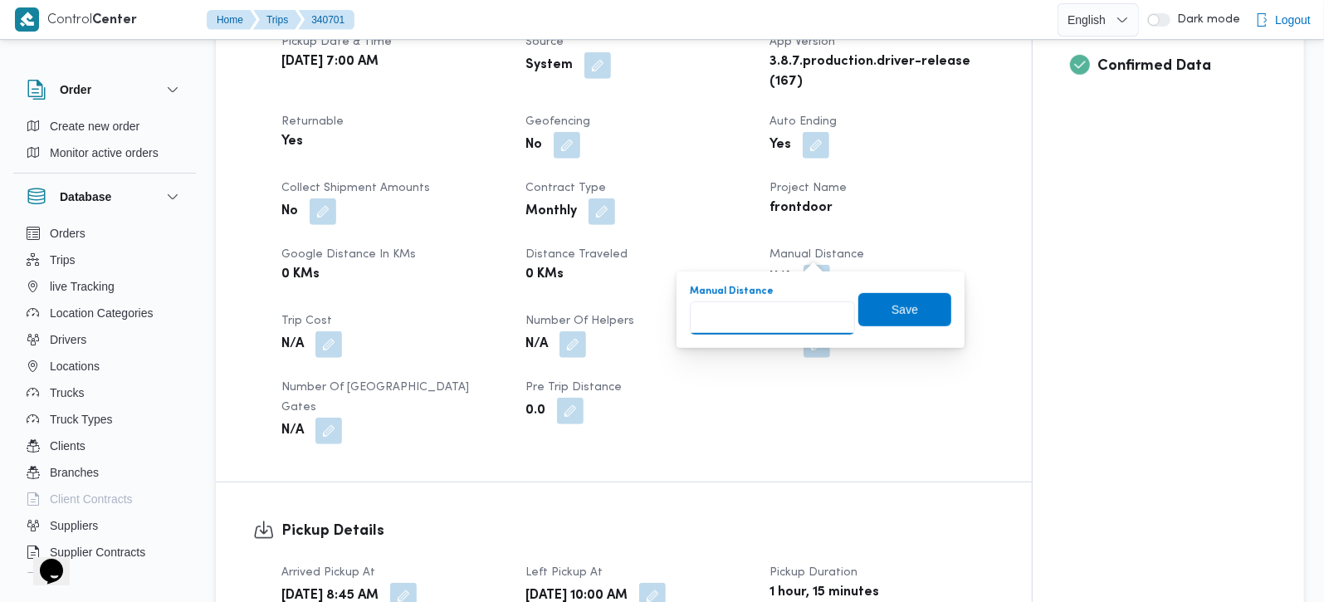
click at [785, 320] on input "Manual Distance" at bounding box center [772, 317] width 165 height 33
type input "91"
click at [911, 322] on span "Save" at bounding box center [905, 308] width 93 height 33
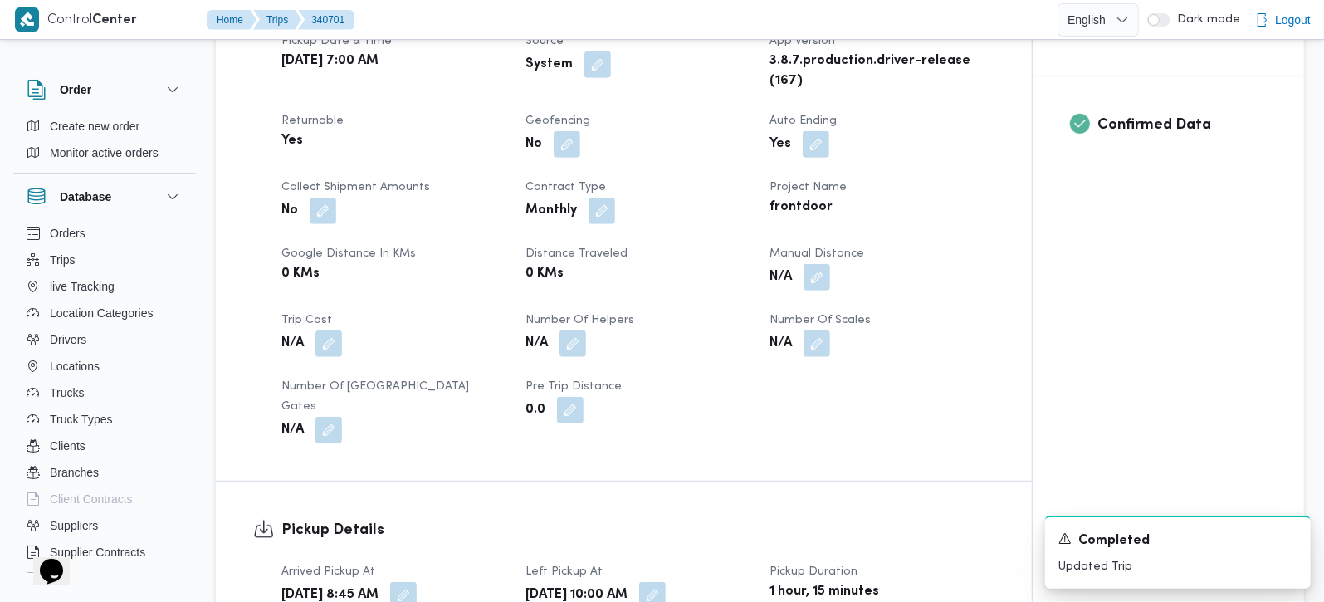
scroll to position [1074, 0]
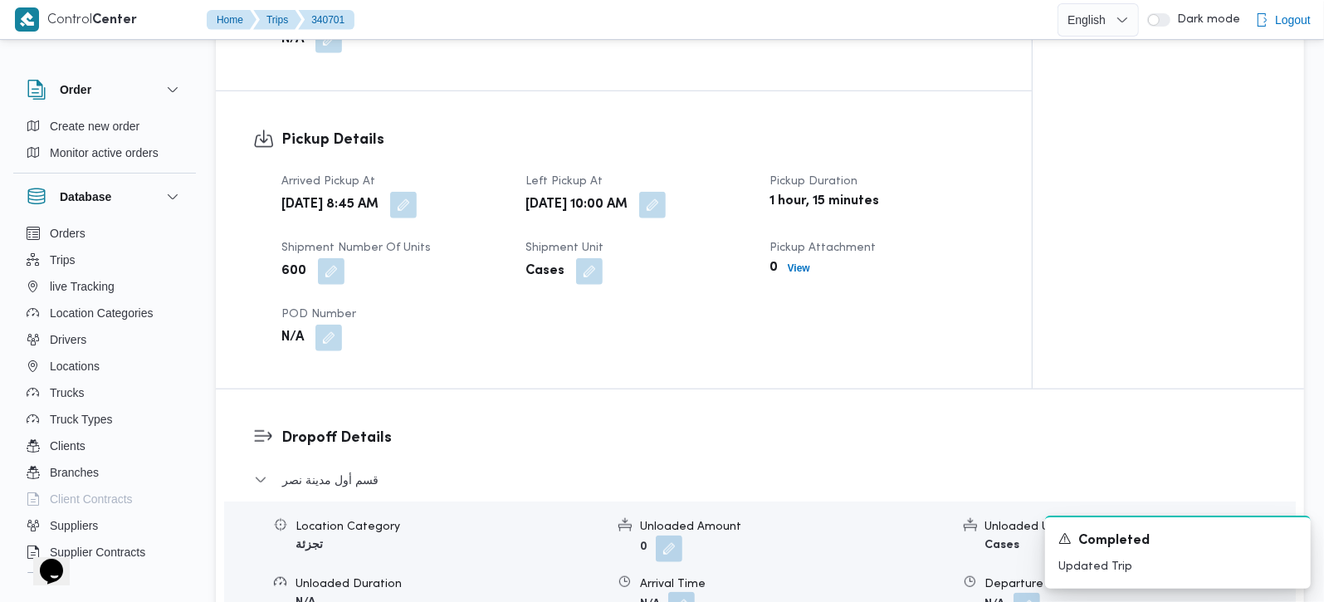
click at [691, 592] on button "button" at bounding box center [681, 605] width 27 height 27
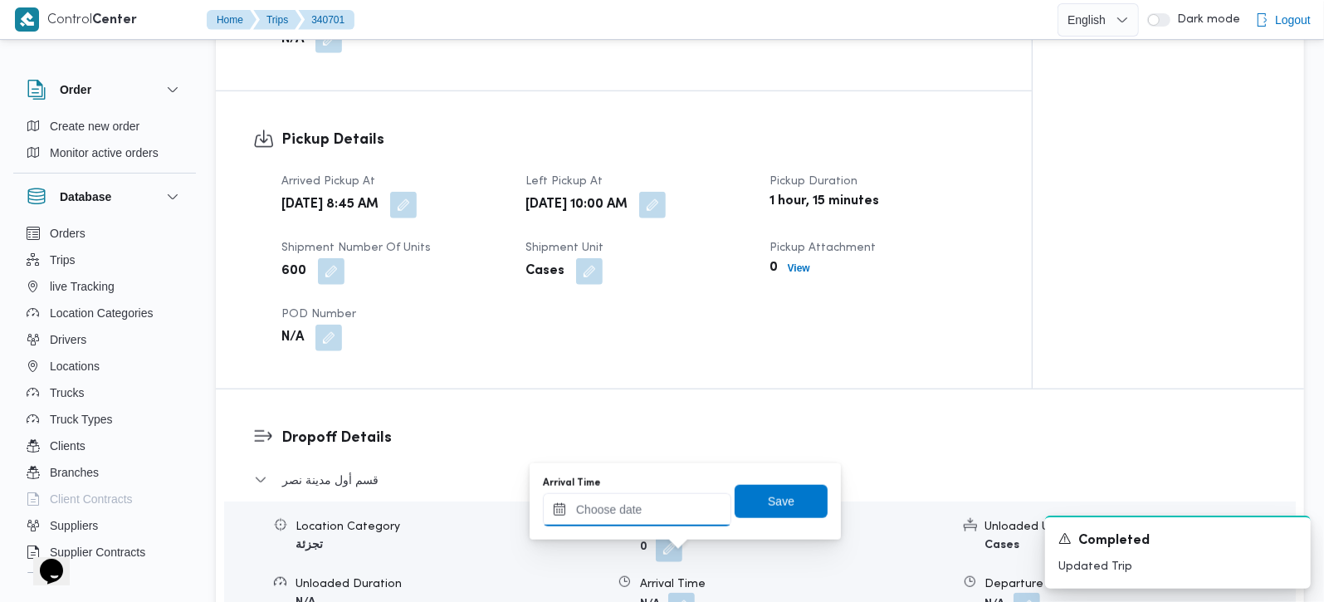
click at [655, 495] on div at bounding box center [637, 509] width 188 height 33
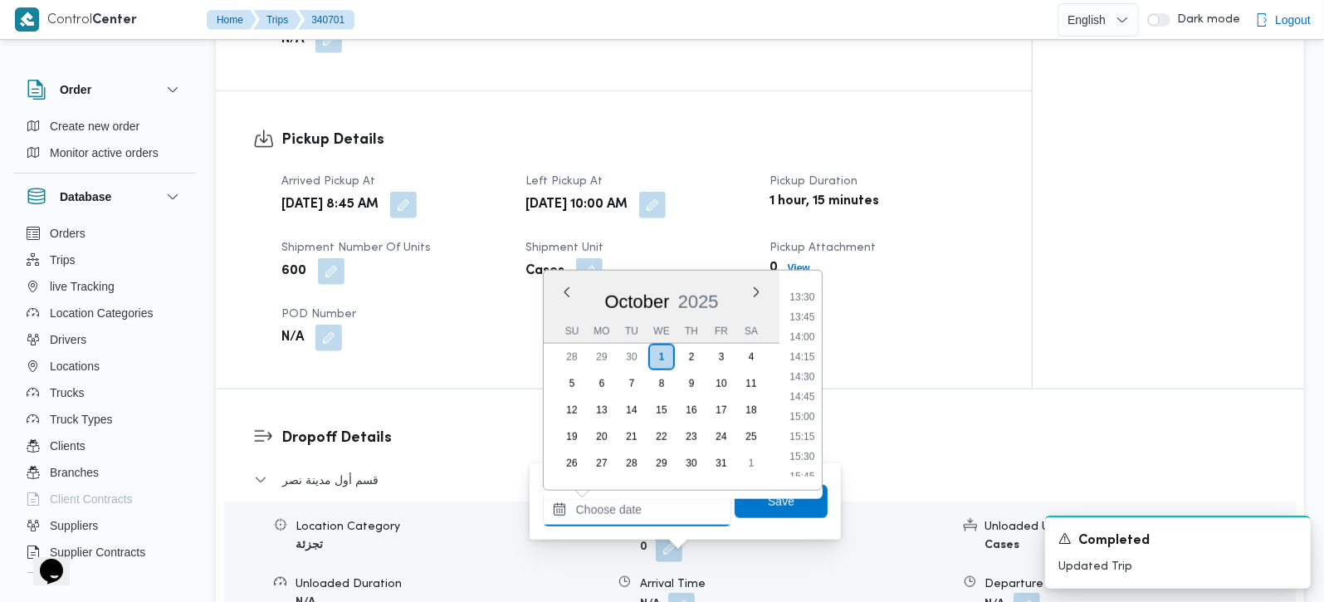
scroll to position [809, 0]
click at [813, 315] on li "10:30" at bounding box center [802, 320] width 38 height 17
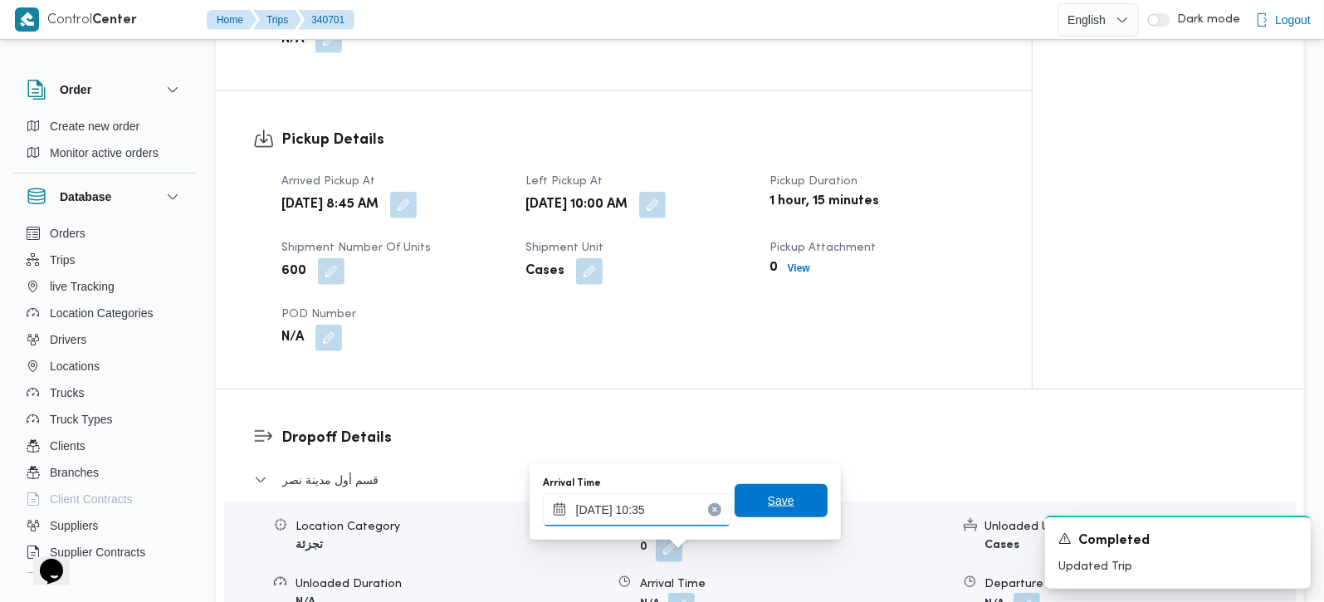
type input "[DATE] 10:35"
click at [793, 495] on span "Save" at bounding box center [781, 500] width 93 height 33
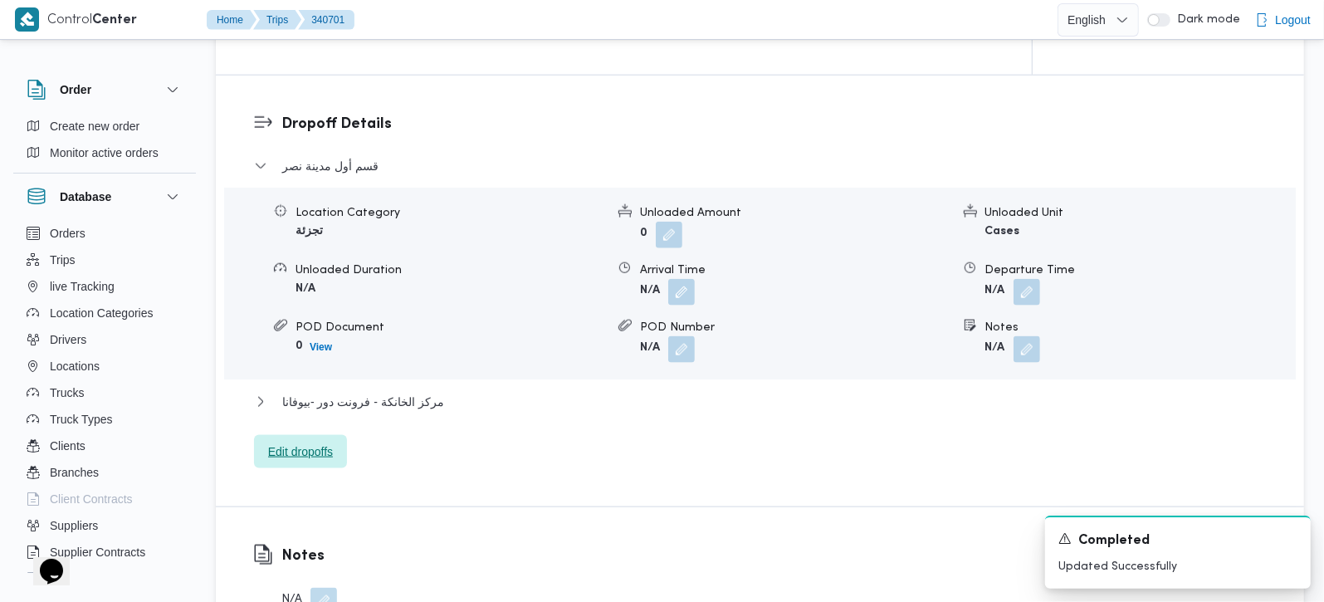
scroll to position [1465, 0]
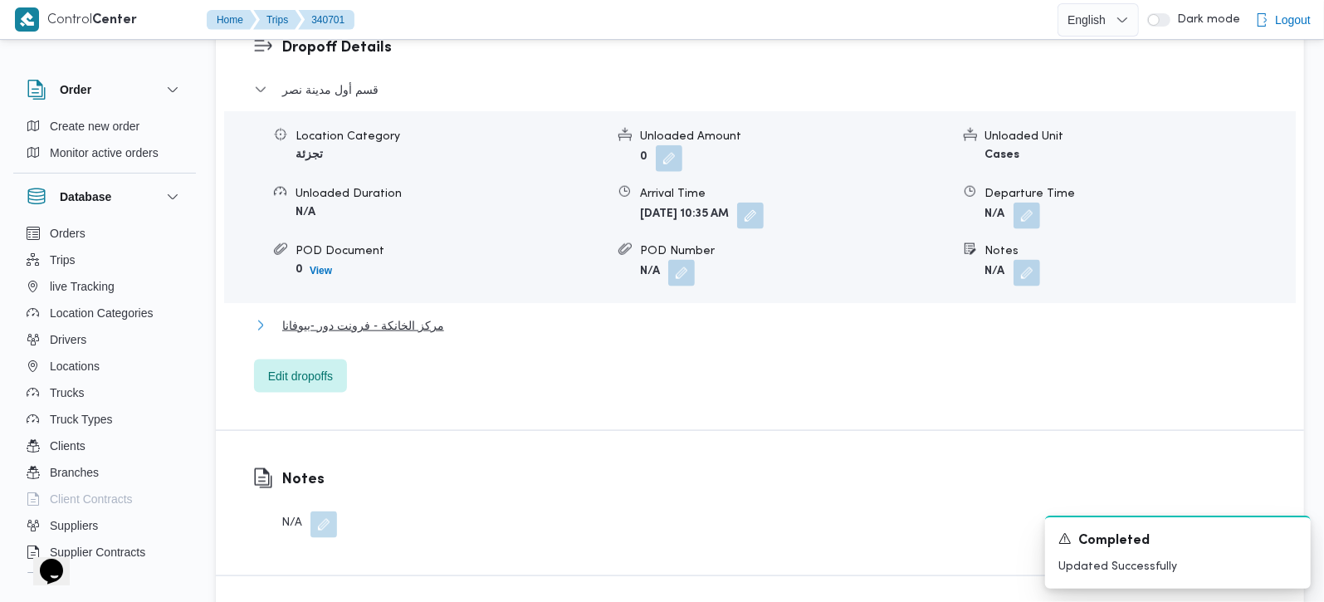
click at [321, 316] on span "مركز الخانكة - فرونت دور -بيوفانا" at bounding box center [363, 326] width 162 height 20
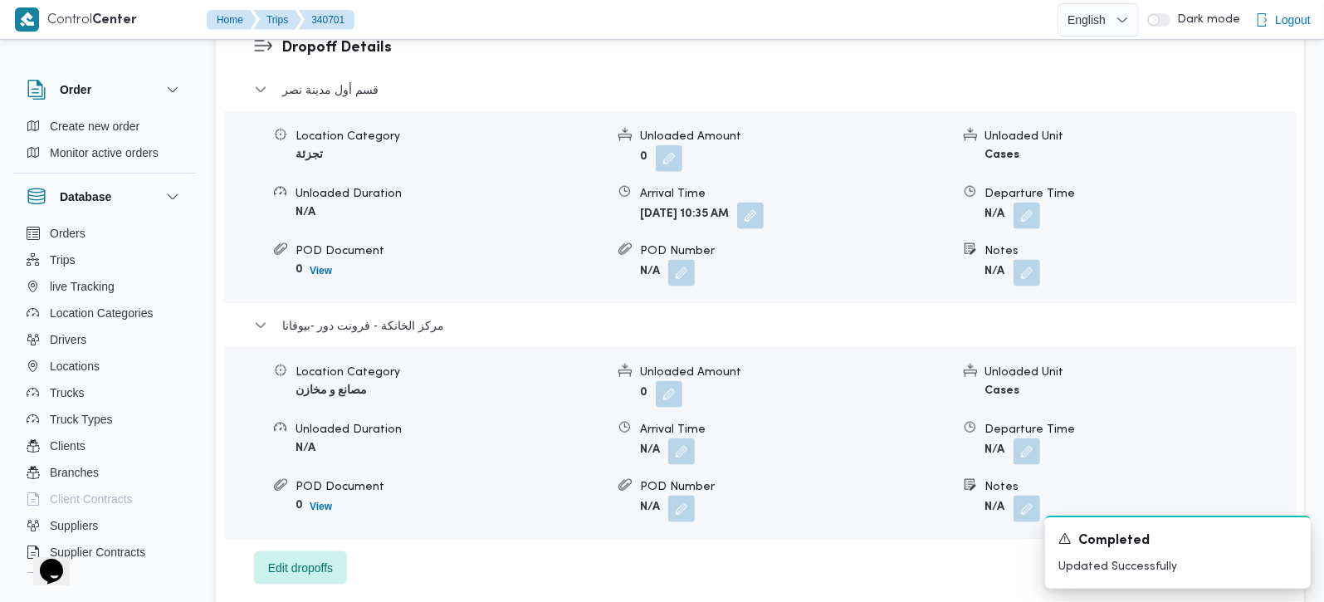
click at [1044, 438] on form "N/A" at bounding box center [1141, 451] width 310 height 27
click at [1027, 438] on button "button" at bounding box center [1027, 451] width 27 height 27
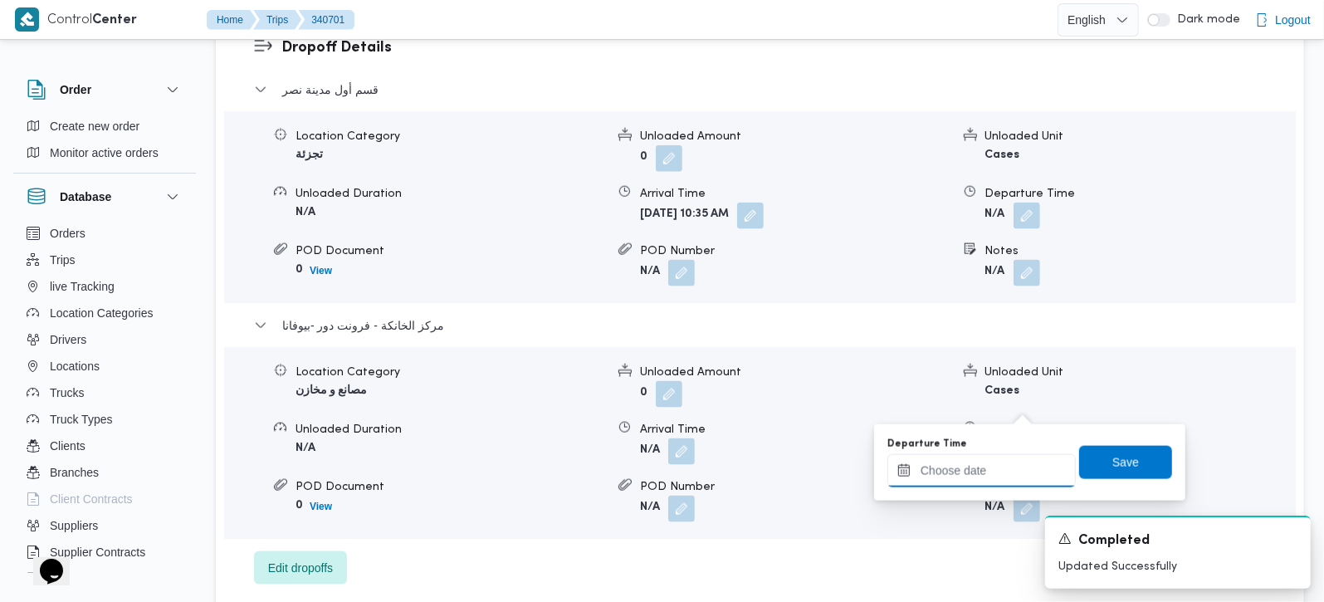
drag, startPoint x: 1025, startPoint y: 407, endPoint x: 1022, endPoint y: 457, distance: 49.9
click at [1010, 458] on input "Departure Time" at bounding box center [982, 470] width 188 height 33
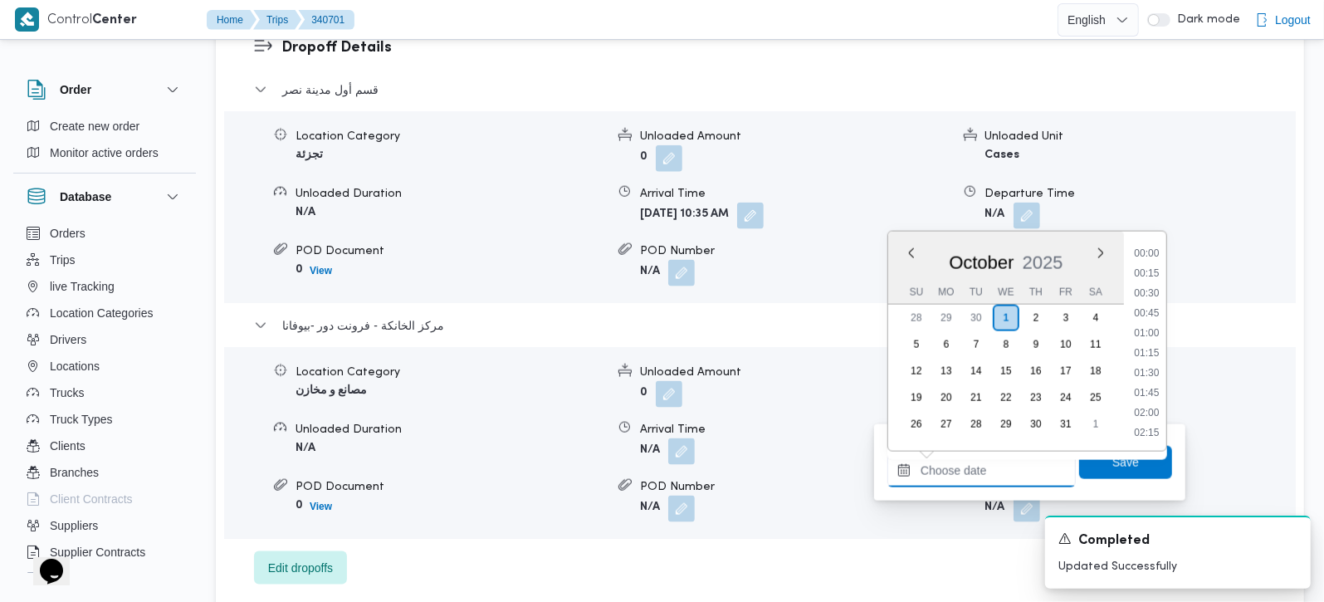
scroll to position [1395, 0]
drag, startPoint x: 1152, startPoint y: 257, endPoint x: 1152, endPoint y: 273, distance: 15.8
click at [1152, 257] on li "17:30" at bounding box center [1147, 253] width 38 height 17
type input "[DATE] 17:30"
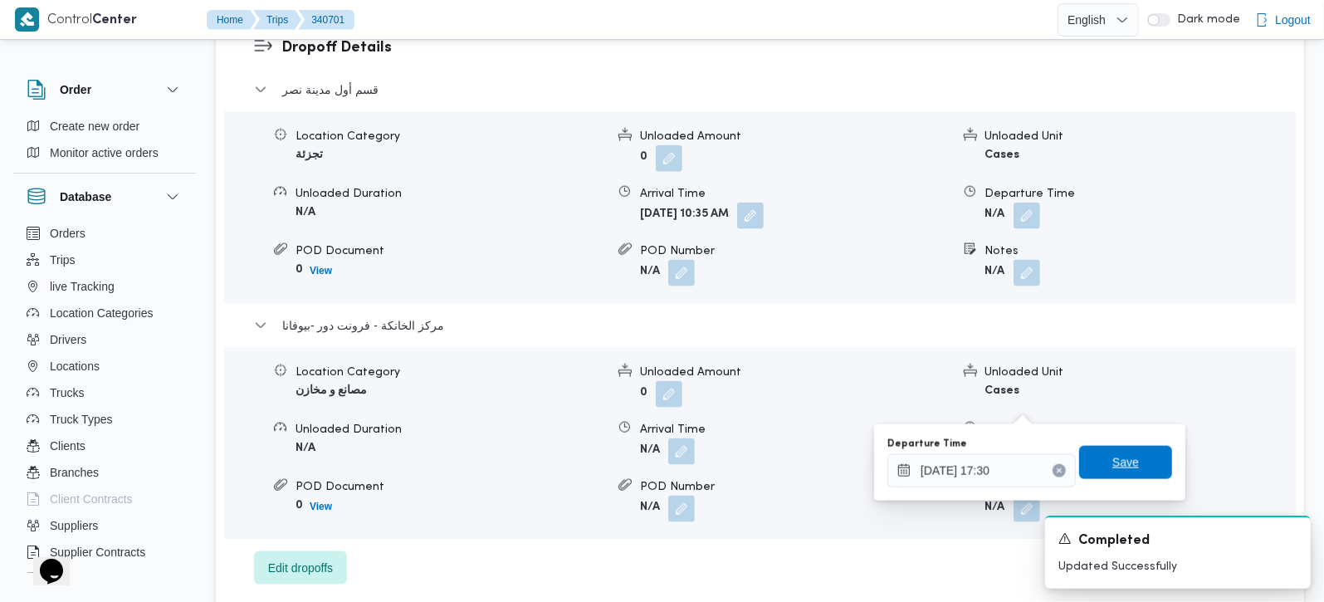
click at [1124, 454] on span "Save" at bounding box center [1126, 463] width 27 height 20
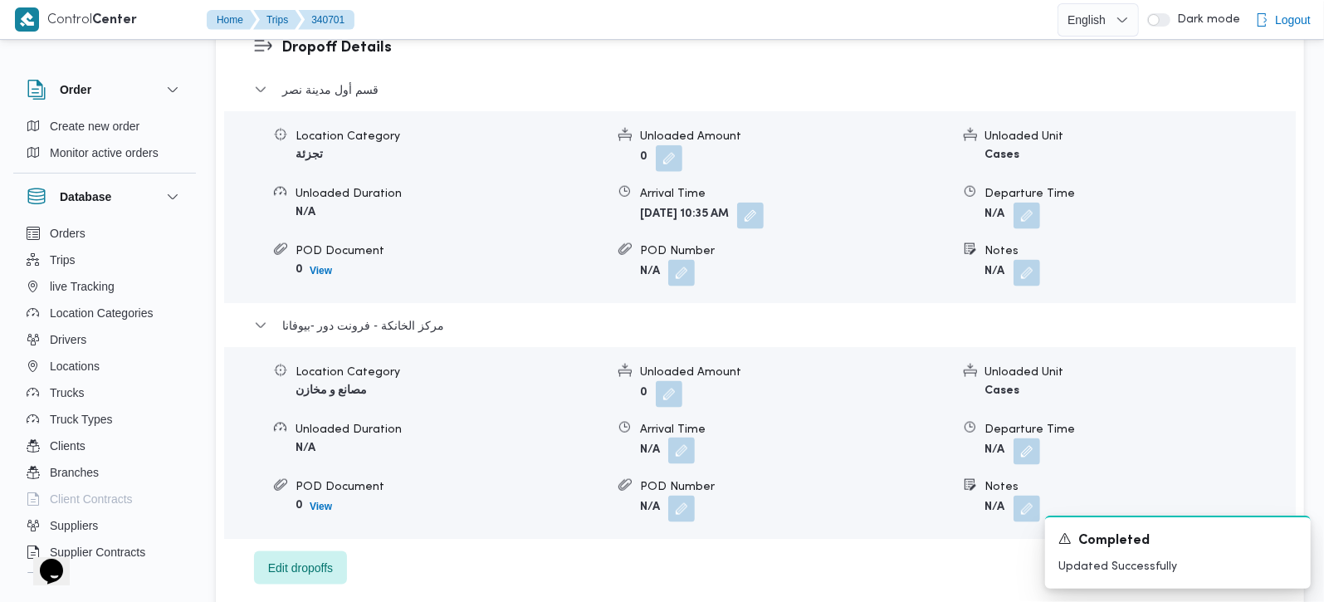
click at [688, 438] on button "button" at bounding box center [681, 451] width 27 height 27
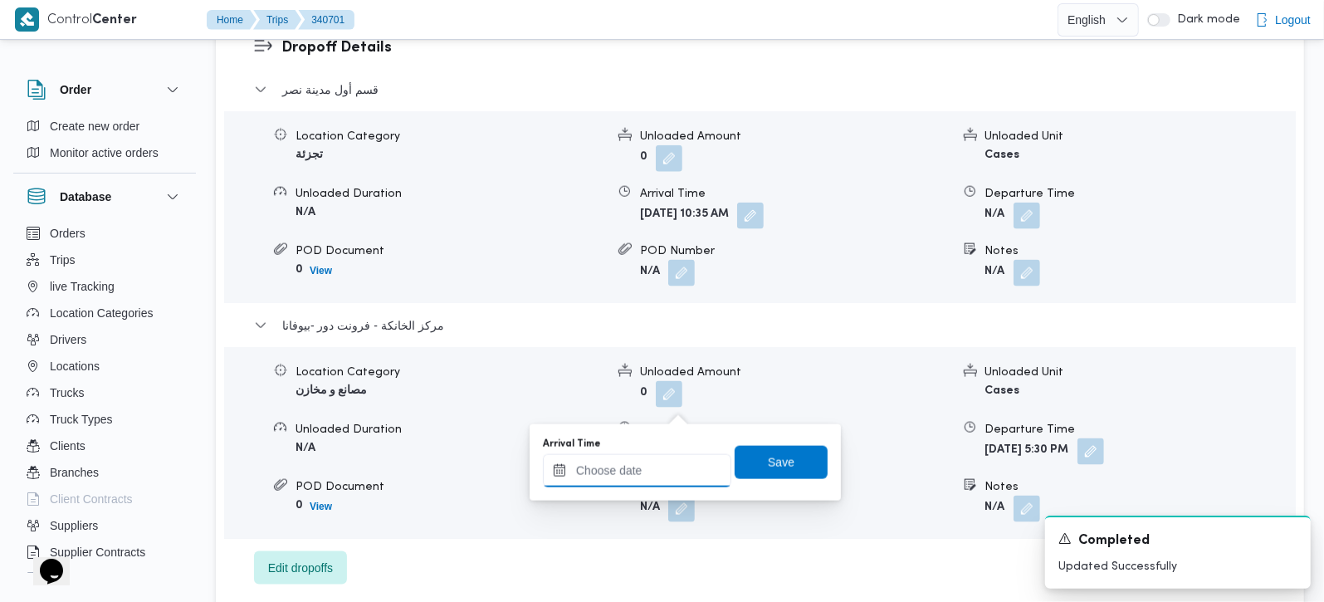
click at [672, 458] on input "Arrival Time" at bounding box center [637, 470] width 188 height 33
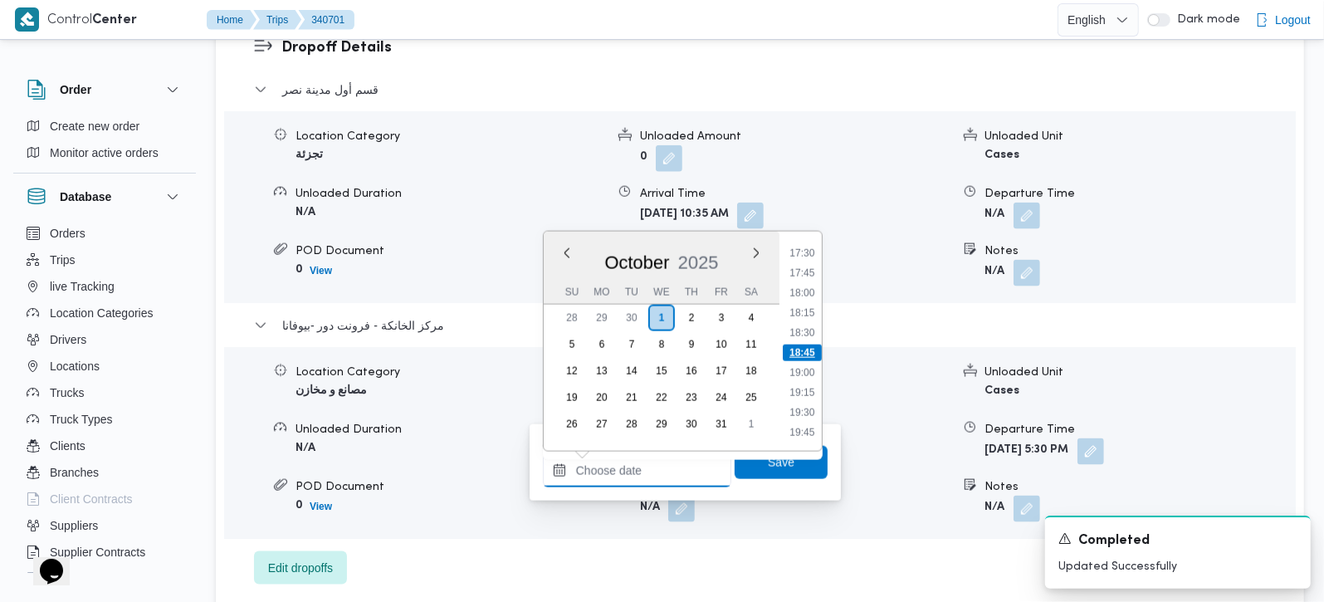
scroll to position [1297, 0]
drag, startPoint x: 801, startPoint y: 331, endPoint x: 795, endPoint y: 400, distance: 69.2
click at [801, 331] on li "17:15" at bounding box center [802, 331] width 38 height 17
type input "[DATE] 17:15"
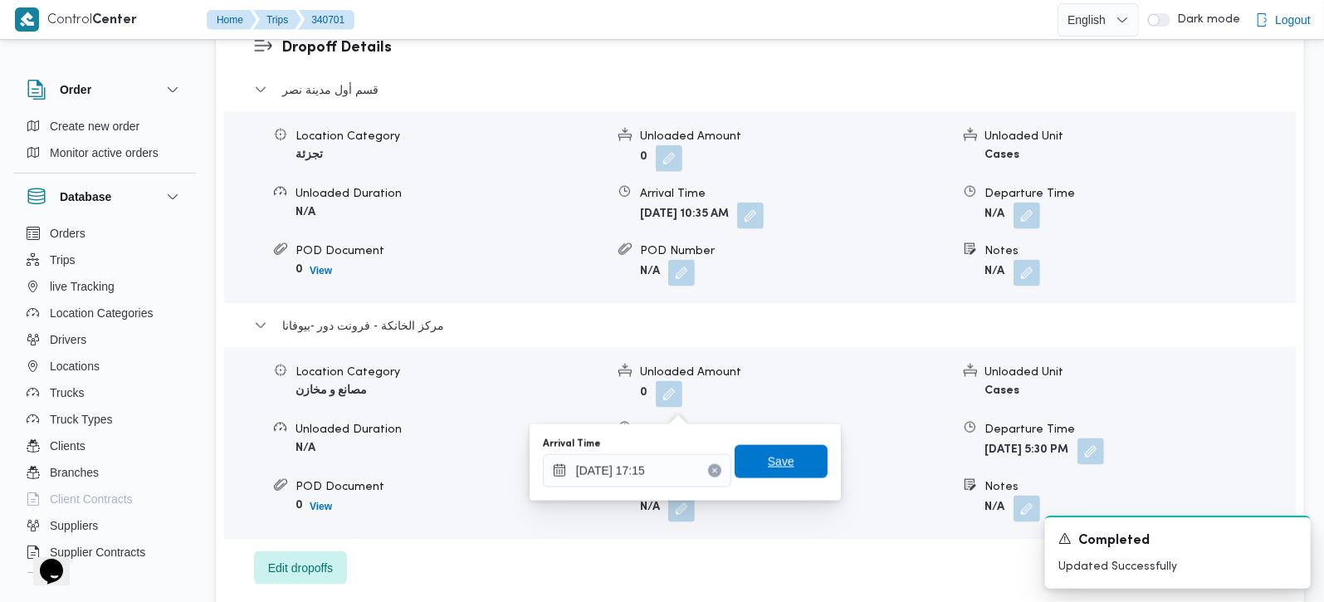
click at [761, 474] on span "Save" at bounding box center [781, 461] width 93 height 33
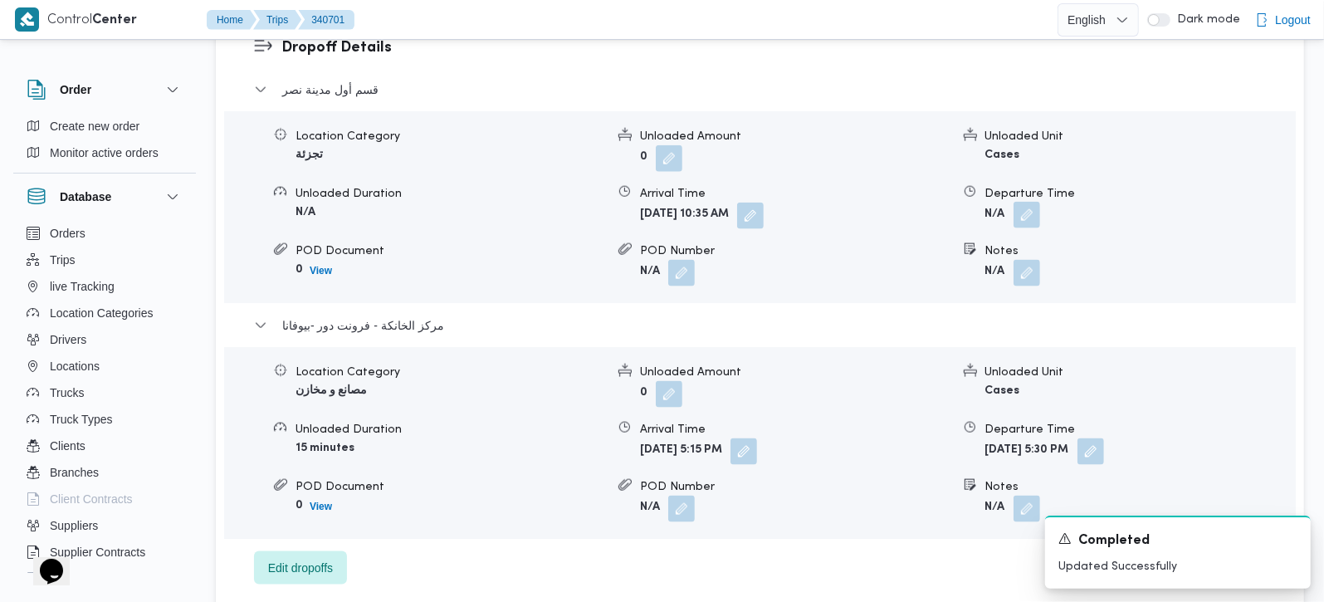
click at [1023, 202] on button "button" at bounding box center [1027, 215] width 27 height 27
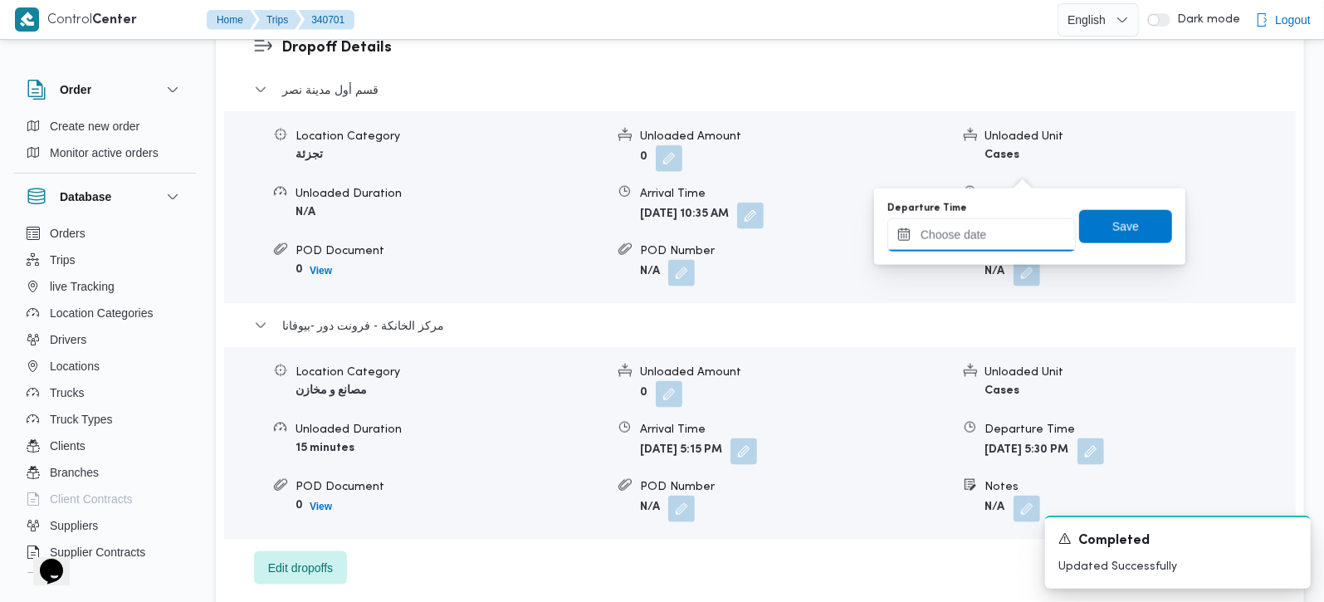
drag, startPoint x: 1022, startPoint y: 174, endPoint x: 981, endPoint y: 242, distance: 78.6
click at [981, 242] on input "Departure Time" at bounding box center [982, 234] width 188 height 33
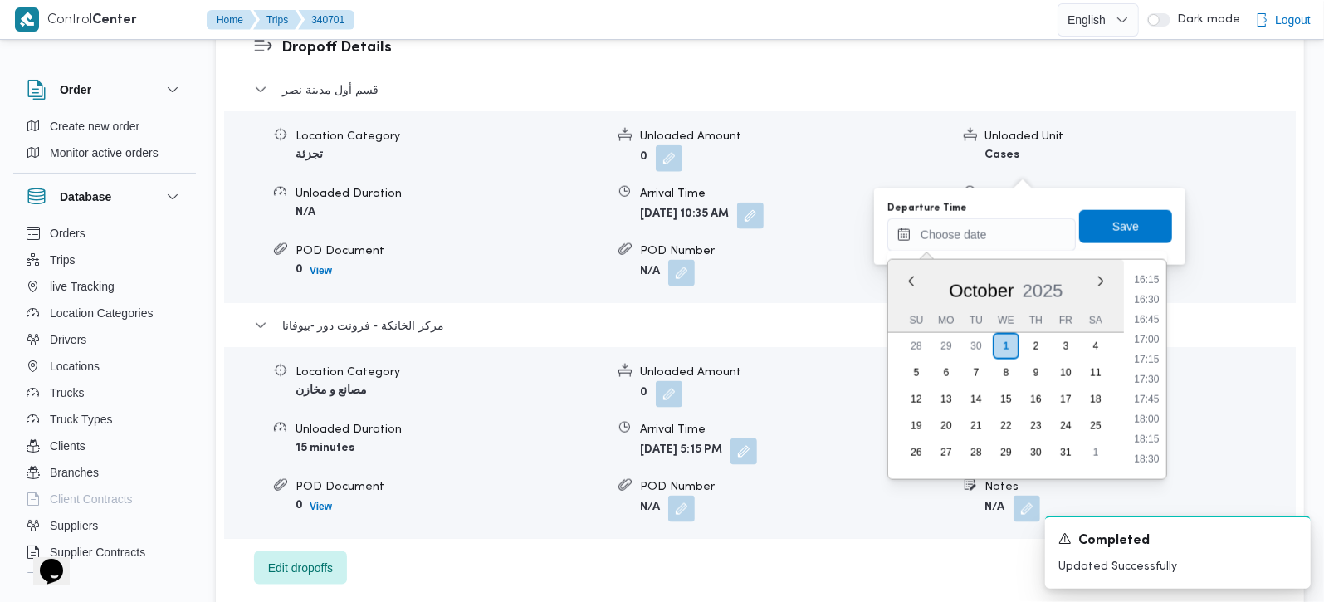
click at [1152, 301] on li "16:30" at bounding box center [1147, 299] width 38 height 17
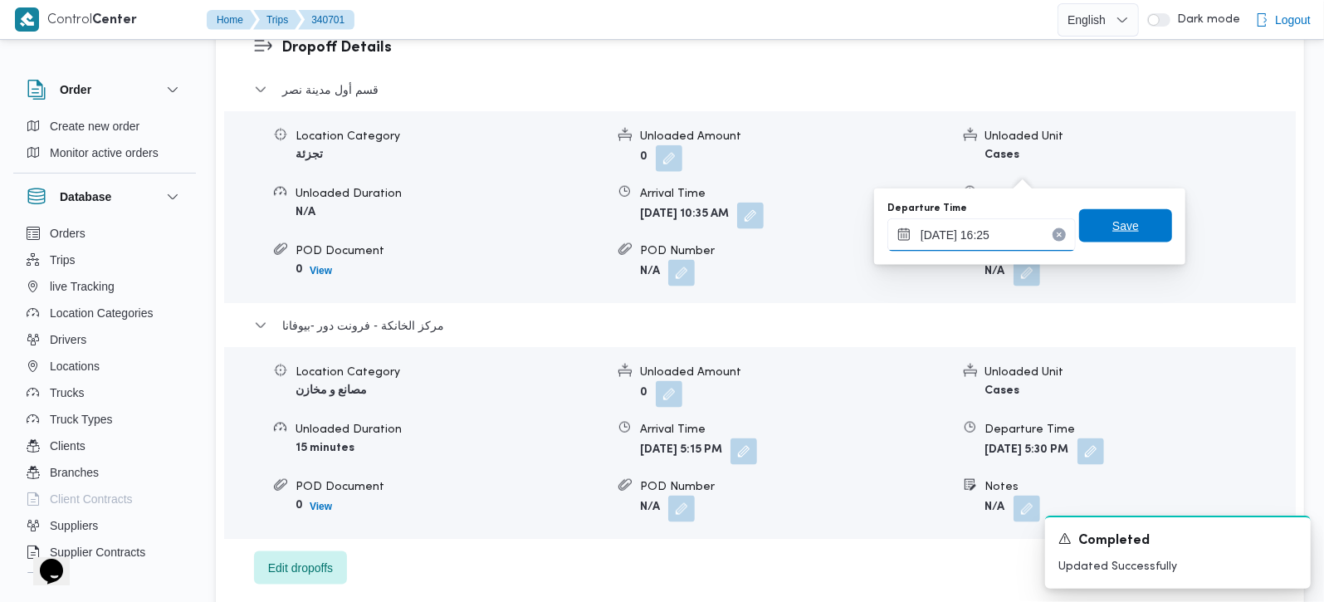
type input "01/10/2025 16:25"
click at [1138, 239] on span "Save" at bounding box center [1125, 225] width 93 height 33
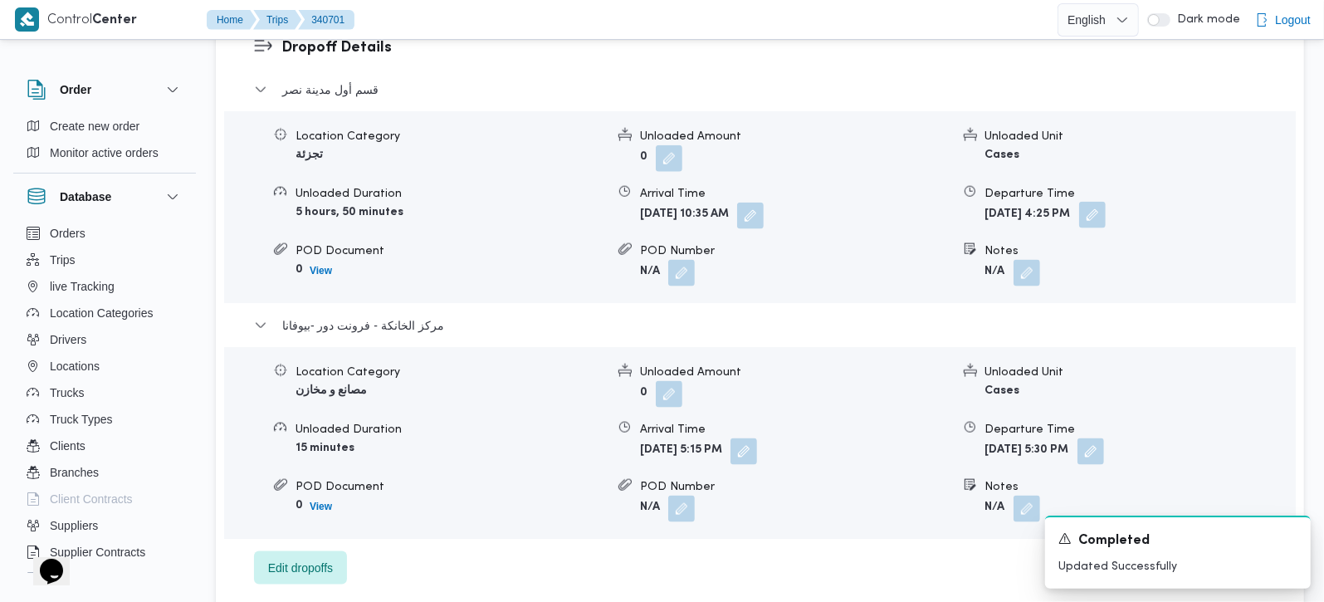
click at [1106, 202] on button "button" at bounding box center [1092, 215] width 27 height 27
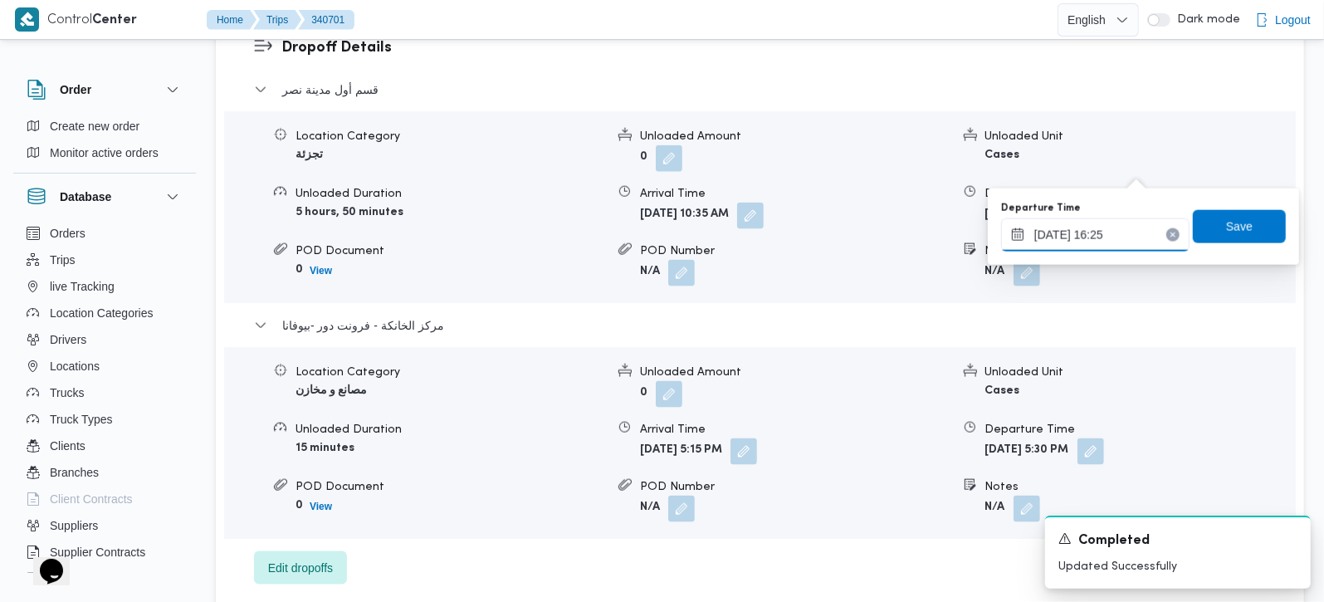
click at [1109, 230] on input "01/10/2025 16:25" at bounding box center [1095, 234] width 188 height 33
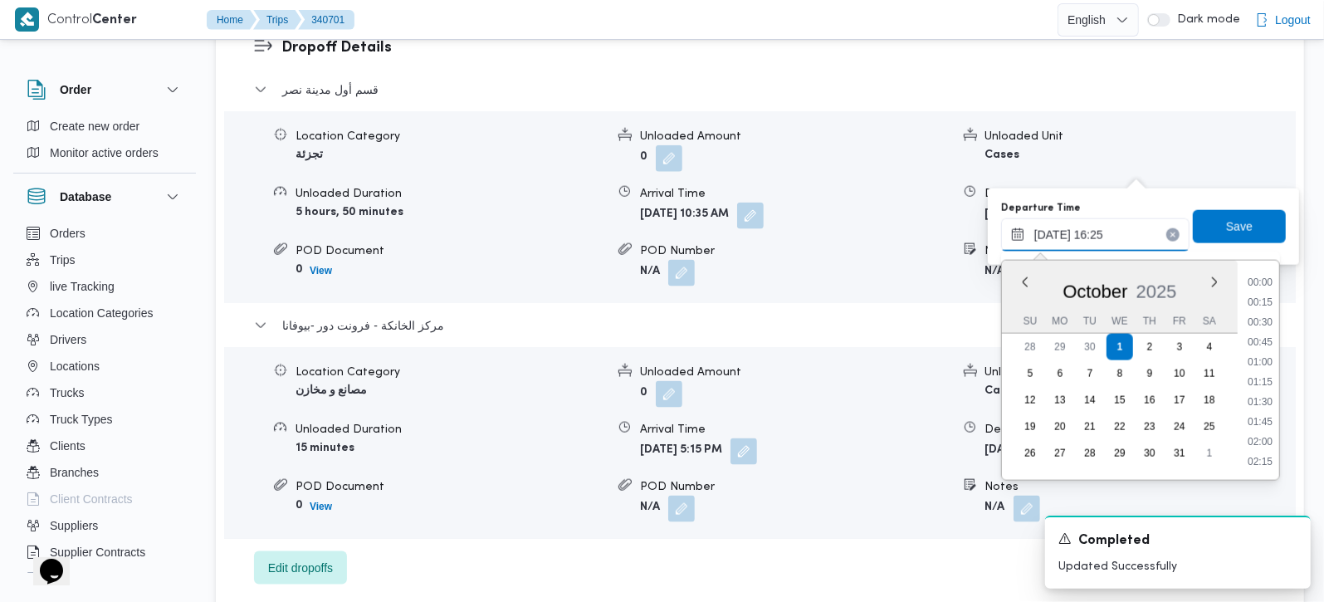
scroll to position [1194, 0]
click at [1265, 423] on li "16:45" at bounding box center [1260, 423] width 38 height 17
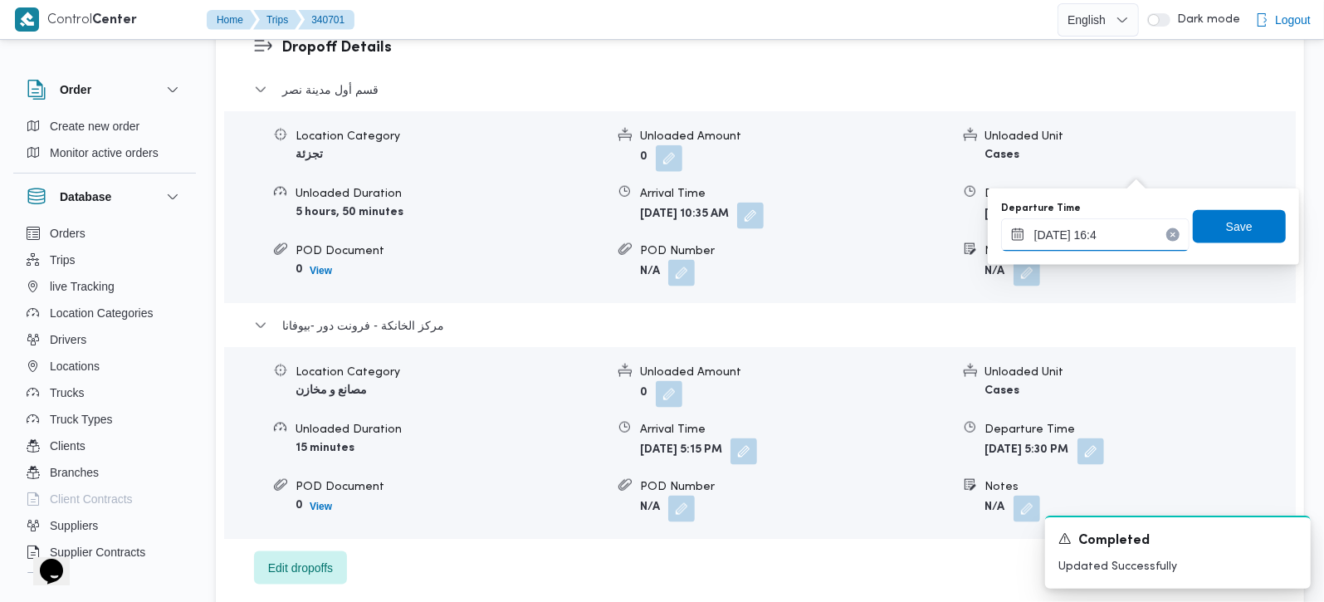
type input "01/10/2025 16:40"
click at [1237, 234] on span "Save" at bounding box center [1239, 226] width 27 height 20
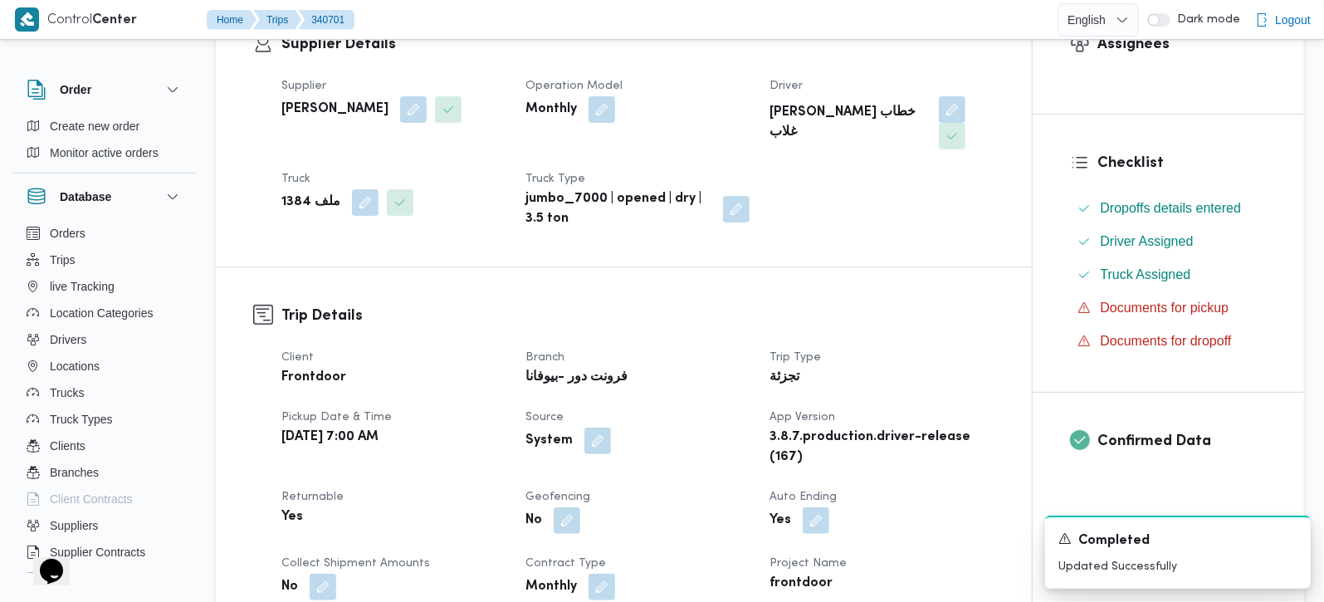
scroll to position [0, 0]
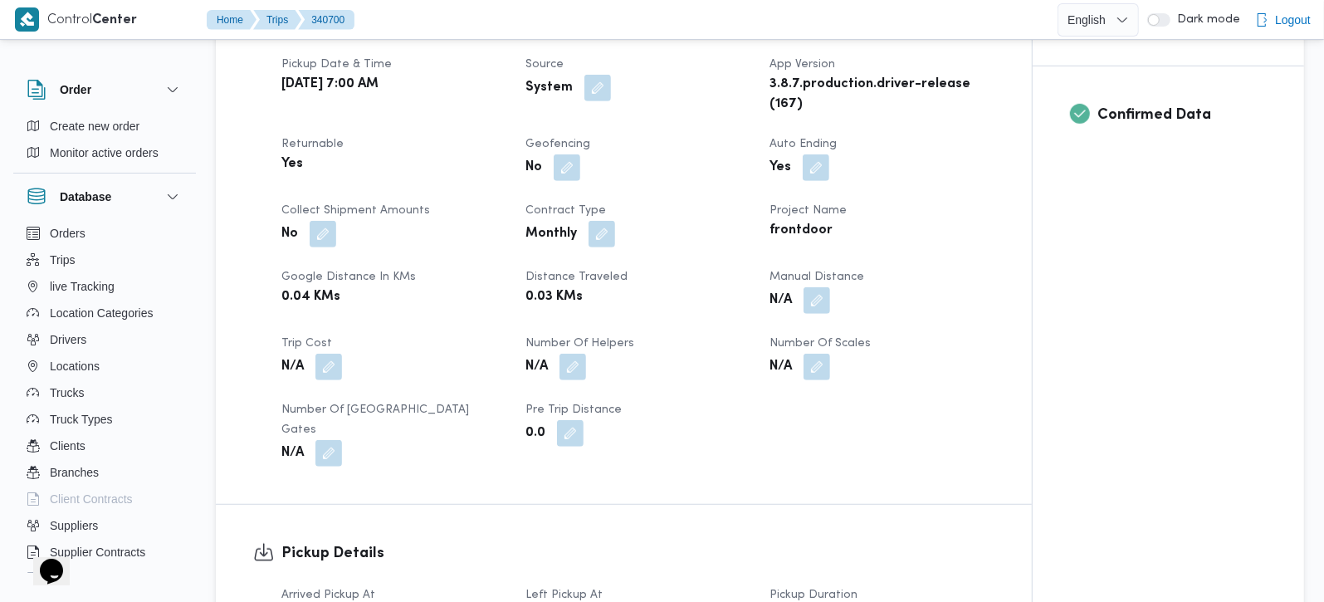
scroll to position [878, 0]
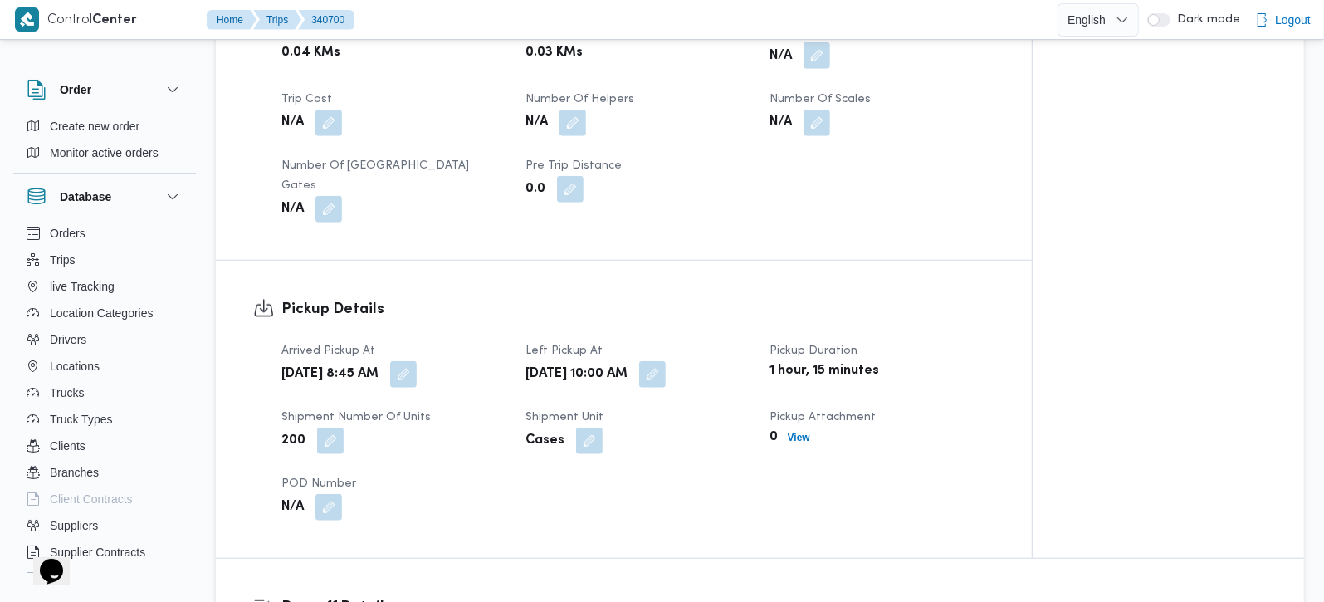
click at [812, 53] on button "button" at bounding box center [817, 55] width 27 height 27
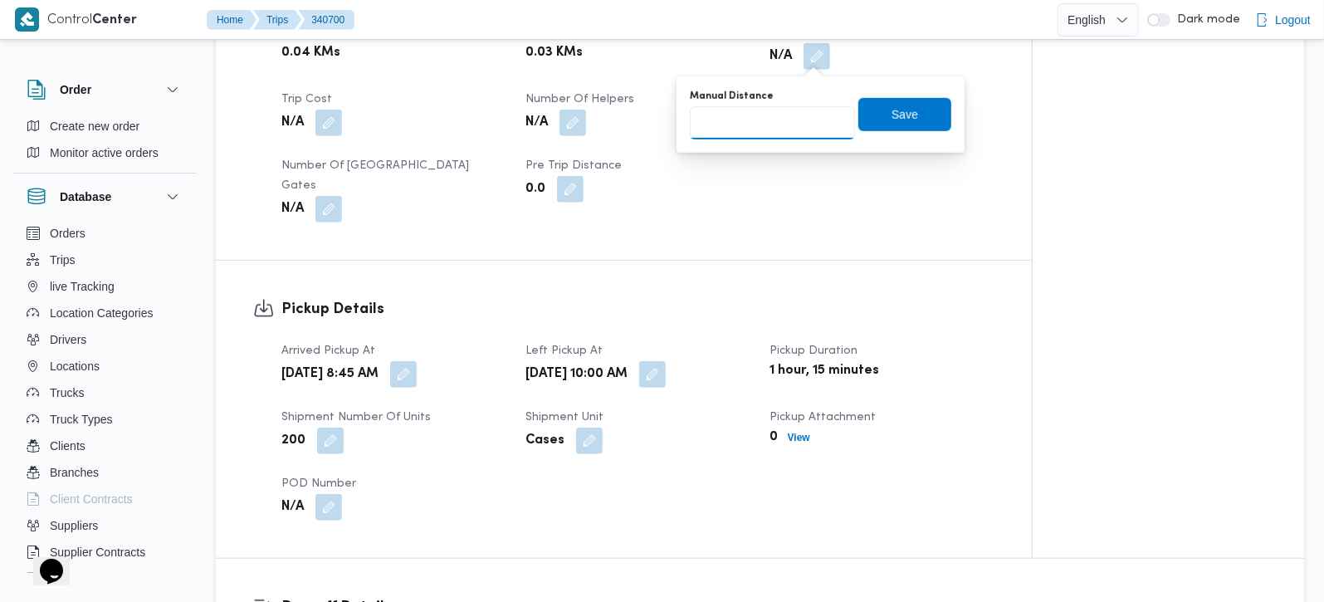
click at [756, 115] on input "Manual Distance" at bounding box center [772, 122] width 165 height 33
type input "141"
click at [892, 112] on span "Save" at bounding box center [905, 114] width 27 height 20
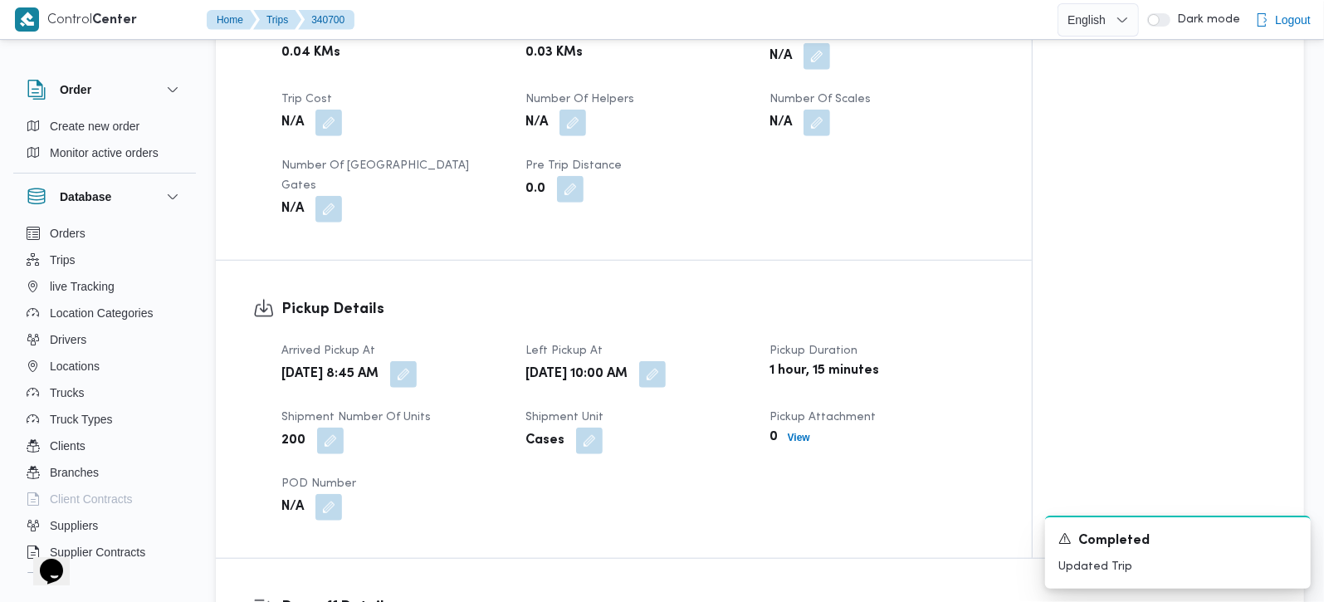
scroll to position [1270, 0]
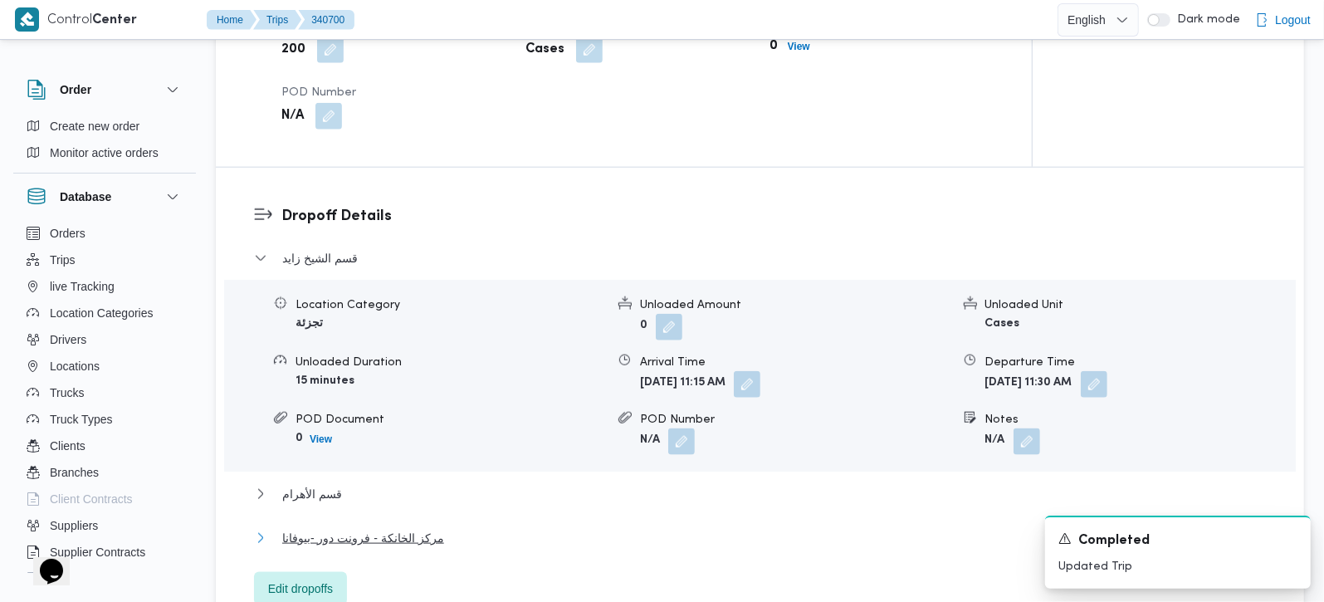
click at [369, 528] on span "مركز الخانكة - فرونت دور -بيوفانا" at bounding box center [363, 538] width 162 height 20
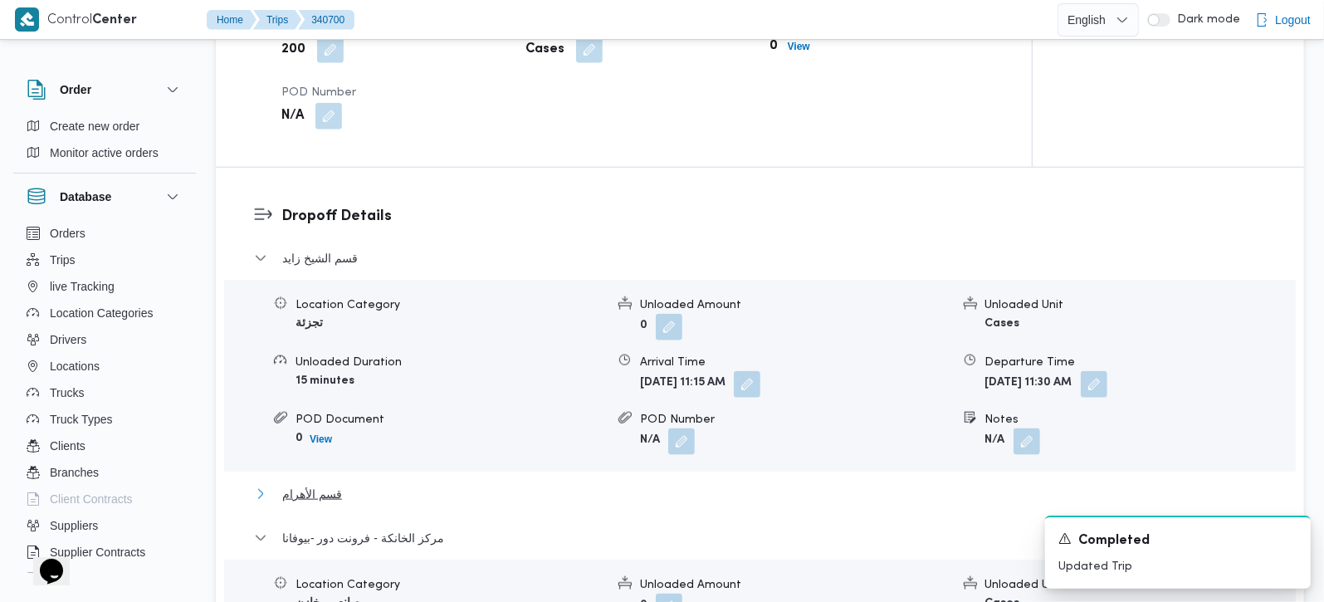
click at [321, 484] on span "قسم الأهرام" at bounding box center [312, 494] width 60 height 20
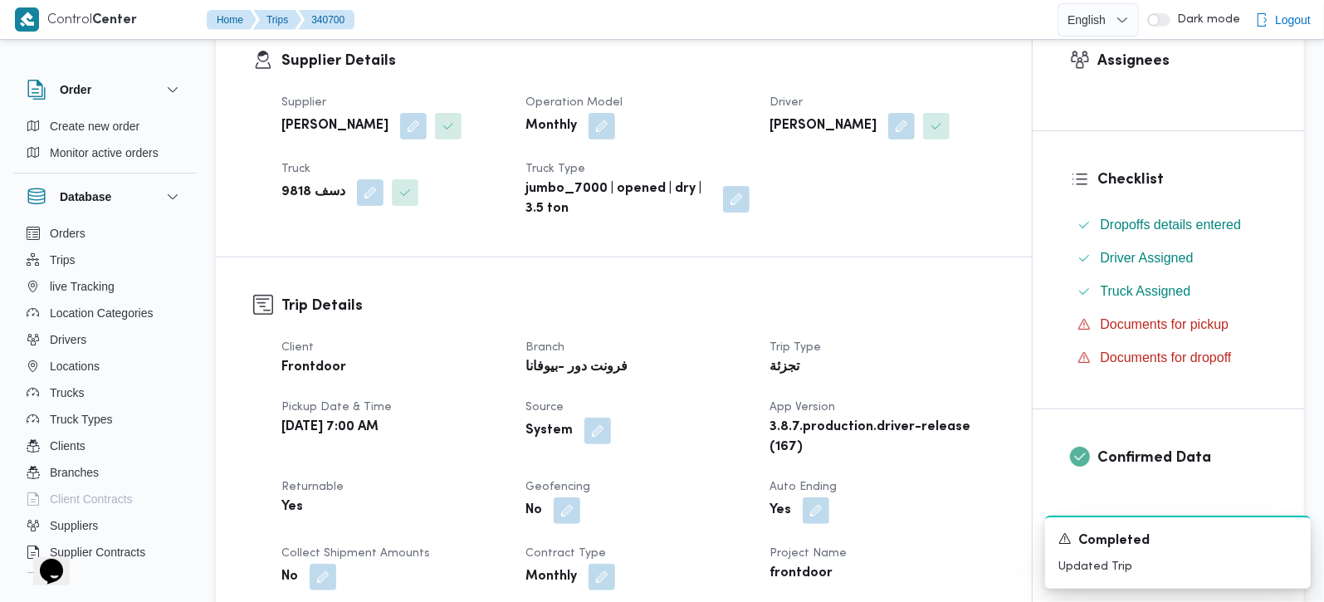
scroll to position [97, 0]
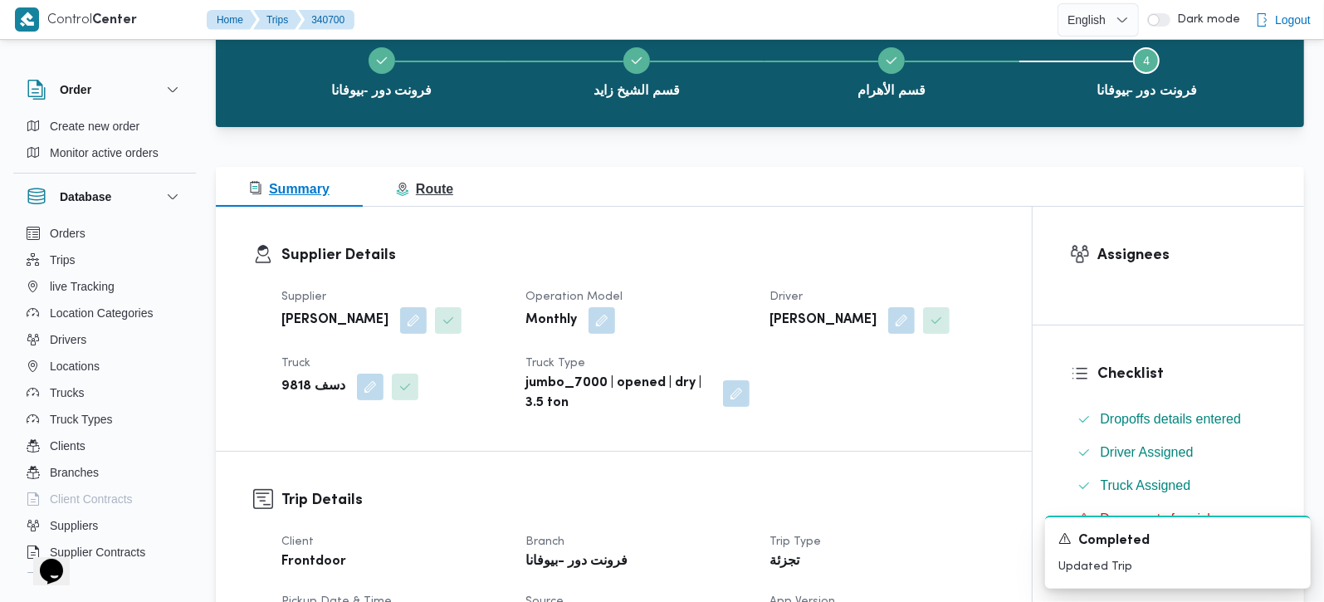
click at [428, 191] on span "Route" at bounding box center [424, 189] width 57 height 14
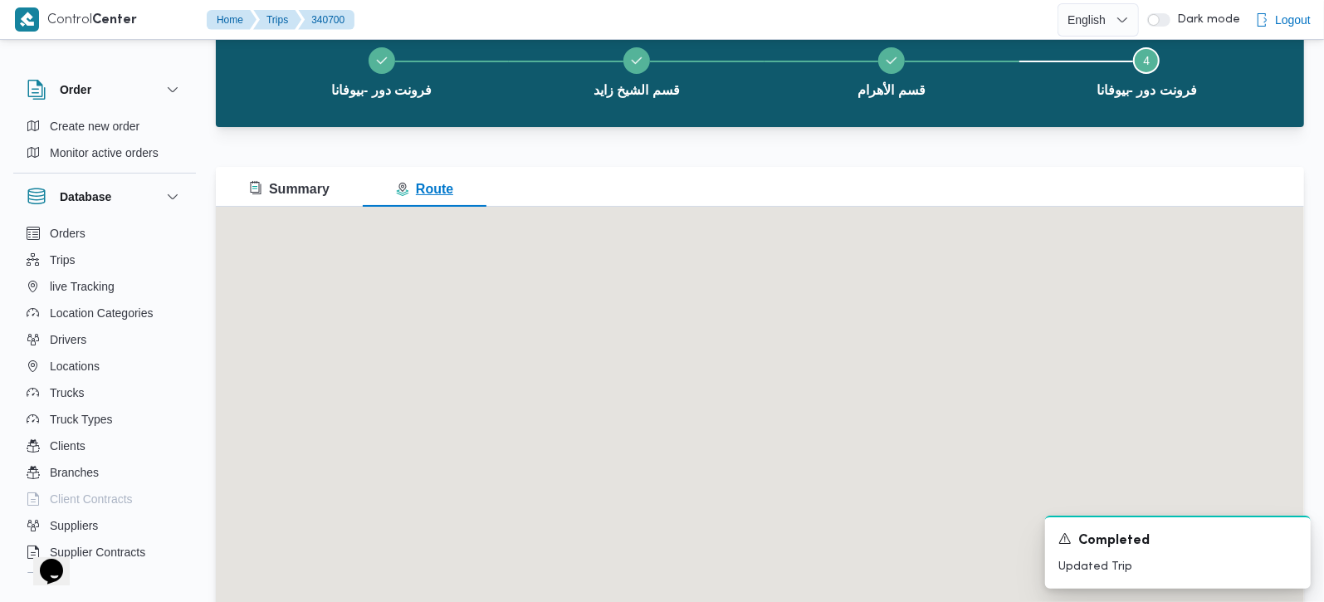
scroll to position [0, 0]
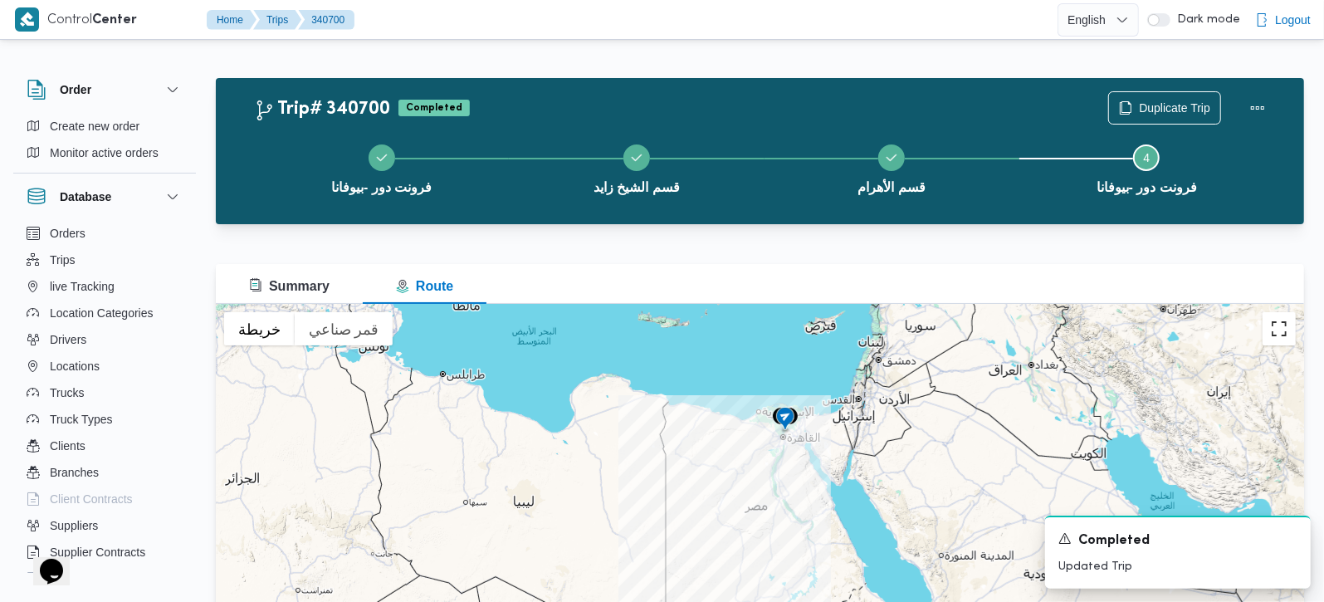
click at [1274, 330] on button "تبديل إلى العرض ملء الشاشة" at bounding box center [1279, 328] width 33 height 33
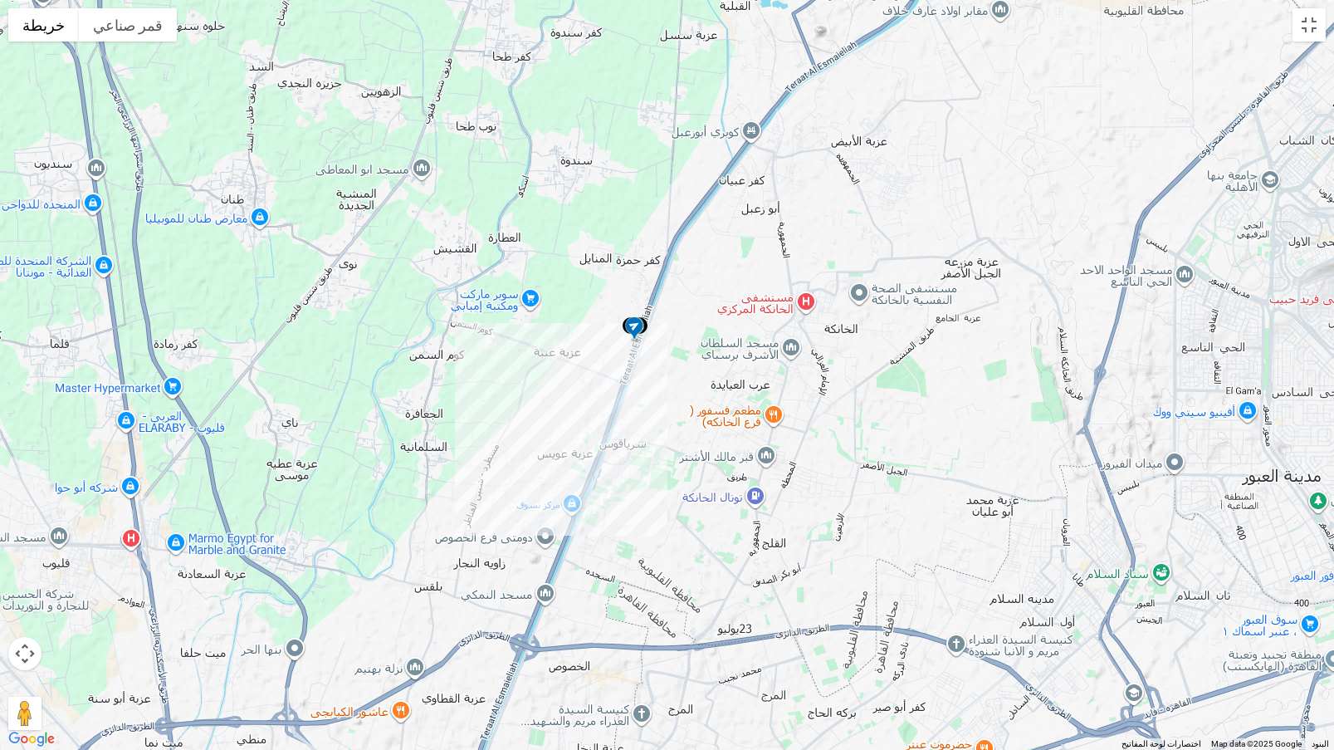
click at [1307, 45] on div at bounding box center [667, 375] width 1334 height 750
click at [1303, 27] on button "تبديل إلى العرض ملء الشاشة" at bounding box center [1309, 24] width 33 height 33
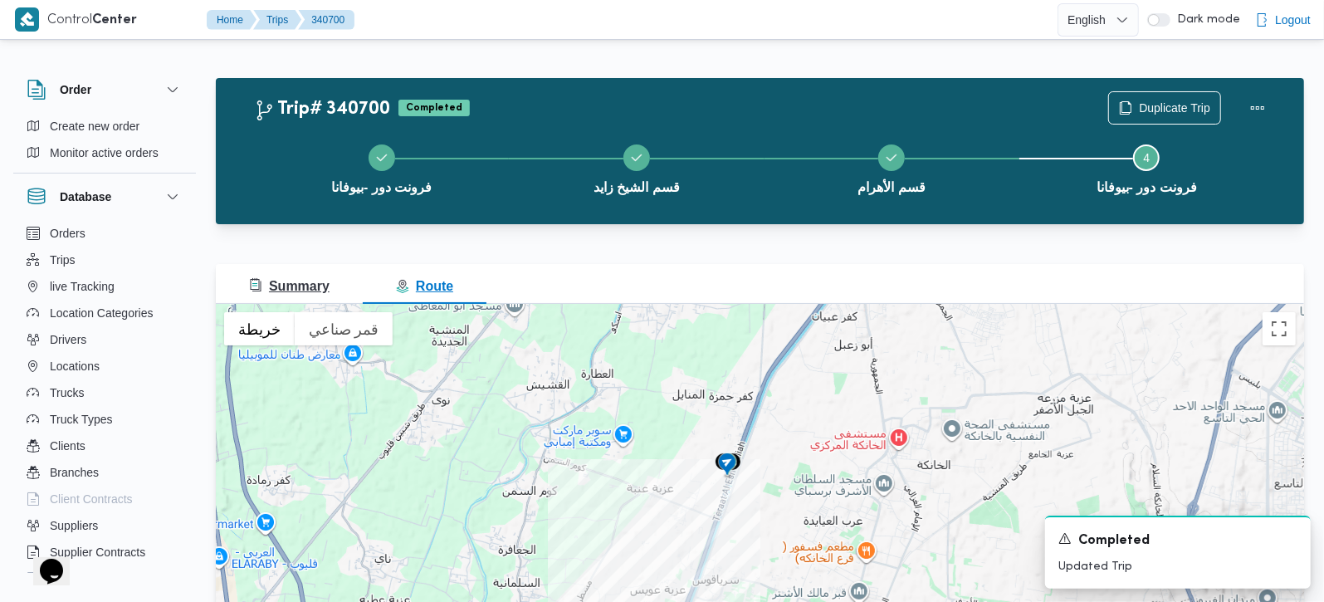
click at [301, 273] on button "Summary" at bounding box center [289, 284] width 147 height 40
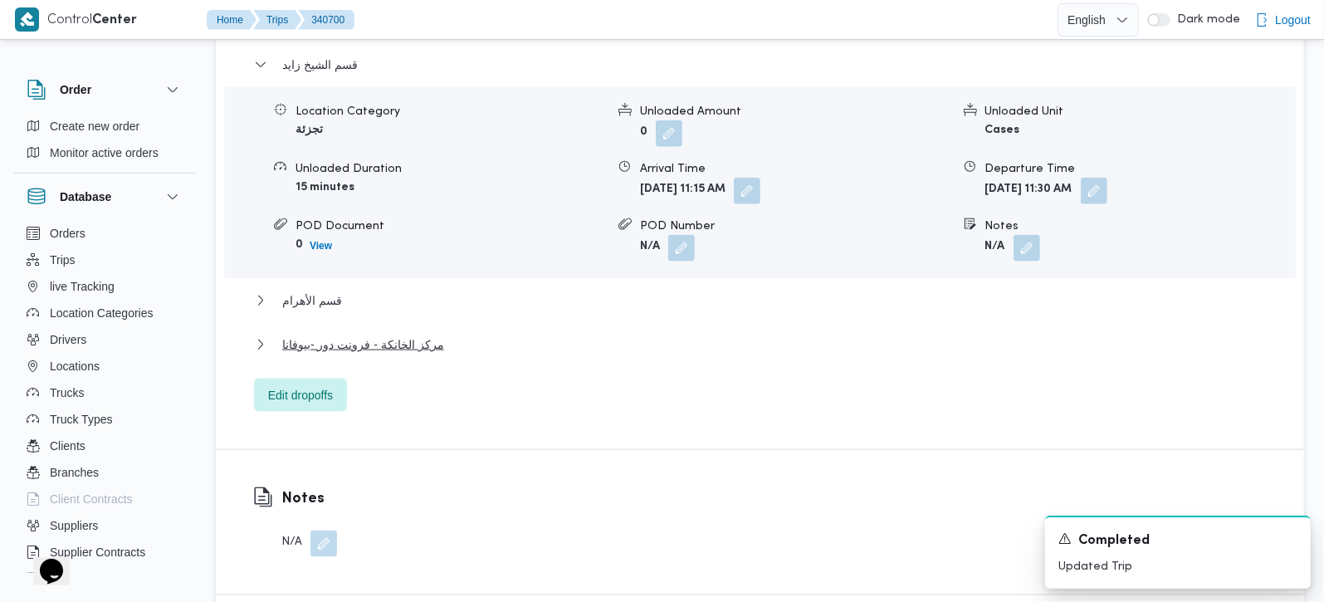
scroll to position [1465, 0]
click at [345, 305] on div "قسم الشيخ زايد Location Category تجزئة Unloaded Amount 0 Unloaded Unit Cases Un…" at bounding box center [760, 231] width 1013 height 357
click at [320, 289] on span "قسم الأهرام" at bounding box center [312, 299] width 60 height 20
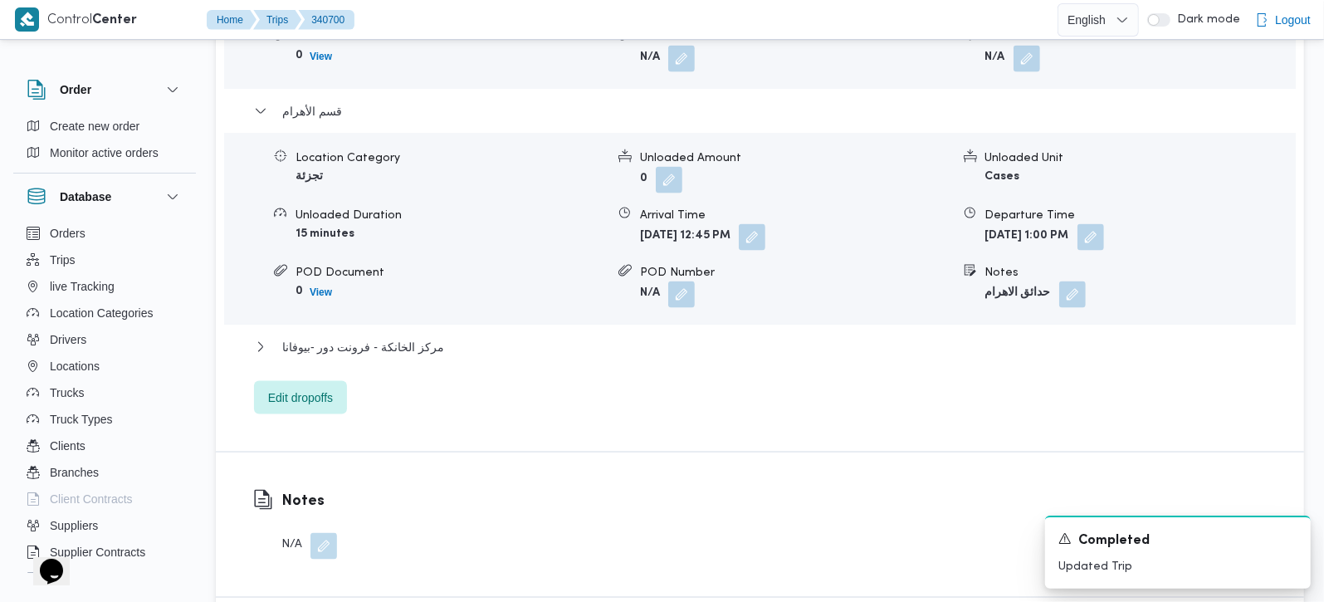
scroll to position [1661, 0]
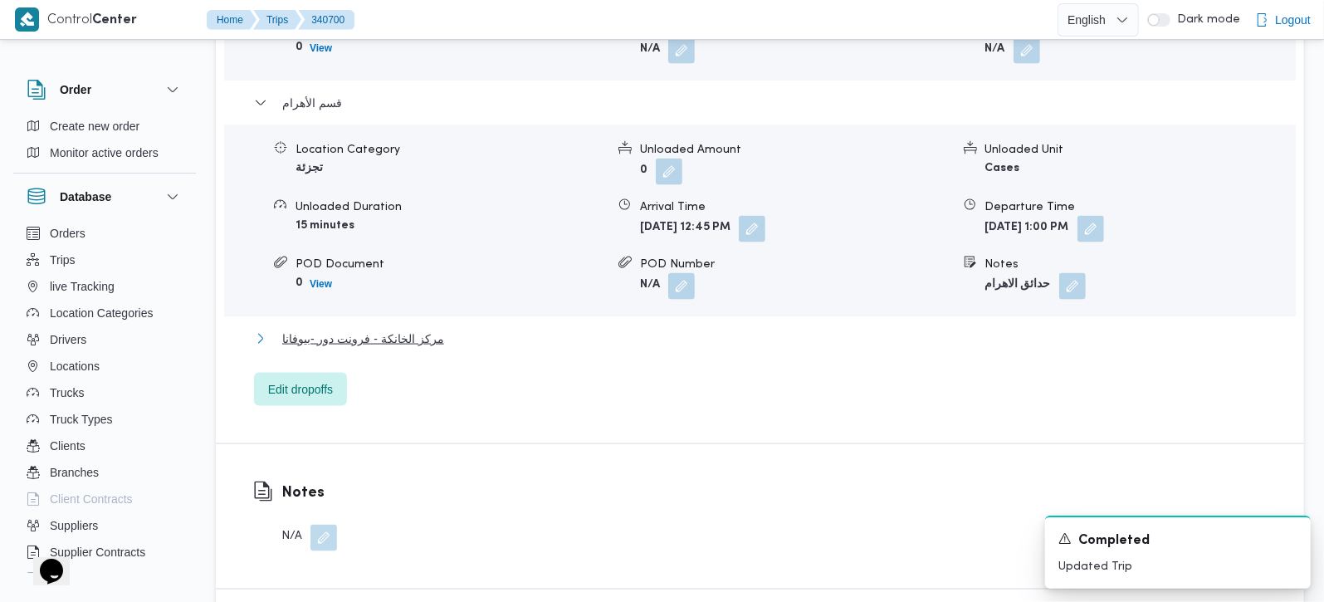
click at [389, 329] on span "مركز الخانكة - فرونت دور -بيوفانا" at bounding box center [363, 339] width 162 height 20
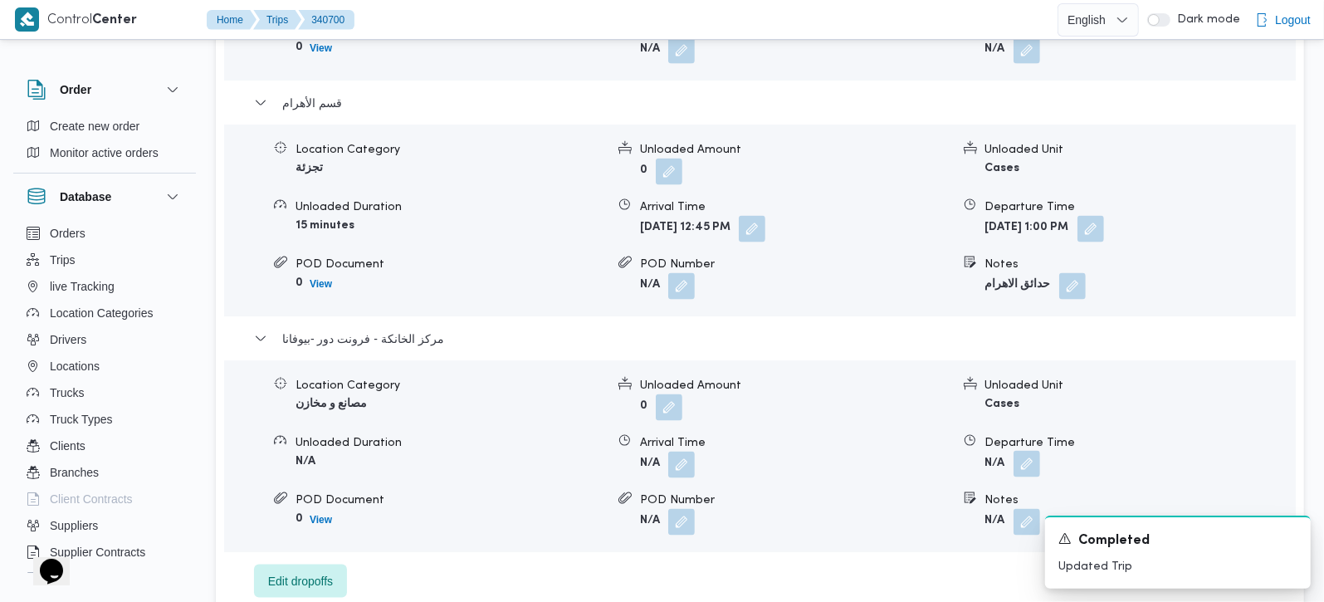
click at [1025, 451] on button "button" at bounding box center [1027, 464] width 27 height 27
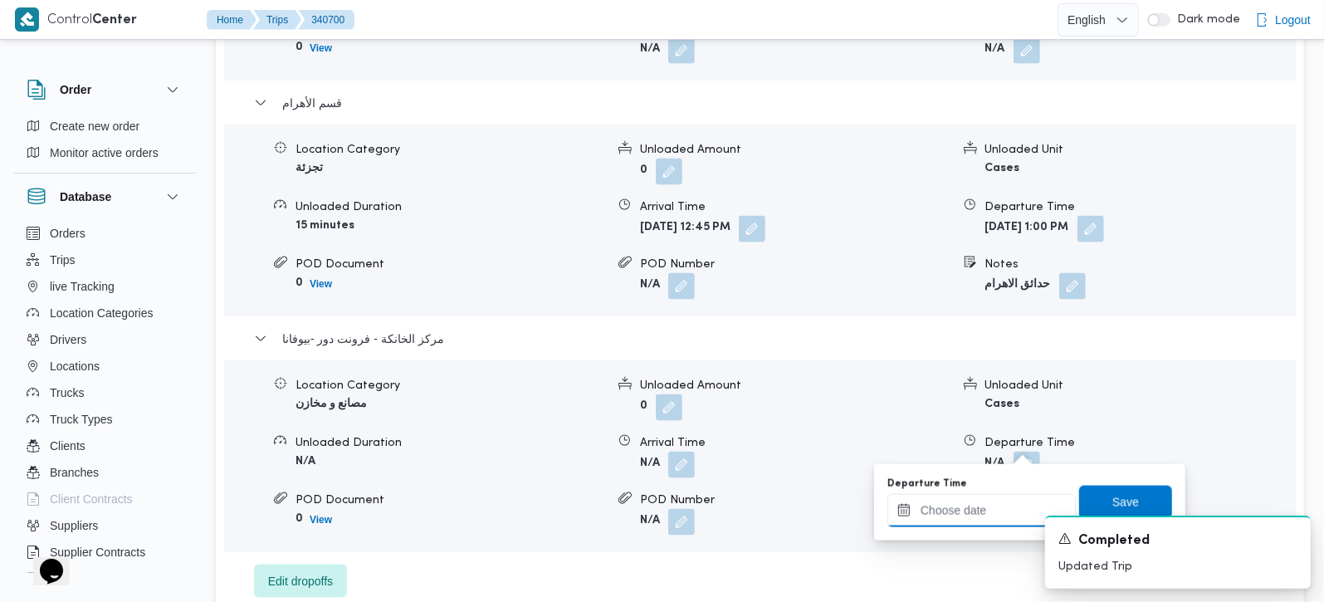
click at [996, 502] on input "Departure Time" at bounding box center [982, 510] width 188 height 33
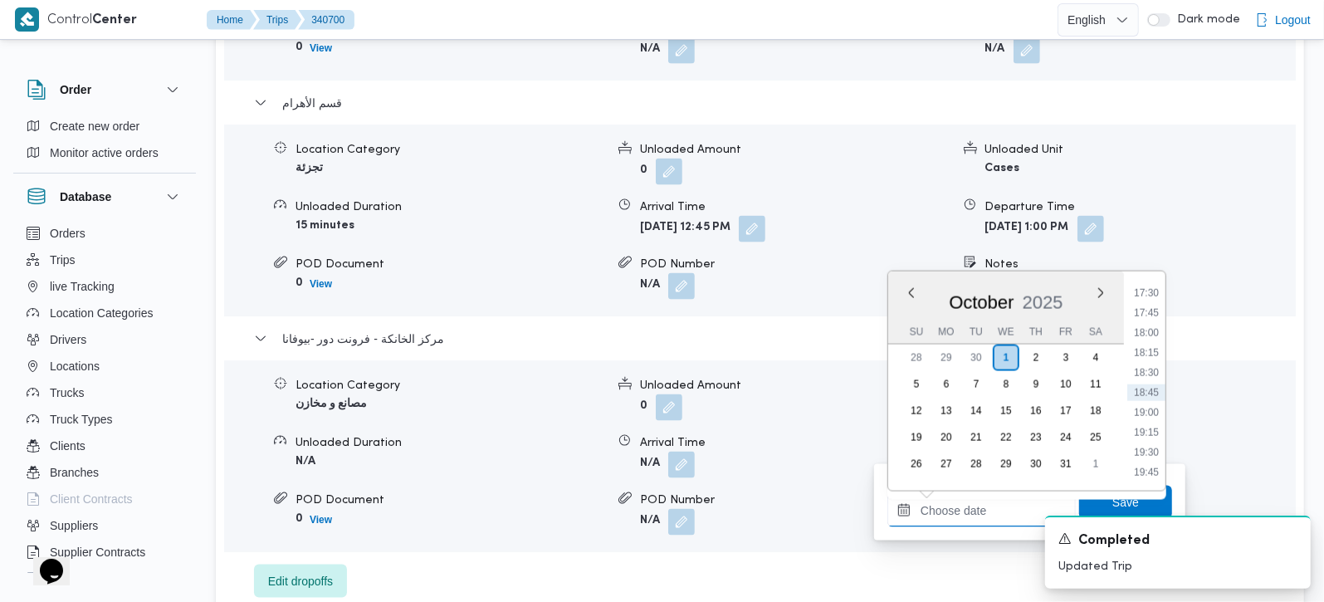
scroll to position [1297, 0]
click at [1150, 389] on li "17:30" at bounding box center [1147, 391] width 38 height 17
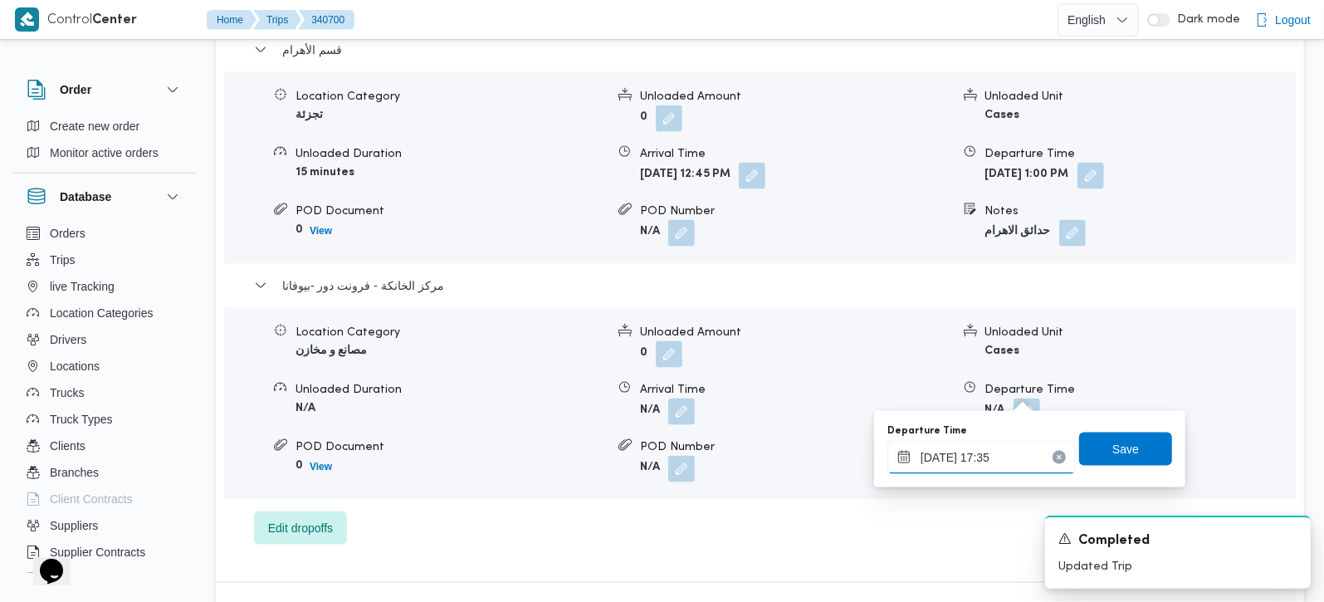
scroll to position [1758, 0]
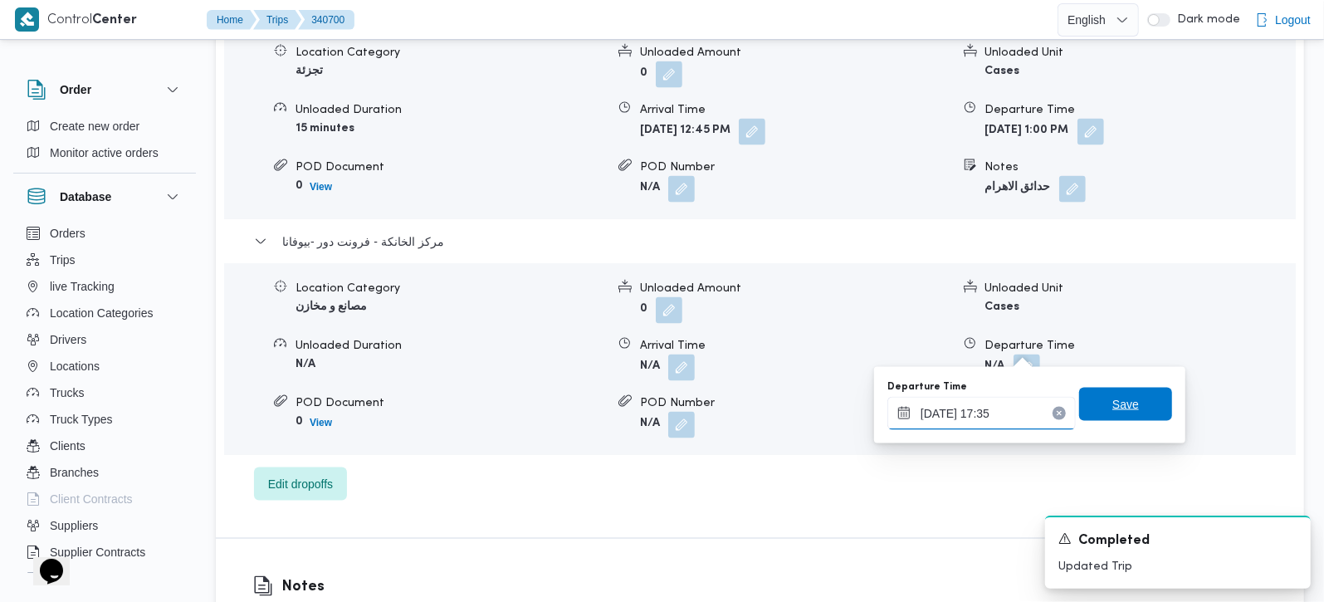
type input "01/10/2025 17:35"
click at [1141, 392] on span "Save" at bounding box center [1125, 404] width 93 height 33
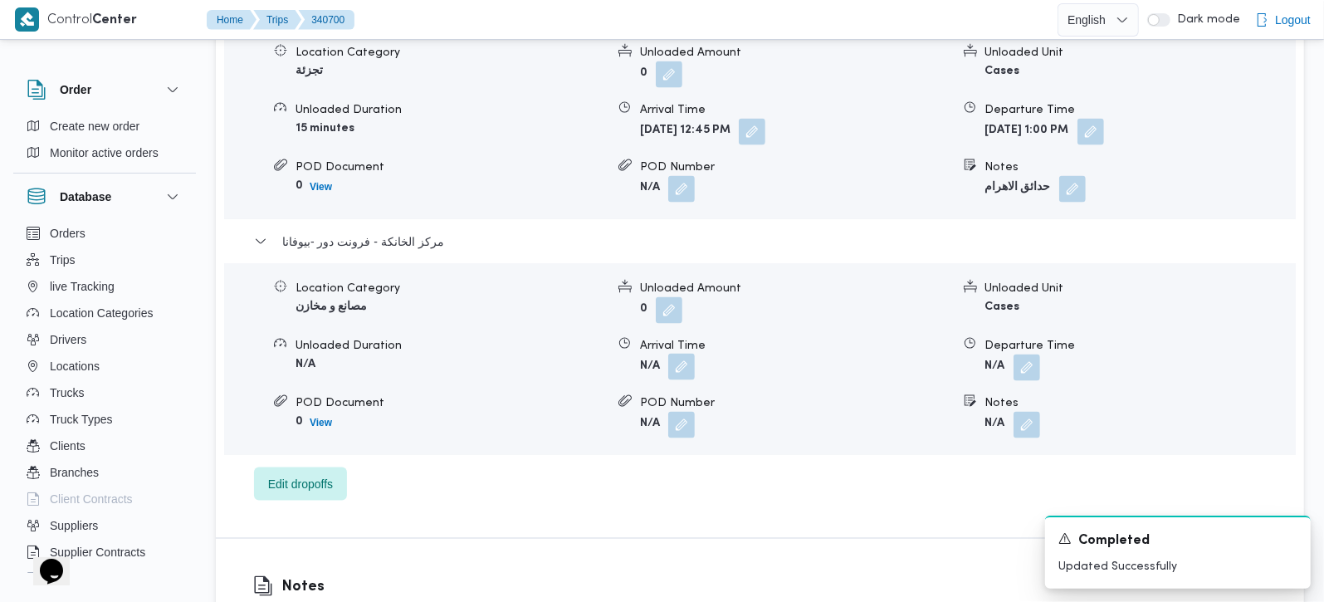
click at [676, 354] on button "button" at bounding box center [681, 367] width 27 height 27
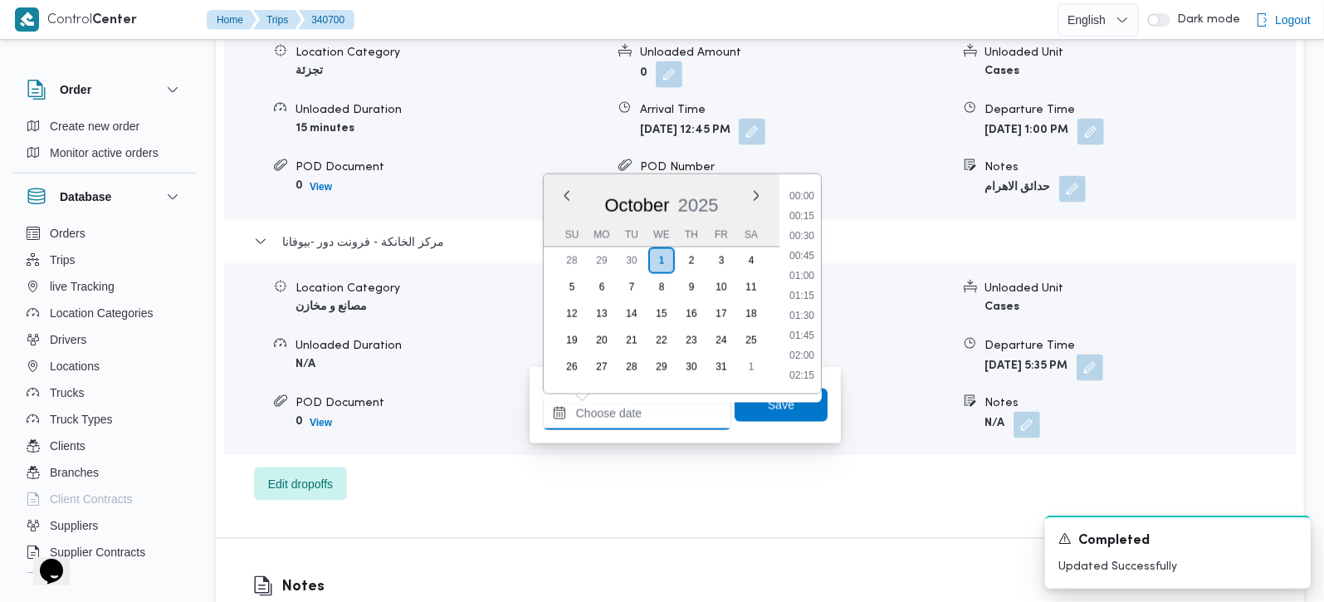
click at [650, 423] on input "Arrival Time" at bounding box center [637, 413] width 188 height 33
click at [810, 223] on ul "00:00 00:15 00:30 00:45 01:00 01:15 01:30 01:45 02:00 02:15 02:30 02:45 03:00 0…" at bounding box center [802, 284] width 38 height 193
click at [801, 198] on li "17:30" at bounding box center [802, 196] width 38 height 17
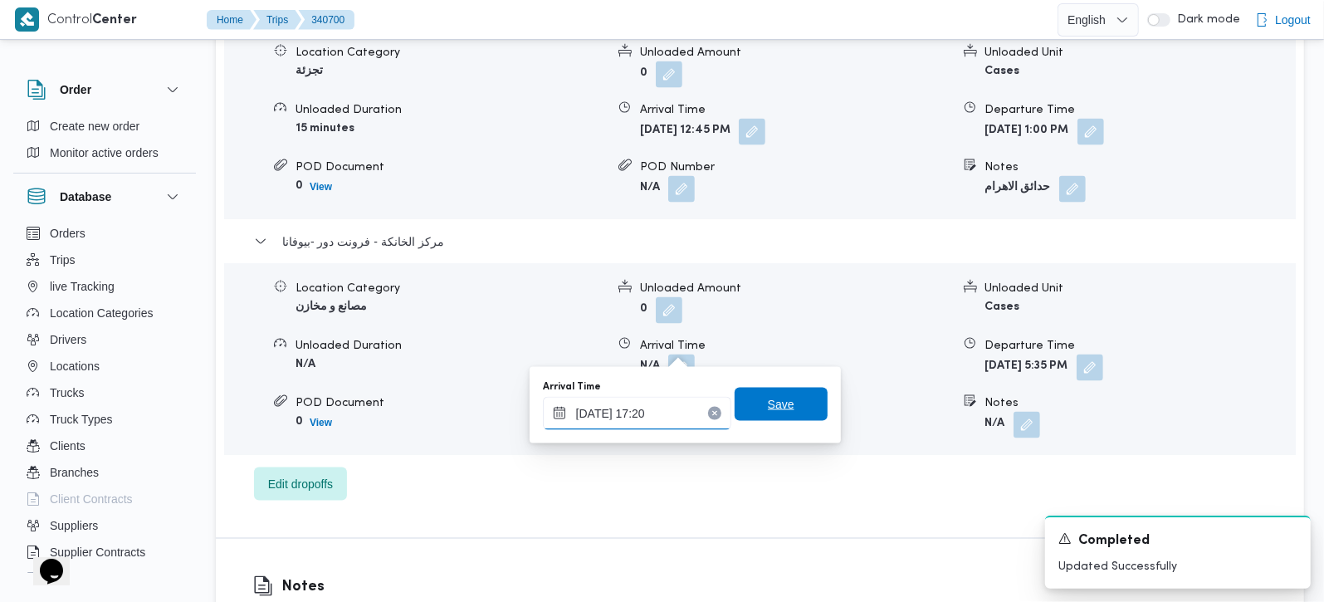
type input "01/10/2025 17:20"
click at [735, 396] on span "Save" at bounding box center [781, 404] width 93 height 33
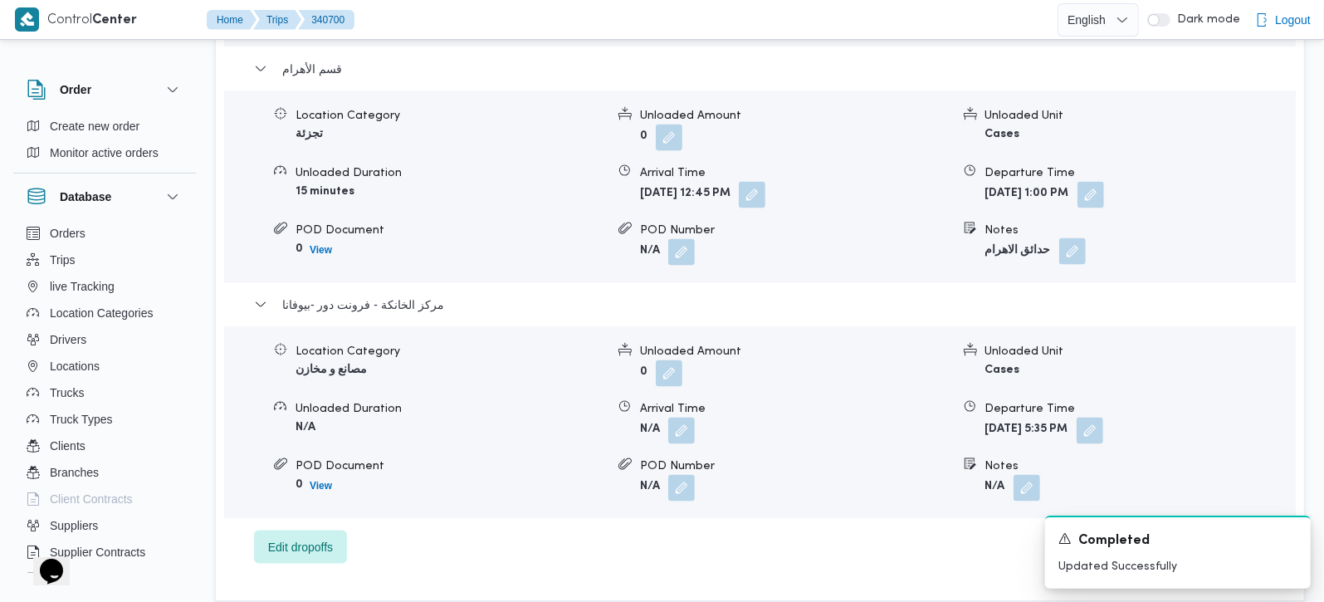
scroll to position [1661, 0]
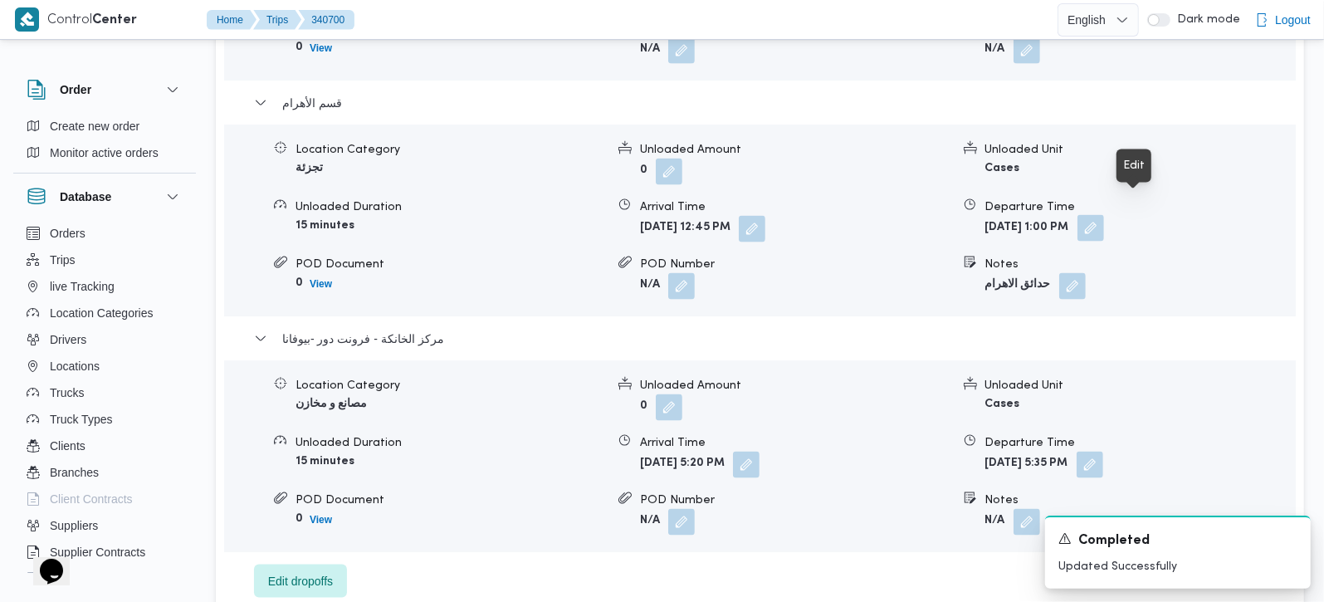
click at [1104, 215] on button "button" at bounding box center [1091, 228] width 27 height 27
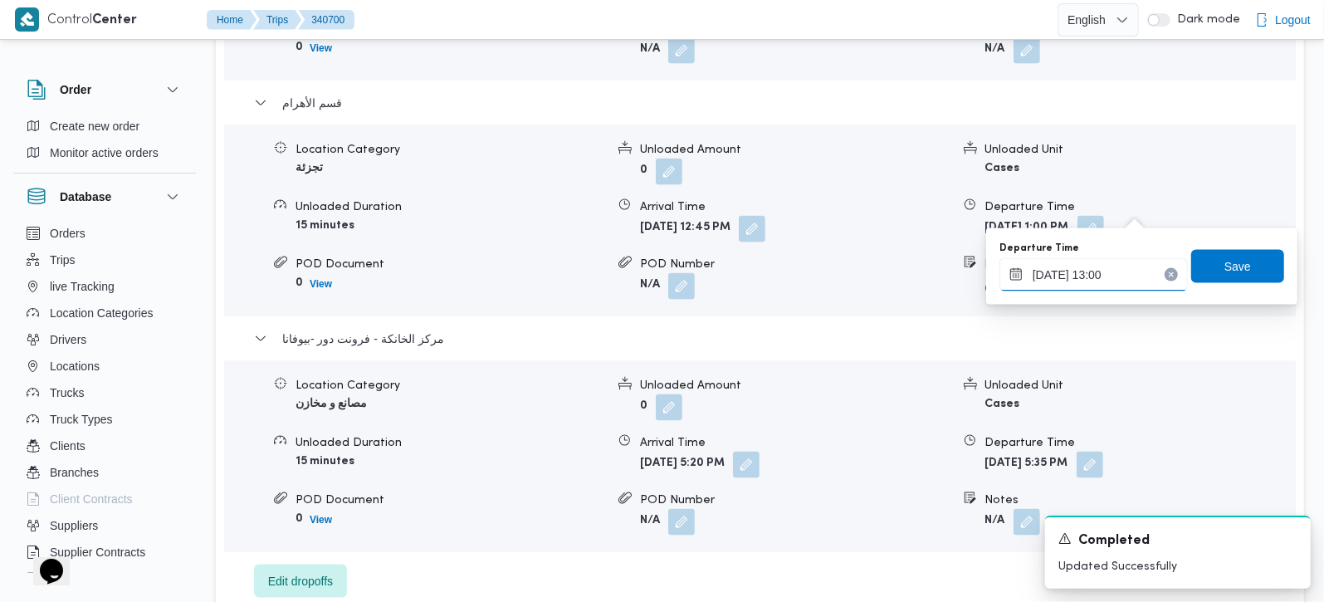
click at [1078, 279] on input "01/10/2025 13:00" at bounding box center [1094, 274] width 188 height 33
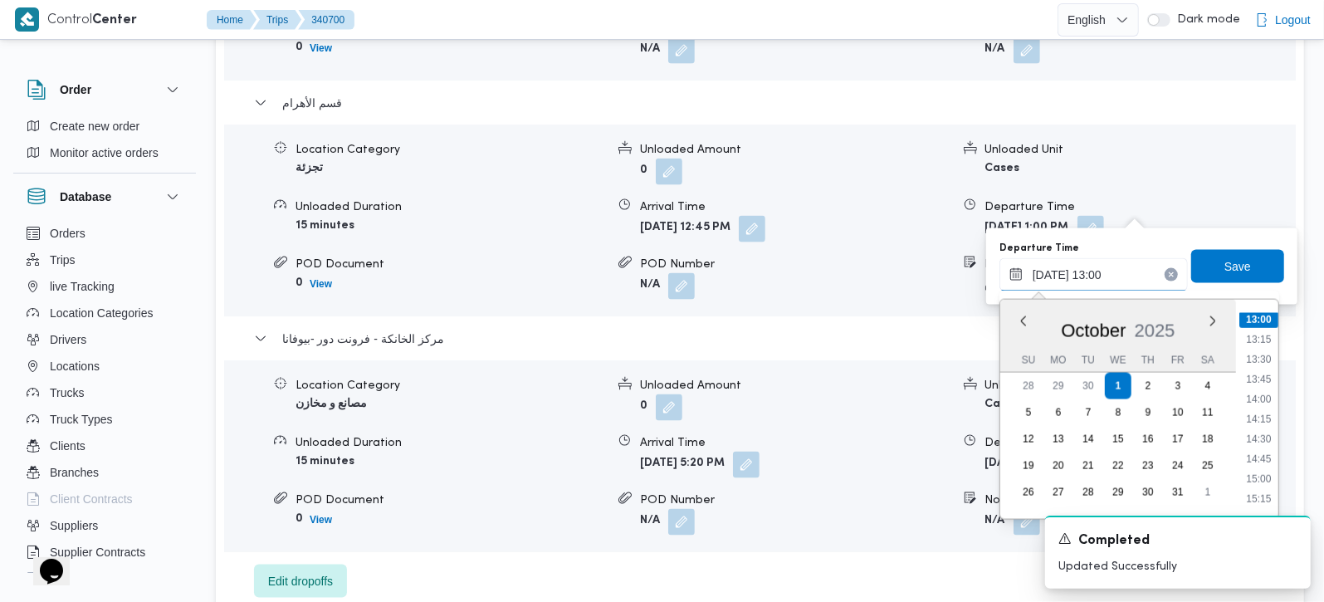
scroll to position [1229, 0]
click at [1268, 391] on li "16:15" at bounding box center [1259, 387] width 38 height 17
type input "01/10/2025 16:15"
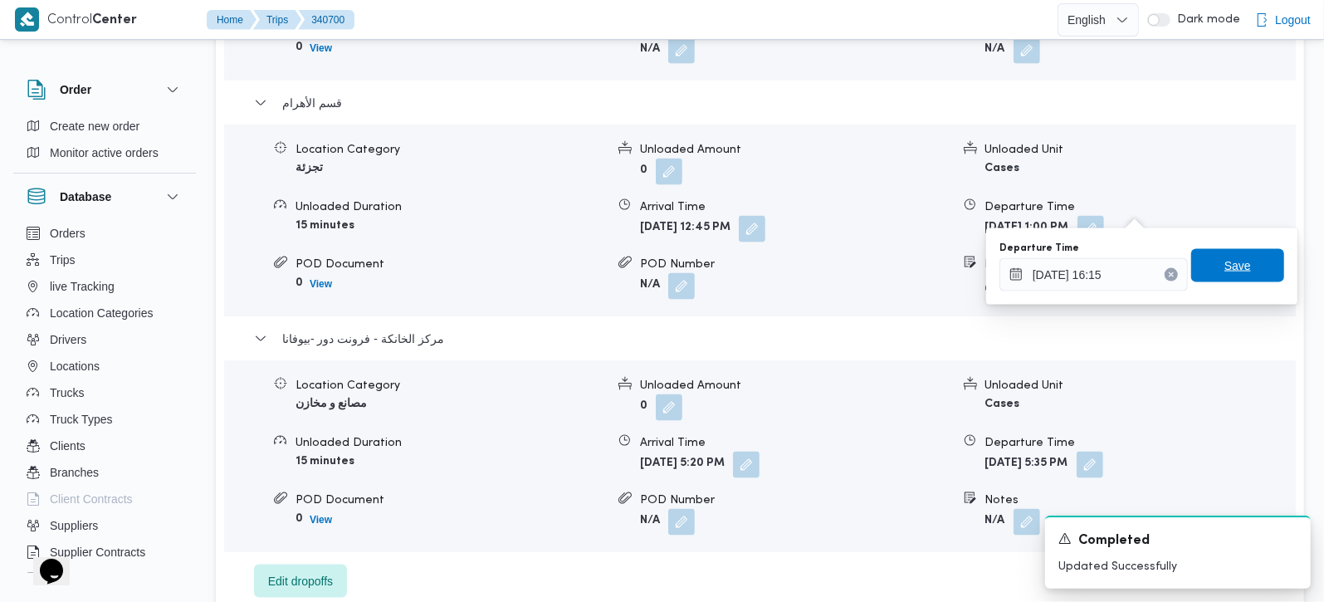
click at [1225, 259] on span "Save" at bounding box center [1238, 266] width 27 height 20
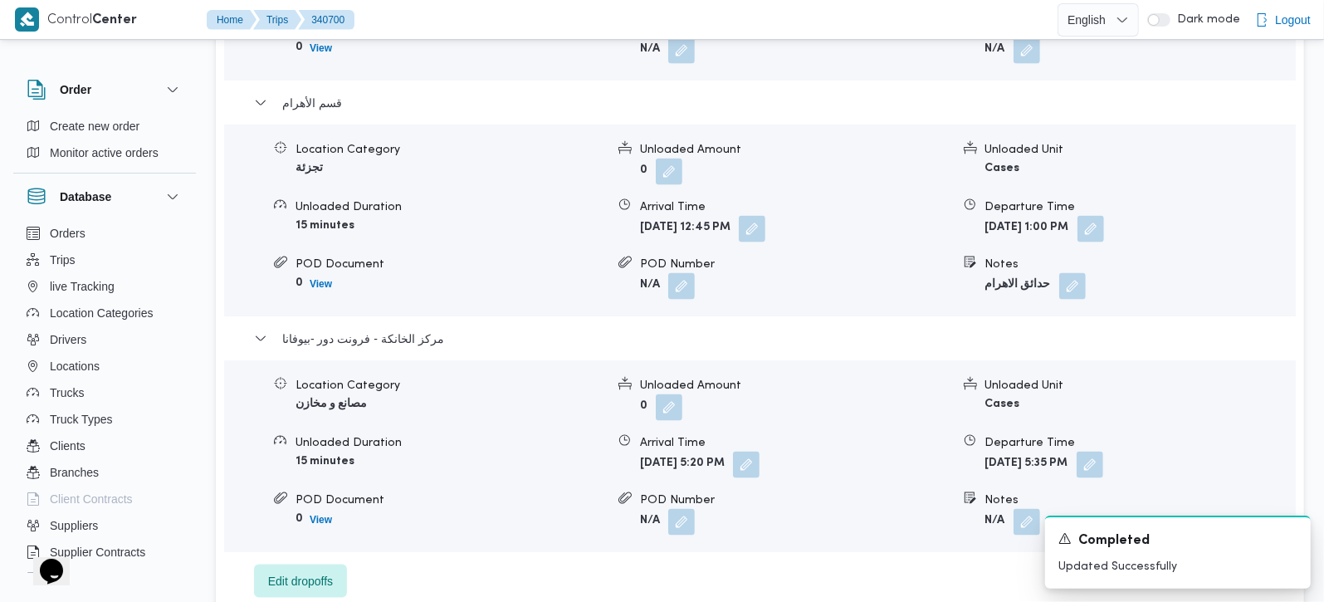
scroll to position [1563, 0]
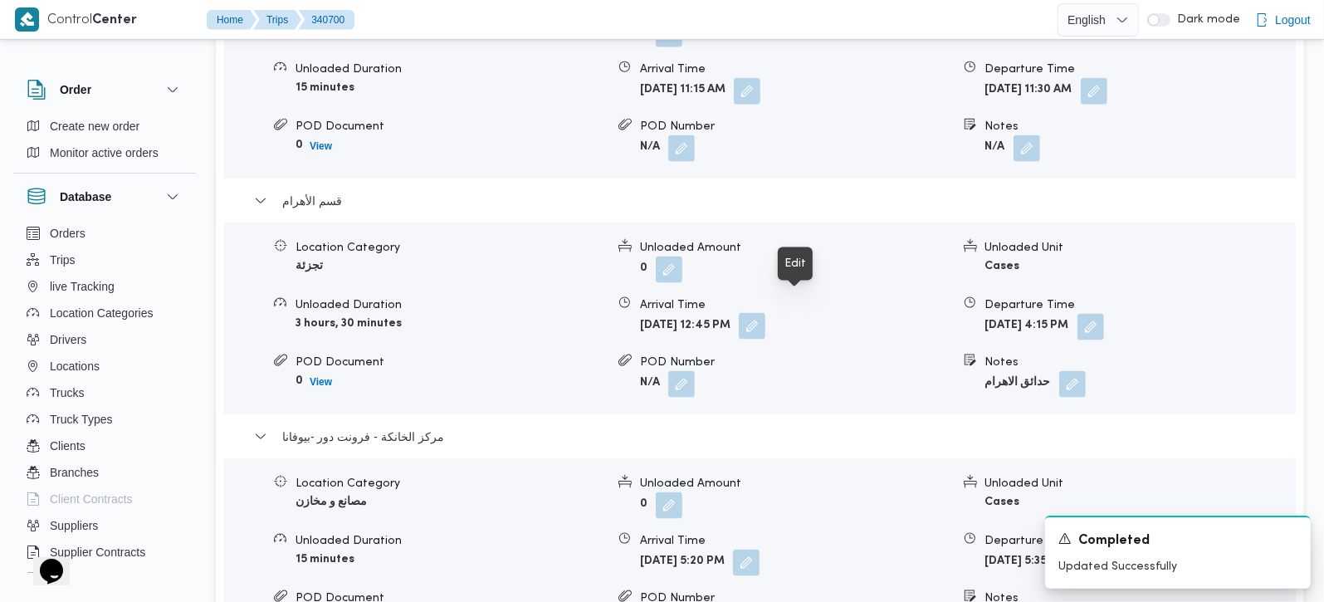
click at [766, 313] on button "button" at bounding box center [752, 326] width 27 height 27
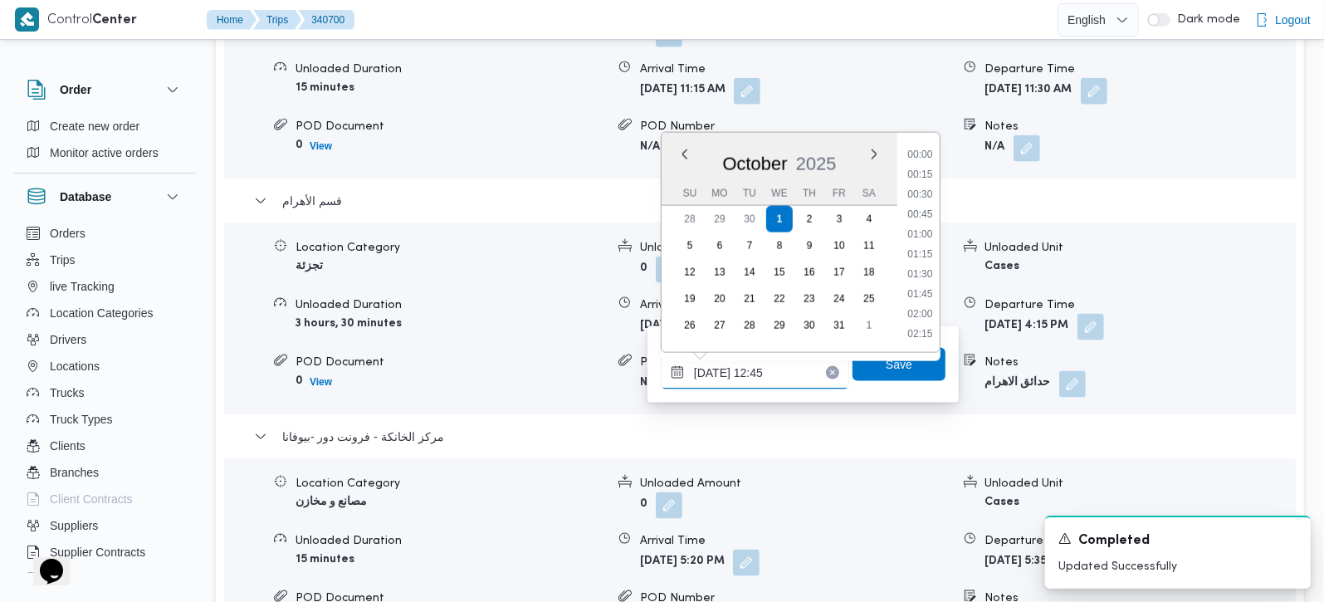
click at [754, 372] on input "01/10/2025 12:45" at bounding box center [755, 372] width 188 height 33
click at [926, 328] on li "13:45" at bounding box center [920, 334] width 38 height 17
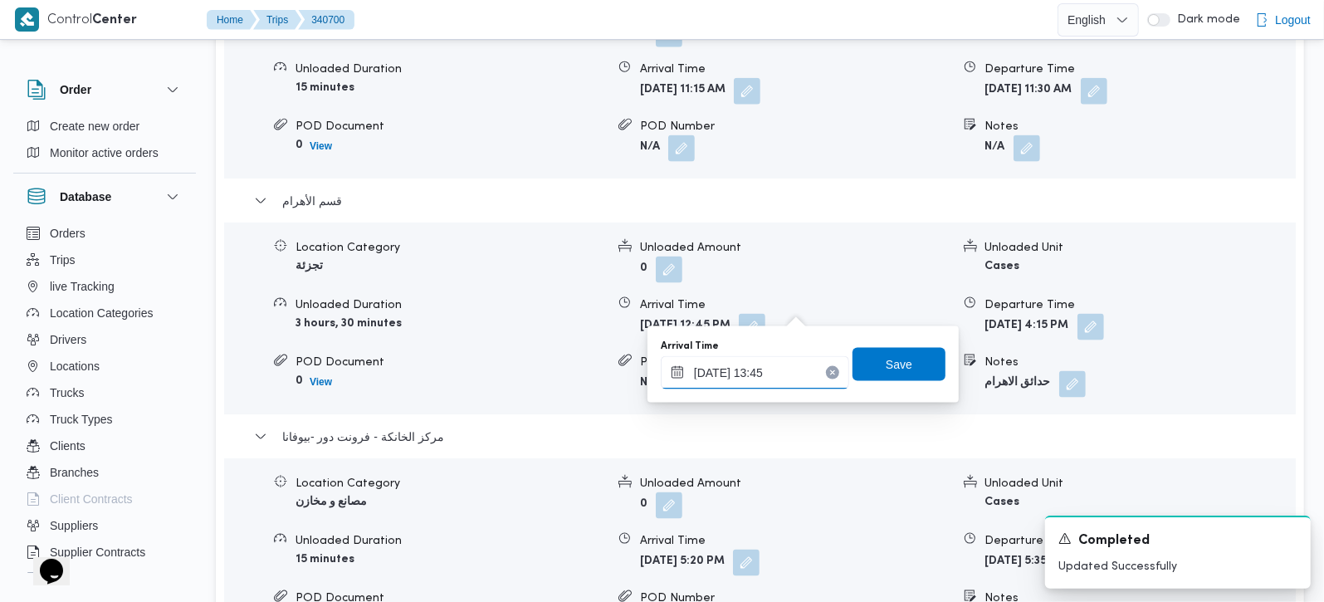
click at [778, 363] on input "01/10/2025 13:45" at bounding box center [755, 372] width 188 height 33
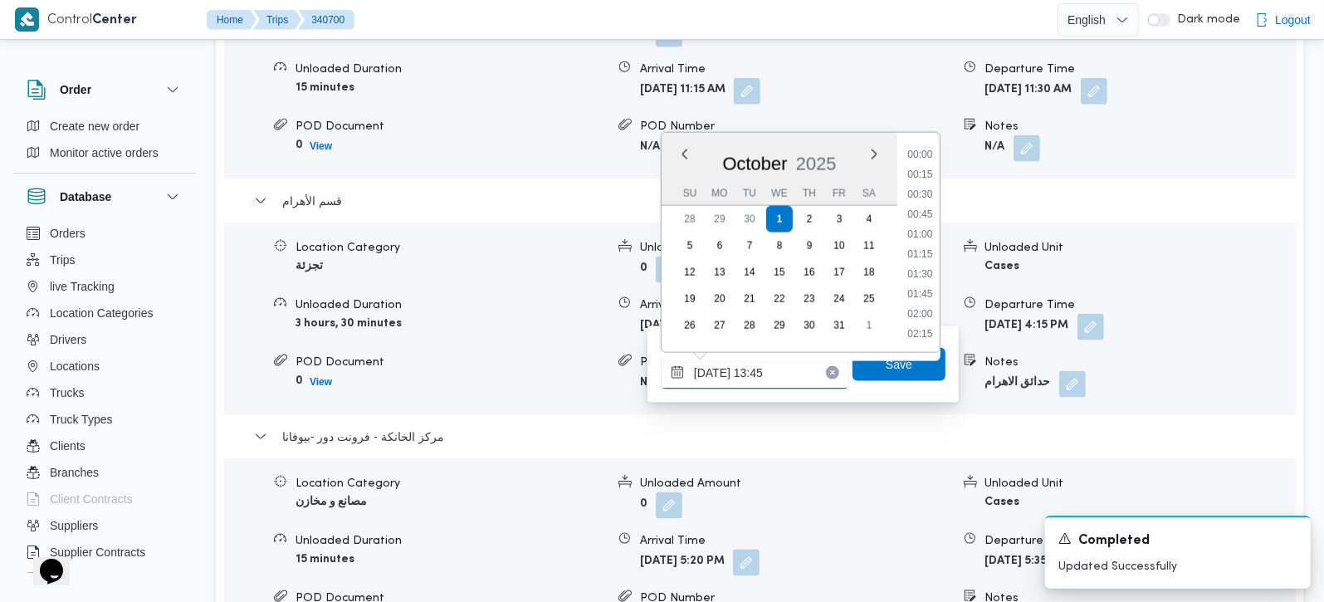
scroll to position [995, 0]
click at [920, 272] on li "14:00" at bounding box center [920, 275] width 38 height 17
type input "01/10/2025 14:00"
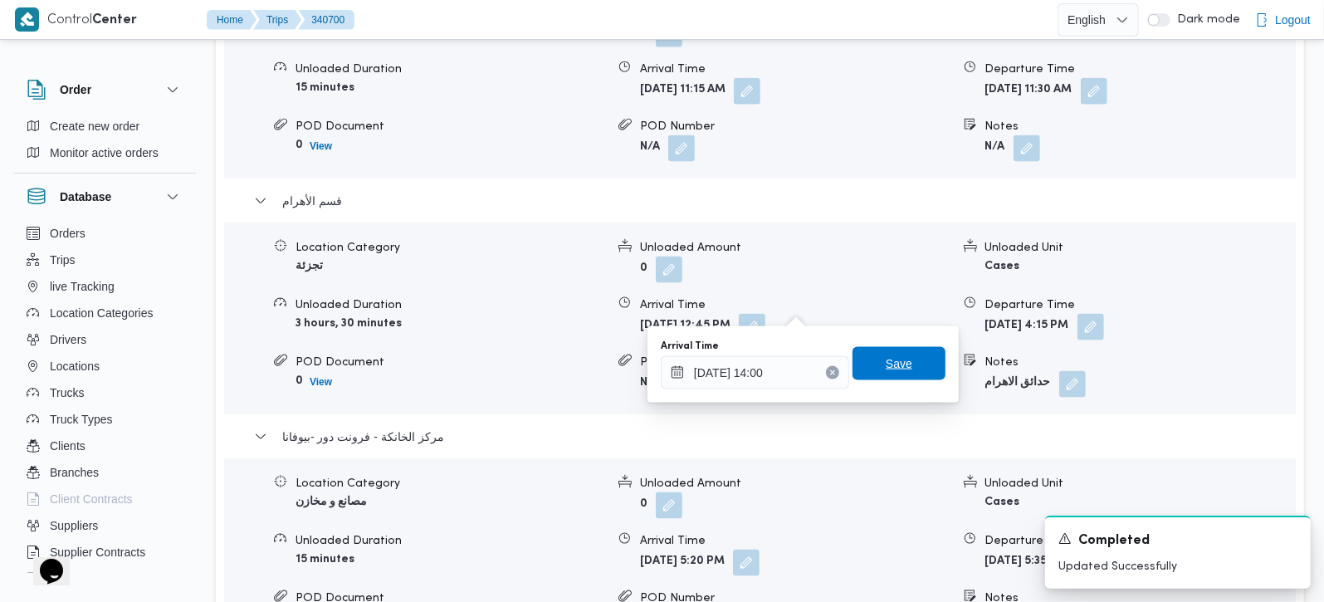
click at [895, 371] on span "Save" at bounding box center [899, 364] width 27 height 20
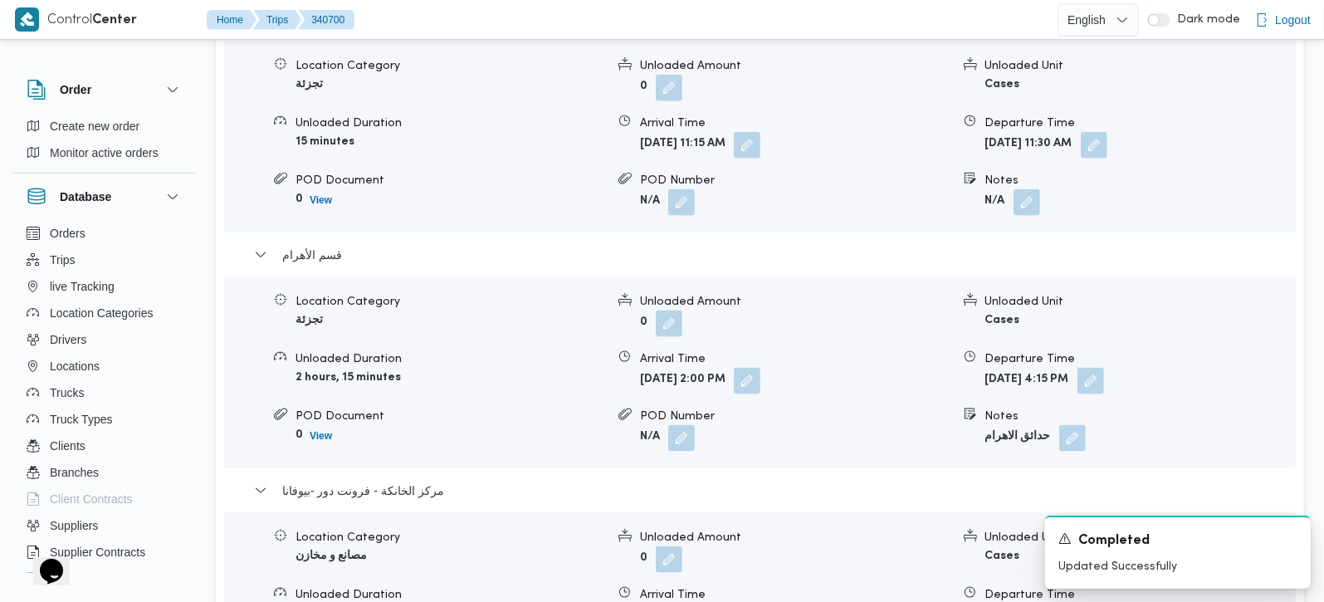
scroll to position [1465, 0]
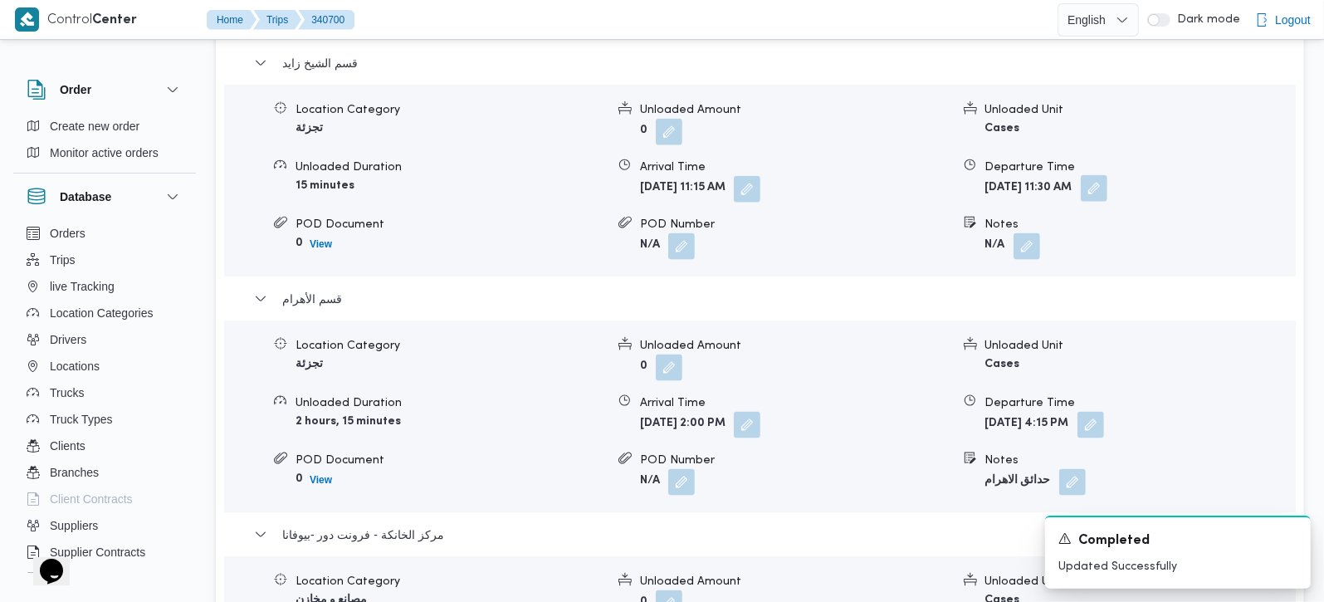
click at [1108, 175] on button "button" at bounding box center [1094, 188] width 27 height 27
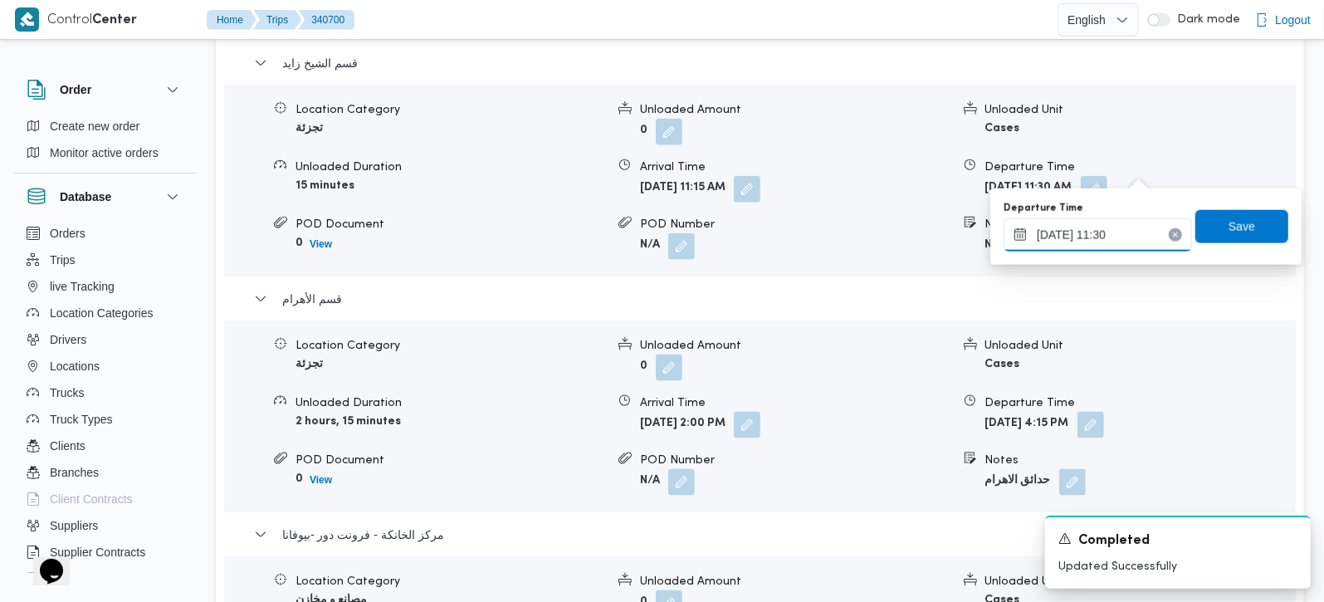
click at [1102, 234] on input "01/10/2025 11:30" at bounding box center [1098, 234] width 188 height 33
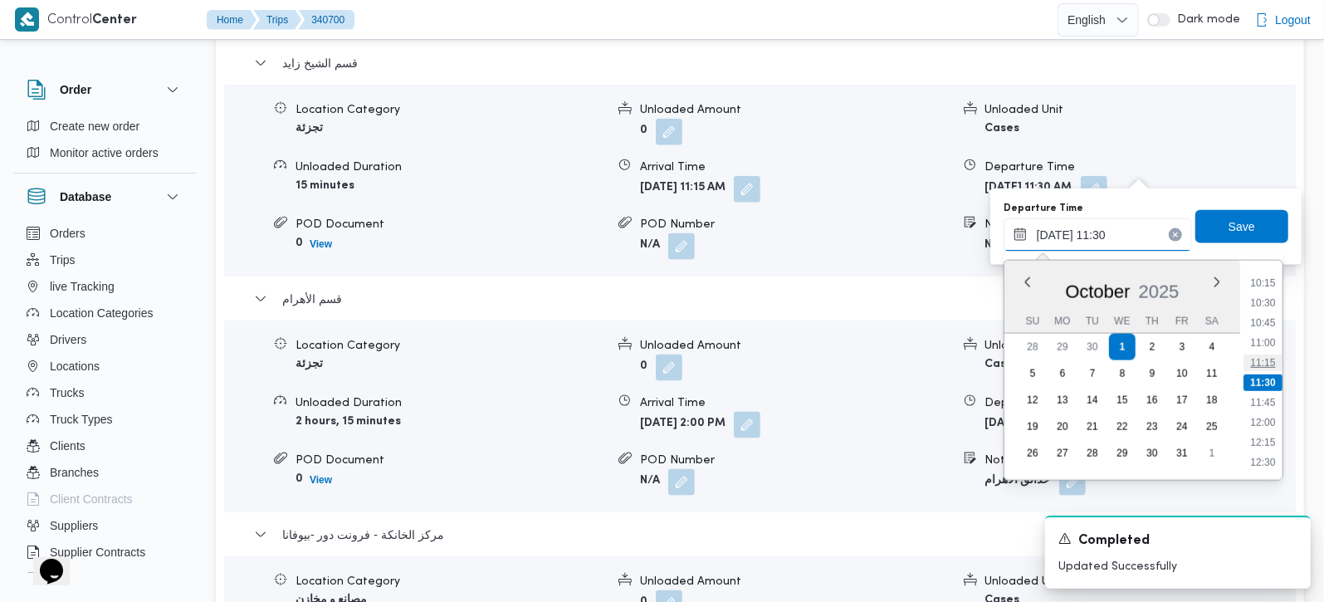
scroll to position [914, 0]
click at [1269, 436] on li "13:30" at bounding box center [1263, 444] width 38 height 17
type input "01/10/2025 13:30"
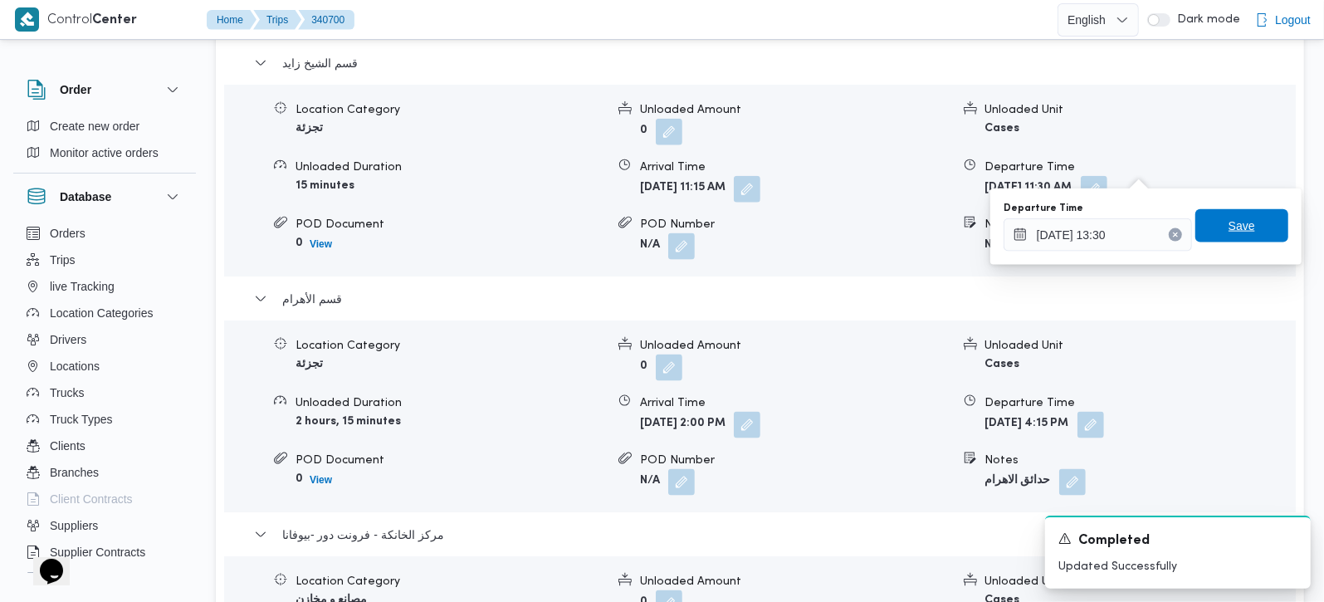
click at [1239, 225] on span "Save" at bounding box center [1242, 226] width 27 height 20
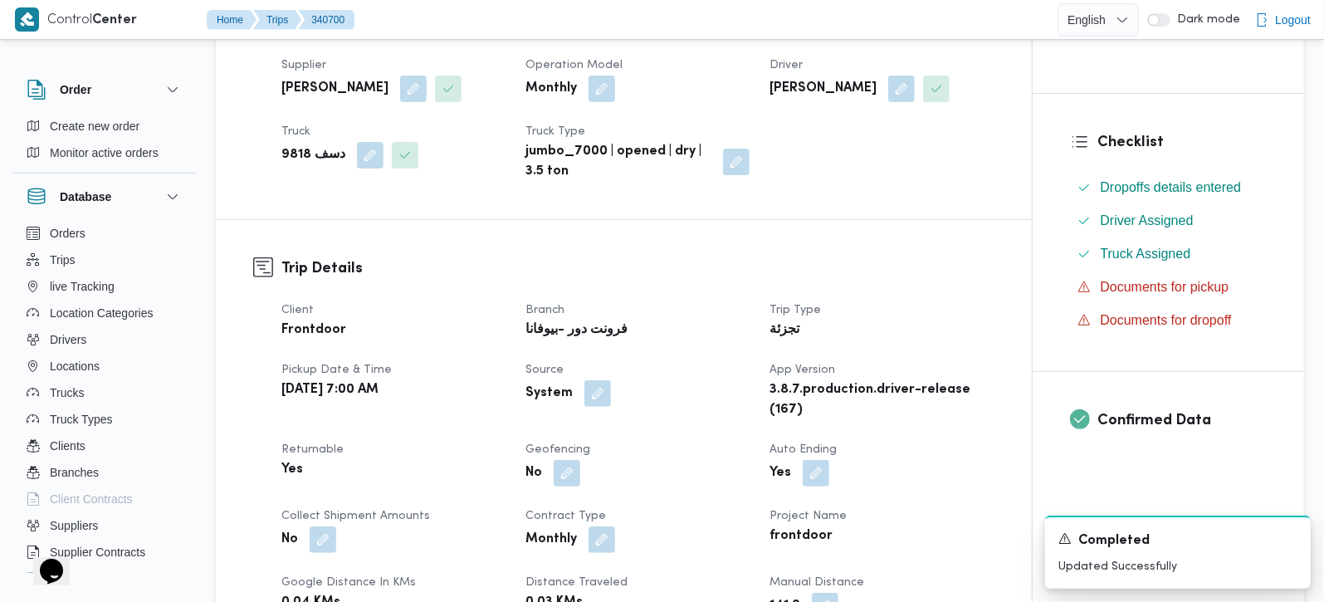
scroll to position [488, 0]
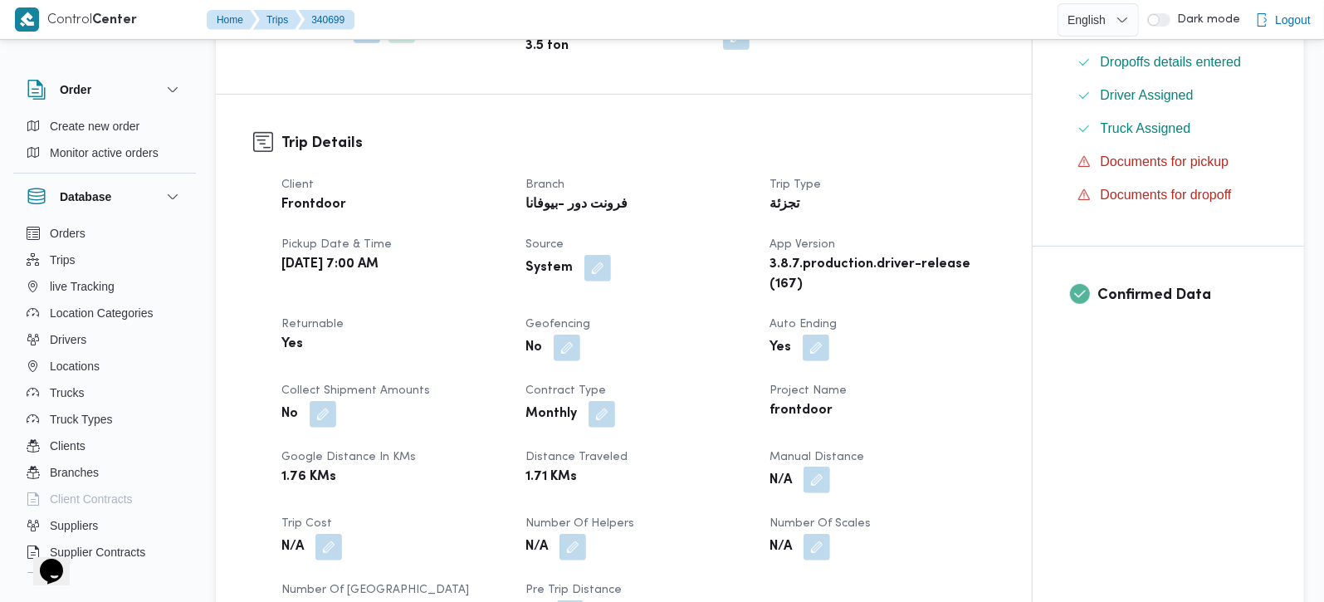
scroll to position [488, 0]
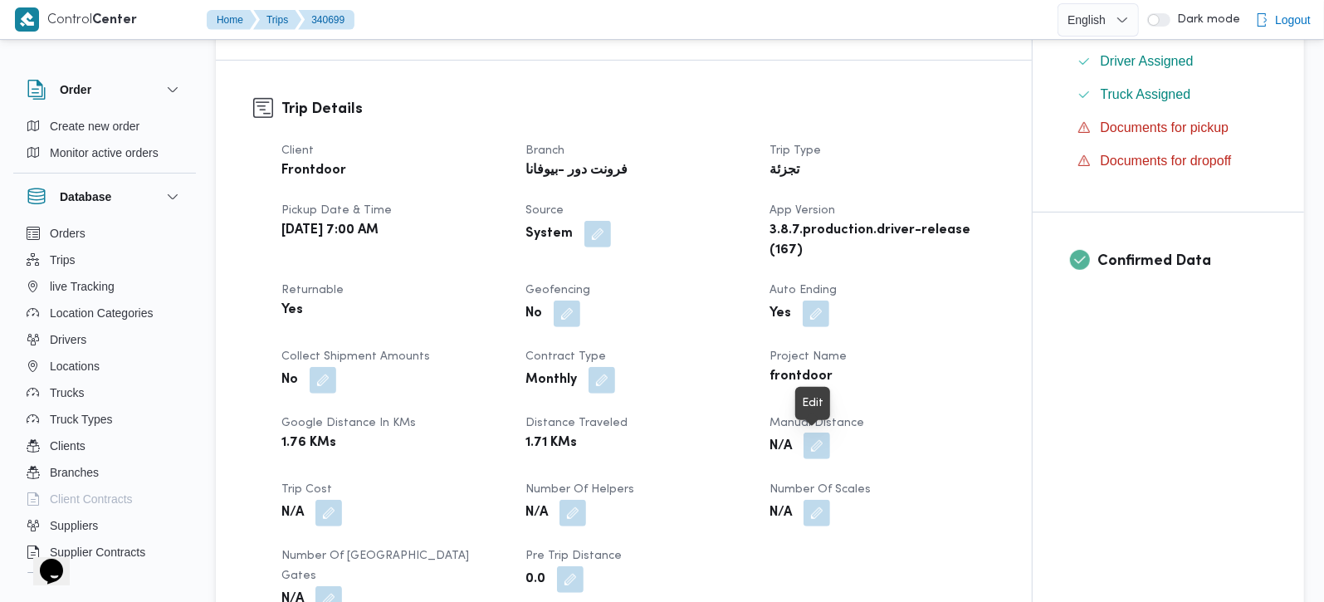
click at [815, 442] on button "button" at bounding box center [817, 446] width 27 height 27
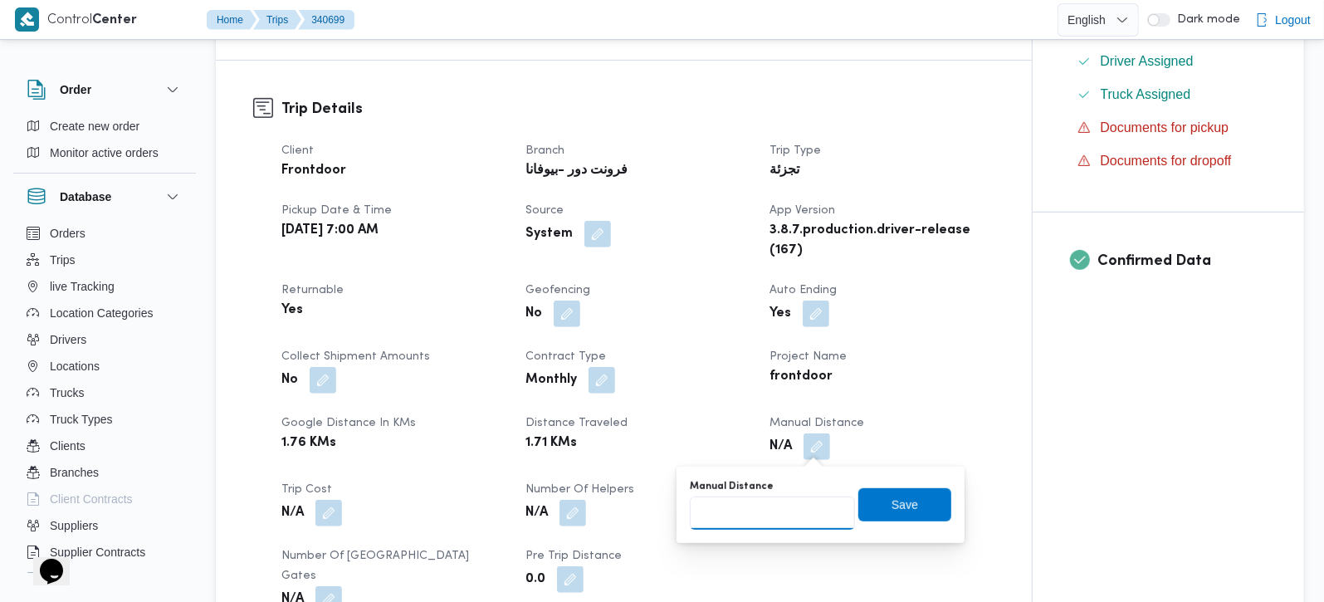
click at [767, 502] on input "Manual Distance" at bounding box center [772, 513] width 165 height 33
type input "140"
click at [892, 505] on span "Save" at bounding box center [905, 504] width 27 height 20
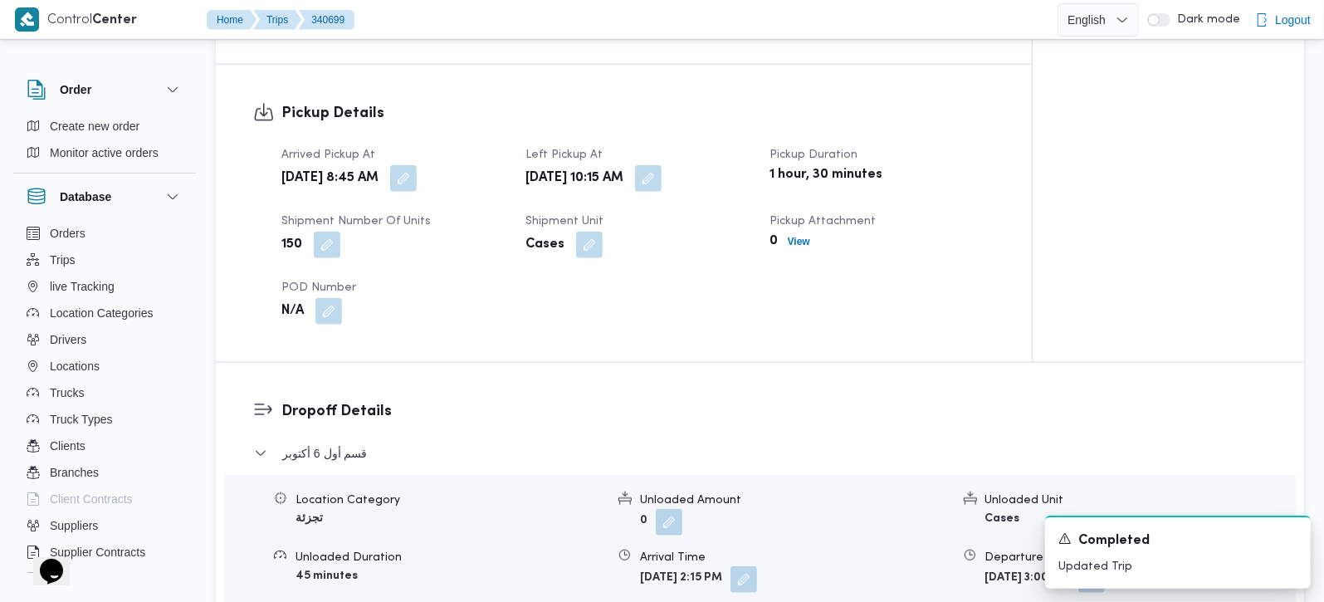
scroll to position [1172, 0]
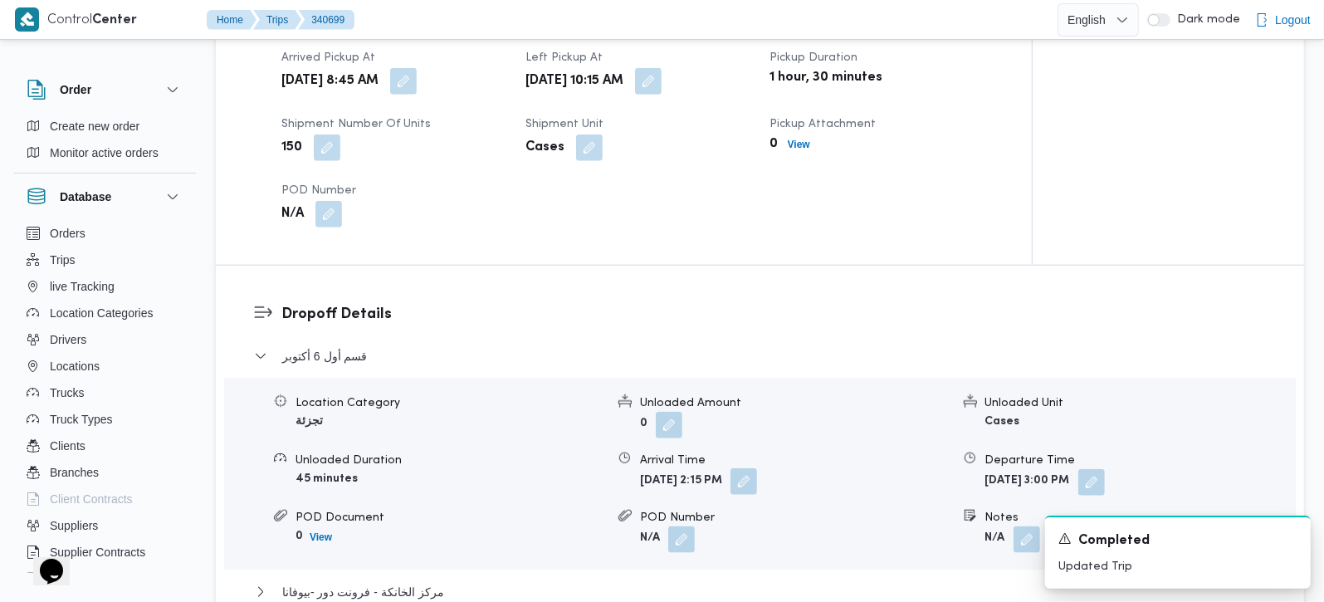
click at [757, 468] on button "button" at bounding box center [744, 481] width 27 height 27
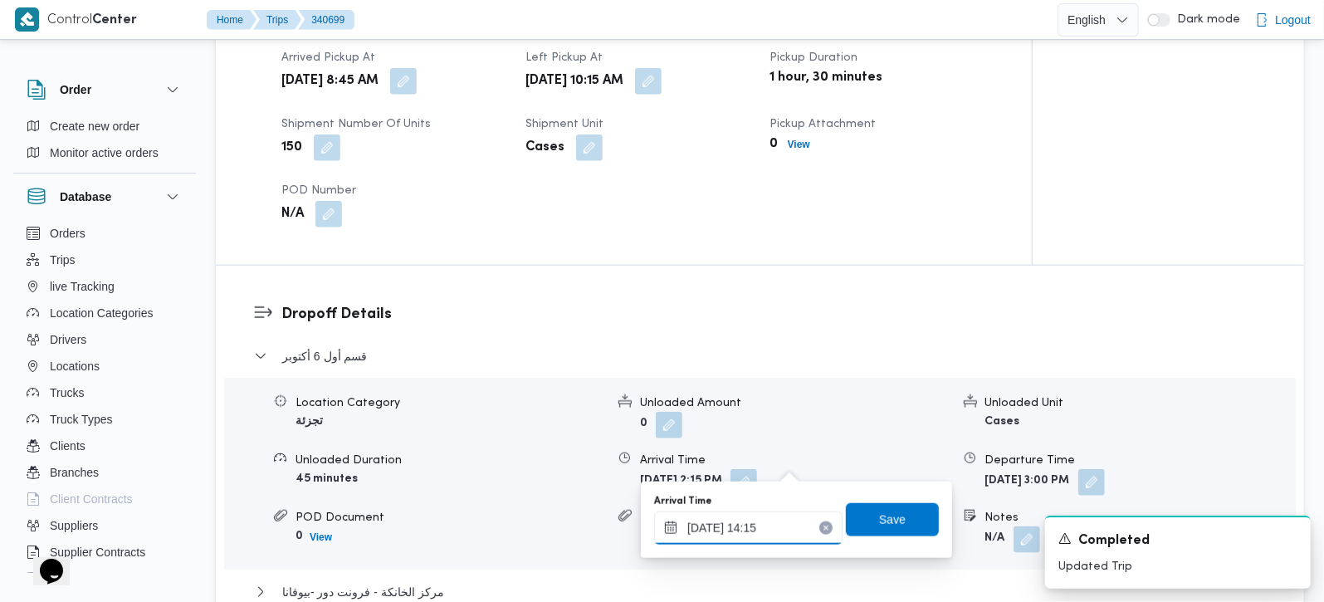
click at [761, 531] on input "01/10/2025 14:15" at bounding box center [748, 527] width 188 height 33
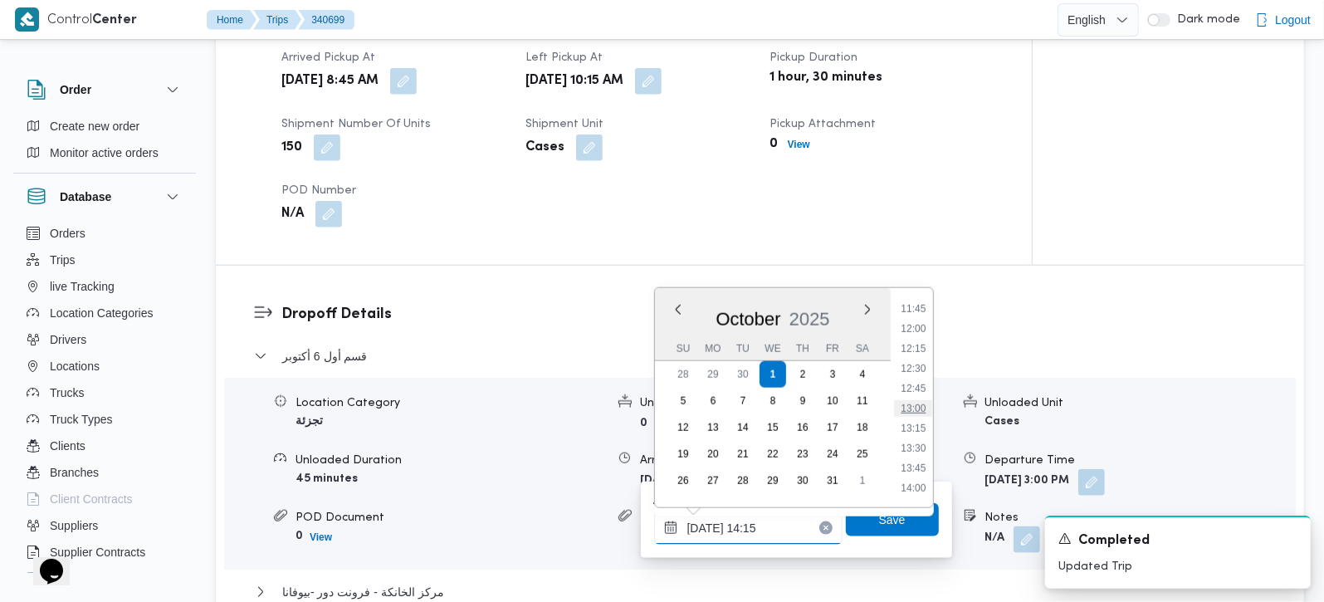
scroll to position [839, 0]
click at [917, 388] on li "11:30" at bounding box center [913, 387] width 38 height 17
type input "01/10/2025 11:30"
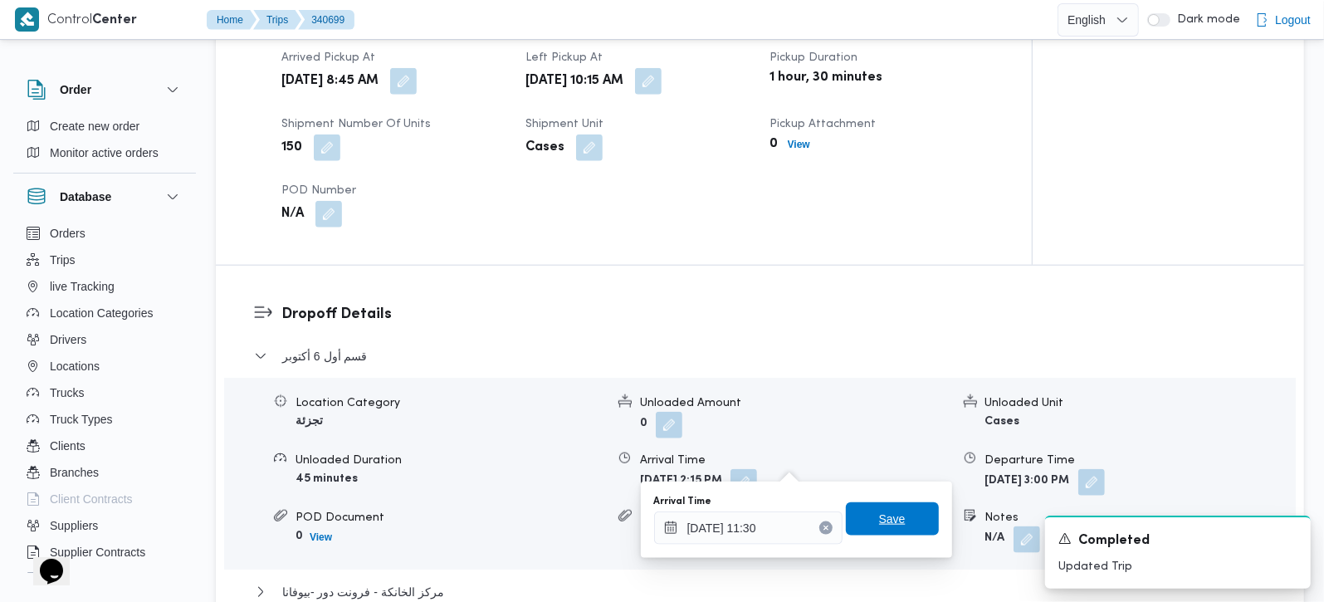
click at [893, 518] on span "Save" at bounding box center [892, 518] width 93 height 33
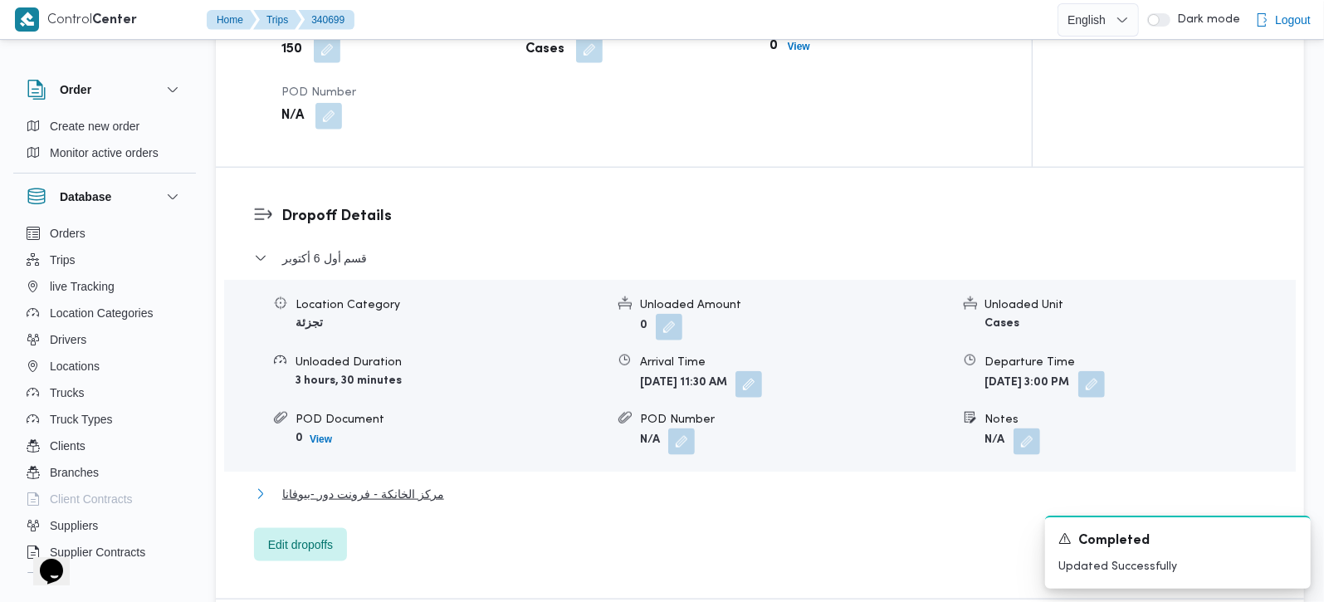
click at [363, 484] on span "مركز الخانكة - فرونت دور -بيوفانا" at bounding box center [363, 494] width 162 height 20
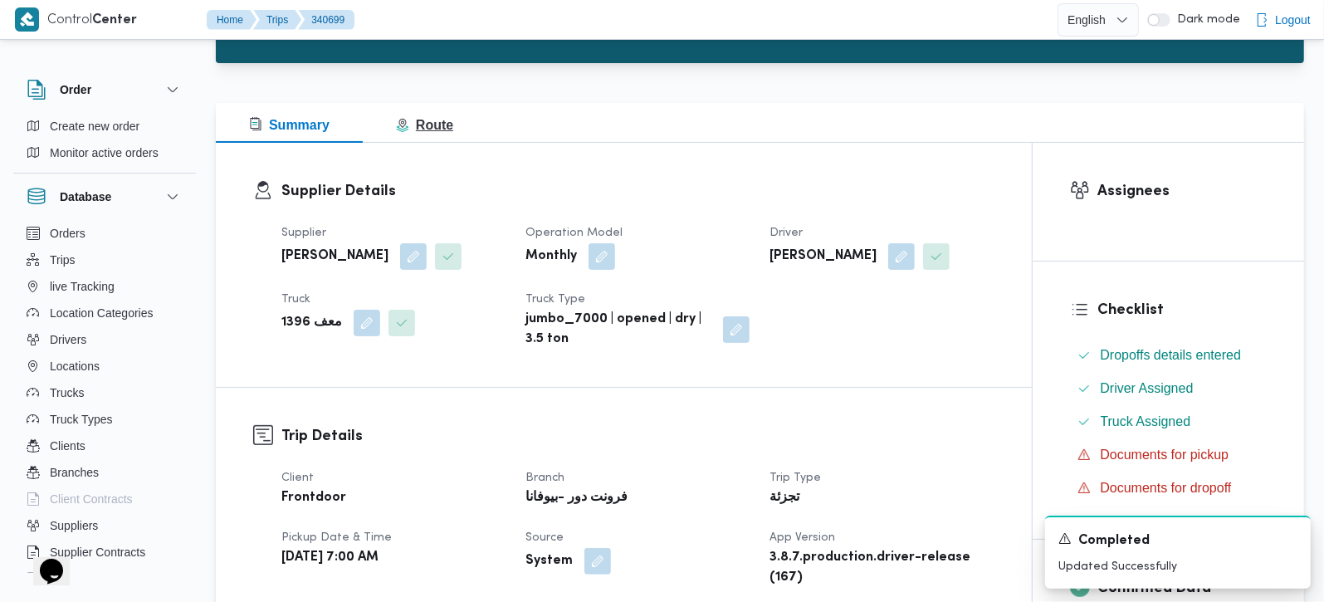
scroll to position [0, 0]
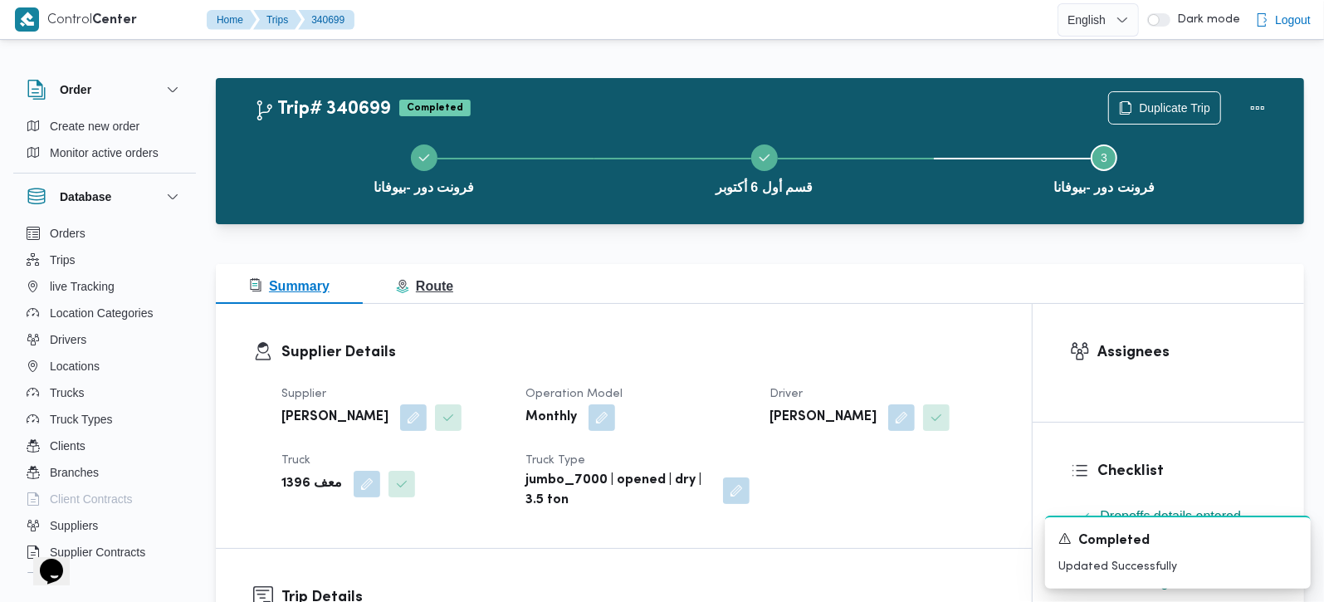
click at [429, 291] on span "Route" at bounding box center [424, 286] width 57 height 14
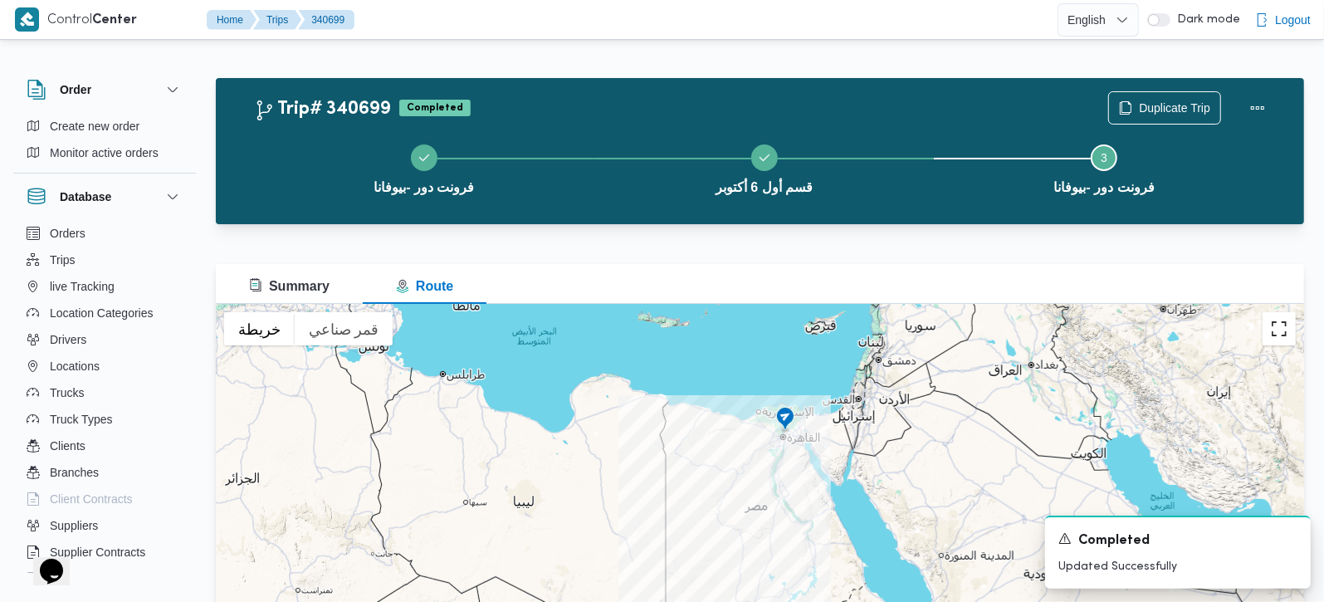
click at [1274, 329] on button "تبديل إلى العرض ملء الشاشة" at bounding box center [1279, 328] width 33 height 33
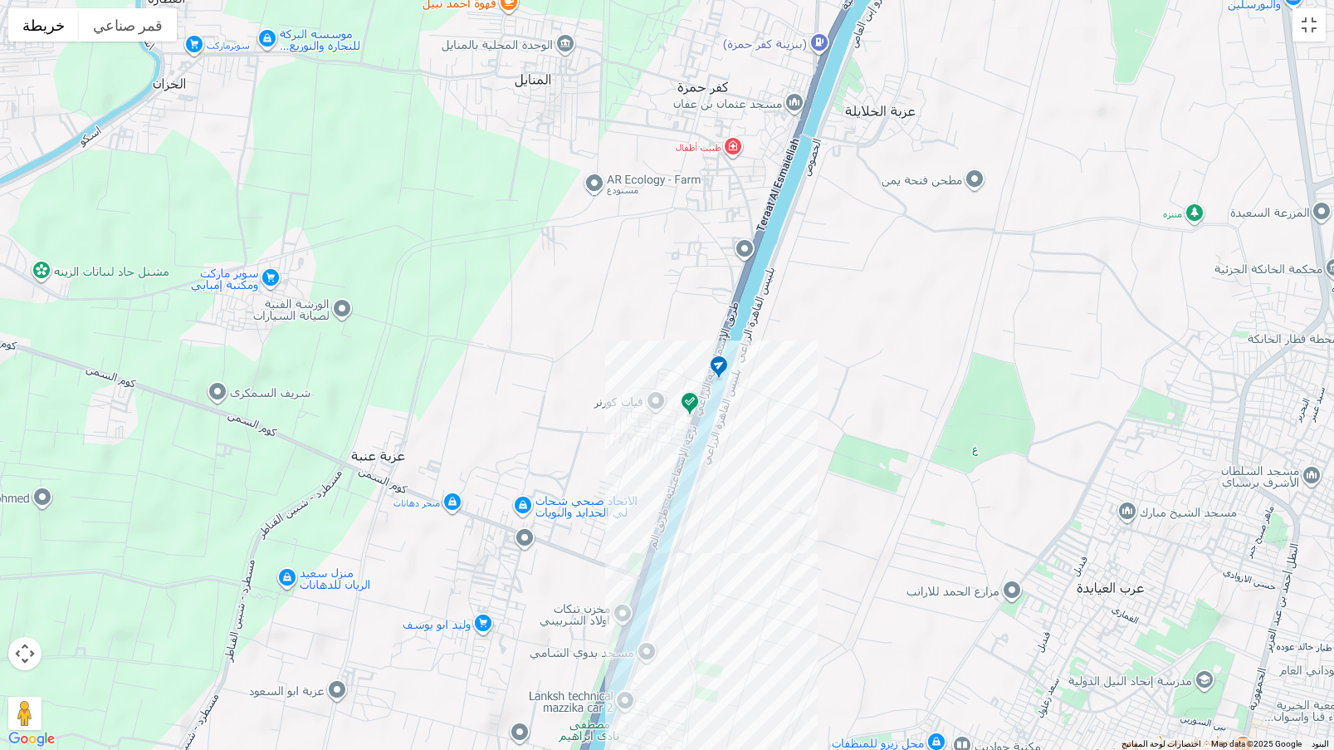
click at [690, 408] on img at bounding box center [690, 404] width 27 height 27
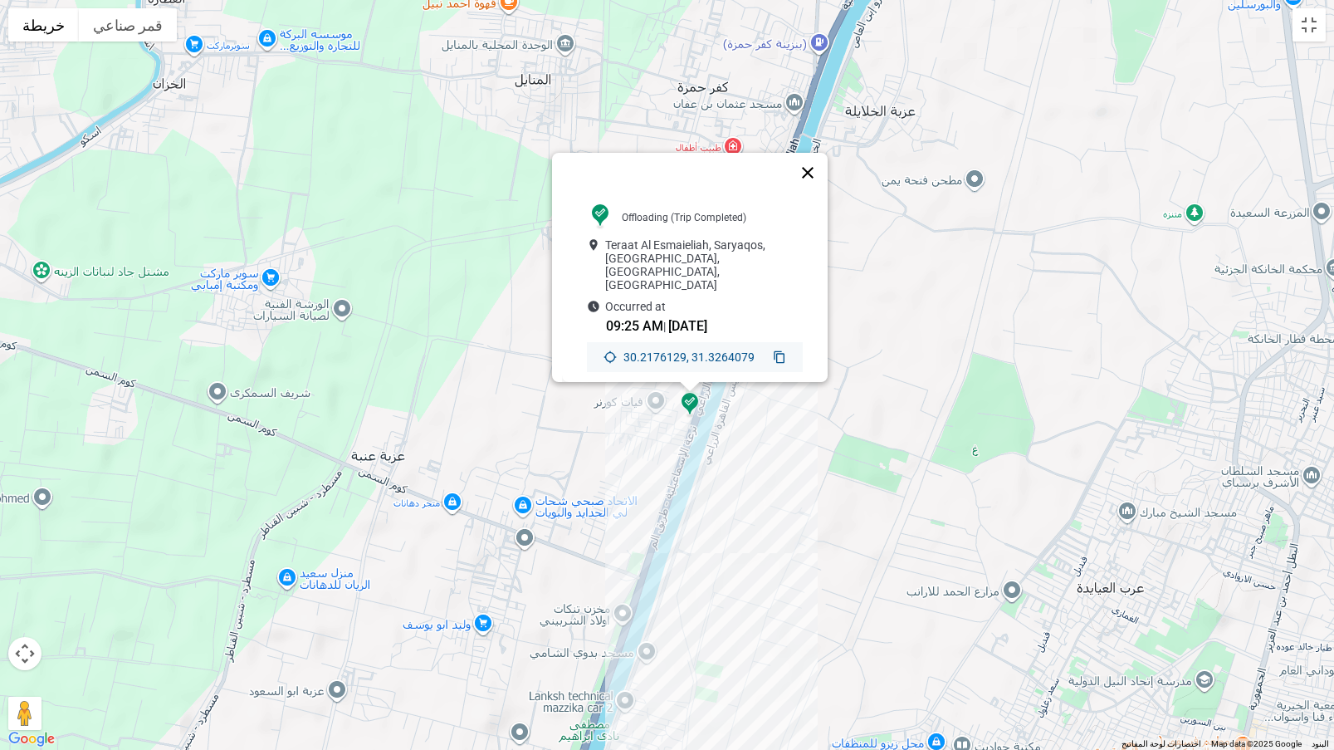
click at [810, 161] on button "إغلاق" at bounding box center [808, 173] width 40 height 40
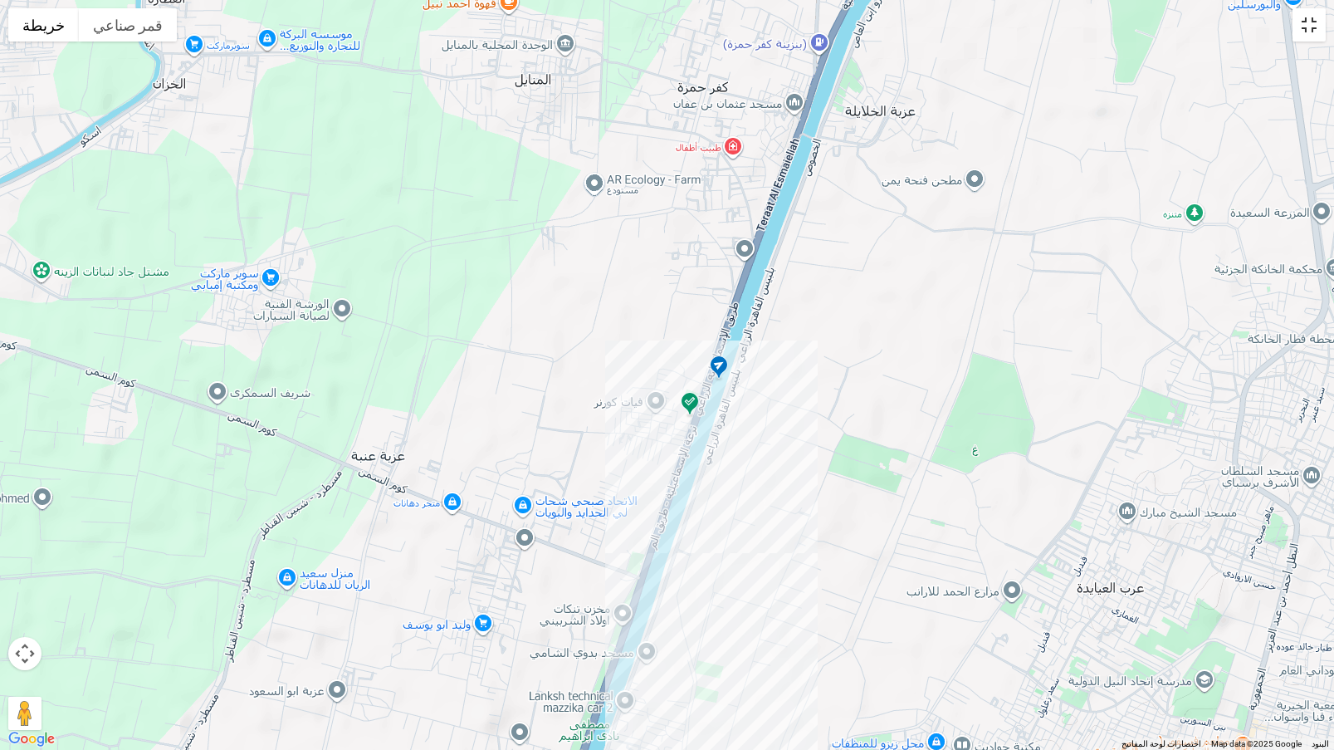
click at [1310, 29] on button "تبديل إلى العرض ملء الشاشة" at bounding box center [1309, 24] width 33 height 33
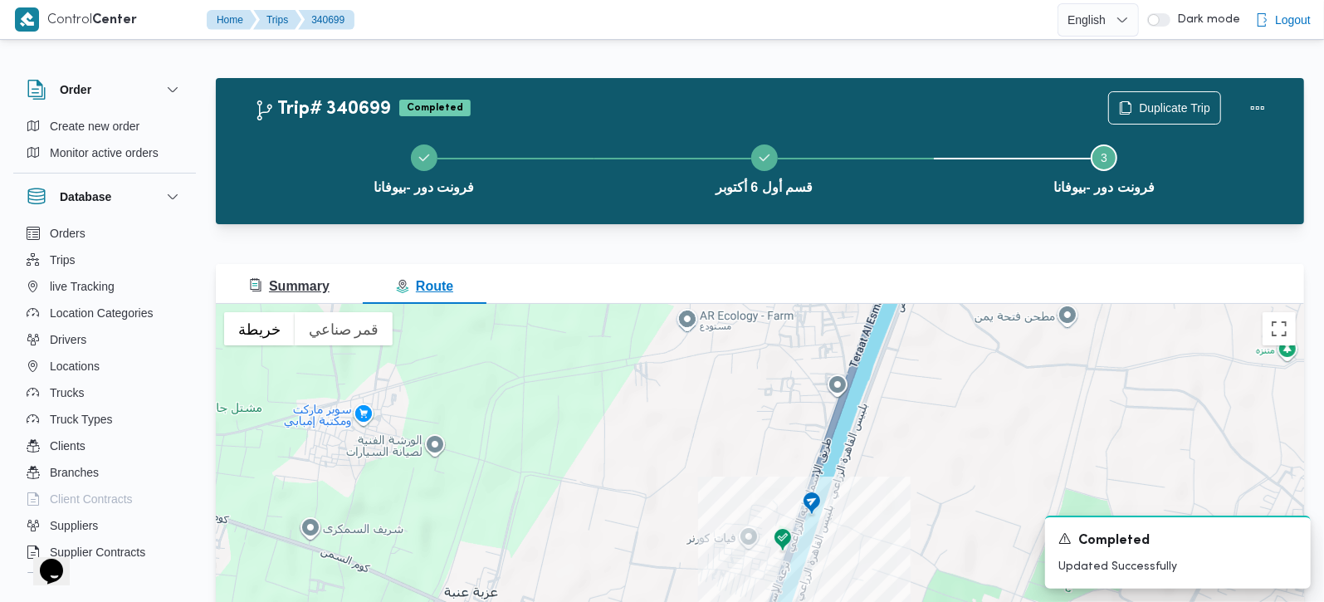
click at [308, 301] on button "Summary" at bounding box center [289, 284] width 147 height 40
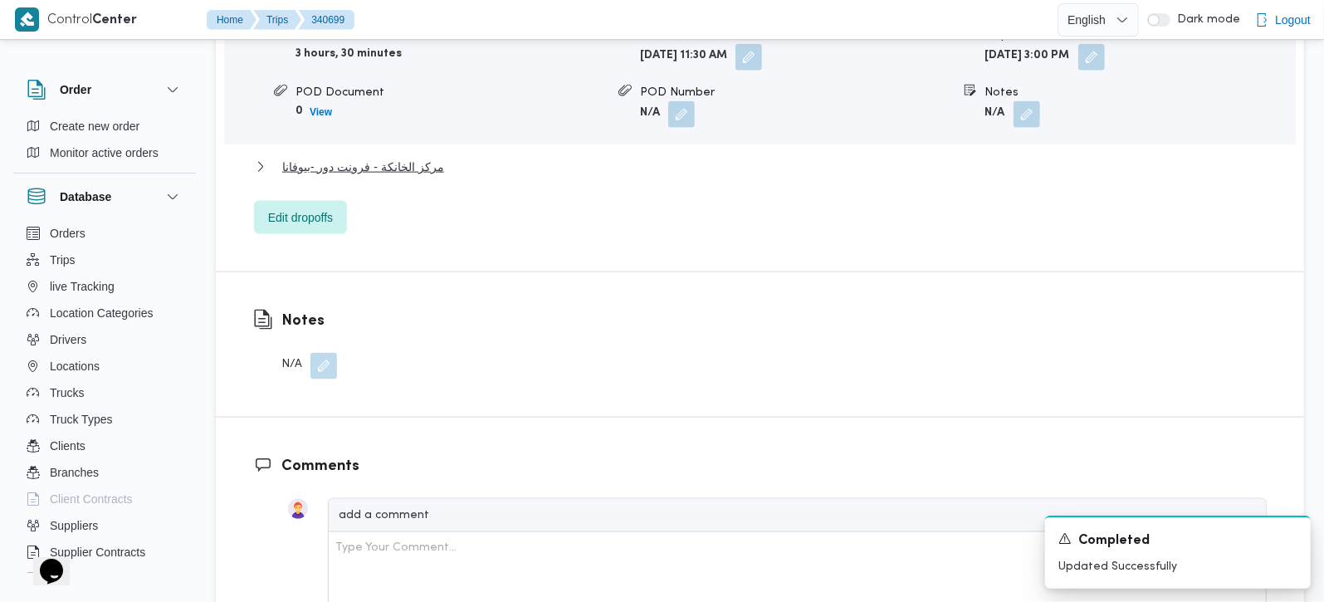
scroll to position [1563, 0]
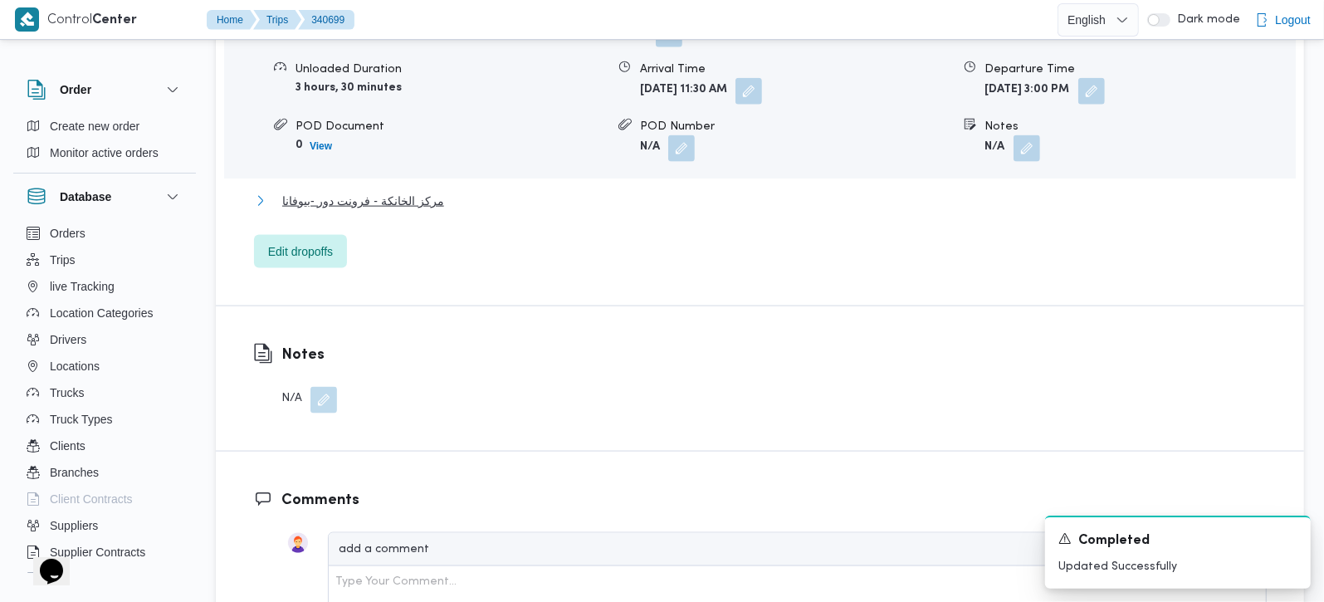
click at [407, 191] on span "مركز الخانكة - فرونت دور -بيوفانا" at bounding box center [363, 201] width 162 height 20
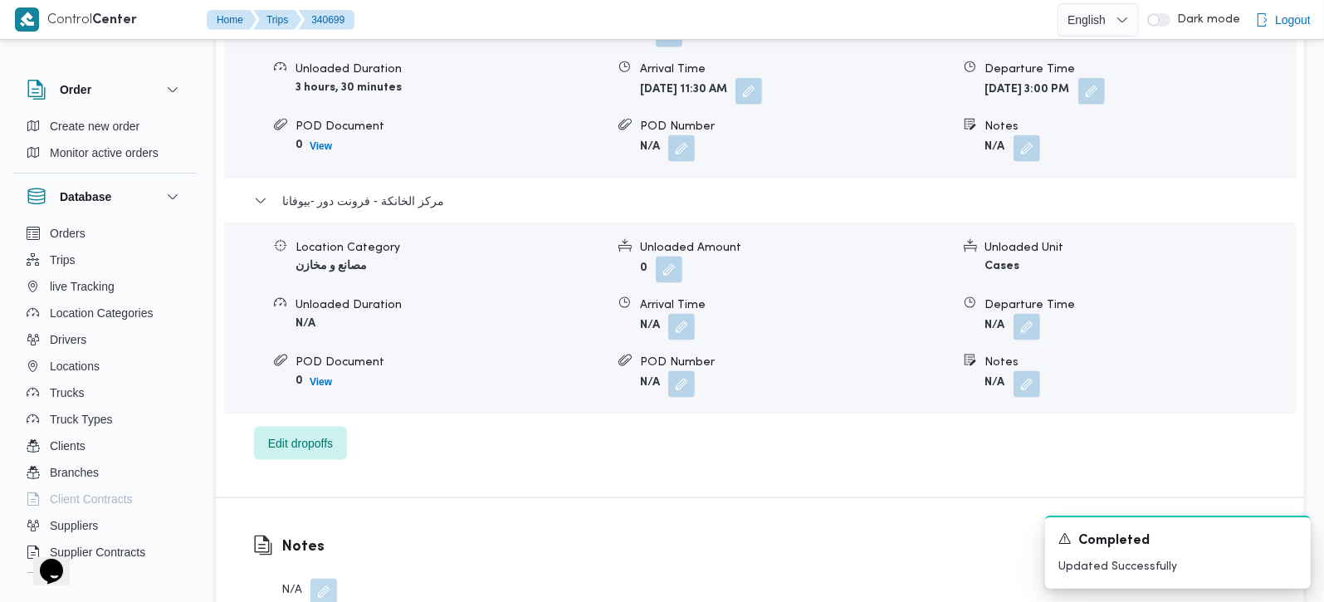
click at [1027, 321] on div "Location Category مصانع و مخازن Unloaded Amount 0 Unloaded Unit Cases Unloaded …" at bounding box center [760, 318] width 1085 height 188
click at [1022, 313] on button "button" at bounding box center [1027, 326] width 27 height 27
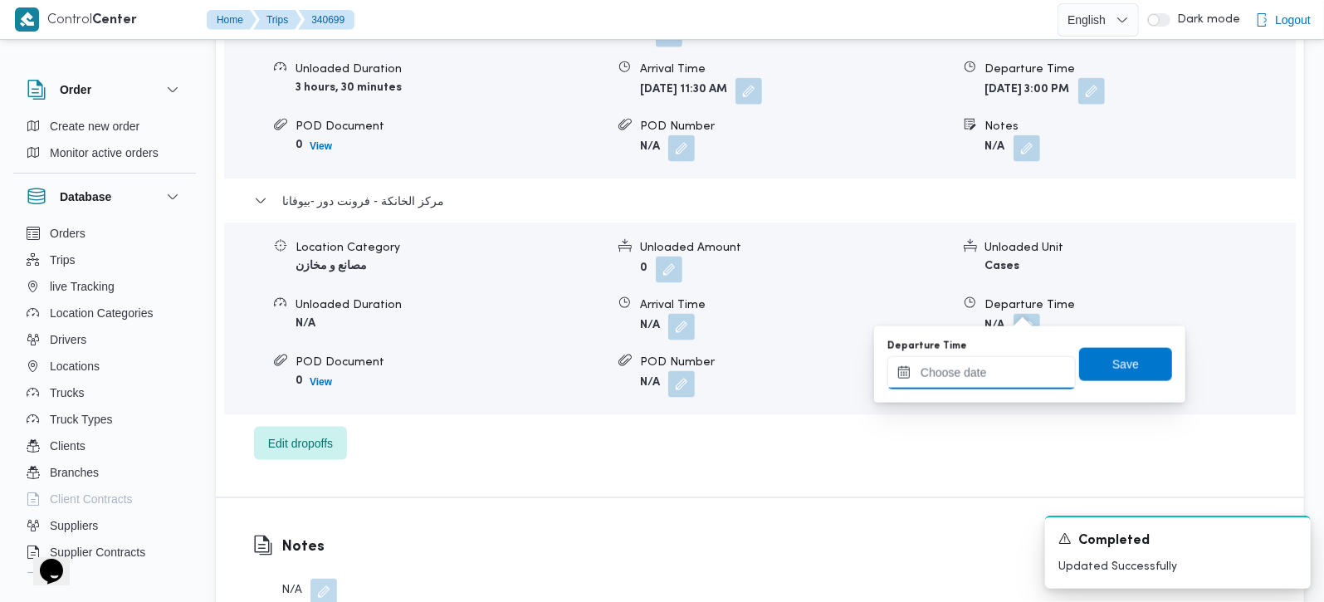
click at [983, 364] on input "Departure Time" at bounding box center [982, 372] width 188 height 33
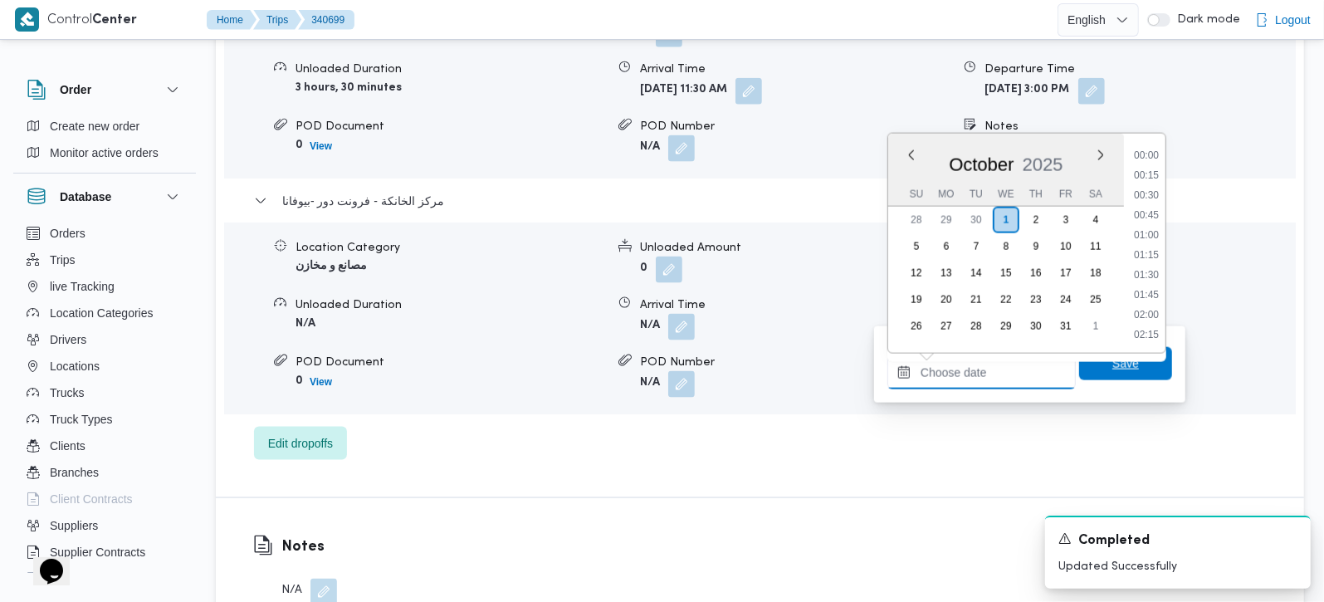
scroll to position [1395, 0]
drag, startPoint x: 1155, startPoint y: 195, endPoint x: 1155, endPoint y: 237, distance: 41.5
click at [1155, 195] on li "18:00" at bounding box center [1147, 195] width 38 height 17
type input "01/10/2025 18:00"
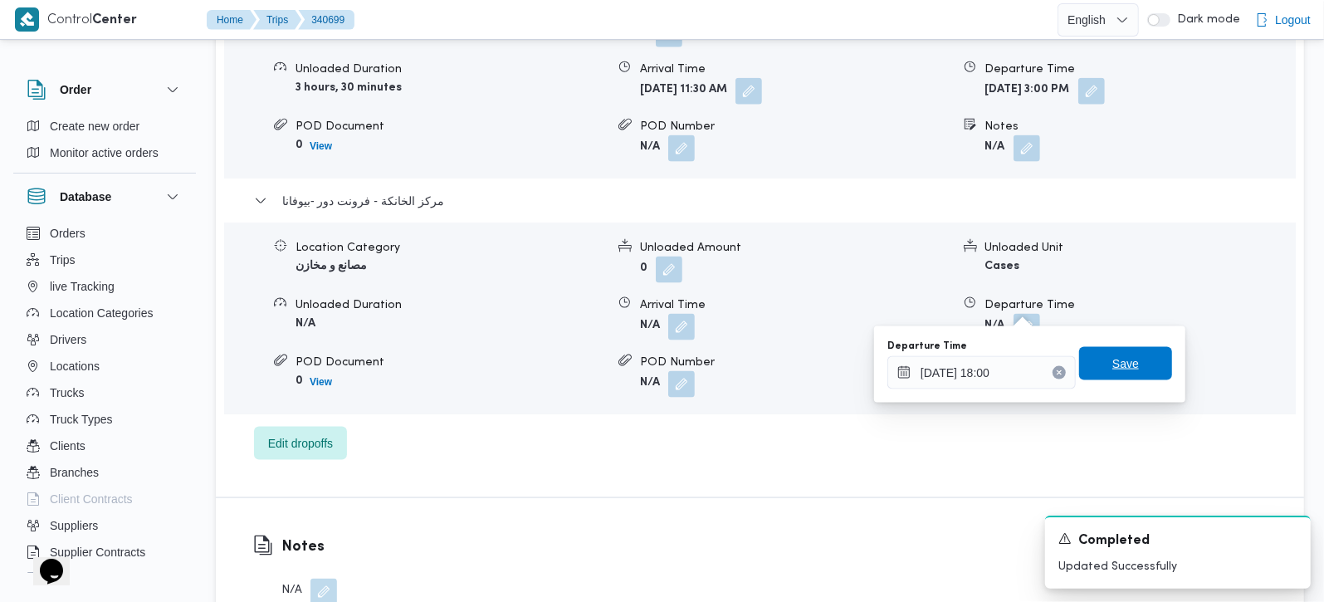
click at [1117, 355] on span "Save" at bounding box center [1126, 364] width 27 height 20
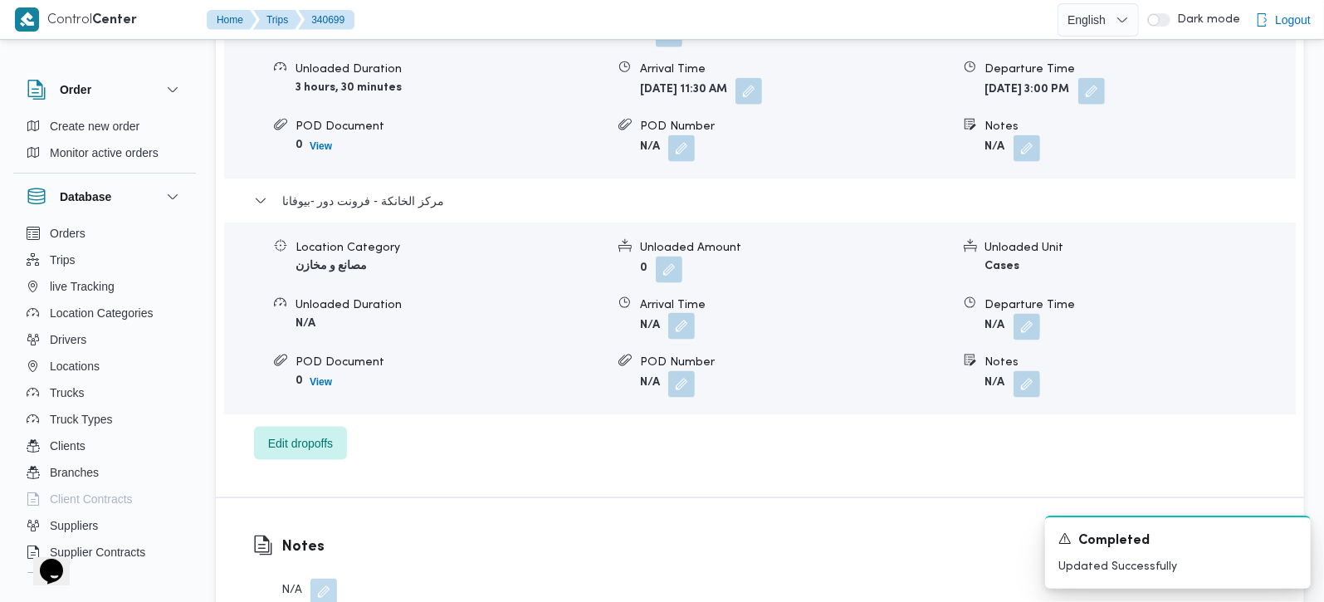
click at [679, 313] on button "button" at bounding box center [681, 326] width 27 height 27
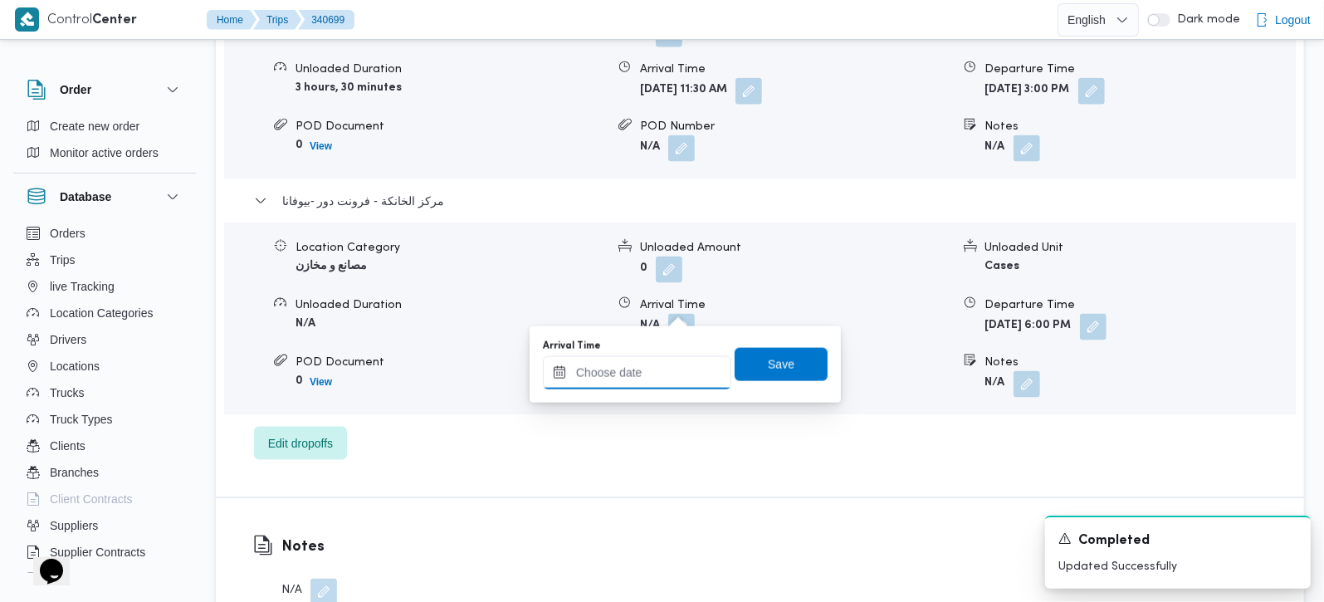
drag, startPoint x: 673, startPoint y: 340, endPoint x: 650, endPoint y: 379, distance: 45.4
click at [650, 379] on input "Arrival Time" at bounding box center [637, 372] width 188 height 33
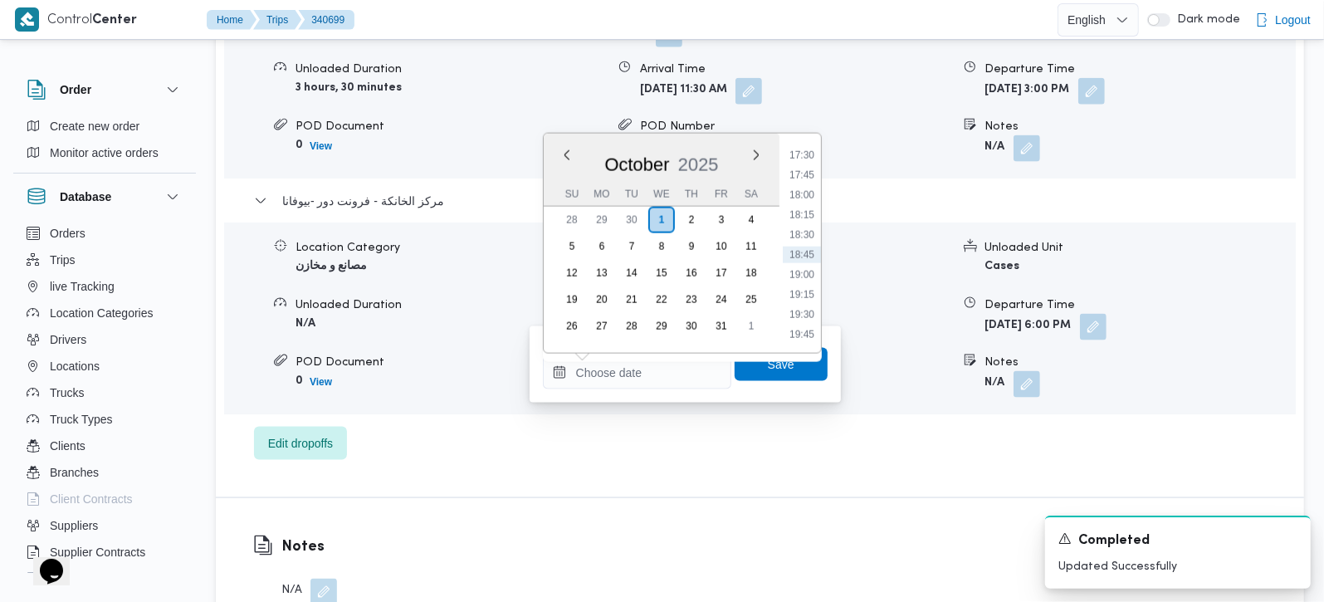
drag, startPoint x: 805, startPoint y: 153, endPoint x: 794, endPoint y: 217, distance: 64.8
click at [805, 153] on li "17:30" at bounding box center [802, 155] width 38 height 17
type input "01/10/2025 17:30"
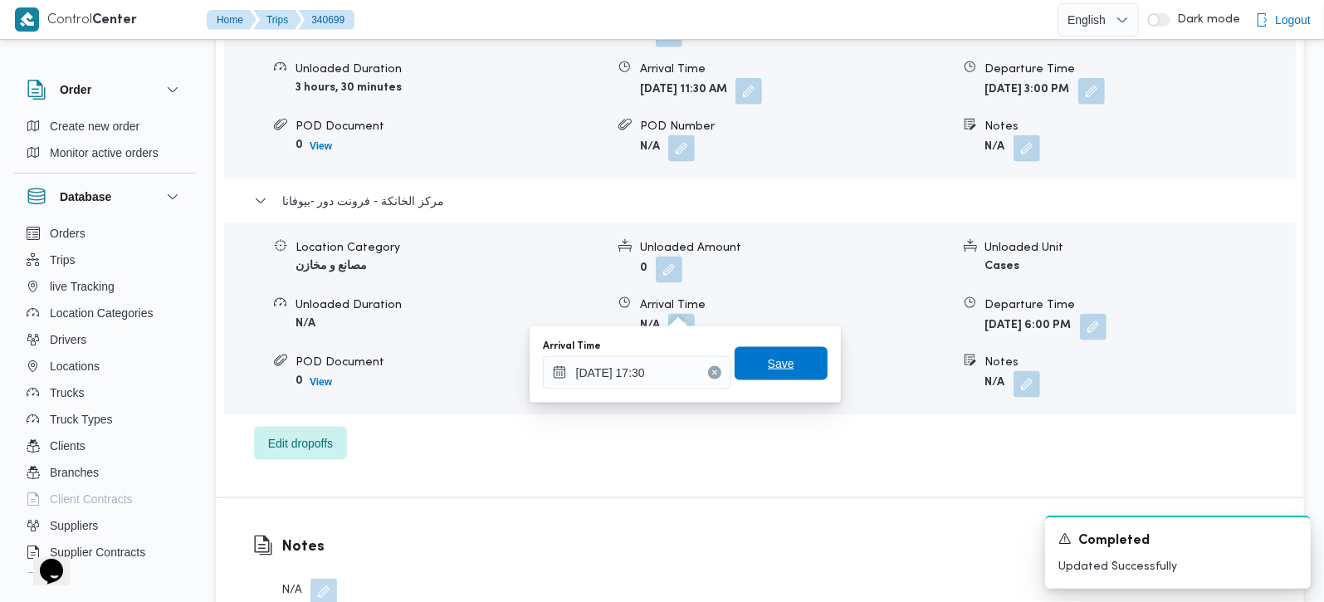
click at [751, 359] on span "Save" at bounding box center [781, 363] width 93 height 33
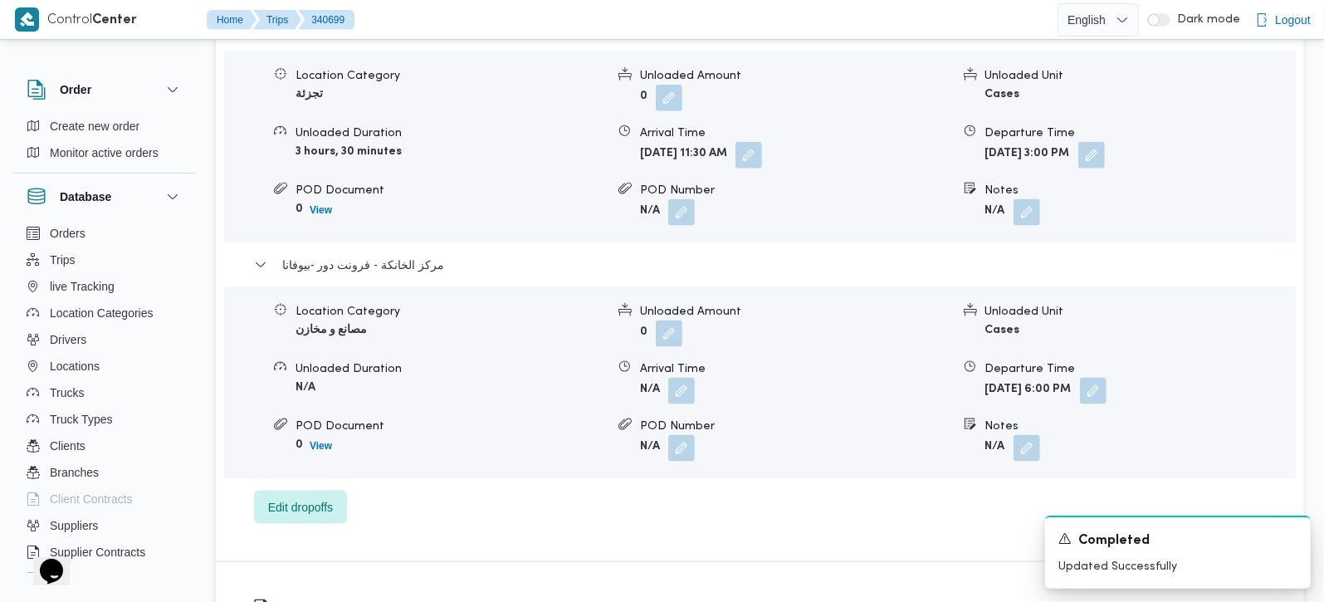
scroll to position [1465, 0]
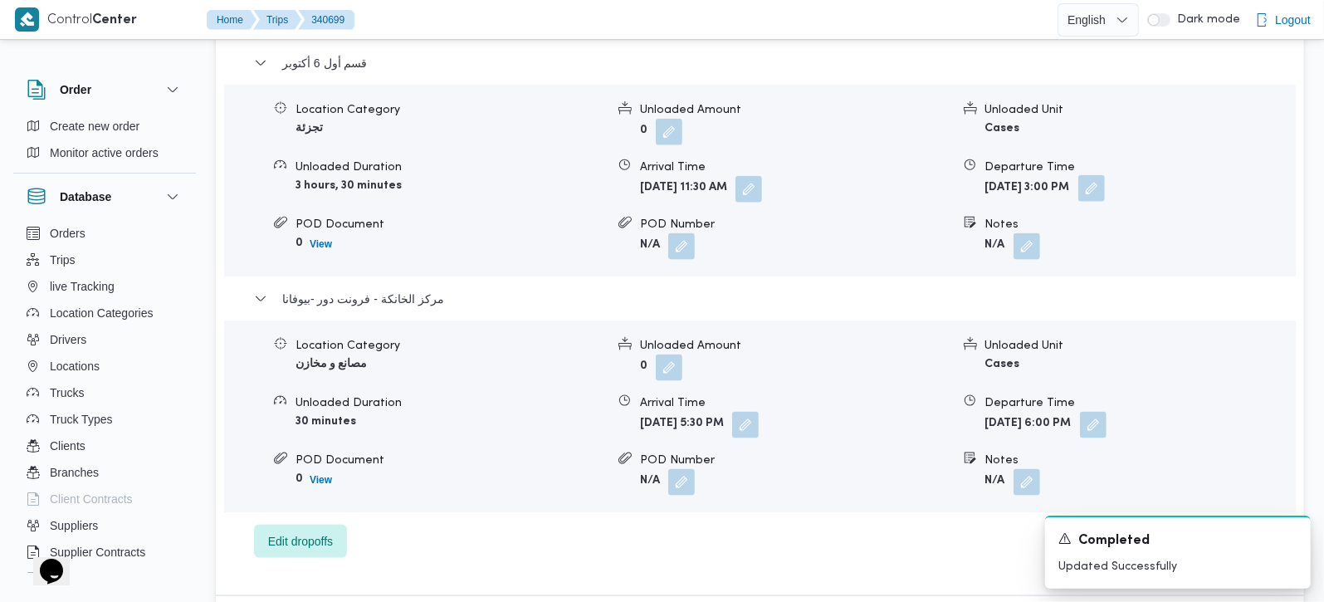
click at [1105, 175] on button "button" at bounding box center [1092, 188] width 27 height 27
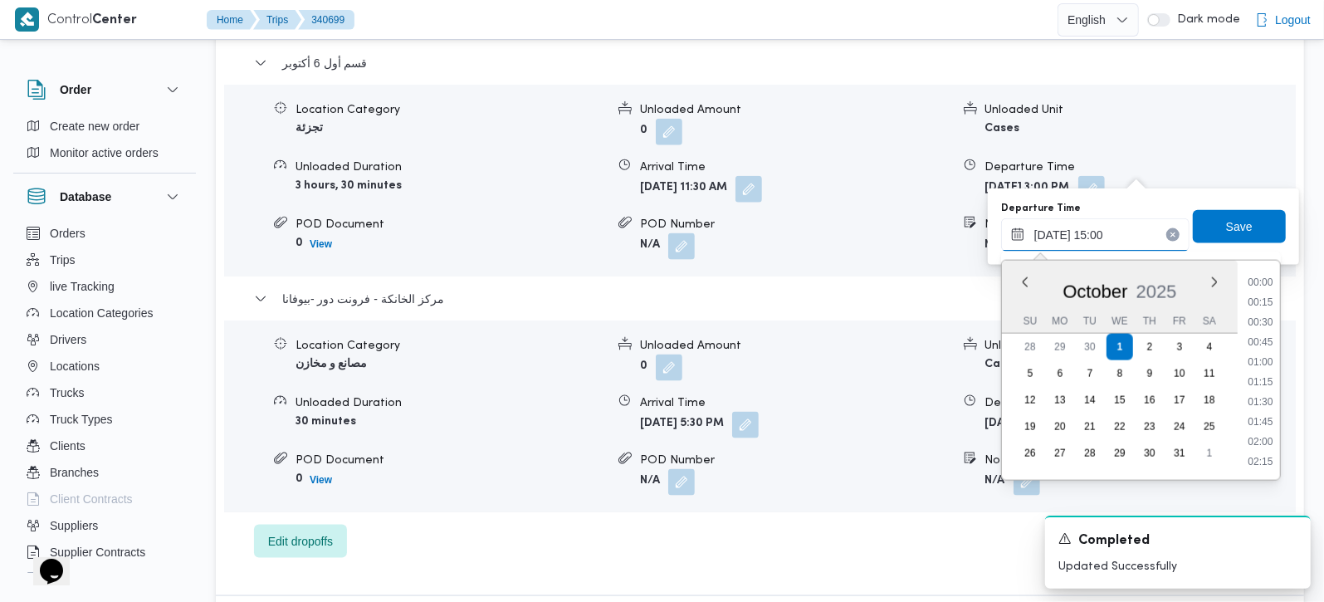
click at [1100, 246] on input "01/10/2025 15:00" at bounding box center [1095, 234] width 188 height 33
click at [1266, 407] on li "16:30" at bounding box center [1260, 405] width 38 height 17
type input "01/10/2025 16:30"
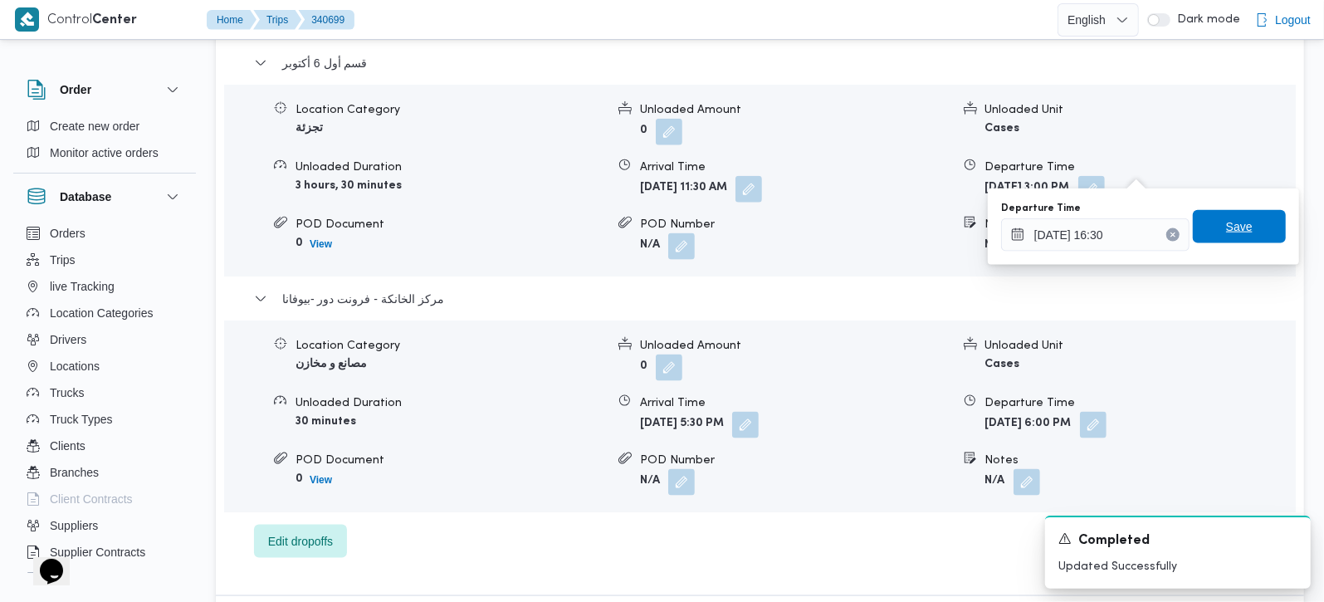
drag, startPoint x: 1242, startPoint y: 236, endPoint x: 1216, endPoint y: 258, distance: 34.8
click at [1242, 235] on span "Save" at bounding box center [1239, 226] width 93 height 33
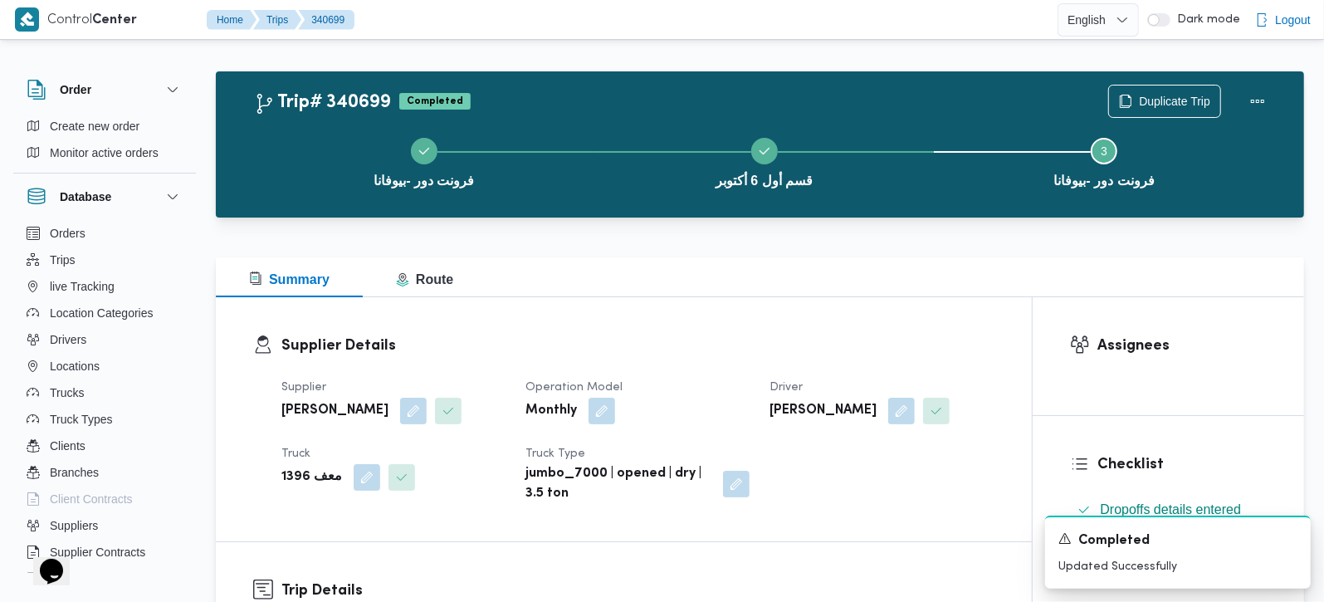
scroll to position [0, 0]
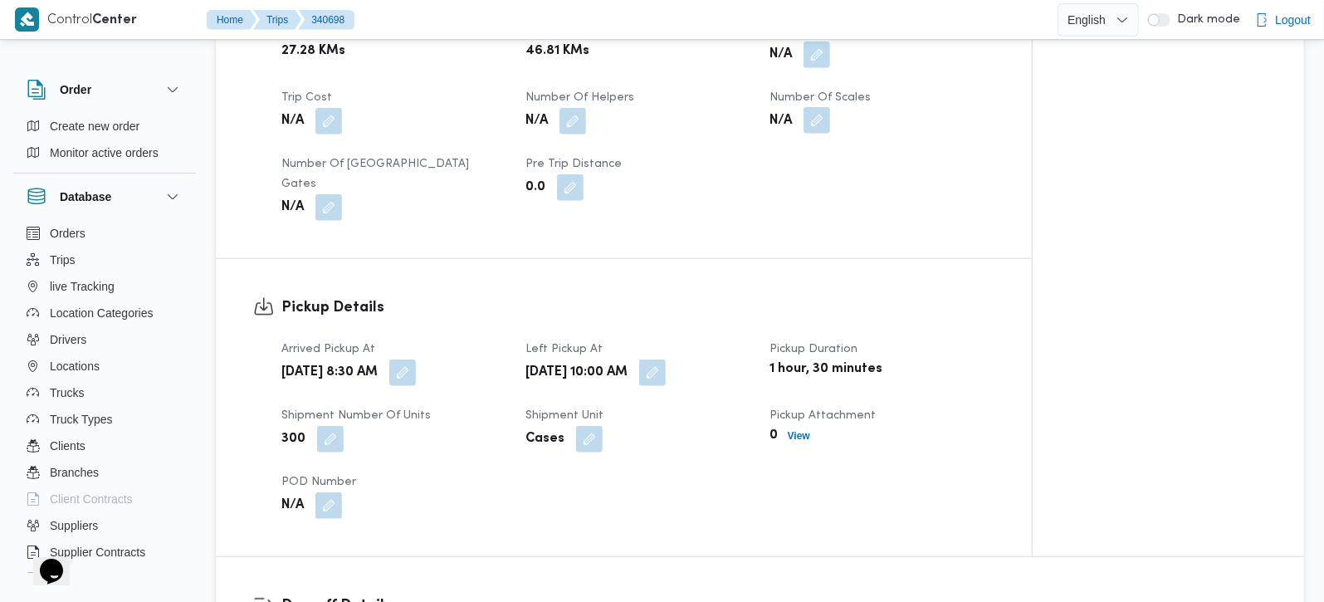
scroll to position [683, 0]
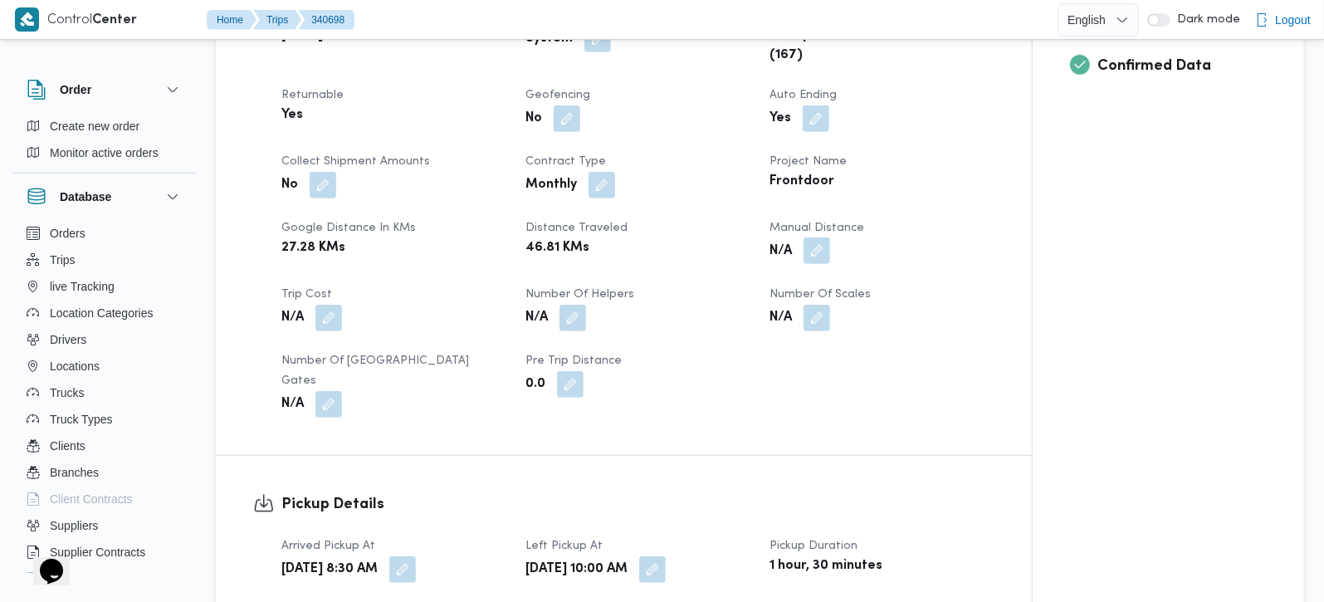
click at [816, 247] on button "button" at bounding box center [817, 250] width 27 height 27
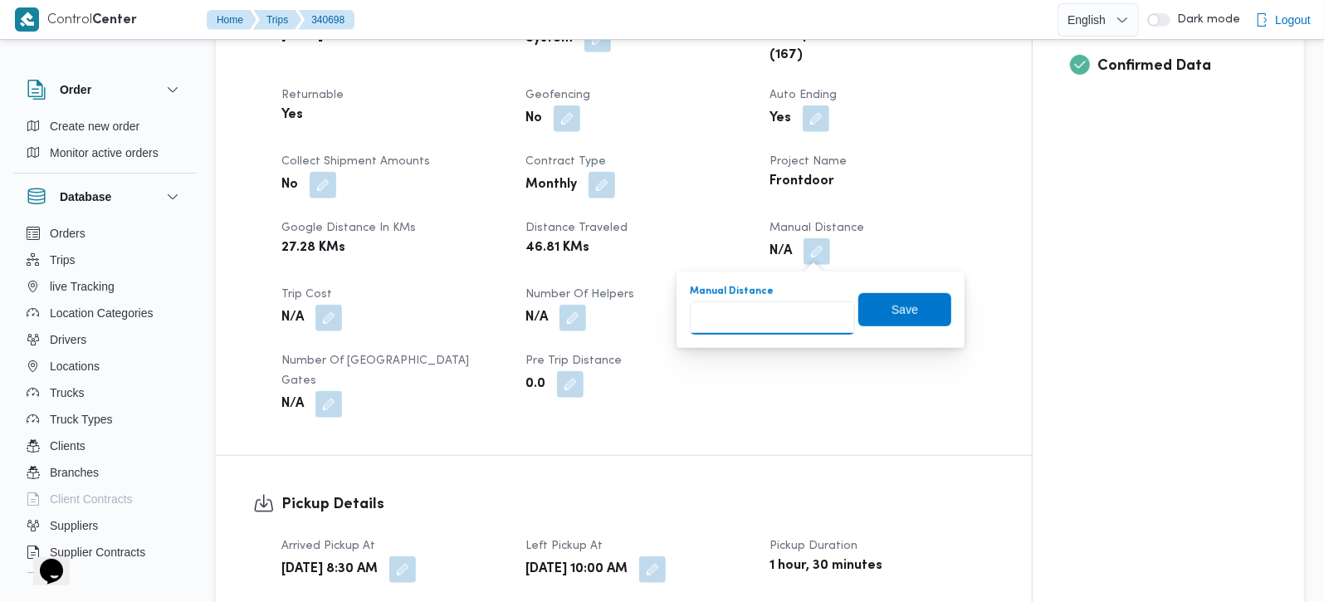
click at [781, 306] on input "Manual Distance" at bounding box center [772, 317] width 165 height 33
type input "65"
click at [877, 308] on span "Save" at bounding box center [905, 308] width 93 height 33
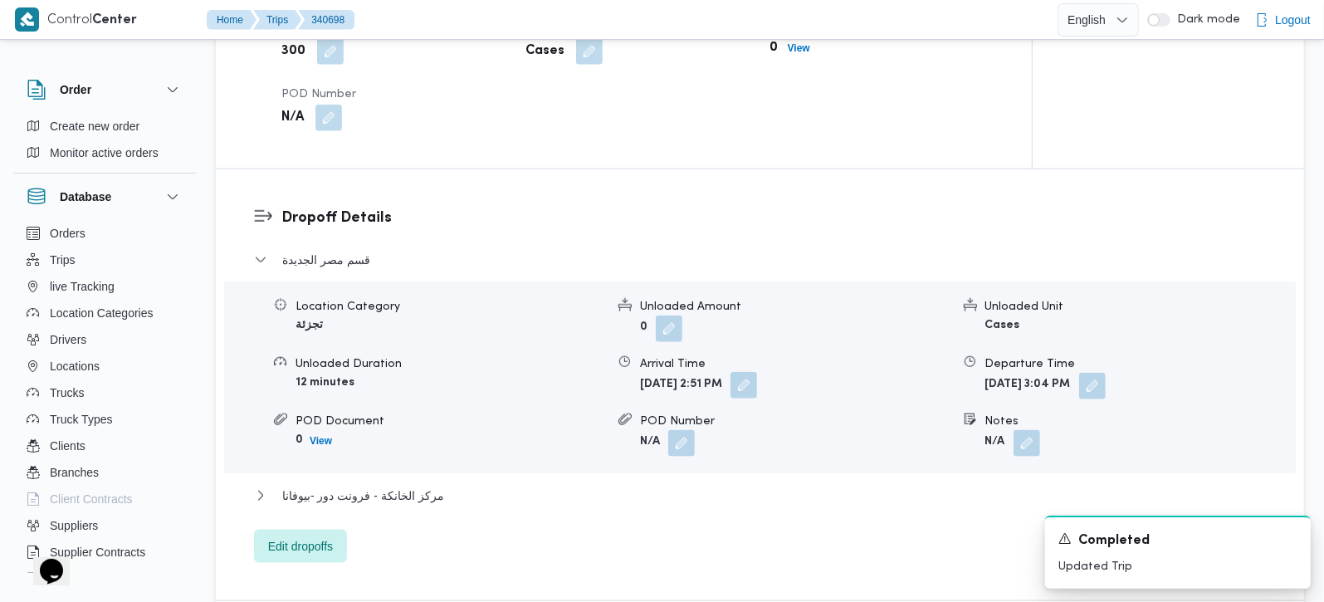
scroll to position [1270, 0]
click at [418, 484] on span "مركز الخانكة - فرونت دور -بيوفانا" at bounding box center [363, 494] width 162 height 20
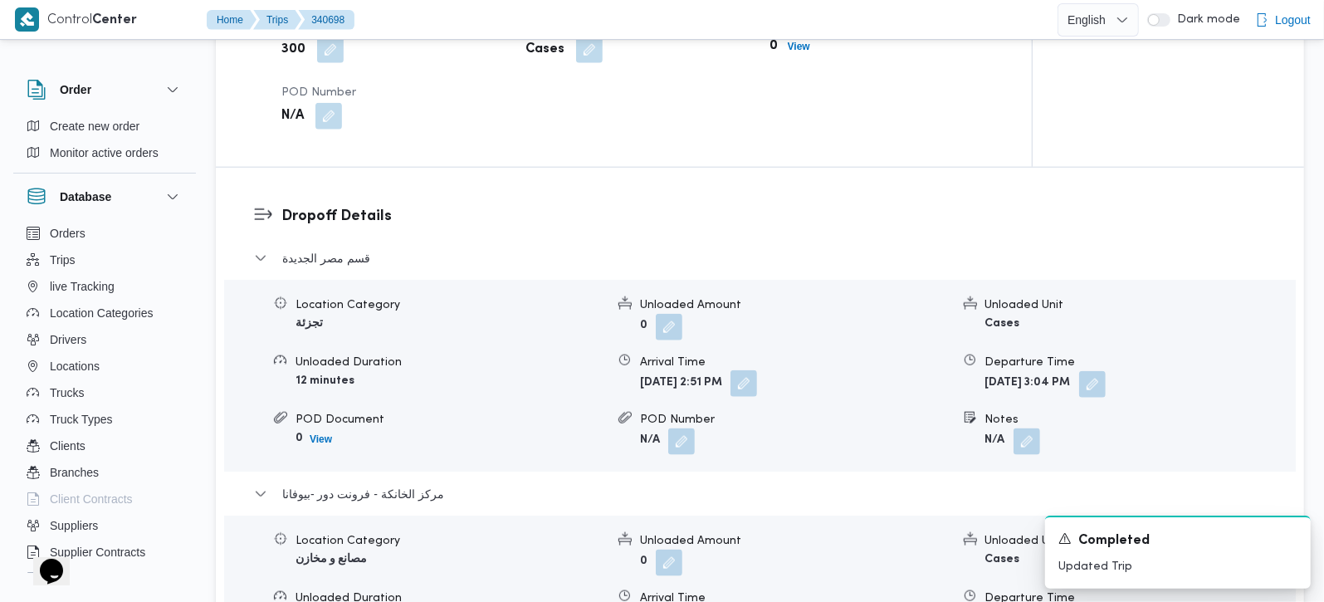
click at [757, 370] on button "button" at bounding box center [744, 383] width 27 height 27
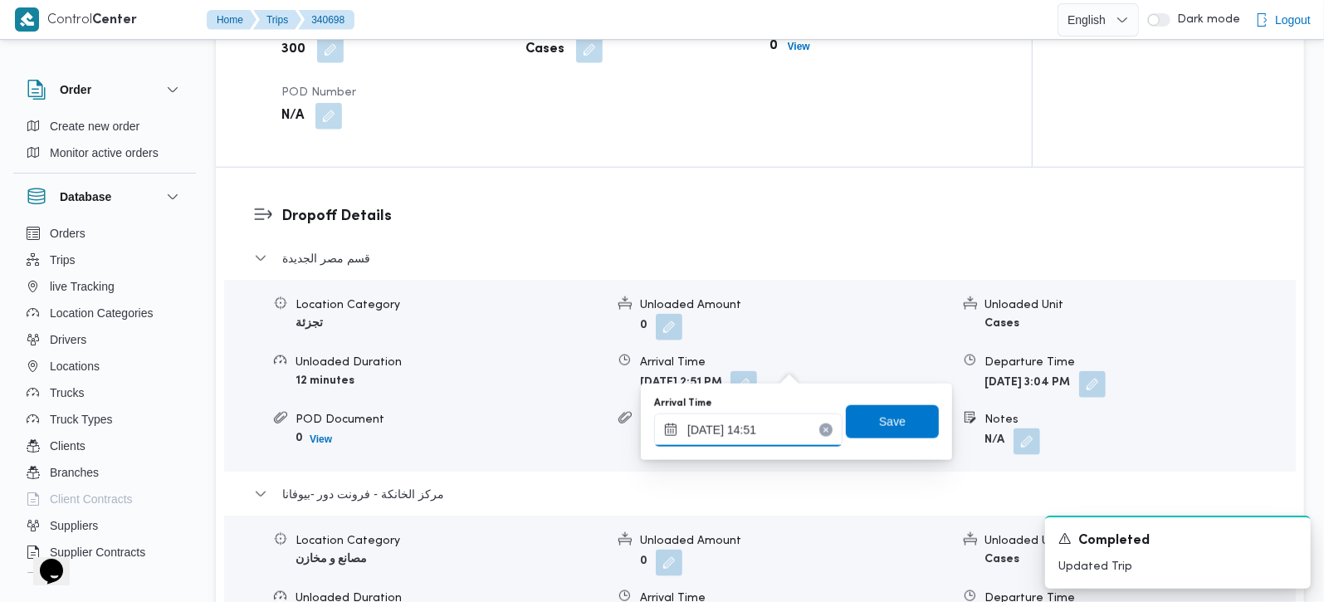
click at [742, 431] on input "01/10/2025 14:51" at bounding box center [748, 429] width 188 height 33
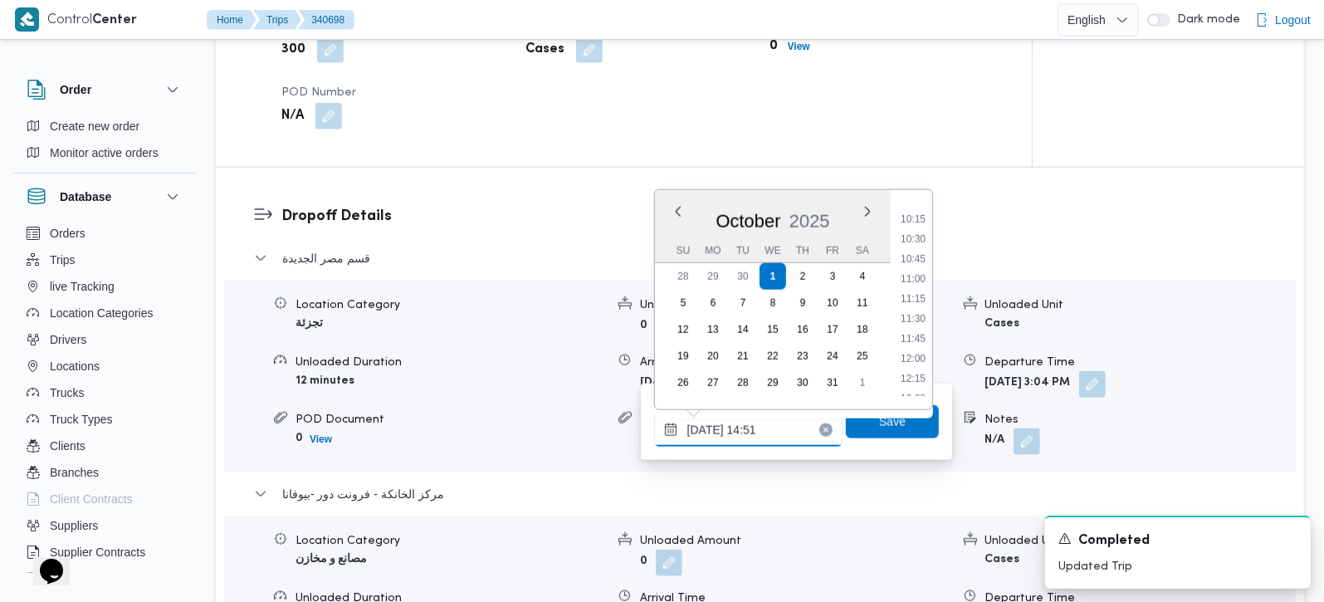
scroll to position [782, 0]
click at [912, 262] on li "10:30" at bounding box center [913, 266] width 38 height 17
type input "01/10/2025 10:30"
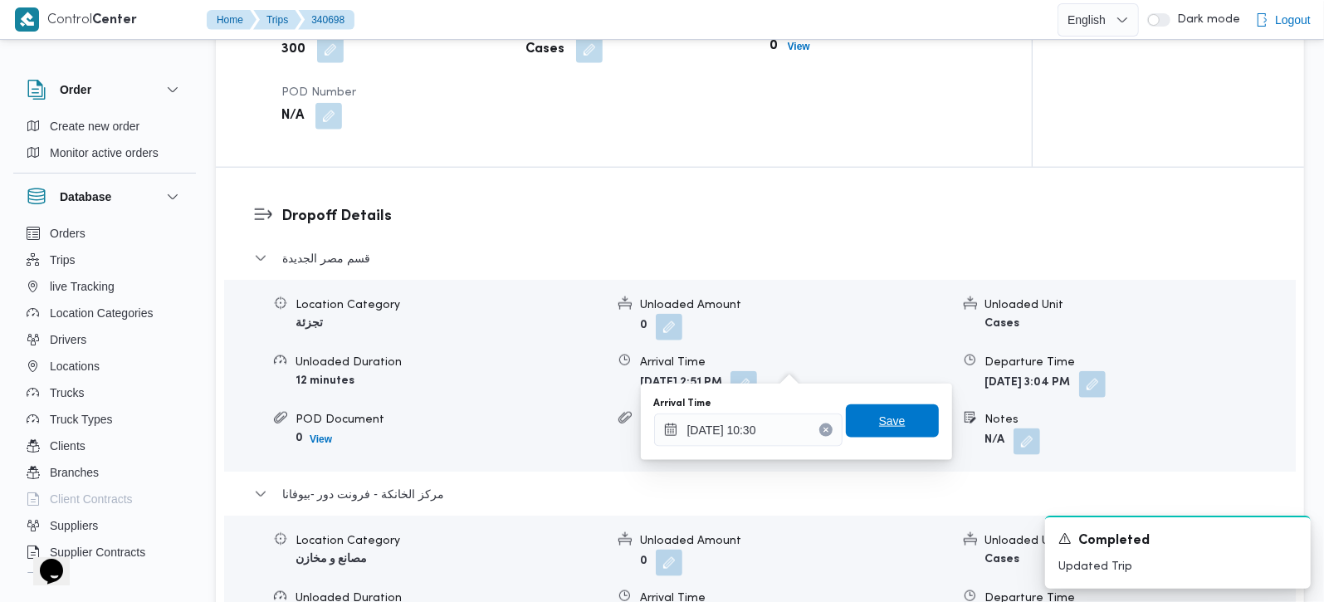
click at [883, 418] on span "Save" at bounding box center [892, 421] width 27 height 20
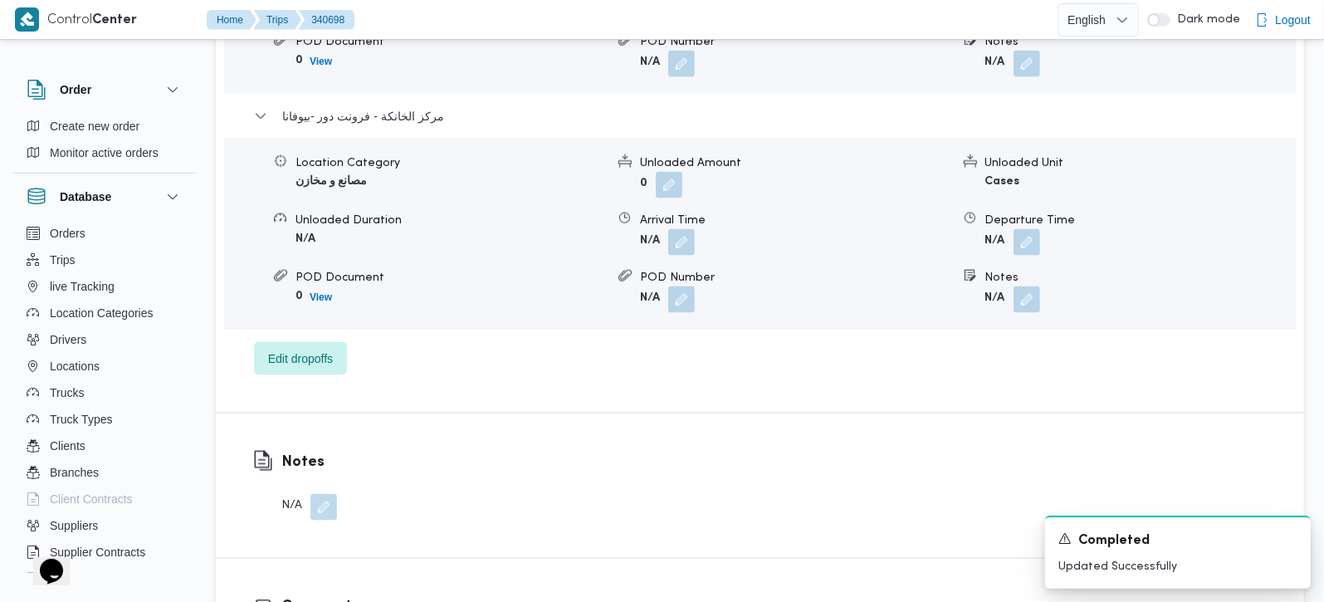
scroll to position [1661, 0]
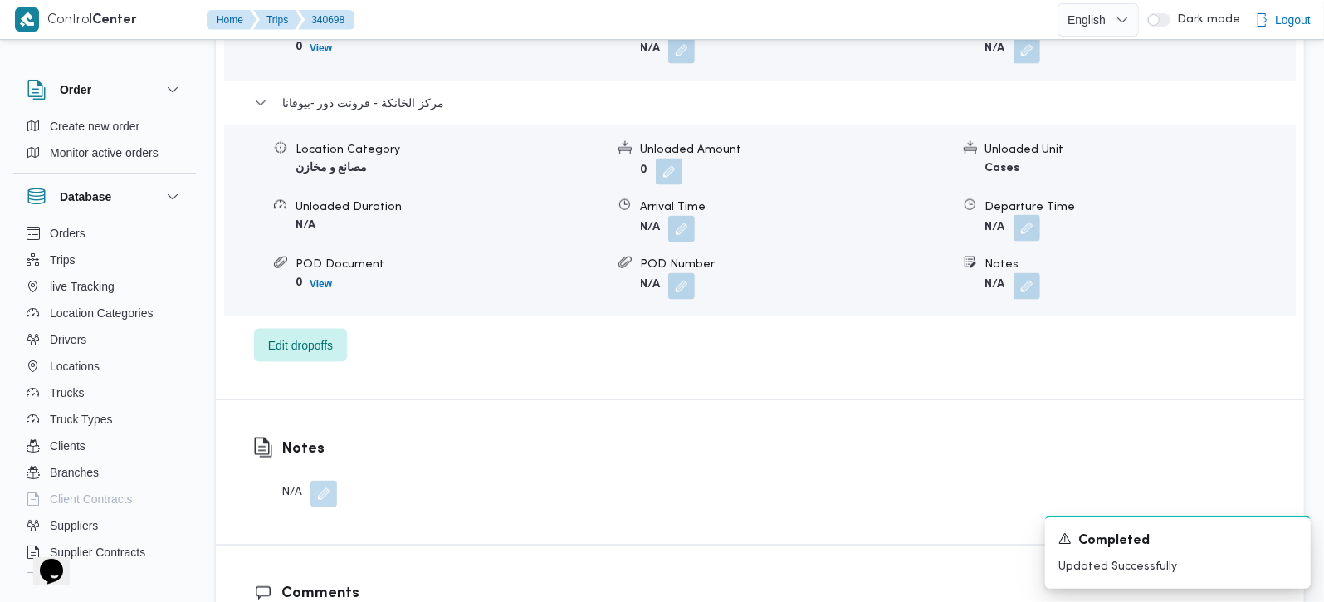
click at [1023, 215] on button "button" at bounding box center [1027, 228] width 27 height 27
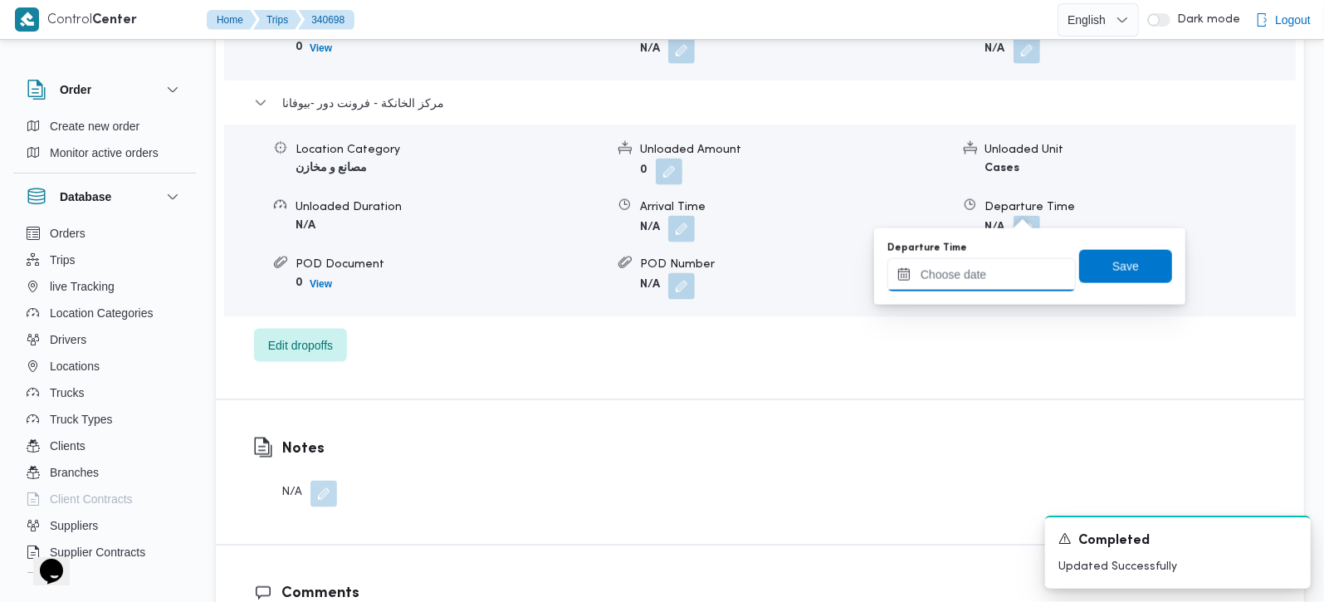
click at [984, 278] on input "Departure Time" at bounding box center [982, 274] width 188 height 33
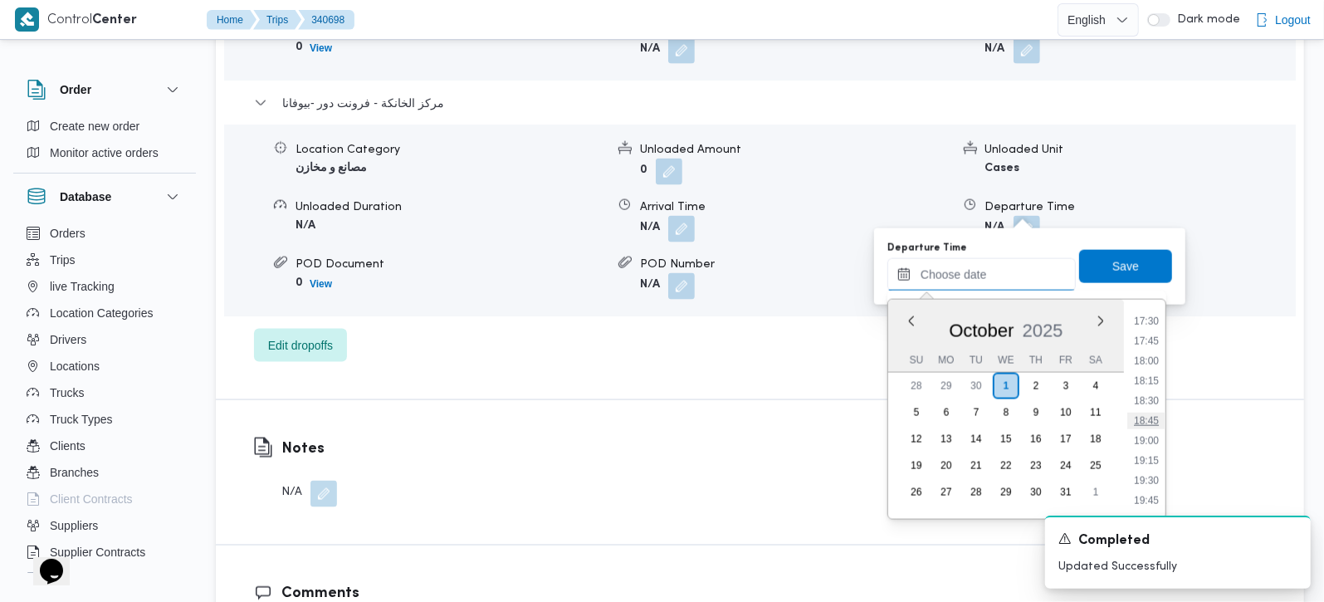
scroll to position [1297, 0]
drag, startPoint x: 1148, startPoint y: 339, endPoint x: 1138, endPoint y: 288, distance: 51.8
click at [1148, 339] on li "16:30" at bounding box center [1147, 339] width 38 height 17
type input "01/10/2025 16:30"
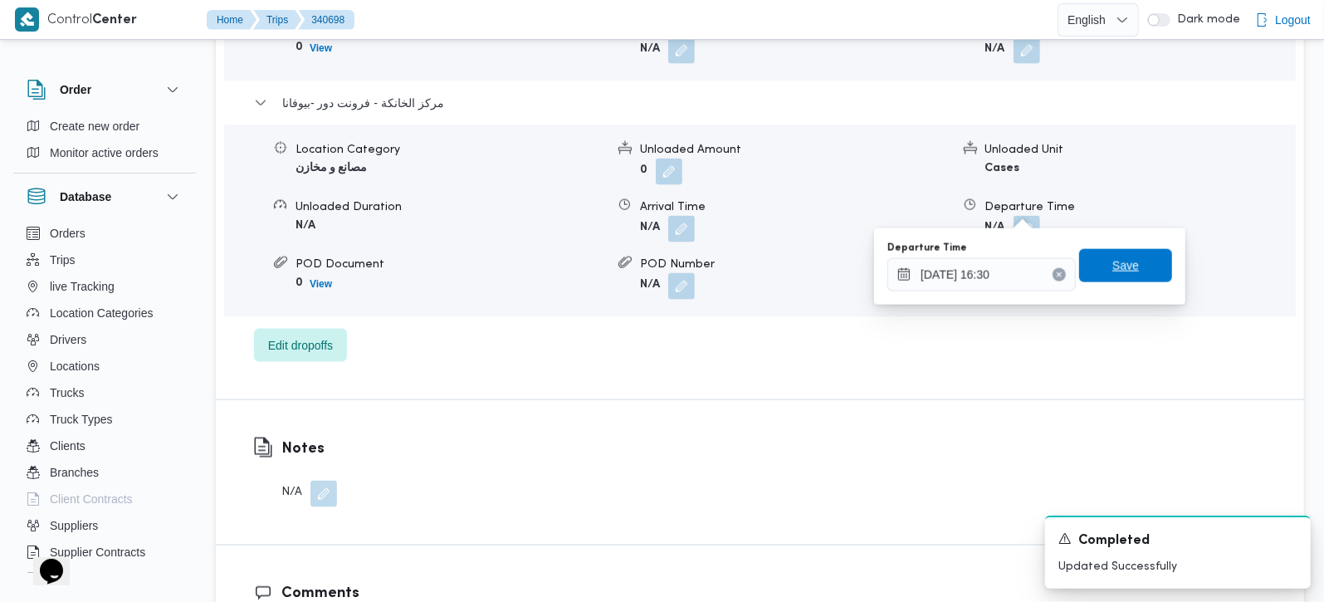
click at [1130, 259] on span "Save" at bounding box center [1125, 265] width 93 height 33
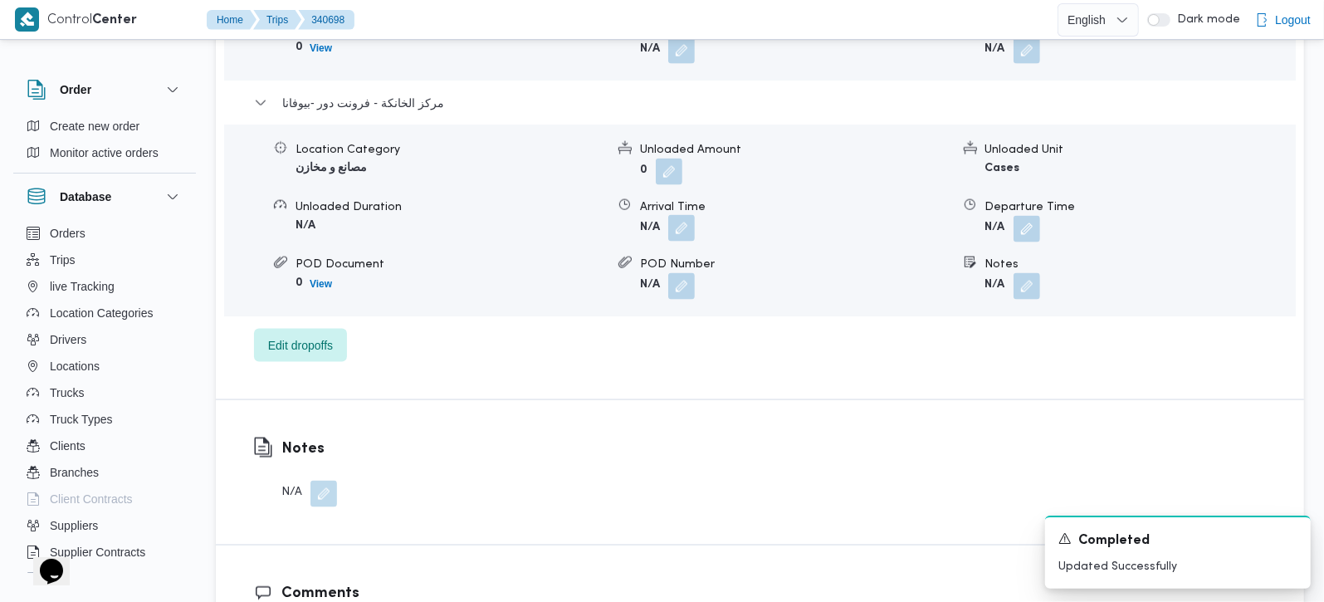
click at [674, 215] on button "button" at bounding box center [681, 228] width 27 height 27
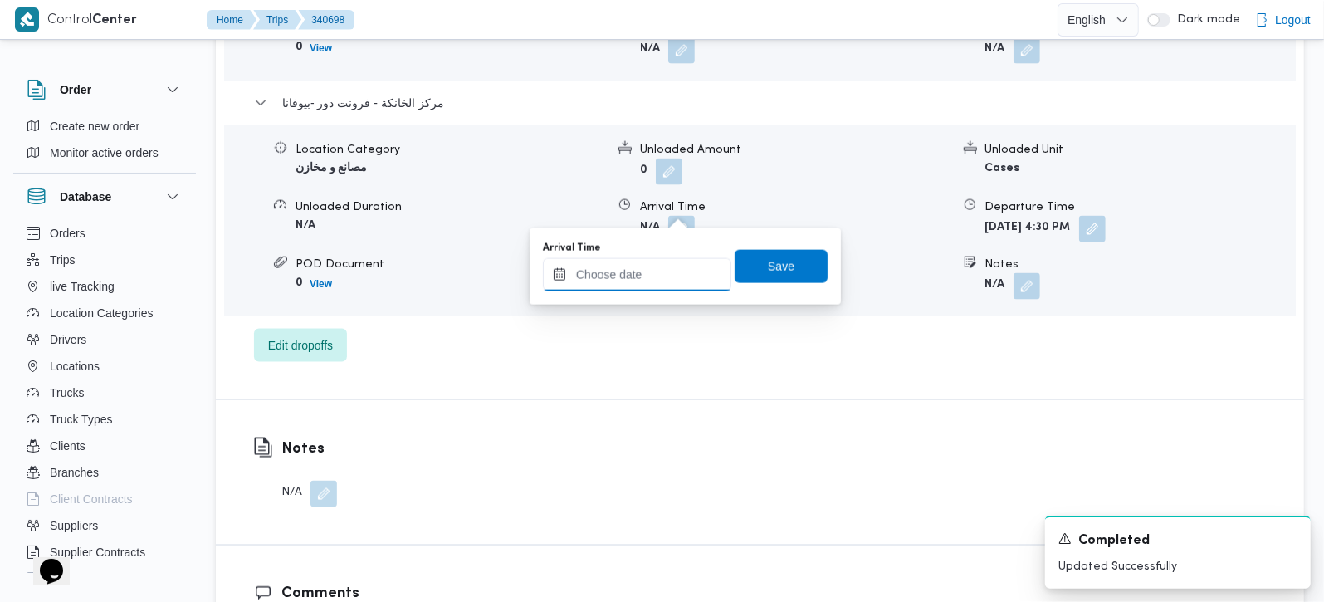
drag, startPoint x: 648, startPoint y: 262, endPoint x: 627, endPoint y: 286, distance: 32.3
click at [629, 286] on input "Arrival Time" at bounding box center [637, 274] width 188 height 33
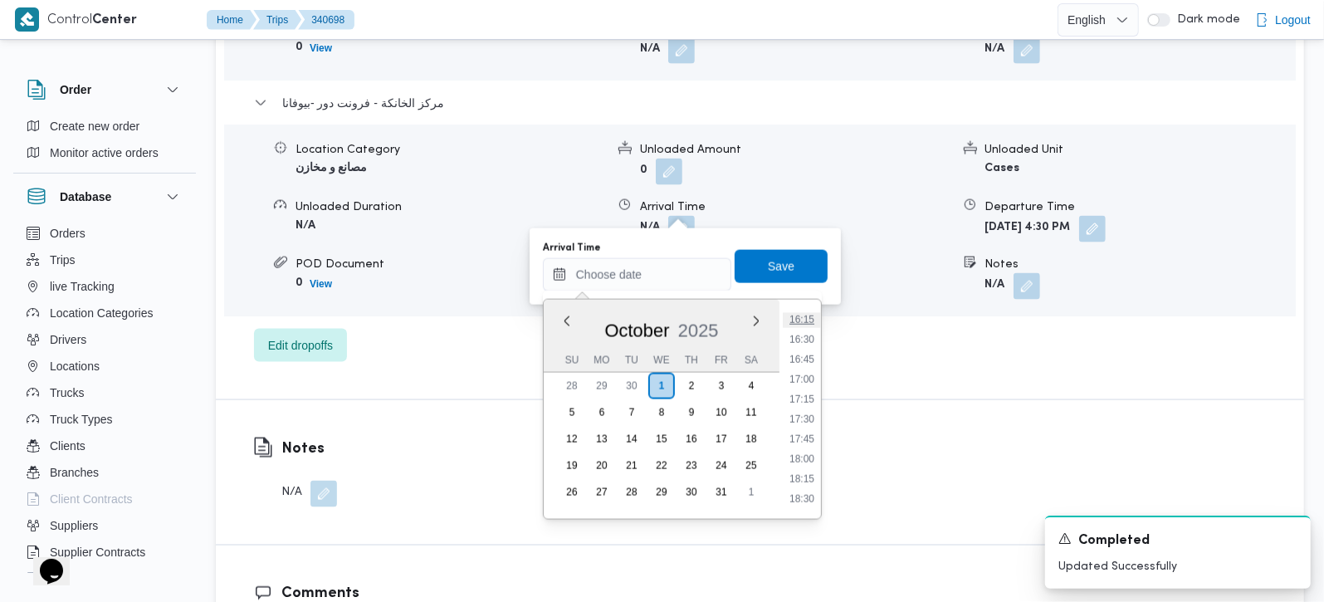
click at [800, 314] on li "16:15" at bounding box center [802, 319] width 38 height 17
type input "01/10/2025 16:15"
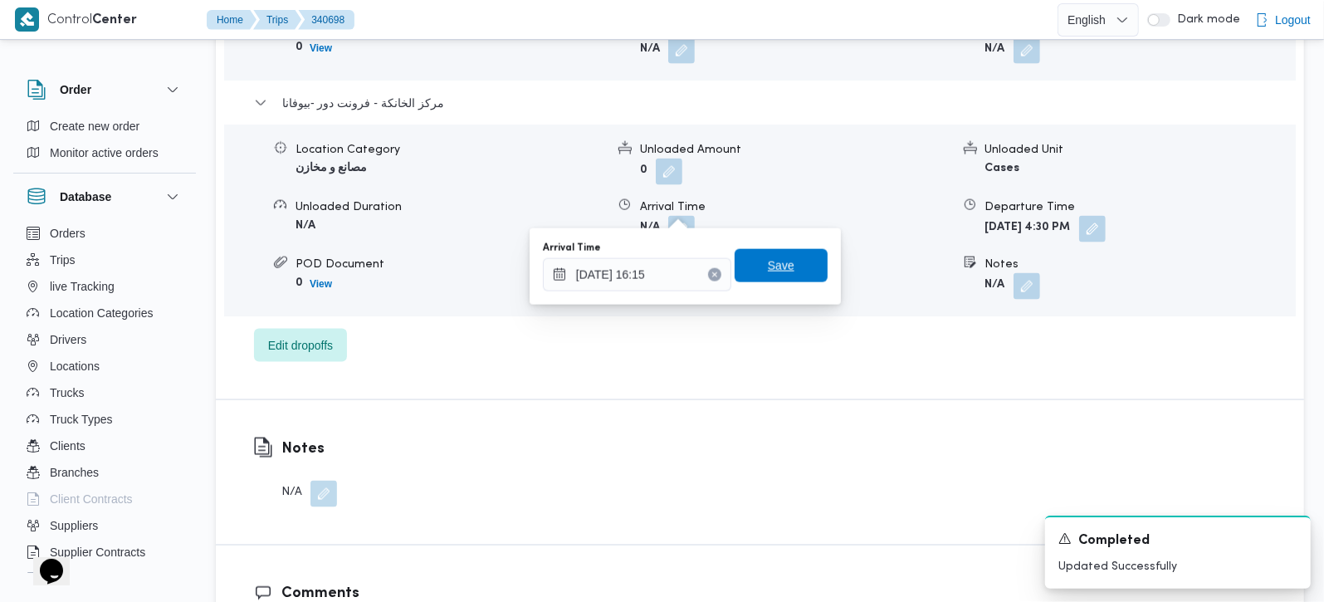
click at [782, 270] on span "Save" at bounding box center [781, 265] width 93 height 33
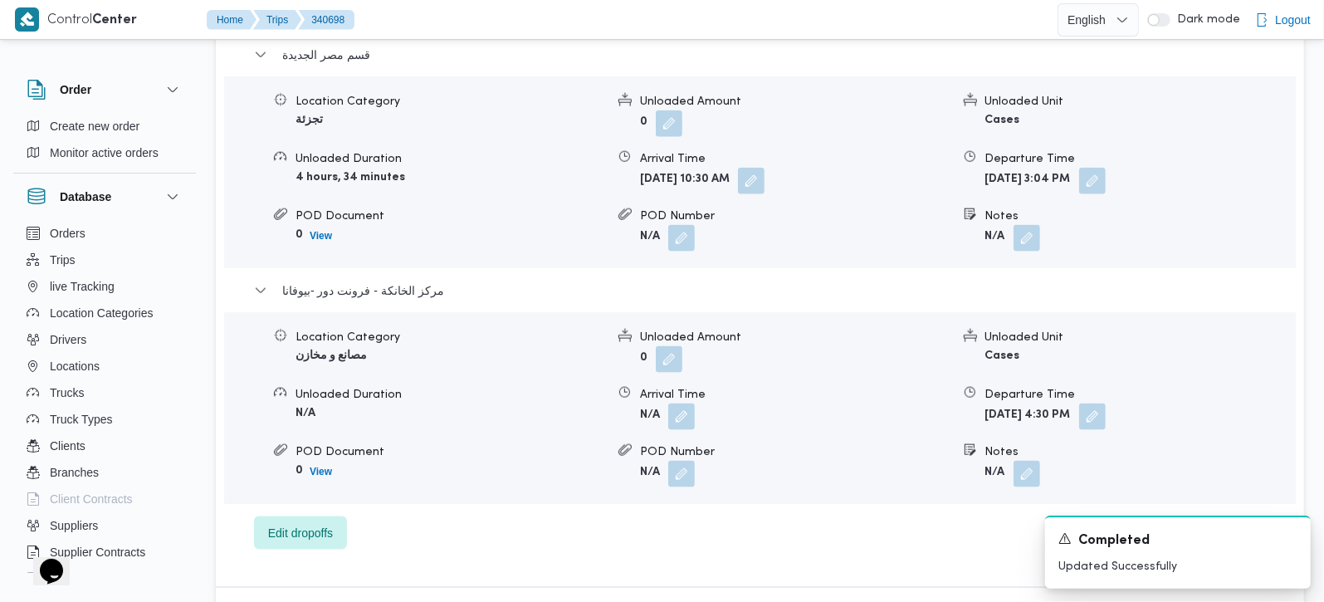
scroll to position [1465, 0]
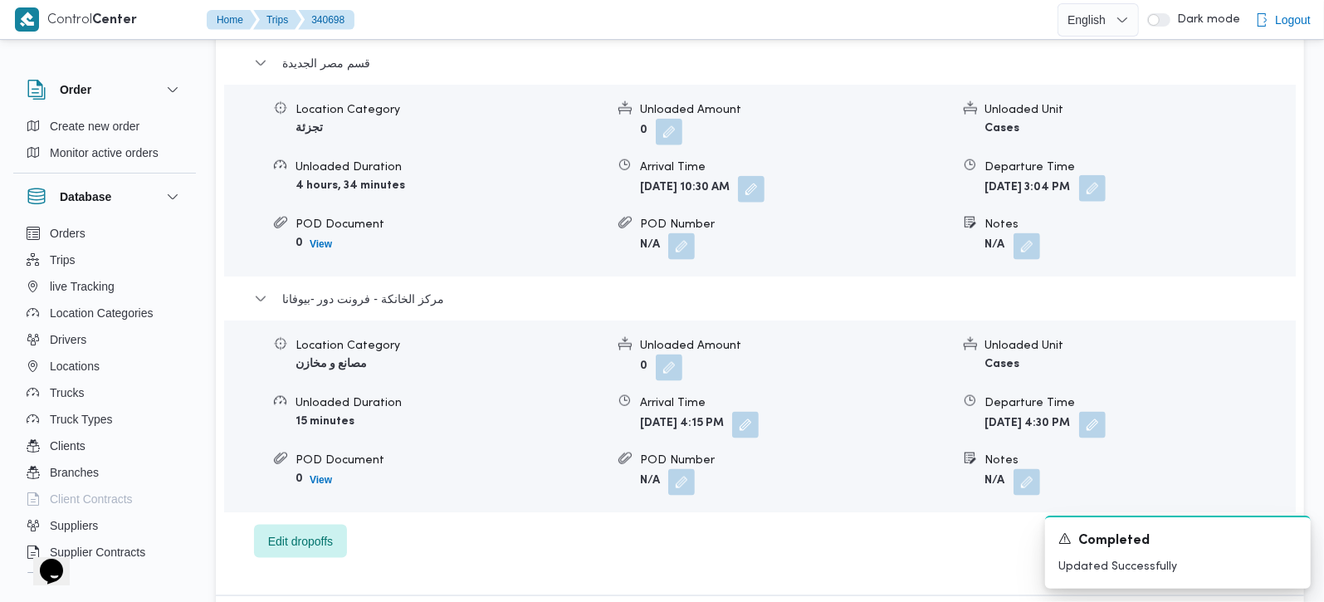
click at [1106, 175] on button "button" at bounding box center [1092, 188] width 27 height 27
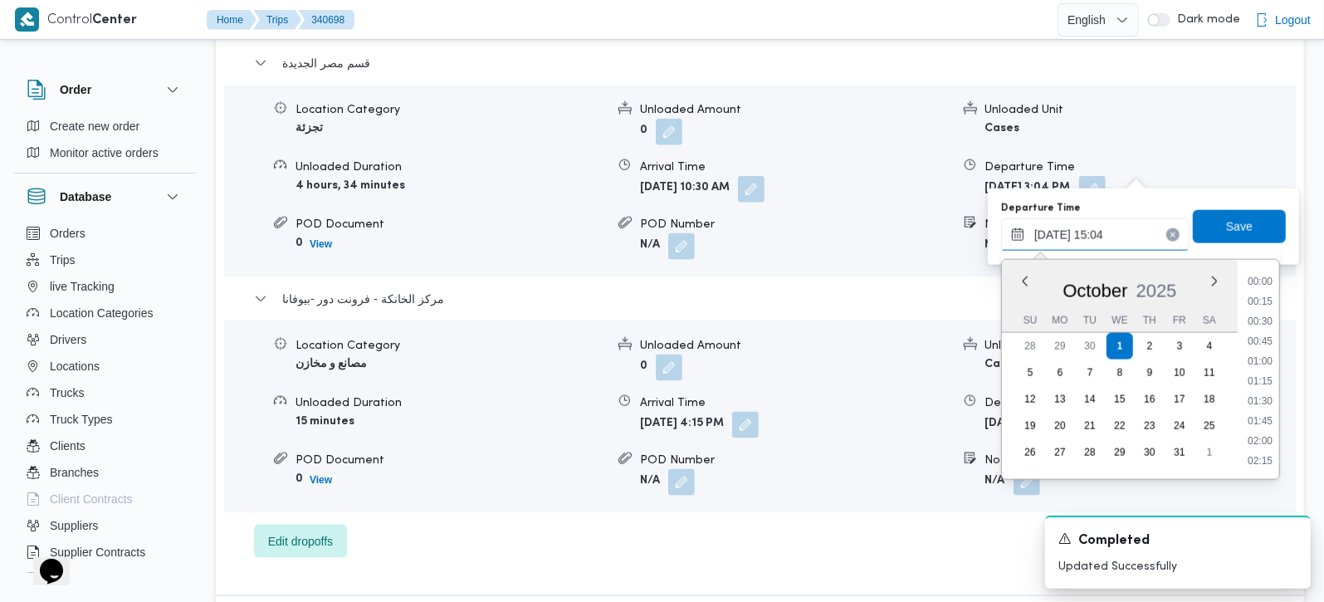
click at [1097, 237] on input "01/10/2025 15:04" at bounding box center [1095, 234] width 188 height 33
click at [1265, 340] on li "15:45" at bounding box center [1260, 344] width 38 height 17
type input "01/10/2025 15:45"
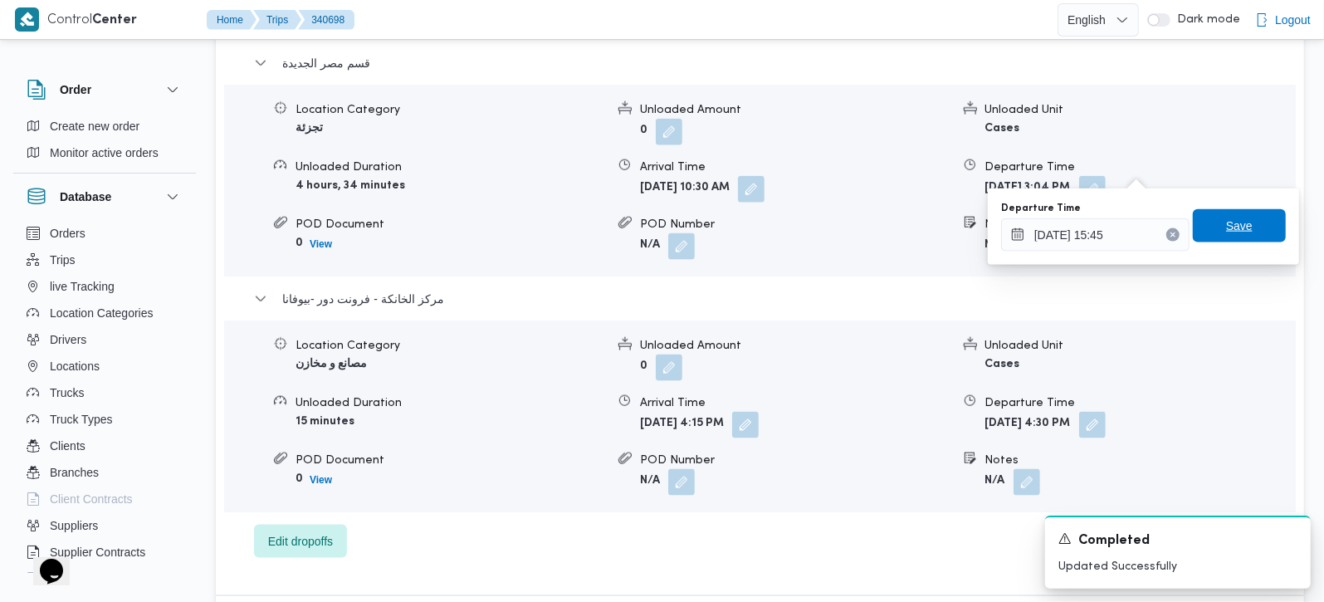
click at [1247, 215] on span "Save" at bounding box center [1239, 225] width 93 height 33
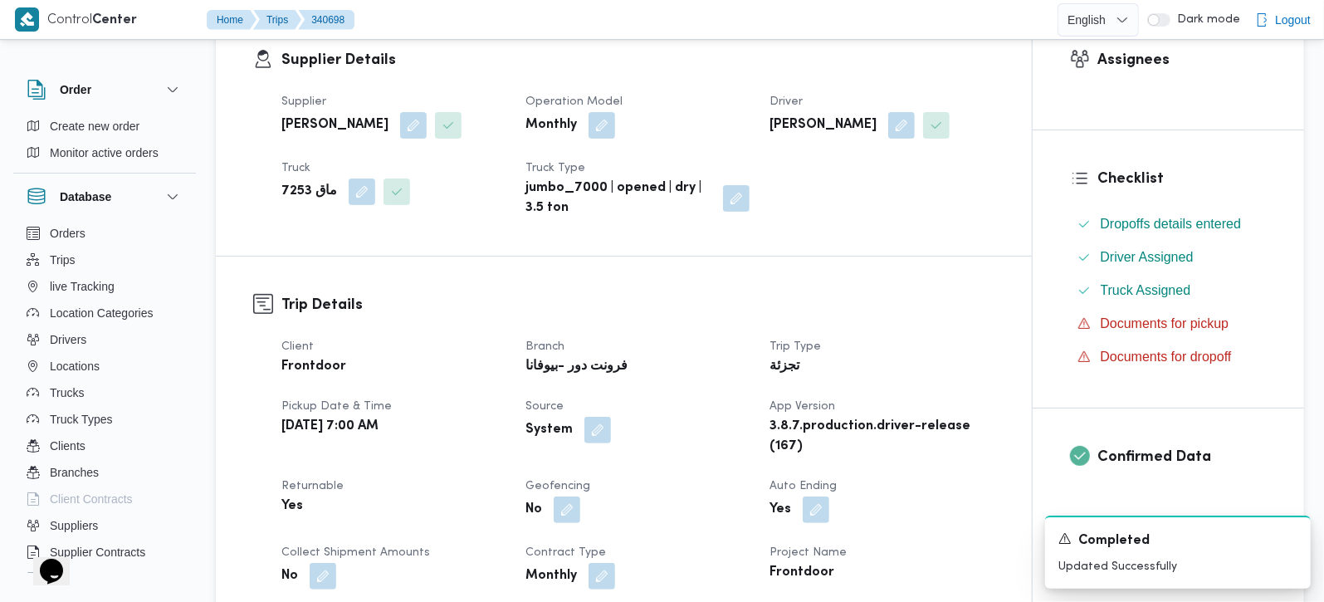
scroll to position [0, 0]
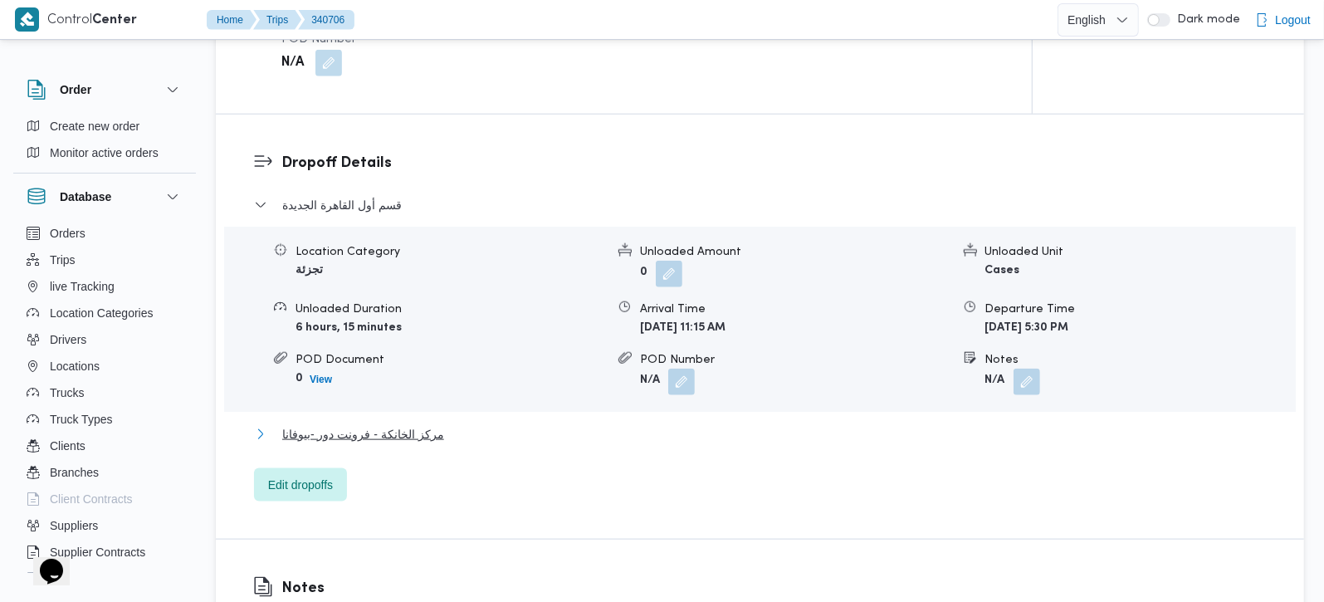
click at [391, 424] on span "مركز الخانكة - فرونت دور -بيوفانا" at bounding box center [363, 434] width 162 height 20
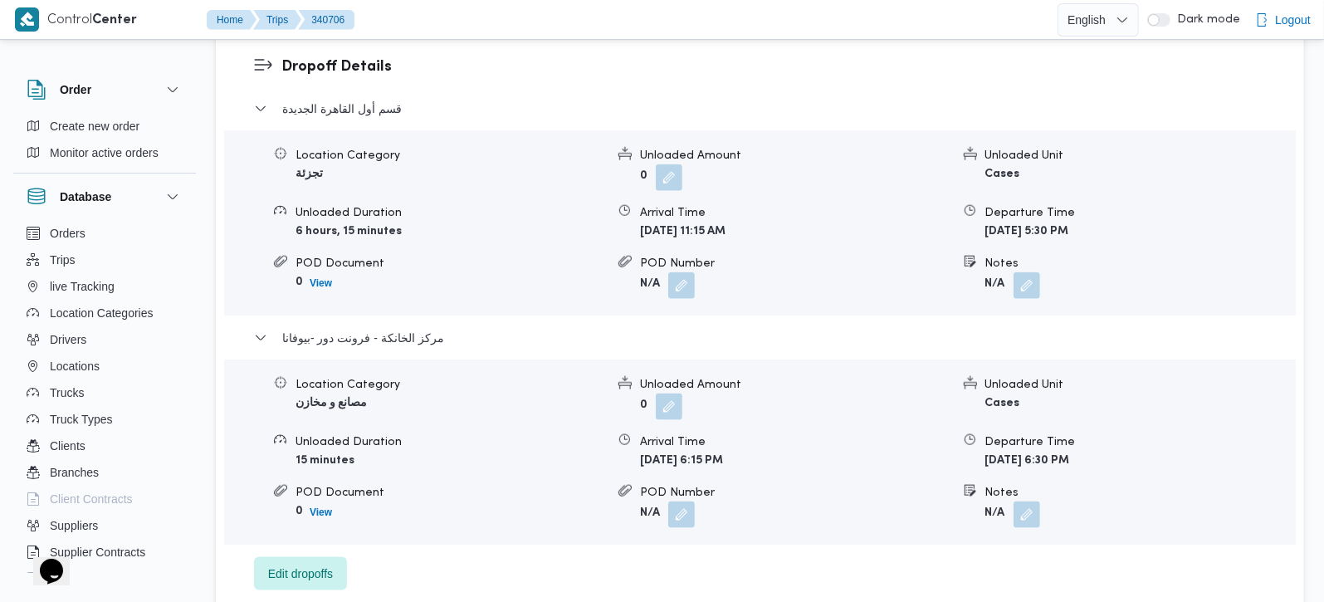
scroll to position [1368, 0]
